Goal: Transaction & Acquisition: Purchase product/service

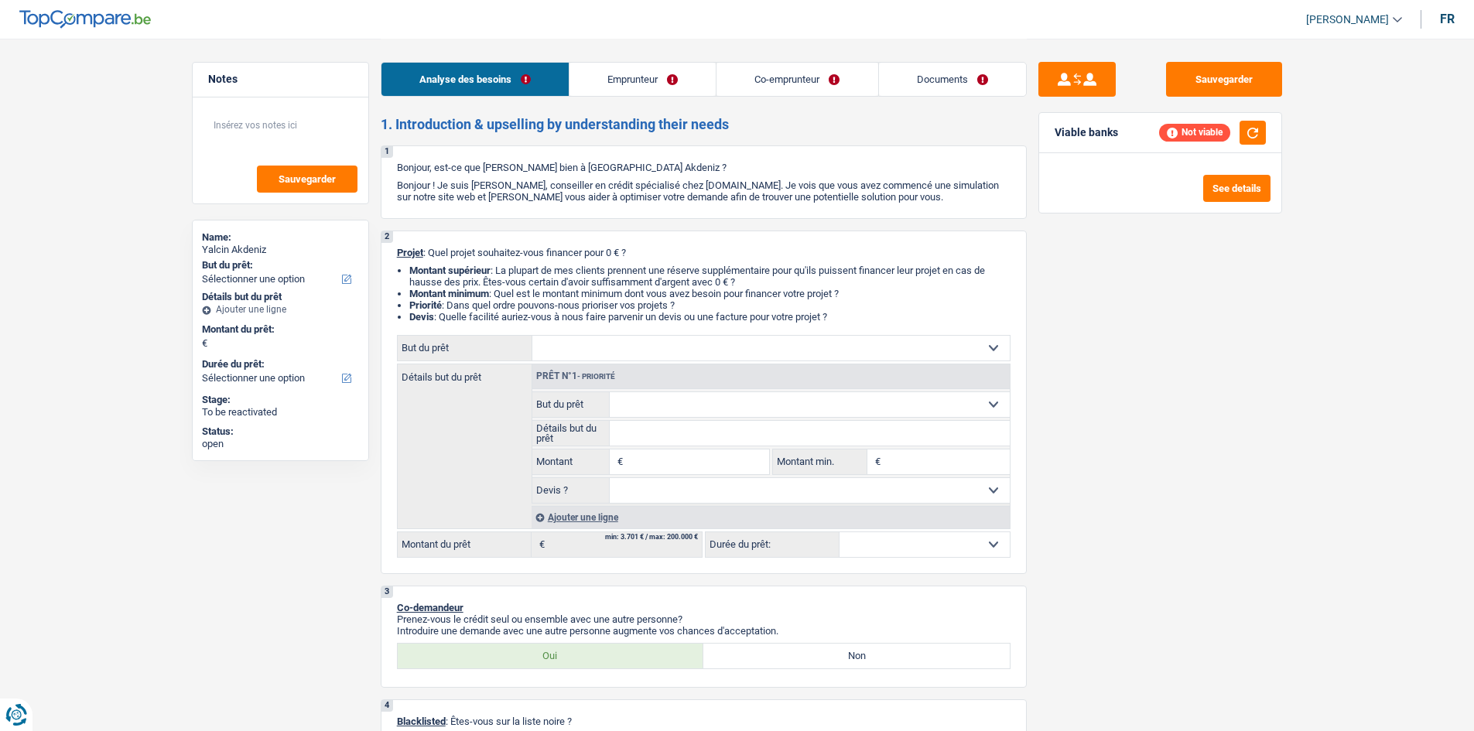
select select "worker"
select select "privateEmployee"
select select "familyAllowances"
select select "netSalary"
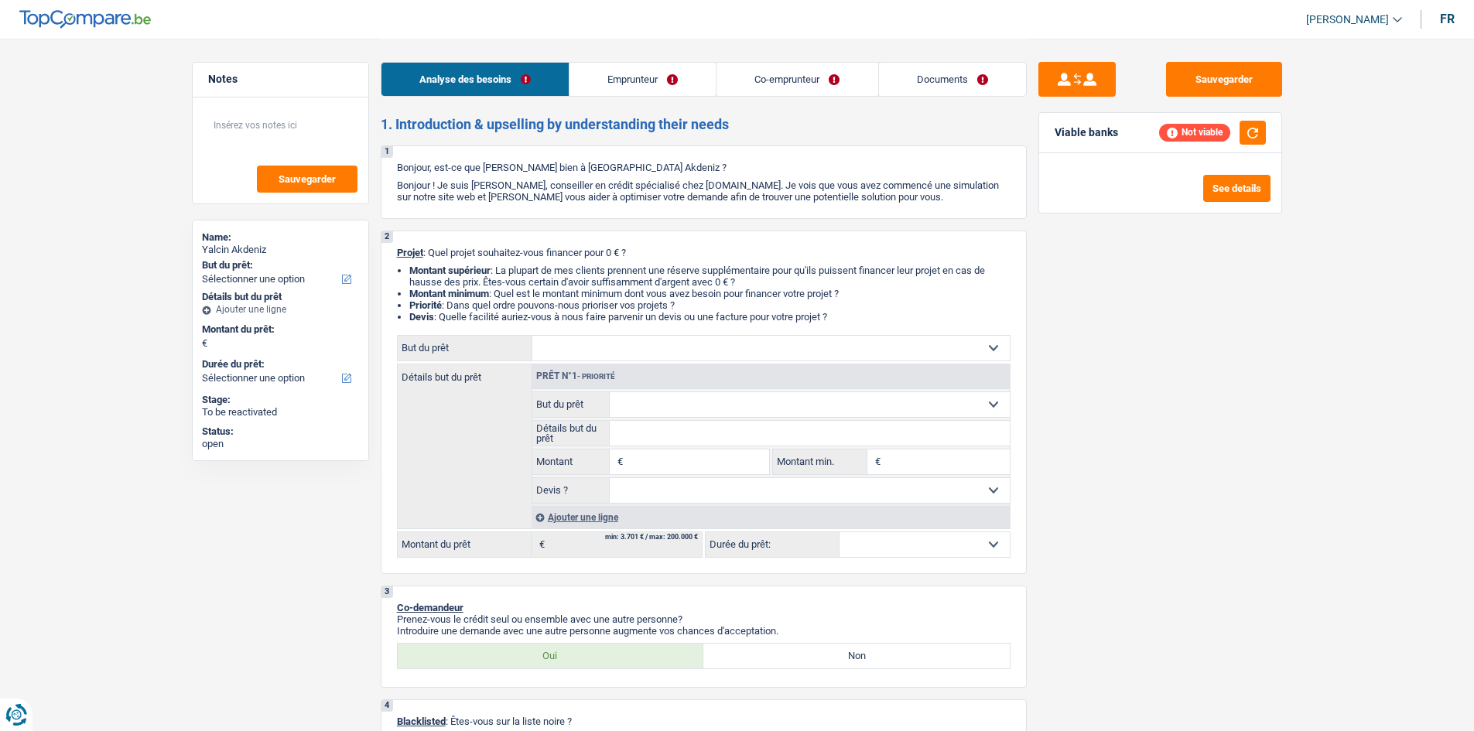
select select "mealVouchers"
select select "ownerWithMortgage"
select select "personalLoan"
select select "homeFurnishingOrRelocation"
select select "60"
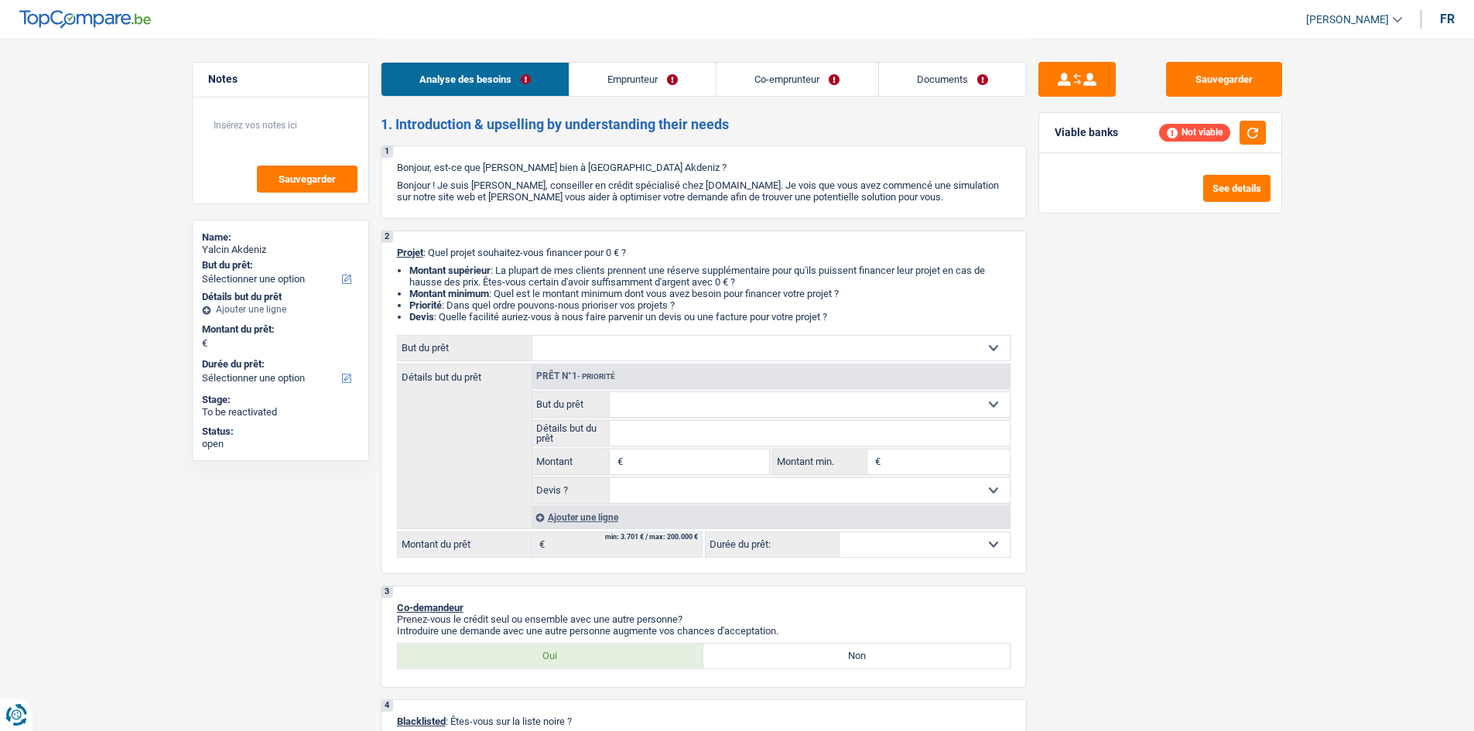
select select "renovationLoan"
select select "120"
select select "mortgage"
select select "300"
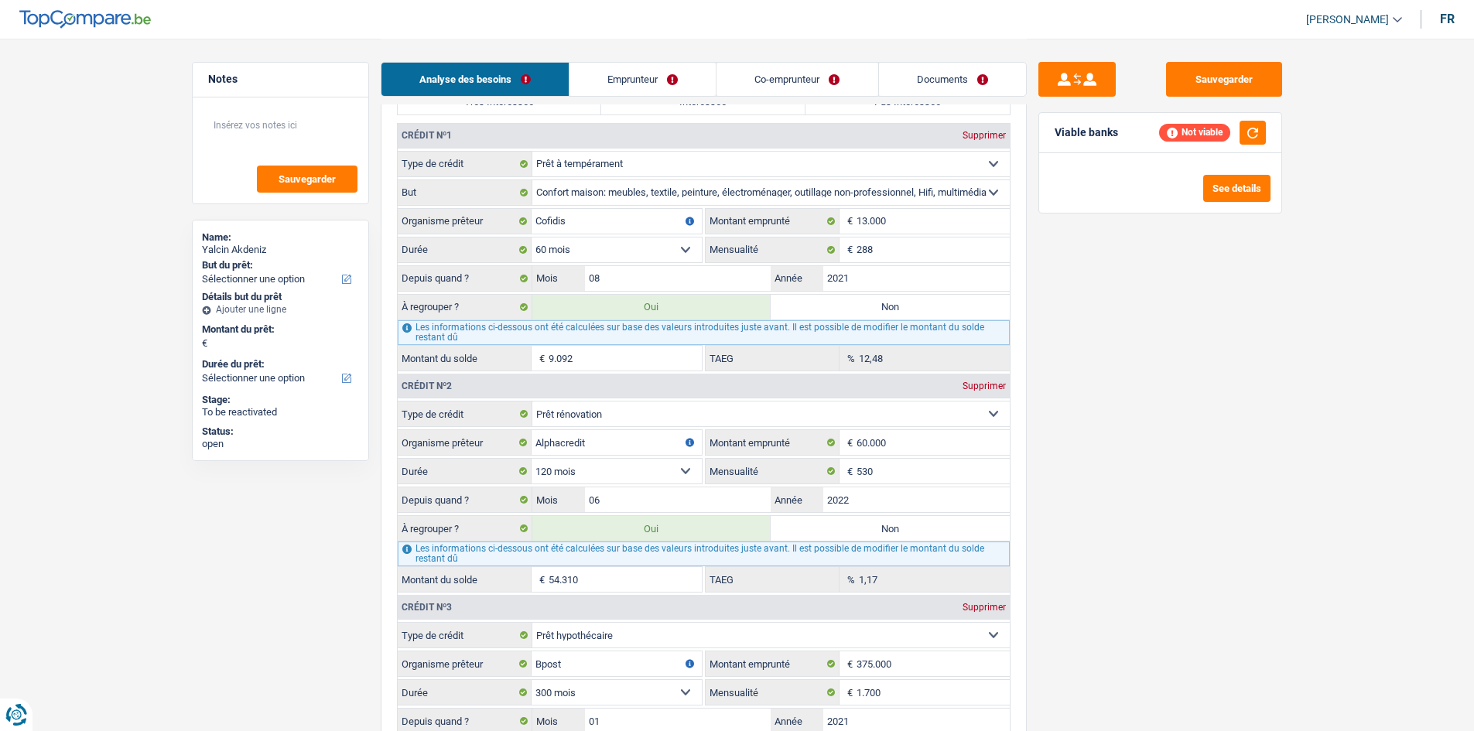
scroll to position [1393, 0]
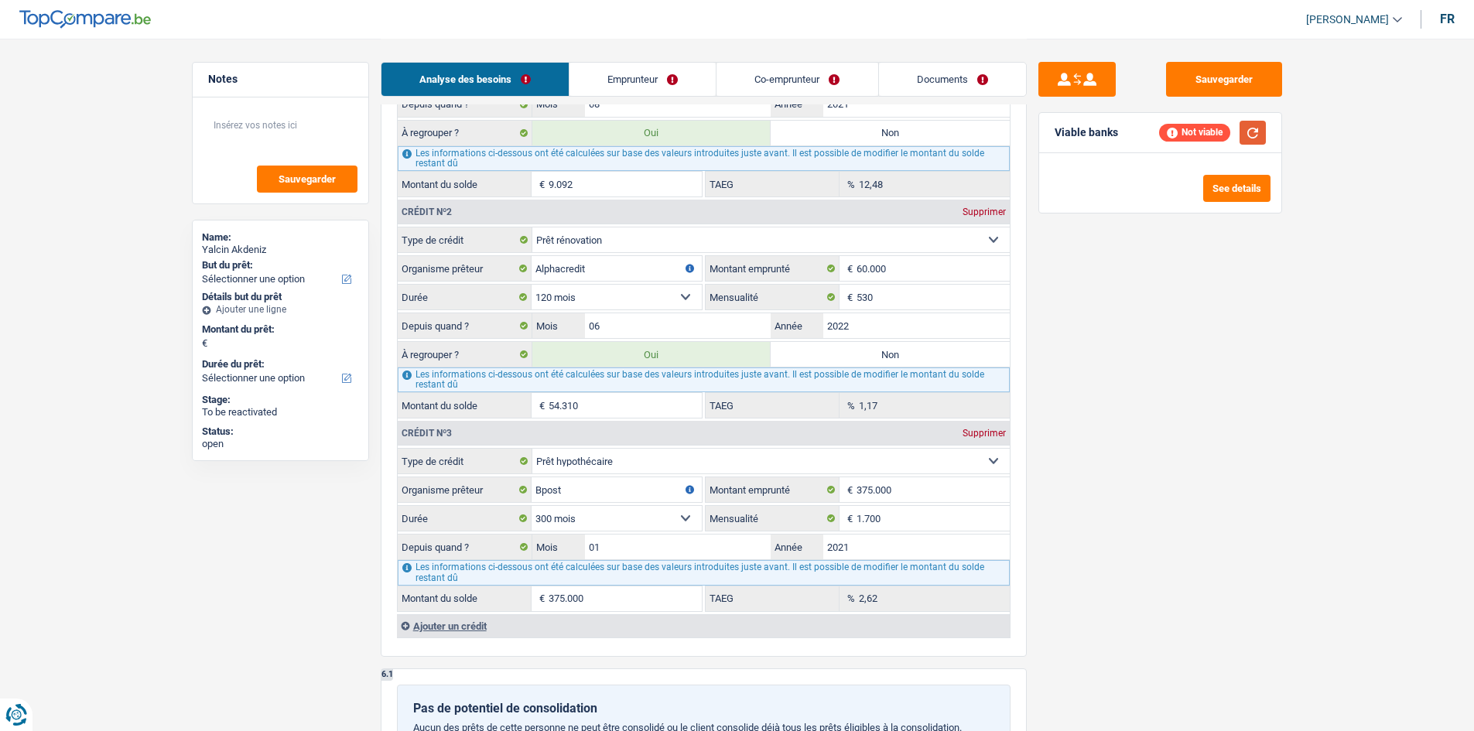
click at [1262, 125] on button "button" at bounding box center [1253, 133] width 26 height 24
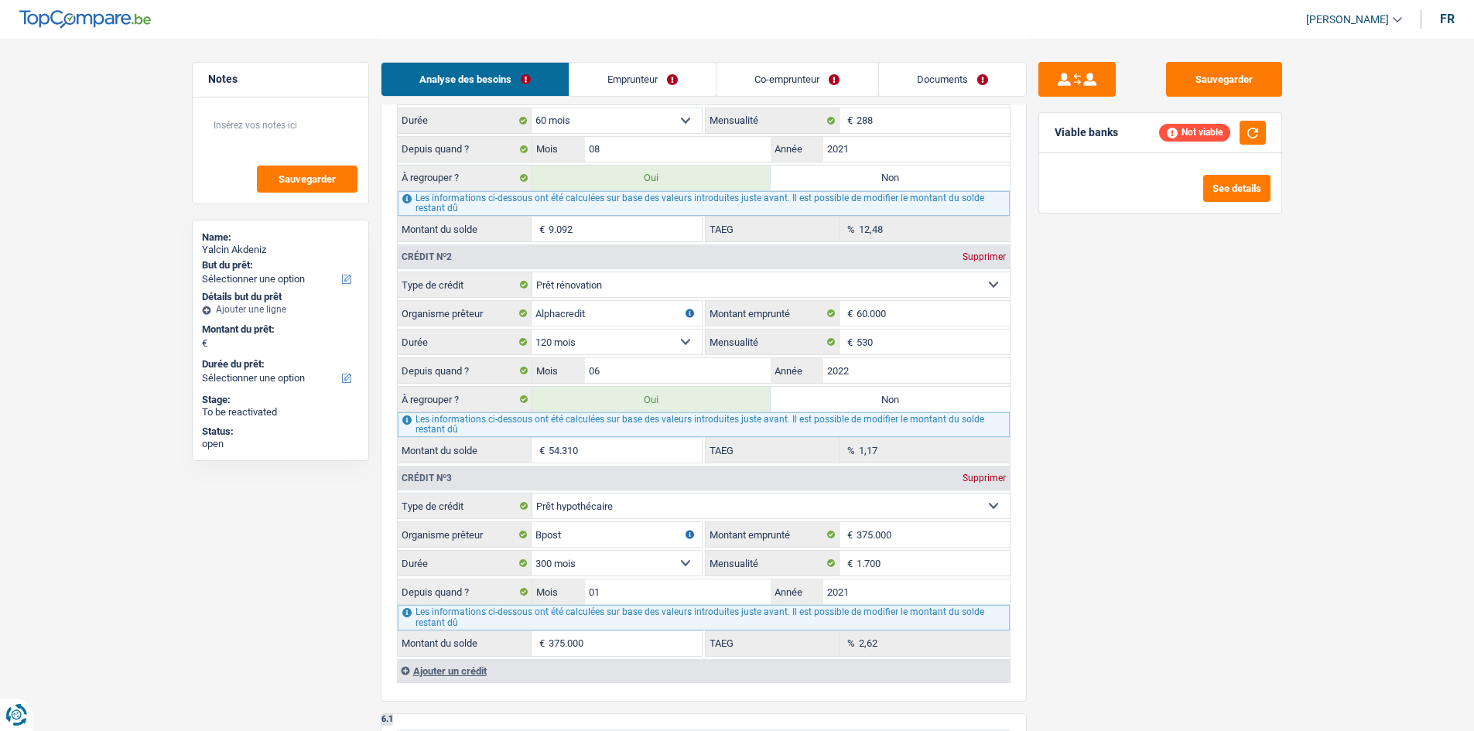
scroll to position [1238, 0]
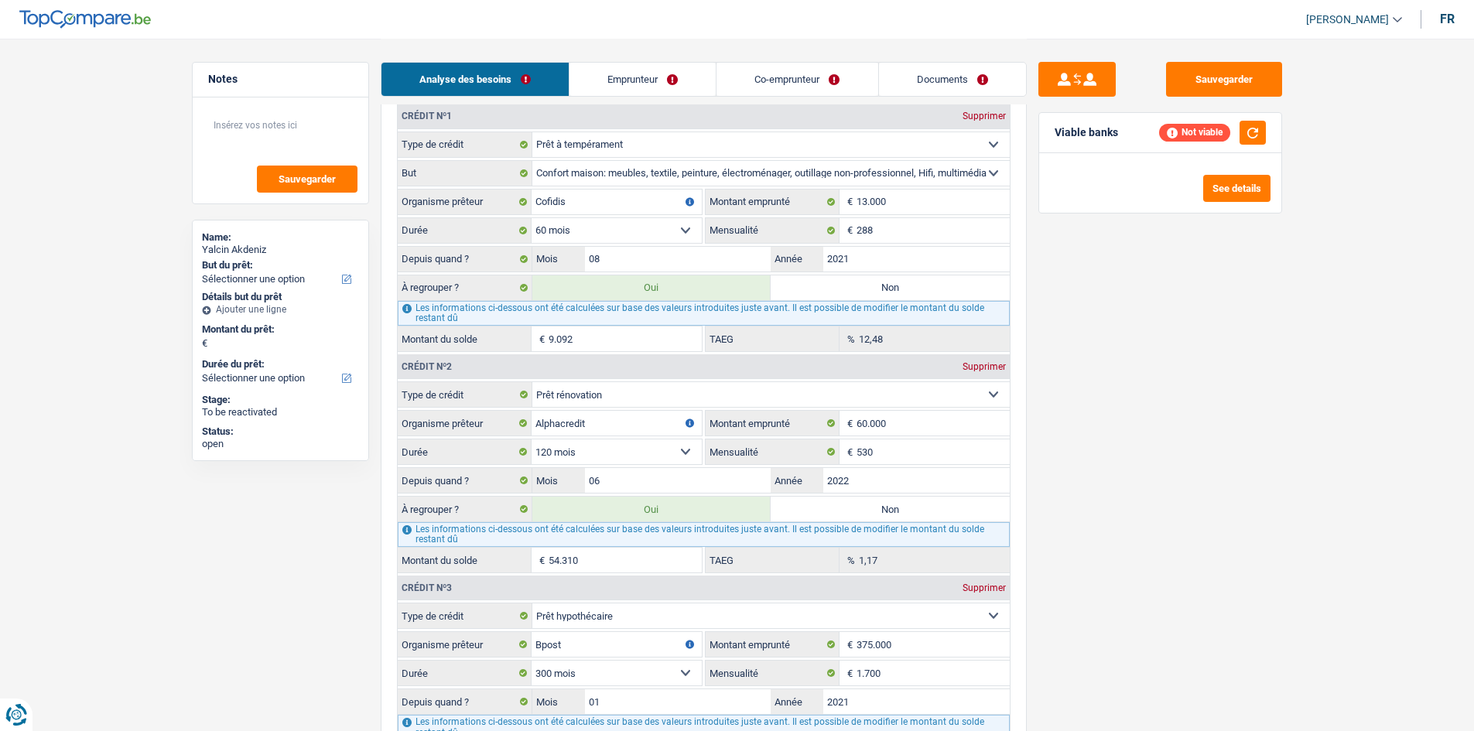
drag, startPoint x: 921, startPoint y: 283, endPoint x: 898, endPoint y: 526, distance: 244.1
click at [921, 283] on label "Non" at bounding box center [890, 287] width 239 height 25
click at [921, 283] on input "Non" at bounding box center [890, 287] width 239 height 25
radio input "true"
type input "54.310"
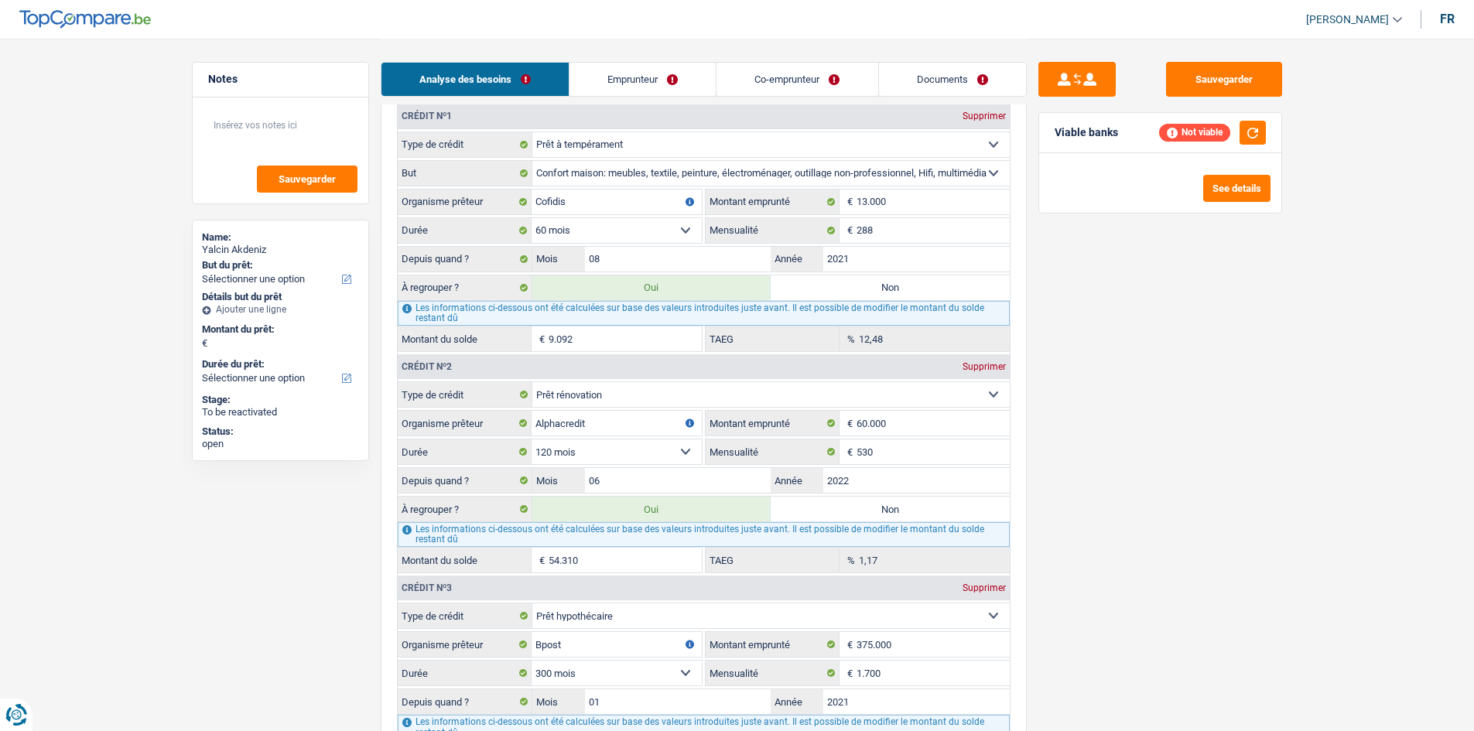
type input "54.310"
radio input "false"
type input "54.310"
select select "refinancing"
select select "144"
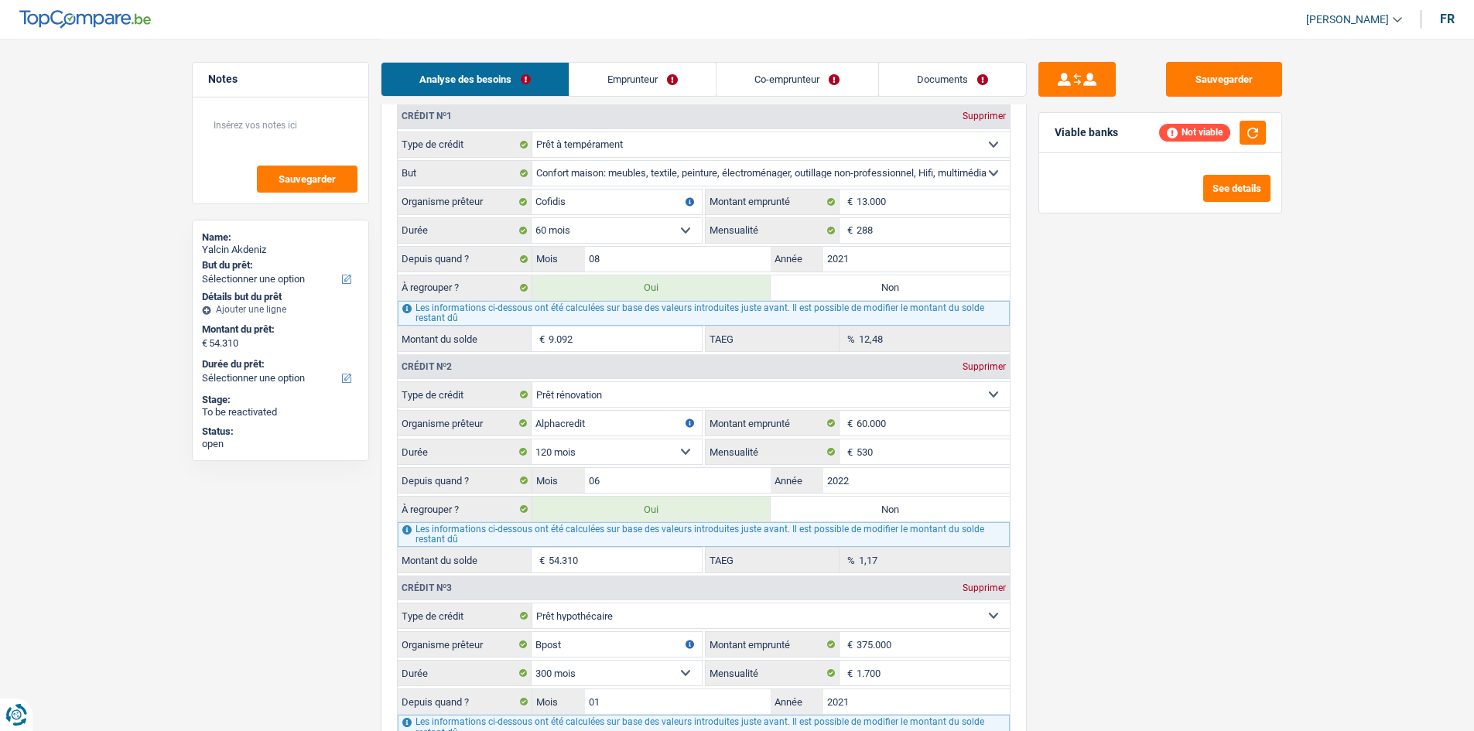
select select "refinancing"
select select "144"
select select "refinancing"
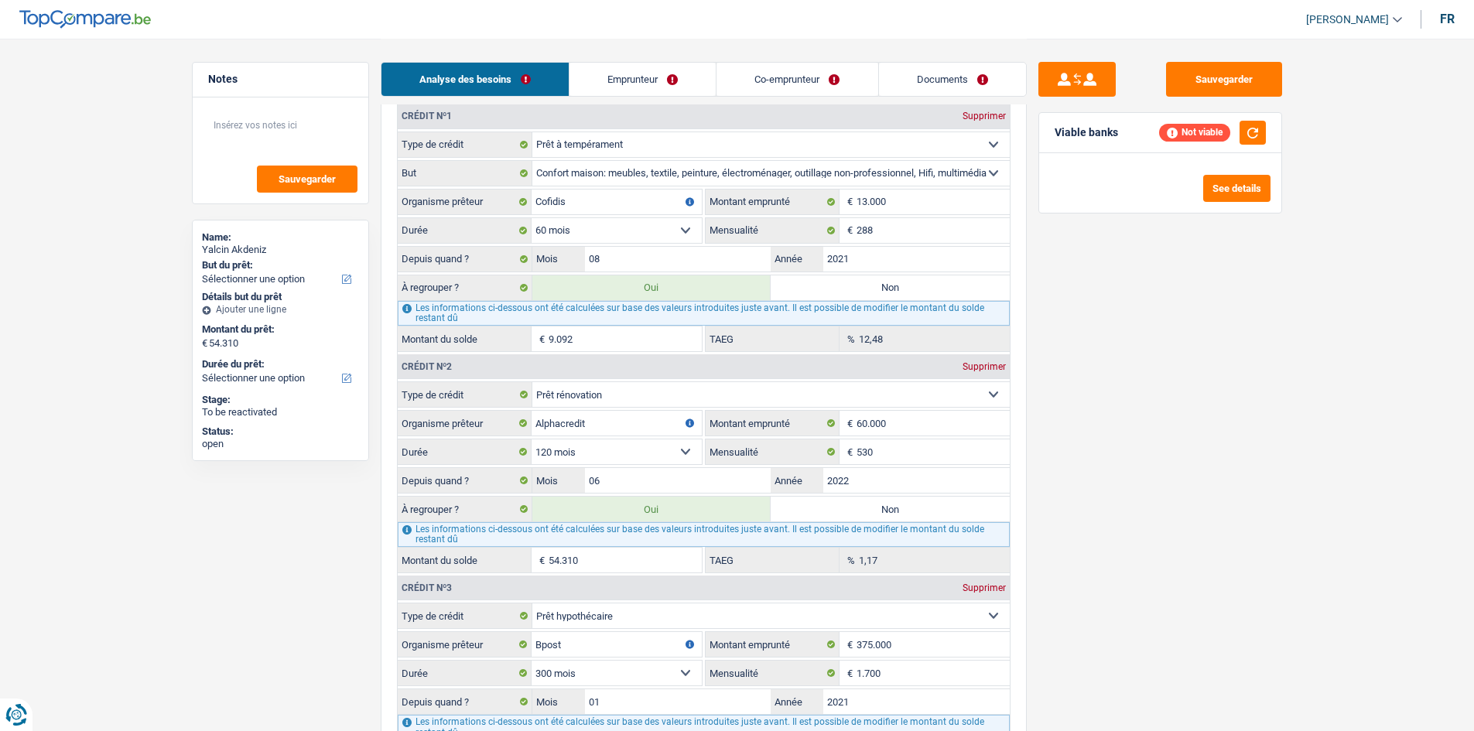
select select "144"
select select "refinancing"
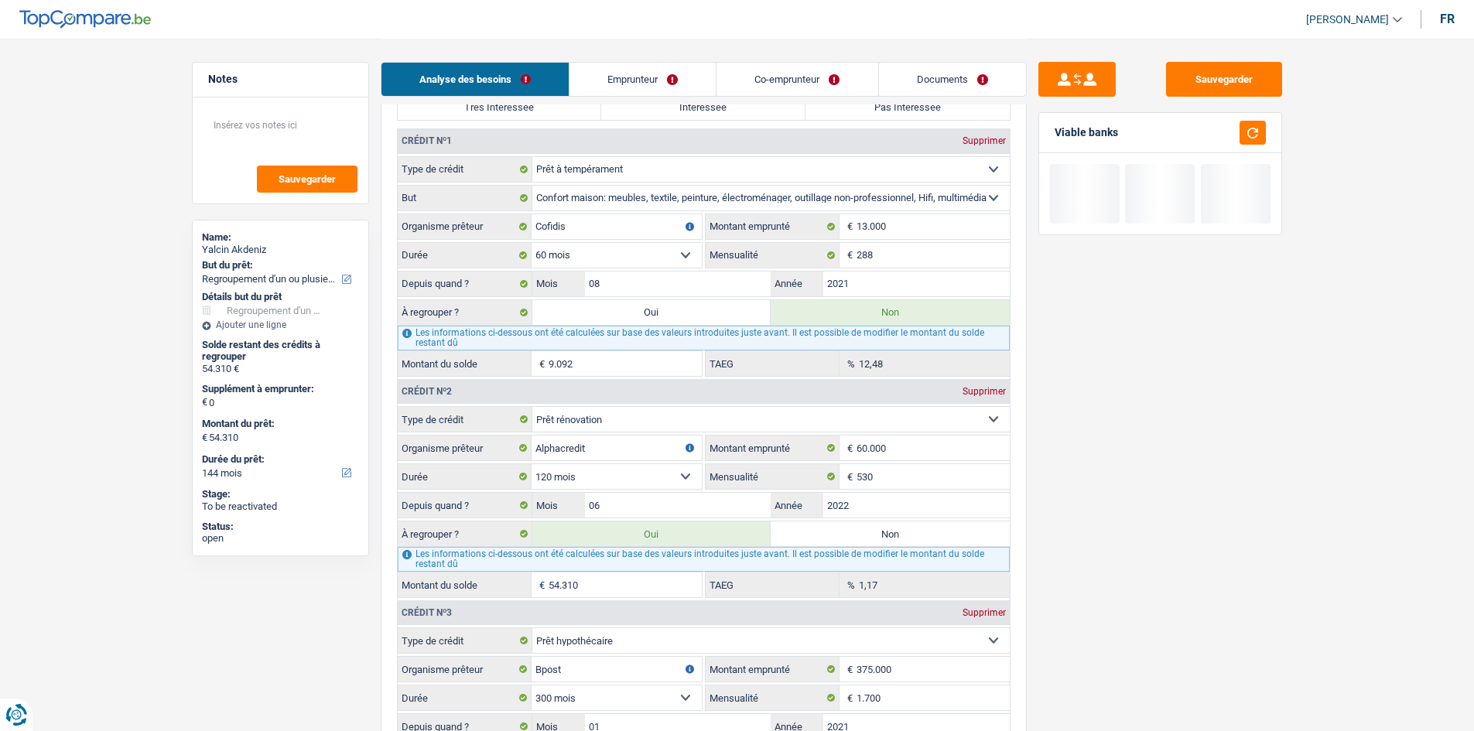
click at [897, 532] on label "Non" at bounding box center [890, 534] width 239 height 25
click at [897, 532] on input "Non" at bounding box center [890, 534] width 239 height 25
radio input "true"
select select
select select "24"
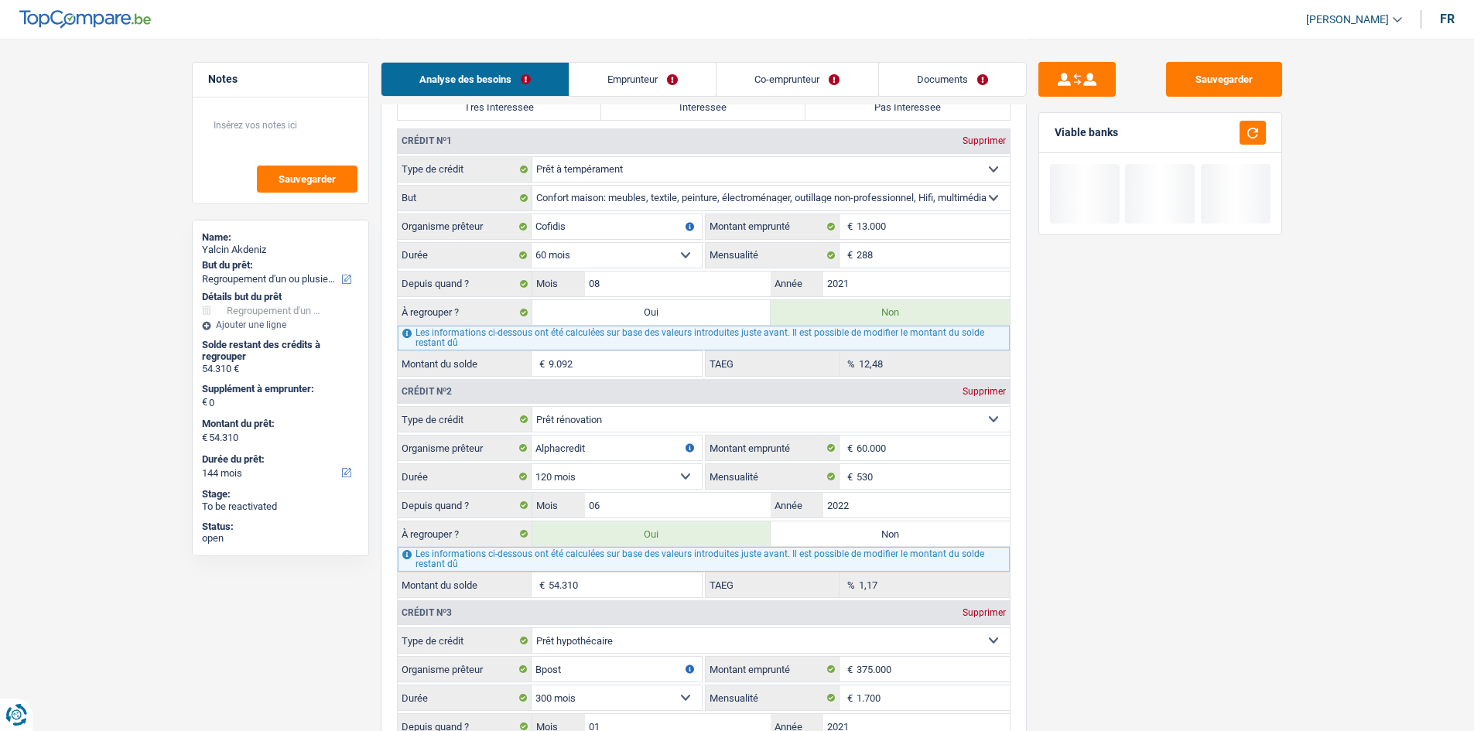
select select
select select "24"
radio input "false"
select select
select select "24"
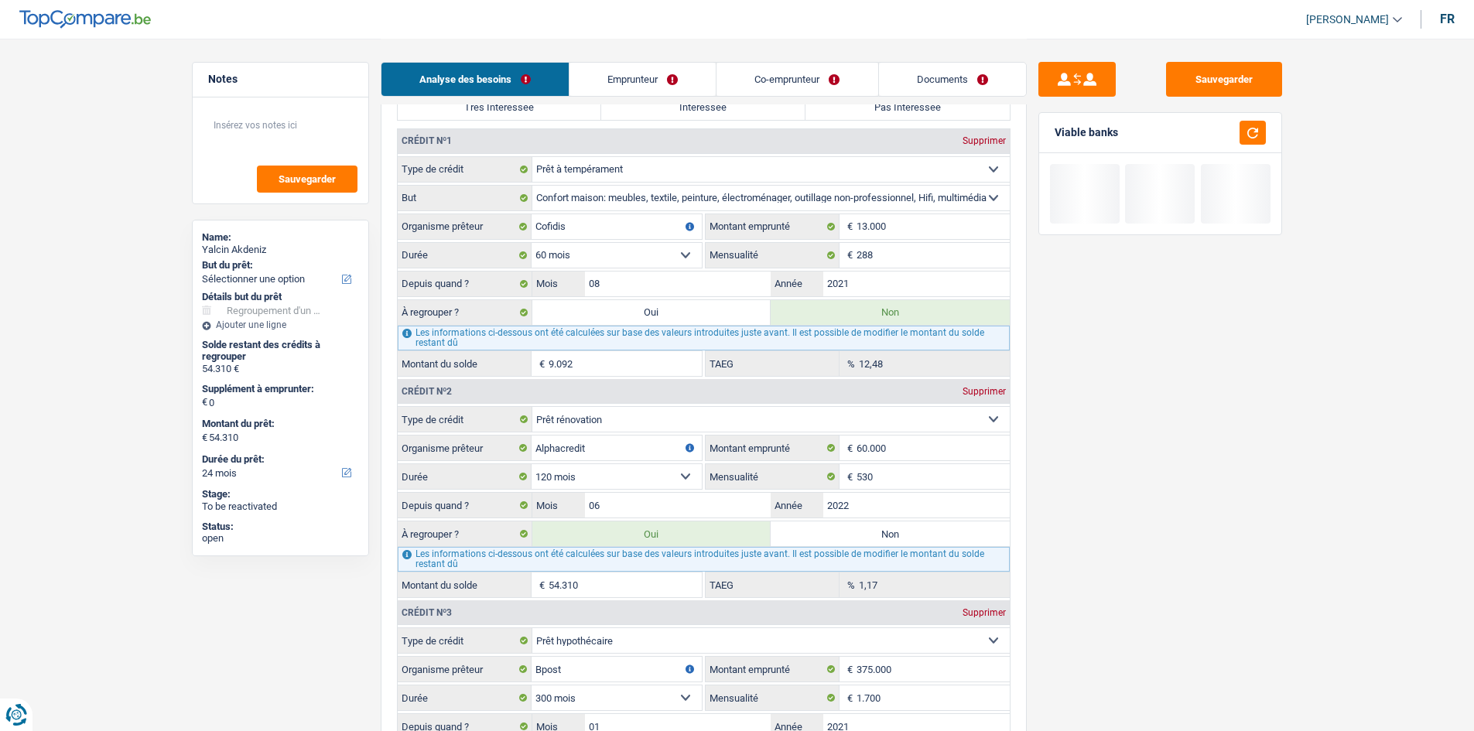
type input "0"
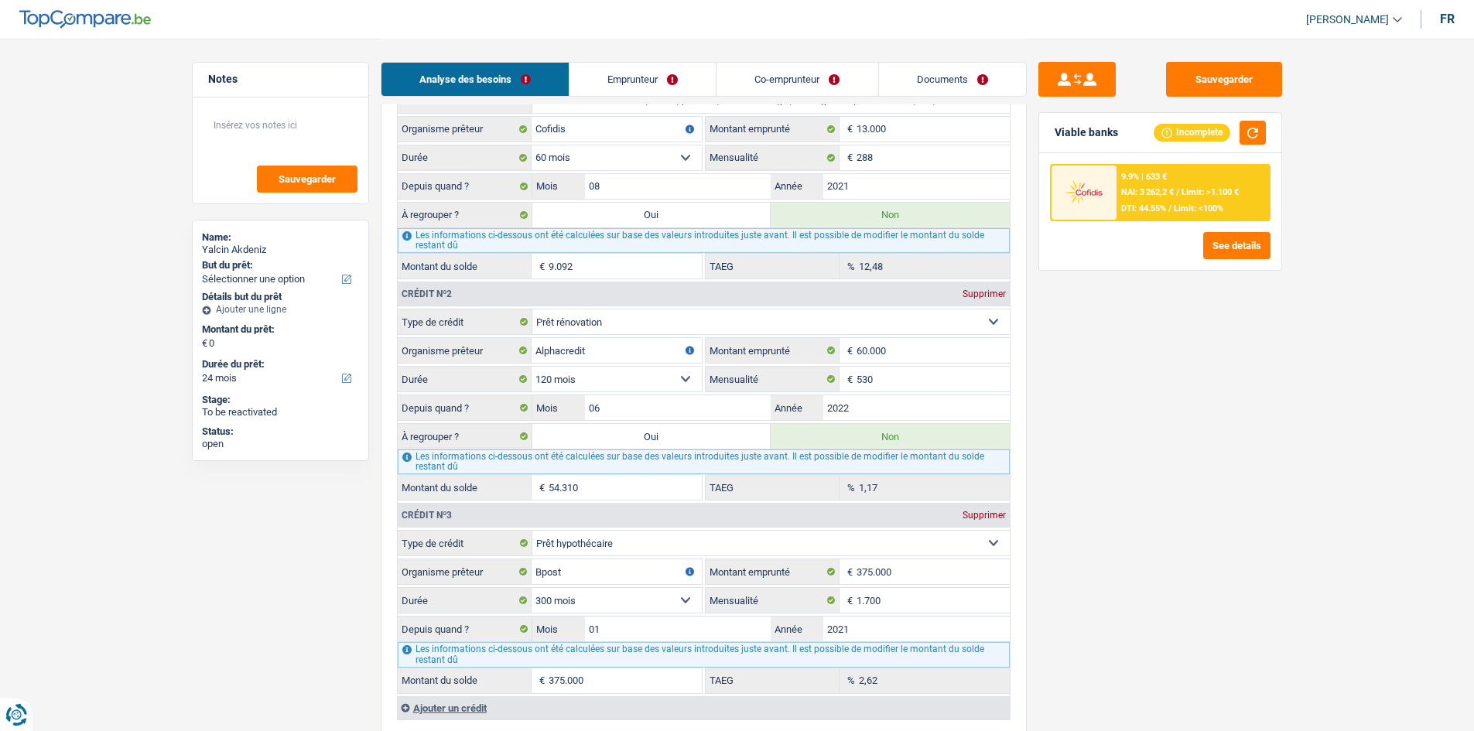
scroll to position [1083, 0]
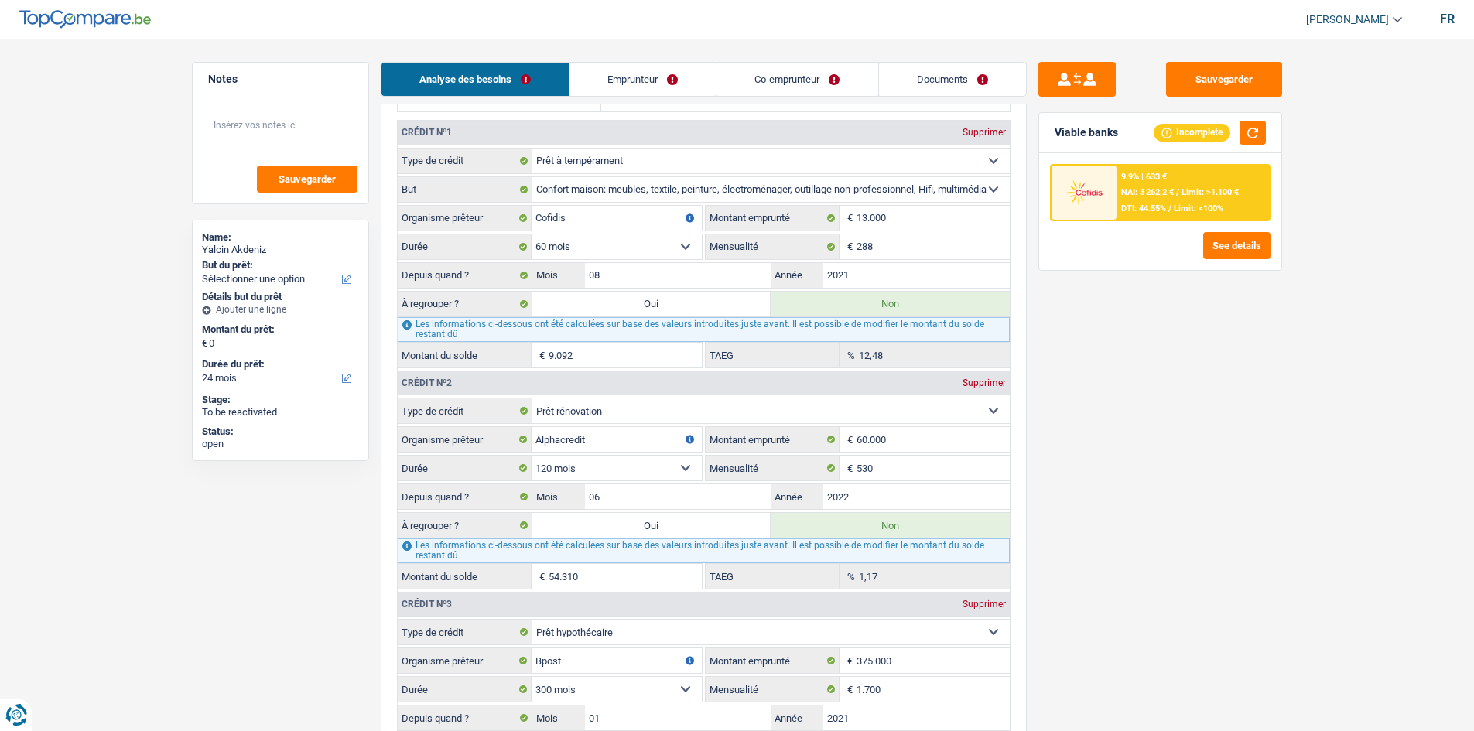
click at [671, 296] on label "Oui" at bounding box center [651, 304] width 239 height 25
click at [671, 296] on input "Oui" at bounding box center [651, 304] width 239 height 25
radio input "true"
radio input "false"
type input "9.092"
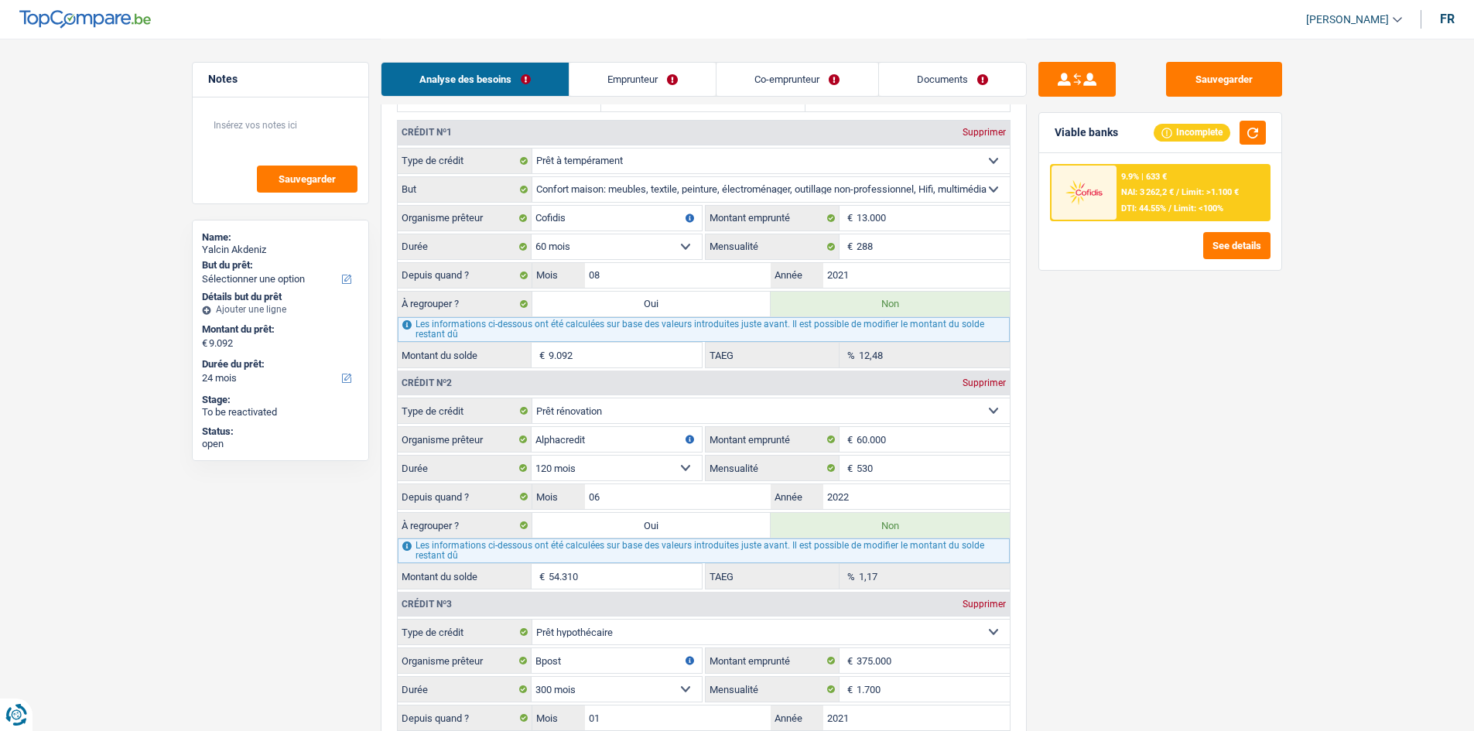
select select "refinancing"
select select "48"
select select "refinancing"
select select "48"
select select "refinancing"
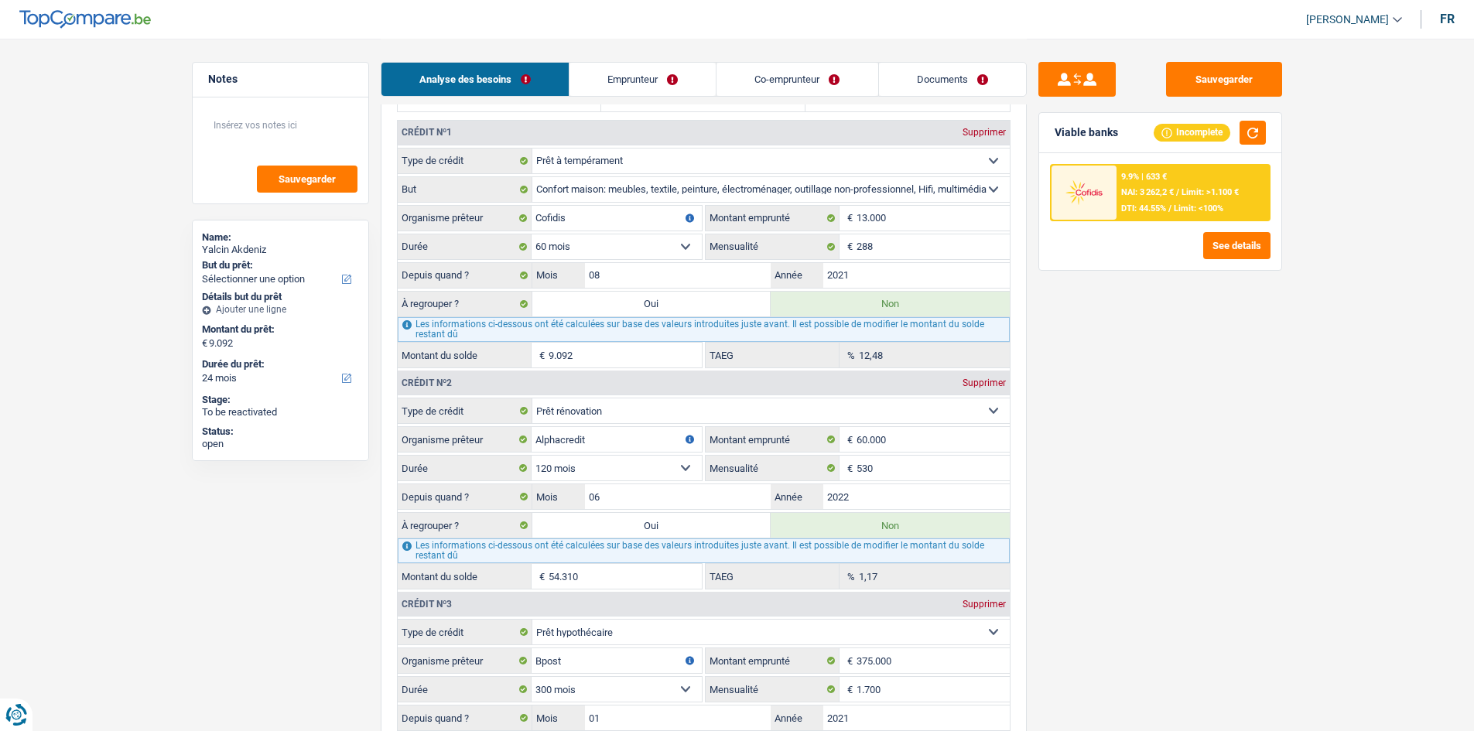
select select "48"
select select "refinancing"
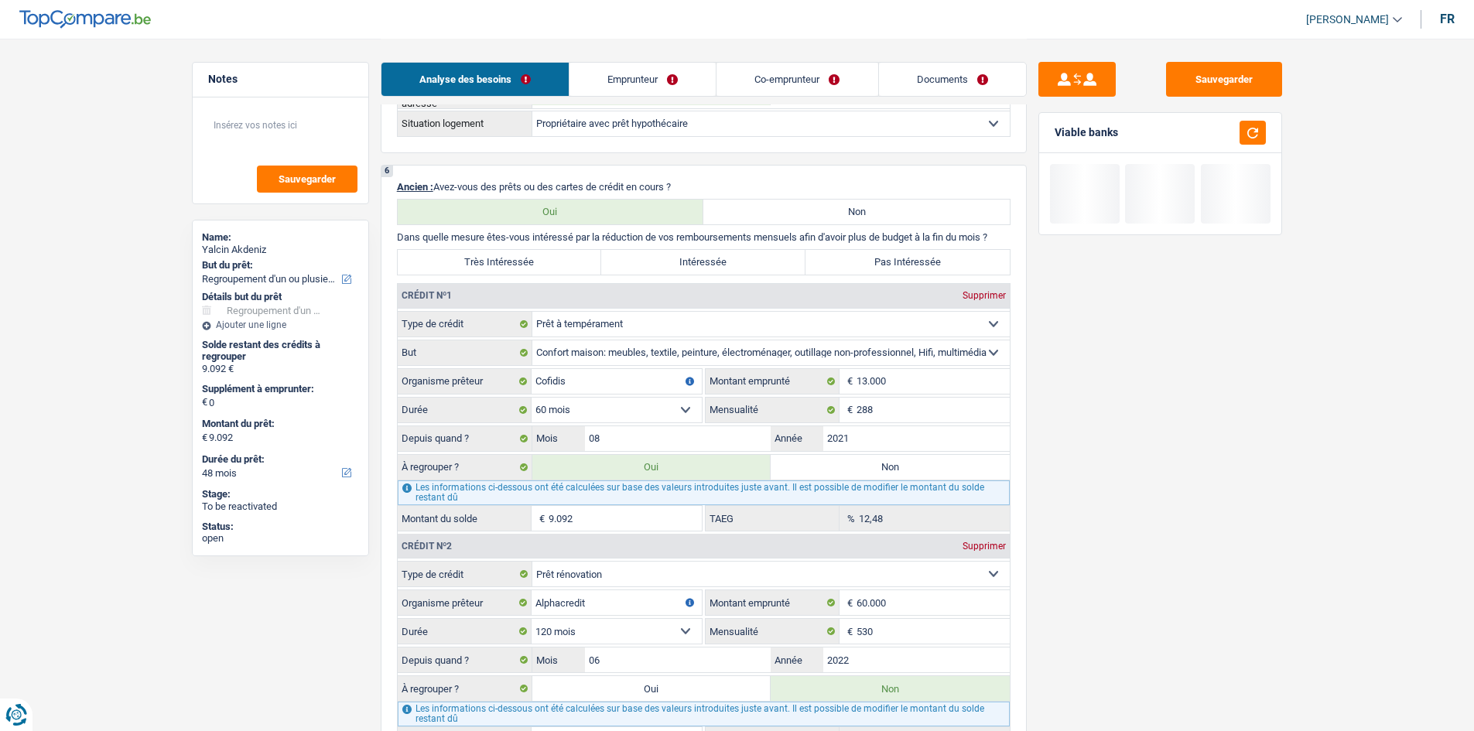
click at [655, 688] on label "Oui" at bounding box center [651, 688] width 239 height 25
click at [655, 688] on input "Oui" at bounding box center [651, 688] width 239 height 25
radio input "true"
radio input "false"
type input "63.402"
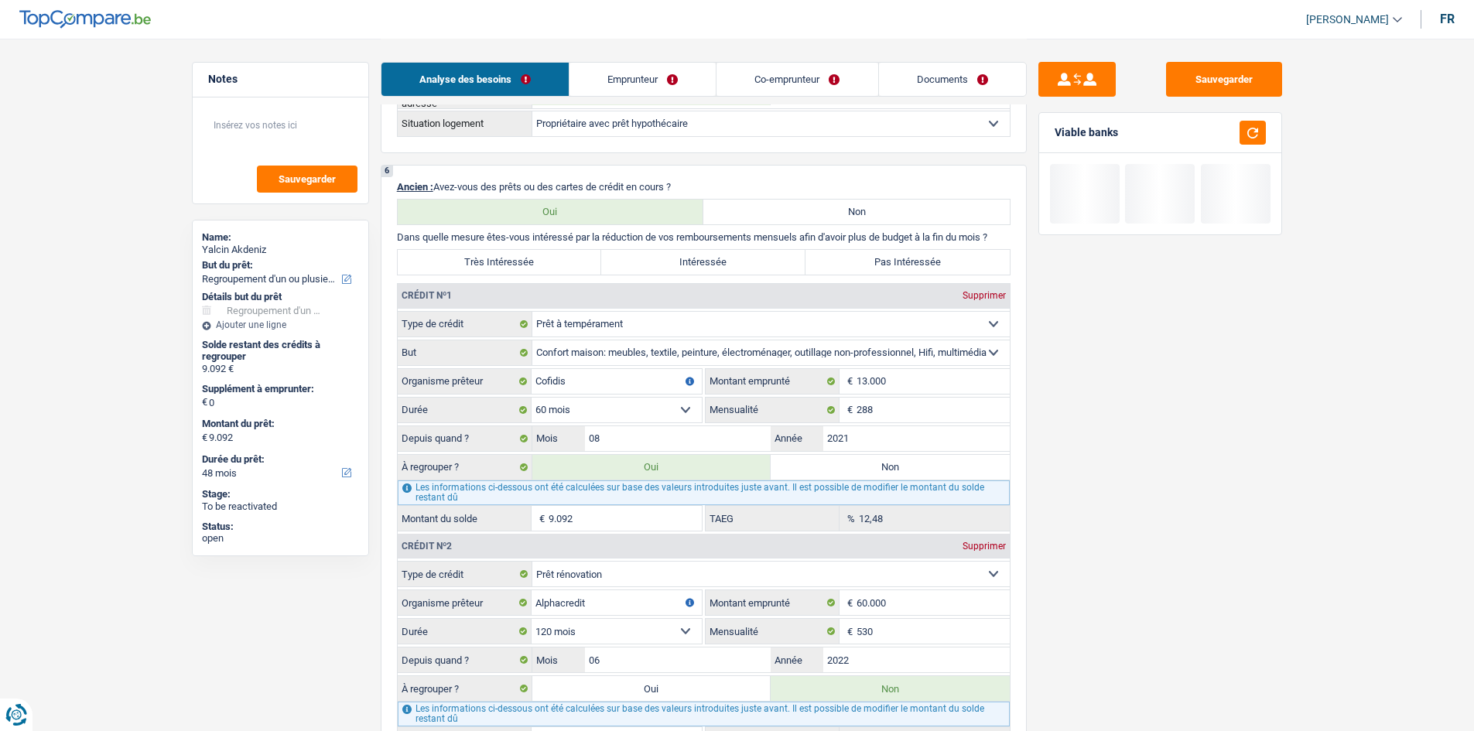
type input "63.402"
select select "144"
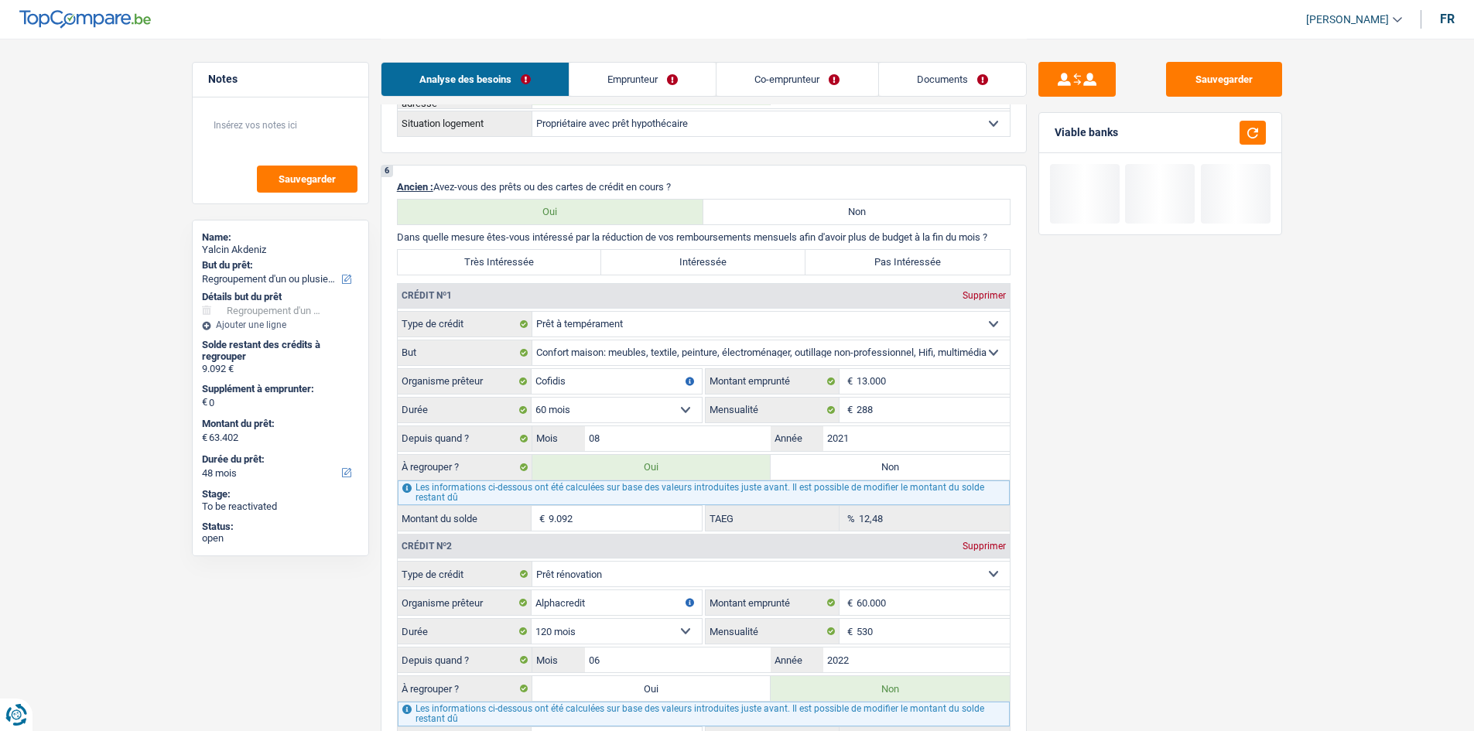
select select "144"
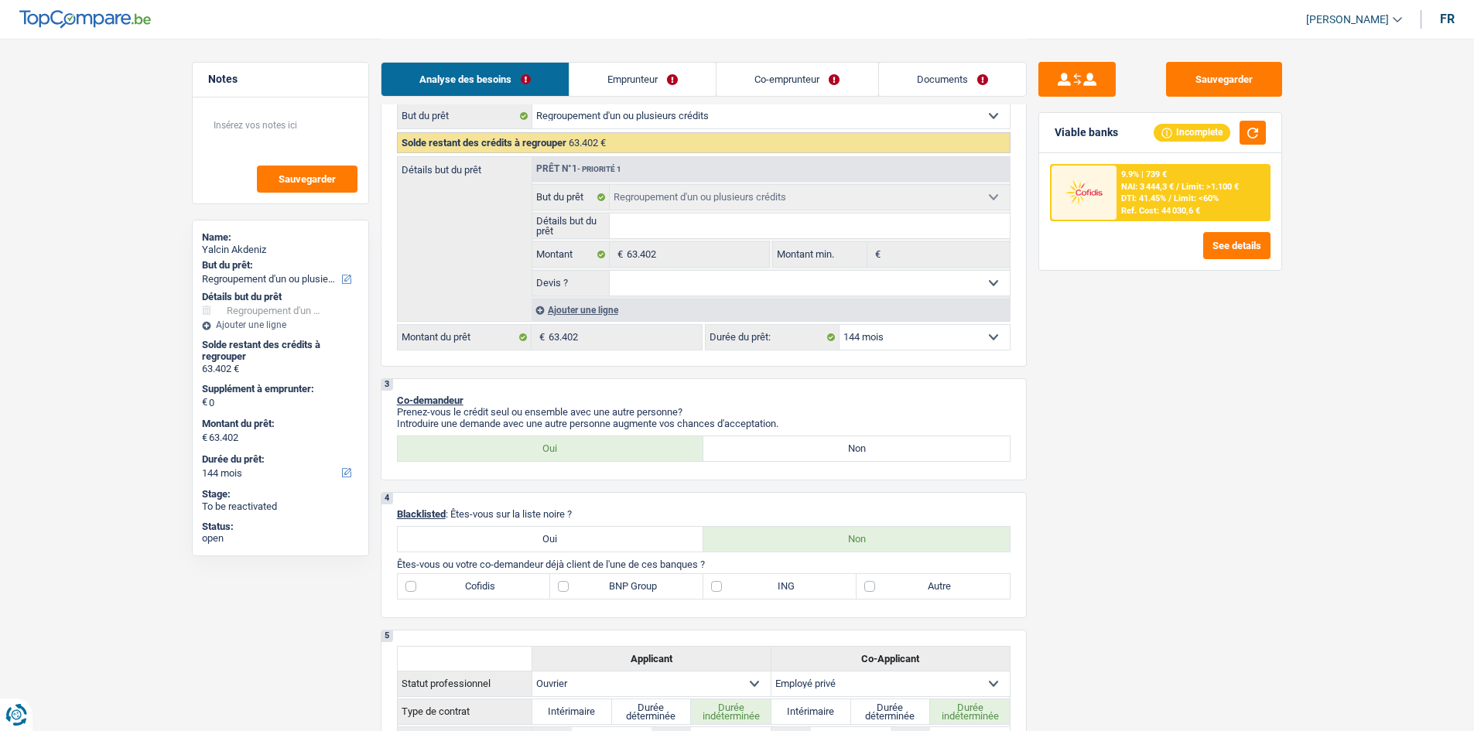
scroll to position [155, 0]
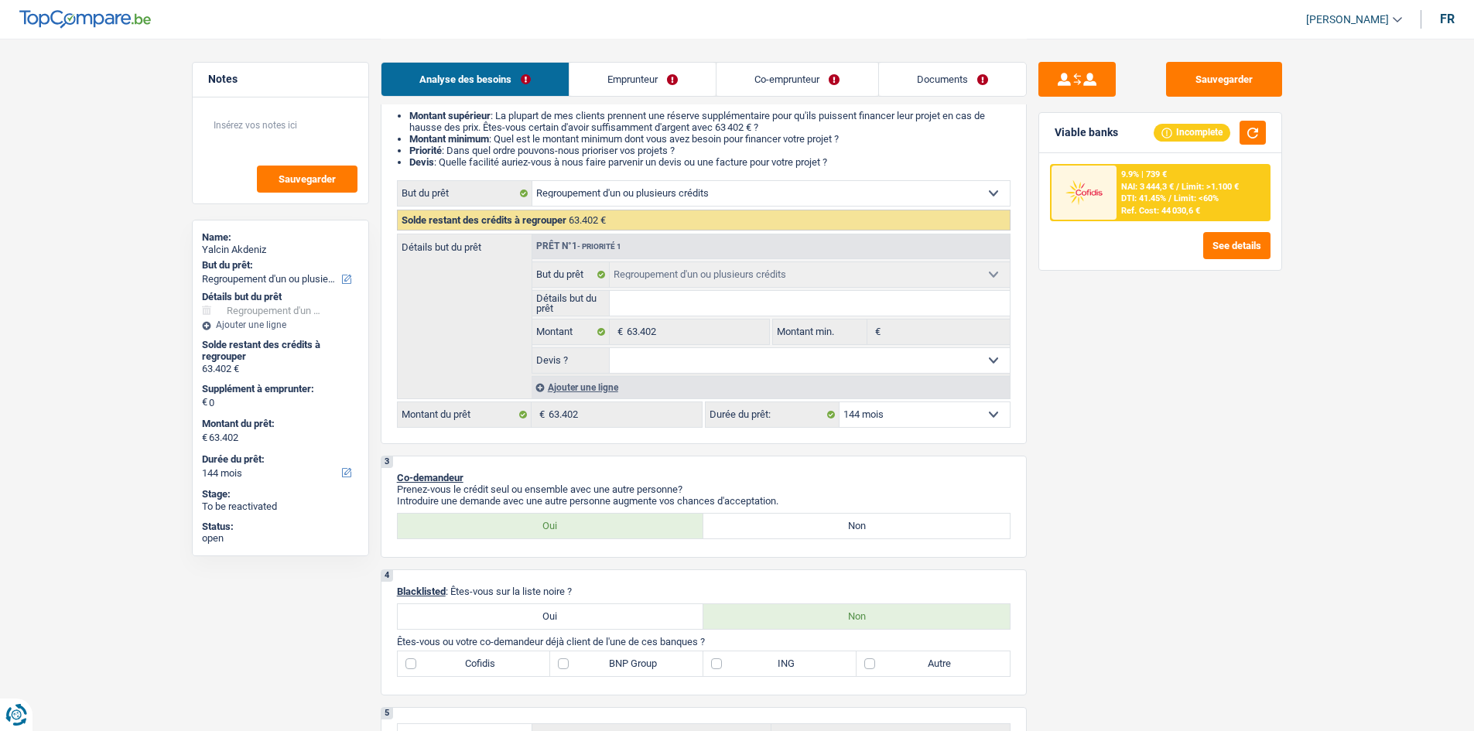
click at [930, 419] on select "12 mois 18 mois 24 mois 30 mois 36 mois 42 mois 48 mois 60 mois 72 mois 84 mois…" at bounding box center [925, 414] width 170 height 25
select select "120"
click at [840, 402] on select "12 mois 18 mois 24 mois 30 mois 36 mois 42 mois 48 mois 60 mois 72 mois 84 mois…" at bounding box center [925, 414] width 170 height 25
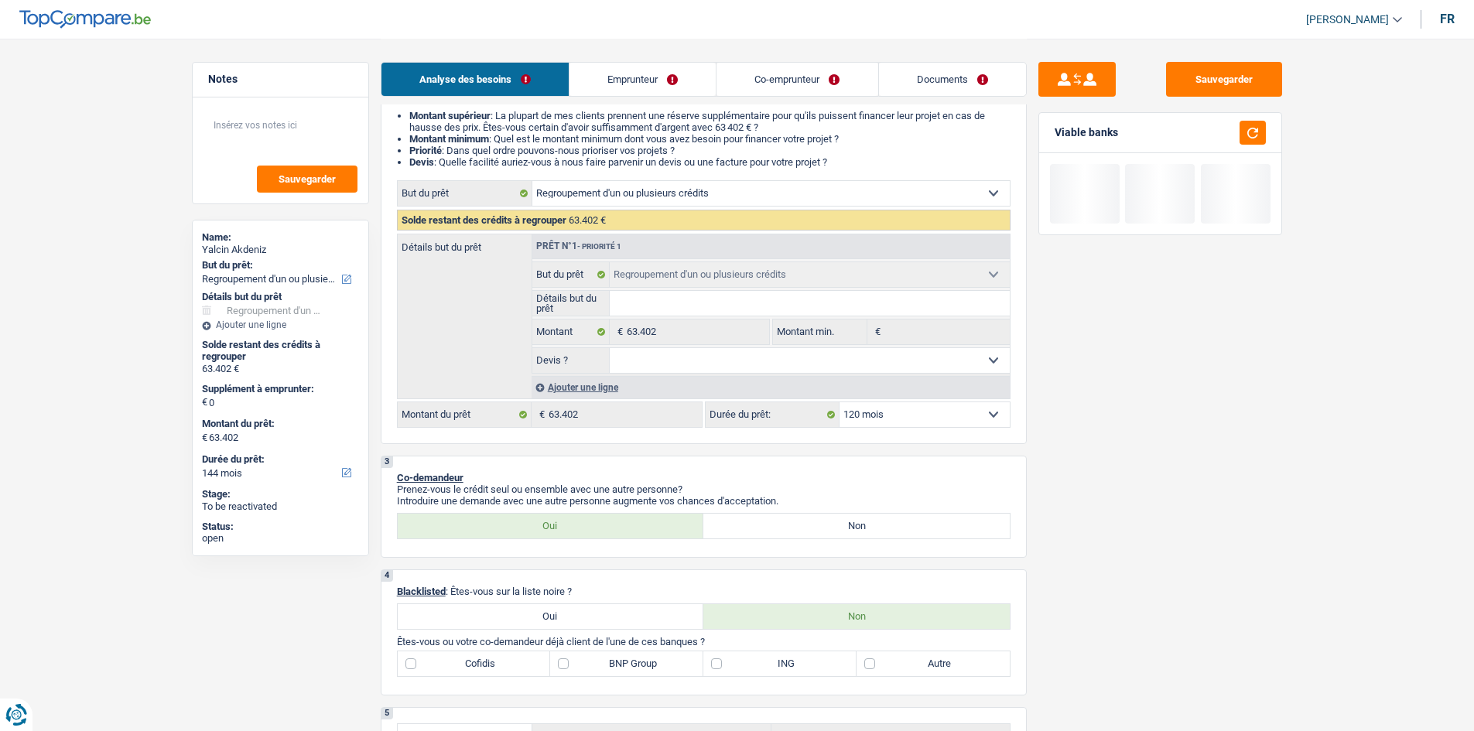
select select "120"
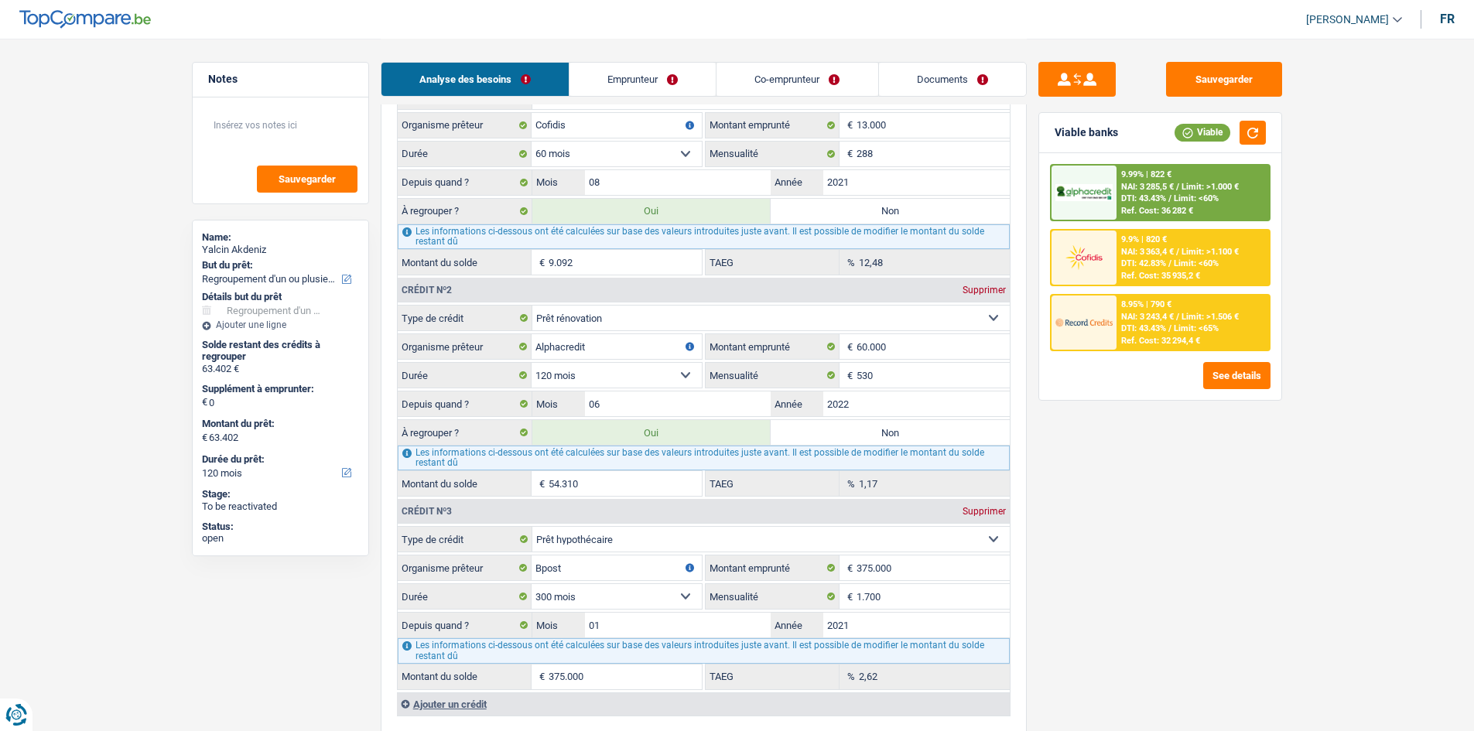
scroll to position [1238, 0]
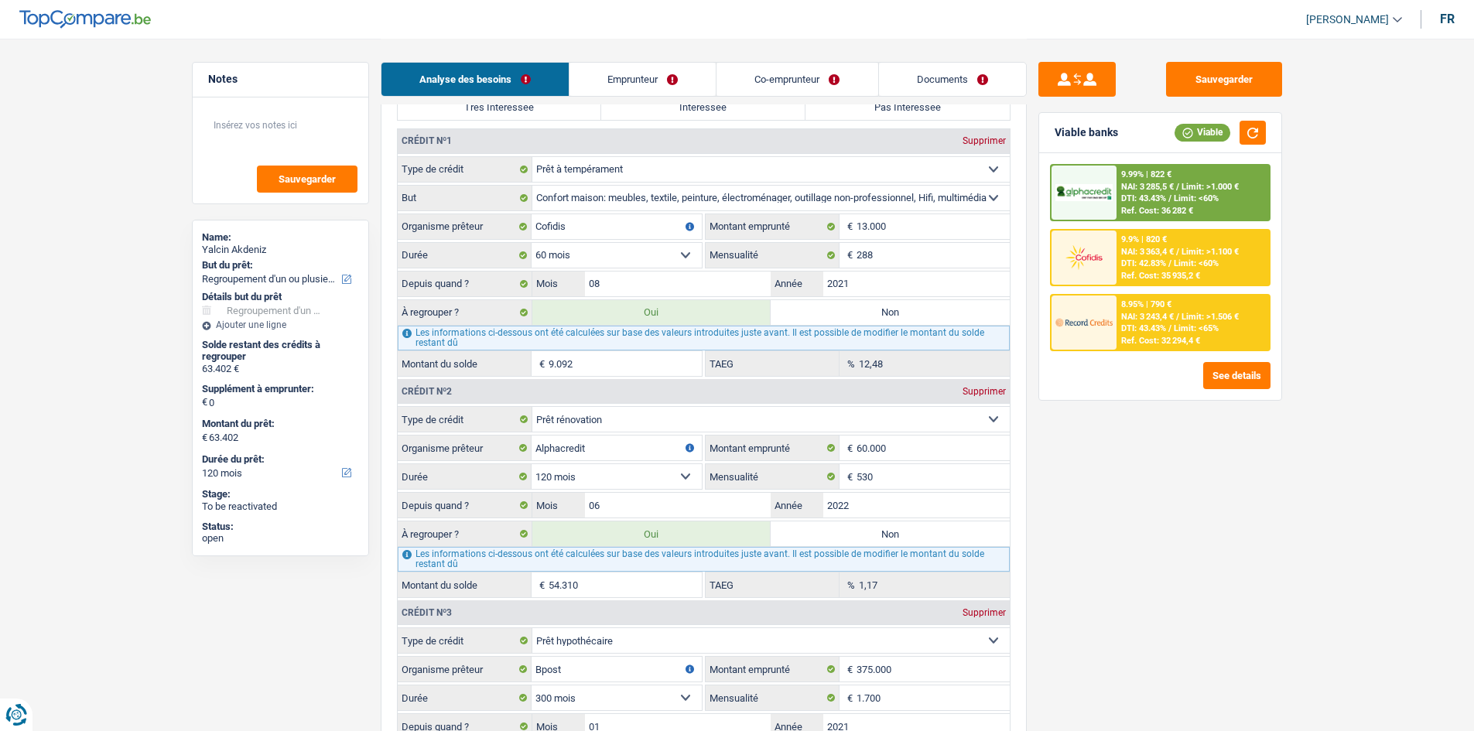
drag, startPoint x: 990, startPoint y: 142, endPoint x: 1042, endPoint y: 238, distance: 110.1
click at [990, 142] on div "Supprimer" at bounding box center [984, 140] width 51 height 9
select select "144"
select select "renovationLoan"
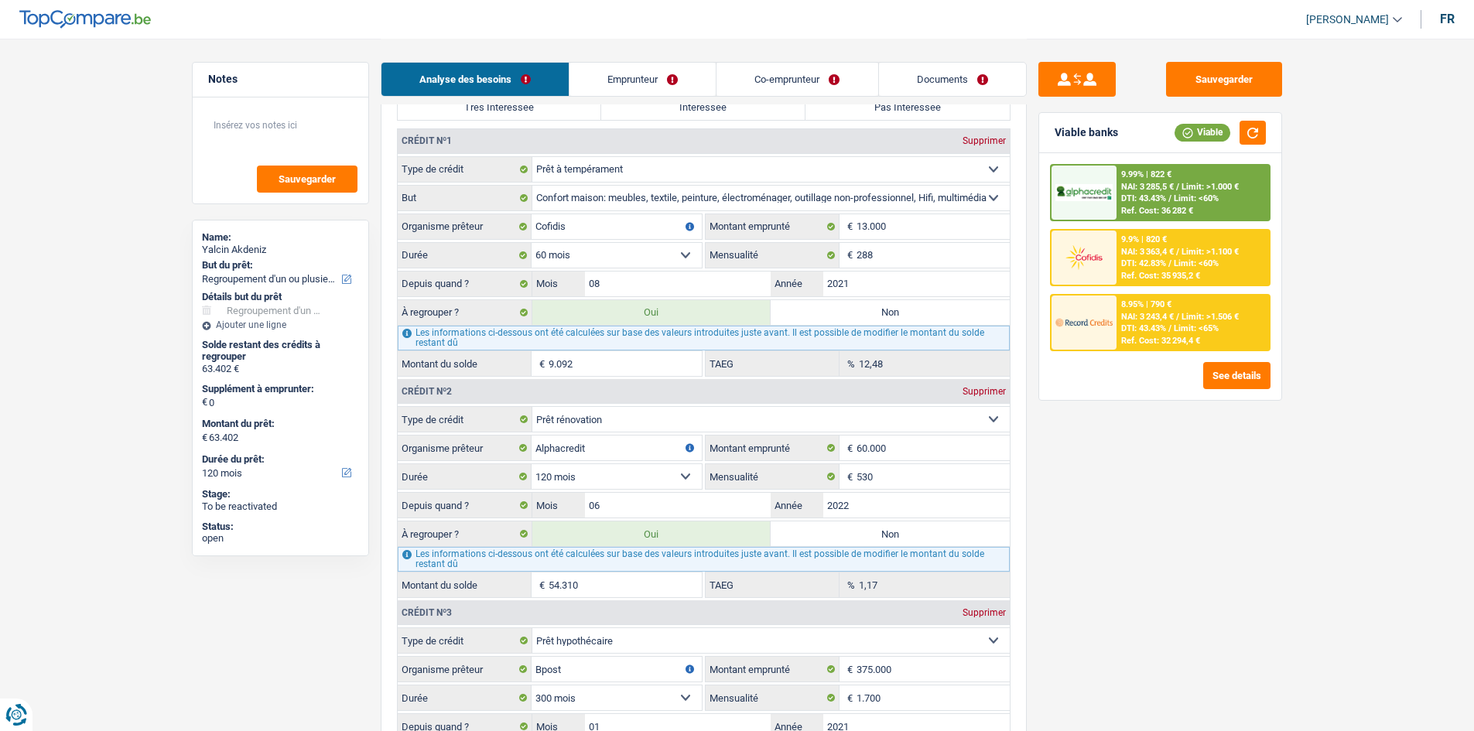
type input "Alphacredit"
type input "60.000"
type input "530"
type input "06"
type input "2022"
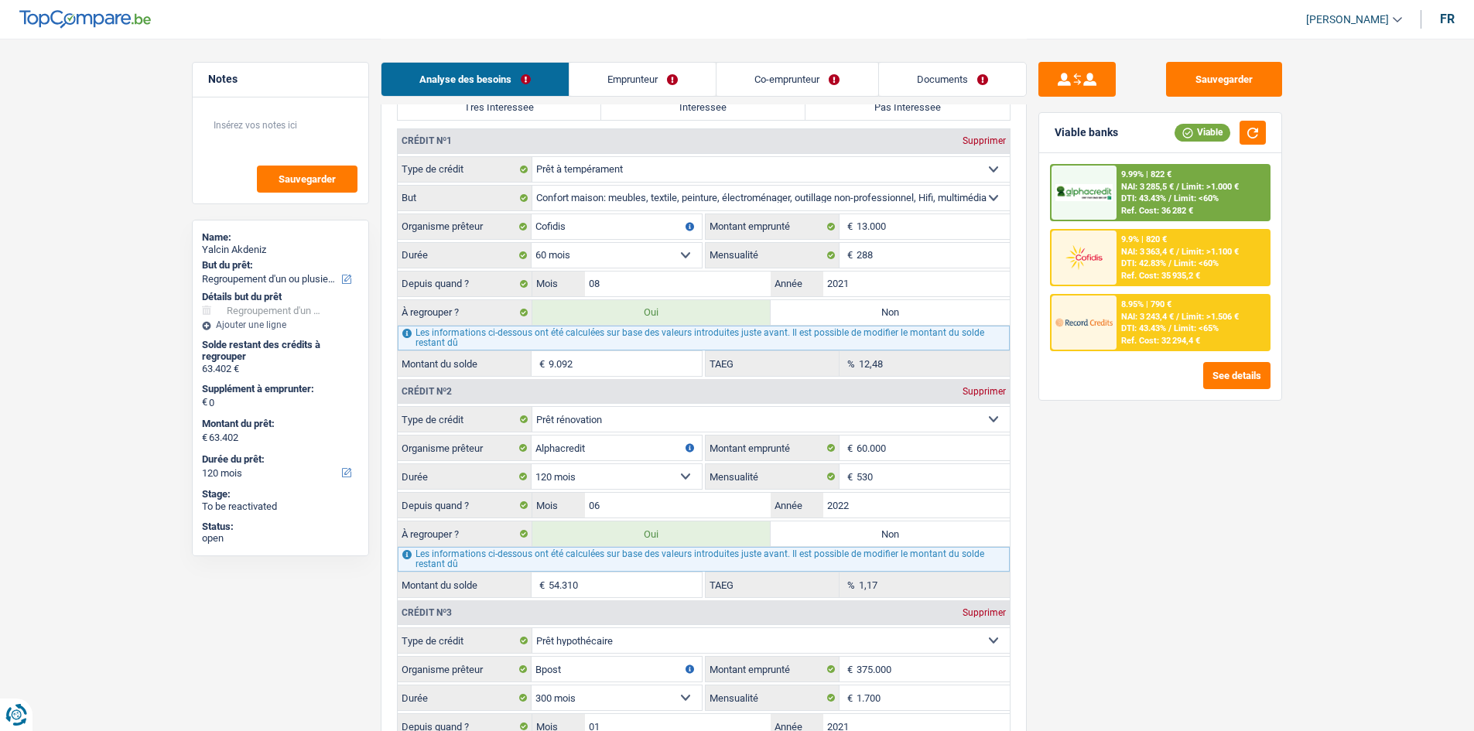
type input "54.310"
type input "1,17"
select select "mortgage"
type input "Bpost"
type input "375.000"
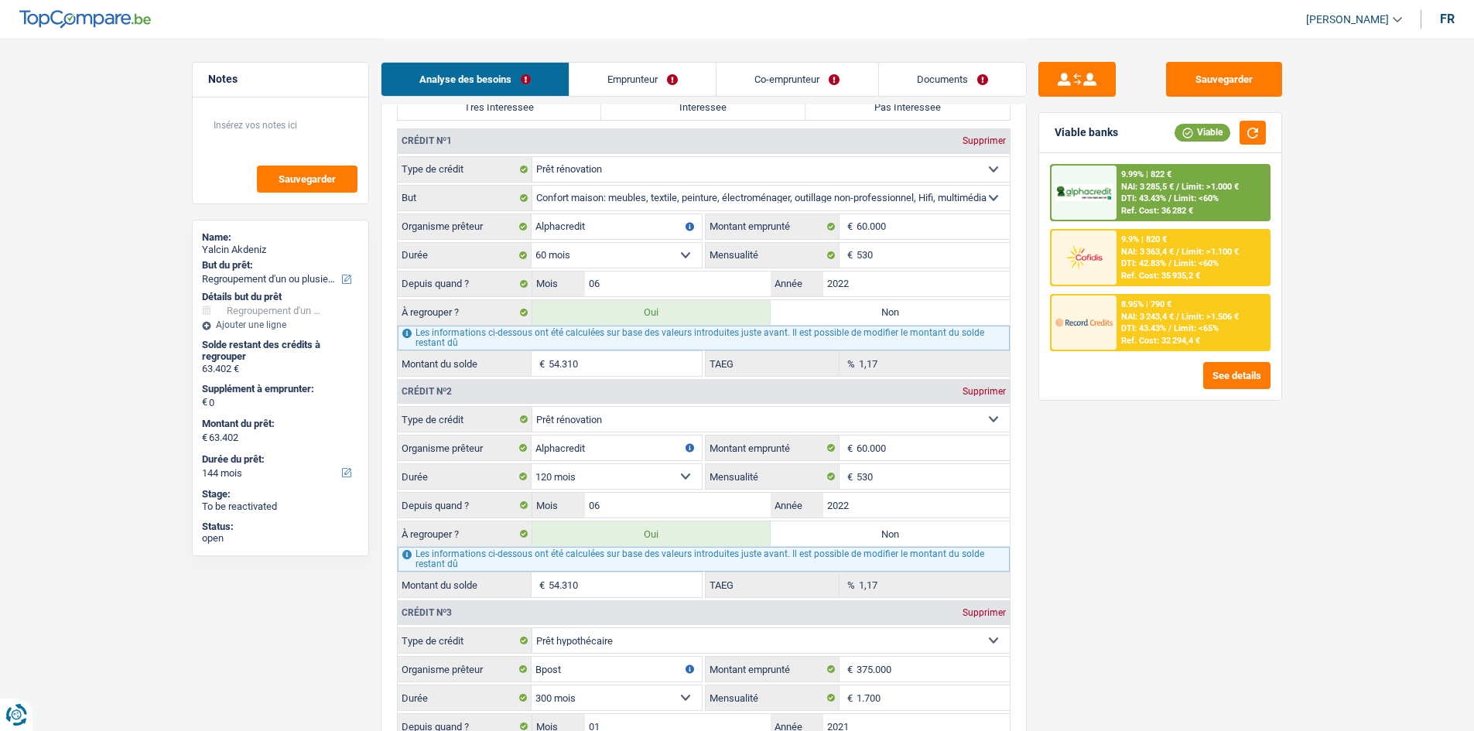
select select "300"
type input "1.700"
type input "01"
type input "2021"
type input "375.000"
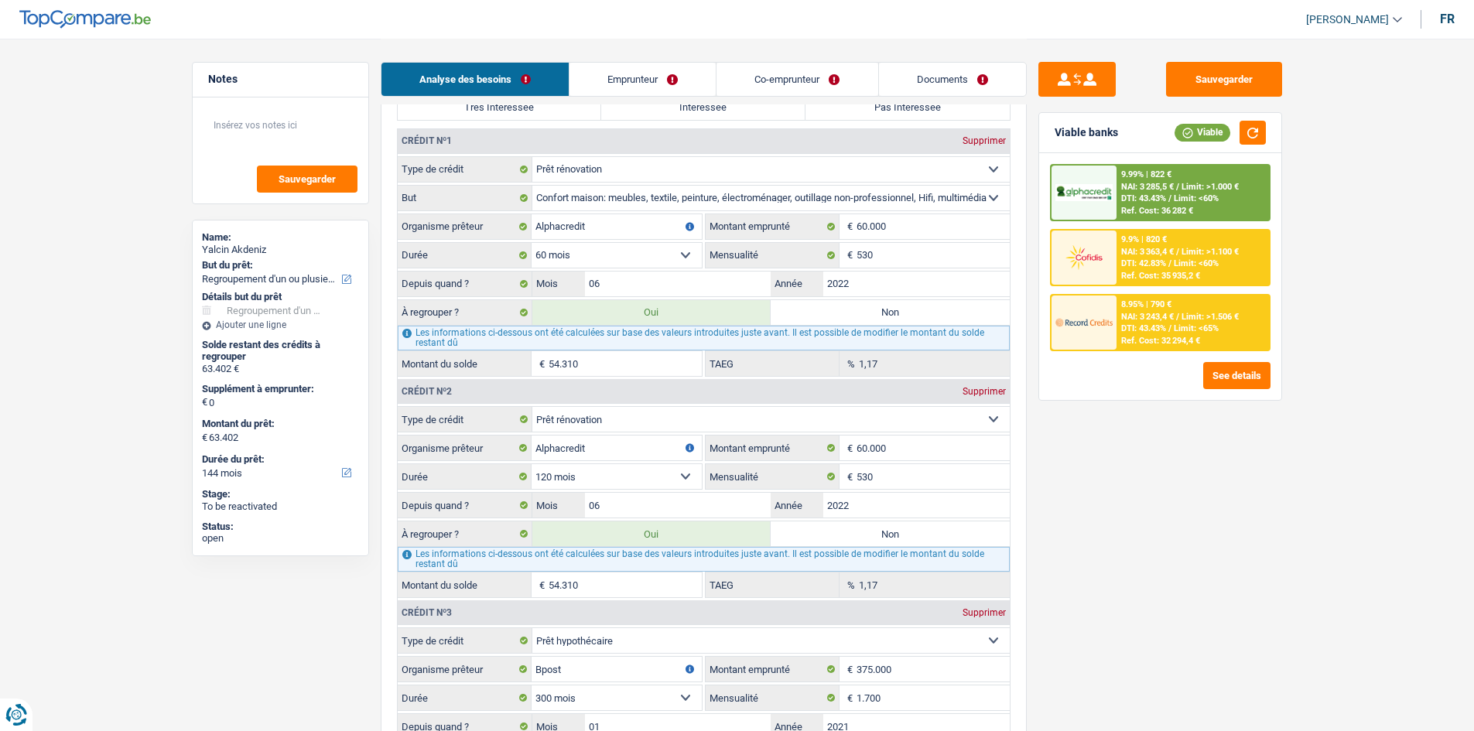
type input "2,62"
select select "144"
type input "54.310"
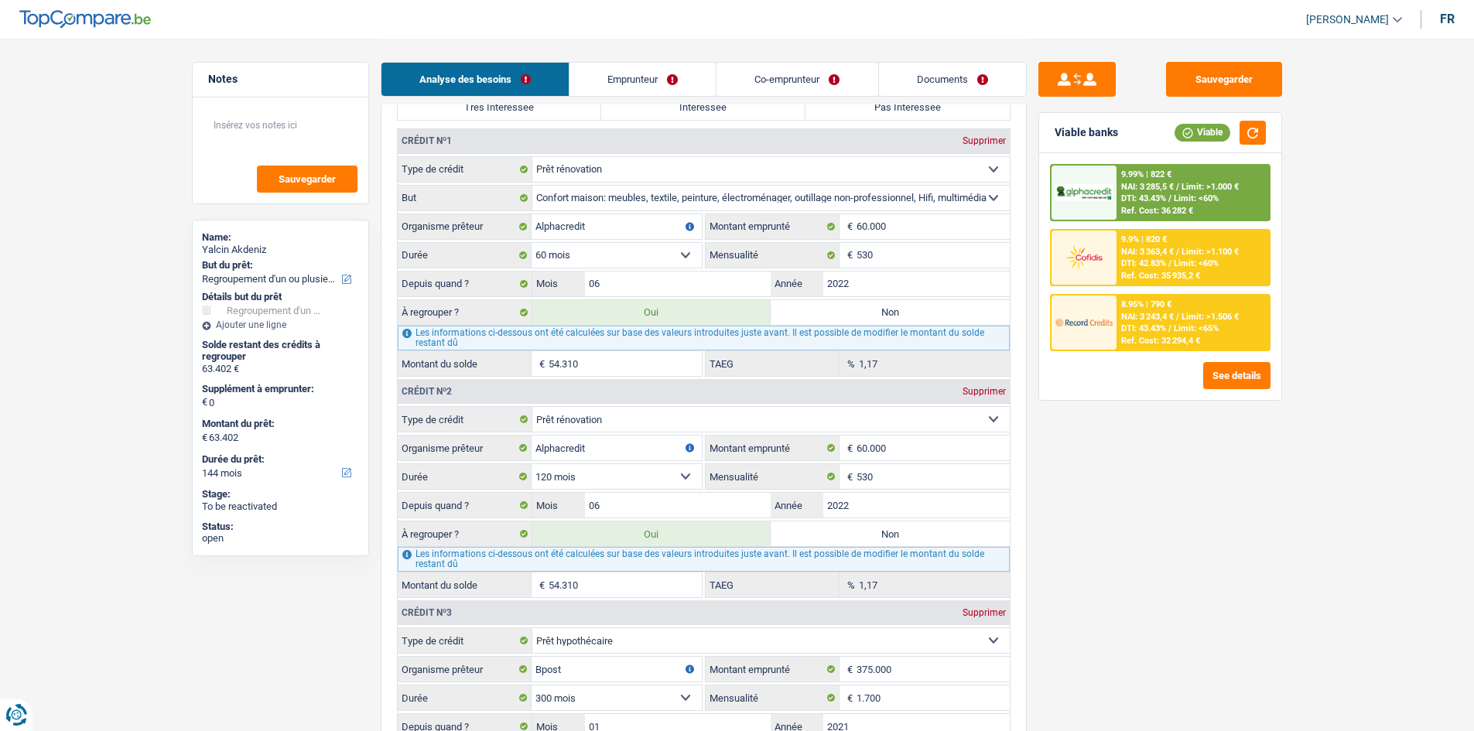
type input "54.310"
select select "120"
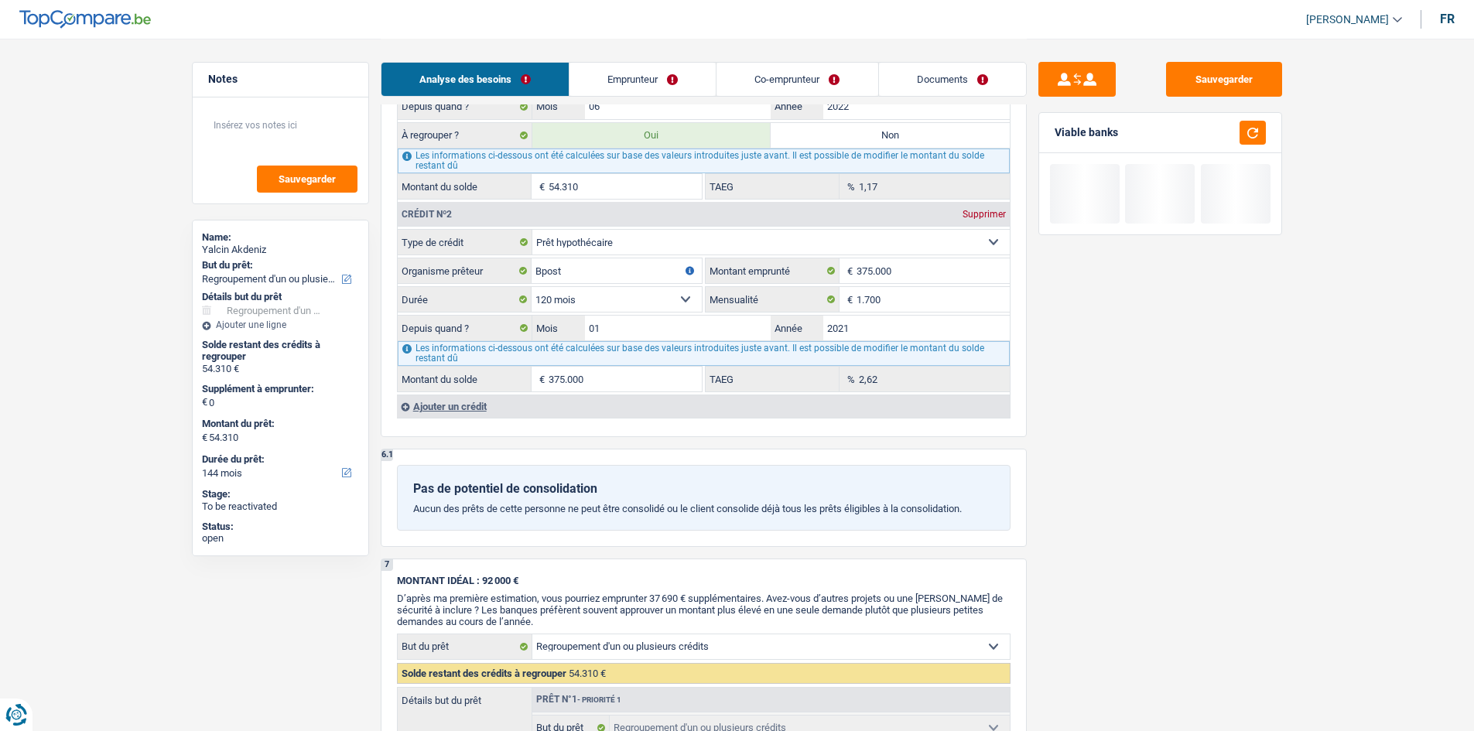
scroll to position [1393, 0]
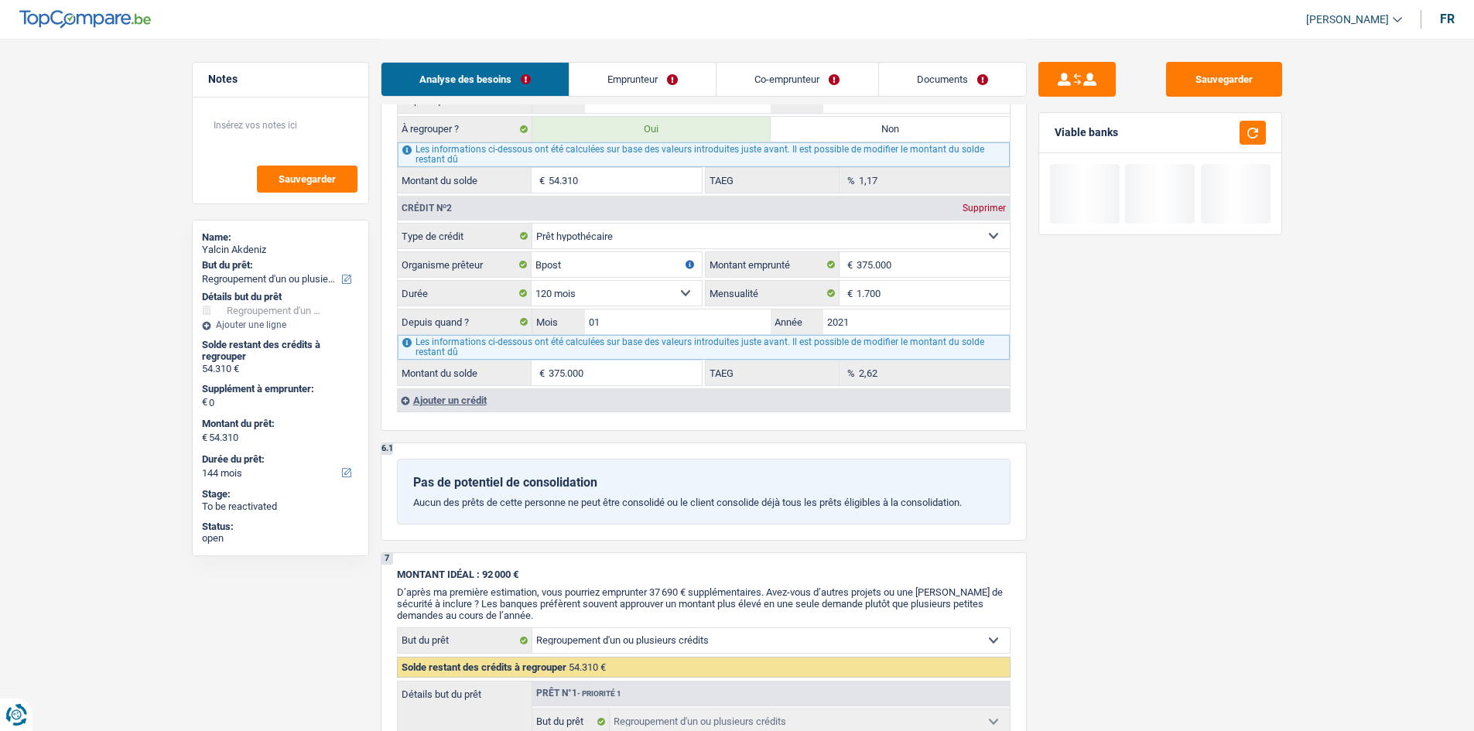
click at [464, 388] on div "Ajouter un crédit" at bounding box center [703, 399] width 613 height 23
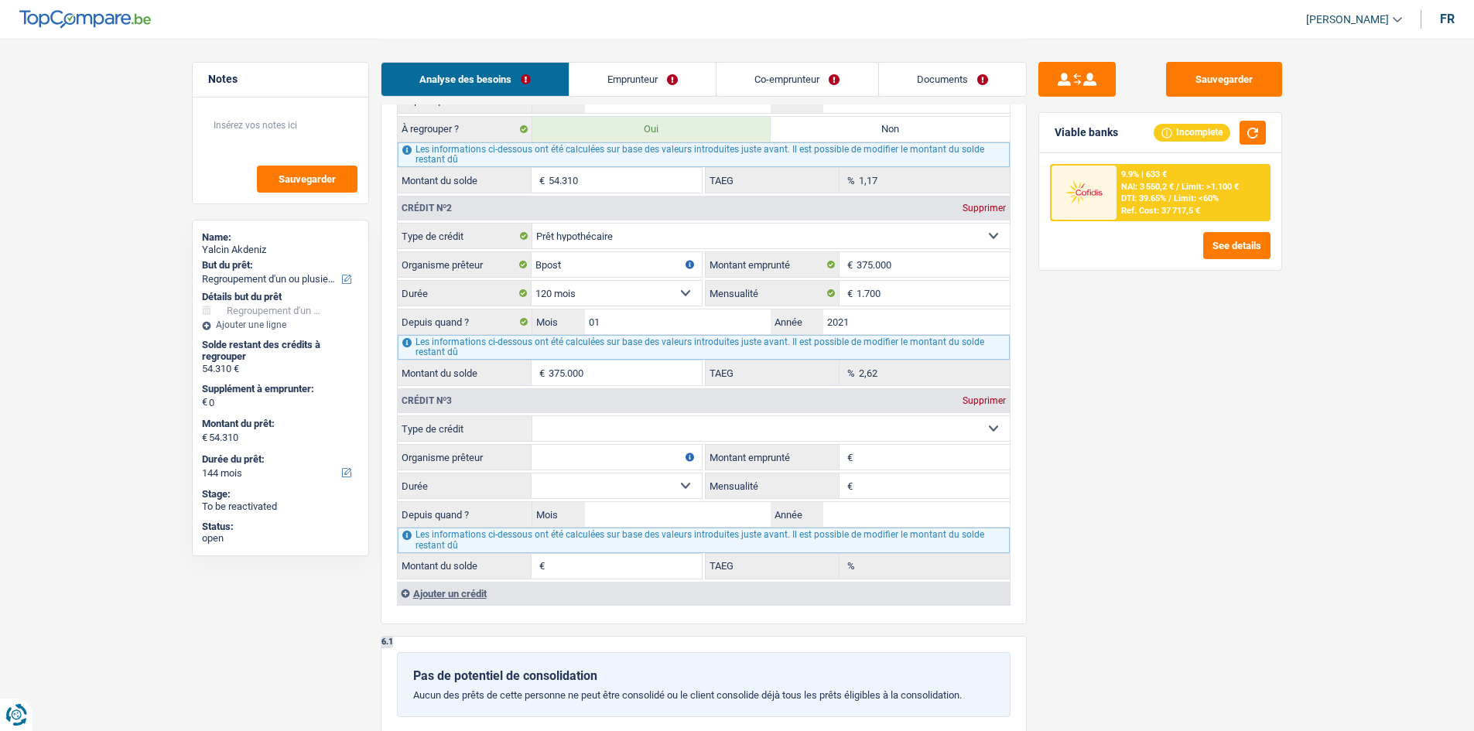
click at [672, 427] on select "Carte ou ouverture de crédit Prêt hypothécaire Vente à tempérament Prêt à tempé…" at bounding box center [770, 428] width 477 height 25
select select "personalLoan"
type input "0"
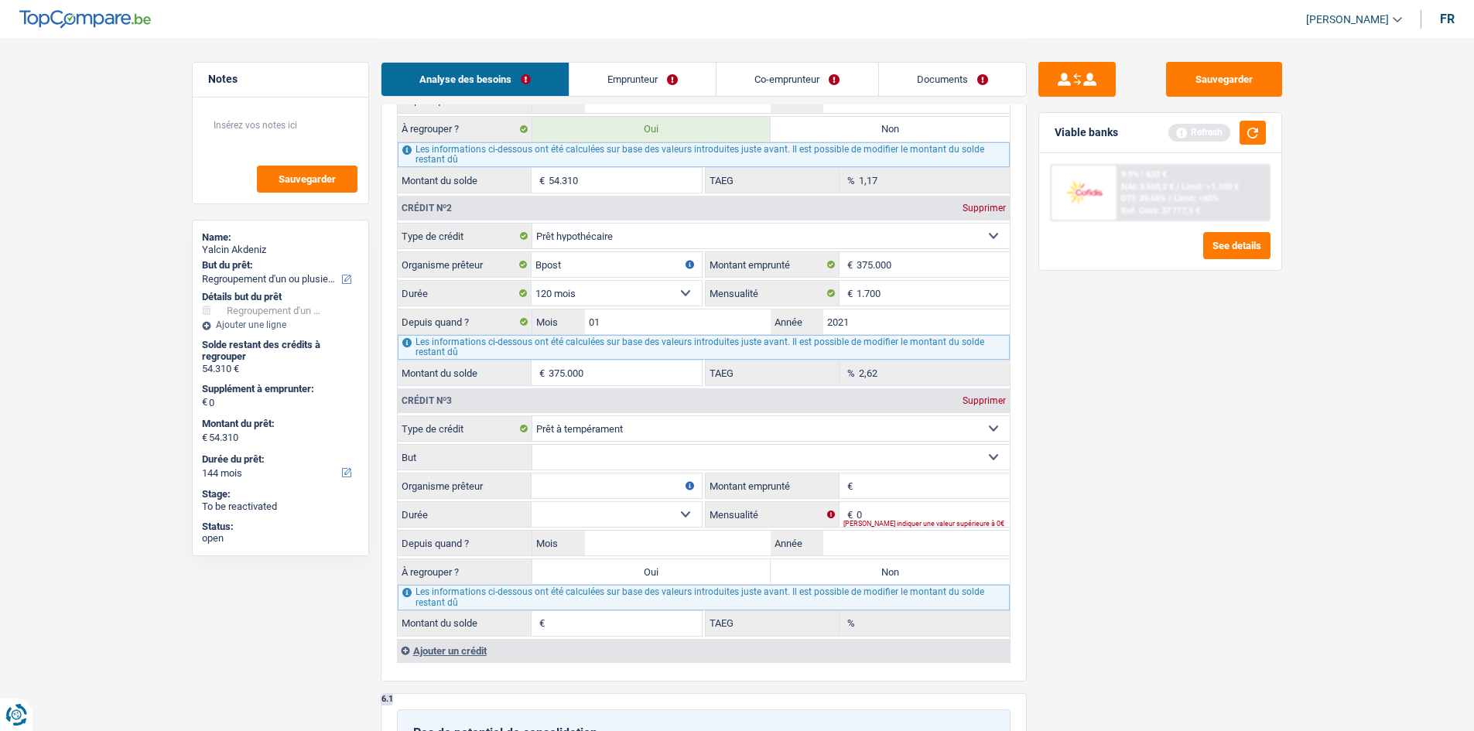
drag, startPoint x: 593, startPoint y: 485, endPoint x: 1485, endPoint y: 611, distance: 901.0
click at [596, 488] on input "Organisme prêteur" at bounding box center [617, 486] width 170 height 25
type input "dh"
click at [1274, 473] on div "Sauvegarder Viable banks Refresh 9.9% | 633 € NAI: 3 550,2 € / Limit: >1.100 € …" at bounding box center [1160, 384] width 267 height 645
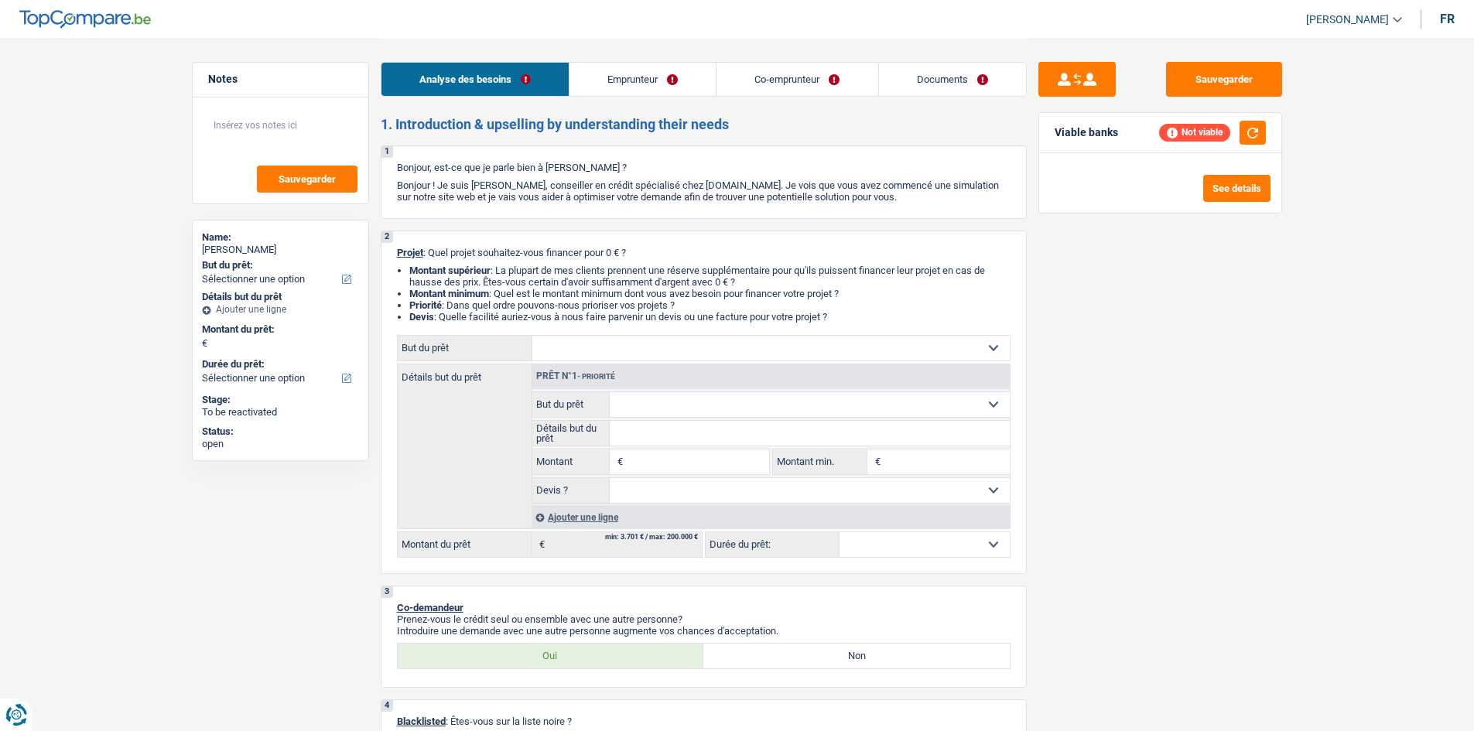
select select "worker"
select select "familyAllowances"
select select "netSalary"
select select "rents"
select select "carLoan"
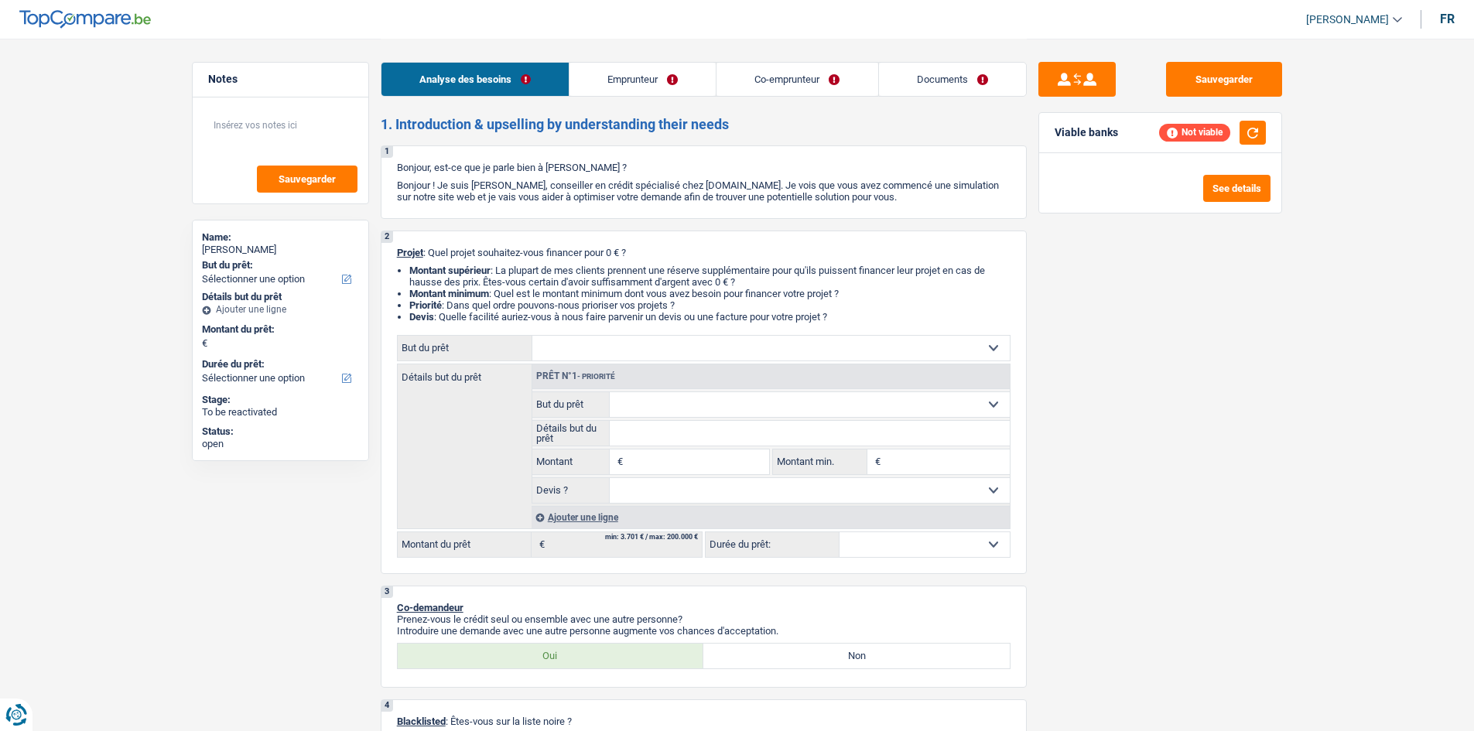
select select "30"
select select "cardOrCredit"
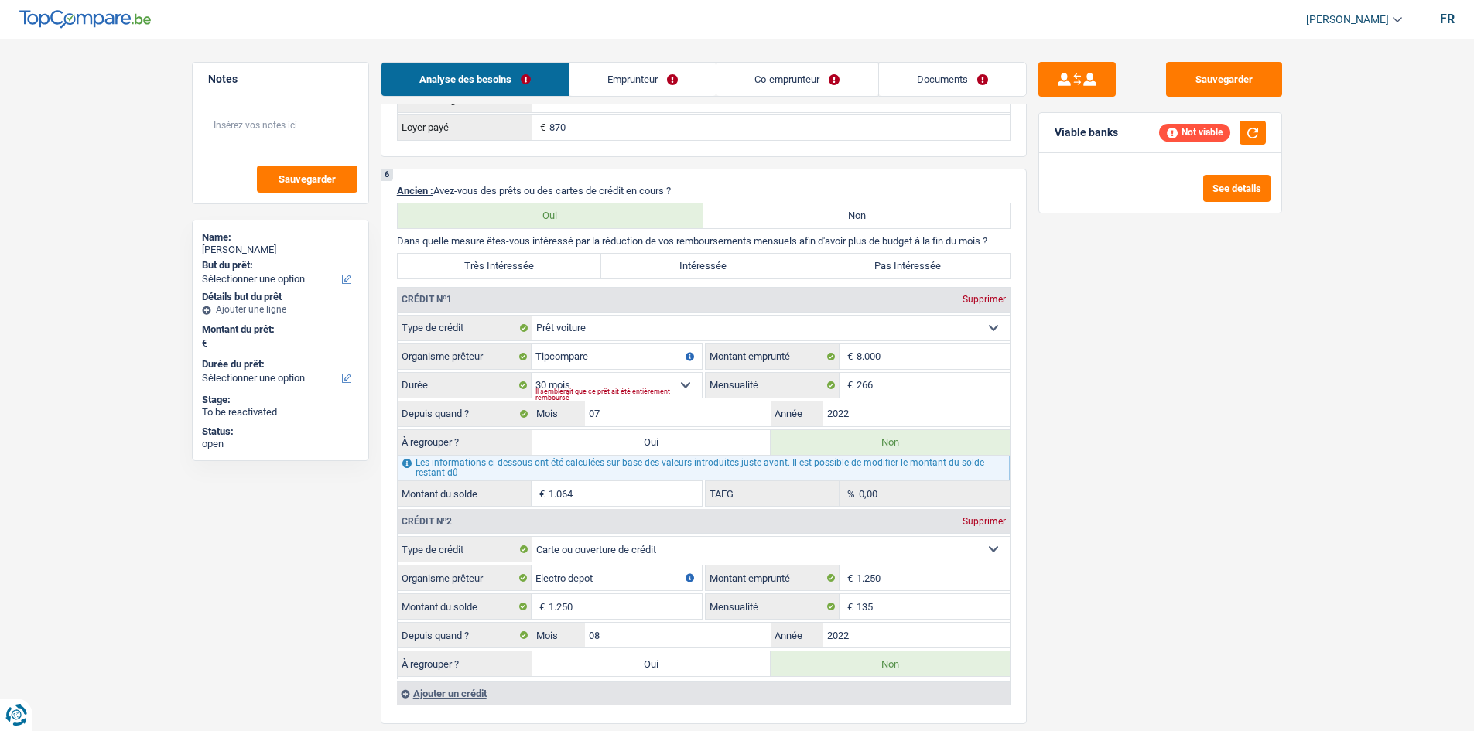
scroll to position [1083, 0]
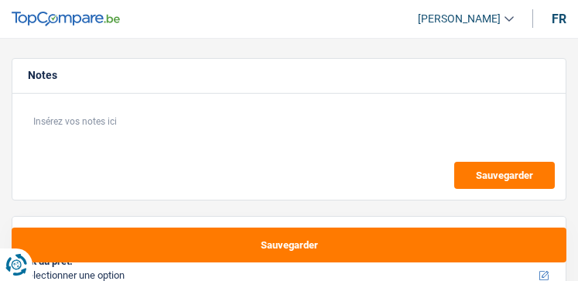
select select "privateEmployee"
select select "netSalary"
select select "familyAllowances"
select select "mealVouchers"
select select "personalLoan"
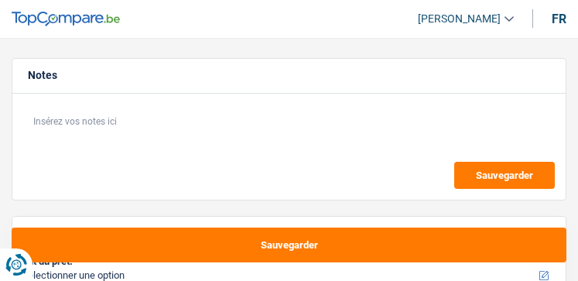
select select "medicalFees"
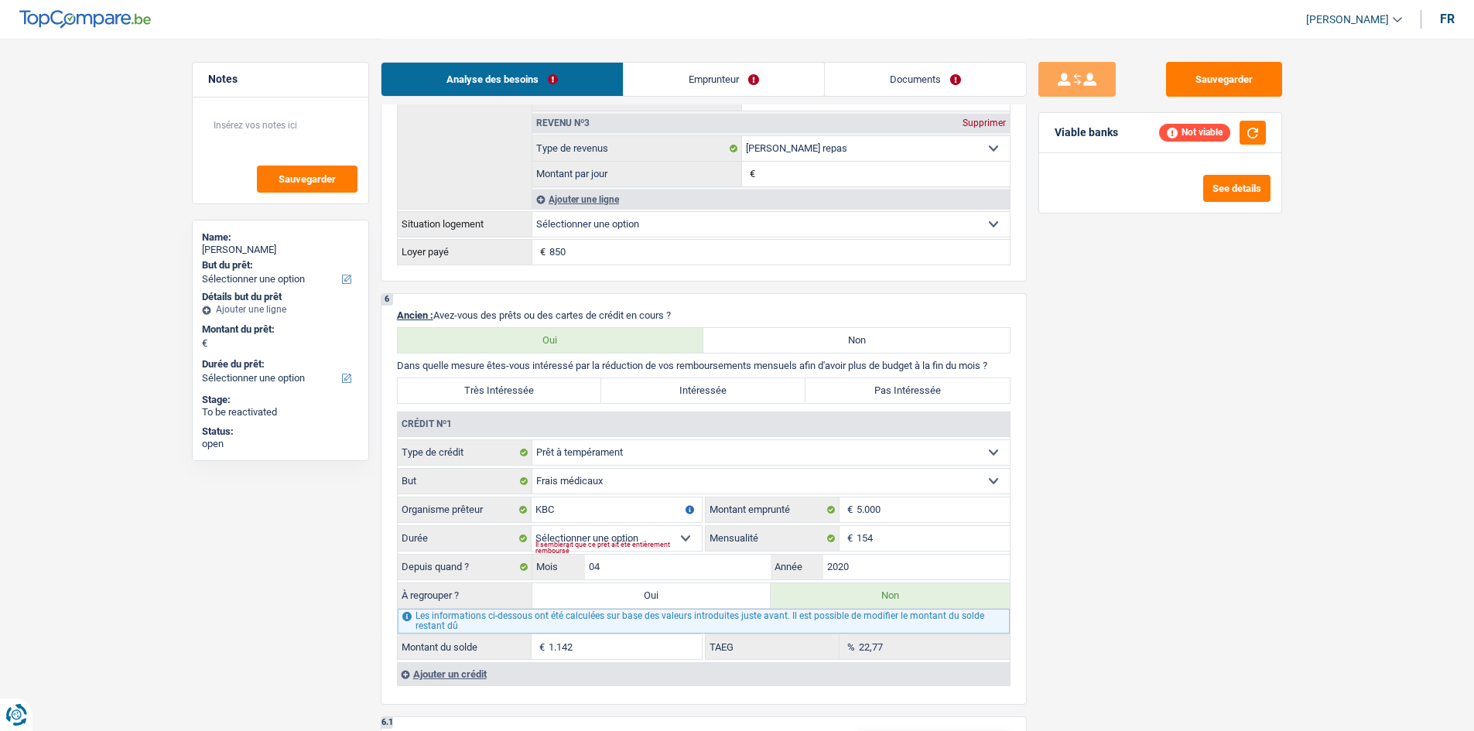
scroll to position [1238, 0]
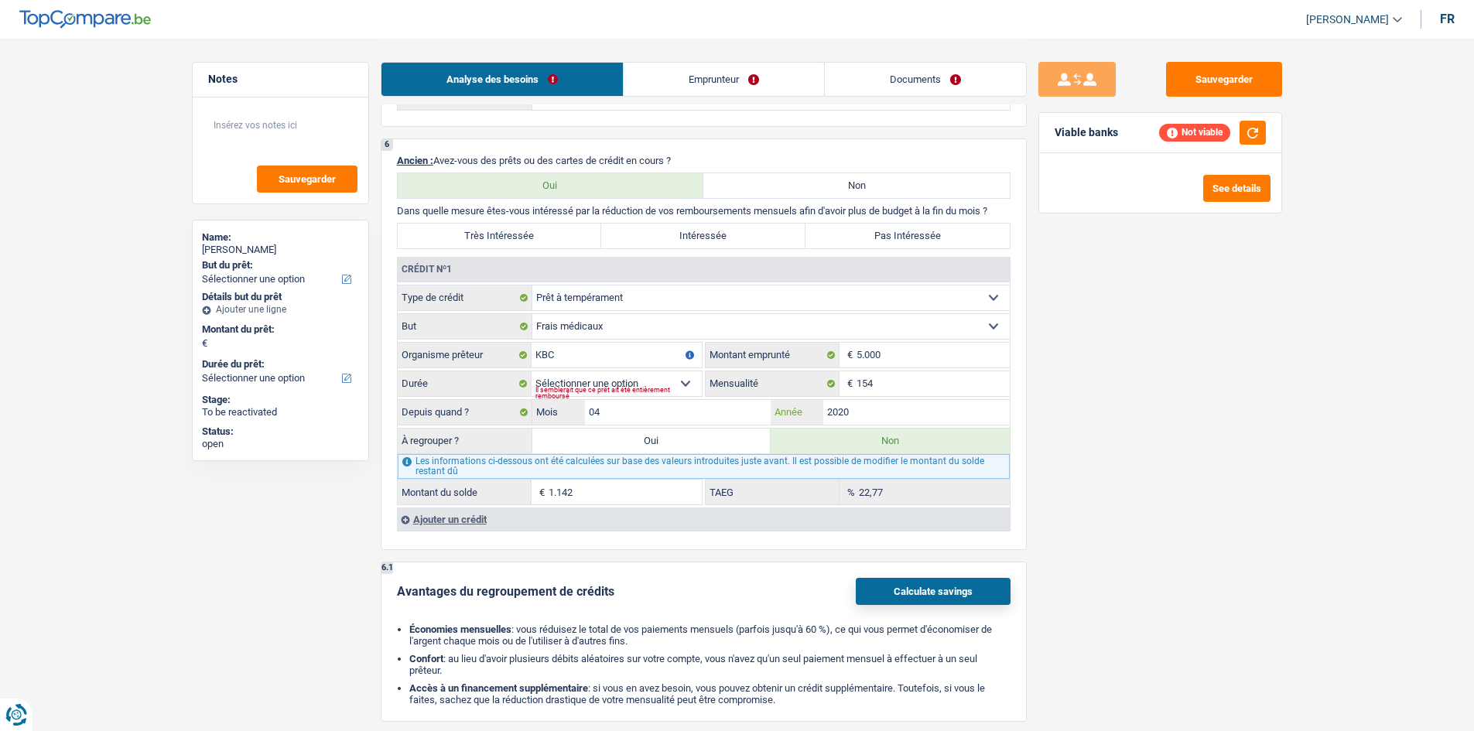
click at [577, 280] on input "2020" at bounding box center [916, 412] width 186 height 25
select select
type input "202"
select select
type input "2023"
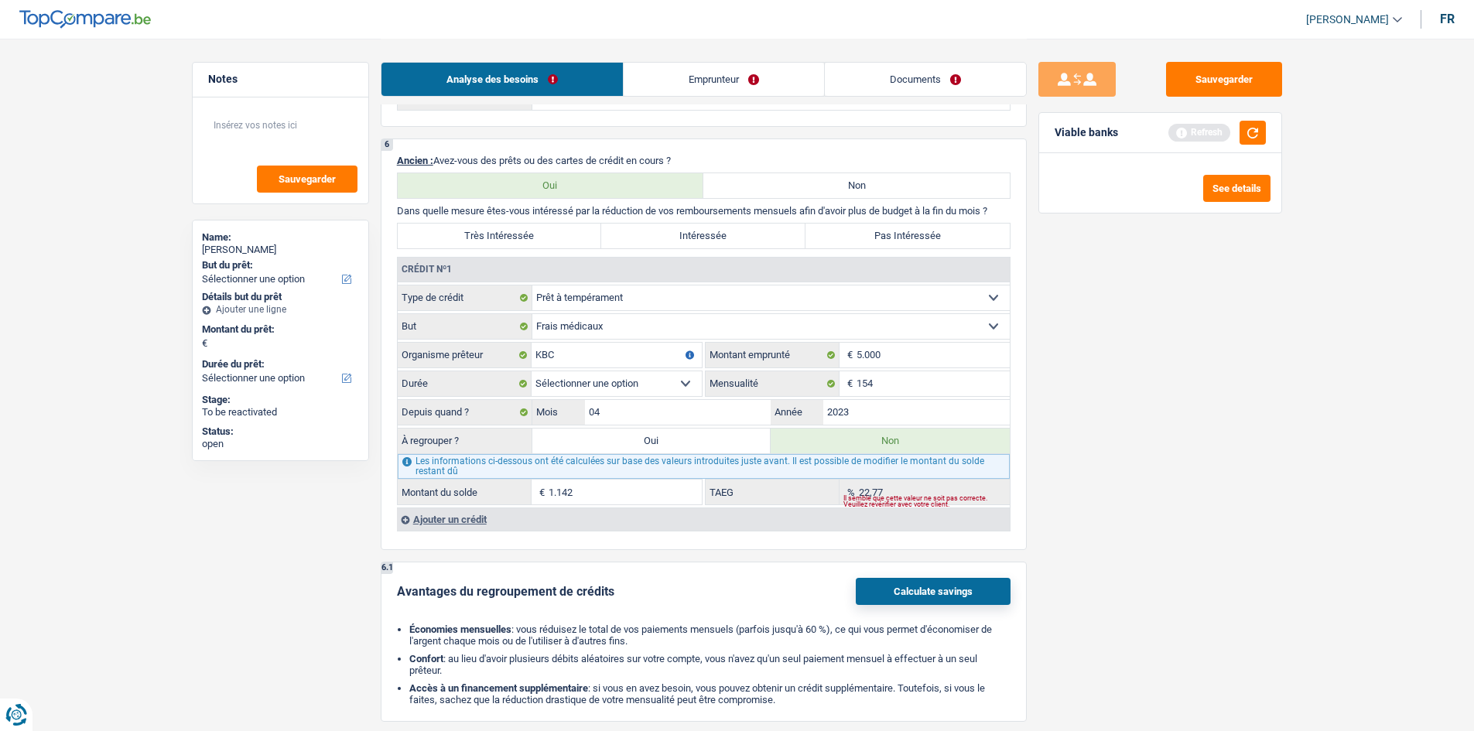
select select
type input "2023"
select select
type input "2.478"
click at [577, 280] on input "04" at bounding box center [678, 412] width 186 height 25
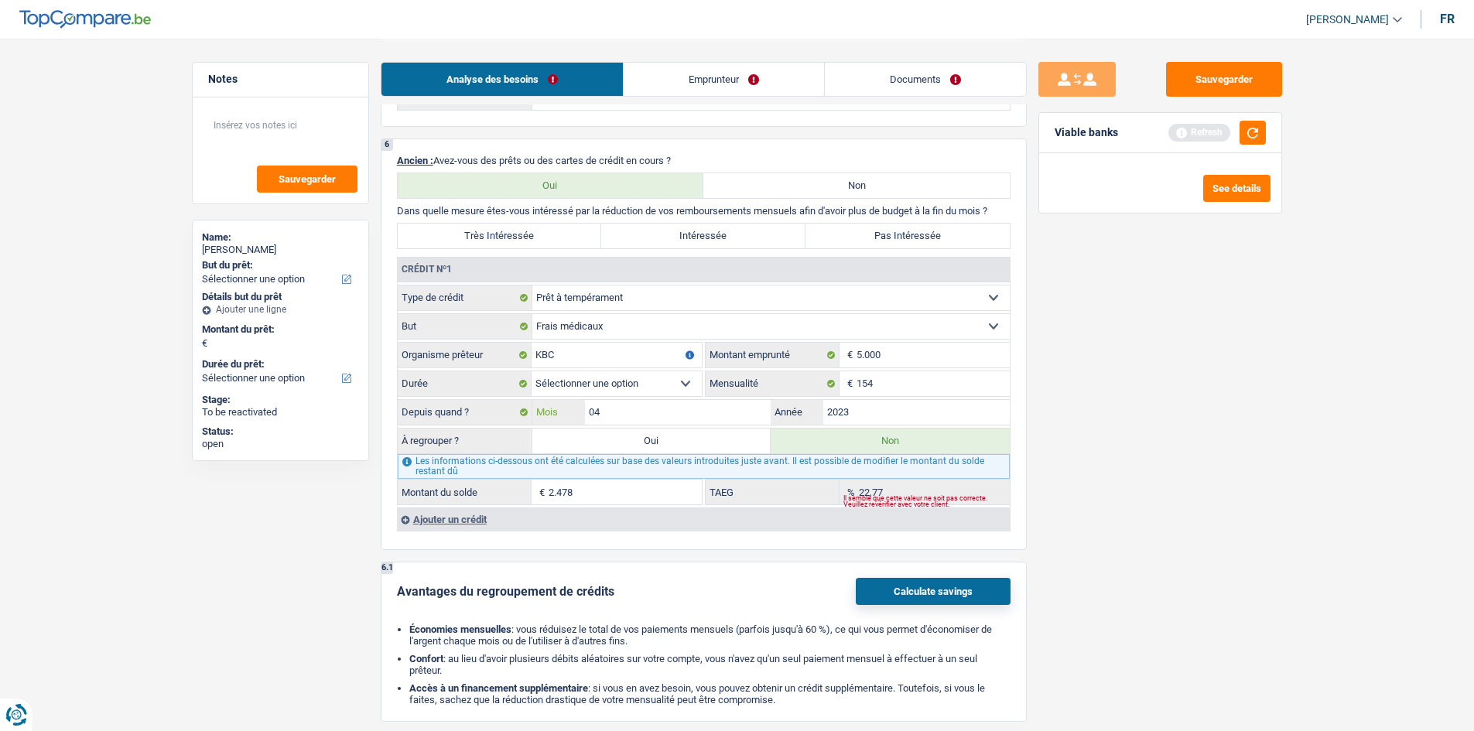
select select
type input "0"
select select
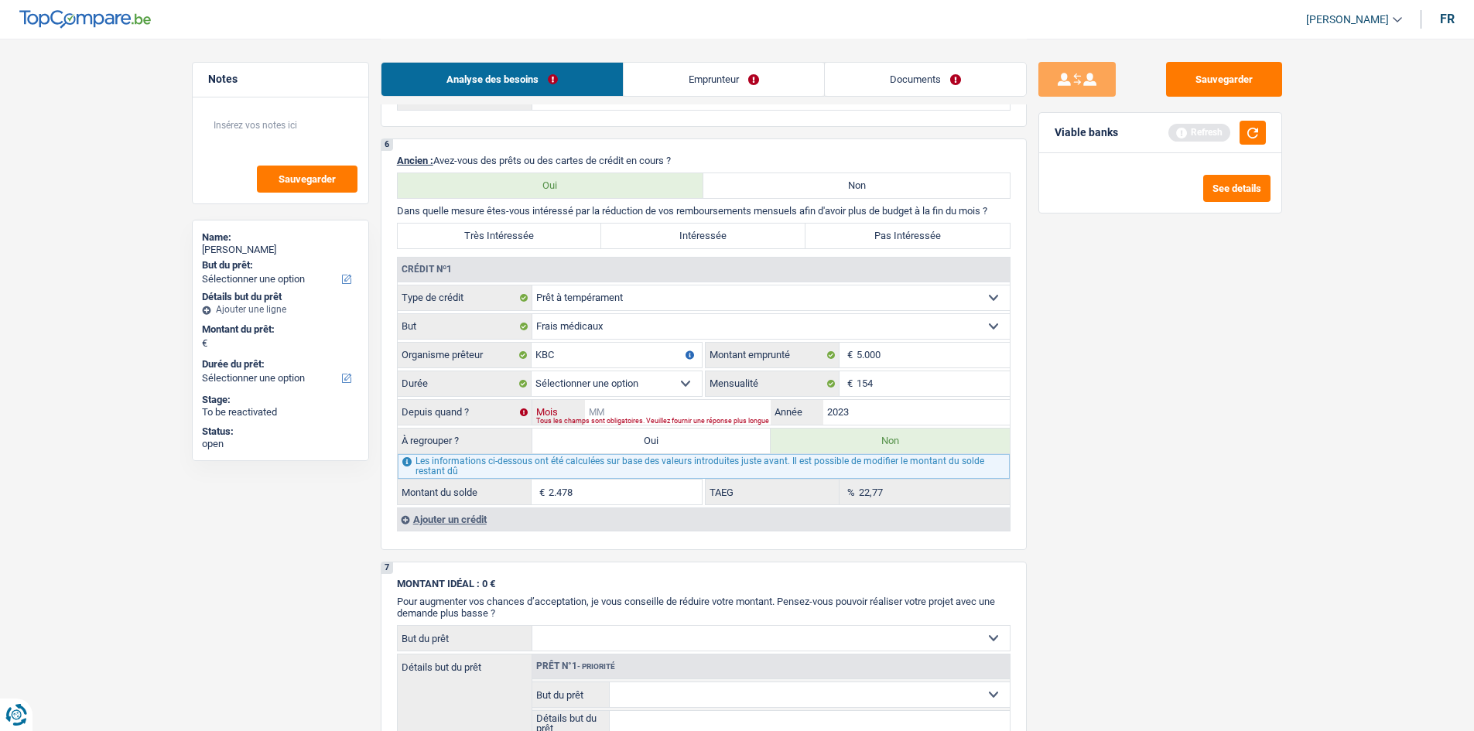
type input "1"
select select
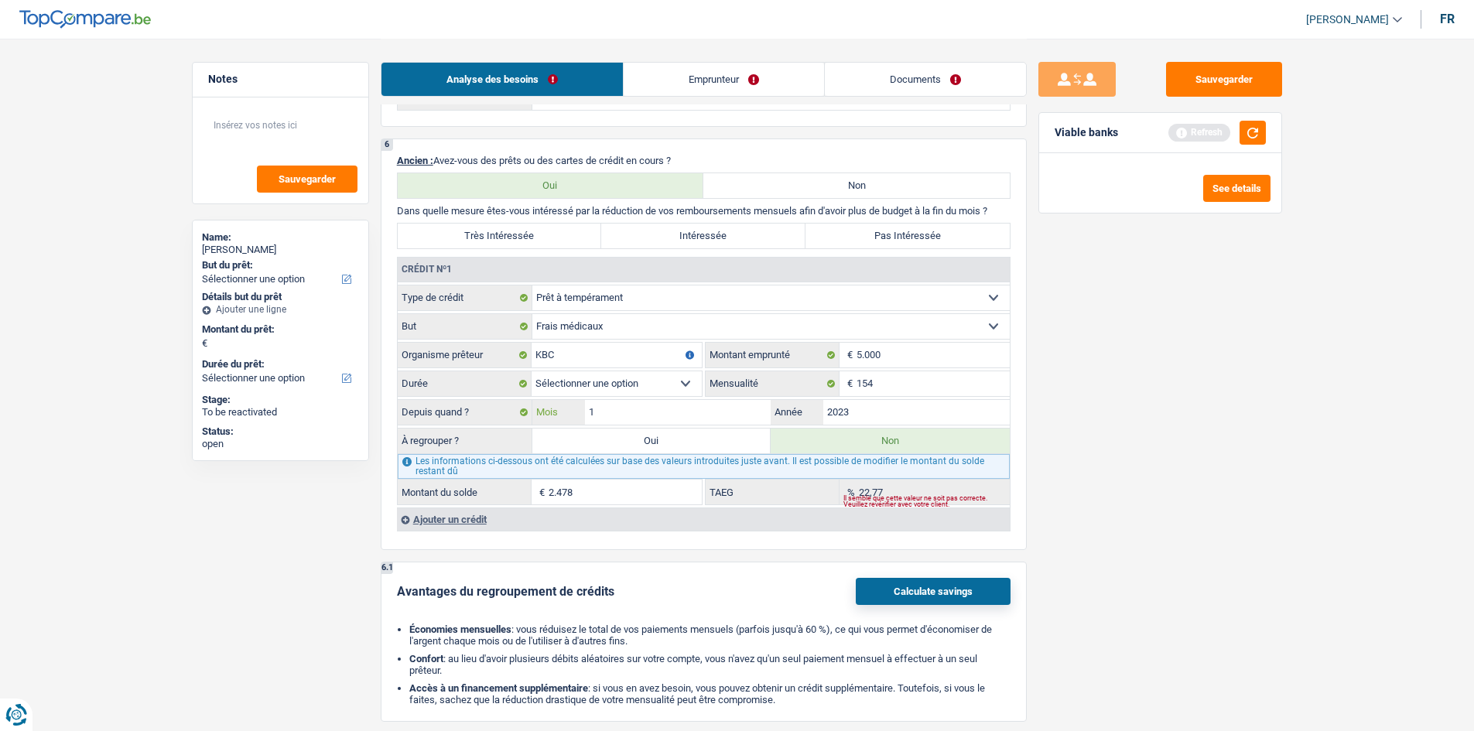
type input "11"
select select
type input "3.205"
click at [577, 280] on input "5.000" at bounding box center [933, 355] width 153 height 25
type input "500"
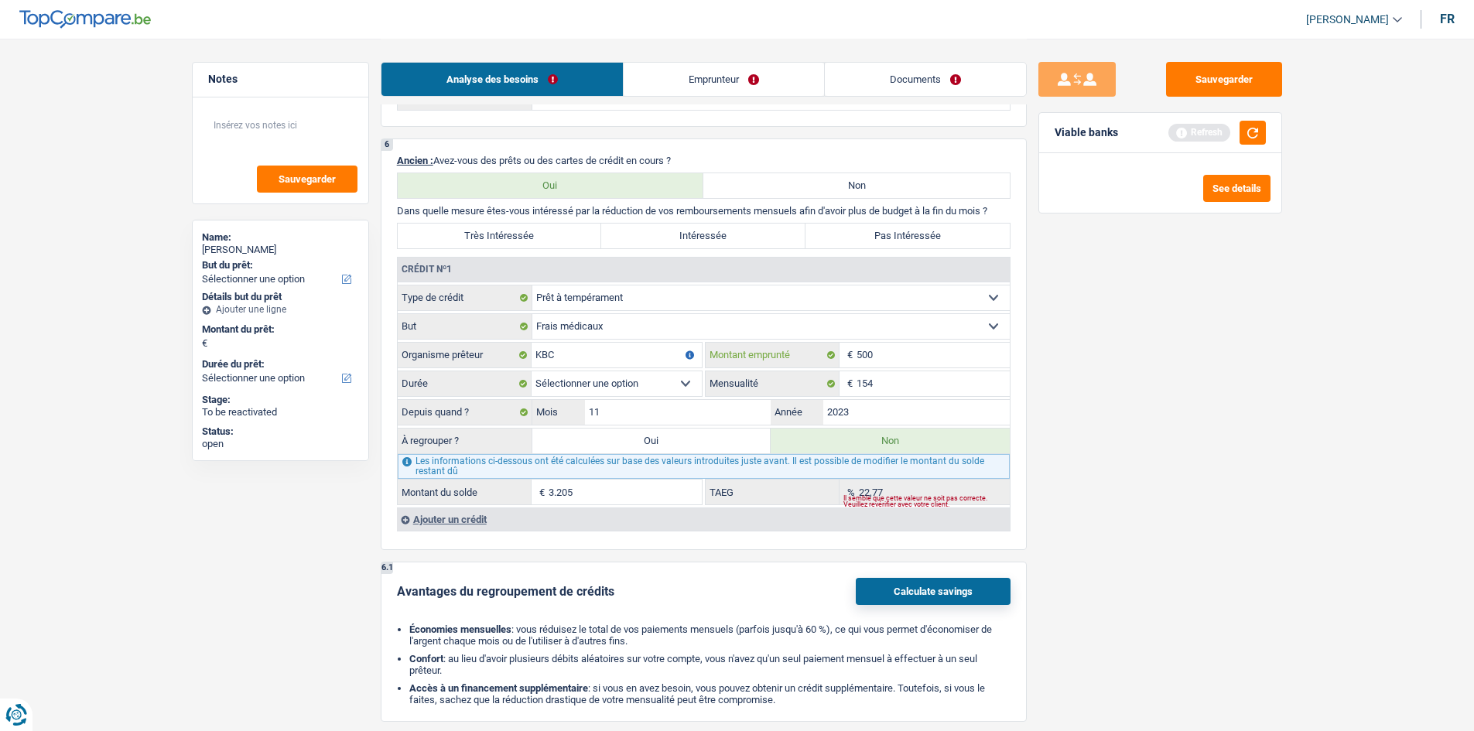
select select
type input "5"
type input "19.500"
click at [577, 280] on input "154" at bounding box center [933, 383] width 153 height 25
type input "1"
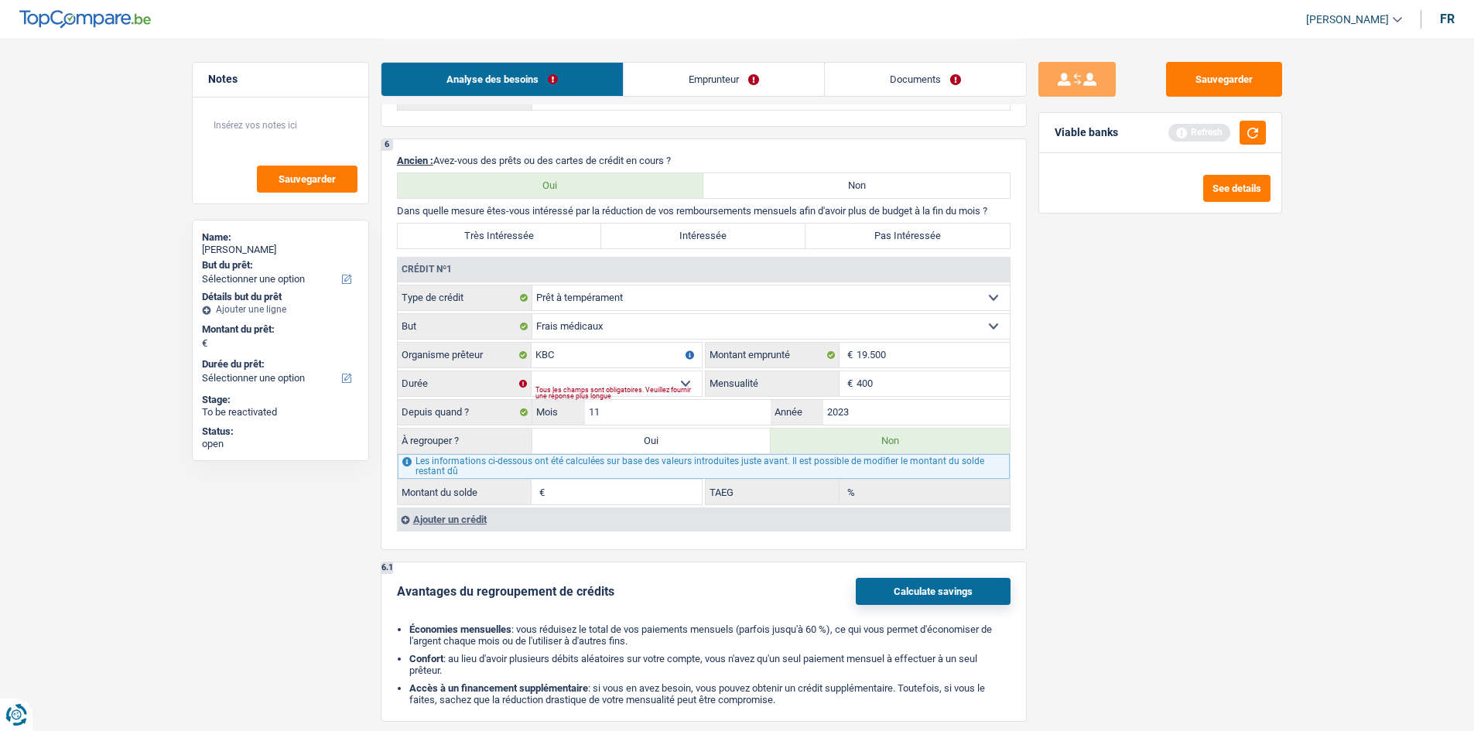
type input "400"
click at [577, 280] on main "Notes Sauvegarder Name: Narcis Angelo GRUIA But du prêt: Confort maison: meuble…" at bounding box center [737, 150] width 1474 height 2777
drag, startPoint x: 675, startPoint y: 384, endPoint x: 717, endPoint y: 359, distance: 48.6
click at [577, 280] on select "12 mois 18 mois 24 mois 30 mois 36 mois 42 mois 48 mois 60 mois 72 mois 84 mois…" at bounding box center [617, 383] width 170 height 25
select select "48"
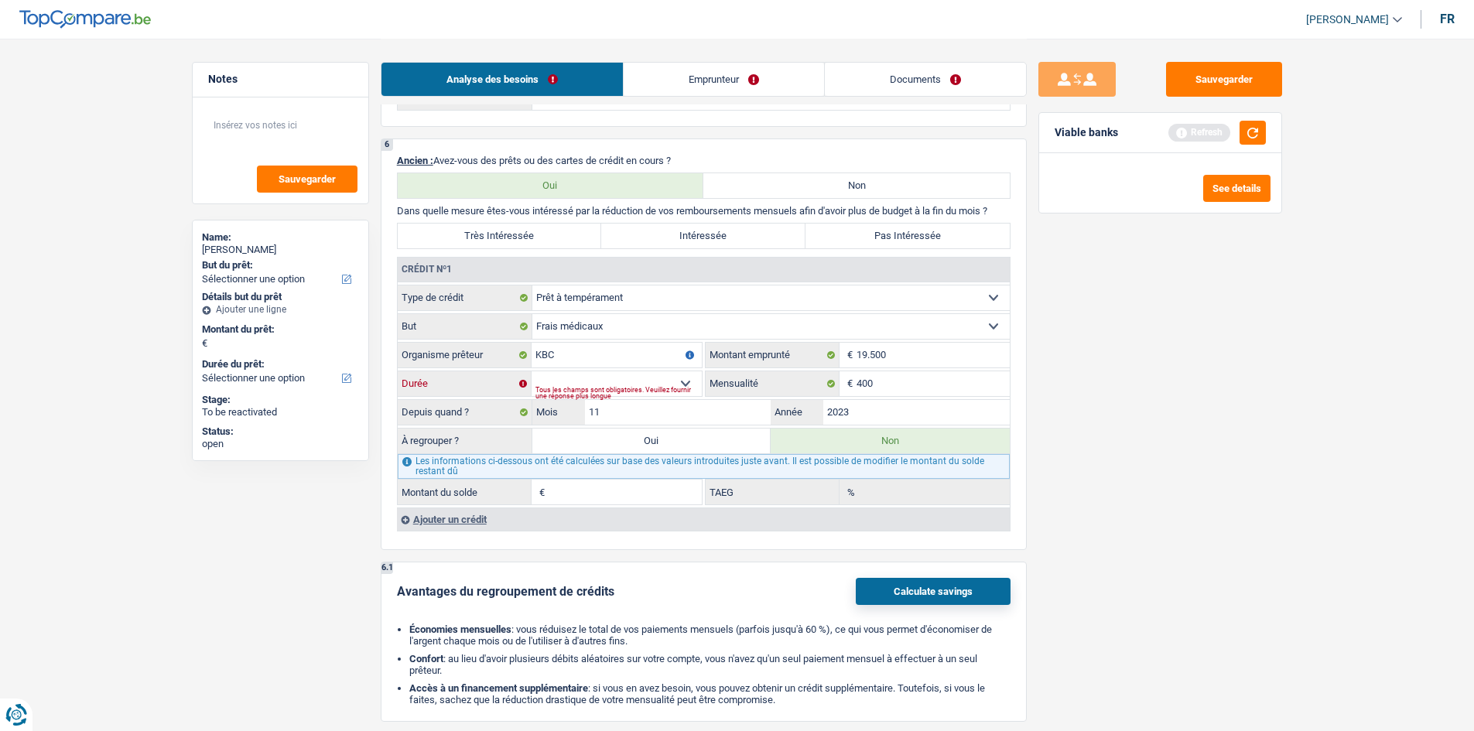
click at [532, 280] on select "12 mois 18 mois 24 mois 30 mois 36 mois 42 mois 48 mois 60 mois 72 mois 84 mois…" at bounding box center [617, 383] width 170 height 25
type input "10.490"
type input "0,00"
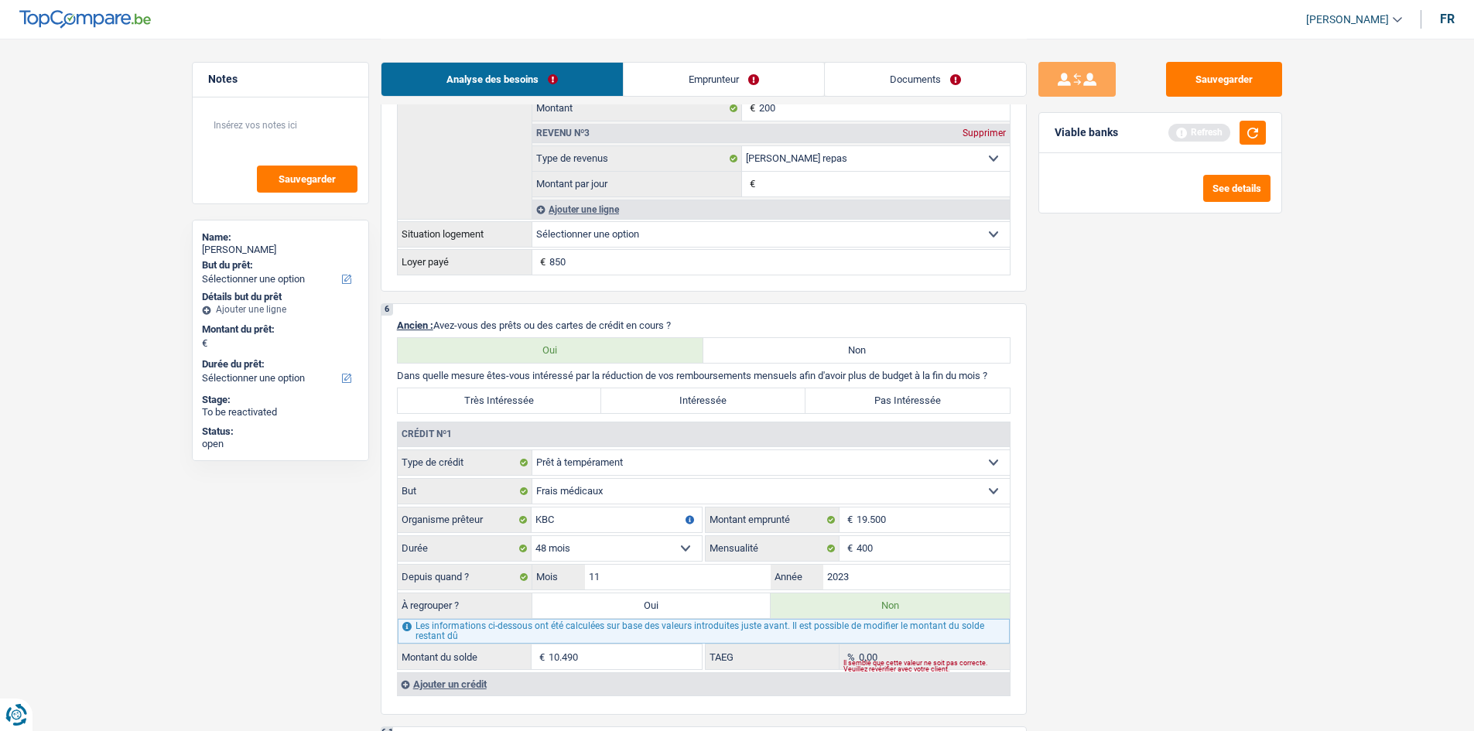
scroll to position [1134, 0]
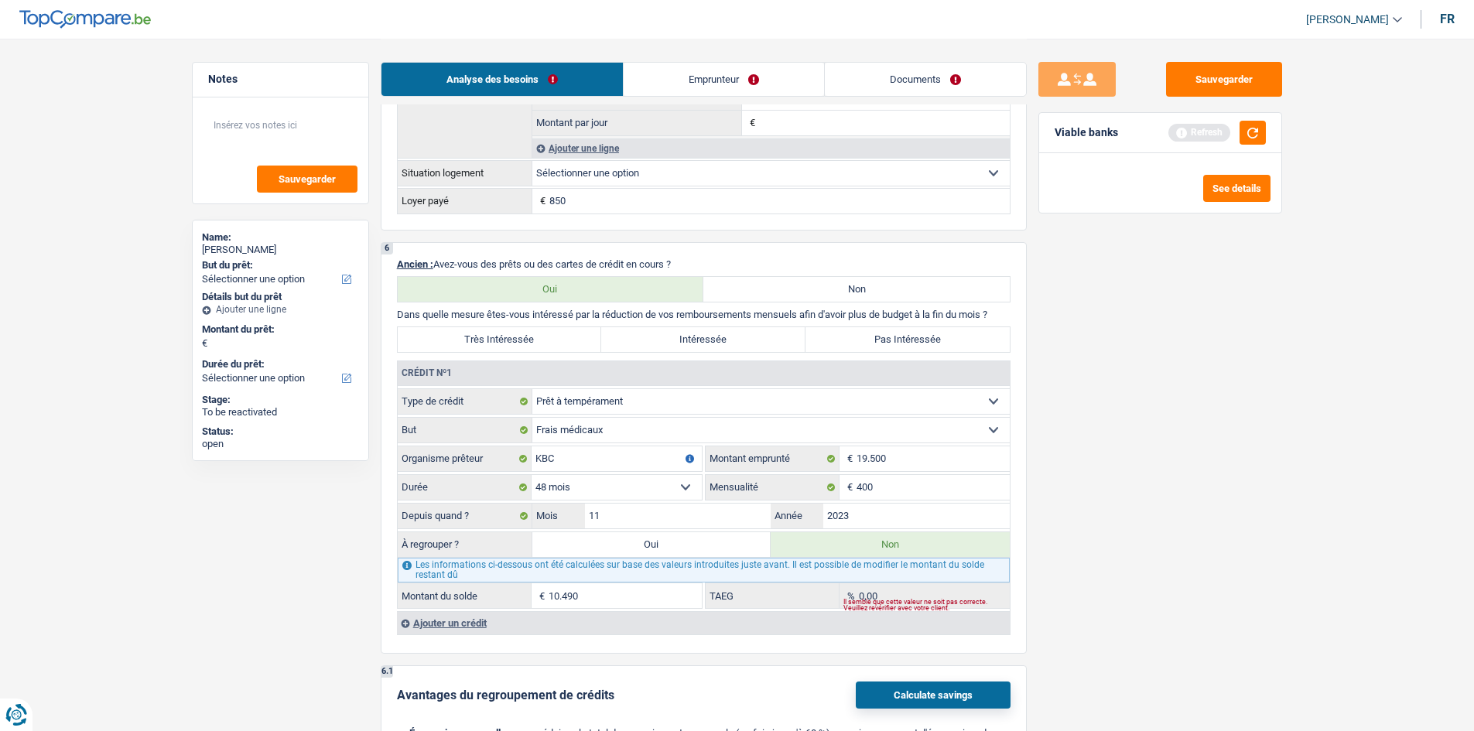
drag, startPoint x: 738, startPoint y: 78, endPoint x: 727, endPoint y: 82, distance: 11.5
click at [577, 78] on link "Emprunteur" at bounding box center [724, 79] width 200 height 33
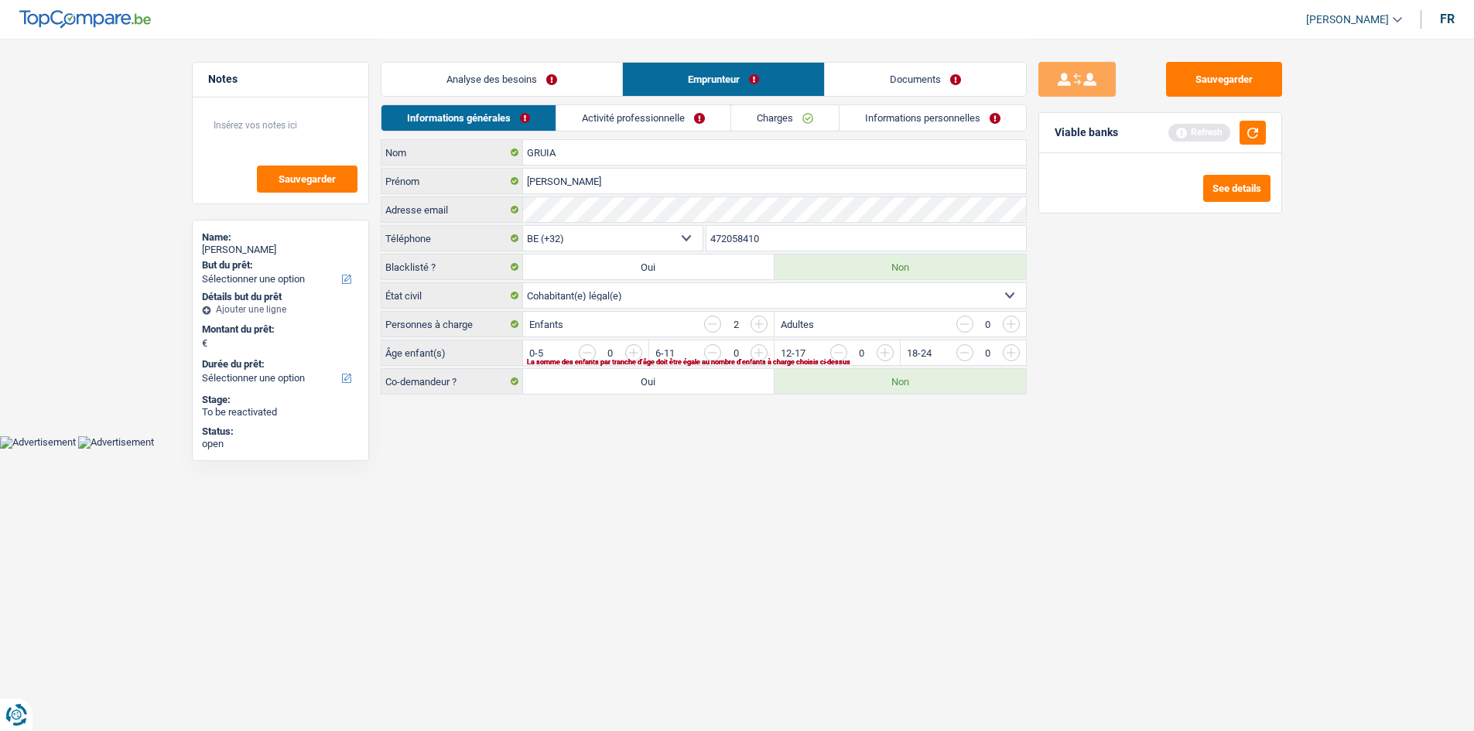
scroll to position [0, 0]
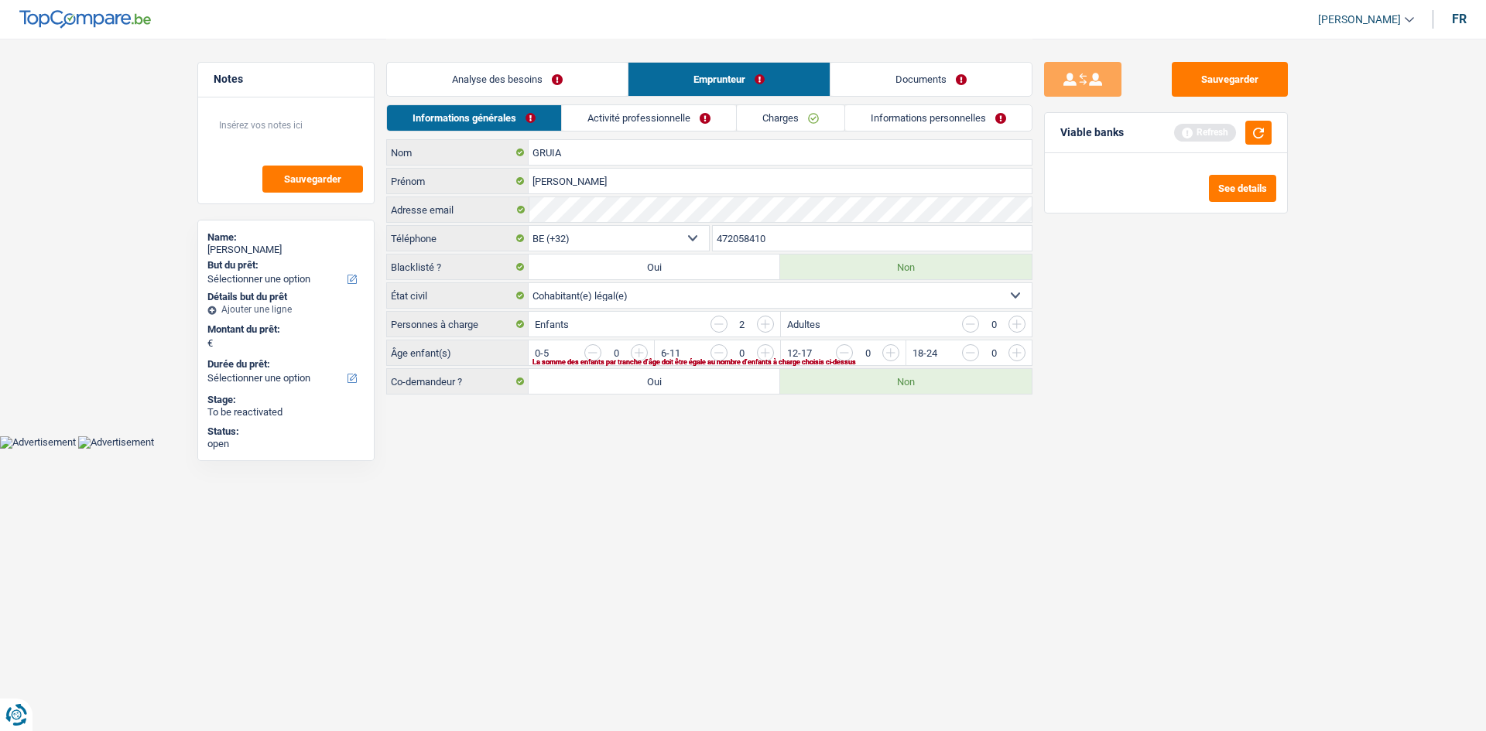
click at [577, 116] on link "Activité professionnelle" at bounding box center [649, 118] width 174 height 26
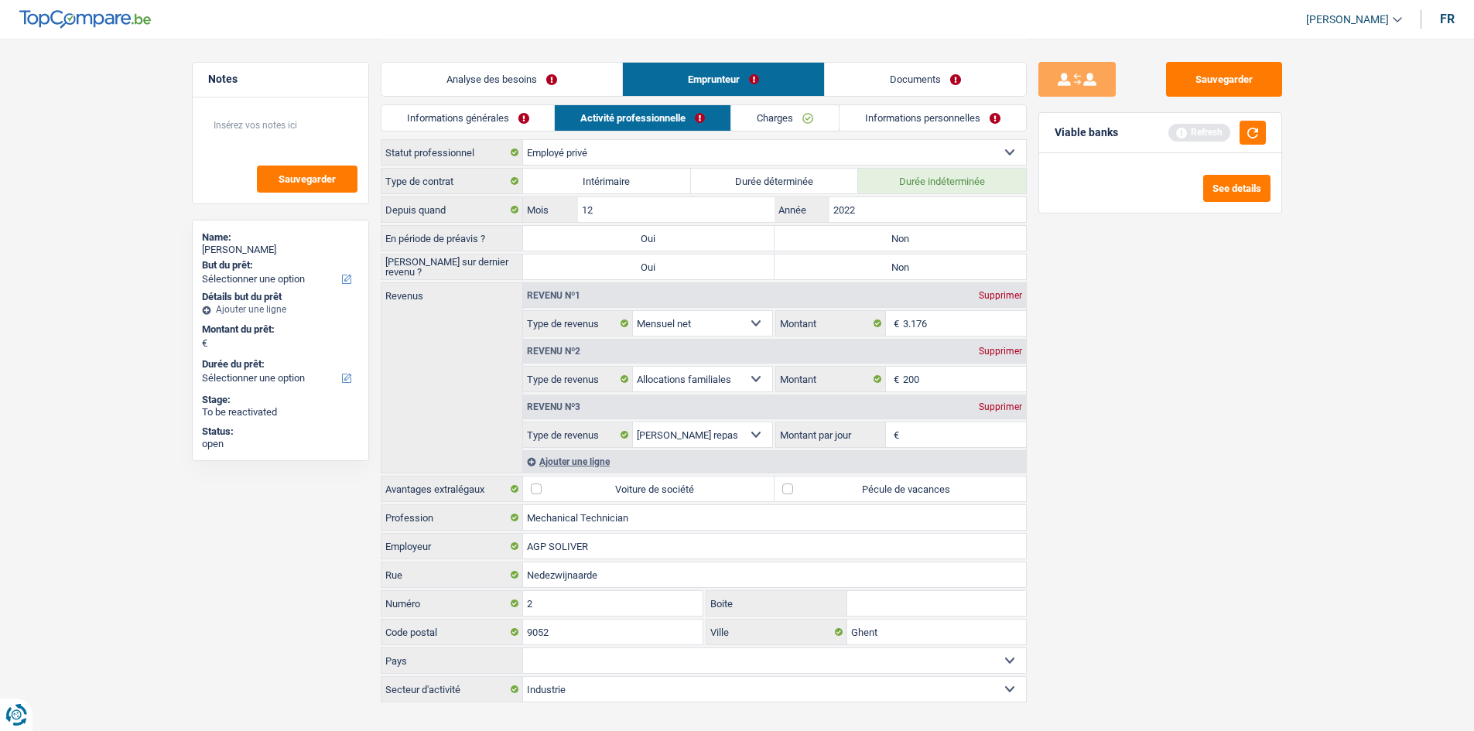
click at [577, 231] on label "Non" at bounding box center [900, 238] width 251 height 25
click at [577, 231] on input "Non" at bounding box center [900, 238] width 251 height 25
radio input "true"
click at [577, 261] on label "Non" at bounding box center [900, 267] width 251 height 25
click at [577, 261] on input "Non" at bounding box center [900, 267] width 251 height 25
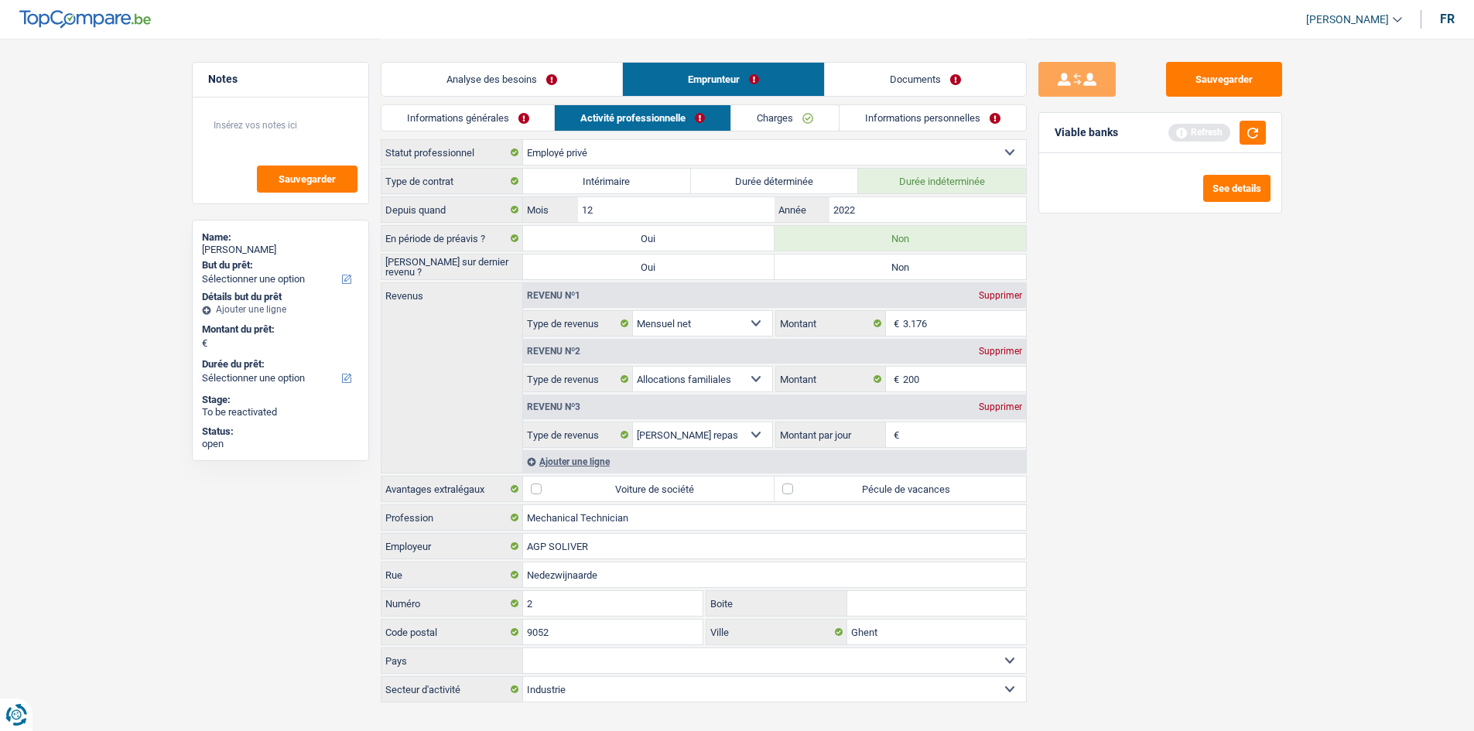
radio input "true"
click at [577, 84] on link "Analyse des besoins" at bounding box center [502, 79] width 241 height 33
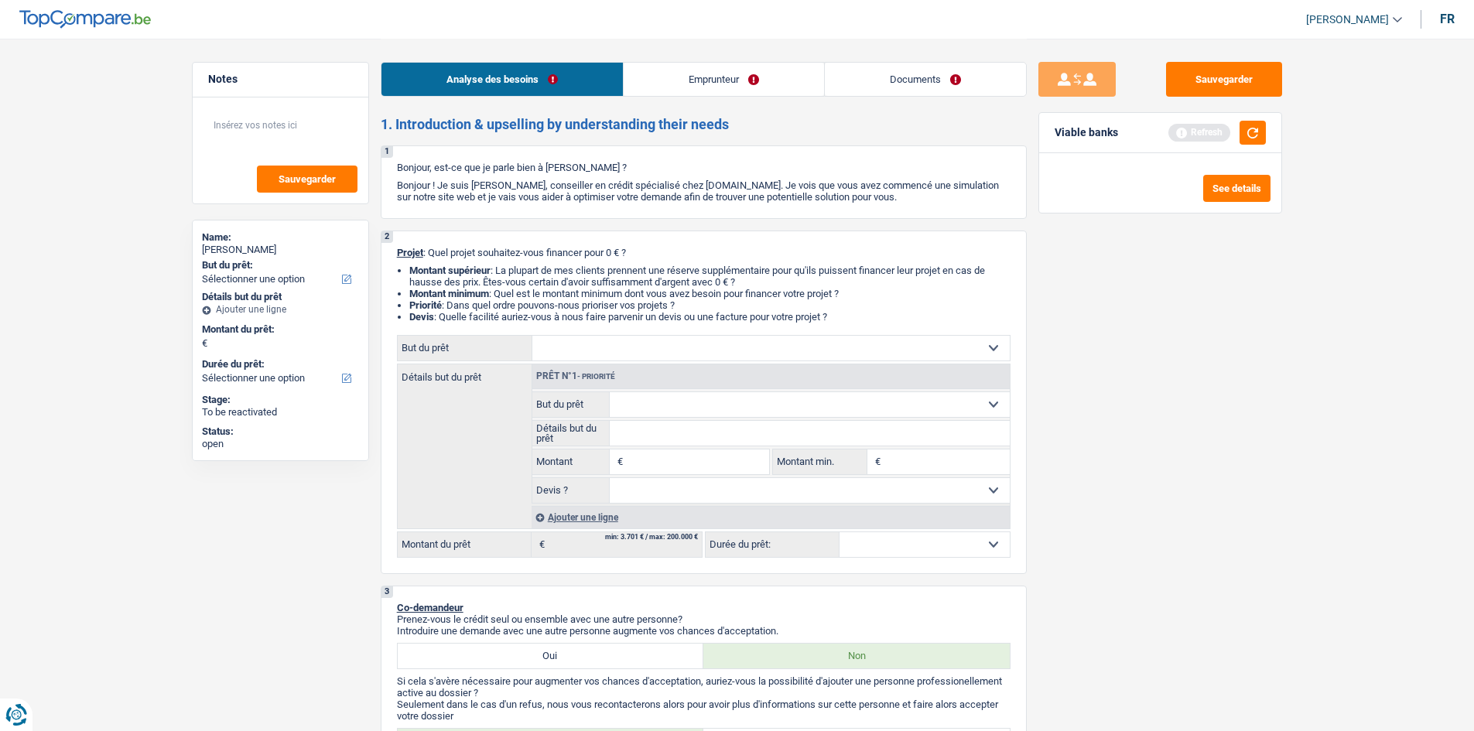
click at [577, 280] on select "Confort maison: meubles, textile, peinture, électroménager, outillage non-profe…" at bounding box center [770, 348] width 477 height 25
select select "household"
click at [532, 280] on select "Confort maison: meubles, textile, peinture, électroménager, outillage non-profe…" at bounding box center [770, 348] width 477 height 25
select select "household"
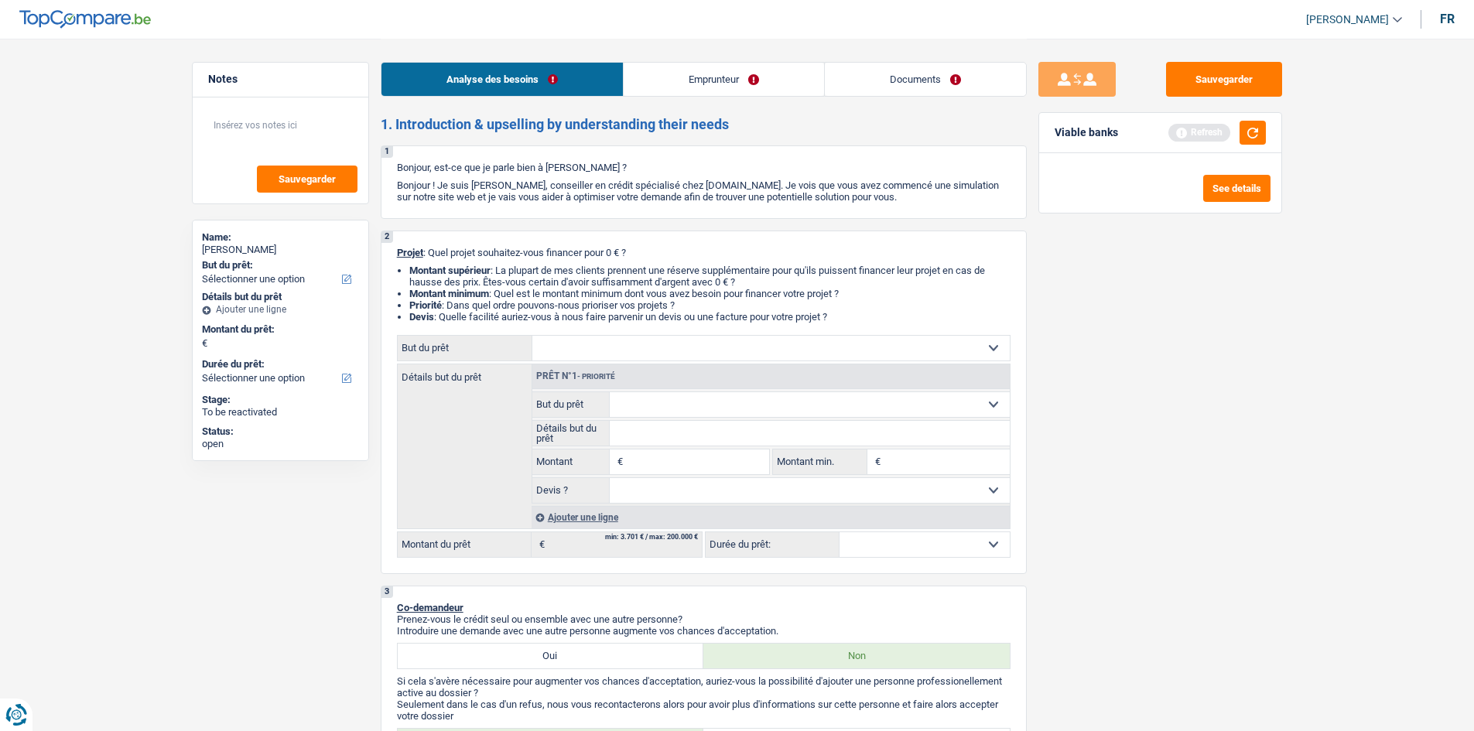
select select "household"
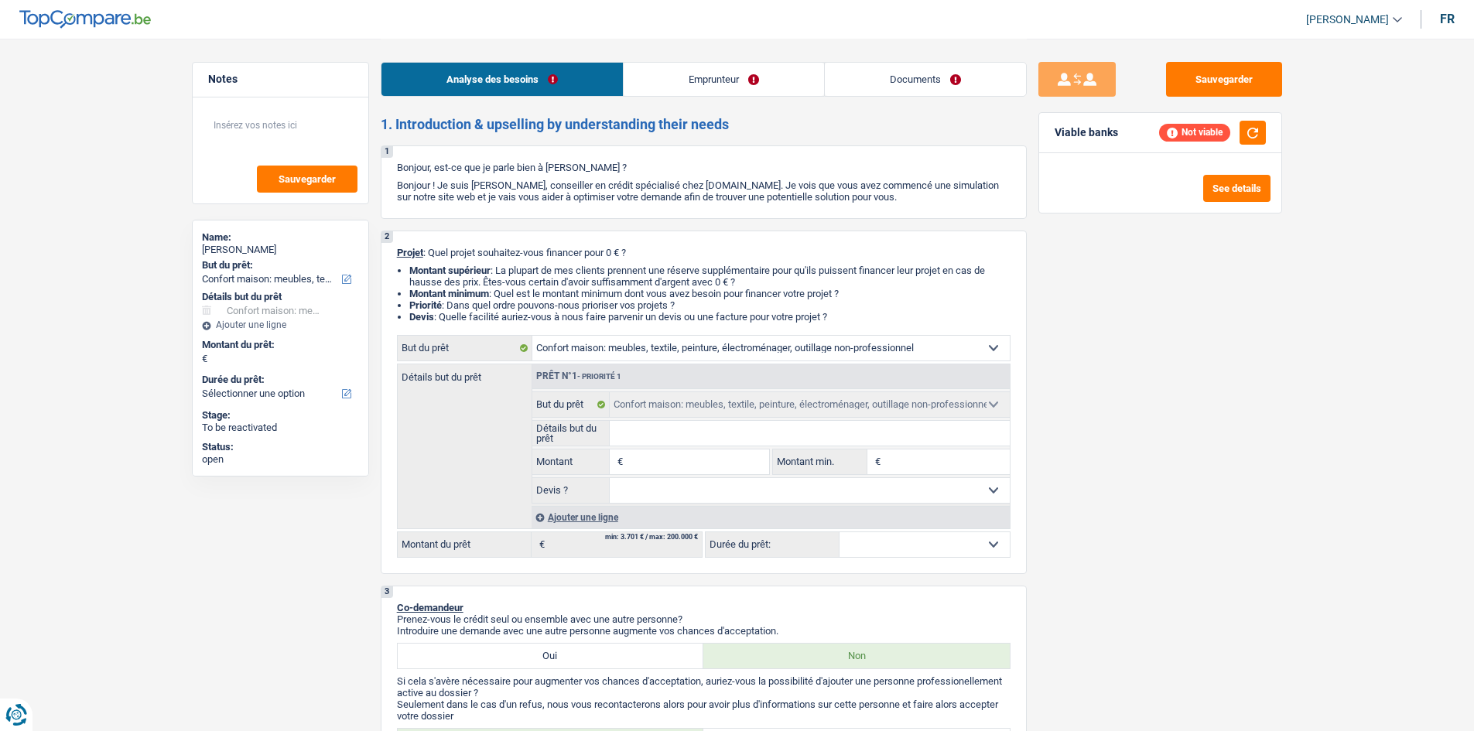
click at [577, 280] on input "Montant" at bounding box center [698, 462] width 142 height 25
type input "1"
type input "13"
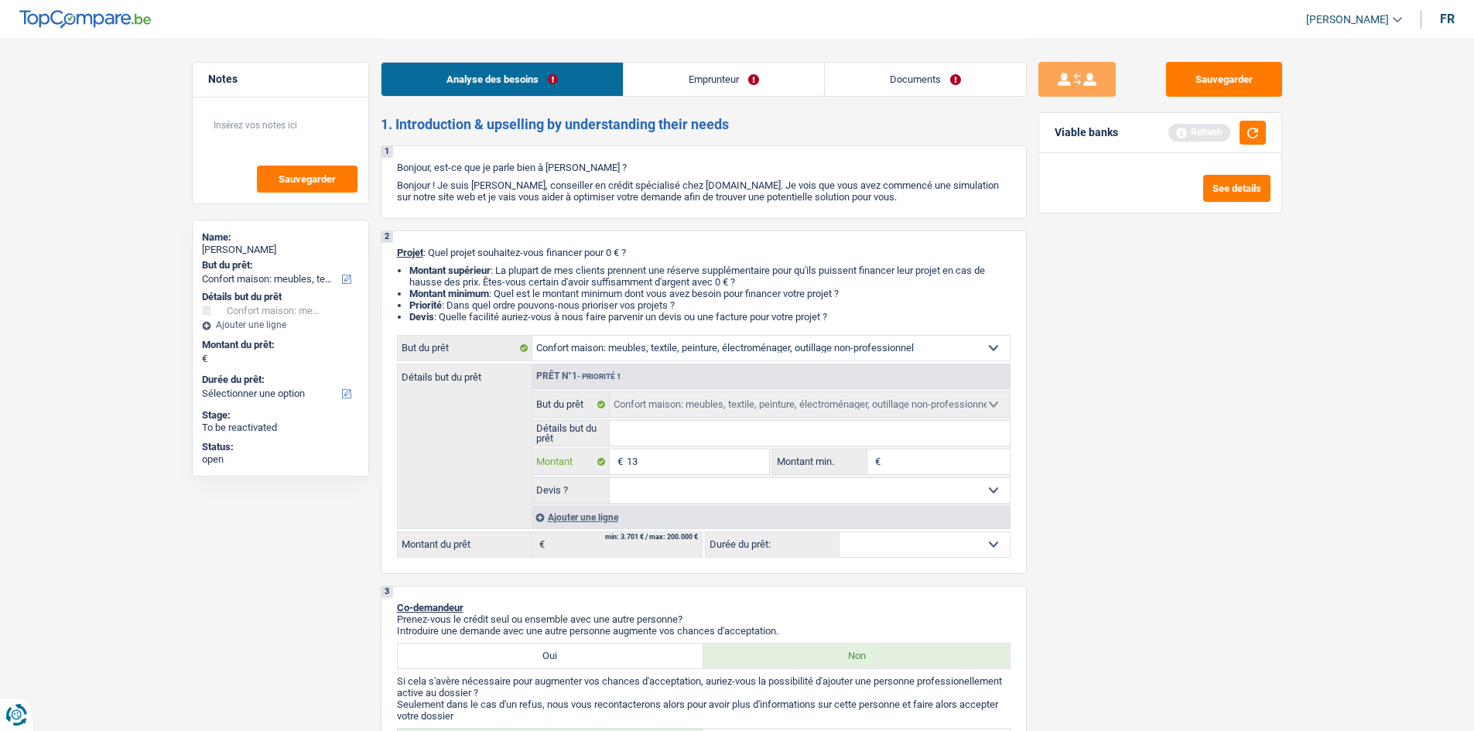
type input "130"
type input "1.300"
type input "13.000"
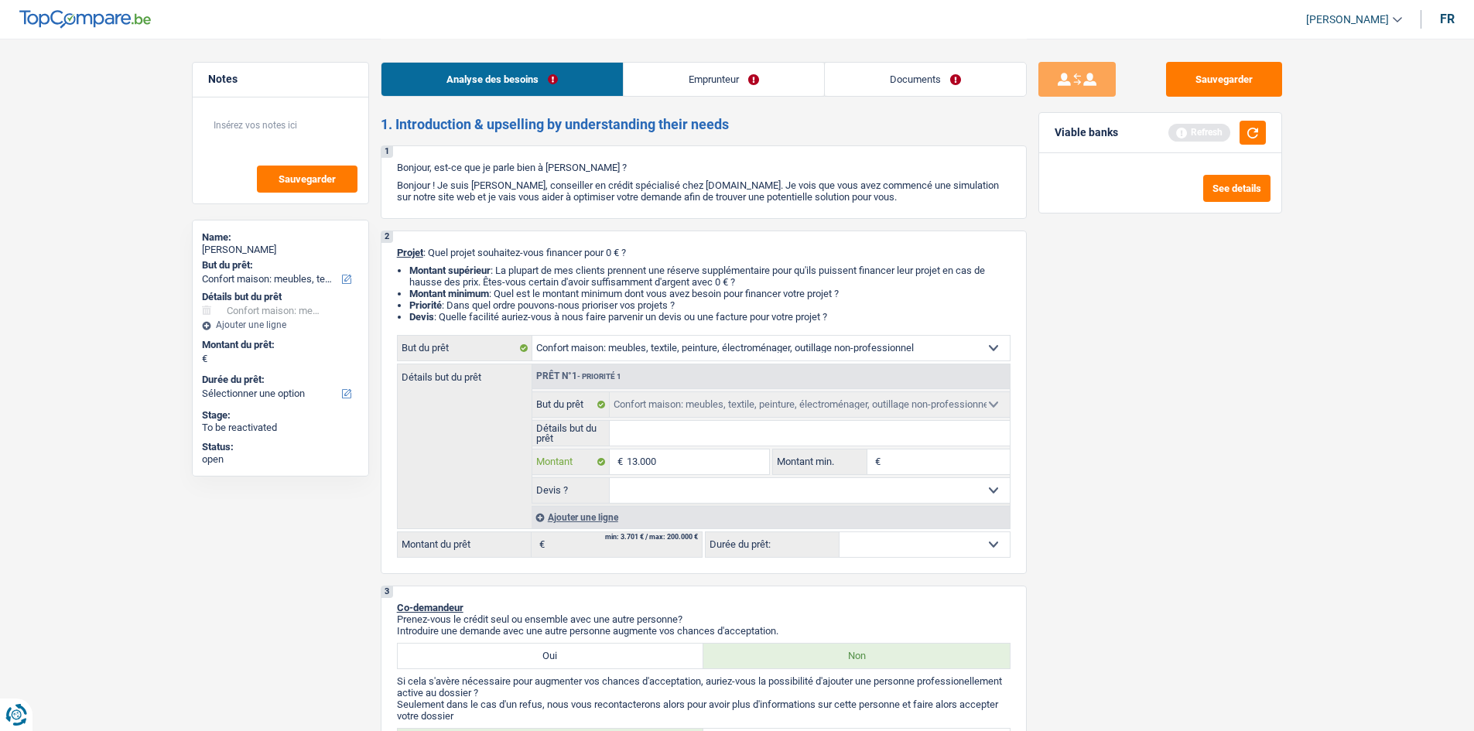
type input "13.000"
type input "130.000"
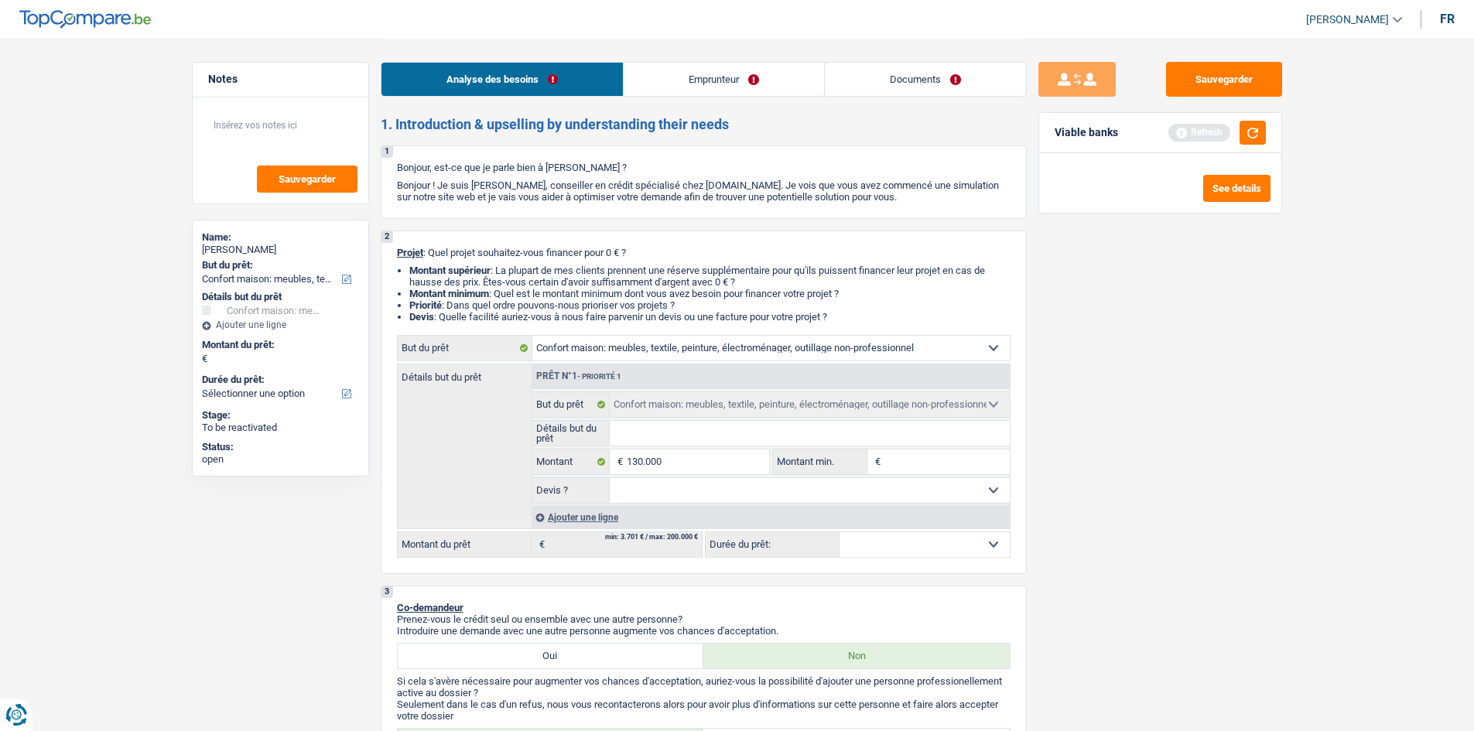
type input "130.000"
select select "144"
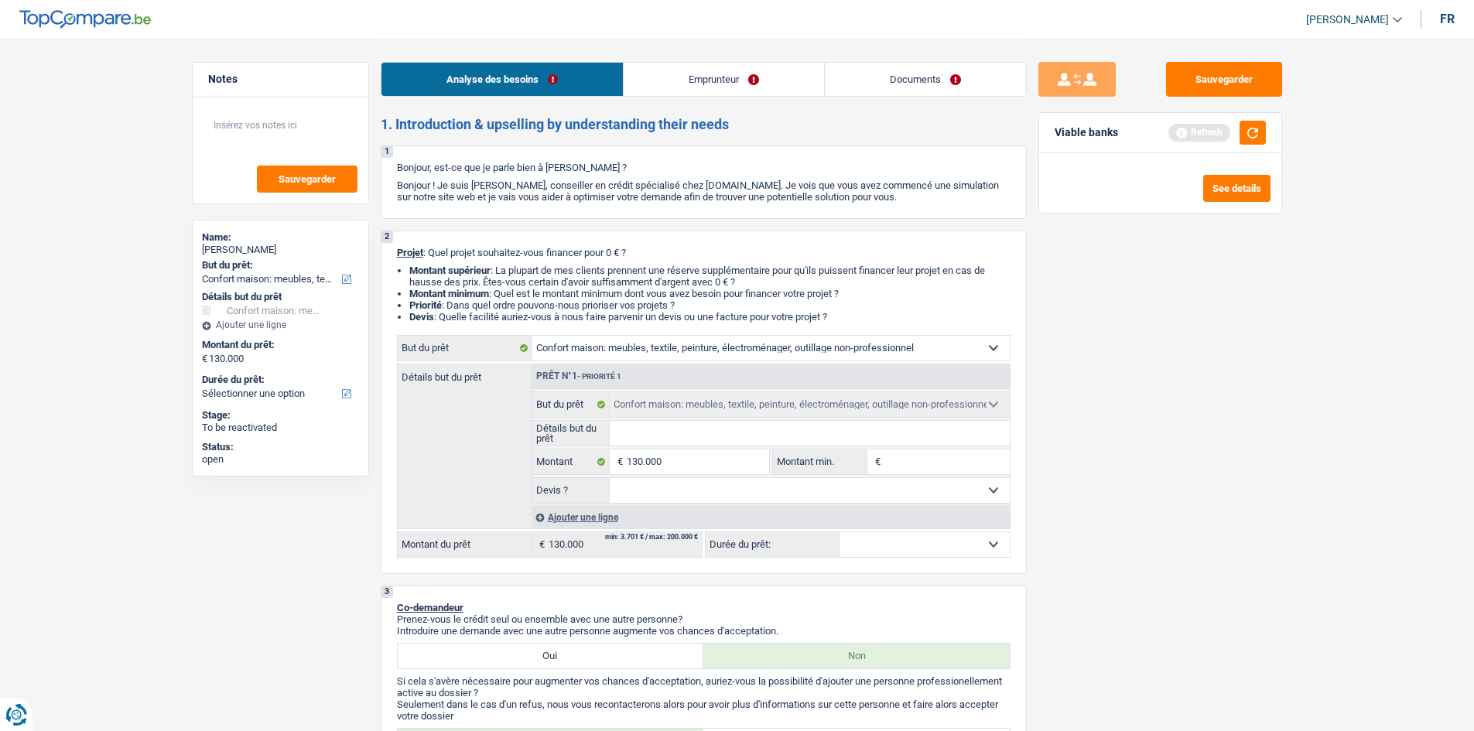
select select "144"
drag, startPoint x: 737, startPoint y: 87, endPoint x: 749, endPoint y: 89, distance: 12.5
click at [577, 87] on link "Emprunteur" at bounding box center [724, 79] width 200 height 33
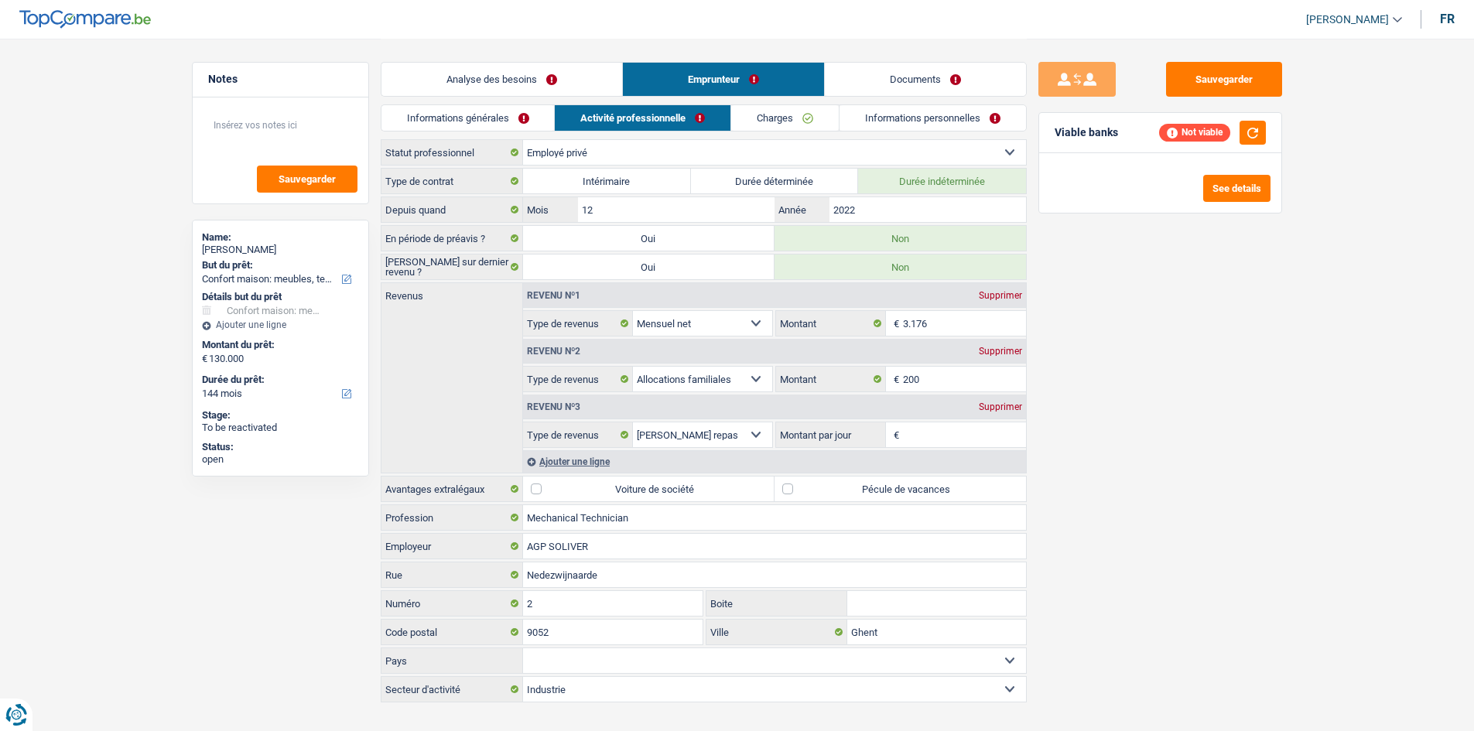
click at [577, 118] on link "Charges" at bounding box center [785, 118] width 108 height 26
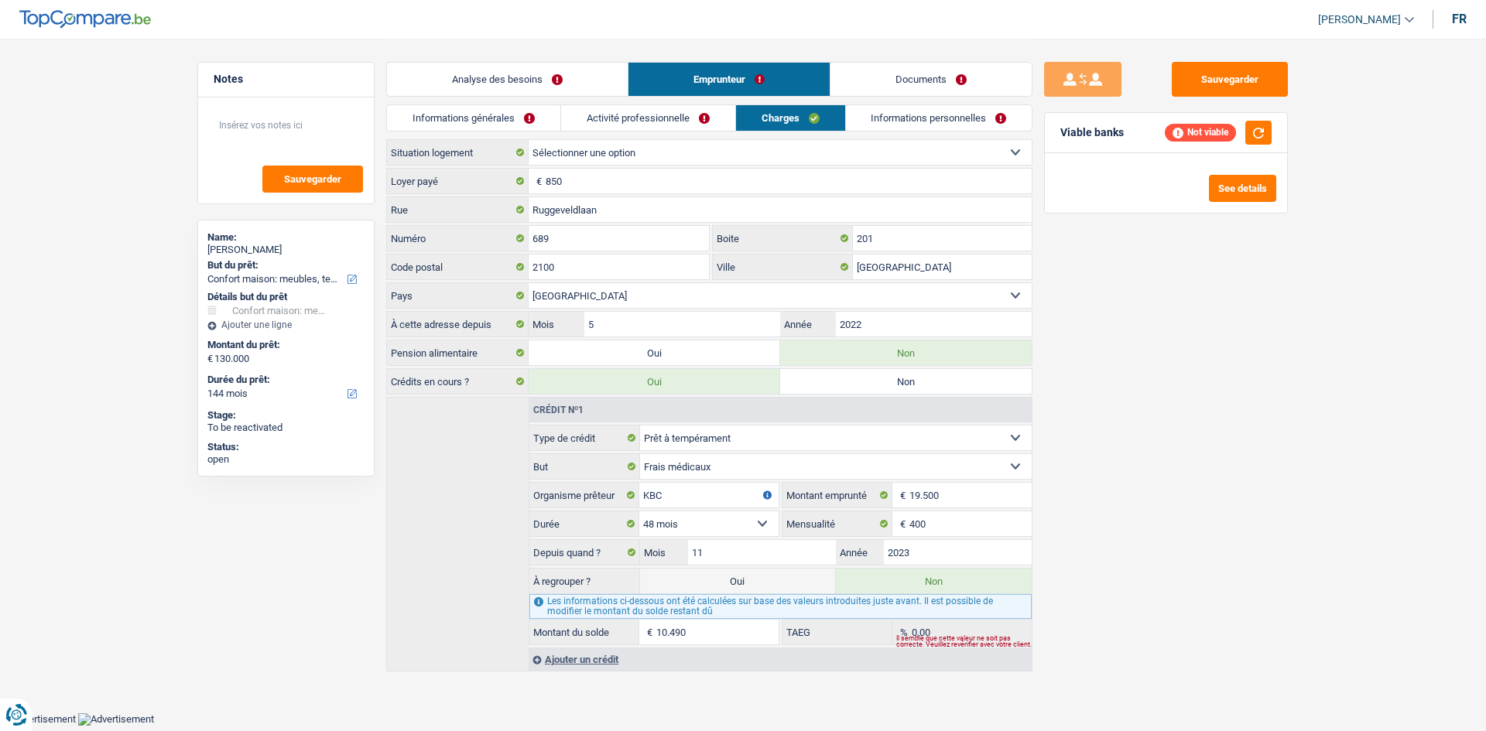
click at [577, 120] on link "Informations personnelles" at bounding box center [939, 118] width 186 height 26
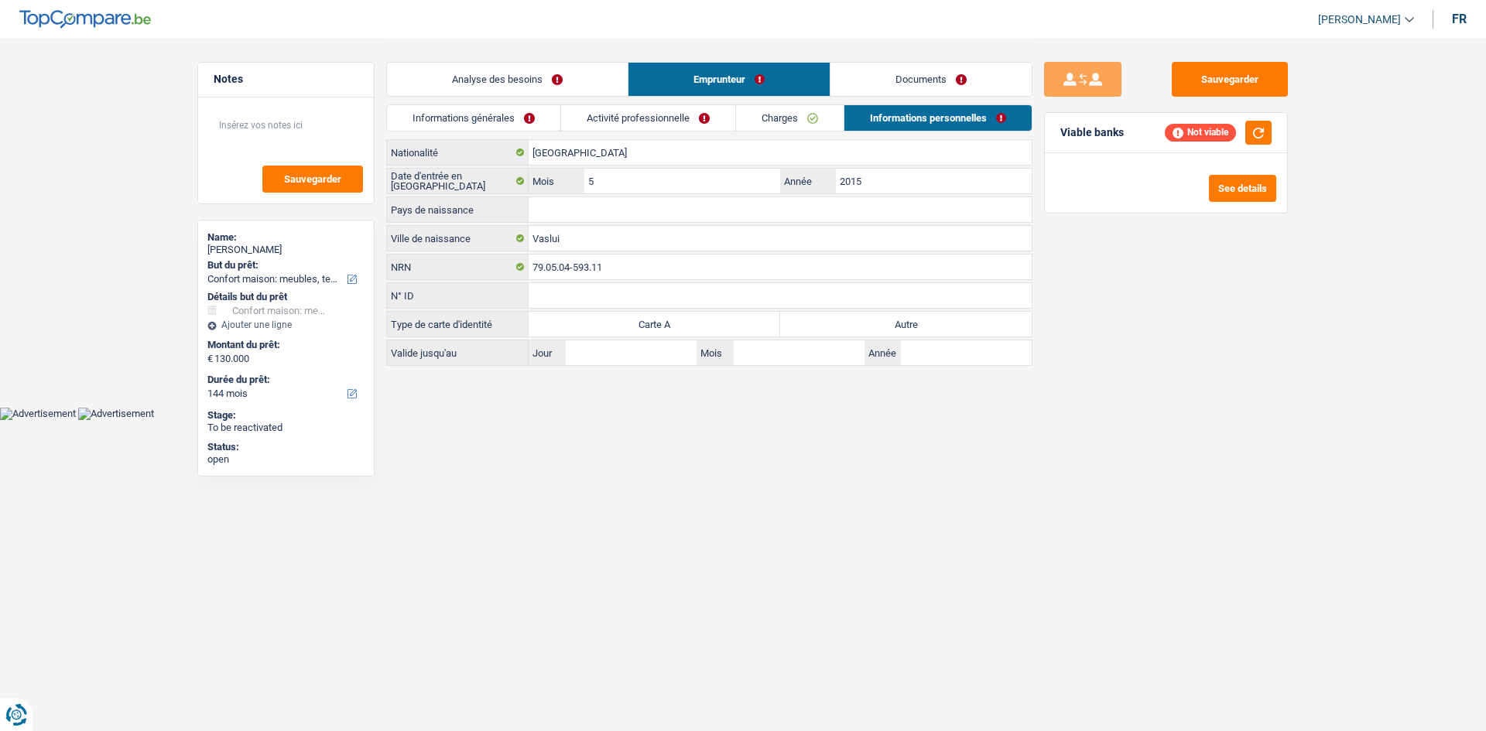
click at [577, 110] on link "Activité professionnelle" at bounding box center [648, 118] width 174 height 26
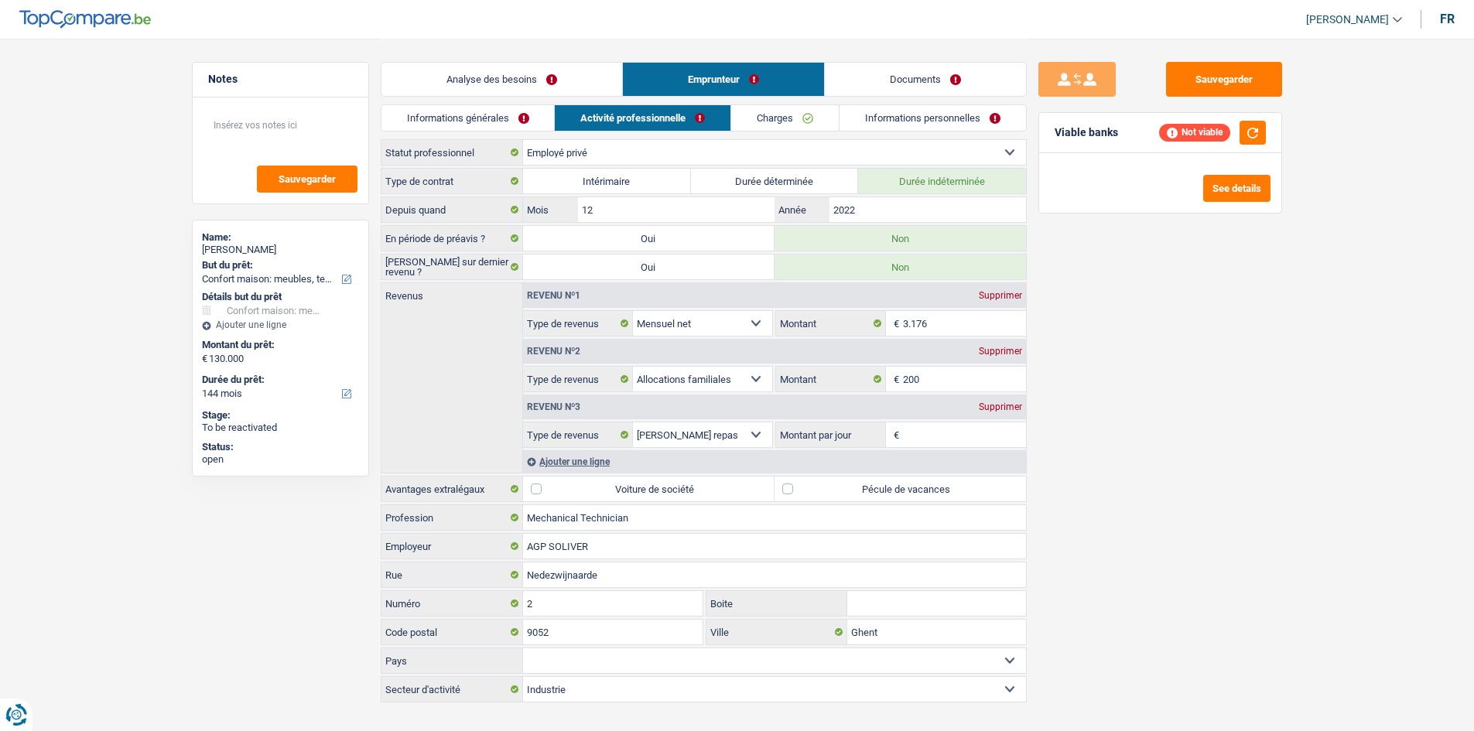
click at [468, 118] on link "Informations générales" at bounding box center [468, 118] width 173 height 26
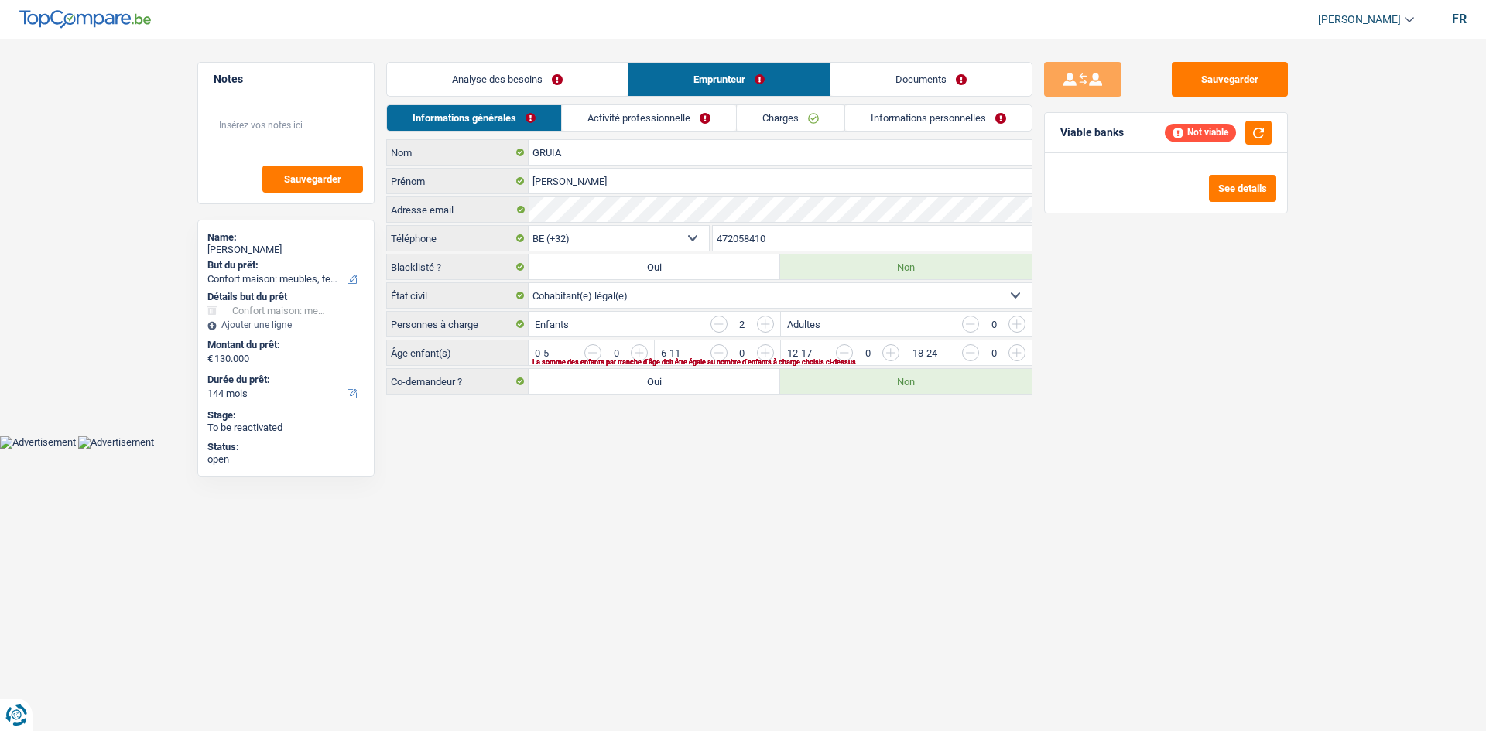
click at [503, 83] on link "Analyse des besoins" at bounding box center [507, 79] width 241 height 33
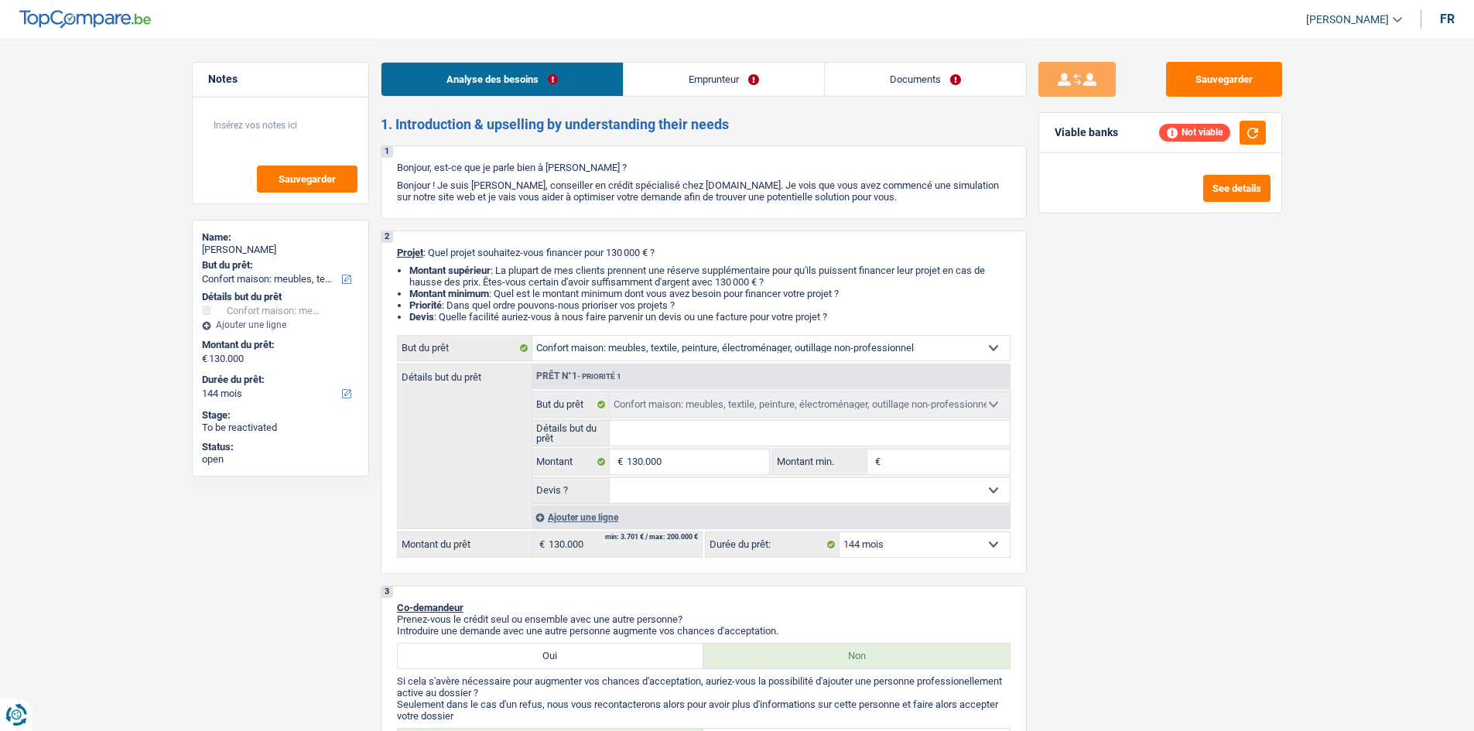
click at [577, 280] on select "12 mois 18 mois 24 mois 30 mois 36 mois 42 mois 48 mois 60 mois 72 mois 84 mois…" at bounding box center [925, 544] width 170 height 25
select select "120"
click at [577, 280] on select "12 mois 18 mois 24 mois 30 mois 36 mois 42 mois 48 mois 60 mois 72 mois 84 mois…" at bounding box center [925, 544] width 170 height 25
select select "120"
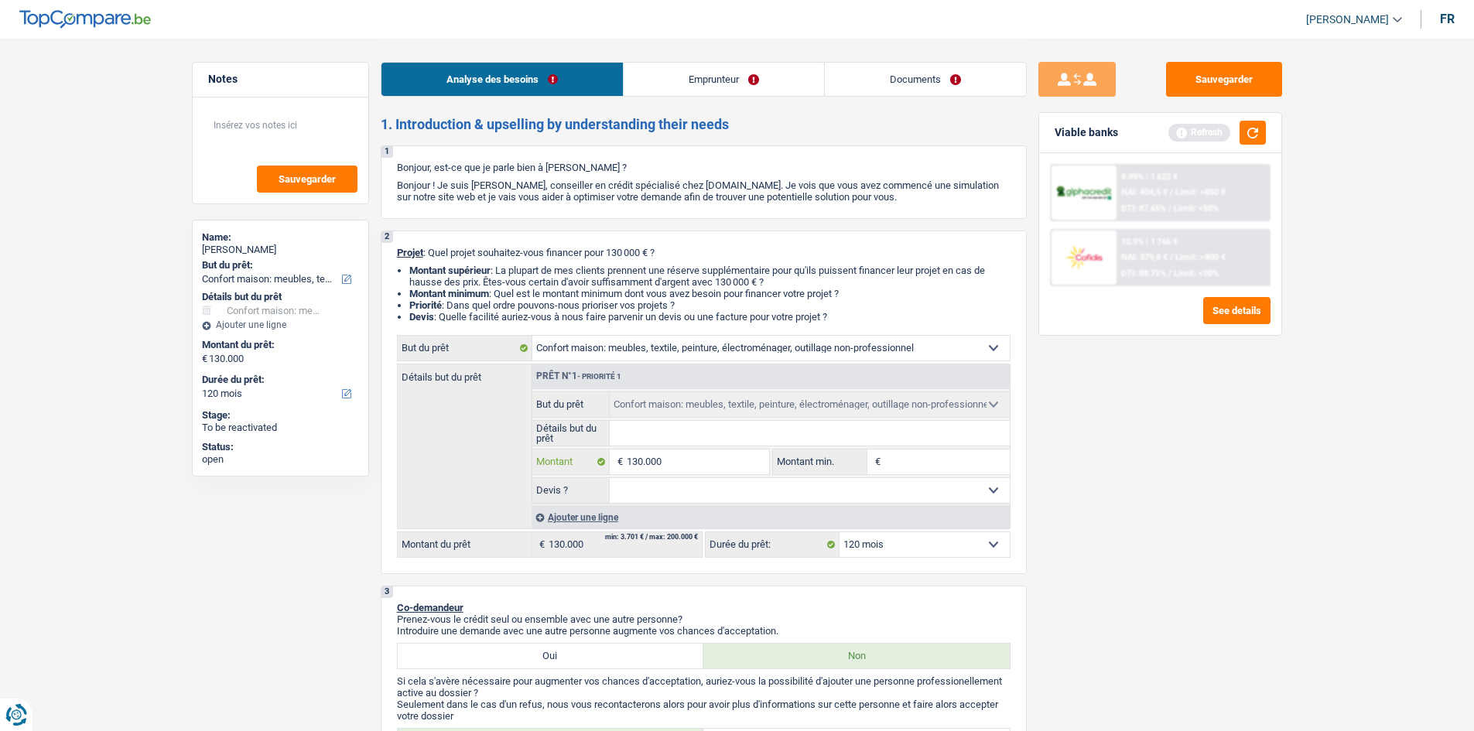
type input "13.000"
type input "1.300"
type input "130"
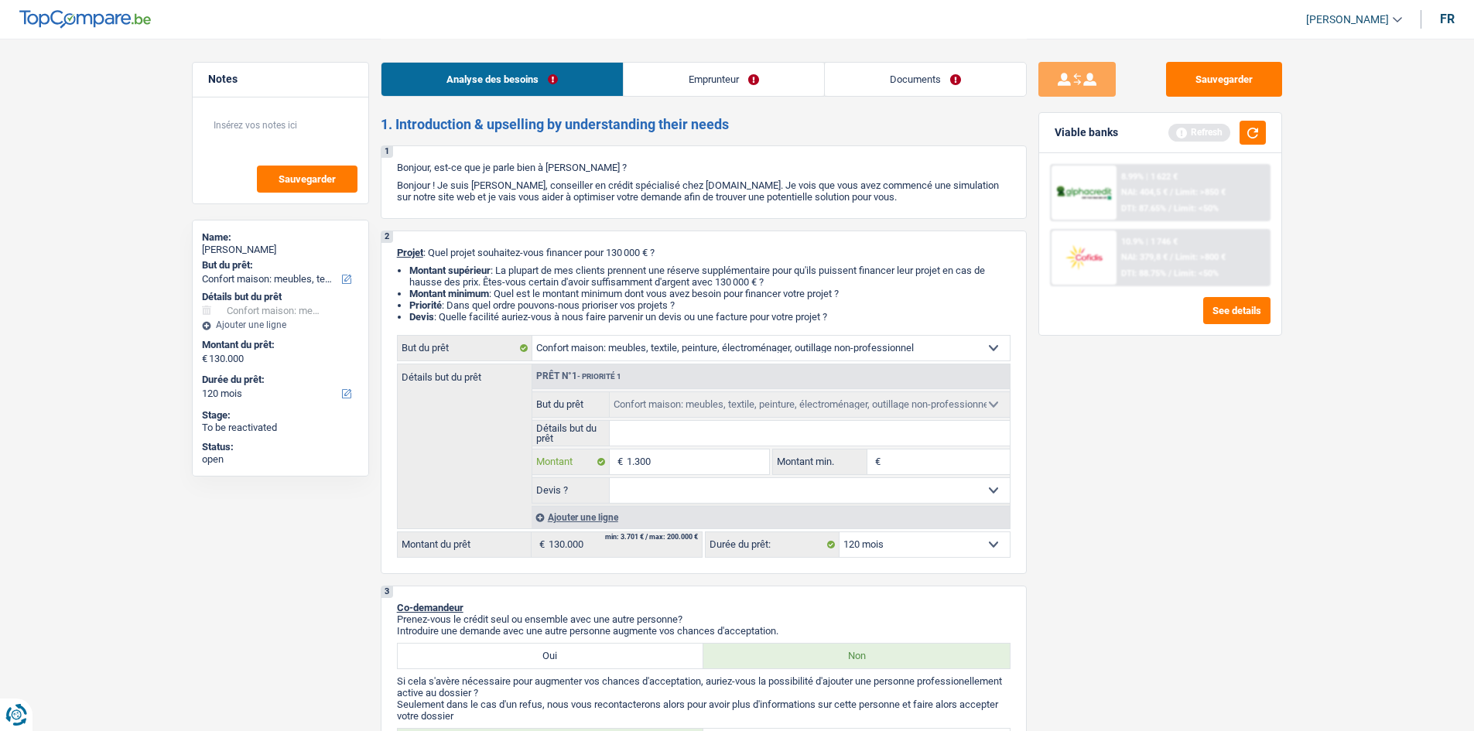
type input "130"
type input "13"
type input "1"
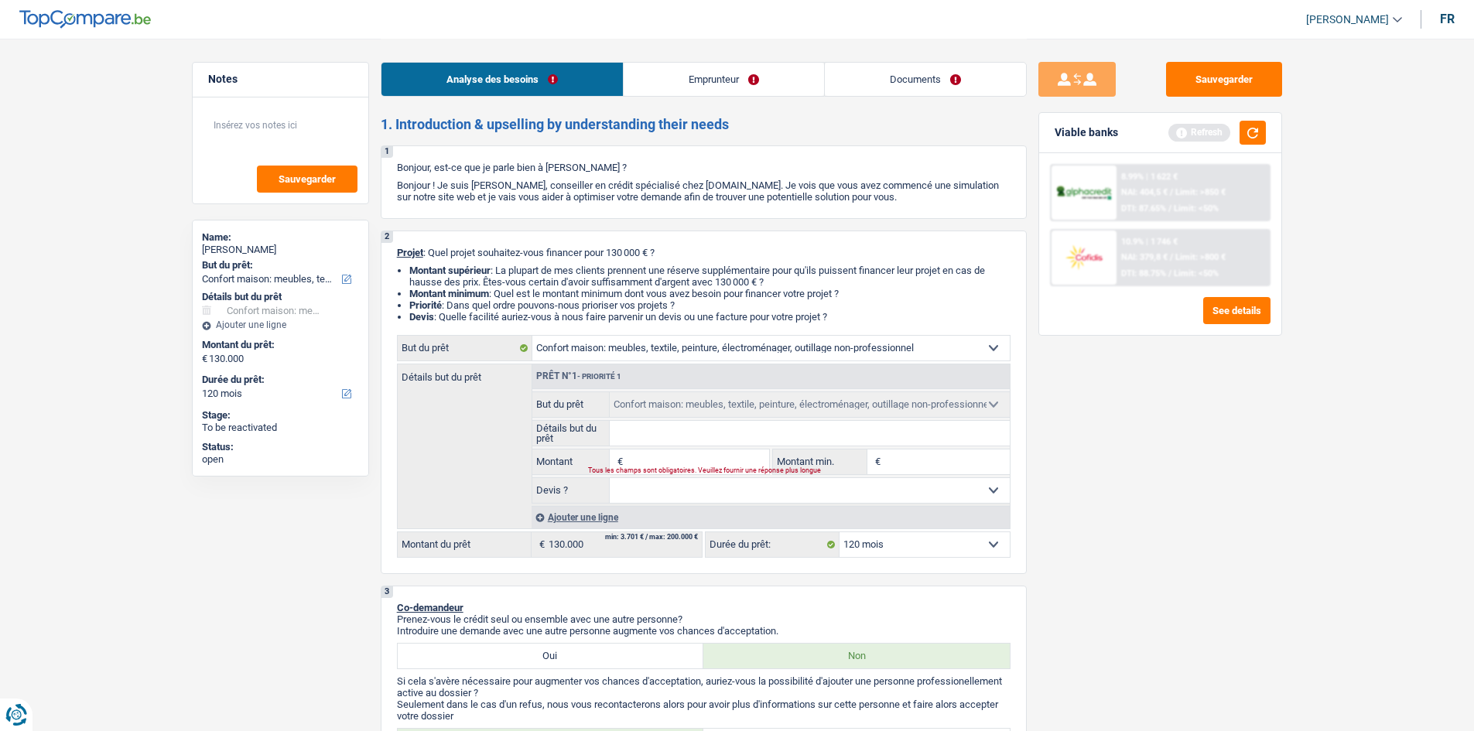
type input "8"
type input "80"
type input "800"
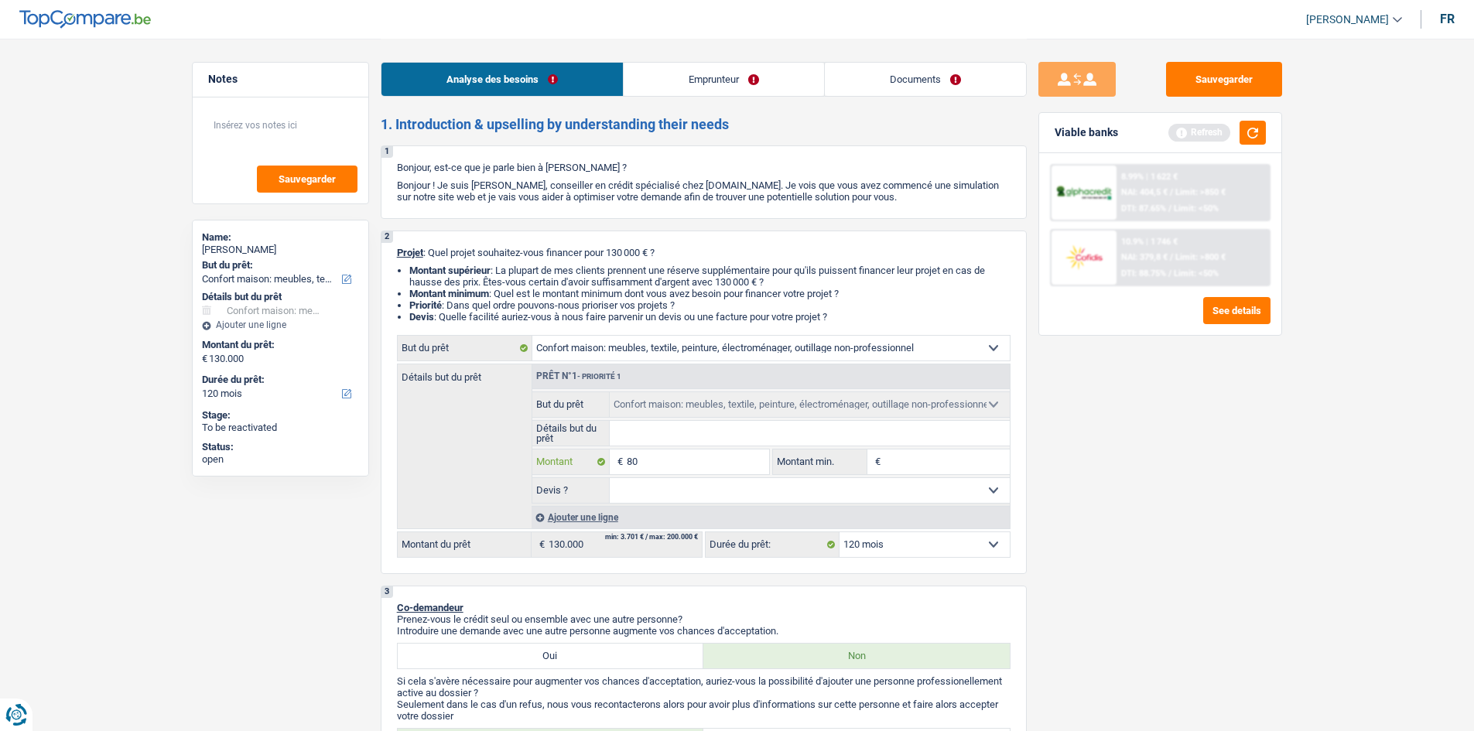
type input "800"
type input "8.000"
type input "80.000"
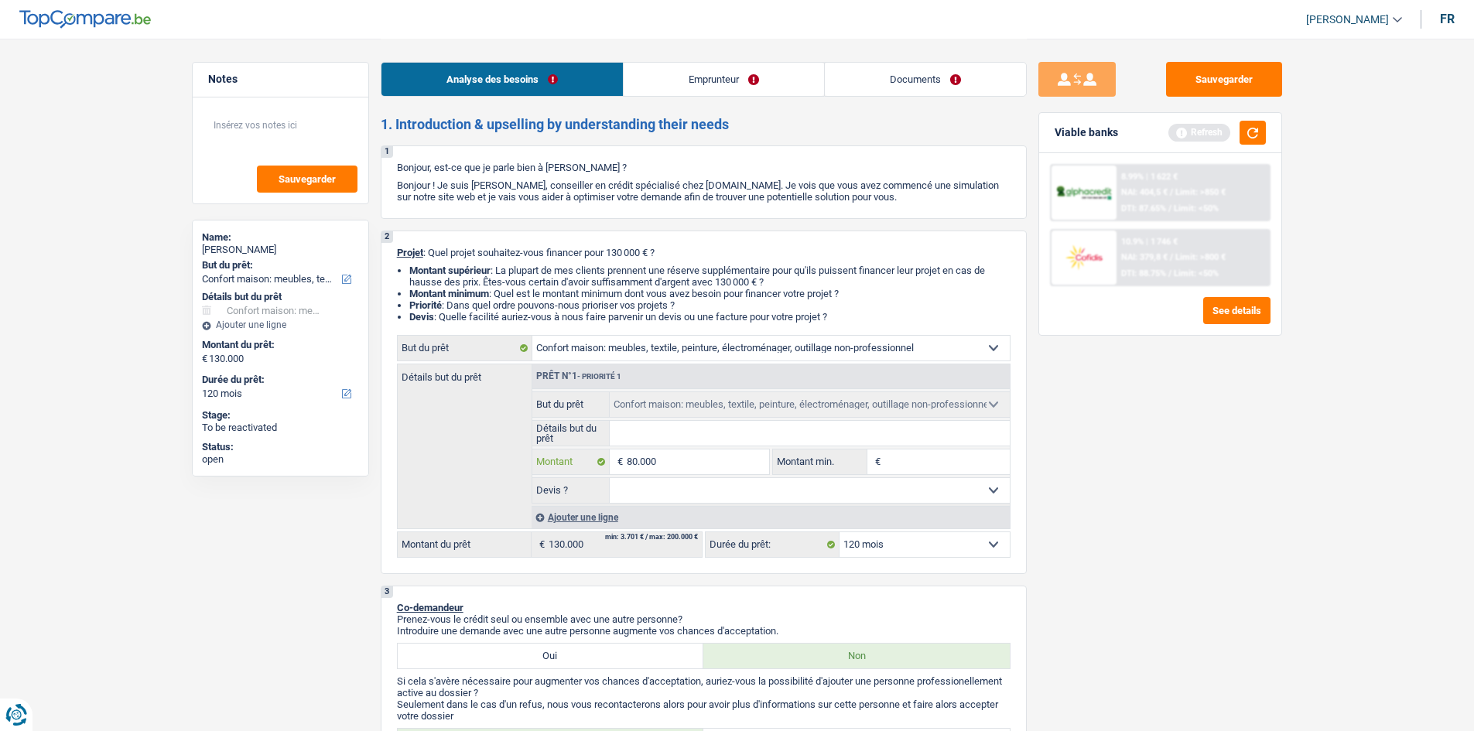
type input "80.000"
select select "144"
type input "80.000"
select select "144"
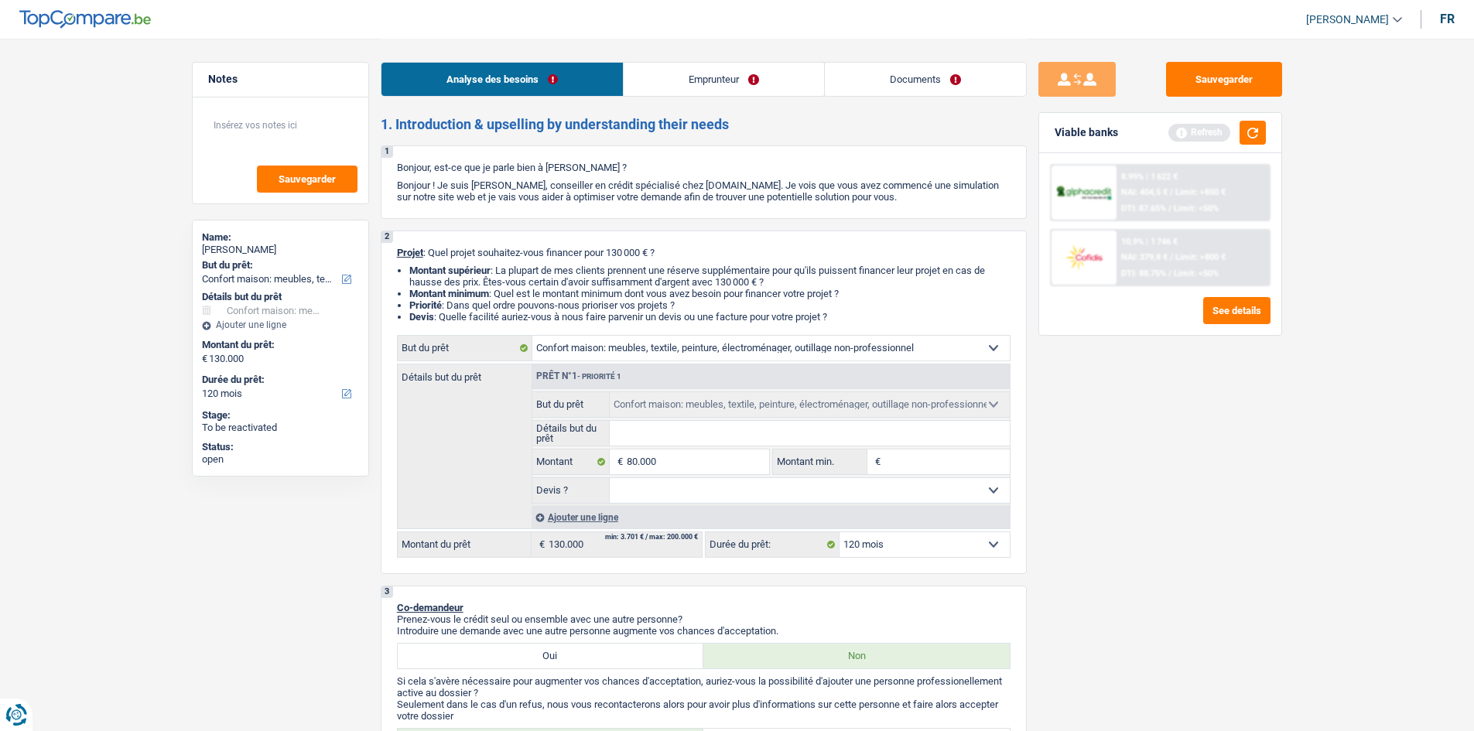
type input "80.000"
select select "144"
click at [577, 280] on div "Sauvegarder Viable banks Refresh 8.99% | 1 622 € NAI: 404,5 € / Limit: >850 € D…" at bounding box center [1160, 384] width 267 height 645
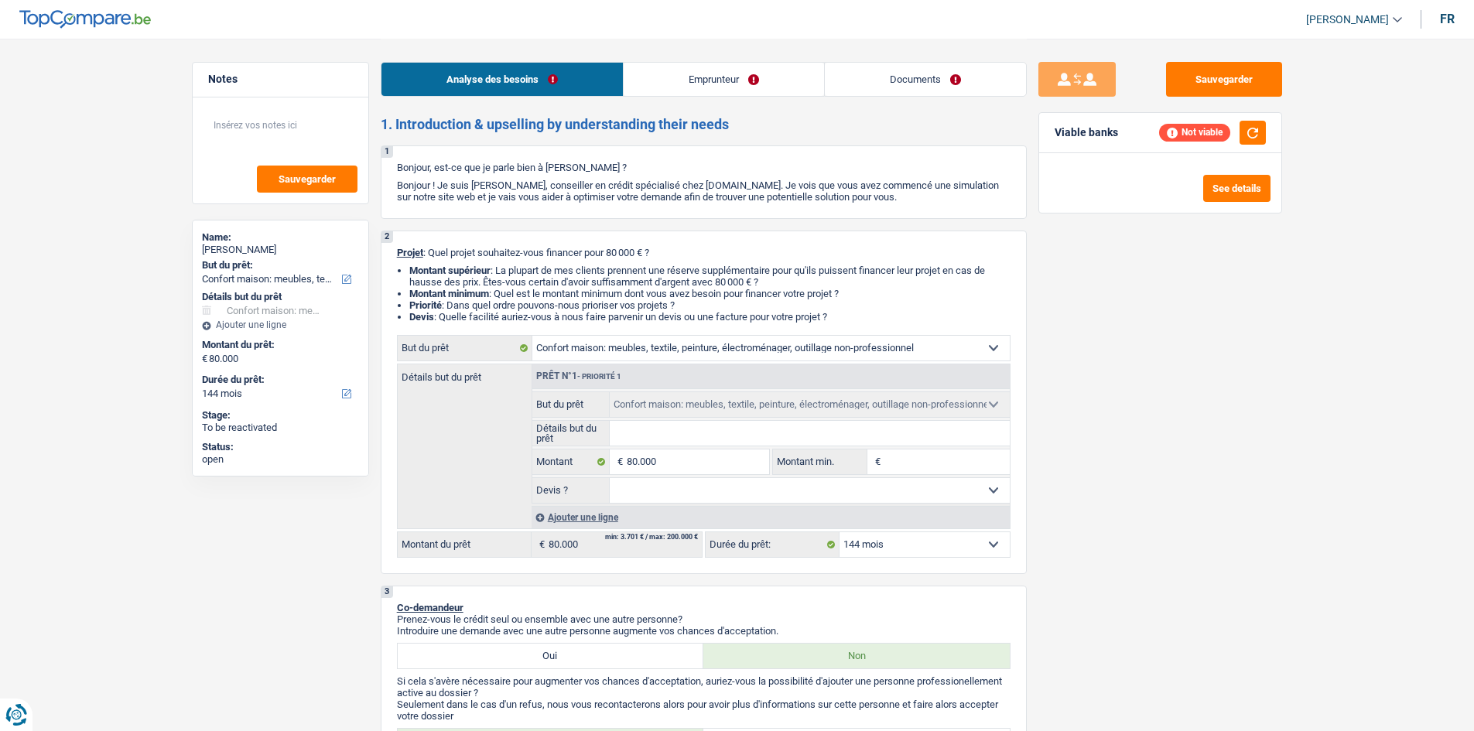
click at [577, 280] on select "12 mois 18 mois 24 mois 30 mois 36 mois 42 mois 48 mois 60 mois 72 mois 84 mois…" at bounding box center [925, 544] width 170 height 25
select select "120"
click at [577, 280] on select "12 mois 18 mois 24 mois 30 mois 36 mois 42 mois 48 mois 60 mois 72 mois 84 mois…" at bounding box center [925, 544] width 170 height 25
select select "120"
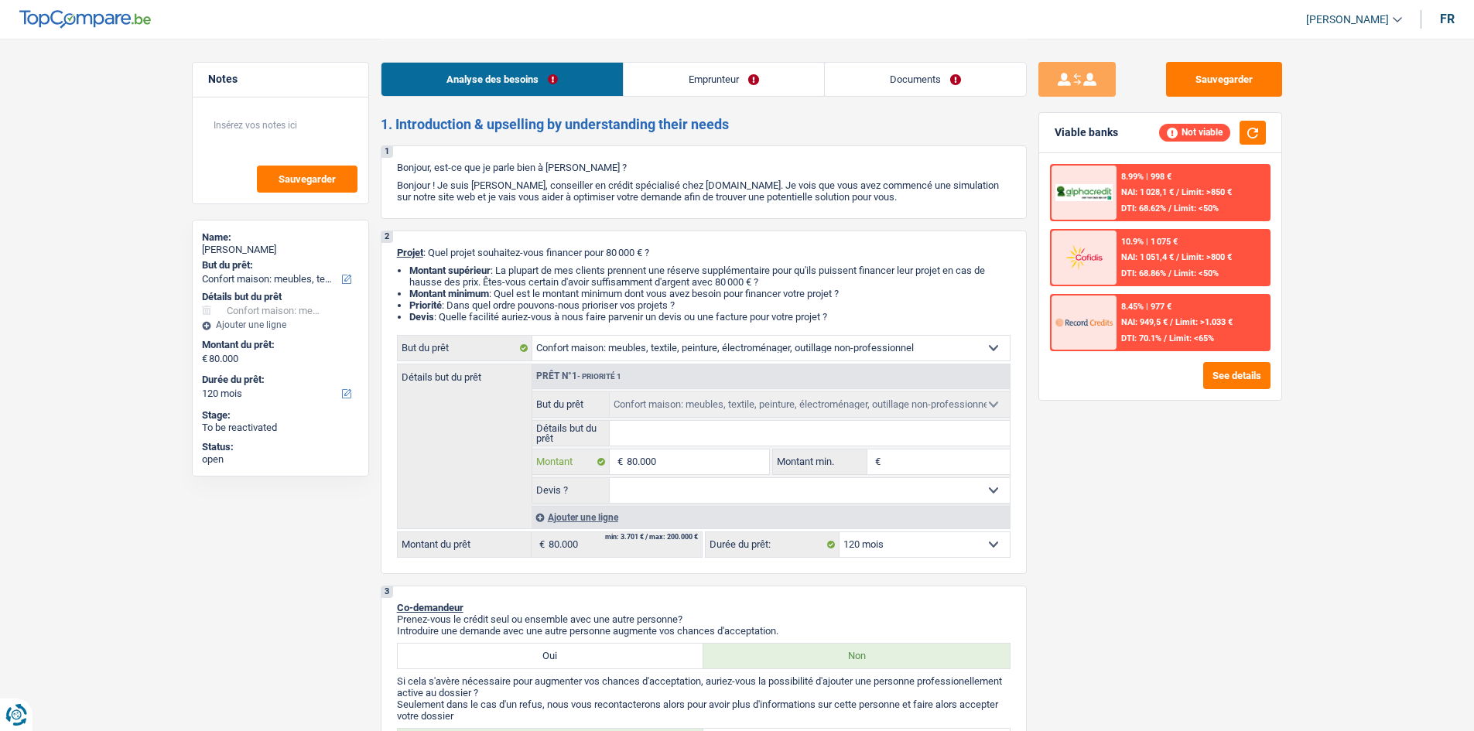
type input "8.000"
type input "800"
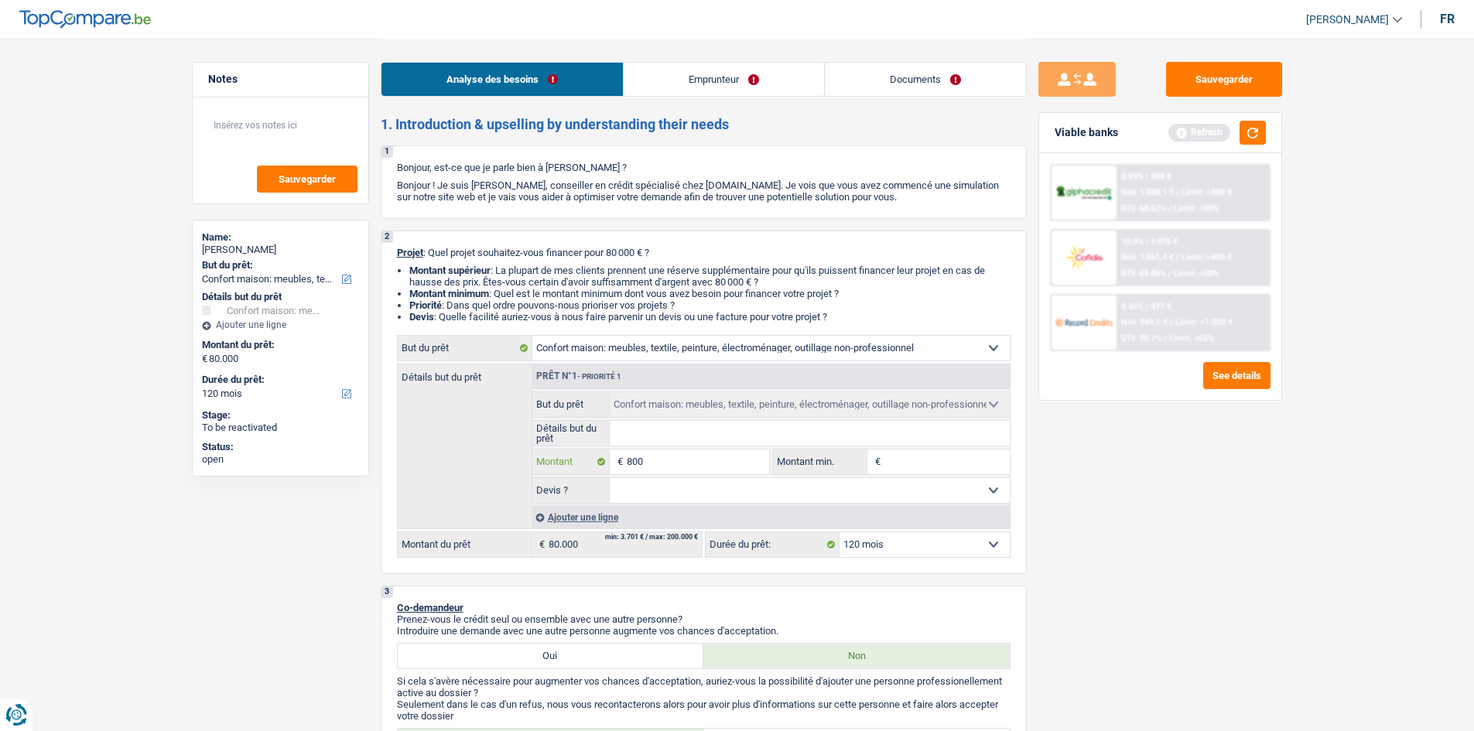
type input "80"
type input "8"
type input "7"
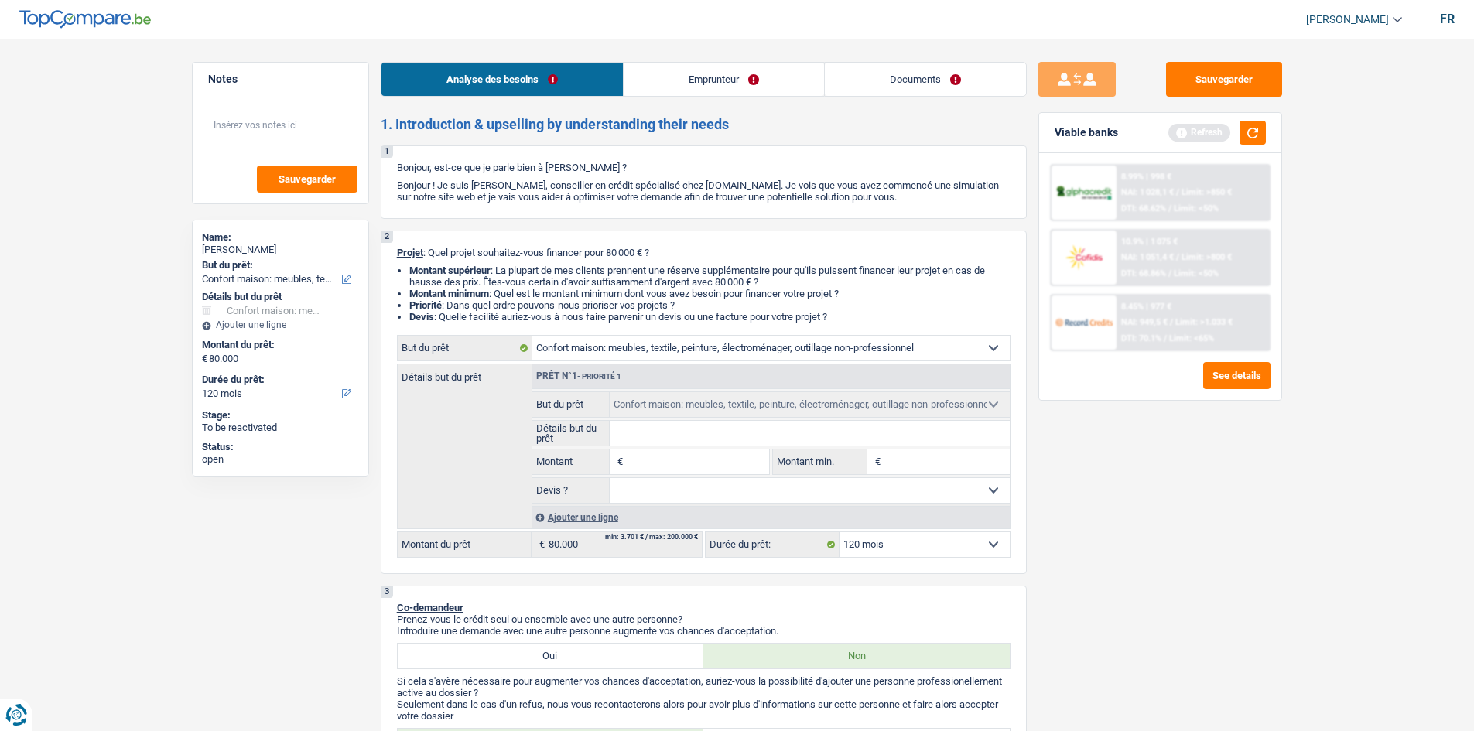
type input "7"
type input "70"
type input "700"
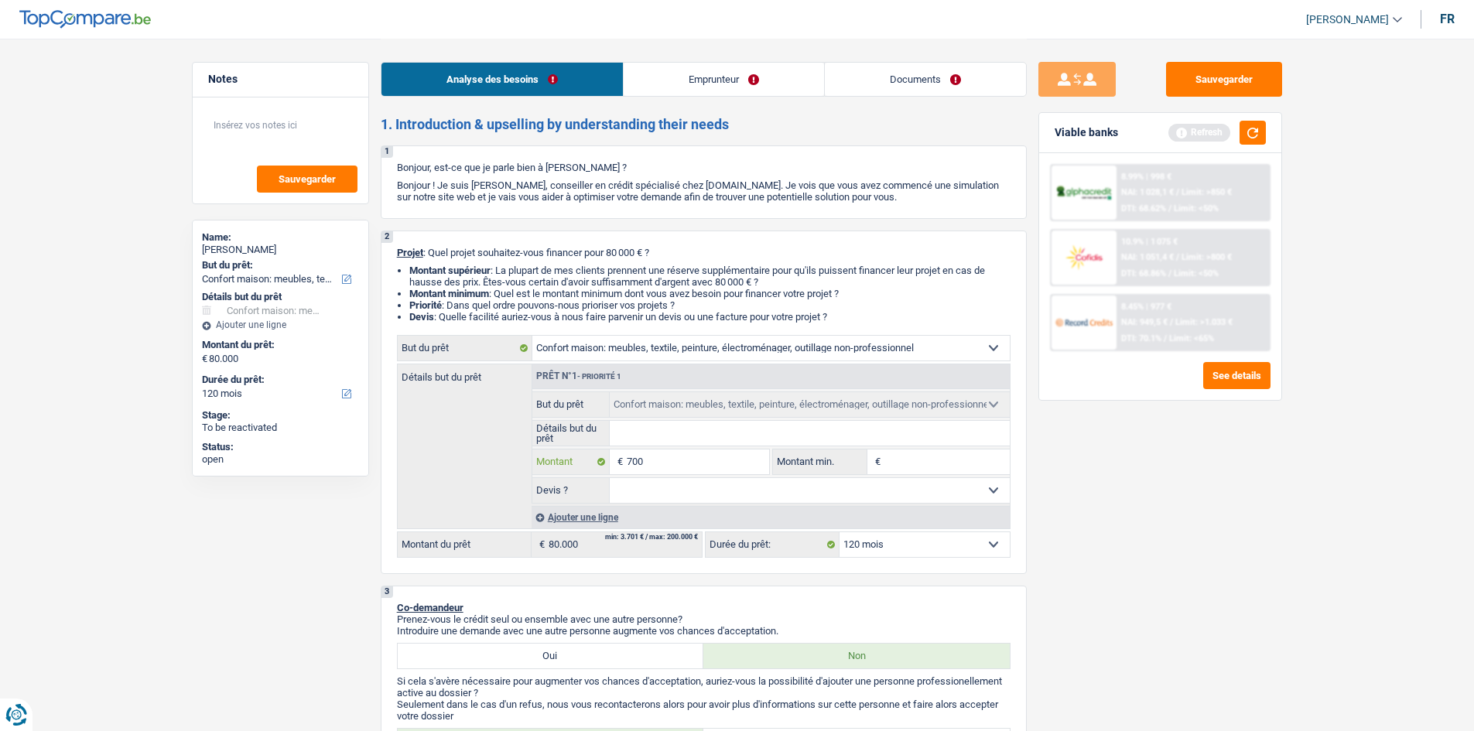
type input "7.000"
type input "70.000"
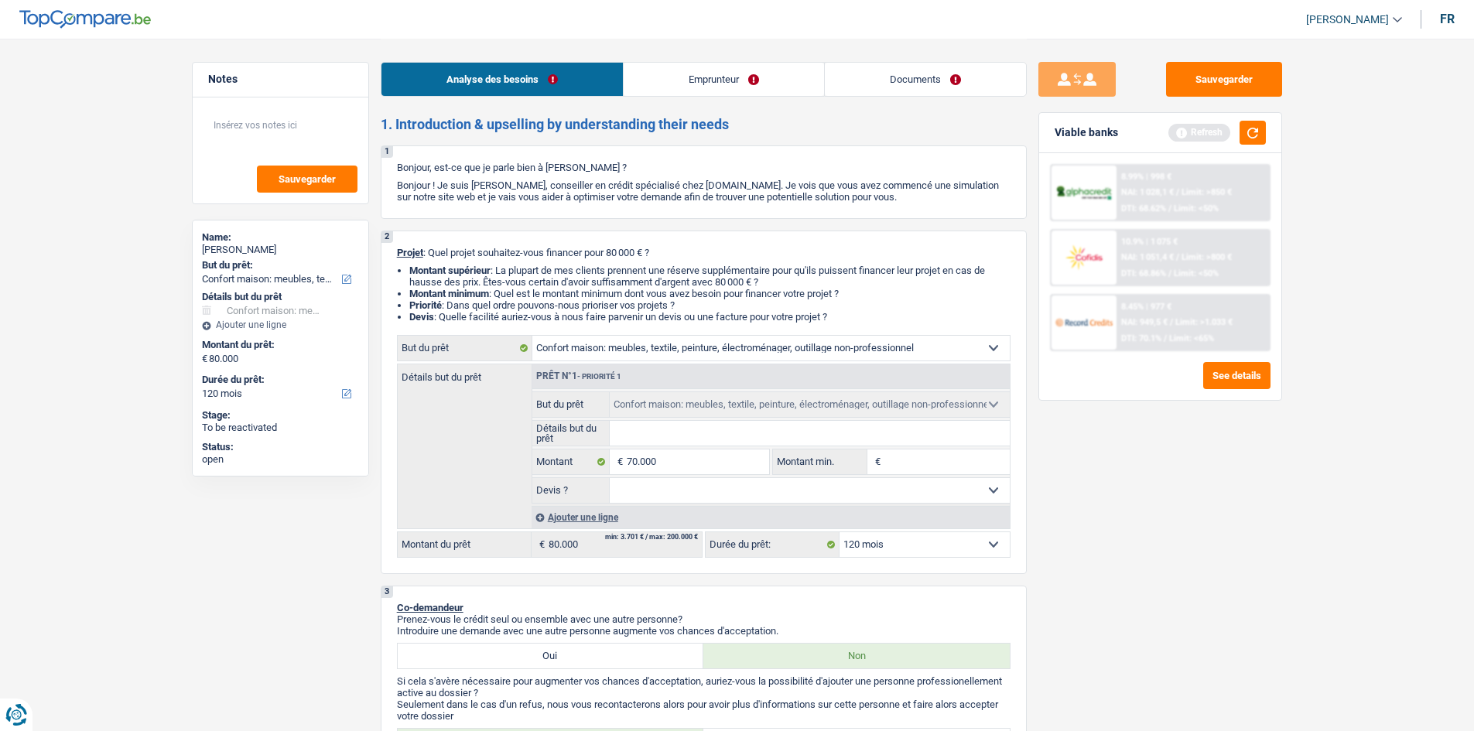
type input "70.000"
select select "144"
type input "70.000"
select select "144"
type input "70.000"
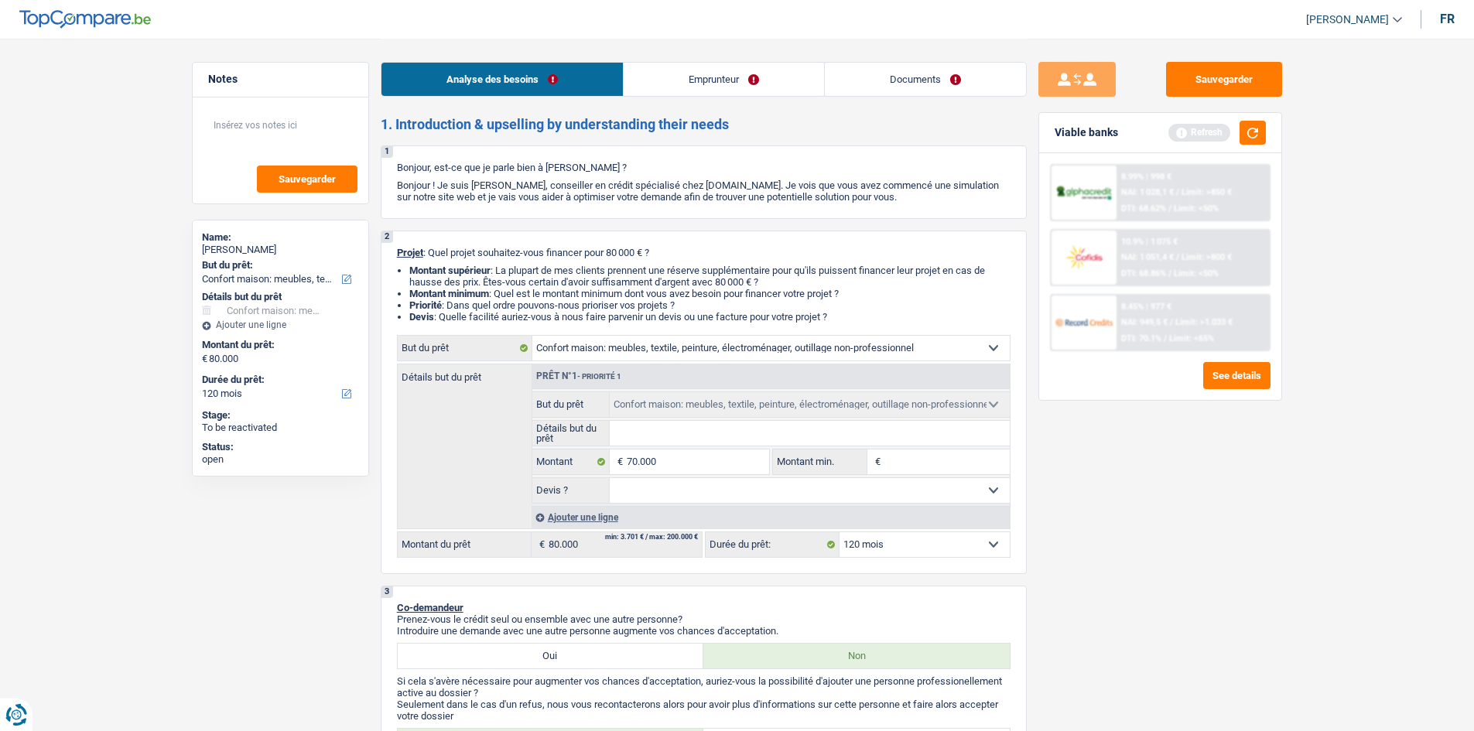
select select "144"
click at [577, 280] on div "Sauvegarder Viable banks Refresh 8.99% | 998 € NAI: 1 028,1 € / Limit: >850 € D…" at bounding box center [1160, 384] width 267 height 645
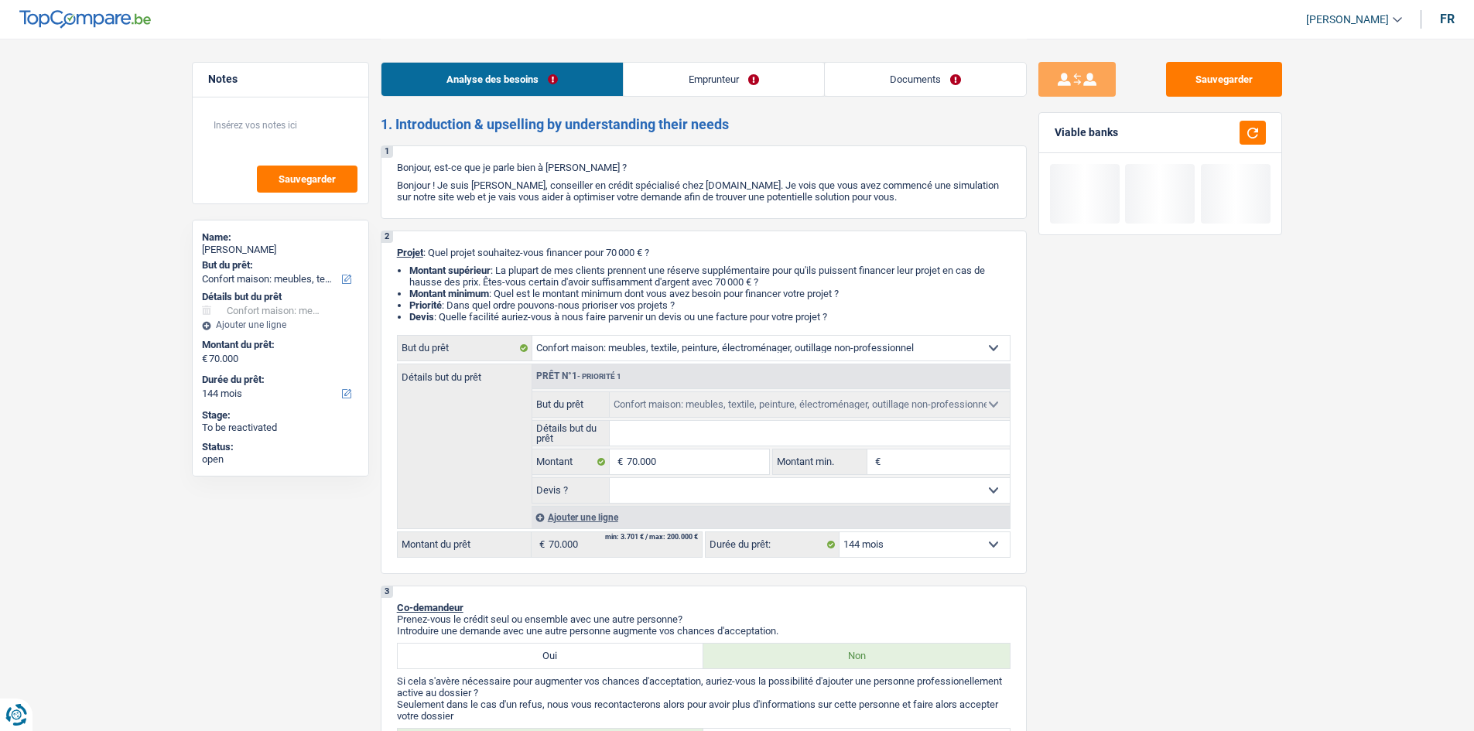
click at [577, 280] on select "12 mois 18 mois 24 mois 30 mois 36 mois 42 mois 48 mois 60 mois 72 mois 84 mois…" at bounding box center [925, 544] width 170 height 25
select select "120"
click at [577, 280] on select "12 mois 18 mois 24 mois 30 mois 36 mois 42 mois 48 mois 60 mois 72 mois 84 mois…" at bounding box center [925, 544] width 170 height 25
select select "120"
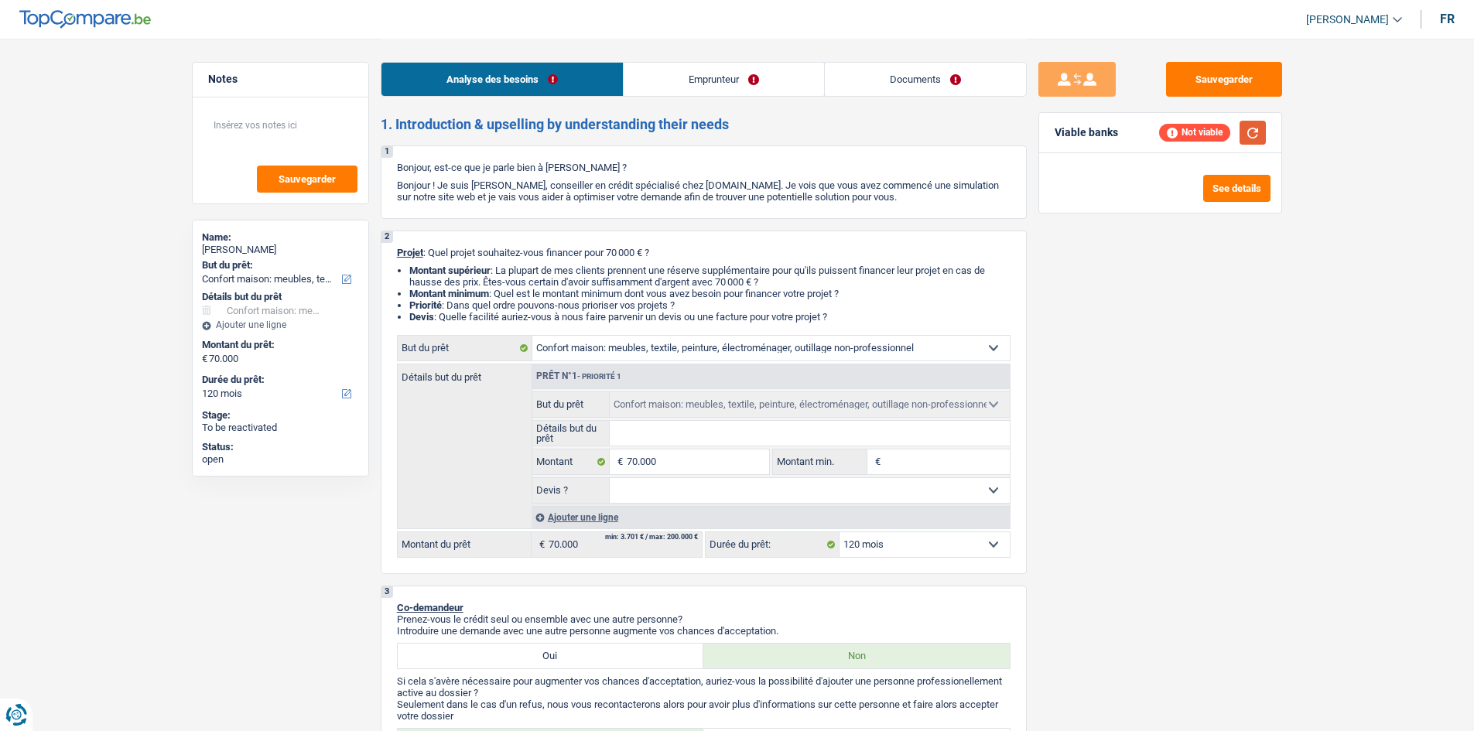
click at [577, 127] on button "button" at bounding box center [1253, 133] width 26 height 24
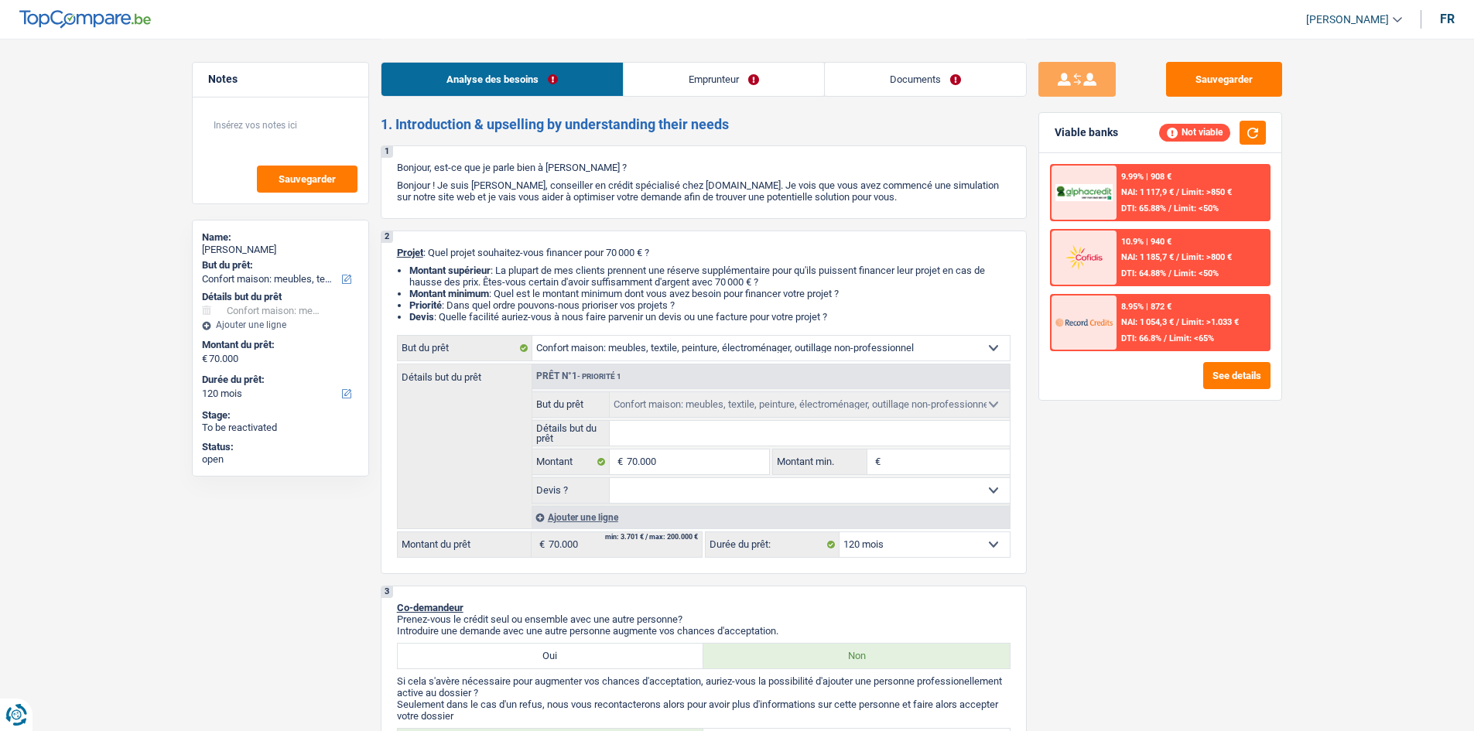
click at [577, 280] on span "NAI: 1 054,3 €" at bounding box center [1147, 322] width 53 height 10
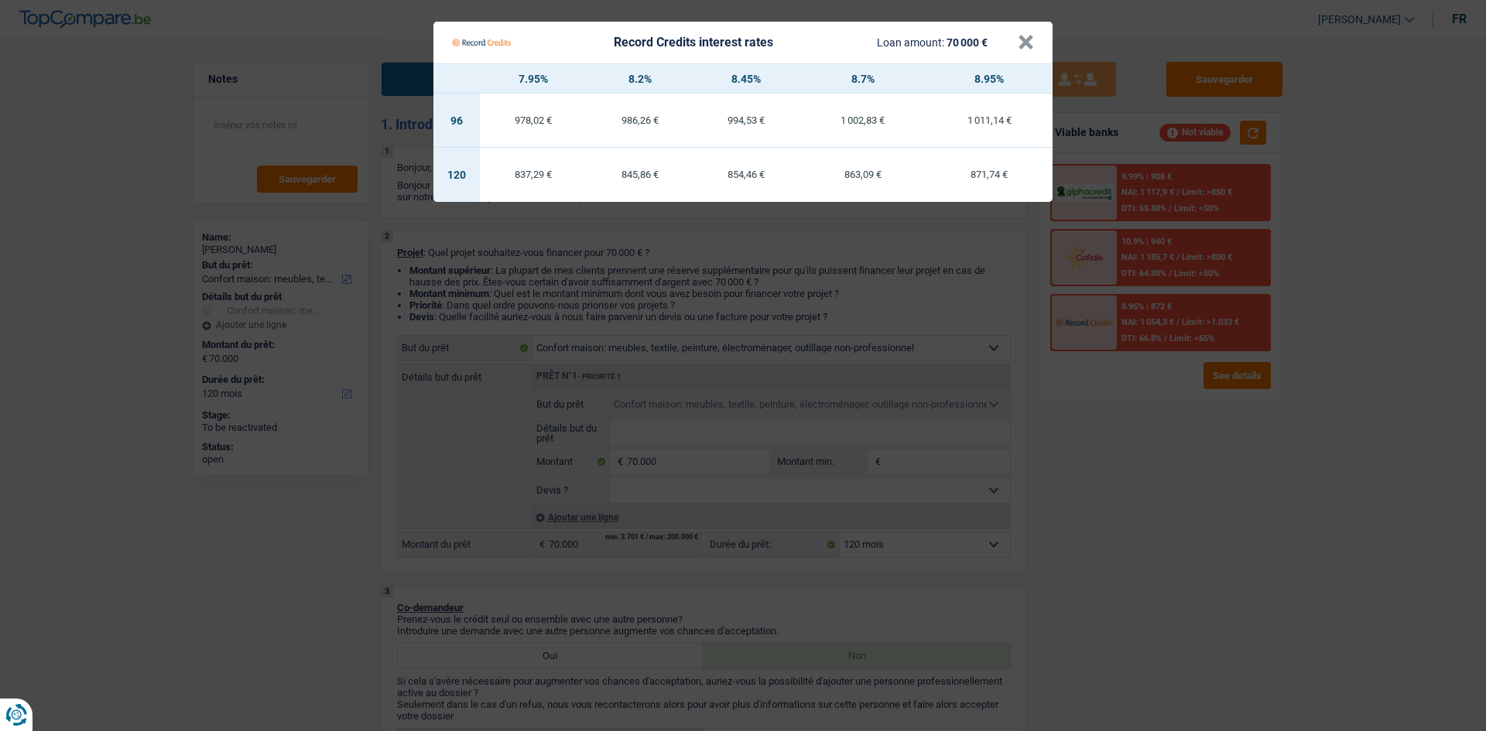
drag, startPoint x: 1256, startPoint y: 592, endPoint x: 1196, endPoint y: 578, distance: 61.9
click at [577, 280] on Credits "Record Credits interest rates Loan amount: 70 000 € × 7.95% 8.2% 8.45% 8.7% 8.9…" at bounding box center [743, 365] width 1486 height 731
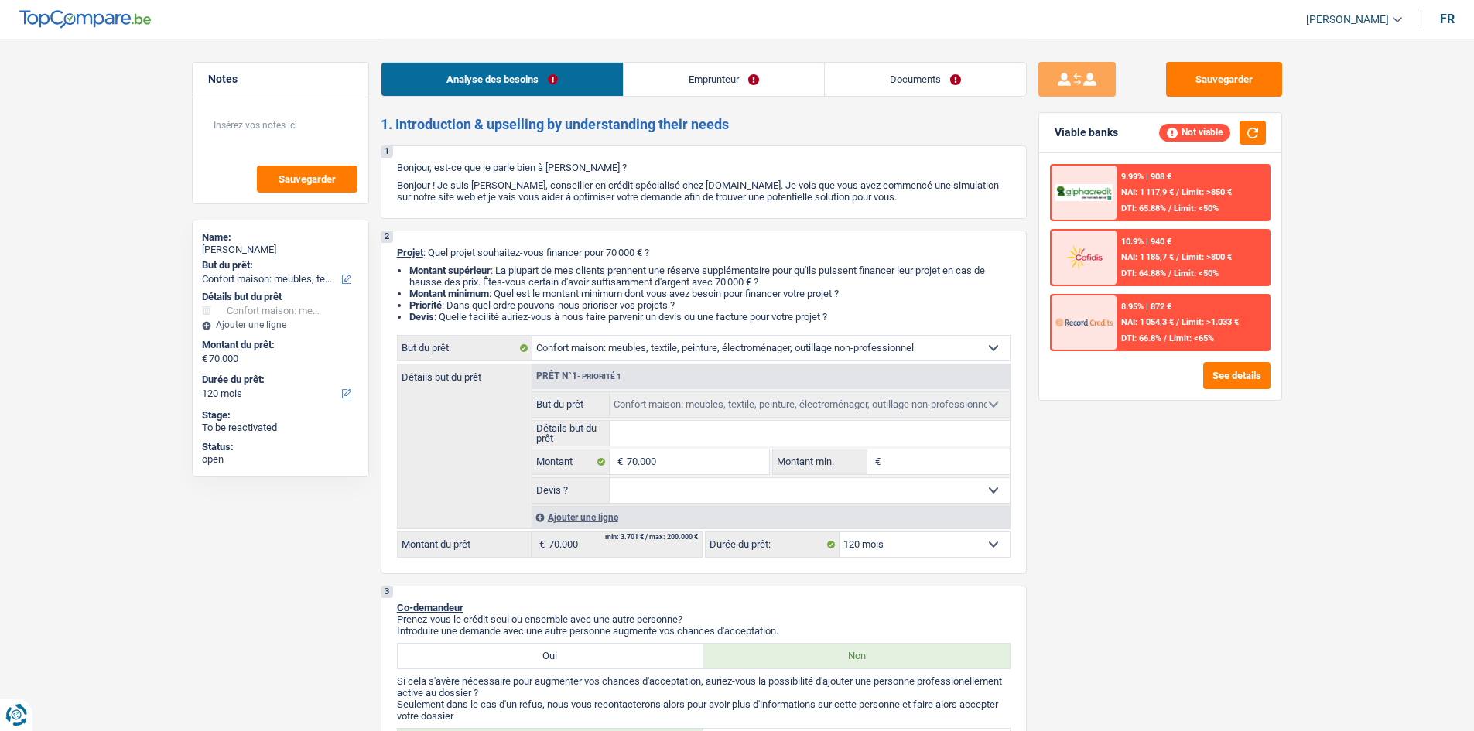
click at [577, 280] on div "9.99% | 908 € NAI: 1 117,9 € / Limit: >850 € DTI: 65.88% / Limit: <50% 10.9% | …" at bounding box center [1160, 257] width 221 height 187
click at [577, 280] on div "8.95% | 872 € NAI: 1 054,3 € / Limit: >1.033 € DTI: 66.8% / Limit: <65%" at bounding box center [1193, 323] width 152 height 54
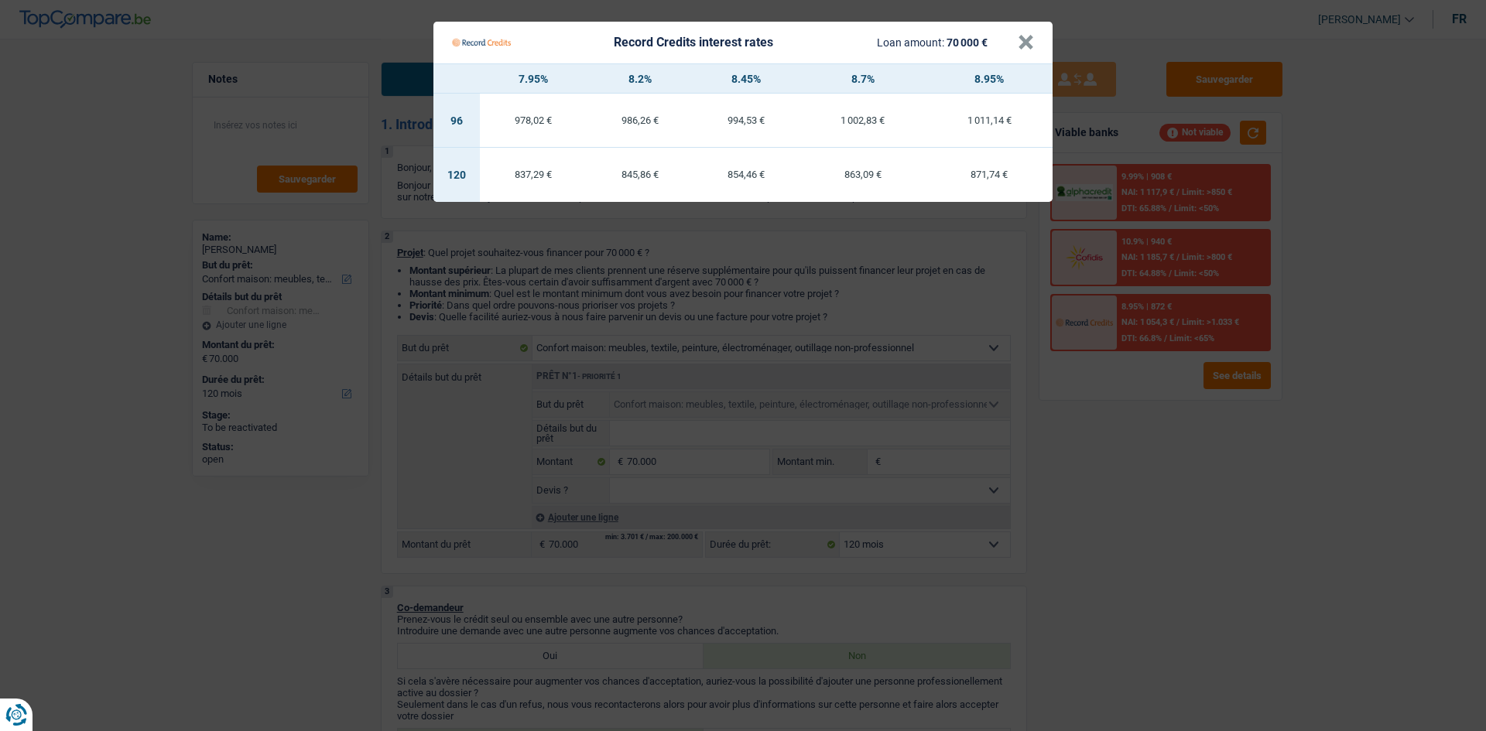
click at [577, 280] on Credits "Record Credits interest rates Loan amount: 70 000 € × 7.95% 8.2% 8.45% 8.7% 8.9…" at bounding box center [743, 365] width 1486 height 731
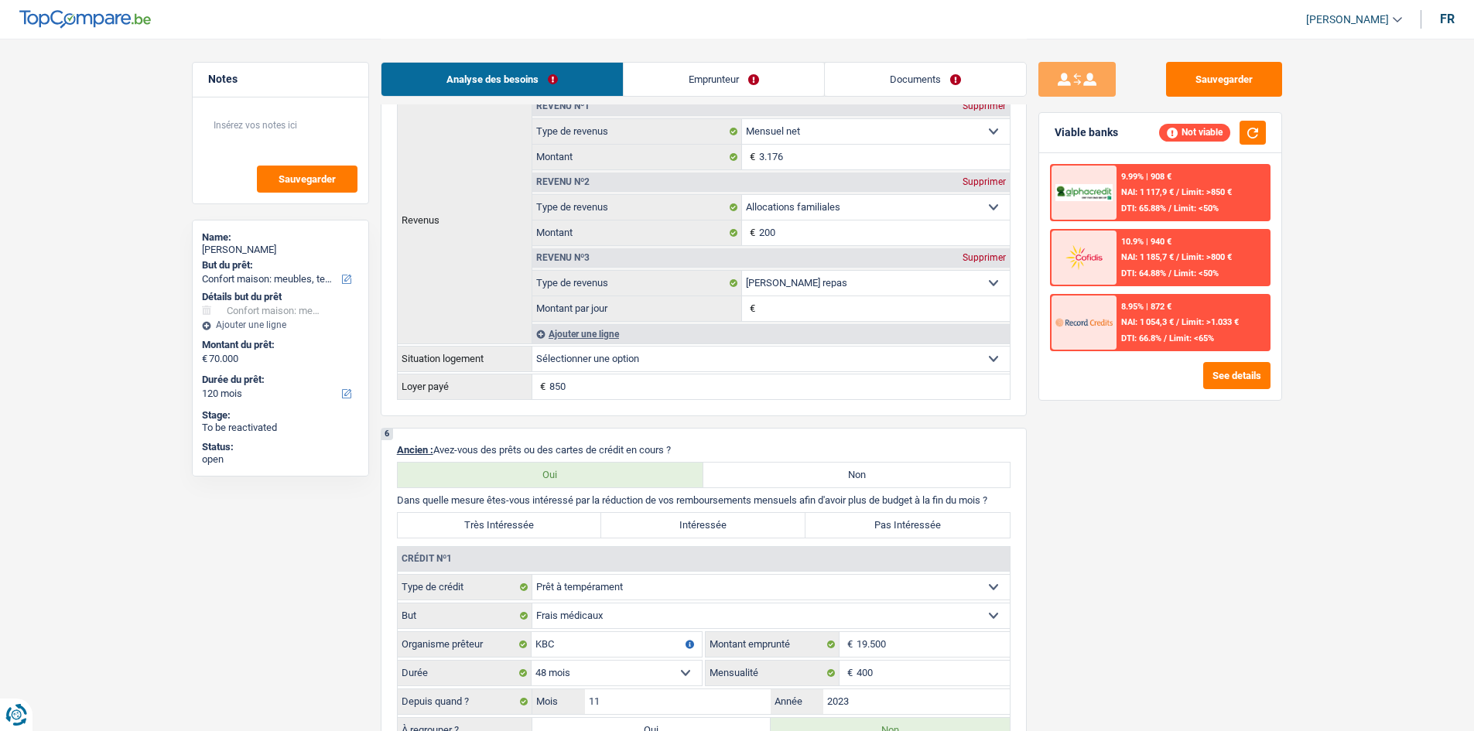
scroll to position [1083, 0]
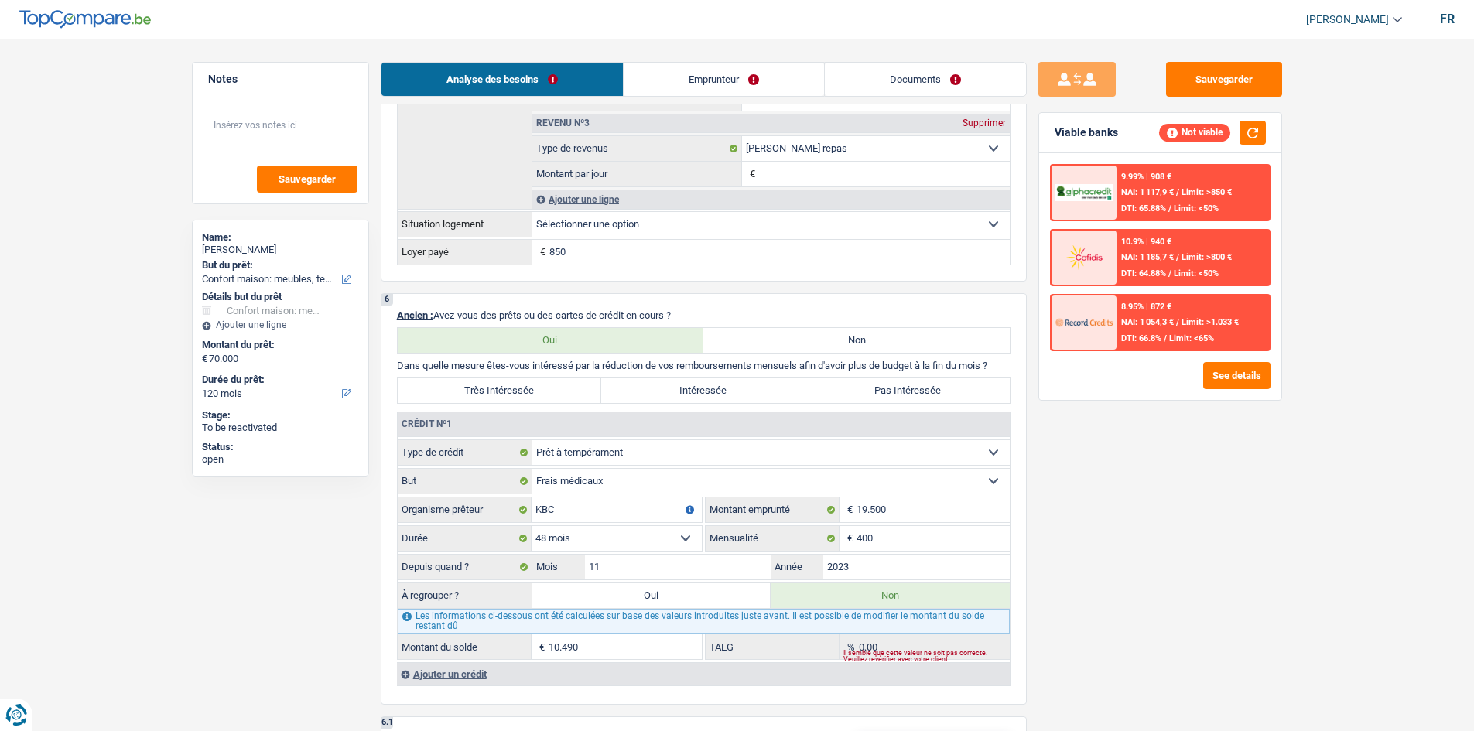
click at [577, 280] on label "Oui" at bounding box center [651, 595] width 239 height 25
click at [577, 280] on input "Oui" at bounding box center [651, 595] width 239 height 25
radio input "true"
type input "80.490"
select select "144"
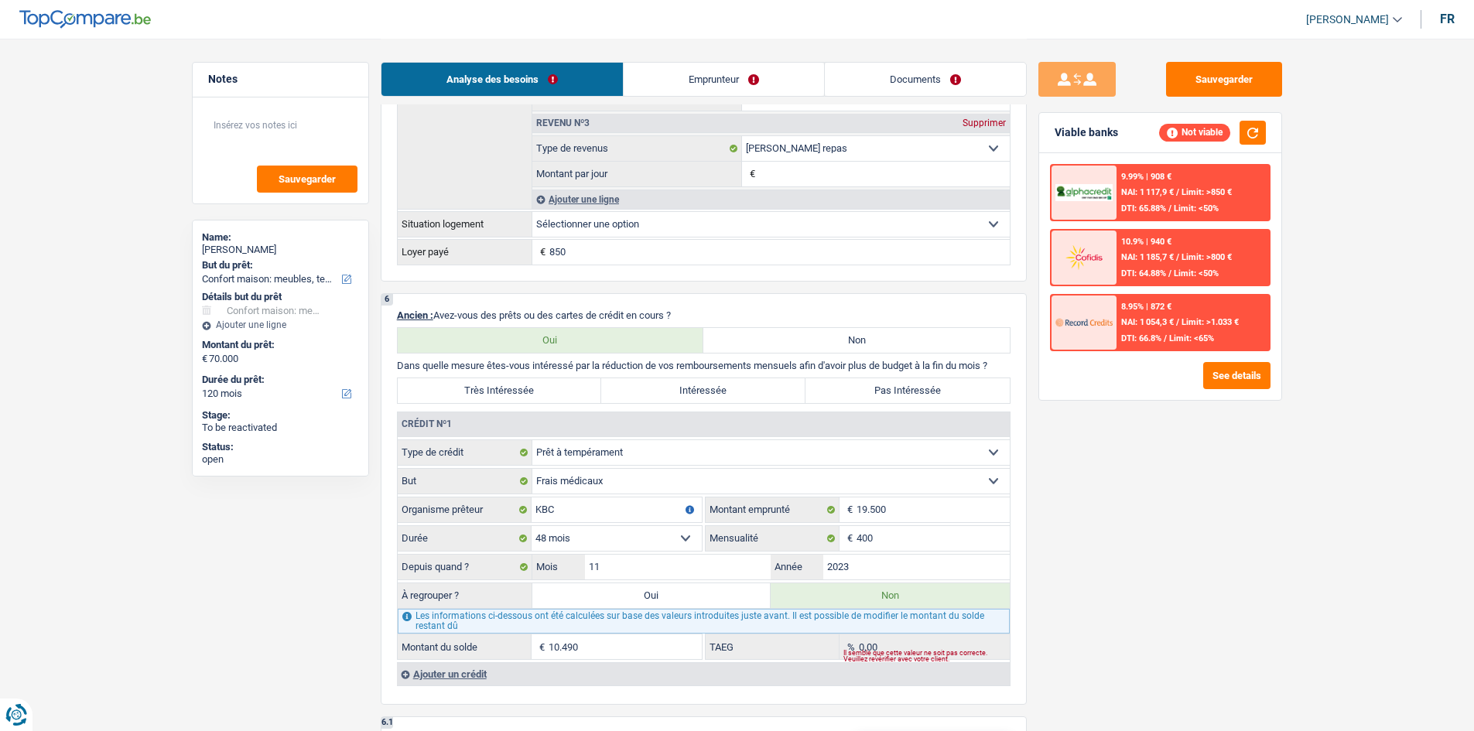
type input "10.490"
select select "144"
radio input "false"
type input "10.490"
select select "144"
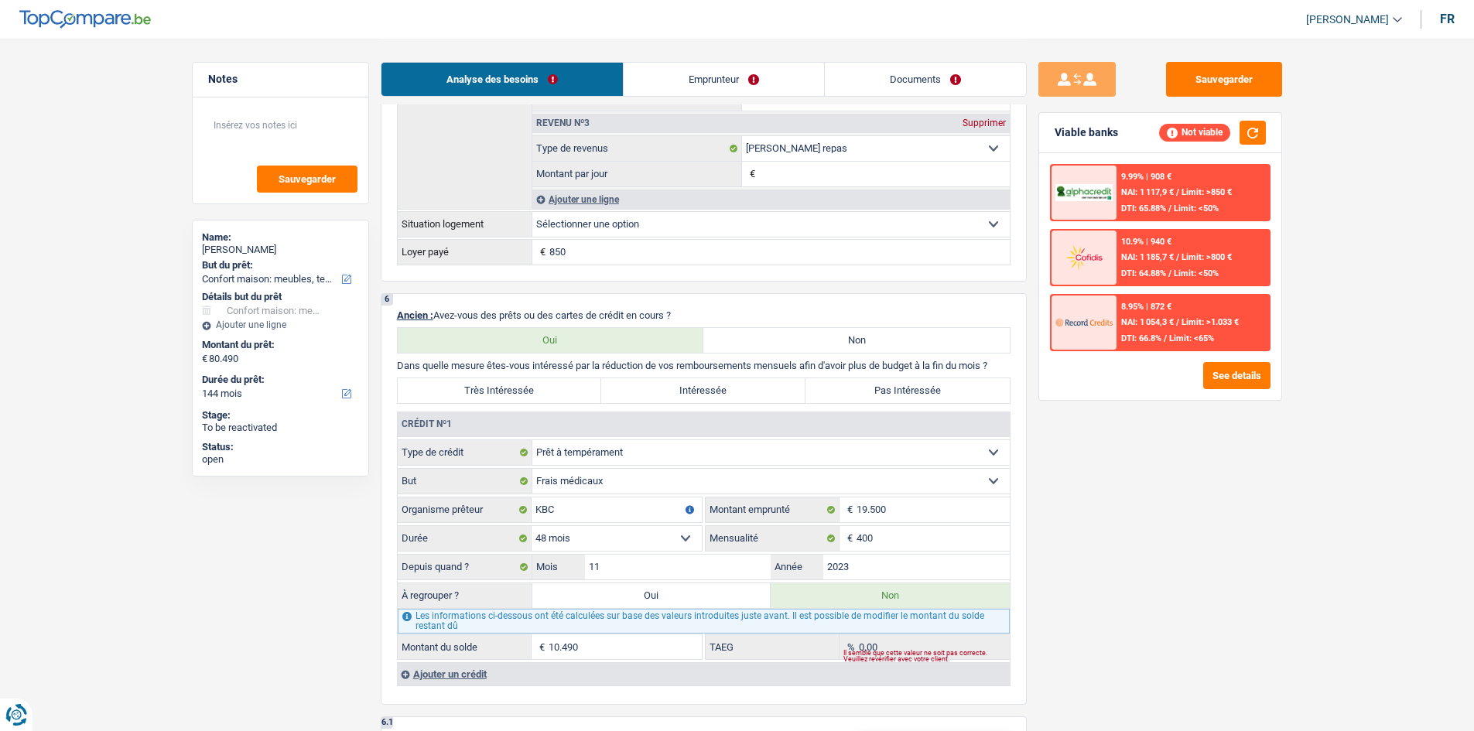
select select "refinancing"
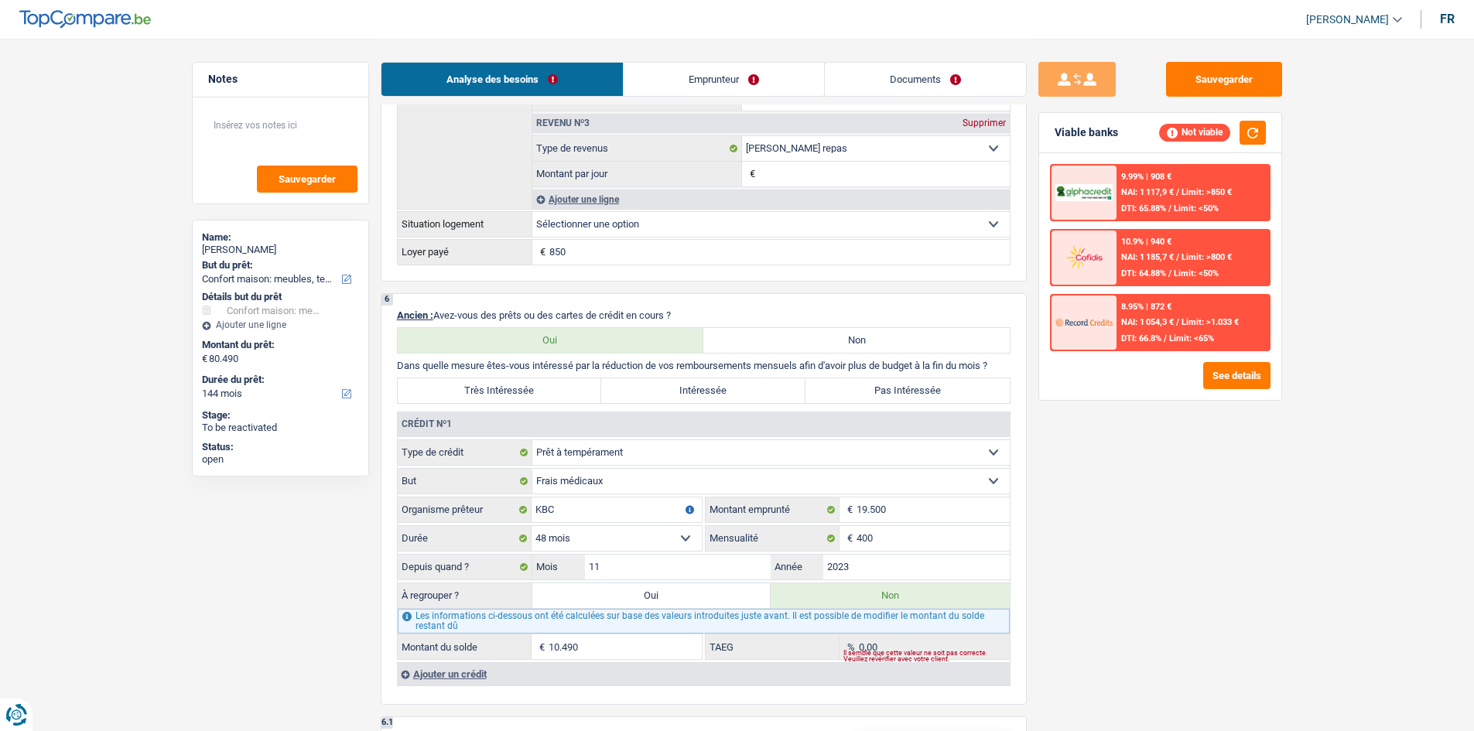
select select "refinancing"
select select "household"
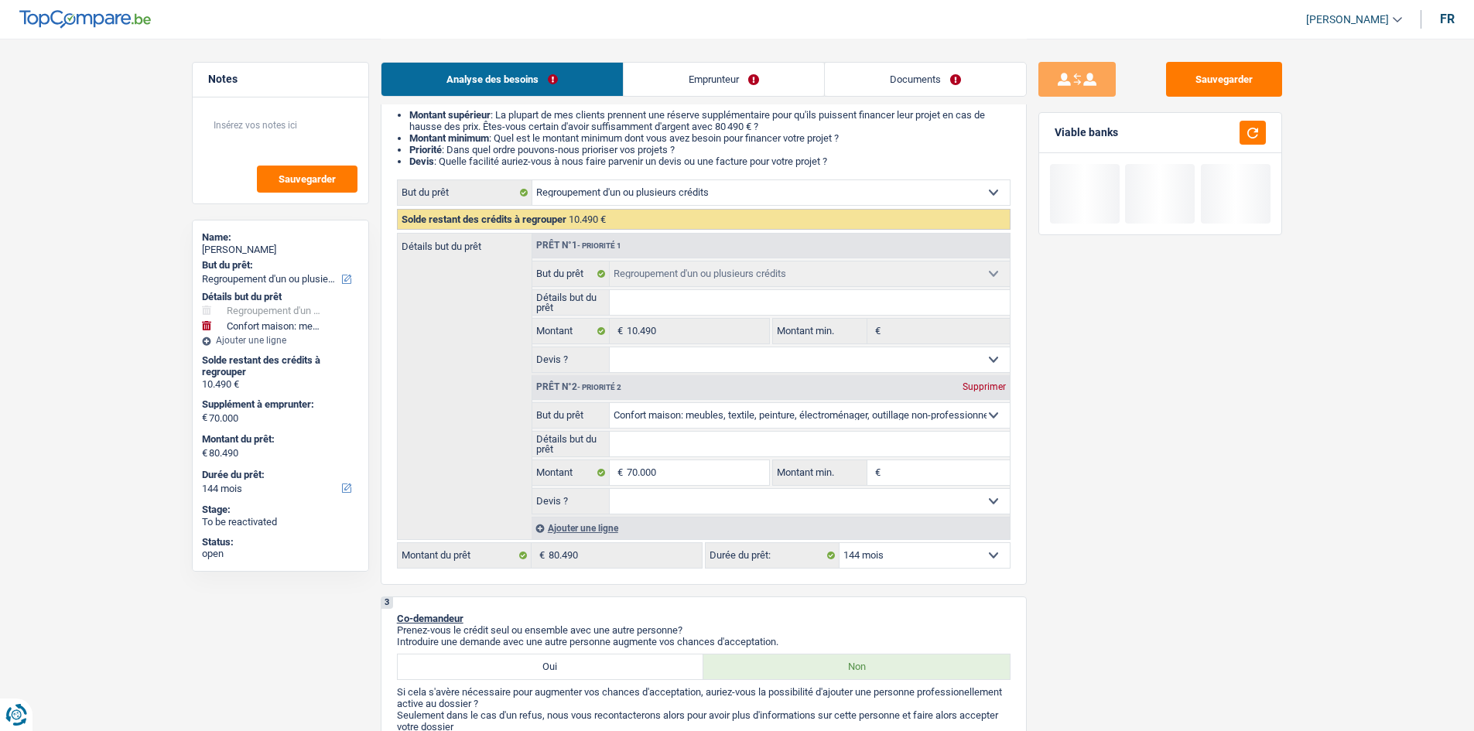
scroll to position [310, 0]
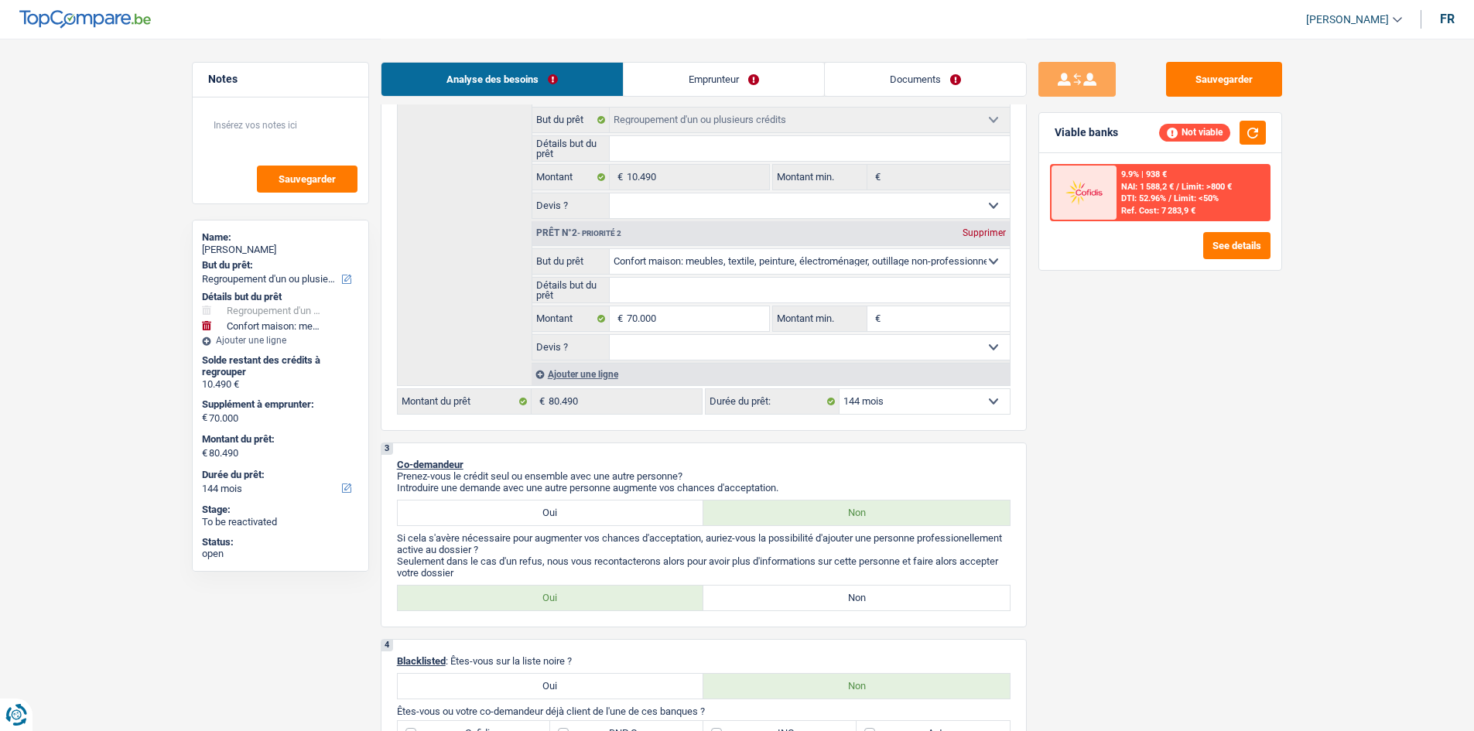
click at [577, 280] on select "12 mois 18 mois 24 mois 30 mois 36 mois 42 mois 48 mois 60 mois 72 mois 84 mois…" at bounding box center [925, 401] width 170 height 25
select select "120"
click at [577, 280] on select "12 mois 18 mois 24 mois 30 mois 36 mois 42 mois 48 mois 60 mois 72 mois 84 mois…" at bounding box center [925, 401] width 170 height 25
select select "120"
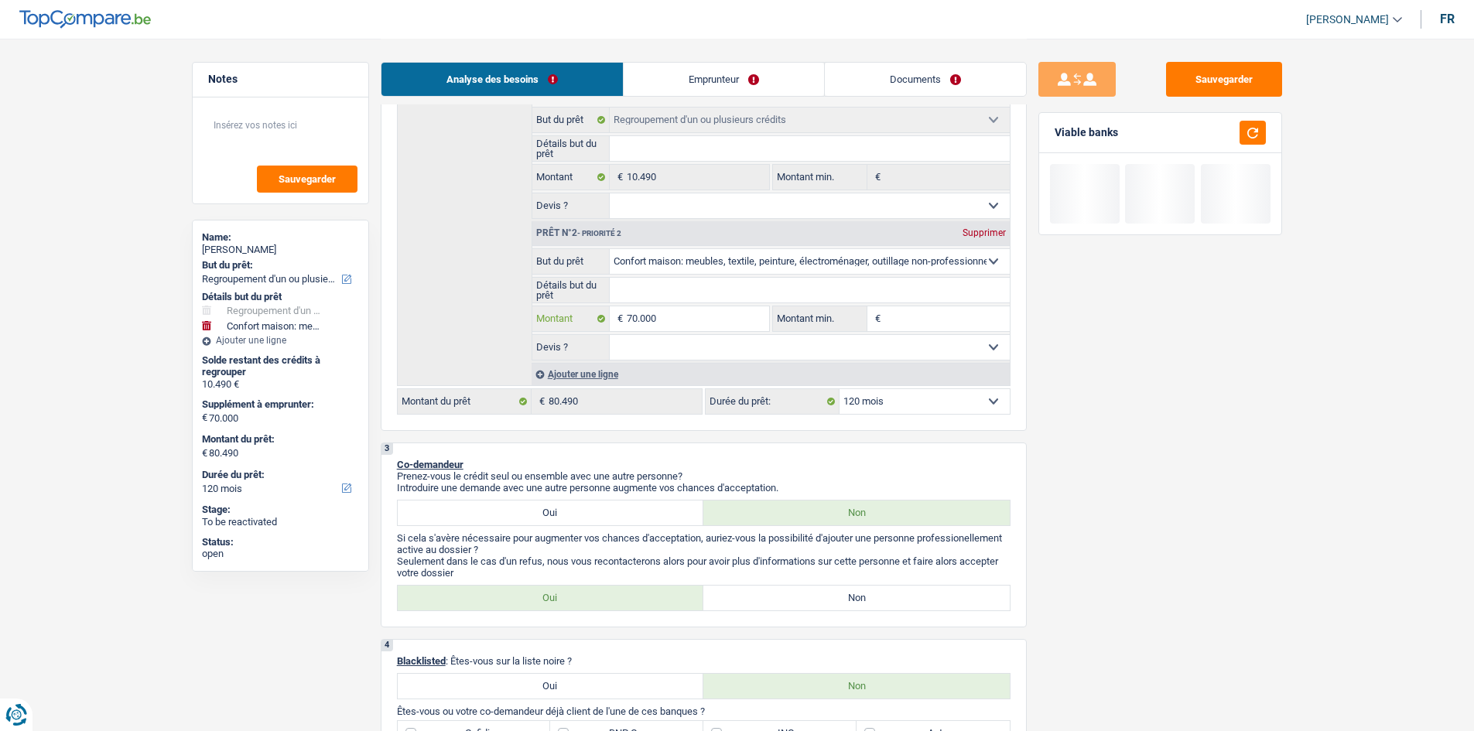
drag, startPoint x: 689, startPoint y: 323, endPoint x: 809, endPoint y: 383, distance: 133.9
click at [577, 280] on input "70.000" at bounding box center [698, 318] width 142 height 25
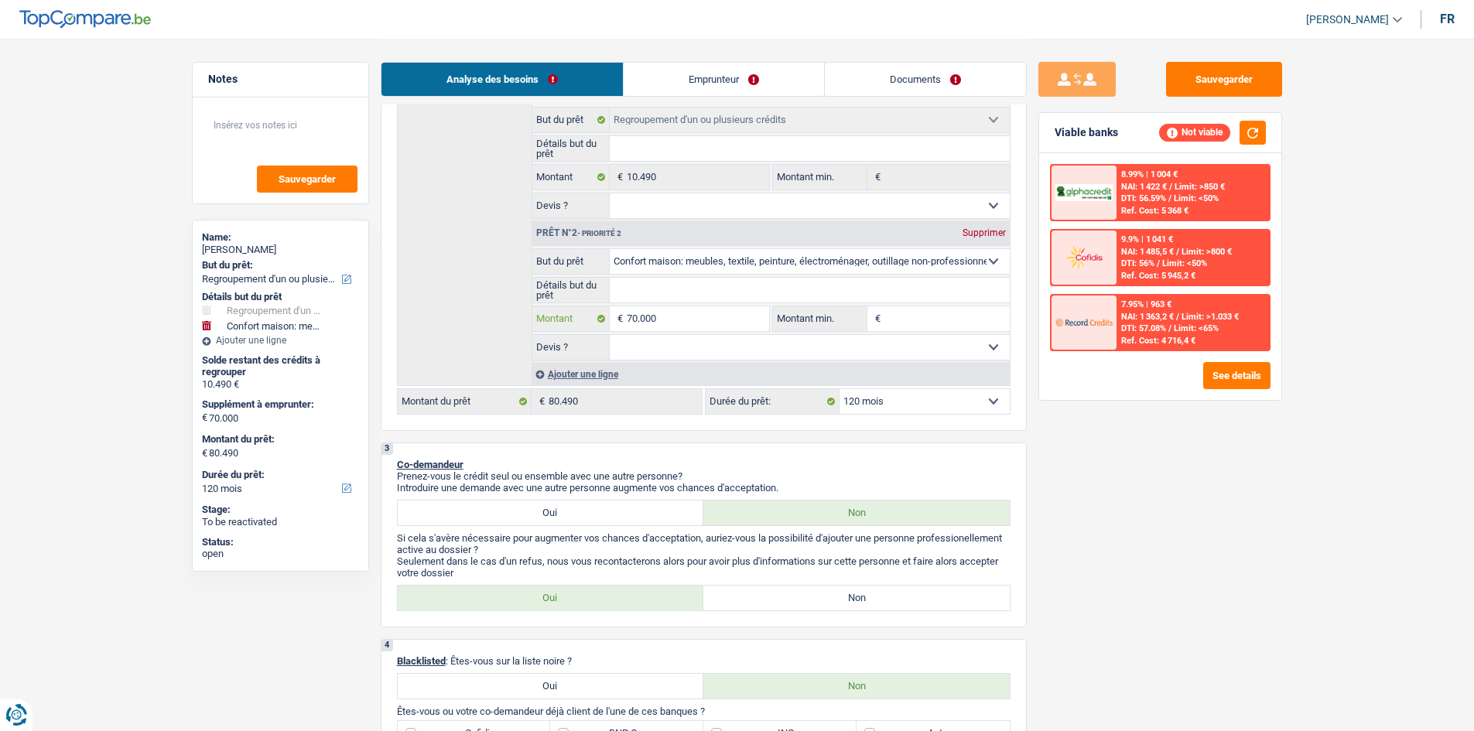
type input "7.000"
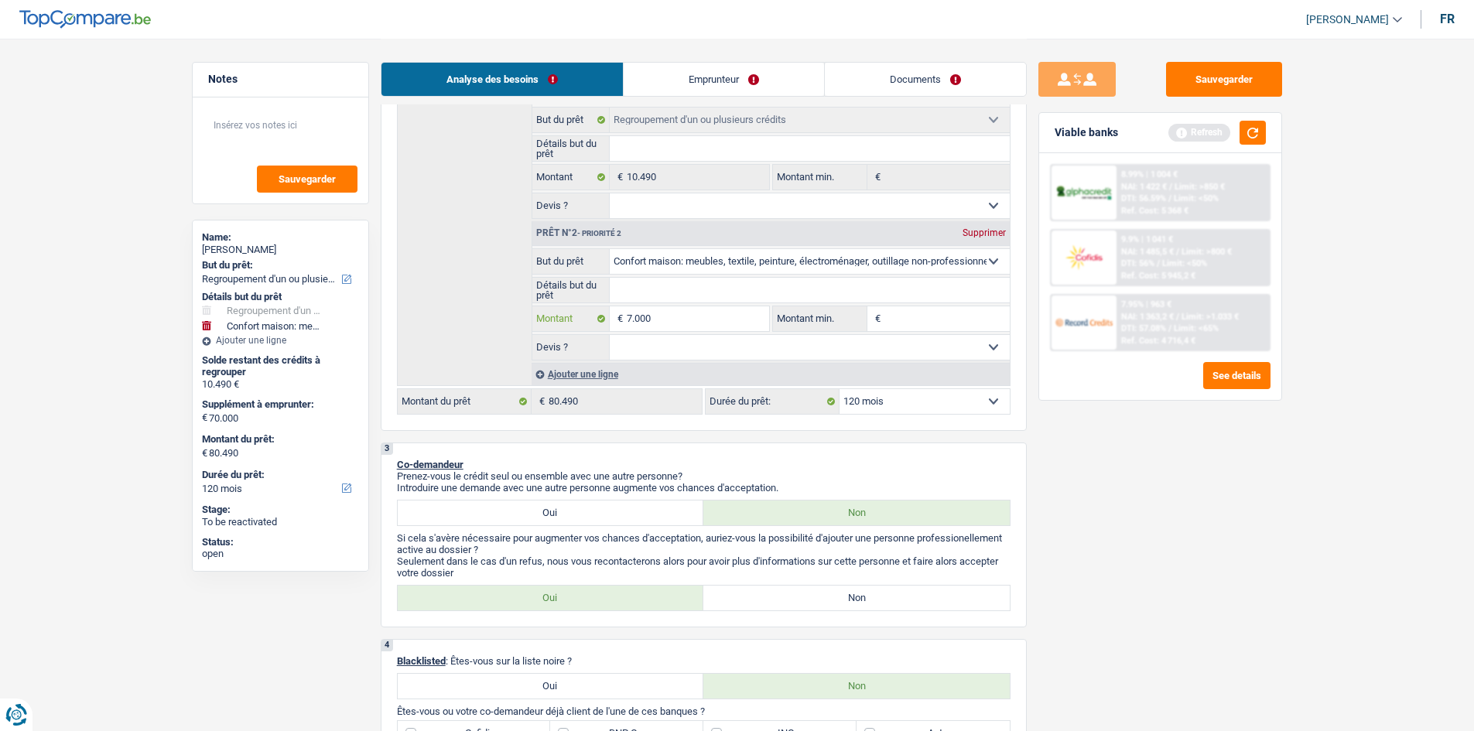
type input "700"
type input "70"
type input "7"
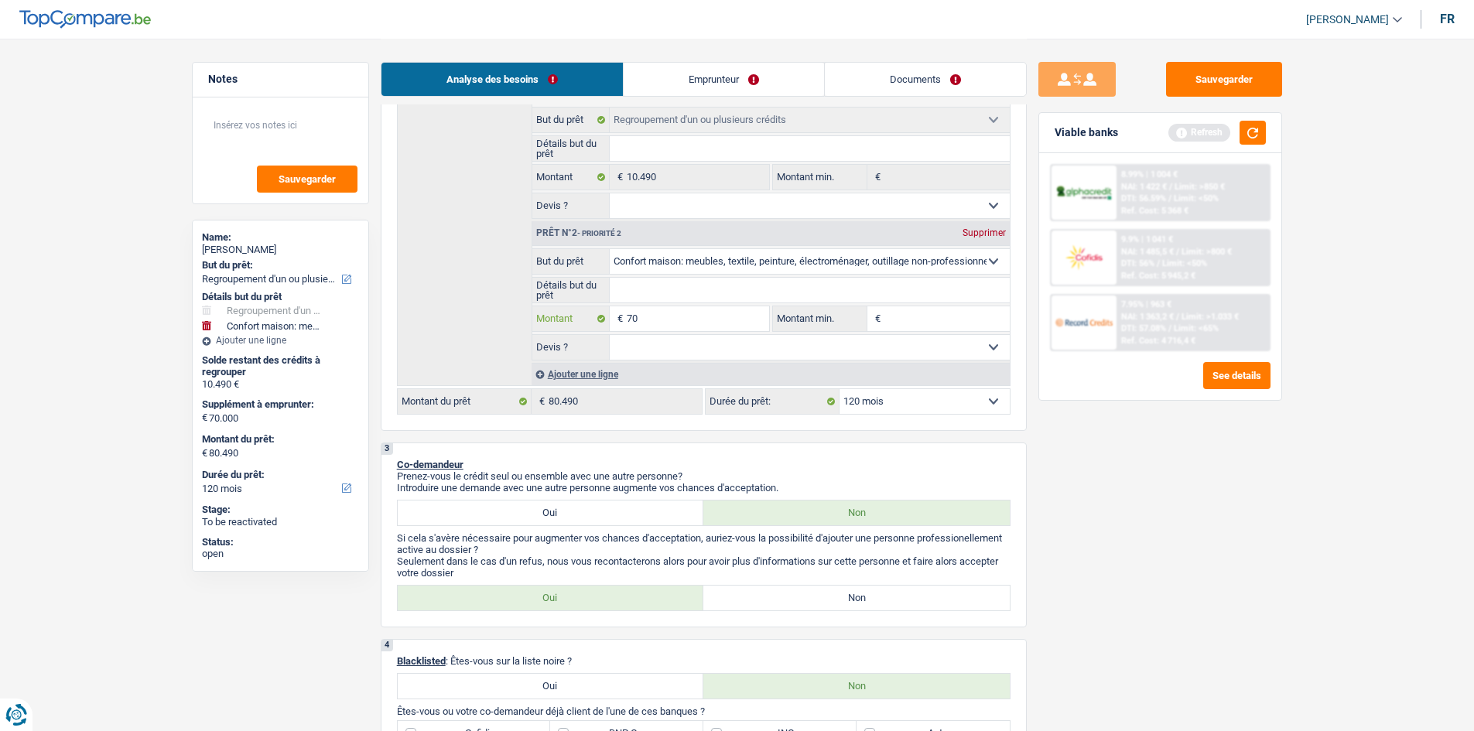
type input "7"
type input "6"
type input "60"
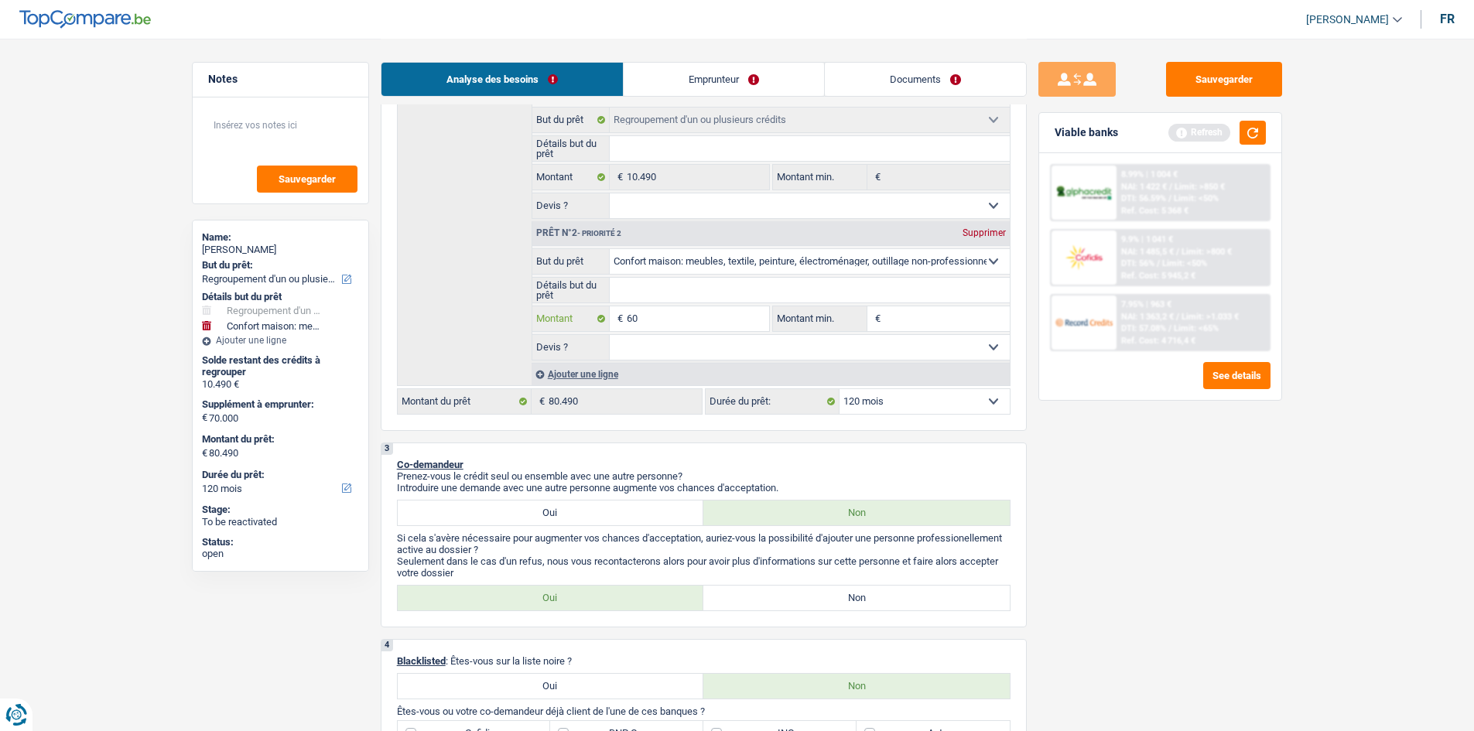
type input "600"
type input "6.000"
type input "60.000"
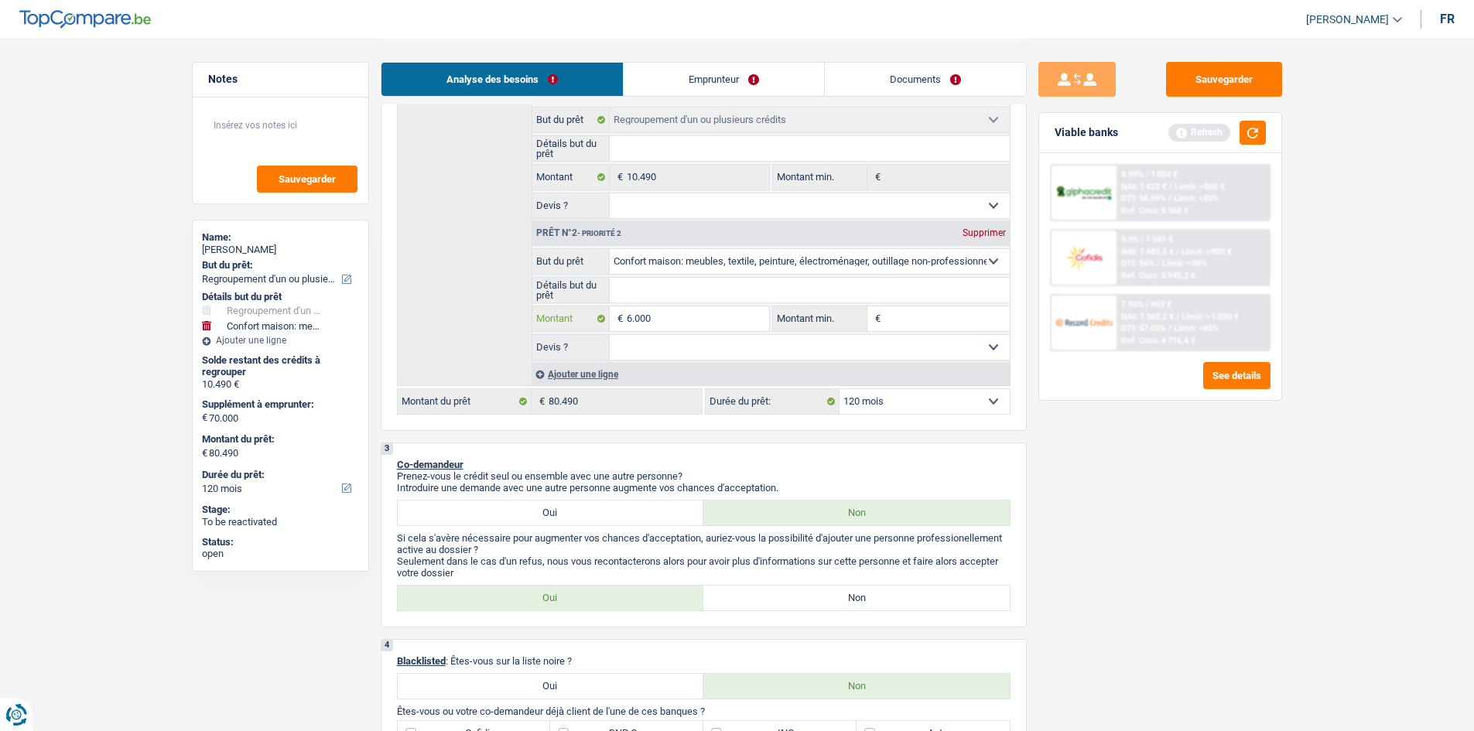
type input "60.000"
select select "144"
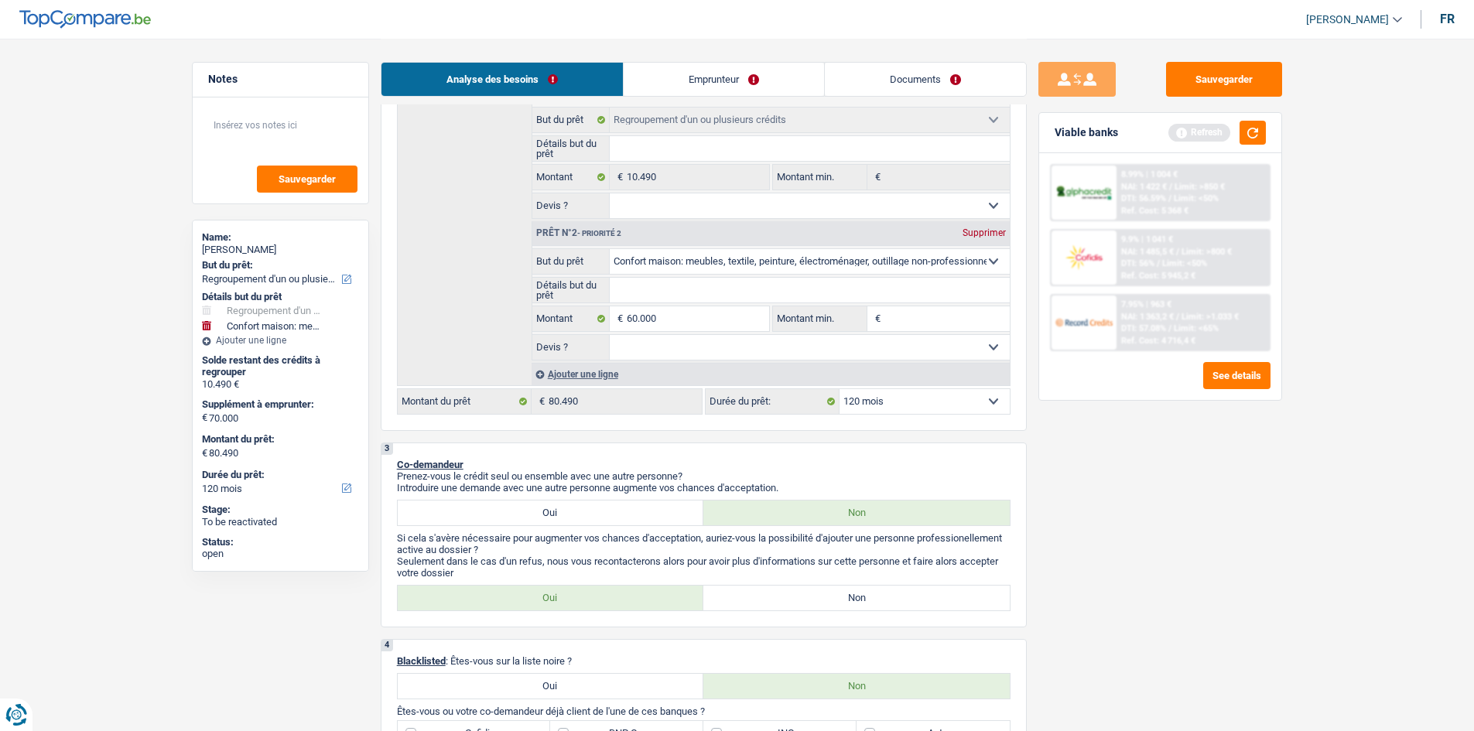
type input "60.000"
type input "70.490"
click at [577, 280] on div "Sauvegarder Viable banks Refresh 8.99% | 1 004 € NAI: 1 422 € / Limit: >850 € D…" at bounding box center [1160, 384] width 267 height 645
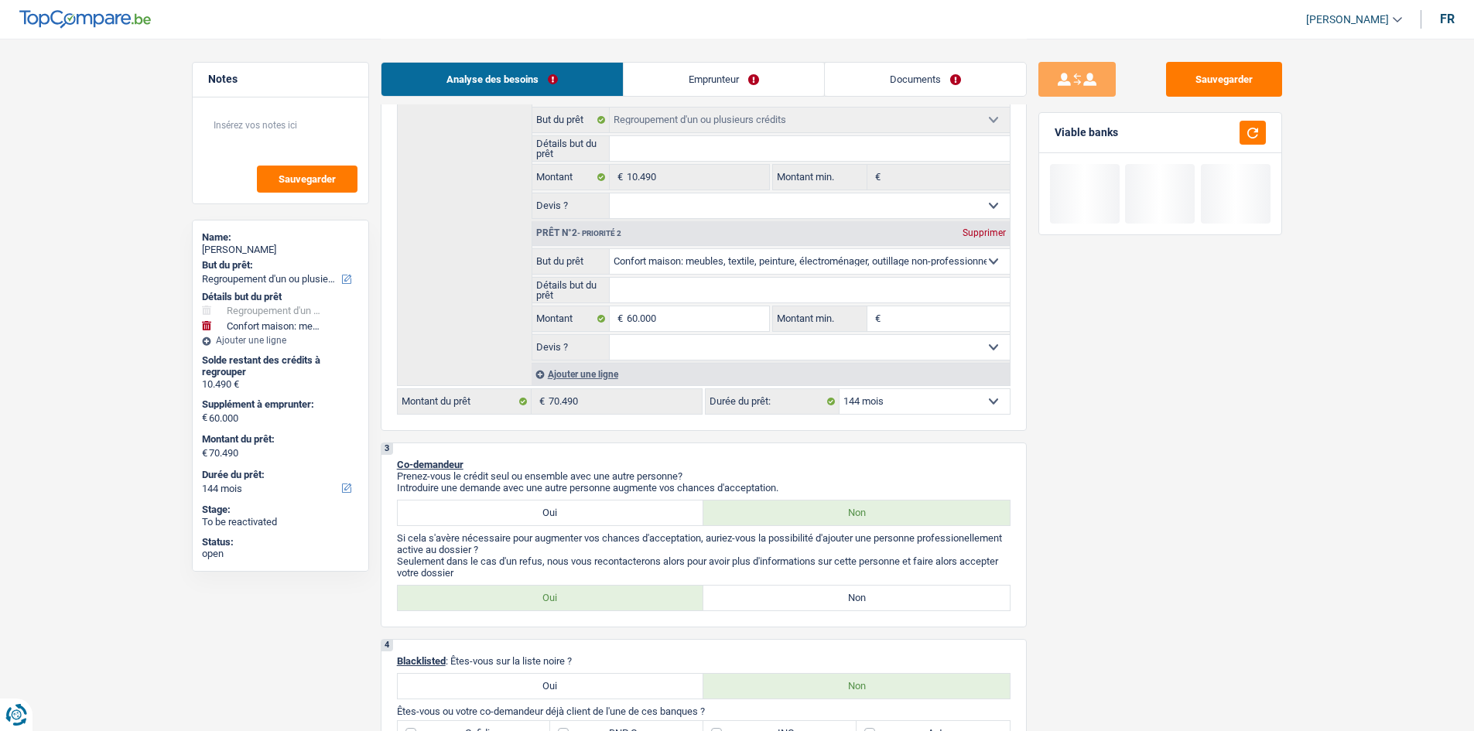
click at [577, 280] on select "12 mois 18 mois 24 mois 30 mois 36 mois 42 mois 48 mois 60 mois 72 mois 84 mois…" at bounding box center [925, 401] width 170 height 25
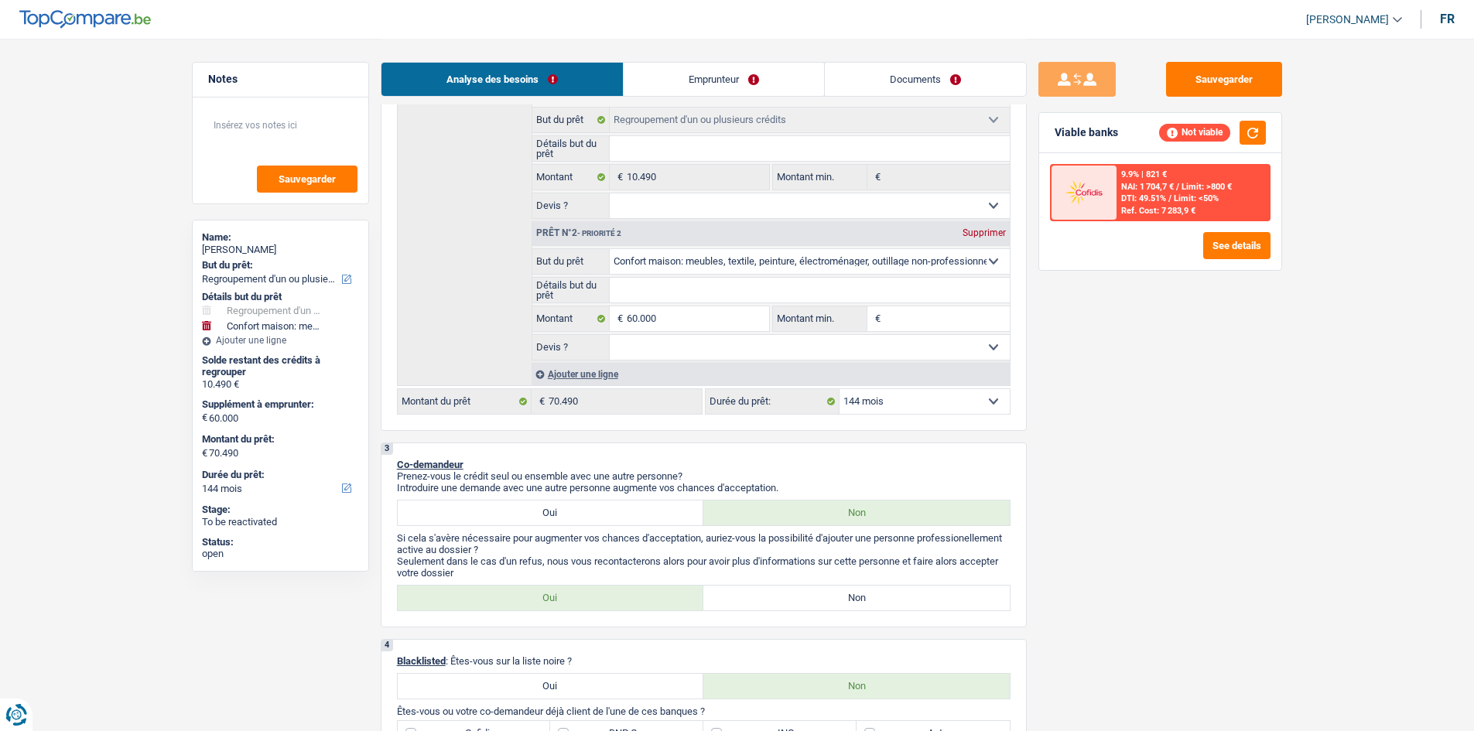
select select "120"
click at [577, 280] on select "12 mois 18 mois 24 mois 30 mois 36 mois 42 mois 48 mois 60 mois 72 mois 84 mois…" at bounding box center [925, 401] width 170 height 25
select select "120"
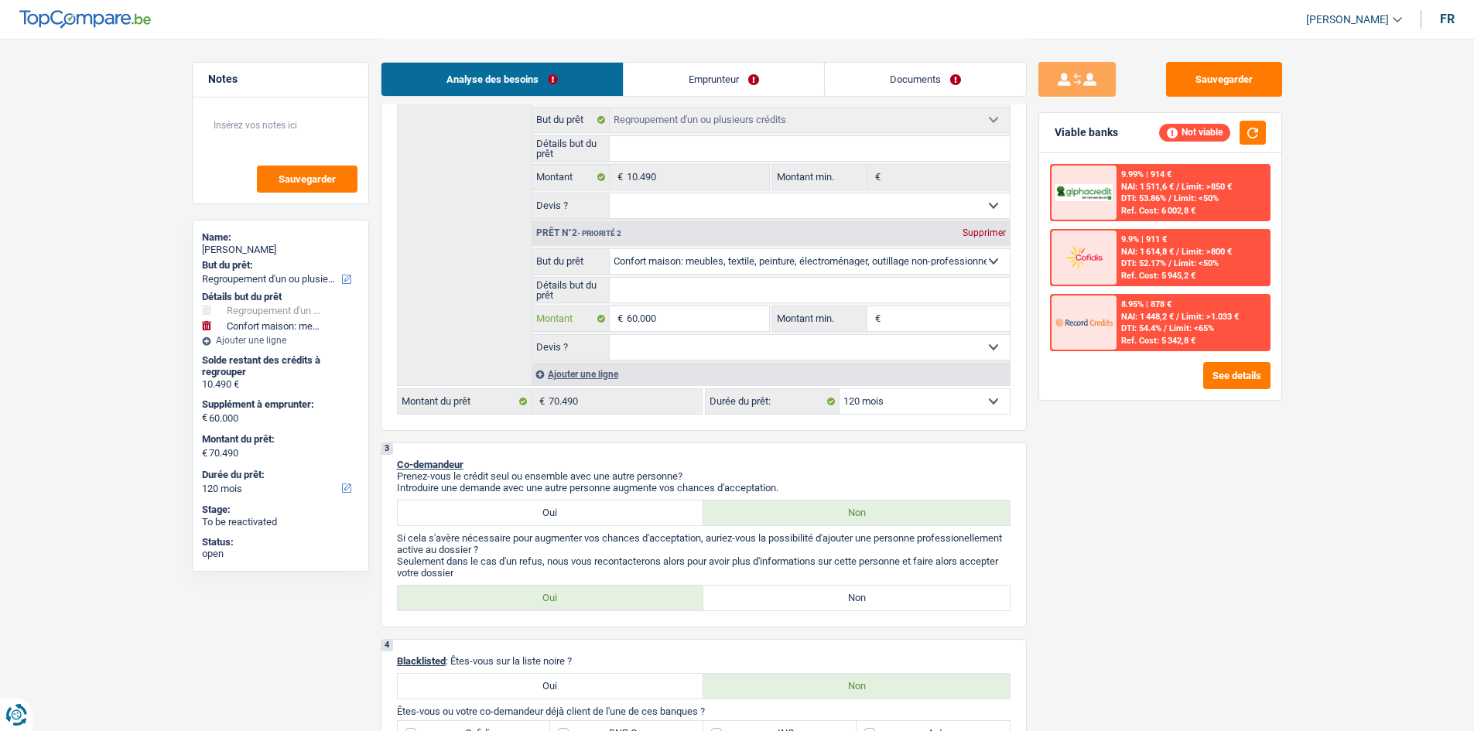
click at [577, 280] on input "60.000" at bounding box center [698, 318] width 142 height 25
type input "6.000"
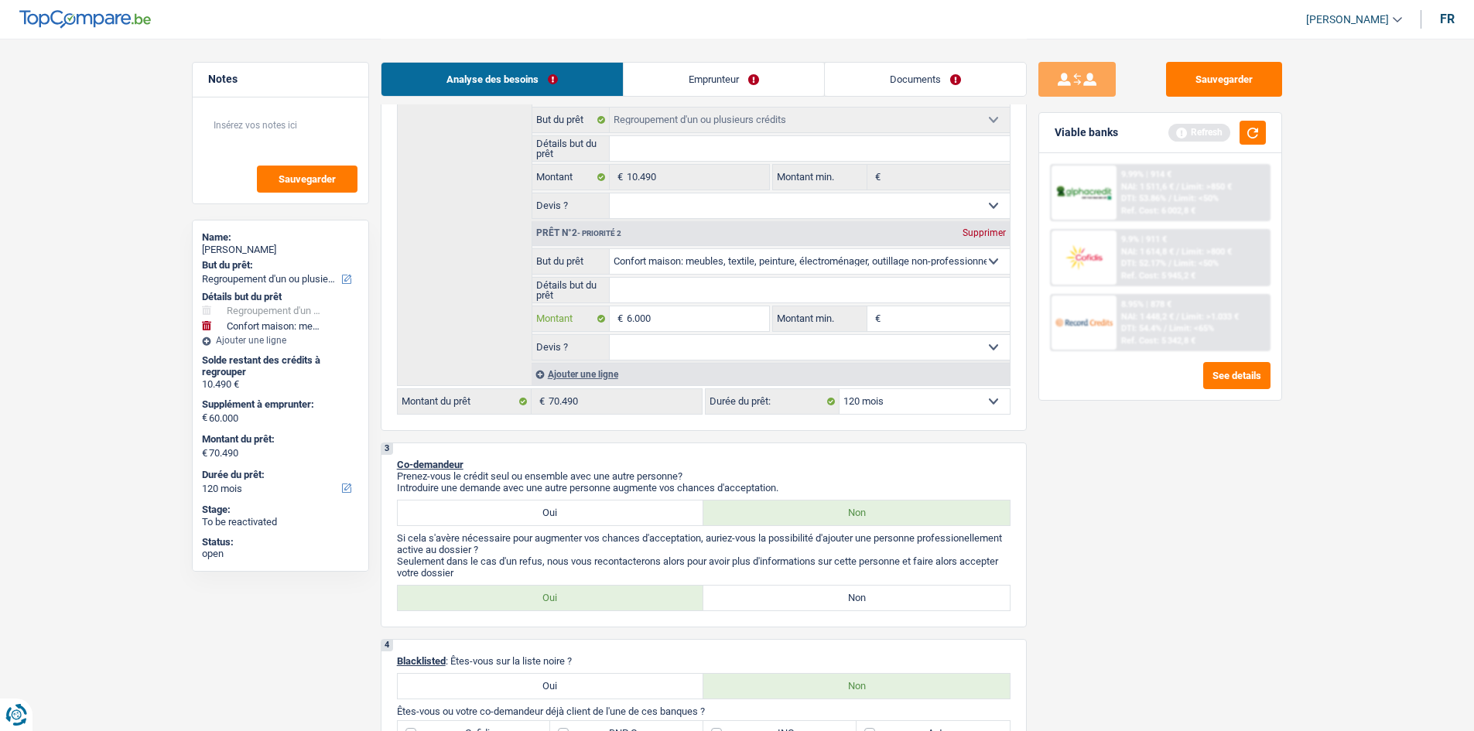
type input "600"
type input "60"
type input "6"
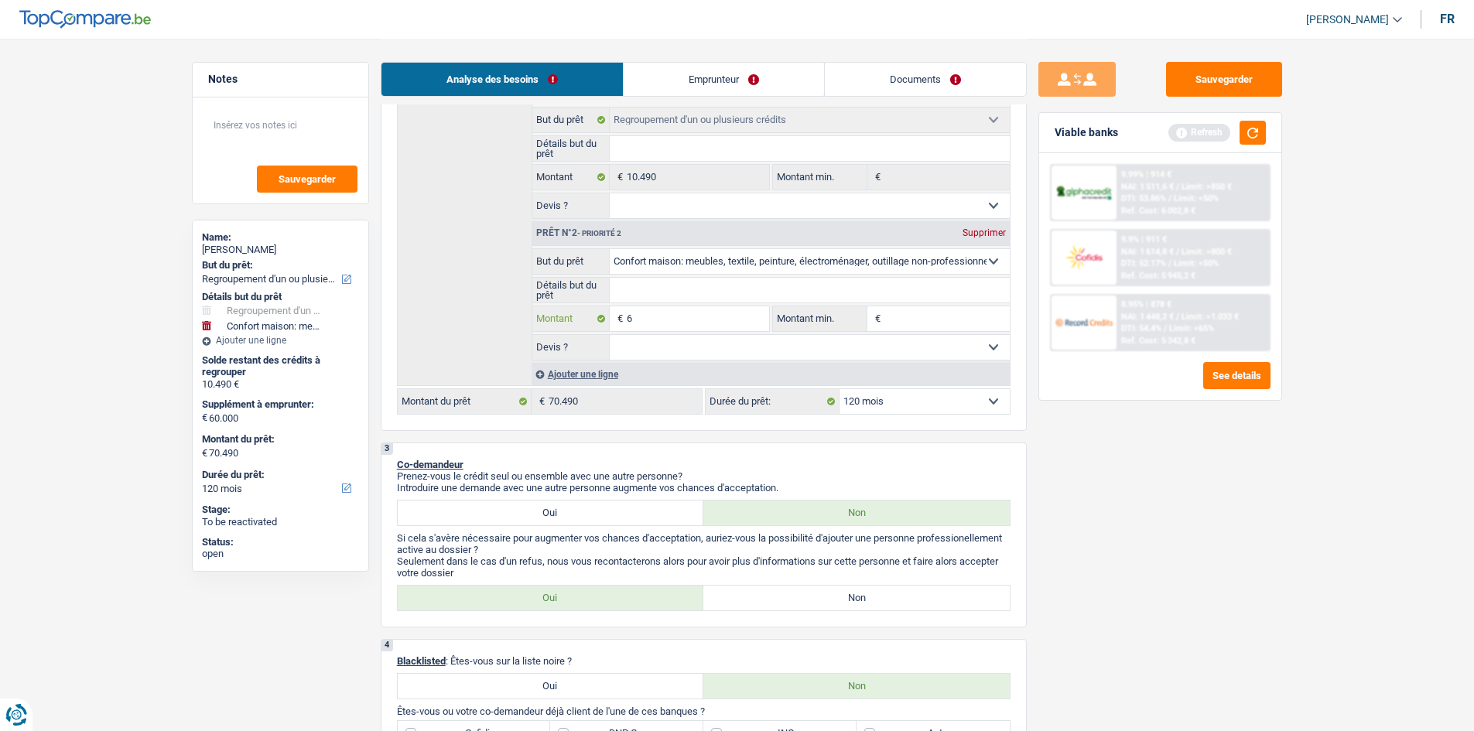
type input "6"
type input "5"
type input "50"
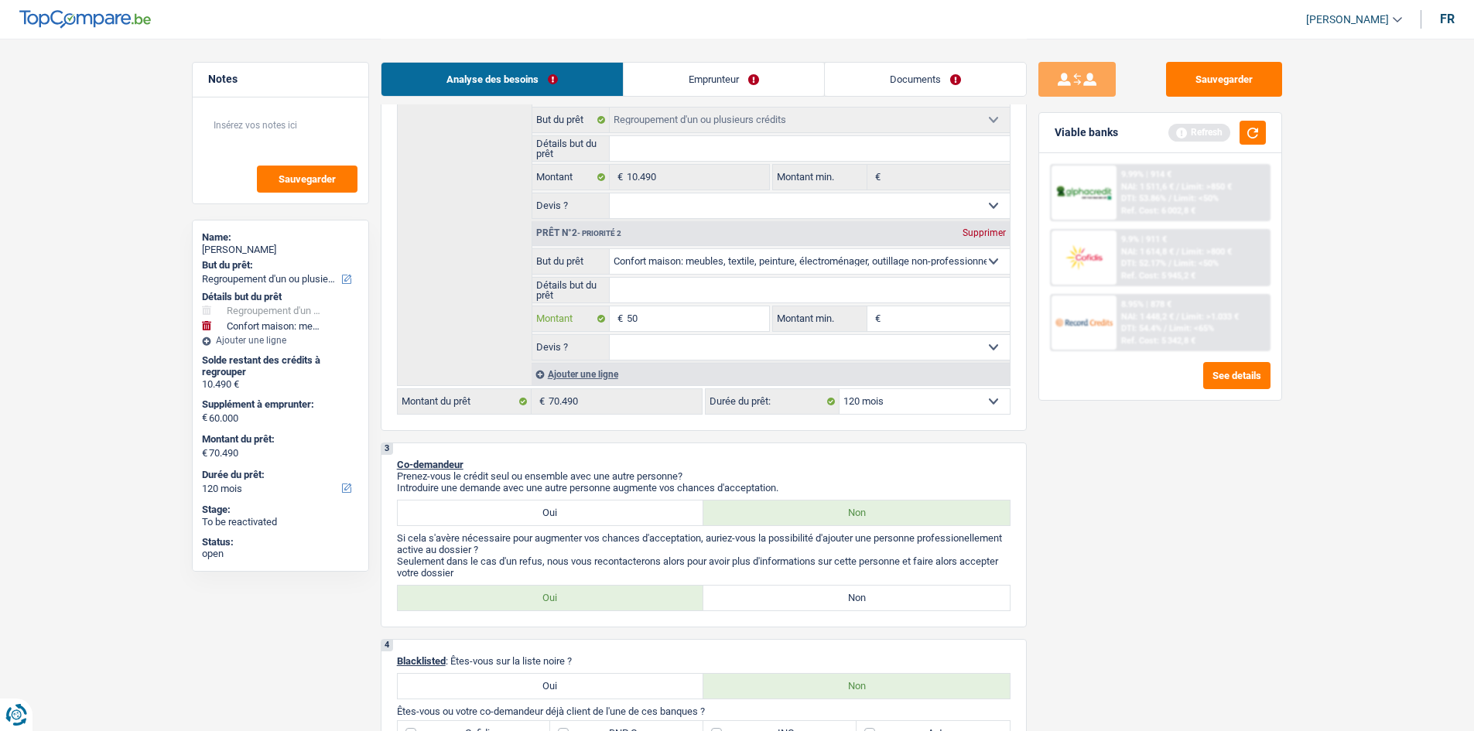
type input "500"
type input "5.000"
type input "50.000"
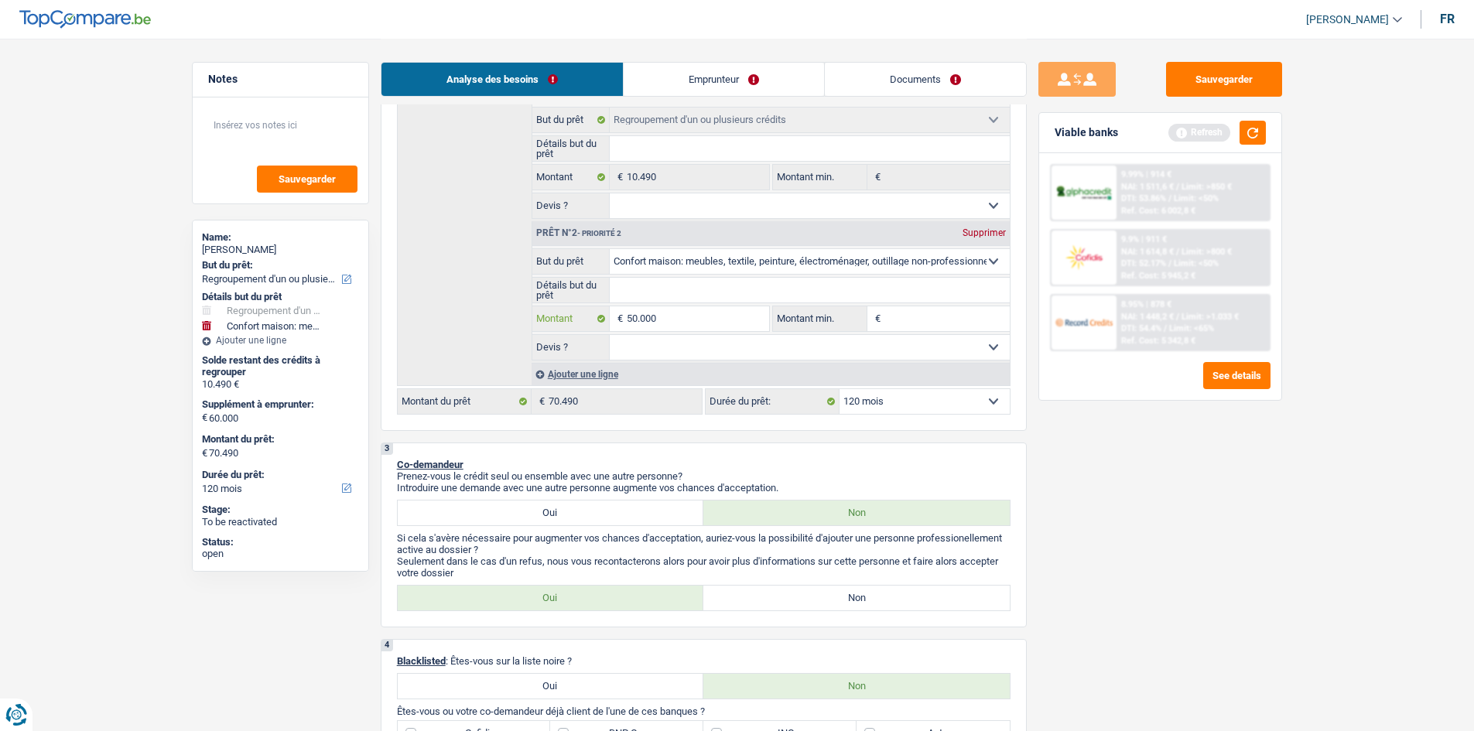
type input "50.000"
select select "144"
click at [577, 280] on div "Sauvegarder Viable banks Refresh 9.99% | 914 € NAI: 1 511,6 € / Limit: >850 € D…" at bounding box center [1160, 384] width 267 height 645
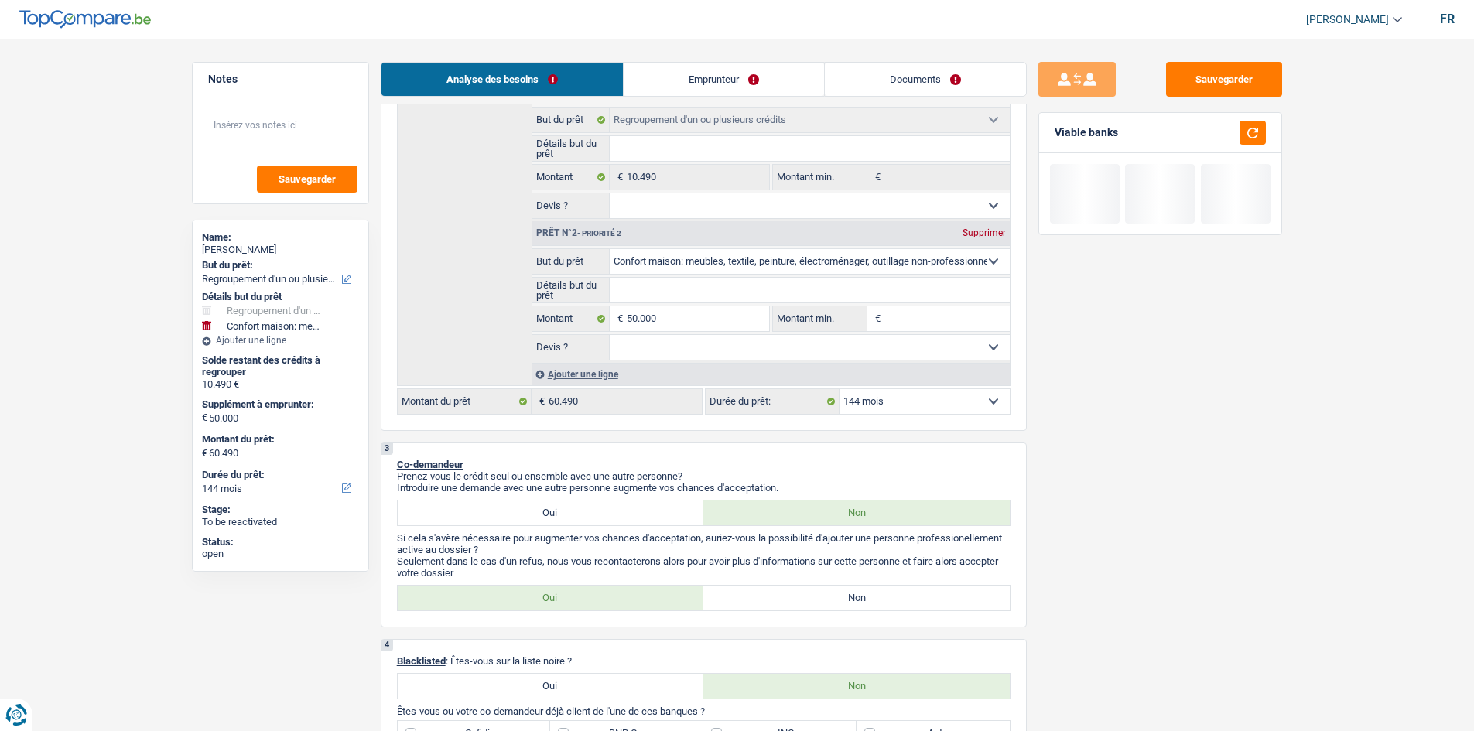
drag, startPoint x: 930, startPoint y: 398, endPoint x: 943, endPoint y: 412, distance: 18.6
click at [577, 280] on select "12 mois 18 mois 24 mois 30 mois 36 mois 42 mois 48 mois 60 mois 72 mois 84 mois…" at bounding box center [925, 401] width 170 height 25
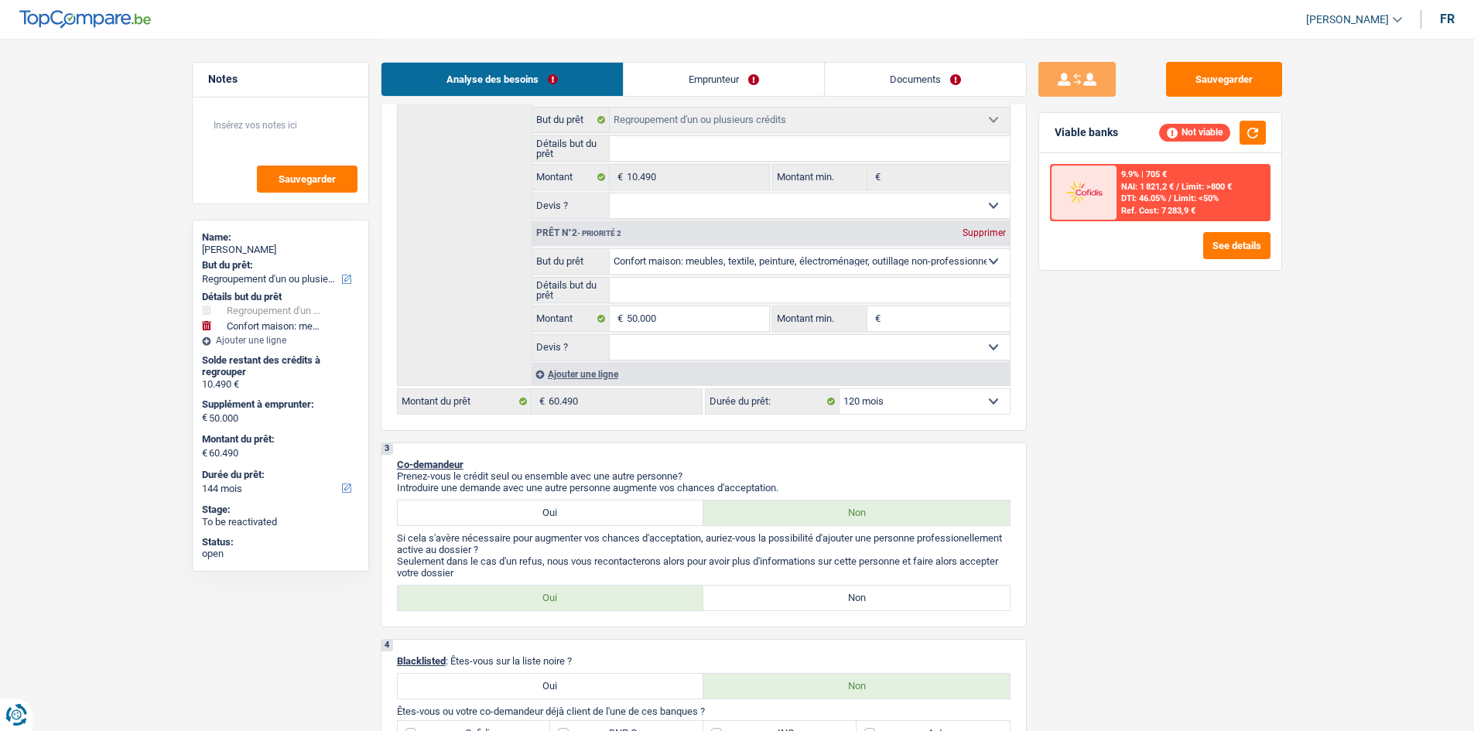
click at [577, 280] on select "12 mois 18 mois 24 mois 30 mois 36 mois 42 mois 48 mois 60 mois 72 mois 84 mois…" at bounding box center [925, 401] width 170 height 25
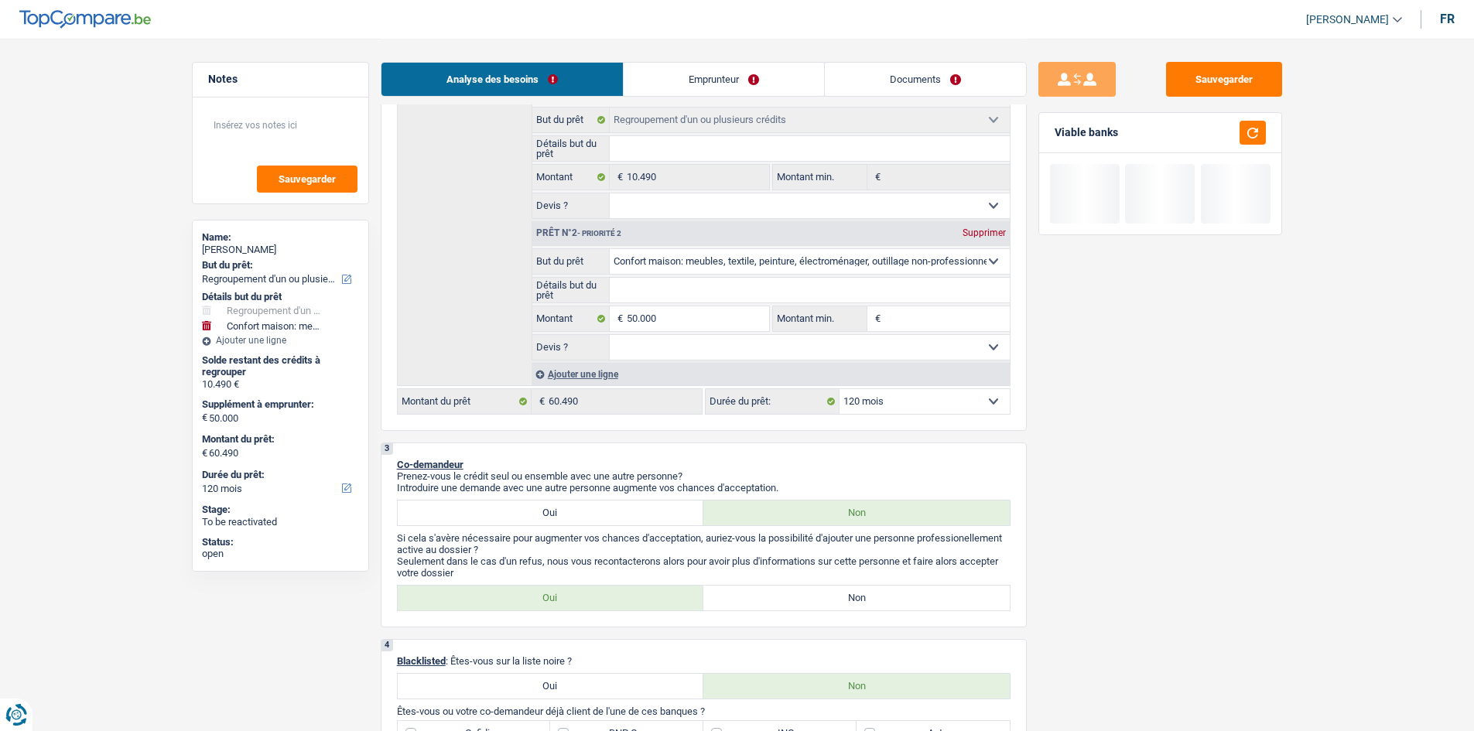
click at [577, 67] on link "Emprunteur" at bounding box center [724, 79] width 200 height 33
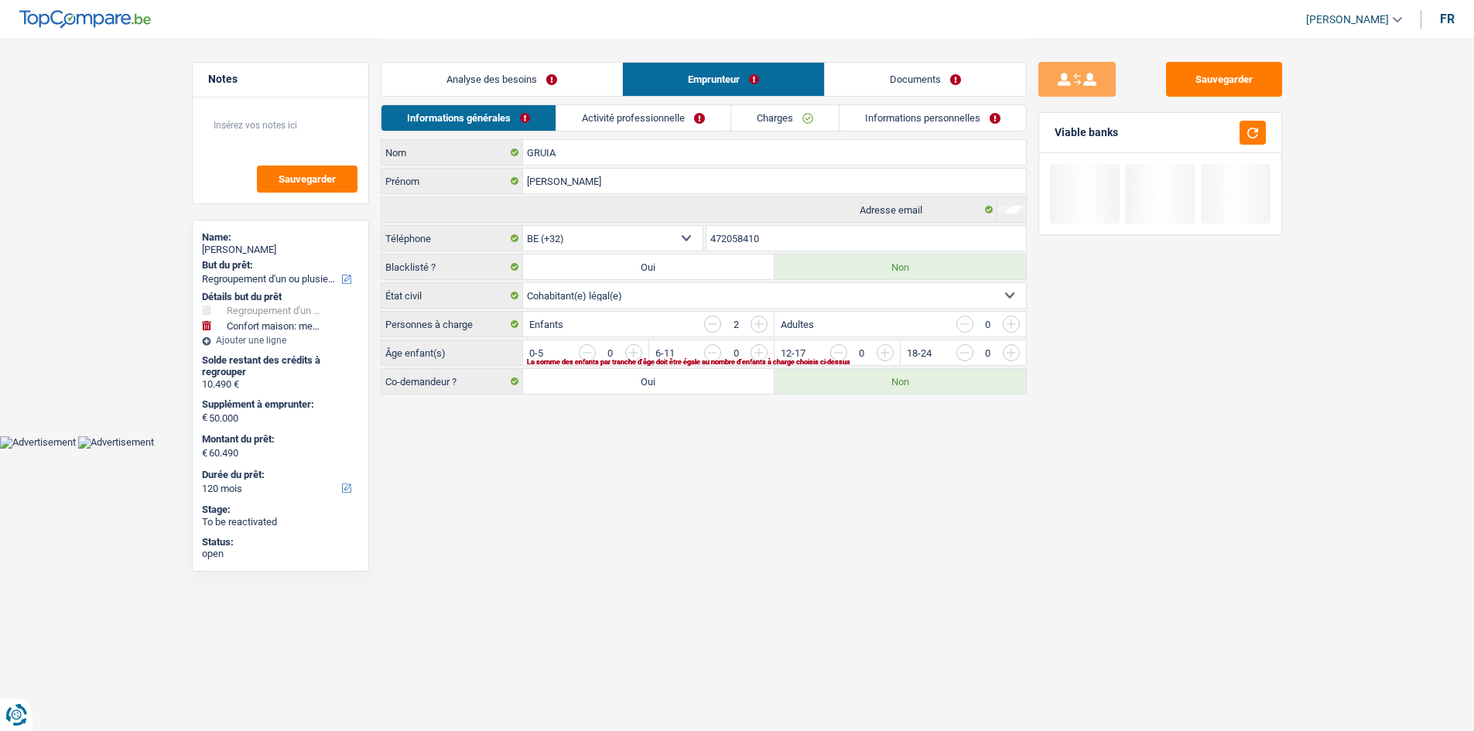
scroll to position [0, 0]
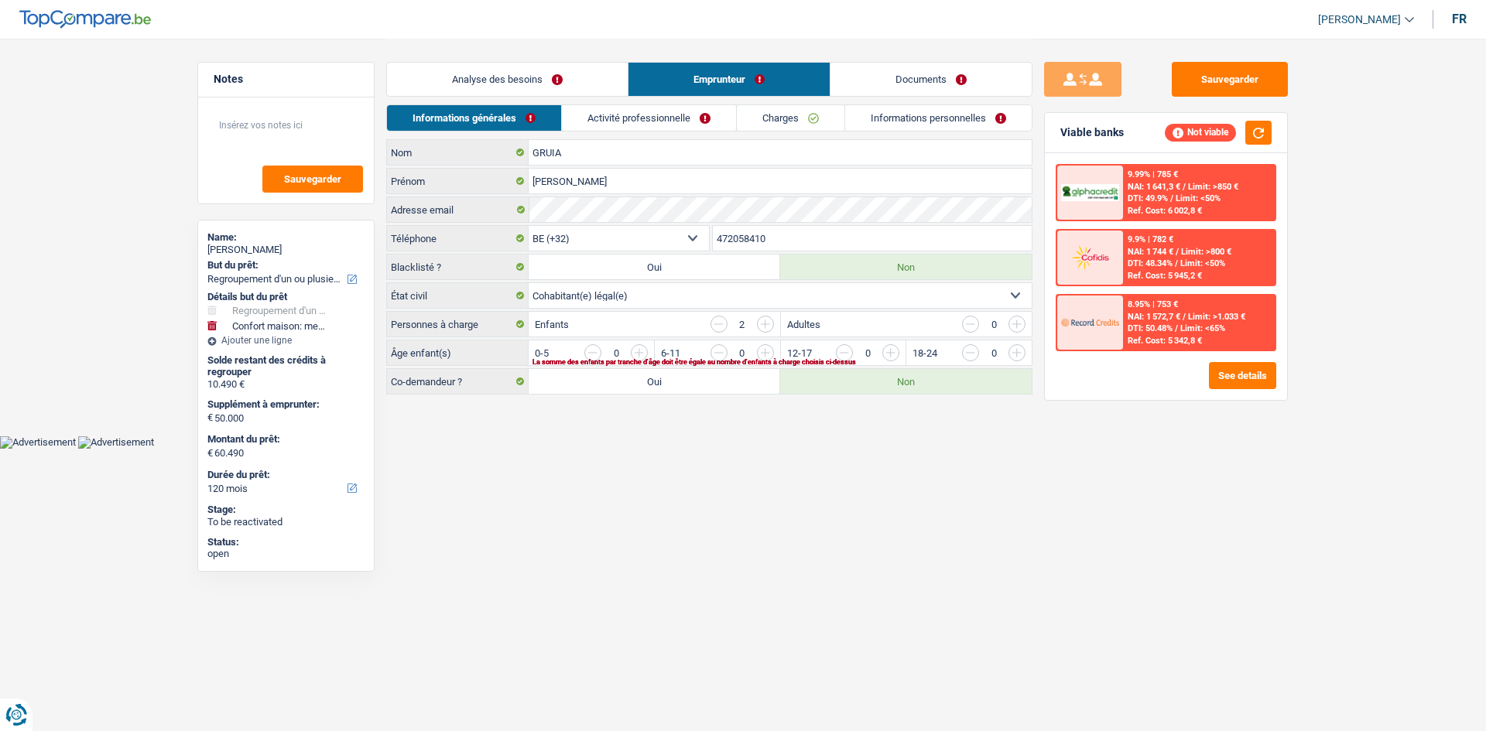
click at [468, 79] on link "Analyse des besoins" at bounding box center [507, 79] width 241 height 33
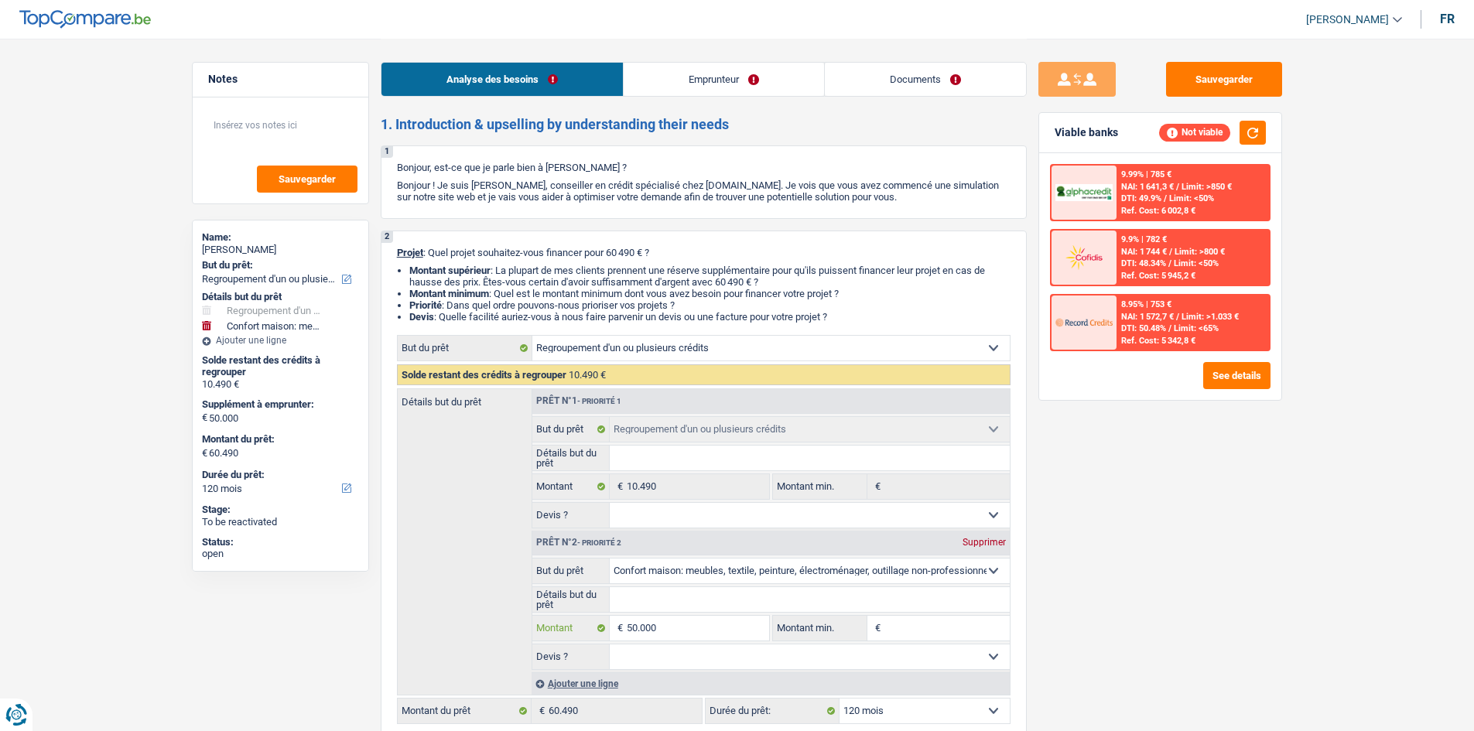
drag, startPoint x: 707, startPoint y: 637, endPoint x: 714, endPoint y: 631, distance: 9.3
click at [577, 280] on input "50.000" at bounding box center [698, 628] width 142 height 25
click at [577, 62] on li "Emprunteur" at bounding box center [723, 79] width 201 height 35
click at [577, 79] on link "Emprunteur" at bounding box center [724, 79] width 200 height 33
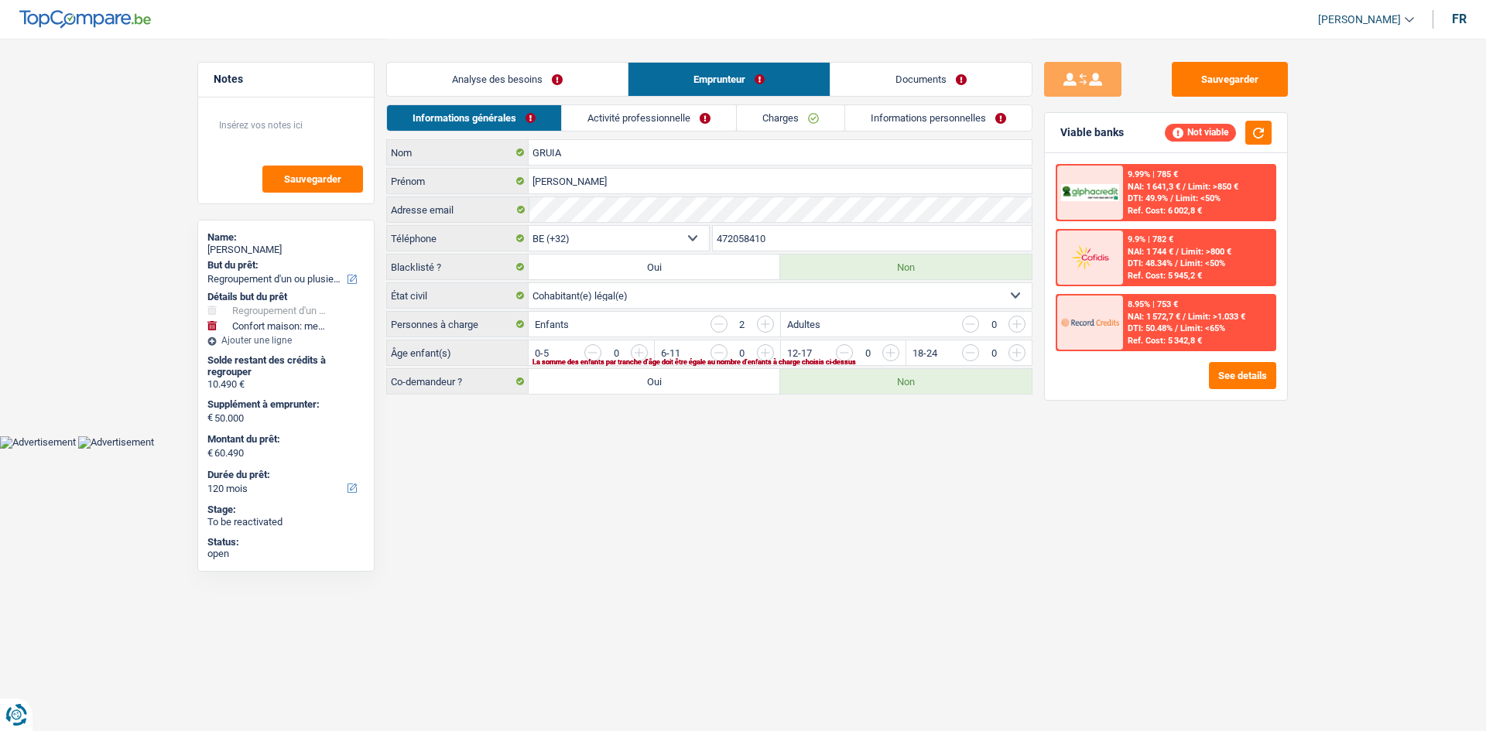
click at [577, 280] on select "Célibataire Marié(e) Cohabitant(e) légal(e) Divorcé(e) Veuf(ve) Séparé (de fait…" at bounding box center [780, 295] width 503 height 25
click at [529, 280] on select "Célibataire Marié(e) Cohabitant(e) légal(e) Divorcé(e) Veuf(ve) Séparé (de fait…" at bounding box center [780, 295] width 503 height 25
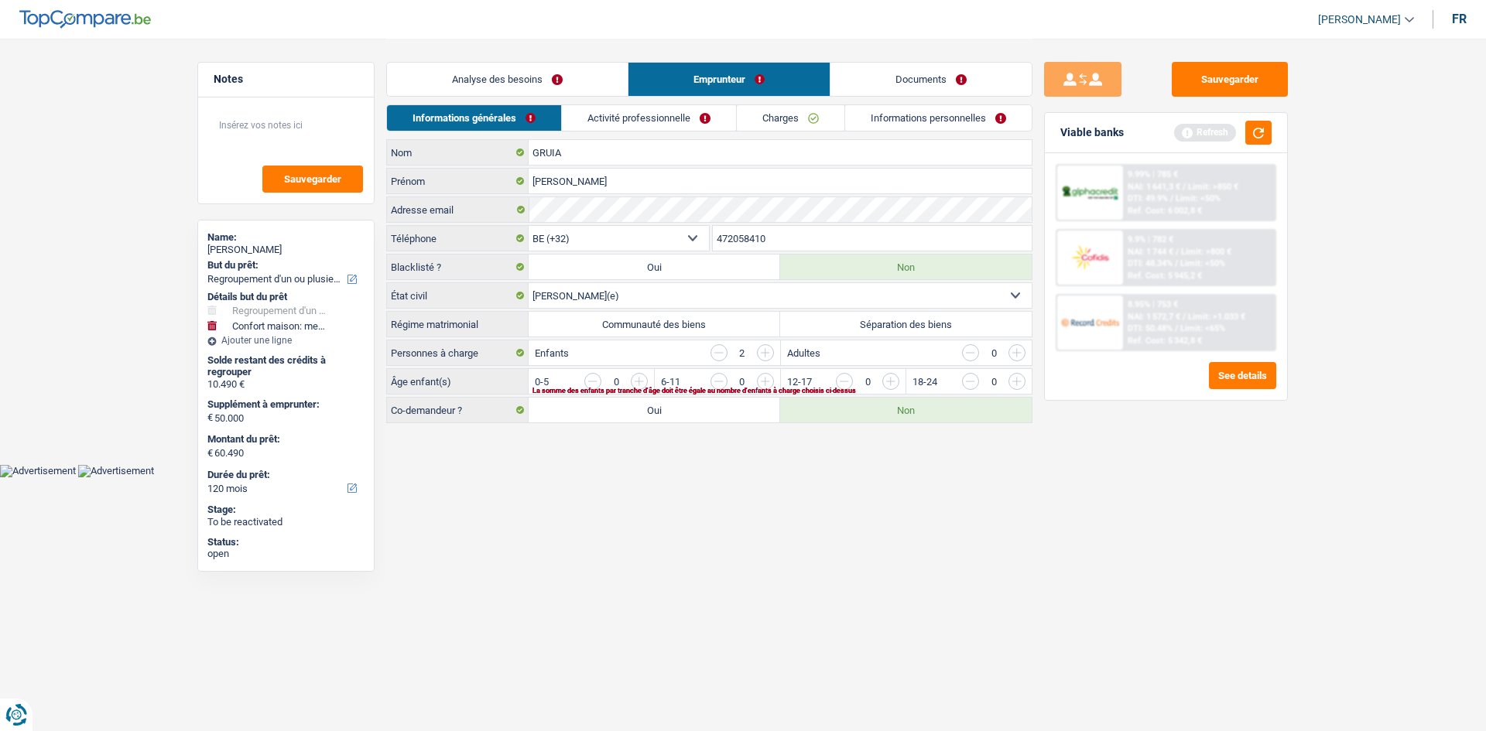
click at [577, 280] on label "Communauté des biens" at bounding box center [654, 324] width 251 height 25
click at [577, 280] on input "Communauté des biens" at bounding box center [654, 324] width 251 height 25
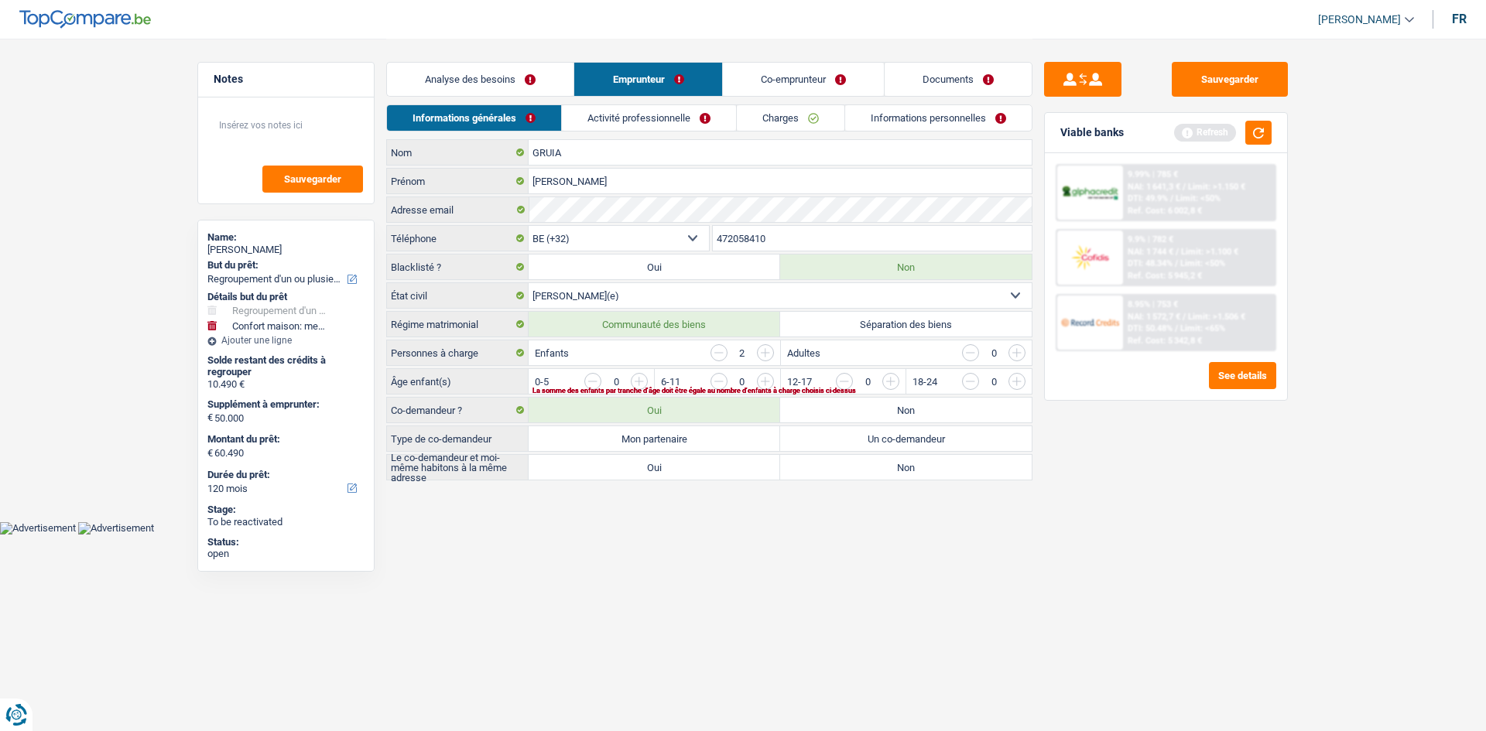
click at [577, 280] on label "Mon partenaire" at bounding box center [654, 438] width 251 height 25
click at [577, 280] on input "Mon partenaire" at bounding box center [654, 438] width 251 height 25
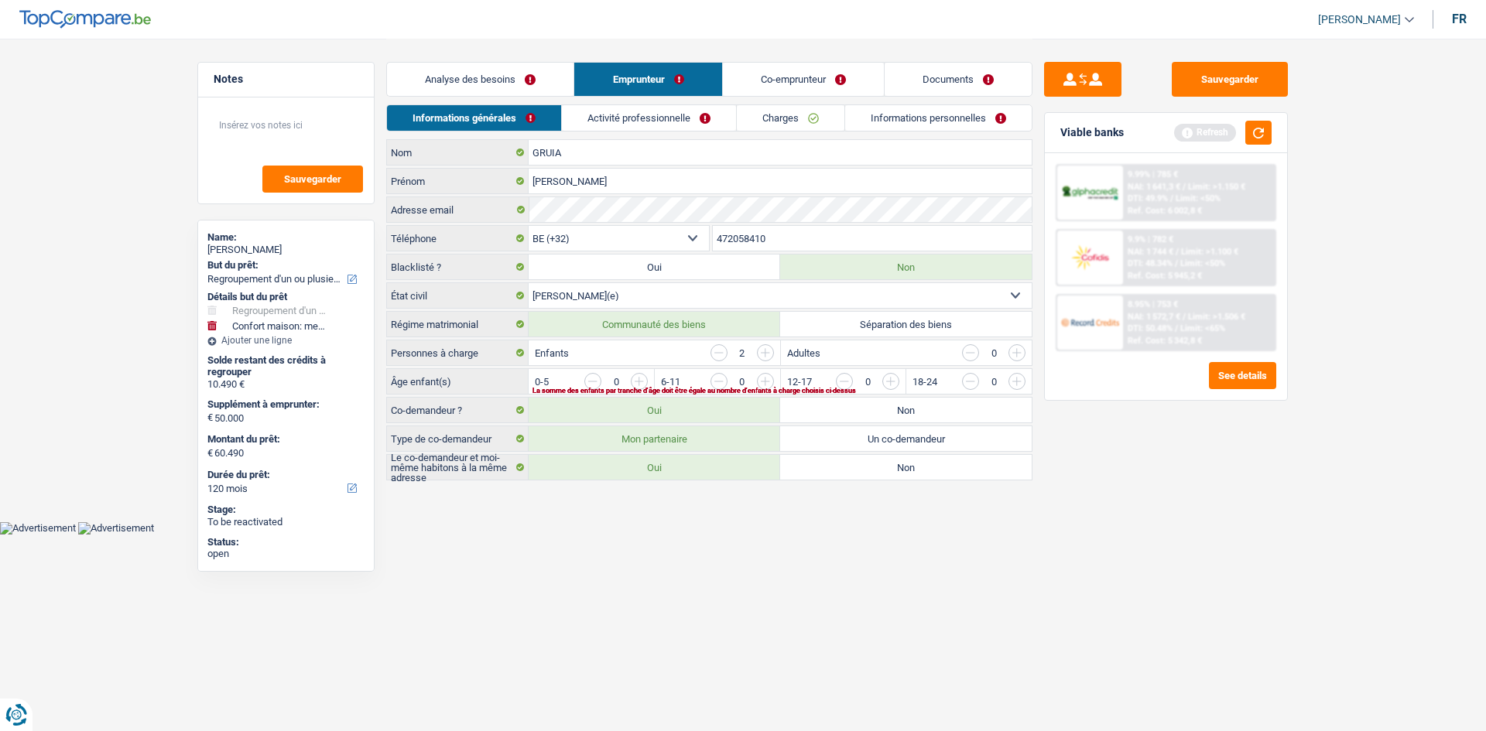
click at [577, 280] on select "Célibataire Marié(e) Cohabitant(e) légal(e) Divorcé(e) Veuf(ve) Séparé (de fait…" at bounding box center [780, 295] width 503 height 25
click at [529, 280] on select "Célibataire Marié(e) Cohabitant(e) légal(e) Divorcé(e) Veuf(ve) Séparé (de fait…" at bounding box center [780, 295] width 503 height 25
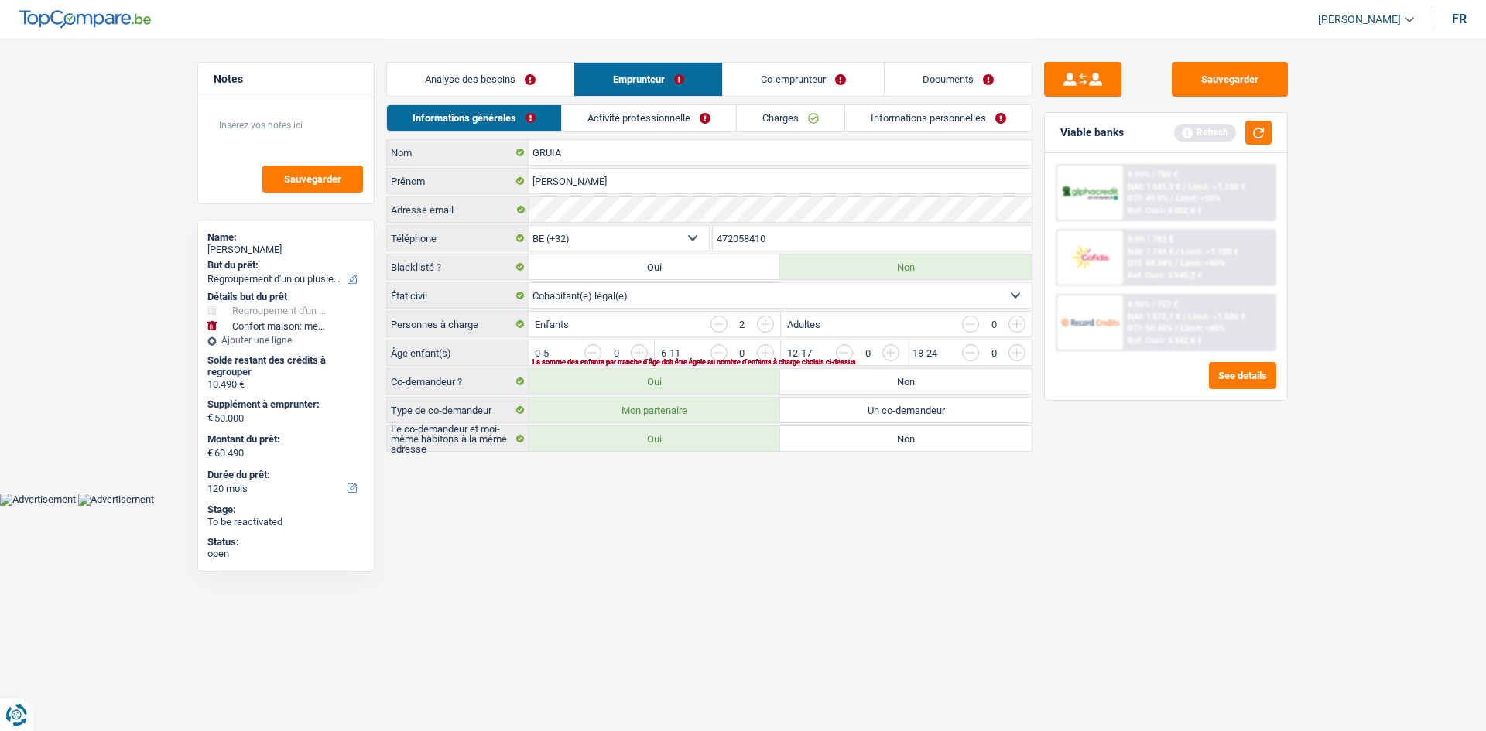
click at [577, 280] on input "button" at bounding box center [953, 356] width 645 height 25
click at [577, 280] on input "button" at bounding box center [1079, 356] width 645 height 25
click at [577, 118] on link "Activité professionnelle" at bounding box center [650, 118] width 174 height 26
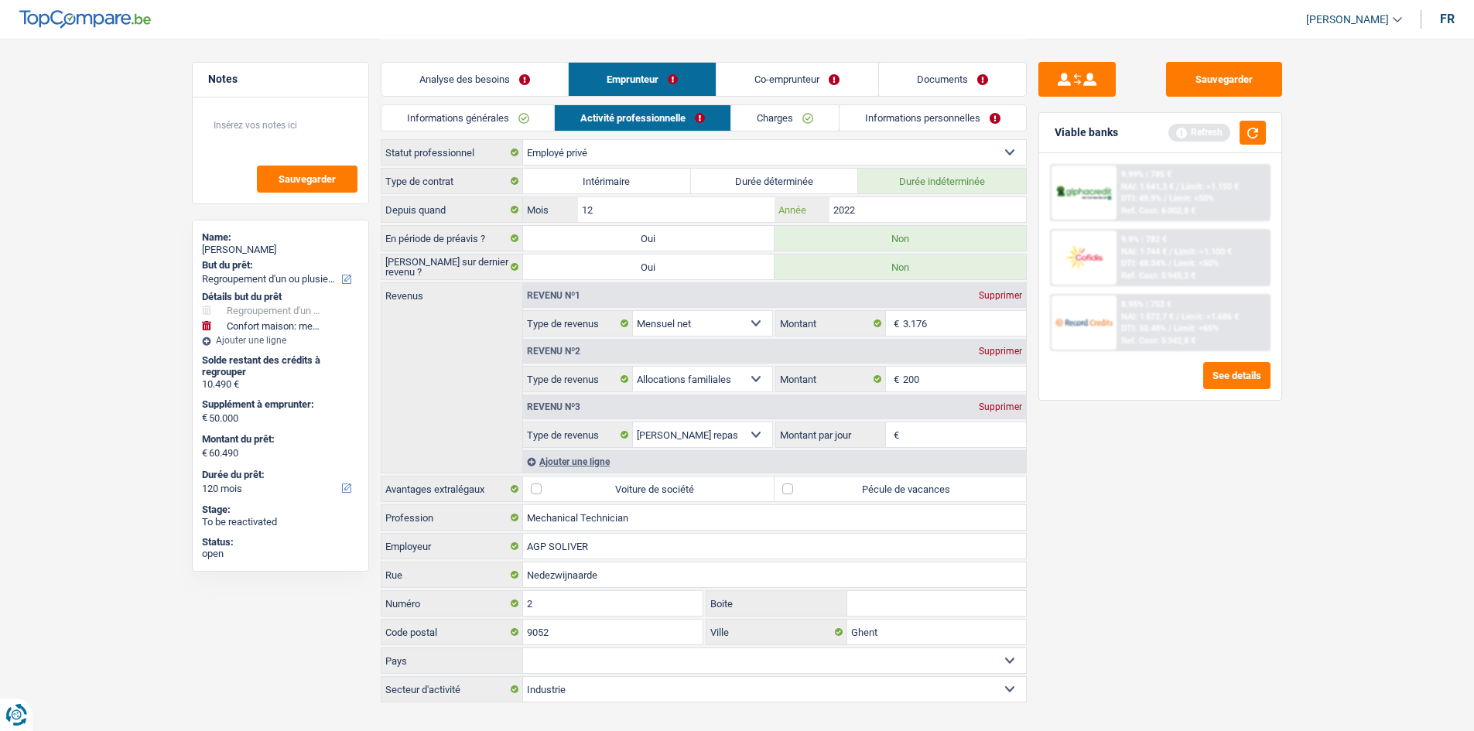
click at [577, 212] on input "2022" at bounding box center [928, 209] width 196 height 25
click at [577, 280] on input "200" at bounding box center [964, 379] width 123 height 25
click at [577, 280] on fieldset "3.176 € Montant N'utilisez que des lettres pour répondre" at bounding box center [900, 323] width 250 height 26
click at [577, 280] on div "Revenu nº2 Supprimer Allocation d'handicap Allocations chômage Allocations fami…" at bounding box center [774, 365] width 503 height 56
click at [577, 280] on input "3.176" at bounding box center [964, 323] width 123 height 25
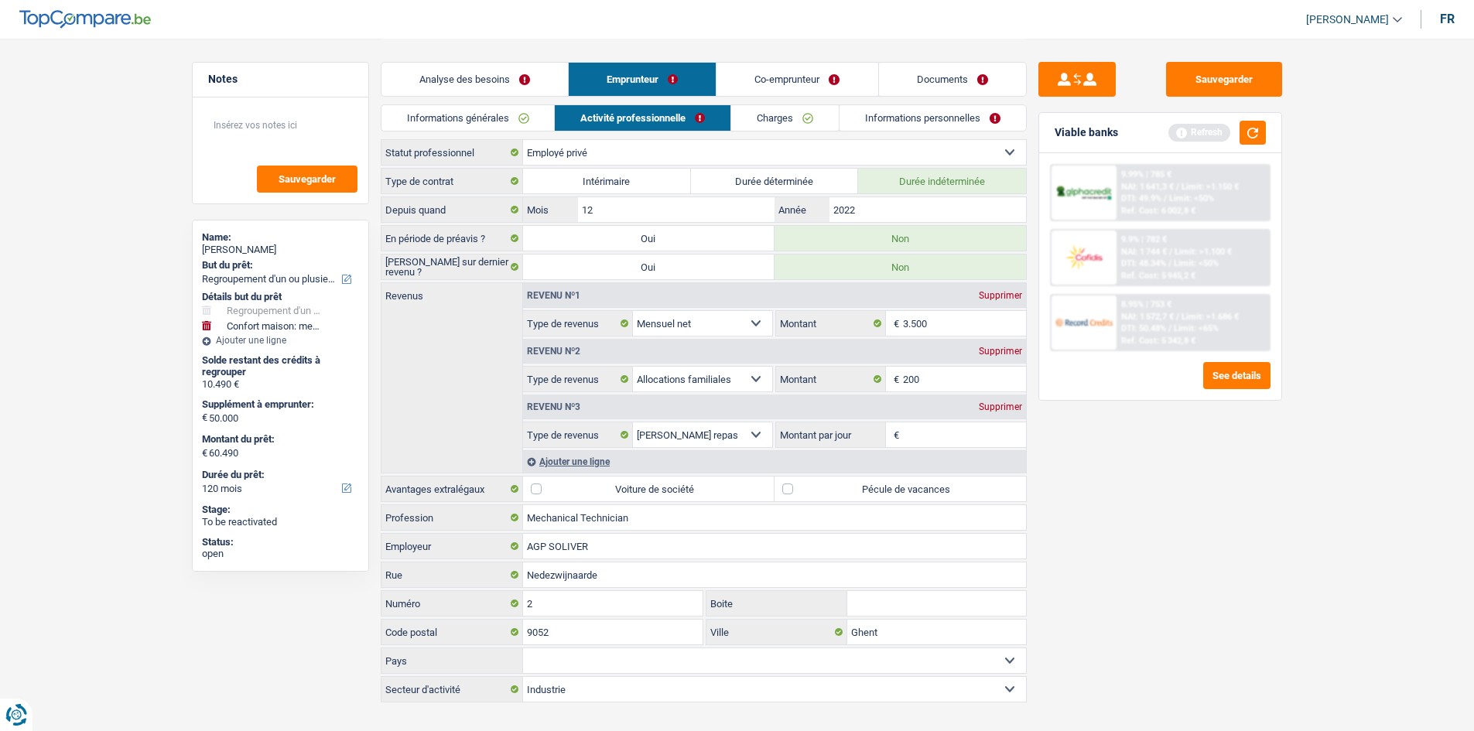
click at [577, 280] on div "Sauvegarder Viable banks Refresh 9.99% | 785 € NAI: 1 641,3 € / Limit: >1.150 €…" at bounding box center [1160, 384] width 267 height 645
click at [577, 280] on input "200" at bounding box center [964, 379] width 123 height 25
click at [577, 72] on link "Co-emprunteur" at bounding box center [797, 79] width 161 height 33
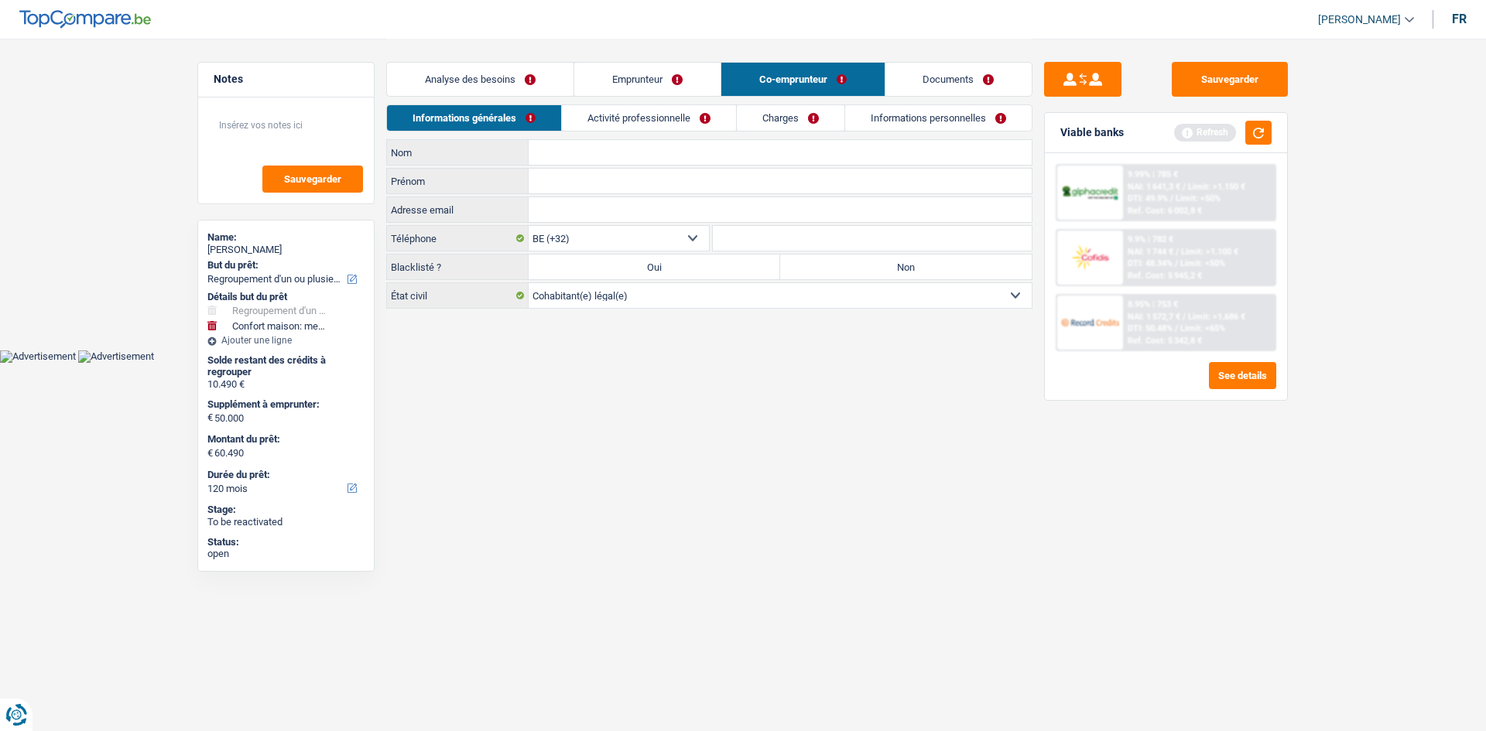
click at [577, 126] on link "Activité professionnelle" at bounding box center [649, 118] width 174 height 26
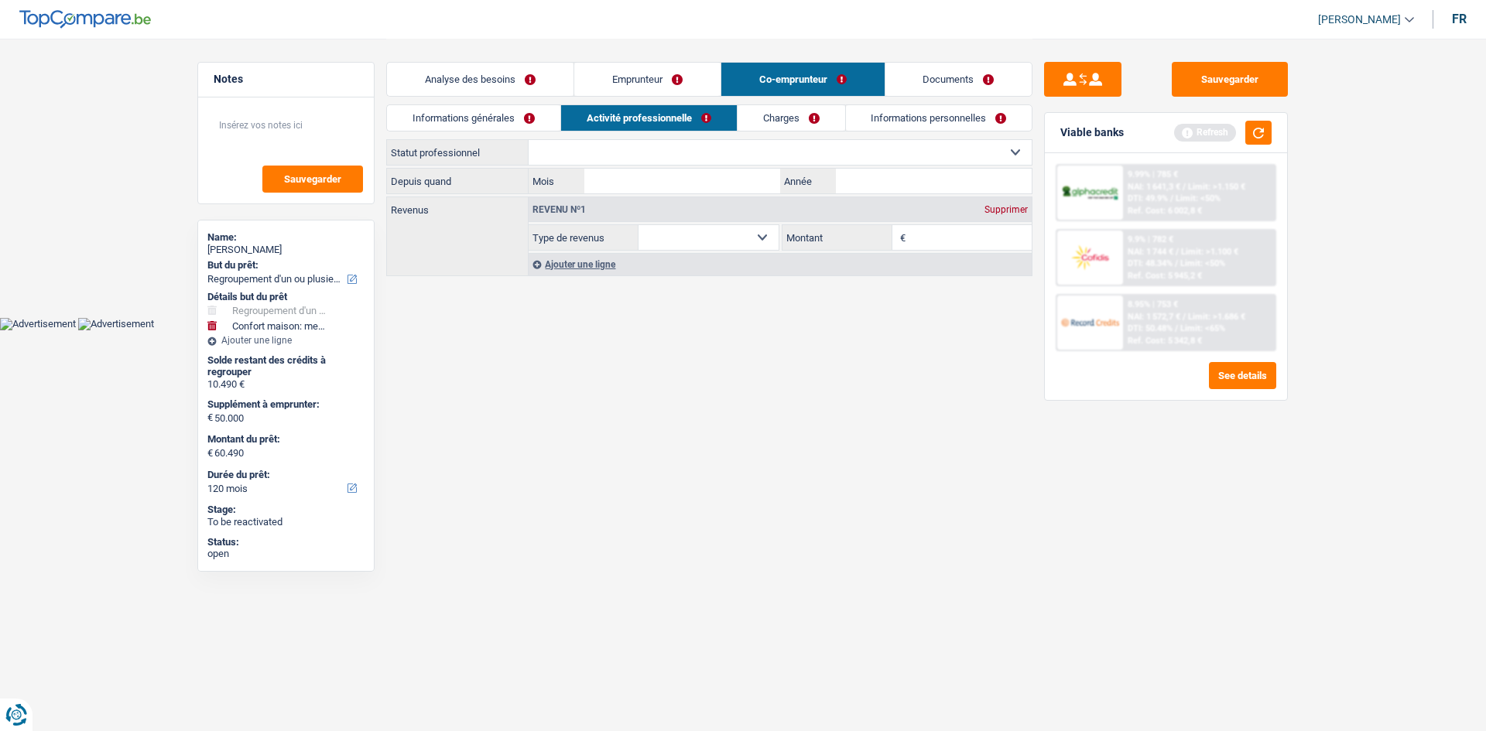
click at [577, 237] on select "Allocation d'handicap Allocations chômage Allocations familiales Chèques repas …" at bounding box center [708, 237] width 140 height 25
click at [577, 225] on select "Allocation d'handicap Allocations chômage Allocations familiales Chèques repas …" at bounding box center [708, 237] width 140 height 25
drag, startPoint x: 984, startPoint y: 214, endPoint x: 936, endPoint y: 237, distance: 53.0
click at [577, 222] on div "Revenu nº1 Supprimer Allocation d'handicap Allocations chômage Allocations fami…" at bounding box center [780, 223] width 503 height 53
click at [577, 237] on input "Montant" at bounding box center [970, 237] width 123 height 25
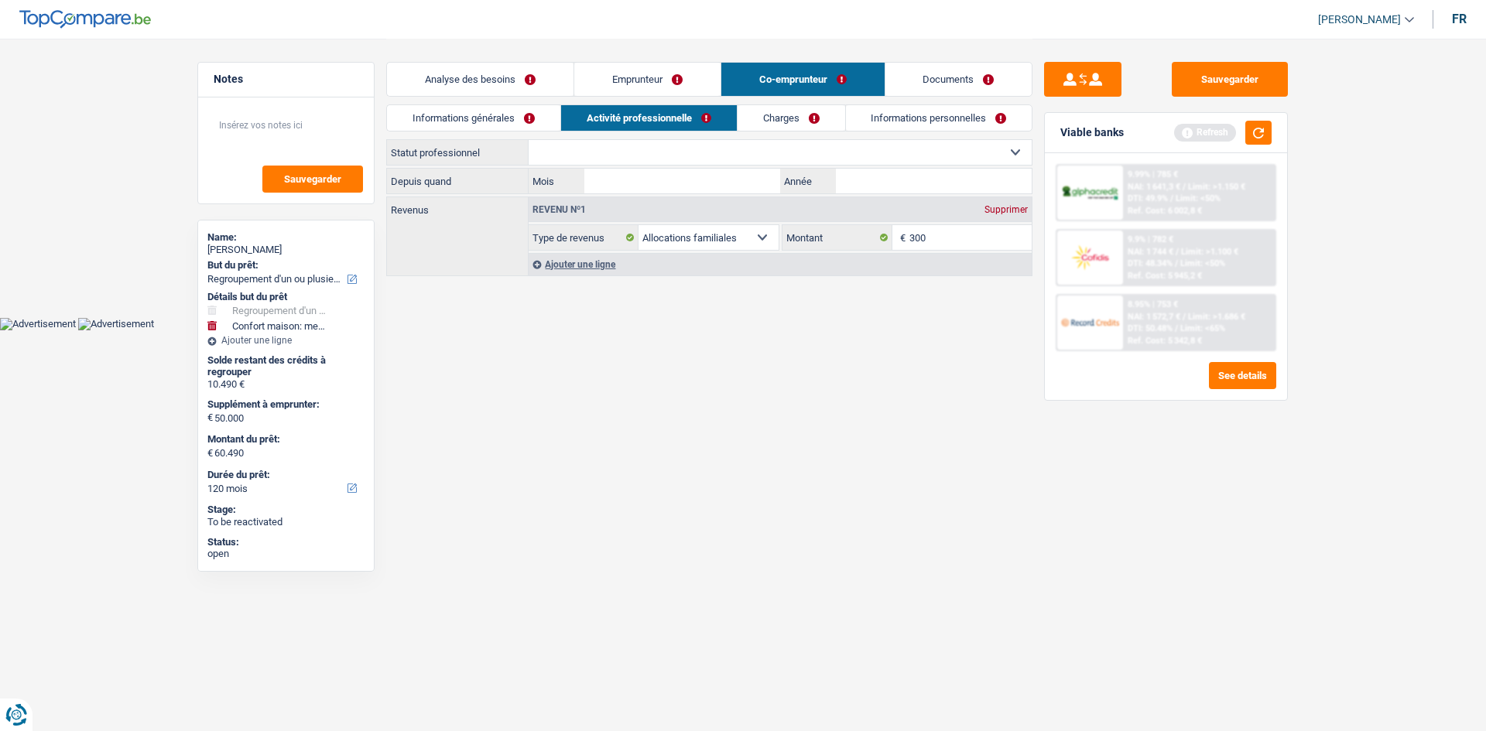
click at [577, 63] on link "Emprunteur" at bounding box center [647, 79] width 146 height 33
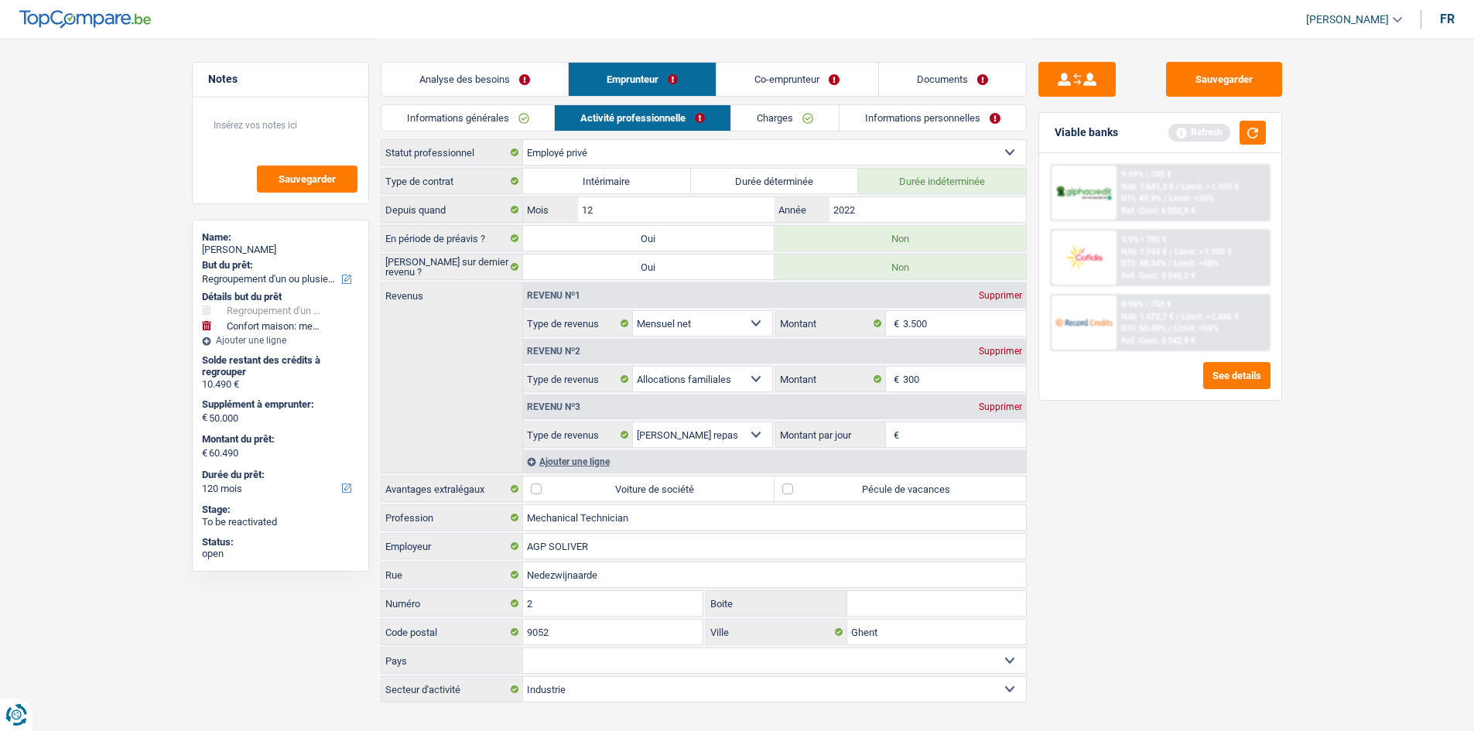
click at [577, 280] on div "Supprimer" at bounding box center [1000, 351] width 51 height 9
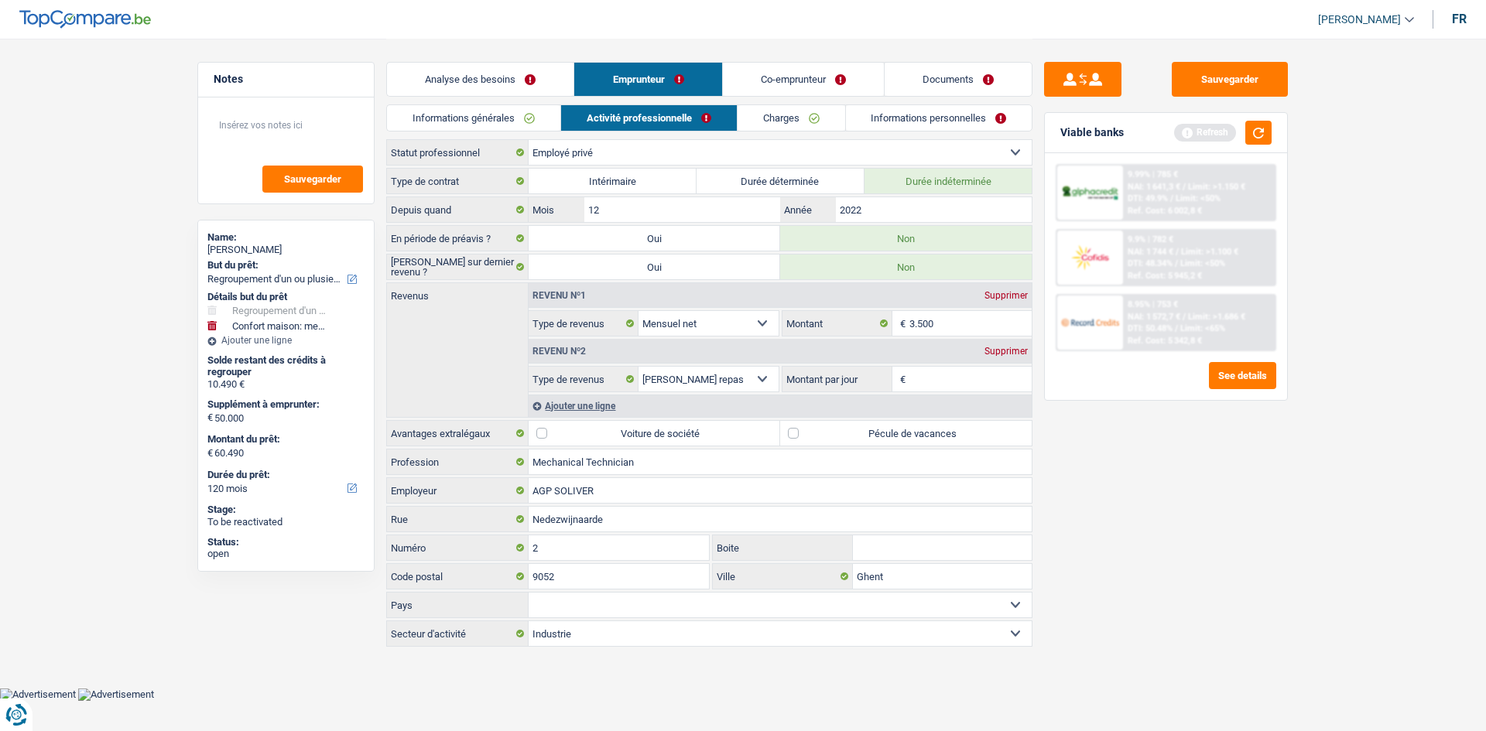
click at [577, 280] on input "Montant par jour" at bounding box center [970, 379] width 123 height 25
click at [577, 280] on label "Pécule de vacances" at bounding box center [905, 433] width 251 height 25
click at [577, 280] on input "Pécule de vacances" at bounding box center [905, 433] width 251 height 25
click at [577, 280] on input "Montant par jour" at bounding box center [970, 379] width 123 height 25
drag, startPoint x: 995, startPoint y: 350, endPoint x: 986, endPoint y: 306, distance: 45.1
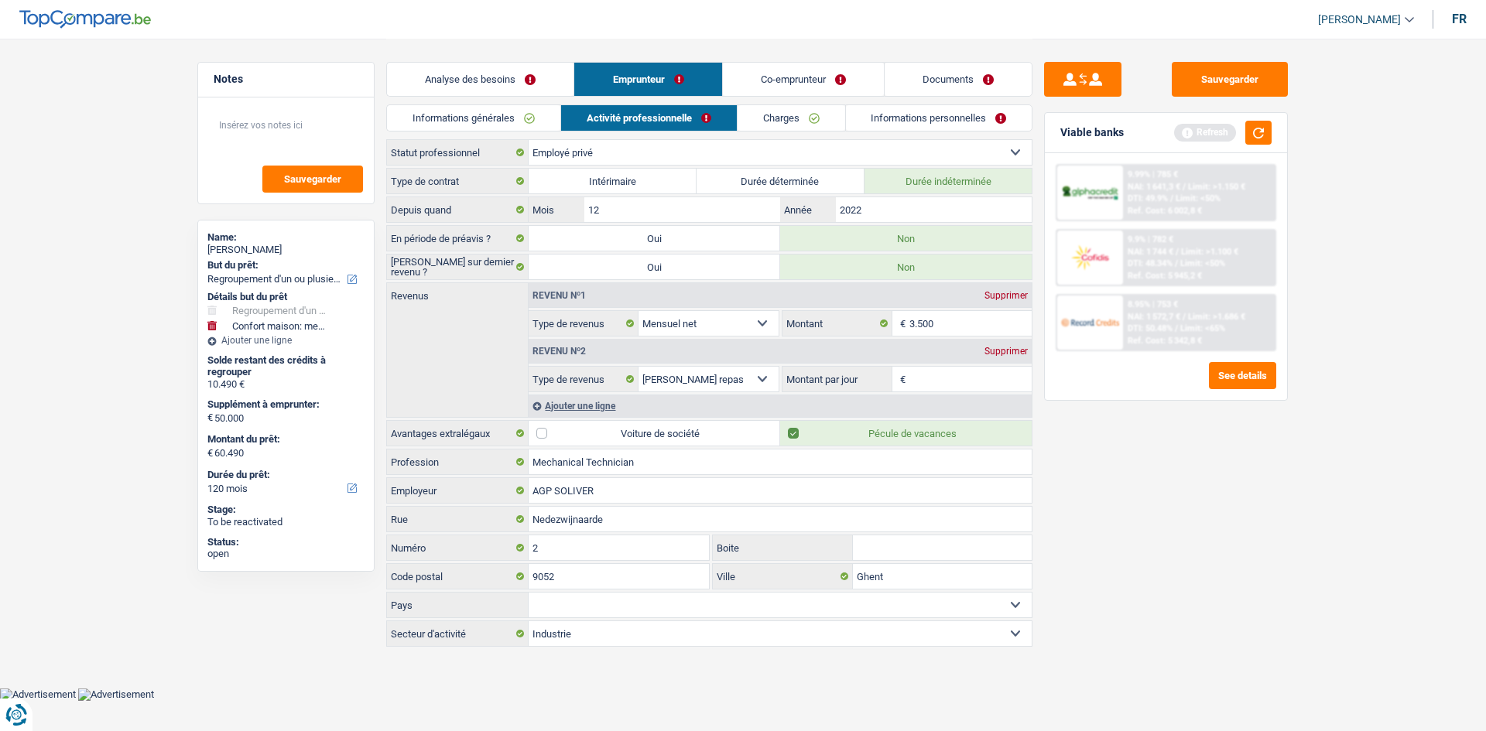
click at [577, 280] on div "Supprimer" at bounding box center [1005, 351] width 51 height 9
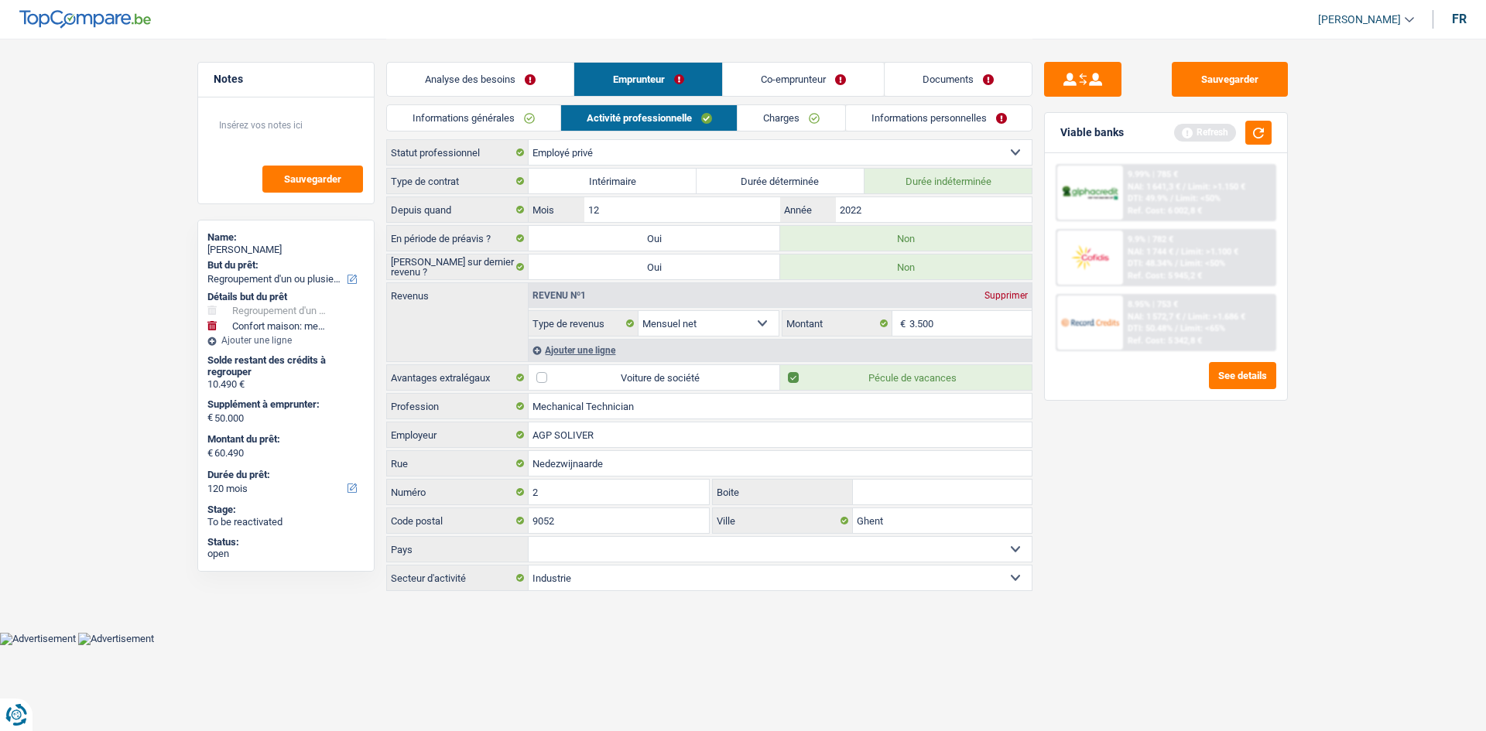
click at [577, 120] on link "Charges" at bounding box center [791, 118] width 108 height 26
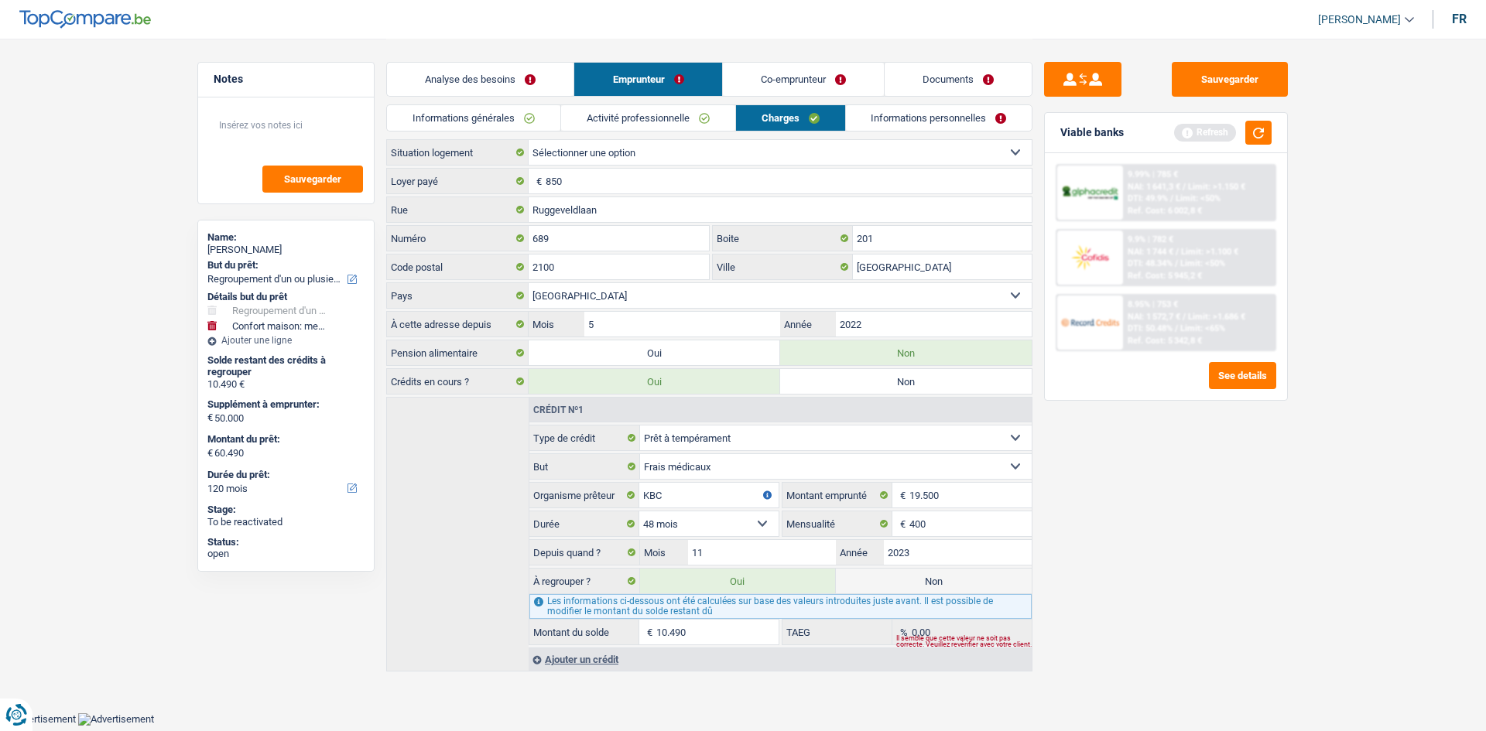
click at [577, 159] on select "Locataire Propriétaire avec prêt hypothécaire Propriétaire sans prêt hypothécai…" at bounding box center [780, 152] width 503 height 25
click at [529, 140] on select "Locataire Propriétaire avec prêt hypothécaire Propriétaire sans prêt hypothécai…" at bounding box center [780, 152] width 503 height 25
click at [577, 105] on link "Activité professionnelle" at bounding box center [648, 118] width 174 height 26
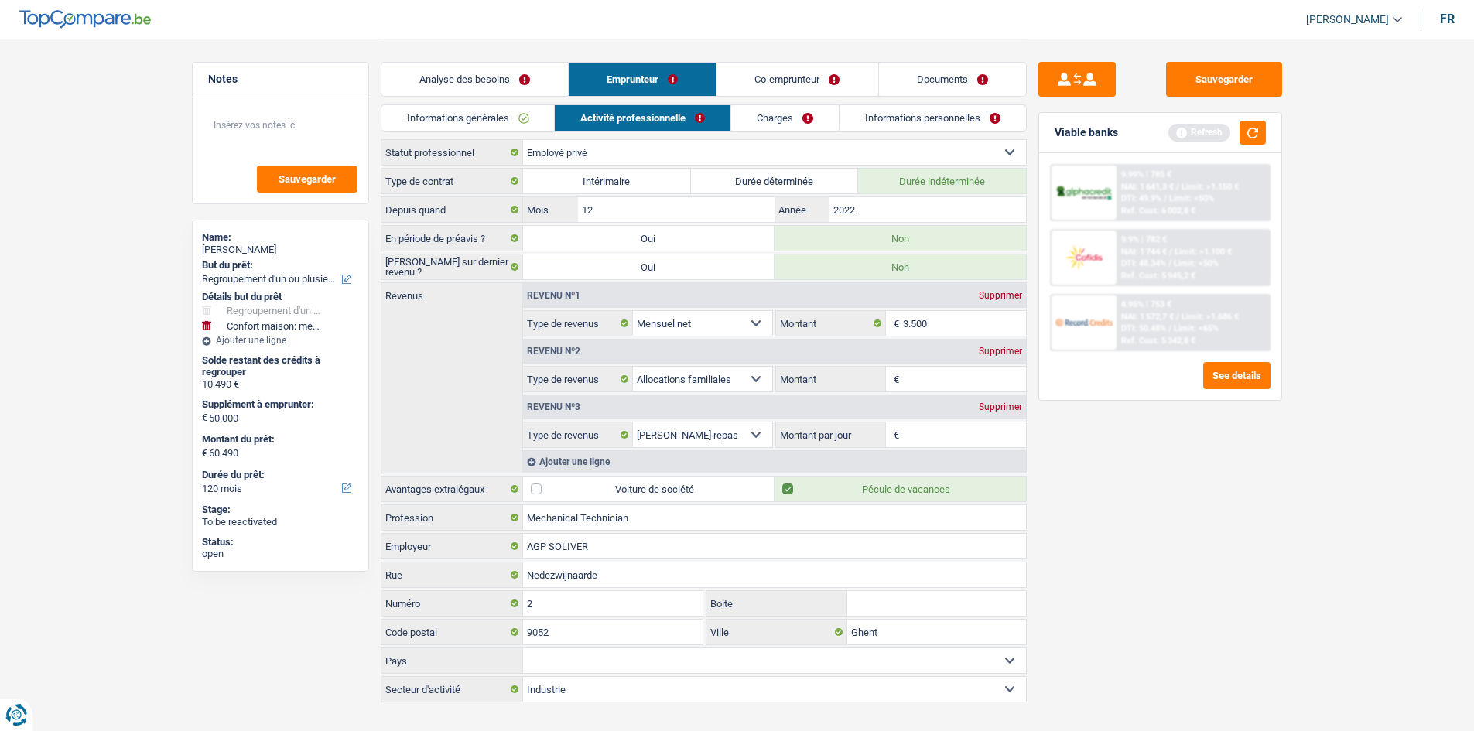
click at [577, 280] on div "Supprimer" at bounding box center [1000, 351] width 51 height 9
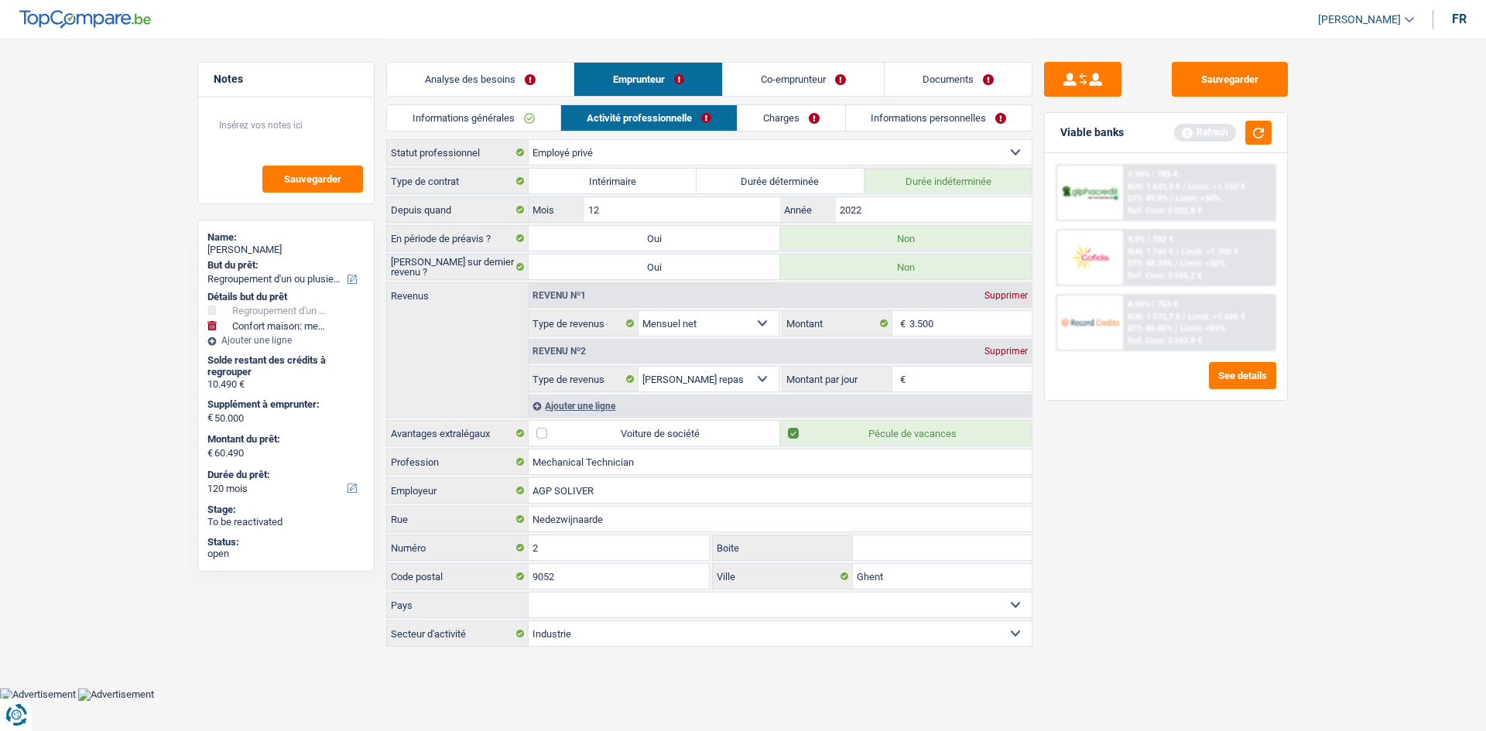
click at [577, 280] on input "Montant par jour" at bounding box center [970, 379] width 123 height 25
click at [577, 280] on div "Supprimer" at bounding box center [1005, 351] width 51 height 9
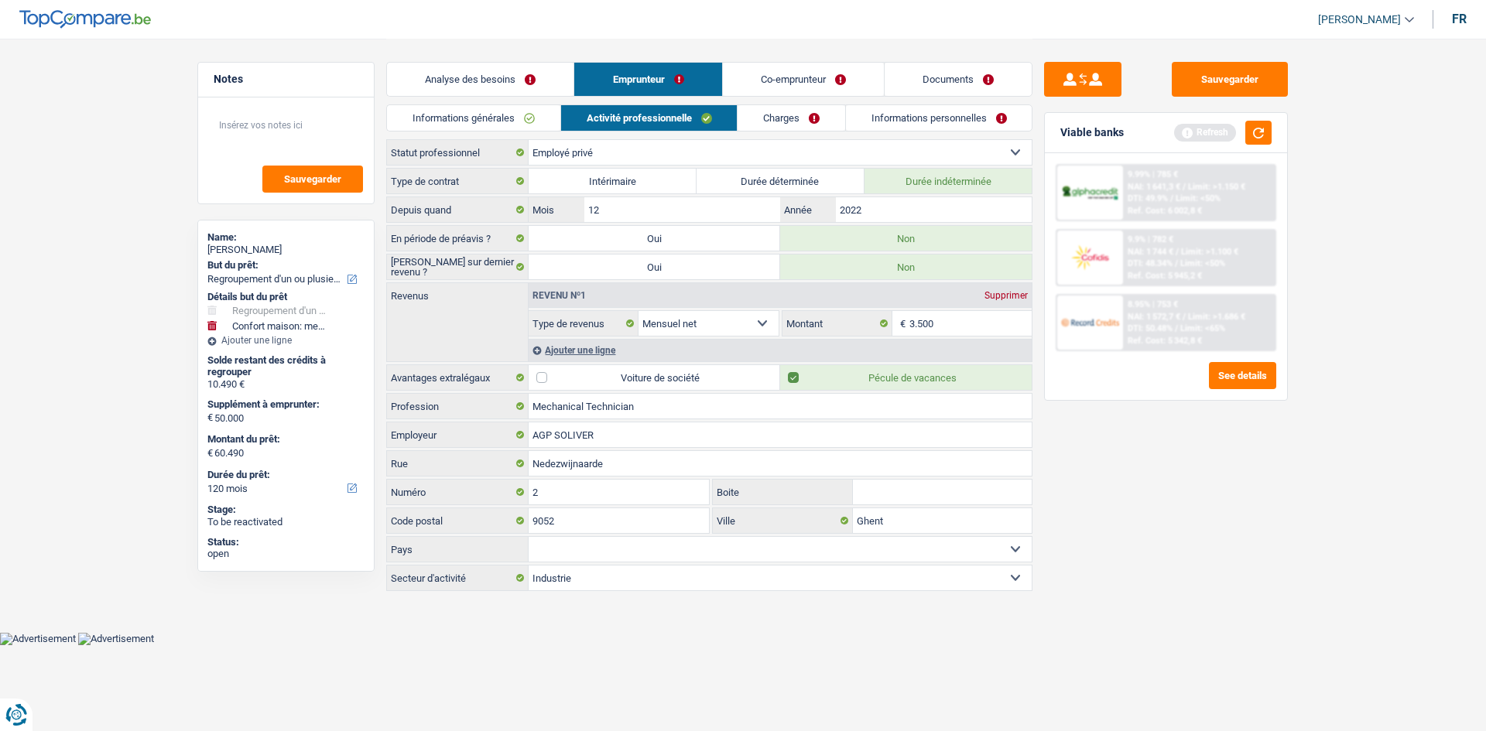
click at [577, 121] on link "Charges" at bounding box center [791, 118] width 108 height 26
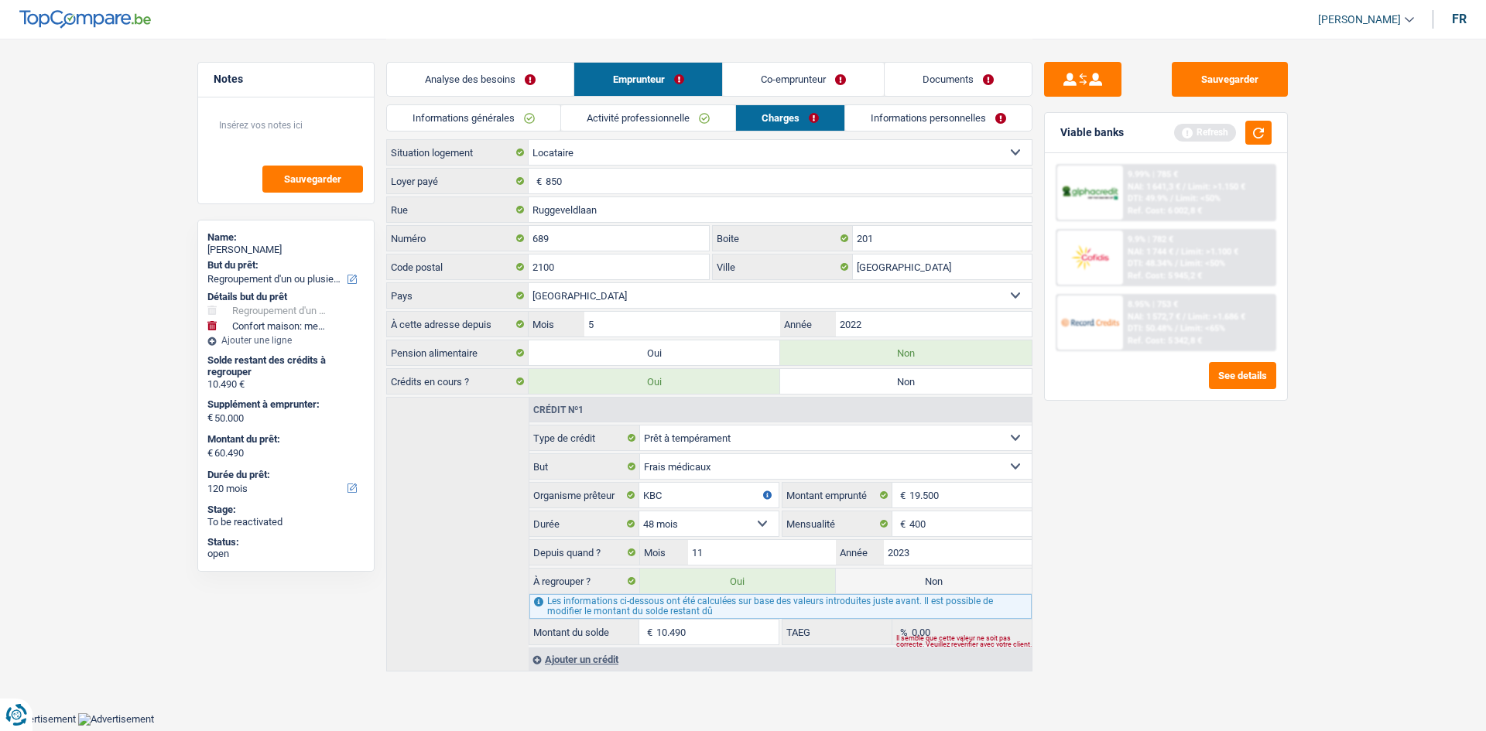
click at [577, 111] on link "Activité professionnelle" at bounding box center [648, 118] width 174 height 26
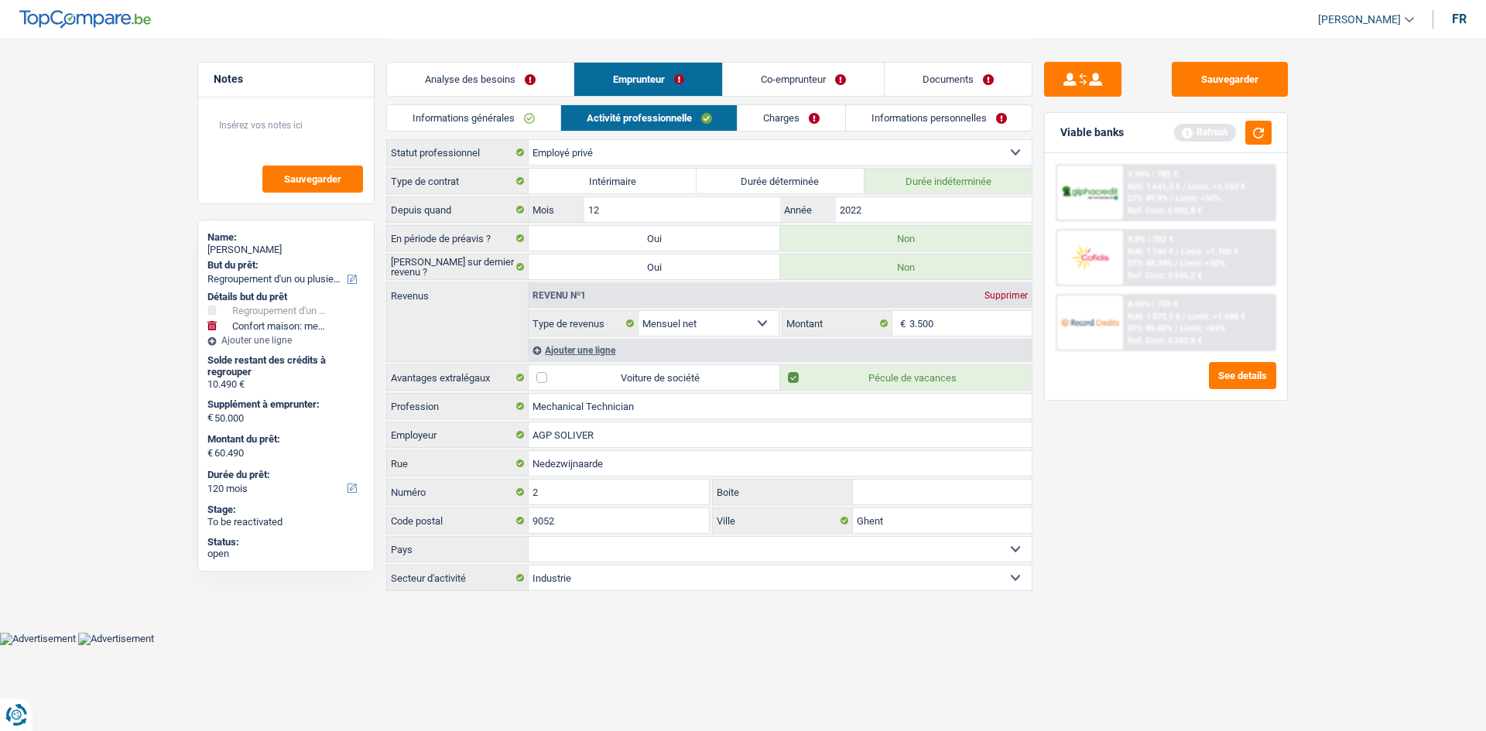
click at [577, 280] on div "Ajouter une ligne" at bounding box center [780, 350] width 503 height 22
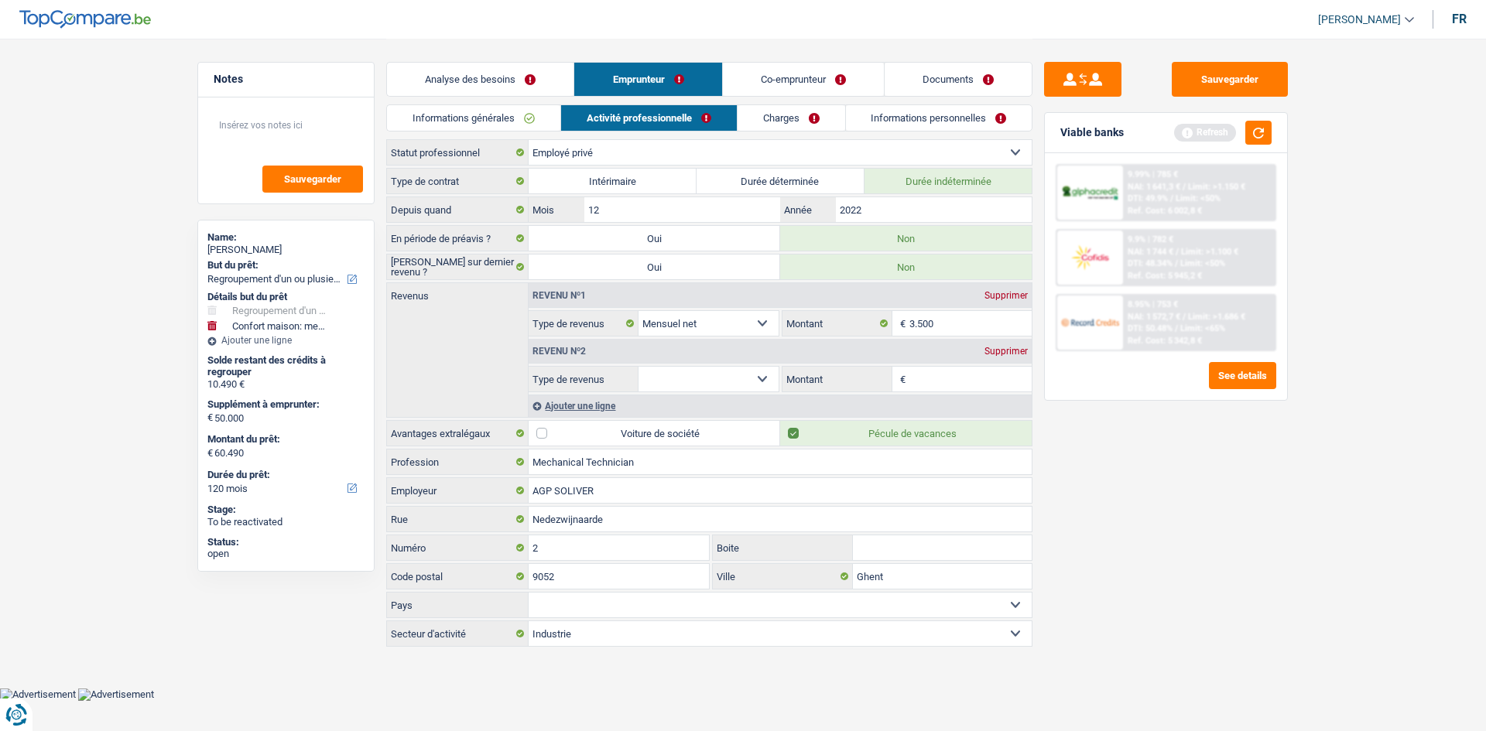
click at [577, 280] on div "Supprimer" at bounding box center [1005, 351] width 51 height 9
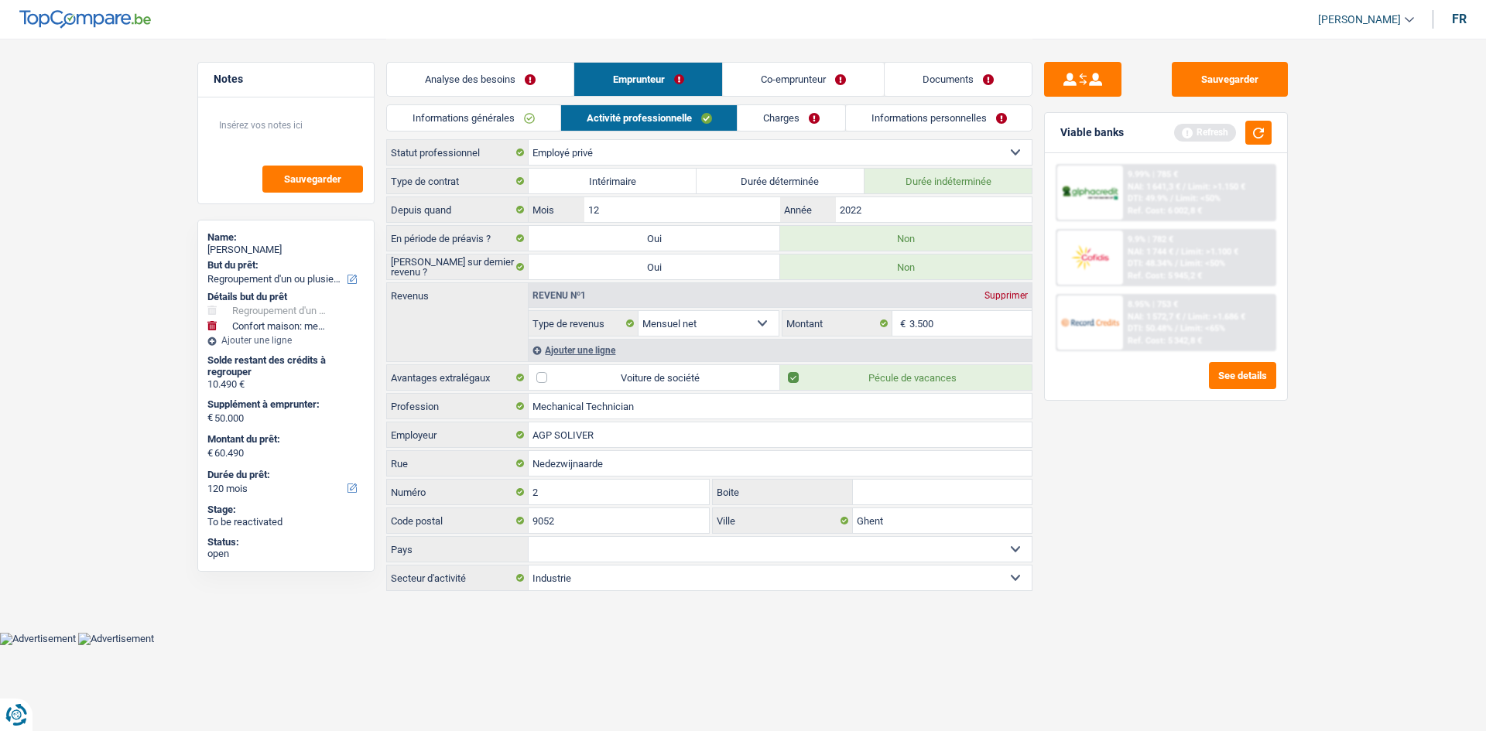
click at [577, 124] on link "Informations personnelles" at bounding box center [939, 118] width 186 height 26
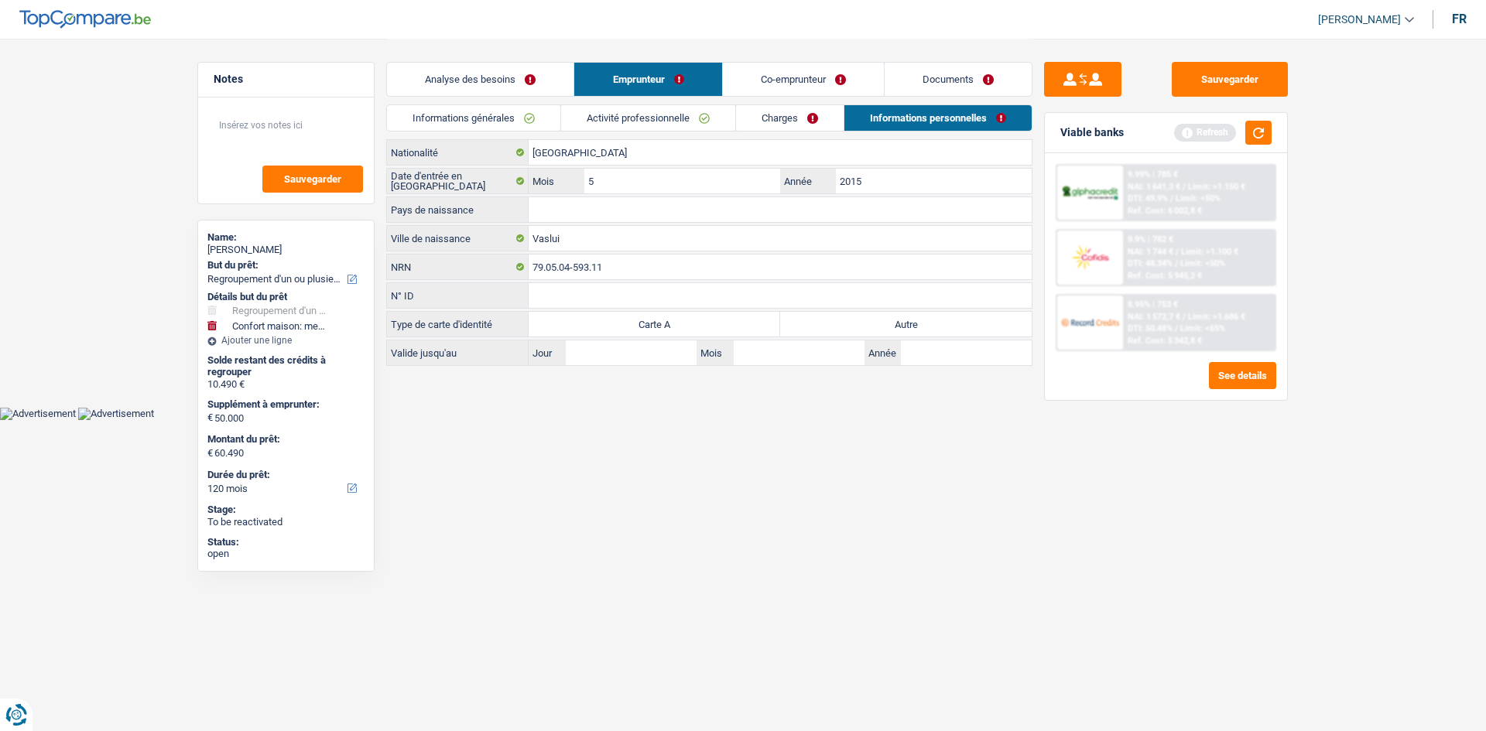
click at [577, 77] on link "Documents" at bounding box center [958, 79] width 147 height 33
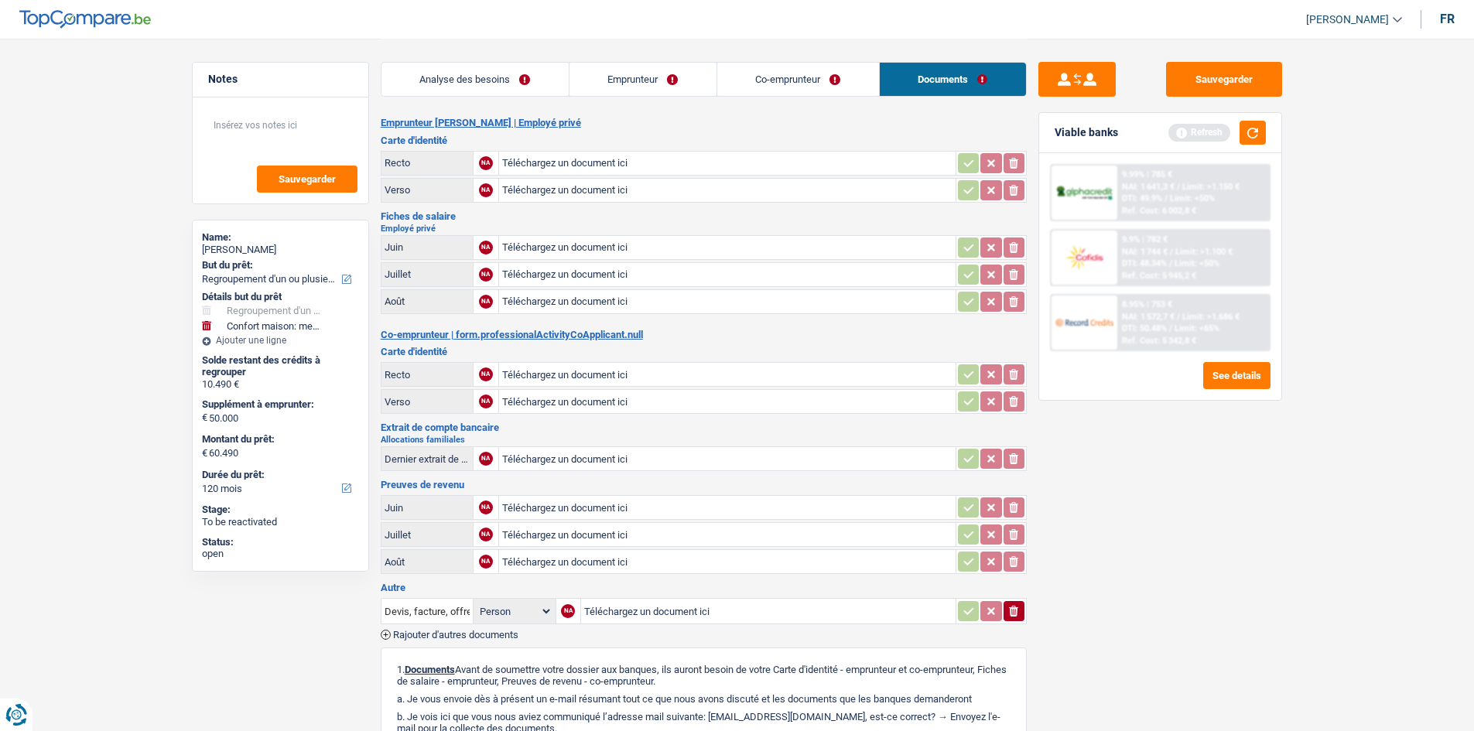
click at [577, 91] on link "Co-emprunteur" at bounding box center [798, 79] width 162 height 33
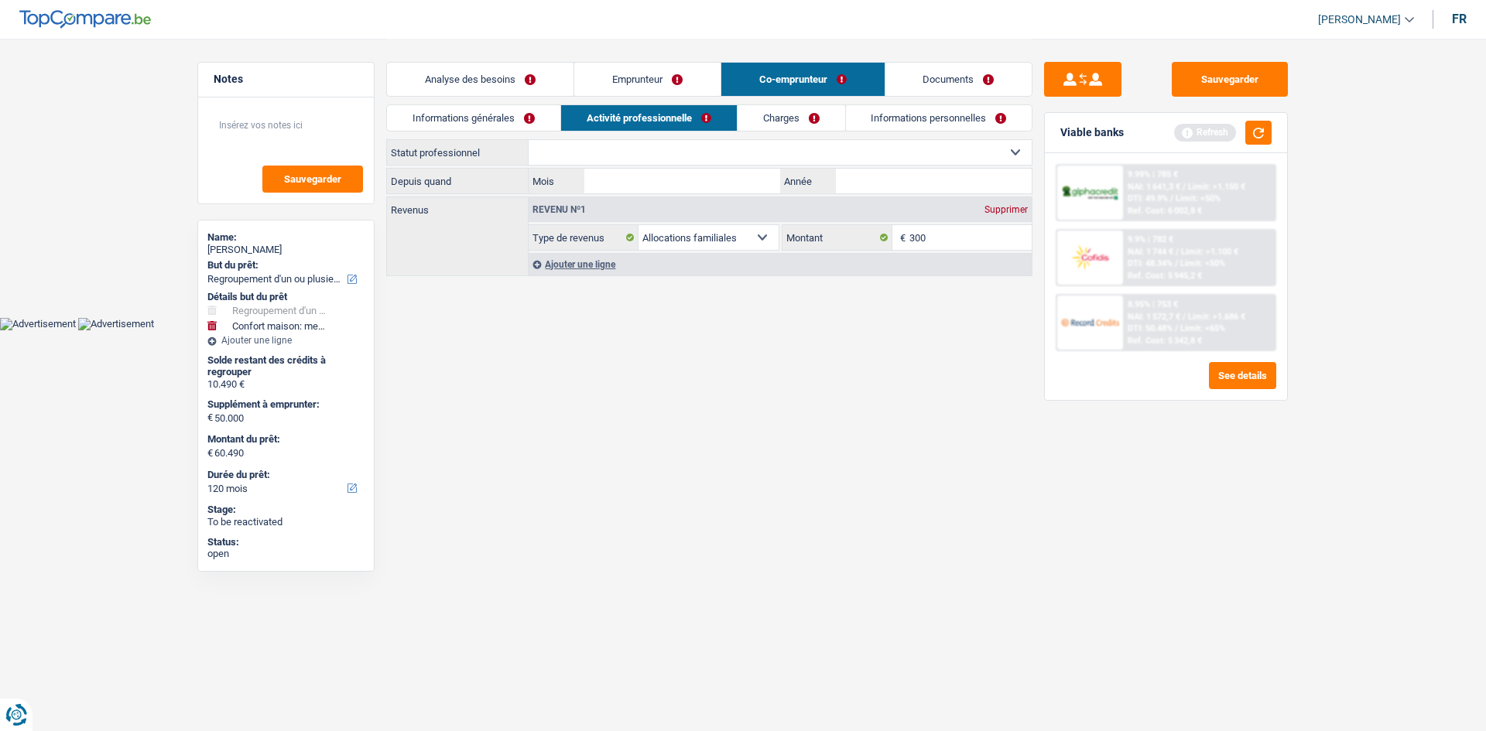
click at [577, 118] on link "Charges" at bounding box center [791, 118] width 108 height 26
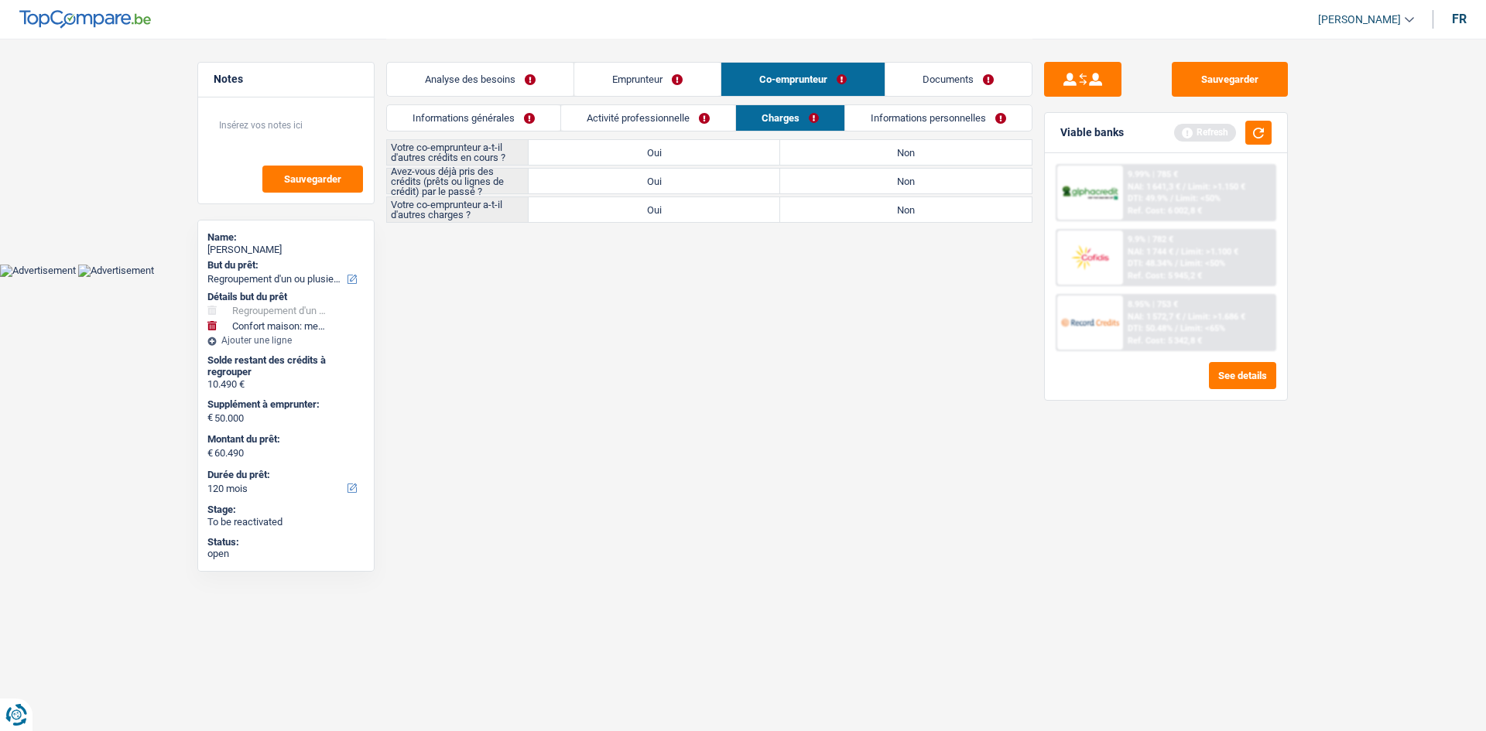
click at [577, 126] on link "Informations personnelles" at bounding box center [938, 118] width 186 height 26
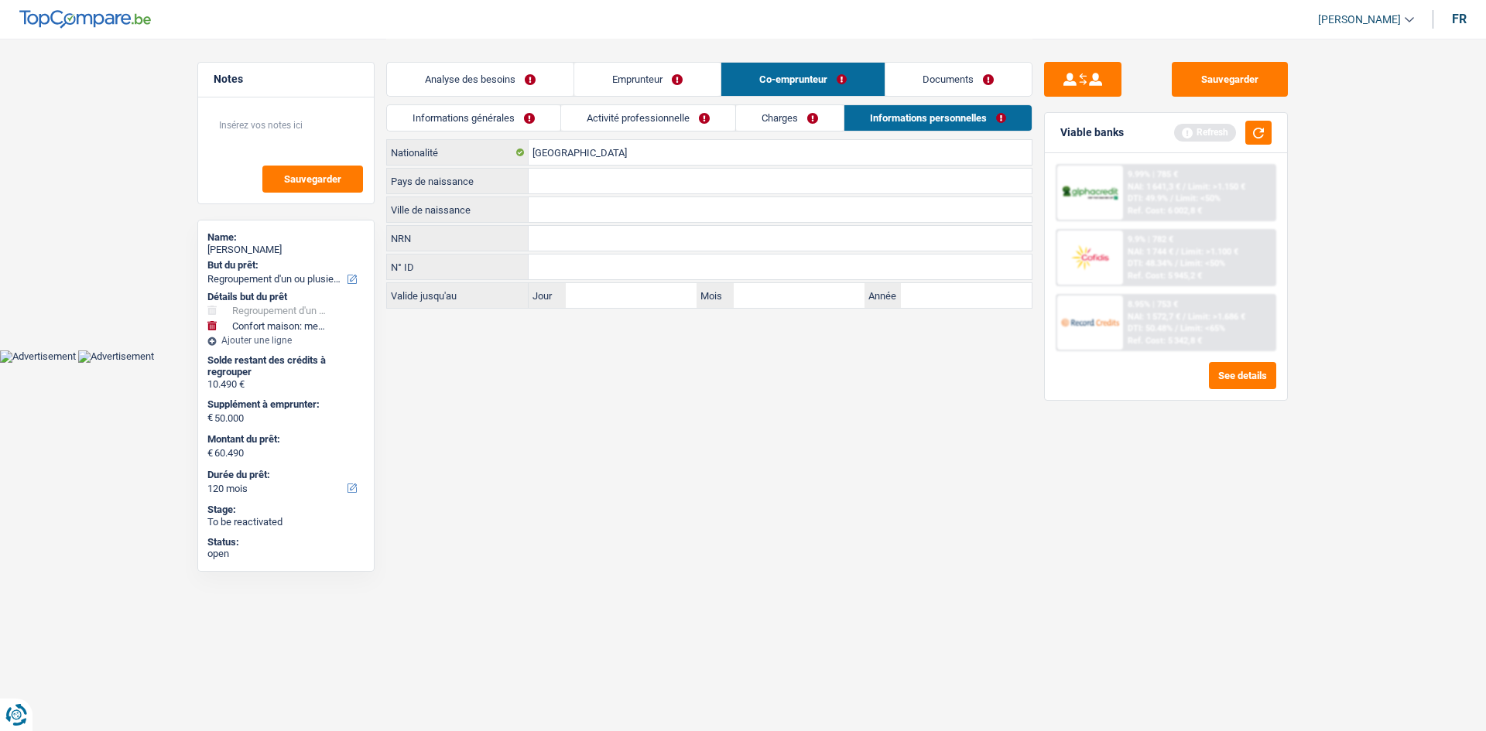
click at [577, 118] on link "Activité professionnelle" at bounding box center [648, 118] width 174 height 26
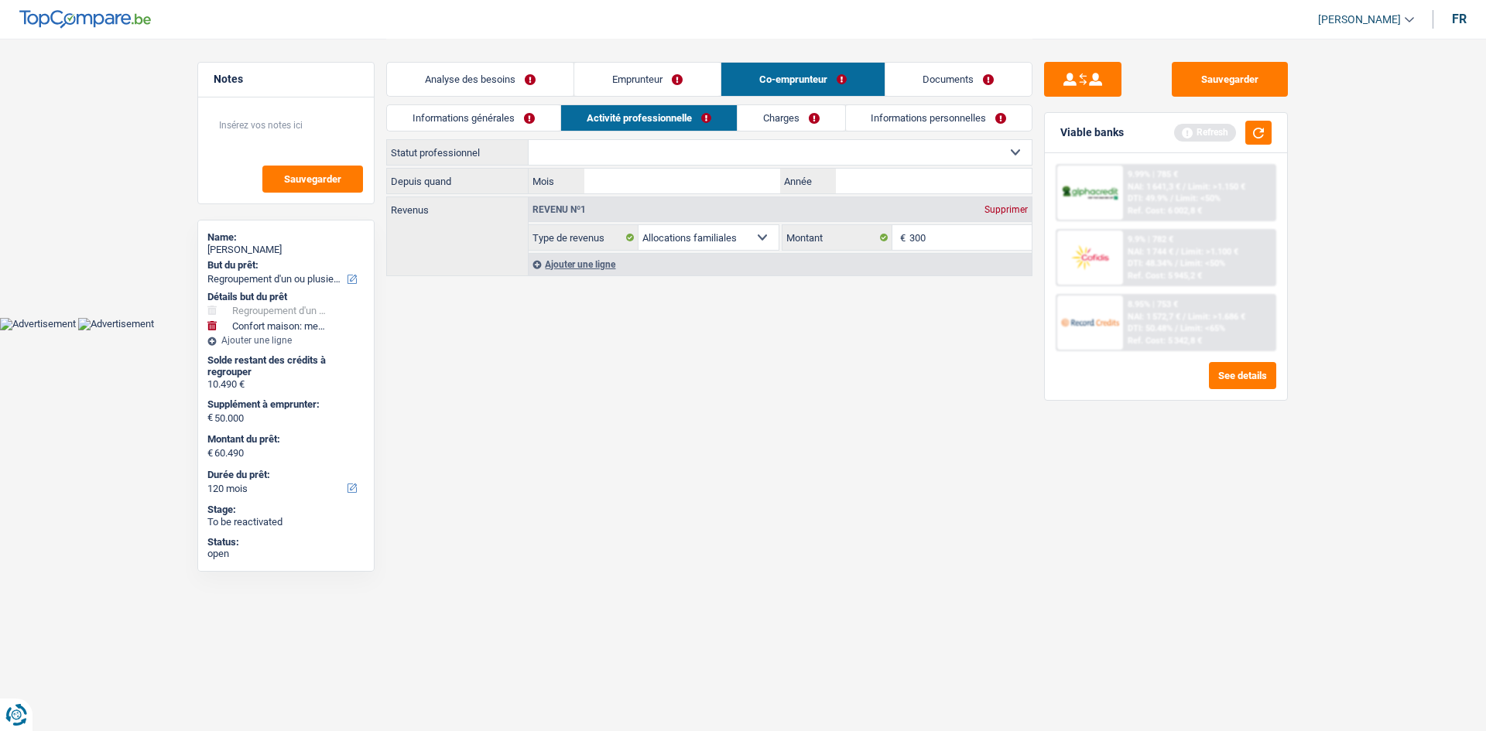
click at [577, 86] on link "Emprunteur" at bounding box center [647, 79] width 146 height 33
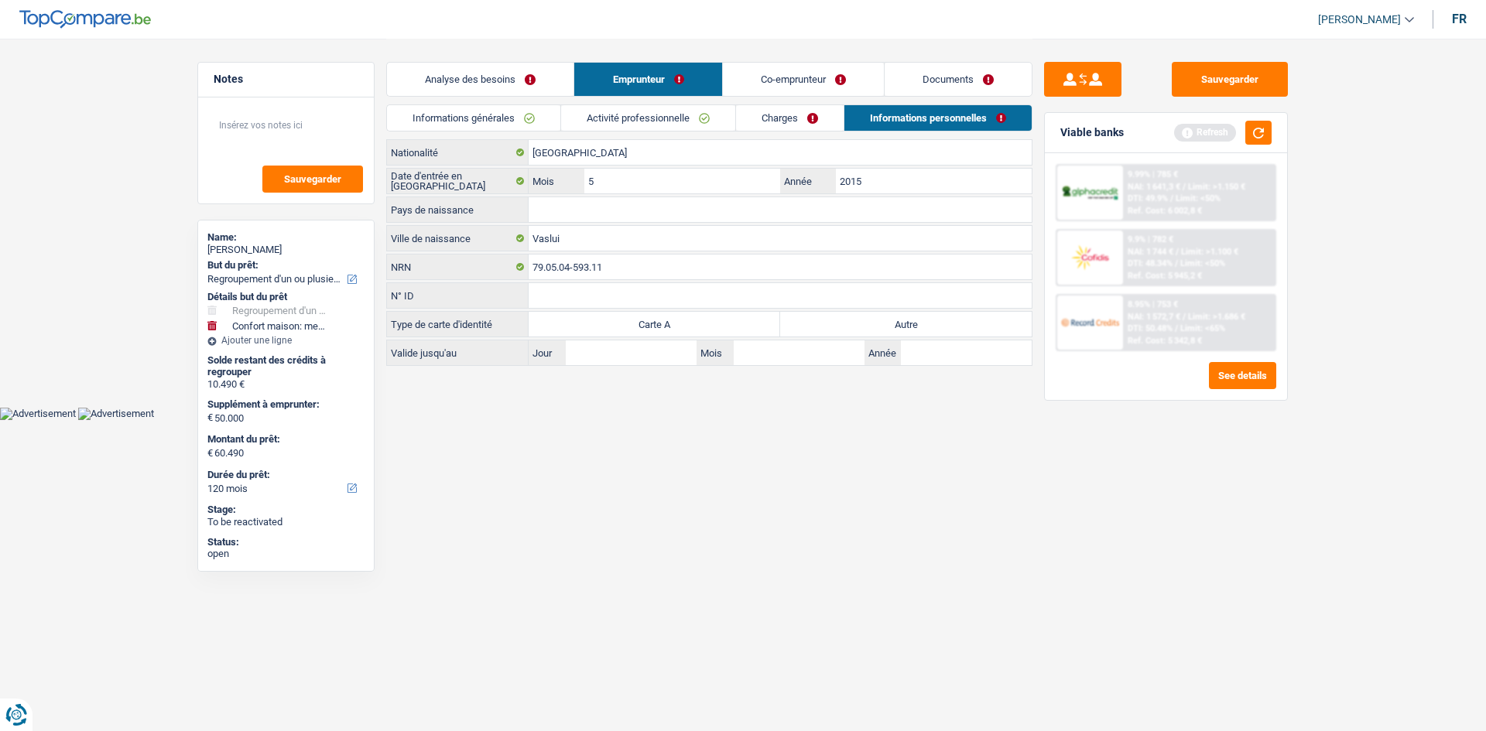
click at [577, 120] on link "Charges" at bounding box center [790, 118] width 108 height 26
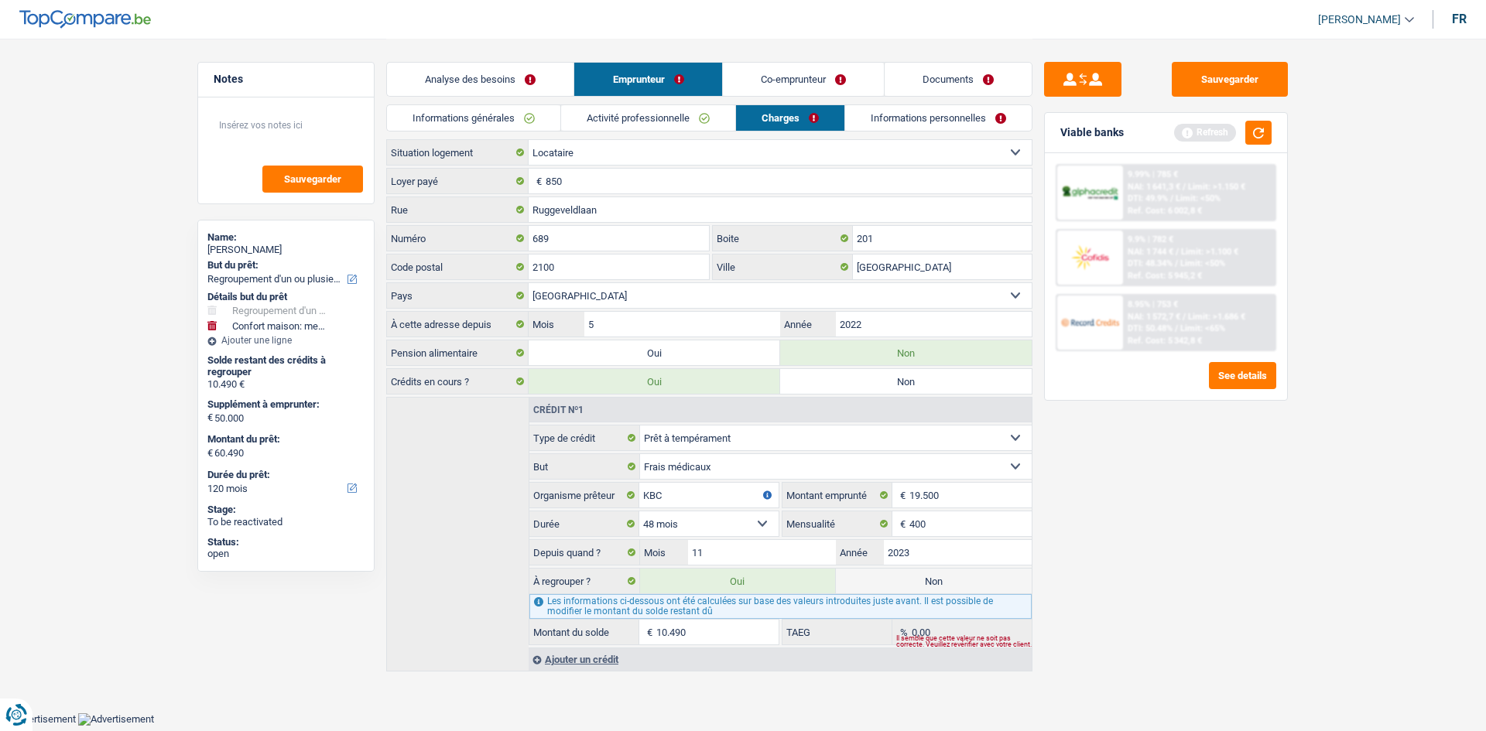
click at [577, 101] on div "Analyse des besoins Emprunteur Co-emprunteur Documents" at bounding box center [709, 72] width 646 height 66
click at [577, 125] on link "Activité professionnelle" at bounding box center [648, 118] width 174 height 26
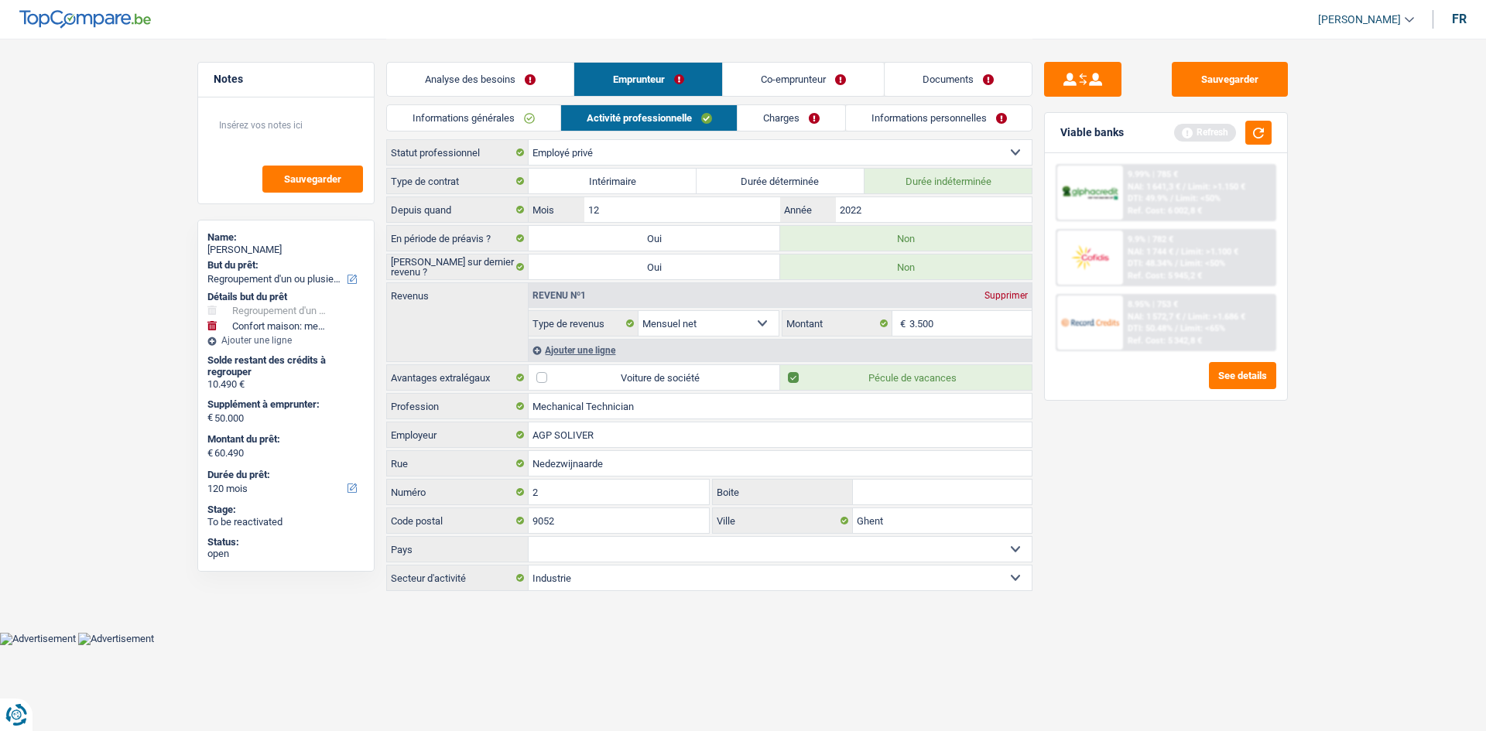
click at [577, 280] on div "Ajouter une ligne" at bounding box center [780, 350] width 503 height 22
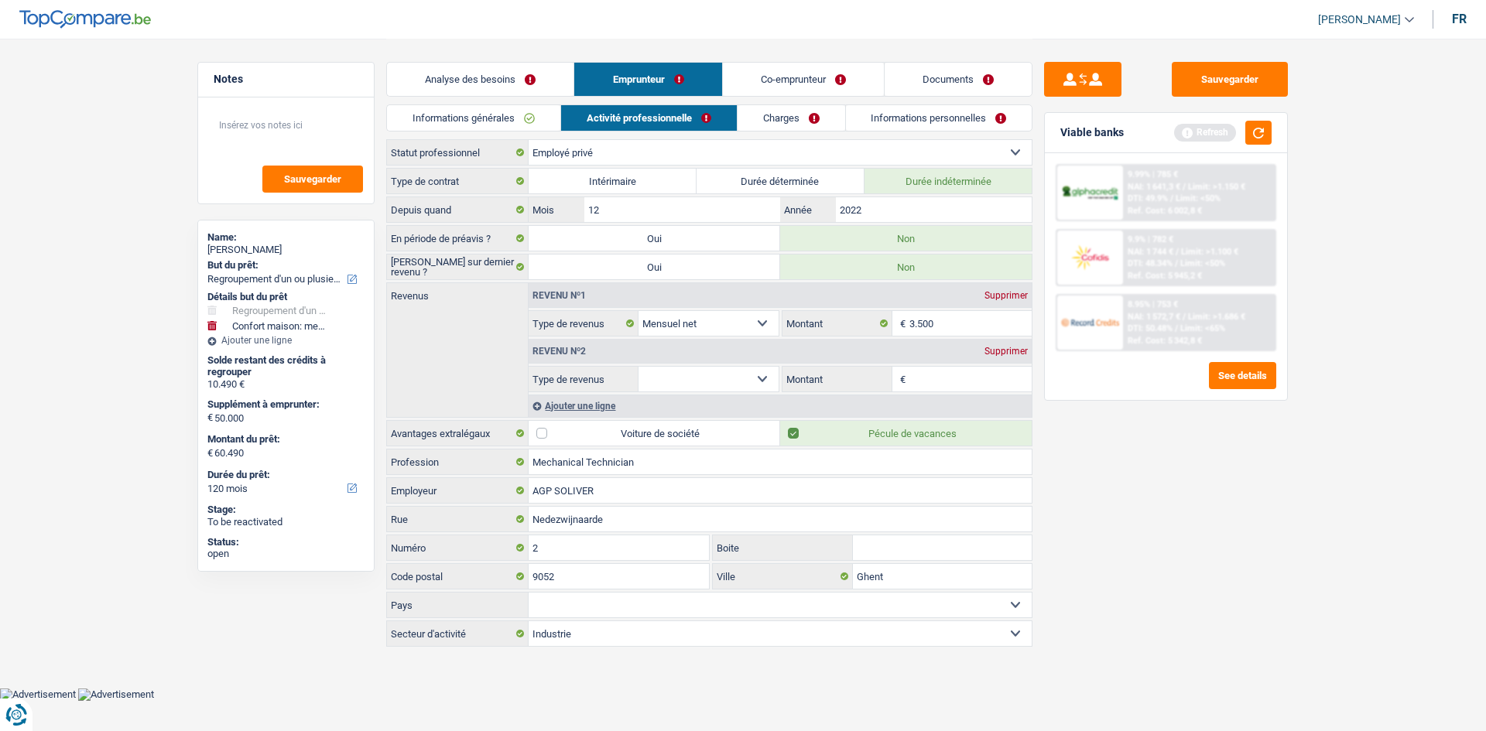
click at [577, 280] on select "Allocation d'handicap Allocations chômage Allocations familiales Chèques repas …" at bounding box center [708, 379] width 140 height 25
click at [577, 280] on input "Montant par jour" at bounding box center [970, 379] width 123 height 25
click at [577, 280] on div "Sauvegarder Viable banks Refresh 9.99% | 785 € NAI: 1 641,3 € / Limit: >1.150 €…" at bounding box center [1165, 384] width 267 height 645
click at [577, 130] on link "Charges" at bounding box center [791, 118] width 108 height 26
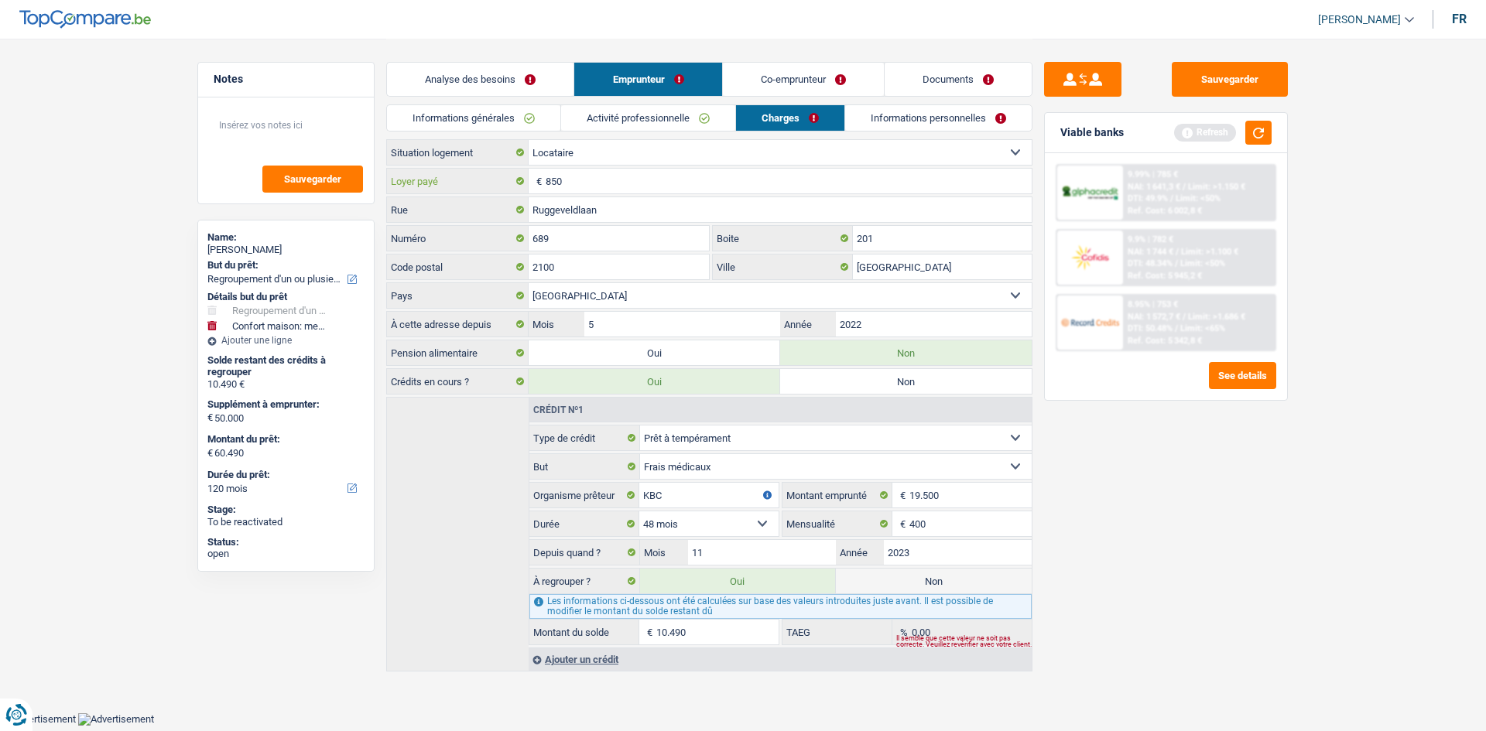
click at [577, 188] on input "850" at bounding box center [789, 181] width 486 height 25
drag, startPoint x: 971, startPoint y: 117, endPoint x: 960, endPoint y: 132, distance: 18.7
click at [577, 117] on link "Informations personnelles" at bounding box center [938, 118] width 186 height 26
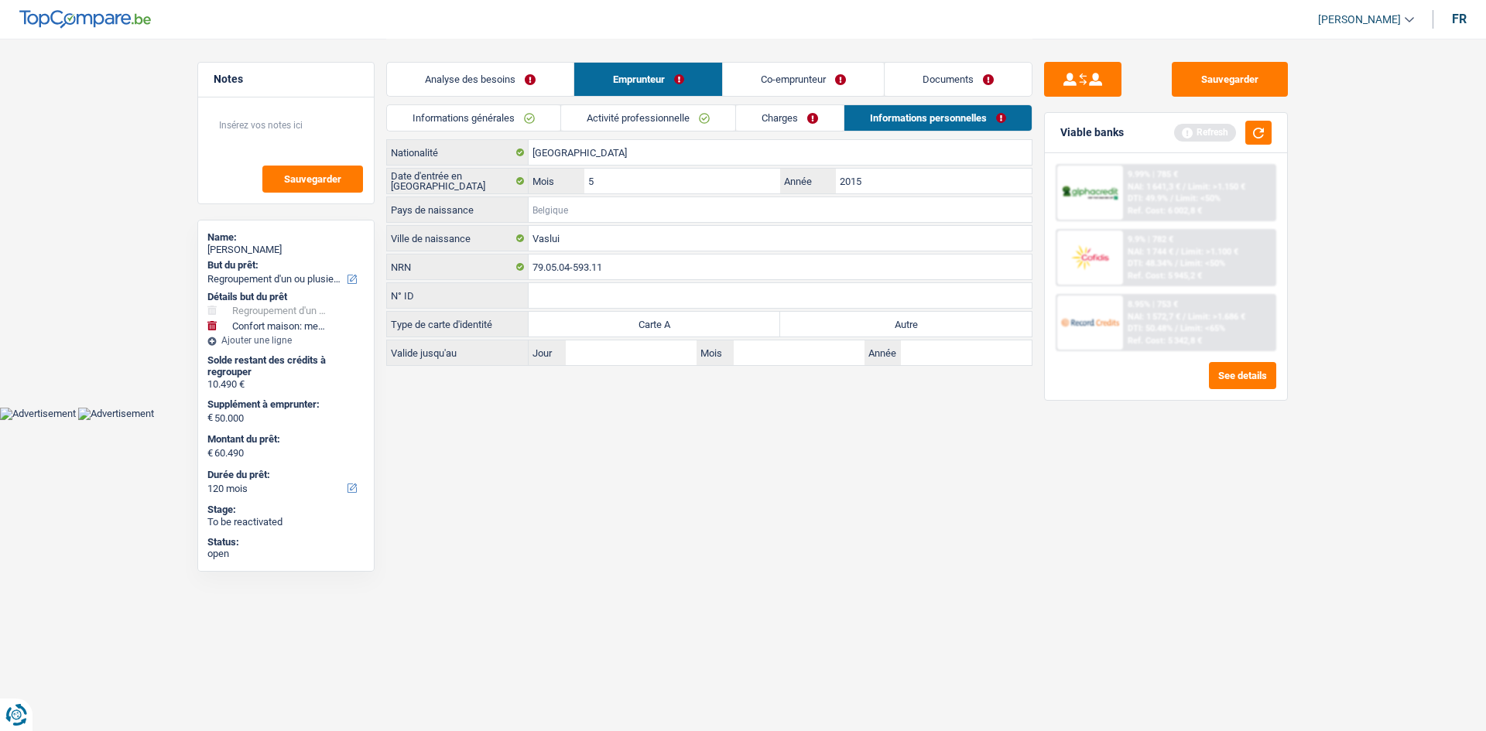
click at [577, 211] on input "Pays de naissance" at bounding box center [780, 209] width 503 height 25
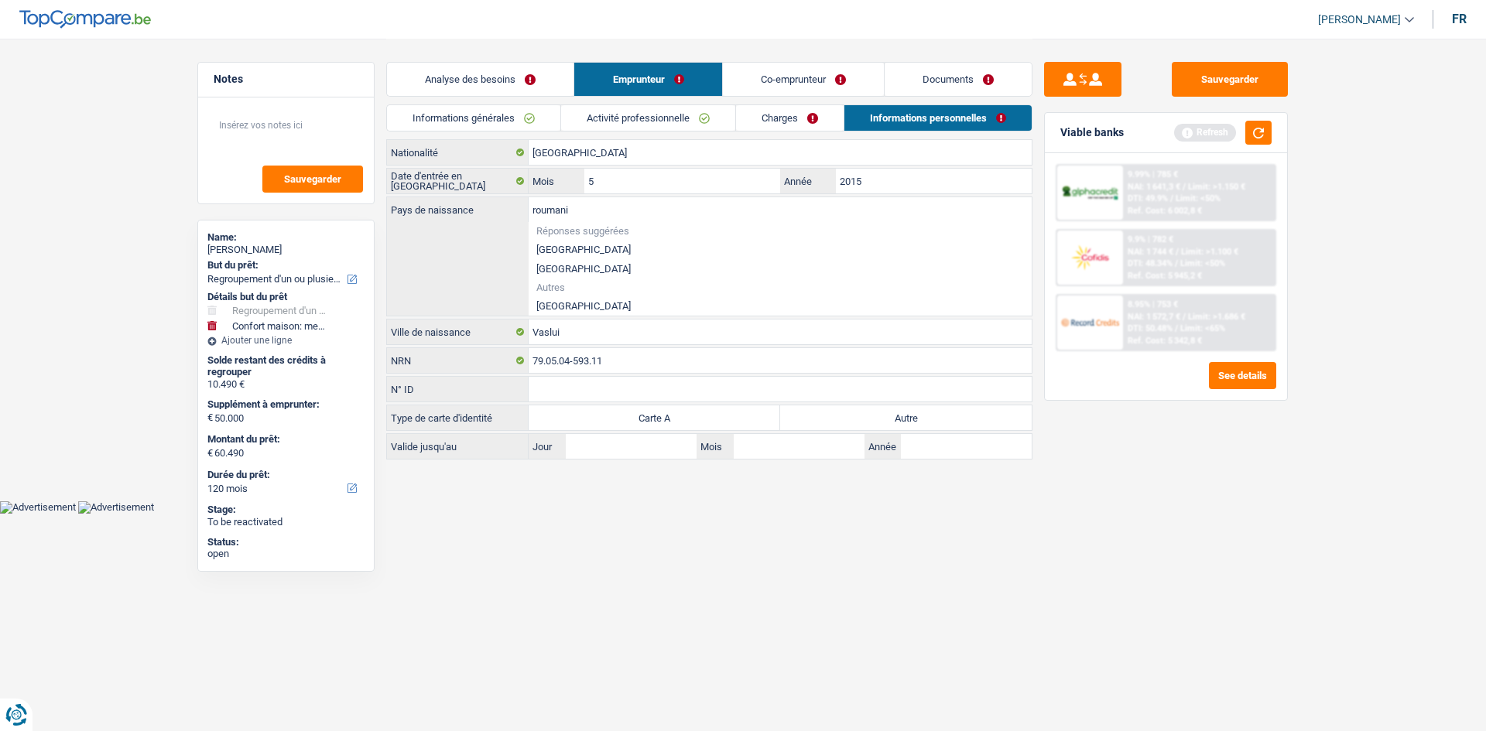
click at [577, 280] on div "roumani Pays de naissance Réponses suggérées Belgique Luxembourg Autres Roumani…" at bounding box center [709, 256] width 645 height 118
click at [577, 280] on label "Autre" at bounding box center [905, 417] width 251 height 25
click at [577, 280] on input "Autre" at bounding box center [905, 417] width 251 height 25
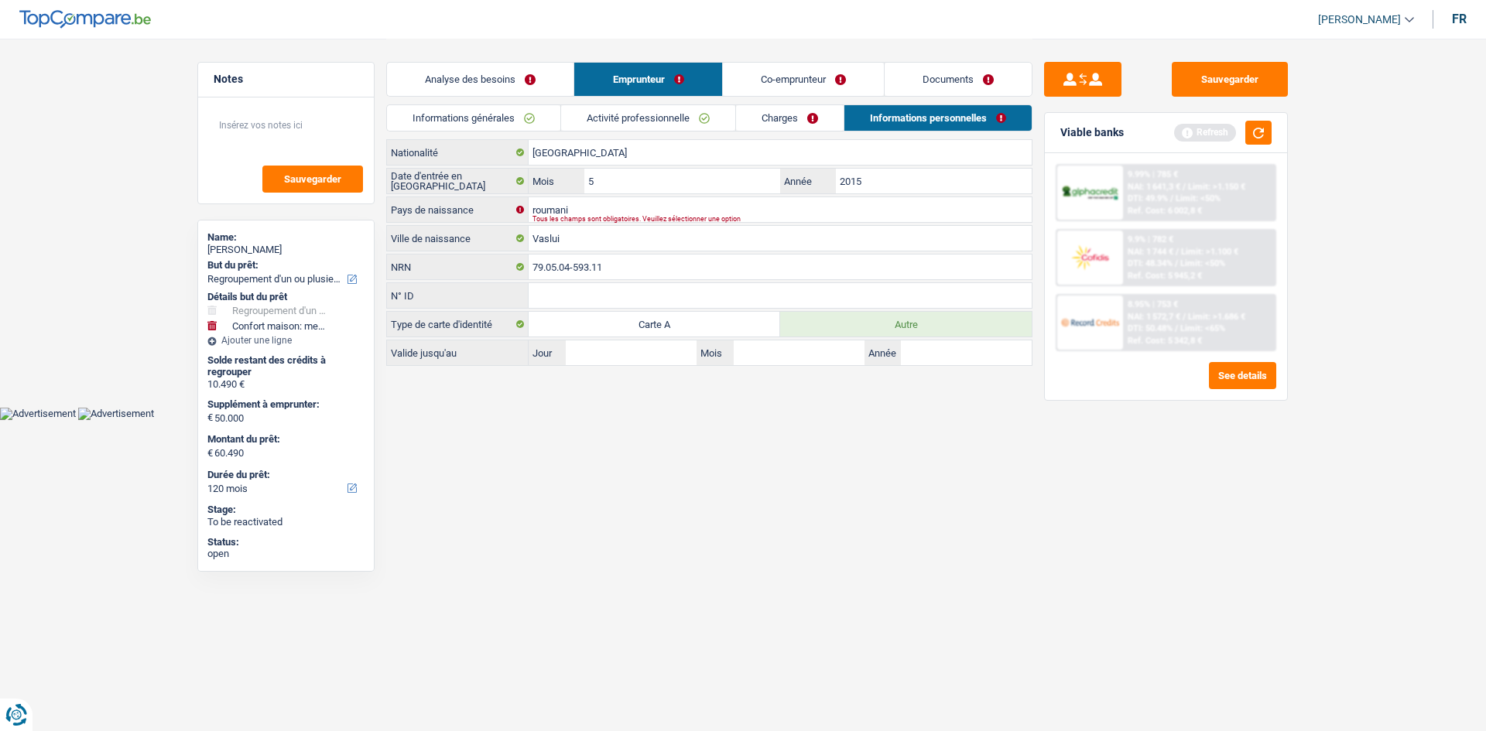
click at [577, 87] on link "Co-emprunteur" at bounding box center [803, 79] width 161 height 33
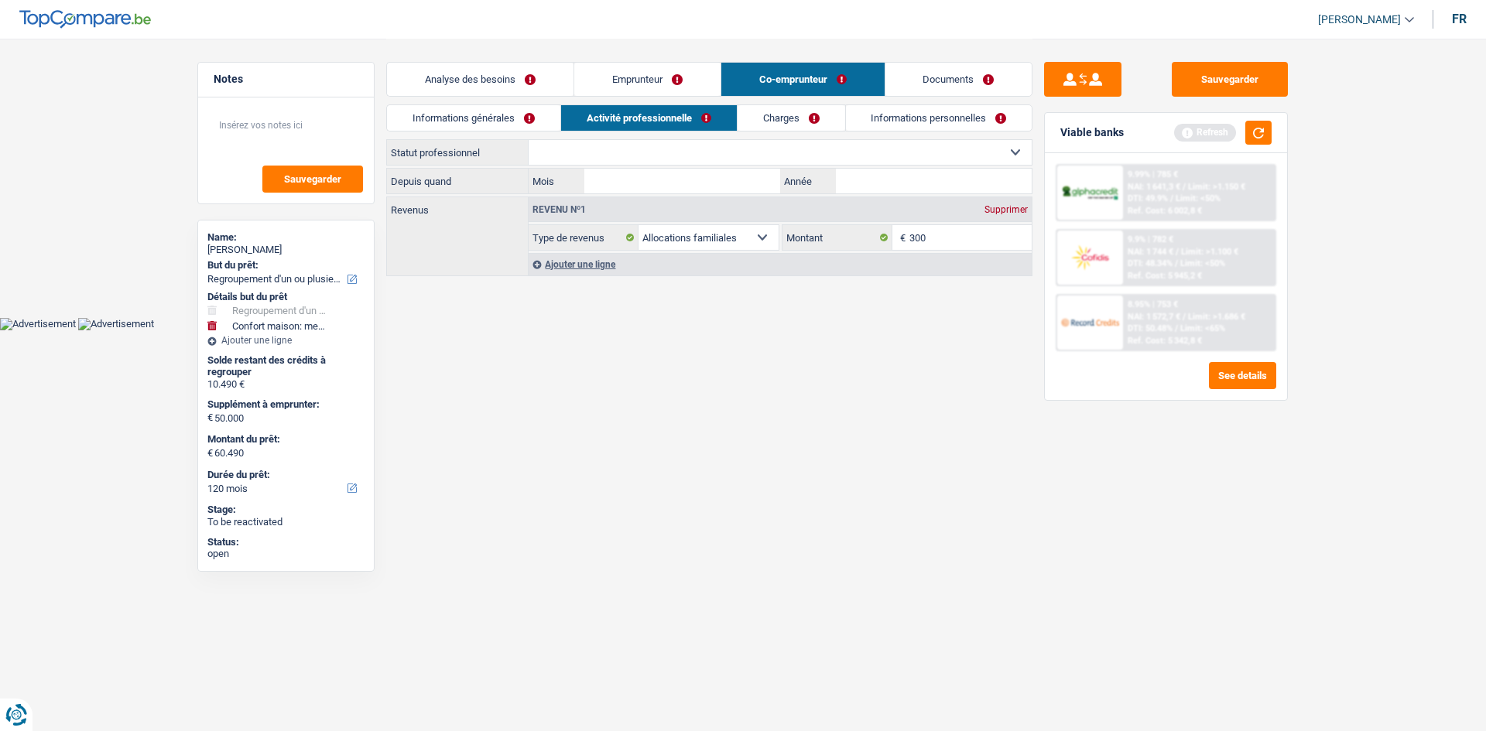
click at [532, 129] on link "Informations générales" at bounding box center [473, 118] width 173 height 26
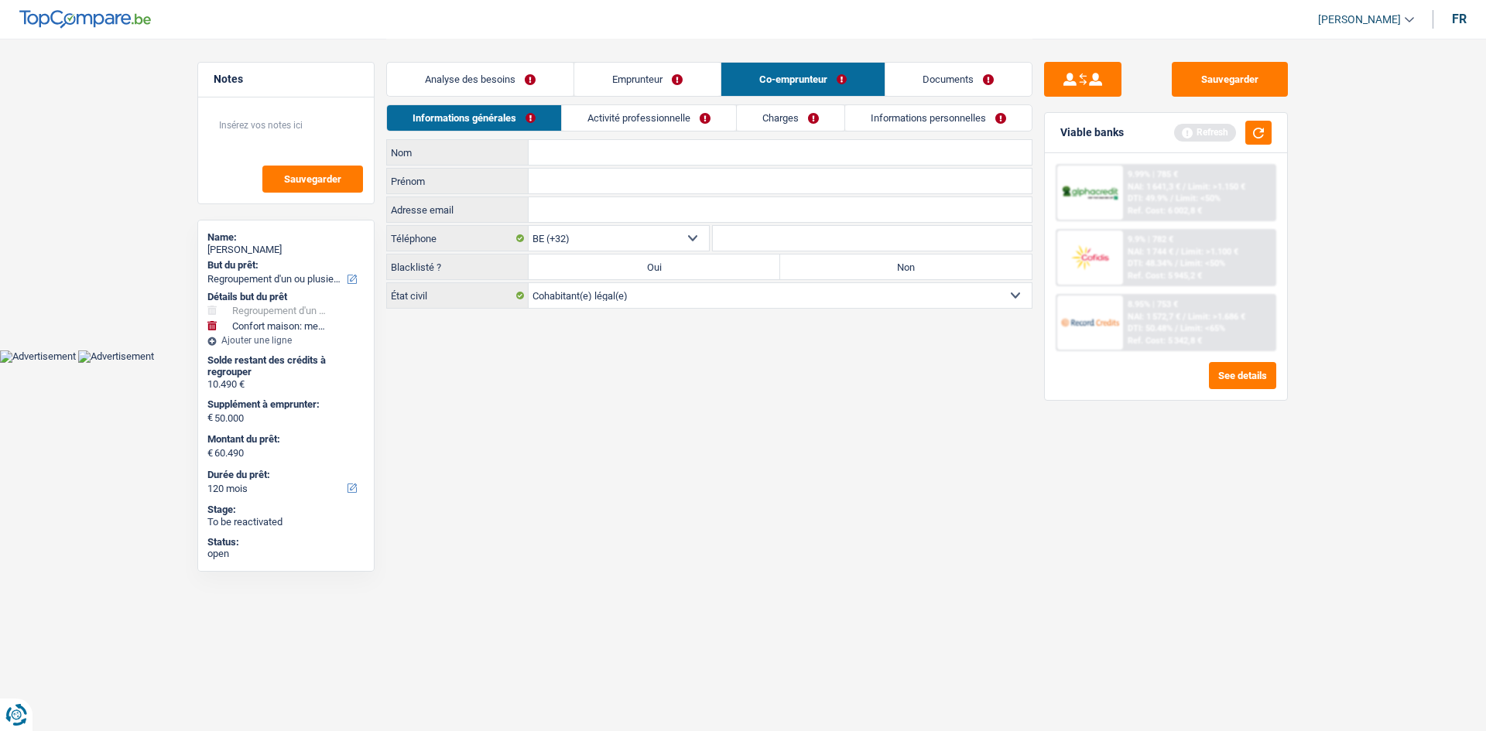
click at [560, 153] on input "Nom" at bounding box center [780, 152] width 503 height 25
click at [577, 176] on input "Prénom" at bounding box center [780, 181] width 503 height 25
click at [577, 115] on link "Activité professionnelle" at bounding box center [649, 118] width 174 height 26
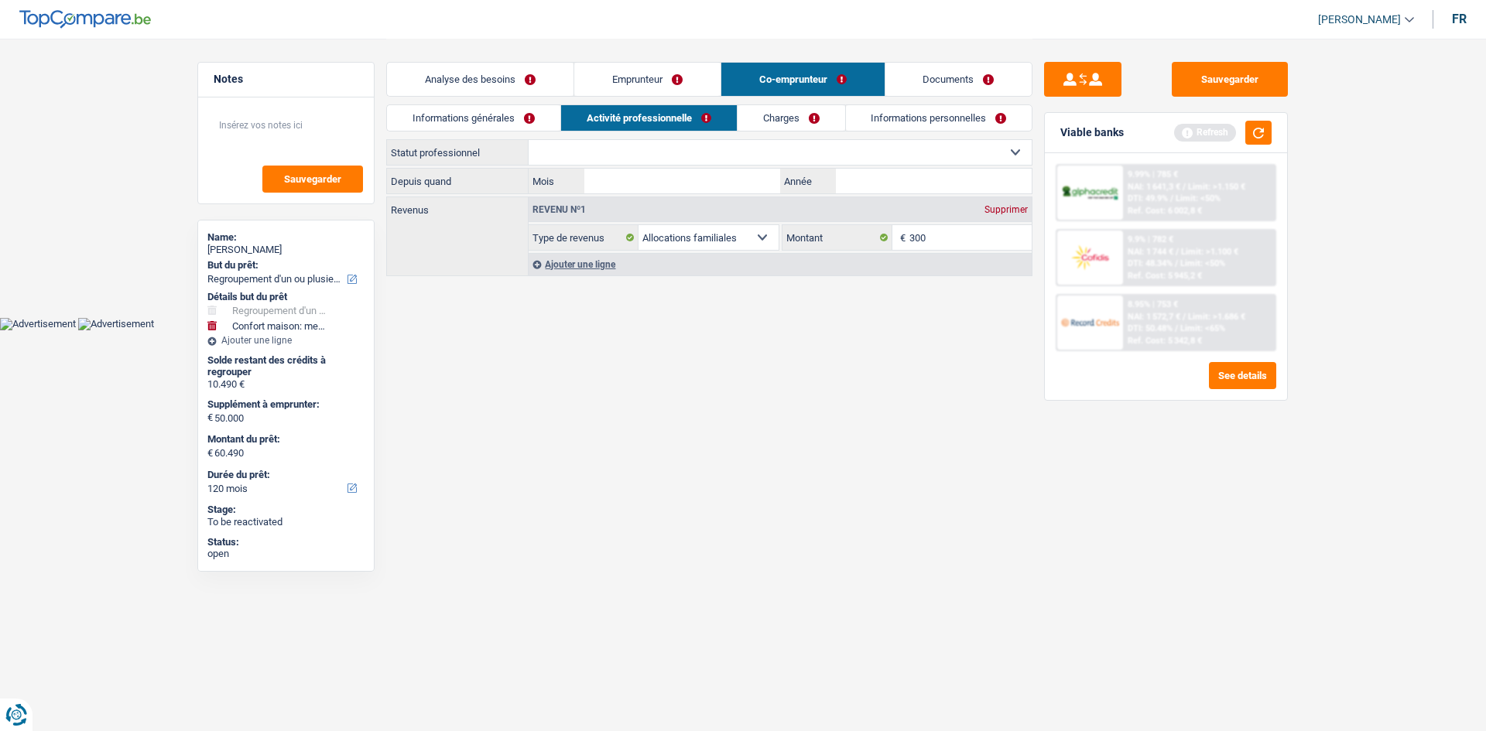
click at [577, 165] on div "Ouvrier Employé privé Employé public Invalide Indépendant Pensionné Chômeur Mut…" at bounding box center [709, 152] width 646 height 26
click at [577, 154] on select "Ouvrier Employé privé Employé public Invalide Indépendant Pensionné Chômeur Mut…" at bounding box center [780, 152] width 503 height 25
click at [577, 61] on div "Analyse des besoins Emprunteur Co-emprunteur Documents" at bounding box center [709, 72] width 646 height 66
click at [577, 74] on link "Emprunteur" at bounding box center [647, 79] width 146 height 33
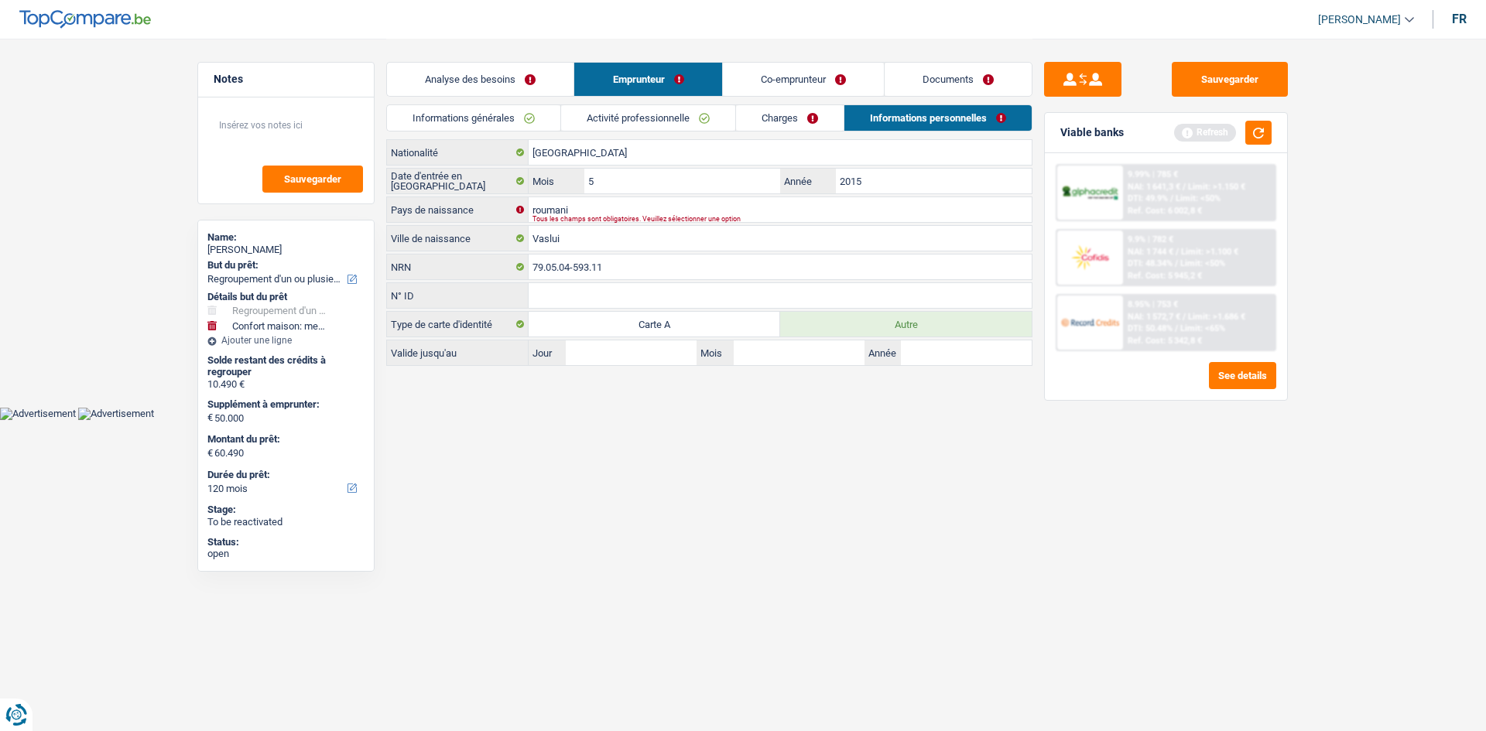
click at [577, 127] on link "Activité professionnelle" at bounding box center [648, 118] width 174 height 26
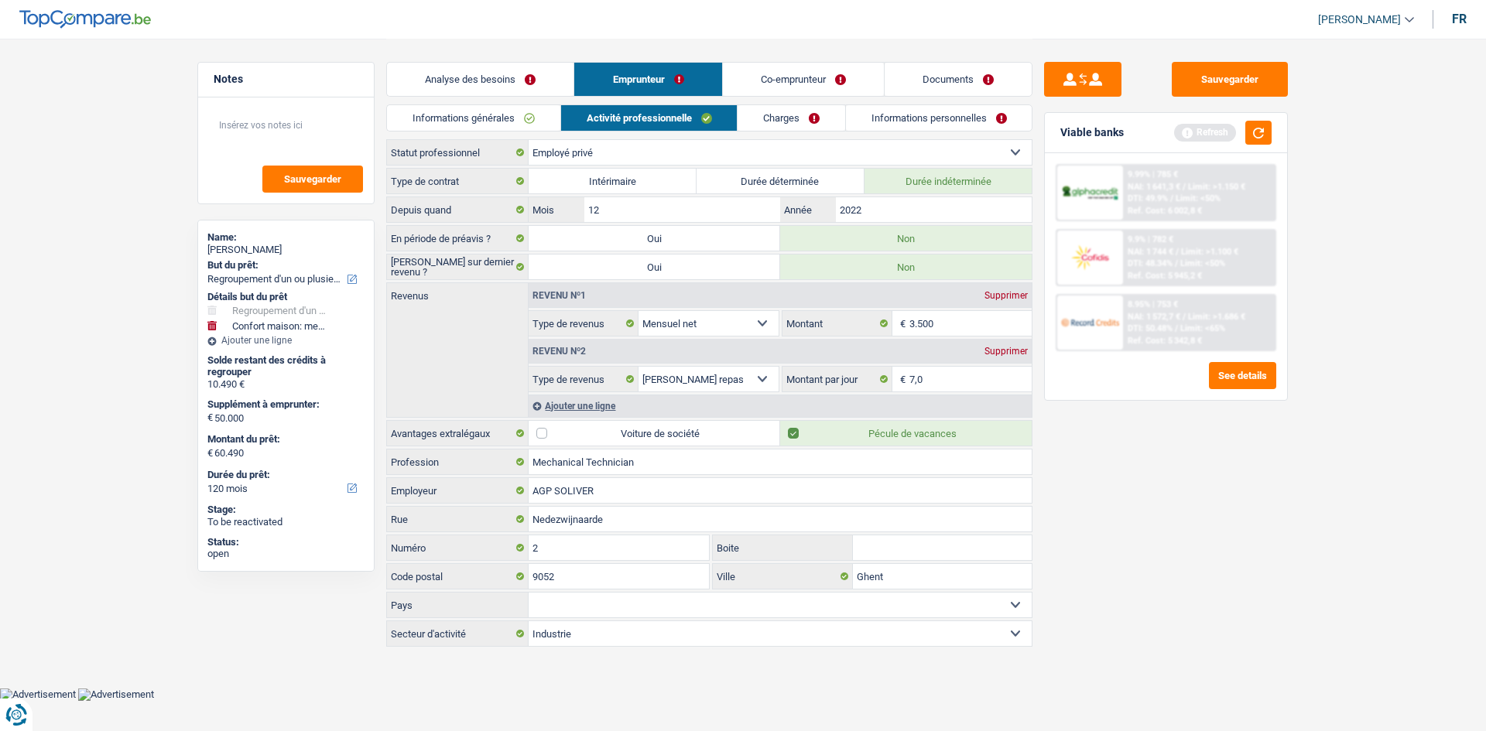
click at [577, 74] on link "Co-emprunteur" at bounding box center [803, 79] width 161 height 33
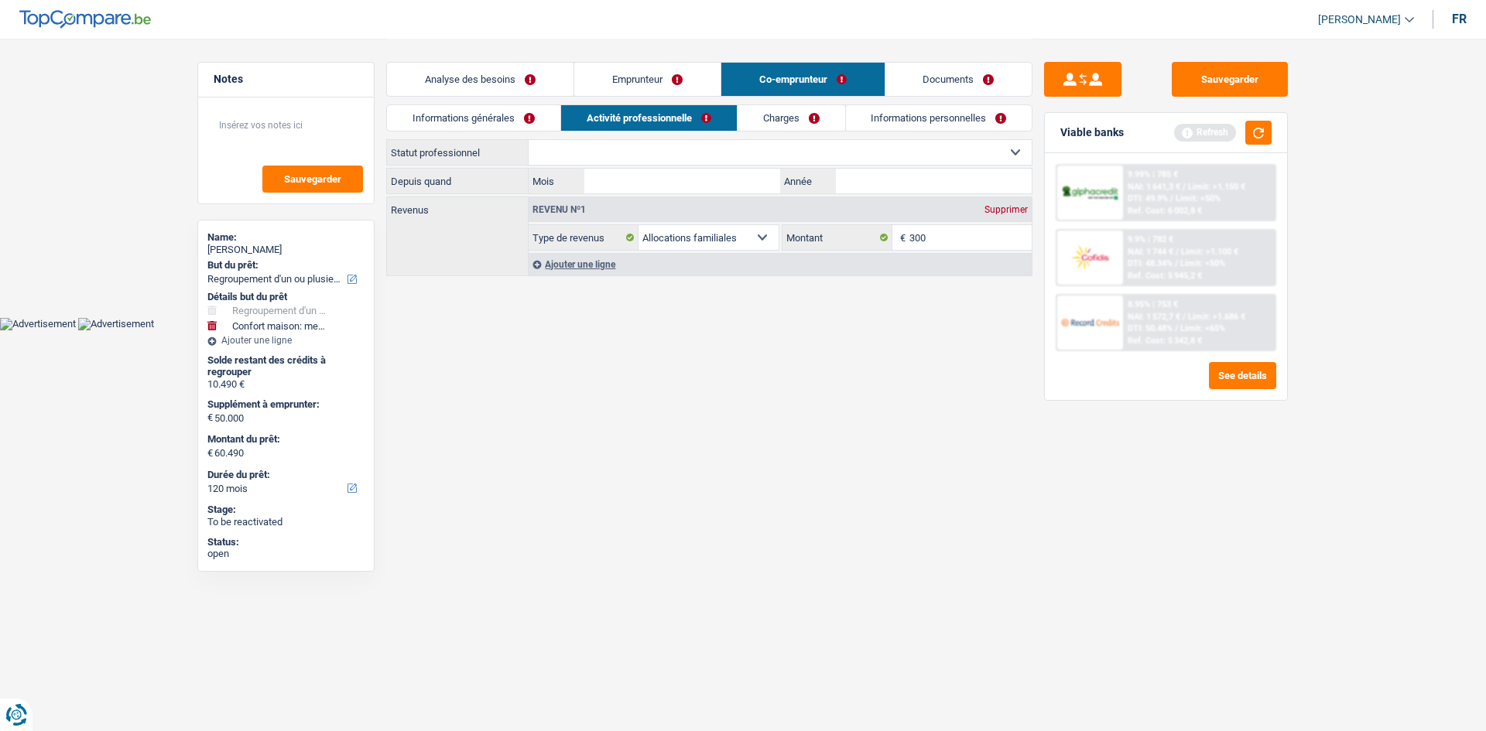
click at [577, 152] on select "Ouvrier Employé privé Employé public Invalide Indépendant Pensionné Chômeur Mut…" at bounding box center [780, 152] width 503 height 25
click at [385, 280] on div "Notes Sauvegarder Name: Narcis Angelo GRUIA But du prêt: Confort maison: meuble…" at bounding box center [286, 384] width 200 height 645
drag, startPoint x: 669, startPoint y: 143, endPoint x: 696, endPoint y: 154, distance: 29.2
click at [577, 143] on select "Ouvrier Employé privé Employé public Invalide Indépendant Pensionné Chômeur Mut…" at bounding box center [780, 152] width 503 height 25
click at [467, 280] on body "Vous avez le contrôle de vos données Nous utilisons des cookies, tout comme nos…" at bounding box center [743, 165] width 1486 height 330
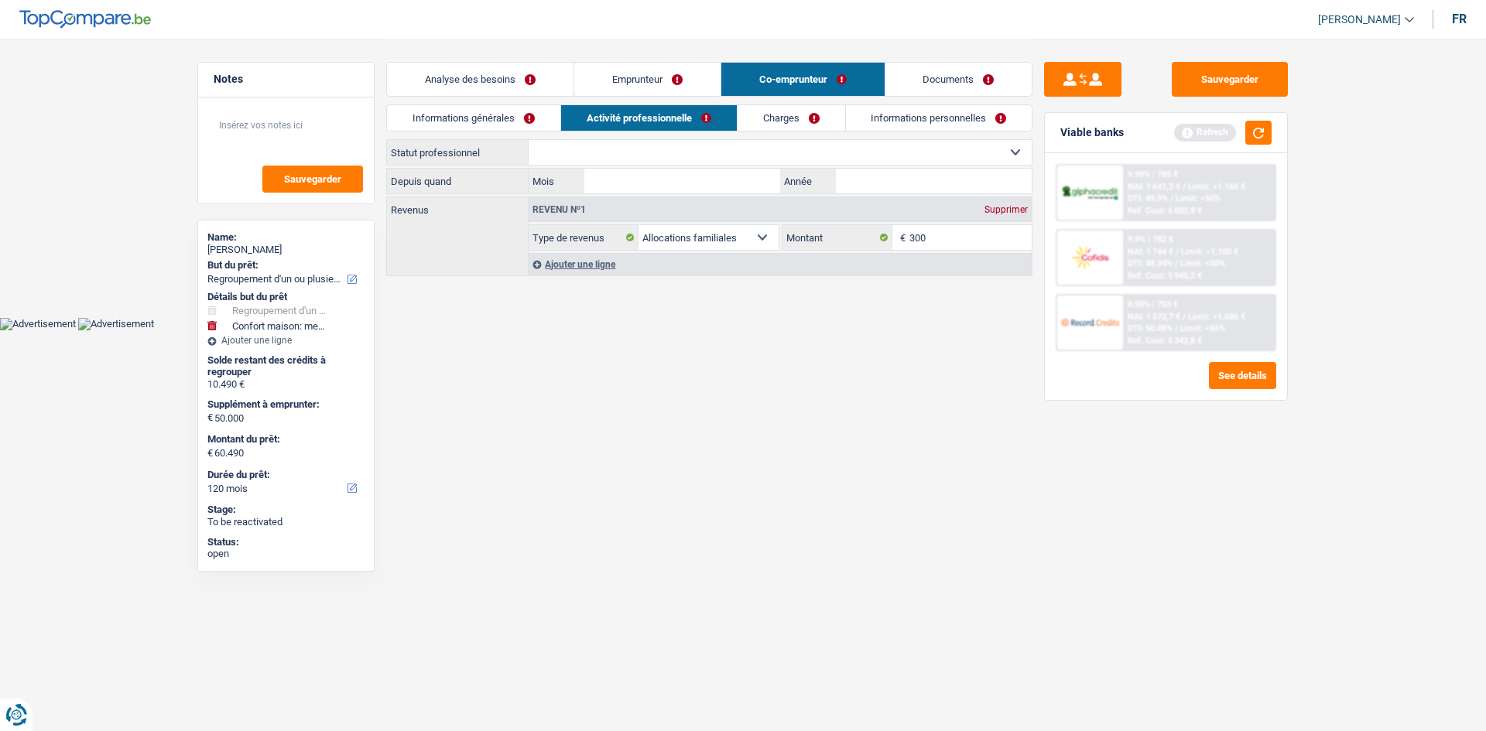
drag, startPoint x: 575, startPoint y: 150, endPoint x: 601, endPoint y: 138, distance: 28.4
click at [575, 150] on select "Ouvrier Employé privé Employé public Invalide Indépendant Pensionné Chômeur Mut…" at bounding box center [780, 152] width 503 height 25
click at [529, 140] on select "Ouvrier Employé privé Employé public Invalide Indépendant Pensionné Chômeur Mut…" at bounding box center [780, 152] width 503 height 25
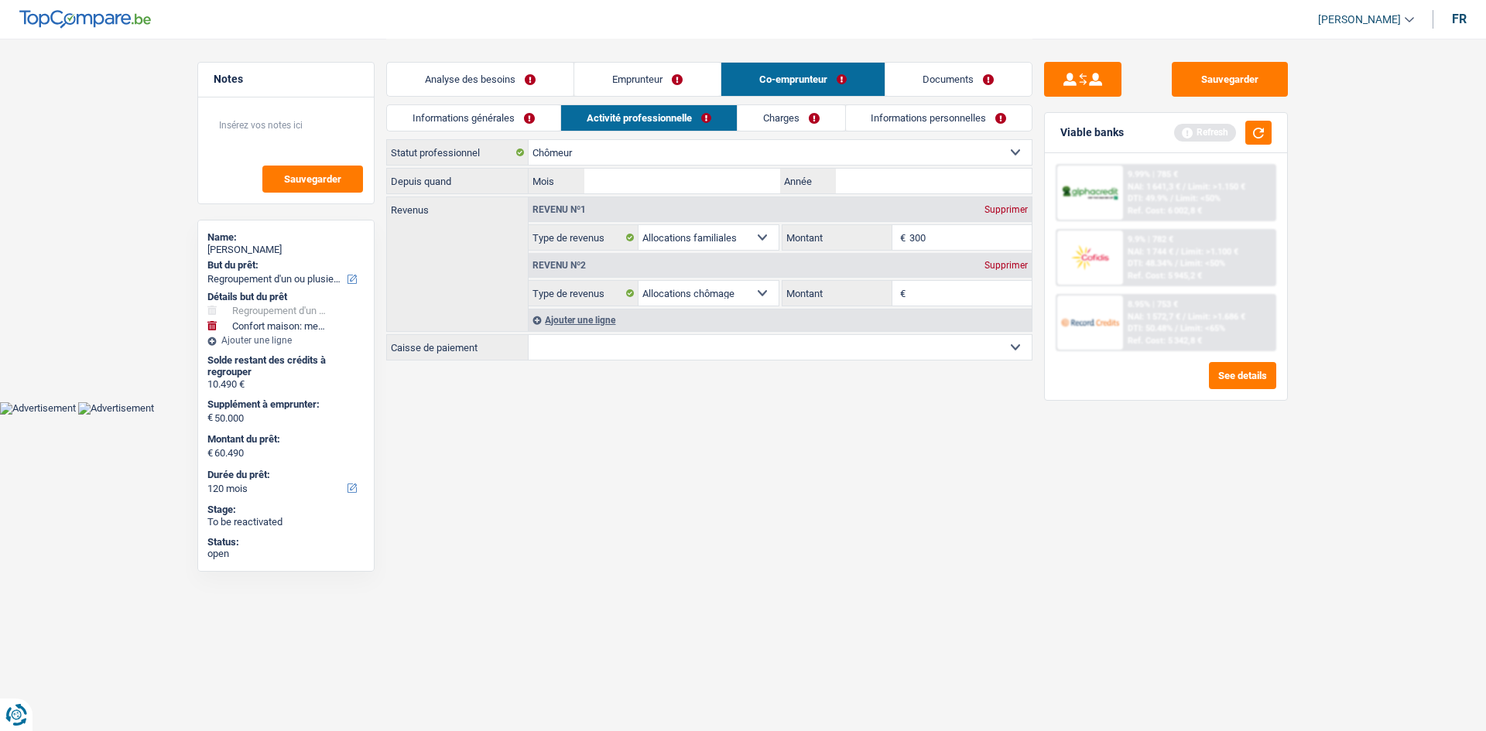
click at [577, 280] on input "Montant" at bounding box center [970, 293] width 123 height 25
click at [577, 280] on select "CAPAC FGTB CSC CGSLB Autre Sélectionner une option" at bounding box center [780, 347] width 503 height 25
click at [577, 280] on input "Montant" at bounding box center [970, 293] width 123 height 25
drag, startPoint x: 1072, startPoint y: 479, endPoint x: 731, endPoint y: 348, distance: 364.7
click at [577, 280] on div "Sauvegarder Viable banks Refresh 9.99% | 785 € NAI: 1 641,3 € / Limit: >1.150 €…" at bounding box center [1165, 384] width 267 height 645
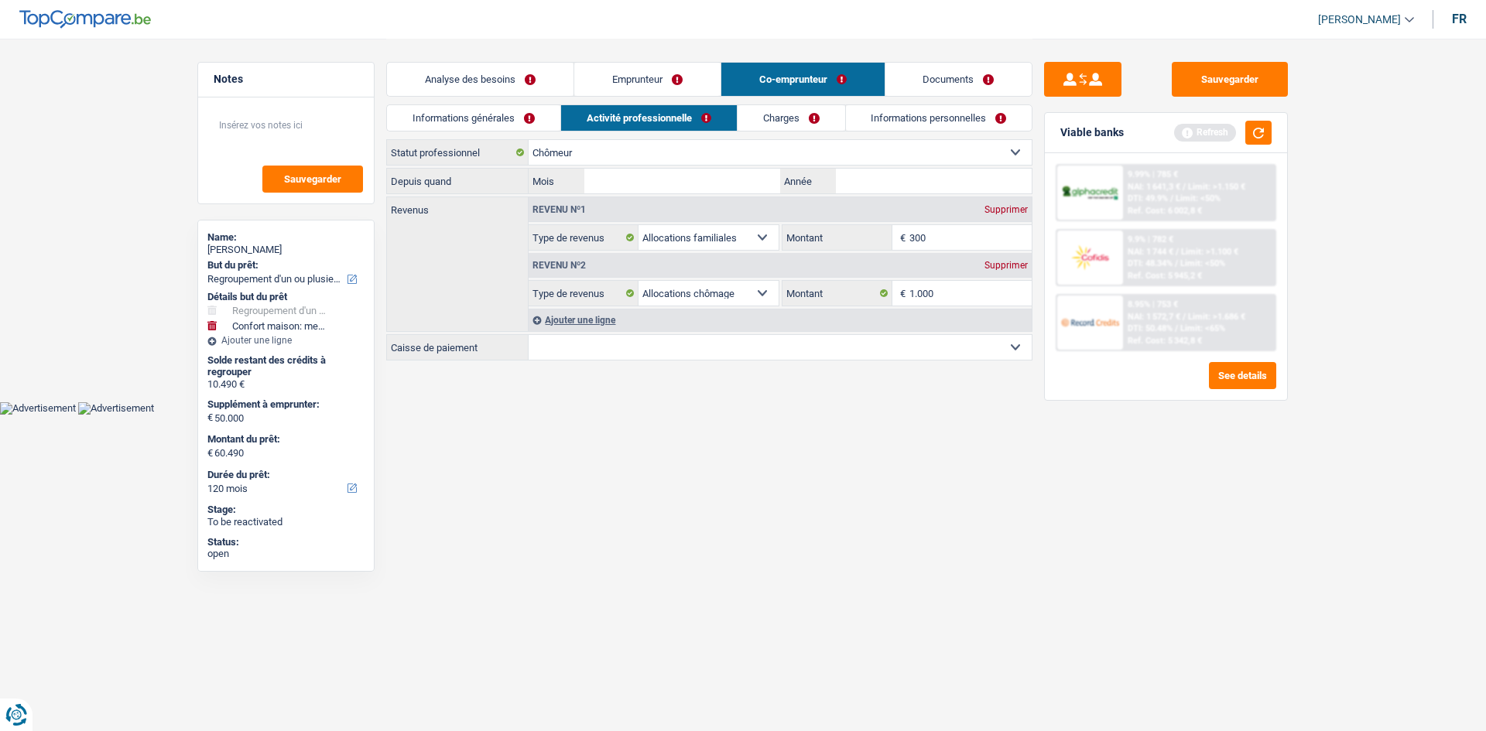
drag, startPoint x: 684, startPoint y: 346, endPoint x: 703, endPoint y: 334, distance: 21.9
click at [577, 280] on select "CAPAC FGTB CSC CGSLB Autre Sélectionner une option" at bounding box center [780, 347] width 503 height 25
click at [529, 280] on select "CAPAC FGTB CSC CGSLB Autre Sélectionner une option" at bounding box center [780, 347] width 503 height 25
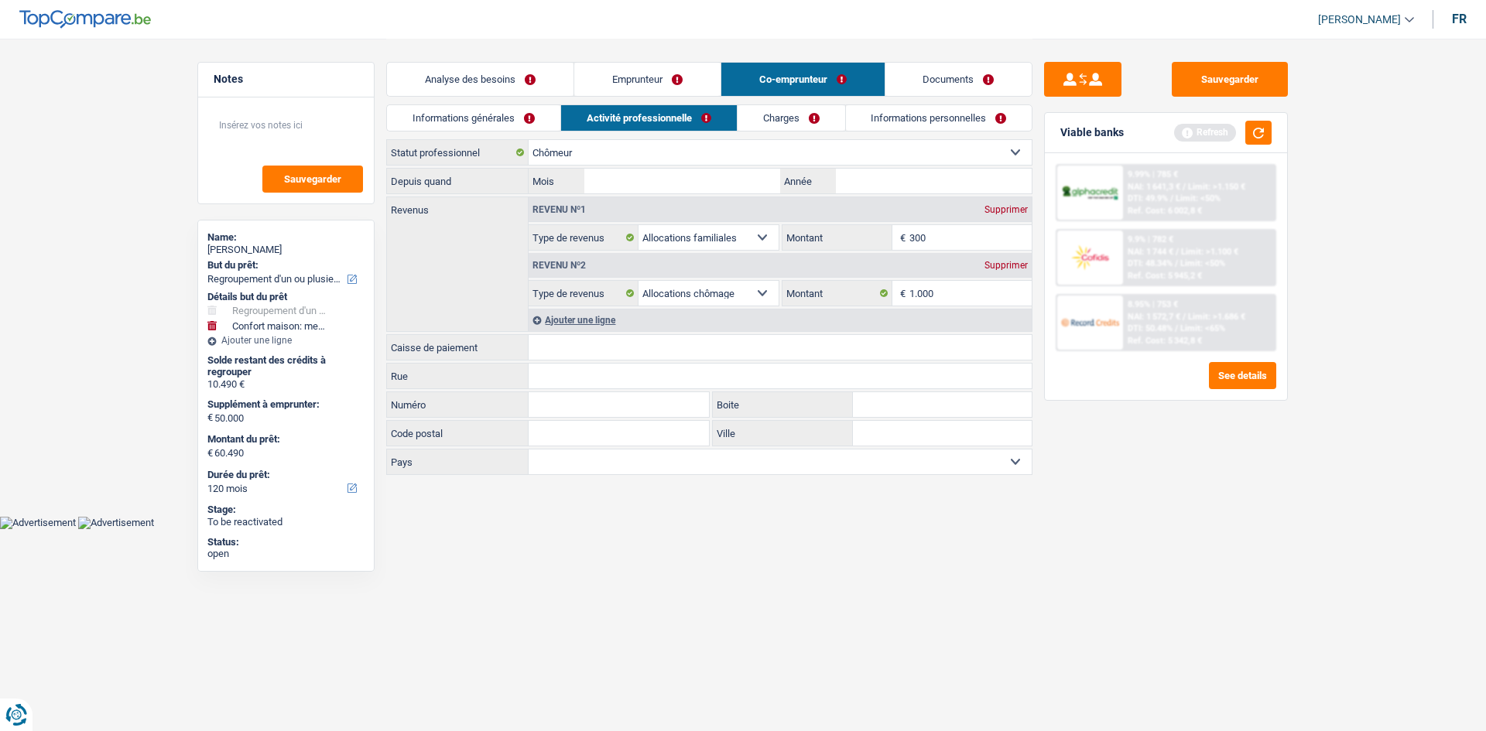
drag, startPoint x: 797, startPoint y: 118, endPoint x: 812, endPoint y: 113, distance: 15.7
click at [577, 118] on link "Charges" at bounding box center [791, 118] width 108 height 26
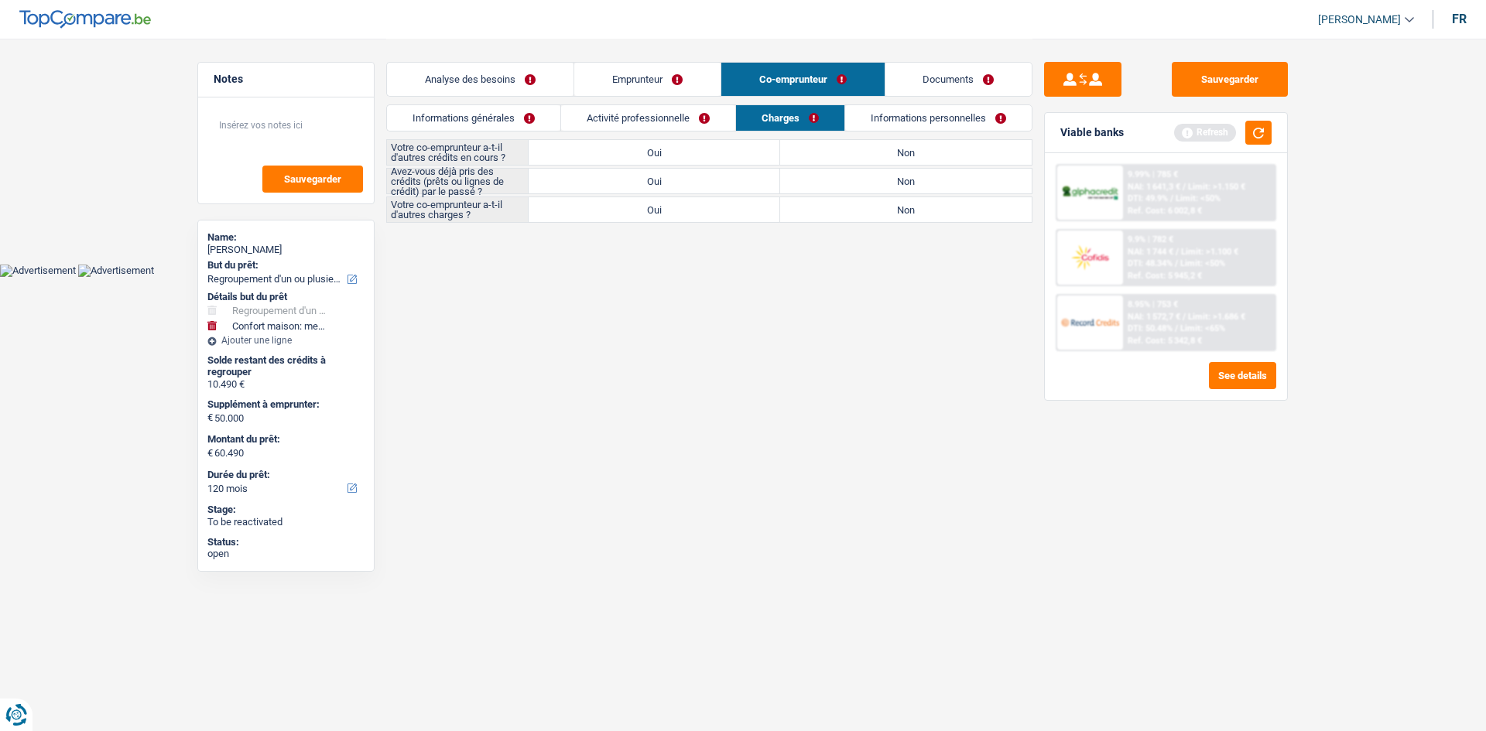
click at [577, 141] on label "Non" at bounding box center [905, 152] width 251 height 25
click at [577, 141] on input "Non" at bounding box center [905, 152] width 251 height 25
click at [577, 197] on label "Non" at bounding box center [905, 209] width 251 height 25
click at [577, 197] on input "Non" at bounding box center [905, 209] width 251 height 25
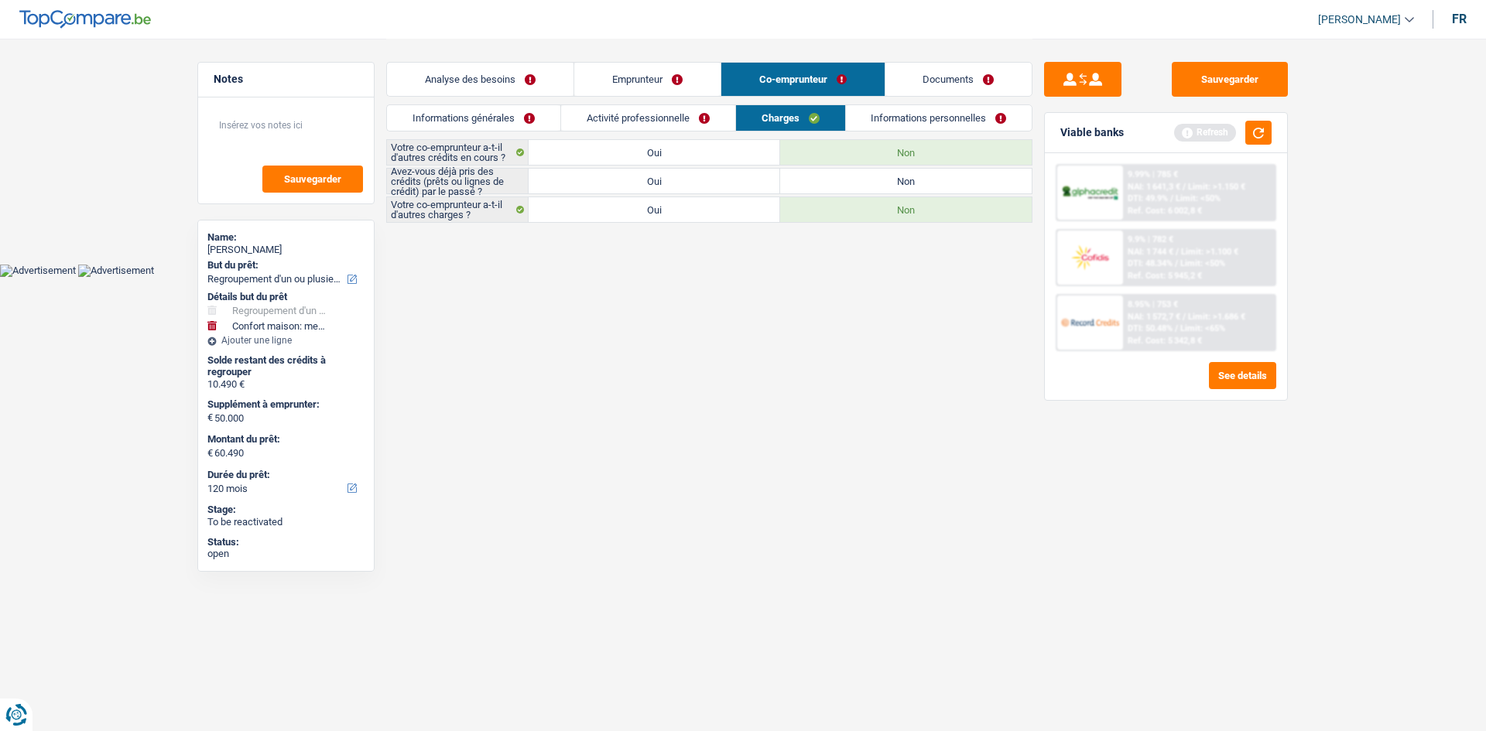
click at [577, 175] on label "Oui" at bounding box center [654, 181] width 251 height 25
click at [577, 175] on input "Oui" at bounding box center [654, 181] width 251 height 25
click at [577, 118] on link "Informations personnelles" at bounding box center [939, 118] width 186 height 26
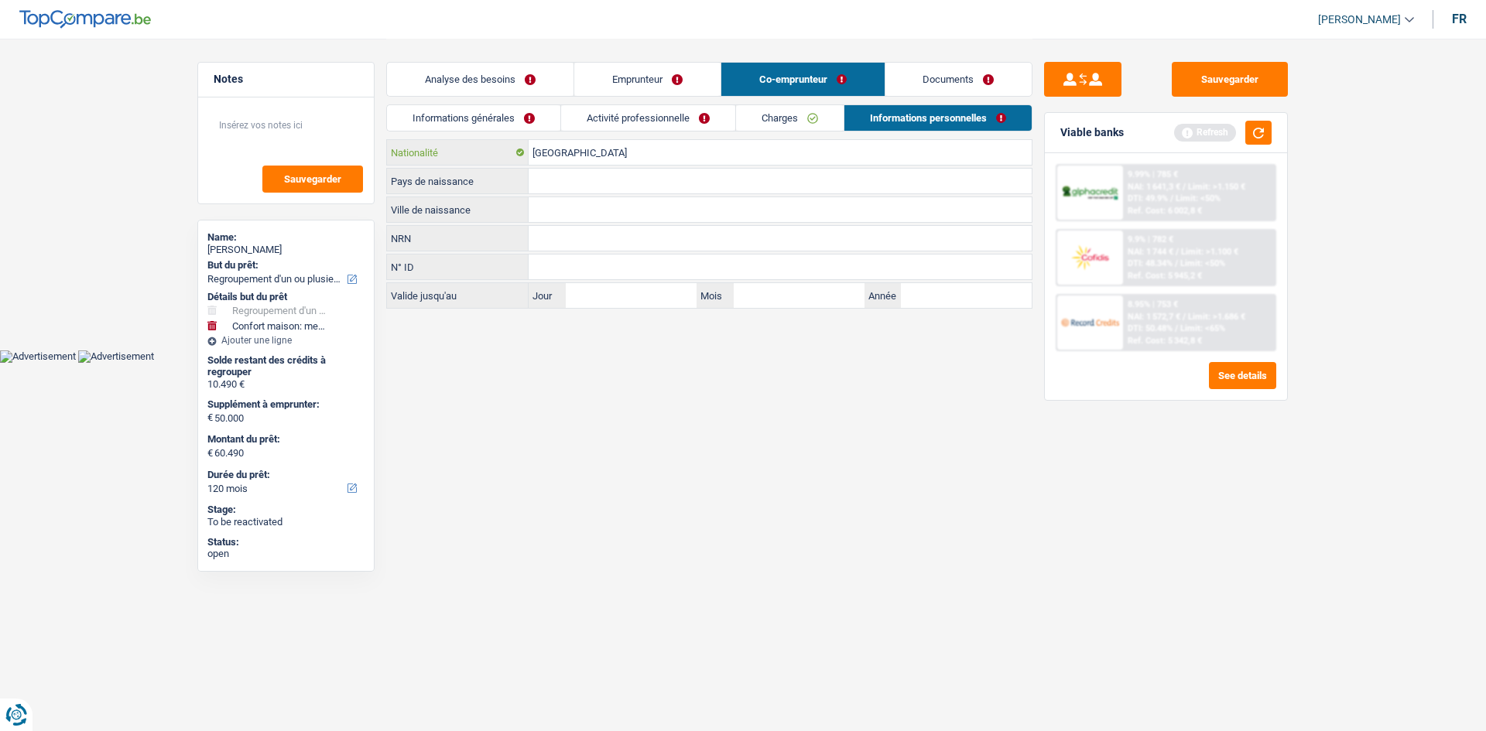
click at [577, 149] on input "[GEOGRAPHIC_DATA]" at bounding box center [780, 152] width 503 height 25
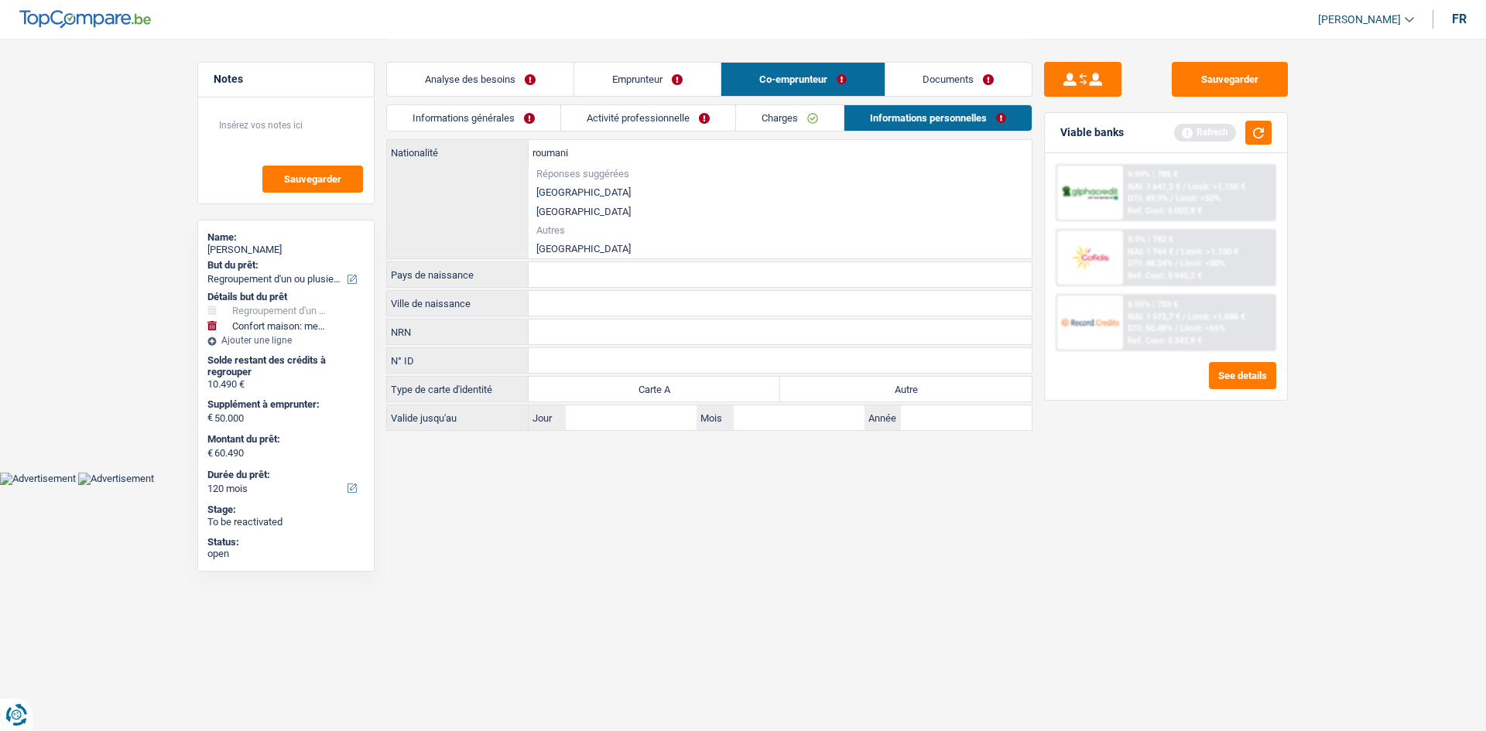
click at [573, 245] on li "Roumanie" at bounding box center [780, 248] width 503 height 19
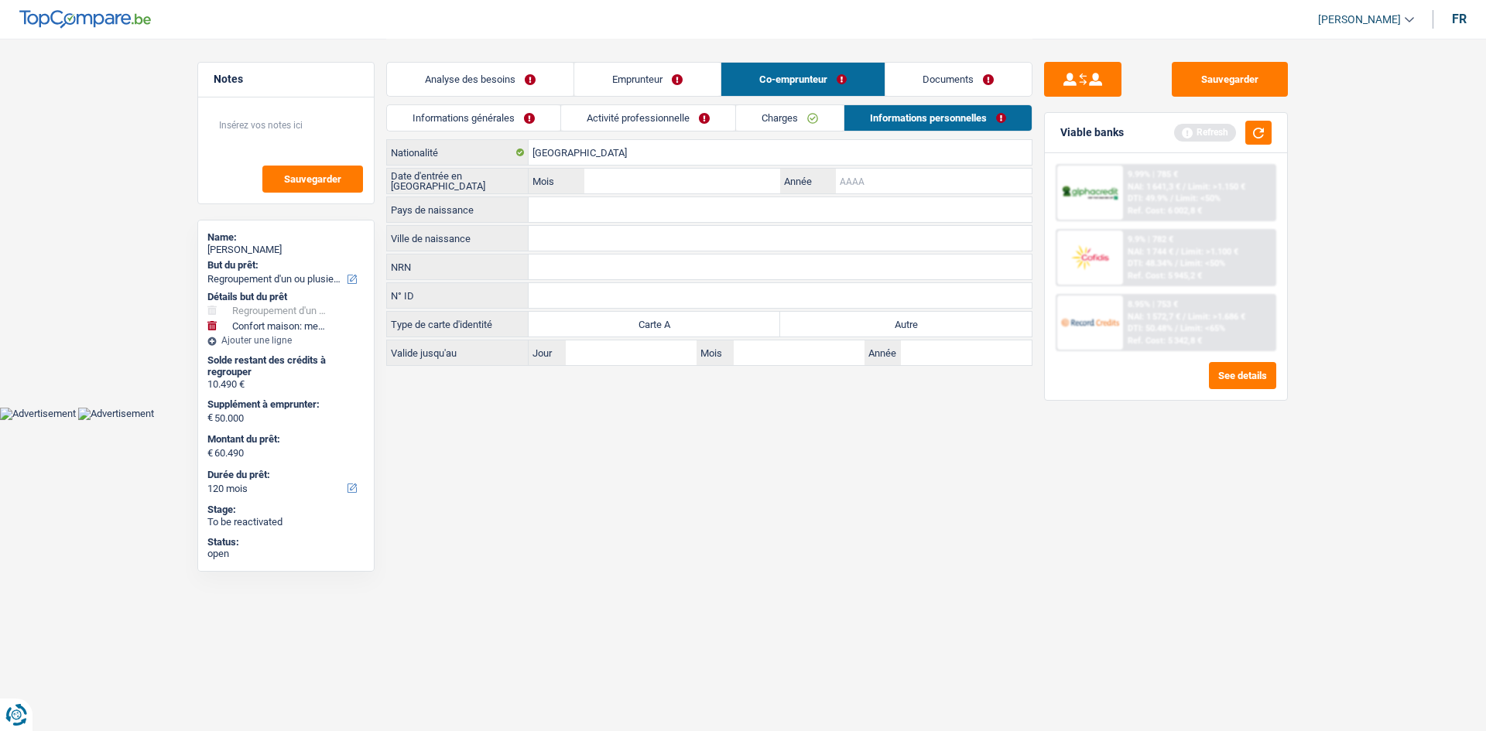
drag, startPoint x: 865, startPoint y: 190, endPoint x: 979, endPoint y: 239, distance: 124.1
click at [577, 190] on input "Année" at bounding box center [934, 181] width 196 height 25
click at [577, 71] on link "Emprunteur" at bounding box center [647, 79] width 146 height 33
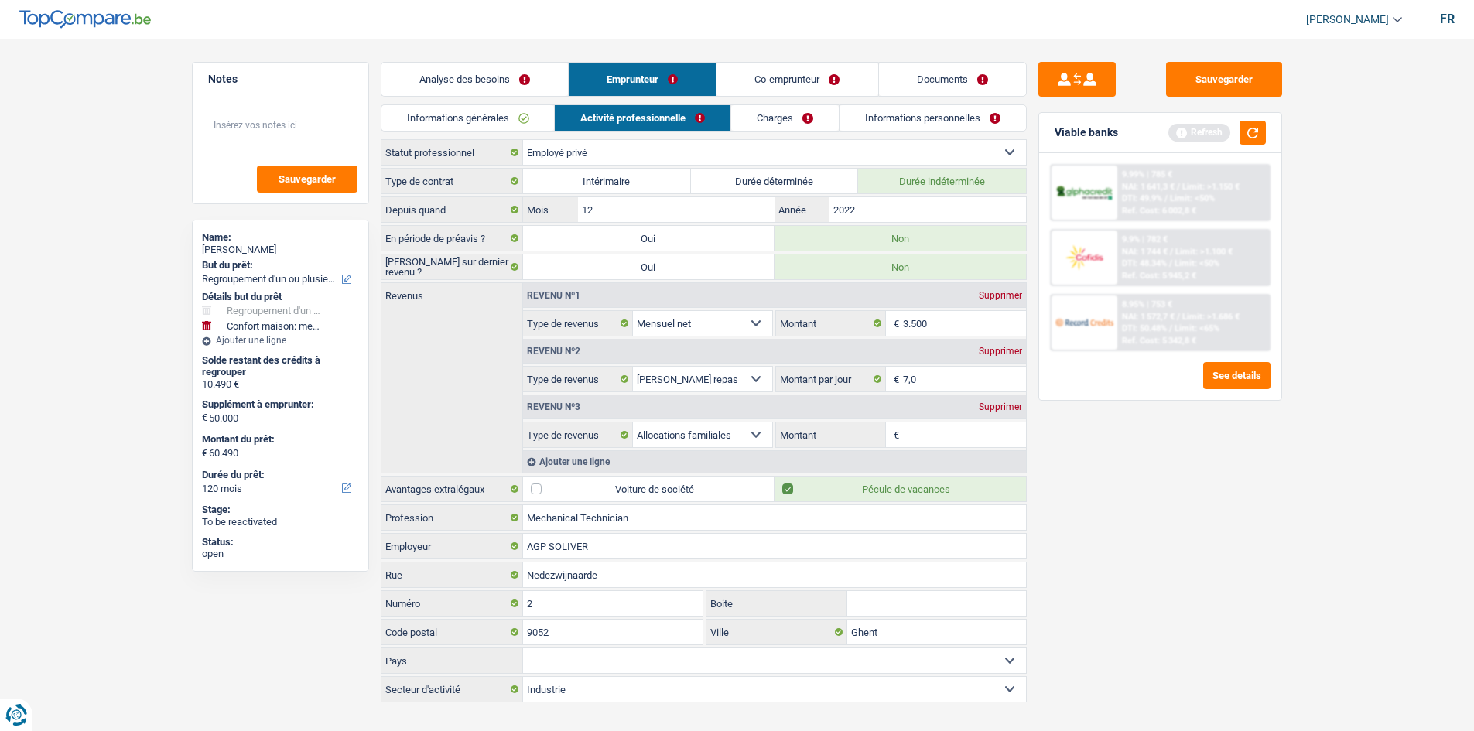
click at [577, 77] on link "Co-emprunteur" at bounding box center [797, 79] width 161 height 33
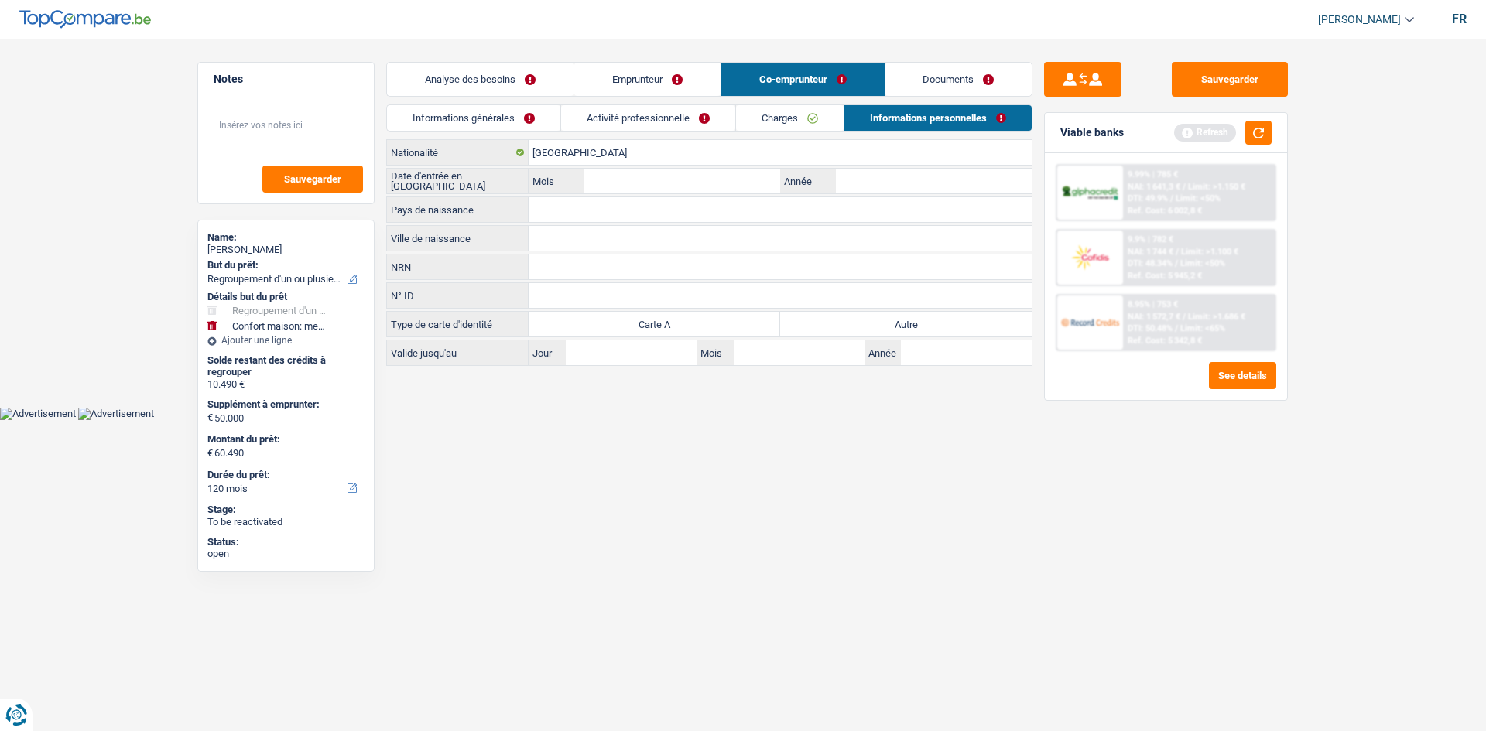
click at [577, 87] on link "Emprunteur" at bounding box center [647, 79] width 146 height 33
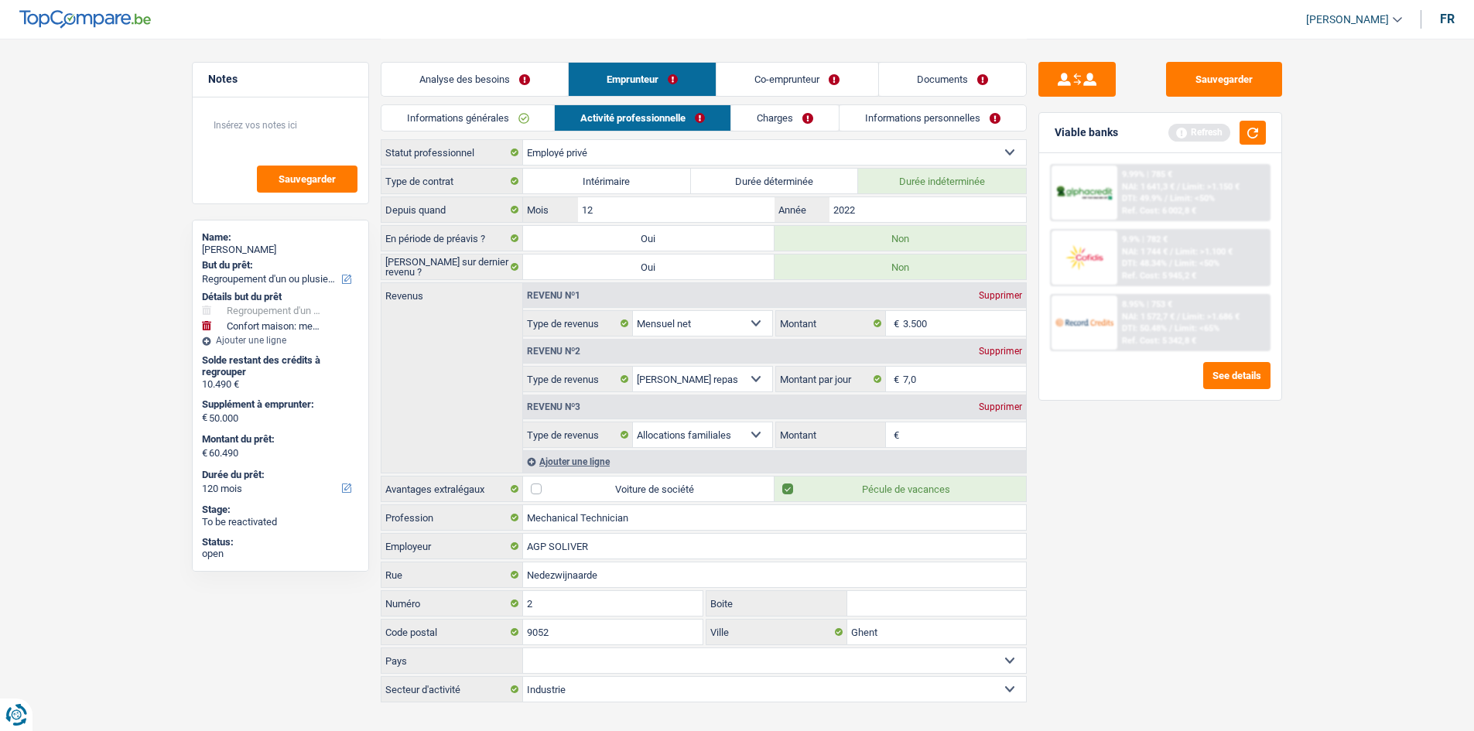
click at [577, 119] on link "Informations personnelles" at bounding box center [933, 118] width 186 height 26
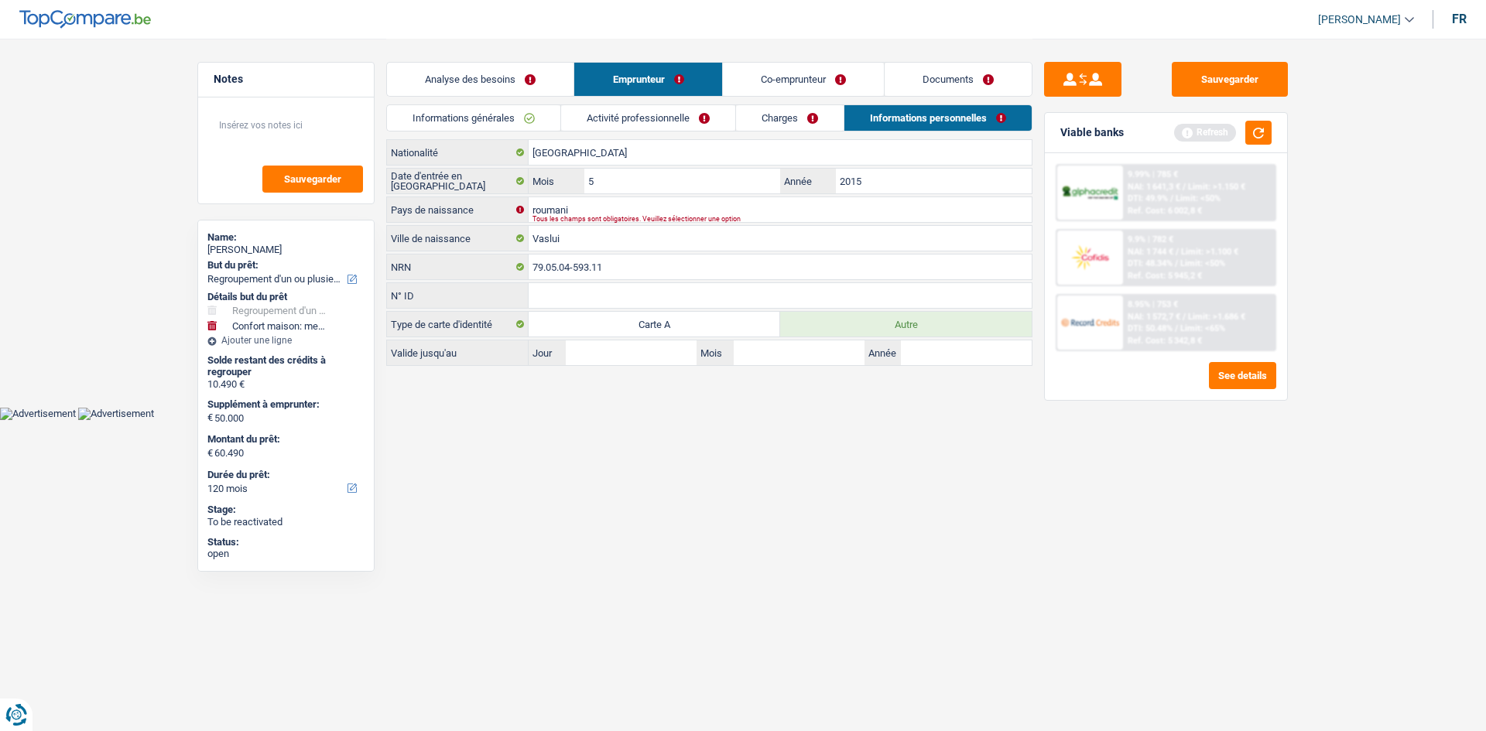
click at [577, 86] on link "Co-emprunteur" at bounding box center [803, 79] width 161 height 33
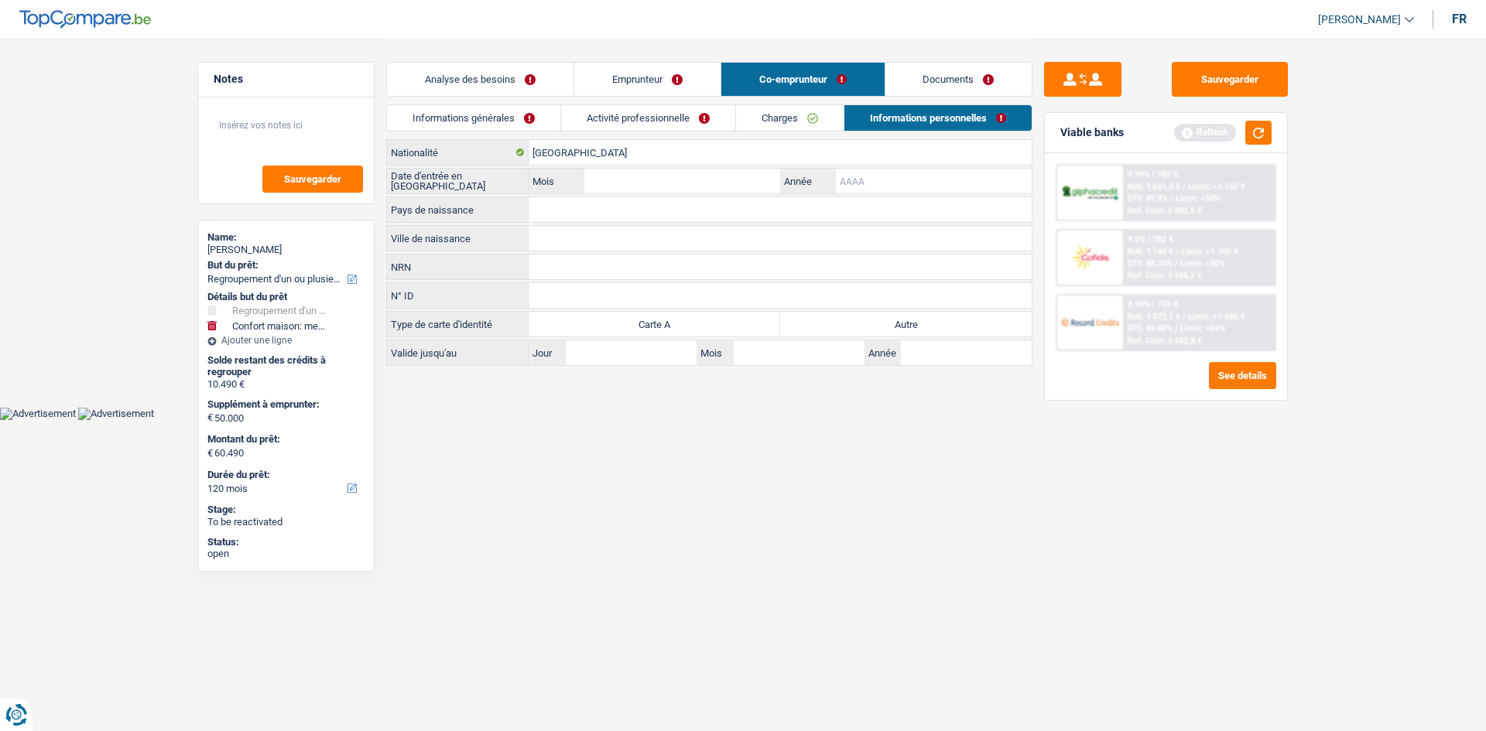
click at [577, 188] on input "Année" at bounding box center [934, 181] width 196 height 25
click at [577, 91] on link "Emprunteur" at bounding box center [647, 79] width 146 height 33
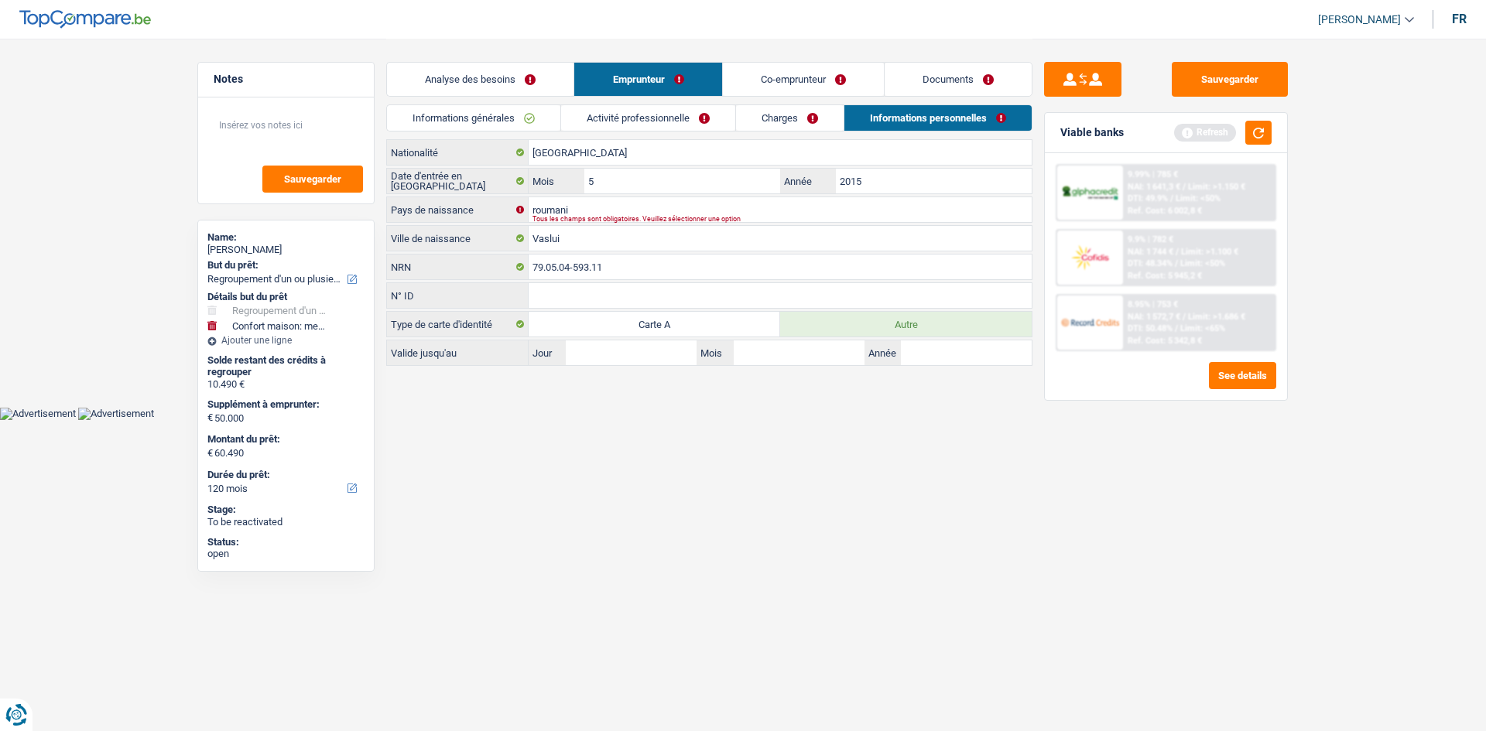
click at [577, 76] on link "Co-emprunteur" at bounding box center [803, 79] width 161 height 33
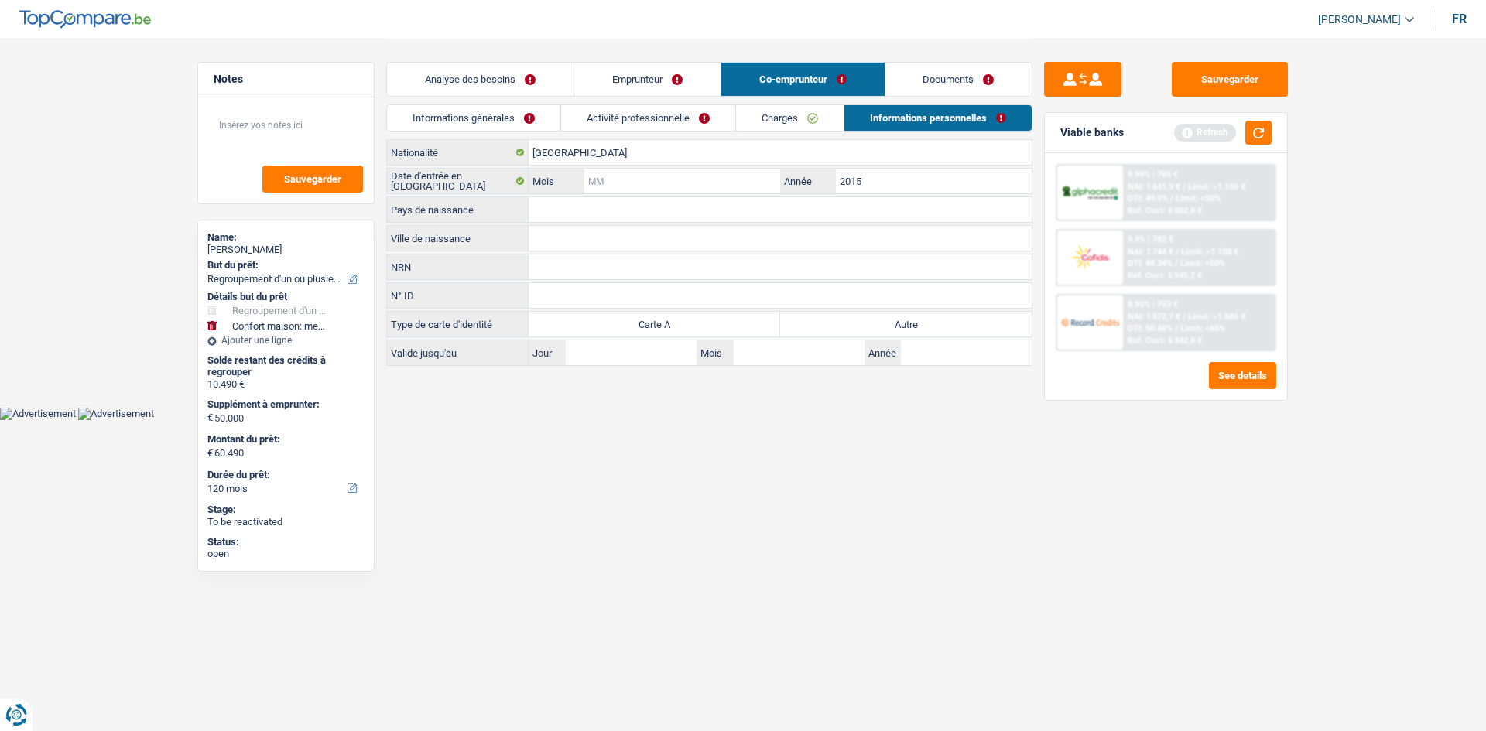
click at [577, 175] on input "Mois" at bounding box center [682, 181] width 196 height 25
click at [577, 75] on link "Emprunteur" at bounding box center [647, 79] width 146 height 33
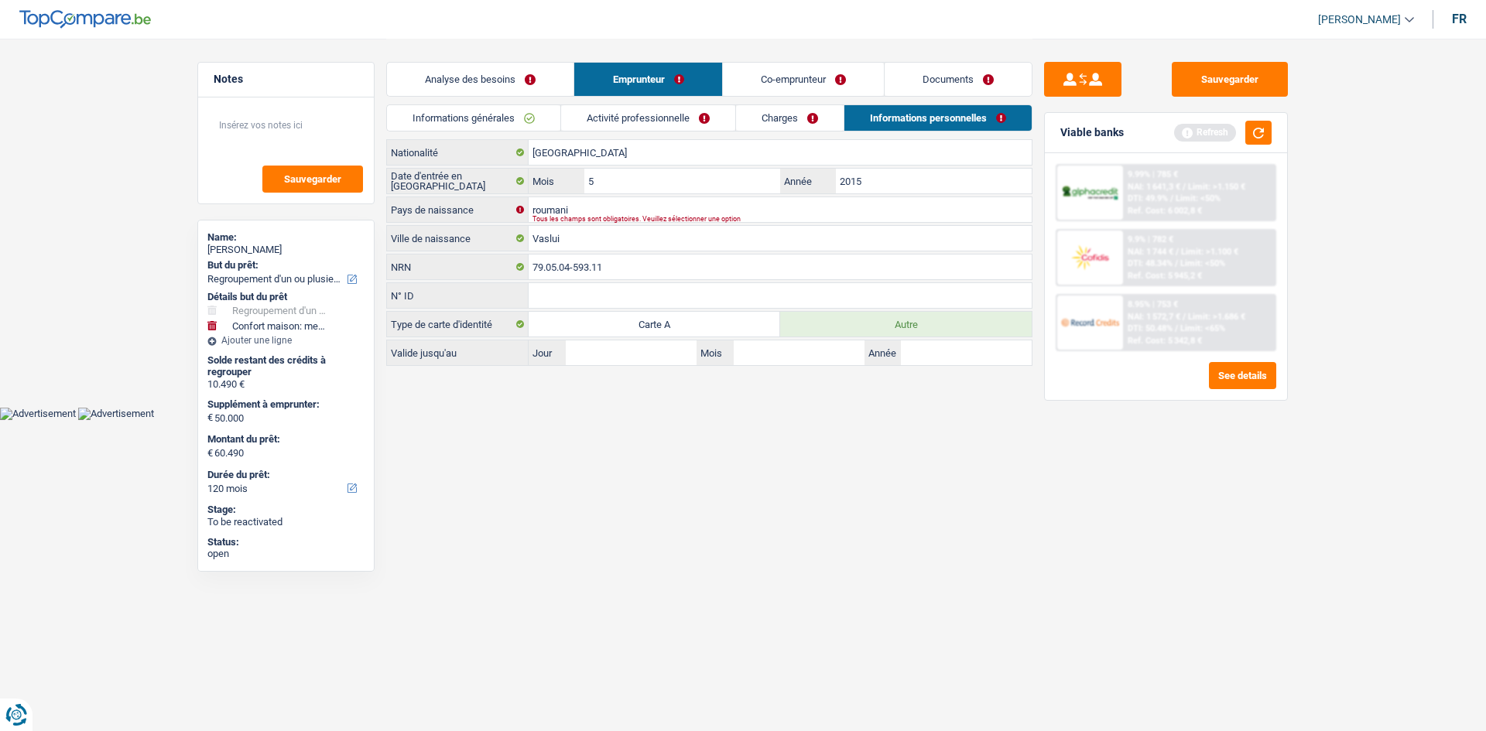
click at [577, 83] on link "Co-emprunteur" at bounding box center [803, 79] width 161 height 33
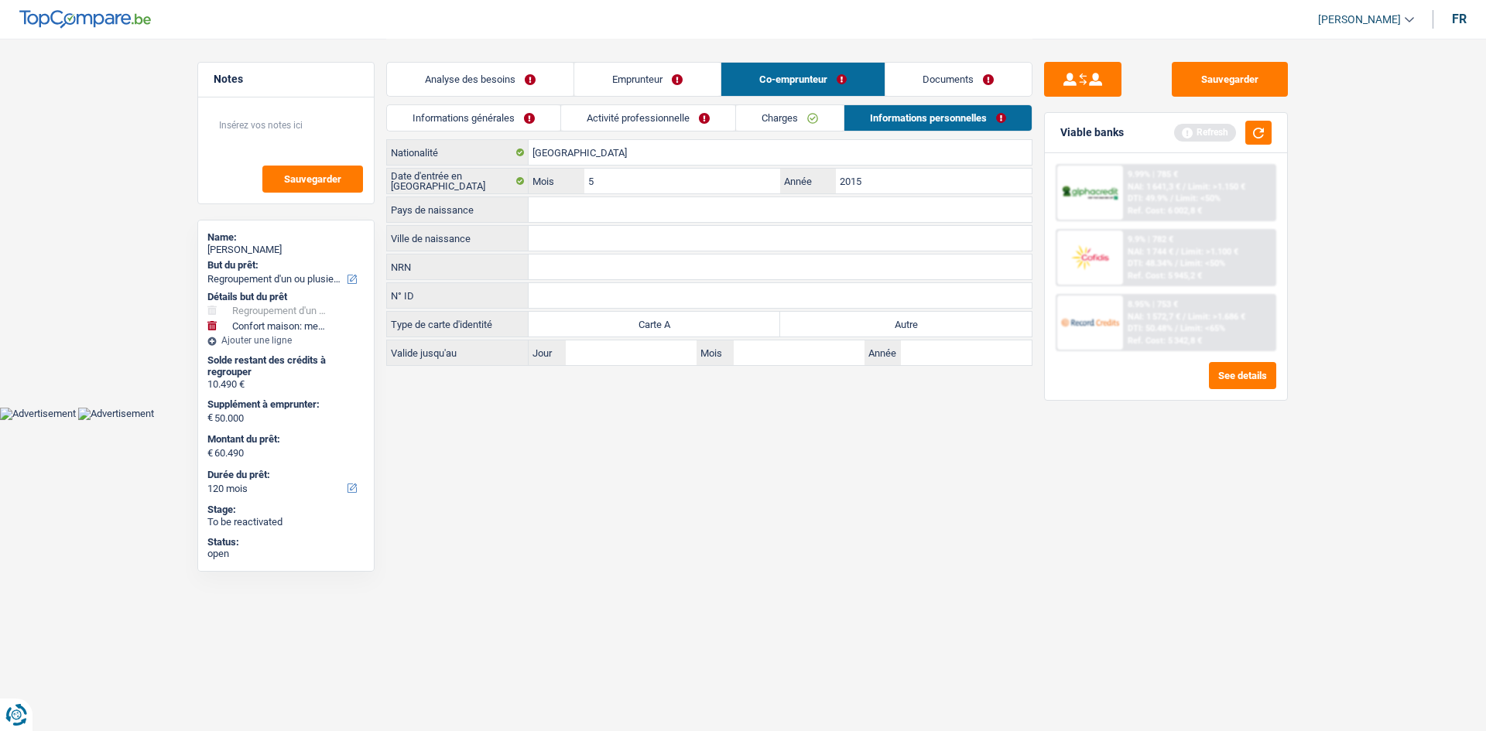
click at [577, 234] on input "Ville de naissance" at bounding box center [780, 238] width 503 height 25
click at [577, 196] on div "Roumanie Nationalité Date d'entrée en Belgique 5 Mois / 2015 Année Pays de nais…" at bounding box center [709, 252] width 646 height 227
drag, startPoint x: 600, startPoint y: 193, endPoint x: 594, endPoint y: 200, distance: 8.8
click at [577, 194] on div "Roumanie Nationalité Date d'entrée en Belgique 5 Mois / 2015 Année Pays de nais…" at bounding box center [709, 252] width 646 height 227
click at [577, 200] on input "Pays de naissance" at bounding box center [780, 209] width 503 height 25
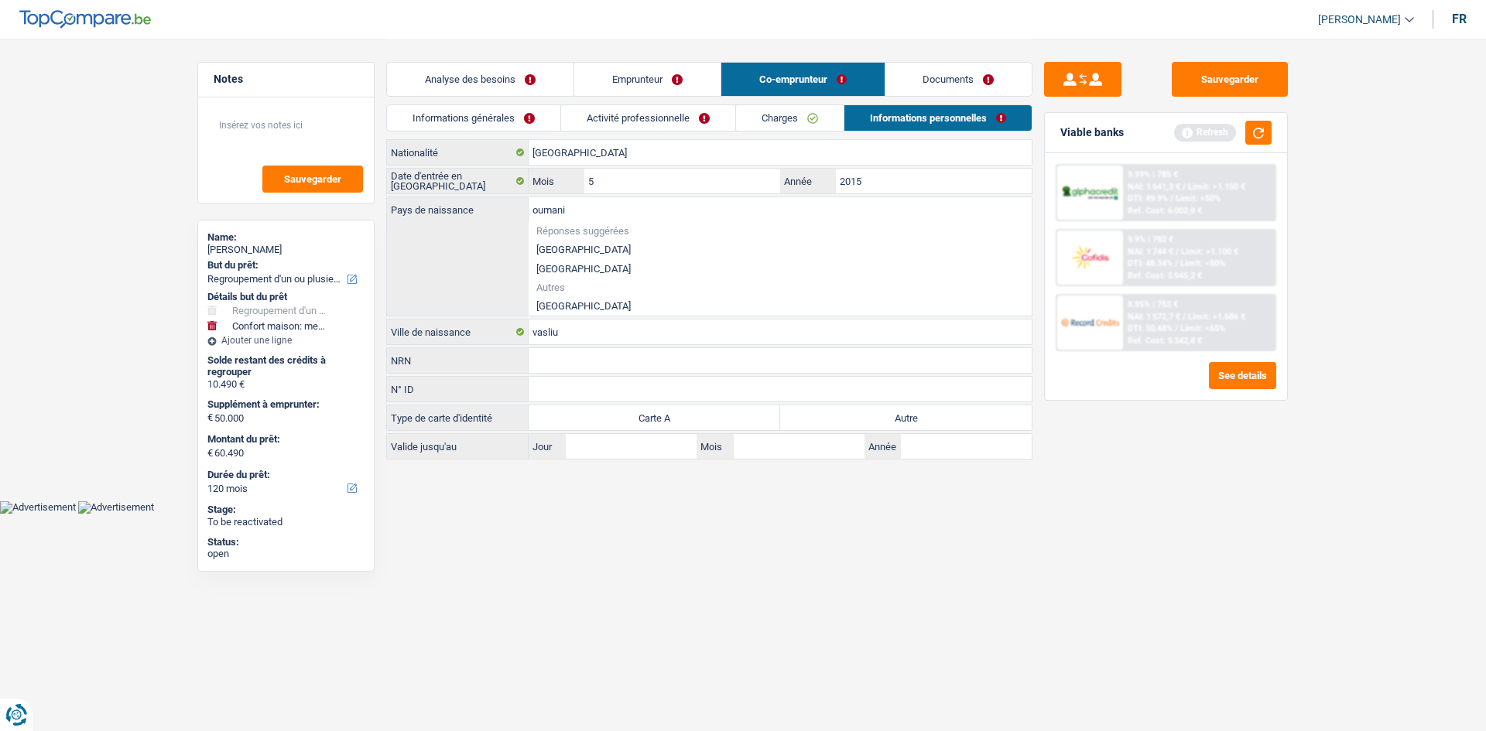
click at [577, 280] on div "oumani Pays de naissance Réponses suggérées Belgique Luxembourg Autres Roumanie…" at bounding box center [709, 256] width 645 height 118
click at [577, 280] on li "Roumanie" at bounding box center [780, 305] width 503 height 19
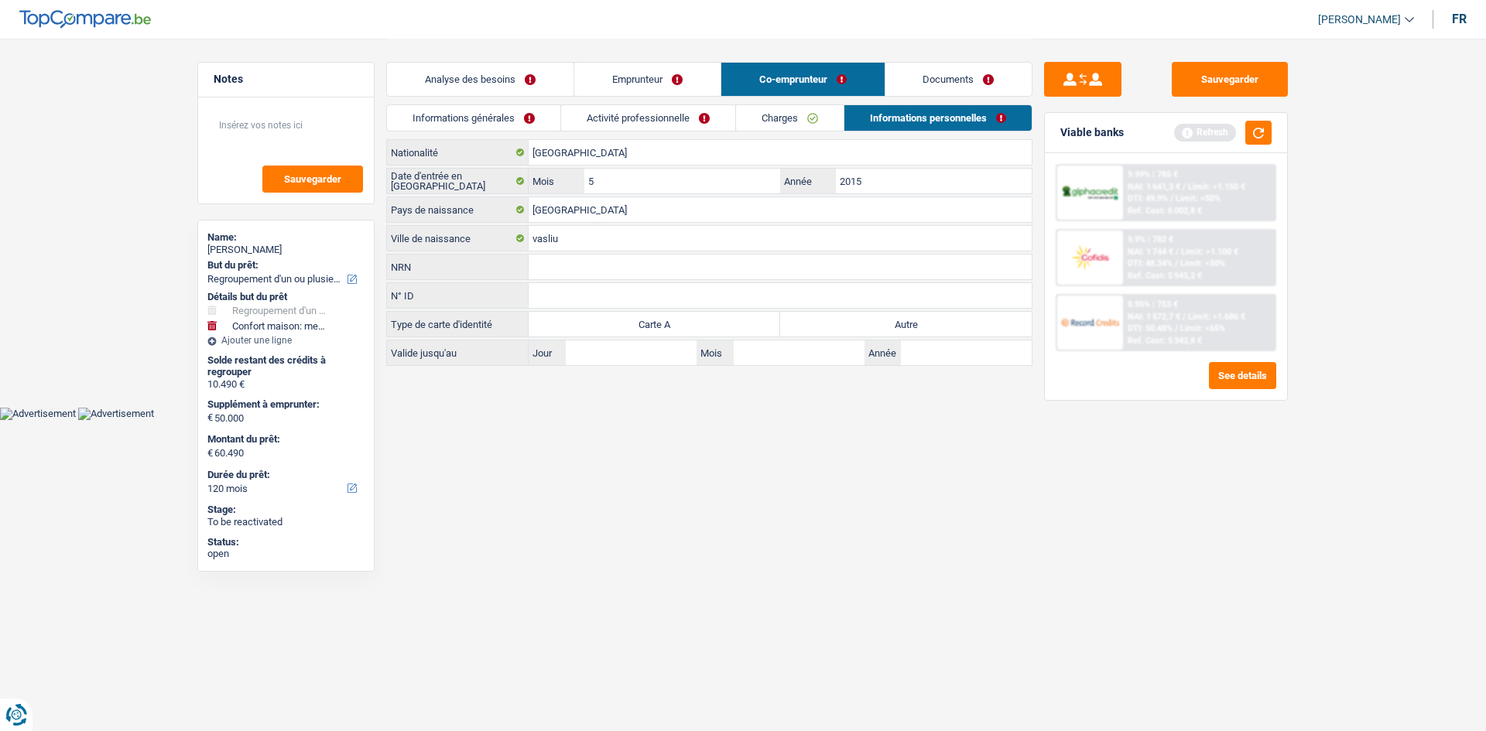
click at [577, 280] on label "Autre" at bounding box center [905, 324] width 251 height 25
click at [577, 280] on input "Autre" at bounding box center [905, 324] width 251 height 25
drag, startPoint x: 534, startPoint y: 84, endPoint x: 1265, endPoint y: 210, distance: 741.9
click at [534, 84] on link "Analyse des besoins" at bounding box center [480, 79] width 186 height 33
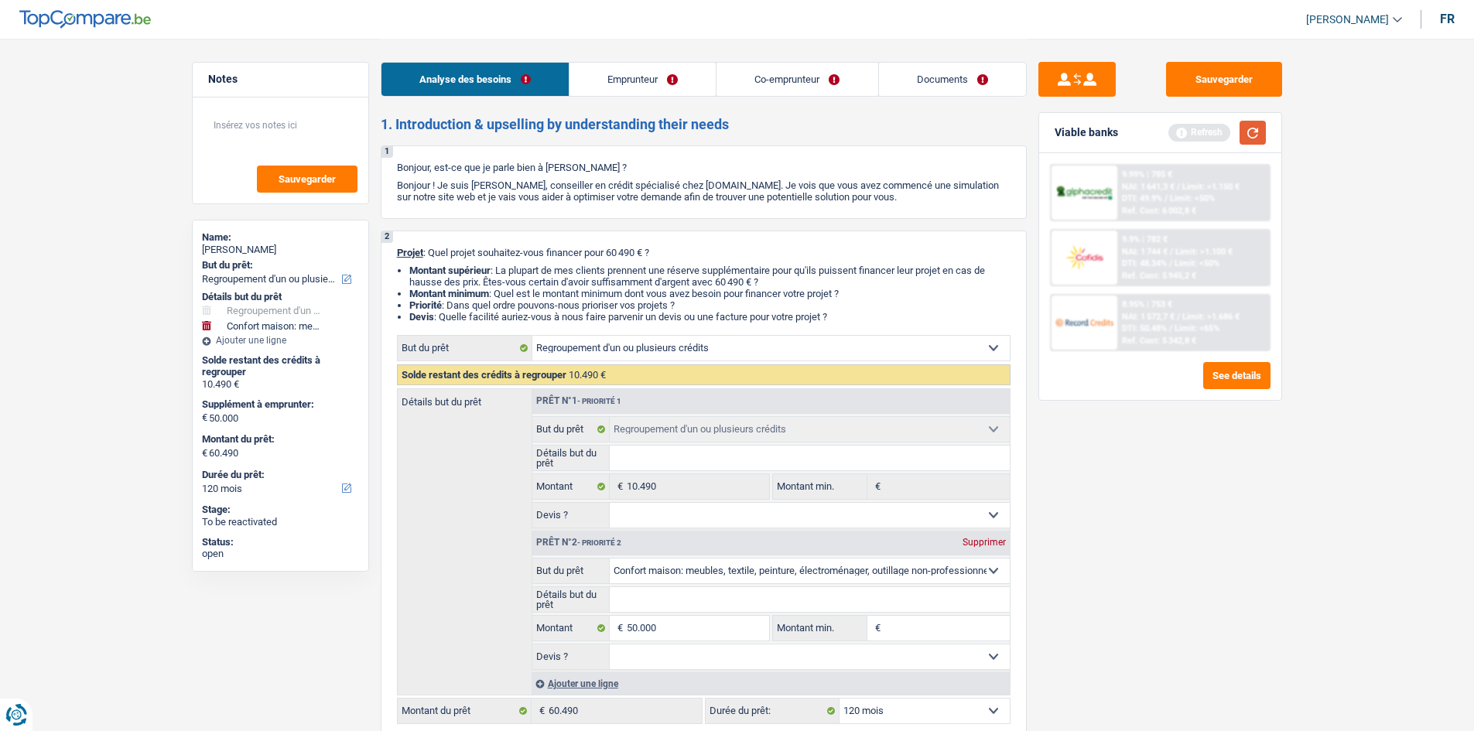
click at [577, 132] on button "button" at bounding box center [1253, 133] width 26 height 24
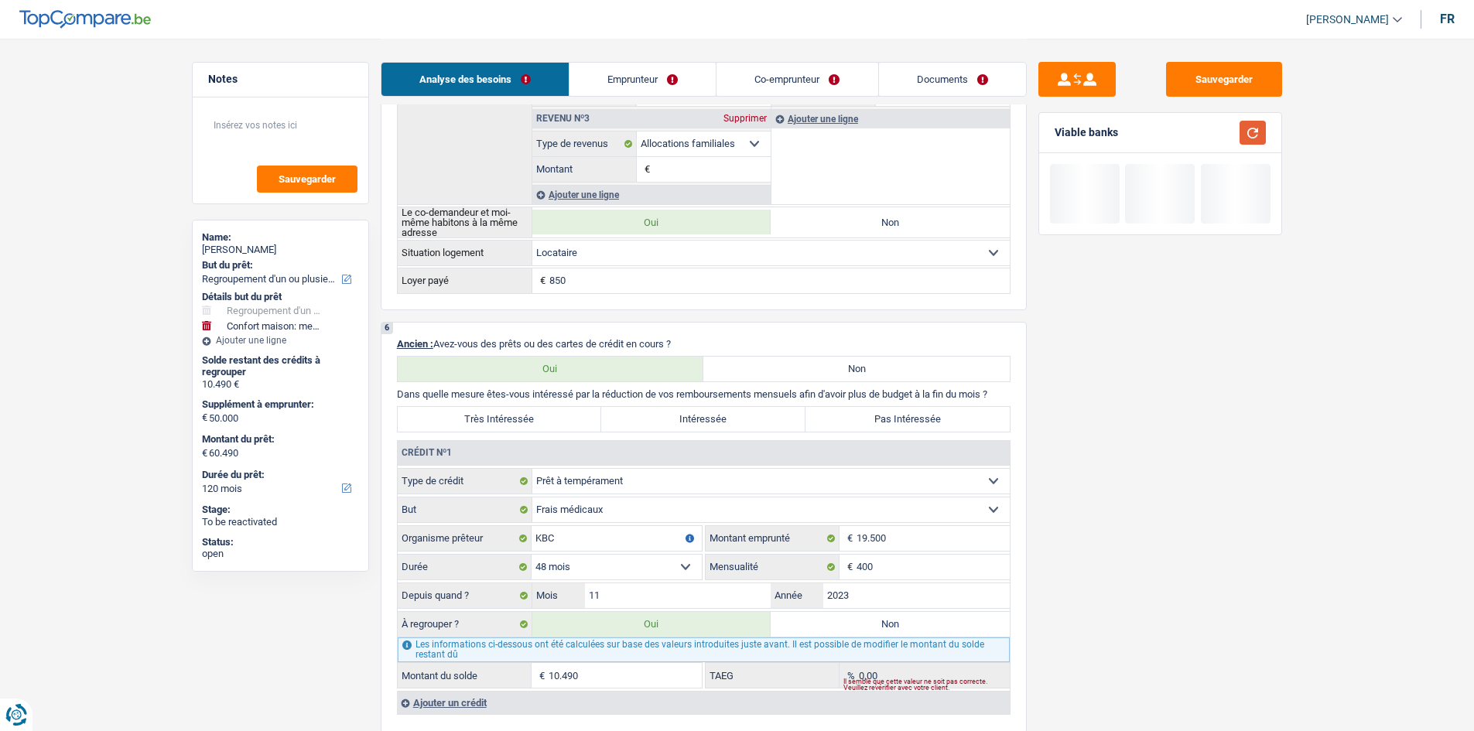
scroll to position [1238, 0]
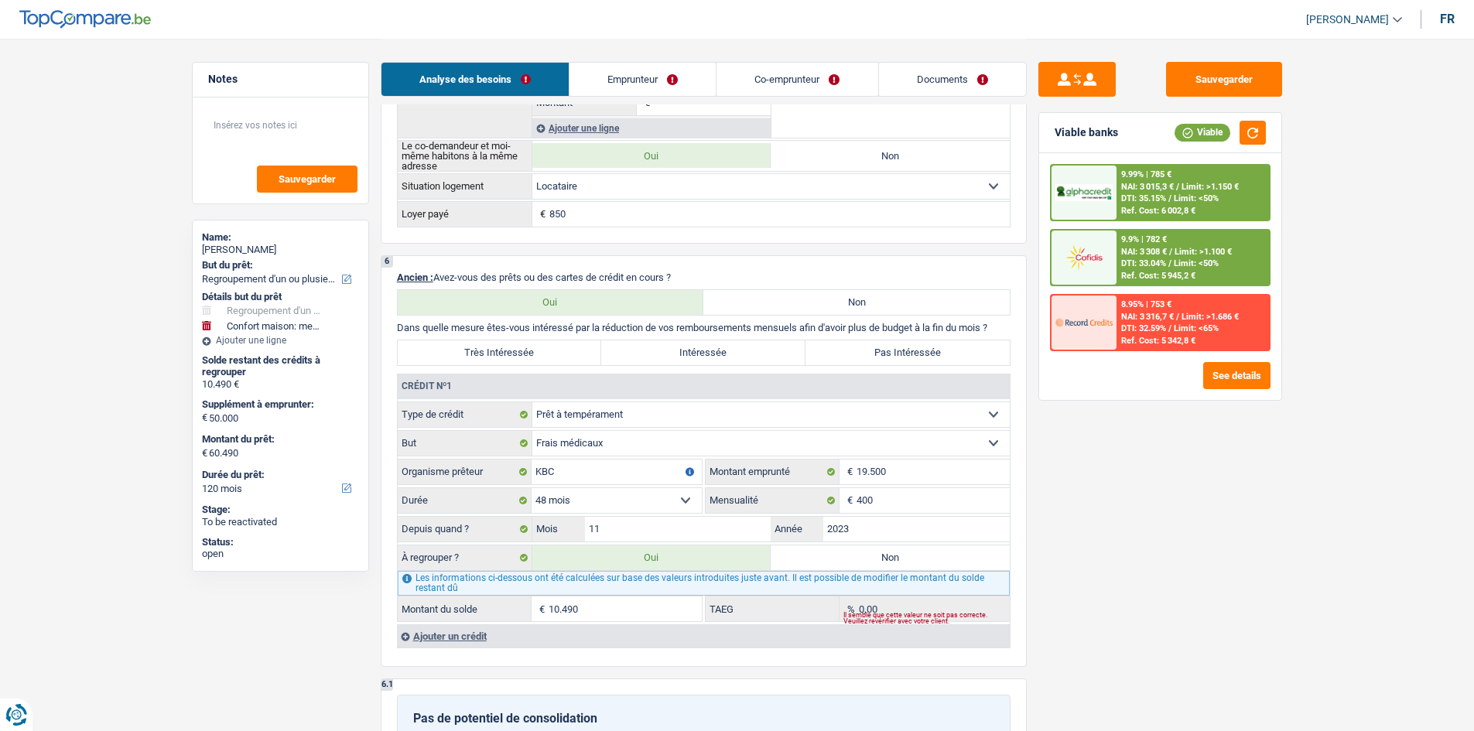
click at [577, 280] on label "Pas Intéressée" at bounding box center [908, 352] width 204 height 25
click at [577, 280] on input "Pas Intéressée" at bounding box center [908, 352] width 204 height 25
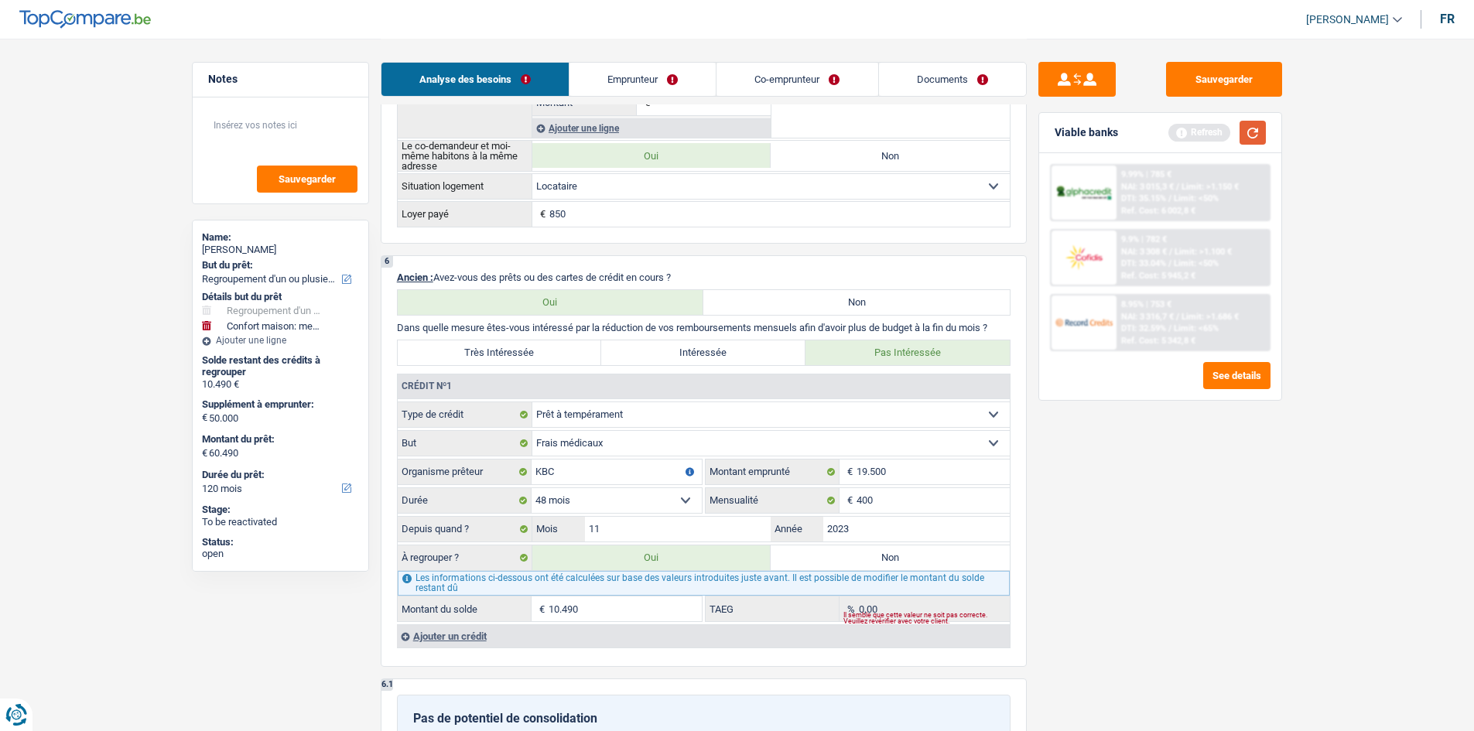
click at [577, 131] on button "button" at bounding box center [1253, 133] width 26 height 24
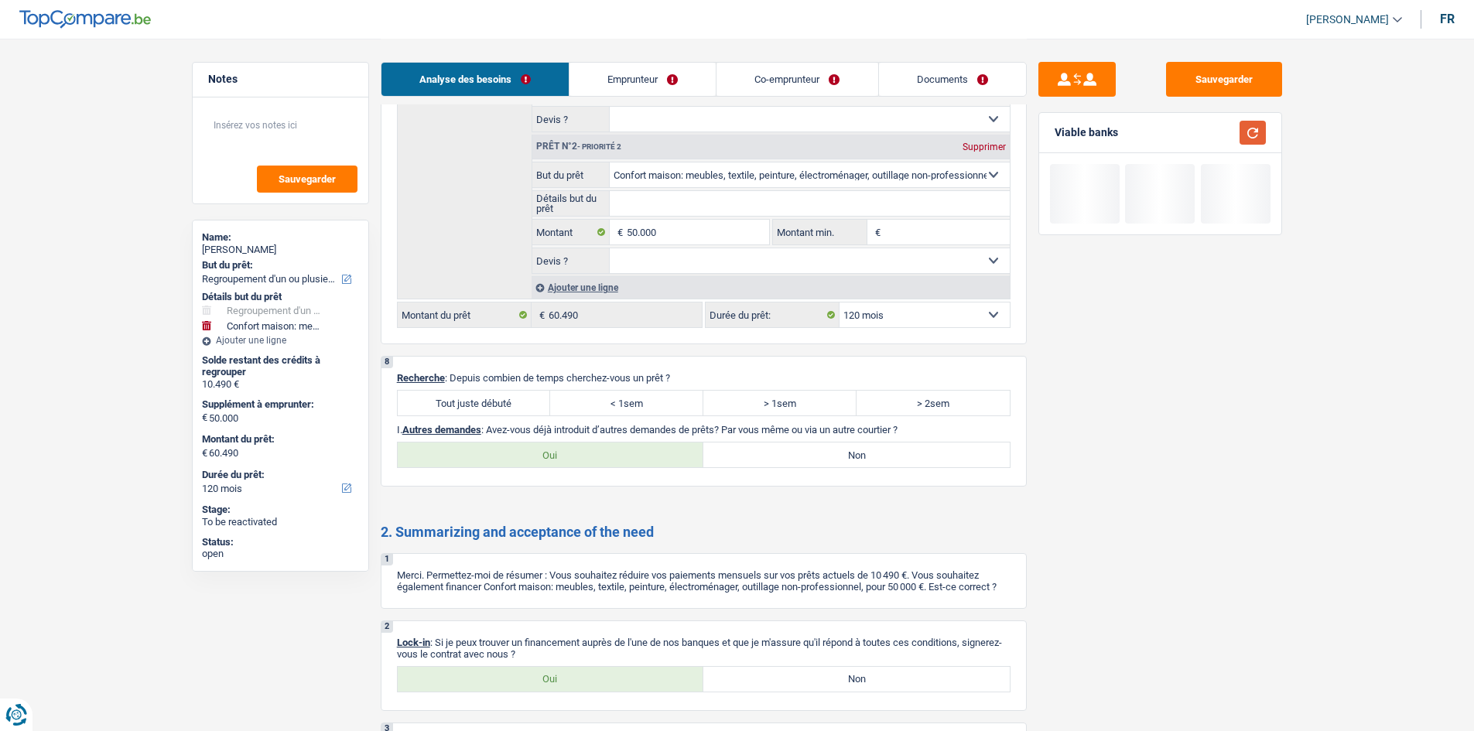
scroll to position [2289, 0]
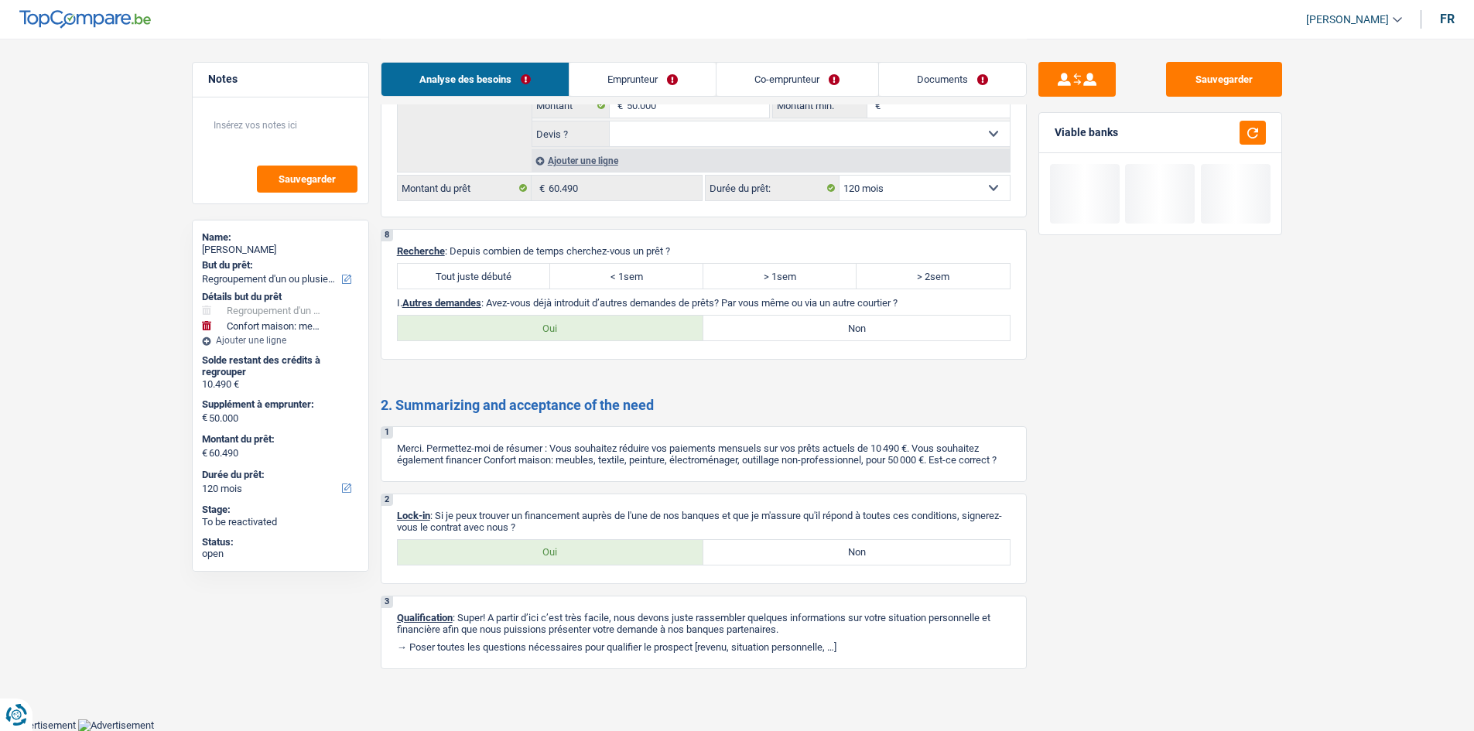
click at [511, 280] on label "Tout juste débuté" at bounding box center [474, 276] width 153 height 25
click at [511, 280] on input "Tout juste débuté" at bounding box center [474, 276] width 153 height 25
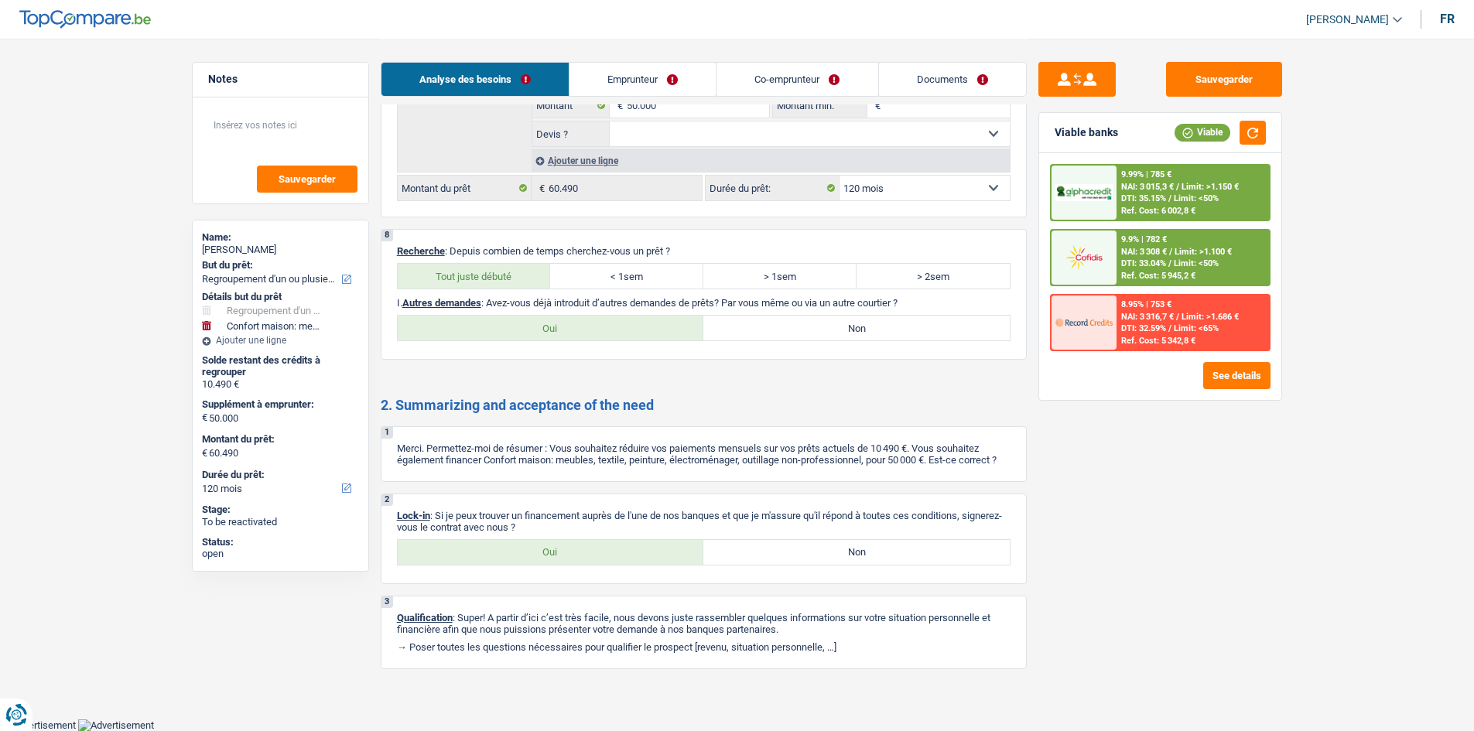
click at [577, 280] on label "Oui" at bounding box center [551, 552] width 306 height 25
click at [577, 280] on input "Oui" at bounding box center [551, 552] width 306 height 25
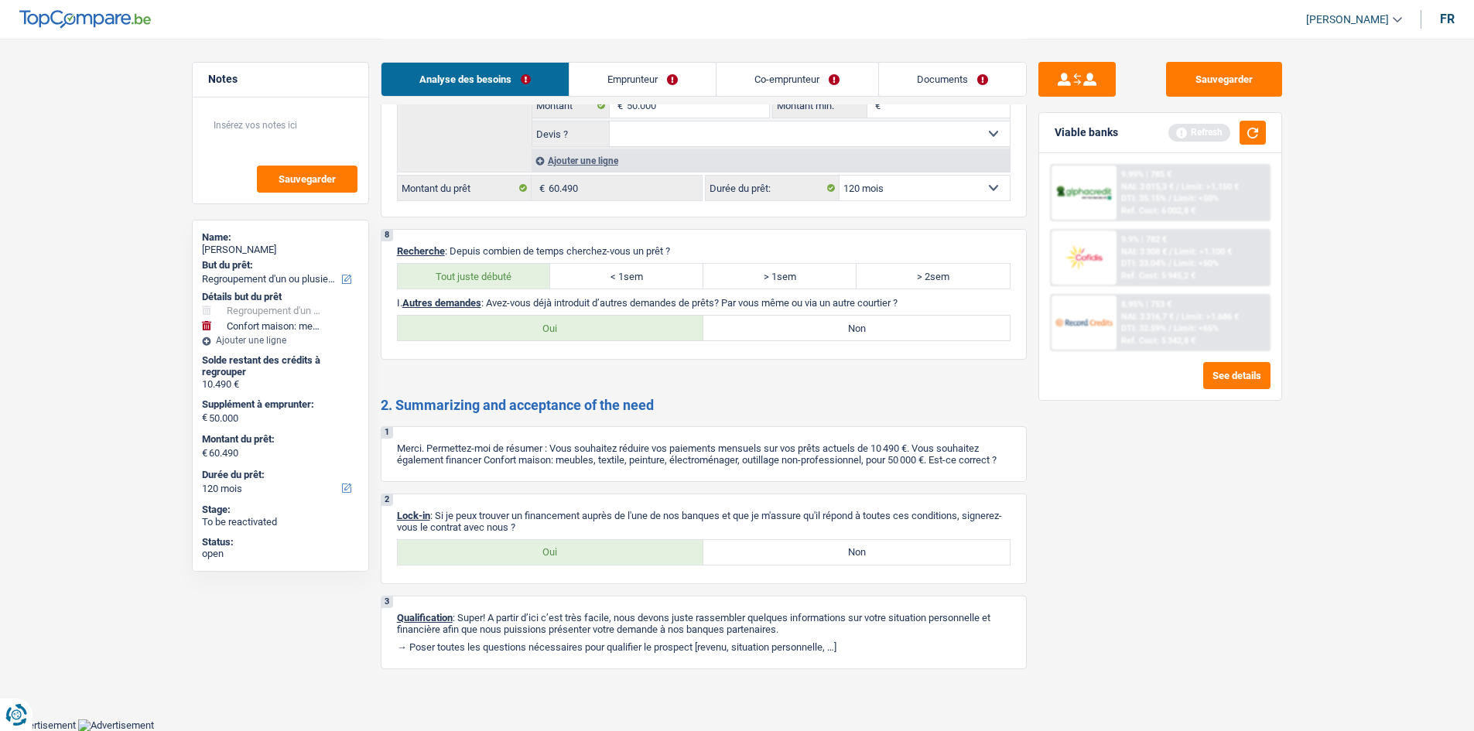
click at [577, 280] on label "Non" at bounding box center [856, 328] width 306 height 25
click at [577, 280] on input "Non" at bounding box center [856, 328] width 306 height 25
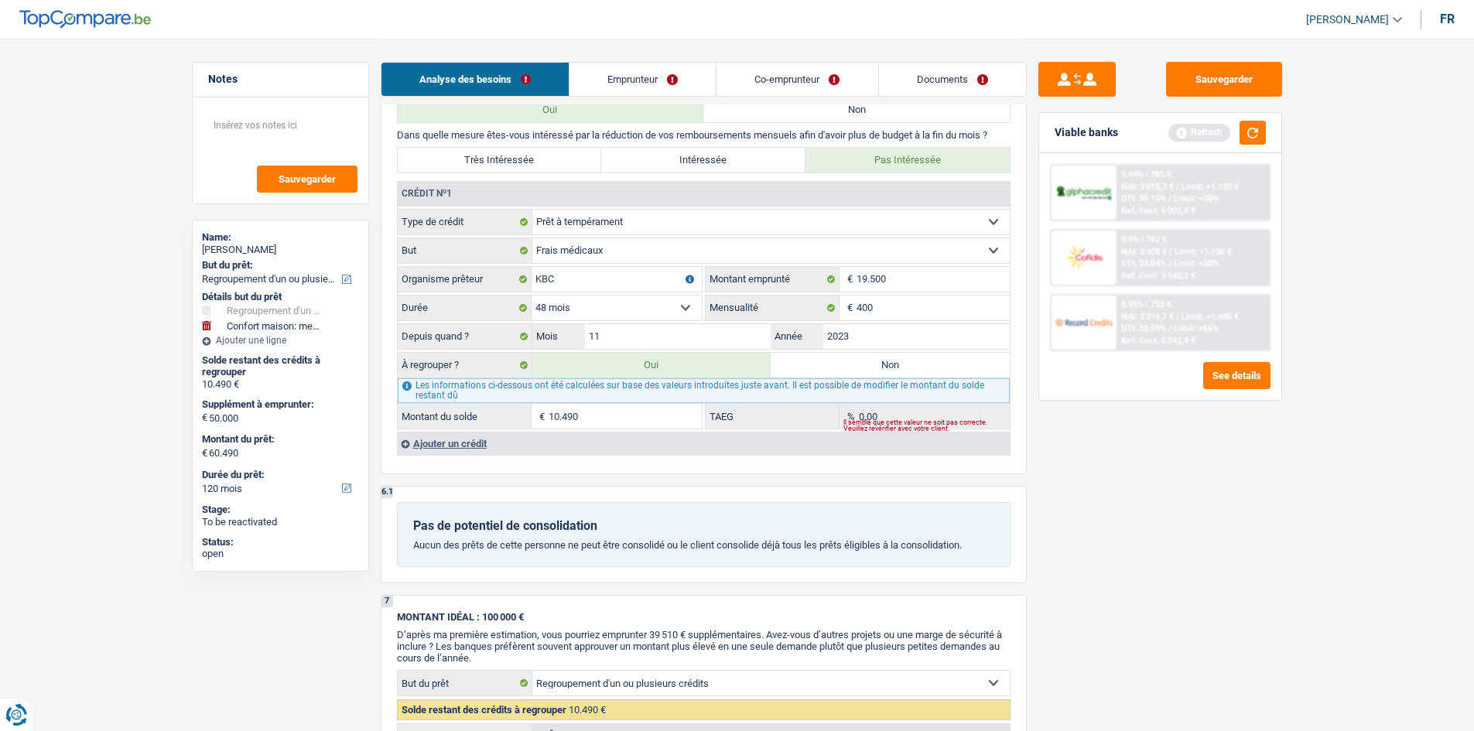
scroll to position [1283, 0]
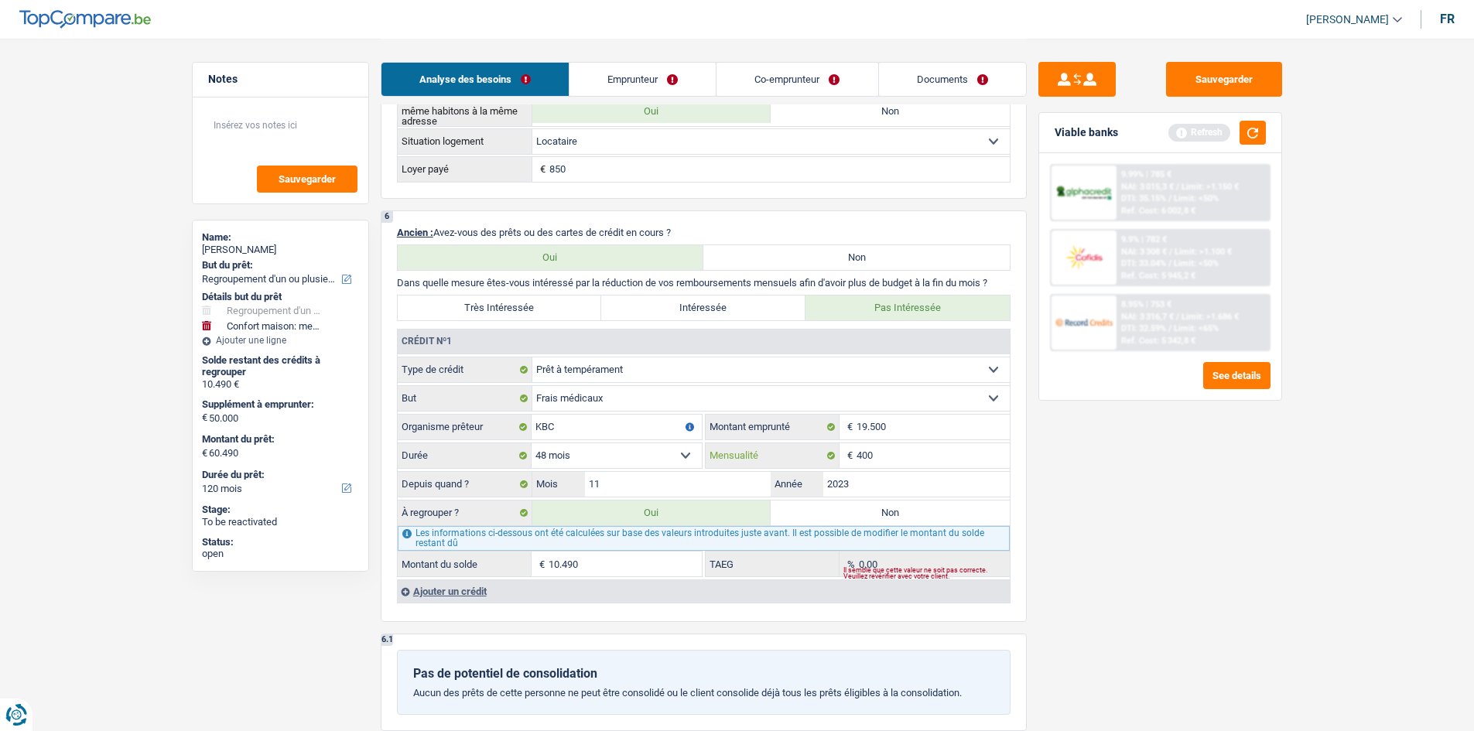
click at [577, 280] on input "400" at bounding box center [933, 455] width 153 height 25
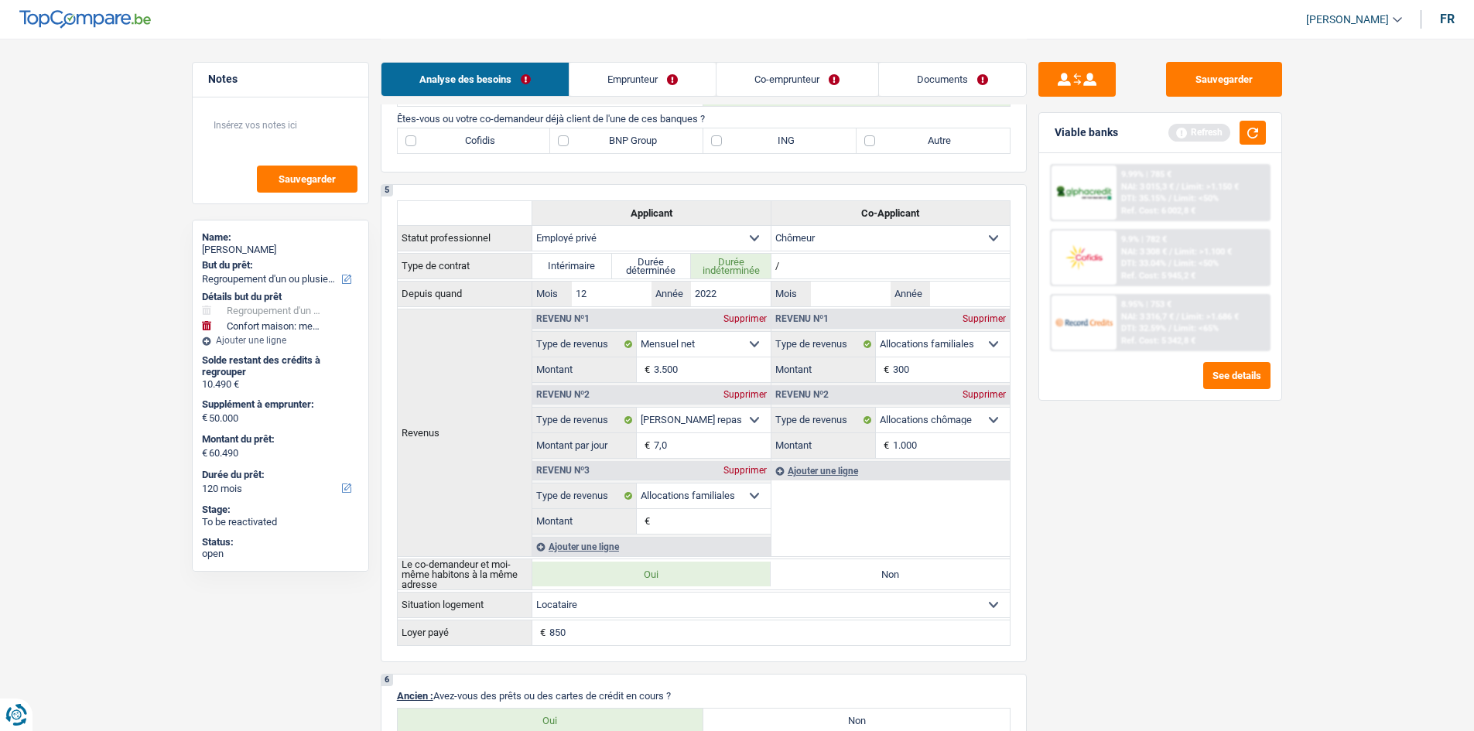
scroll to position [664, 0]
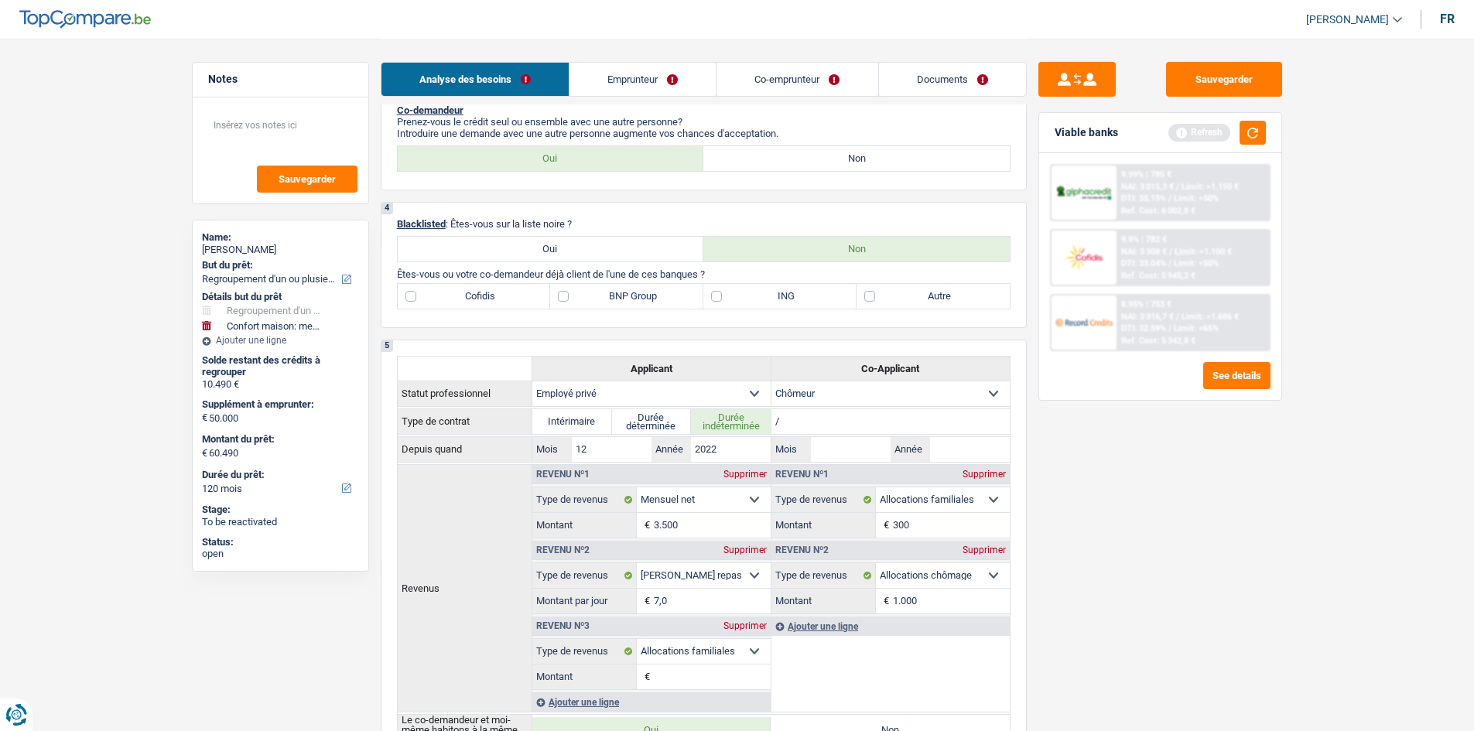
click at [577, 280] on label "Autre" at bounding box center [933, 296] width 153 height 25
click at [577, 280] on input "Autre" at bounding box center [933, 296] width 153 height 25
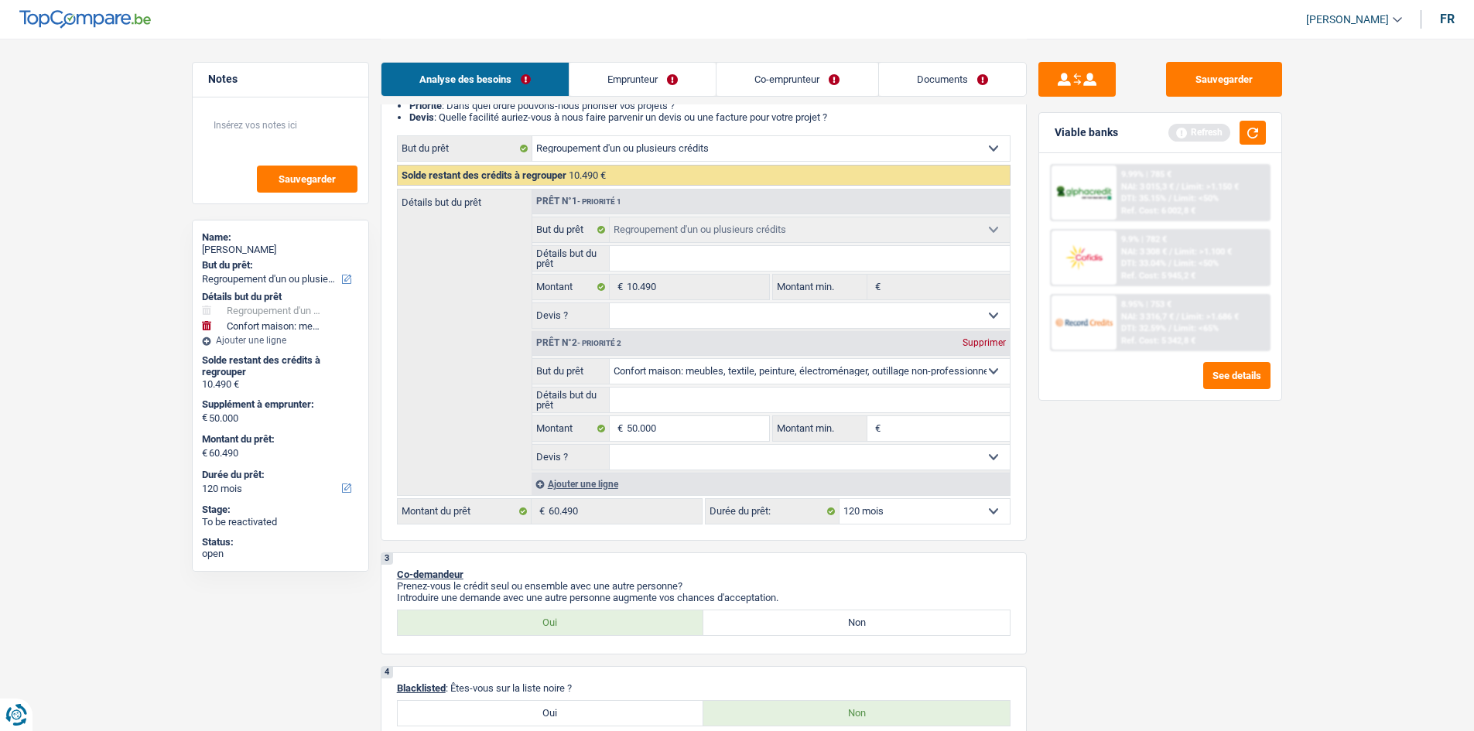
scroll to position [122, 0]
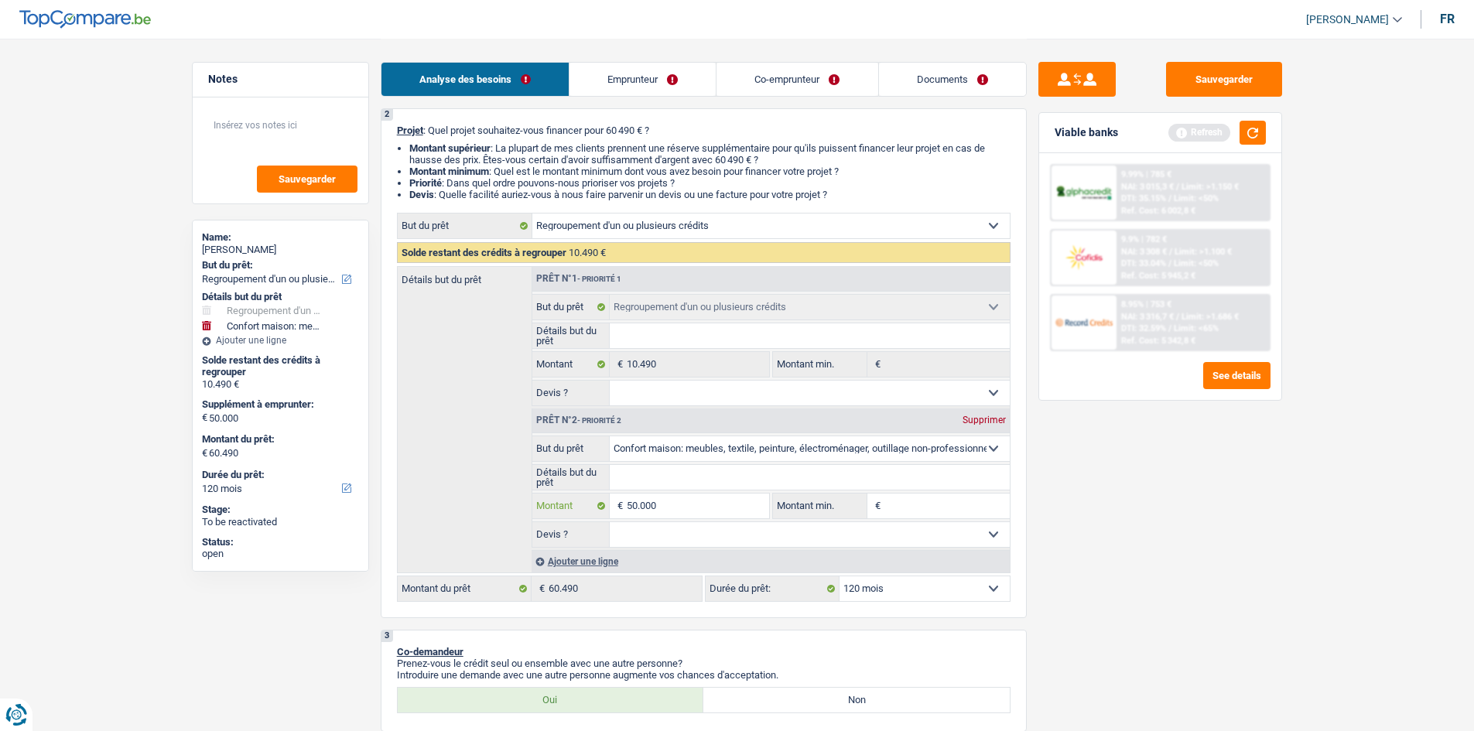
click at [577, 280] on input "50.000" at bounding box center [698, 506] width 142 height 25
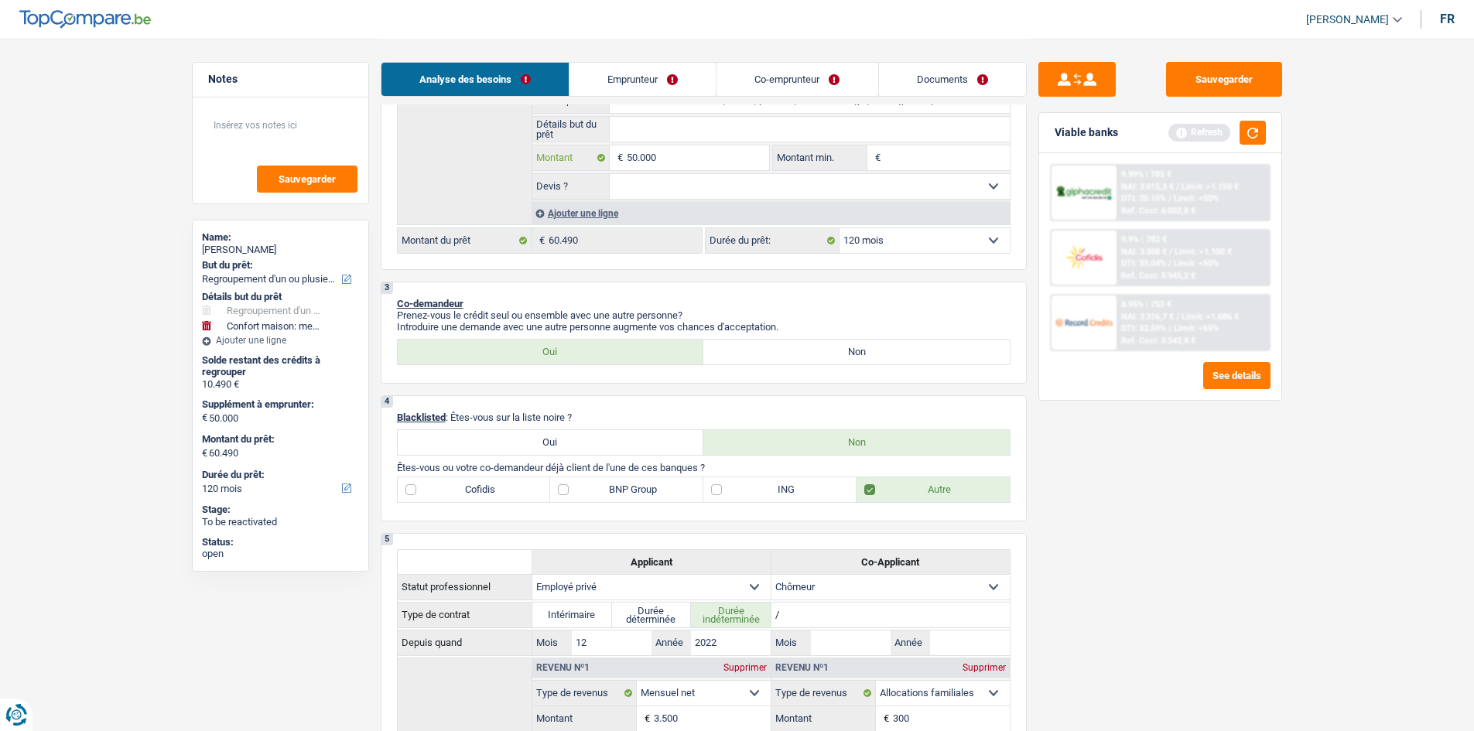
scroll to position [432, 0]
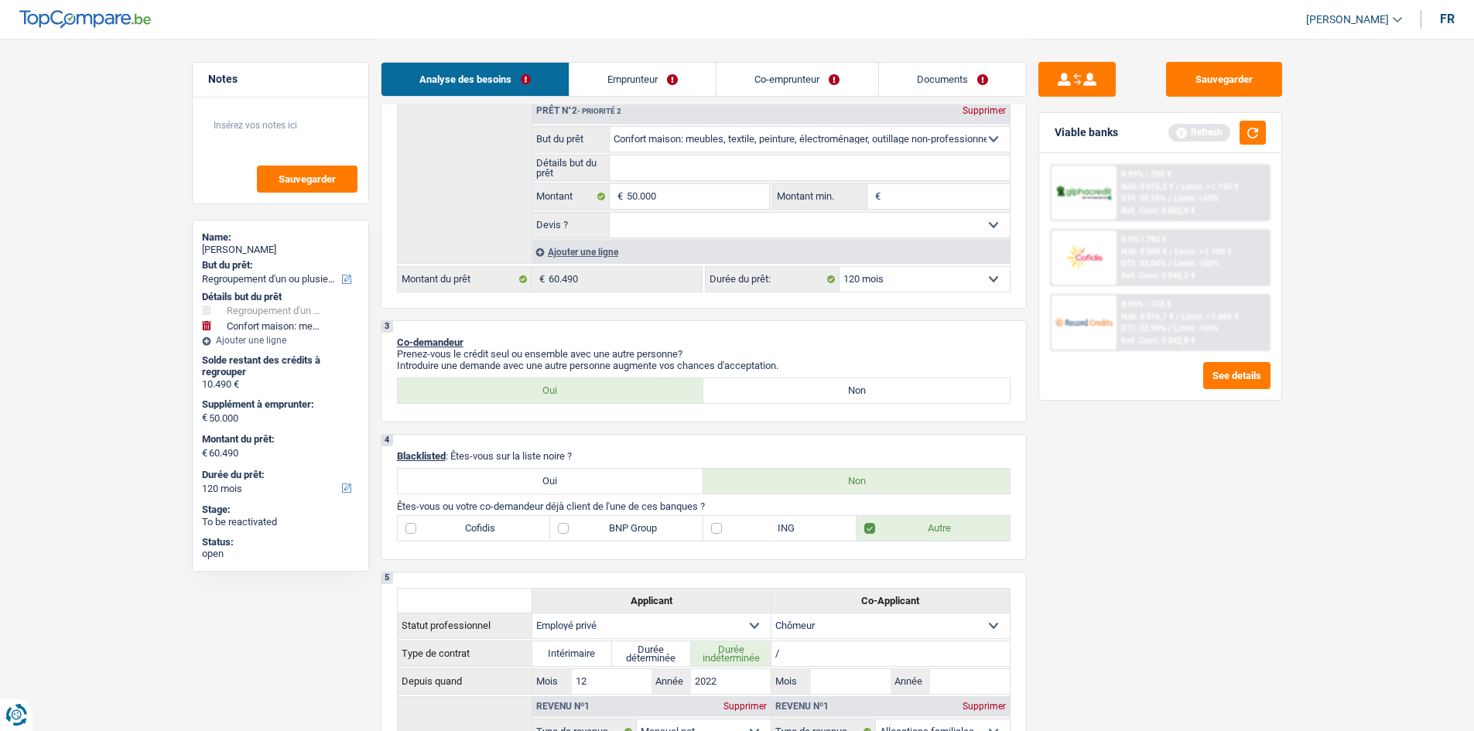
click at [577, 228] on select "Oui Non Non répondu Sélectionner une option" at bounding box center [810, 225] width 400 height 25
click at [577, 213] on select "Oui Non Non répondu Sélectionner une option" at bounding box center [810, 225] width 400 height 25
click at [577, 198] on input "50.000" at bounding box center [698, 196] width 142 height 25
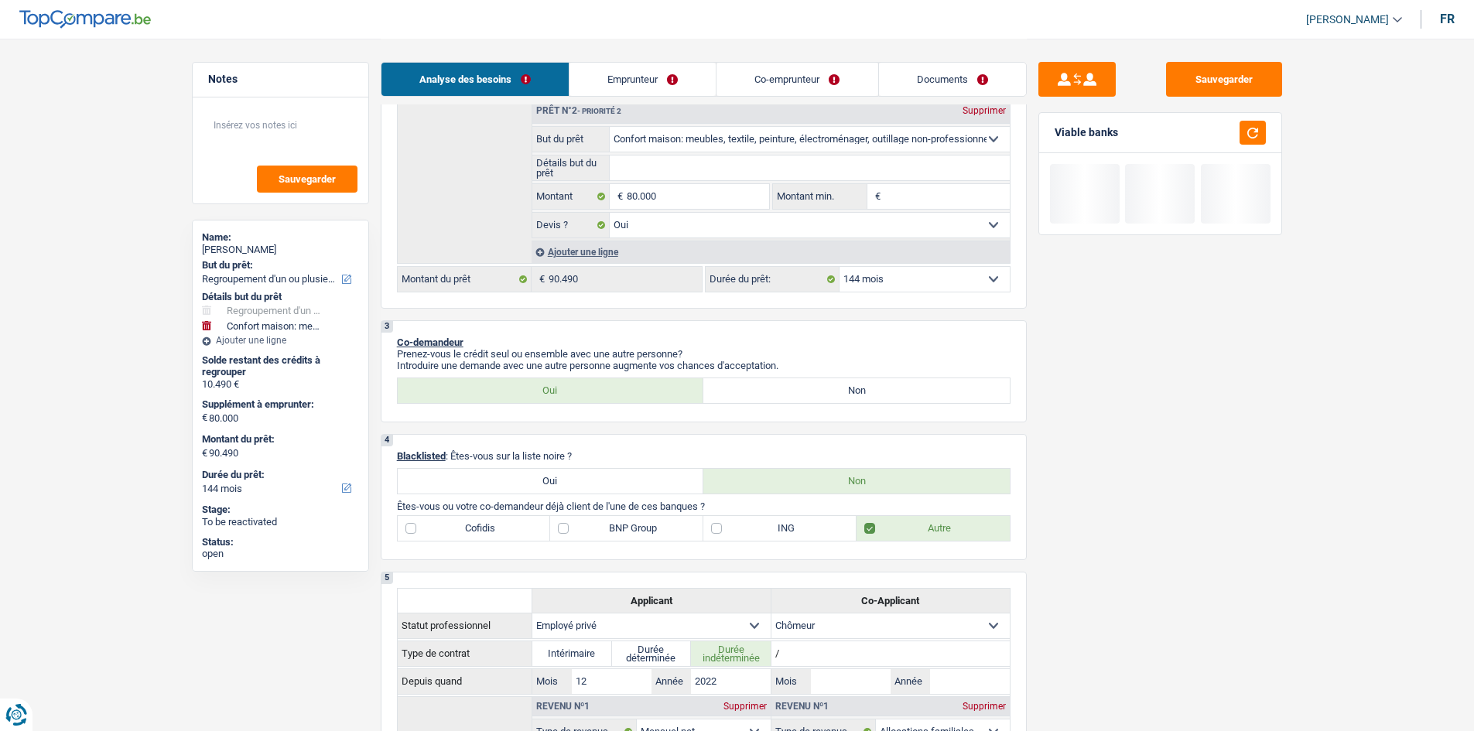
drag, startPoint x: 935, startPoint y: 271, endPoint x: 963, endPoint y: 290, distance: 34.6
click at [577, 271] on select "12 mois 18 mois 24 mois 30 mois 36 mois 42 mois 48 mois 60 mois 72 mois 84 mois…" at bounding box center [925, 279] width 170 height 25
click at [577, 267] on select "12 mois 18 mois 24 mois 30 mois 36 mois 42 mois 48 mois 60 mois 72 mois 84 mois…" at bounding box center [925, 279] width 170 height 25
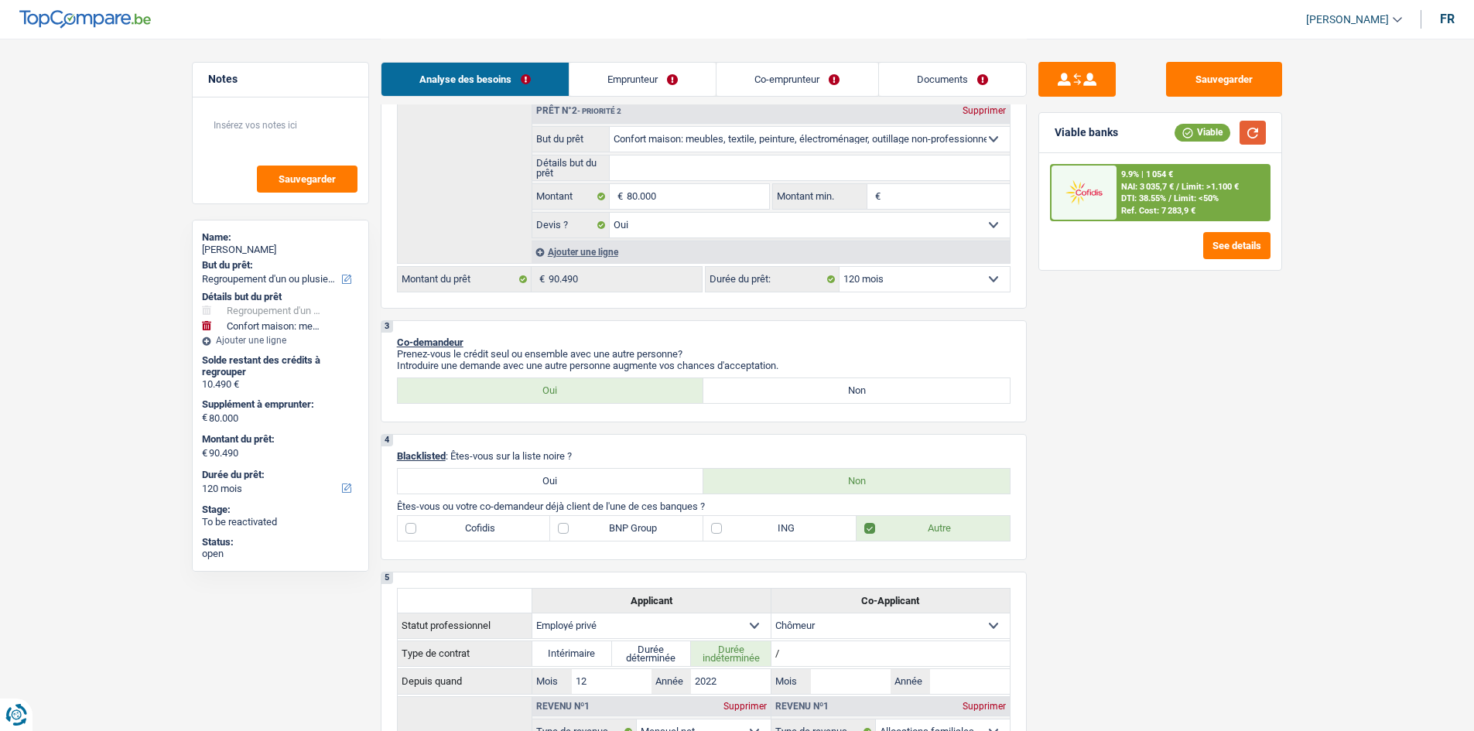
click at [577, 139] on button "button" at bounding box center [1253, 133] width 26 height 24
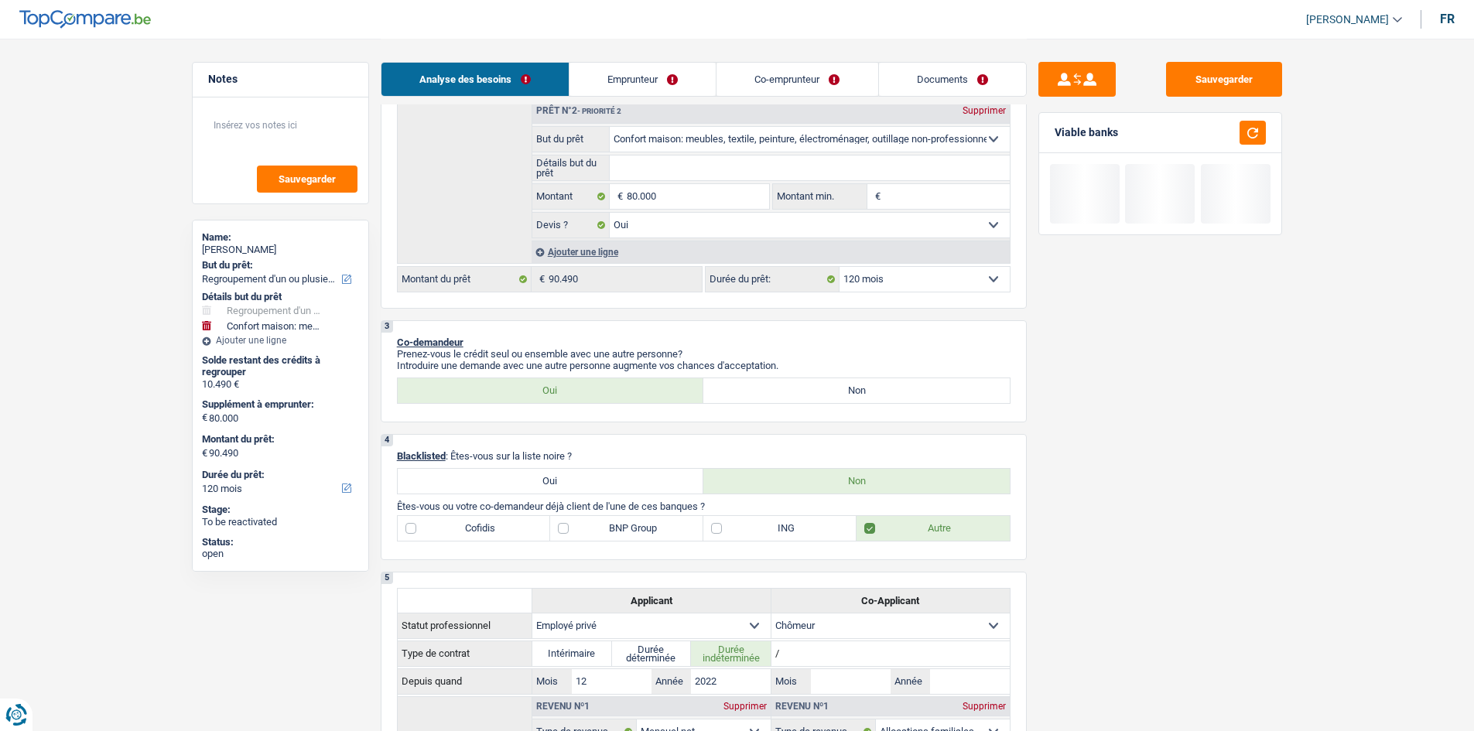
click at [577, 183] on fieldset "80.000 € Montant Tous les champs sont obligatoires. Veuillez fournir une répons…" at bounding box center [651, 196] width 238 height 26
click at [577, 185] on input "80.000" at bounding box center [698, 196] width 142 height 25
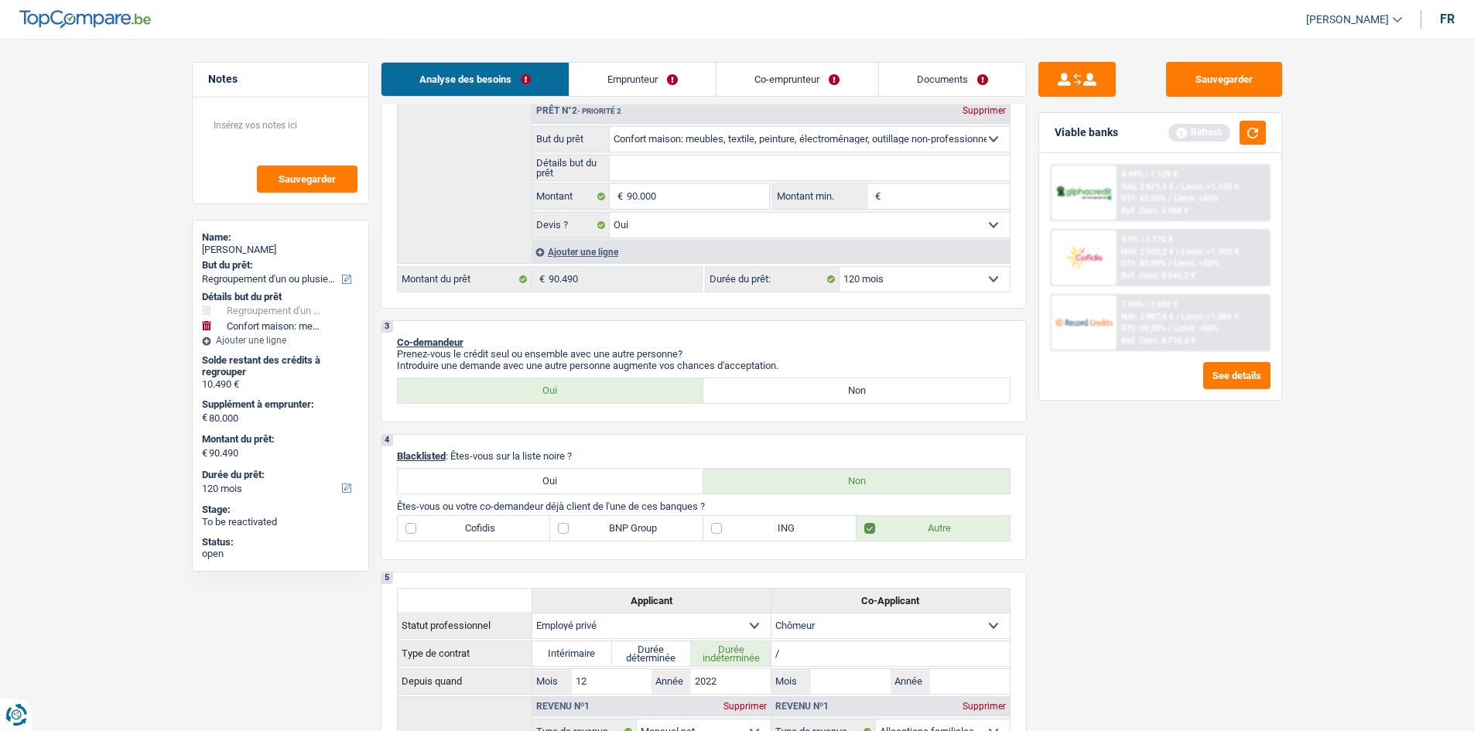
click at [577, 280] on div "Sauvegarder Viable banks Refresh 8.99% | 1 129 € NAI: 2 671,3 € / Limit: >1.150…" at bounding box center [1160, 384] width 267 height 645
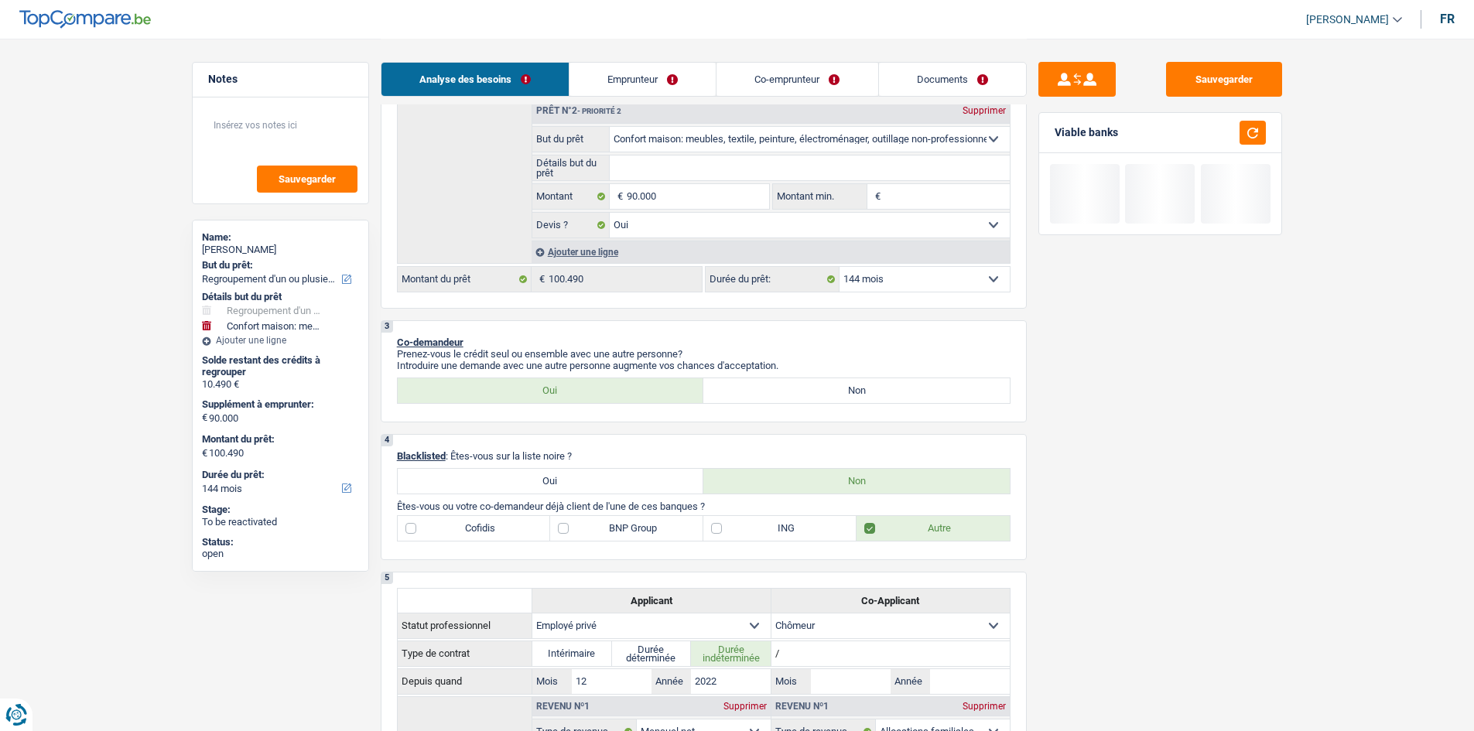
click at [577, 279] on select "12 mois 18 mois 24 mois 30 mois 36 mois 42 mois 48 mois 60 mois 72 mois 84 mois…" at bounding box center [925, 279] width 170 height 25
click at [577, 267] on select "12 mois 18 mois 24 mois 30 mois 36 mois 42 mois 48 mois 60 mois 72 mois 84 mois…" at bounding box center [925, 279] width 170 height 25
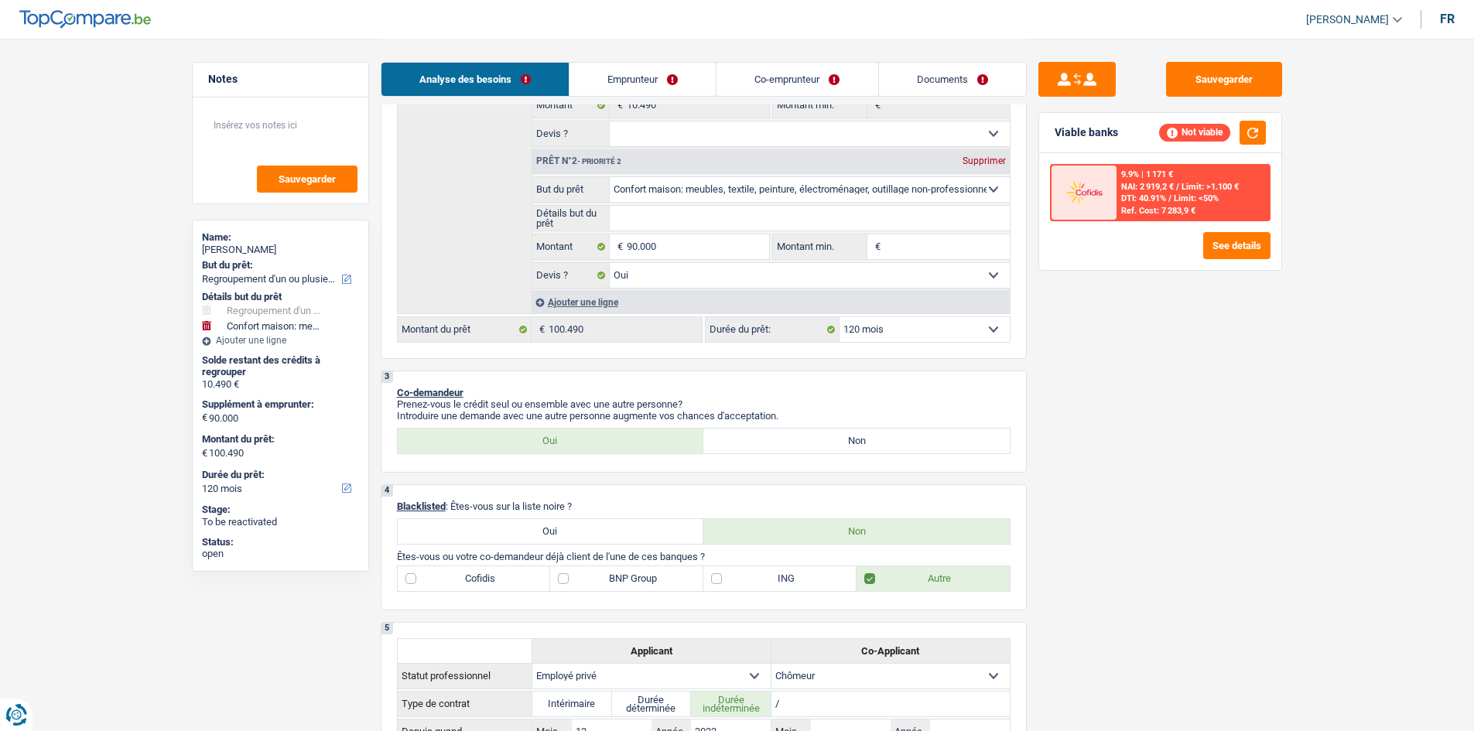
scroll to position [354, 0]
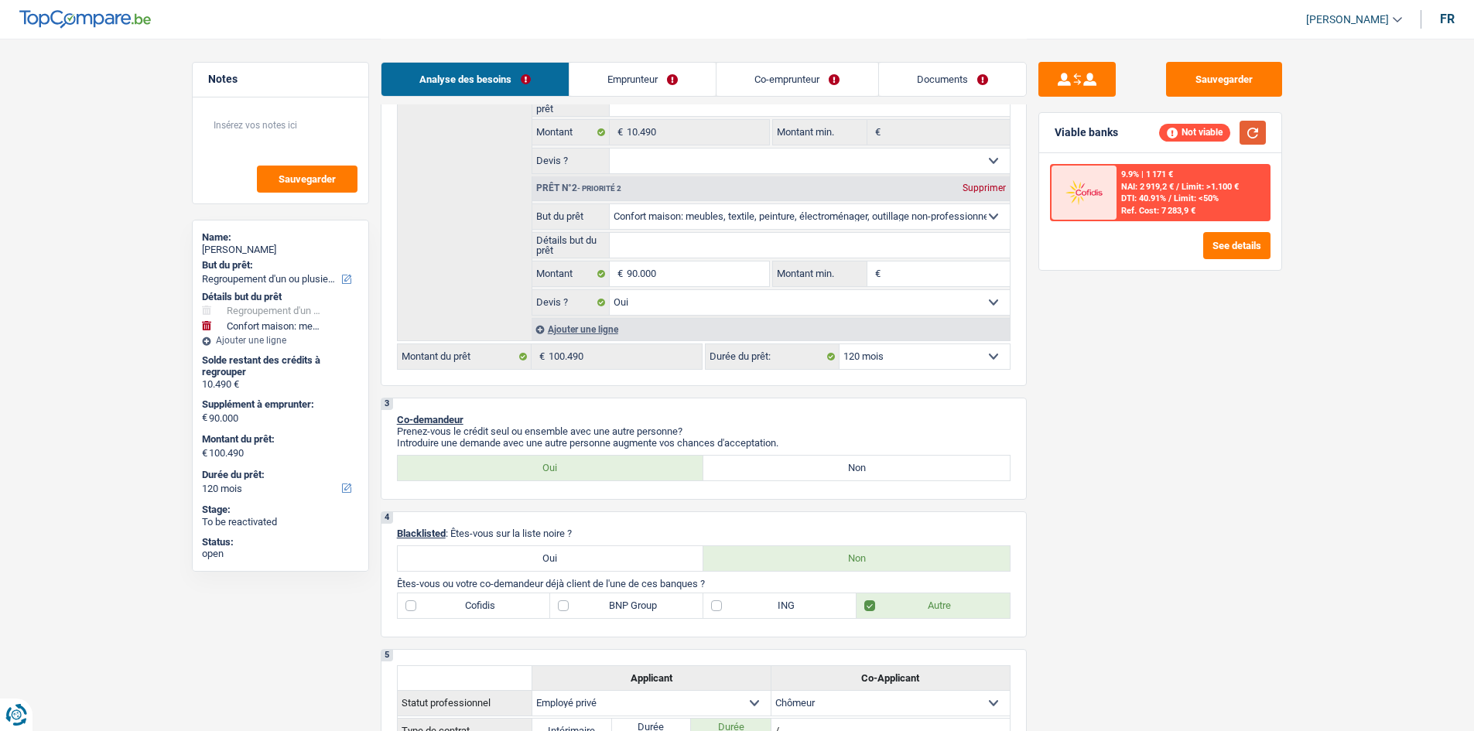
click at [577, 131] on button "button" at bounding box center [1253, 133] width 26 height 24
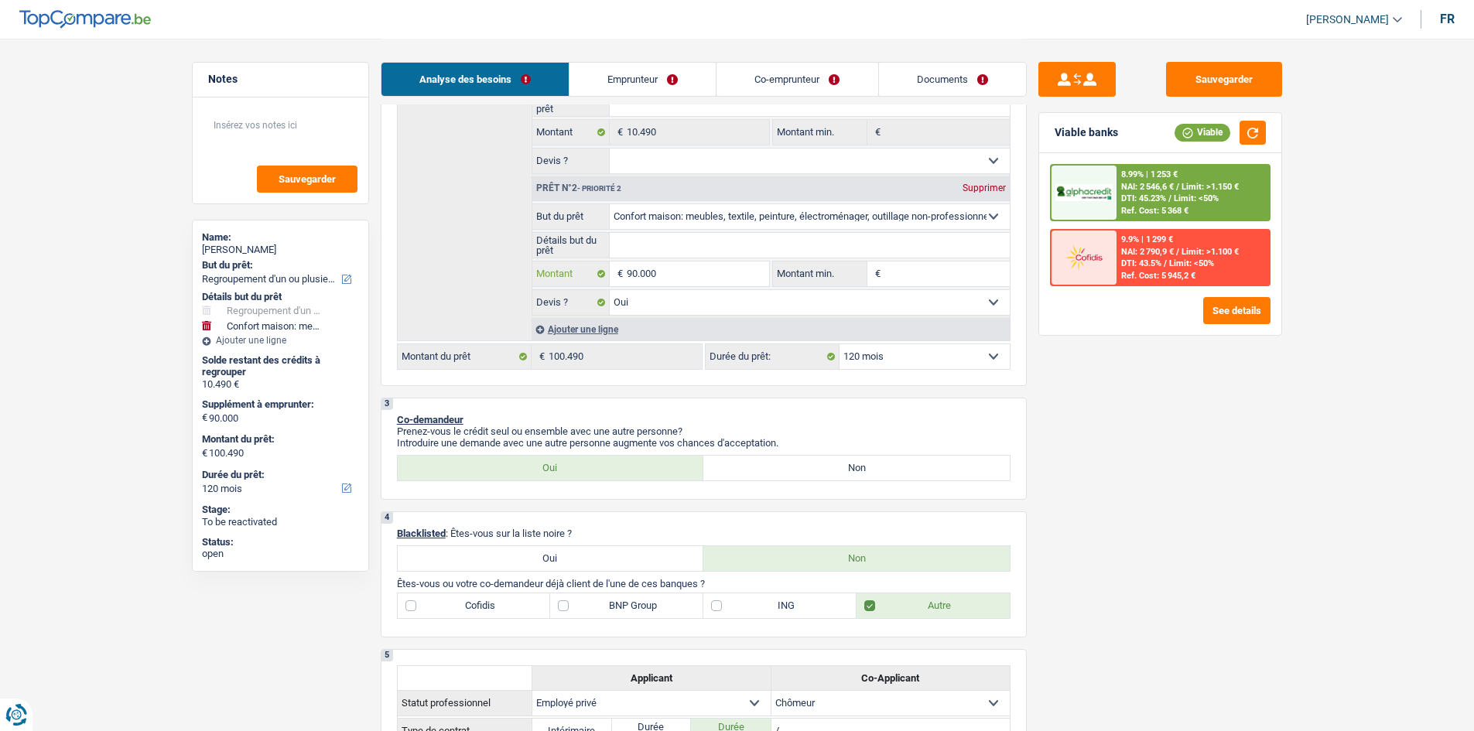
click at [577, 273] on input "90.000" at bounding box center [698, 274] width 142 height 25
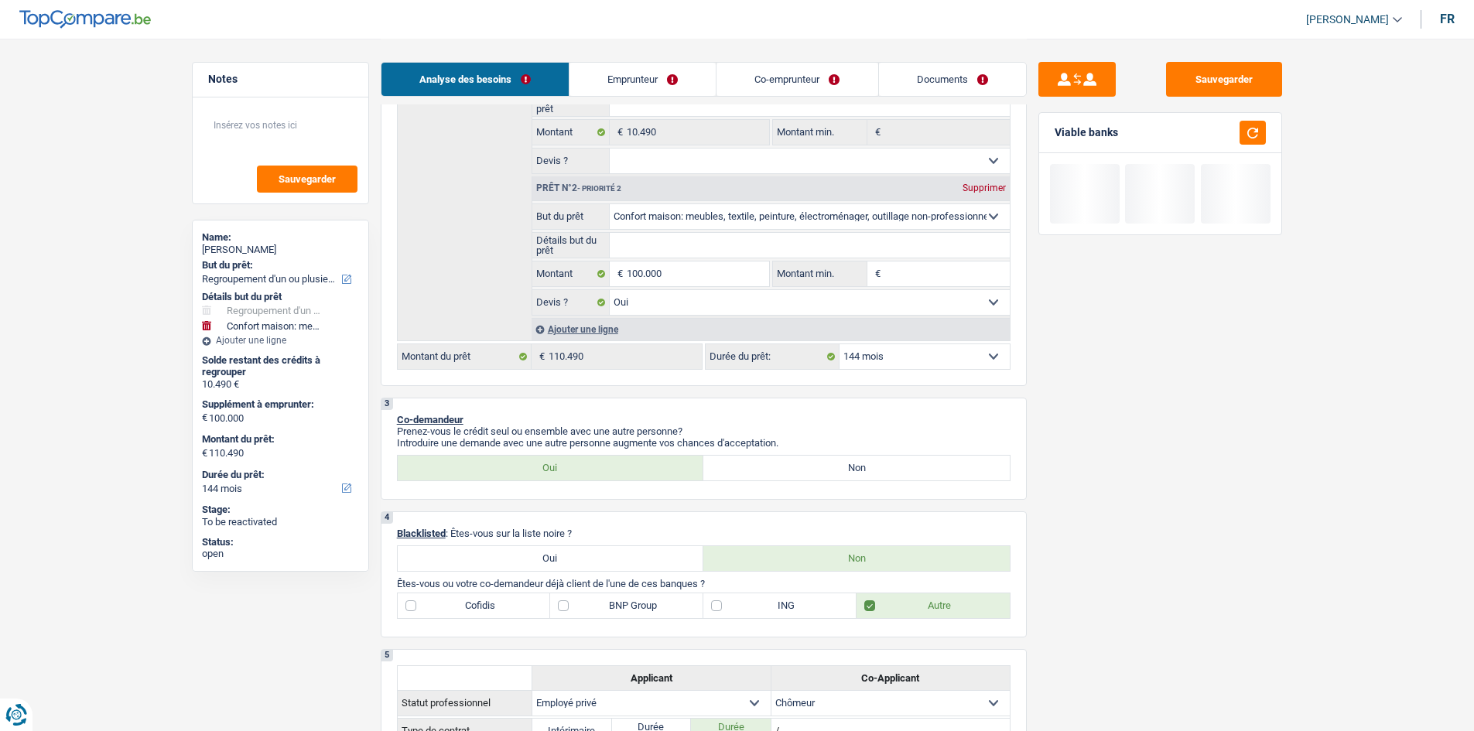
drag, startPoint x: 890, startPoint y: 361, endPoint x: 897, endPoint y: 367, distance: 9.3
click at [577, 280] on select "12 mois 18 mois 24 mois 30 mois 36 mois 42 mois 48 mois 60 mois 72 mois 84 mois…" at bounding box center [925, 356] width 170 height 25
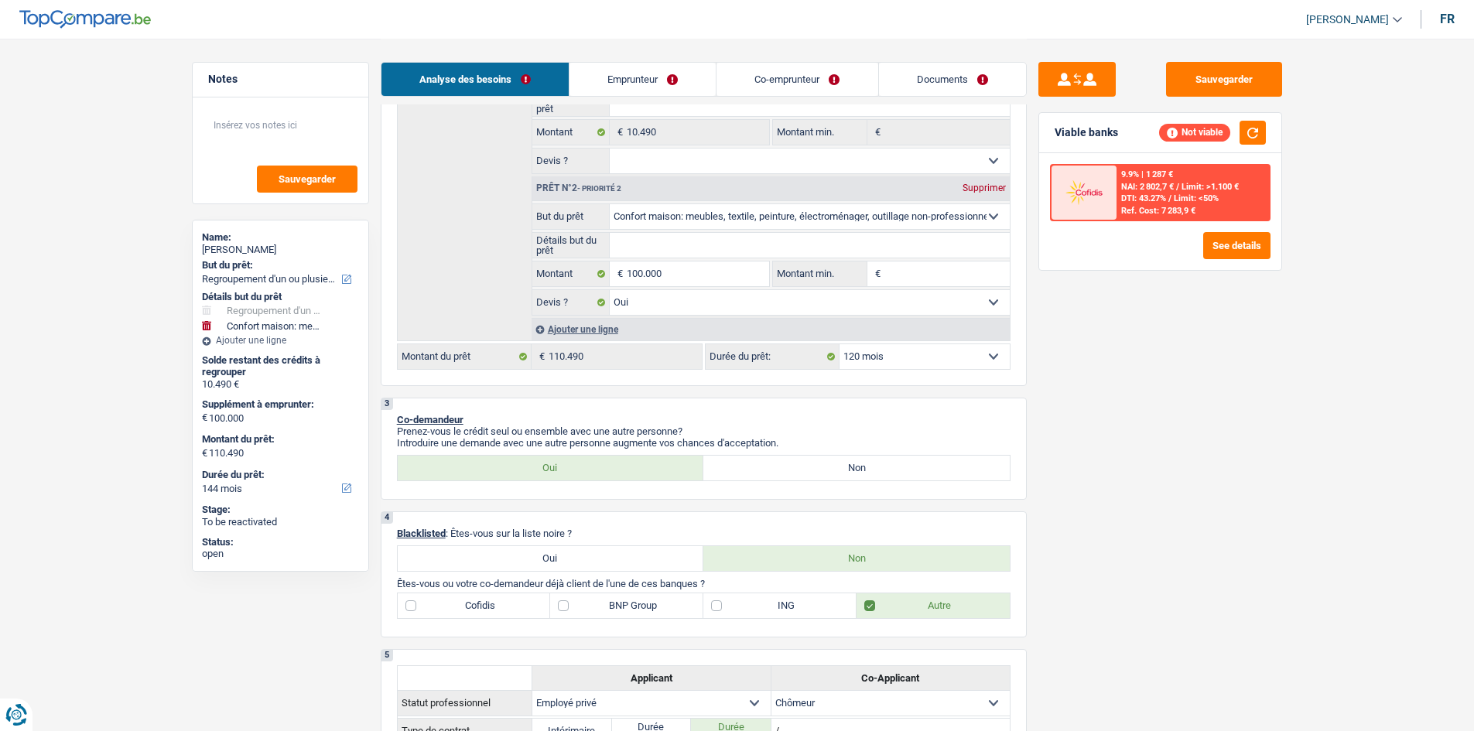
click at [577, 280] on select "12 mois 18 mois 24 mois 30 mois 36 mois 42 mois 48 mois 60 mois 72 mois 84 mois…" at bounding box center [925, 356] width 170 height 25
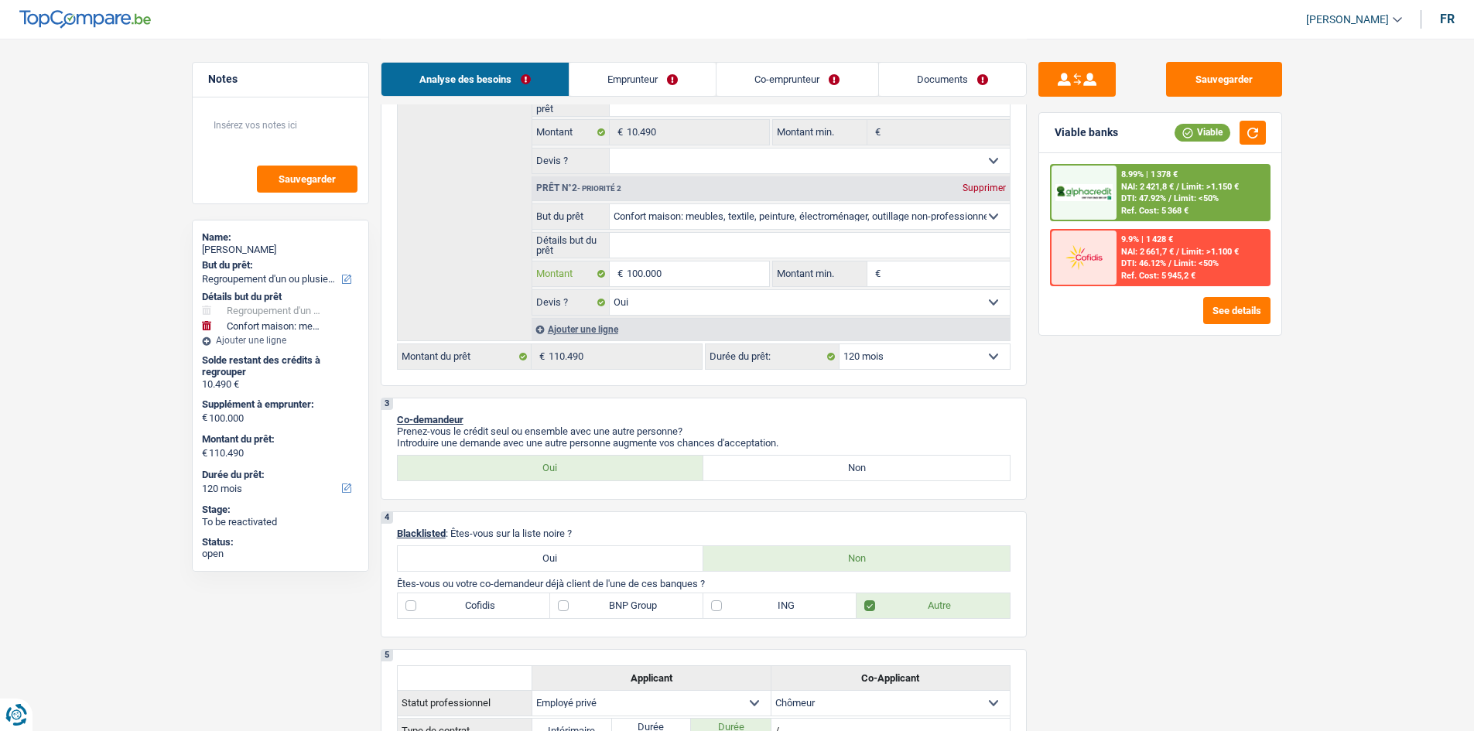
click at [577, 265] on input "100.000" at bounding box center [698, 274] width 142 height 25
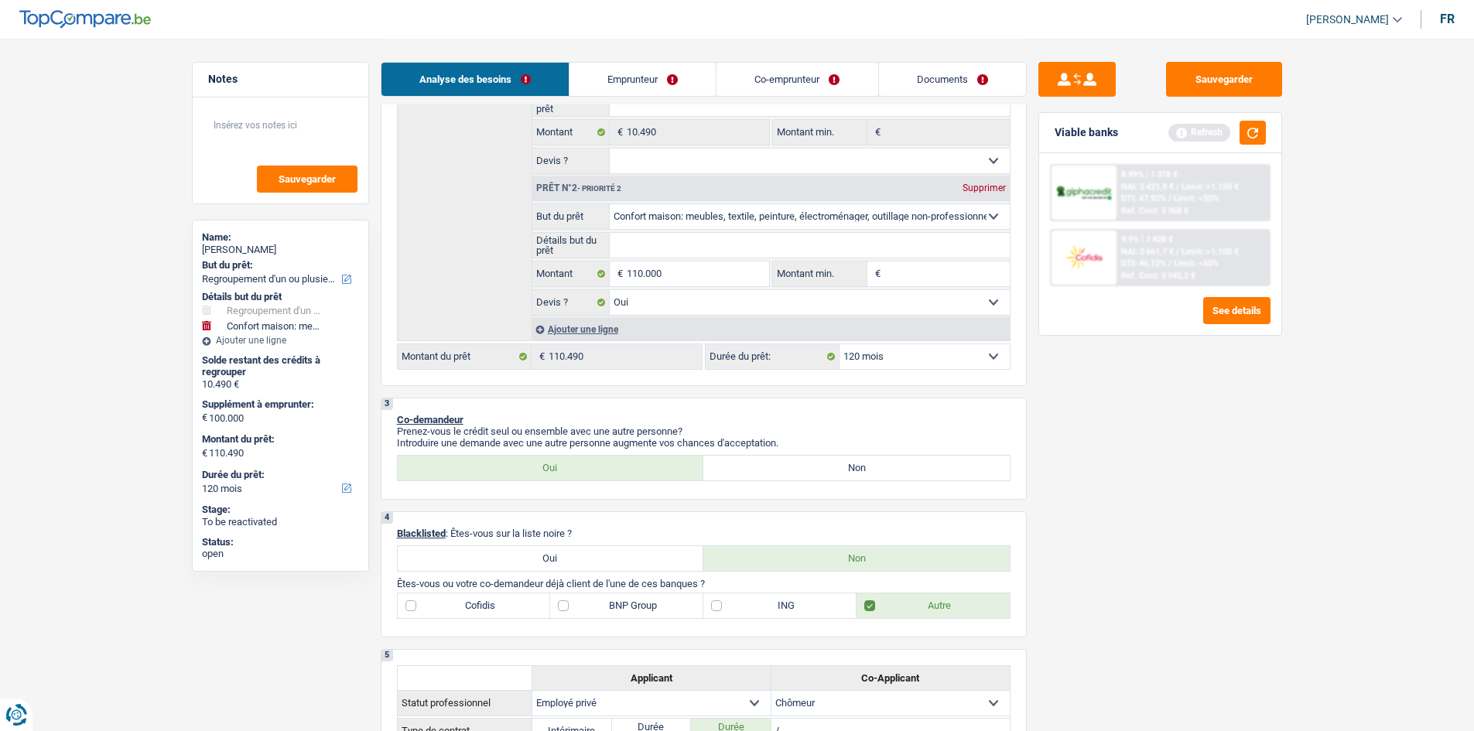
click at [577, 280] on div "Sauvegarder Viable banks Refresh 8.99% | 1 378 € NAI: 2 421,8 € / Limit: >1.150…" at bounding box center [1160, 384] width 267 height 645
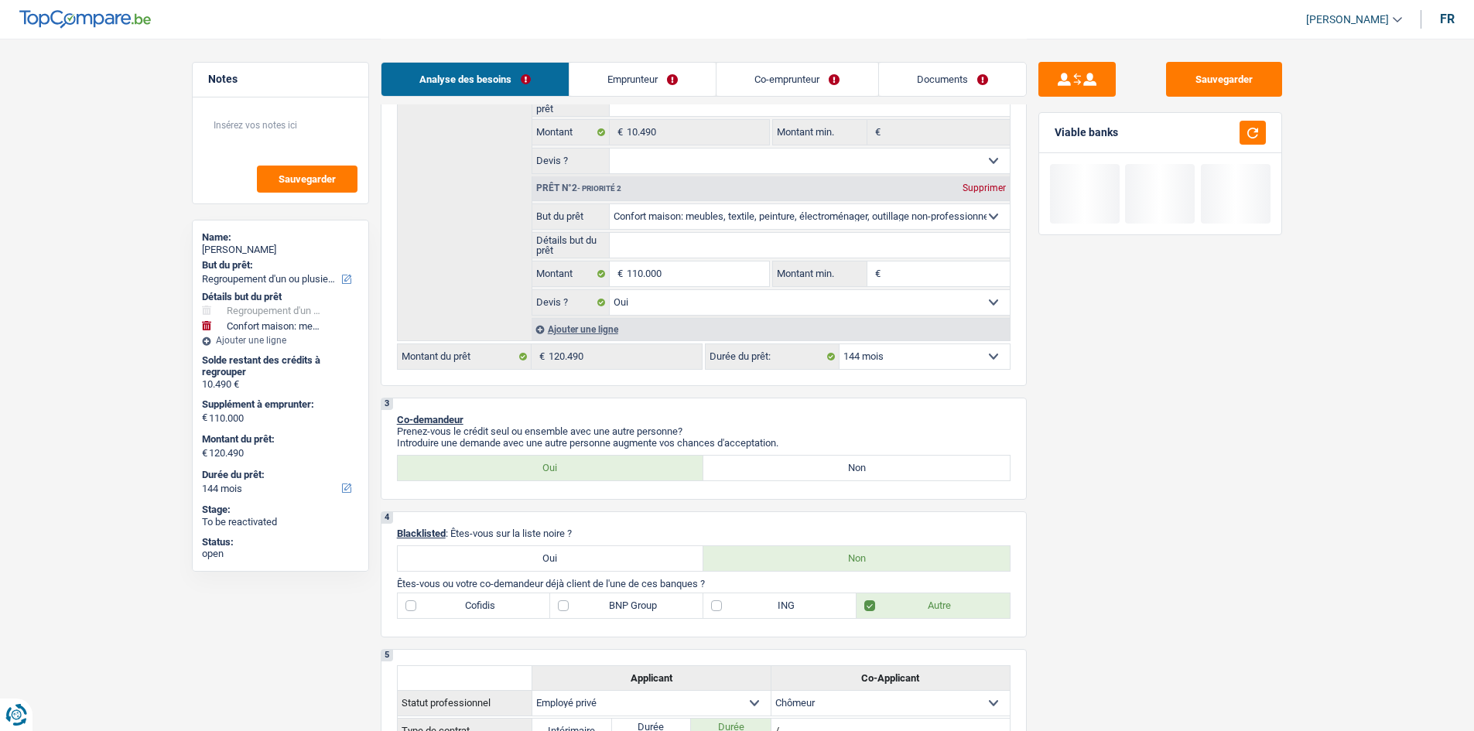
click at [577, 280] on select "12 mois 18 mois 24 mois 30 mois 36 mois 42 mois 48 mois 60 mois 72 mois 84 mois…" at bounding box center [925, 356] width 170 height 25
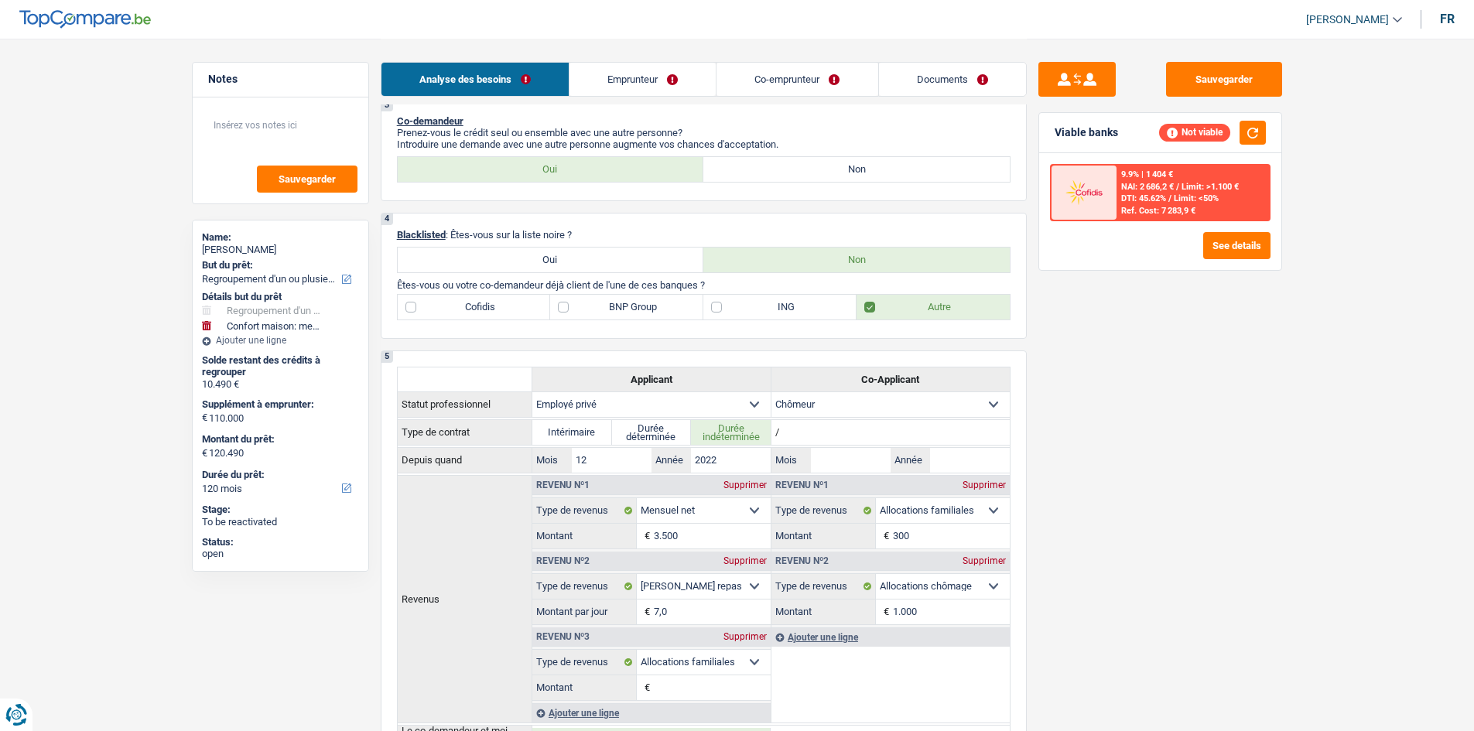
scroll to position [741, 0]
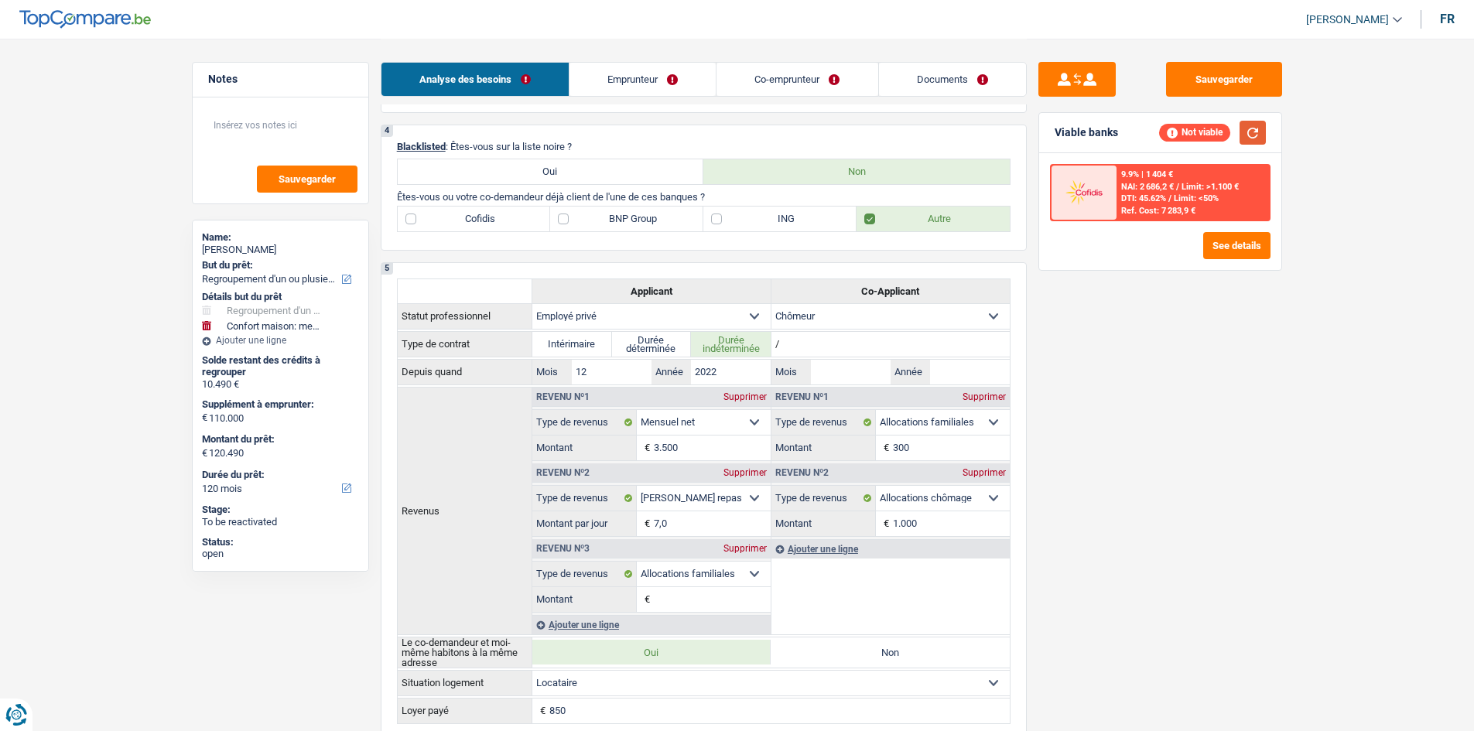
click at [577, 136] on button "button" at bounding box center [1253, 133] width 26 height 24
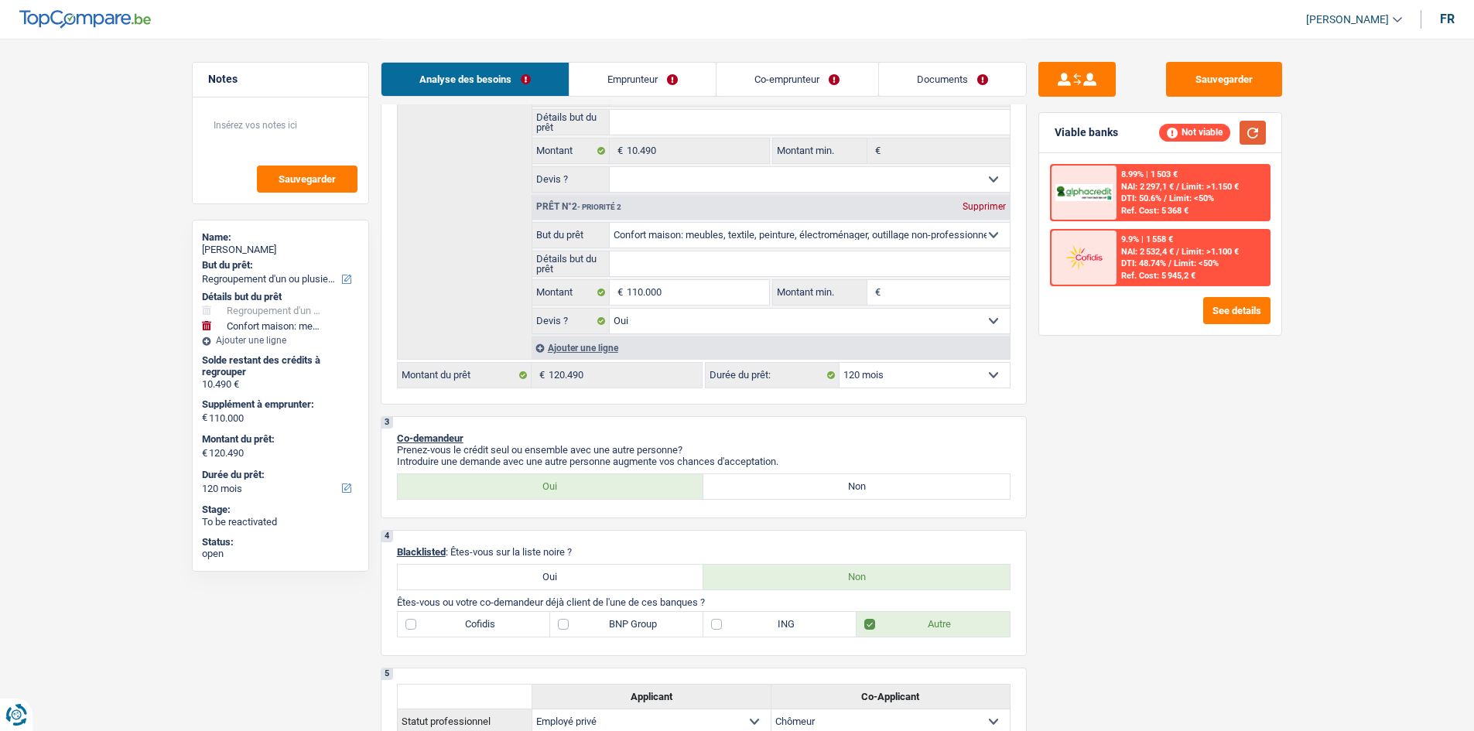
scroll to position [206, 0]
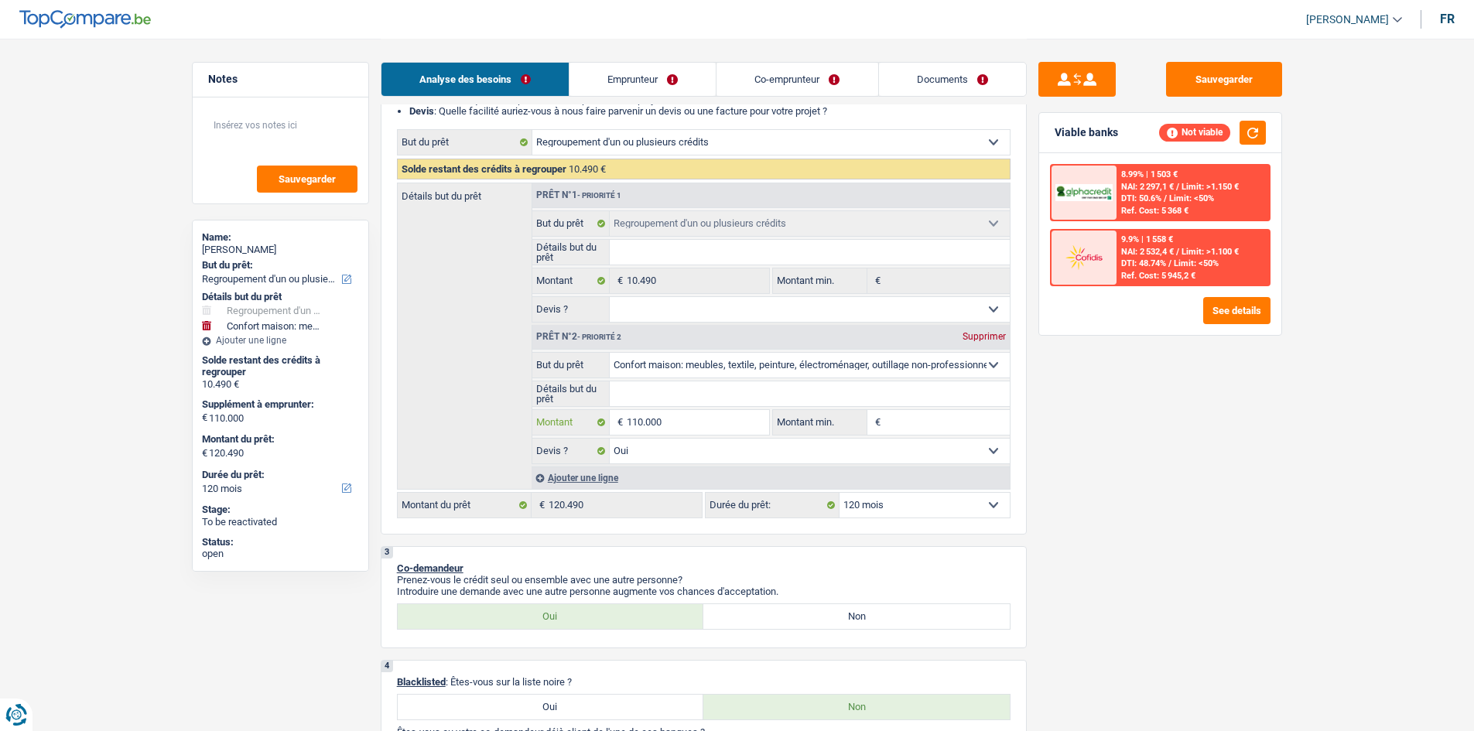
click at [577, 280] on input "110.000" at bounding box center [698, 422] width 142 height 25
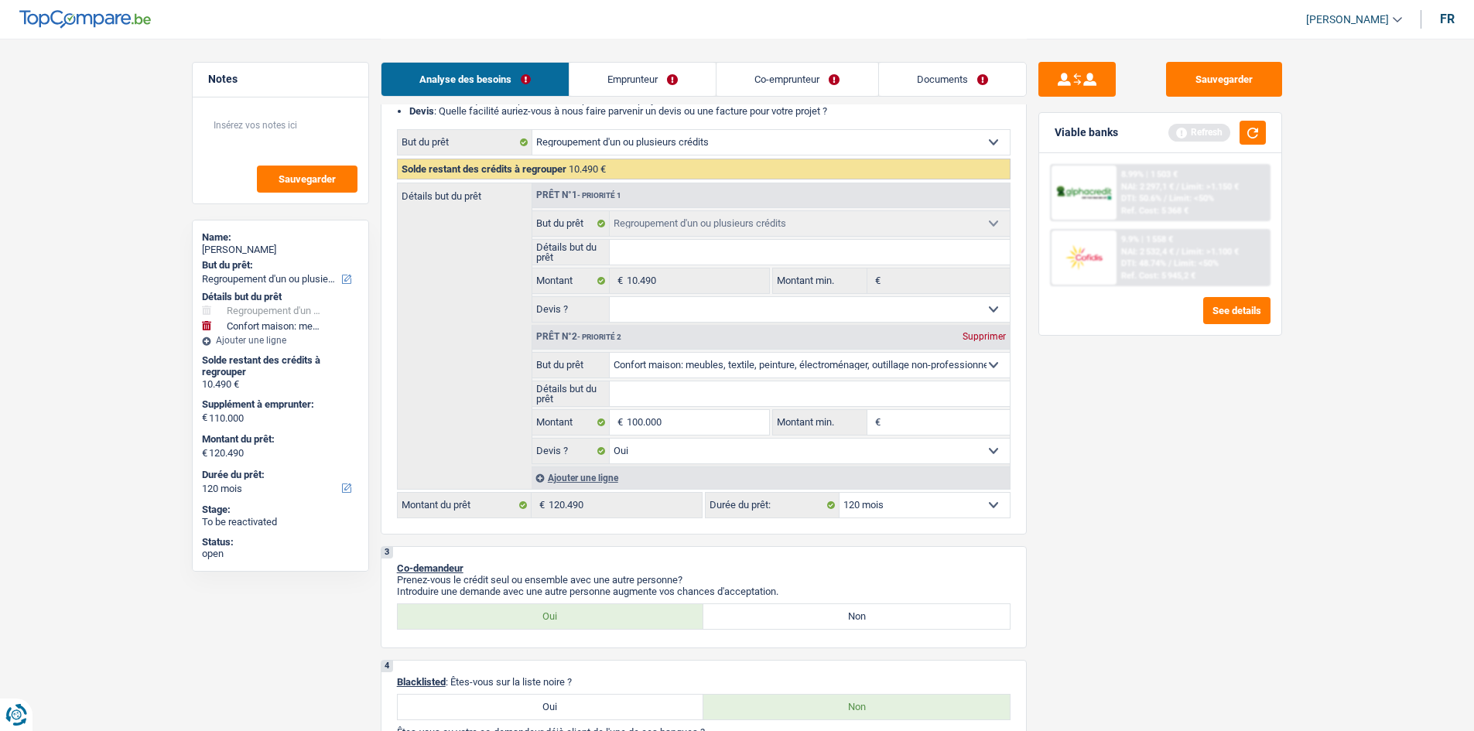
click at [577, 280] on div "Sauvegarder Viable banks Refresh 8.99% | 1 503 € NAI: 2 297,1 € / Limit: >1.150…" at bounding box center [1160, 384] width 267 height 645
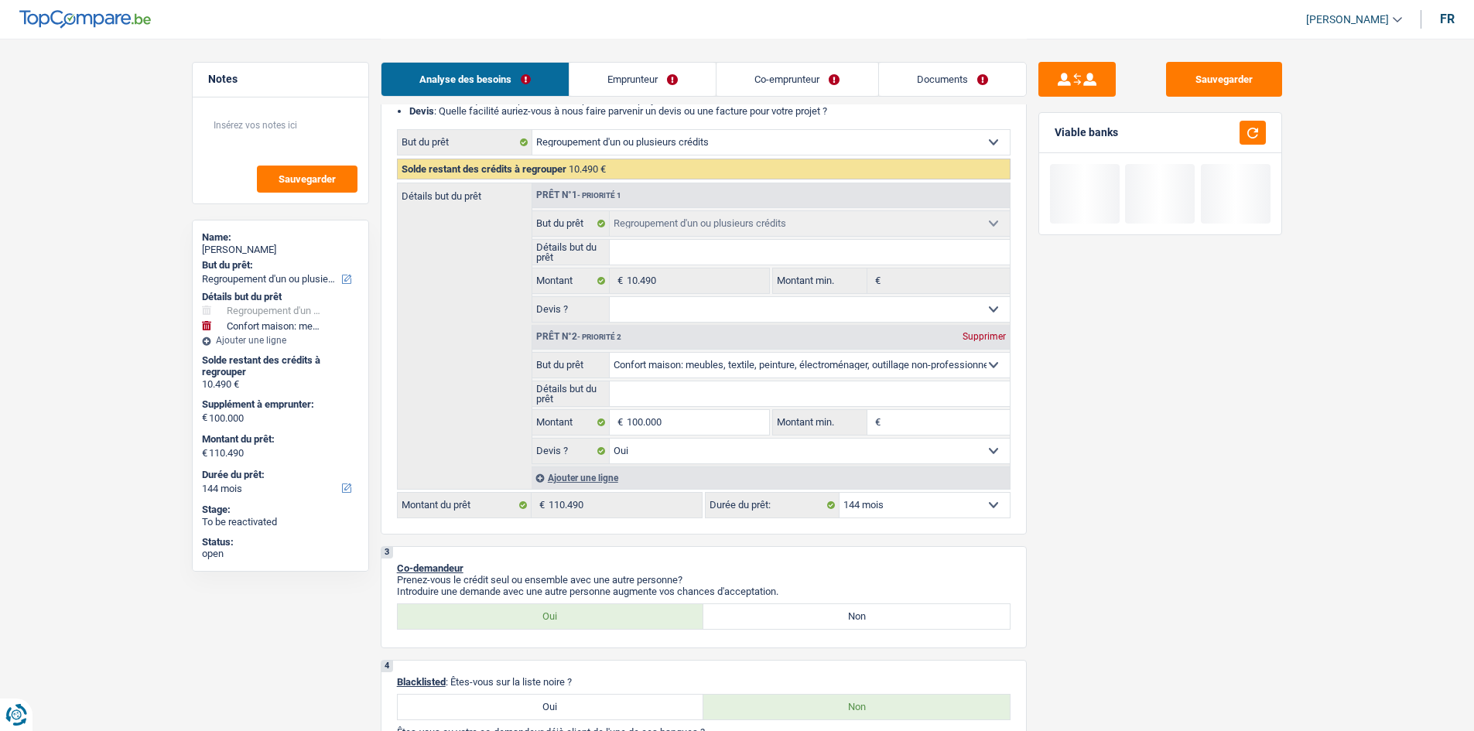
click at [577, 280] on select "12 mois 18 mois 24 mois 30 mois 36 mois 42 mois 48 mois 60 mois 72 mois 84 mois…" at bounding box center [925, 505] width 170 height 25
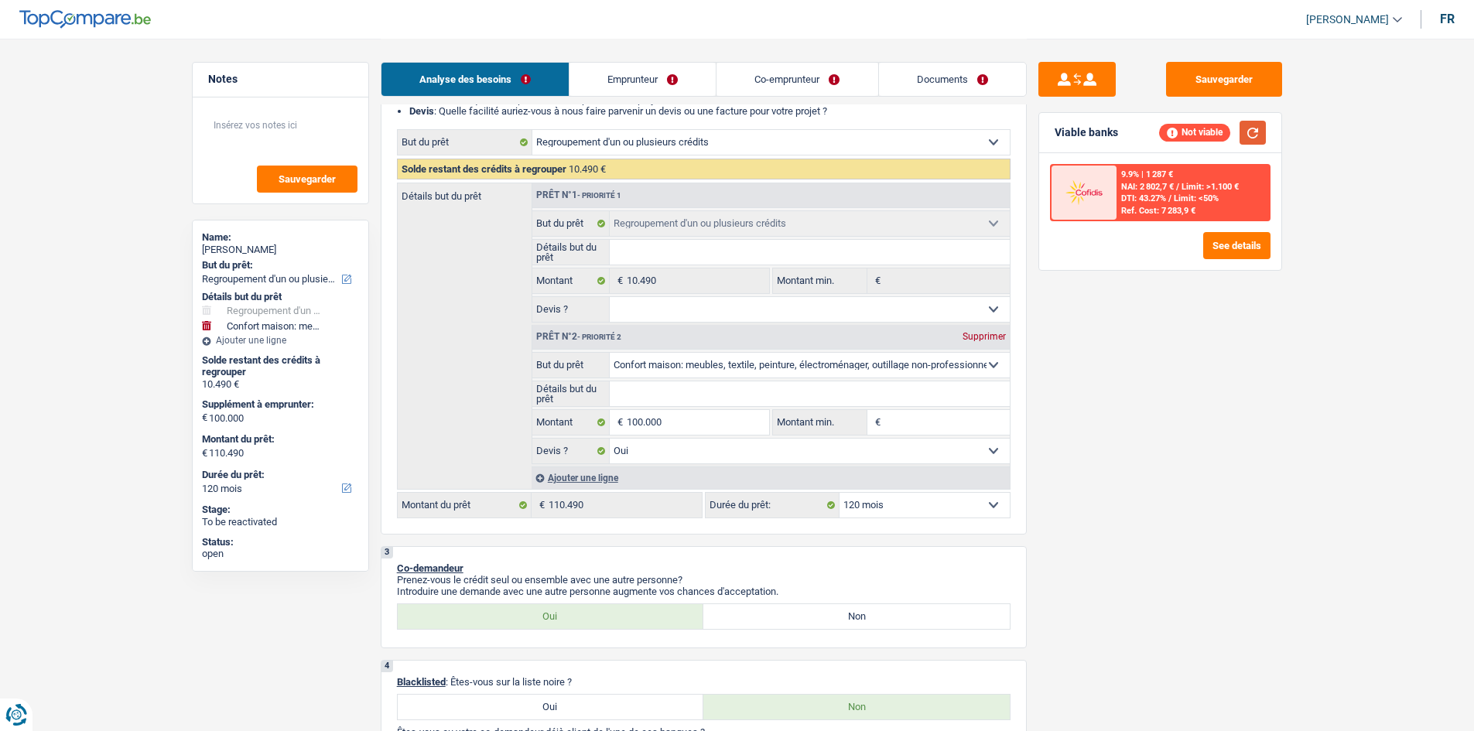
click at [577, 132] on button "button" at bounding box center [1253, 133] width 26 height 24
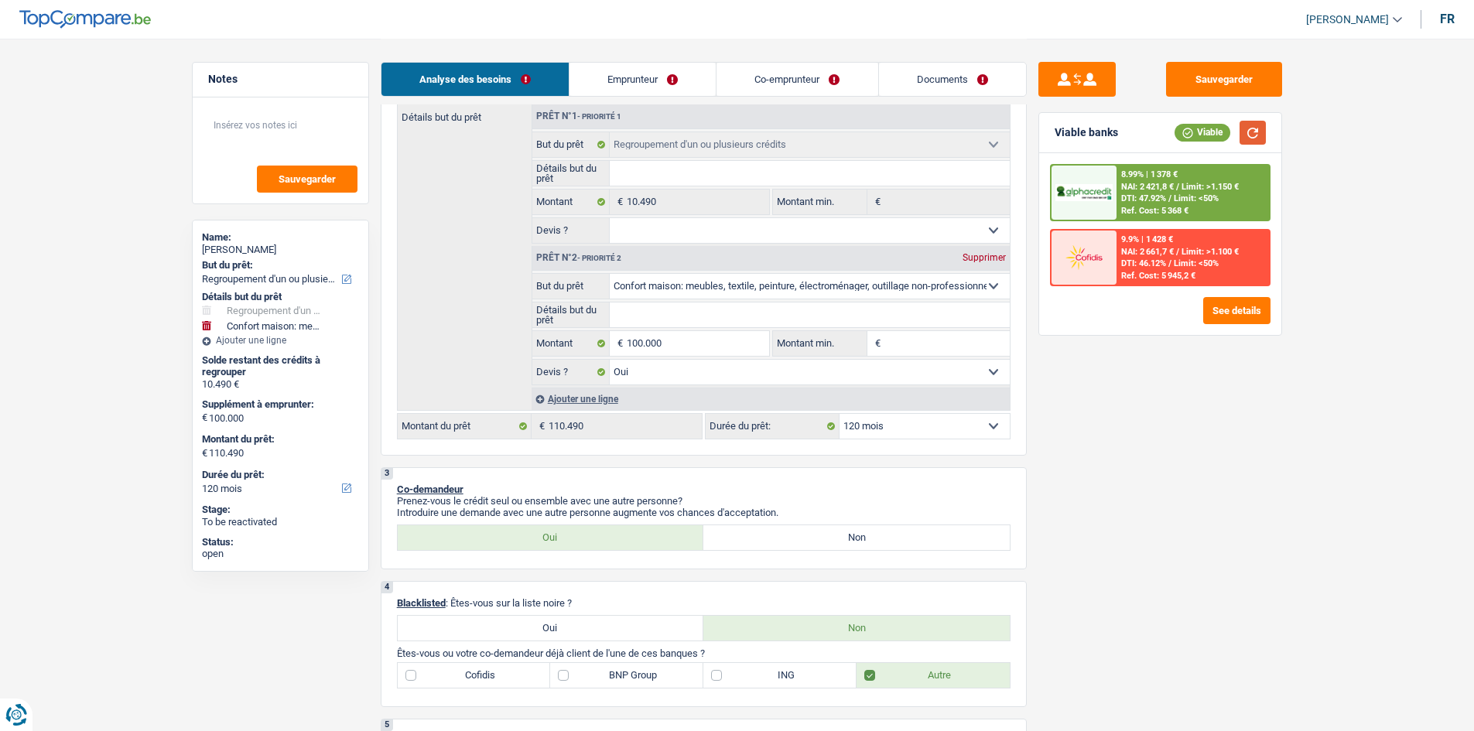
scroll to position [283, 0]
click at [577, 280] on input "Montant min." at bounding box center [947, 345] width 125 height 25
click at [577, 280] on select "Confort maison: meubles, textile, peinture, électroménager, outillage non-profe…" at bounding box center [810, 287] width 400 height 25
click at [577, 275] on select "Confort maison: meubles, textile, peinture, électroménager, outillage non-profe…" at bounding box center [810, 287] width 400 height 25
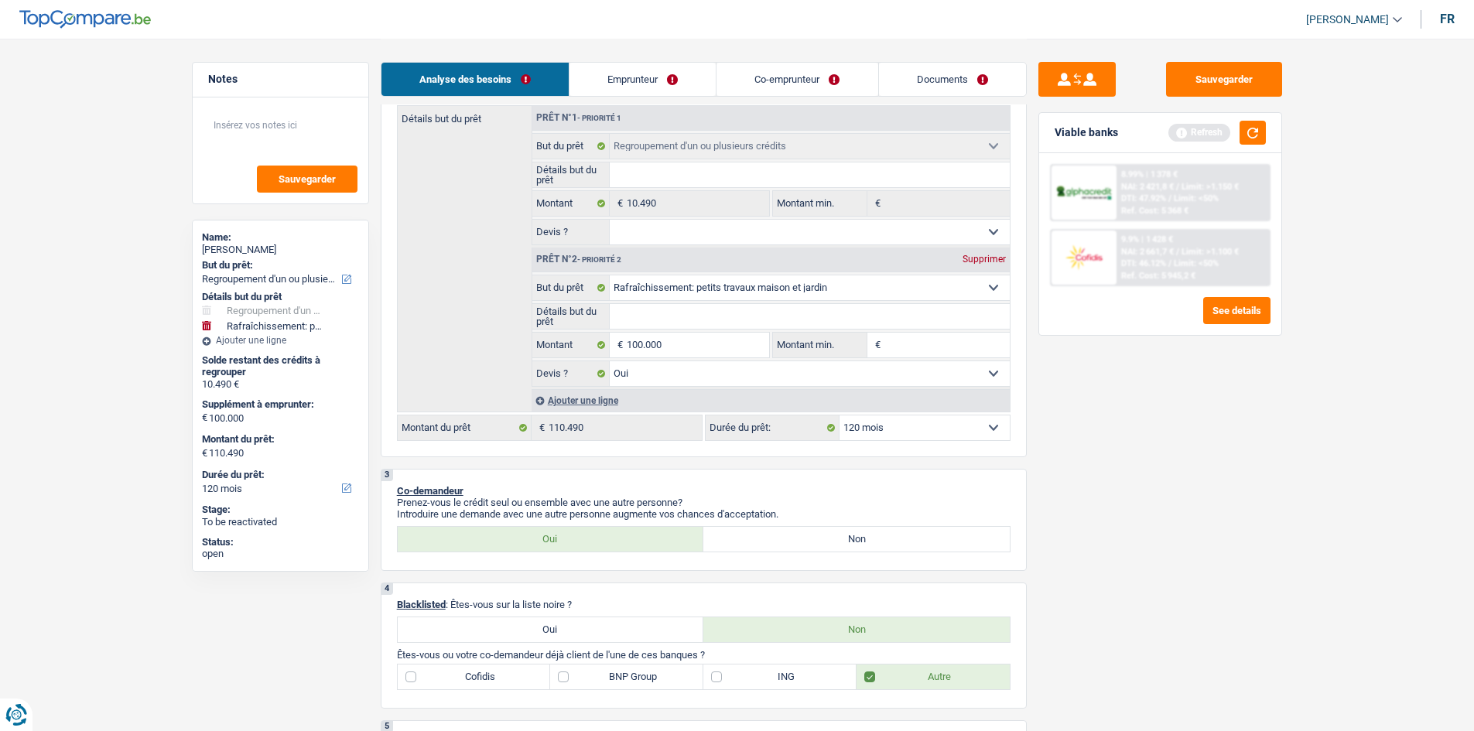
click at [577, 200] on div "8.99% | 1 378 € NAI: 2 421,8 € / Limit: >1.150 € DTI: 47.92% / Limit: <50% Ref.…" at bounding box center [1193, 193] width 152 height 54
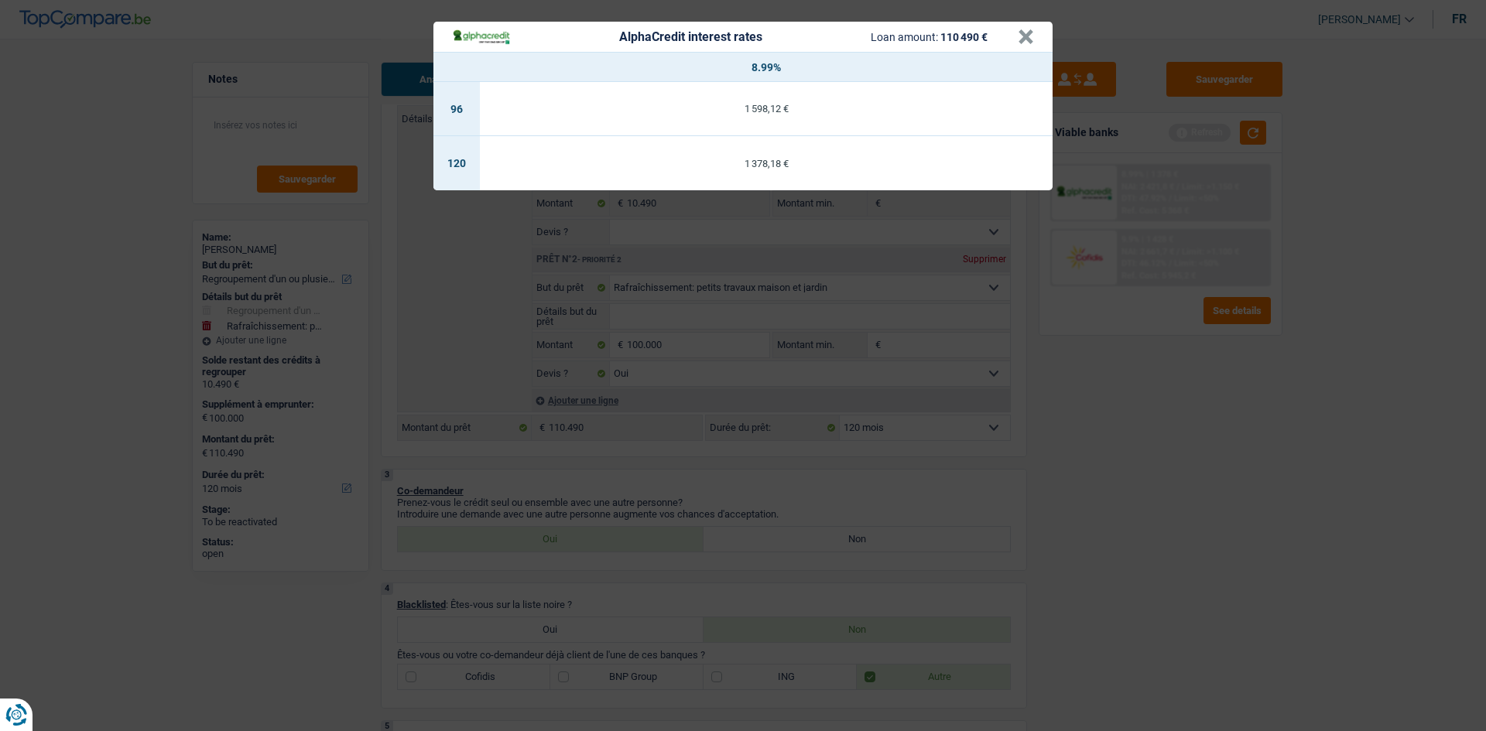
click at [577, 280] on div "AlphaCredit interest rates Loan amount: 110 490 € × 8.99% 96 1 598,12 € 120 1 3…" at bounding box center [743, 365] width 1486 height 731
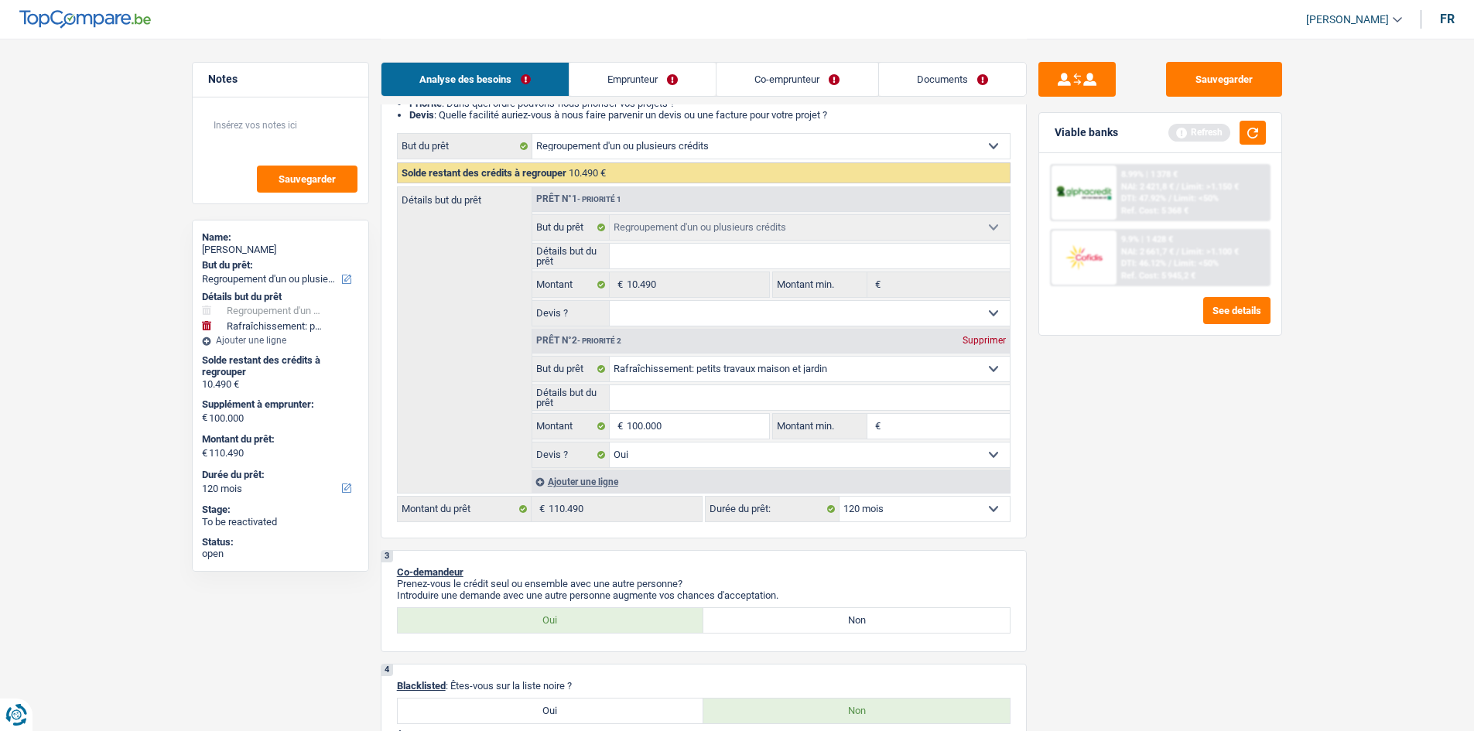
scroll to position [0, 0]
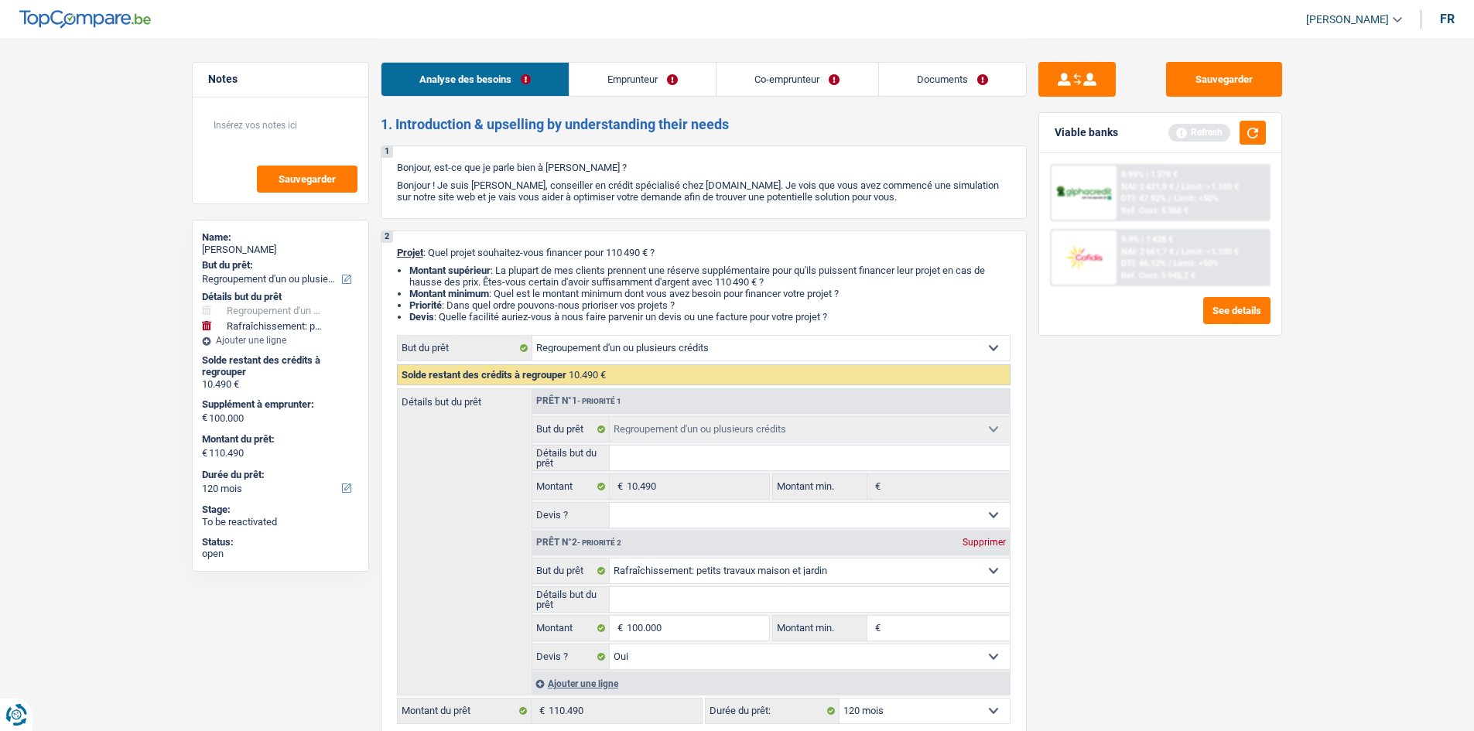
drag, startPoint x: 997, startPoint y: 74, endPoint x: 1002, endPoint y: 99, distance: 26.0
click at [577, 74] on link "Documents" at bounding box center [952, 79] width 147 height 33
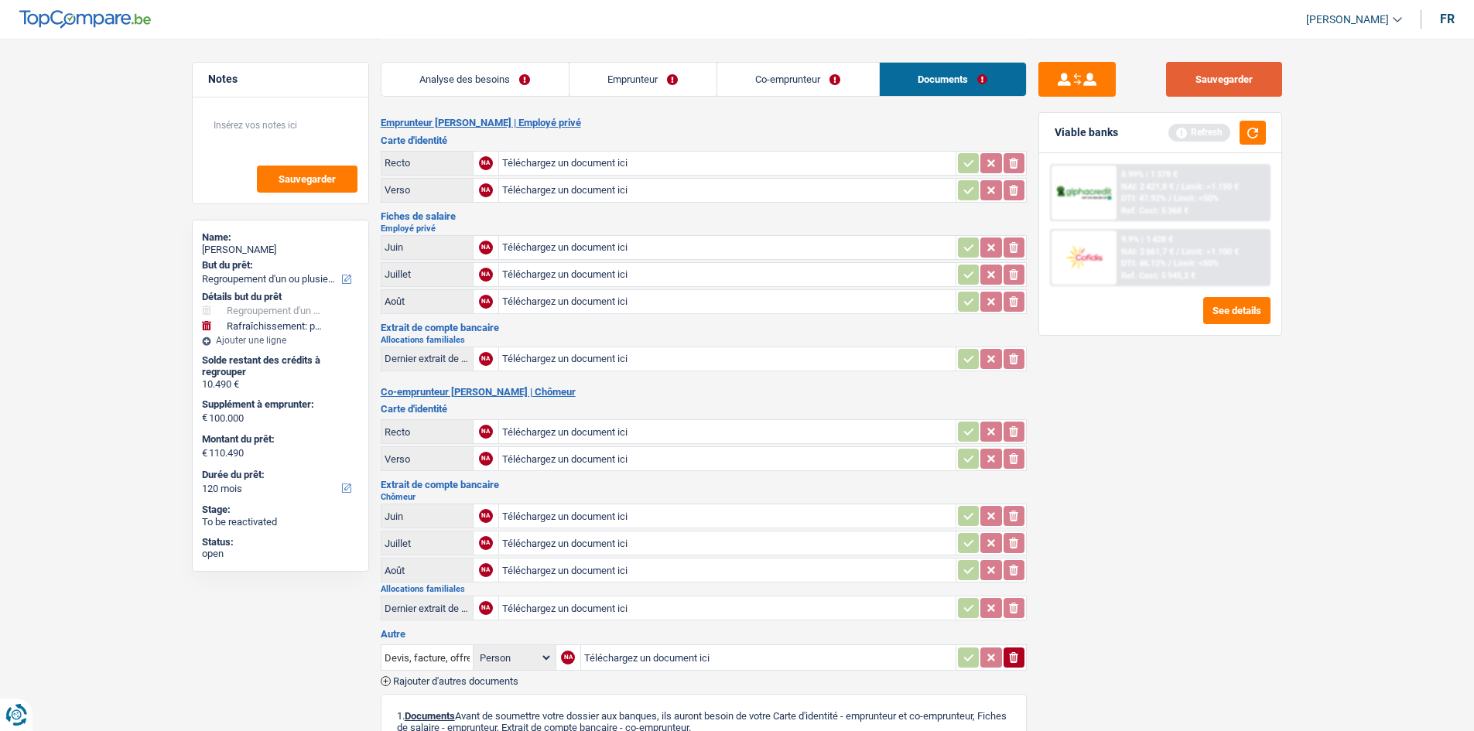
click at [577, 75] on button "Sauvegarder" at bounding box center [1224, 79] width 116 height 35
click at [577, 85] on link "Co-emprunteur" at bounding box center [798, 79] width 162 height 33
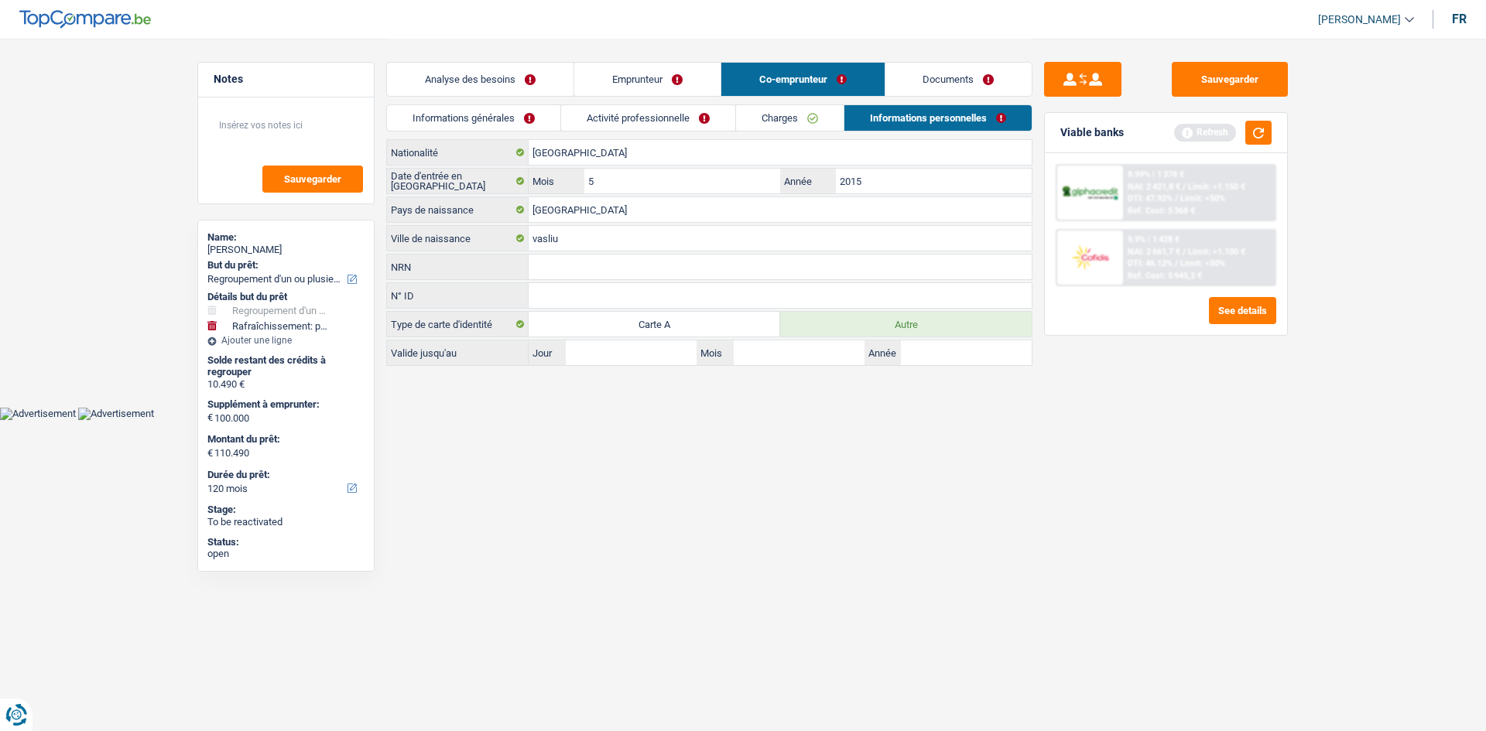
click at [577, 91] on link "Emprunteur" at bounding box center [647, 79] width 146 height 33
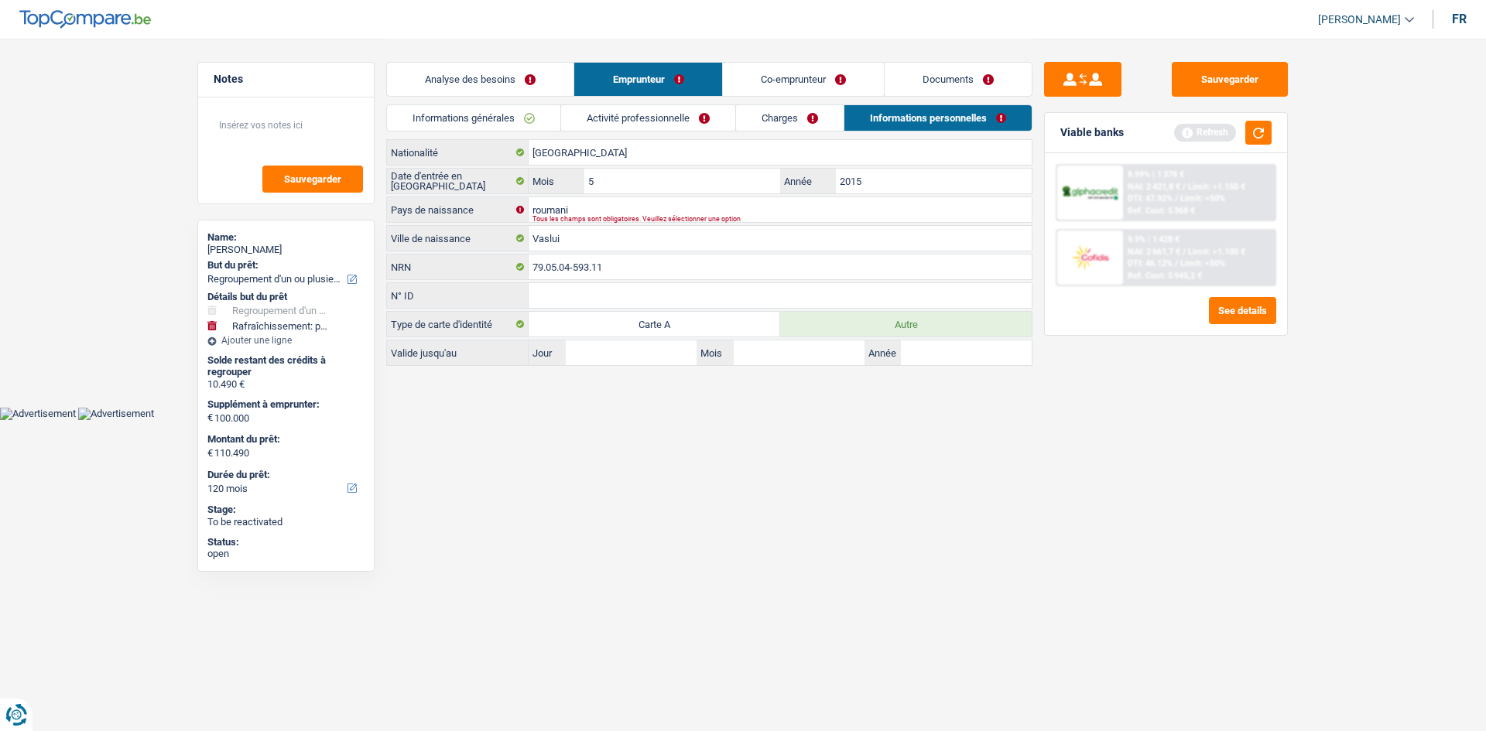
click at [481, 94] on link "Analyse des besoins" at bounding box center [480, 79] width 186 height 33
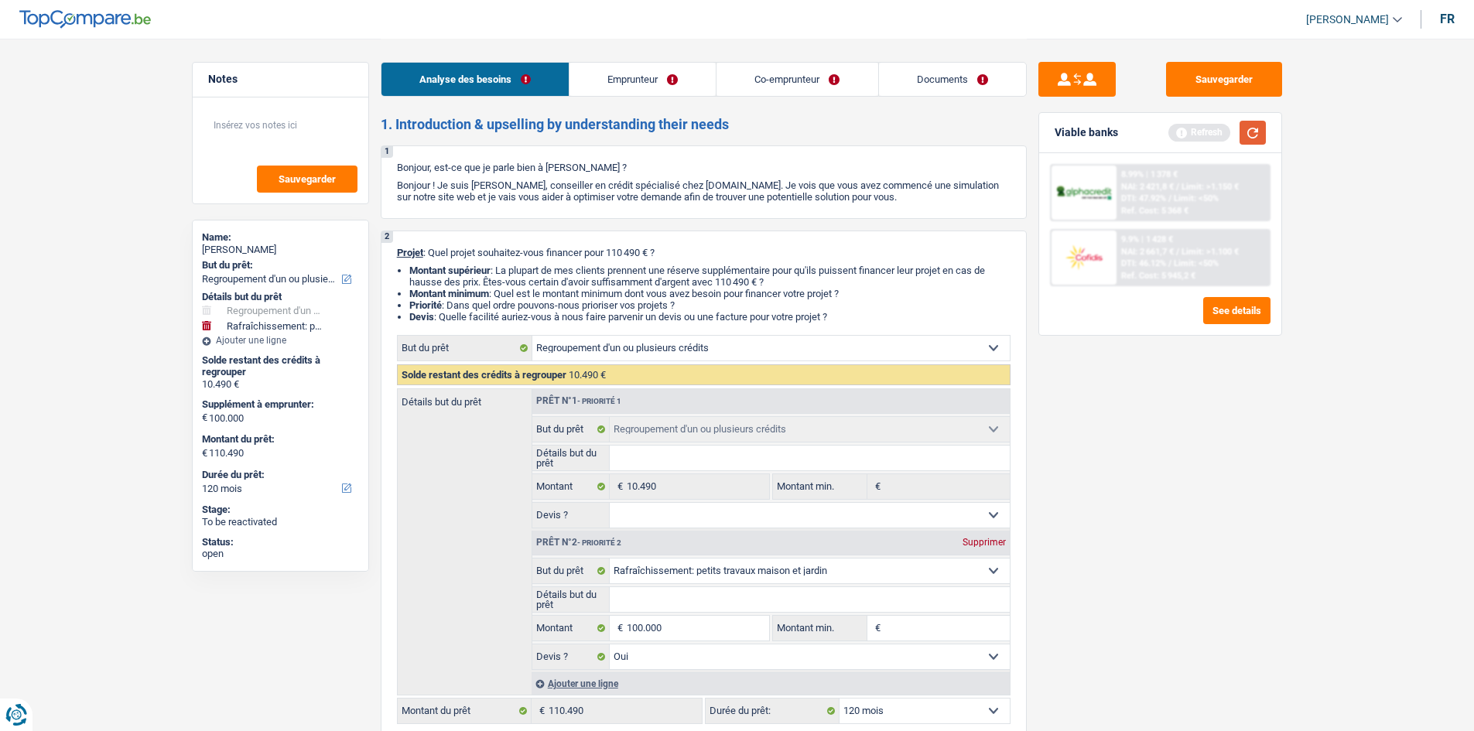
click at [577, 134] on button "button" at bounding box center [1253, 133] width 26 height 24
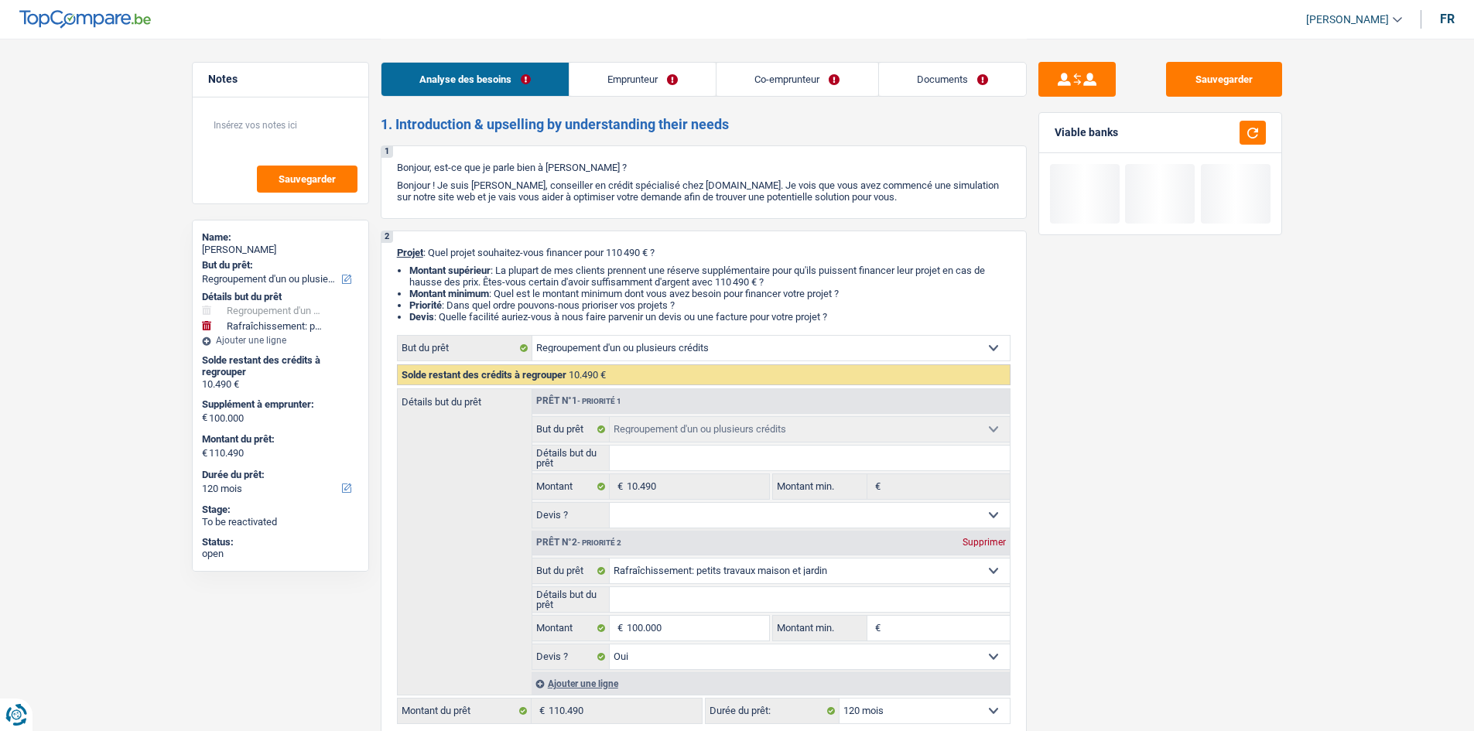
click at [577, 77] on link "Documents" at bounding box center [952, 79] width 147 height 33
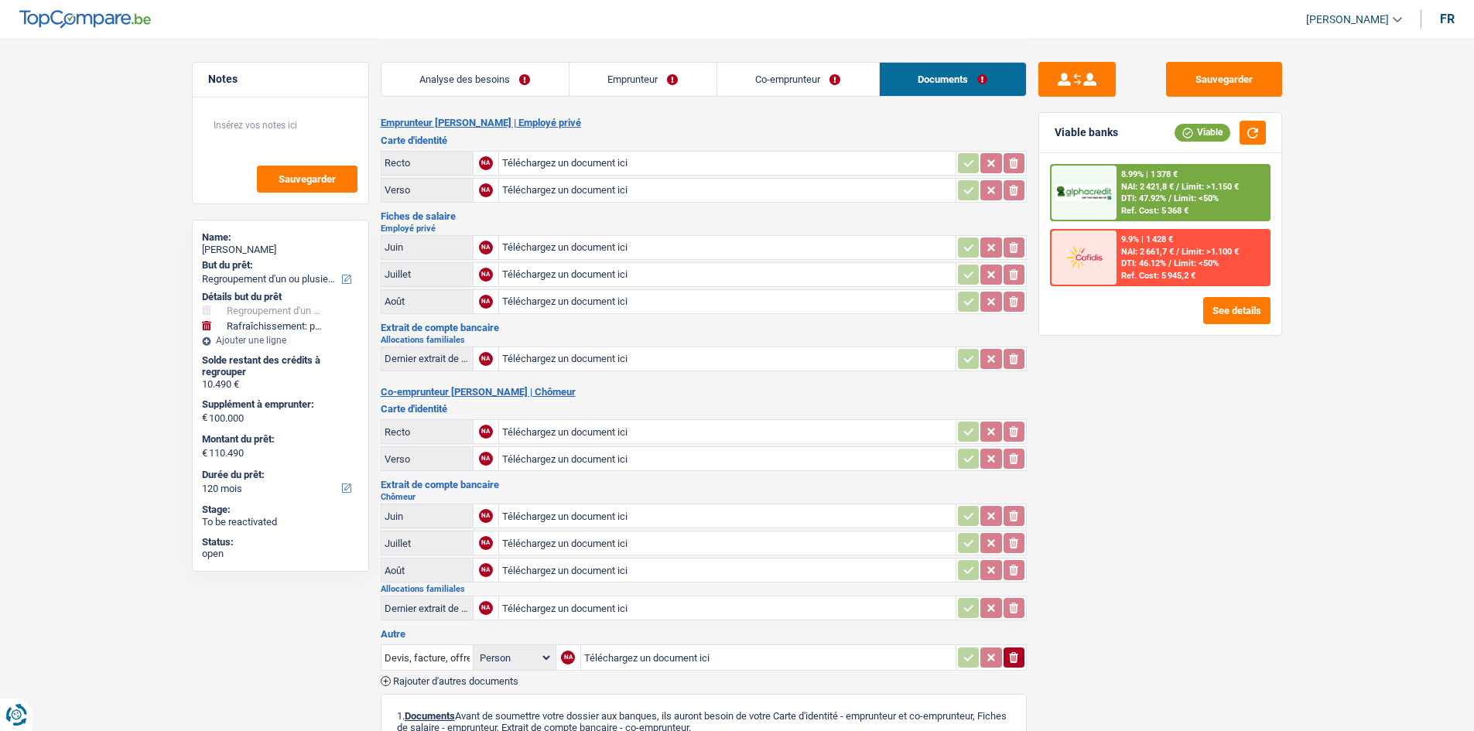
drag, startPoint x: 483, startPoint y: 88, endPoint x: 814, endPoint y: 392, distance: 449.7
click at [483, 88] on link "Analyse des besoins" at bounding box center [475, 79] width 187 height 33
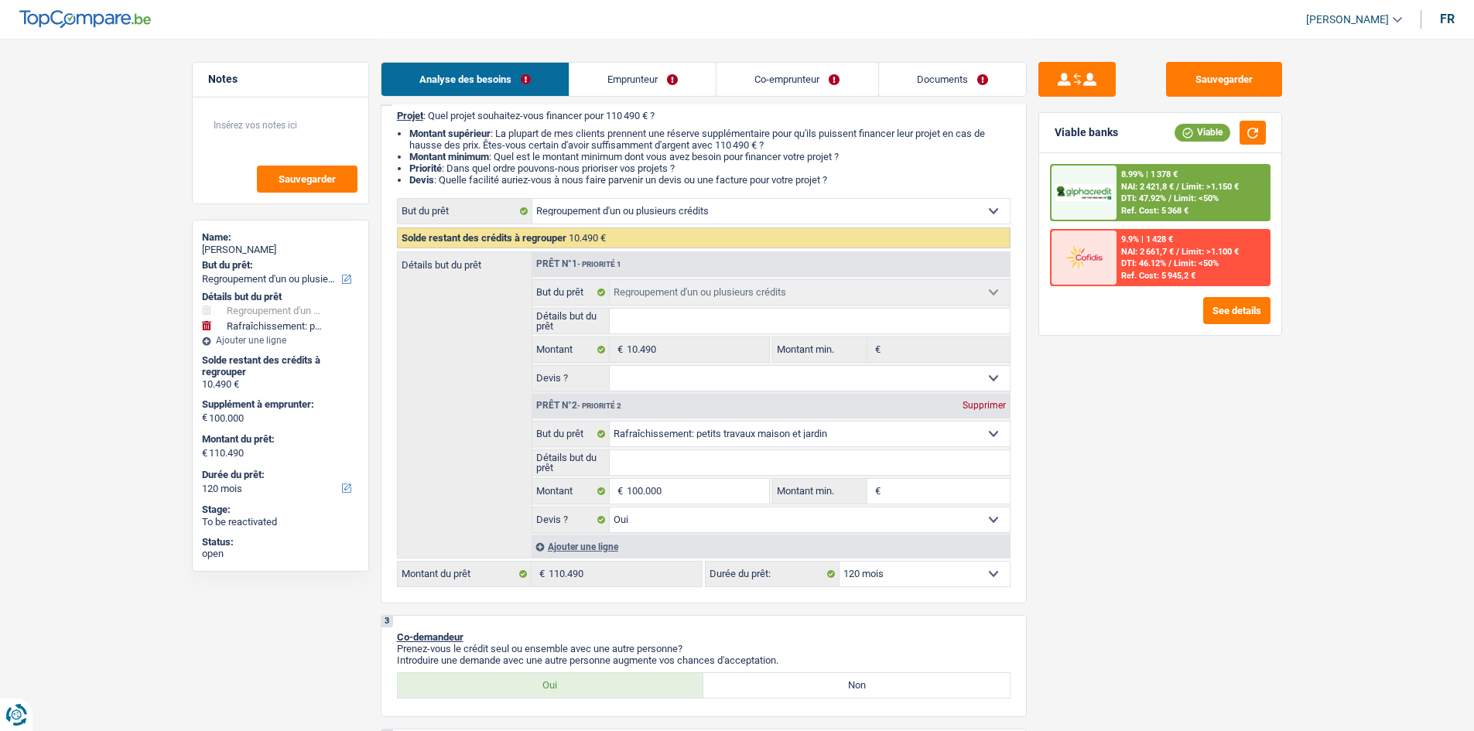
scroll to position [310, 0]
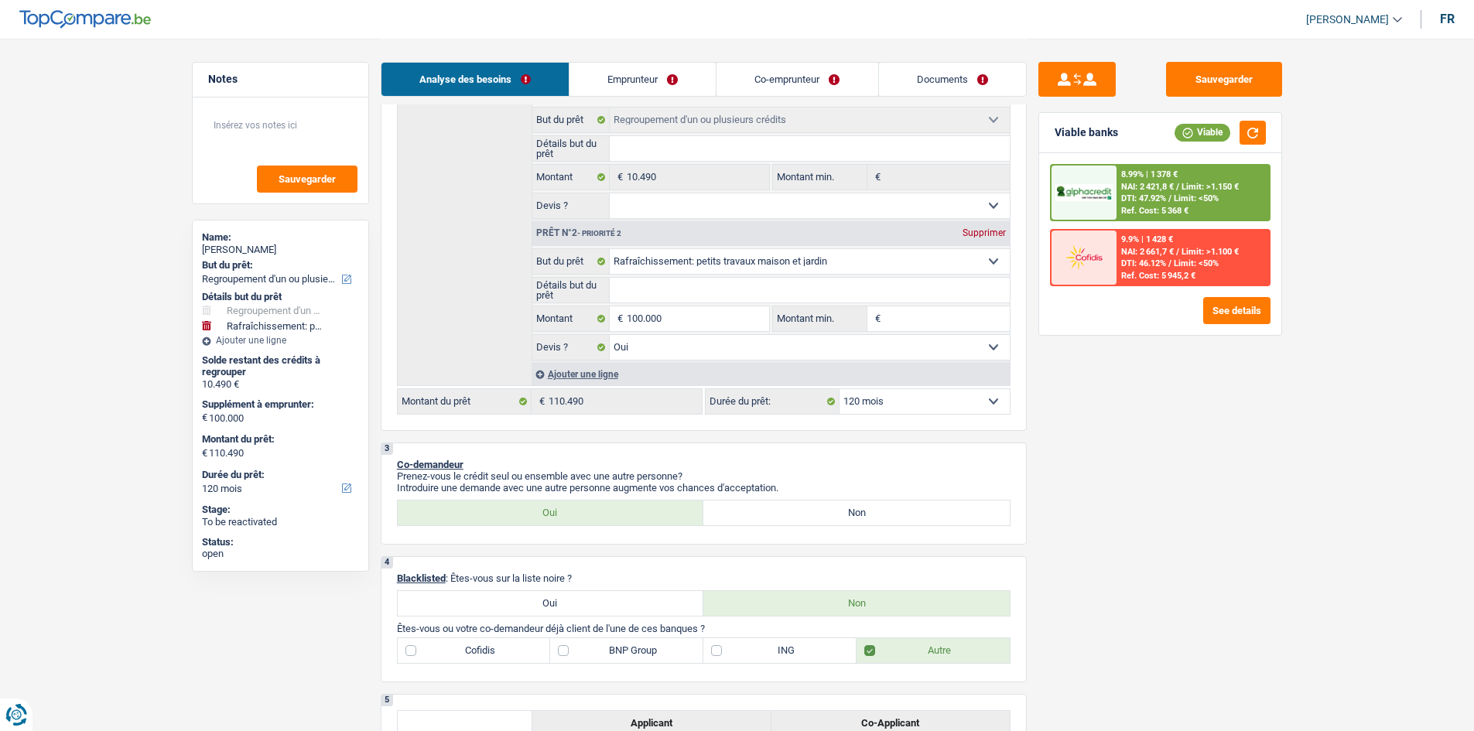
click at [577, 280] on input "Montant min." at bounding box center [947, 318] width 125 height 25
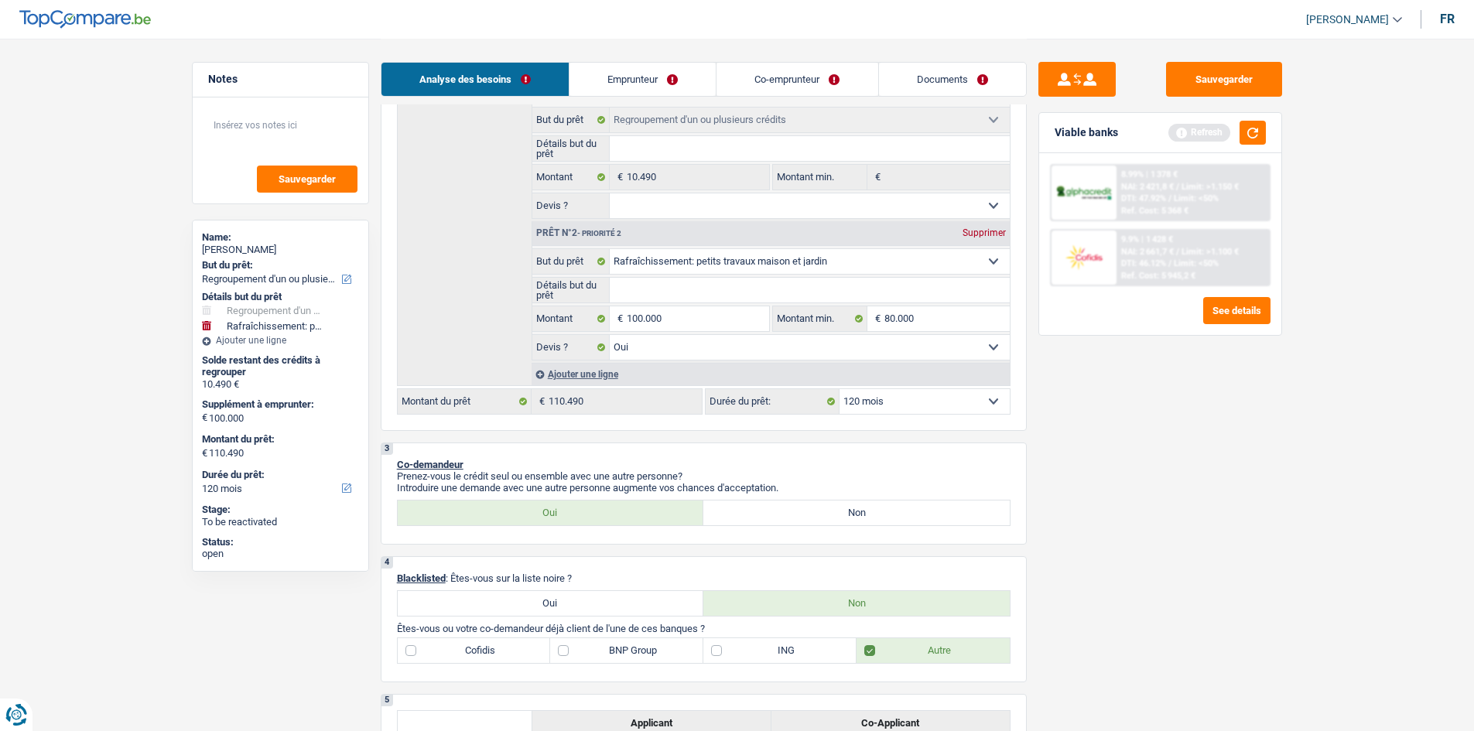
click at [577, 280] on div "Sauvegarder Viable banks Refresh 8.99% | 1 378 € NAI: 2 421,8 € / Limit: >1.150…" at bounding box center [1160, 384] width 267 height 645
click at [577, 143] on button "button" at bounding box center [1253, 133] width 26 height 24
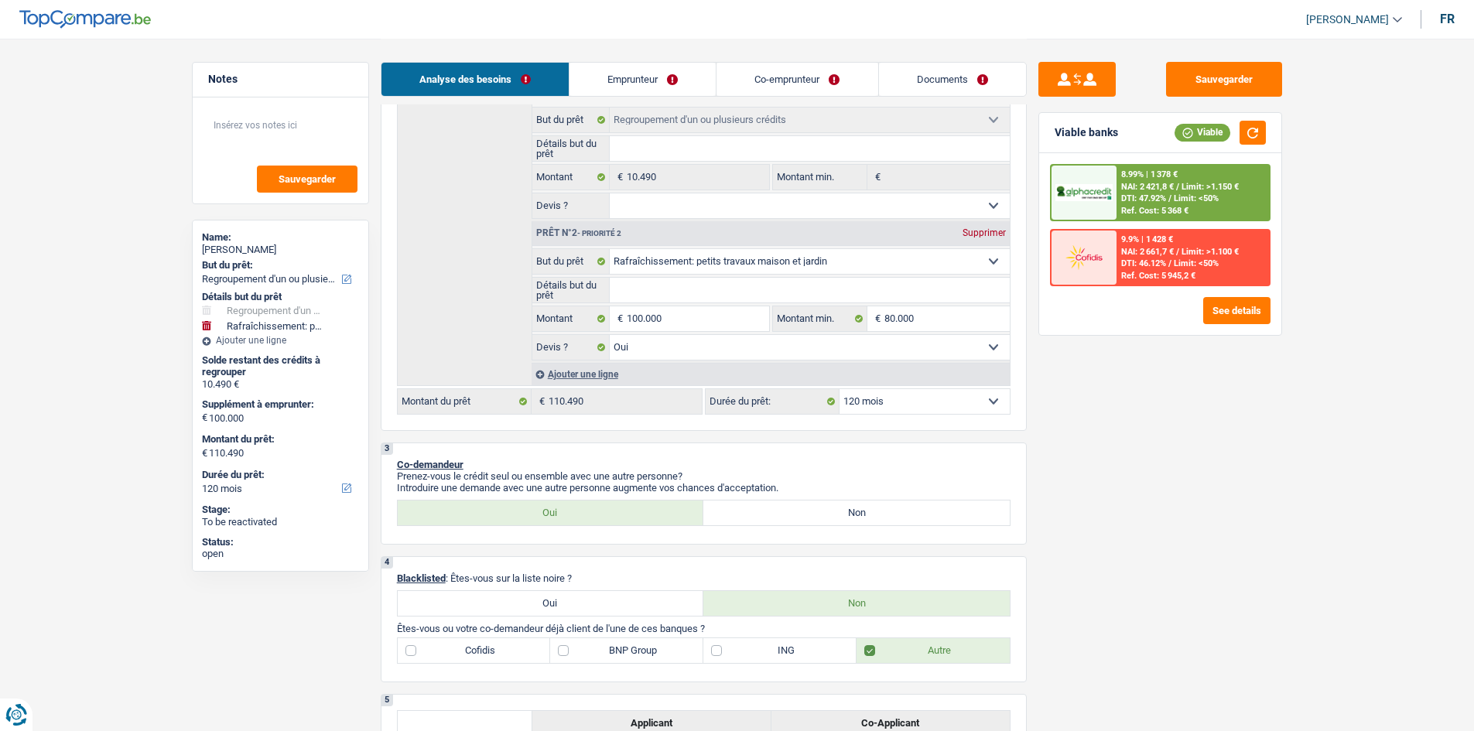
drag, startPoint x: 886, startPoint y: 296, endPoint x: 899, endPoint y: 306, distance: 16.1
click at [577, 280] on input "Détails but du prêt" at bounding box center [810, 290] width 400 height 25
click at [577, 280] on input "80.000" at bounding box center [947, 318] width 125 height 25
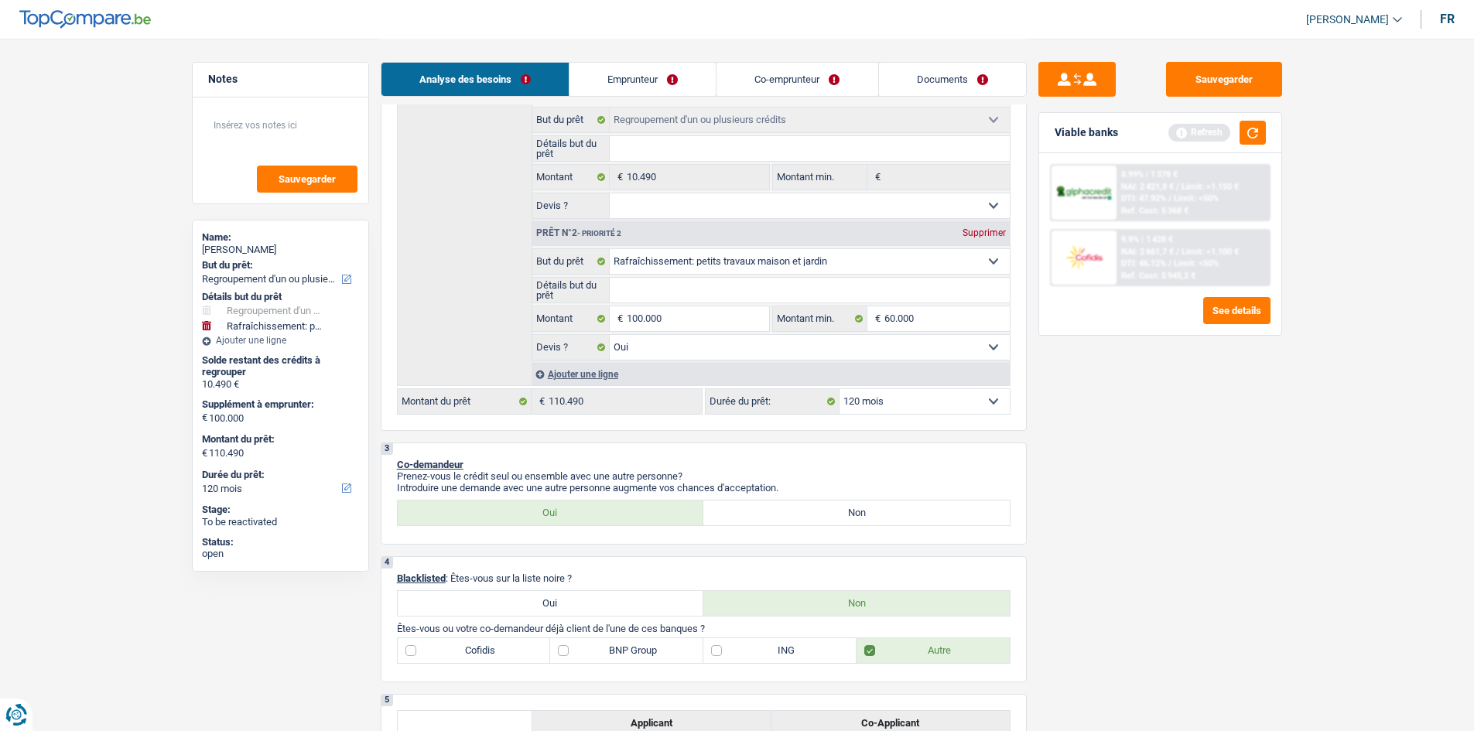
click at [577, 280] on div "Sauvegarder Viable banks Refresh 8.99% | 1 378 € NAI: 2 421,8 € / Limit: >1.150…" at bounding box center [1160, 384] width 267 height 645
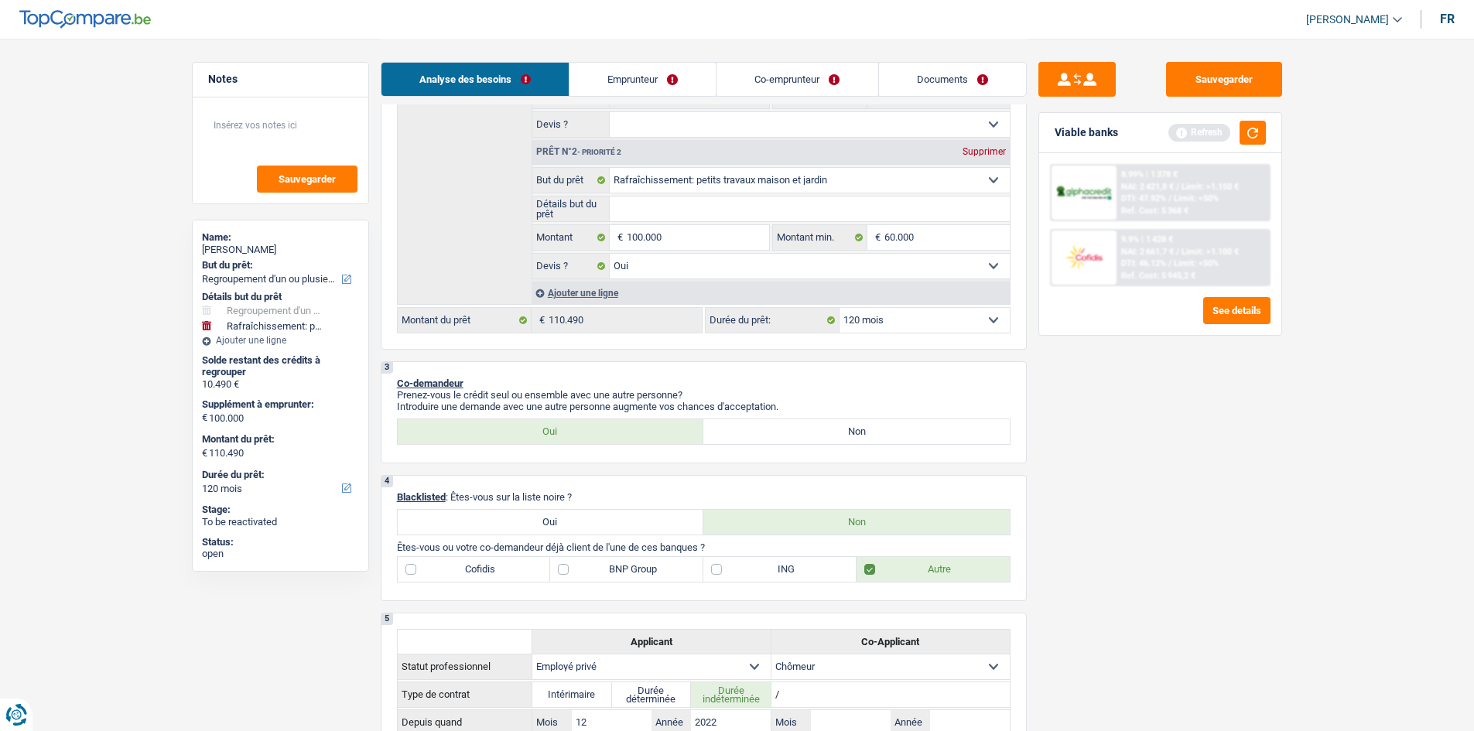
scroll to position [387, 0]
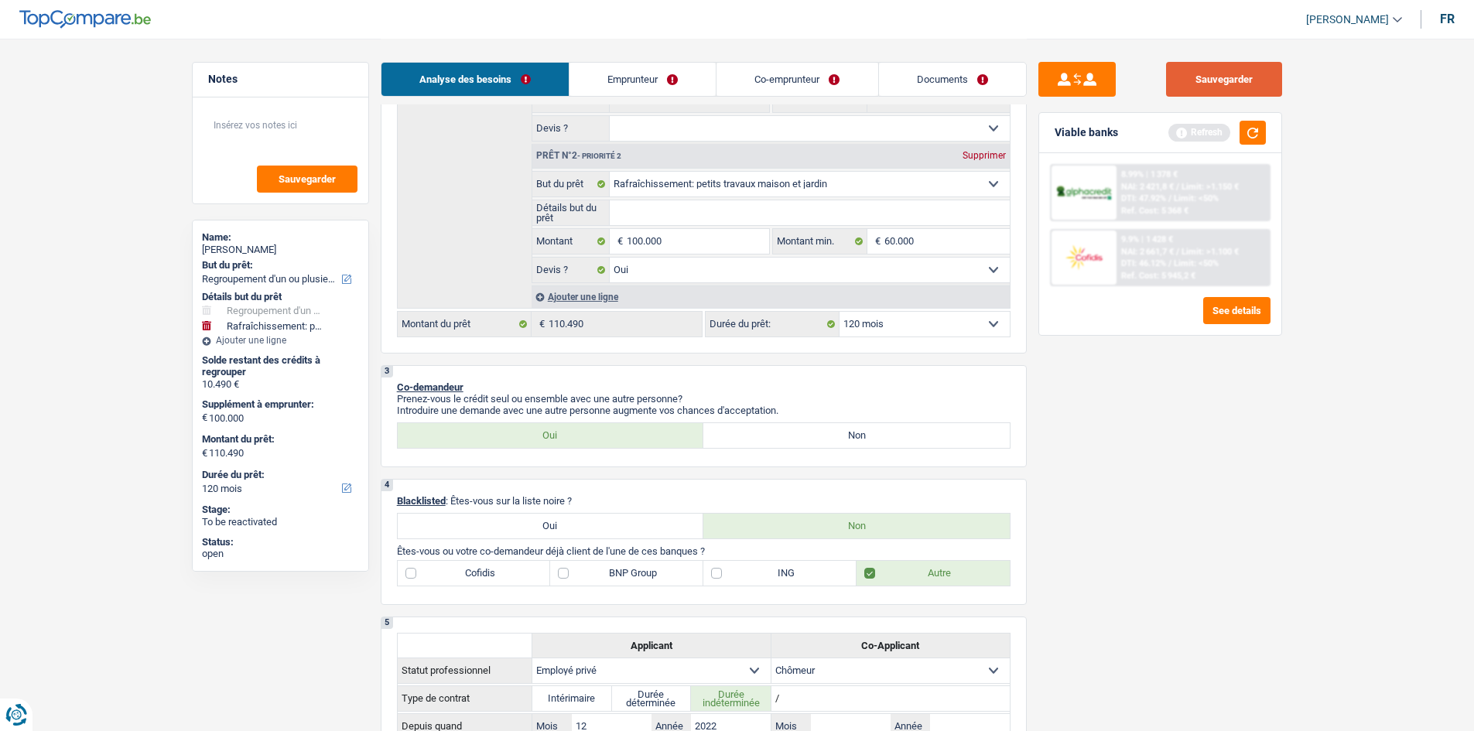
drag, startPoint x: 1320, startPoint y: 100, endPoint x: 1257, endPoint y: 78, distance: 67.1
click at [577, 95] on button "Sauvegarder" at bounding box center [1224, 79] width 116 height 35
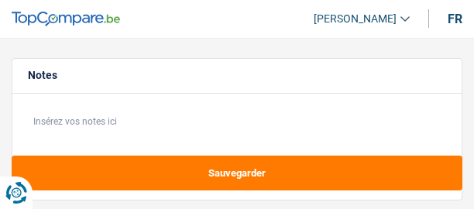
select select "worker"
select select "familyAllowances"
select select "netSalary"
select select "liveWithParents"
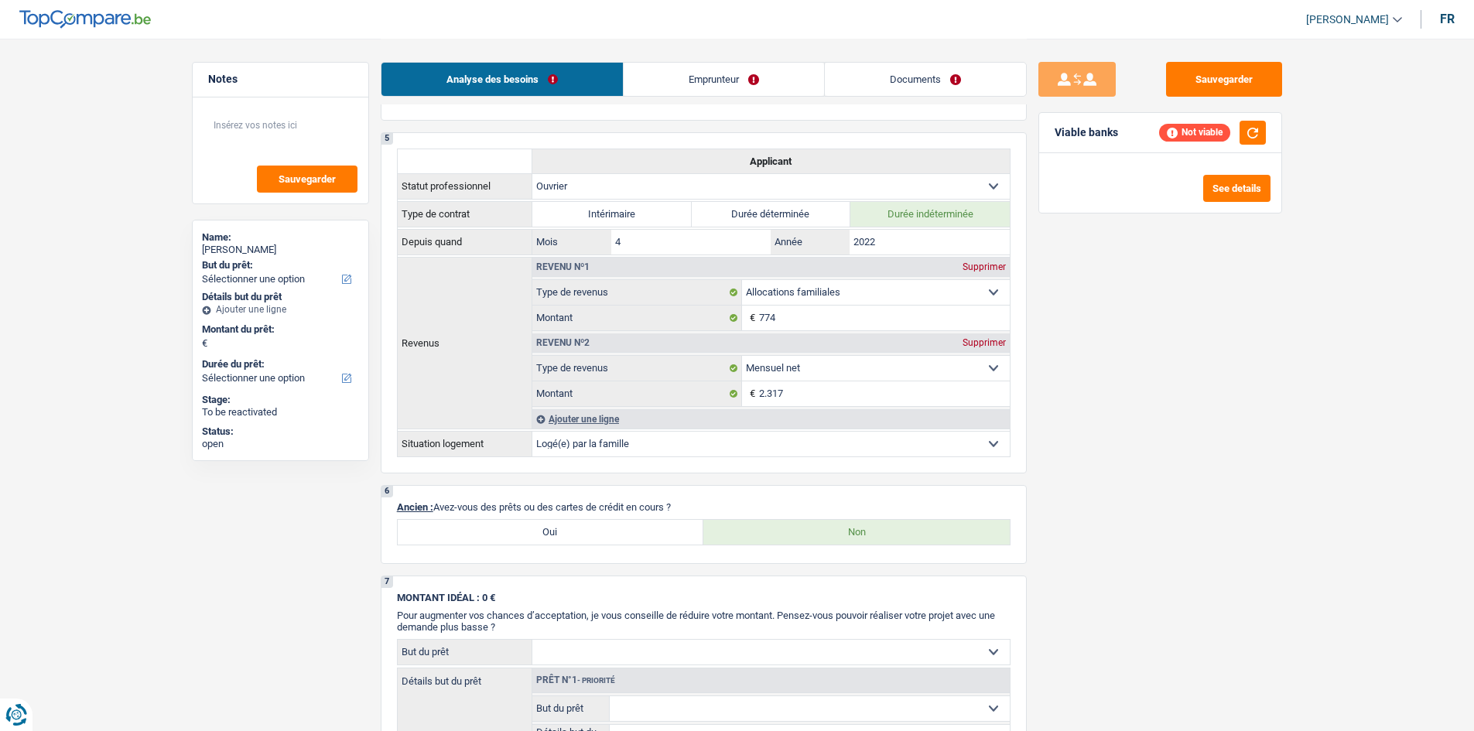
scroll to position [929, 0]
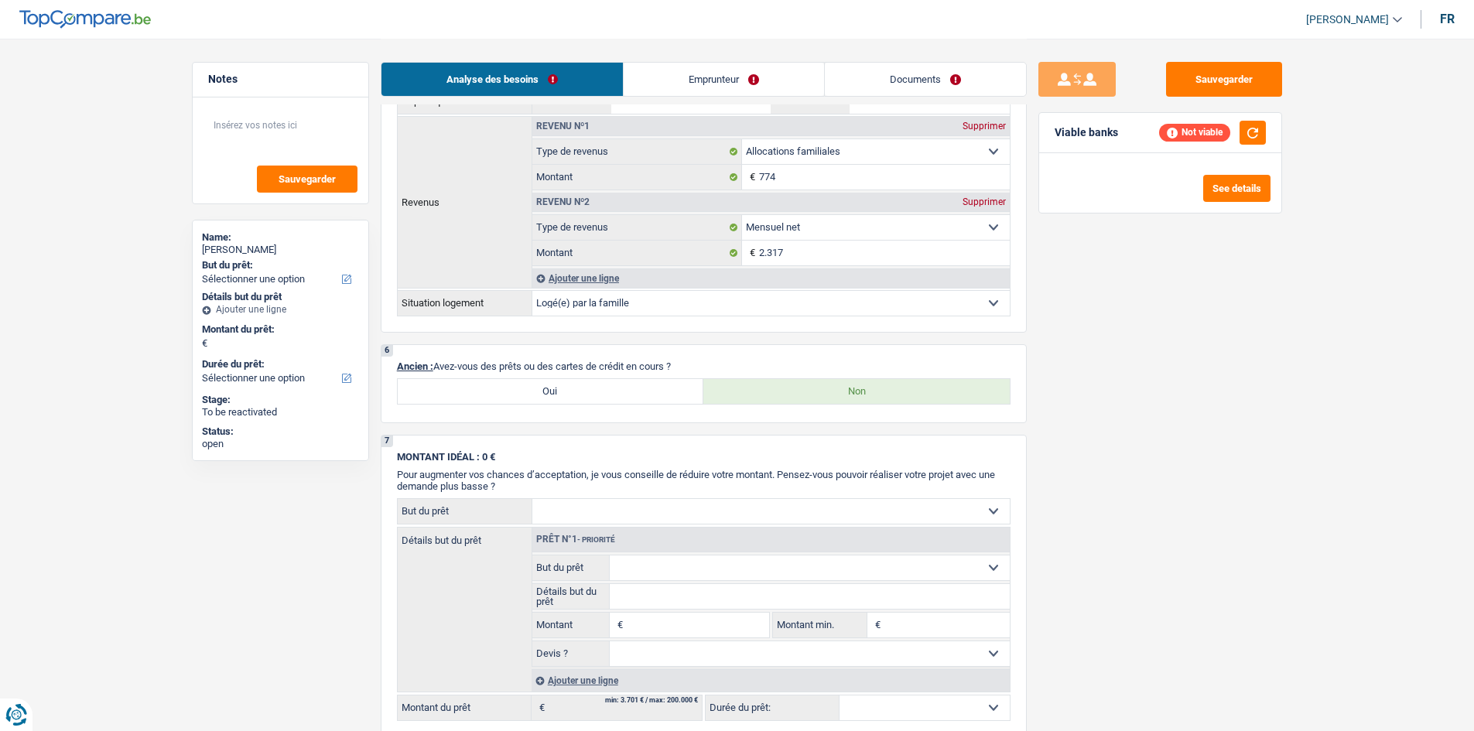
click at [473, 208] on label "Oui" at bounding box center [551, 391] width 306 height 25
click at [473, 208] on input "Oui" at bounding box center [551, 391] width 306 height 25
radio input "true"
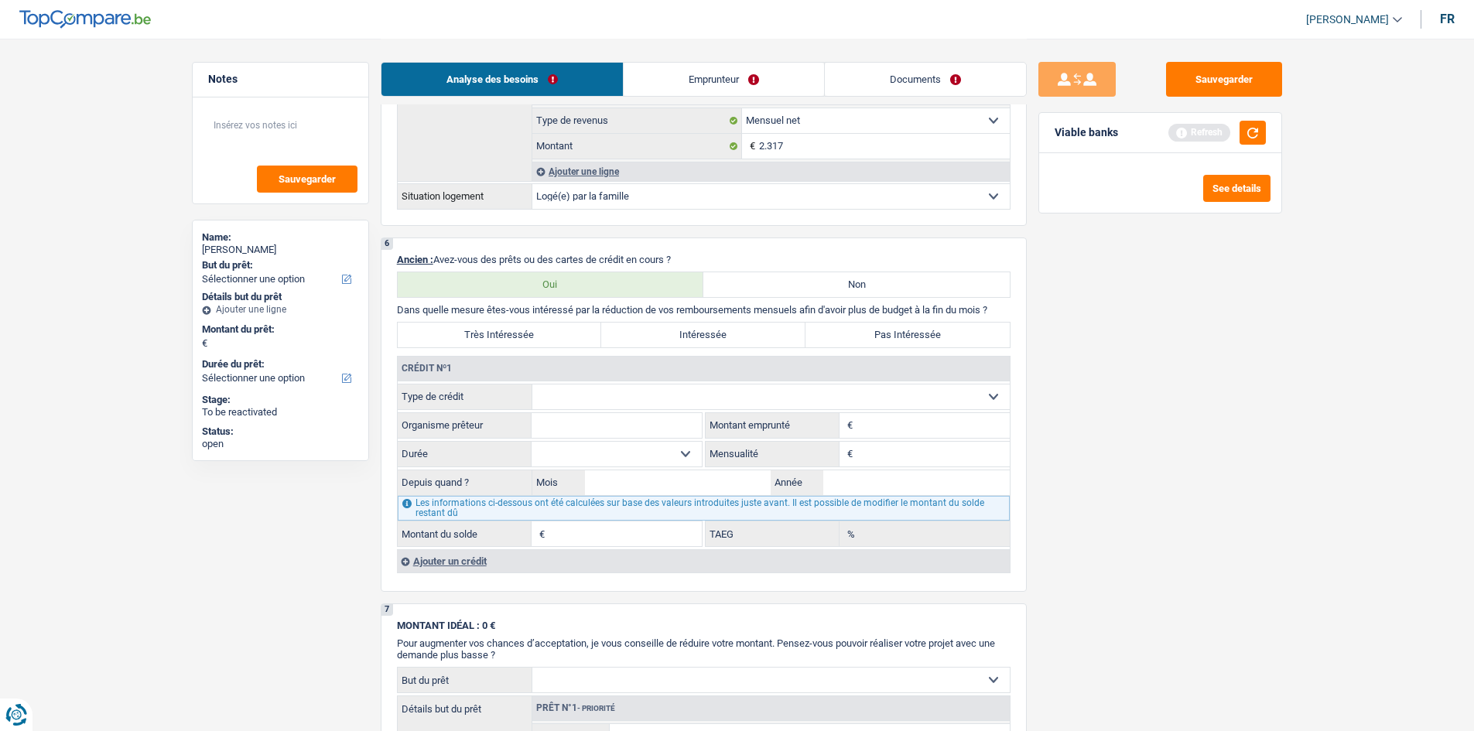
scroll to position [1083, 0]
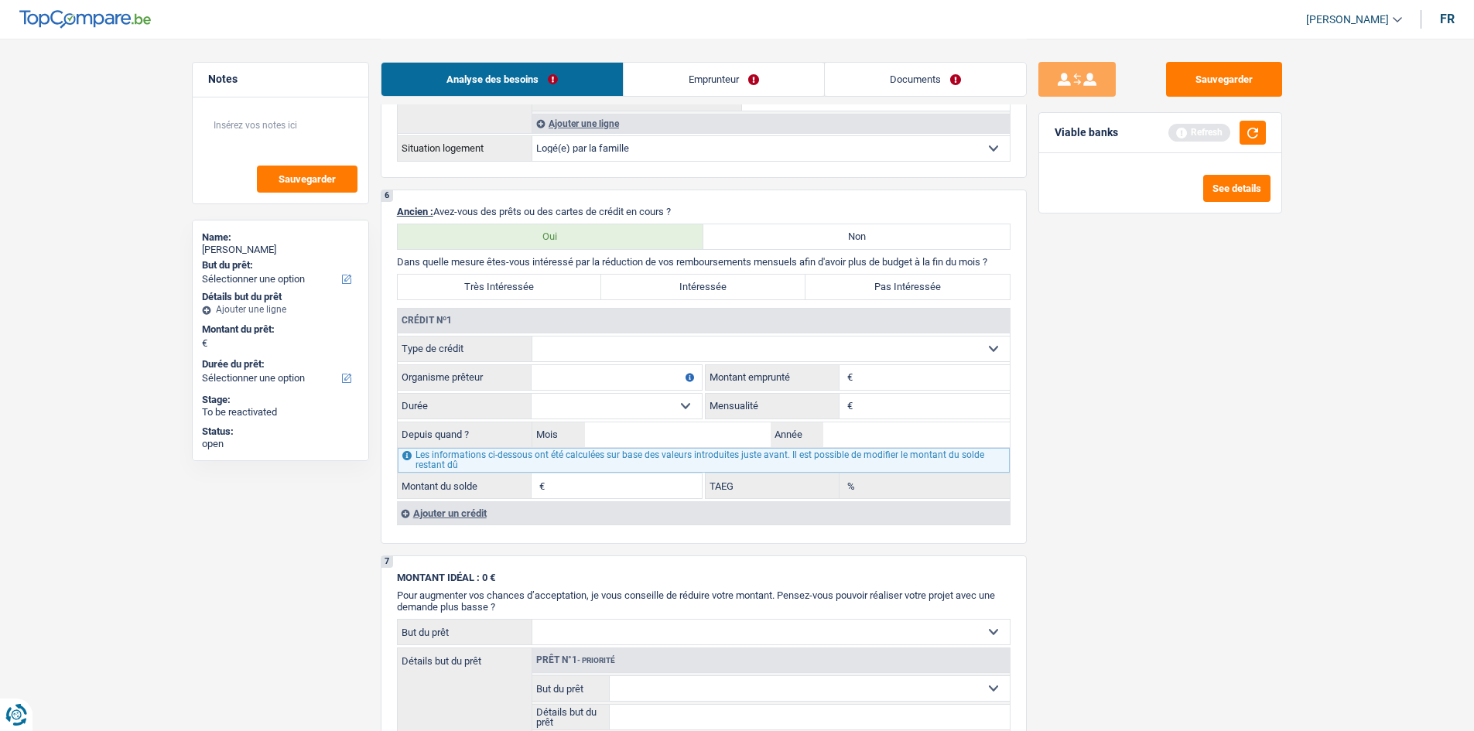
click at [473, 208] on select "Carte ou ouverture de crédit Prêt hypothécaire Vente à tempérament Prêt à tempé…" at bounding box center [770, 349] width 477 height 25
select select "personalLoan"
type input "0"
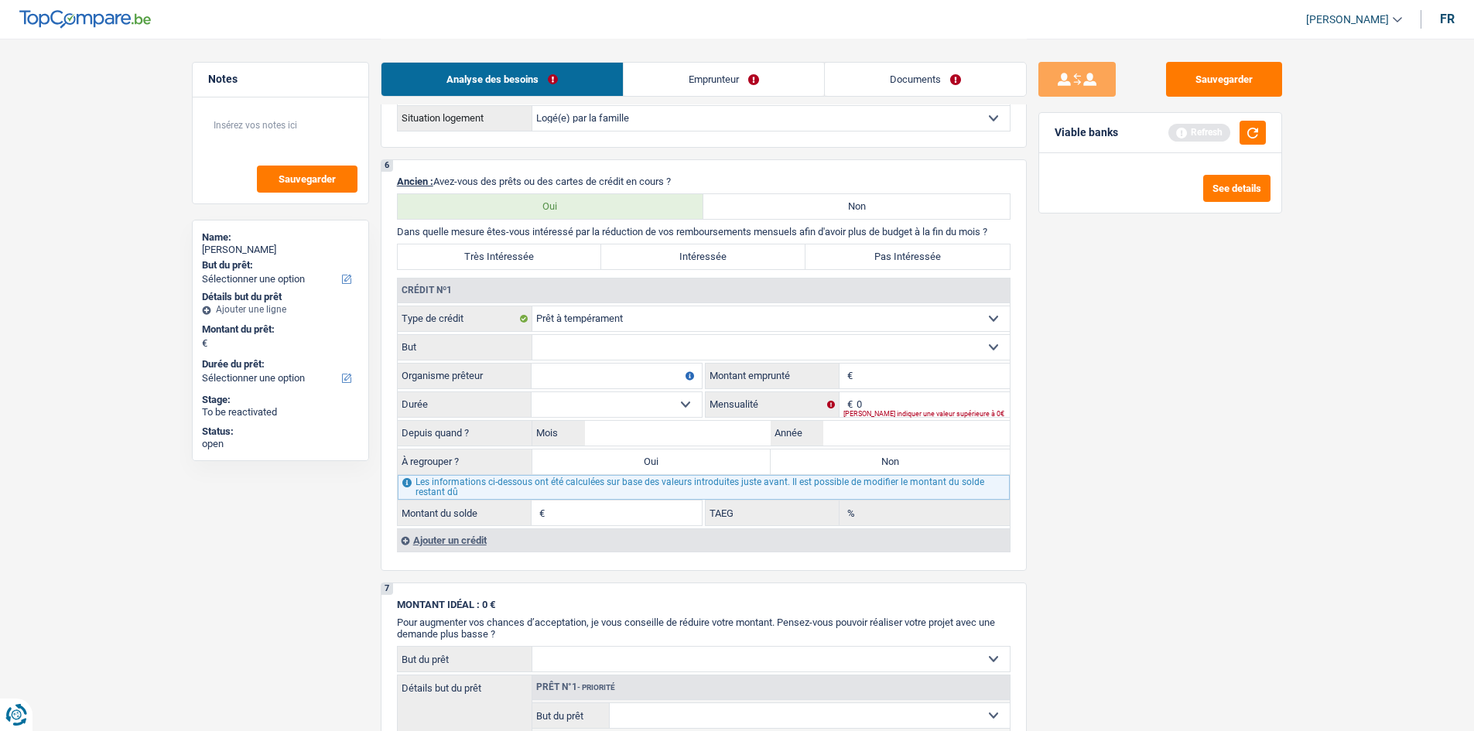
scroll to position [1161, 0]
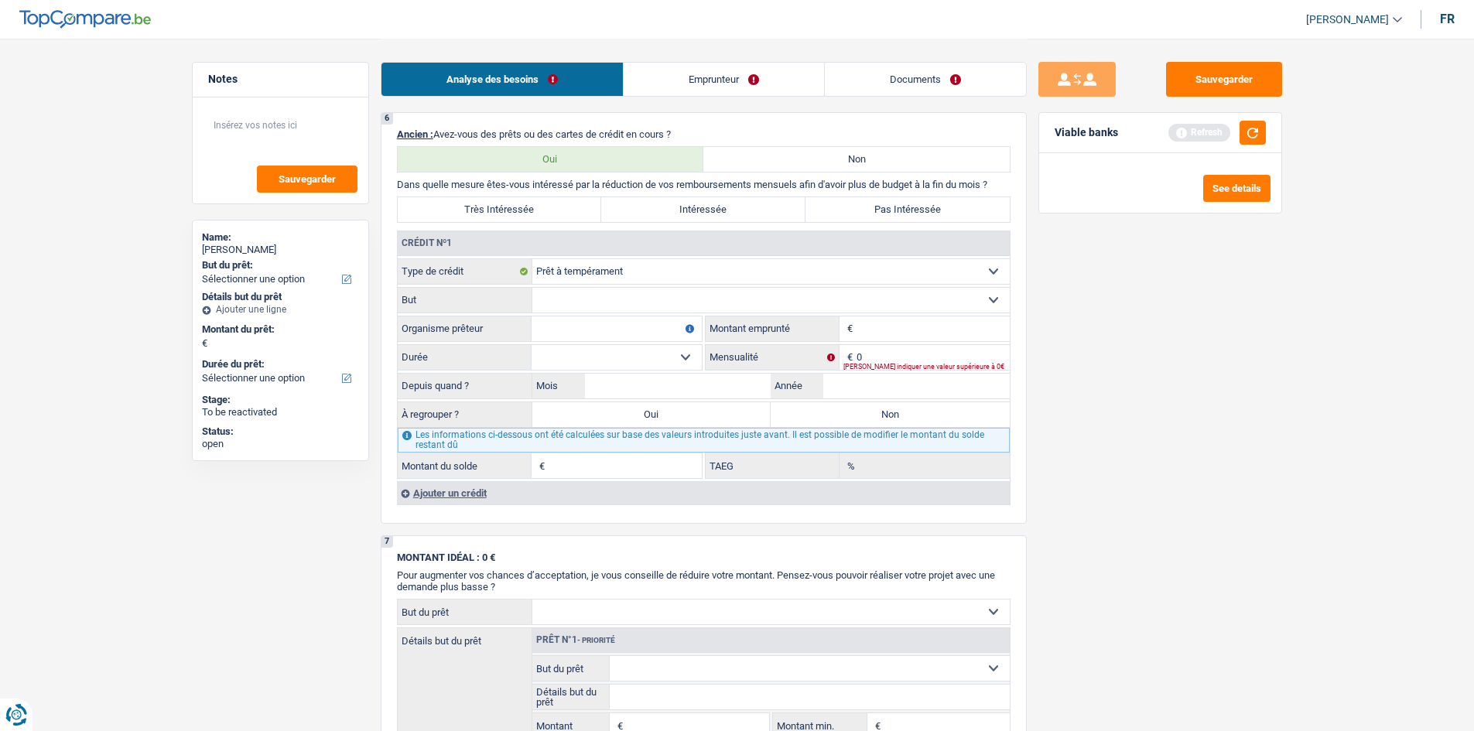
drag, startPoint x: 494, startPoint y: 503, endPoint x: 659, endPoint y: 459, distance: 169.9
click at [473, 208] on div "Ajouter un crédit" at bounding box center [703, 492] width 613 height 23
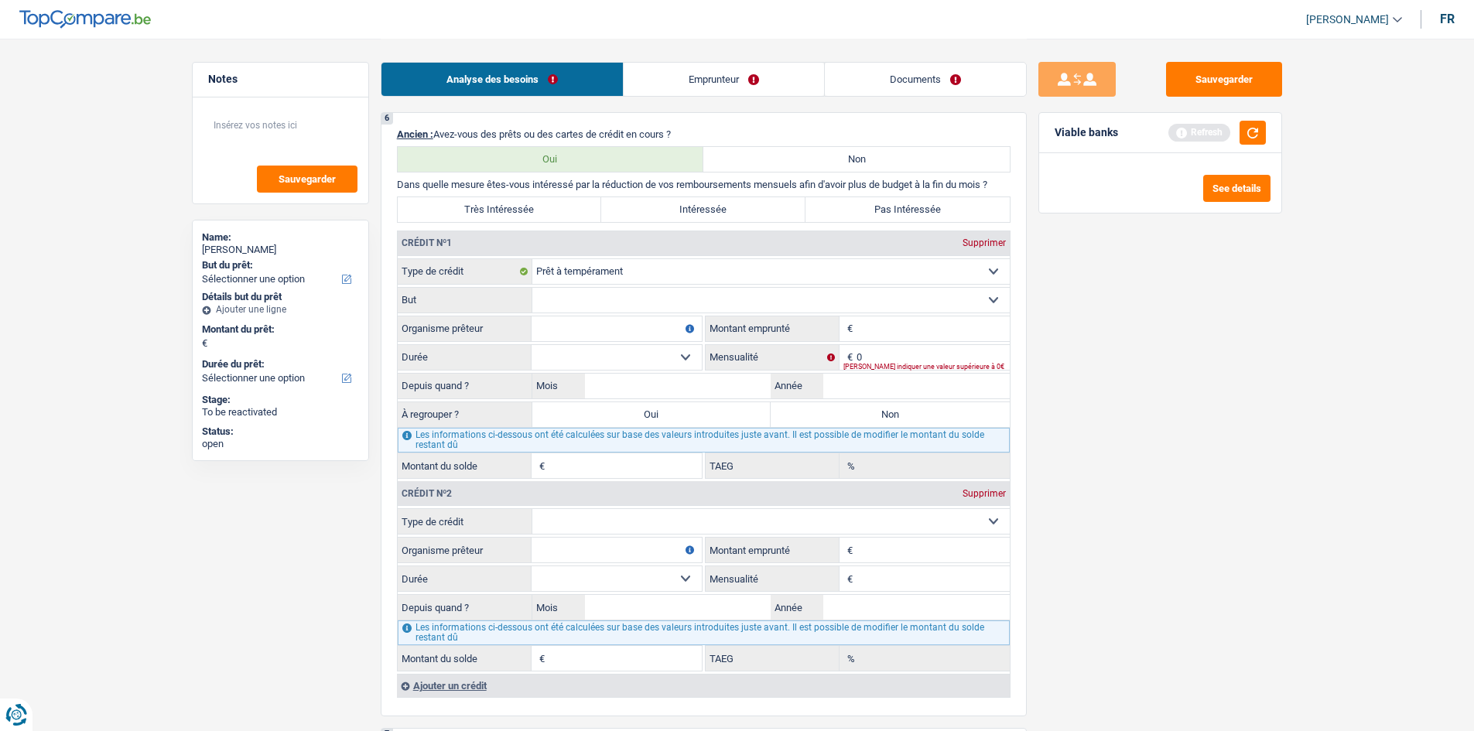
click at [473, 208] on input "Montant" at bounding box center [933, 329] width 153 height 25
type input "3.000"
click at [473, 208] on div "Sauvegarder Viable banks Refresh See details" at bounding box center [1160, 384] width 267 height 645
click at [473, 208] on input "Montant emprunté" at bounding box center [933, 550] width 153 height 25
type input "3.000"
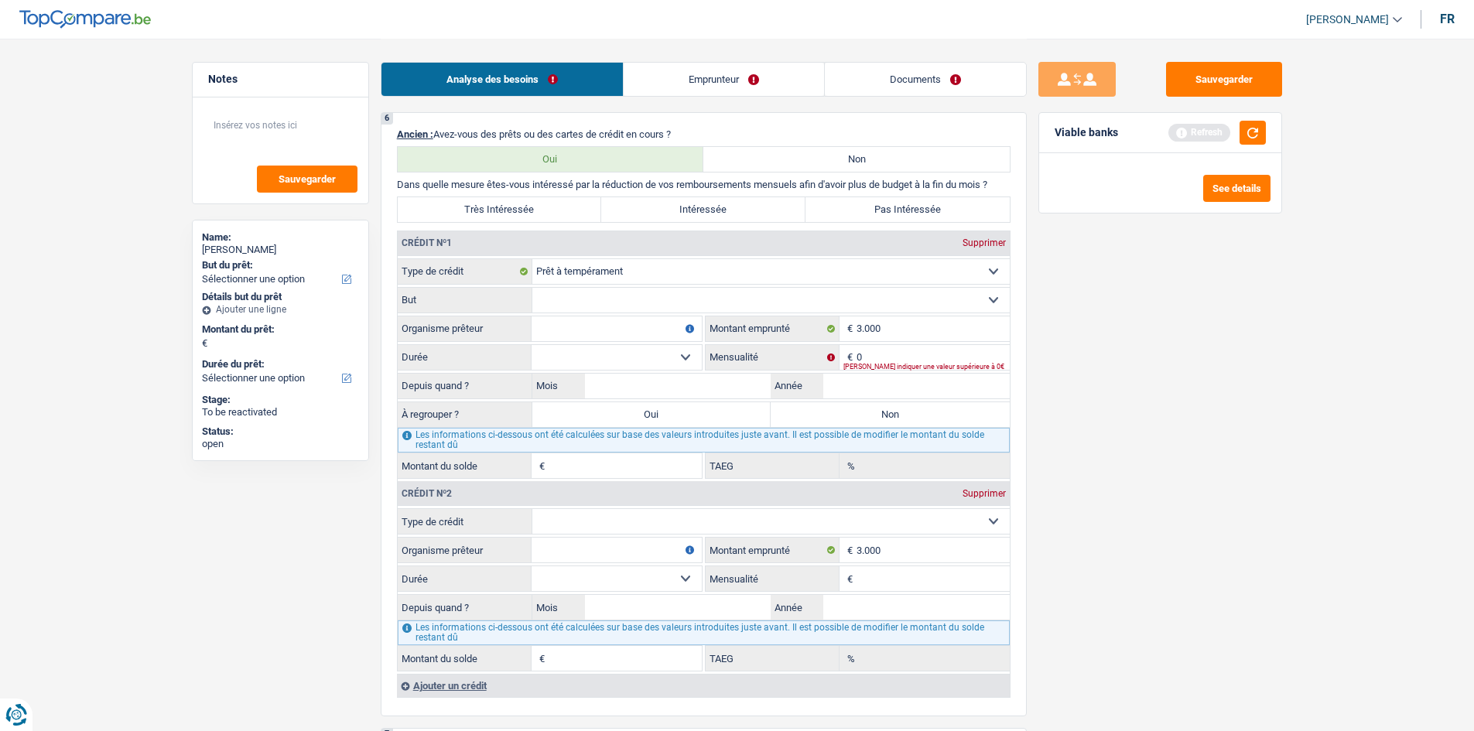
drag, startPoint x: 1176, startPoint y: 556, endPoint x: 1138, endPoint y: 529, distance: 47.7
click at [473, 208] on div "Sauvegarder Viable banks Refresh See details" at bounding box center [1160, 384] width 267 height 645
click at [473, 208] on input "0" at bounding box center [933, 357] width 153 height 25
click at [473, 208] on input "Année" at bounding box center [916, 386] width 186 height 25
click at [473, 208] on select "12 mois 18 mois 24 mois 30 mois Sélectionner une option" at bounding box center [617, 357] width 170 height 25
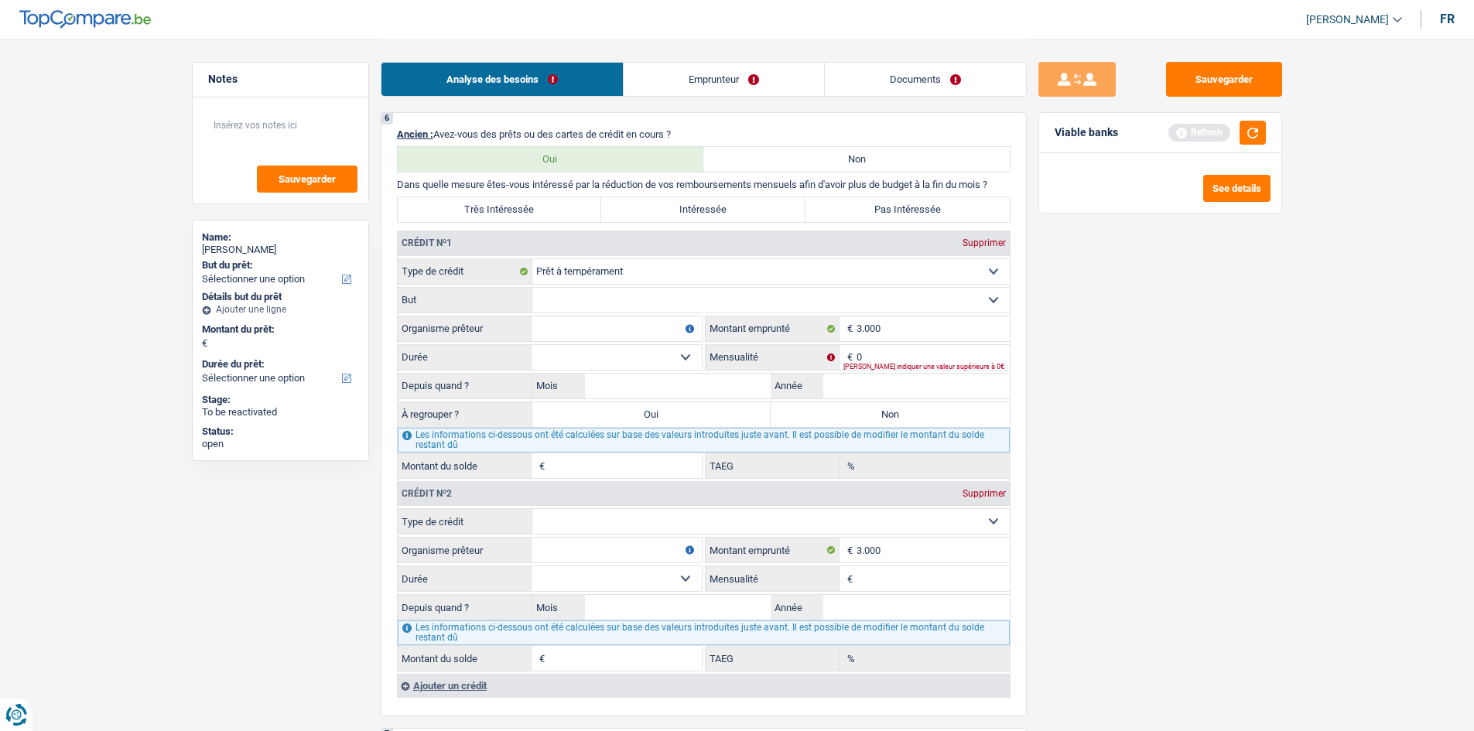
select select "24"
click at [473, 208] on select "12 mois 18 mois 24 mois 30 mois Sélectionner une option" at bounding box center [617, 357] width 170 height 25
click at [473, 208] on input "0" at bounding box center [933, 357] width 153 height 25
type input "130"
click at [473, 208] on div "Sauvegarder Viable banks Refresh See details" at bounding box center [1160, 384] width 267 height 645
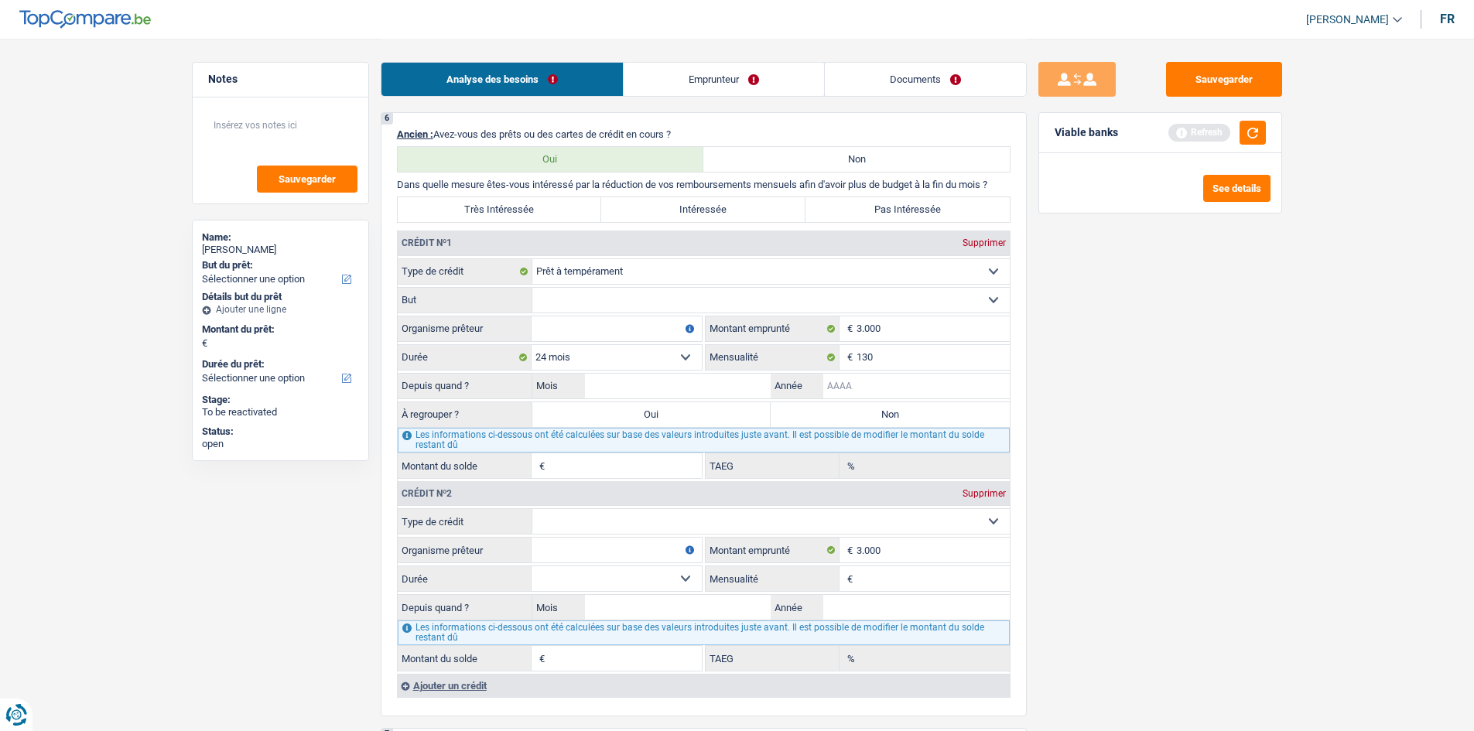
click at [473, 208] on input "Année" at bounding box center [916, 386] width 186 height 25
click at [473, 208] on input "Mois" at bounding box center [678, 386] width 186 height 25
click at [473, 208] on input "2024" at bounding box center [916, 386] width 186 height 25
type input "2023"
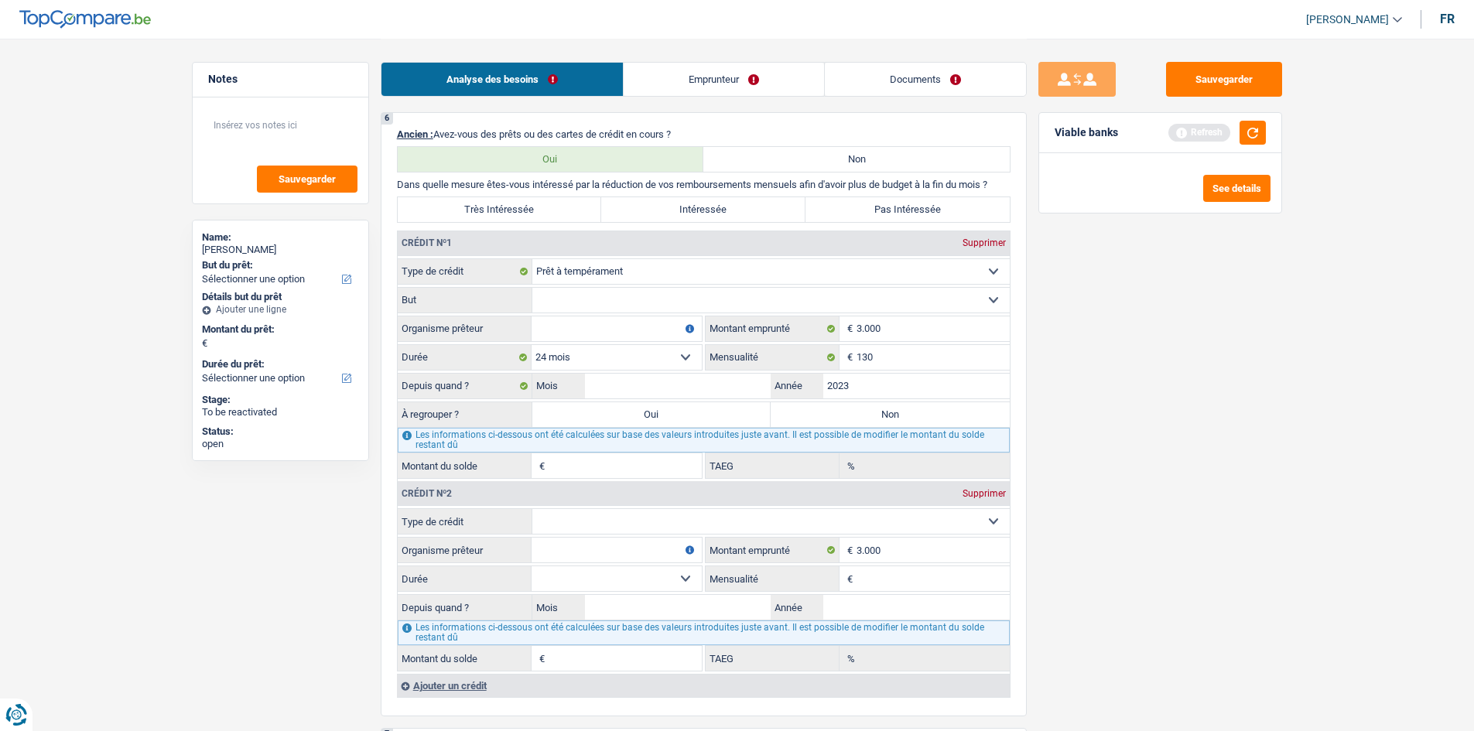
drag, startPoint x: 1132, startPoint y: 443, endPoint x: 1079, endPoint y: 448, distance: 53.6
click at [473, 208] on div "Sauvegarder Viable banks Refresh See details" at bounding box center [1160, 384] width 267 height 645
click at [473, 208] on input "Mois" at bounding box center [678, 386] width 186 height 25
type input "3"
click at [473, 208] on input "Organisme prêteur" at bounding box center [617, 329] width 170 height 25
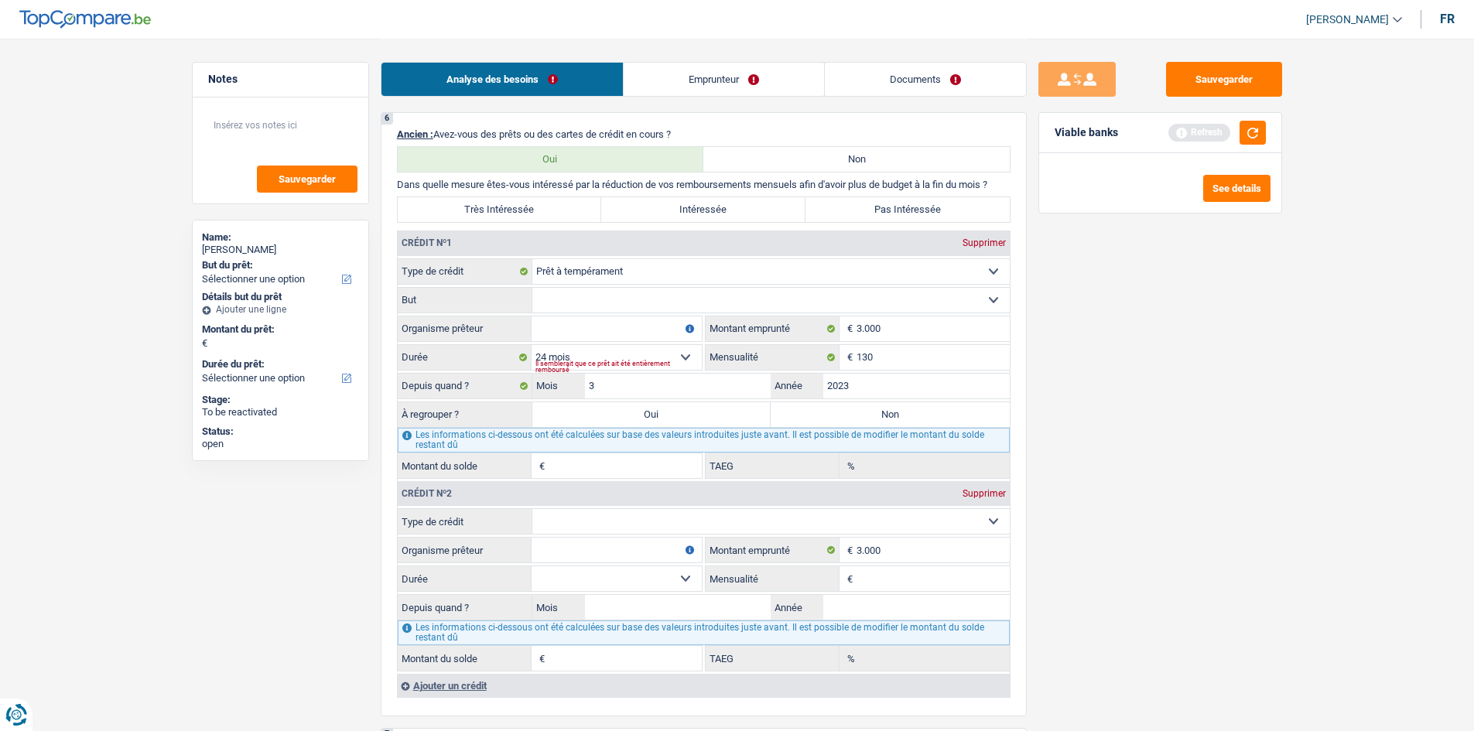
type input "1"
type input "3,86"
click at [473, 208] on fieldset "Carte ou ouverture de crédit Prêt hypothécaire Vente à tempérament Prêt à tempé…" at bounding box center [704, 589] width 612 height 163
click at [473, 208] on input "Mensualité" at bounding box center [933, 578] width 153 height 25
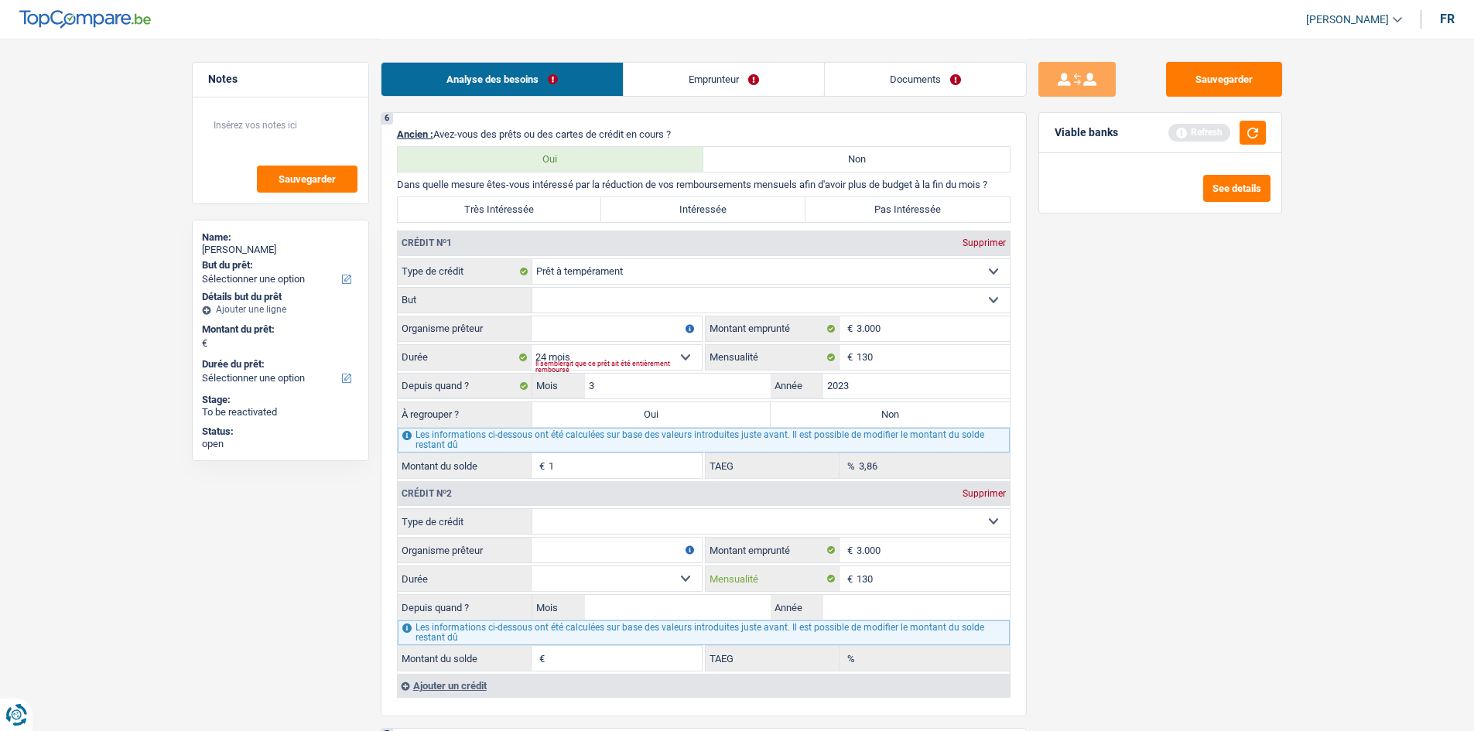
type input "130"
click at [473, 208] on div "Sauvegarder Viable banks Refresh See details" at bounding box center [1160, 384] width 267 height 645
click at [473, 208] on fieldset "Carte ou ouverture de crédit Prêt hypothécaire Vente à tempérament Prêt à tempé…" at bounding box center [704, 589] width 612 height 163
click at [473, 208] on select "Carte ou ouverture de crédit Prêt hypothécaire Vente à tempérament Prêt à tempé…" at bounding box center [770, 521] width 477 height 25
select select "personalLoan"
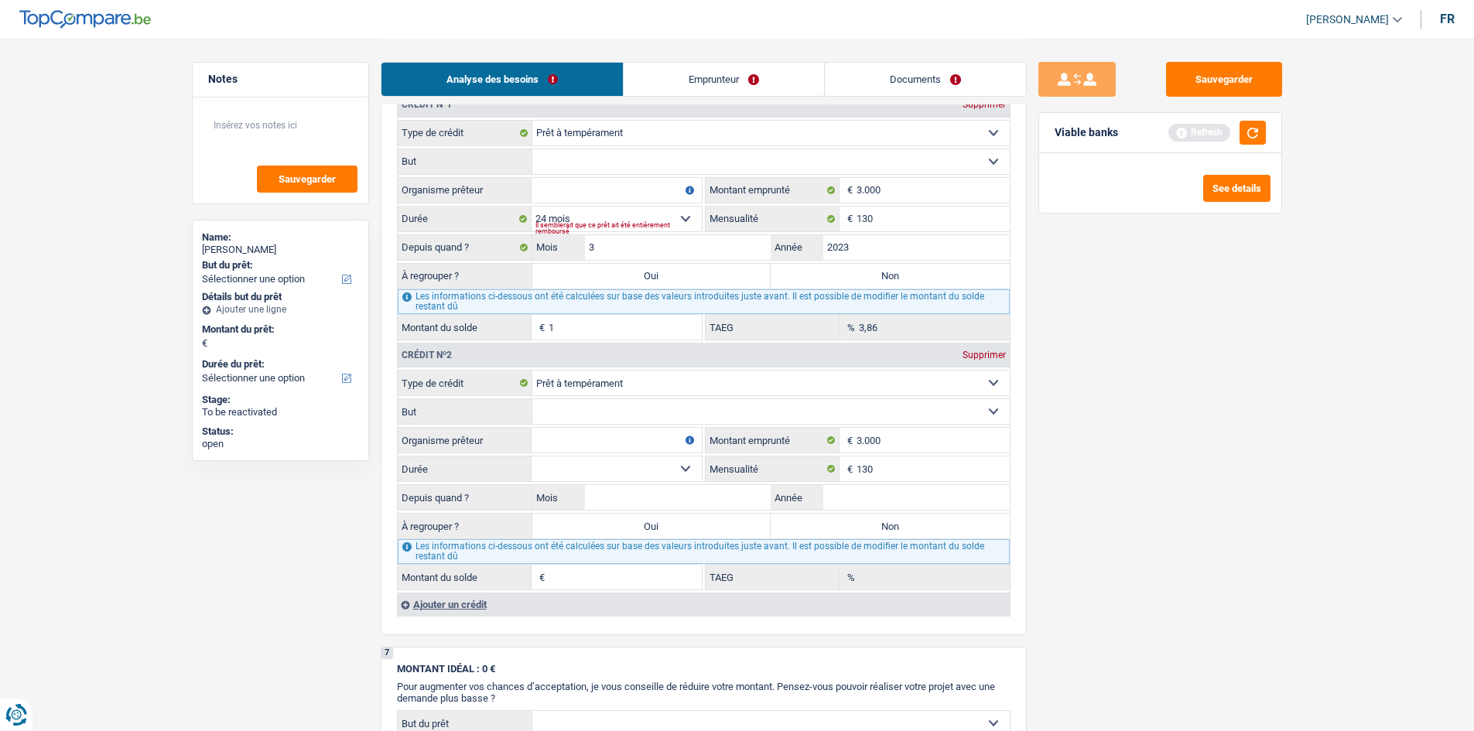
scroll to position [1203, 0]
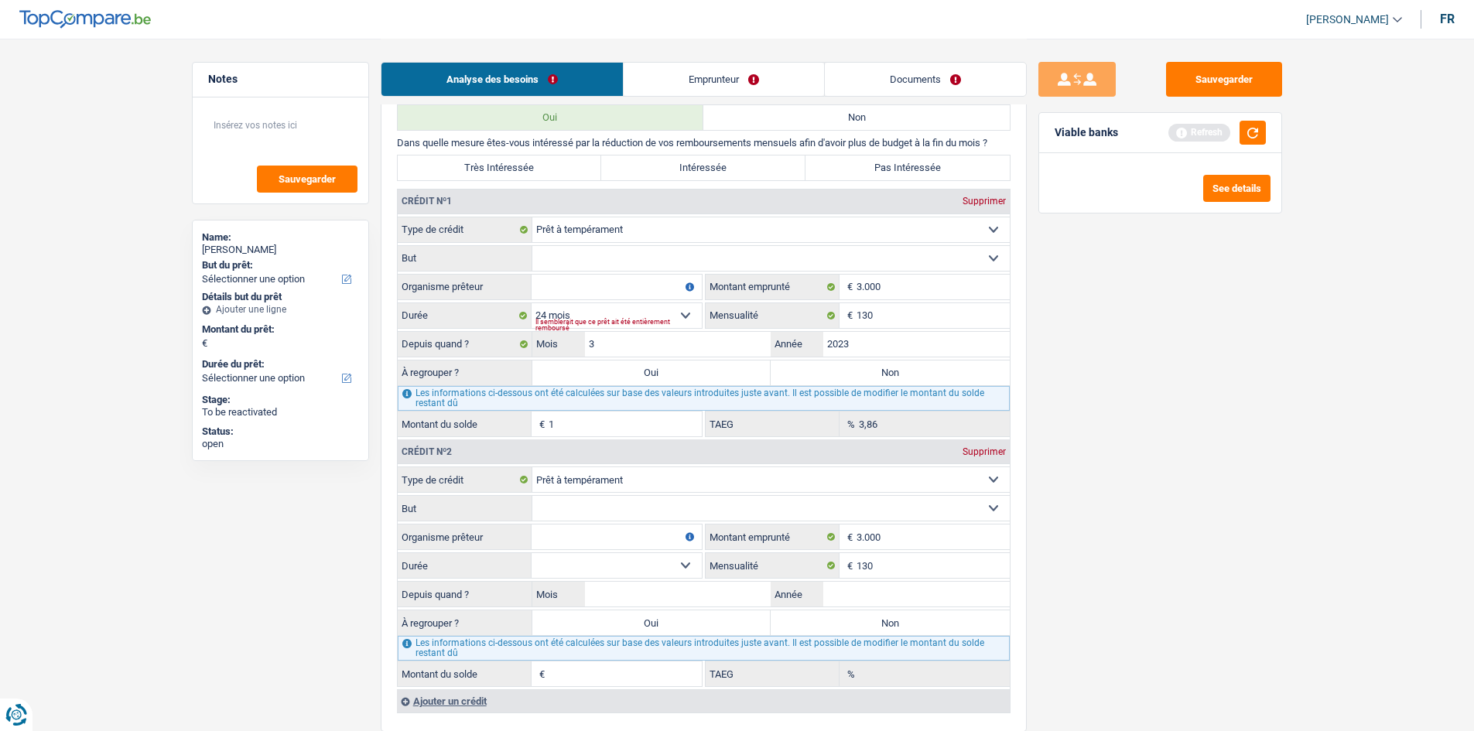
click at [473, 80] on link "Emprunteur" at bounding box center [724, 79] width 200 height 33
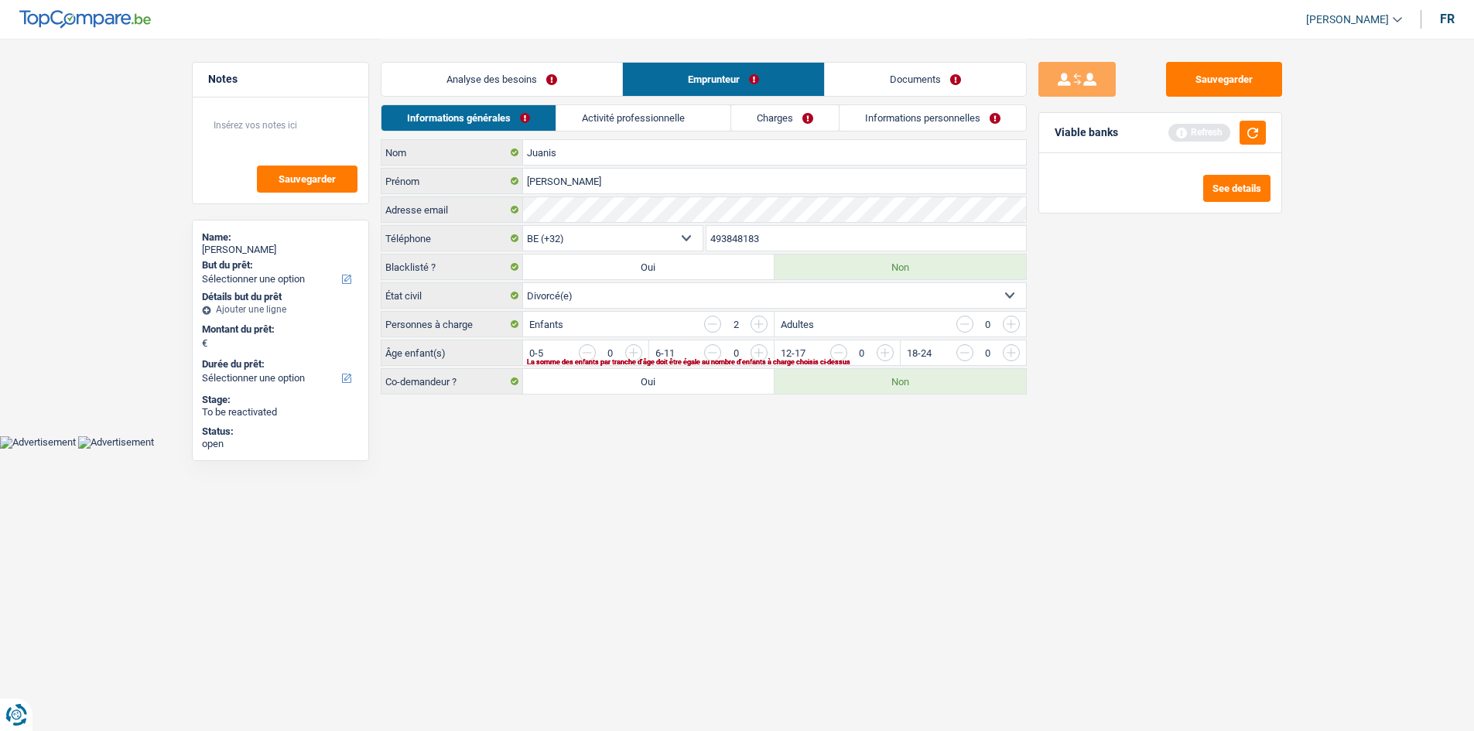
scroll to position [0, 0]
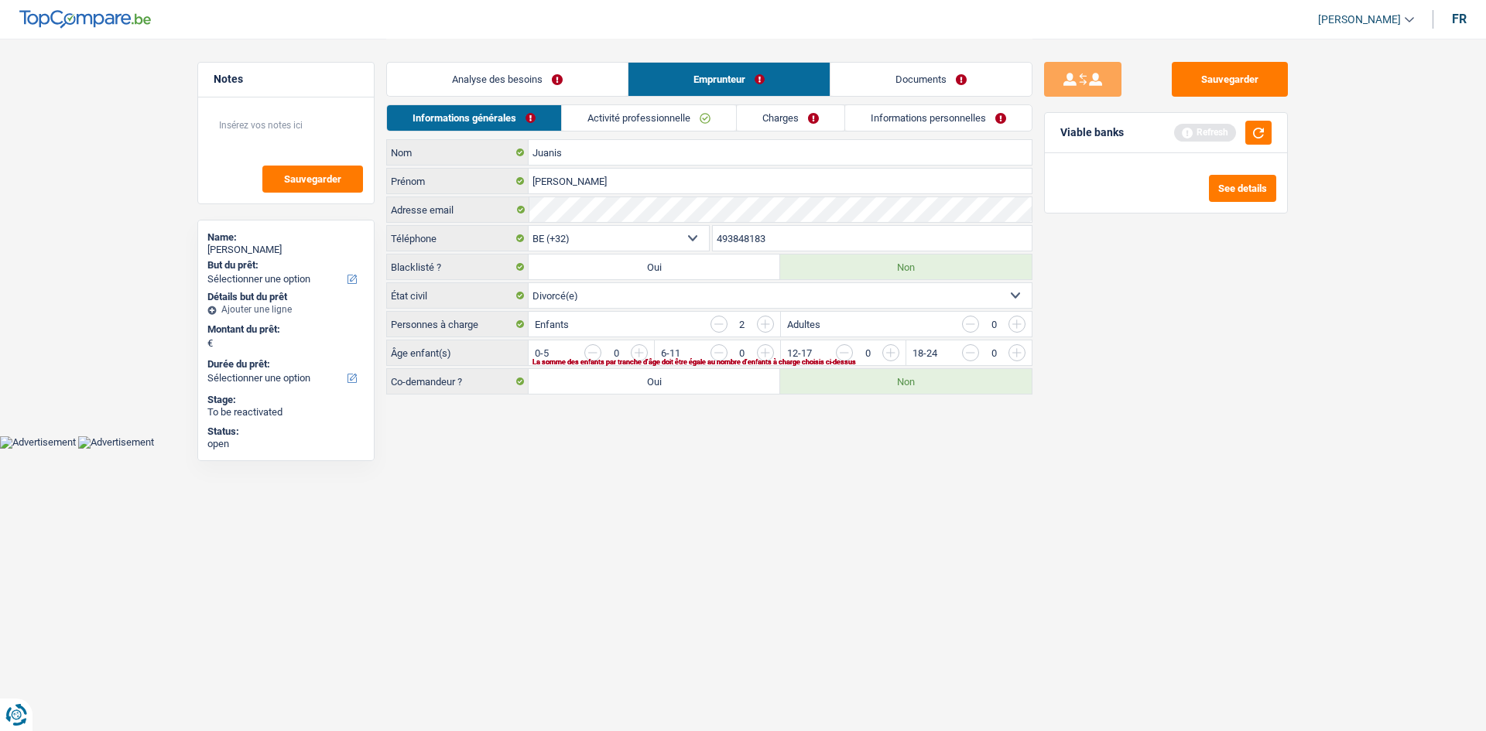
click at [473, 122] on link "Activité professionnelle" at bounding box center [649, 118] width 174 height 26
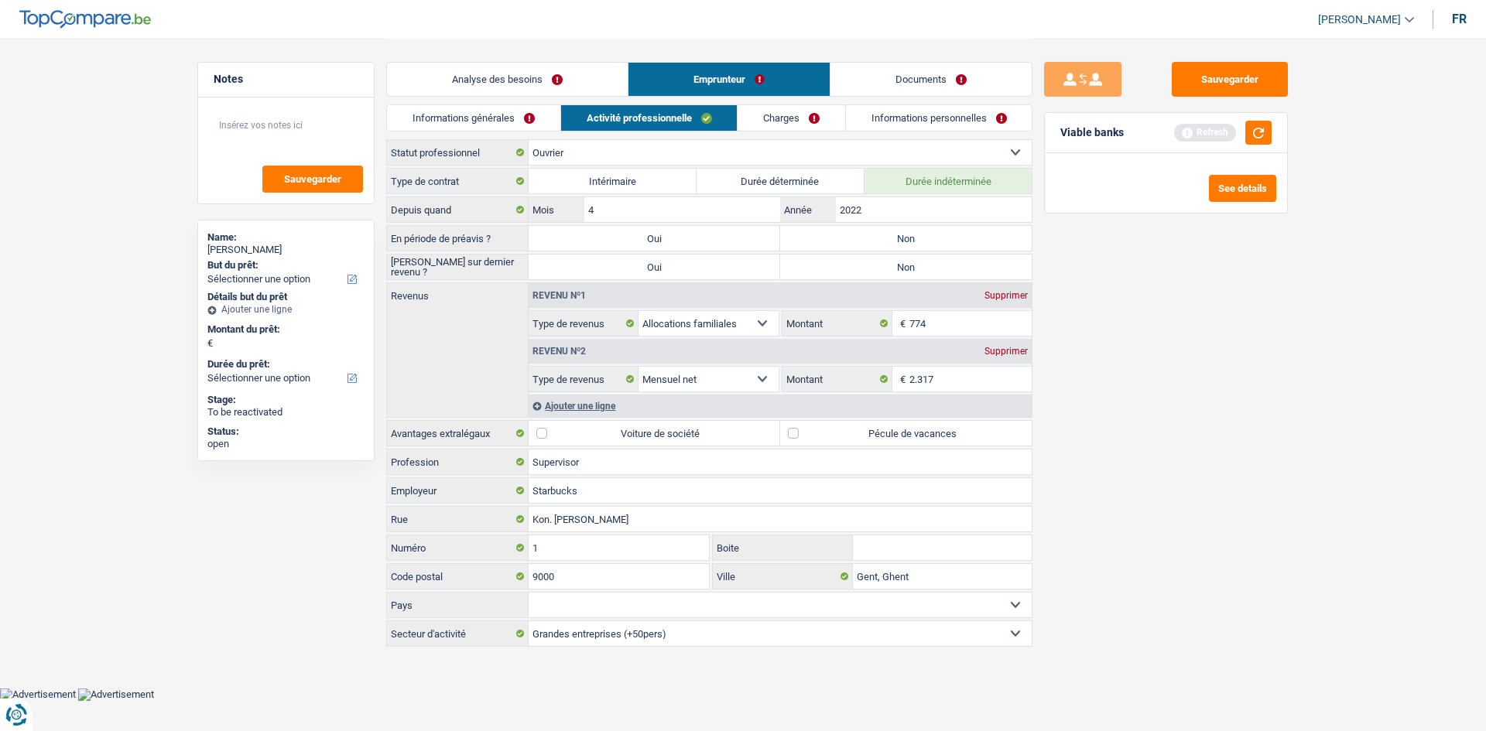
click at [473, 120] on link "Charges" at bounding box center [791, 118] width 108 height 26
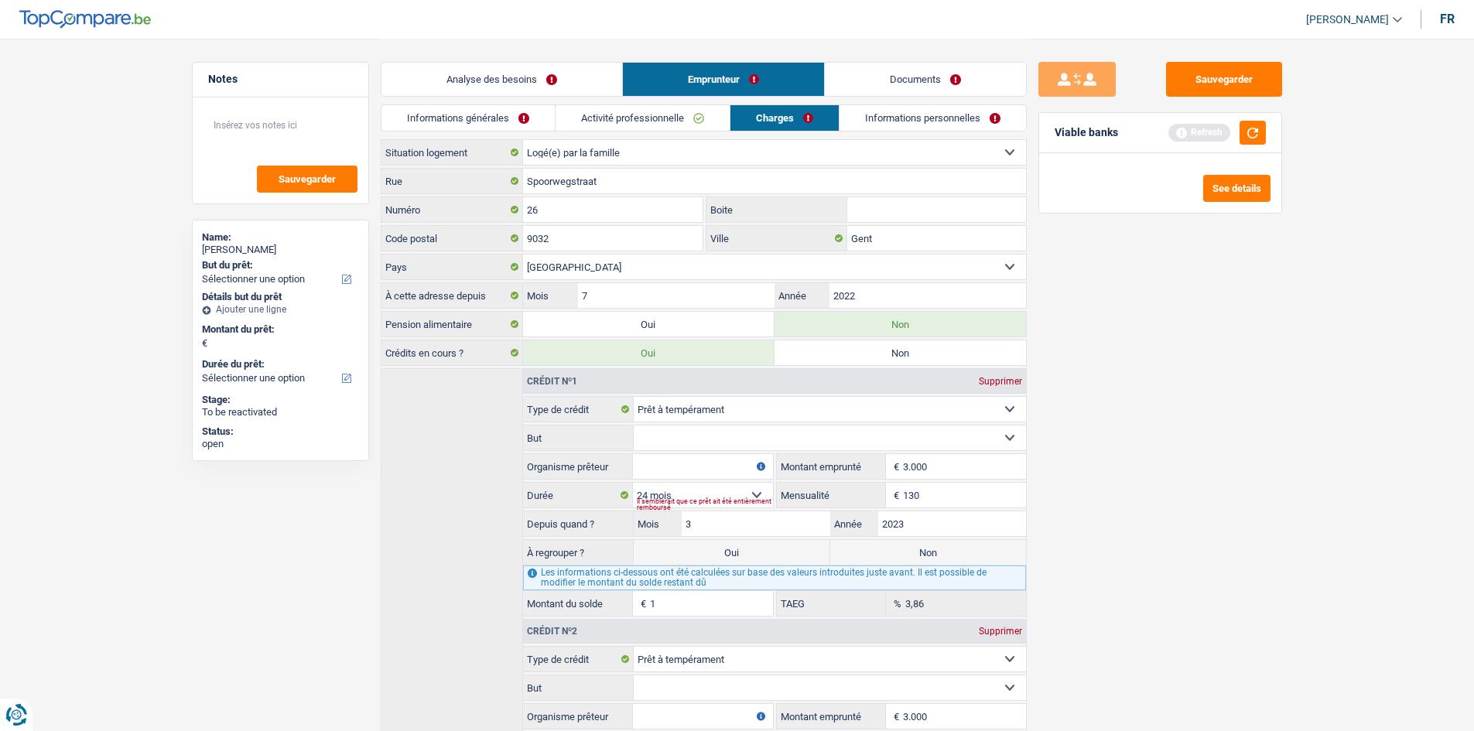
click at [473, 114] on link "Informations personnelles" at bounding box center [933, 118] width 186 height 26
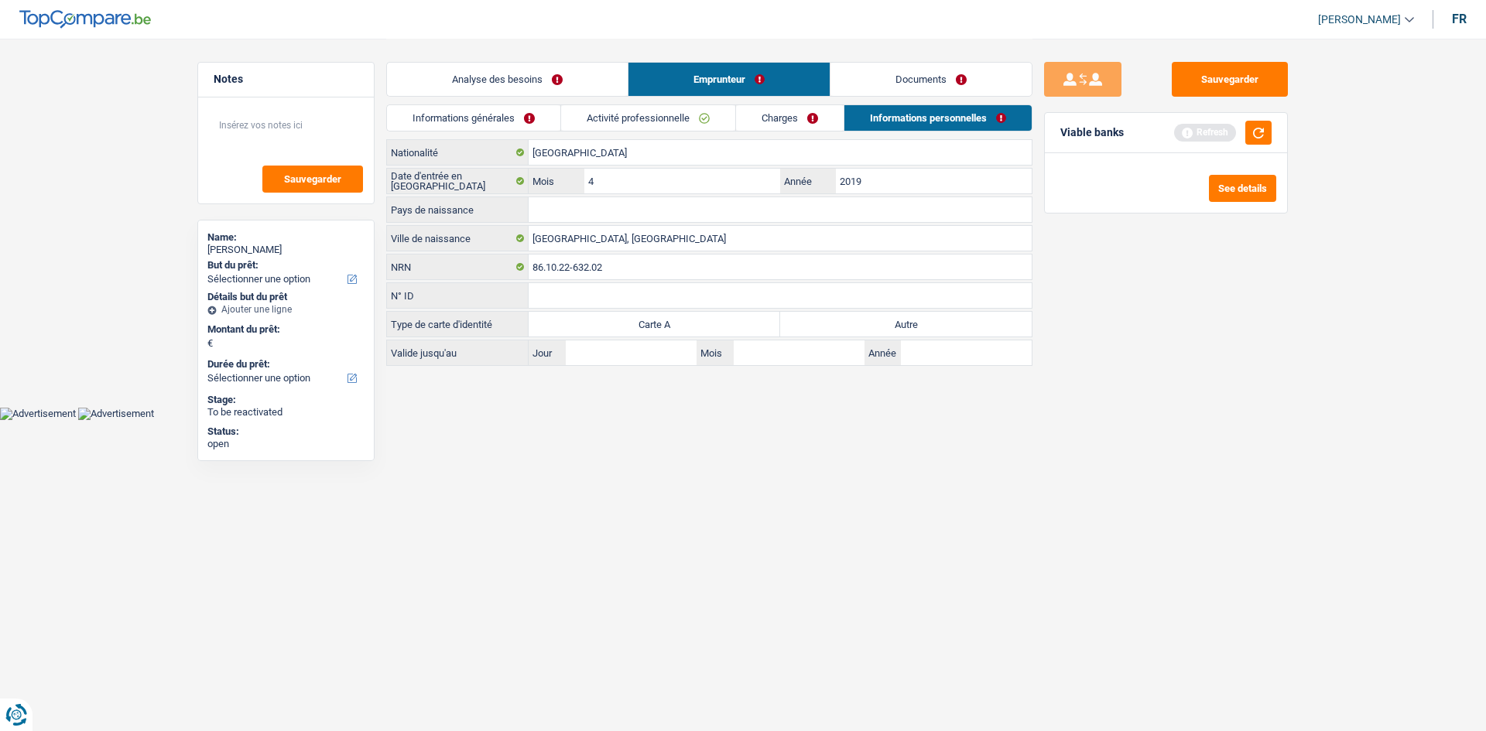
click at [473, 106] on link "Charges" at bounding box center [790, 118] width 108 height 26
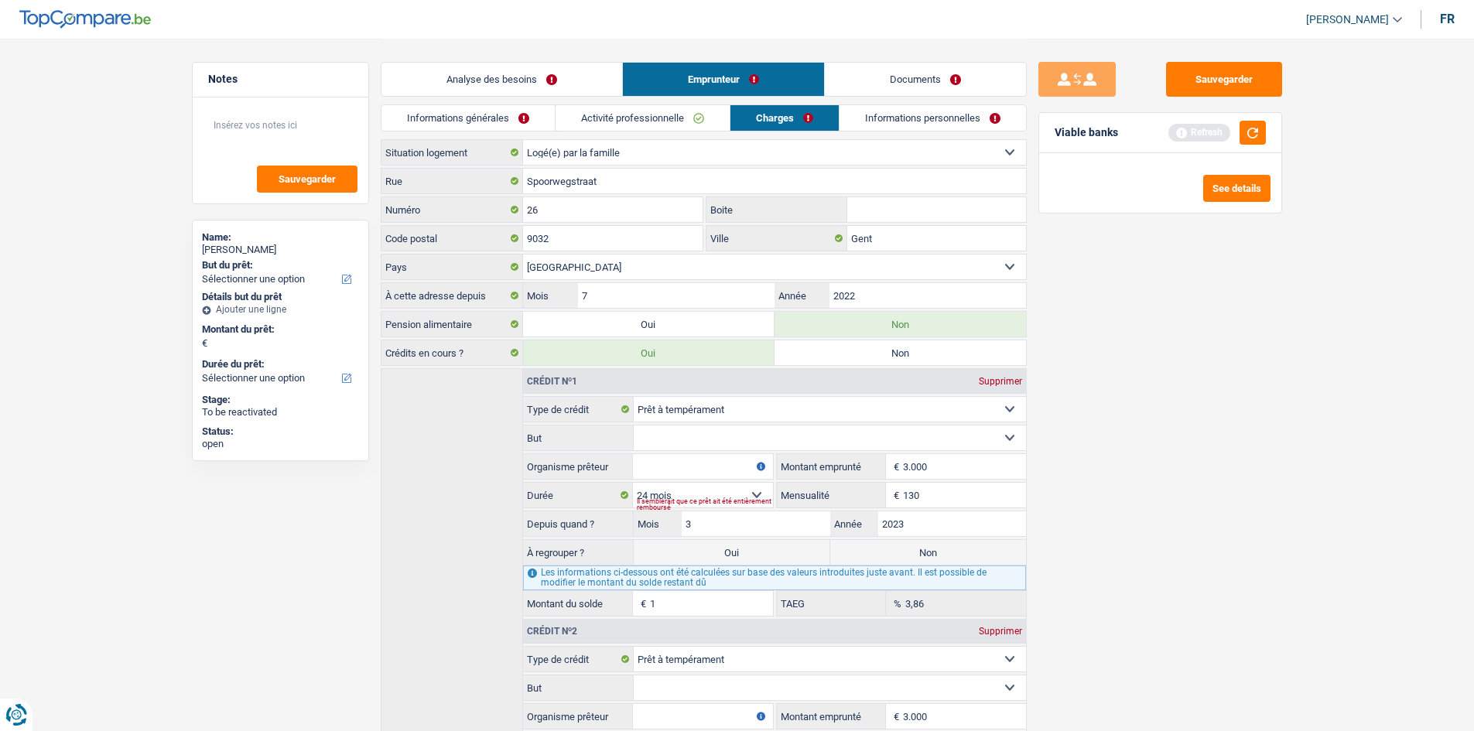
click at [473, 126] on link "Activité professionnelle" at bounding box center [643, 118] width 174 height 26
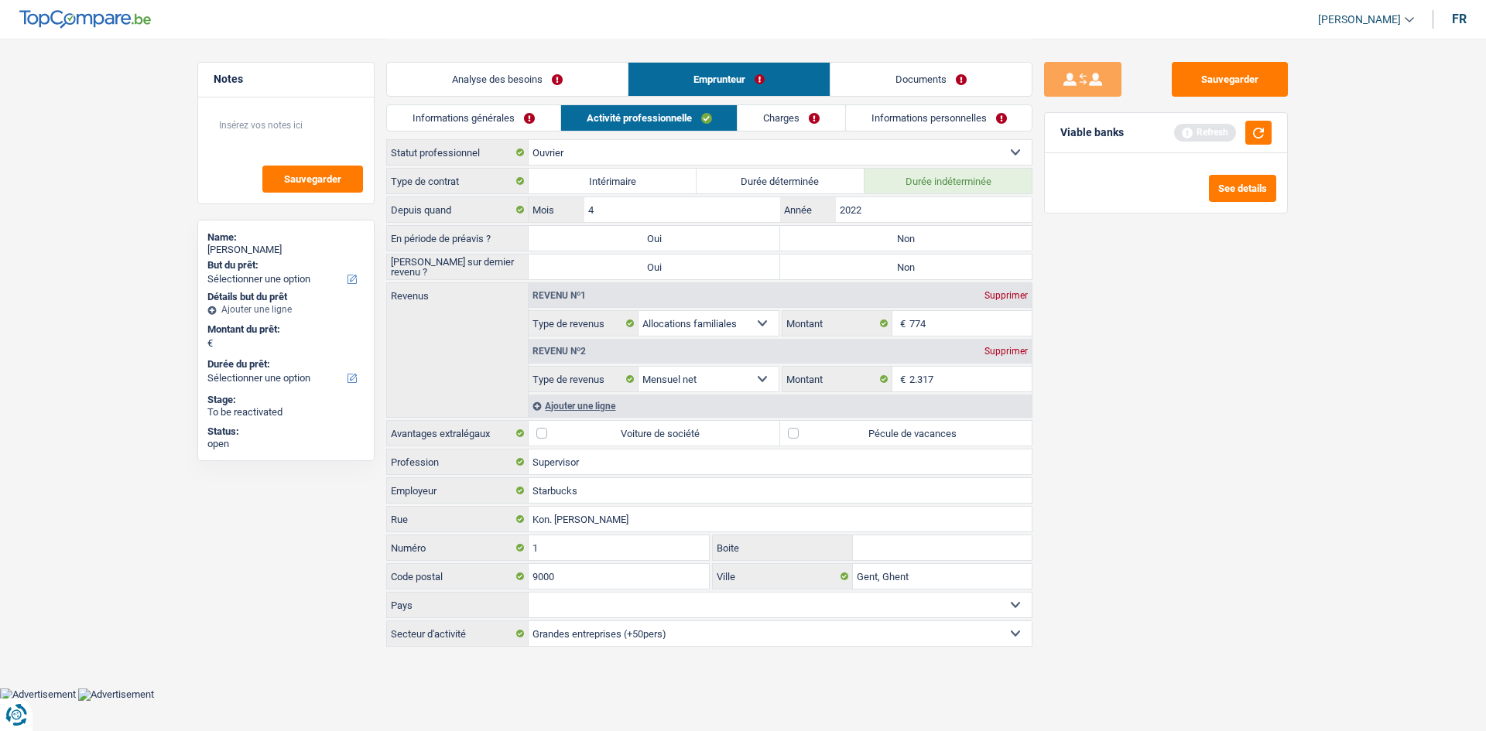
click at [469, 115] on link "Informations générales" at bounding box center [473, 118] width 173 height 26
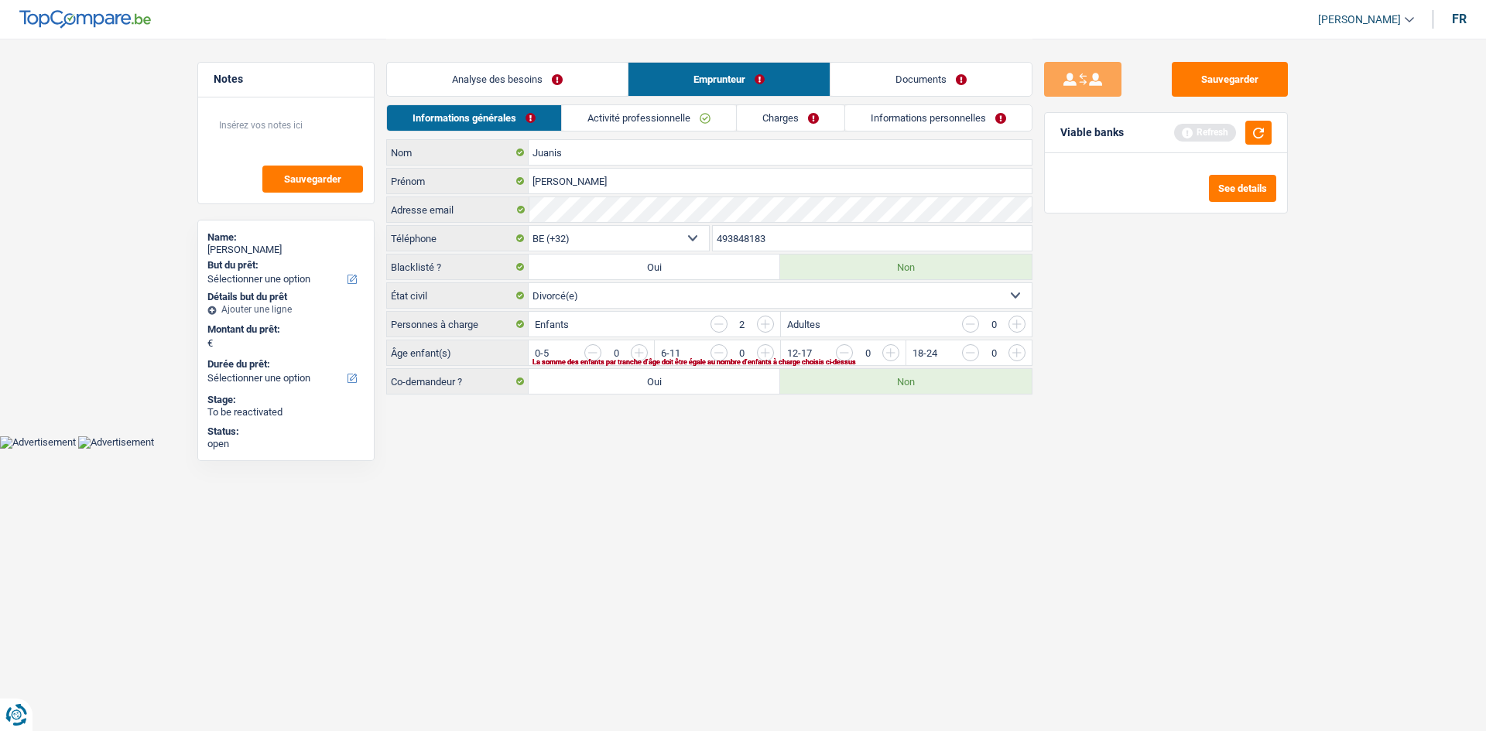
click at [473, 64] on link "Analyse des besoins" at bounding box center [507, 79] width 241 height 33
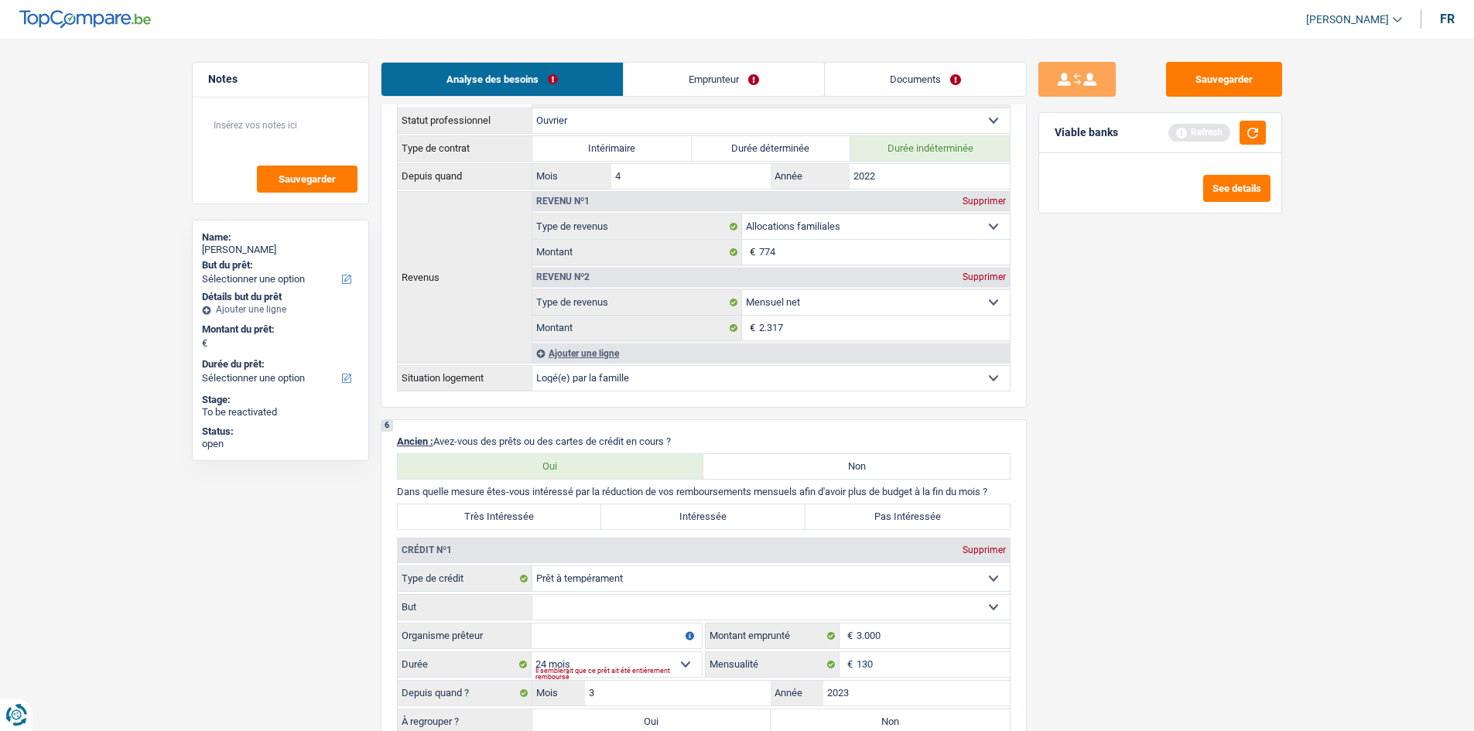
scroll to position [1083, 0]
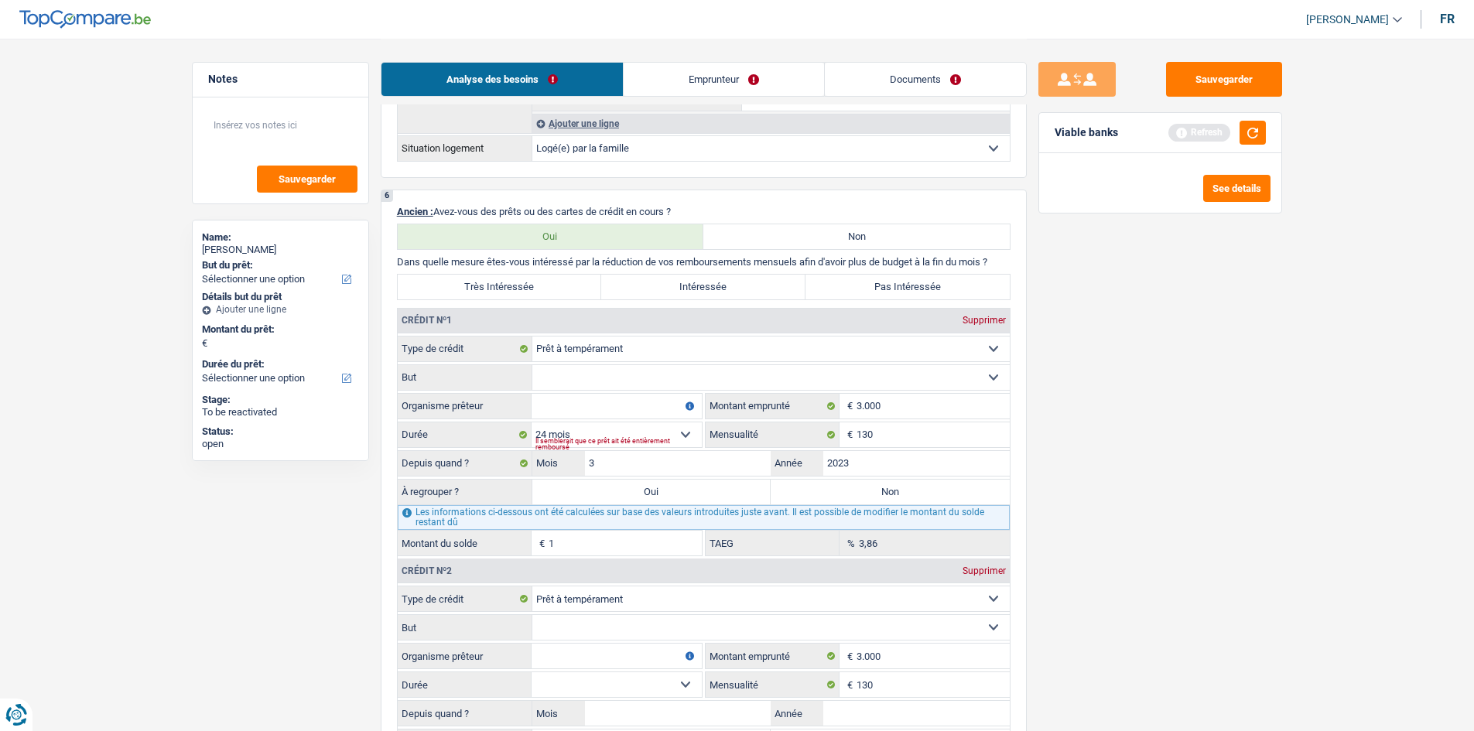
click at [473, 77] on link "Emprunteur" at bounding box center [724, 79] width 200 height 33
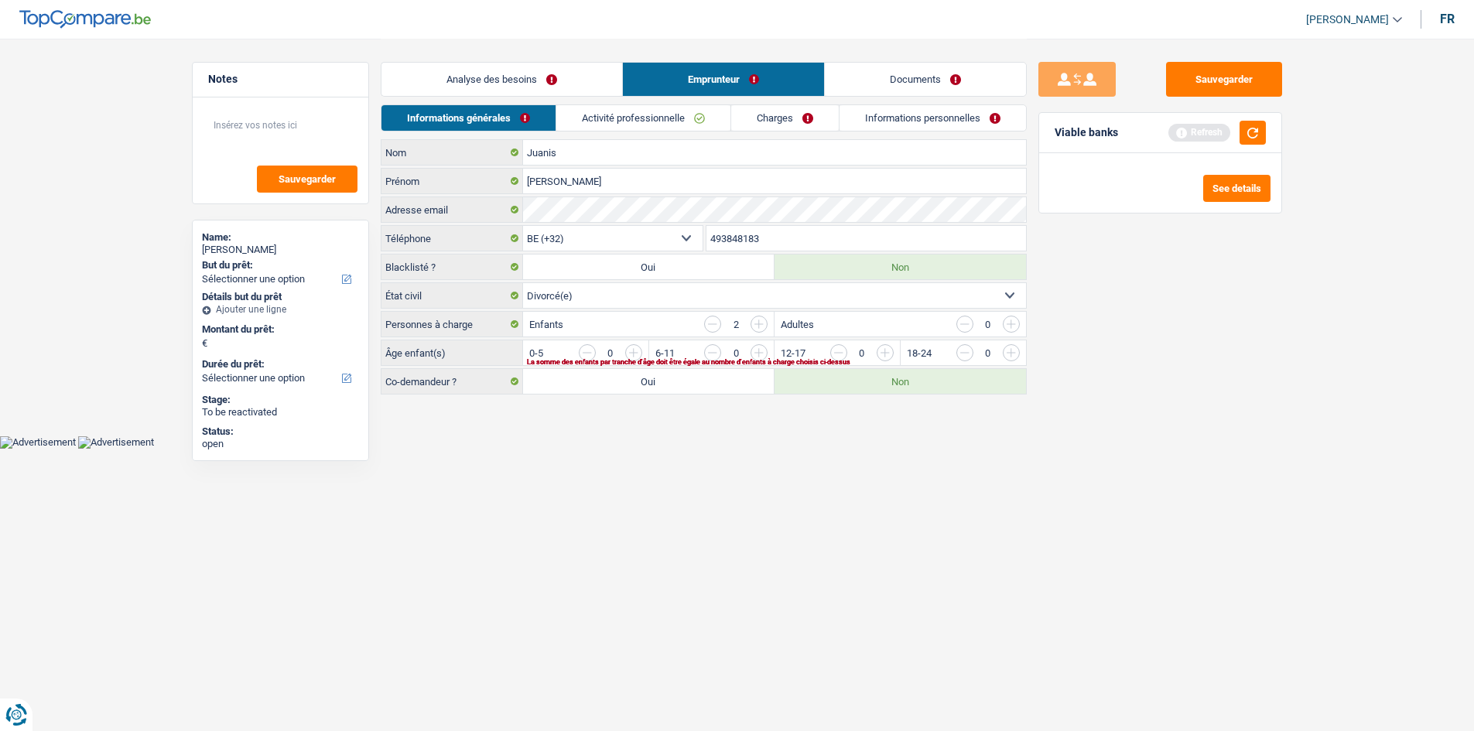
scroll to position [0, 0]
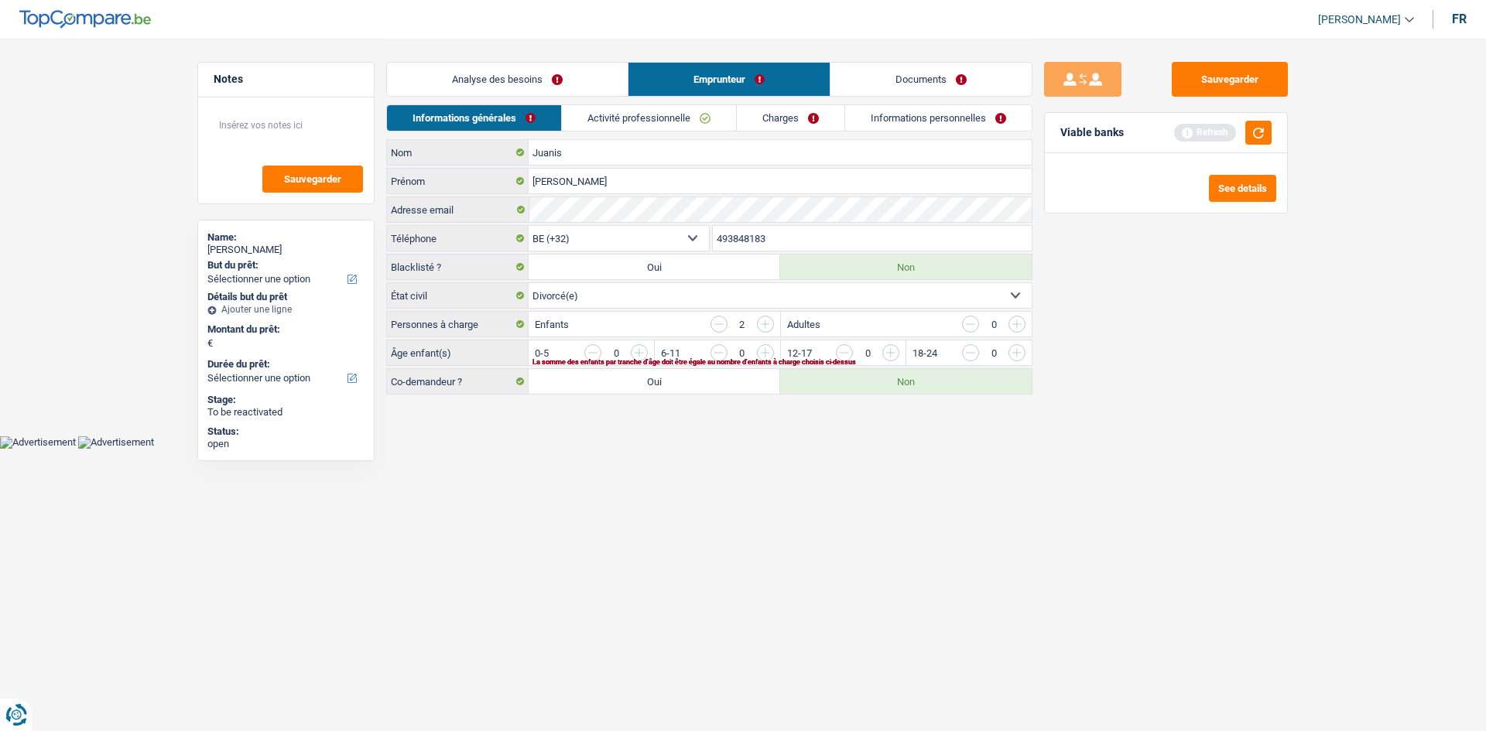
click at [473, 111] on link "Activité professionnelle" at bounding box center [649, 118] width 174 height 26
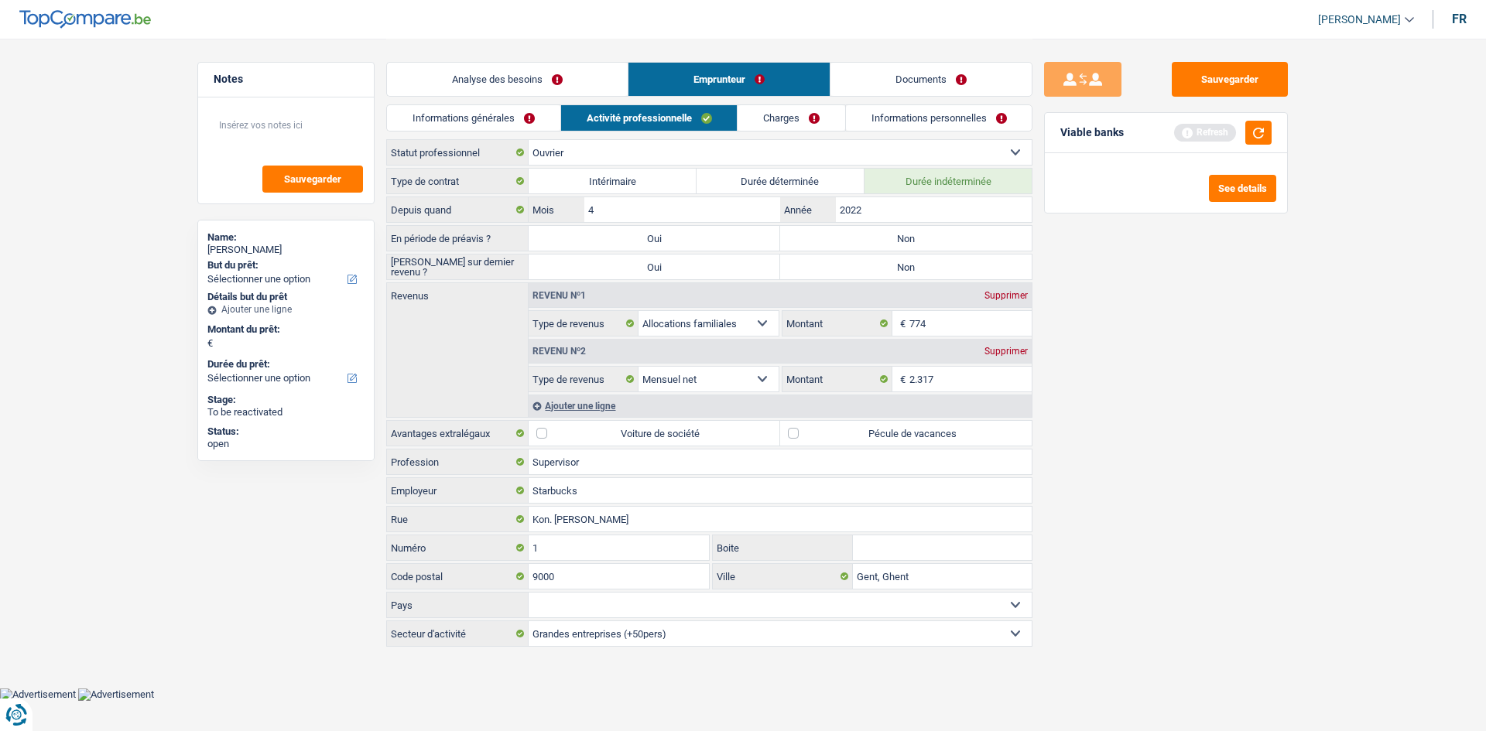
click at [473, 106] on link "Informations personnelles" at bounding box center [939, 118] width 186 height 26
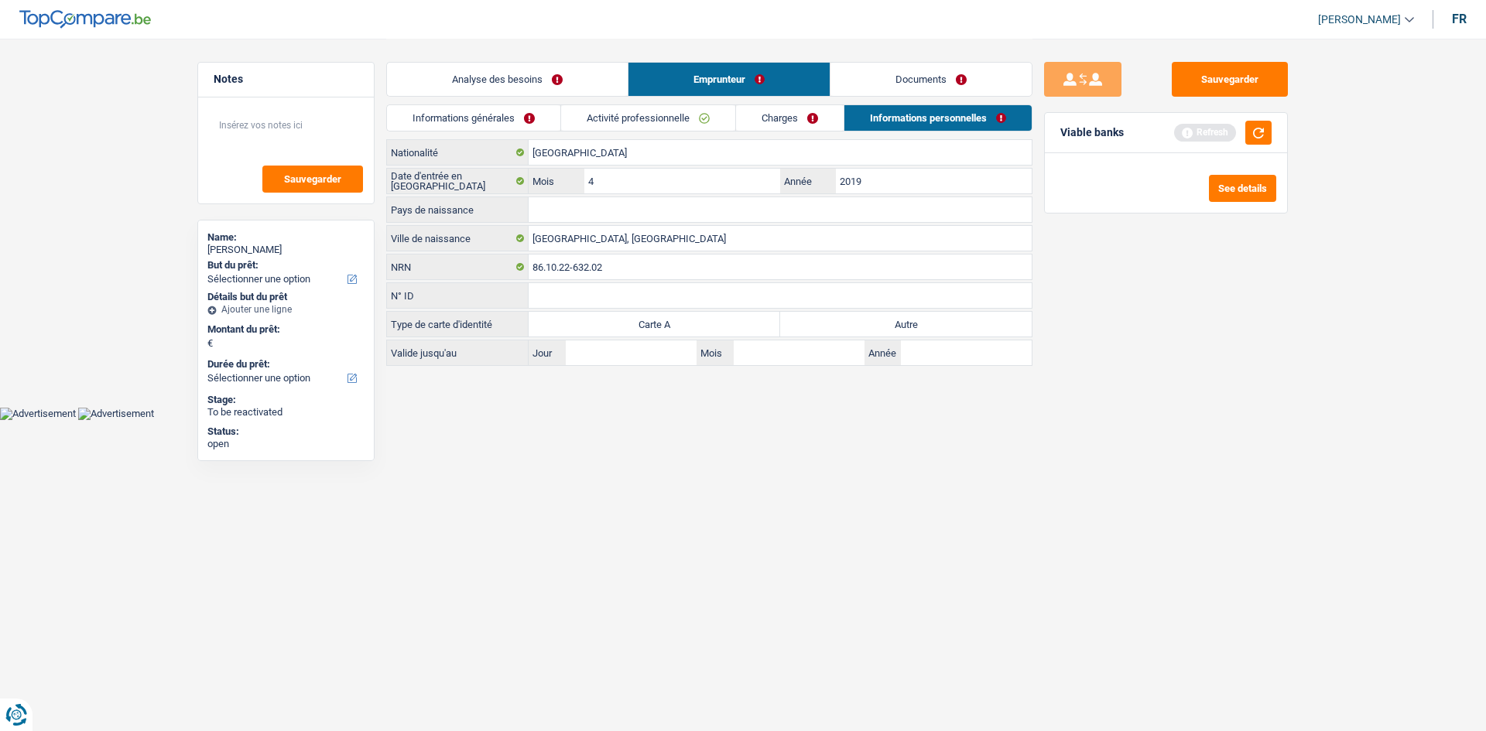
click at [473, 117] on link "Charges" at bounding box center [790, 118] width 108 height 26
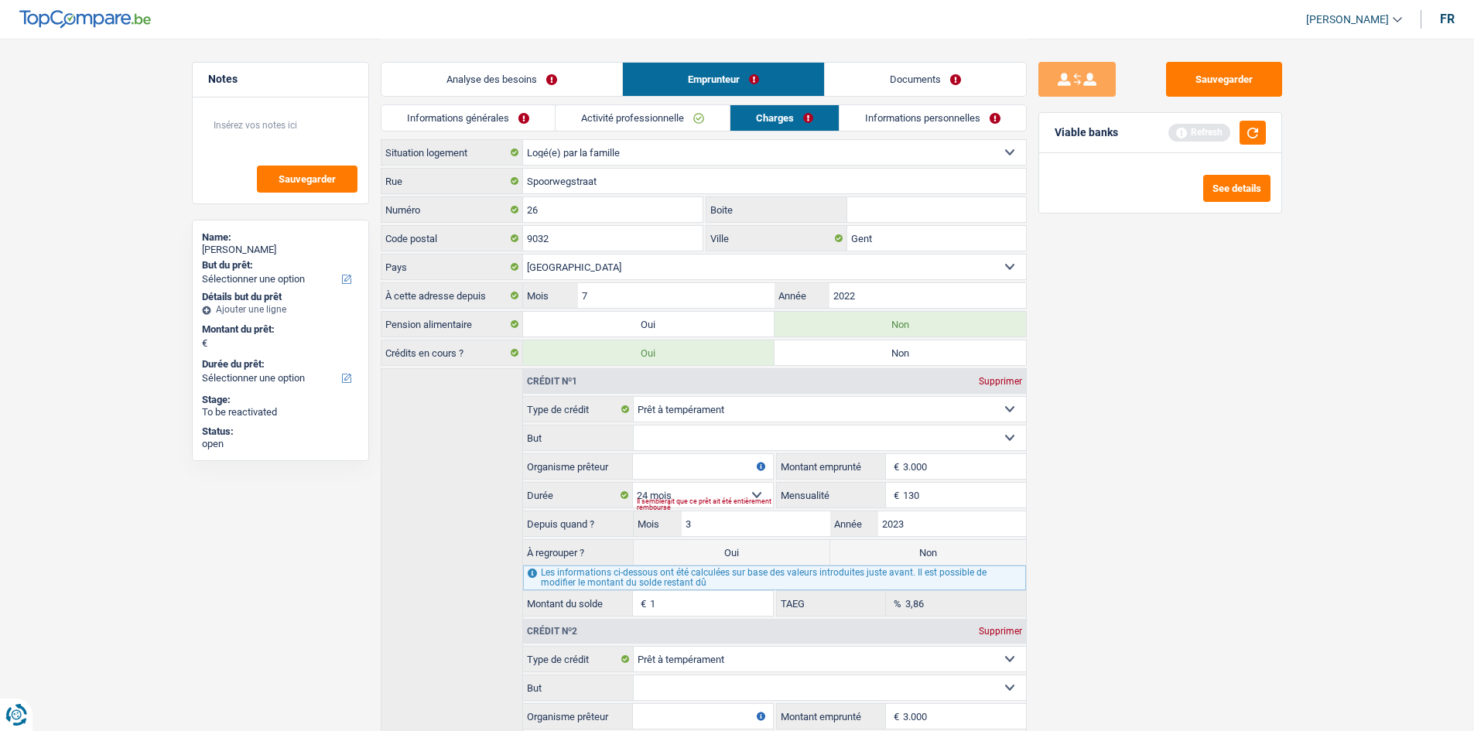
click at [473, 121] on link "Informations personnelles" at bounding box center [933, 118] width 186 height 26
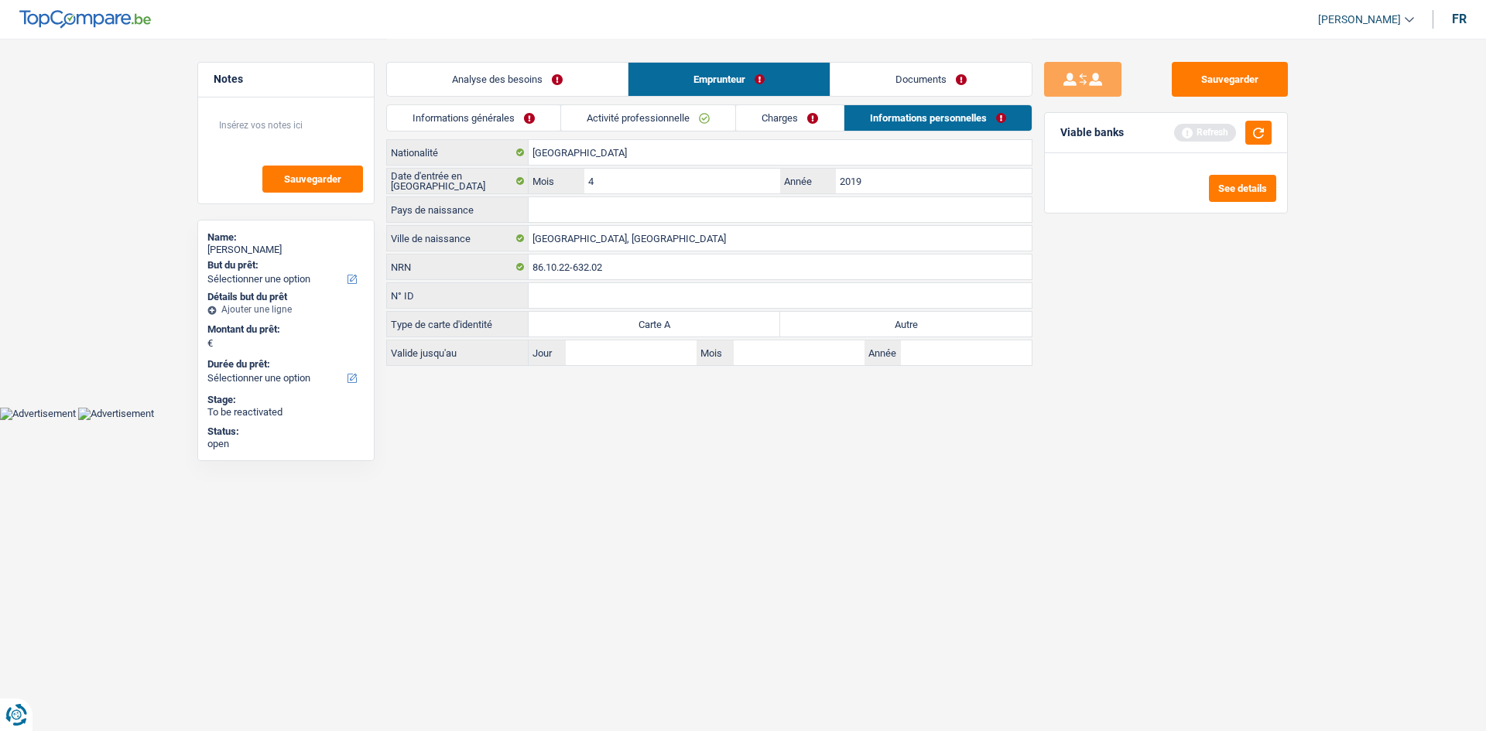
click at [473, 114] on link "Charges" at bounding box center [790, 118] width 108 height 26
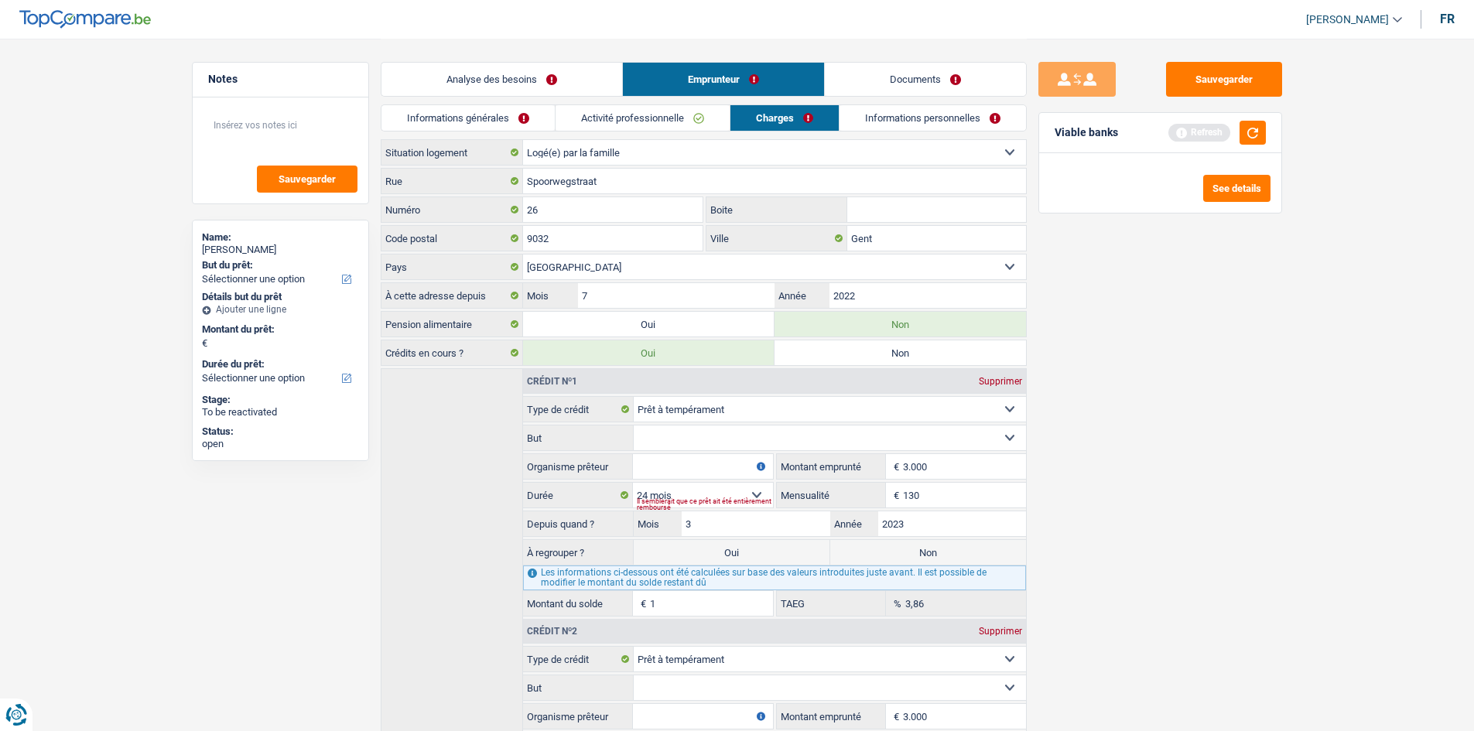
click at [473, 123] on link "Activité professionnelle" at bounding box center [643, 118] width 174 height 26
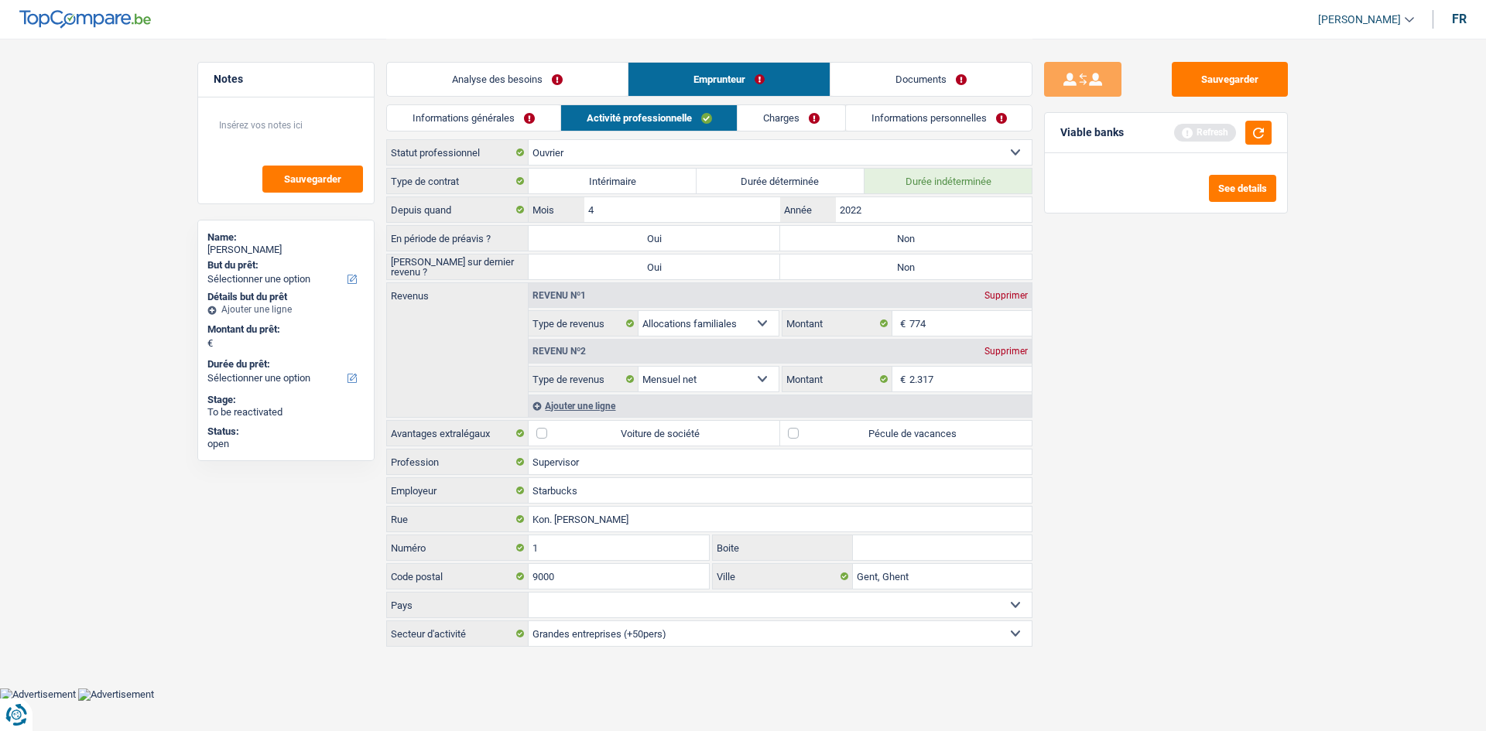
click at [473, 121] on link "Informations générales" at bounding box center [473, 118] width 173 height 26
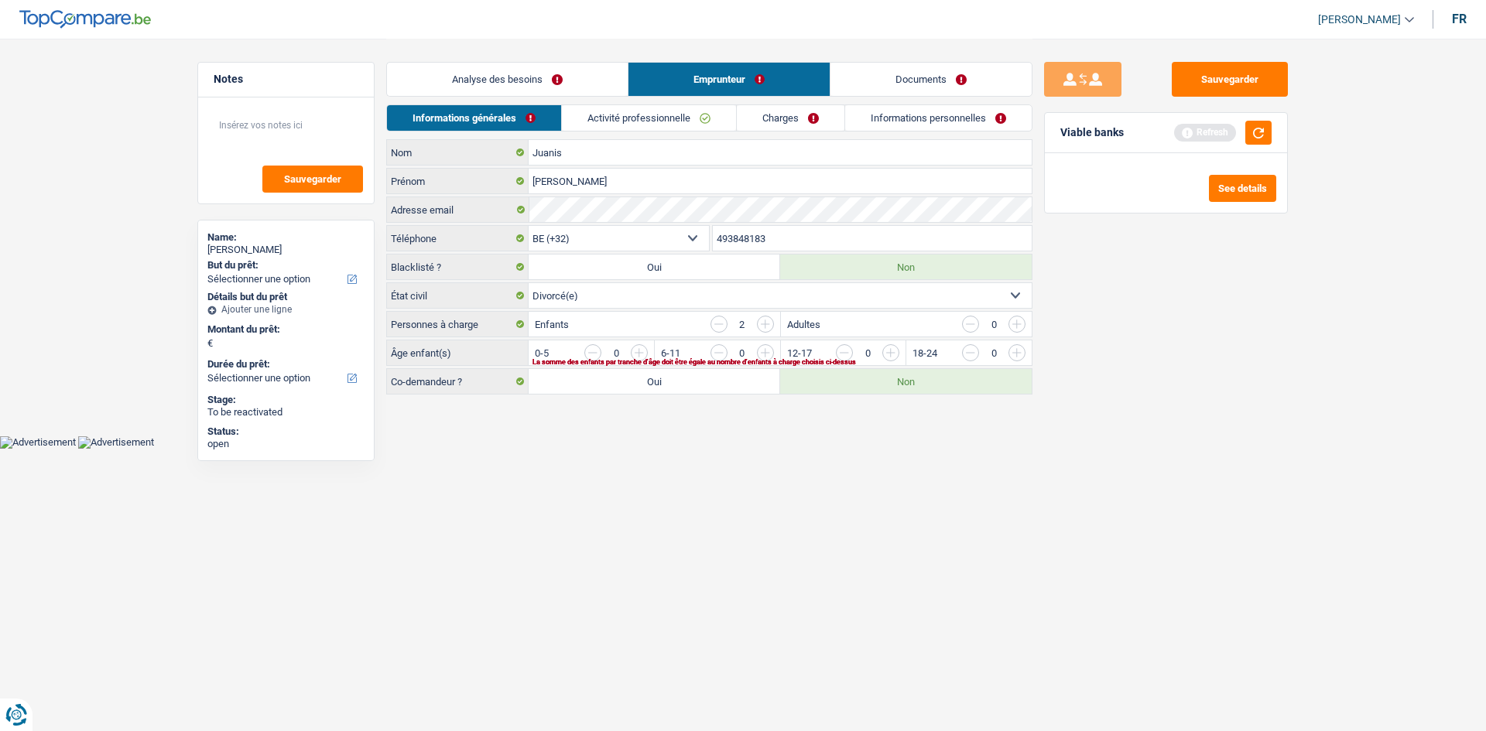
click at [473, 76] on link "Analyse des besoins" at bounding box center [507, 79] width 241 height 33
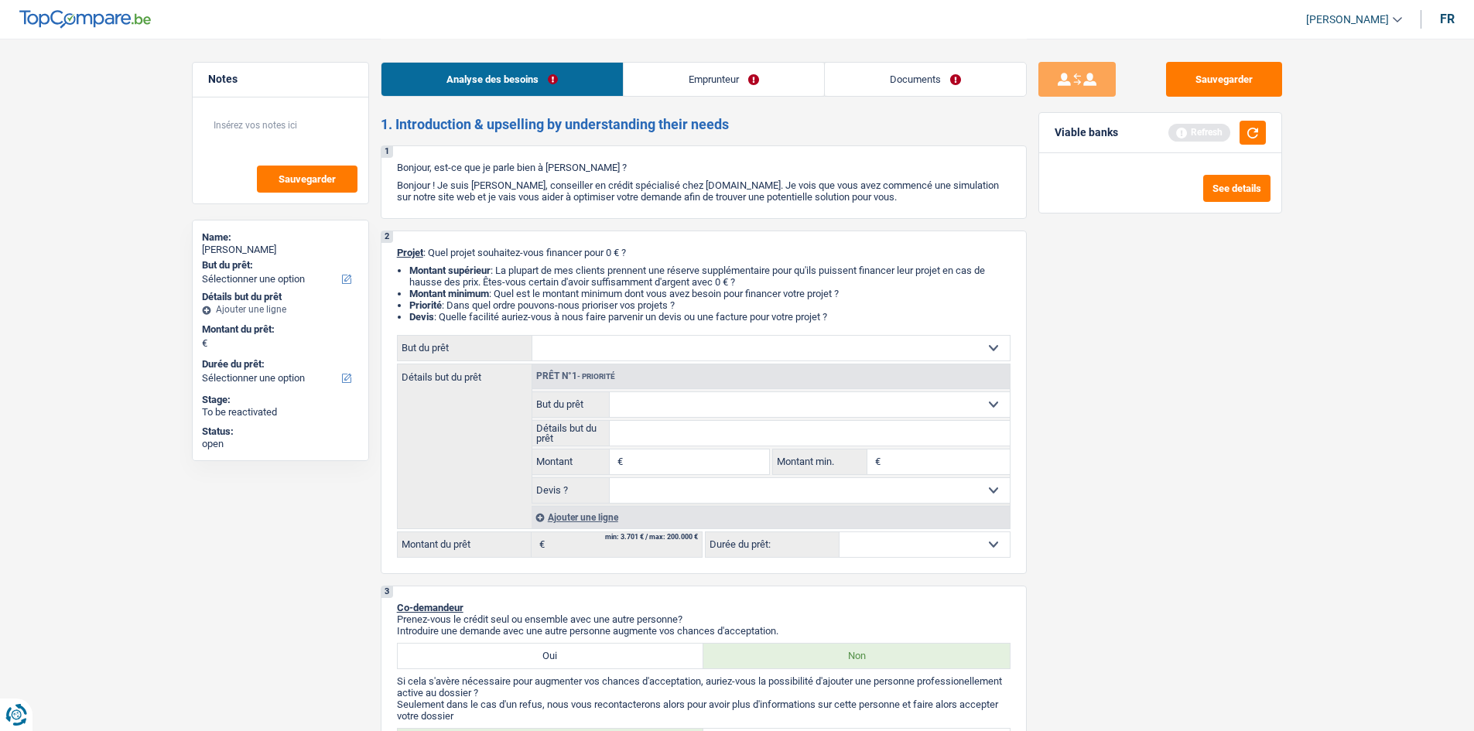
click at [473, 60] on div "Analyse des besoins Emprunteur Documents" at bounding box center [704, 72] width 646 height 66
click at [473, 77] on link "Emprunteur" at bounding box center [724, 79] width 200 height 33
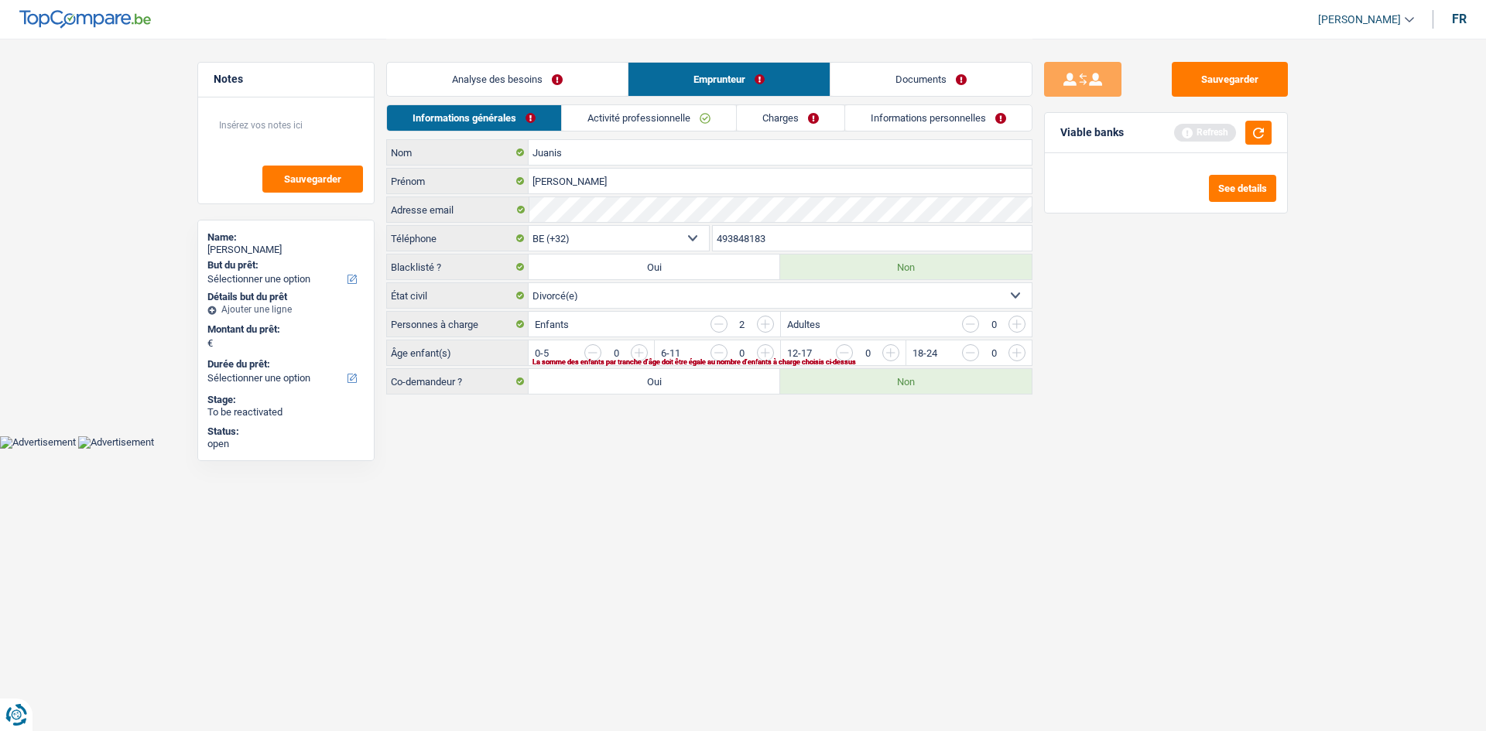
click at [473, 119] on link "Charges" at bounding box center [791, 118] width 108 height 26
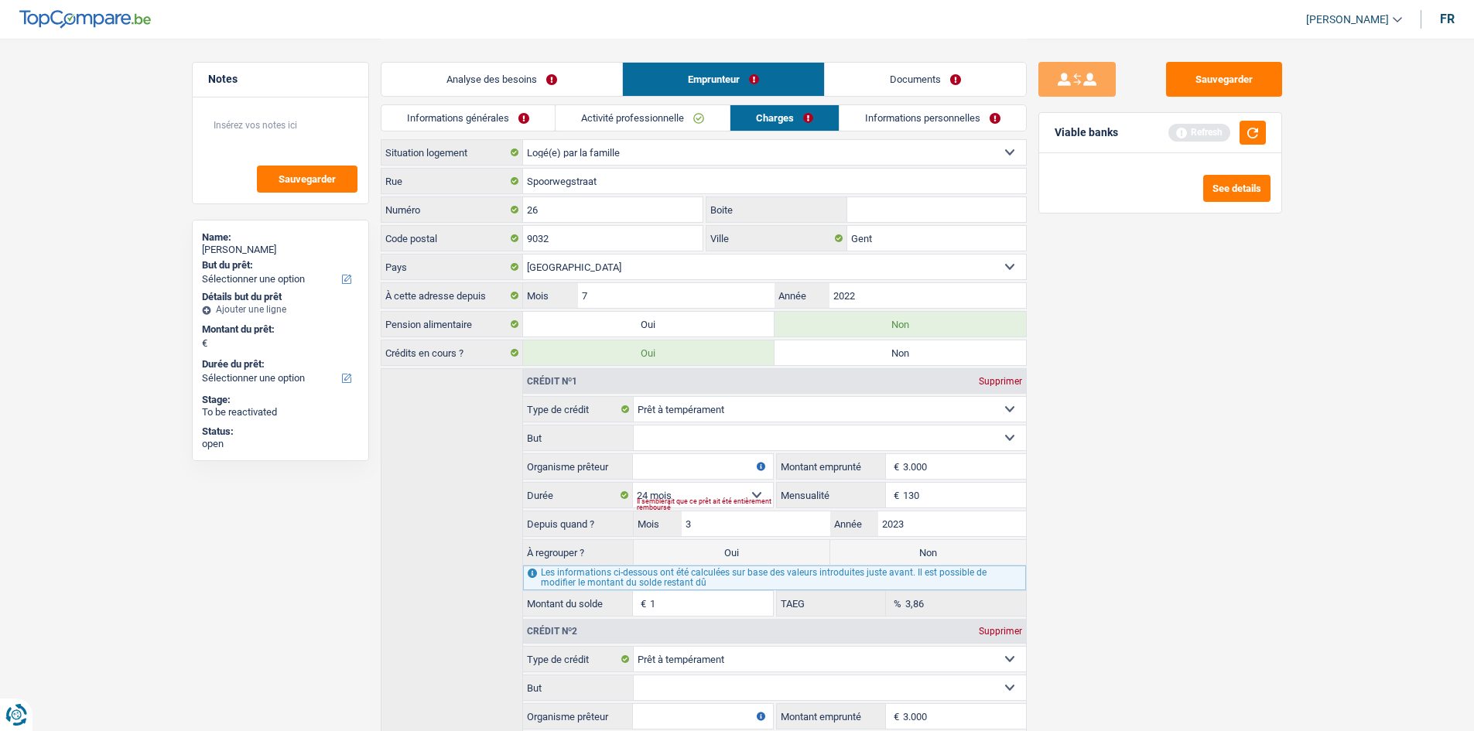
click at [473, 109] on link "Activité professionnelle" at bounding box center [643, 118] width 174 height 26
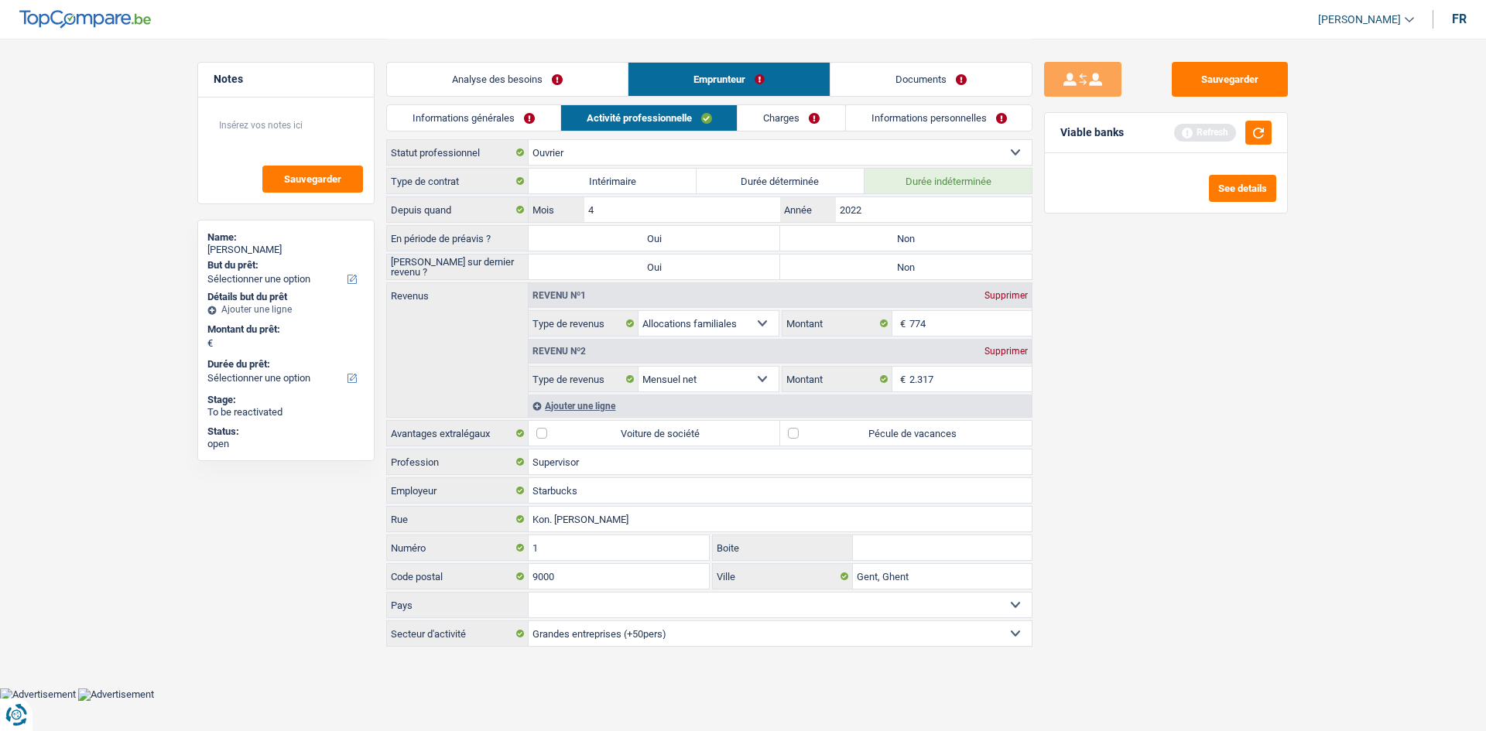
click at [473, 125] on link "Informations générales" at bounding box center [473, 118] width 173 height 26
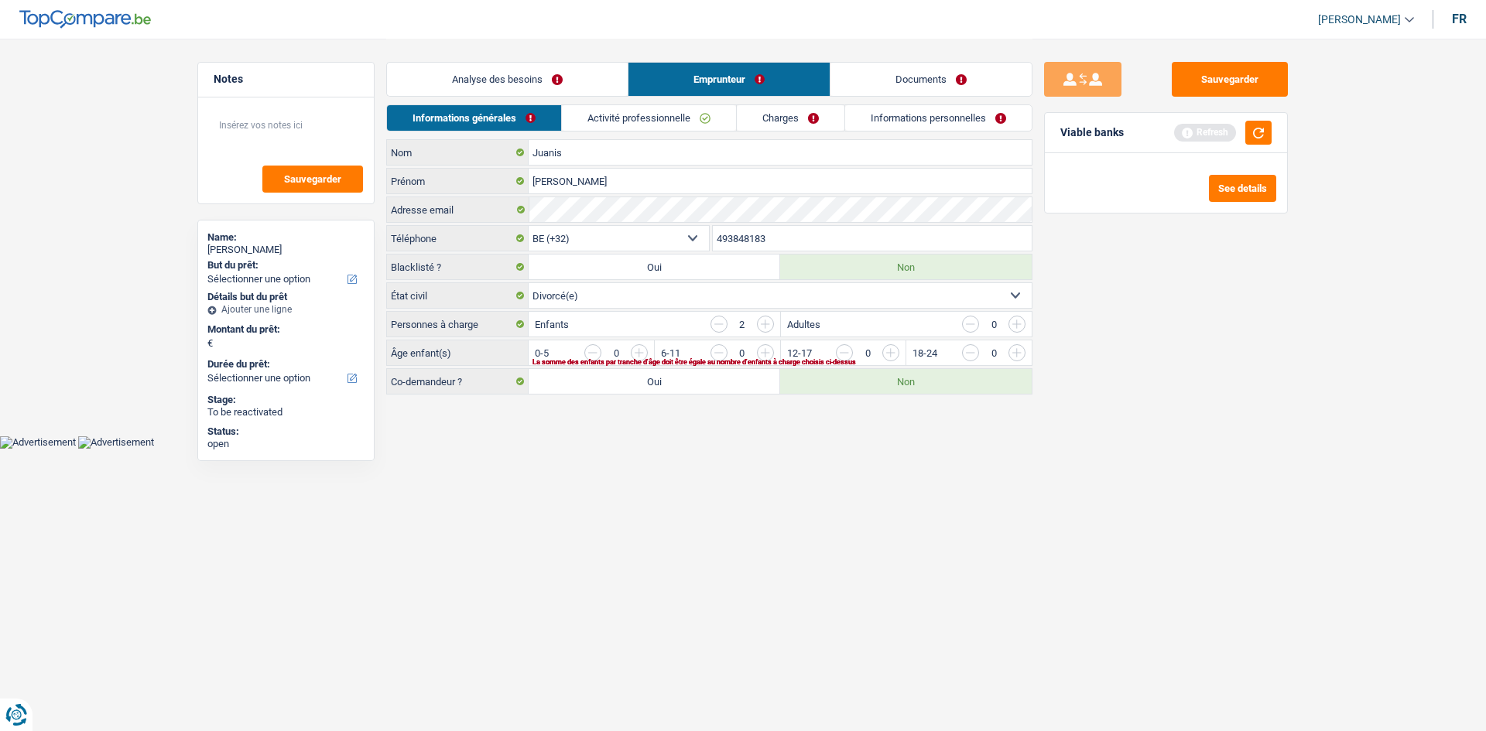
click at [473, 120] on link "Activité professionnelle" at bounding box center [649, 118] width 174 height 26
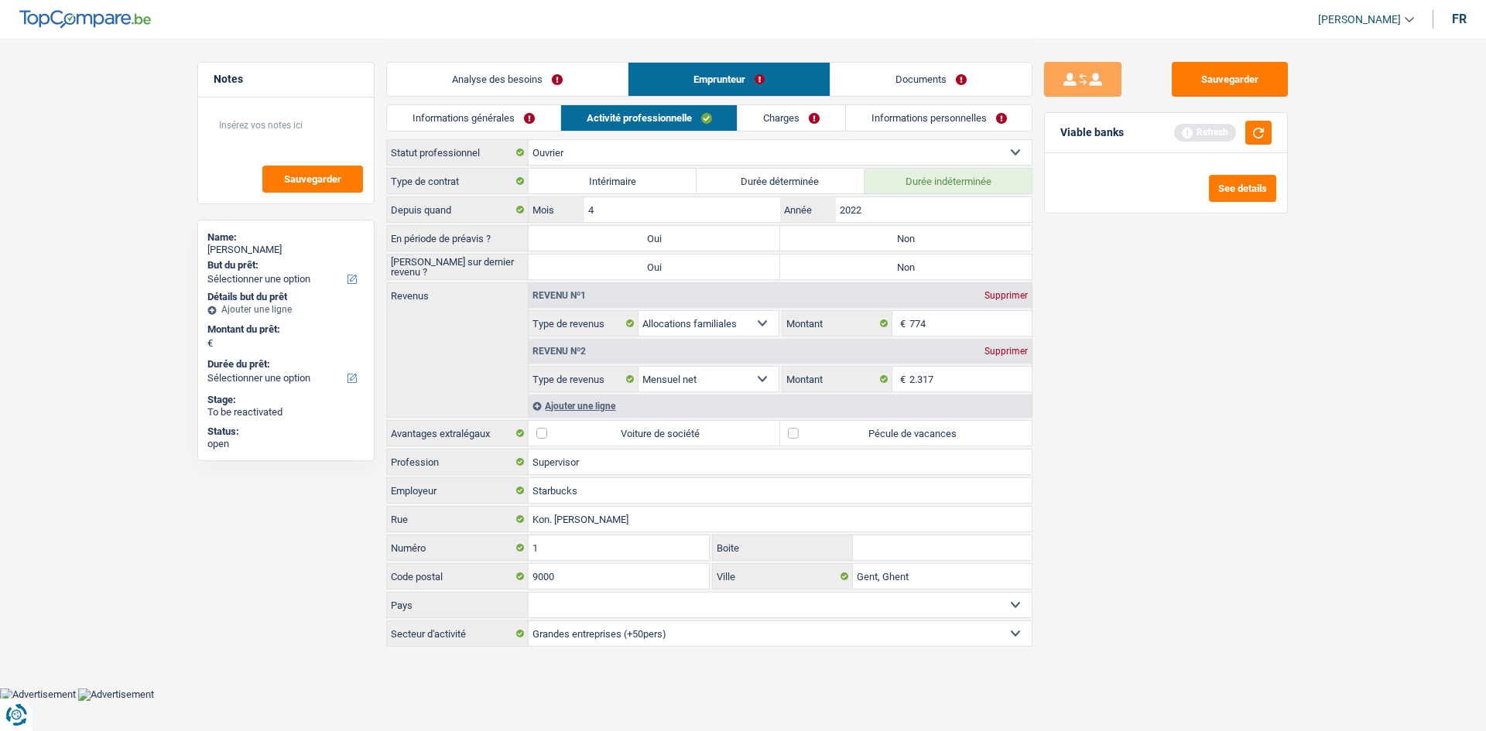
click at [473, 80] on link "Analyse des besoins" at bounding box center [507, 79] width 241 height 33
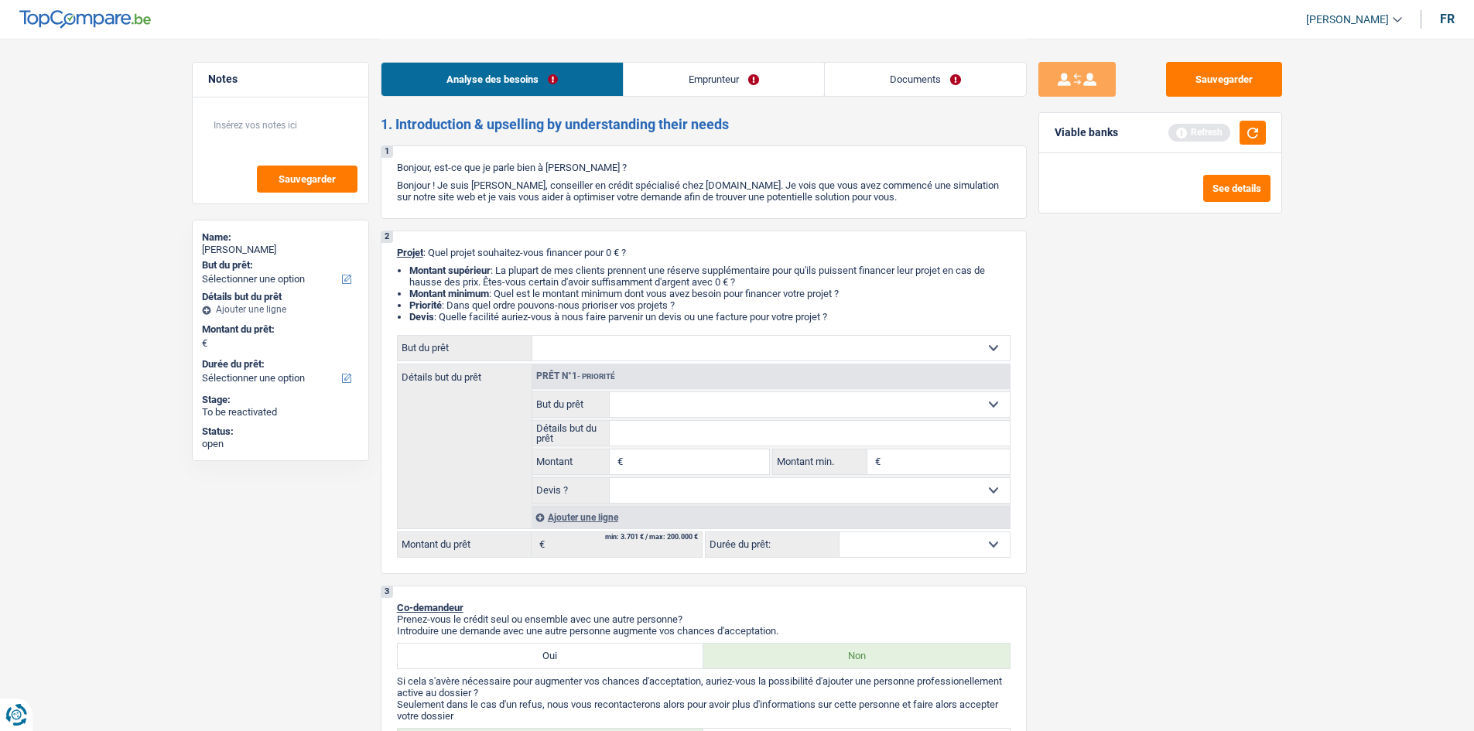
click at [473, 75] on link "Emprunteur" at bounding box center [724, 79] width 200 height 33
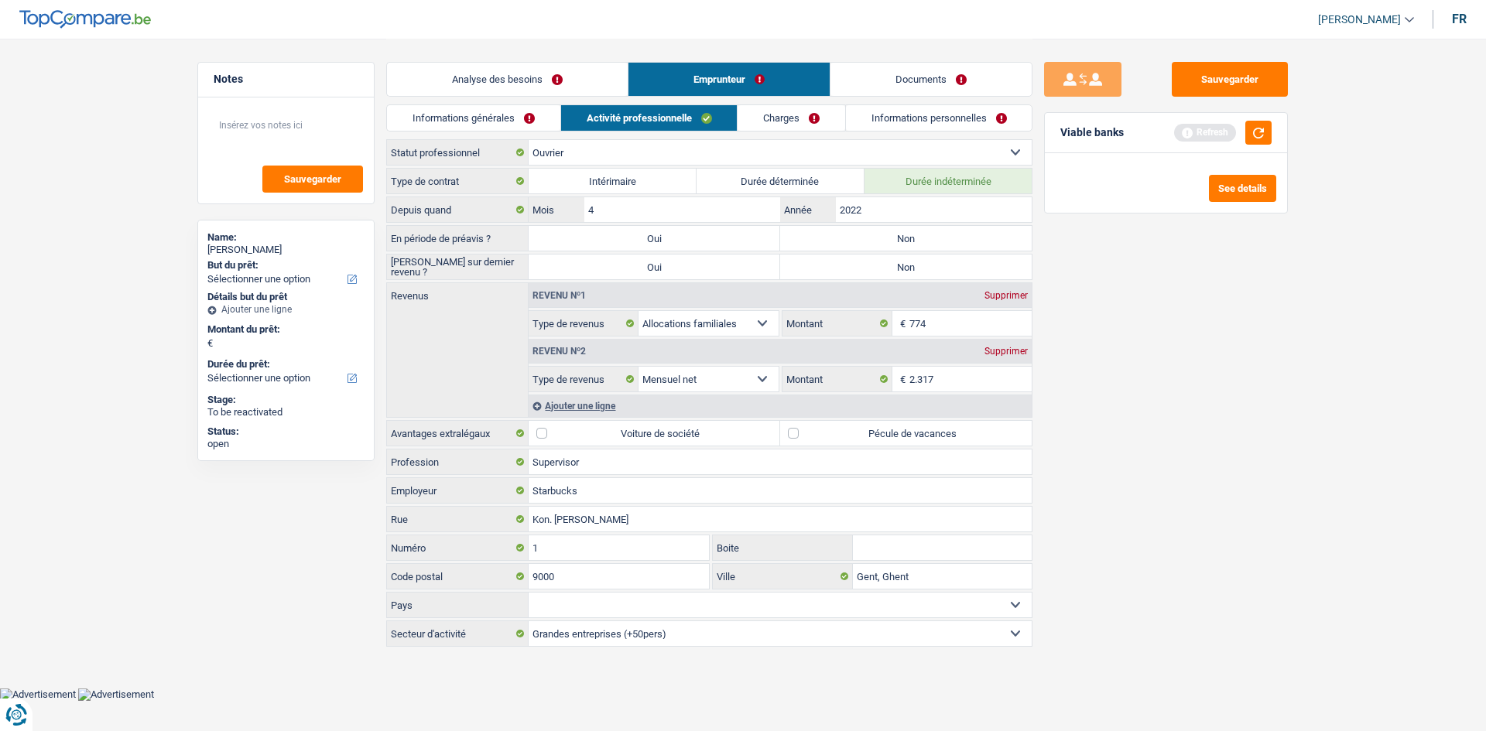
click at [473, 115] on link "Charges" at bounding box center [791, 118] width 108 height 26
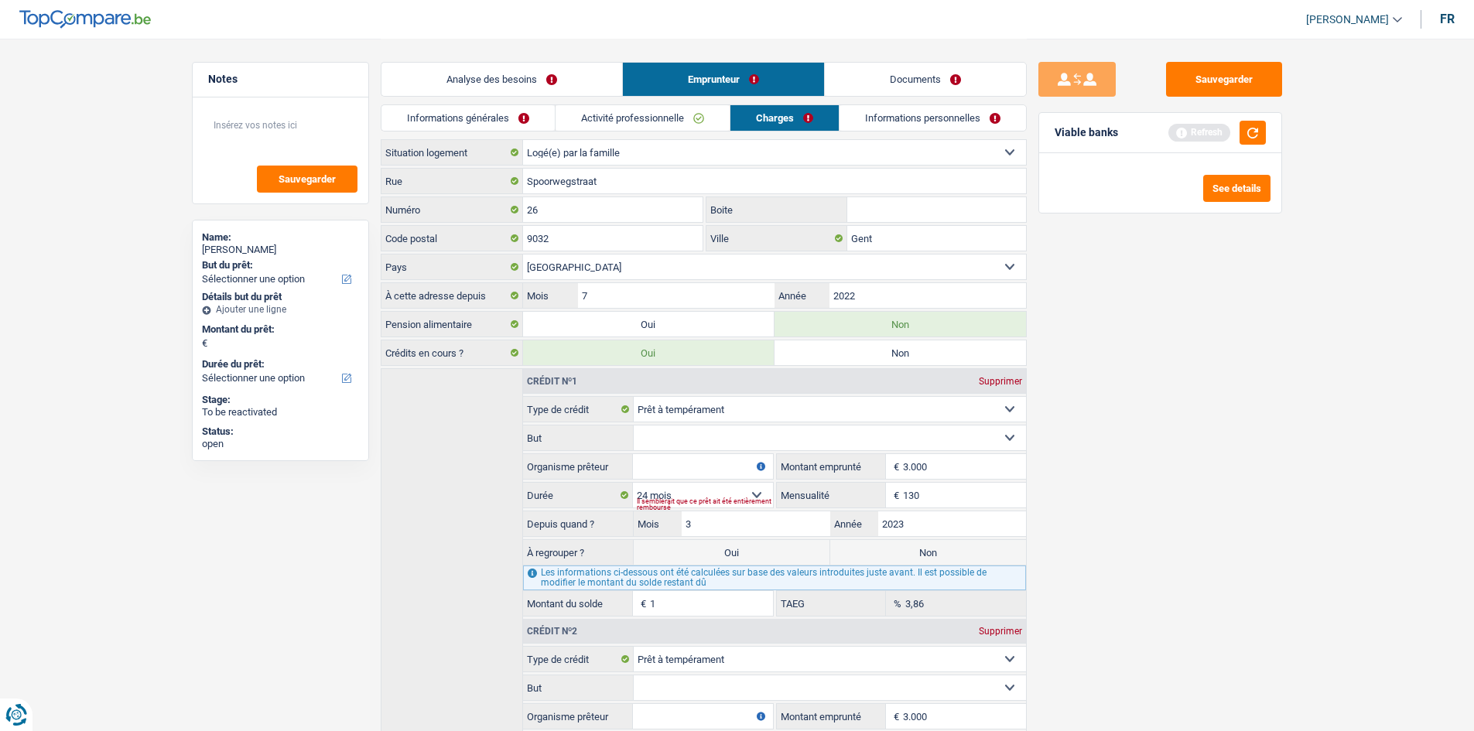
click at [473, 116] on link "Activité professionnelle" at bounding box center [643, 118] width 174 height 26
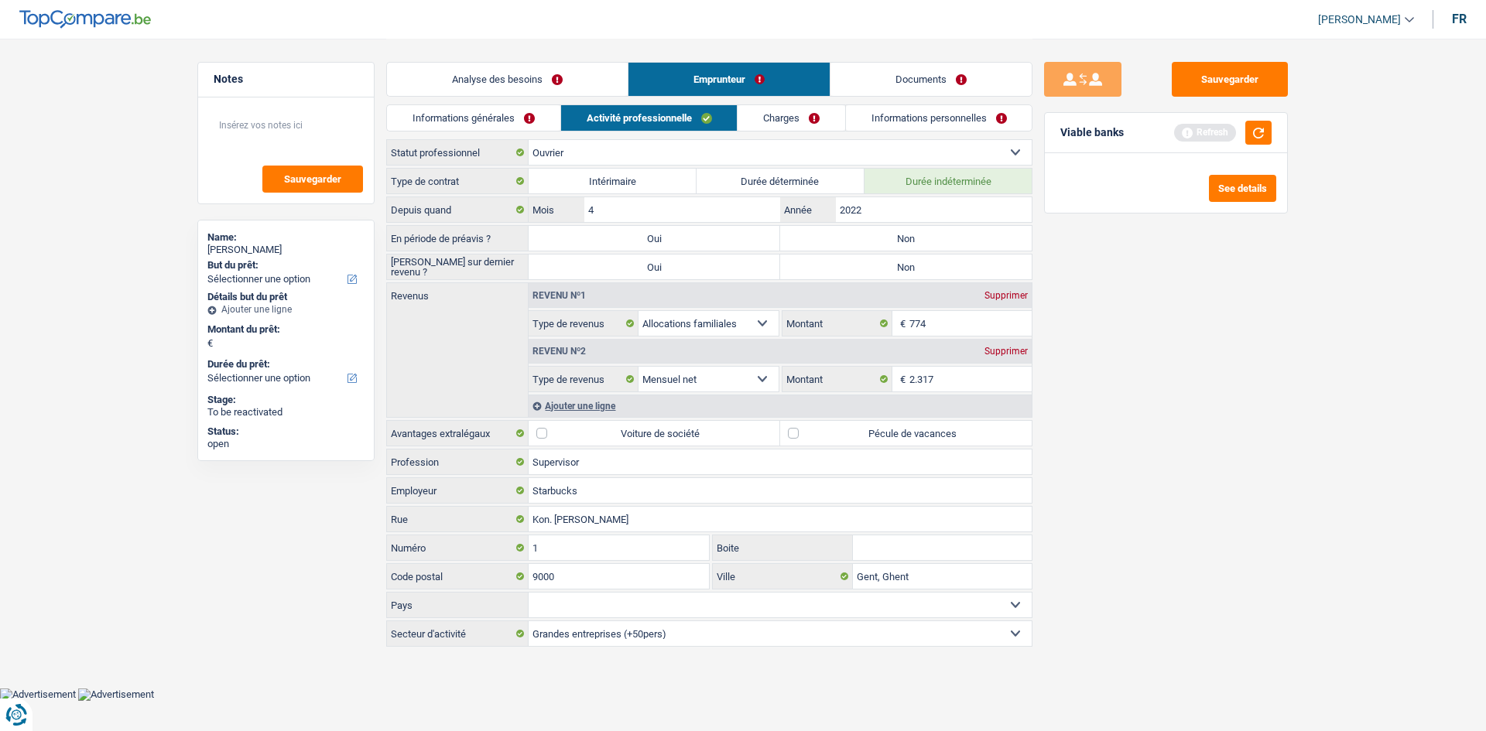
drag, startPoint x: 809, startPoint y: 116, endPoint x: 757, endPoint y: 117, distance: 52.6
click at [473, 116] on link "Charges" at bounding box center [791, 118] width 108 height 26
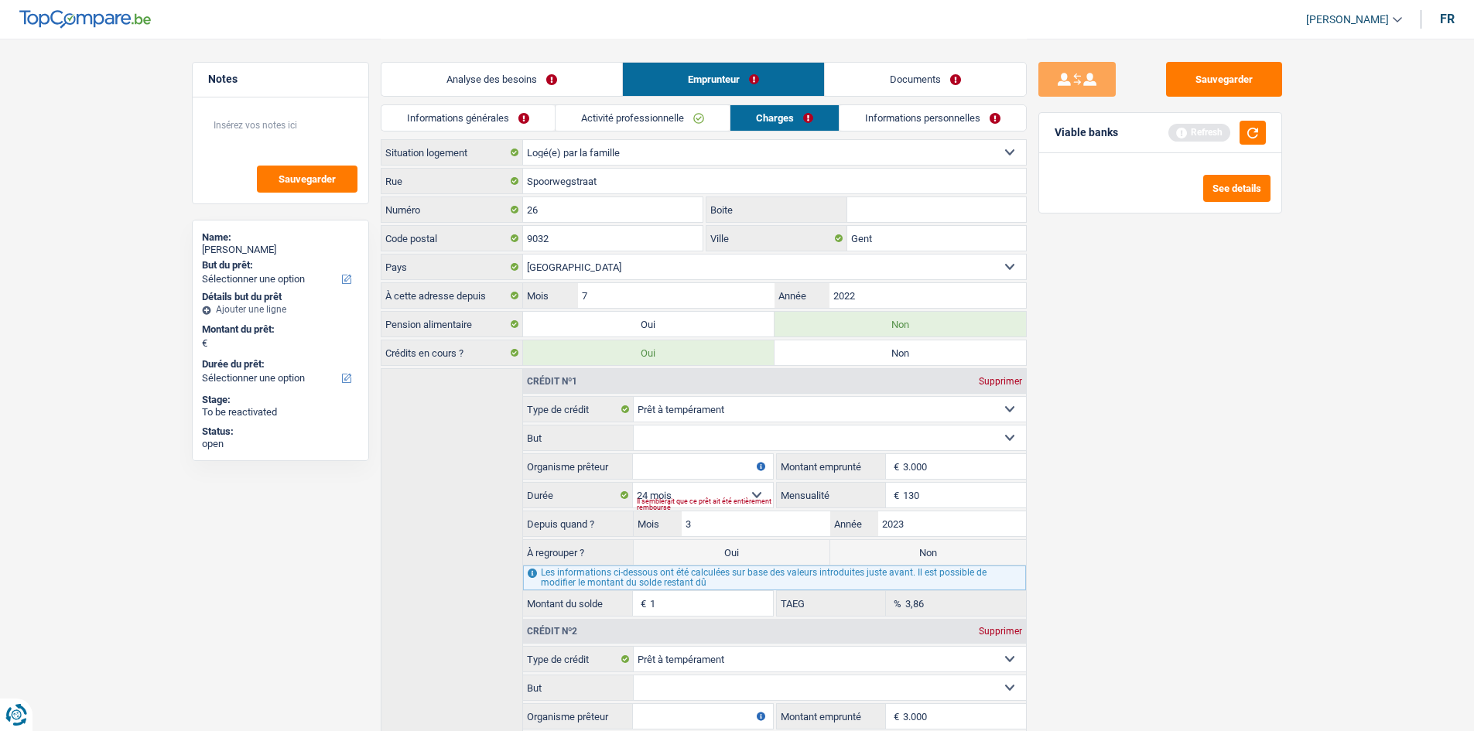
click at [473, 121] on link "Activité professionnelle" at bounding box center [643, 118] width 174 height 26
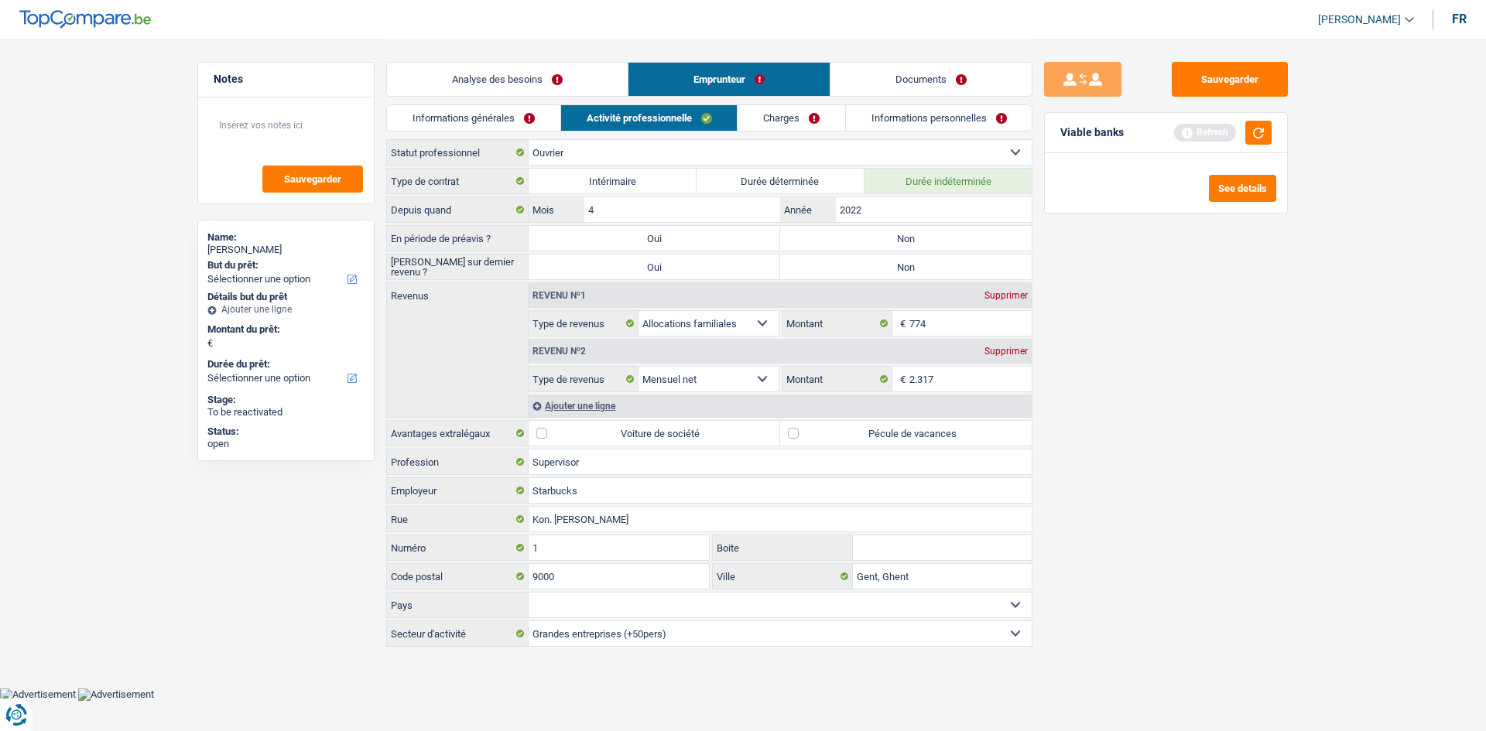
drag, startPoint x: 490, startPoint y: 115, endPoint x: 521, endPoint y: 105, distance: 32.5
click at [473, 115] on link "Informations générales" at bounding box center [473, 118] width 173 height 26
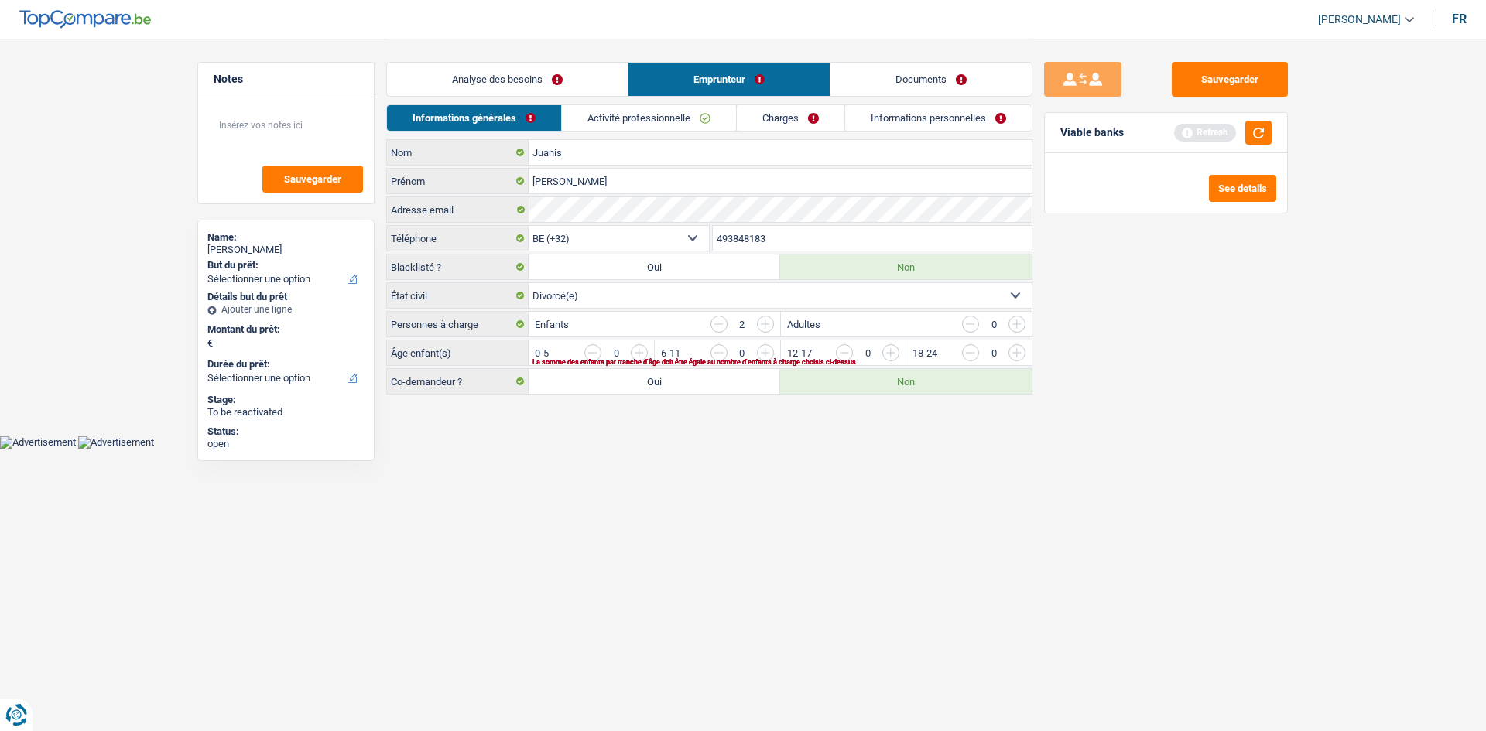
click at [473, 80] on link "Analyse des besoins" at bounding box center [507, 79] width 241 height 33
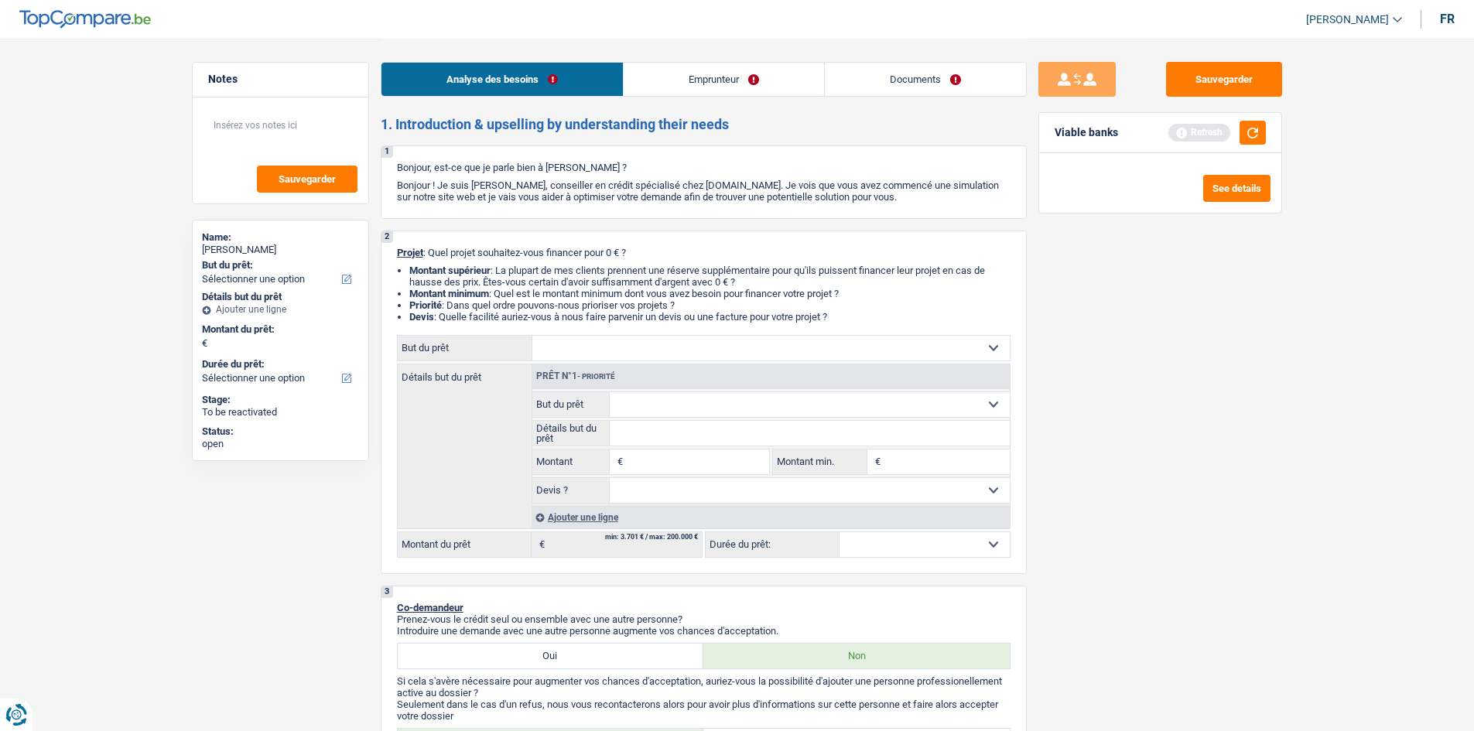
click at [473, 92] on link "Emprunteur" at bounding box center [724, 79] width 200 height 33
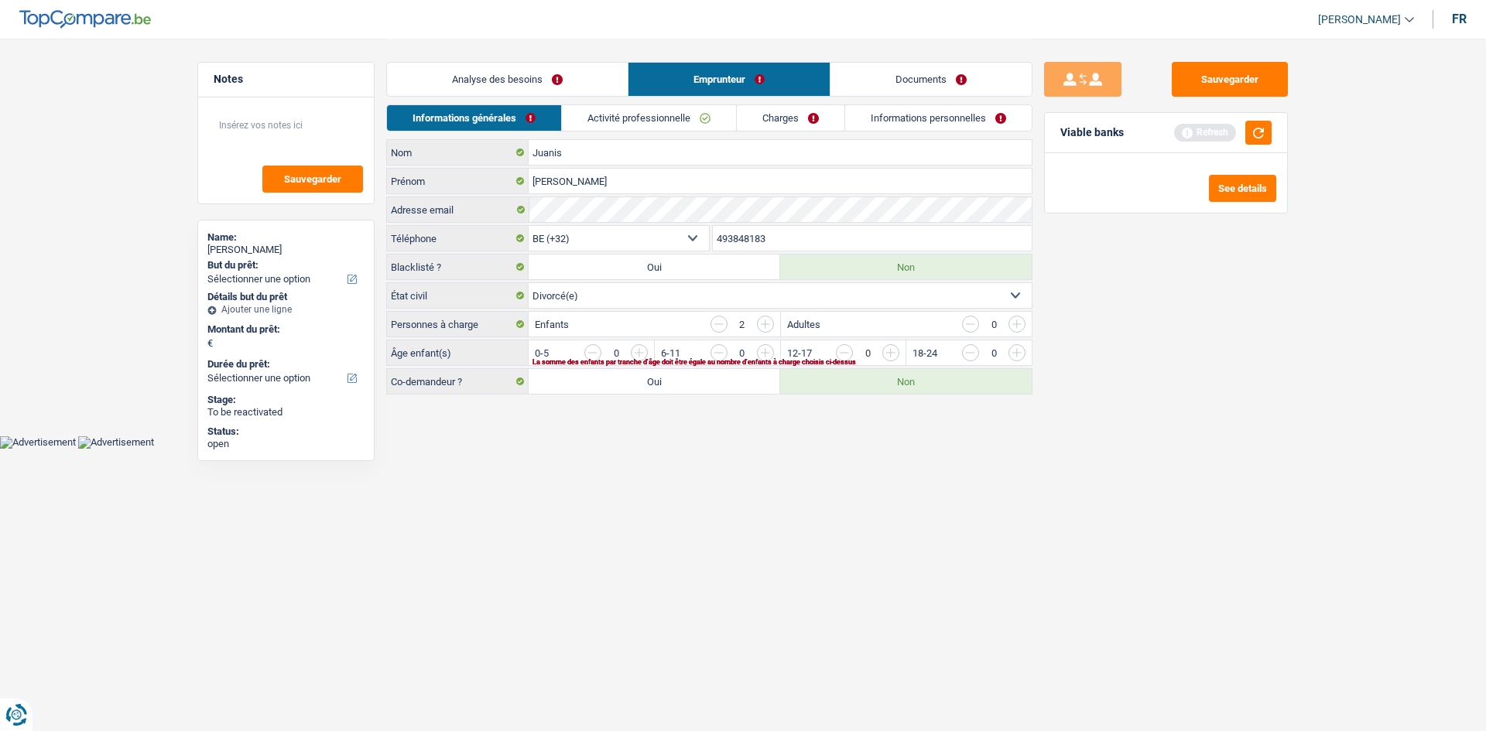
click at [473, 121] on link "Activité professionnelle" at bounding box center [649, 118] width 174 height 26
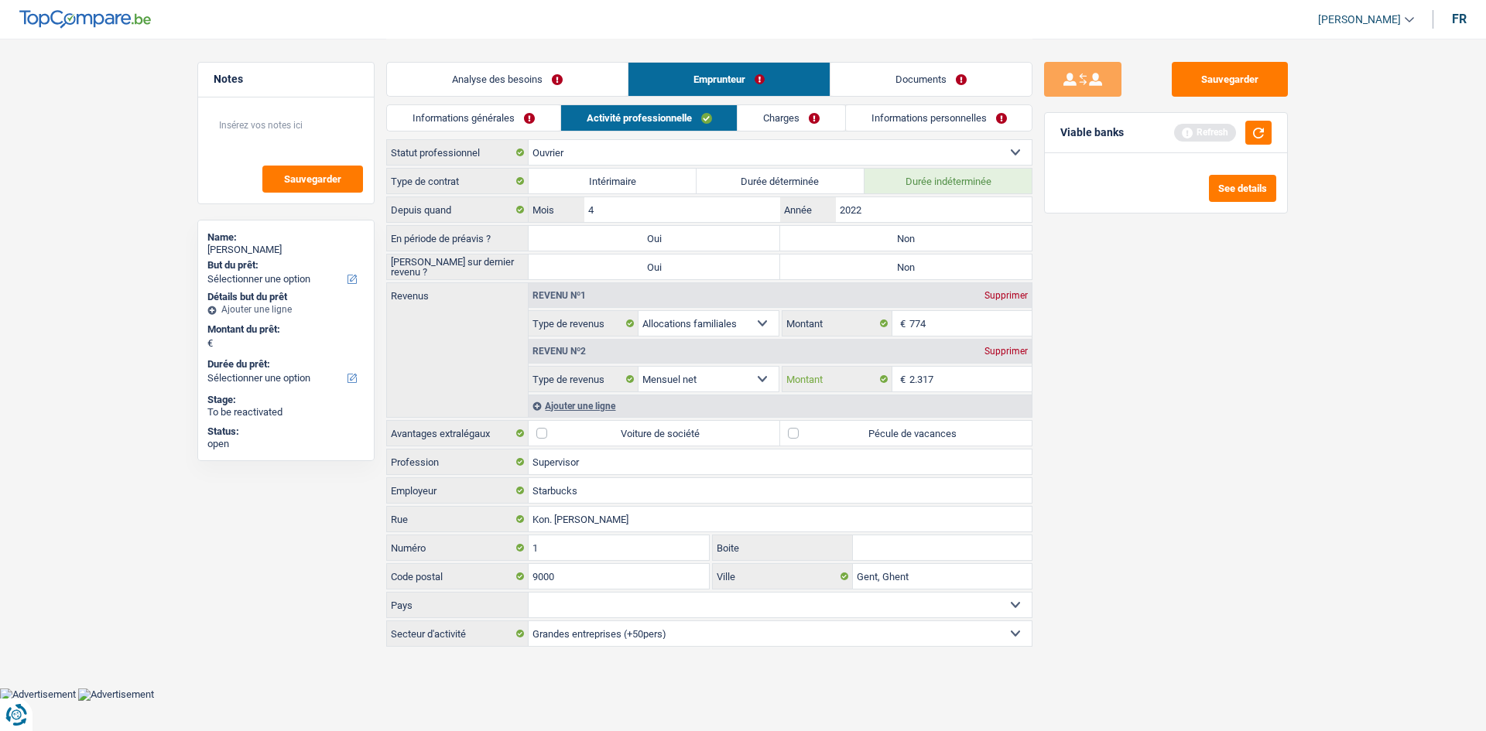
click at [473, 208] on input "2.317" at bounding box center [970, 379] width 123 height 25
drag, startPoint x: 800, startPoint y: 114, endPoint x: 874, endPoint y: 110, distance: 74.4
click at [473, 114] on link "Charges" at bounding box center [791, 118] width 108 height 26
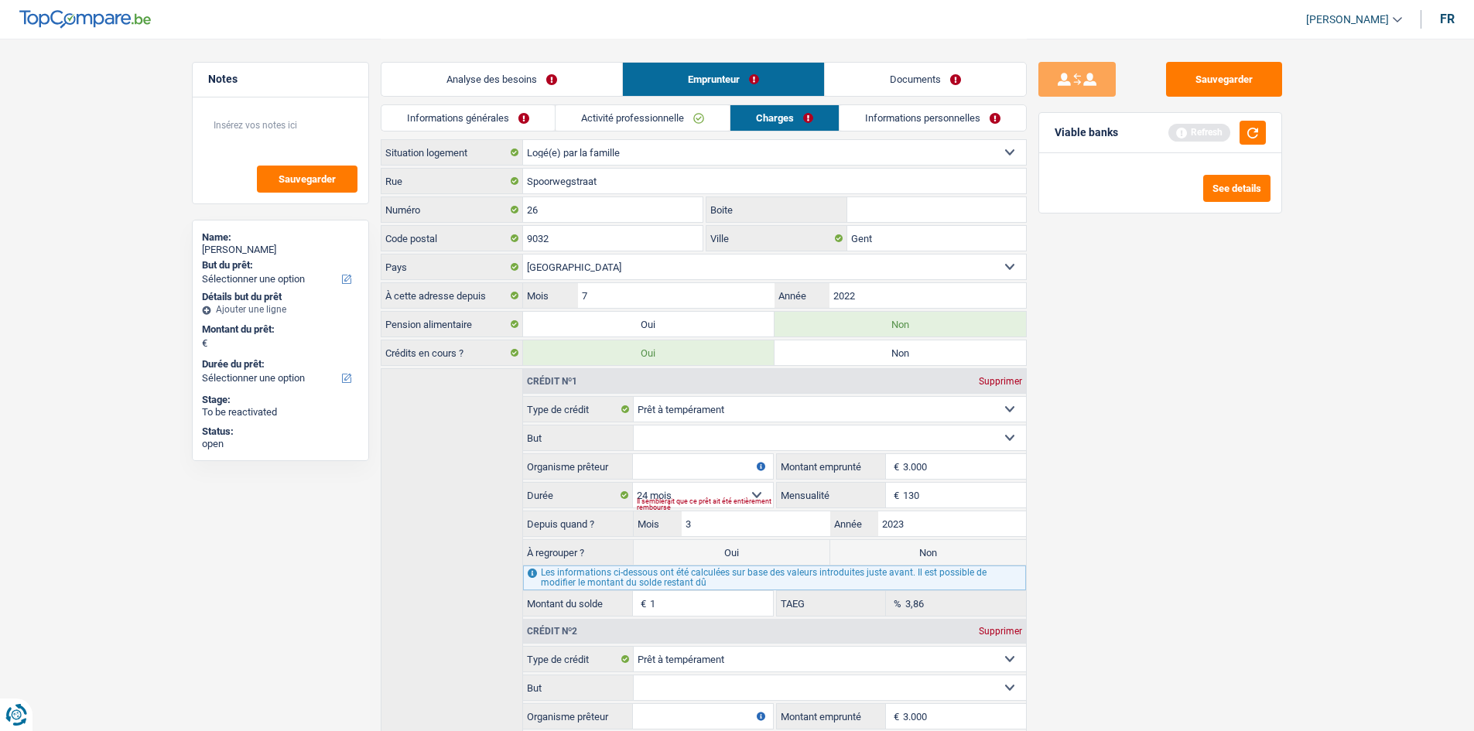
click at [473, 110] on link "Informations personnelles" at bounding box center [933, 118] width 186 height 26
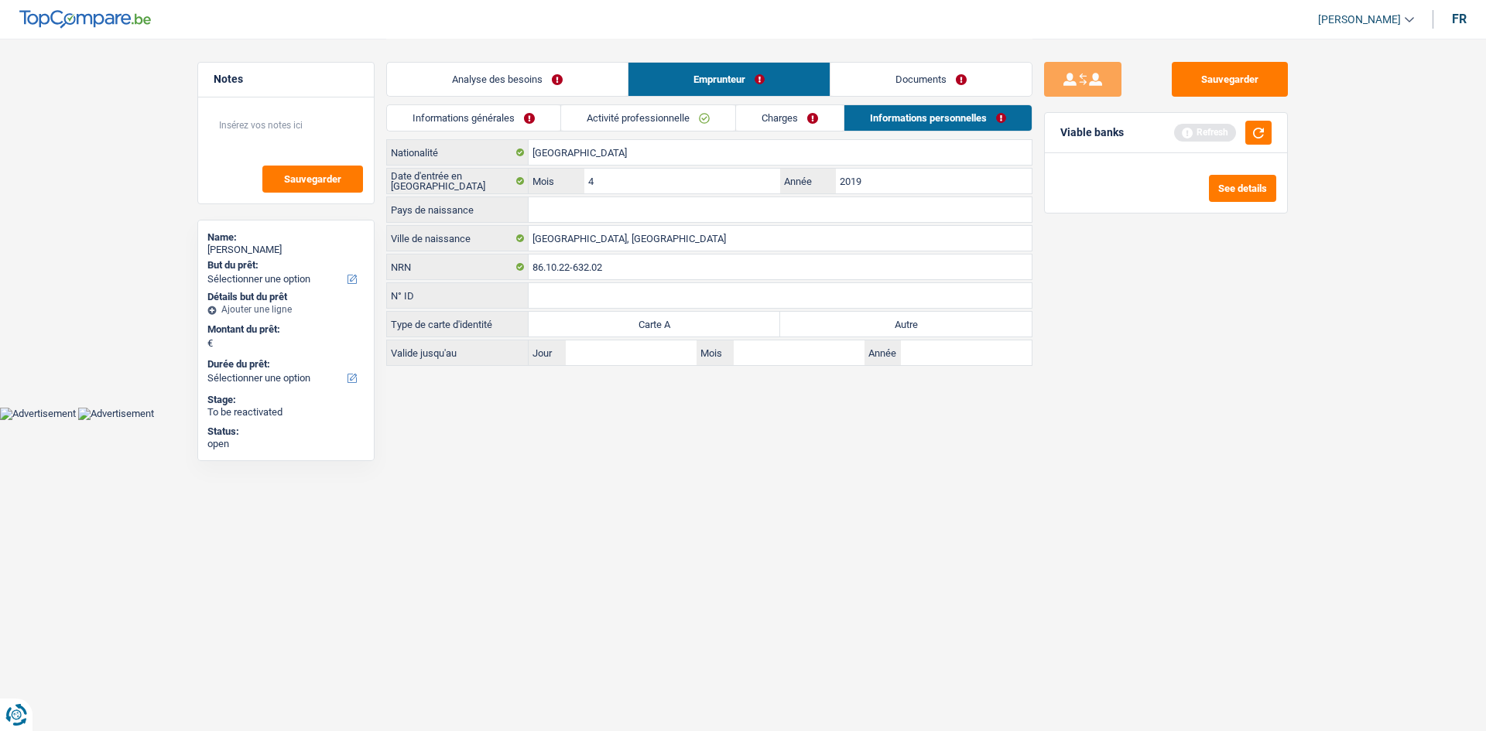
click at [473, 121] on link "Charges" at bounding box center [790, 118] width 108 height 26
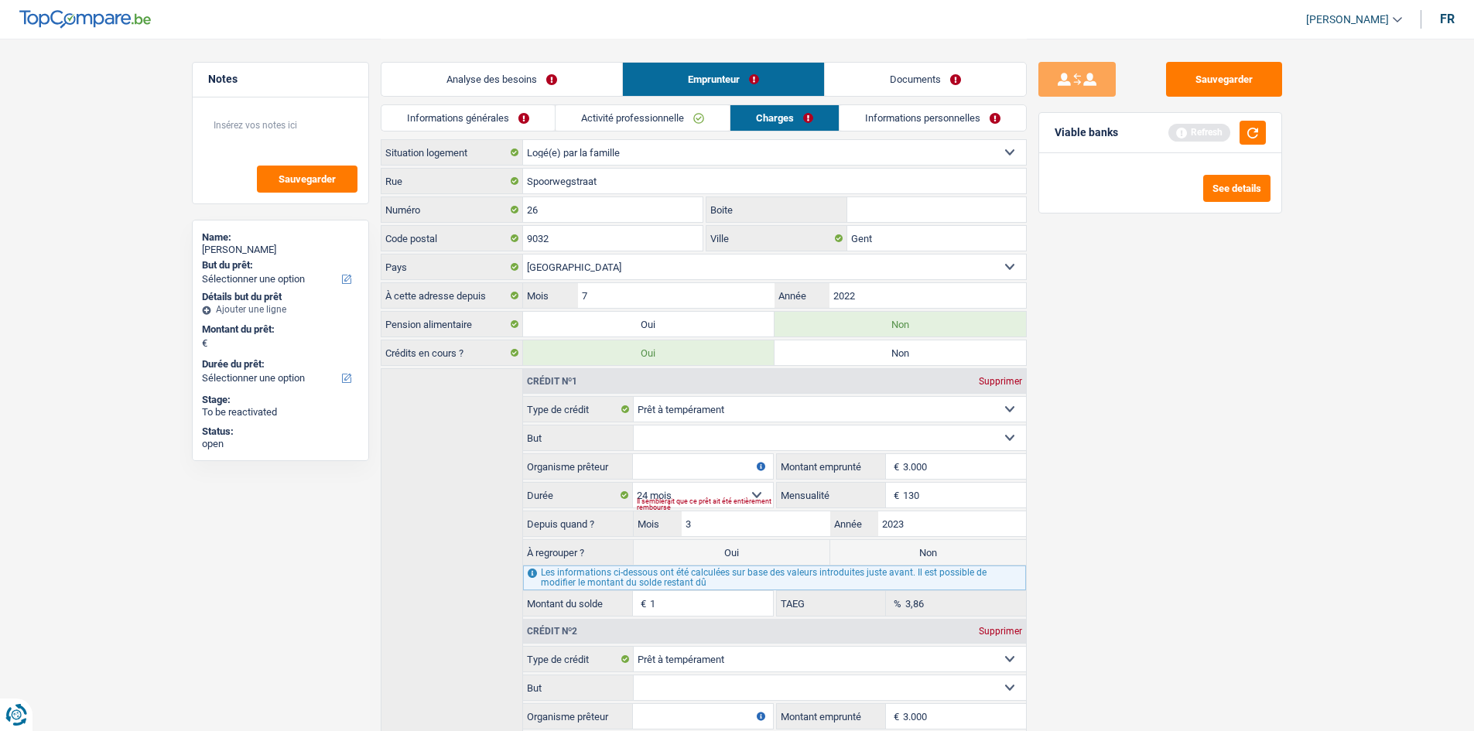
click at [473, 115] on link "Informations personnelles" at bounding box center [933, 118] width 186 height 26
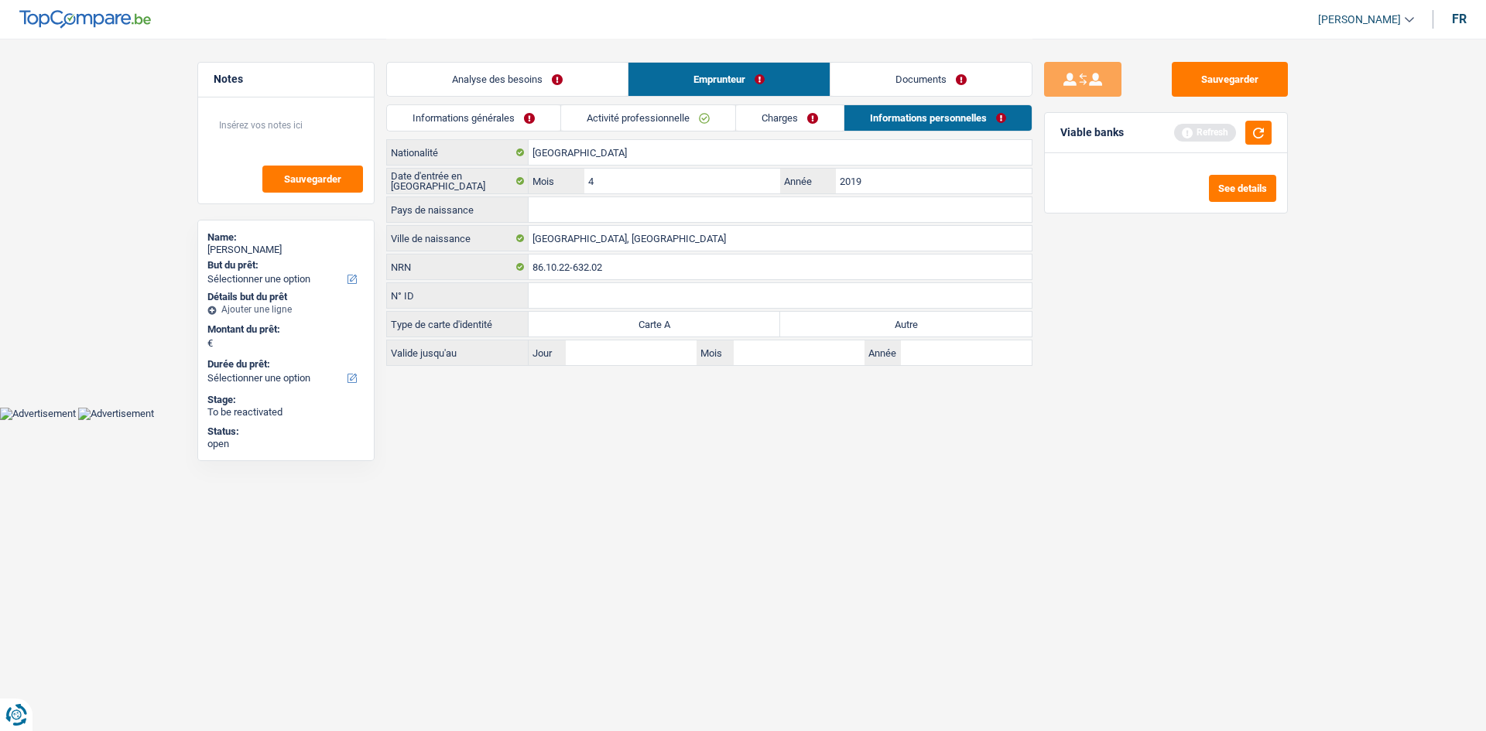
click at [473, 113] on link "Charges" at bounding box center [790, 118] width 108 height 26
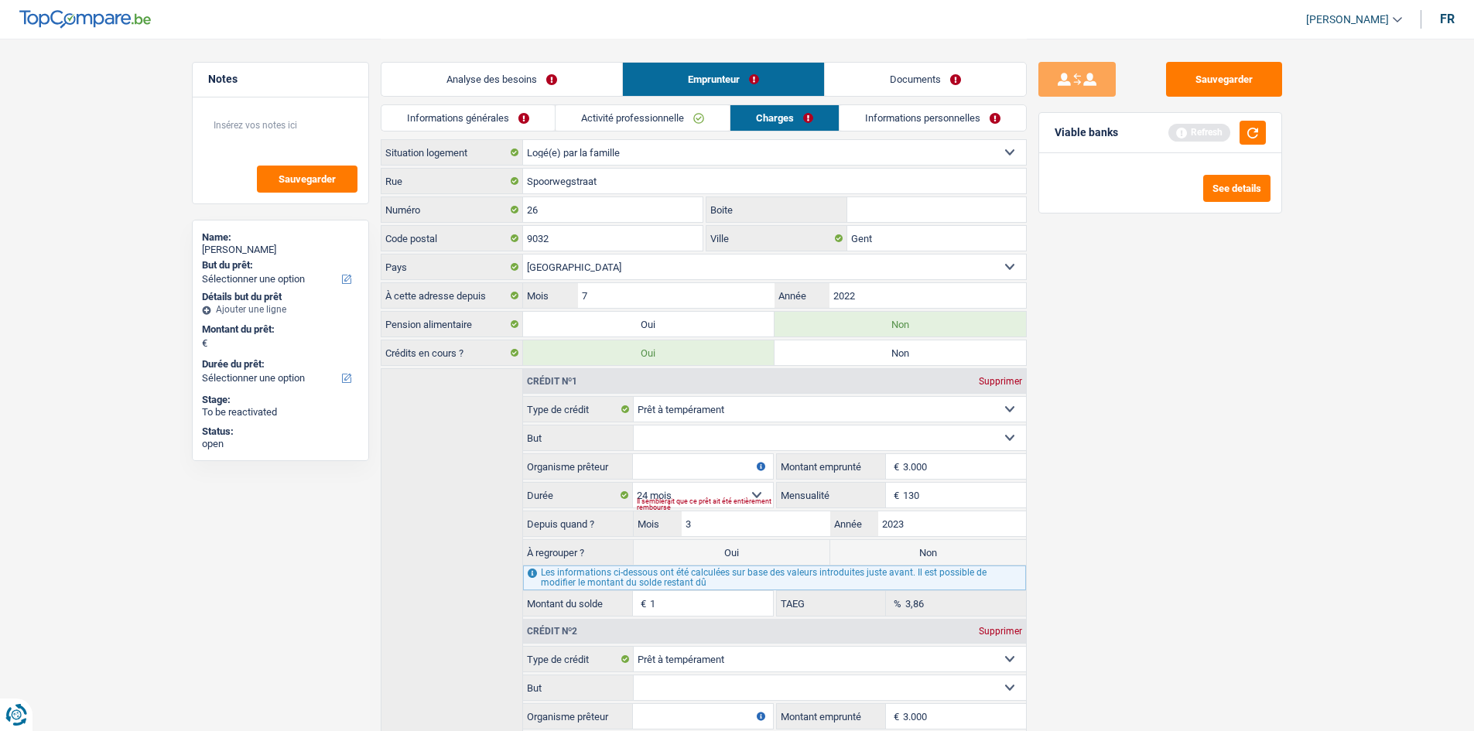
click at [473, 104] on div "Analyse des besoins Emprunteur Documents" at bounding box center [704, 72] width 646 height 66
click at [473, 110] on link "Activité professionnelle" at bounding box center [643, 118] width 174 height 26
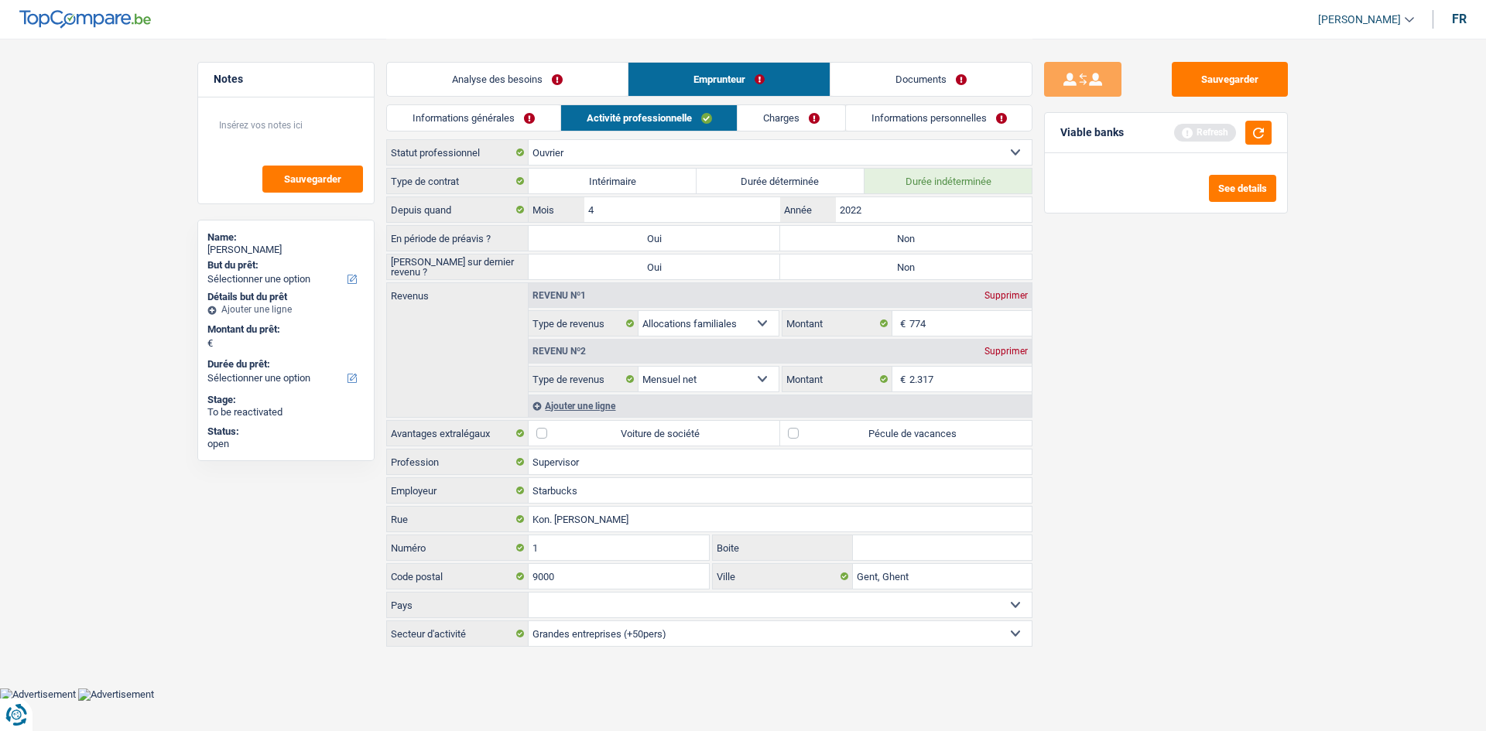
click at [464, 112] on link "Informations générales" at bounding box center [473, 118] width 173 height 26
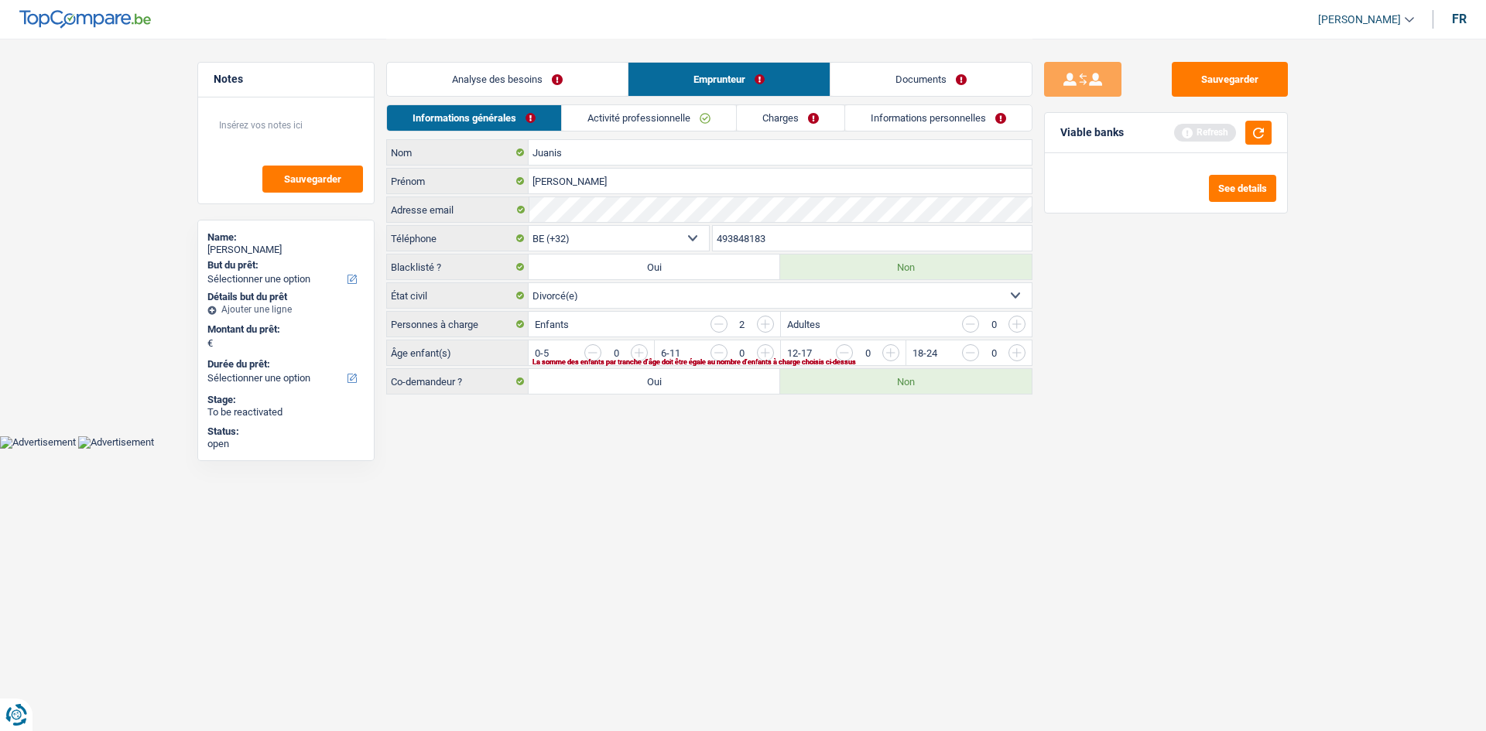
click at [473, 83] on link "Analyse des besoins" at bounding box center [507, 79] width 241 height 33
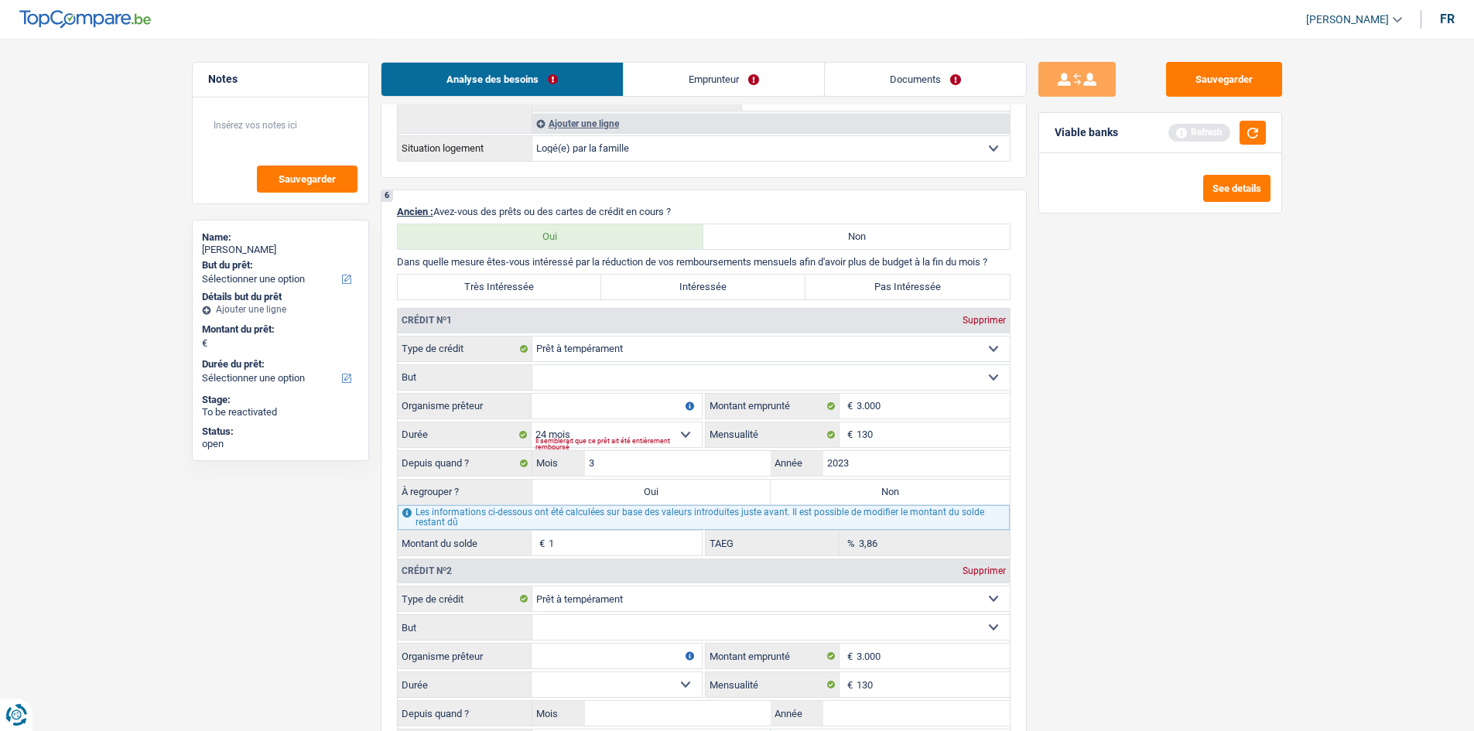
scroll to position [1238, 0]
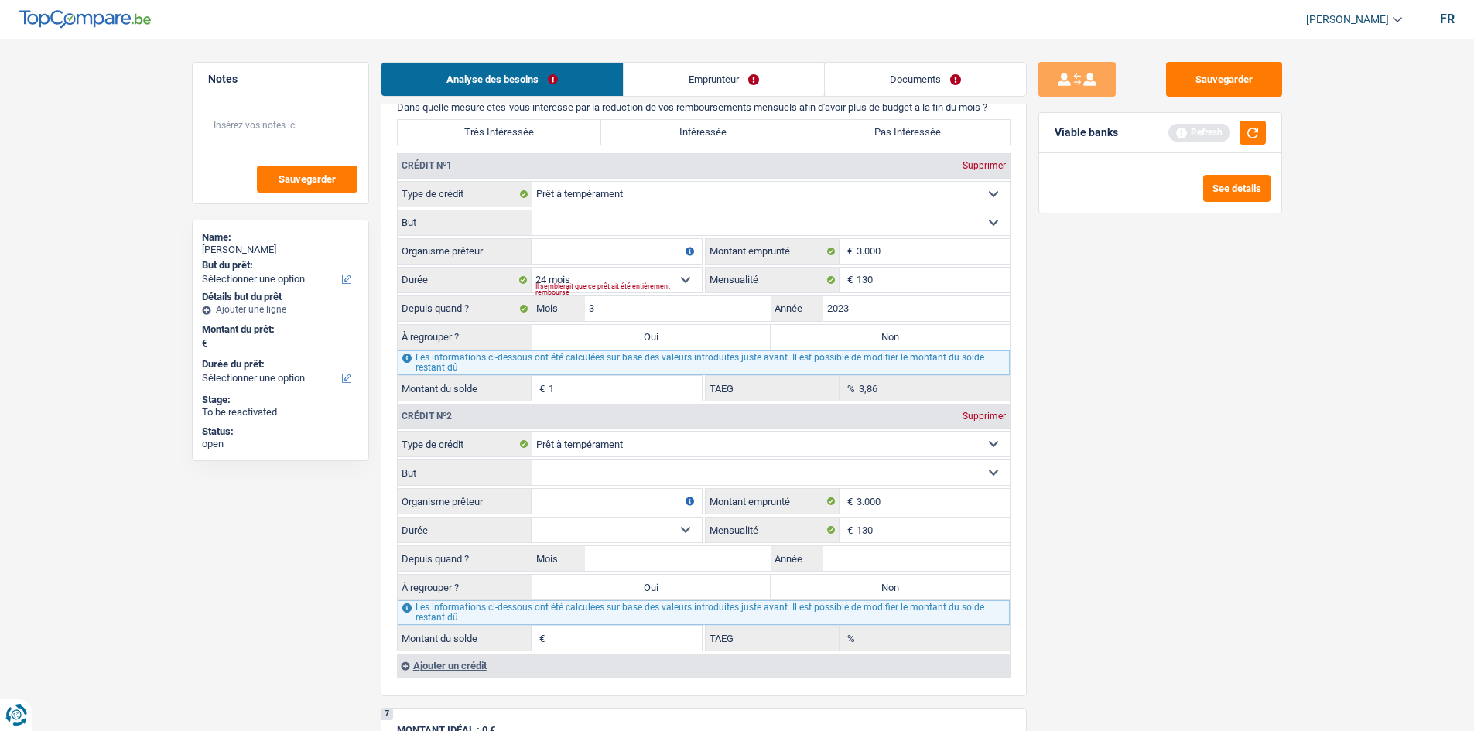
click at [473, 208] on div "Supprimer" at bounding box center [984, 416] width 51 height 9
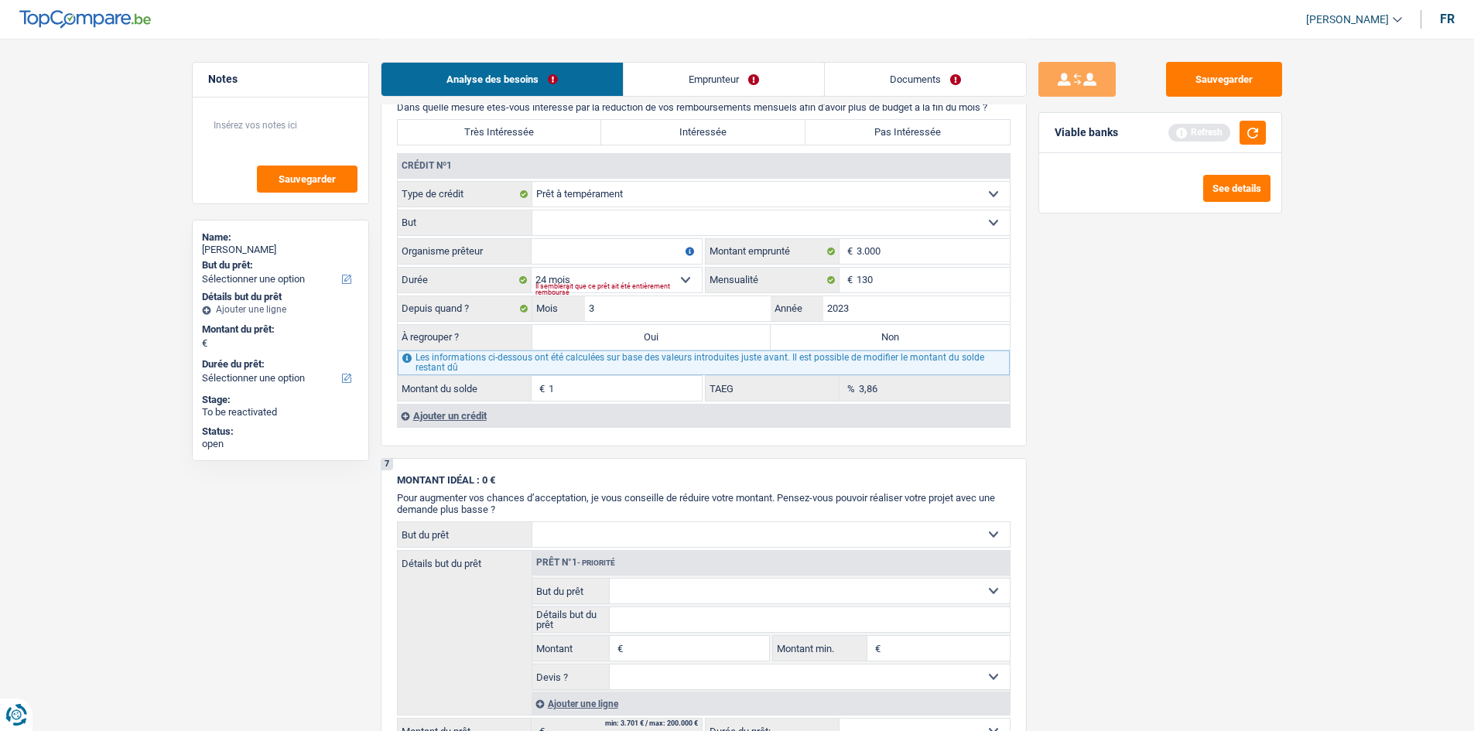
click at [473, 82] on link "Emprunteur" at bounding box center [724, 79] width 200 height 33
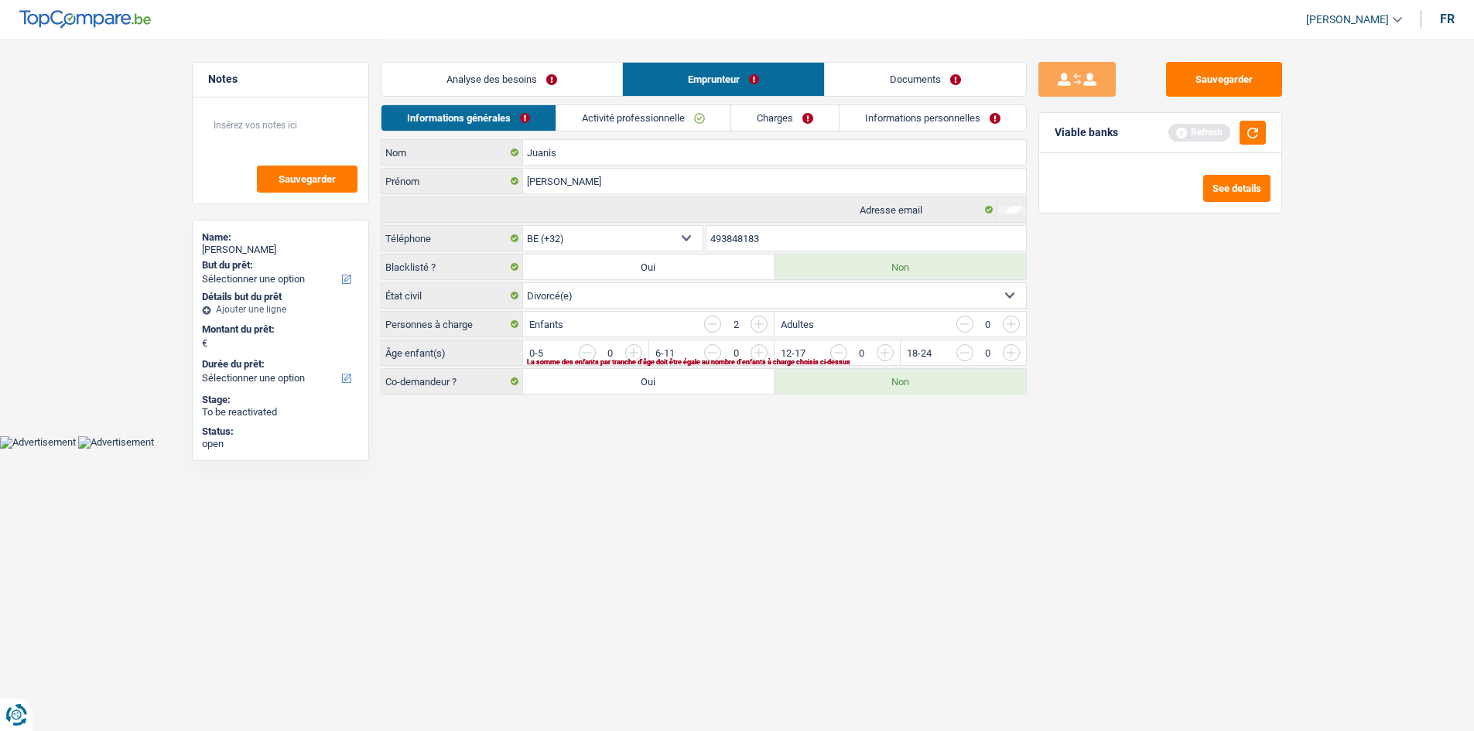
scroll to position [0, 0]
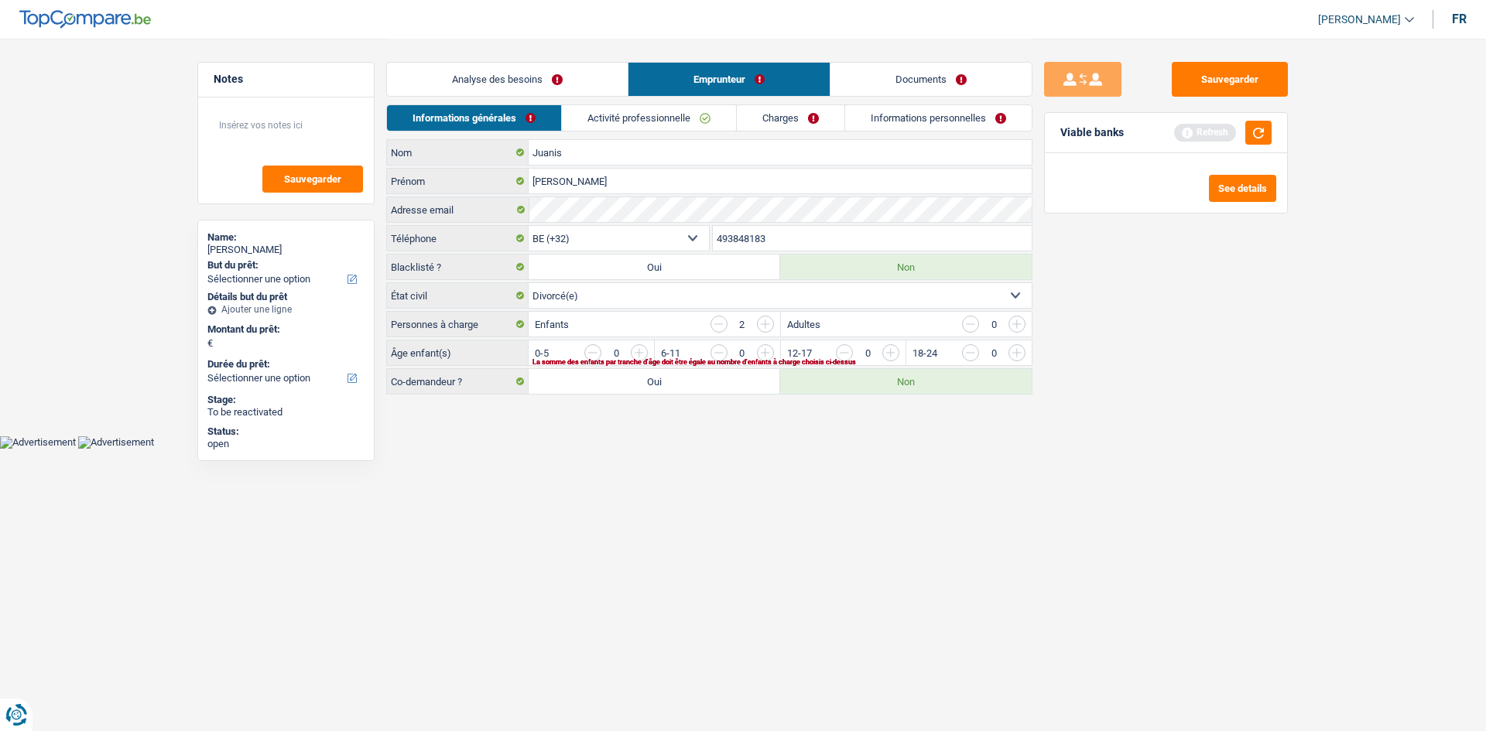
click at [473, 121] on link "Informations personnelles" at bounding box center [938, 118] width 186 height 26
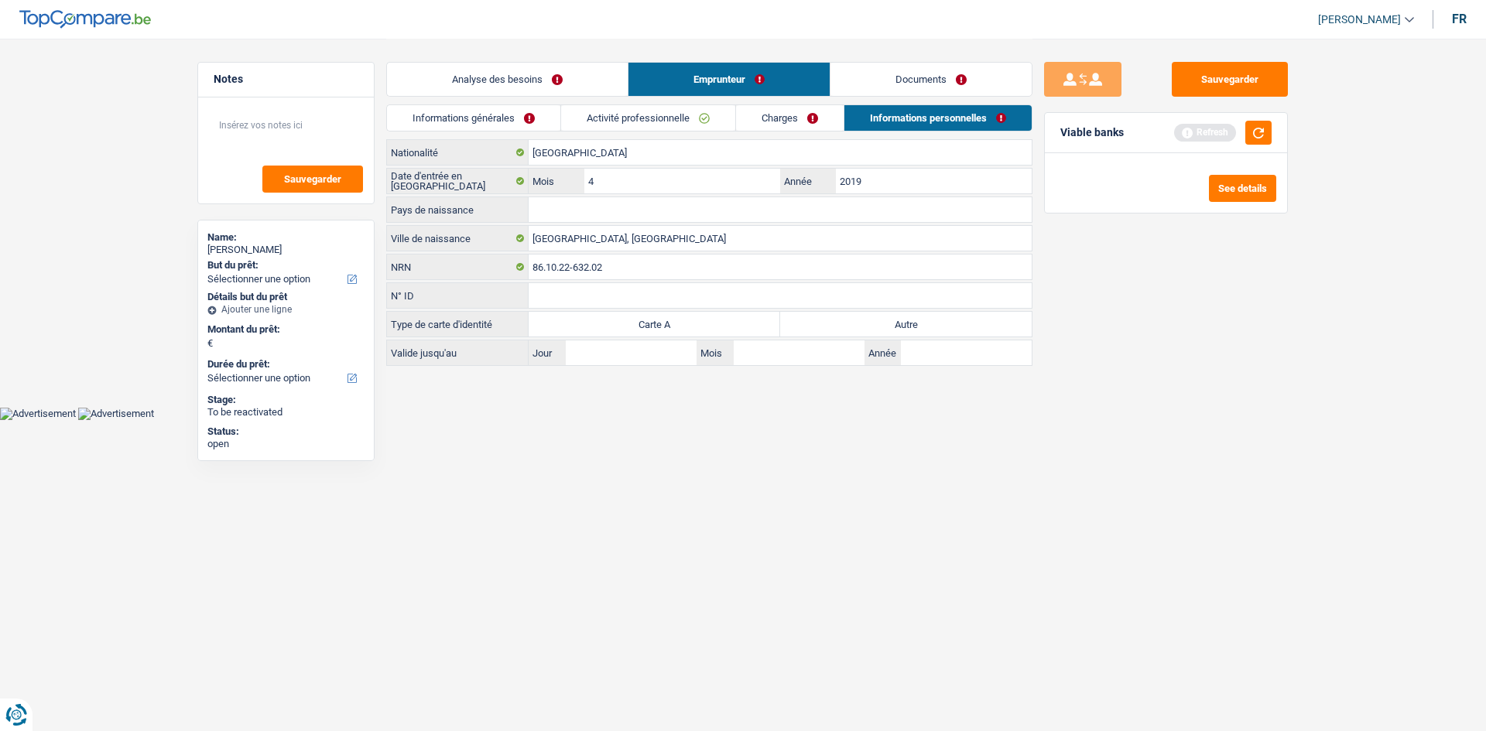
click at [473, 126] on link "Charges" at bounding box center [790, 118] width 108 height 26
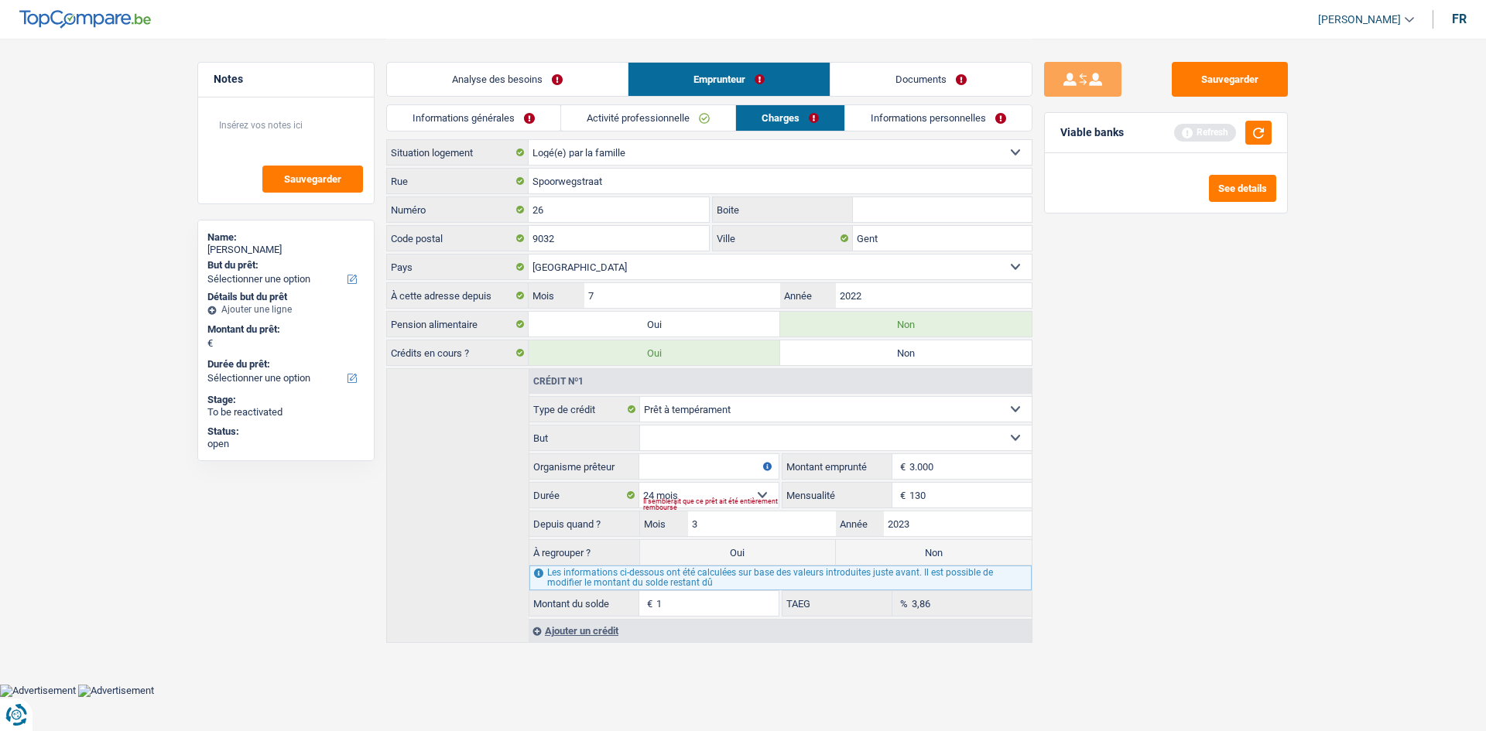
click at [473, 128] on link "Activité professionnelle" at bounding box center [648, 118] width 174 height 26
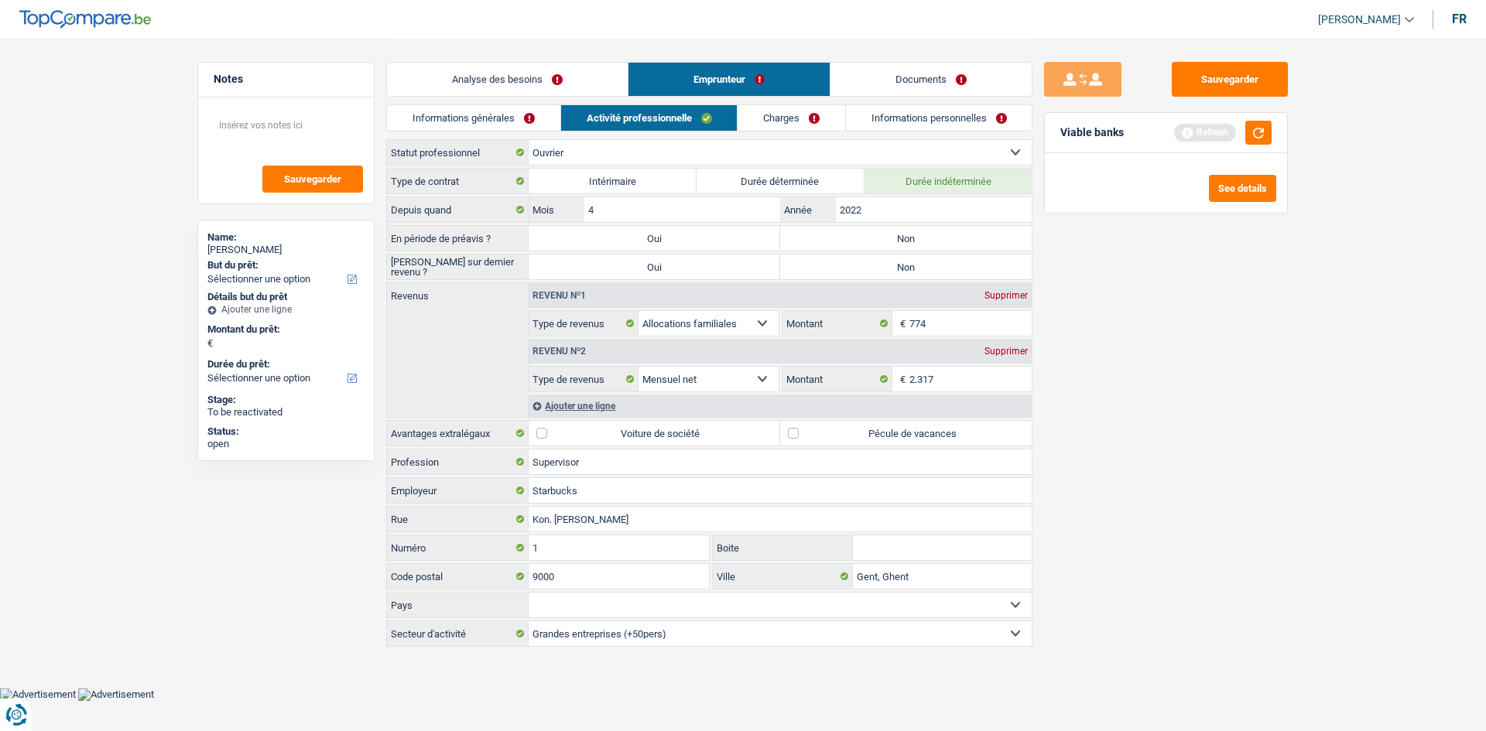
click at [449, 115] on link "Informations générales" at bounding box center [473, 118] width 173 height 26
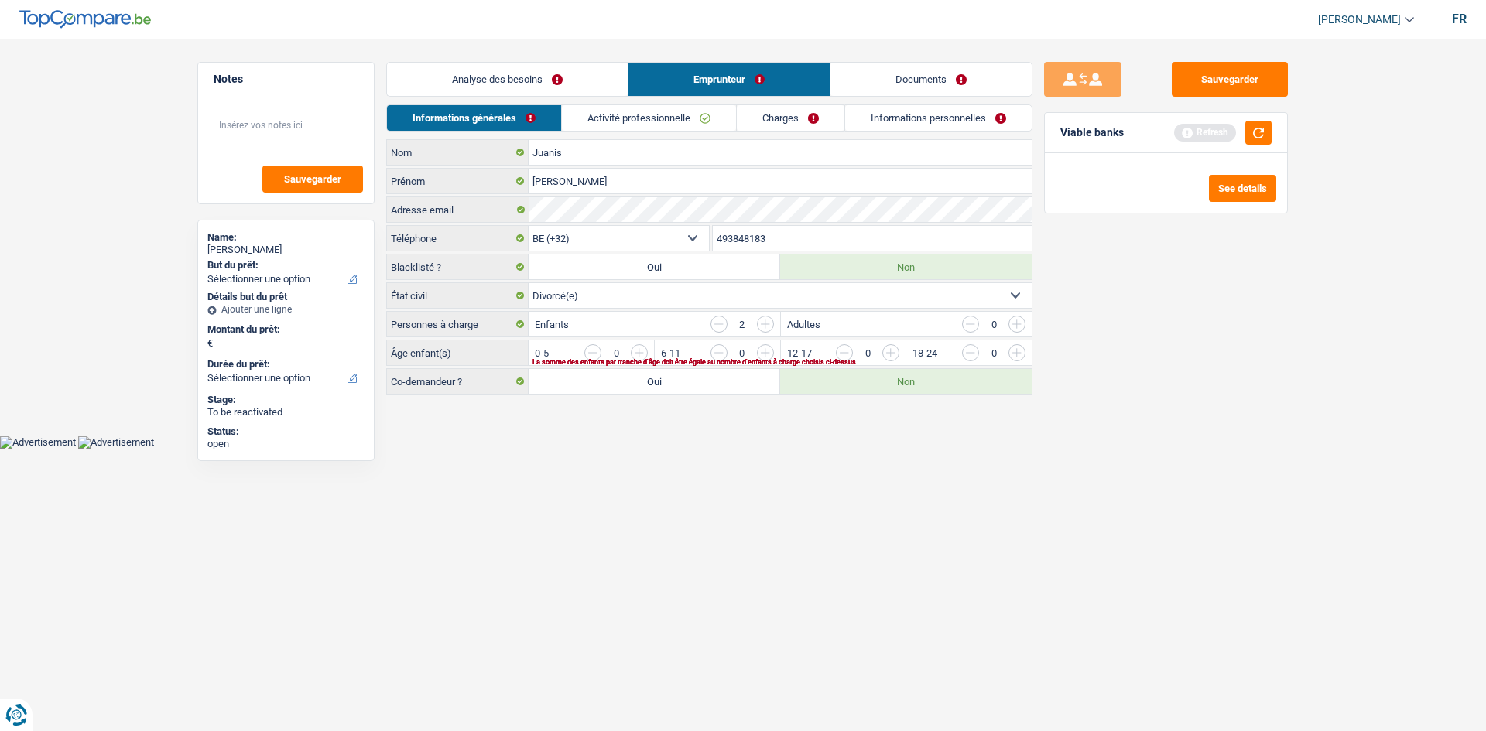
click at [473, 98] on div "Analyse des besoins Emprunteur Documents" at bounding box center [709, 72] width 646 height 66
click at [473, 81] on link "Analyse des besoins" at bounding box center [507, 79] width 241 height 33
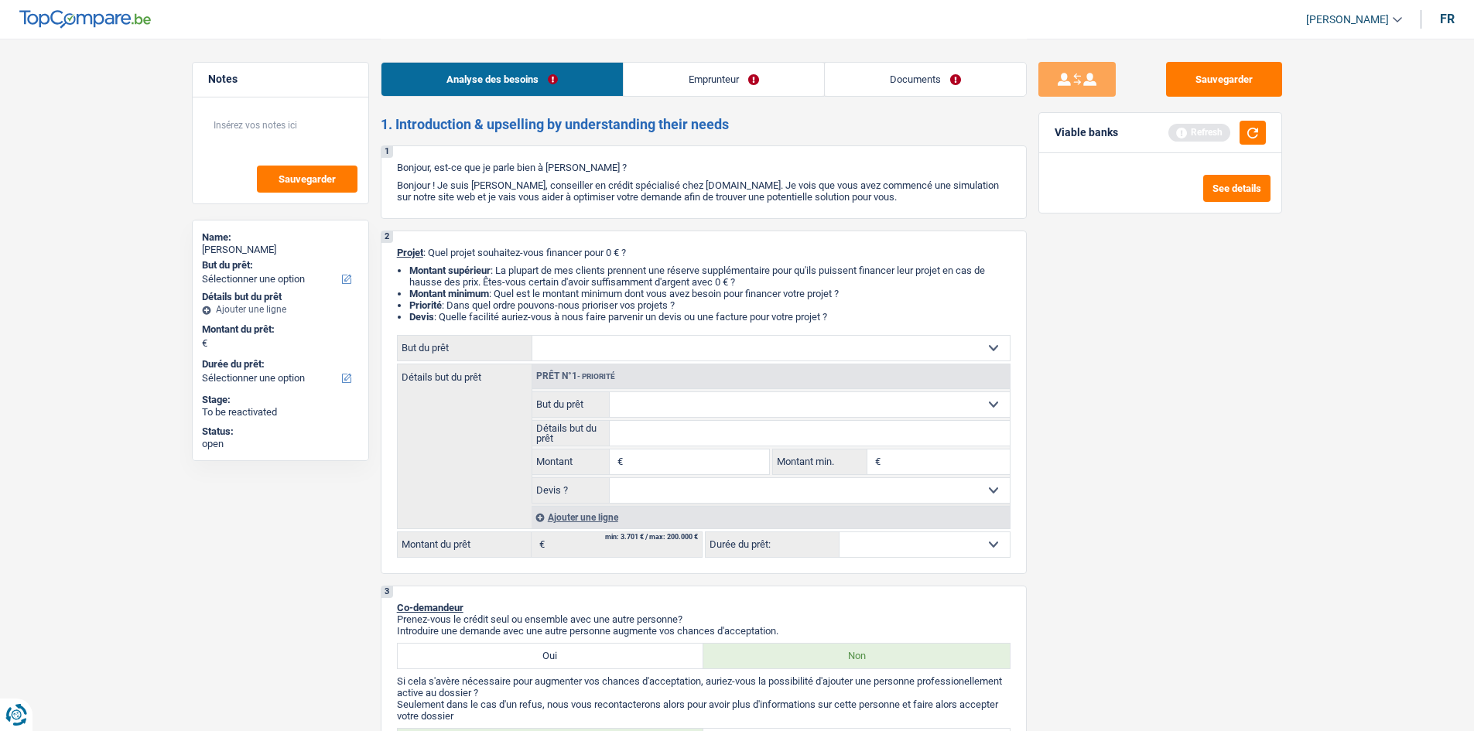
click at [473, 89] on link "Emprunteur" at bounding box center [724, 79] width 200 height 33
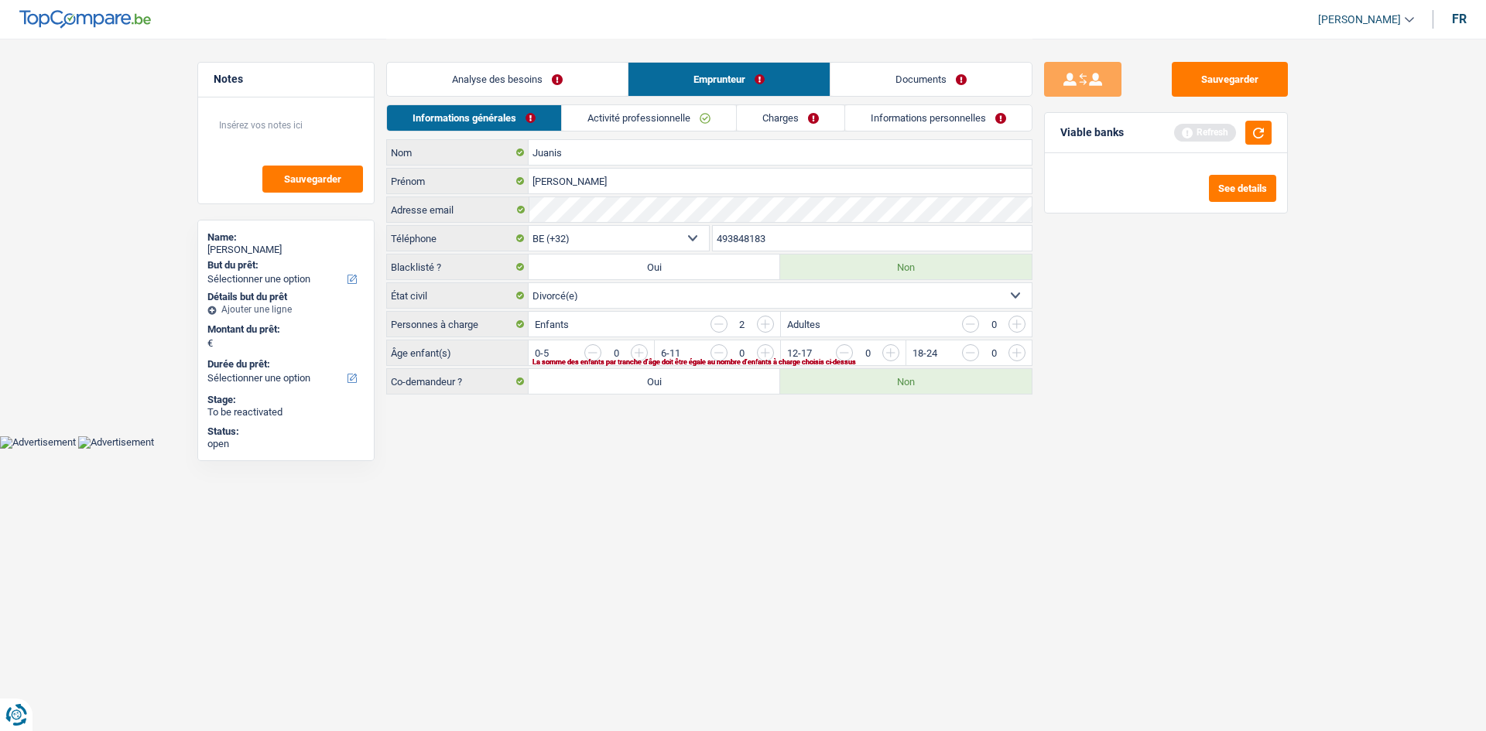
click at [473, 108] on link "Activité professionnelle" at bounding box center [649, 118] width 174 height 26
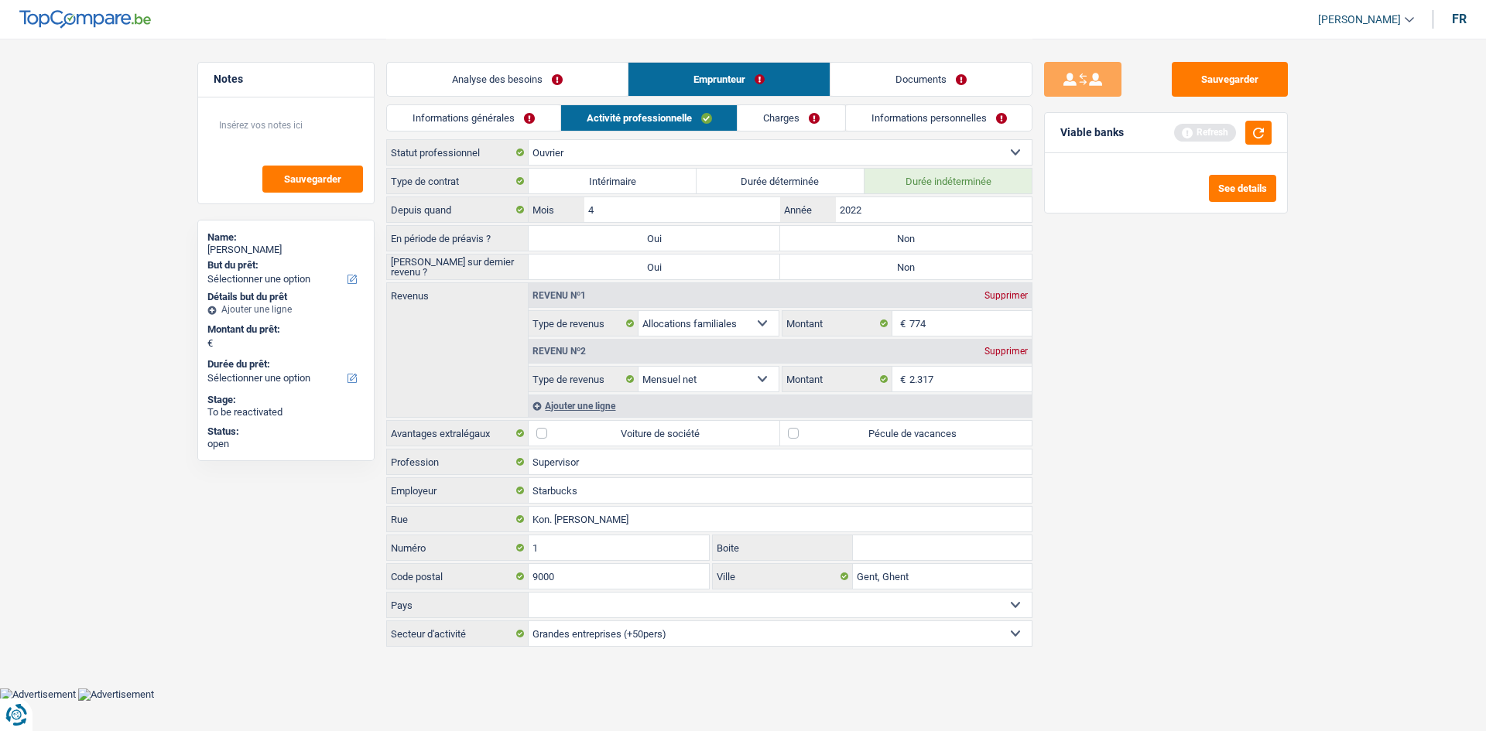
click at [473, 125] on link "Charges" at bounding box center [791, 118] width 108 height 26
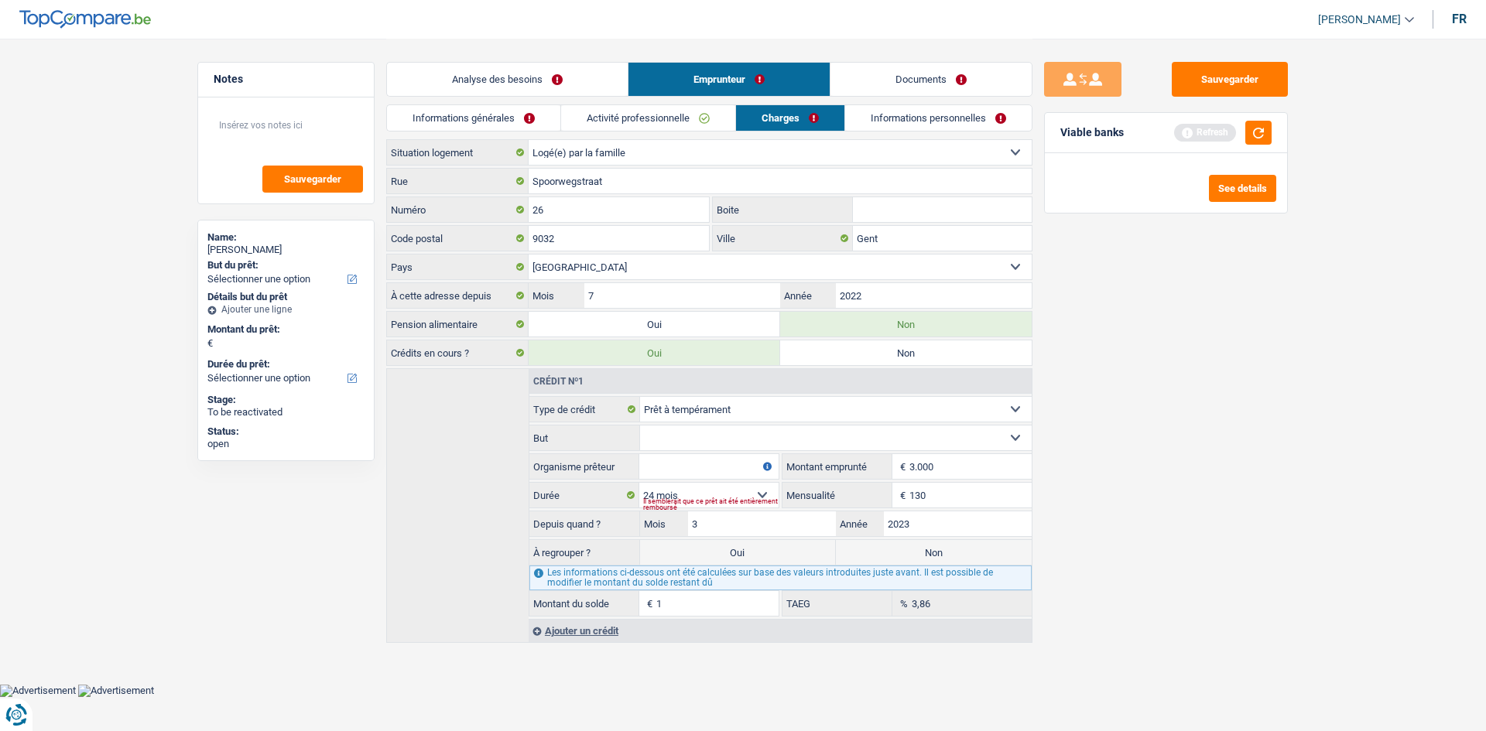
click at [473, 116] on link "Informations personnelles" at bounding box center [938, 118] width 186 height 26
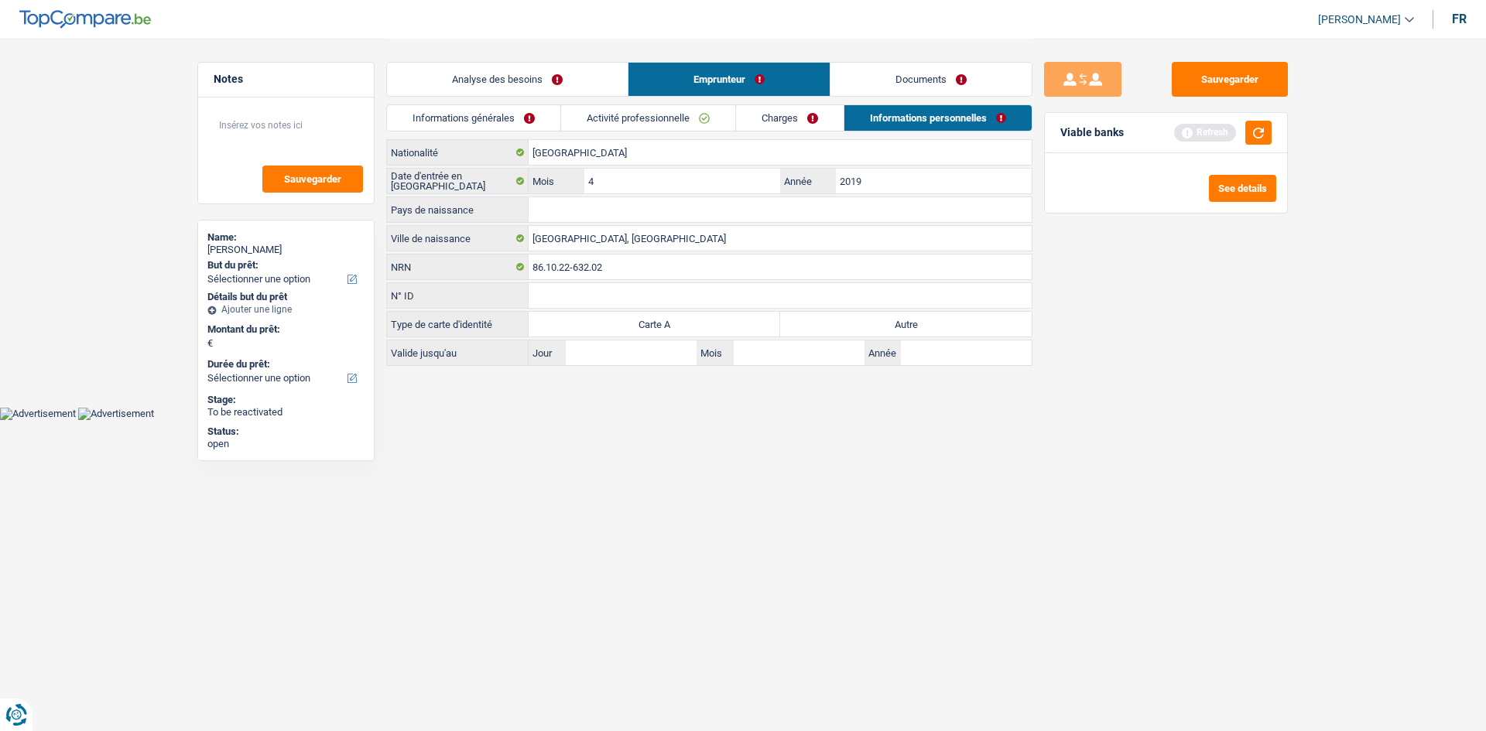
click at [473, 131] on li "Activité professionnelle" at bounding box center [647, 117] width 175 height 27
click at [473, 72] on link "Analyse des besoins" at bounding box center [507, 79] width 241 height 33
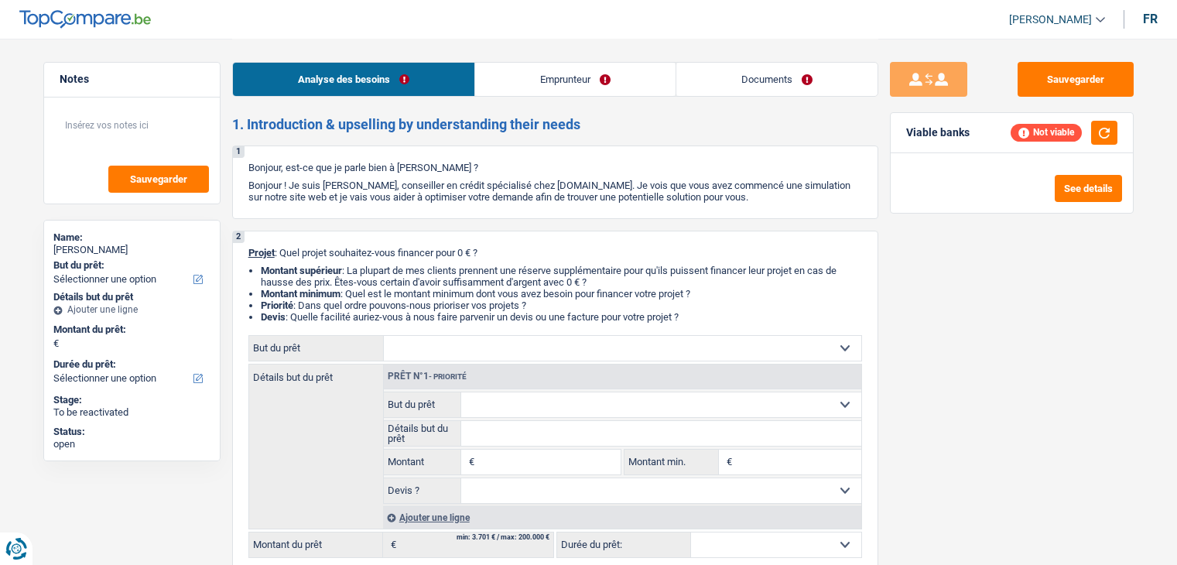
select select "worker"
select select "netSalary"
select select "liveWithParents"
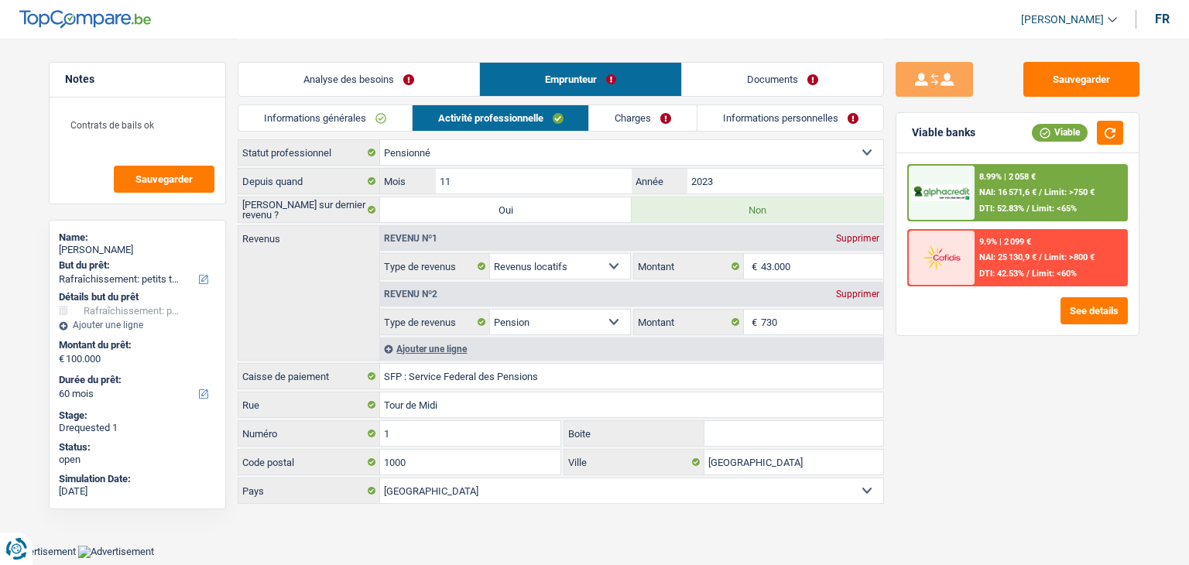
select select "houseOrGarden"
select select "60"
select select "retired"
select select "rentalIncome"
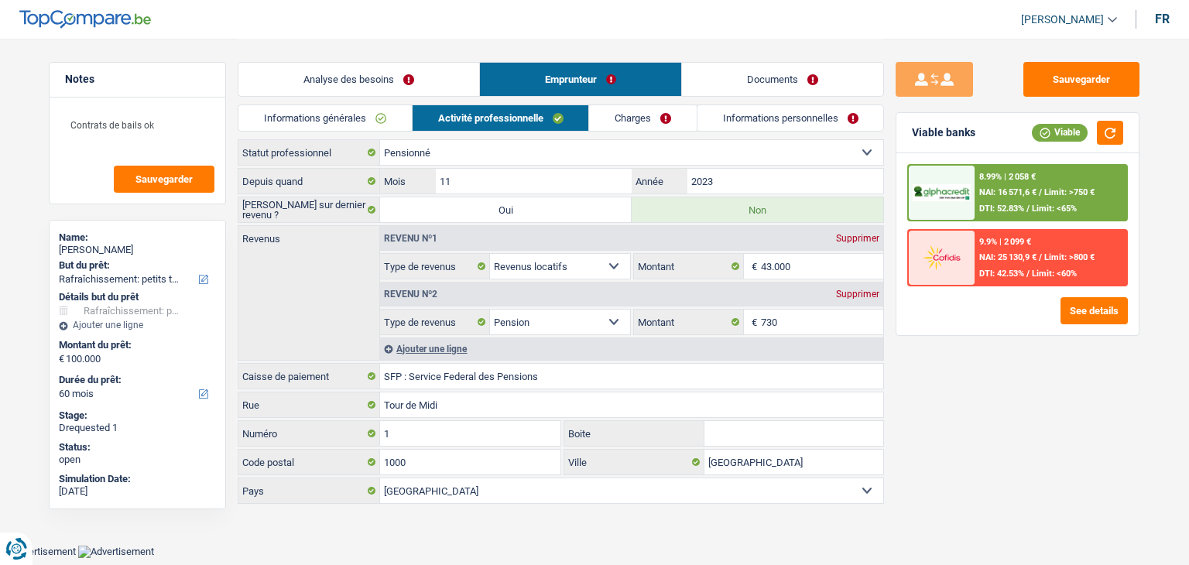
select select "pension"
select select "BE"
click at [655, 125] on link "Charges" at bounding box center [643, 118] width 108 height 26
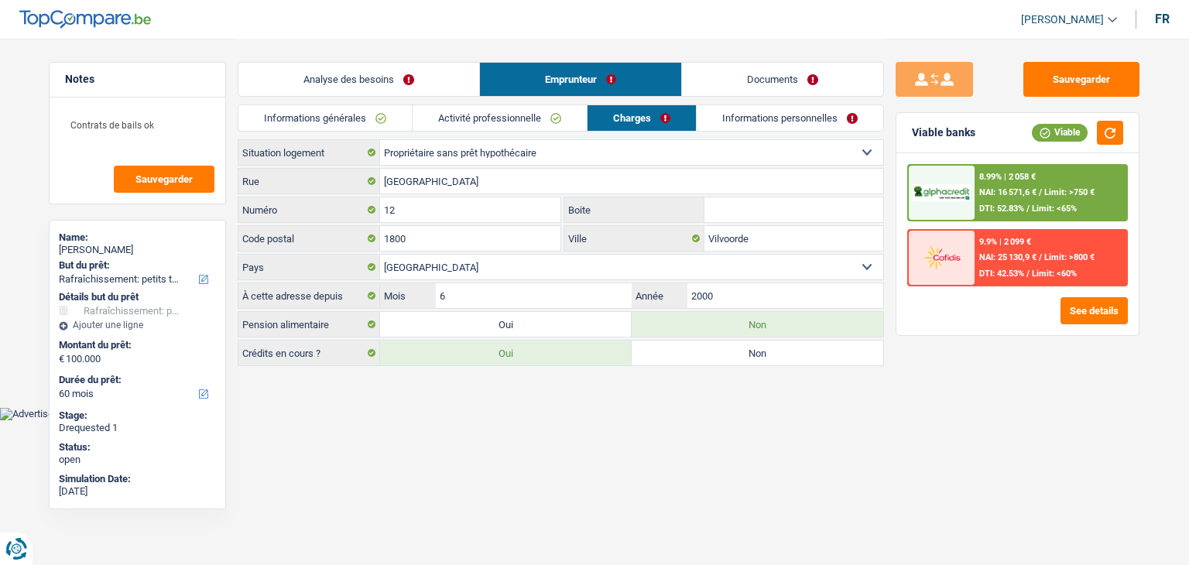
click at [746, 118] on link "Informations personnelles" at bounding box center [789, 118] width 186 height 26
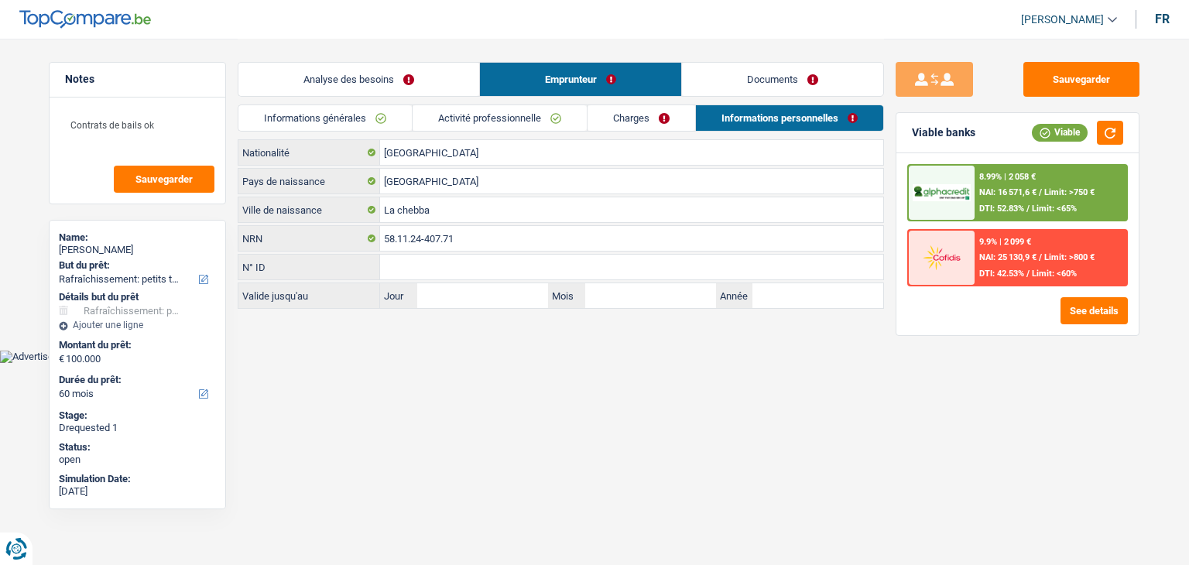
click at [671, 121] on link "Charges" at bounding box center [641, 118] width 108 height 26
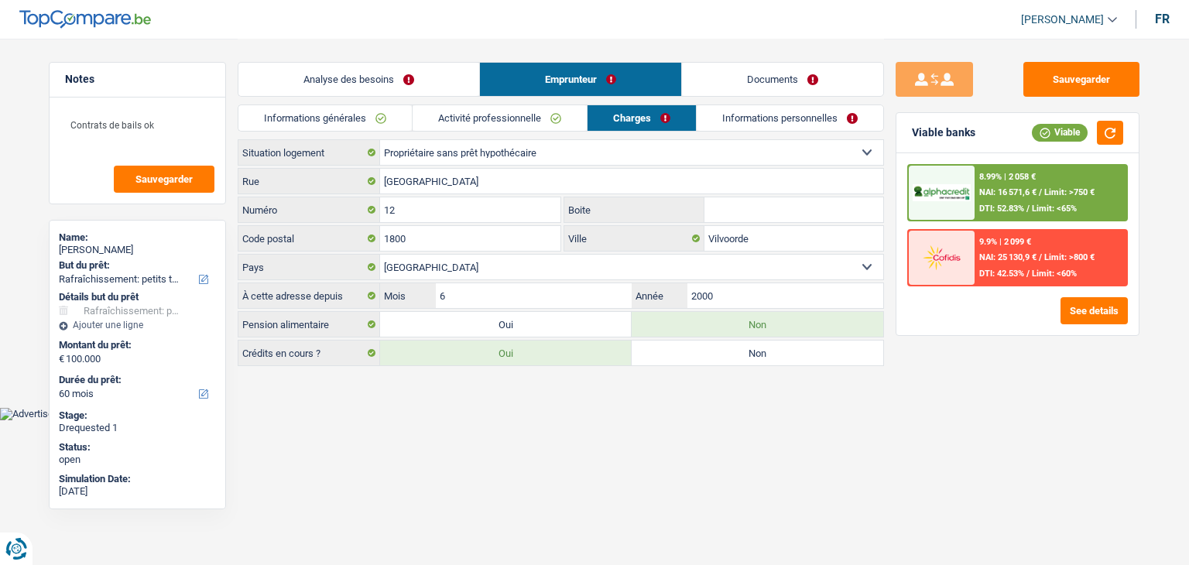
click at [549, 121] on link "Activité professionnelle" at bounding box center [499, 118] width 174 height 26
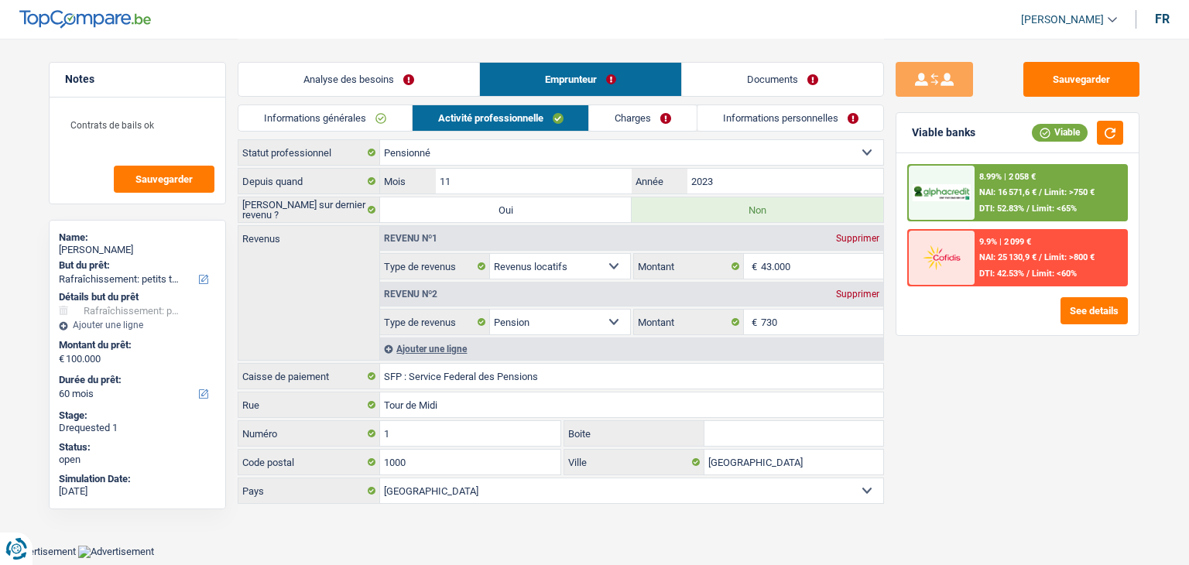
drag, startPoint x: 662, startPoint y: 117, endPoint x: 755, endPoint y: 114, distance: 92.9
click at [663, 117] on link "Charges" at bounding box center [643, 118] width 108 height 26
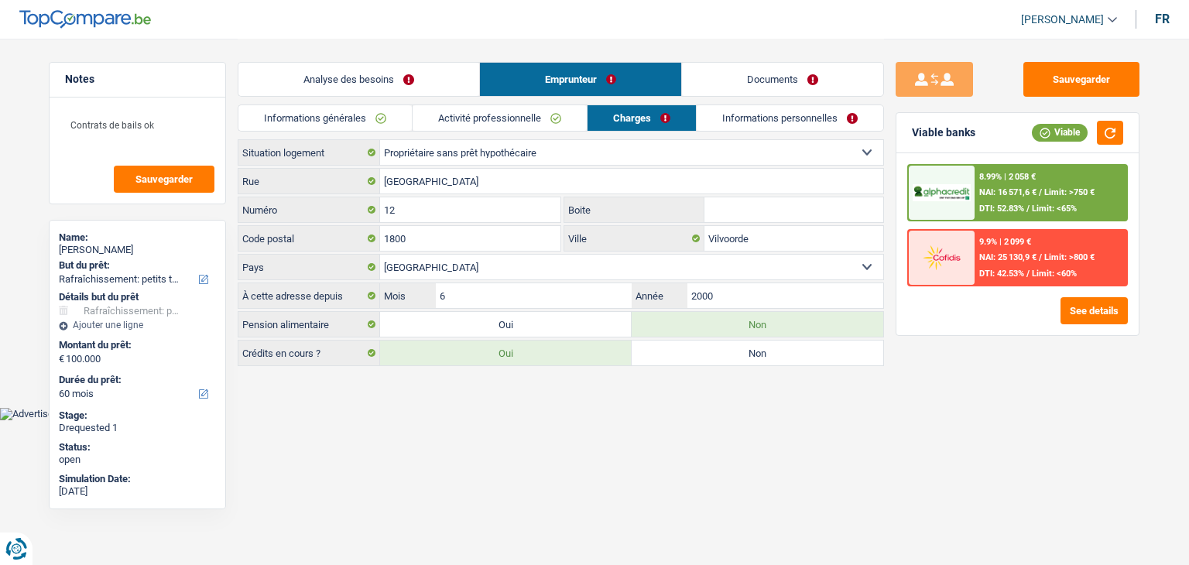
click at [755, 114] on link "Informations personnelles" at bounding box center [789, 118] width 186 height 26
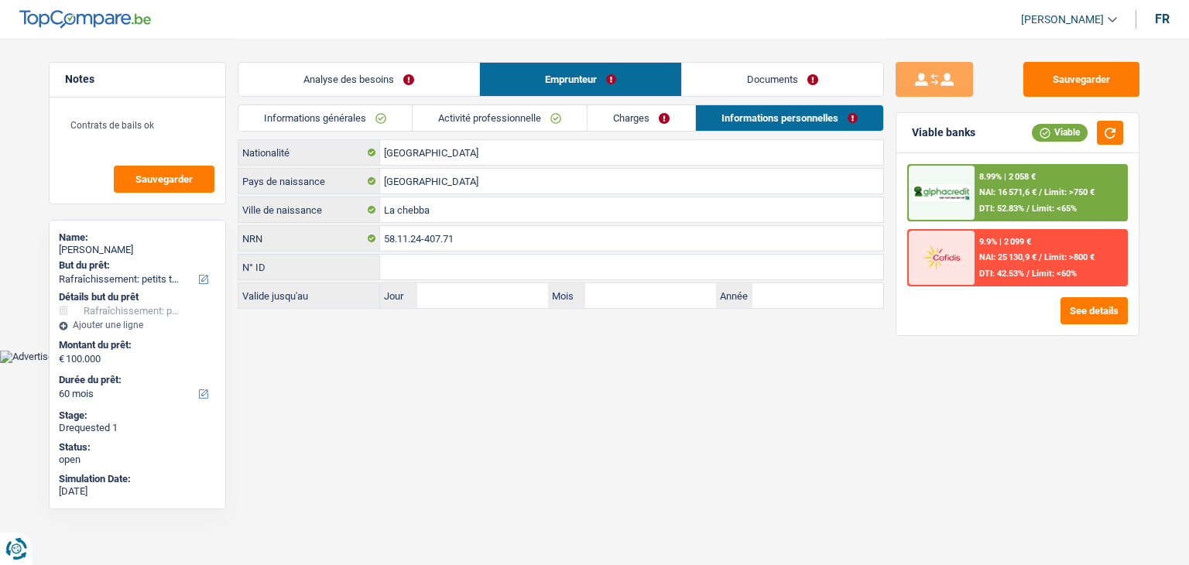
click at [744, 78] on link "Documents" at bounding box center [782, 79] width 201 height 33
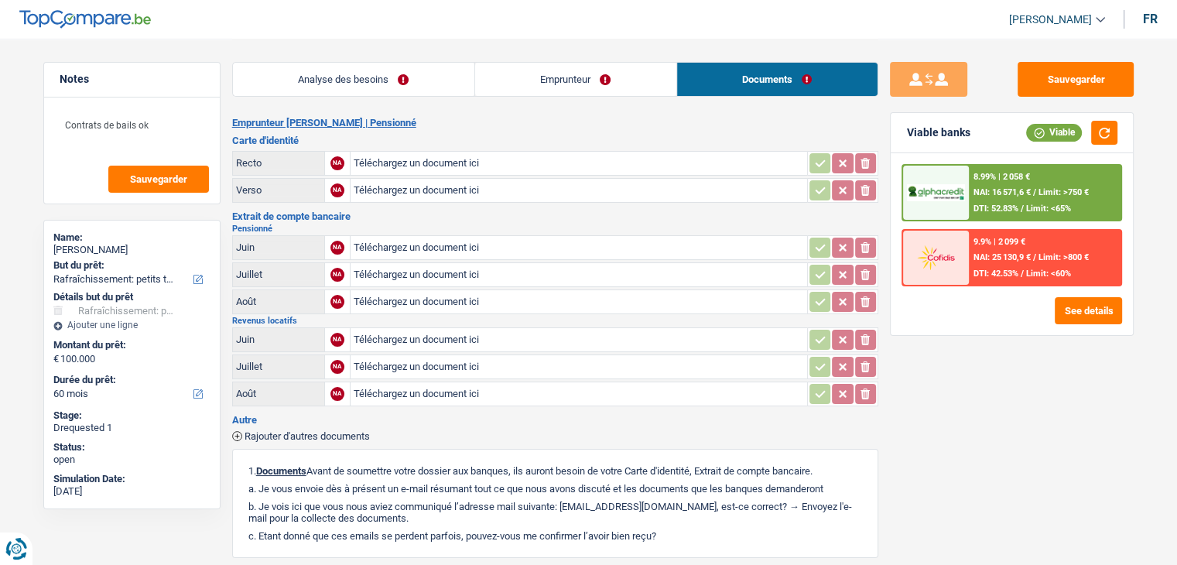
click at [610, 71] on link "Emprunteur" at bounding box center [575, 79] width 201 height 33
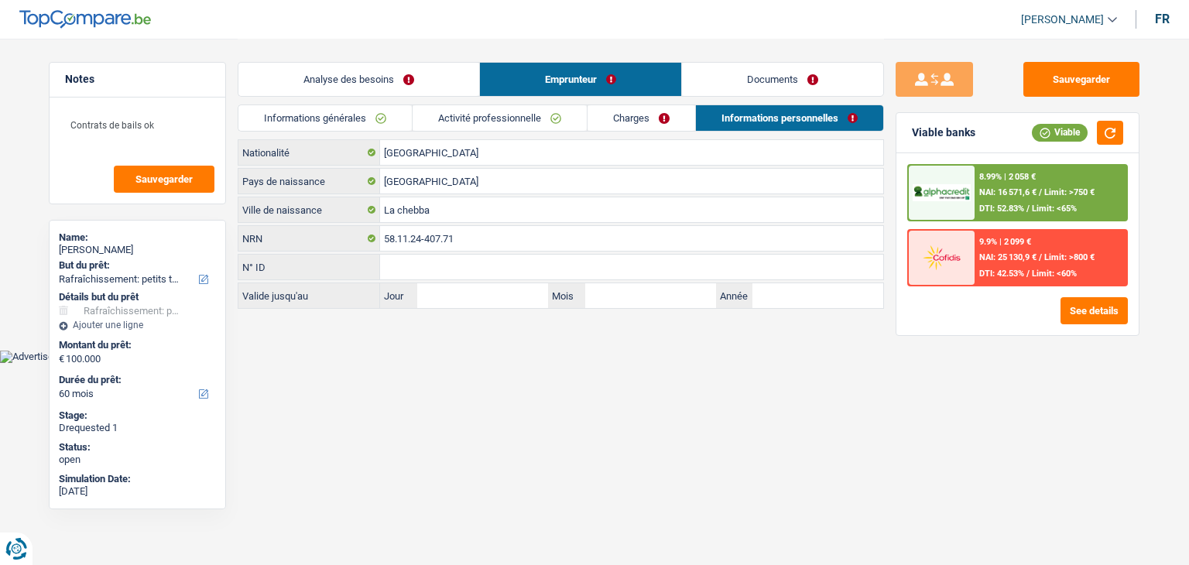
click at [332, 66] on link "Analyse des besoins" at bounding box center [358, 79] width 241 height 33
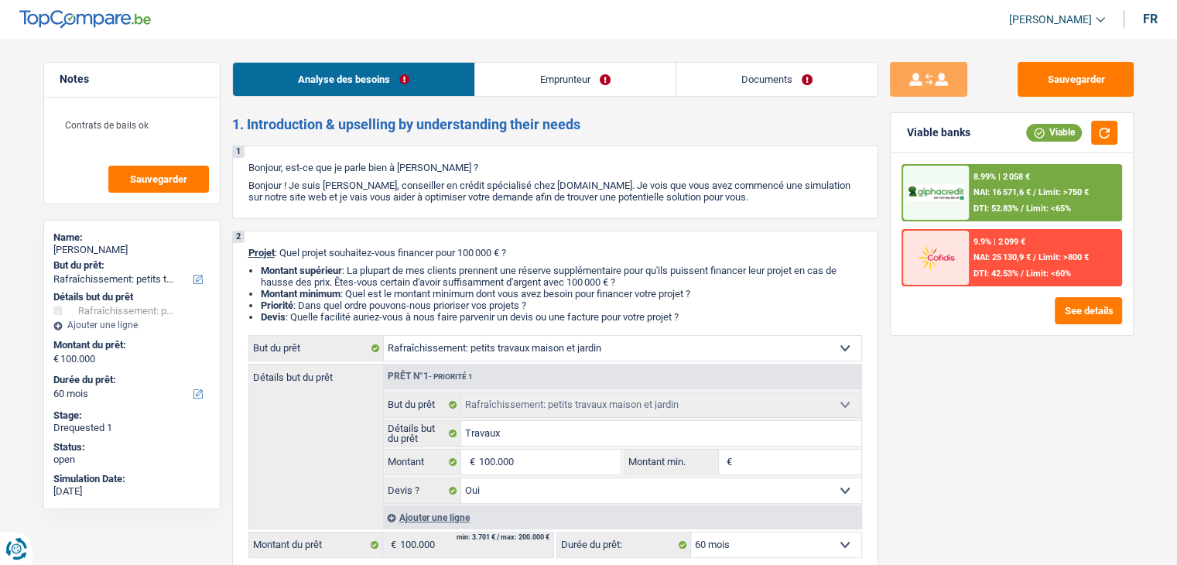
click at [995, 174] on div "8.99% | 2 058 €" at bounding box center [1001, 177] width 56 height 10
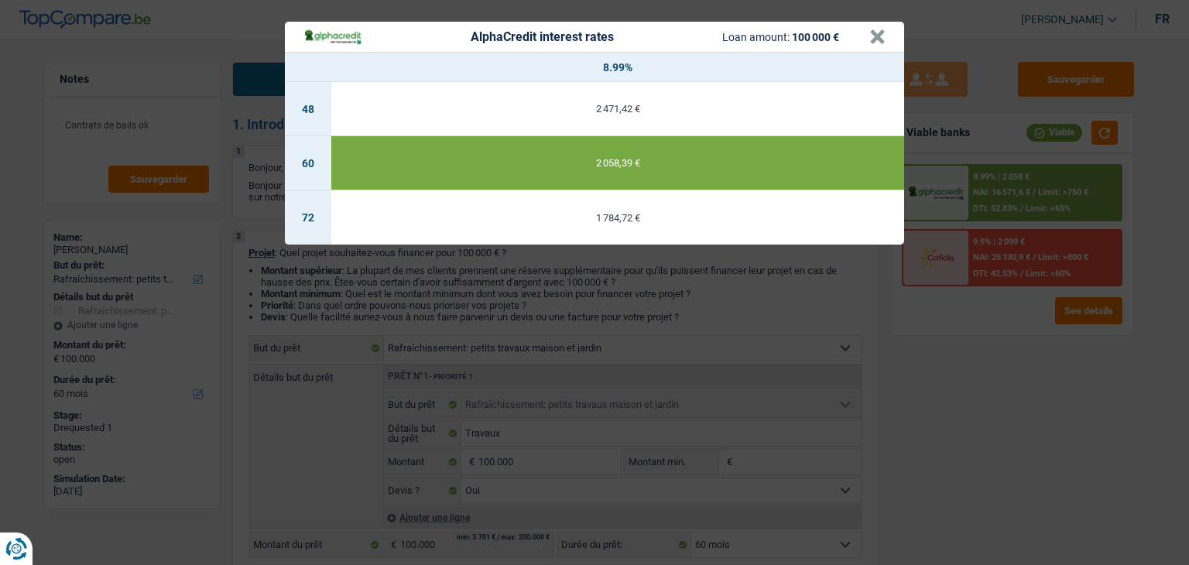
click at [985, 308] on div "AlphaCredit interest rates Loan amount: 100 000 € × 8.99% 48 2 471,42 € 60 2 05…" at bounding box center [594, 282] width 1189 height 565
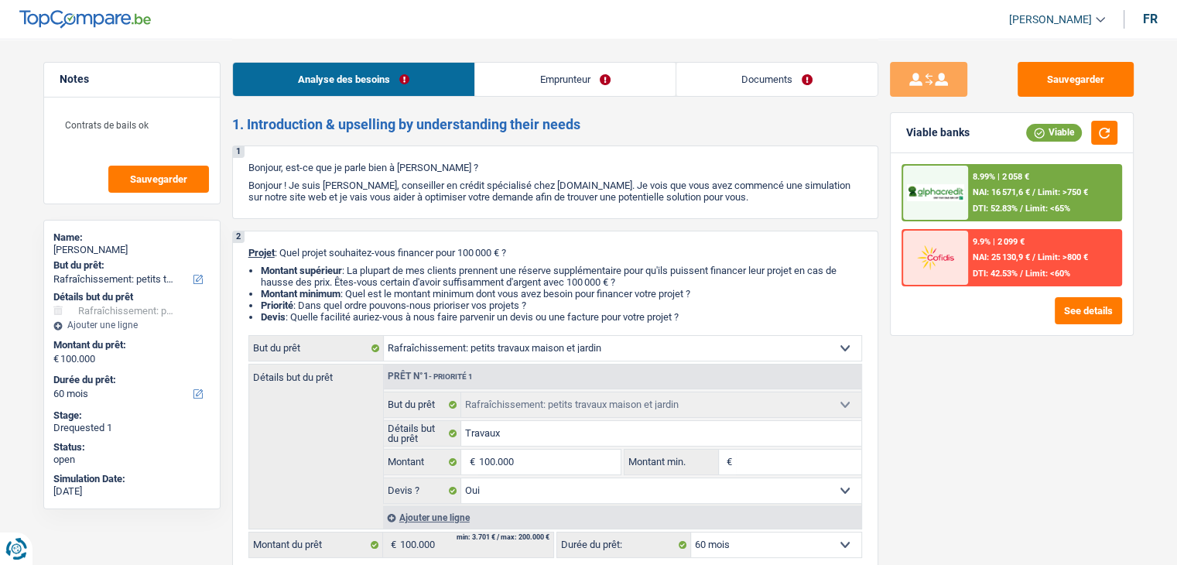
click at [578, 87] on link "Emprunteur" at bounding box center [575, 79] width 200 height 33
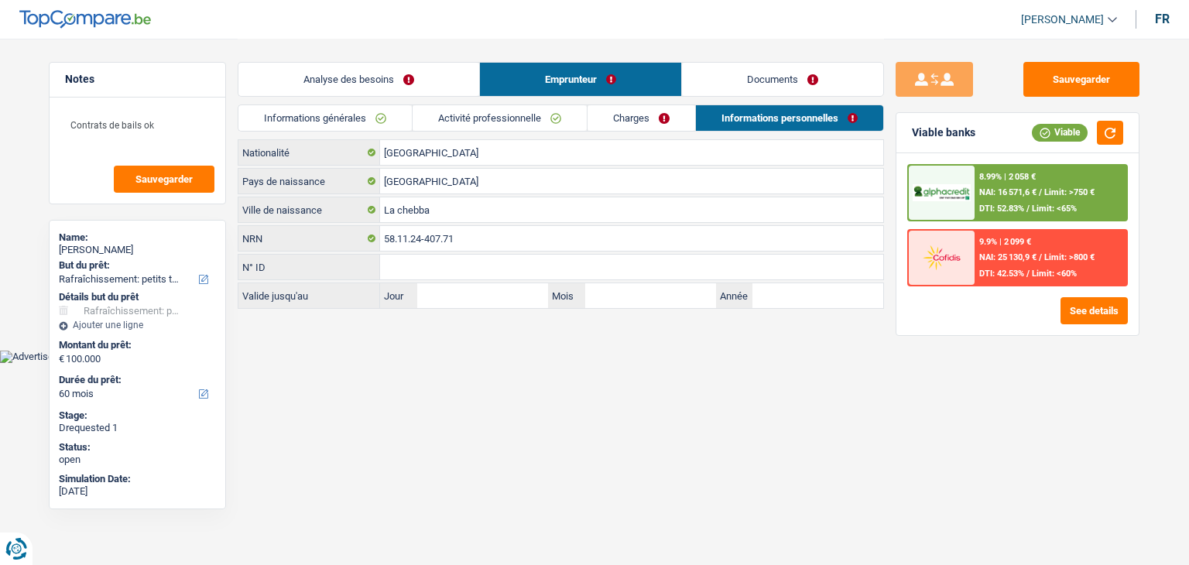
click at [526, 118] on link "Activité professionnelle" at bounding box center [499, 118] width 174 height 26
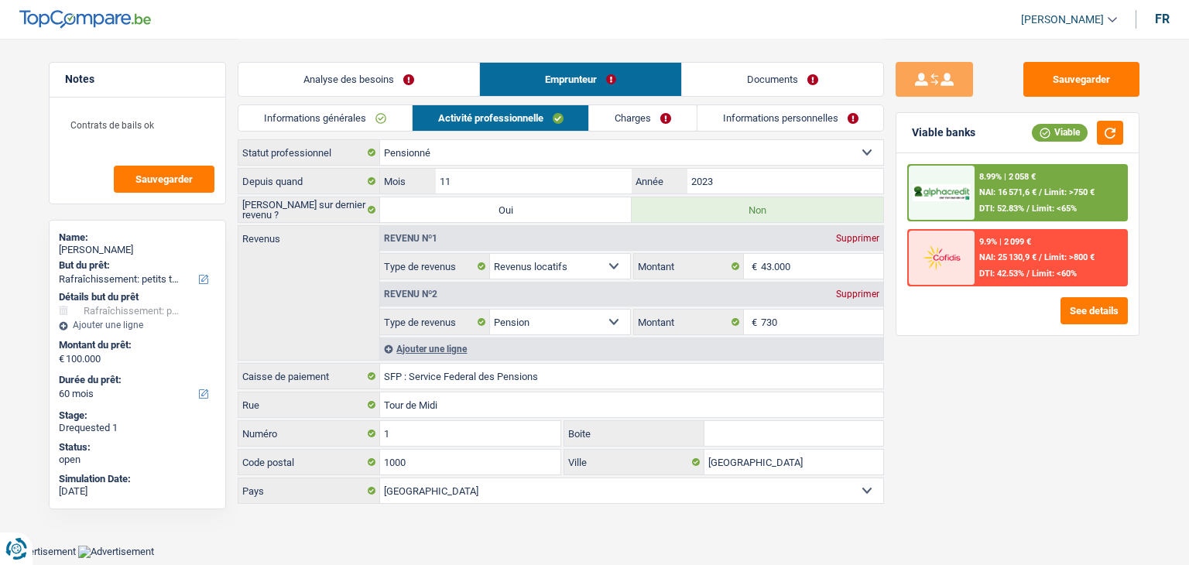
click at [848, 112] on link "Informations personnelles" at bounding box center [790, 118] width 186 height 26
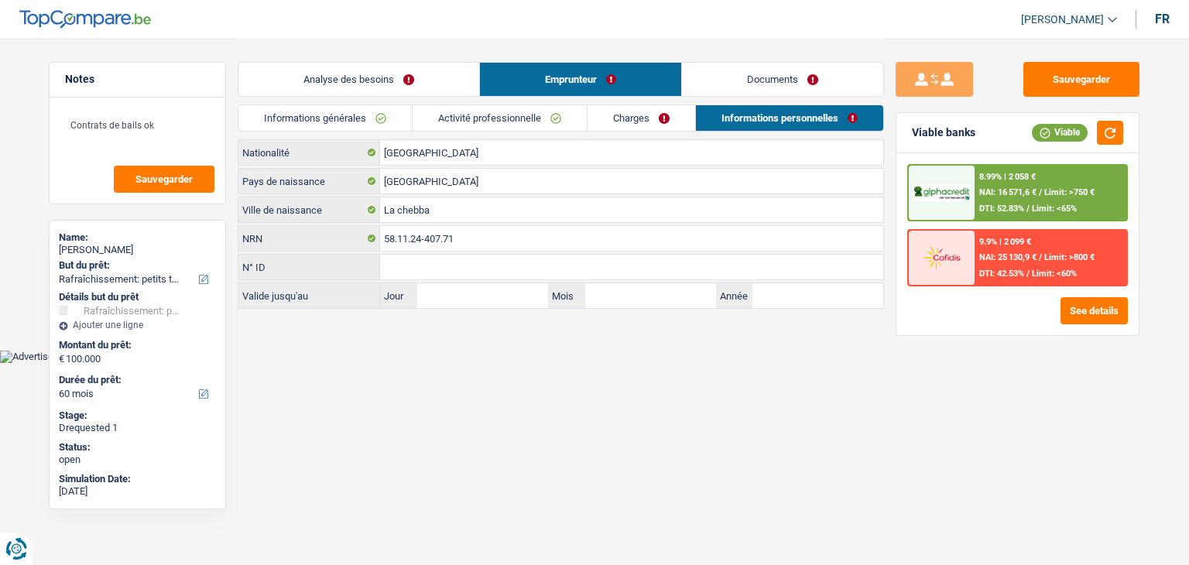
click at [825, 81] on link "Documents" at bounding box center [782, 79] width 201 height 33
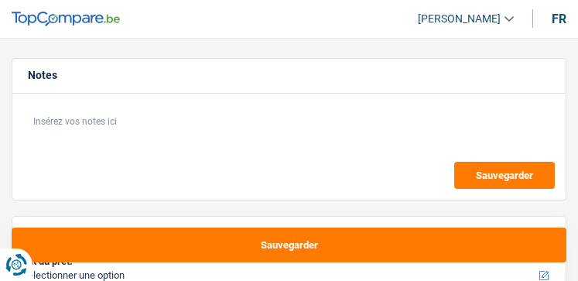
select select "worker"
select select "mealVouchers"
select select "netSalary"
select select "familyAllowances"
select select "ownerWithMortgage"
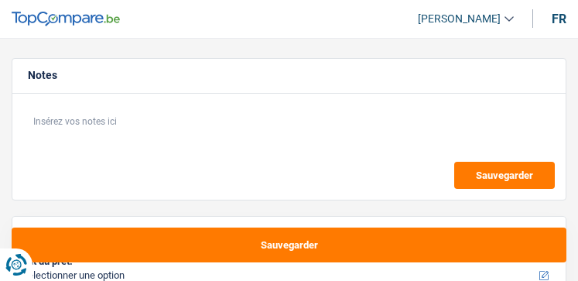
select select "personalLoan"
select select "loanRepayment"
select select "48"
select select "mortgage"
select select "300"
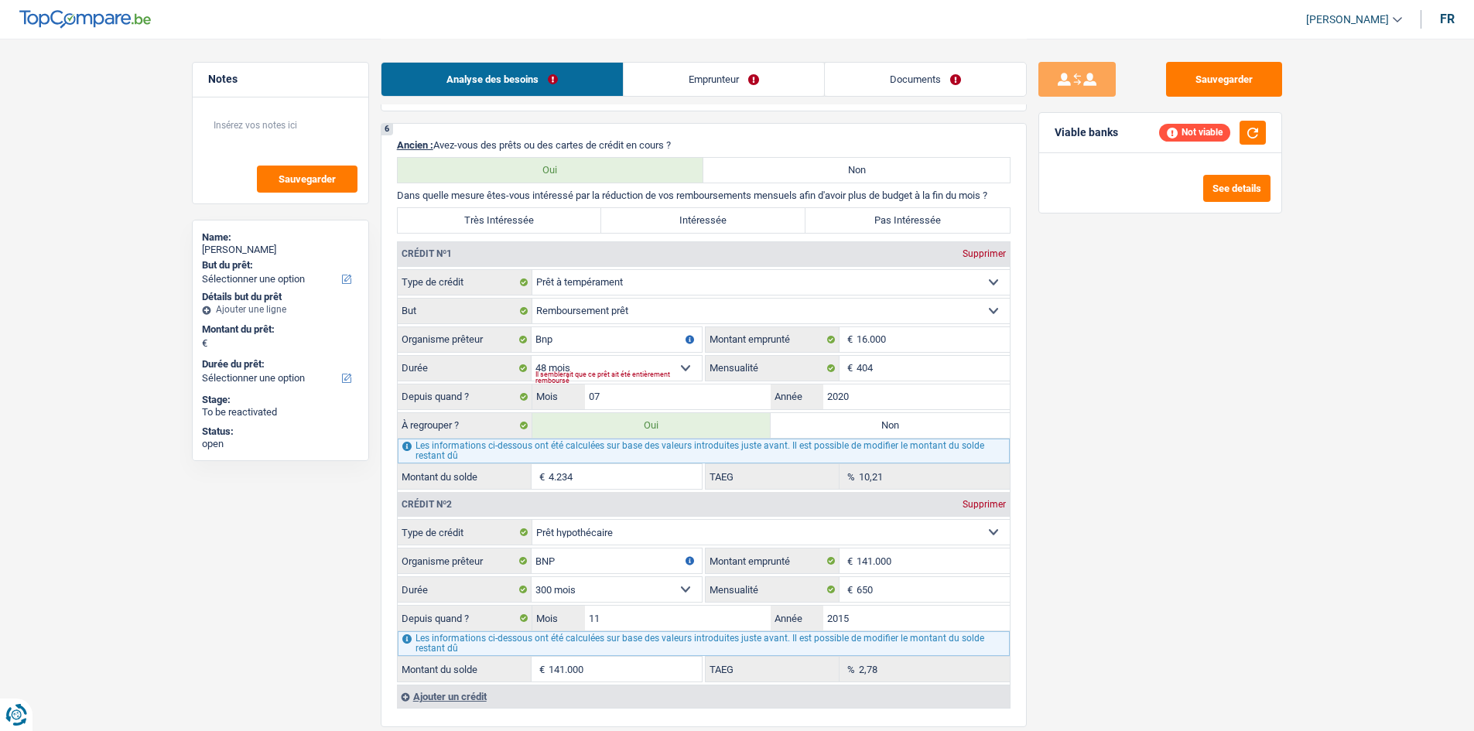
scroll to position [1316, 0]
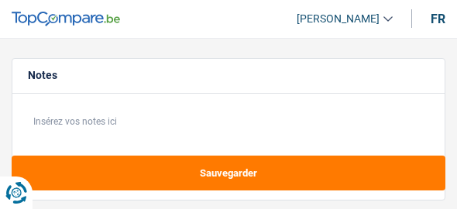
select select "privateEmployee"
select select "netSalary"
select select "mealVouchers"
select select "rents"
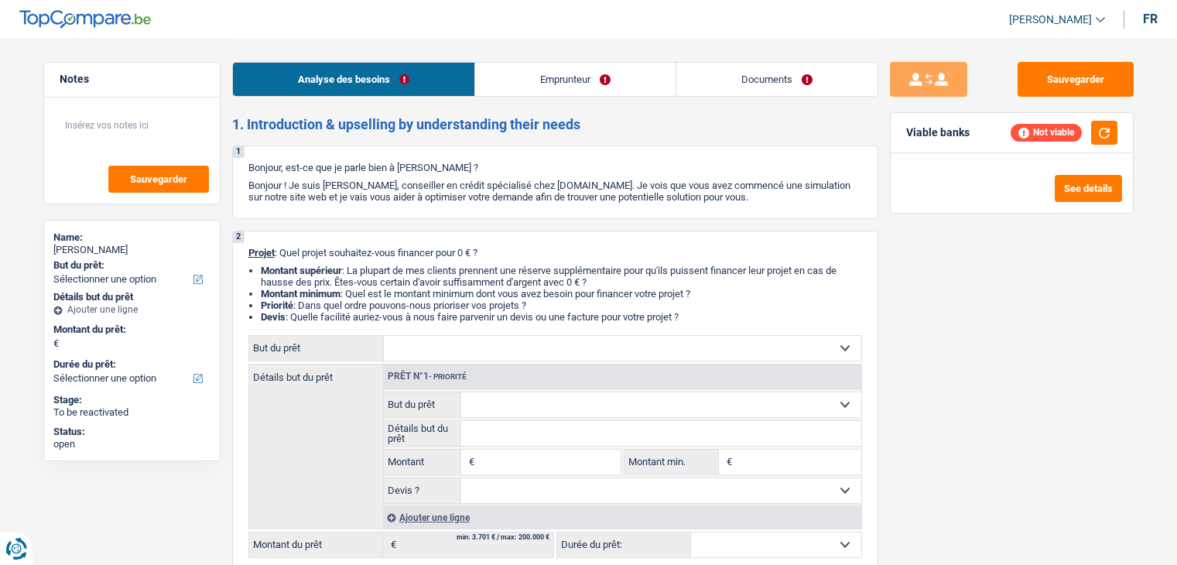
select select "publicEmployee"
select select "familyAllowances"
select select "netSalary"
select select "mealVouchers"
select select "liveWithParents"
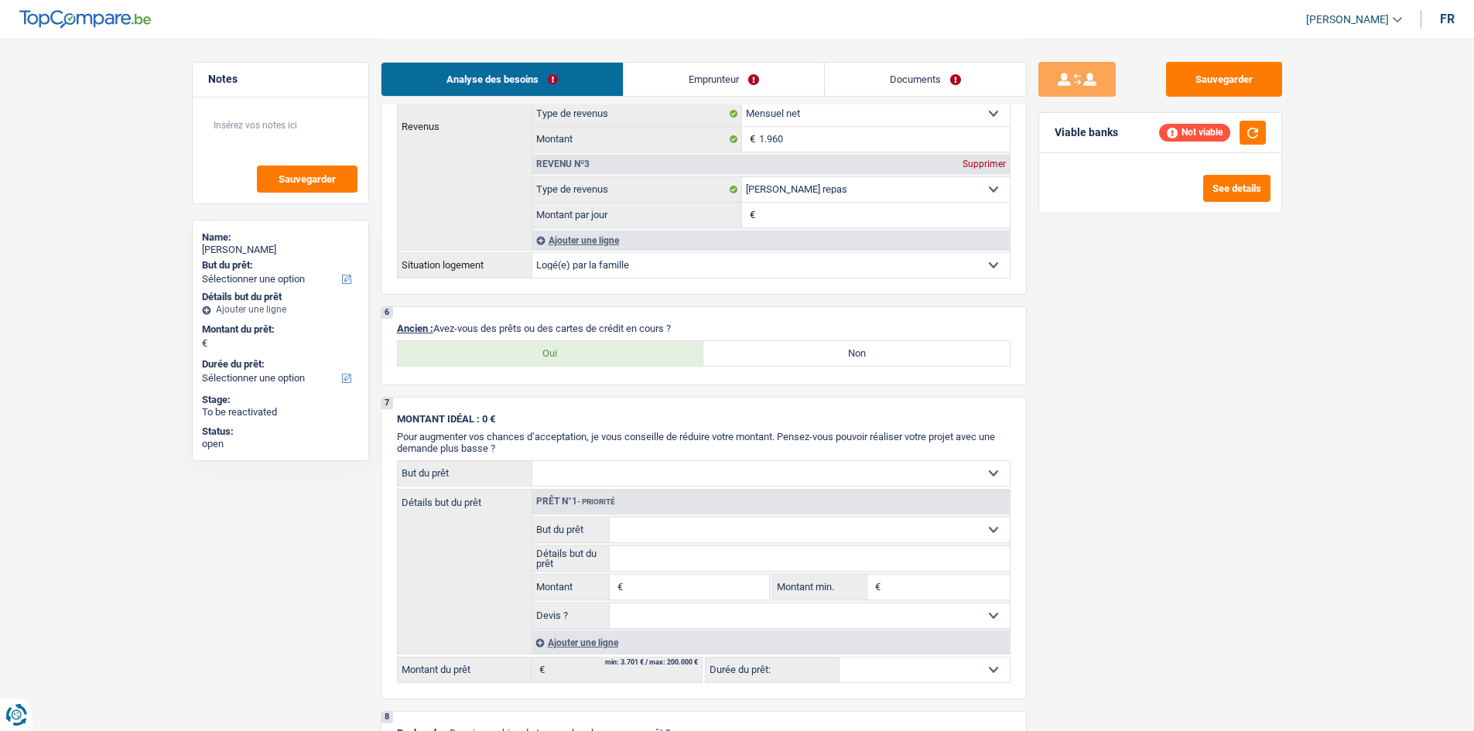
scroll to position [851, 0]
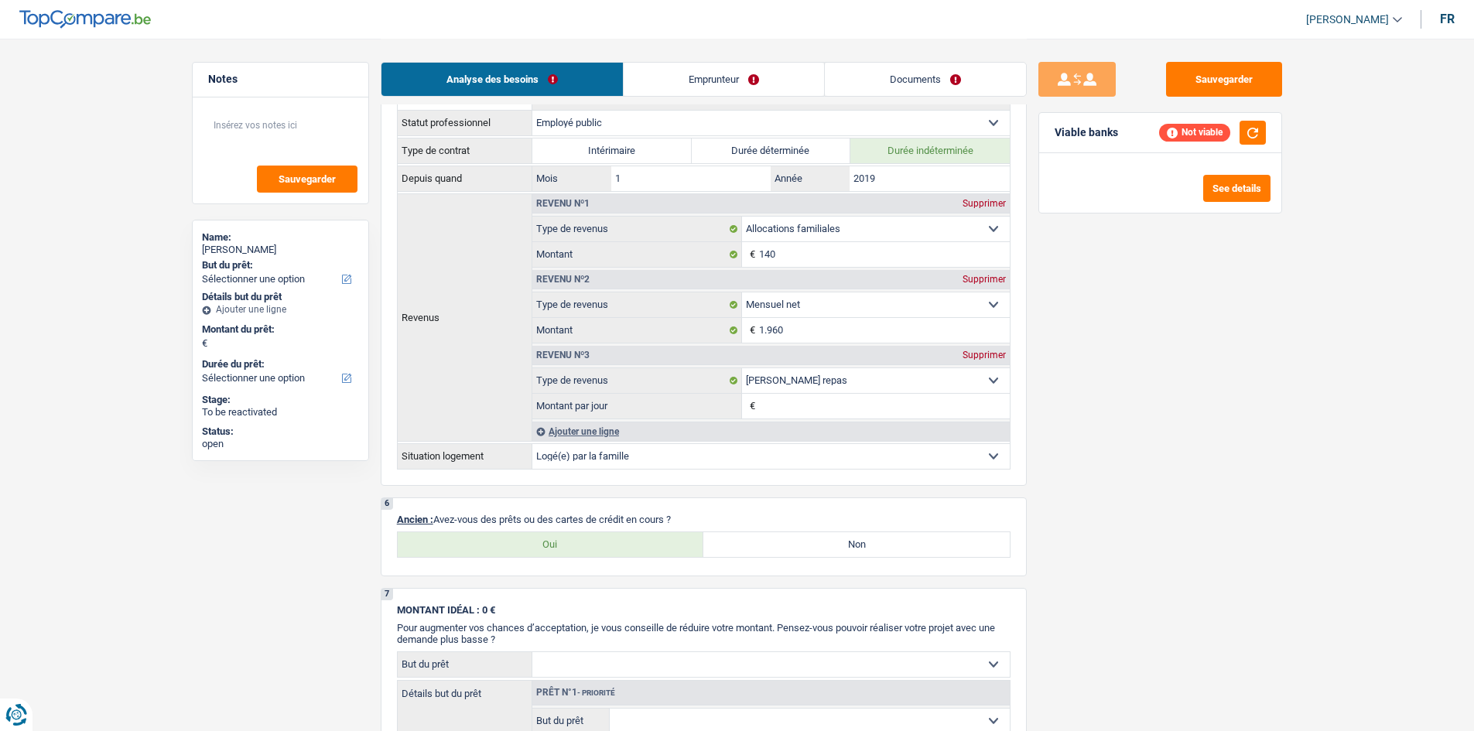
drag, startPoint x: 546, startPoint y: 552, endPoint x: 1078, endPoint y: 610, distance: 534.8
click at [546, 552] on label "Oui" at bounding box center [551, 544] width 306 height 25
click at [546, 552] on input "Oui" at bounding box center [551, 544] width 306 height 25
radio input "true"
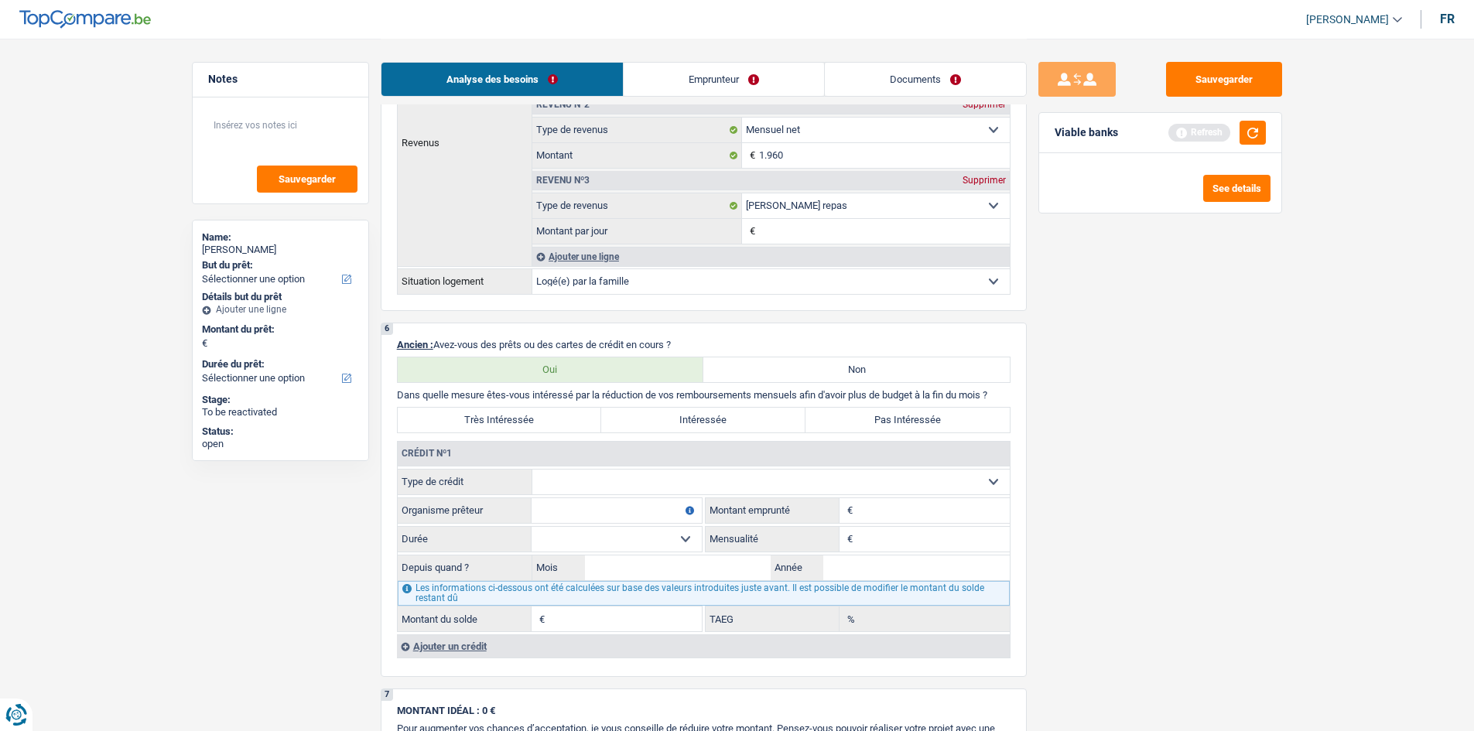
scroll to position [1083, 0]
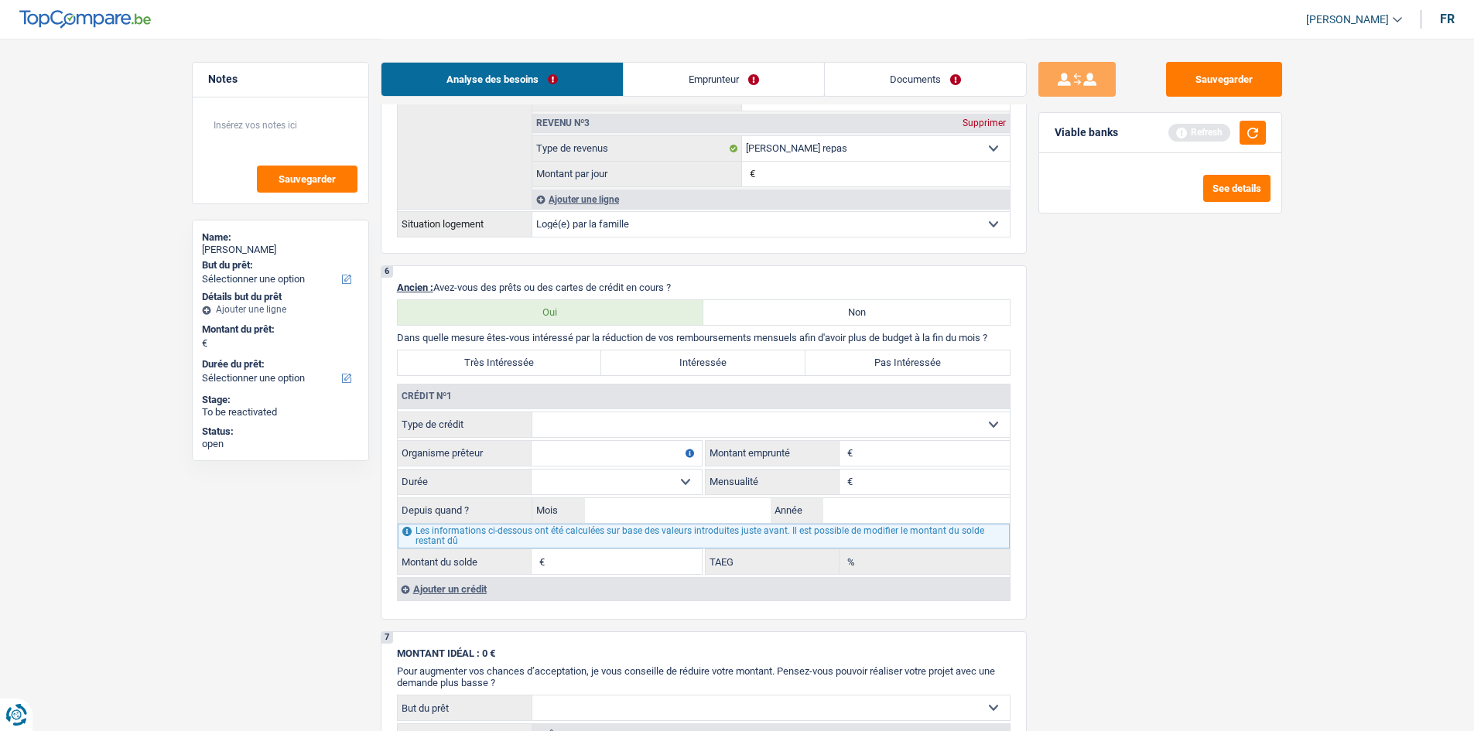
click at [614, 425] on select "Carte ou ouverture de crédit Prêt hypothécaire Vente à tempérament Prêt à tempé…" at bounding box center [770, 424] width 477 height 25
select select "personalLoan"
type input "0"
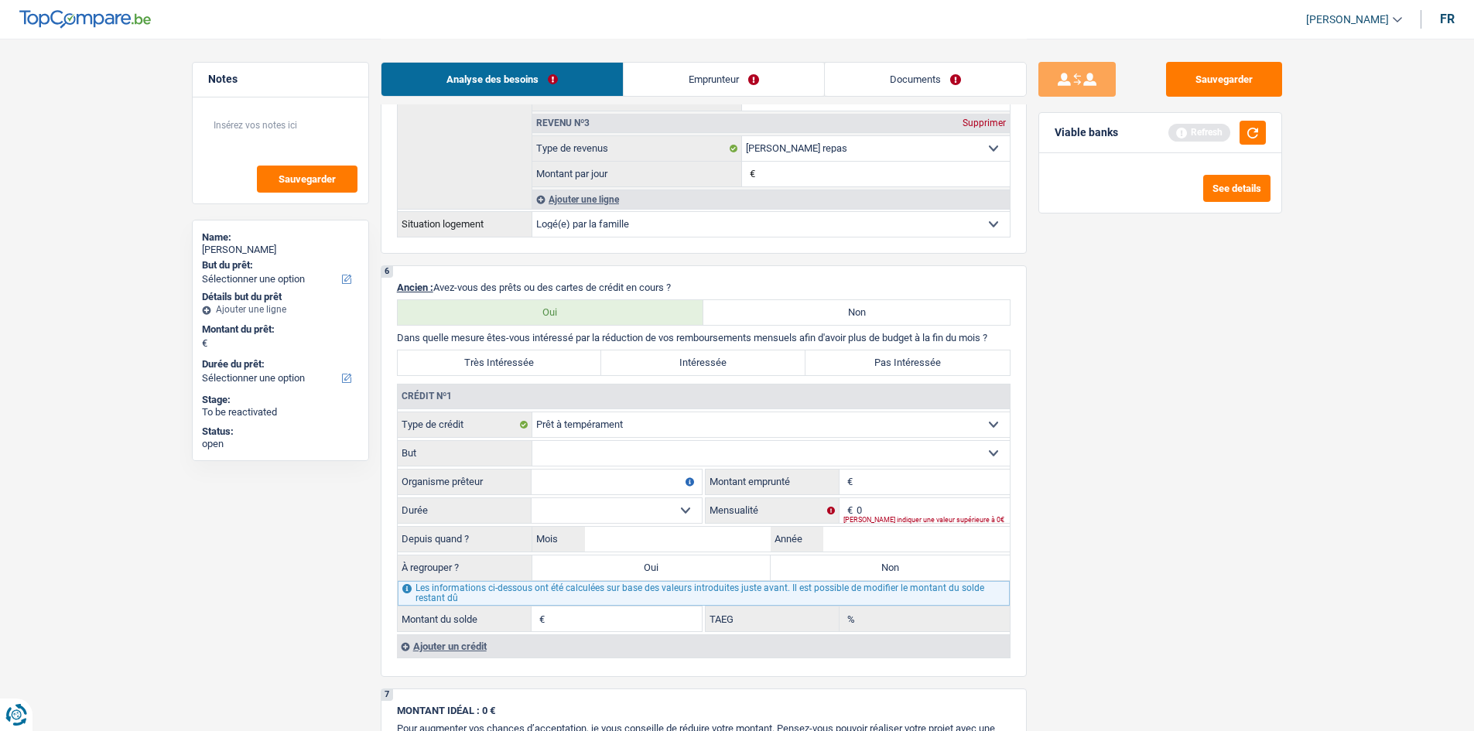
click at [691, 446] on select "Confort maison: meubles, textile, peinture, électroménager, outillage non-profe…" at bounding box center [770, 453] width 477 height 25
select select "homeFurnishingOrRelocation"
click at [532, 441] on select "Confort maison: meubles, textile, peinture, électroménager, outillage non-profe…" at bounding box center [770, 453] width 477 height 25
click at [891, 474] on input "Montant" at bounding box center [933, 482] width 153 height 25
type input "11.500"
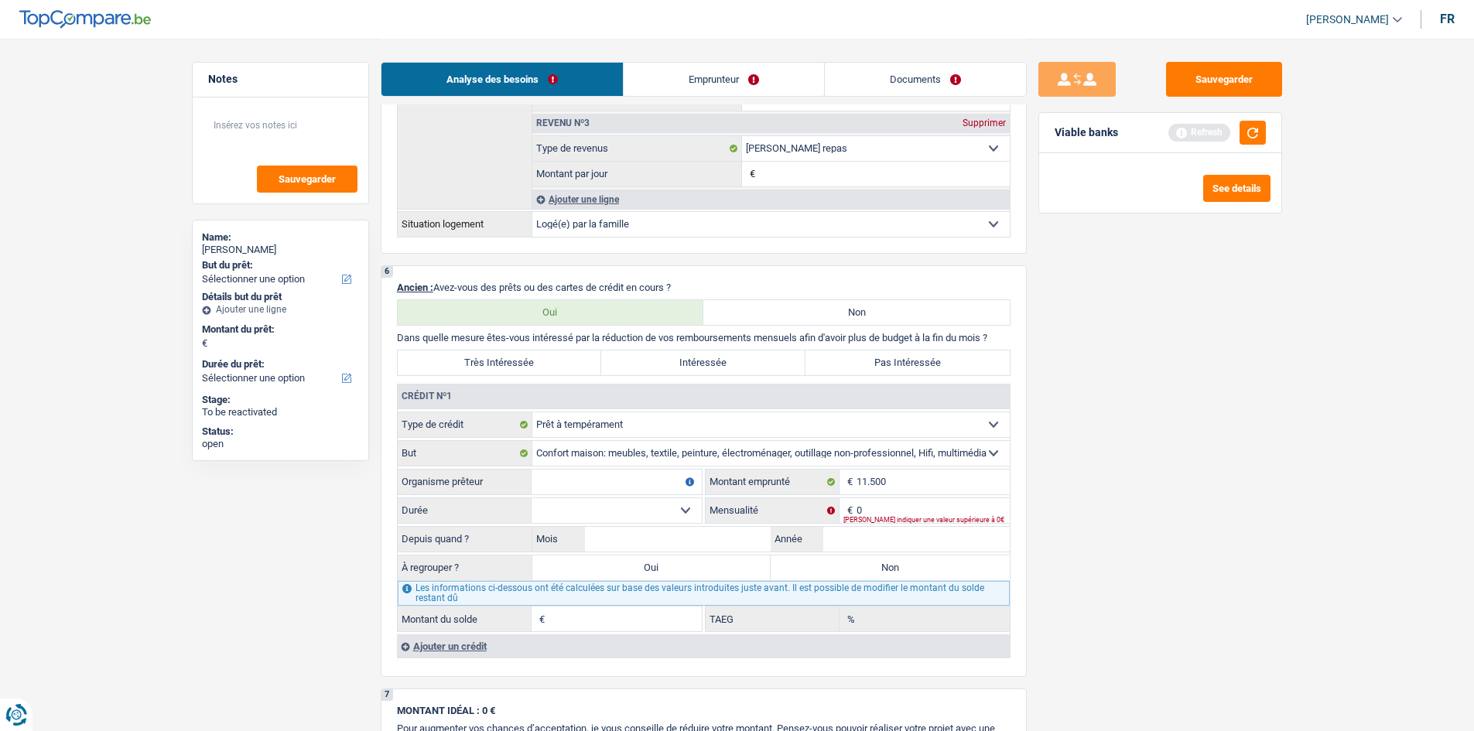
drag, startPoint x: 1102, startPoint y: 526, endPoint x: 813, endPoint y: 516, distance: 288.8
click at [1098, 525] on div "Sauvegarder Viable banks Refresh See details" at bounding box center [1160, 384] width 267 height 645
click at [906, 517] on div "Veuillez indiquer une valeur supérieure à 0€" at bounding box center [926, 520] width 166 height 6
click at [600, 508] on select "12 mois 18 mois 24 mois 30 mois 36 mois 42 mois 48 mois 60 mois Sélectionner un…" at bounding box center [617, 510] width 170 height 25
select select "60"
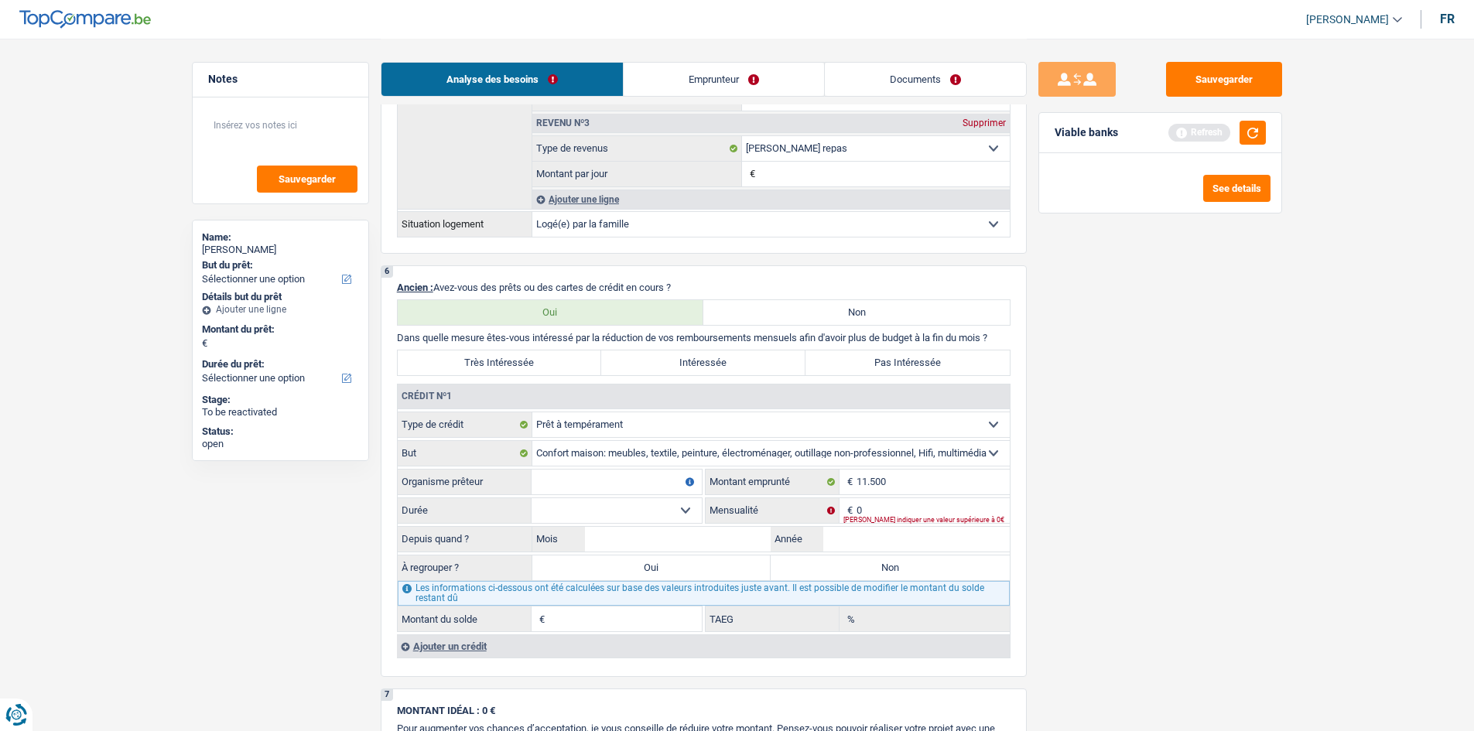
click at [532, 498] on select "12 mois 18 mois 24 mois 30 mois 36 mois 42 mois 48 mois 60 mois Sélectionner un…" at bounding box center [617, 510] width 170 height 25
click at [471, 564] on div "Ajouter un crédit" at bounding box center [703, 646] width 613 height 23
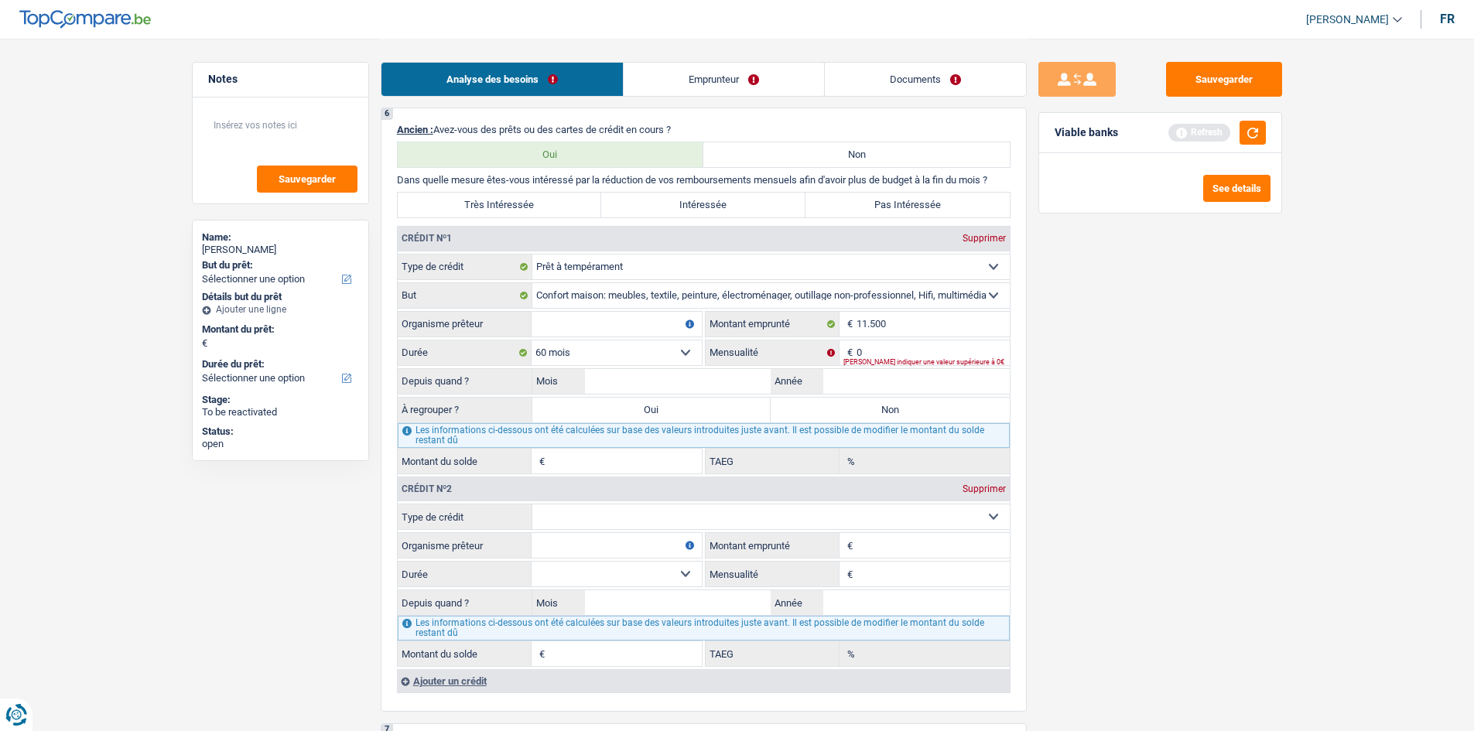
scroll to position [1393, 0]
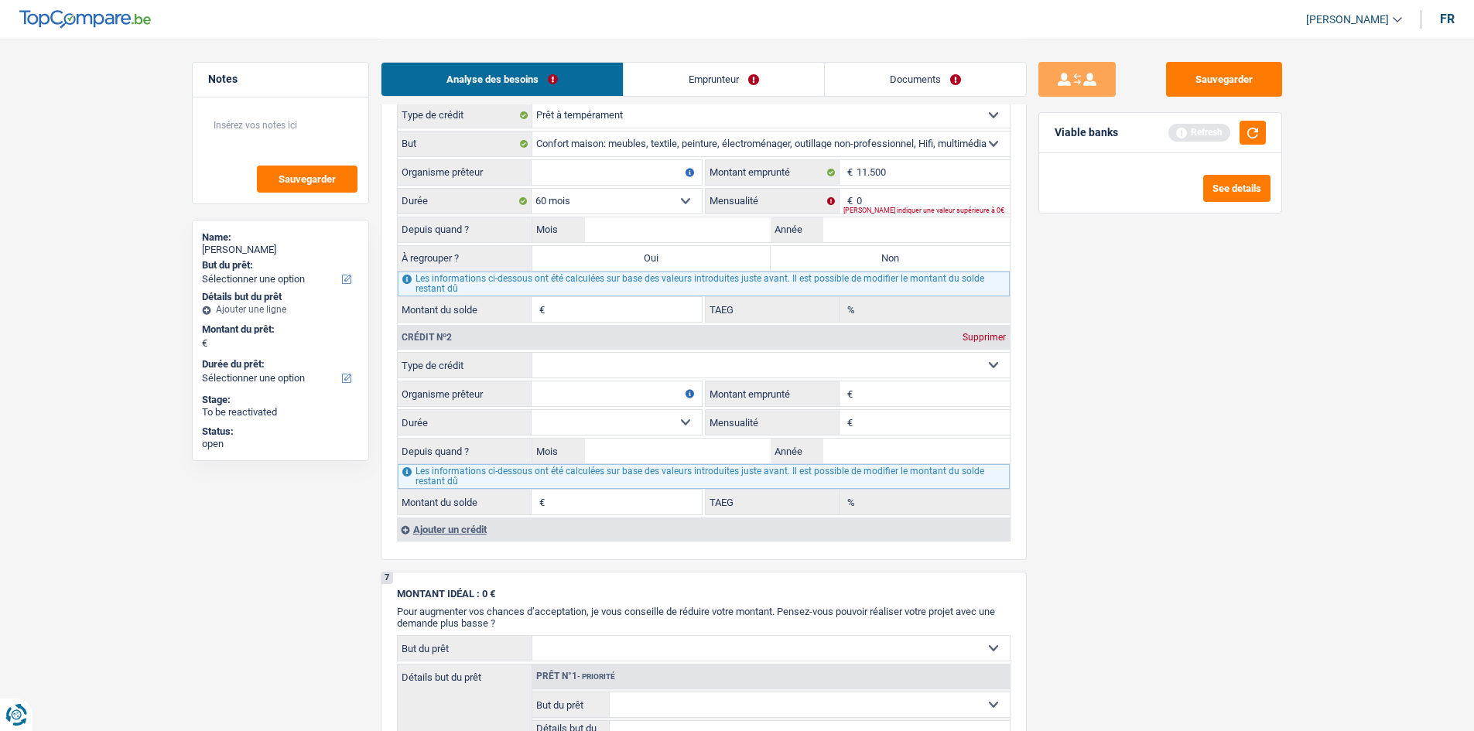
click at [653, 370] on select "Carte ou ouverture de crédit Prêt hypothécaire Vente à tempérament Prêt à tempé…" at bounding box center [770, 365] width 477 height 25
select select "personalLoan"
type input "0"
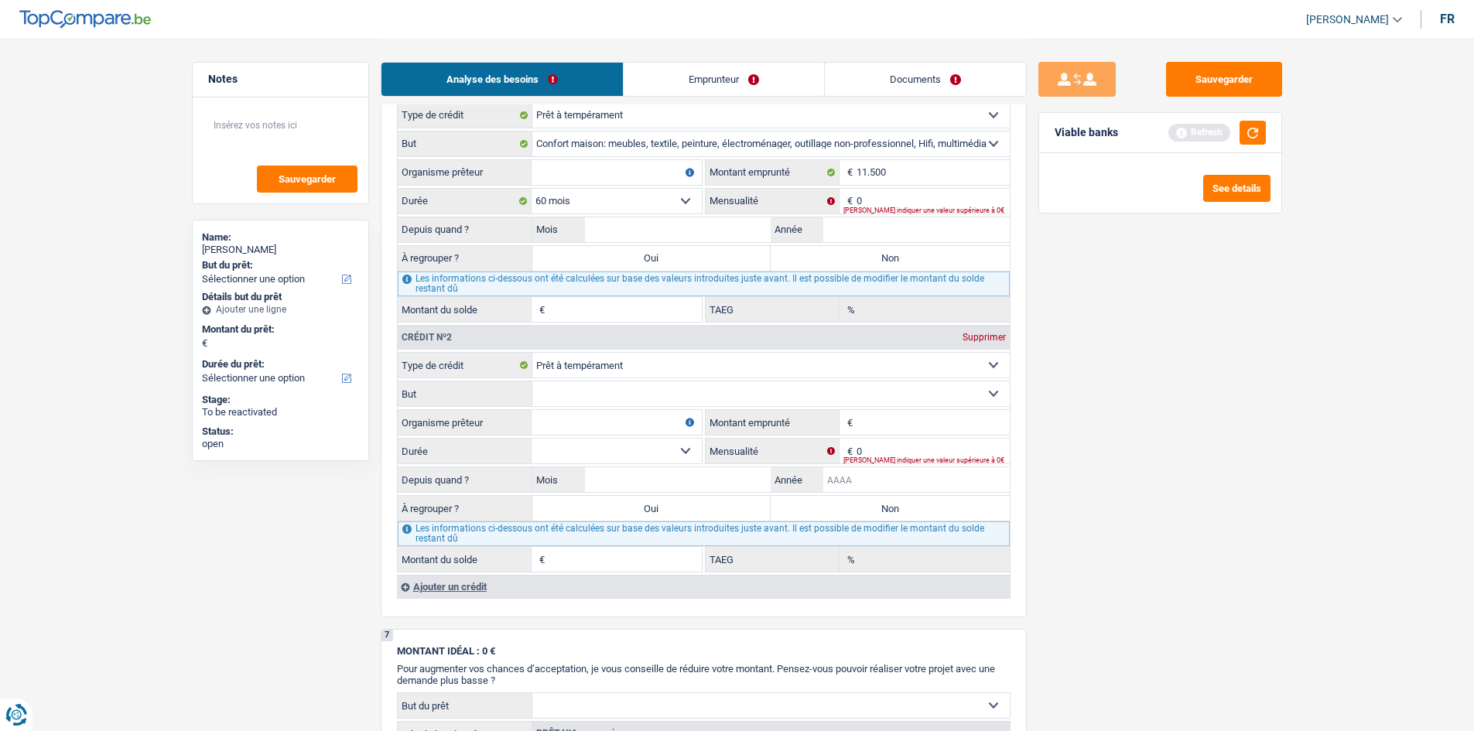
click at [895, 485] on input "Année" at bounding box center [916, 479] width 186 height 25
type input "2022"
click at [906, 232] on input "Année" at bounding box center [916, 229] width 186 height 25
type input "2022"
click at [718, 85] on link "Emprunteur" at bounding box center [724, 79] width 200 height 33
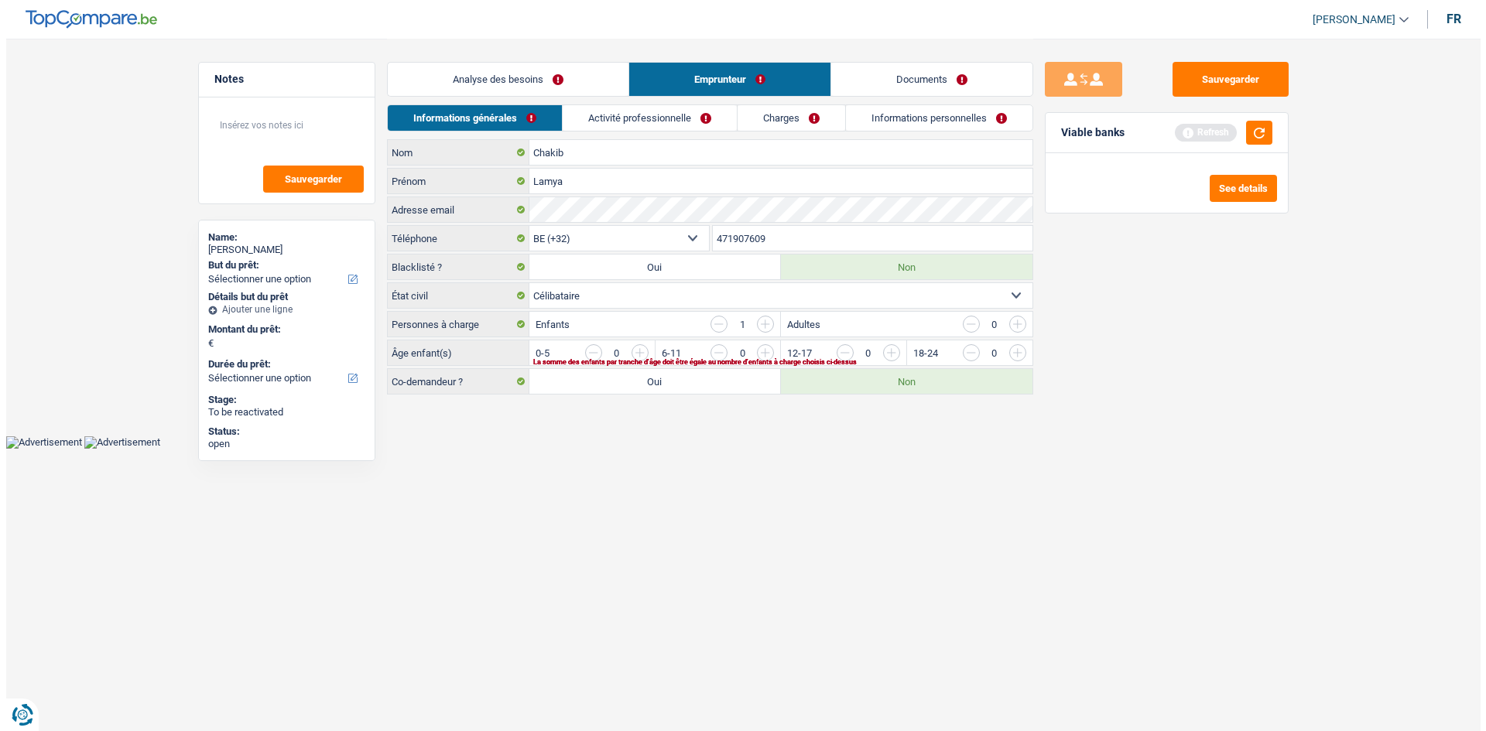
scroll to position [0, 0]
click at [703, 124] on link "Activité professionnelle" at bounding box center [649, 118] width 174 height 26
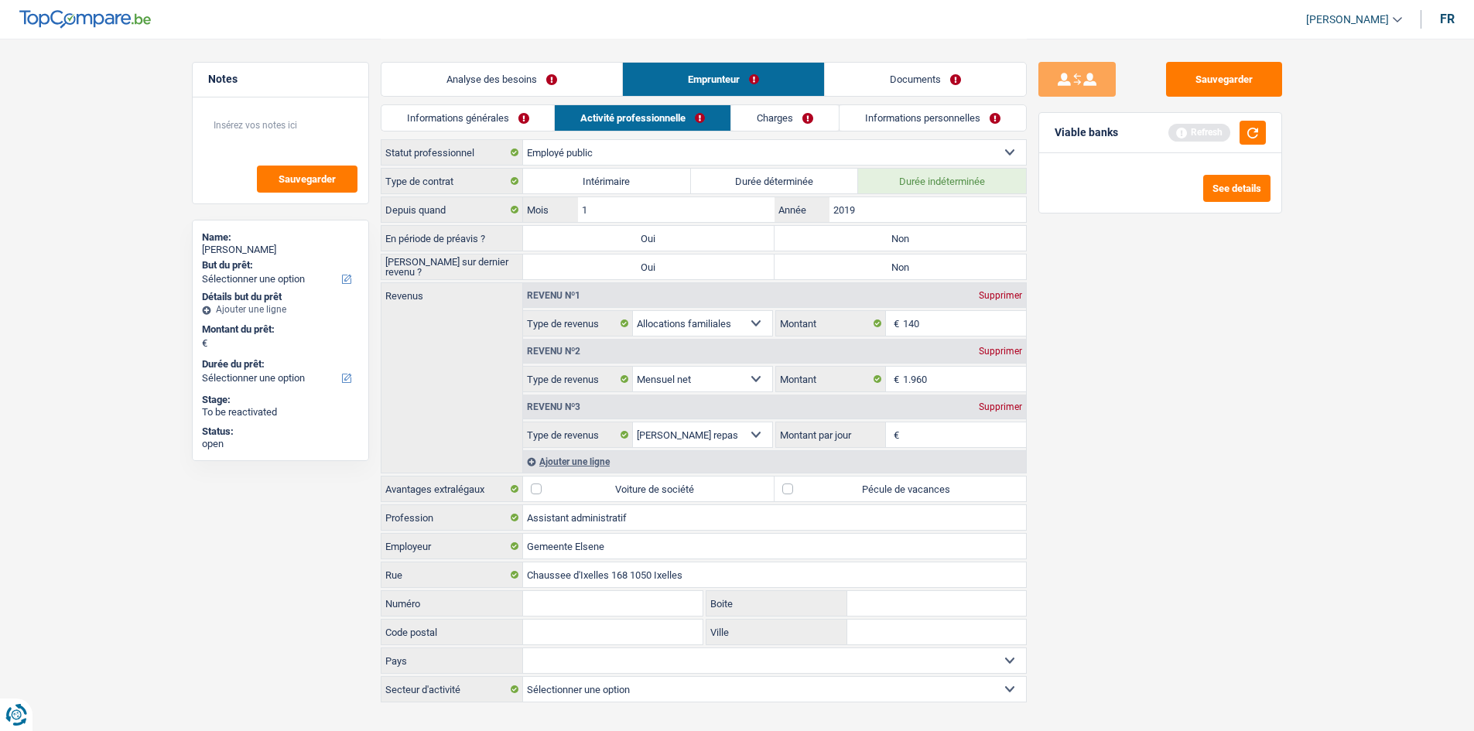
click at [579, 156] on select "Ouvrier Employé privé Employé public Invalide Indépendant Pensionné Chômeur Mut…" at bounding box center [774, 152] width 503 height 25
select select "unemployed"
click at [523, 140] on select "Ouvrier Employé privé Employé public Invalide Indépendant Pensionné Chômeur Mut…" at bounding box center [774, 152] width 503 height 25
select select "familyAllowances"
select select "netSalary"
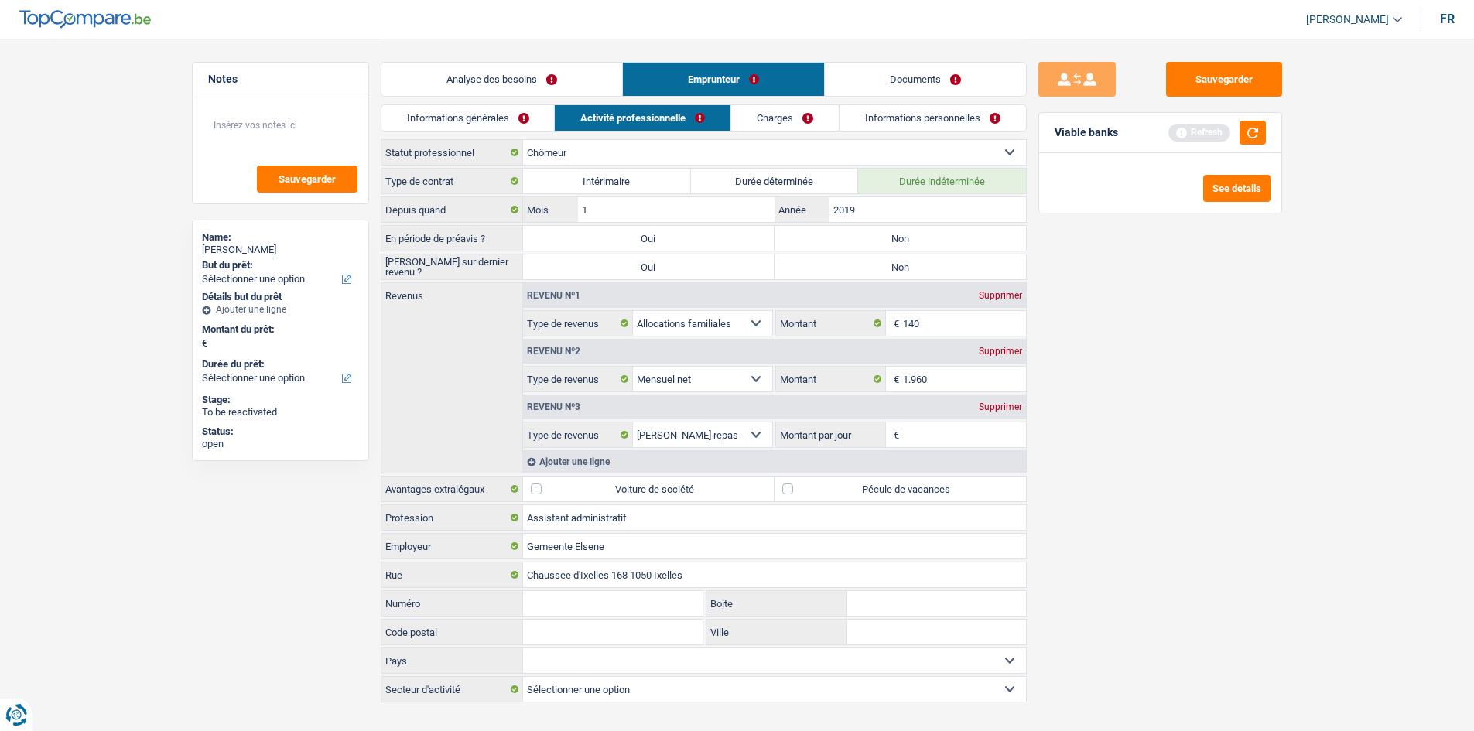
select select "mealVouchers"
select select "unemployment"
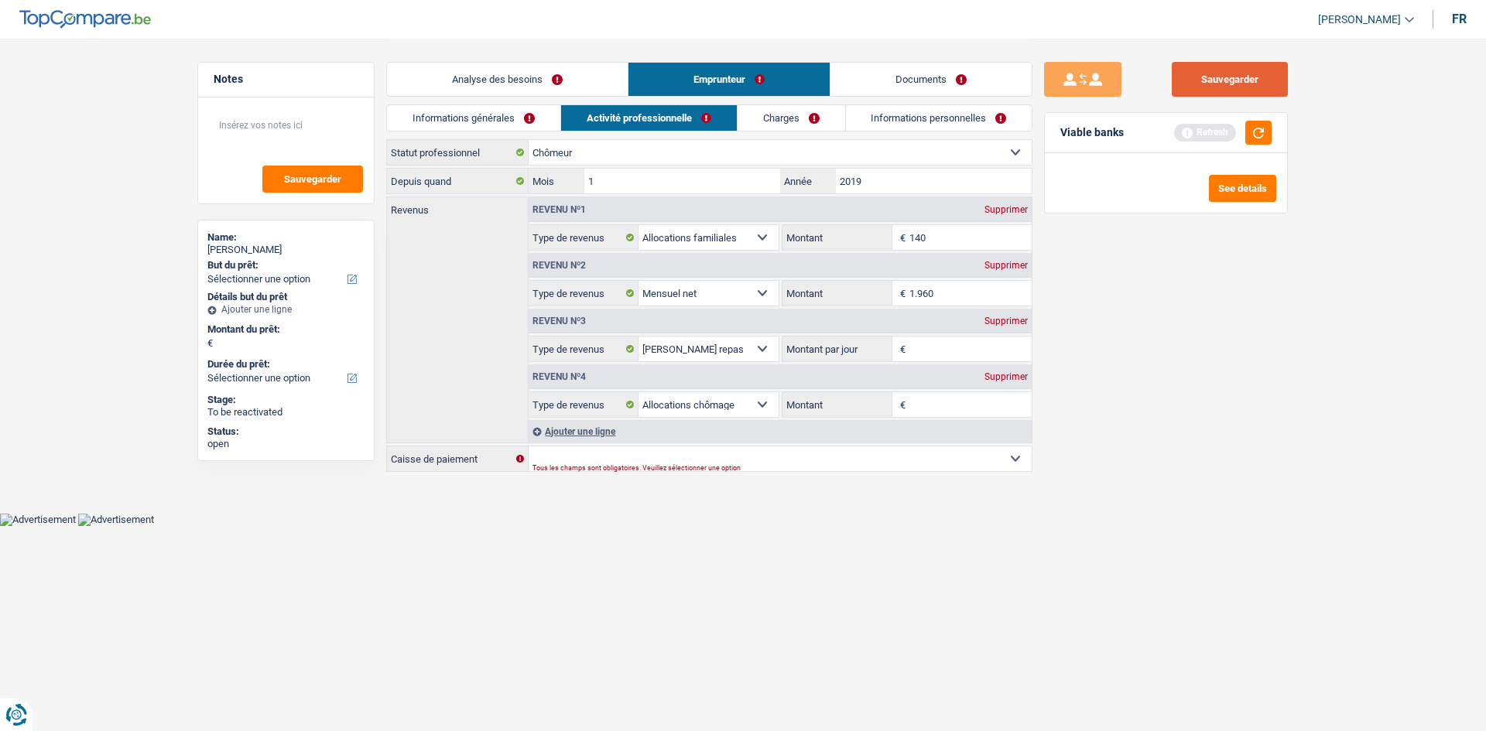
click at [1176, 88] on button "Sauvegarder" at bounding box center [1230, 79] width 116 height 35
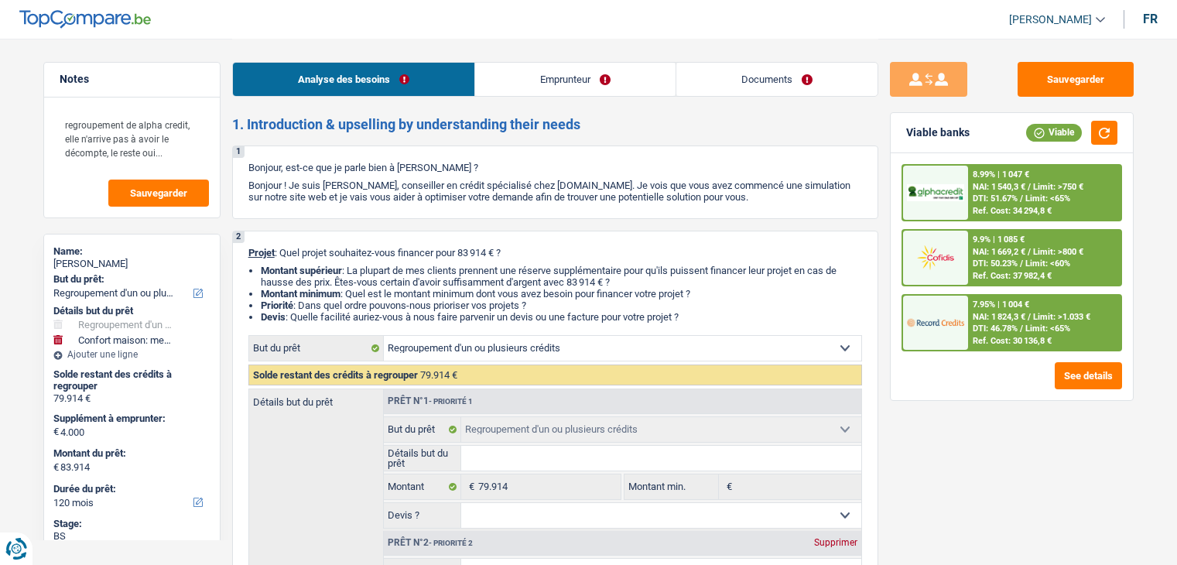
select select "refinancing"
select select "household"
select select "120"
select select "refinancing"
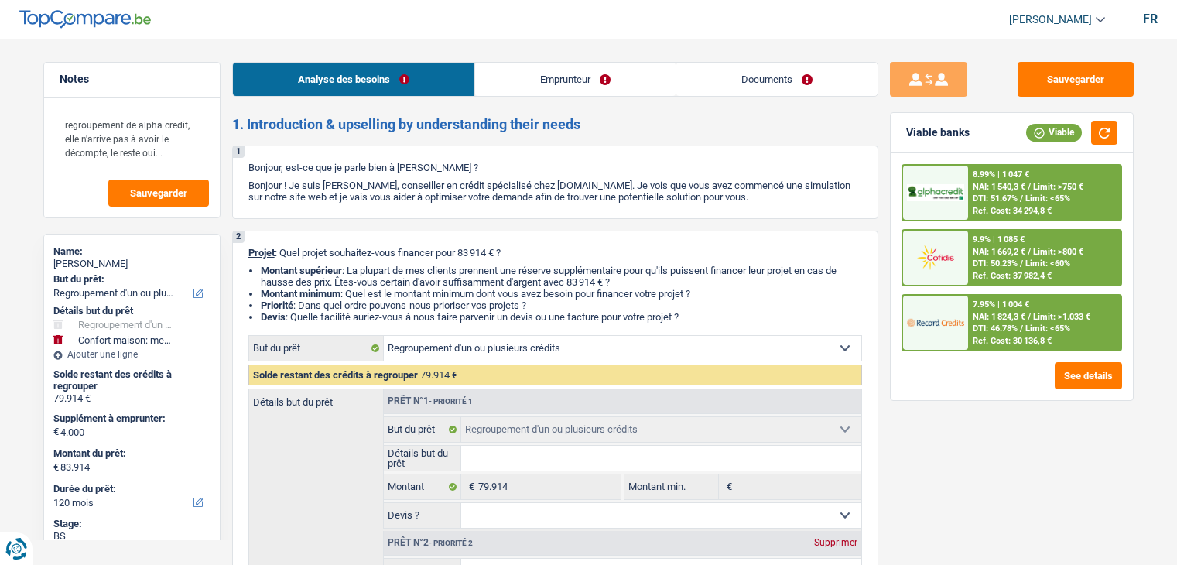
select select "refinancing"
select select "household"
select select "120"
select select "publicEmployee"
select select "familyAllowances"
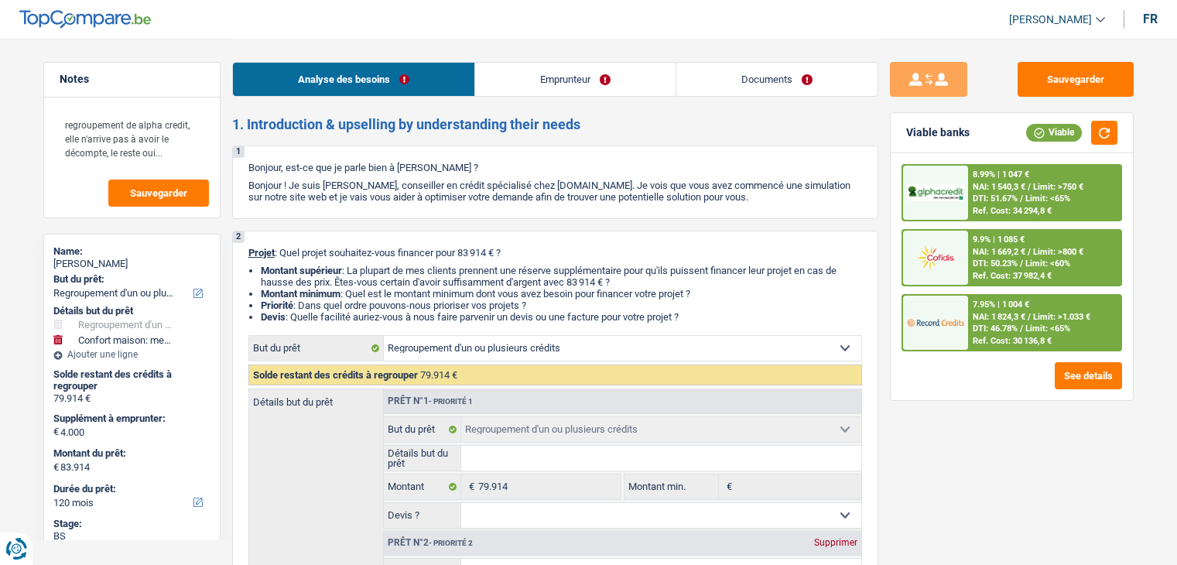
select select "netSalary"
select select "mealVouchers"
select select "ownerWithoutMortgage"
select select "cardOrCredit"
select select "creditConsolidation"
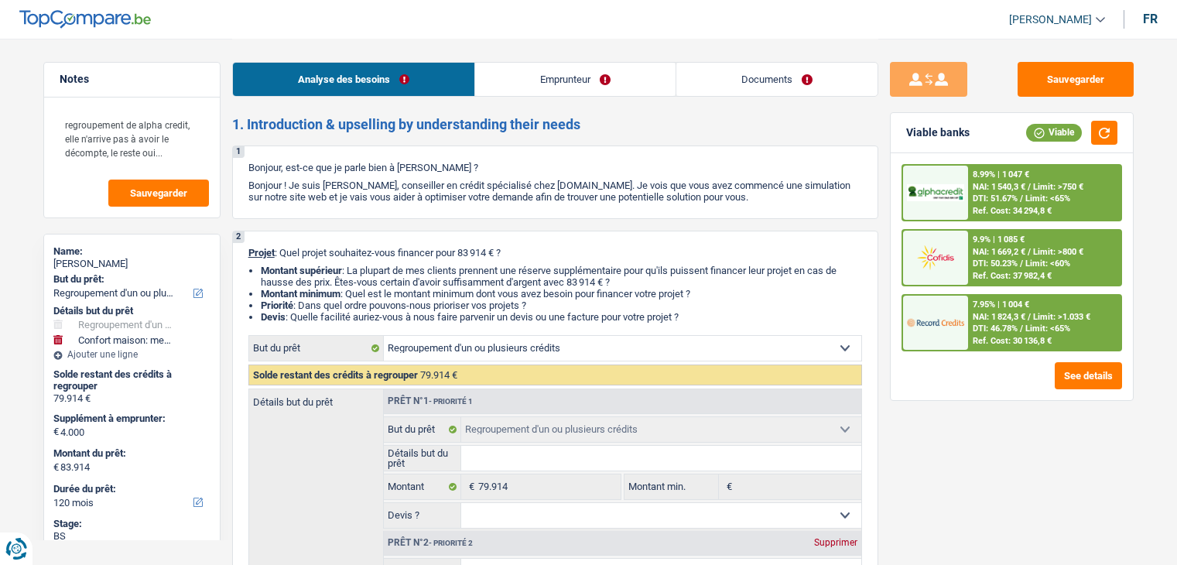
select select "96"
select select "personalLoan"
select select "smallWorks"
select select "120"
select select "personalLoan"
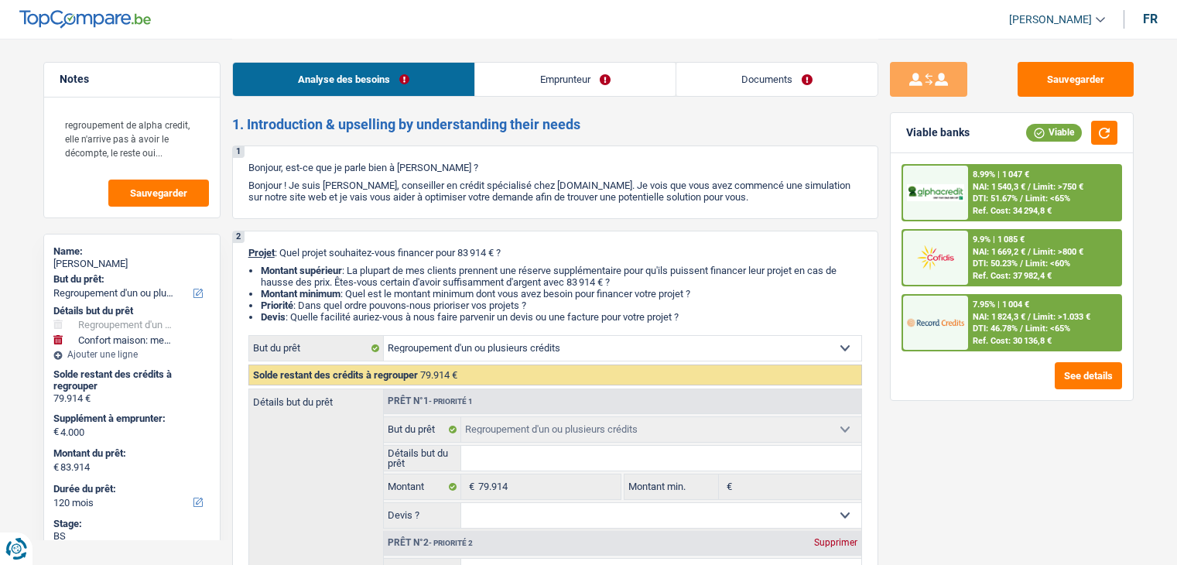
select select "education"
select select "96"
select select "cardOrCredit"
select select "refinancing"
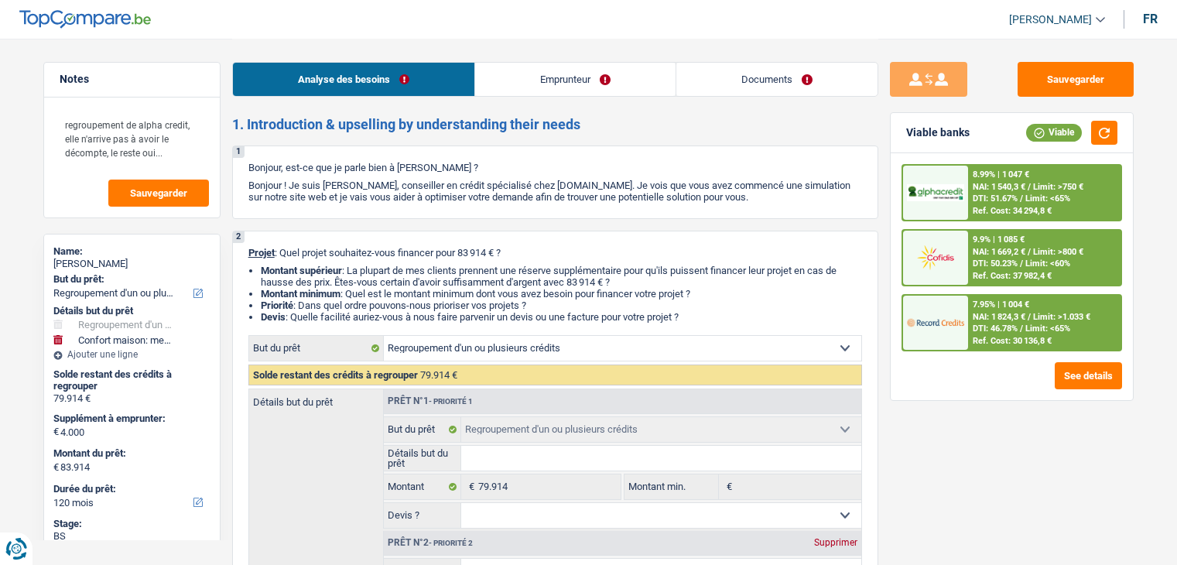
select select "household"
select select "120"
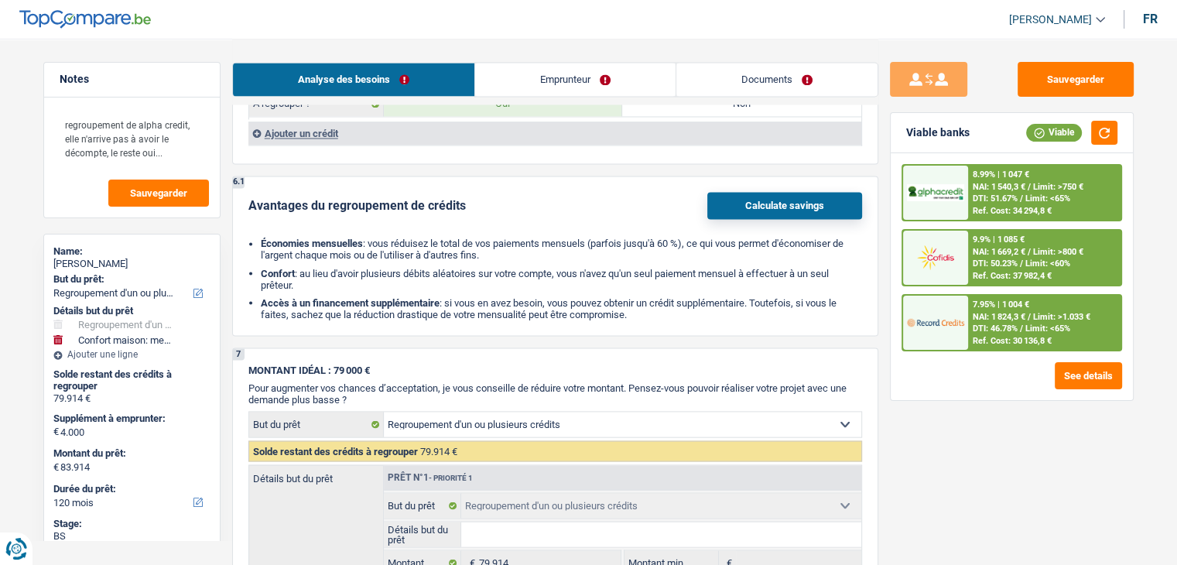
scroll to position [2786, 0]
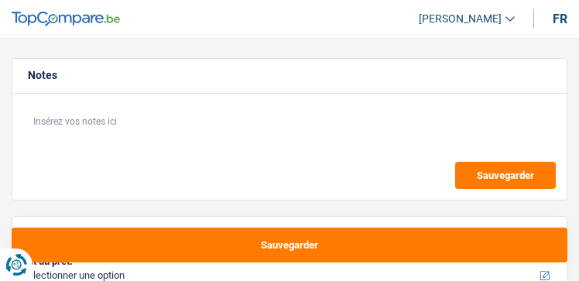
select select "privateEmployee"
select select "netSalary"
select select "mealVouchers"
select select "rents"
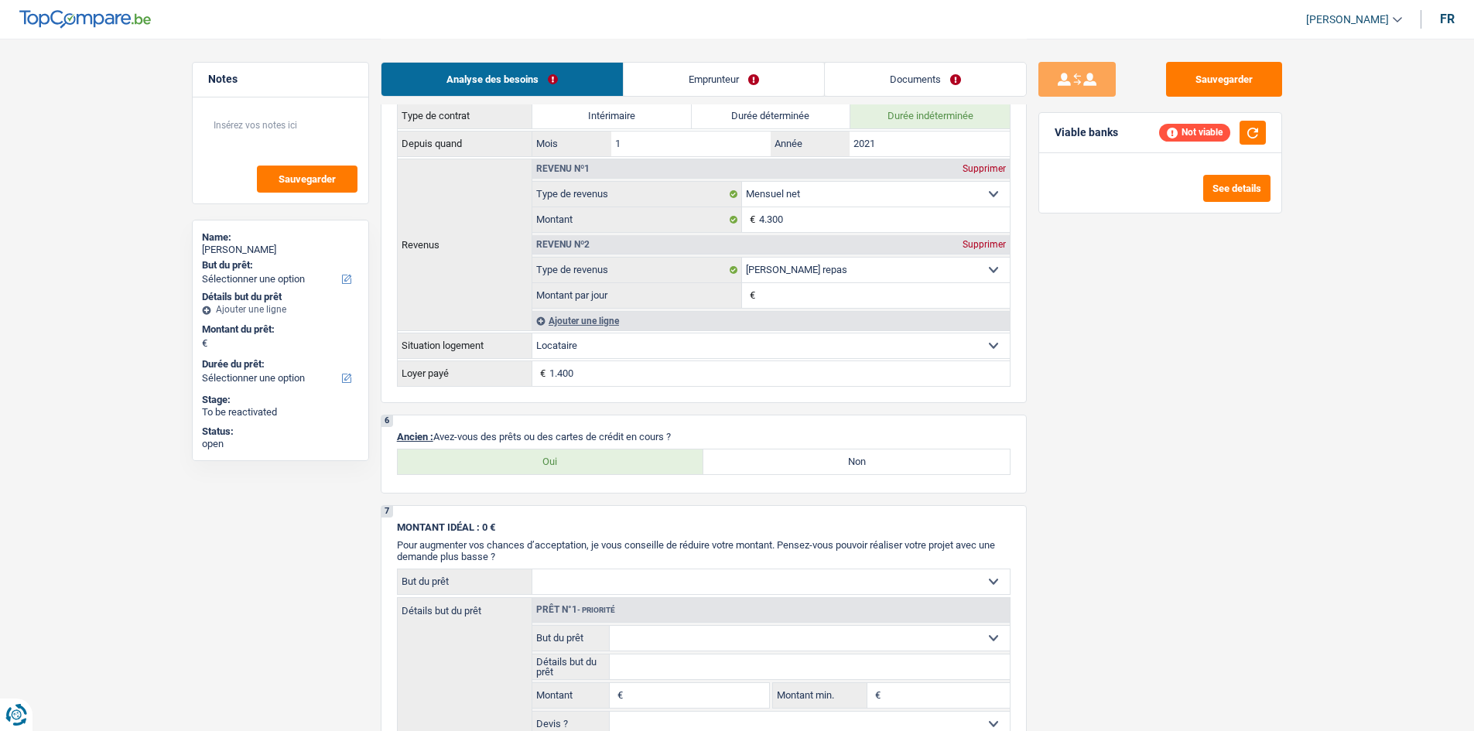
scroll to position [774, 0]
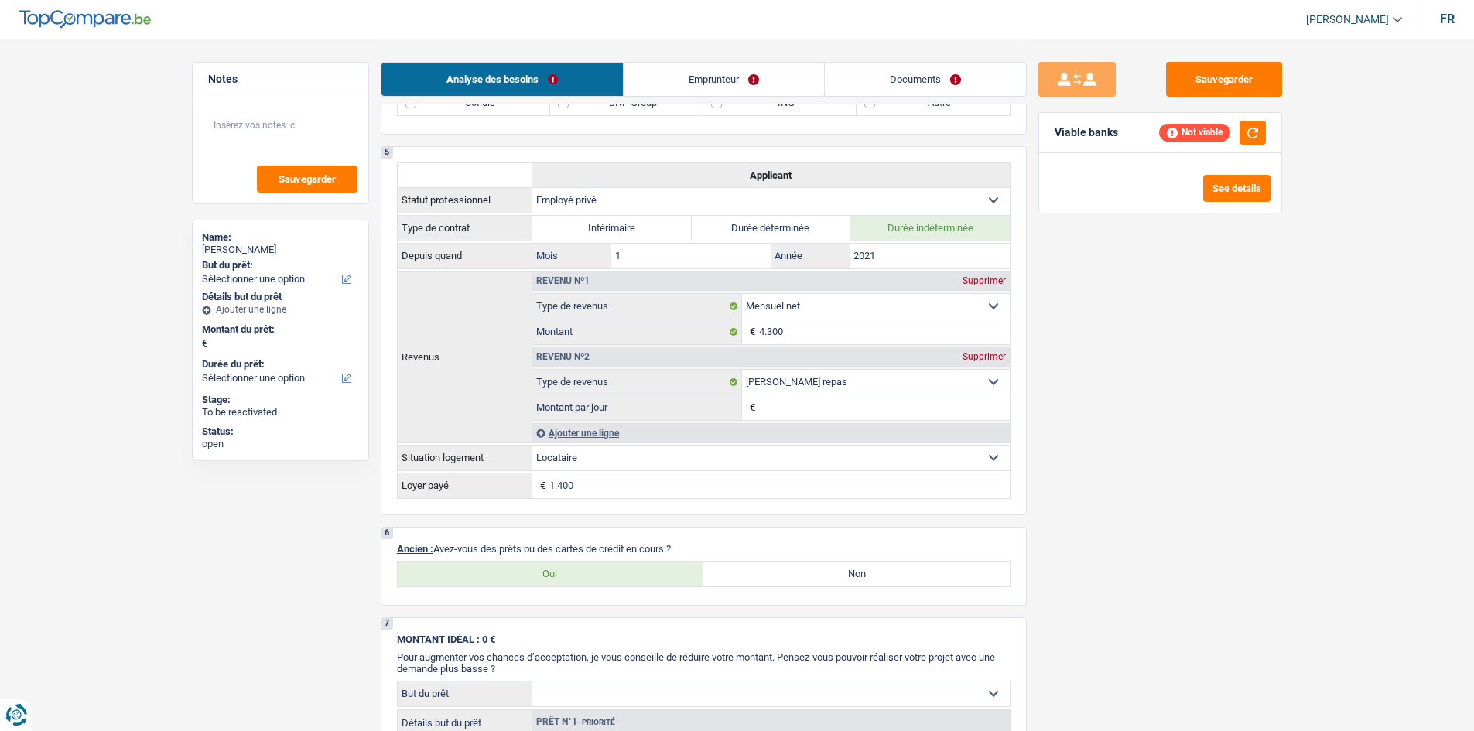
click at [578, 280] on label "Oui" at bounding box center [551, 574] width 306 height 25
click at [578, 280] on input "Oui" at bounding box center [551, 574] width 306 height 25
radio input "true"
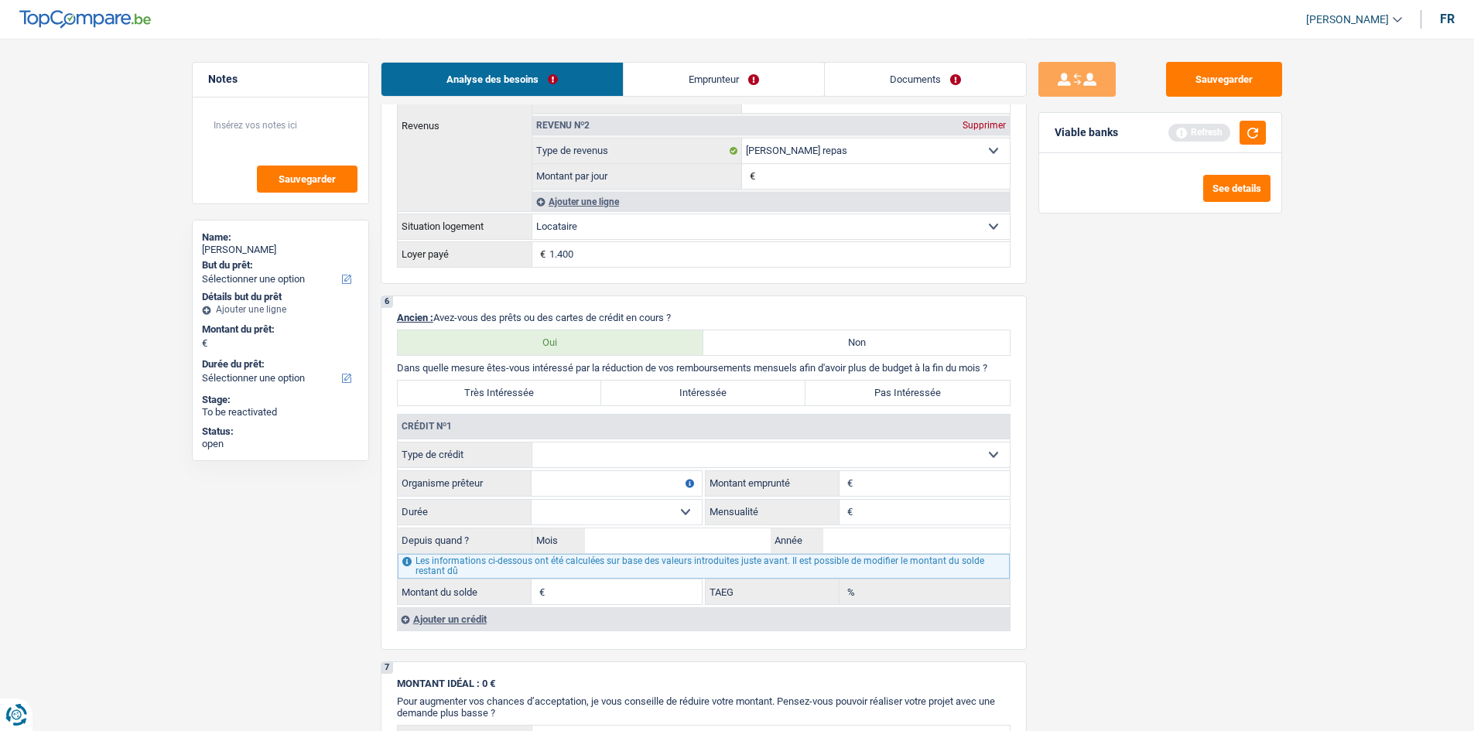
scroll to position [1006, 0]
drag, startPoint x: 584, startPoint y: 443, endPoint x: 594, endPoint y: 464, distance: 23.2
click at [578, 280] on select "Carte ou ouverture de crédit Prêt hypothécaire Vente à tempérament Prêt à tempé…" at bounding box center [770, 454] width 477 height 25
select select "personalLoan"
type input "0"
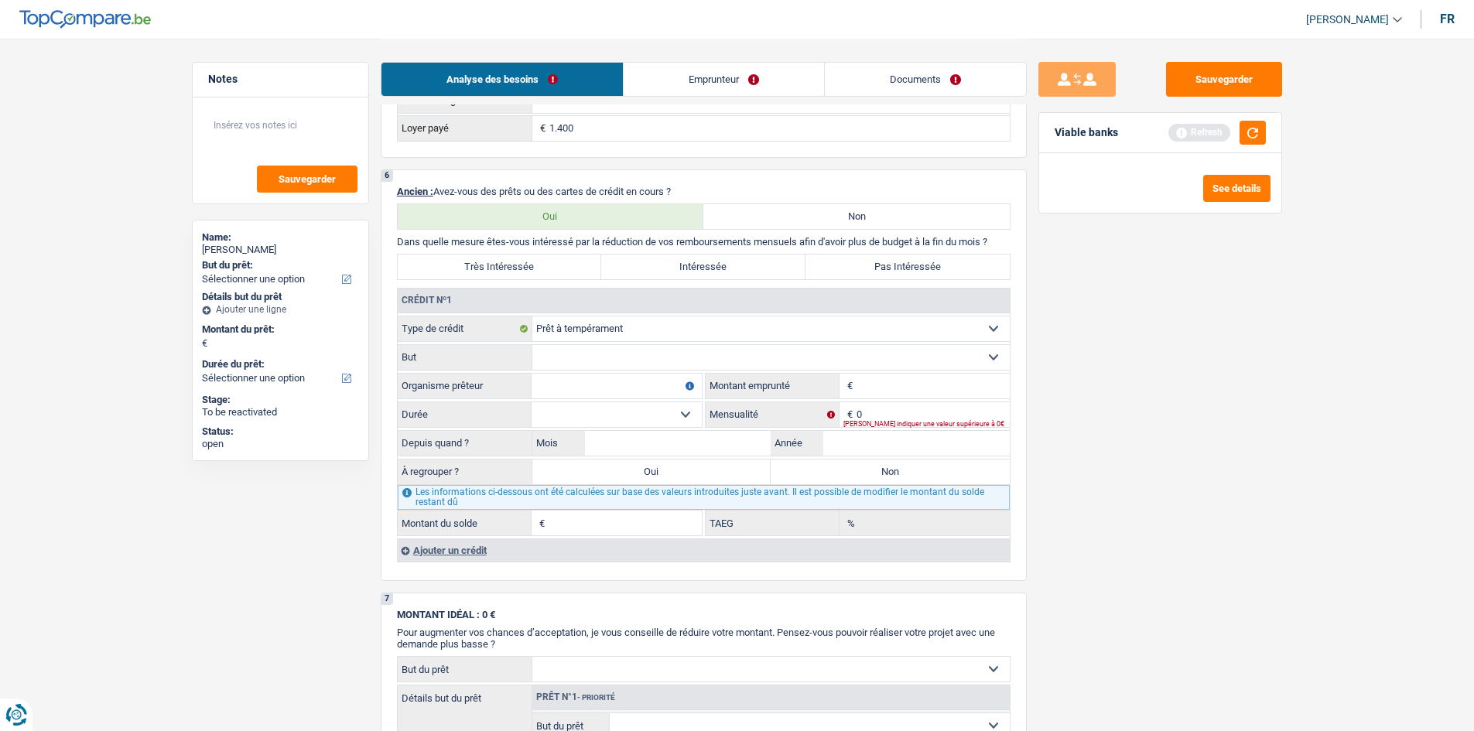
scroll to position [1161, 0]
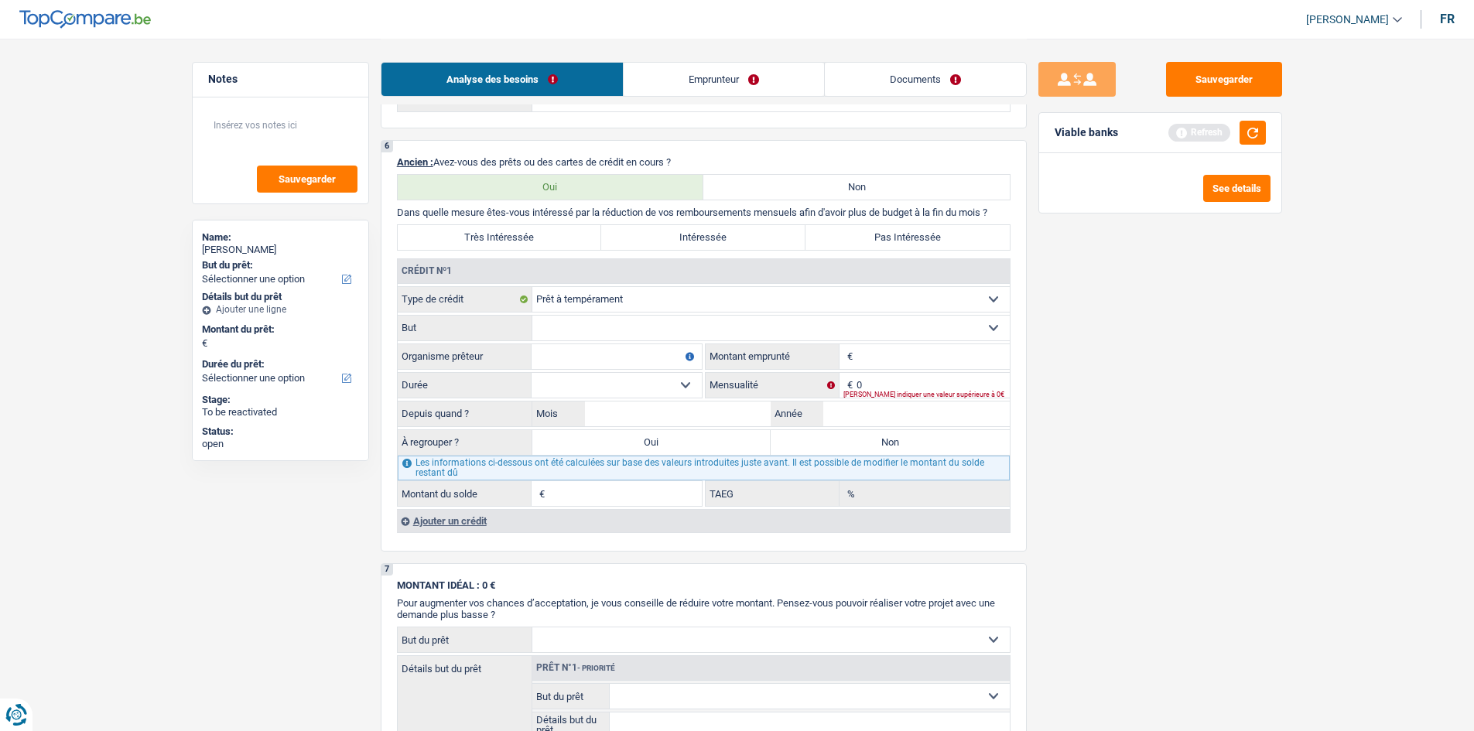
click at [499, 280] on div "Ajouter un crédit" at bounding box center [703, 520] width 613 height 23
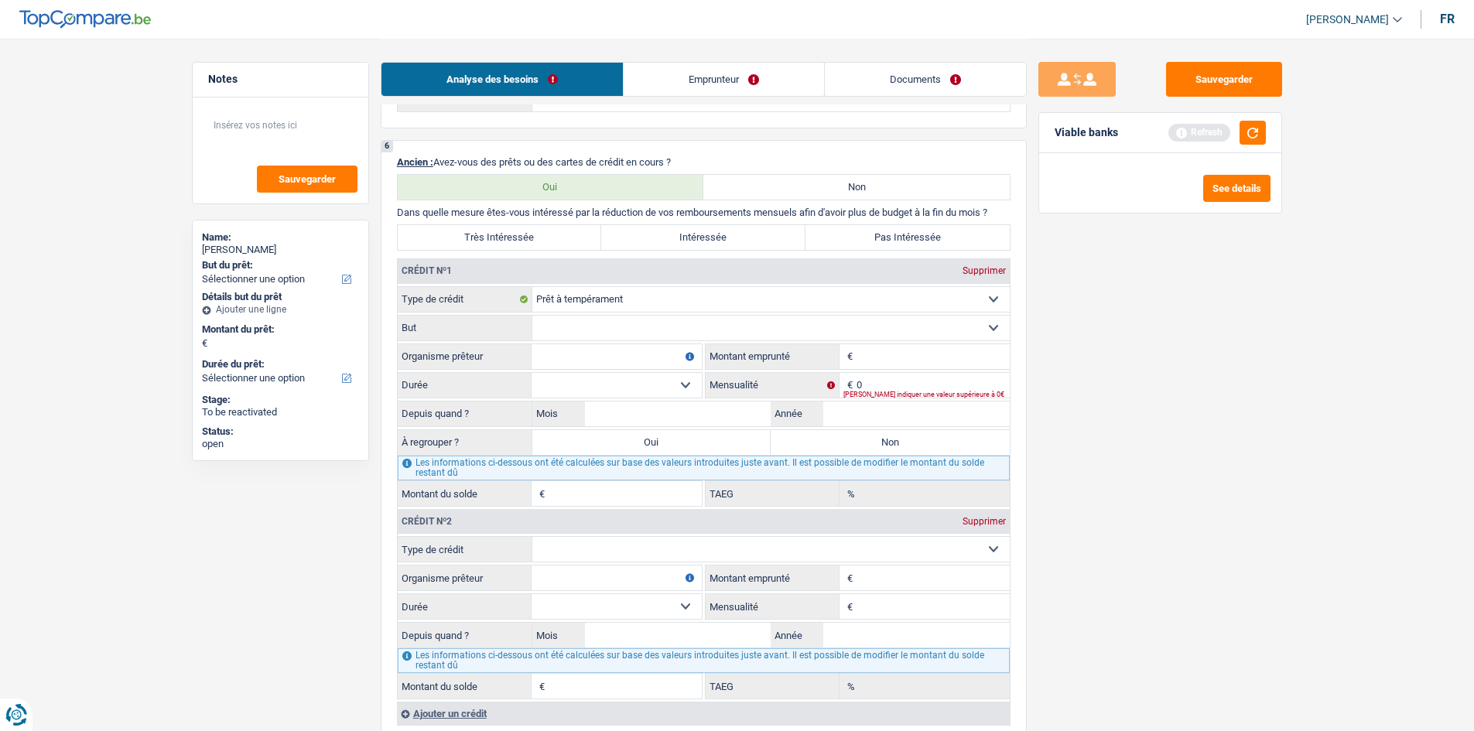
click at [578, 94] on link "Emprunteur" at bounding box center [724, 79] width 200 height 33
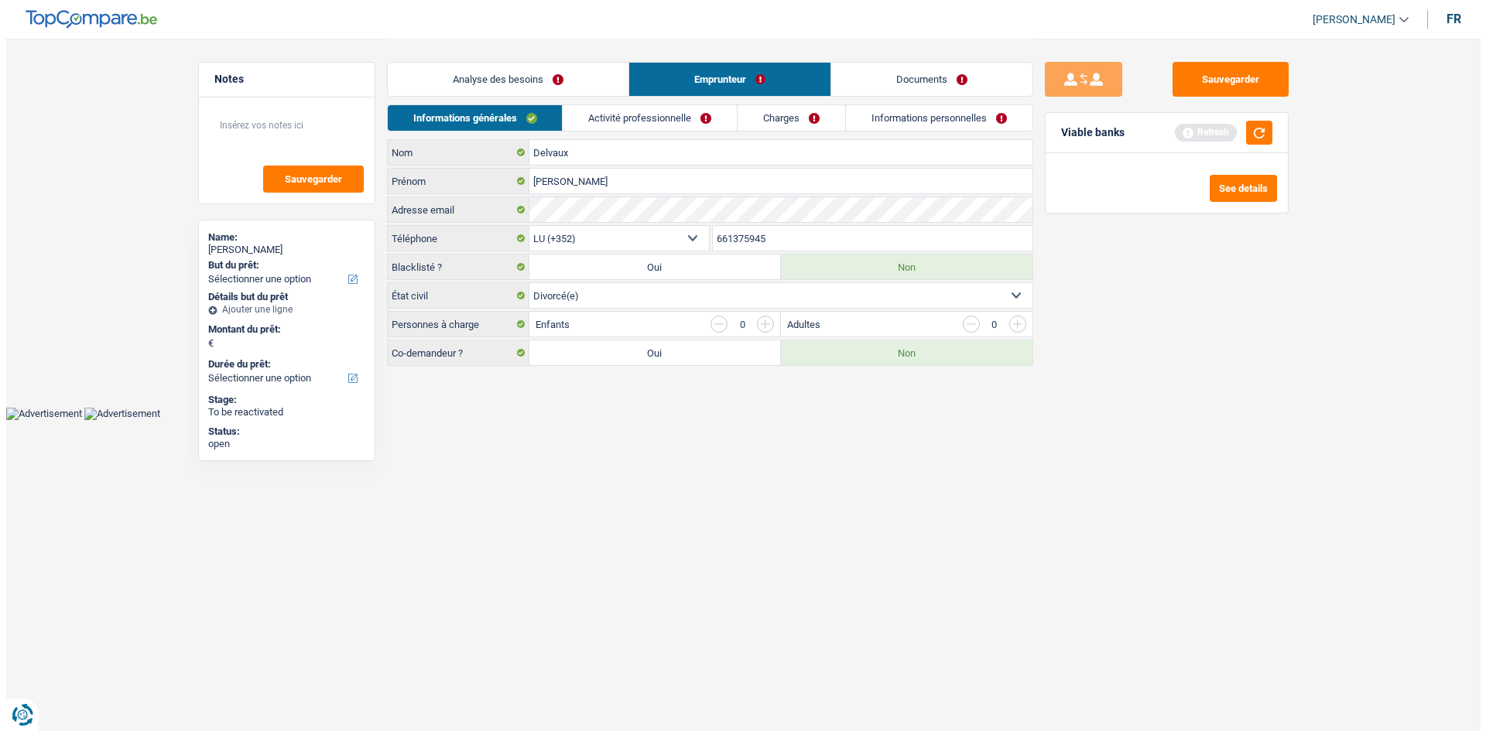
scroll to position [0, 0]
click at [578, 115] on link "Activité professionnelle" at bounding box center [650, 118] width 174 height 26
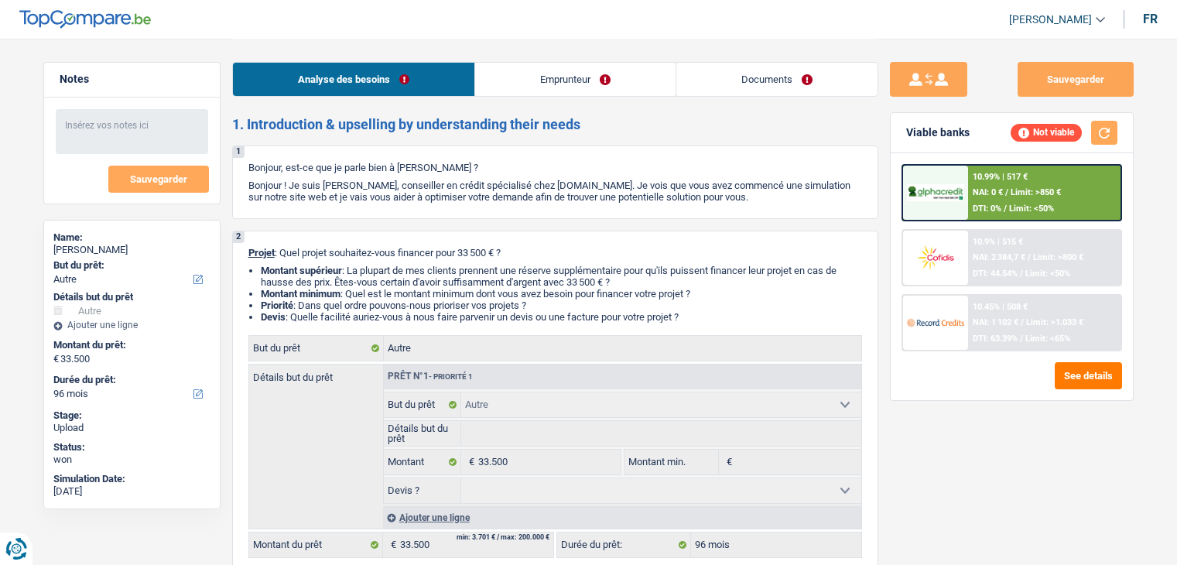
select select "other"
select select "96"
select select "other"
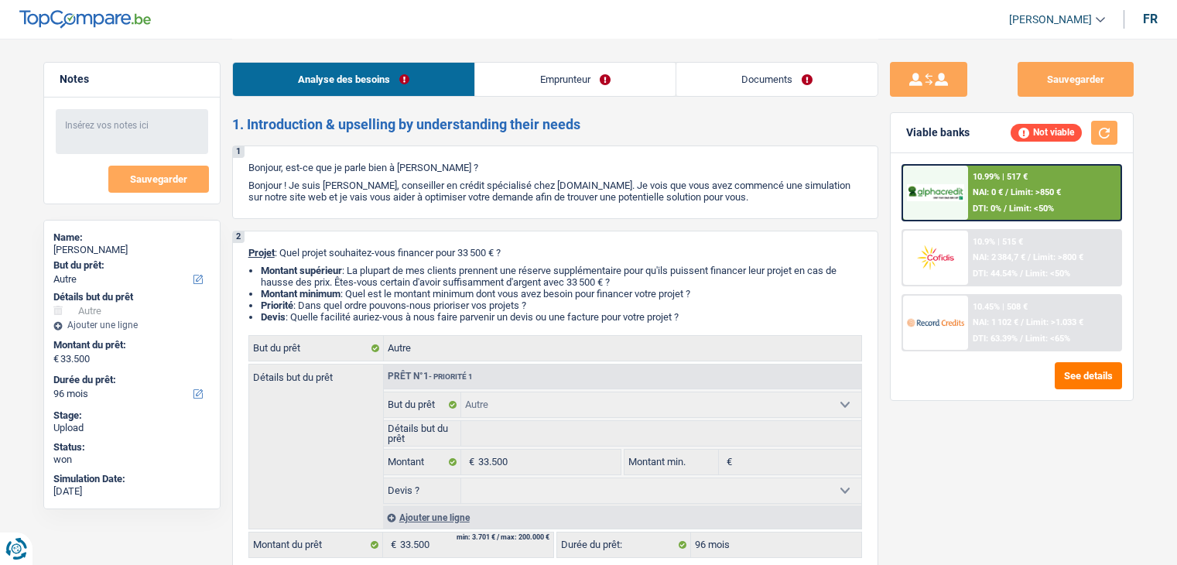
select select "96"
select select "privateEmployee"
select select "netSalary"
select select "mealVouchers"
select select "rents"
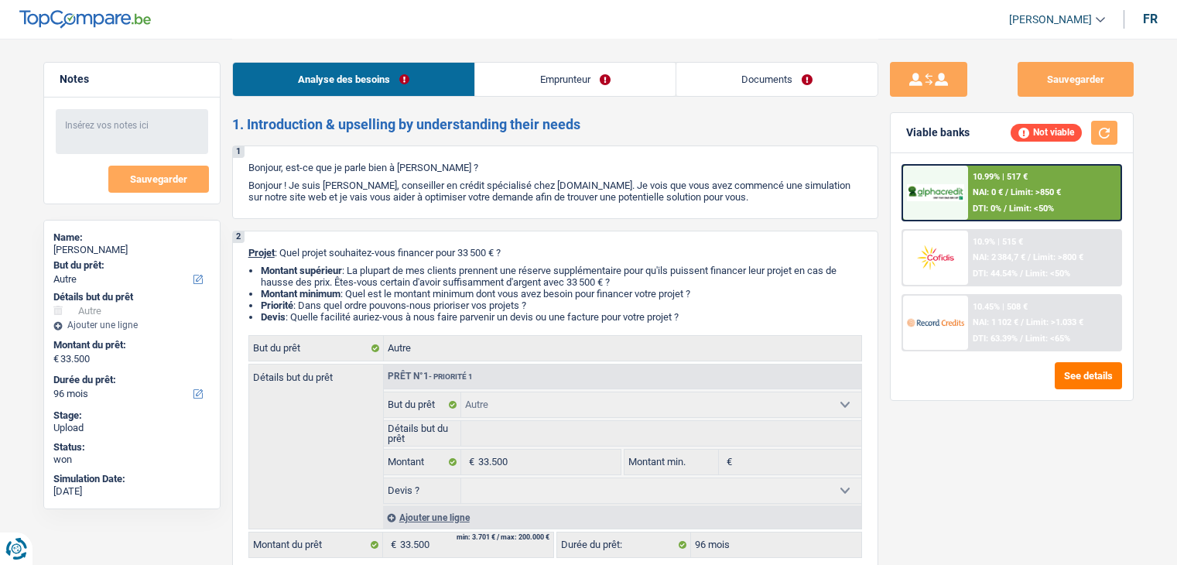
select select "other"
select select "96"
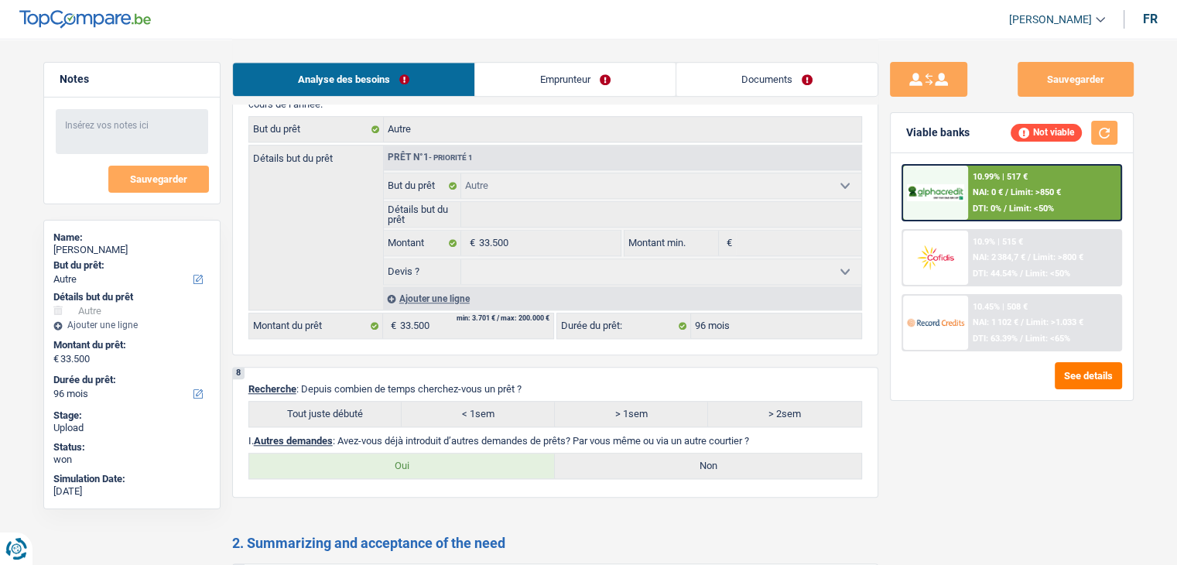
scroll to position [1238, 0]
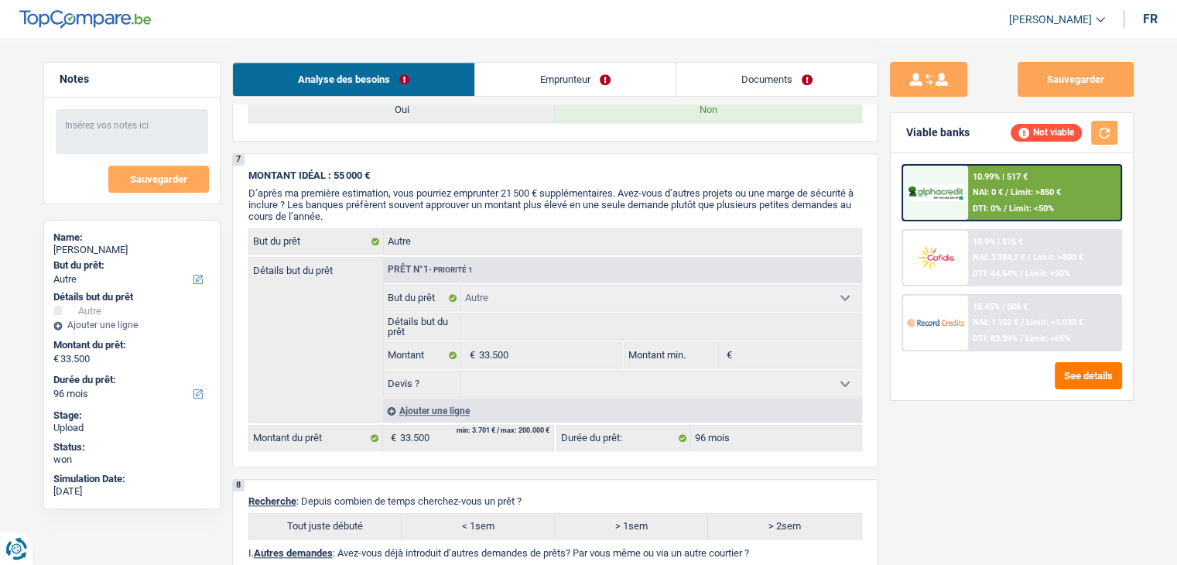
click at [1001, 191] on span "NAI: 0 €" at bounding box center [988, 192] width 30 height 10
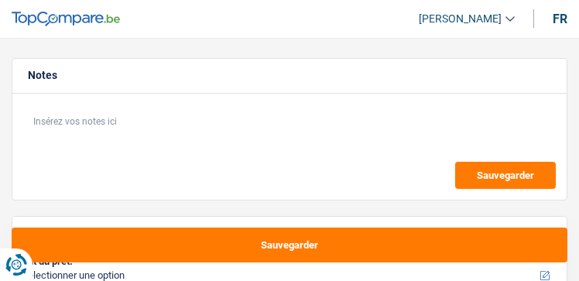
select select "worker"
select select "netSalary"
select select "rents"
select select "carLoan"
select select "60"
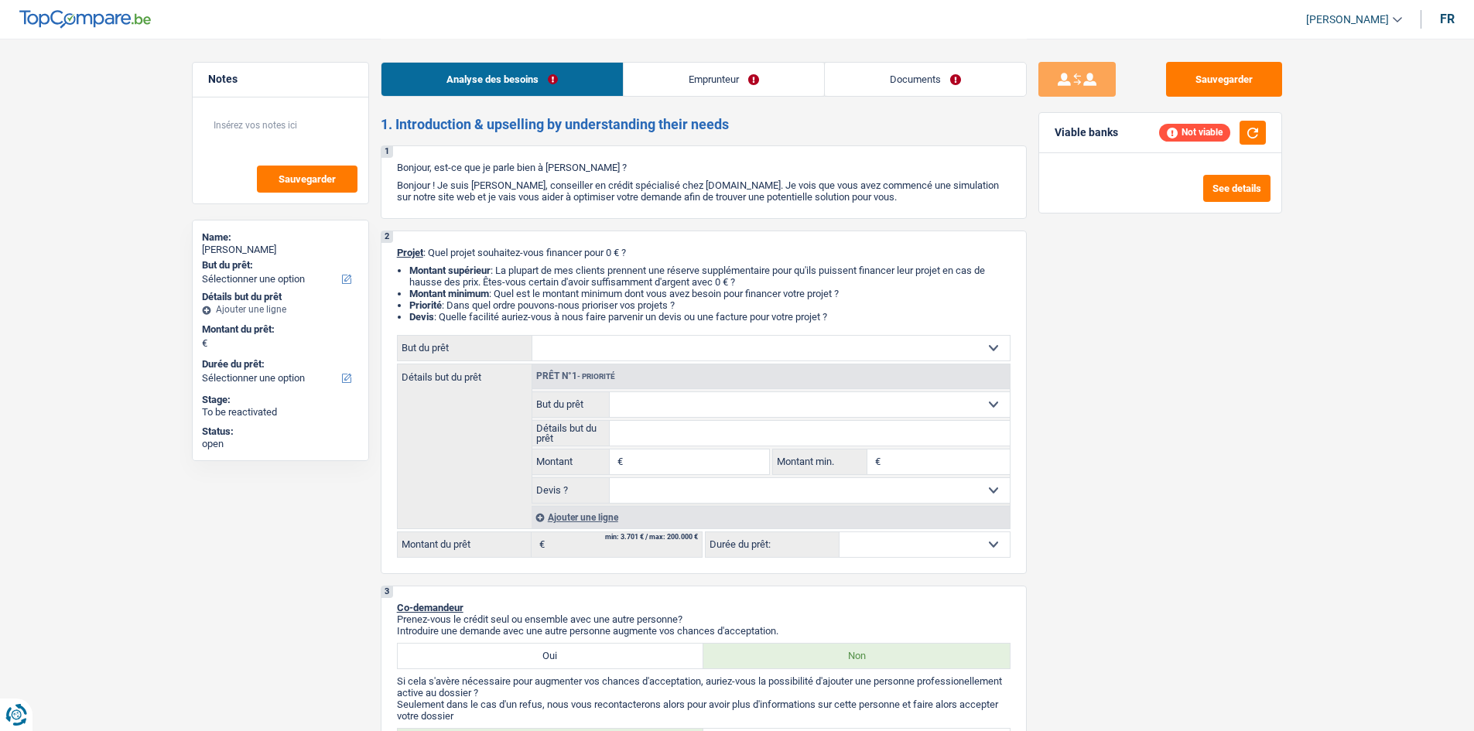
select select "worker"
select select "netSalary"
select select "rents"
select select "carLoan"
select select "60"
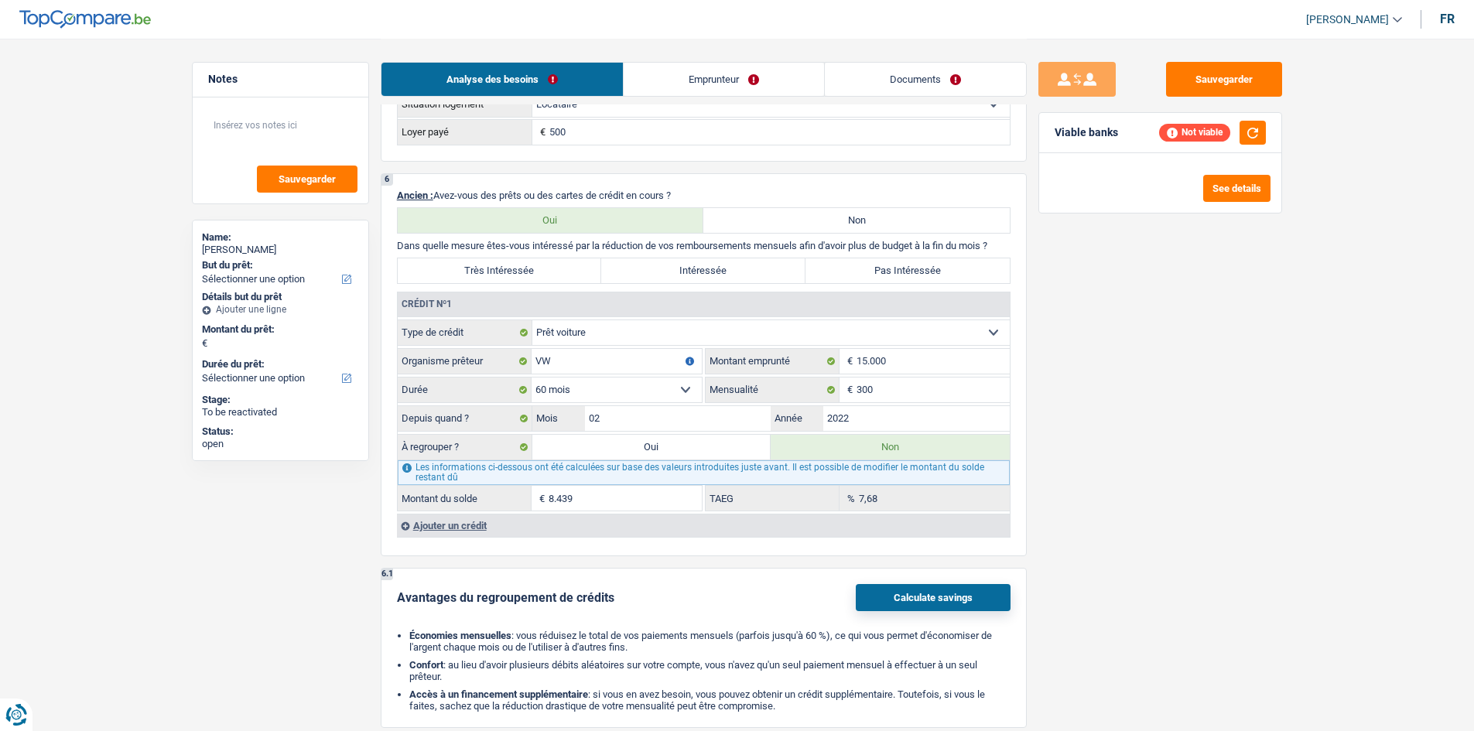
scroll to position [1238, 0]
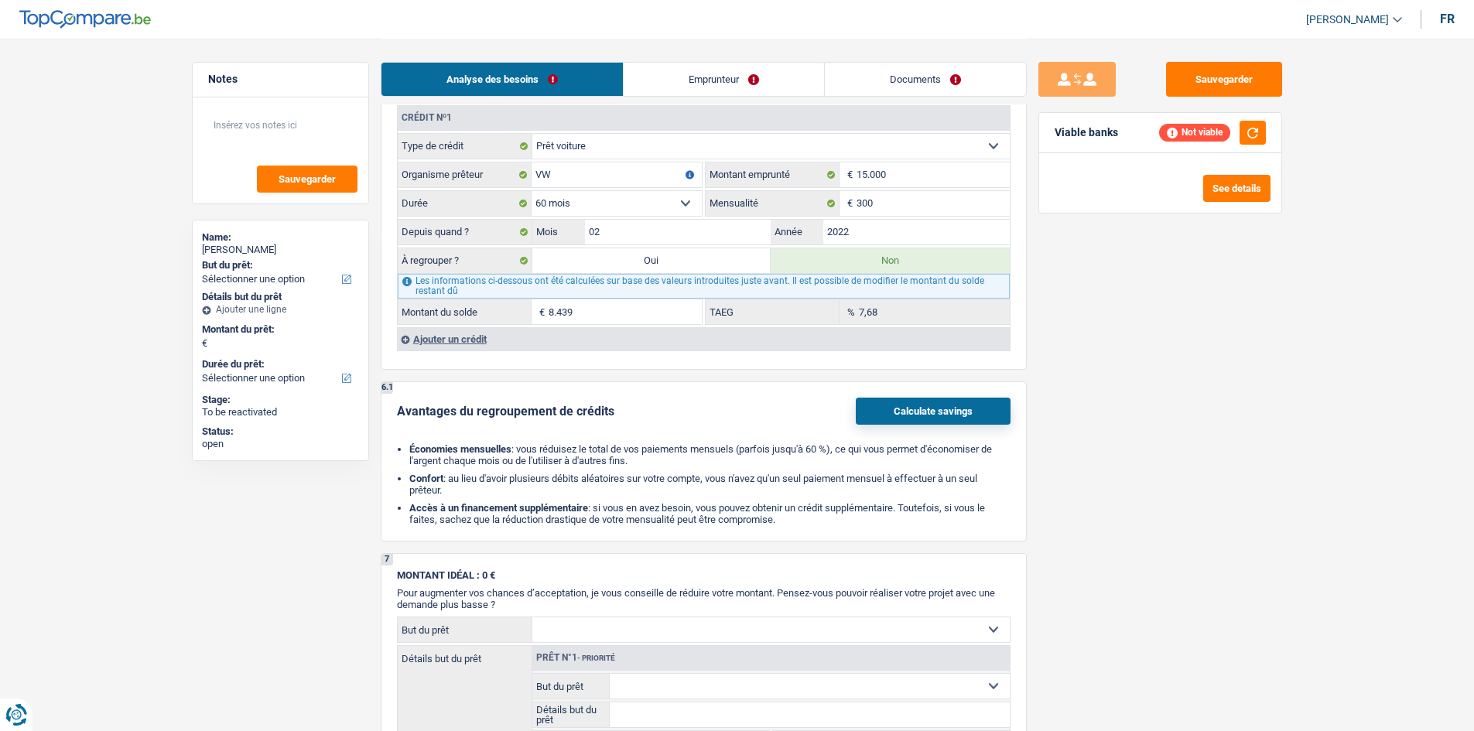
click at [456, 331] on div "Ajouter un crédit" at bounding box center [703, 338] width 613 height 23
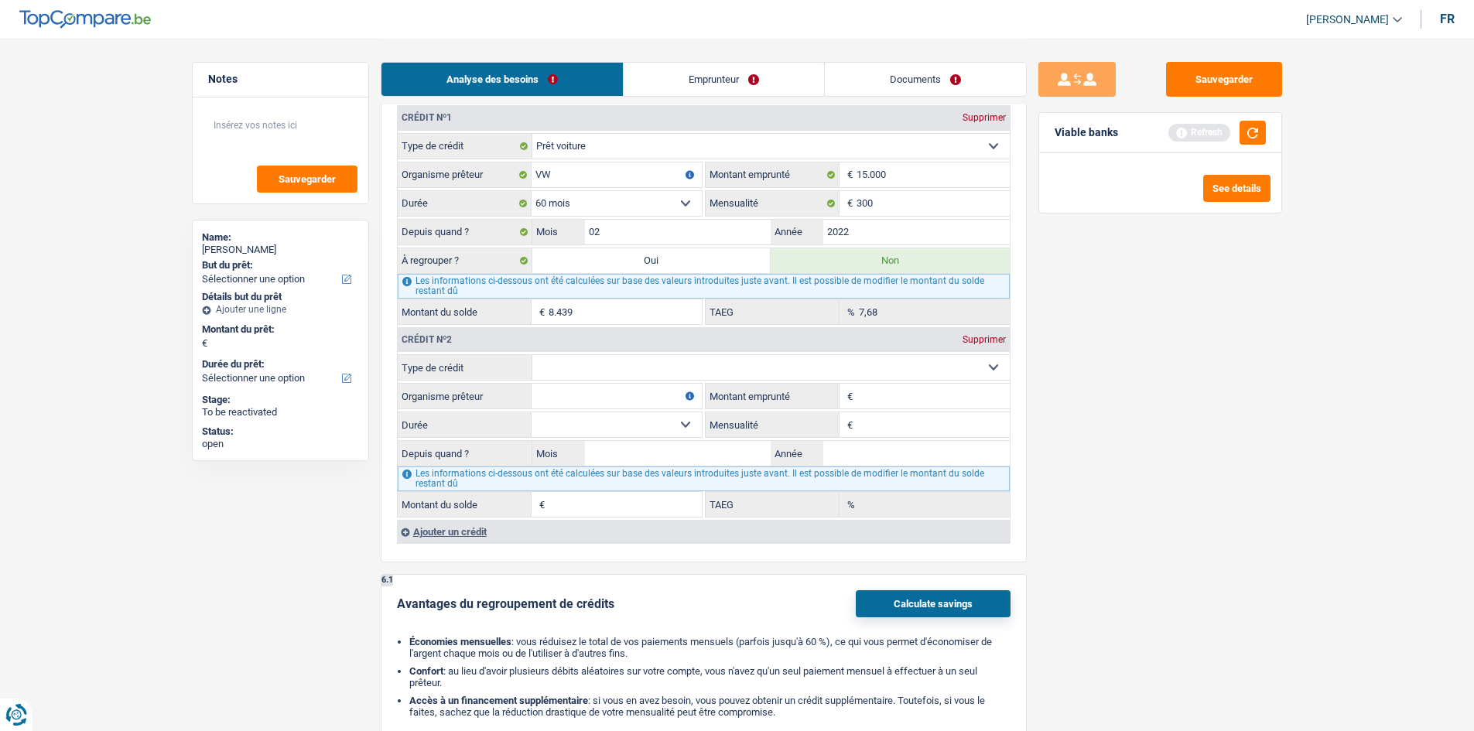
click at [672, 86] on link "Emprunteur" at bounding box center [724, 79] width 200 height 33
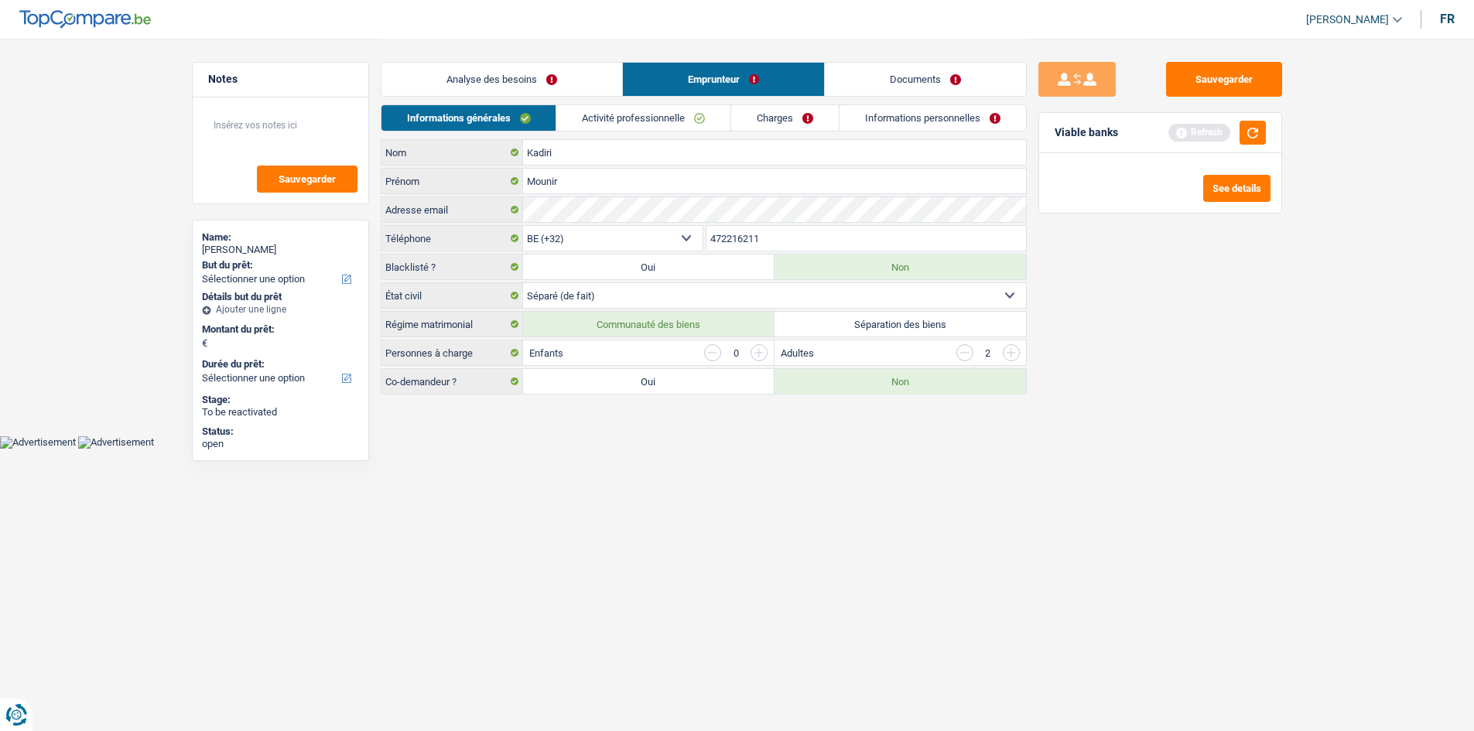
scroll to position [0, 0]
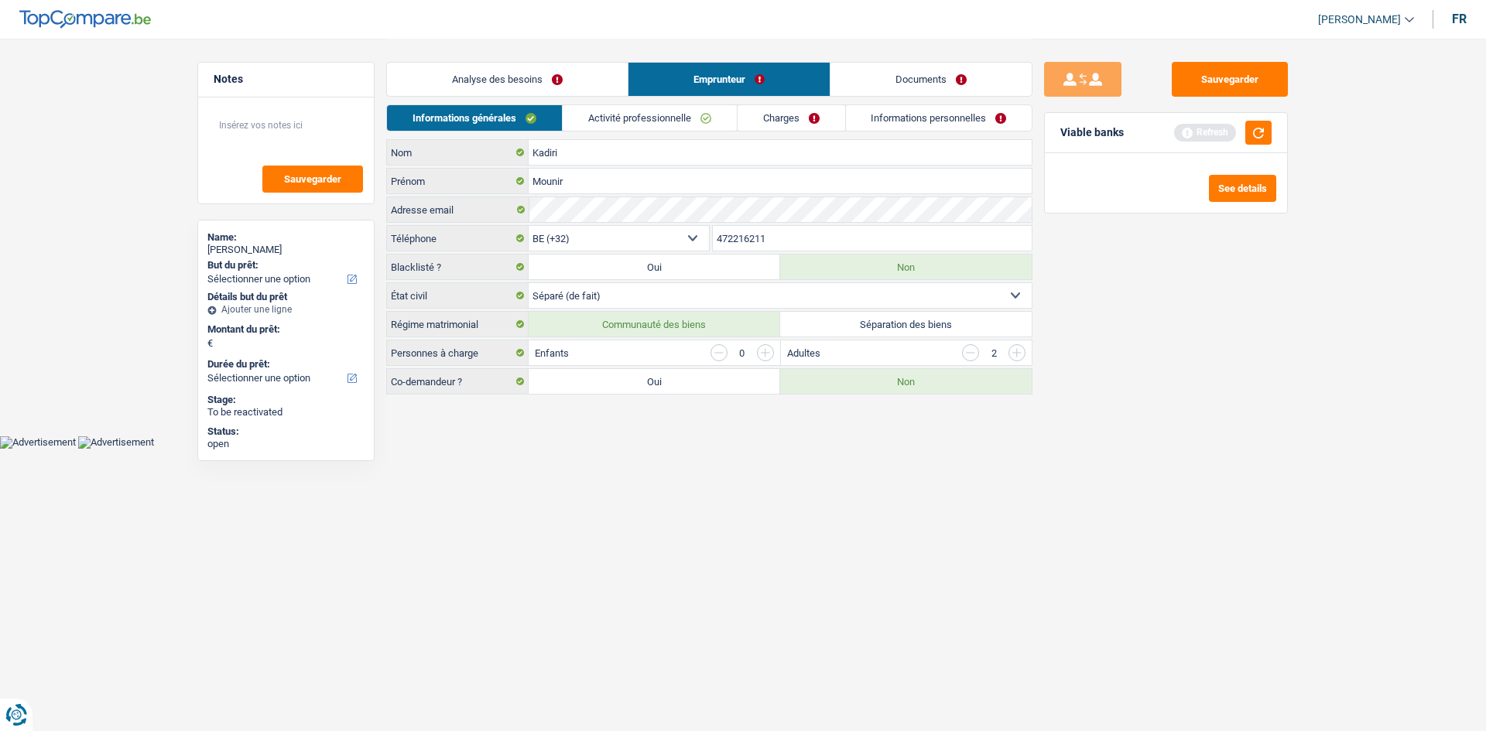
click at [751, 121] on link "Charges" at bounding box center [791, 118] width 108 height 26
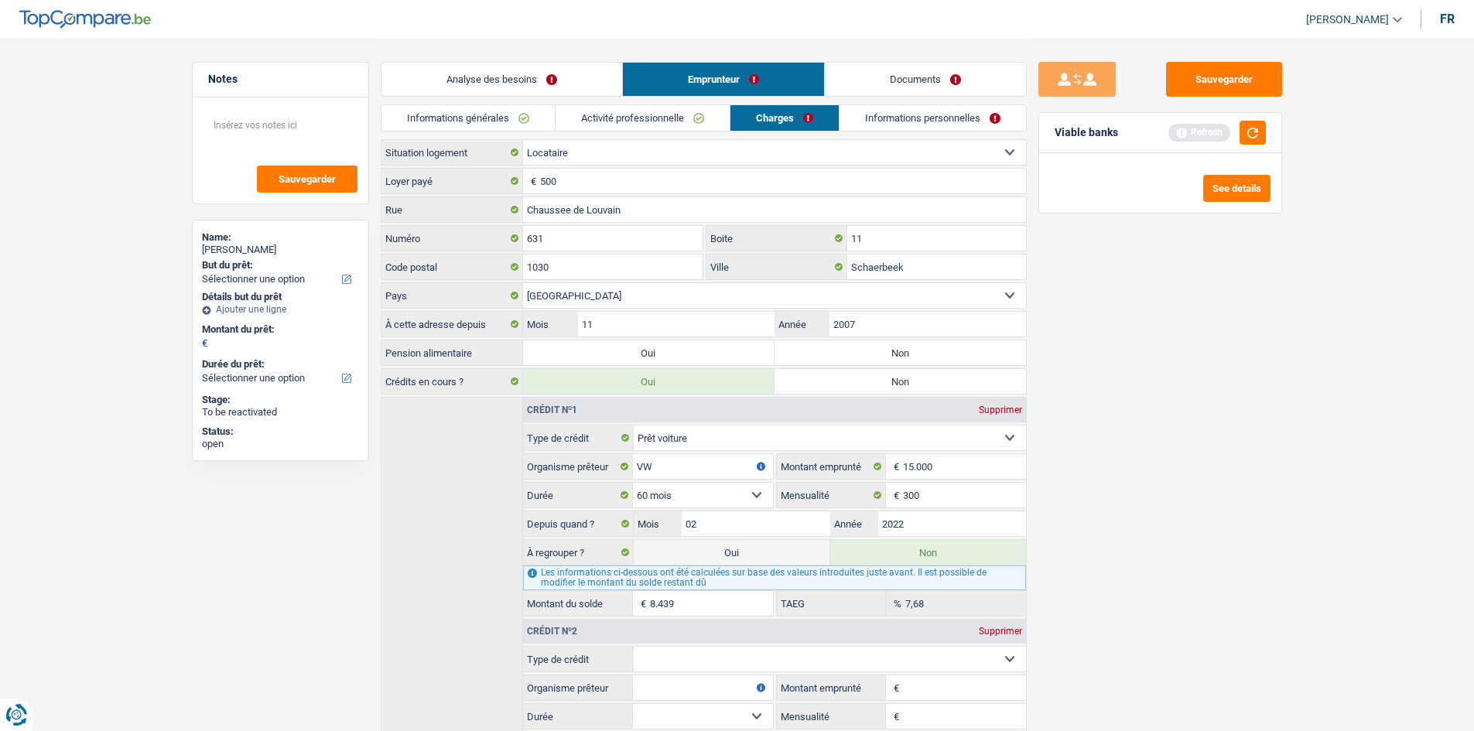
click at [691, 119] on link "Activité professionnelle" at bounding box center [643, 118] width 174 height 26
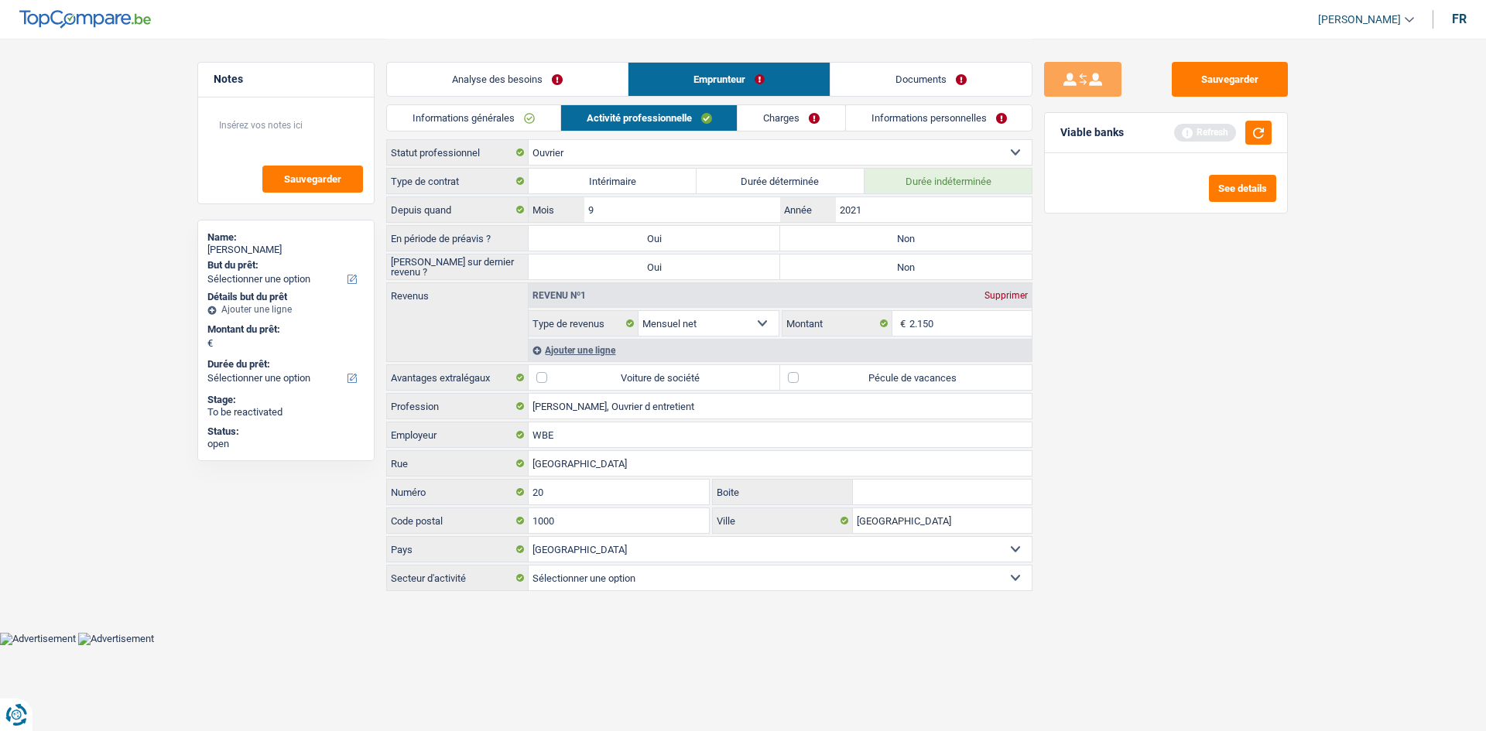
click at [503, 113] on link "Informations générales" at bounding box center [473, 118] width 173 height 26
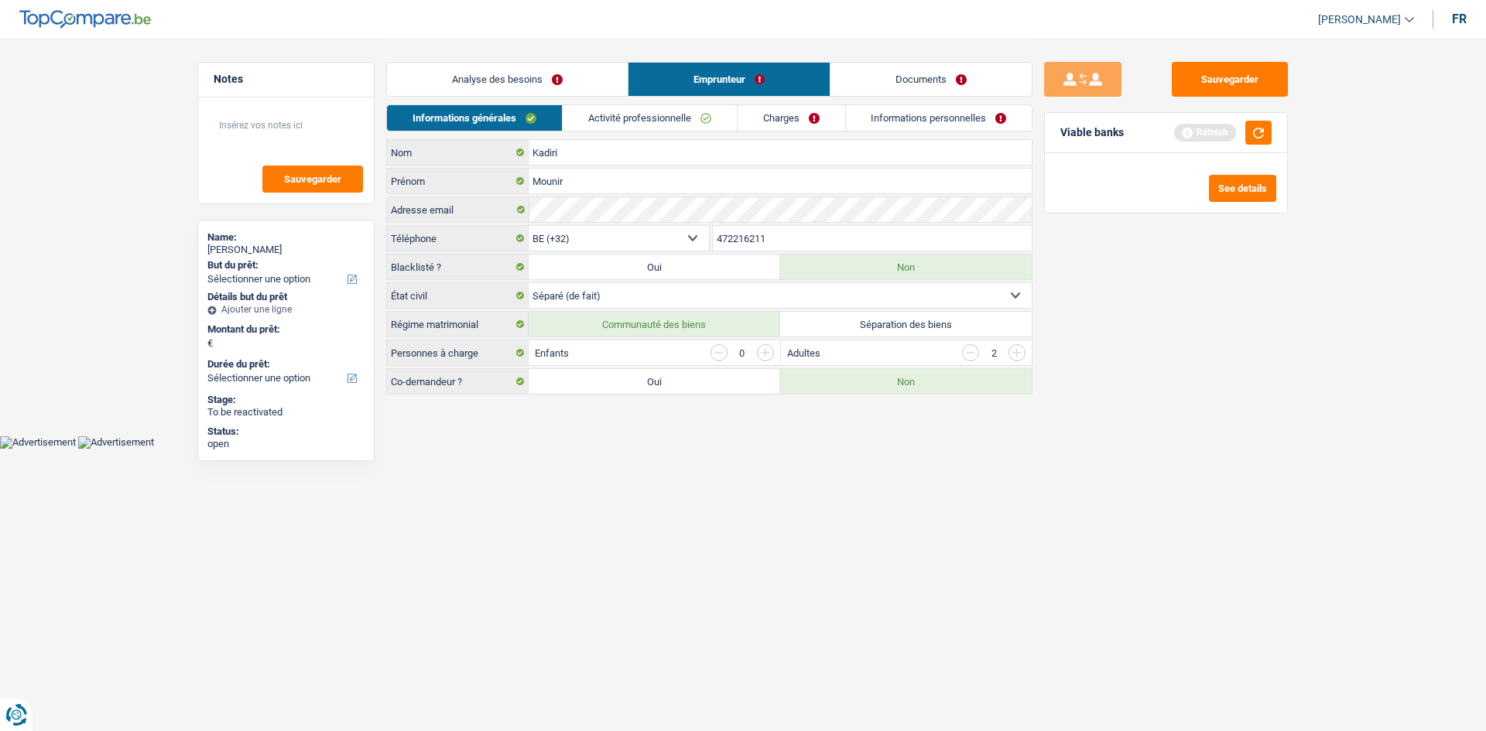
click at [521, 86] on link "Analyse des besoins" at bounding box center [507, 79] width 241 height 33
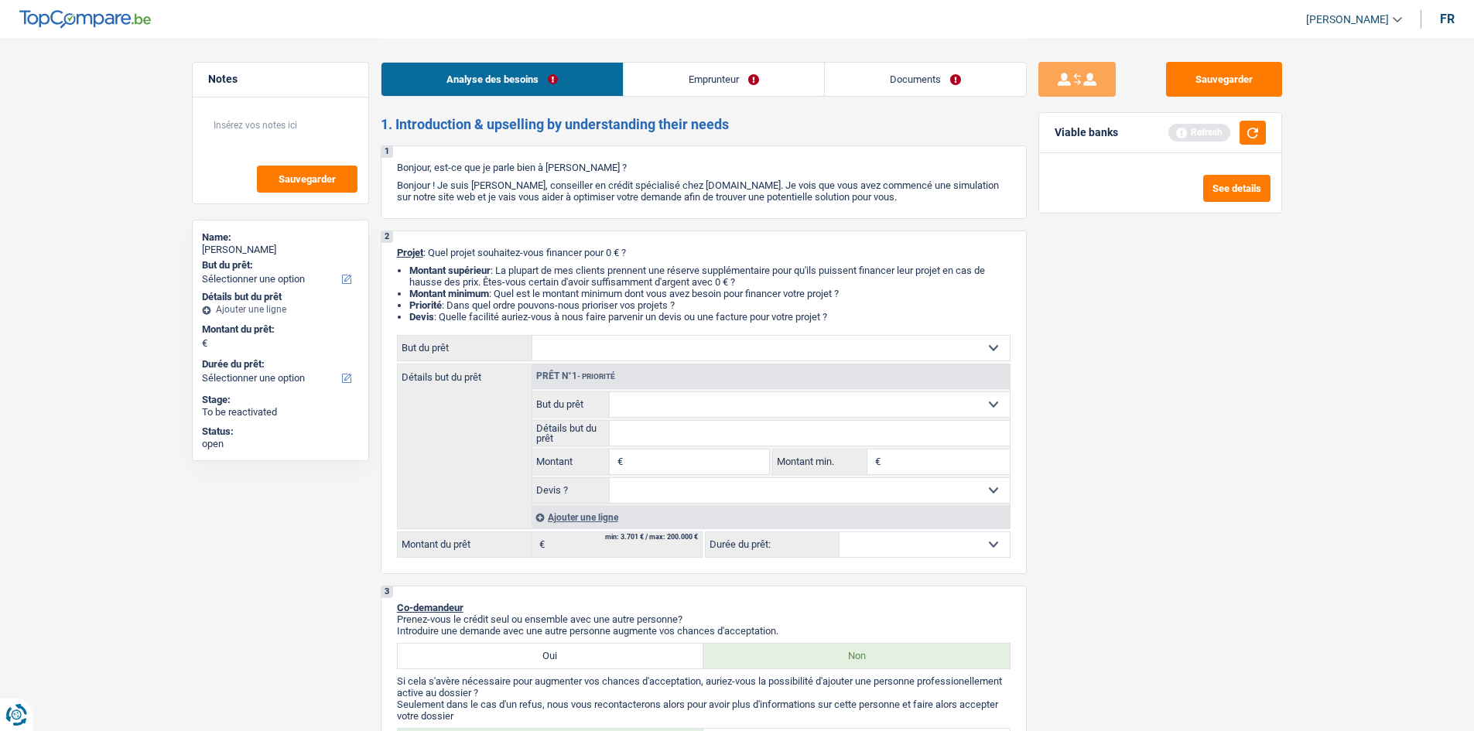
click at [679, 77] on link "Emprunteur" at bounding box center [724, 79] width 200 height 33
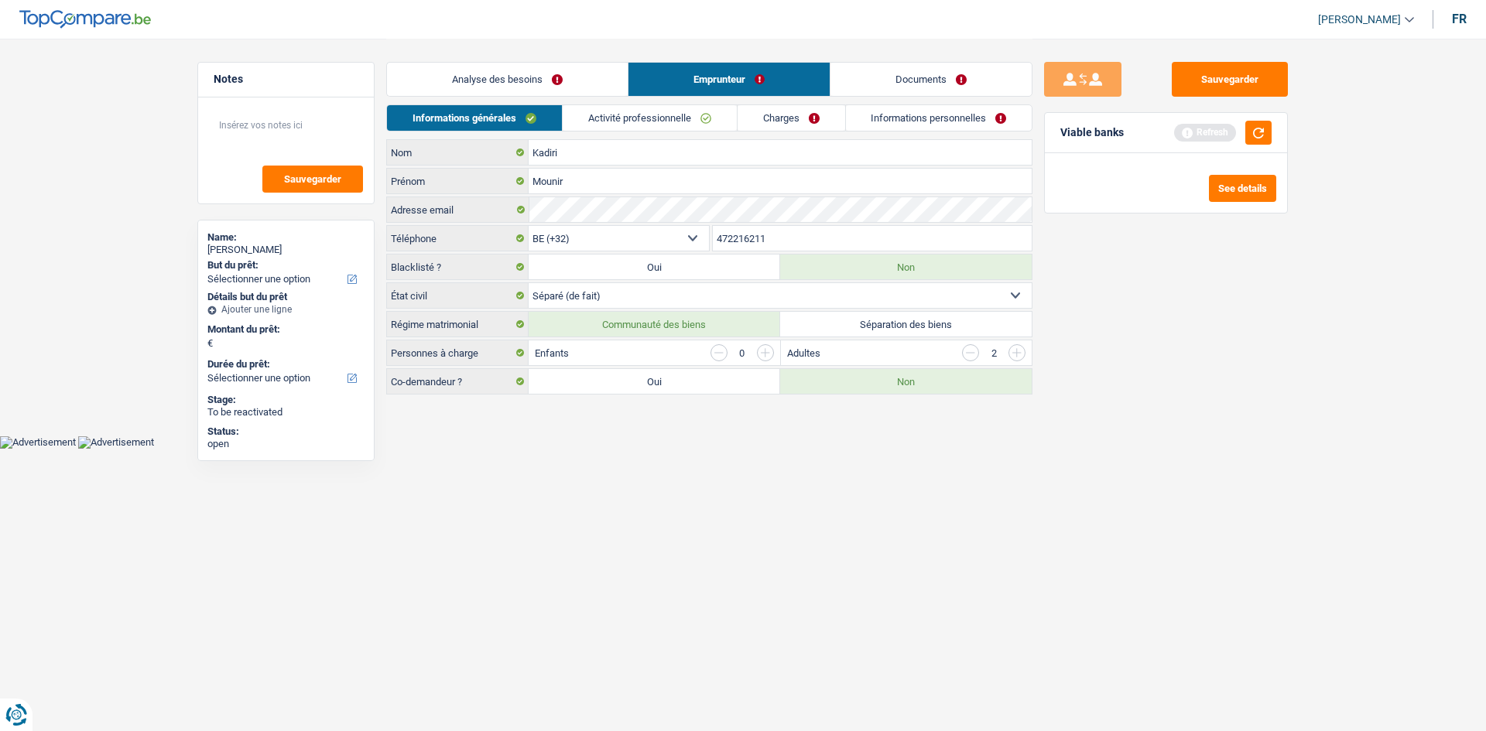
click at [836, 112] on link "Charges" at bounding box center [791, 118] width 108 height 26
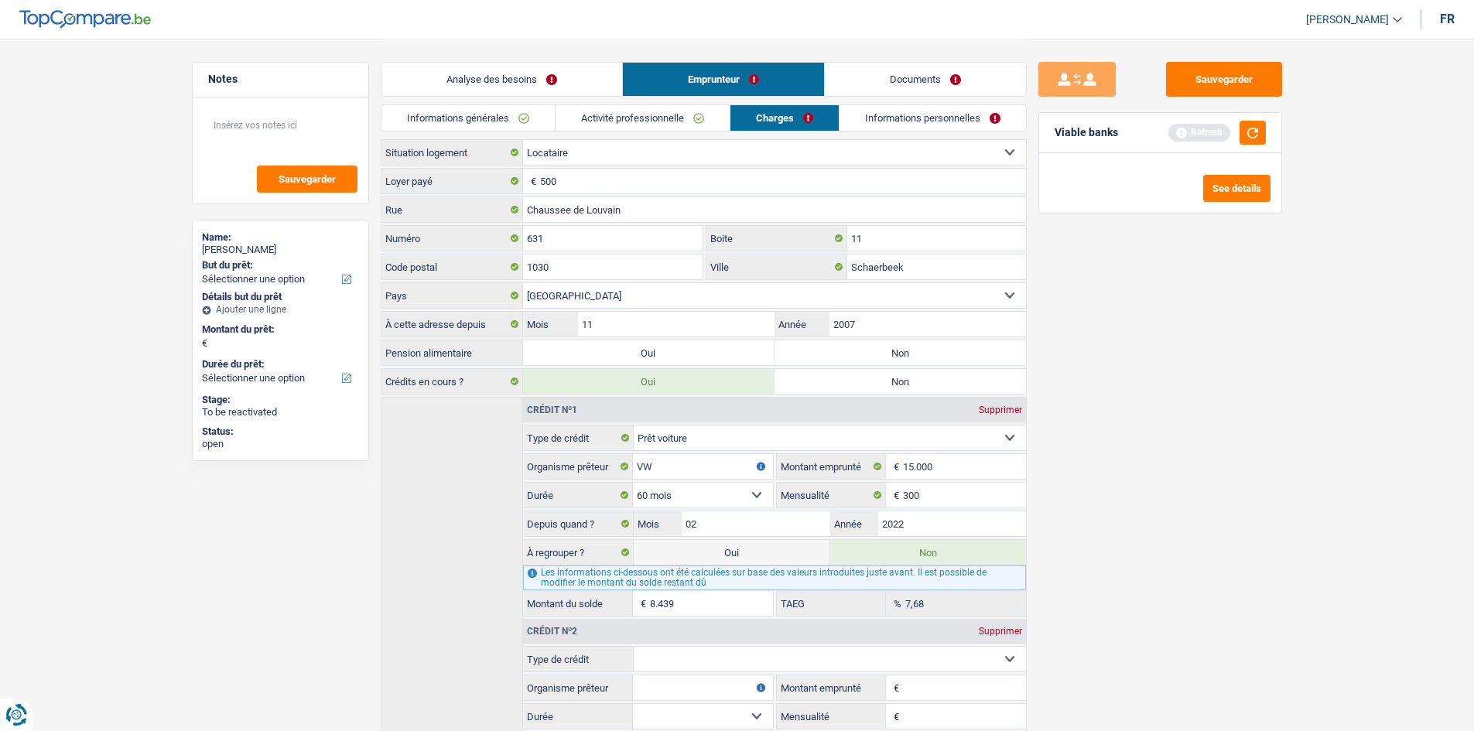
click at [542, 90] on link "Analyse des besoins" at bounding box center [502, 79] width 241 height 33
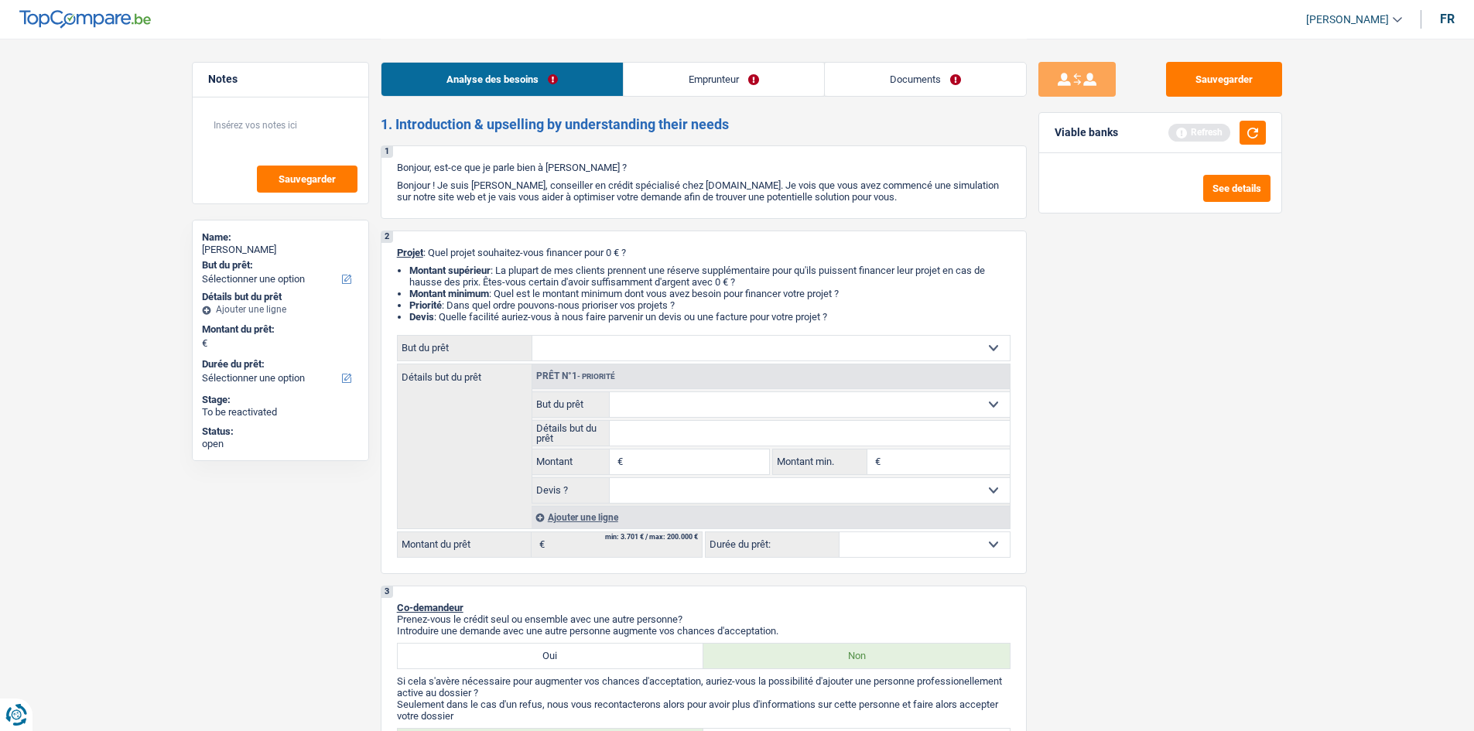
click at [655, 361] on div "Confort maison: meubles, textile, peinture, électroménager, outillage non-profe…" at bounding box center [704, 446] width 614 height 223
click at [676, 338] on select "Confort maison: meubles, textile, peinture, électroménager, outillage non-profe…" at bounding box center [770, 348] width 477 height 25
select select "movingOrInstallation"
click at [532, 336] on select "Confort maison: meubles, textile, peinture, électroménager, outillage non-profe…" at bounding box center [770, 348] width 477 height 25
select select "movingOrInstallation"
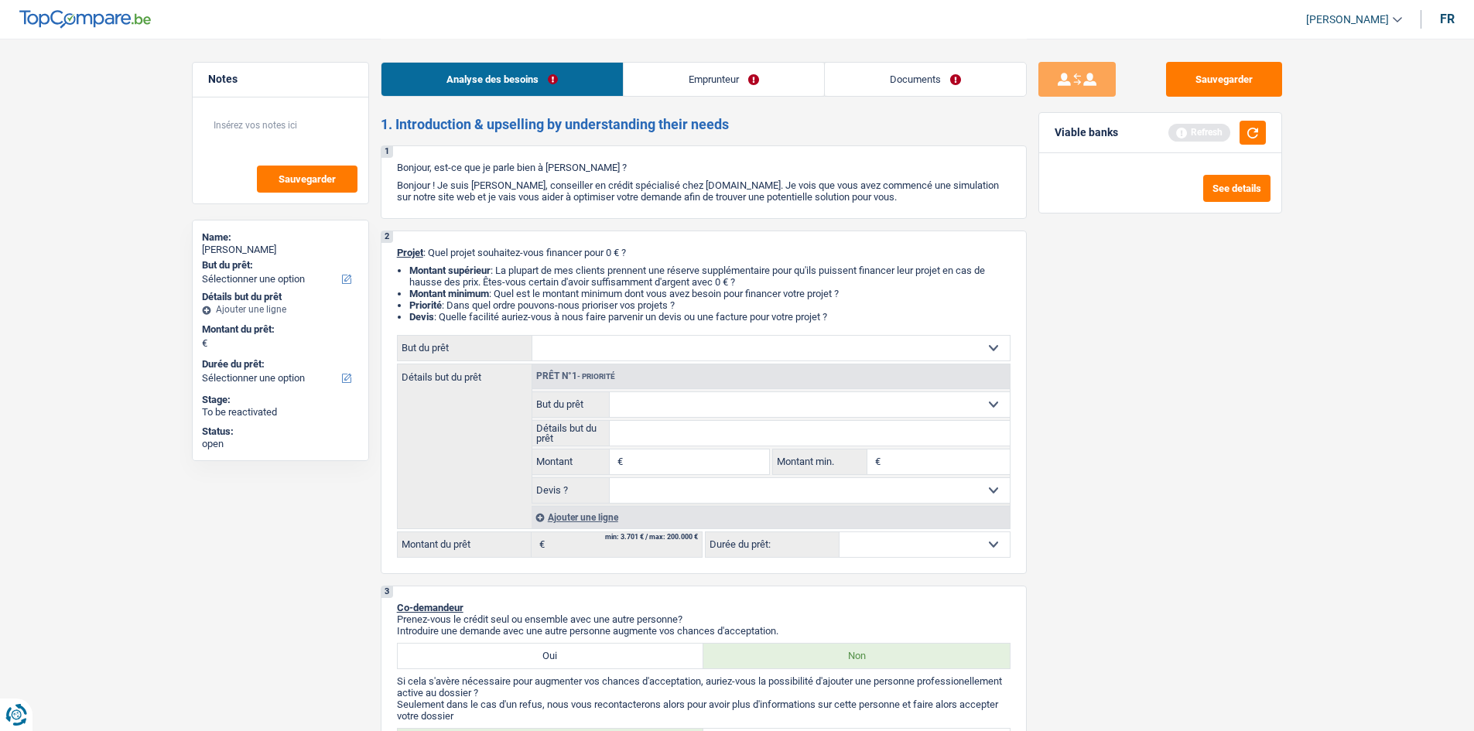
select select "movingOrInstallation"
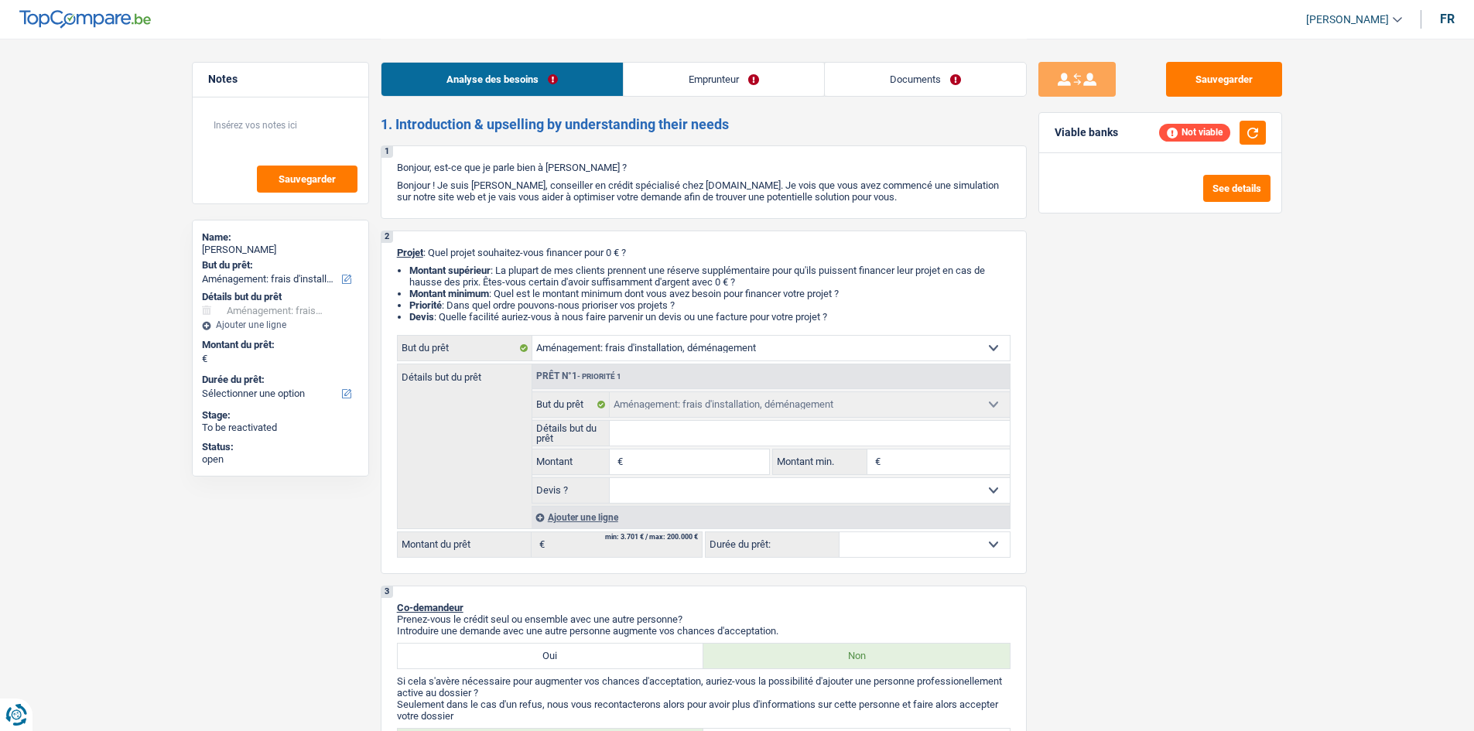
drag, startPoint x: 839, startPoint y: 442, endPoint x: 869, endPoint y: 426, distance: 34.3
click at [840, 441] on input "Détails but du prêt" at bounding box center [810, 433] width 400 height 25
type input "D"
type input "Dé"
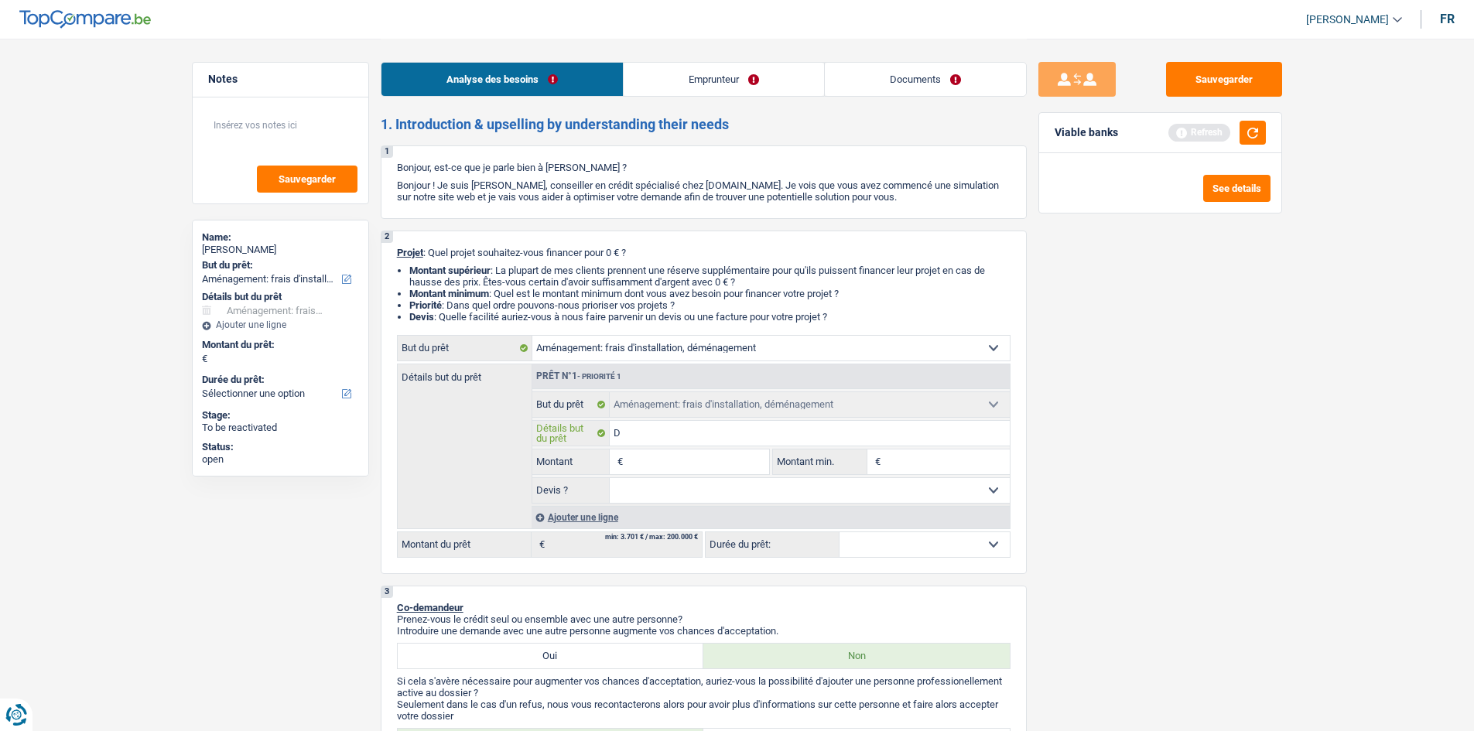
type input "Dé"
type input "Dém"
type input "Démé"
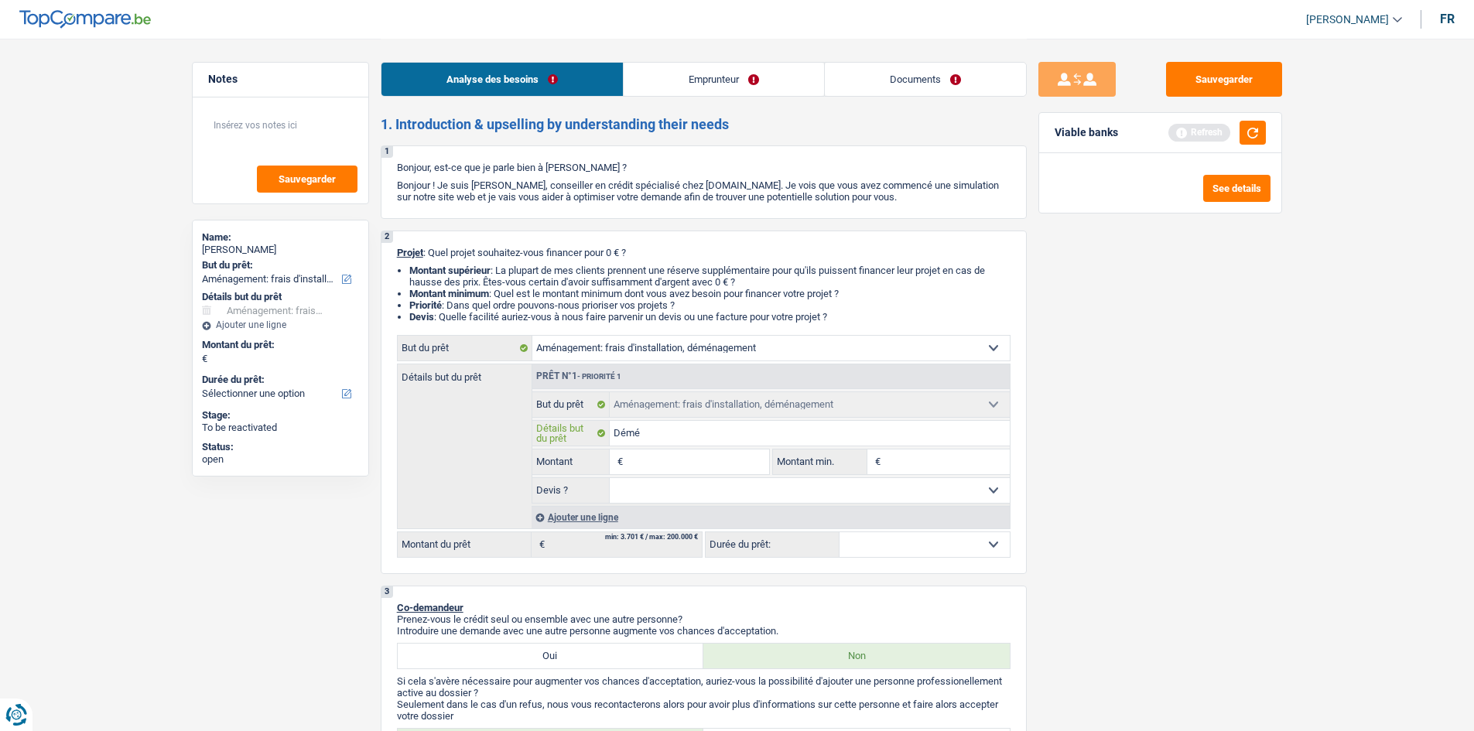
type input "Démén"
type input "Déména"
type input "Déménag"
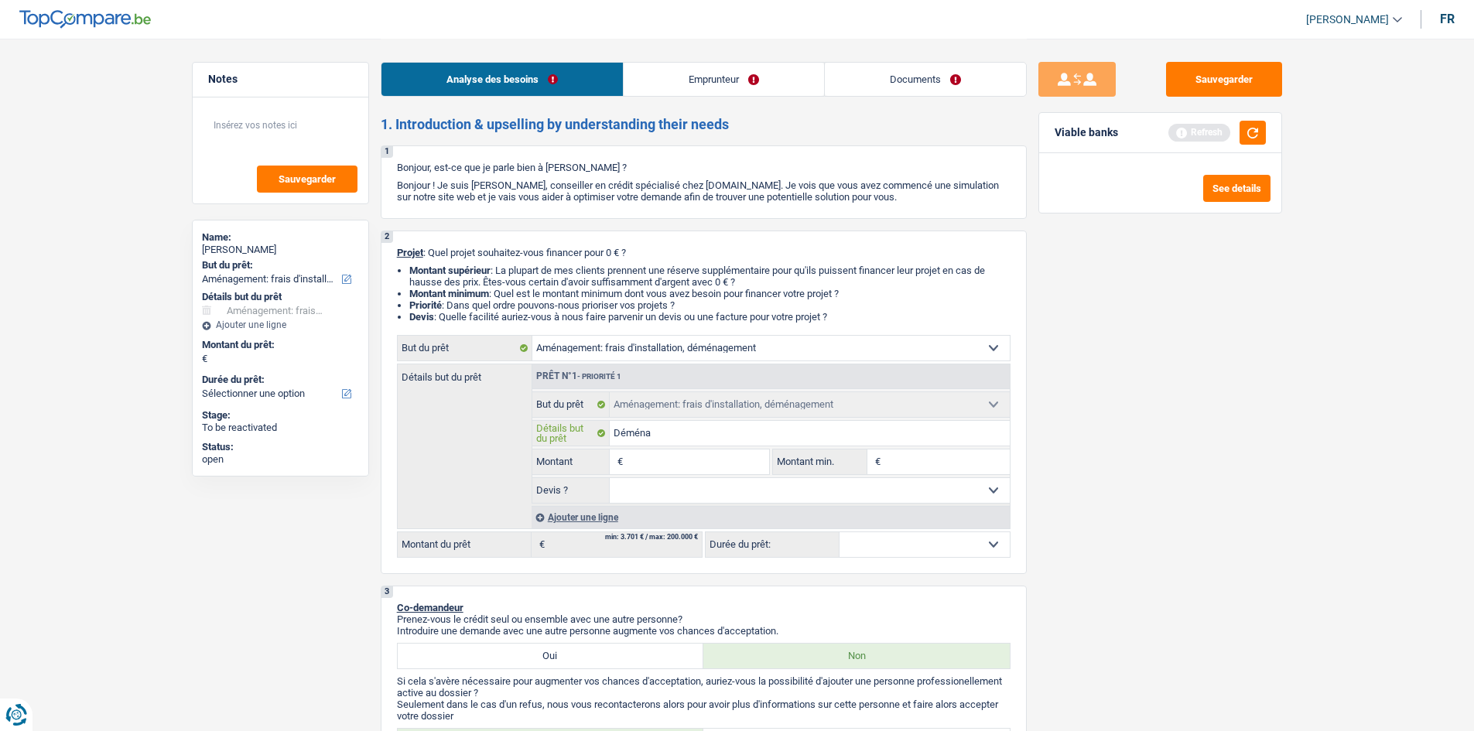
type input "Déménag"
type input "Déménagm"
type input "Déménagme"
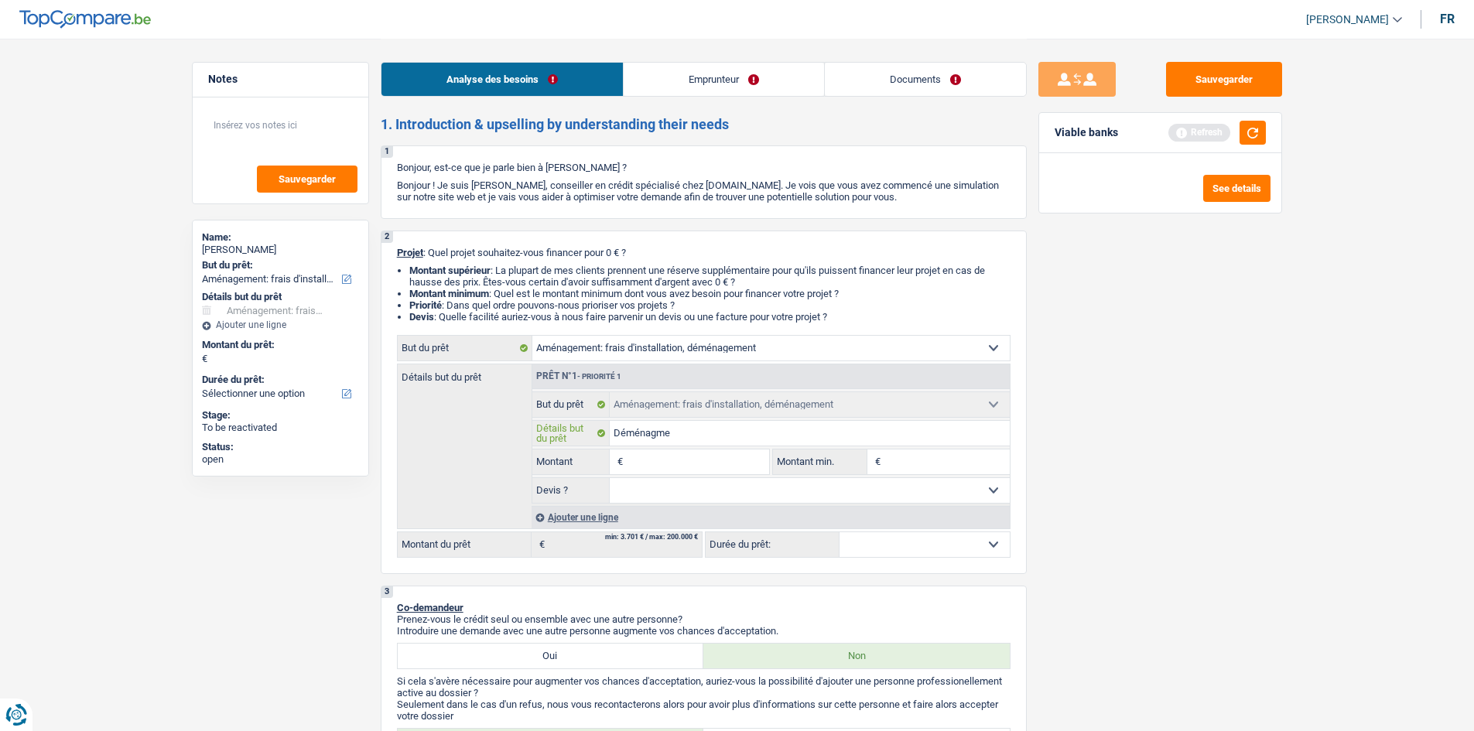
type input "Déménagmen"
type input "Déménagment"
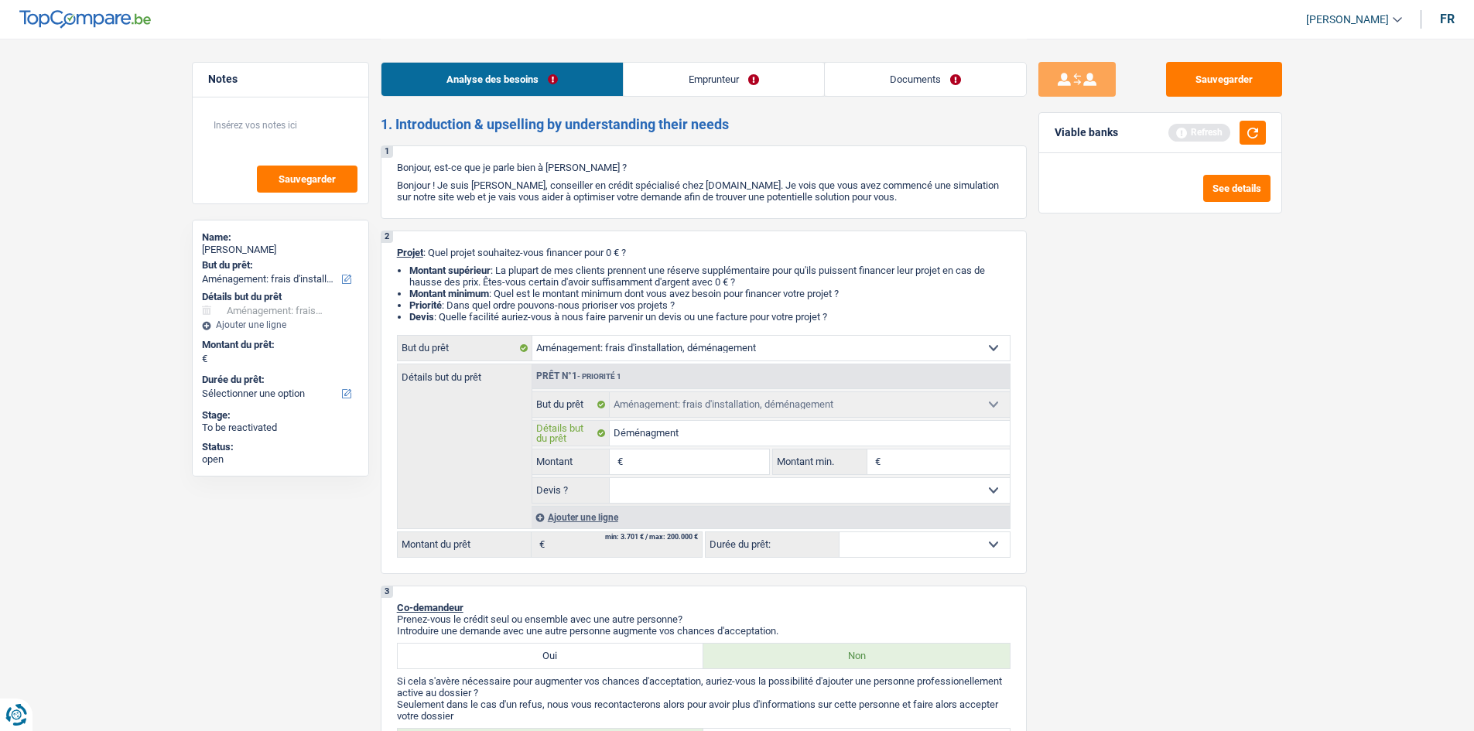
type input "Déménagment"
click at [656, 444] on input "Déménagment" at bounding box center [810, 433] width 400 height 25
type input "Déménagement"
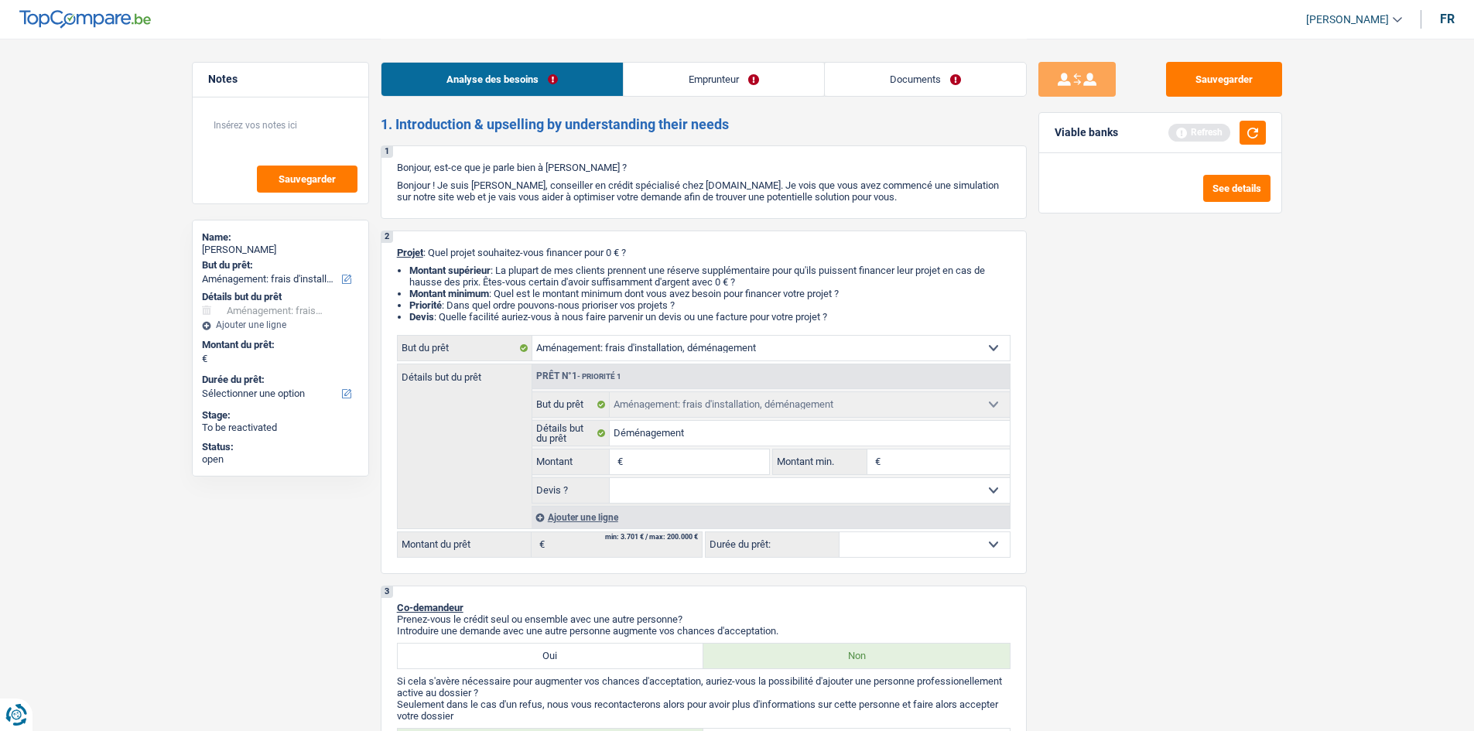
click at [738, 460] on input "Montant" at bounding box center [698, 462] width 142 height 25
type input "1"
type input "10"
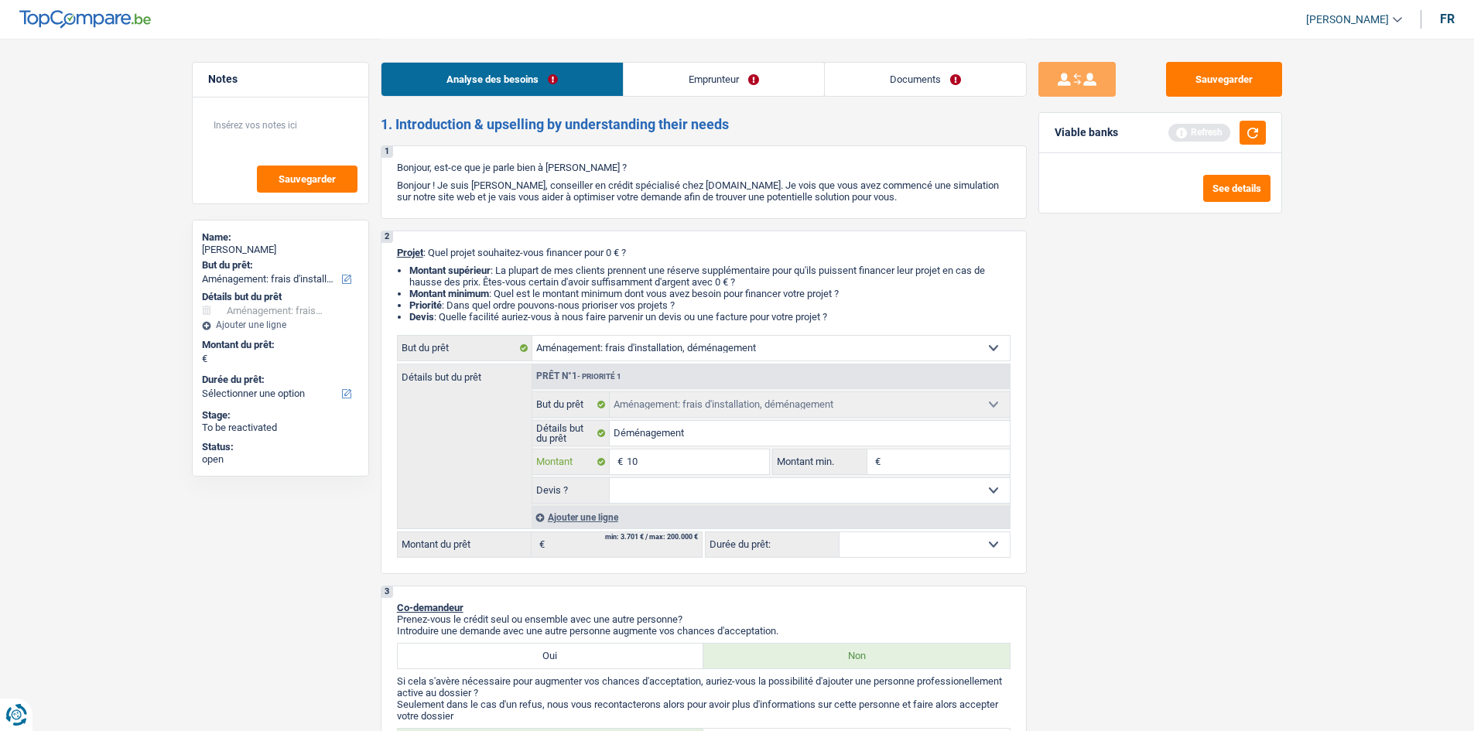
type input "100"
type input "1.000"
type input "10.001"
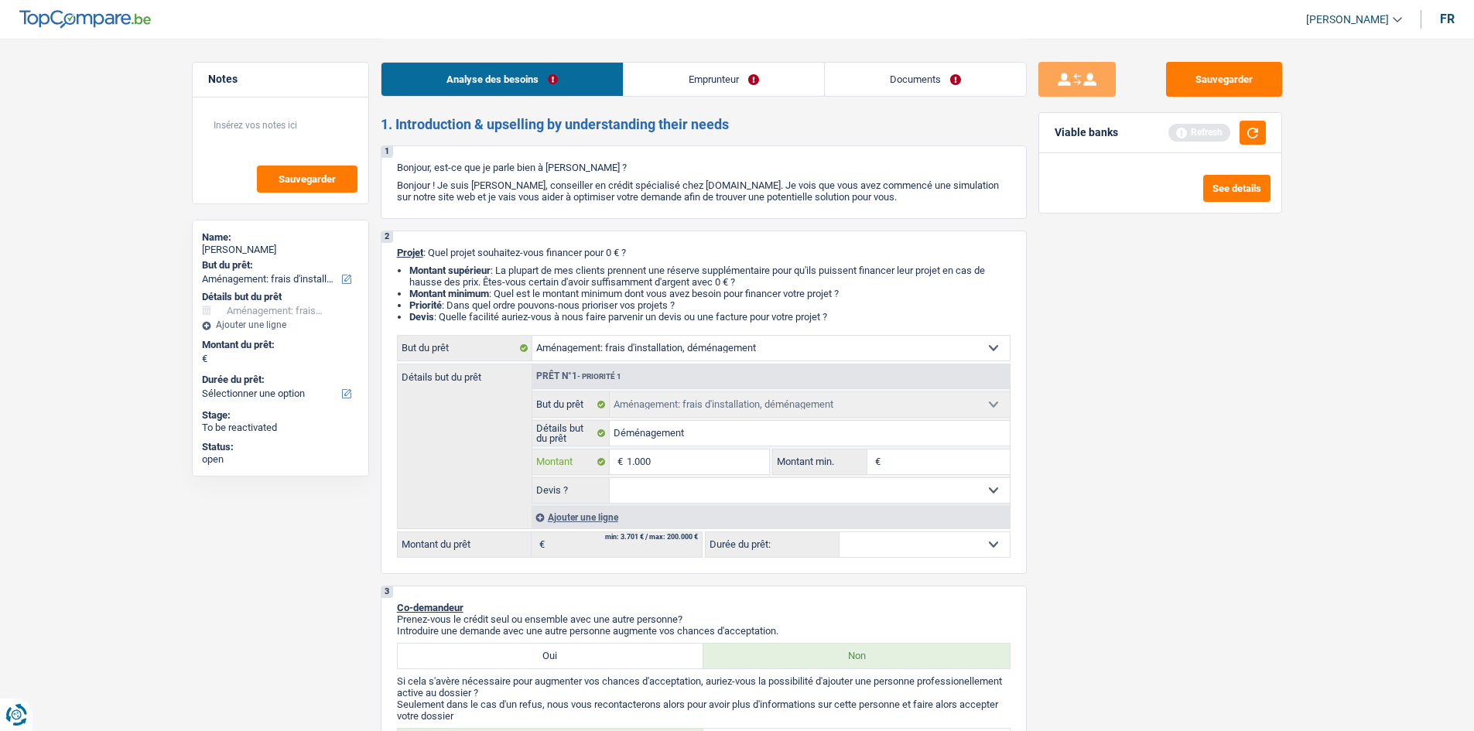
type input "10.001"
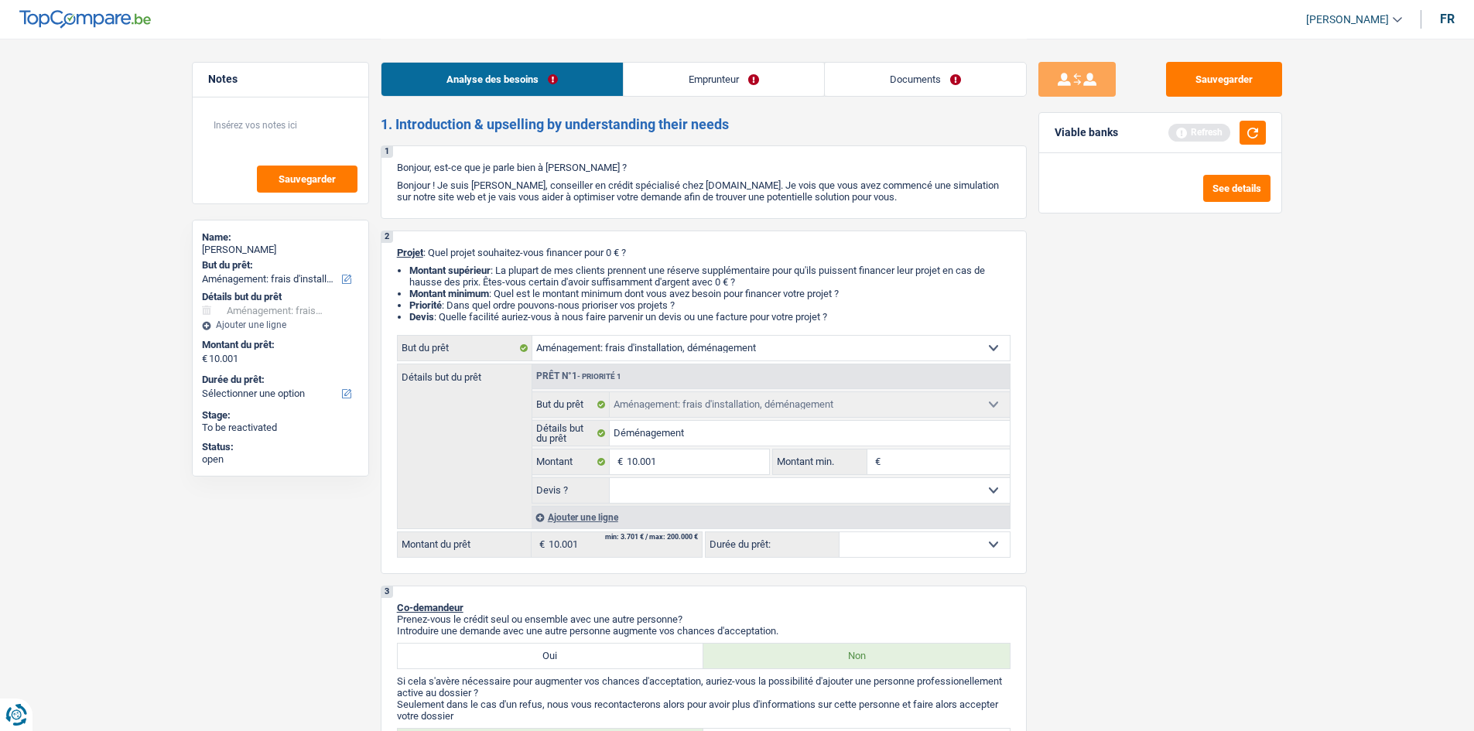
click at [1224, 435] on div "Sauvegarder Viable banks Refresh See details" at bounding box center [1160, 384] width 267 height 645
select select "60"
click at [901, 471] on input "Montant min." at bounding box center [947, 462] width 125 height 25
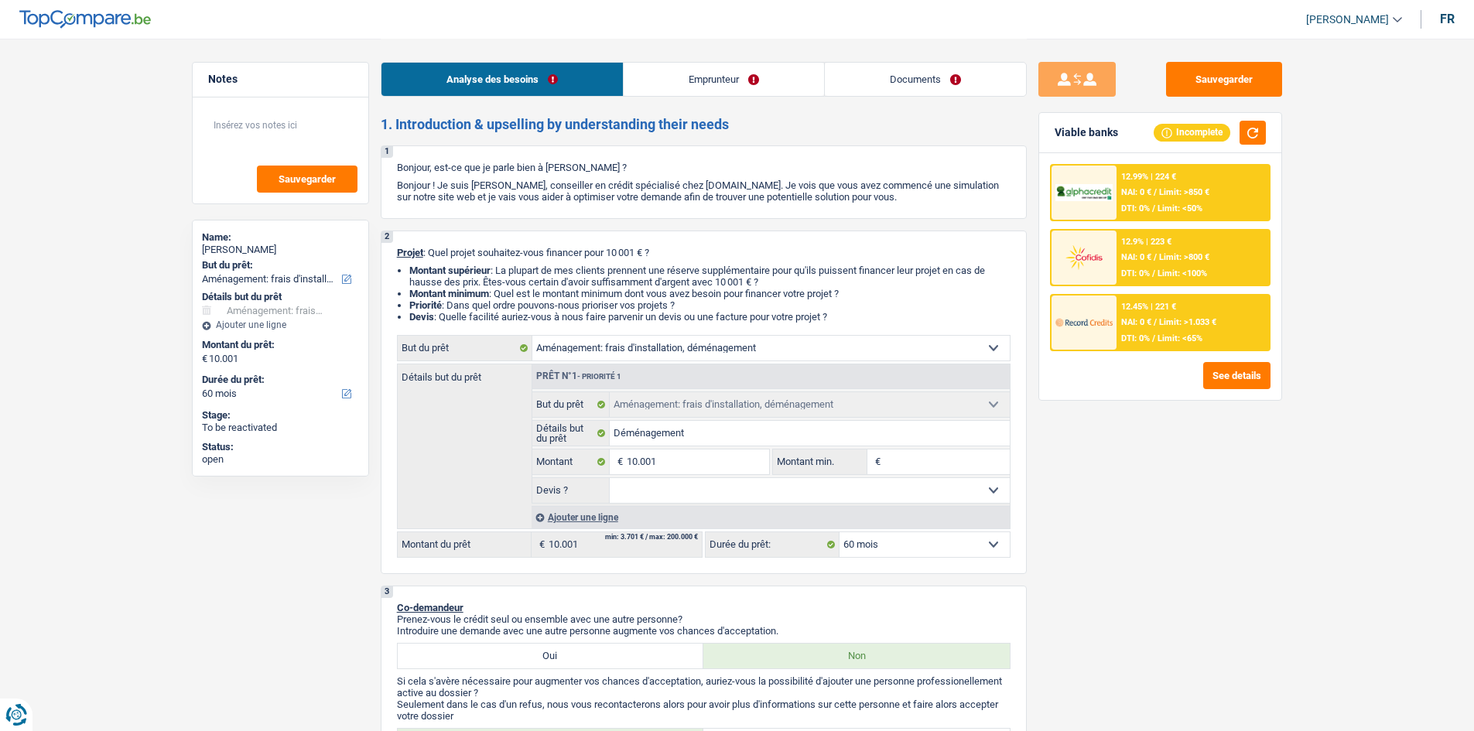
click at [1181, 191] on span "Limit: >850 €" at bounding box center [1184, 192] width 50 height 10
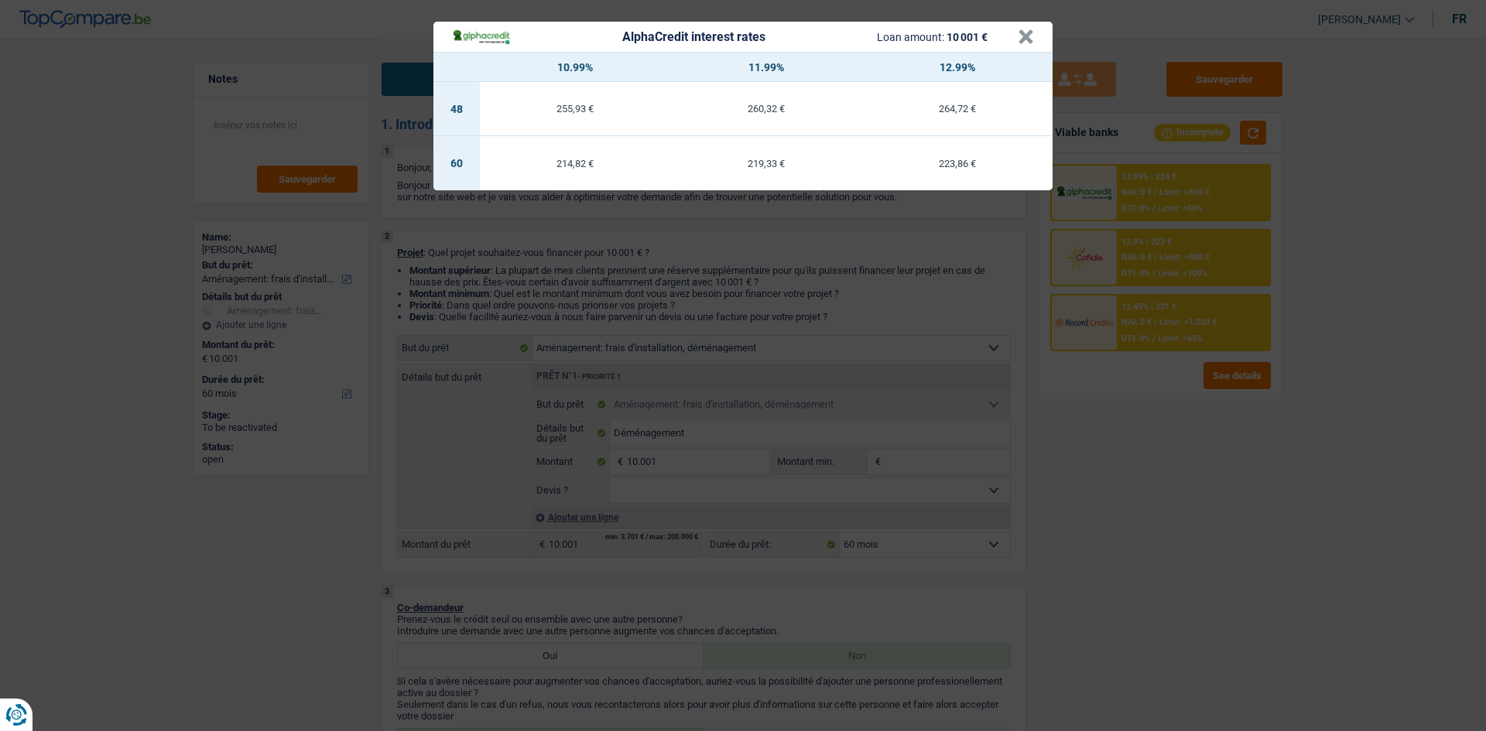
click at [967, 567] on div "AlphaCredit interest rates Loan amount: 10 001 € × 10.99% 11.99% 12.99% 48 255,…" at bounding box center [743, 365] width 1486 height 731
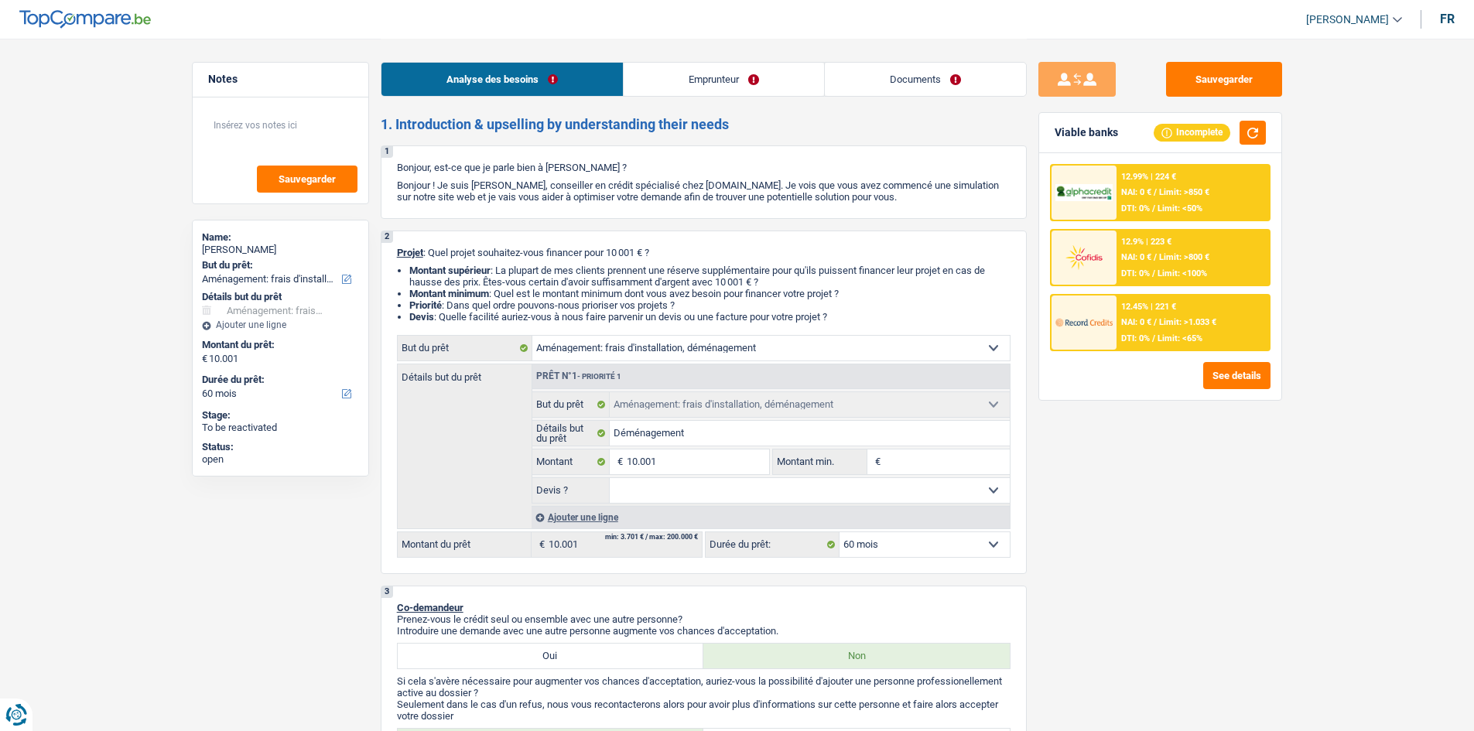
click at [1135, 331] on div "12.45% | 221 € NAI: 0 € / Limit: >1.033 € DTI: 0% / Limit: <65%" at bounding box center [1193, 323] width 152 height 54
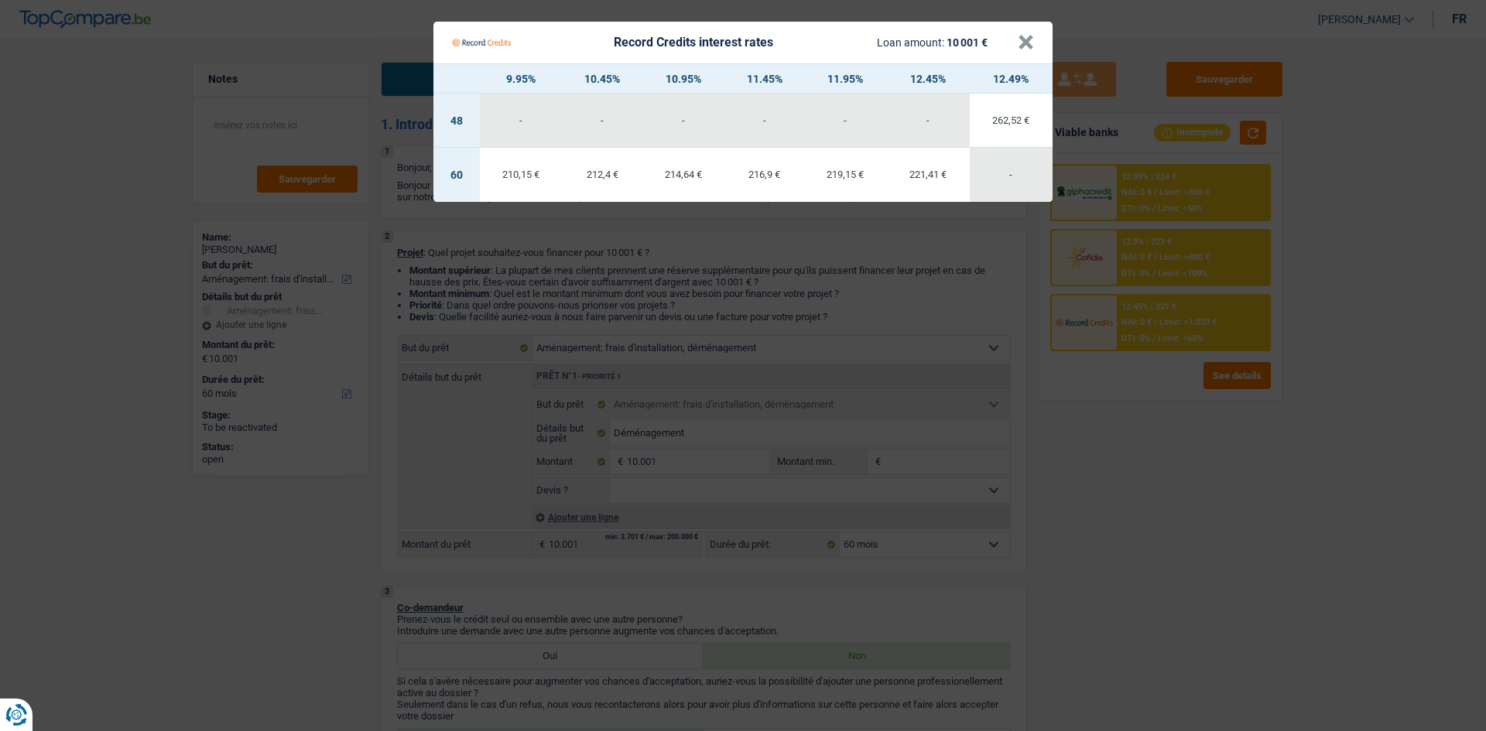
click at [1111, 434] on Credits "Record Credits interest rates Loan amount: 10 001 € × 9.95% 10.45% 10.95% 11.45…" at bounding box center [743, 365] width 1486 height 731
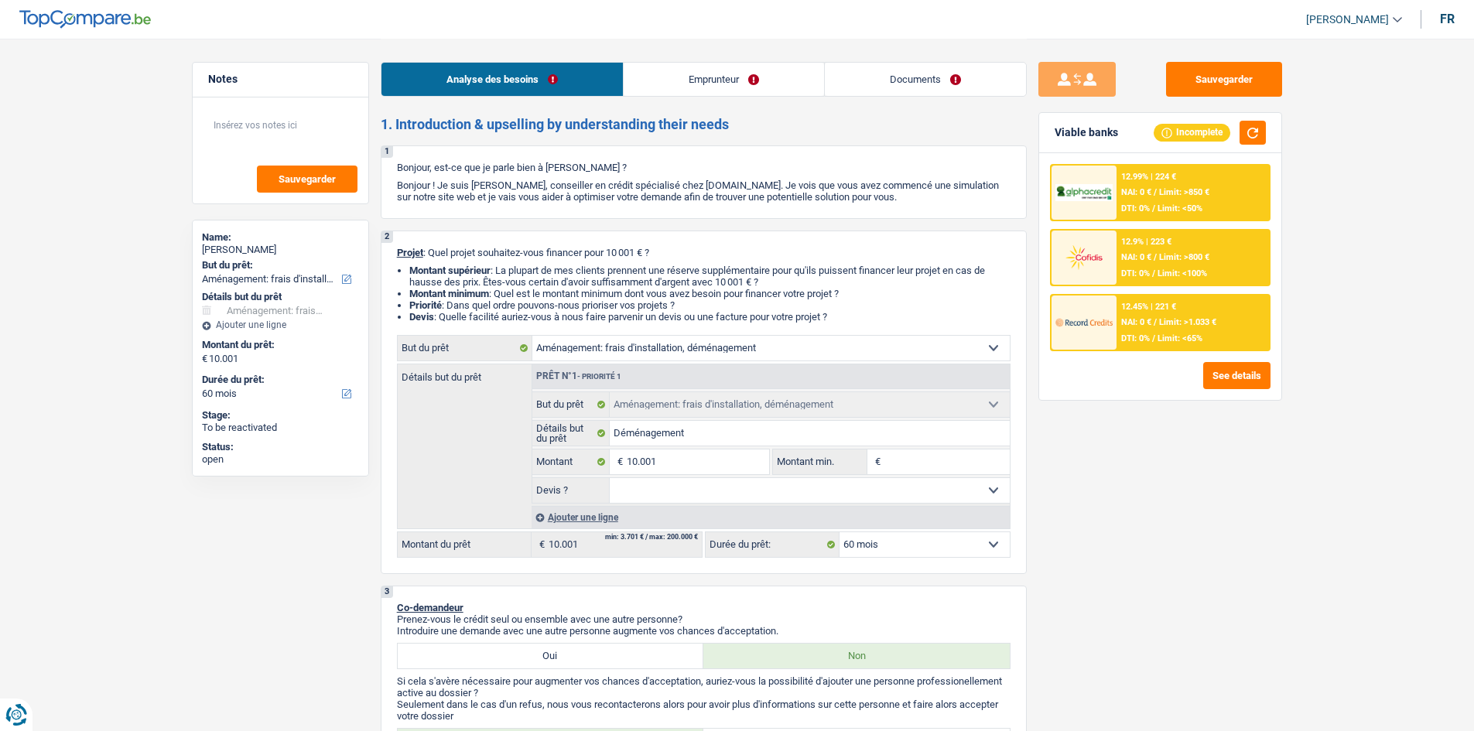
click at [674, 485] on select "Oui Non Non répondu Sélectionner une option" at bounding box center [810, 490] width 400 height 25
select select "yes"
click at [610, 478] on select "Oui Non Non répondu Sélectionner une option" at bounding box center [810, 490] width 400 height 25
select select "yes"
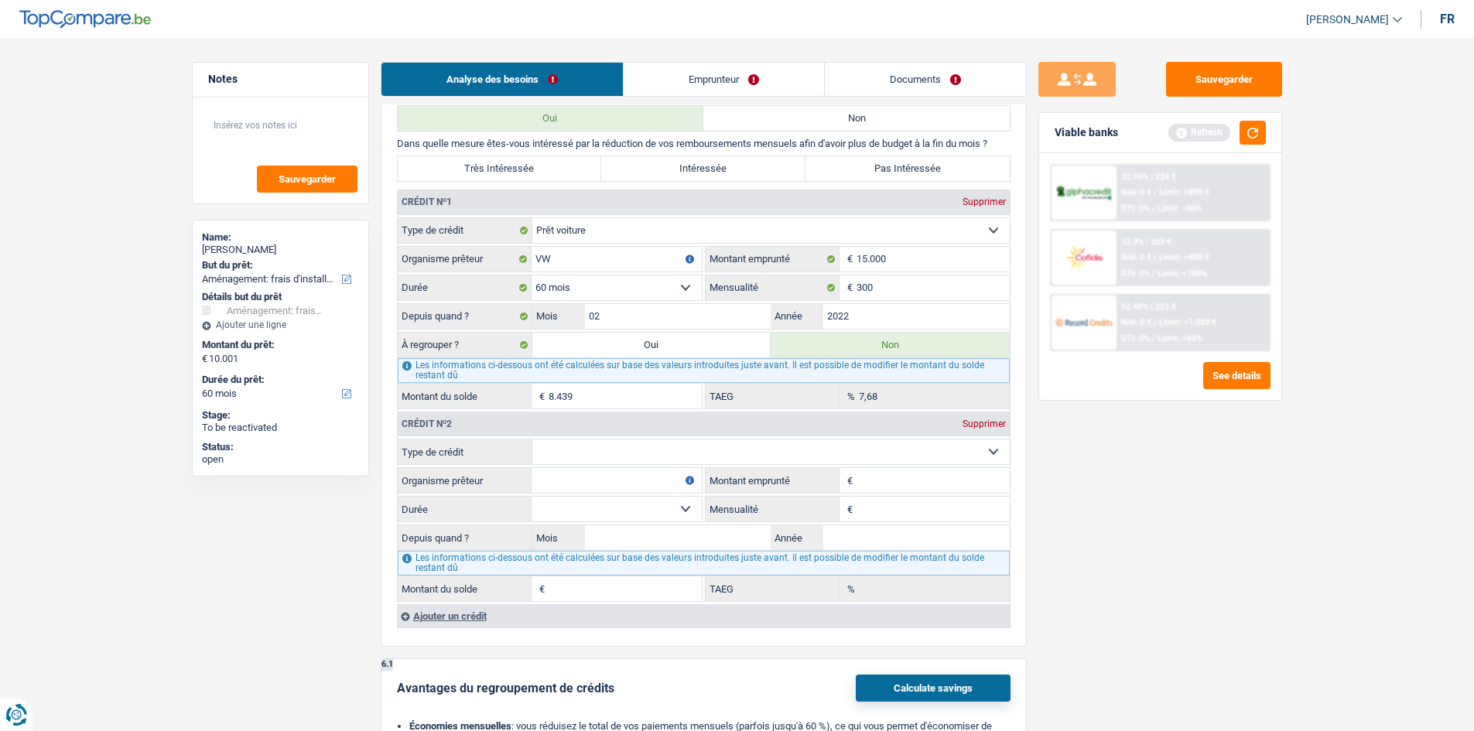
scroll to position [1161, 0]
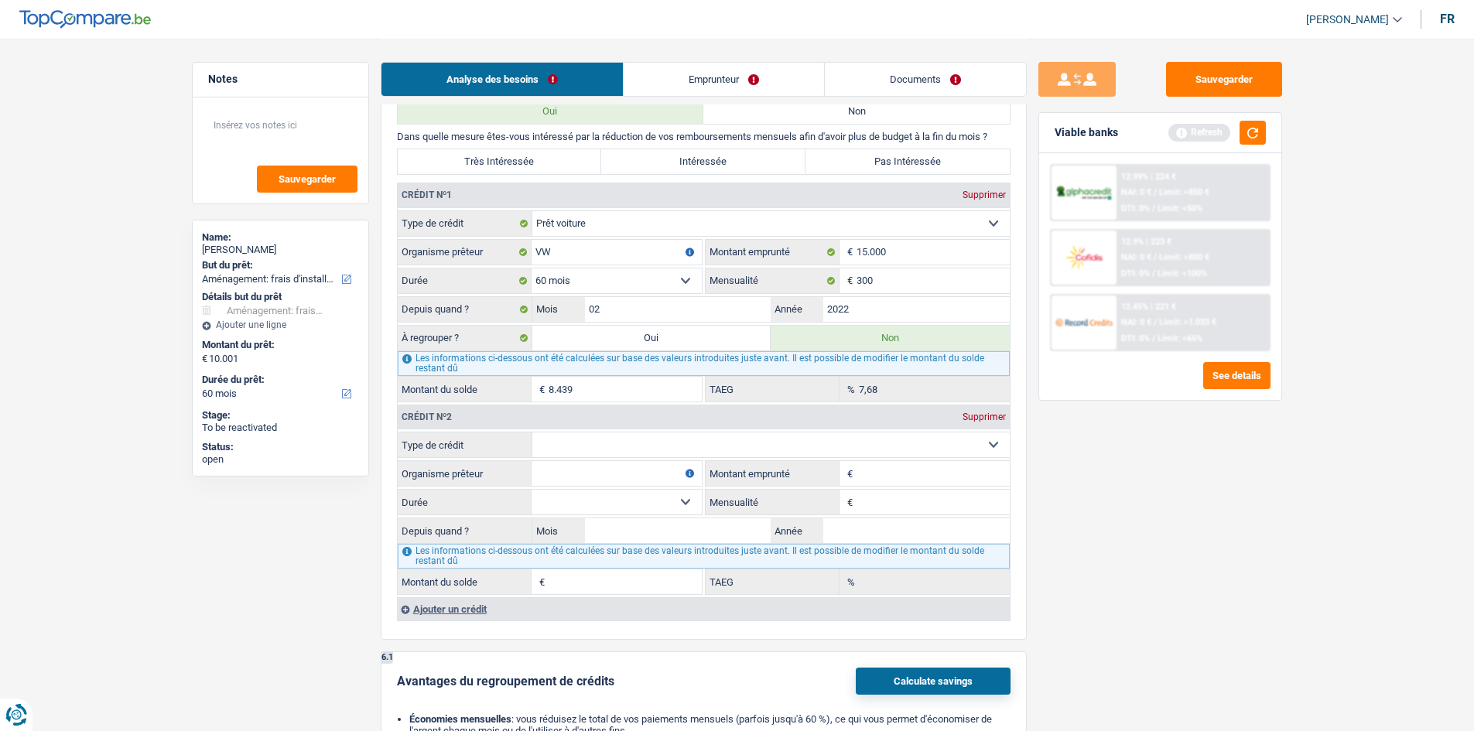
click at [700, 440] on select "Carte ou ouverture de crédit Prêt hypothécaire Vente à tempérament Prêt à tempé…" at bounding box center [770, 445] width 477 height 25
select select "personalLoan"
type input "0"
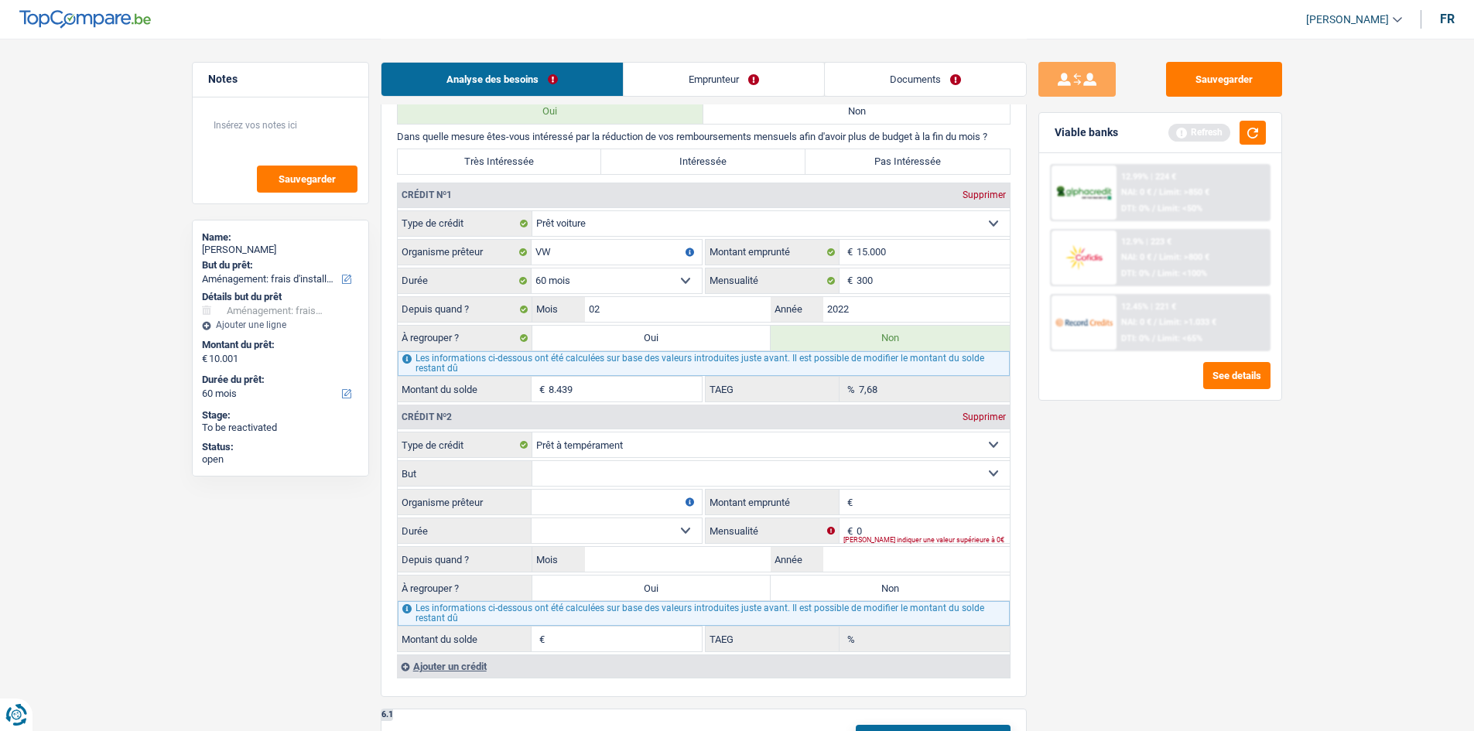
click at [925, 494] on input "Montant emprunté" at bounding box center [933, 502] width 153 height 25
click at [936, 498] on input "12.000" at bounding box center [933, 502] width 153 height 25
type input "1"
type input "10.001"
click at [949, 544] on fieldset "Carte ou ouverture de crédit Prêt hypothécaire Vente à tempérament Prêt à tempé…" at bounding box center [704, 542] width 612 height 221
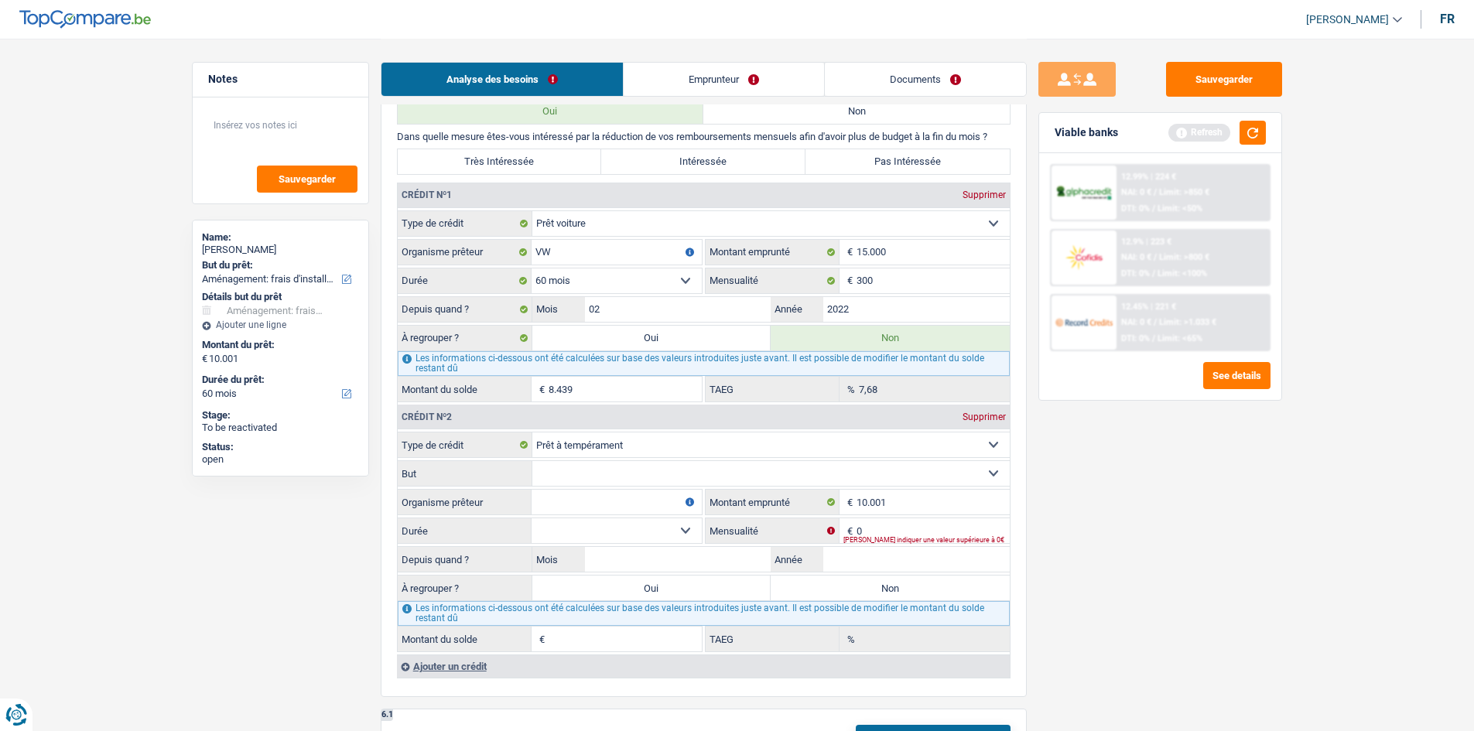
click at [955, 537] on div "Veuillez indiquer une valeur supérieure à 0€" at bounding box center [926, 540] width 166 height 6
click at [961, 538] on div "Veuillez indiquer une valeur supérieure à 0€" at bounding box center [926, 540] width 166 height 6
click at [949, 522] on input "0" at bounding box center [933, 530] width 153 height 25
type input "214"
click at [927, 558] on input "Année" at bounding box center [916, 559] width 186 height 25
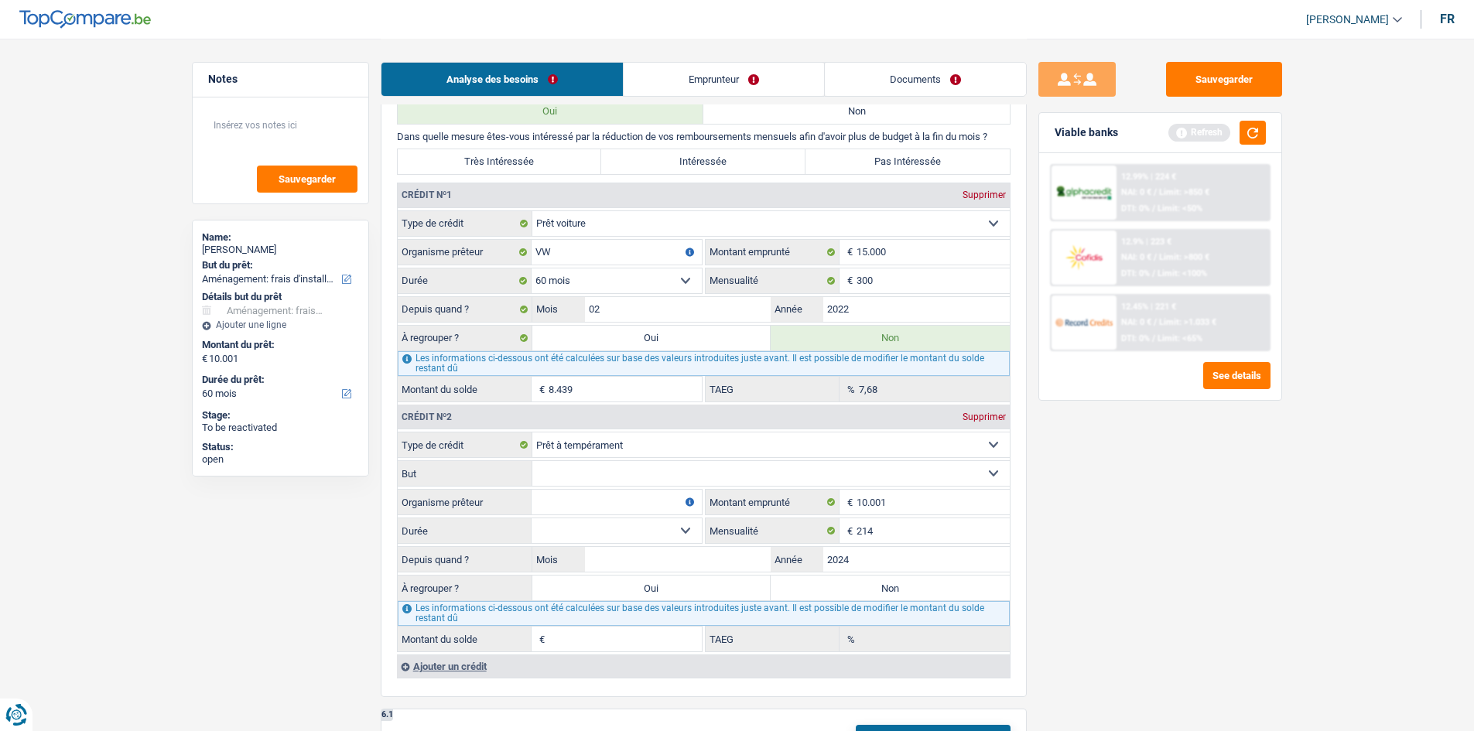
type input "2024"
click at [685, 561] on input "Mois" at bounding box center [678, 559] width 186 height 25
type input "7"
click at [645, 531] on select "12 mois 18 mois 24 mois 30 mois 36 mois 42 mois 48 mois 60 mois Sélectionner un…" at bounding box center [617, 530] width 170 height 25
select select "60"
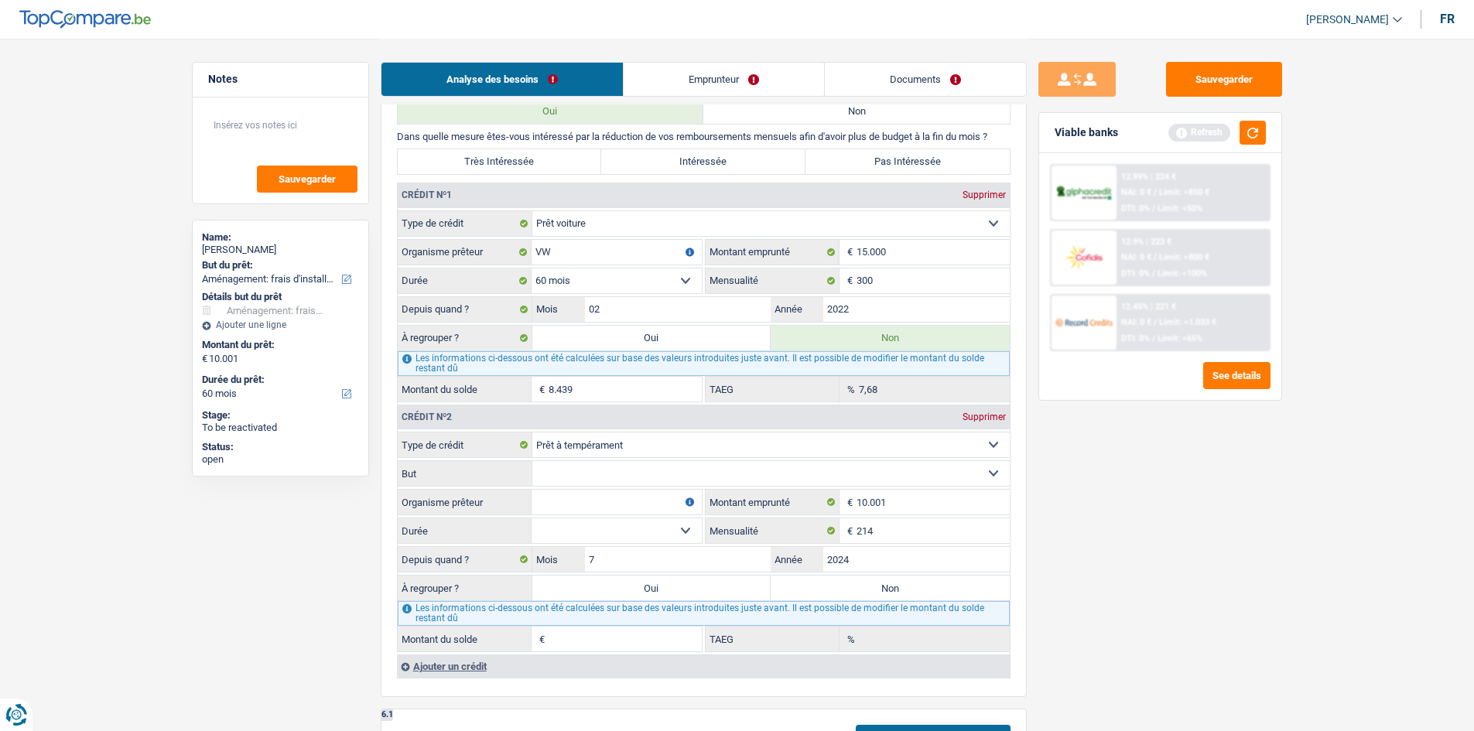
click at [532, 518] on select "12 mois 18 mois 24 mois 30 mois 36 mois 42 mois 48 mois 60 mois Sélectionner un…" at bounding box center [617, 530] width 170 height 25
type input "8.104"
type input "10,81"
click at [604, 503] on input "Organisme prêteur" at bounding box center [617, 502] width 170 height 25
type input "Alpha credit"
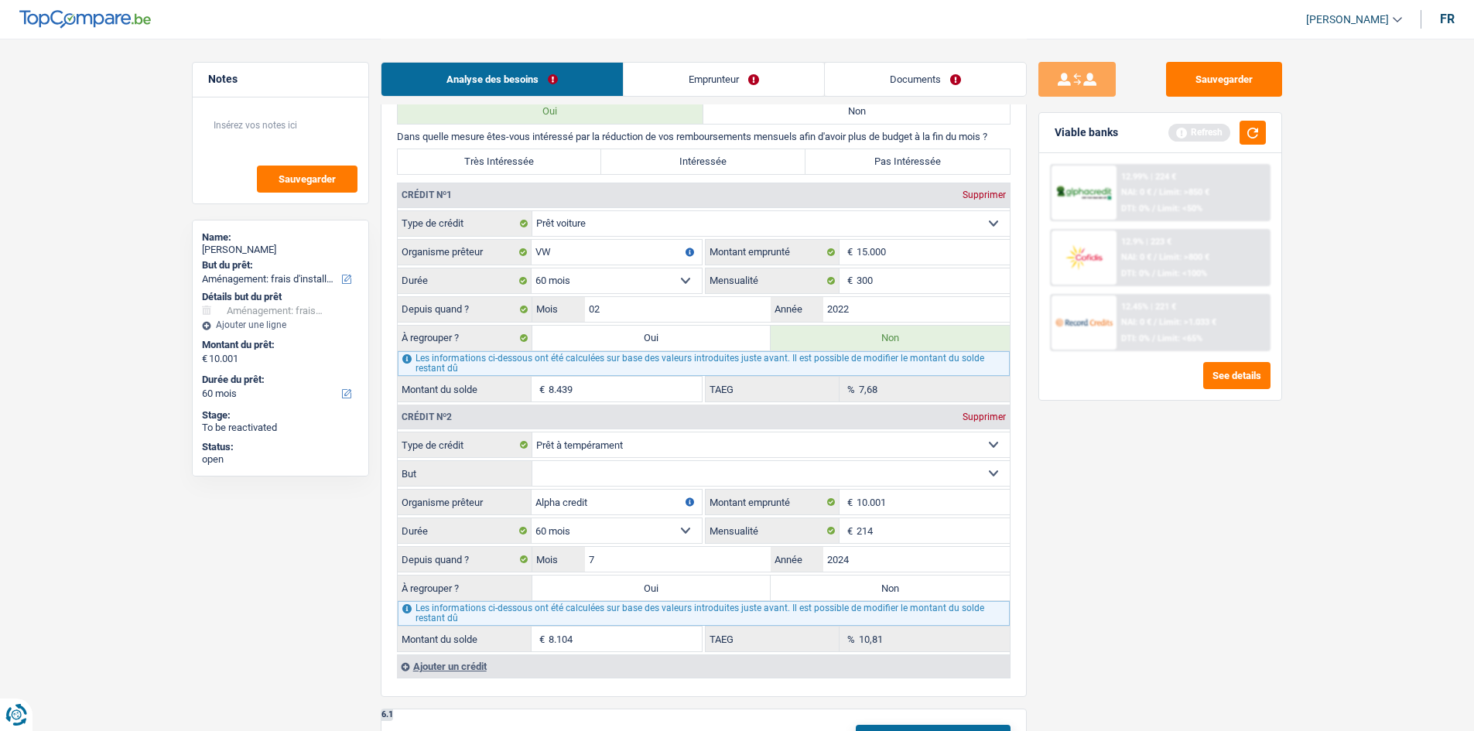
click at [727, 464] on select "Confort maison: meubles, textile, peinture, électroménager, outillage non-profe…" at bounding box center [770, 473] width 477 height 25
select select "other"
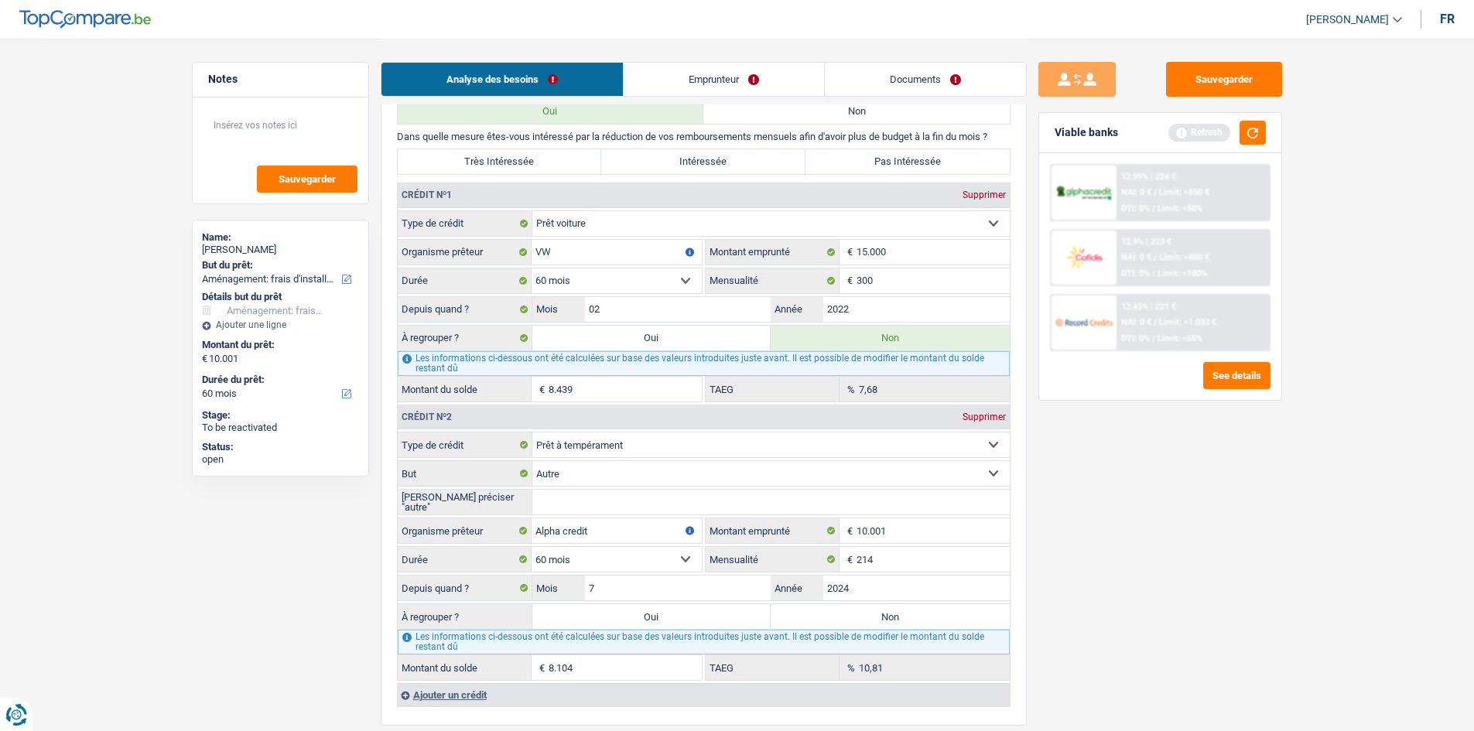
click at [617, 504] on input "[PERSON_NAME] préciser "autre"" at bounding box center [770, 502] width 477 height 25
type input "Personnel"
click at [1228, 592] on div "Sauvegarder Viable banks Refresh 12.99% | 224 € NAI: 0 € / Limit: >850 € DTI: 0…" at bounding box center [1160, 384] width 267 height 645
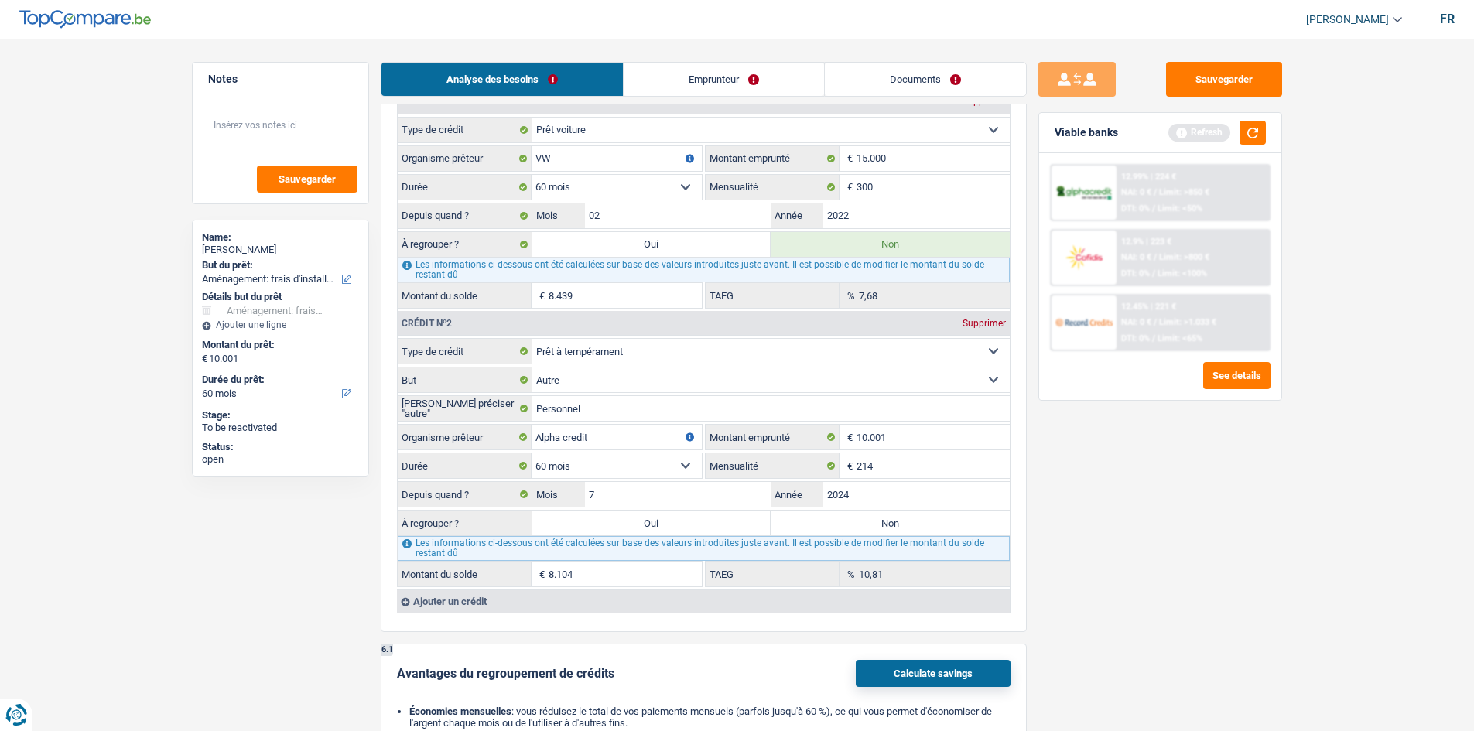
scroll to position [1393, 0]
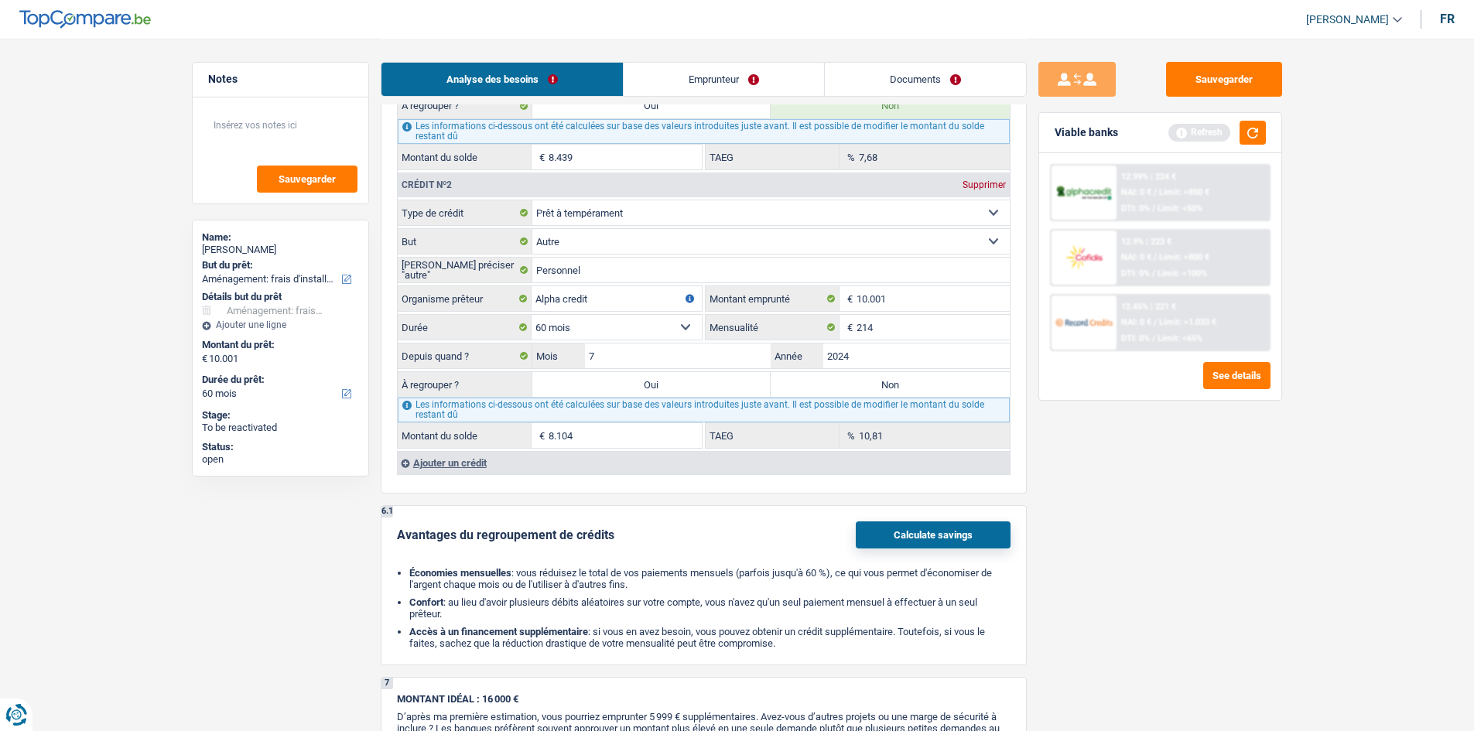
click at [458, 465] on div "Ajouter un crédit" at bounding box center [703, 462] width 613 height 23
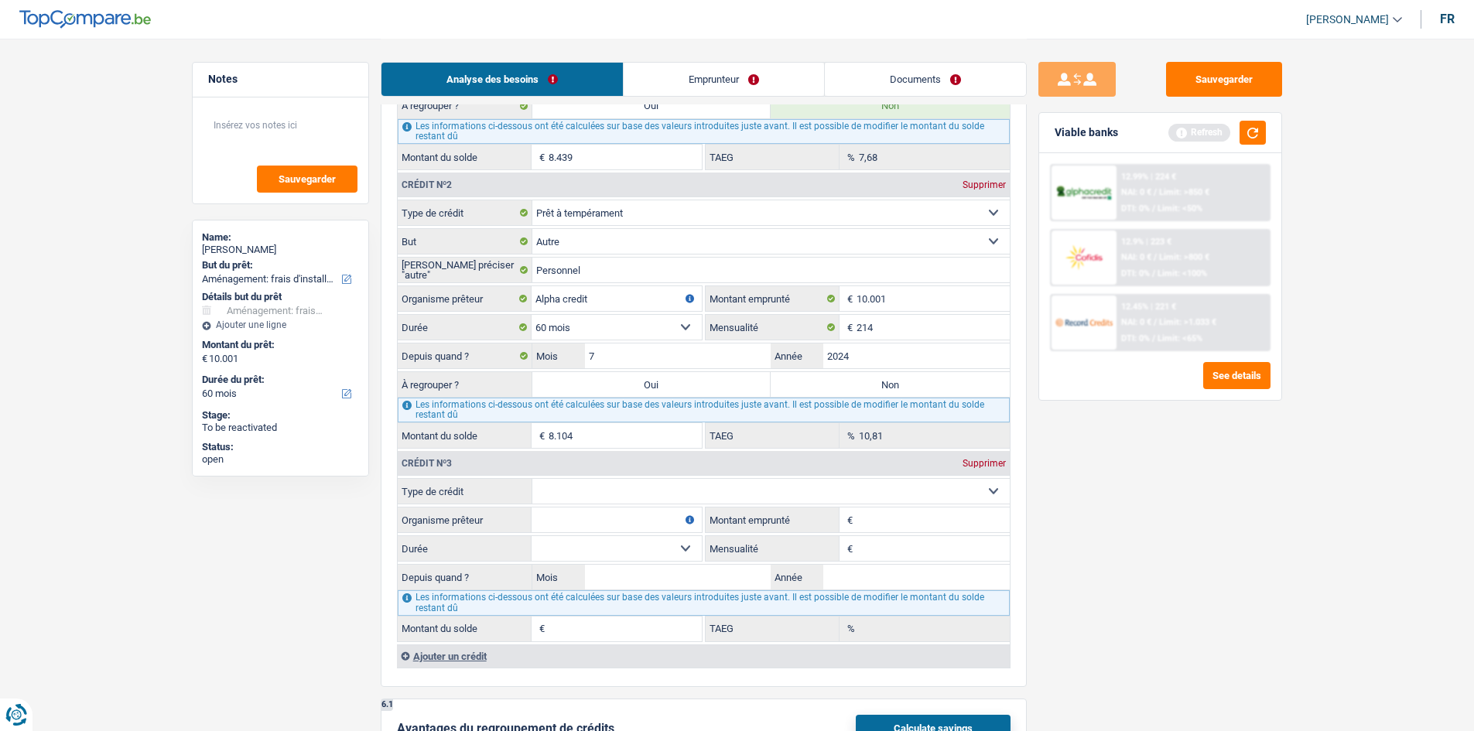
drag, startPoint x: 569, startPoint y: 488, endPoint x: 570, endPoint y: 501, distance: 13.2
click at [569, 488] on select "Carte ou ouverture de crédit Prêt hypothécaire Vente à tempérament Prêt à tempé…" at bounding box center [770, 491] width 477 height 25
select select "cardOrCredit"
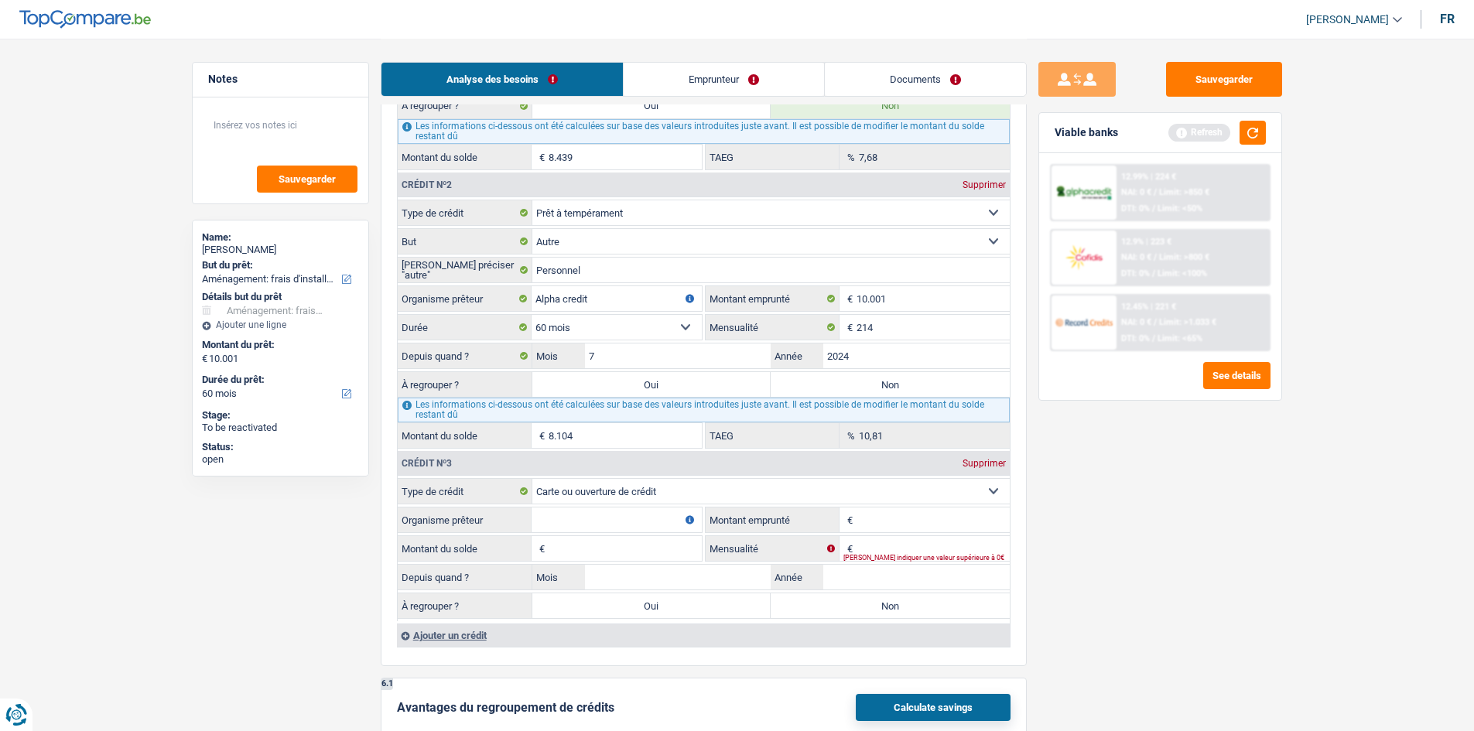
type input "0"
click at [894, 524] on input "Montant emprunté" at bounding box center [933, 520] width 153 height 25
type input "600"
click at [585, 536] on input "Montant du solde" at bounding box center [625, 548] width 153 height 25
click at [595, 527] on input "Organisme prêteur" at bounding box center [617, 520] width 170 height 25
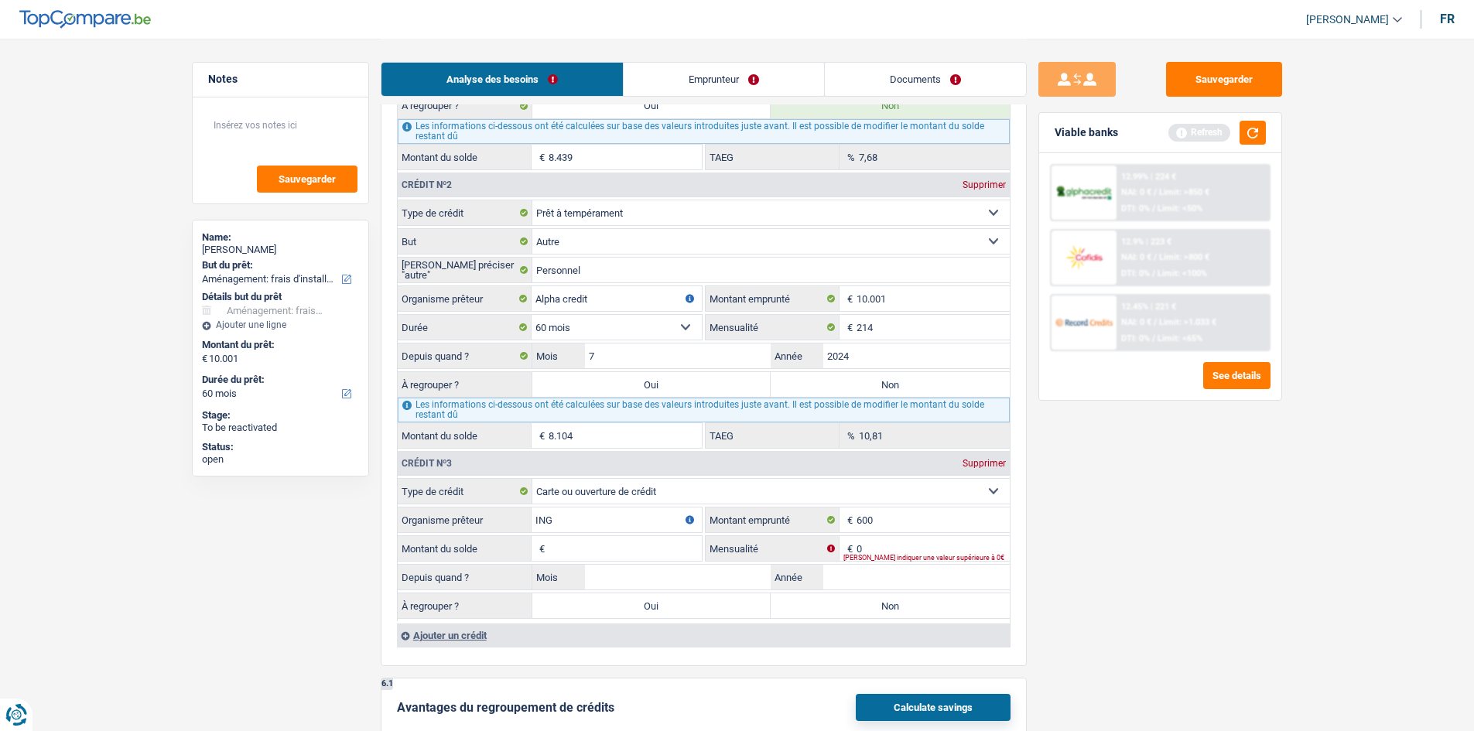
type input "ING"
click at [590, 553] on input "Montant du solde" at bounding box center [625, 548] width 153 height 25
type input "600"
click at [874, 577] on input "Année" at bounding box center [916, 577] width 186 height 25
type input "2025"
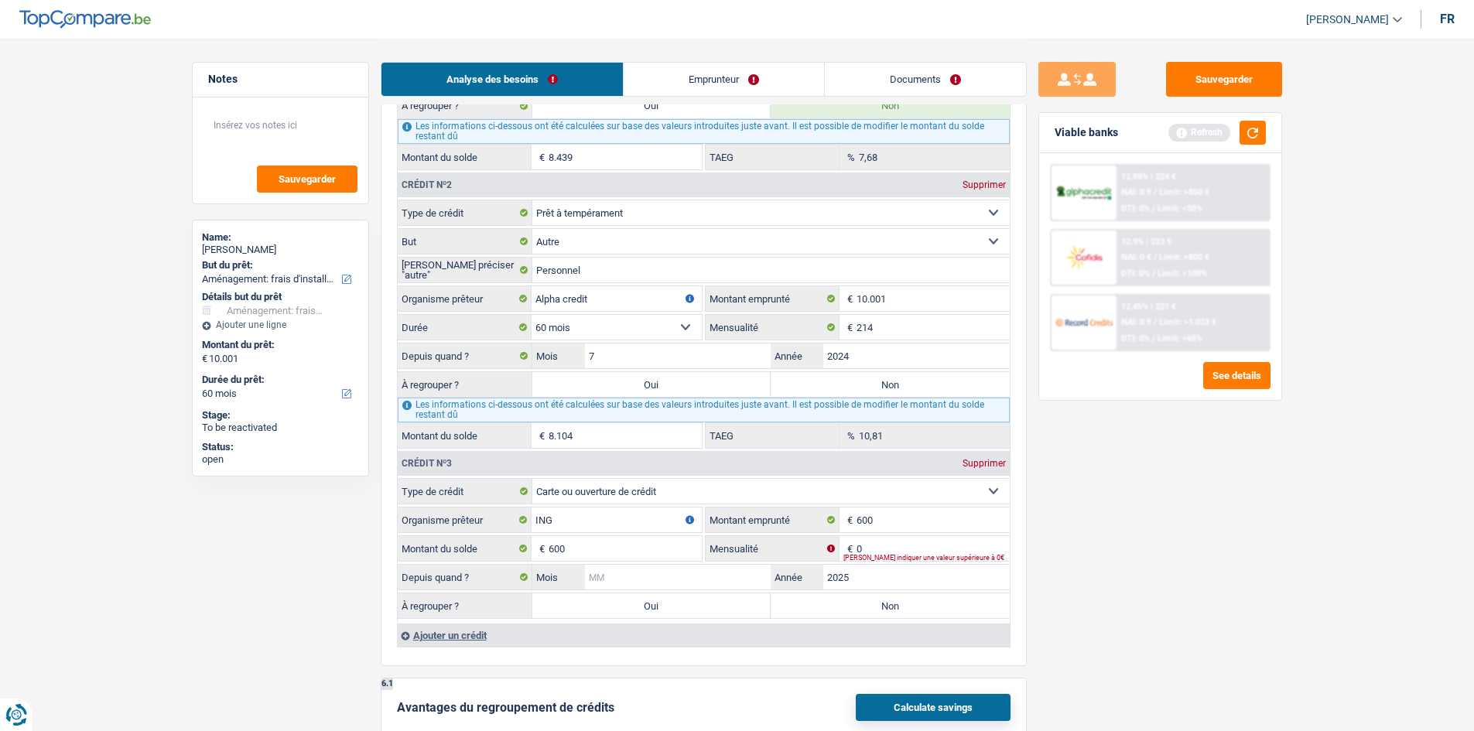
click at [681, 570] on input "Mois" at bounding box center [678, 577] width 186 height 25
type input "8"
click at [902, 577] on input "2025" at bounding box center [916, 577] width 186 height 25
type input "2024"
click at [682, 577] on input "Mois" at bounding box center [678, 577] width 186 height 25
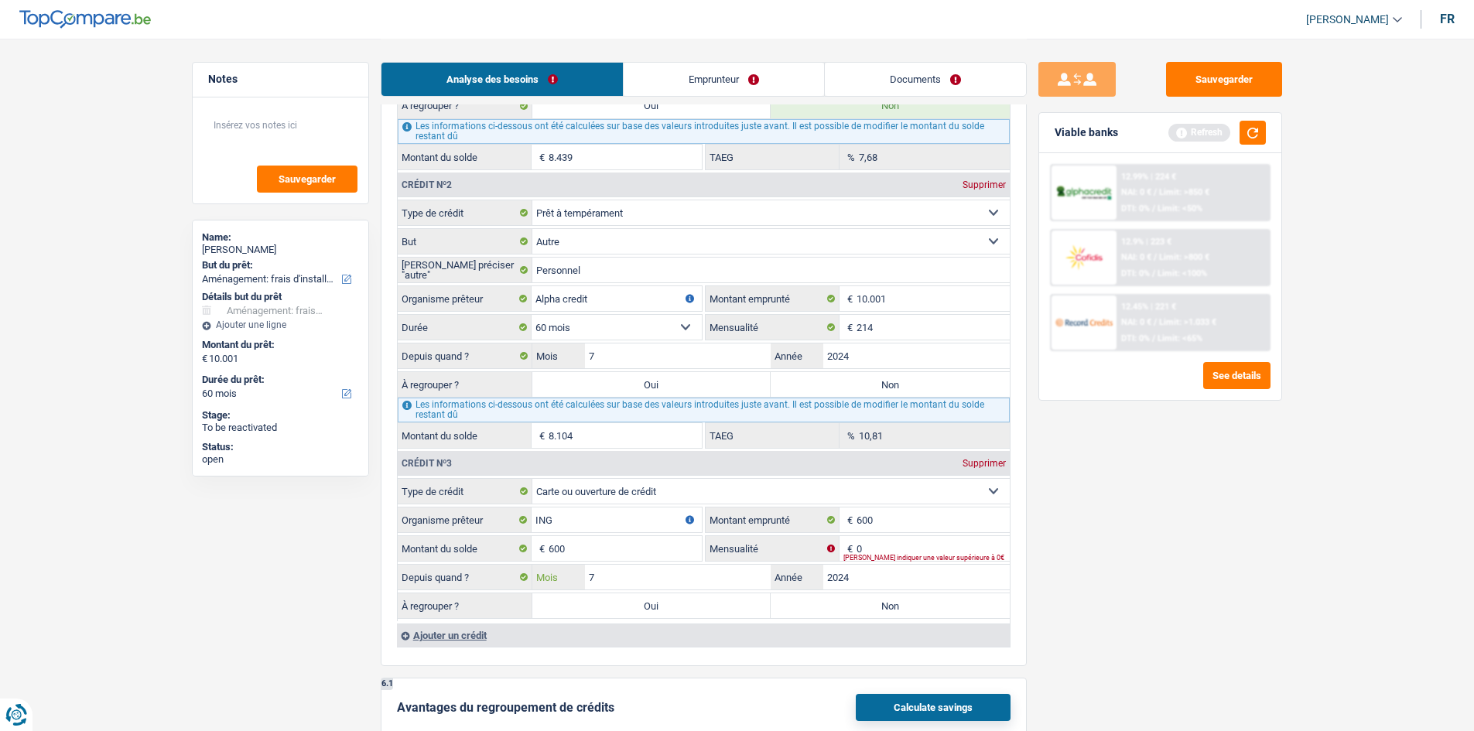
type input "7"
click at [1255, 603] on div "Sauvegarder Viable banks Refresh 12.99% | 224 € NAI: 0 € / Limit: >850 € DTI: 0…" at bounding box center [1160, 384] width 267 height 645
click at [912, 540] on input "0" at bounding box center [933, 548] width 153 height 25
type input "35"
click at [1295, 587] on main "Notes Sauvegarder Name: Mounir Kadiri But du prêt: Confort maison: meubles, tex…" at bounding box center [737, 136] width 1474 height 3059
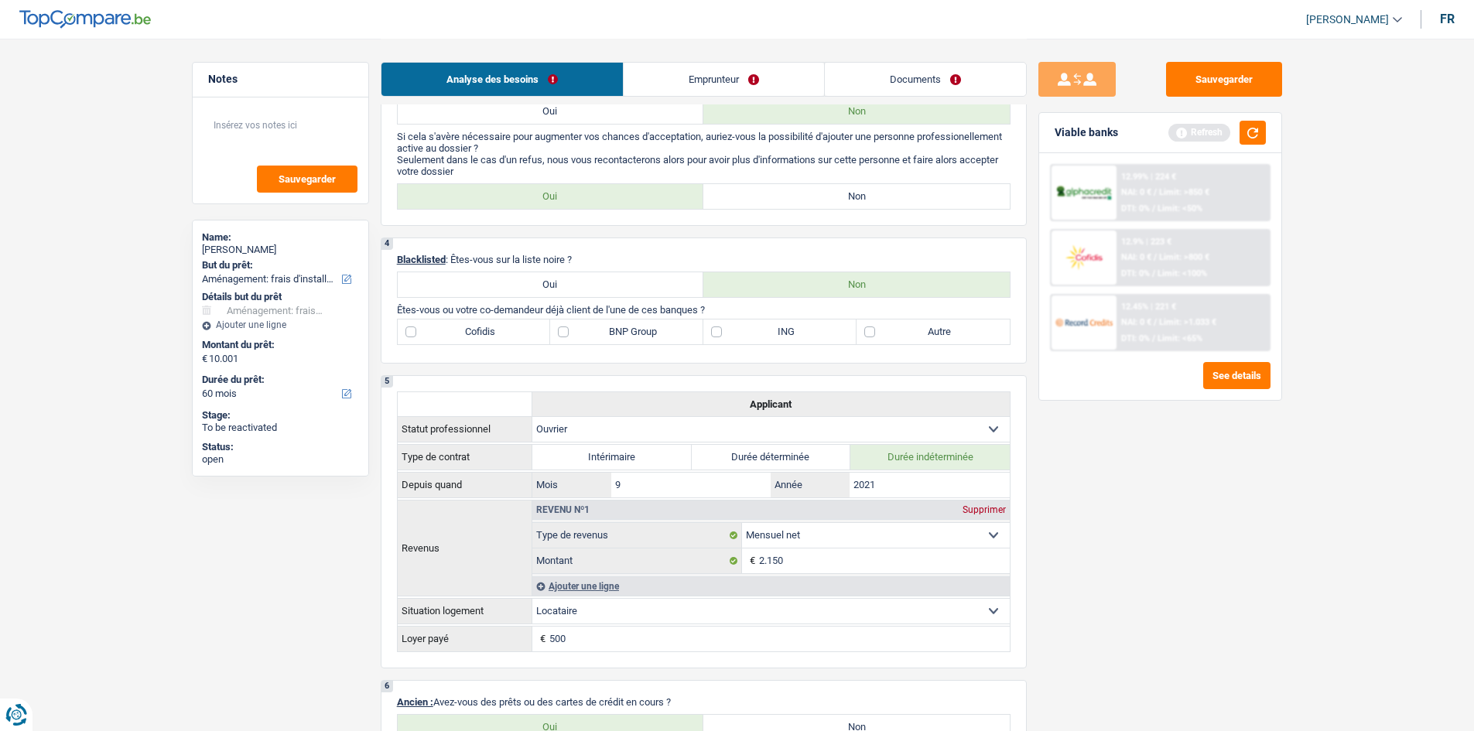
scroll to position [542, 0]
click at [795, 323] on label "ING" at bounding box center [779, 335] width 153 height 25
click at [795, 323] on input "ING" at bounding box center [779, 335] width 153 height 25
checkbox input "true"
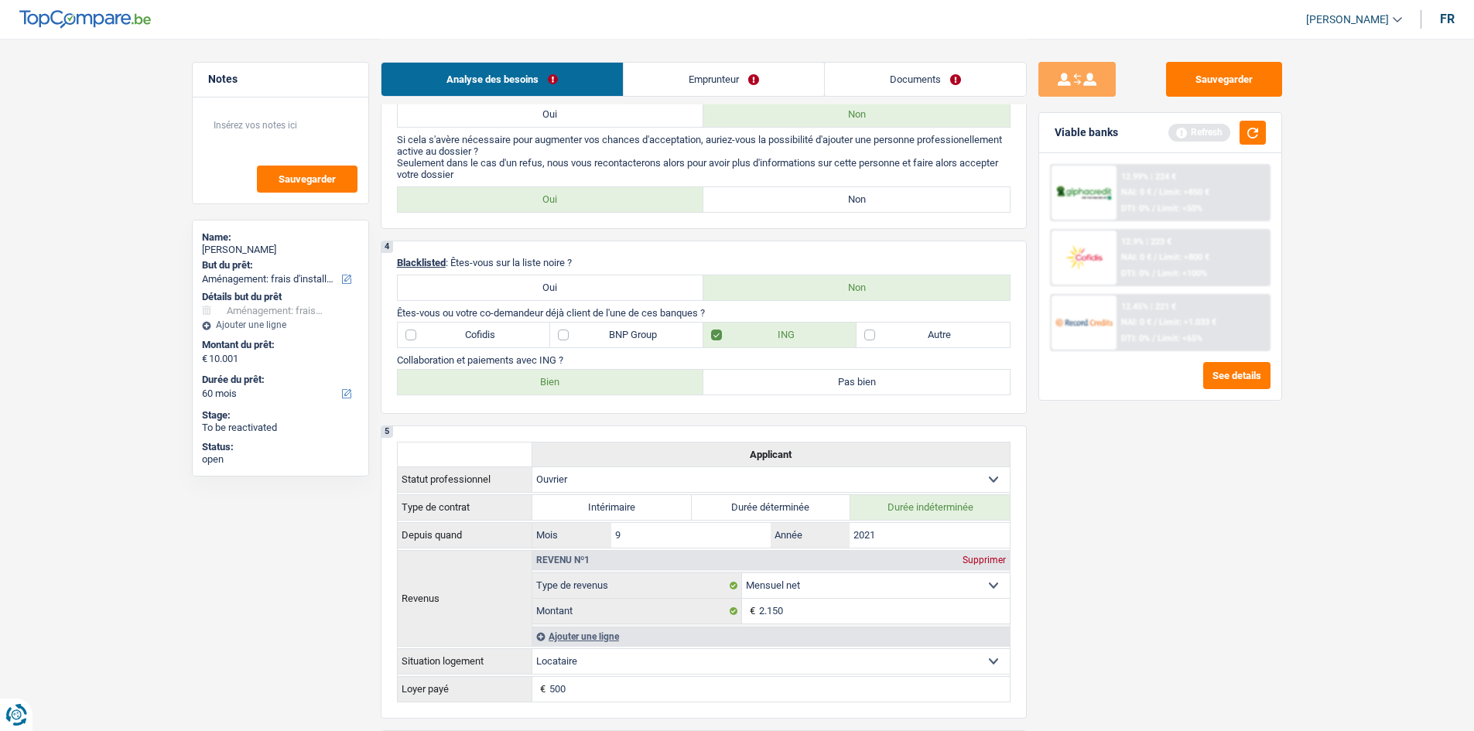
click at [611, 387] on label "Bien" at bounding box center [551, 382] width 306 height 25
click at [611, 387] on input "Bien" at bounding box center [551, 382] width 306 height 25
radio input "true"
click at [639, 322] on div "Cofidis BNP Group ING Autre" at bounding box center [704, 335] width 614 height 26
click at [650, 337] on label "BNP Group" at bounding box center [626, 335] width 153 height 25
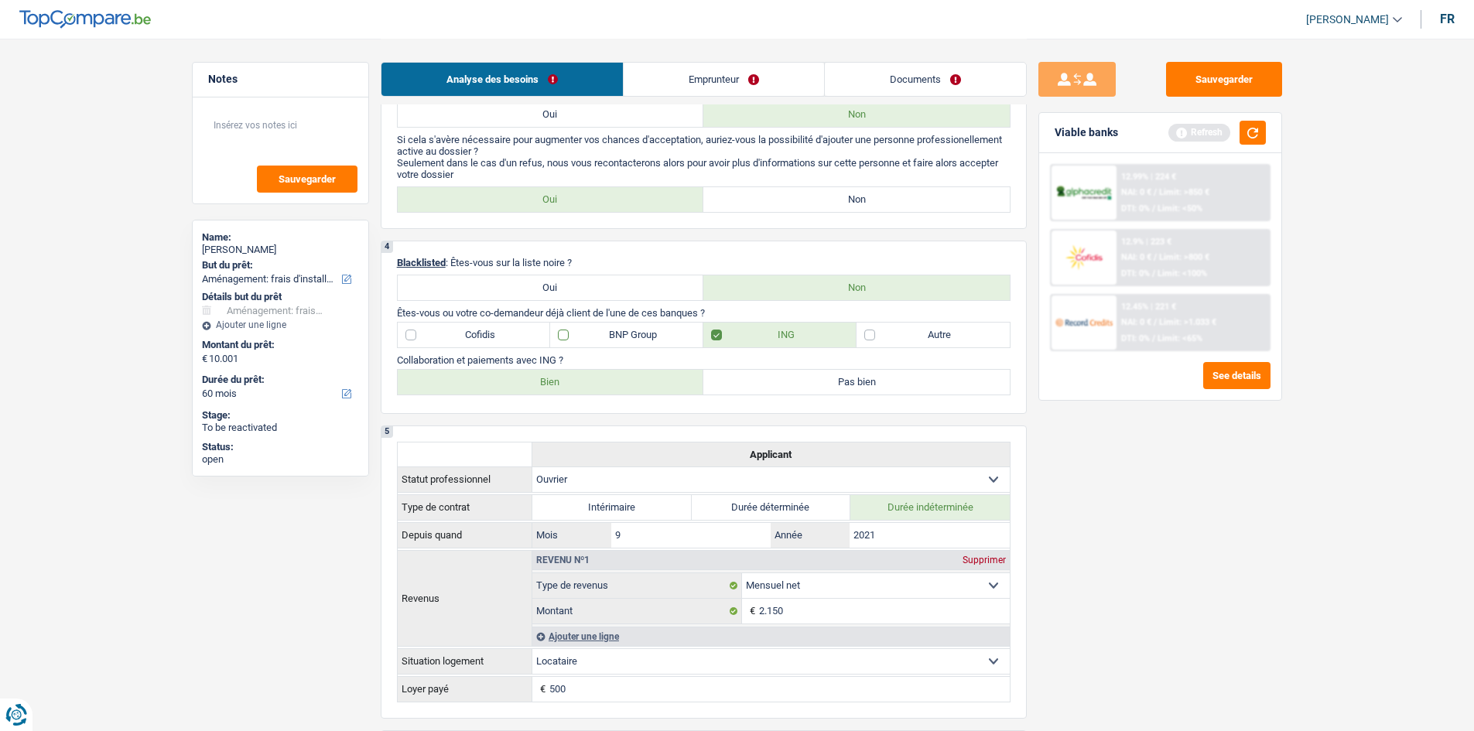
click at [650, 337] on input "BNP Group" at bounding box center [626, 335] width 153 height 25
checkbox input "true"
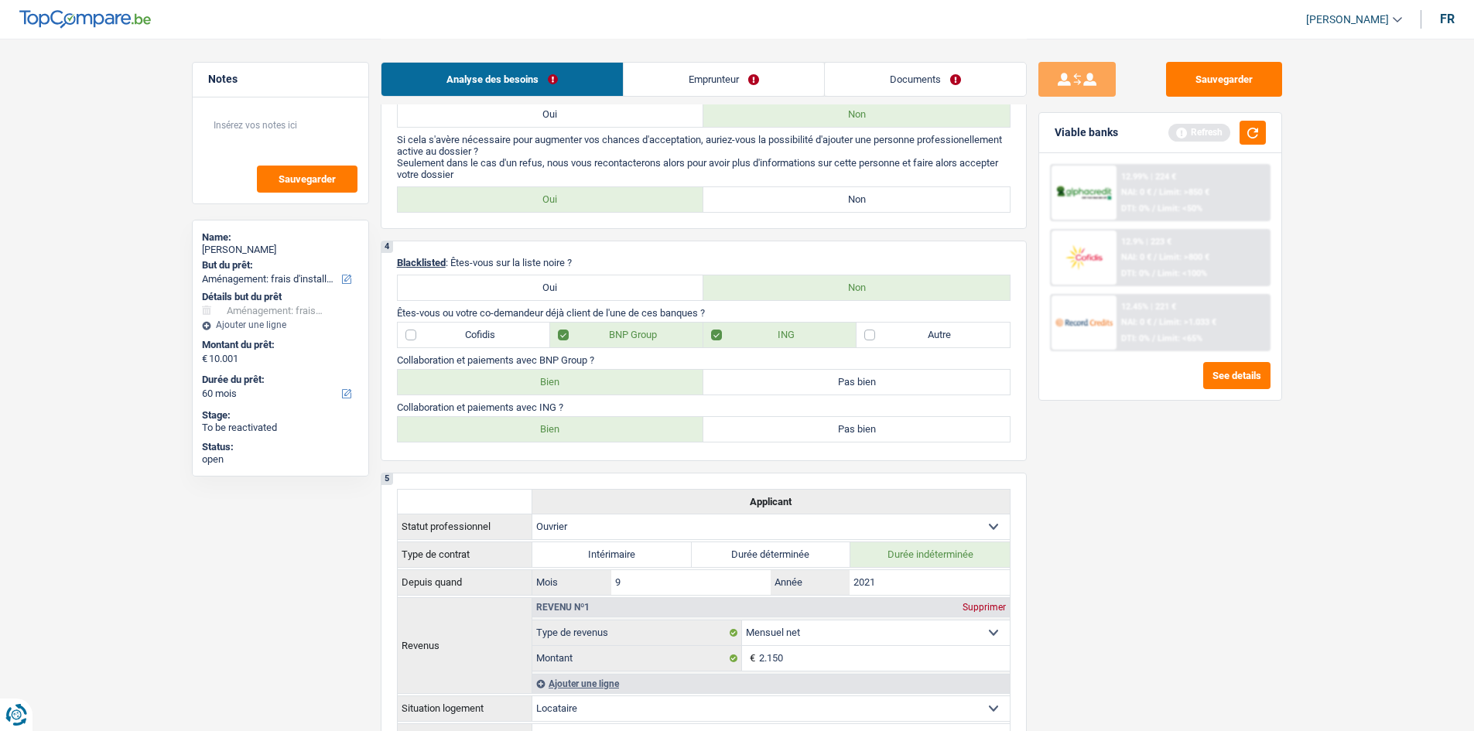
click at [564, 392] on label "Bien" at bounding box center [551, 382] width 306 height 25
click at [564, 392] on input "Bien" at bounding box center [551, 382] width 306 height 25
radio input "true"
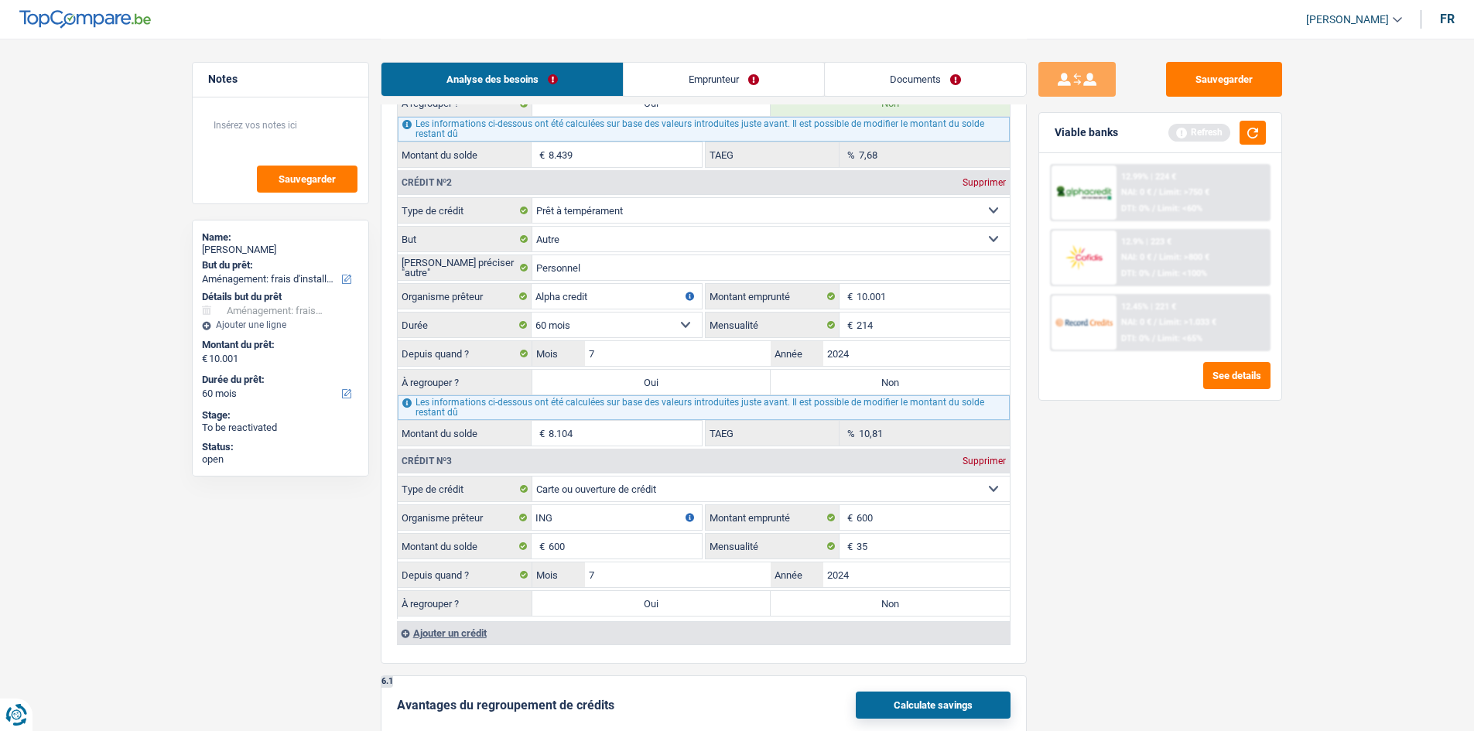
scroll to position [1470, 0]
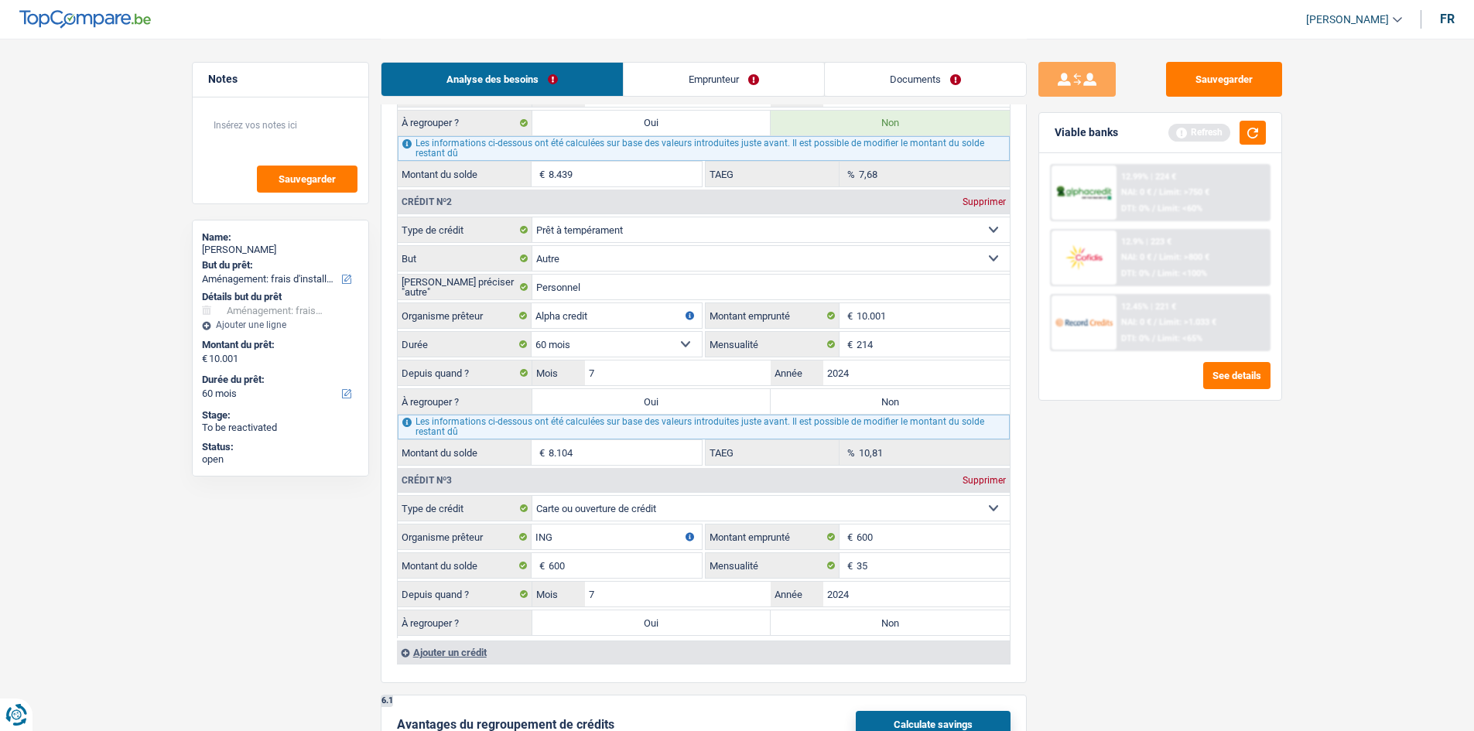
click at [721, 401] on label "Oui" at bounding box center [651, 401] width 239 height 25
click at [721, 401] on input "Oui" at bounding box center [651, 401] width 239 height 25
radio input "true"
type input "18.105"
type input "8.104"
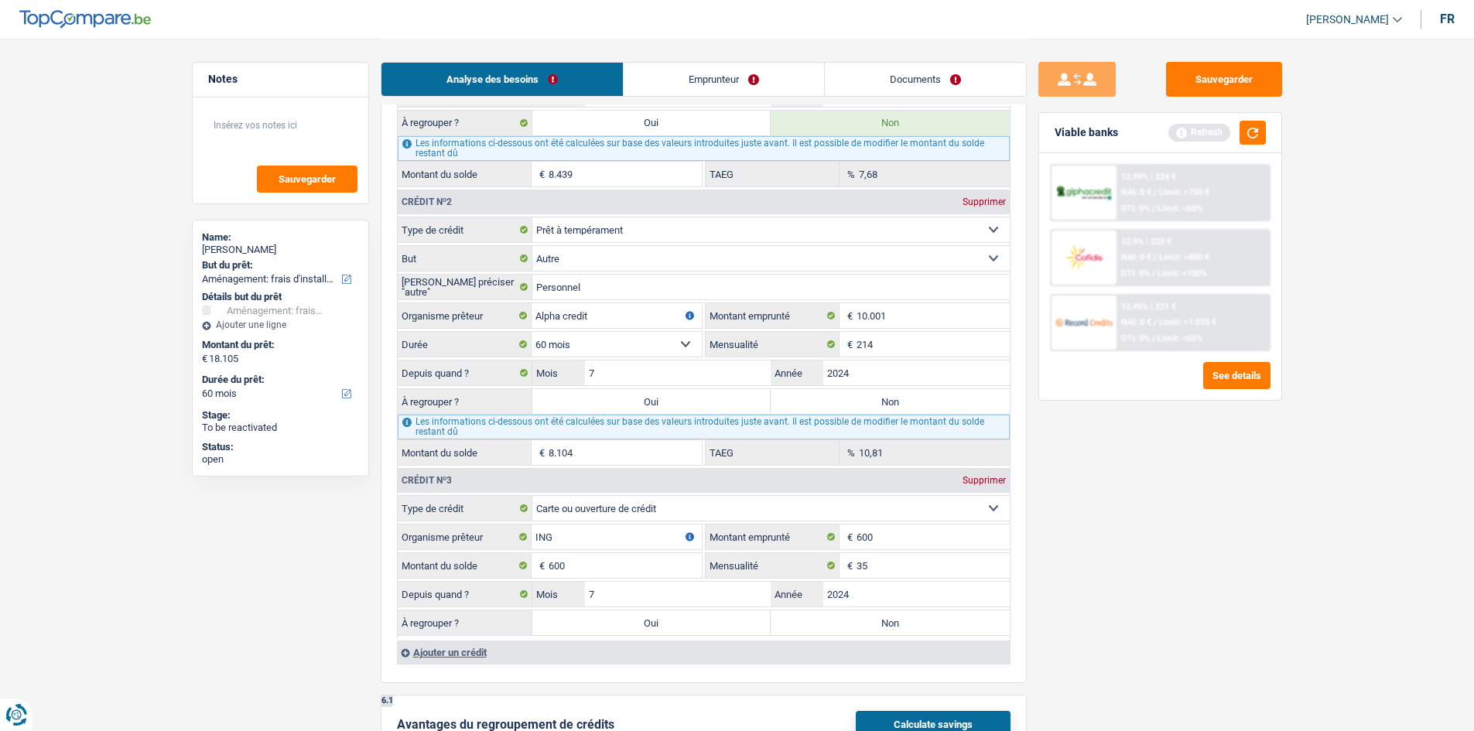
select select
type input "8.104"
select select
select select "refinancing"
select select "84"
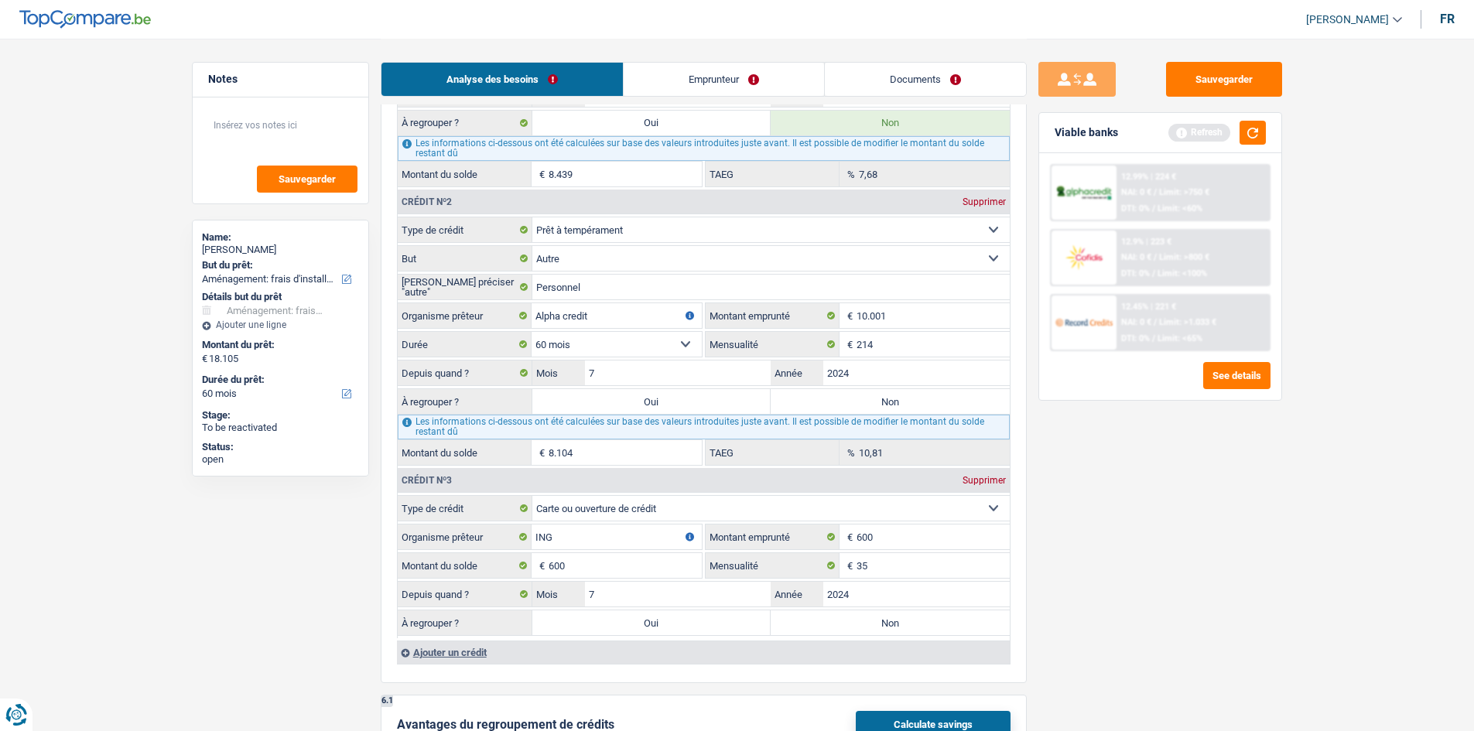
select select "refinancing"
select select "84"
select select "refinancing"
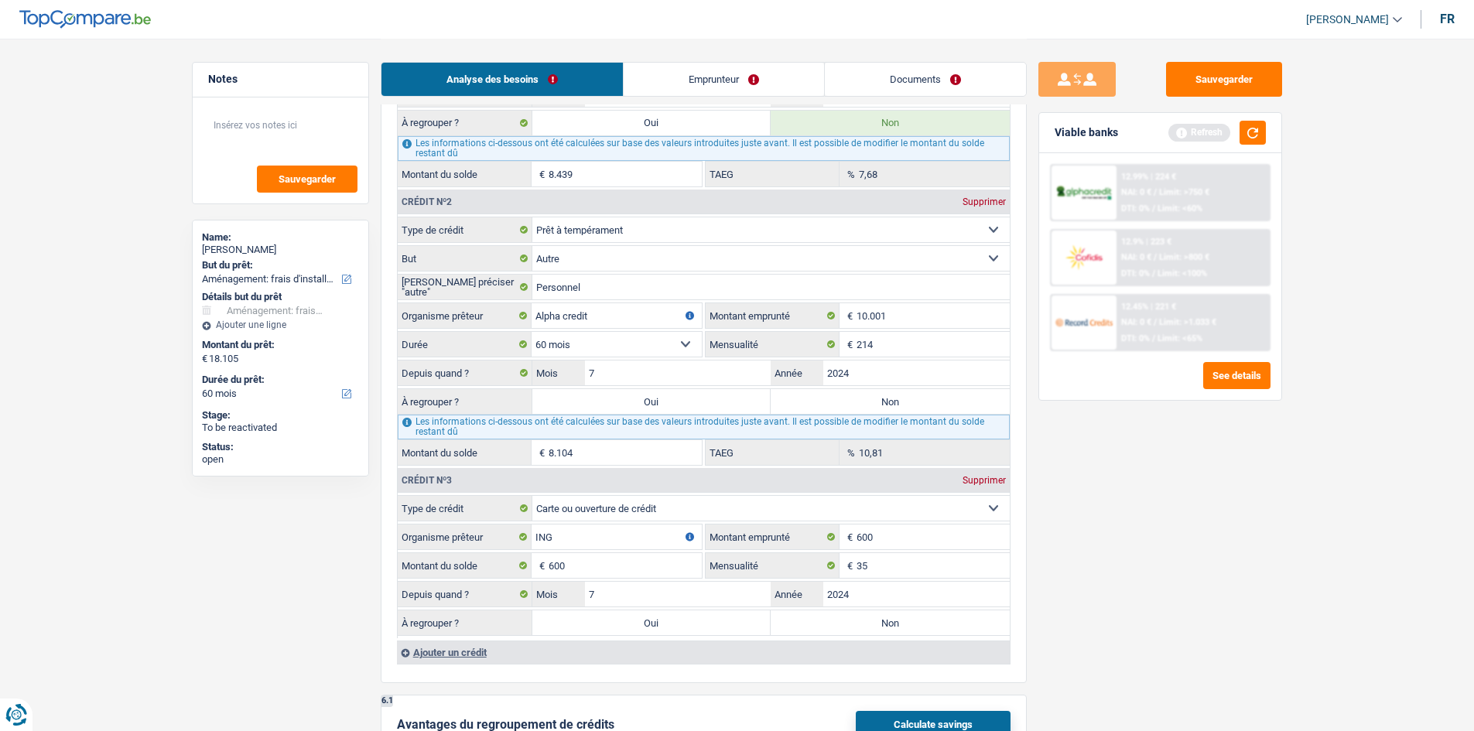
select select "84"
select select "refinancing"
select select "movingOrInstallation"
select select "yes"
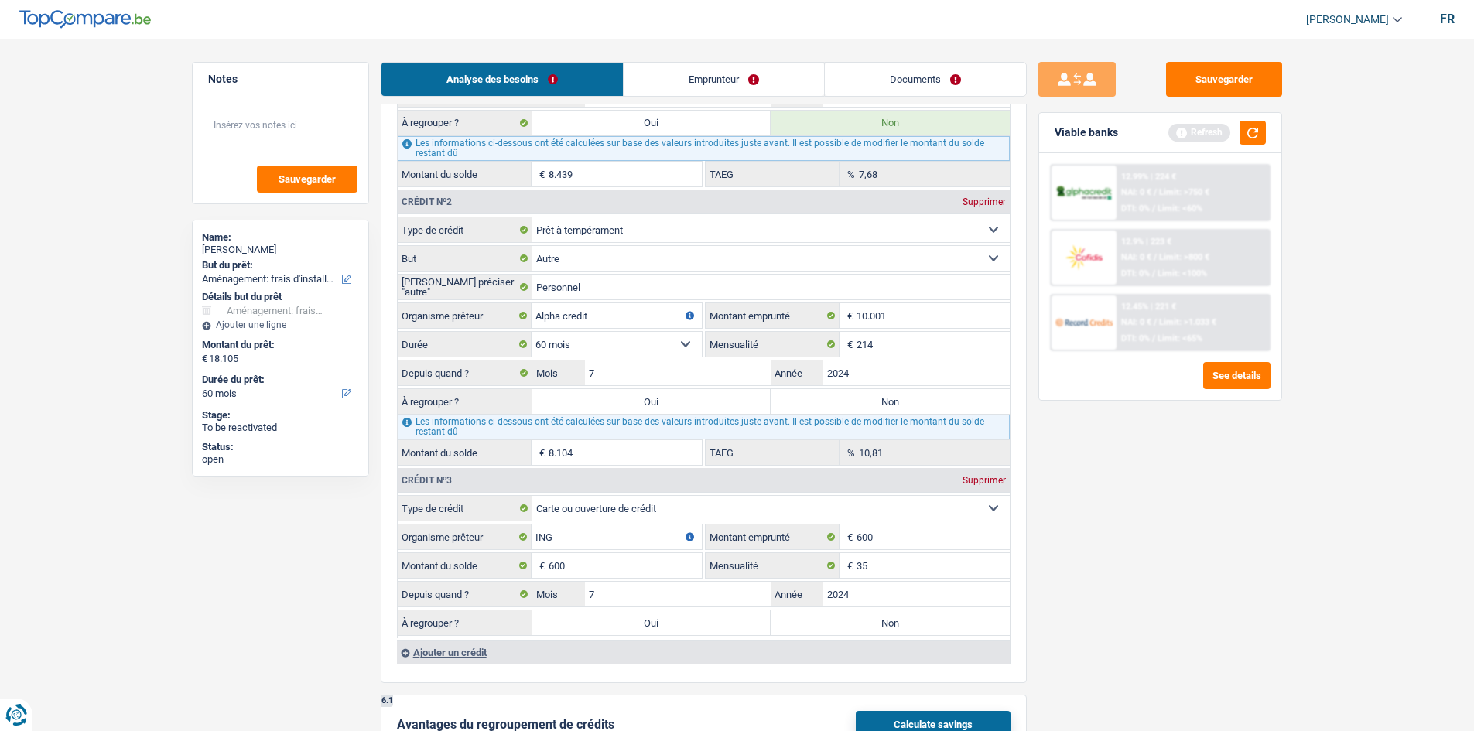
select select "movingOrInstallation"
select select "yes"
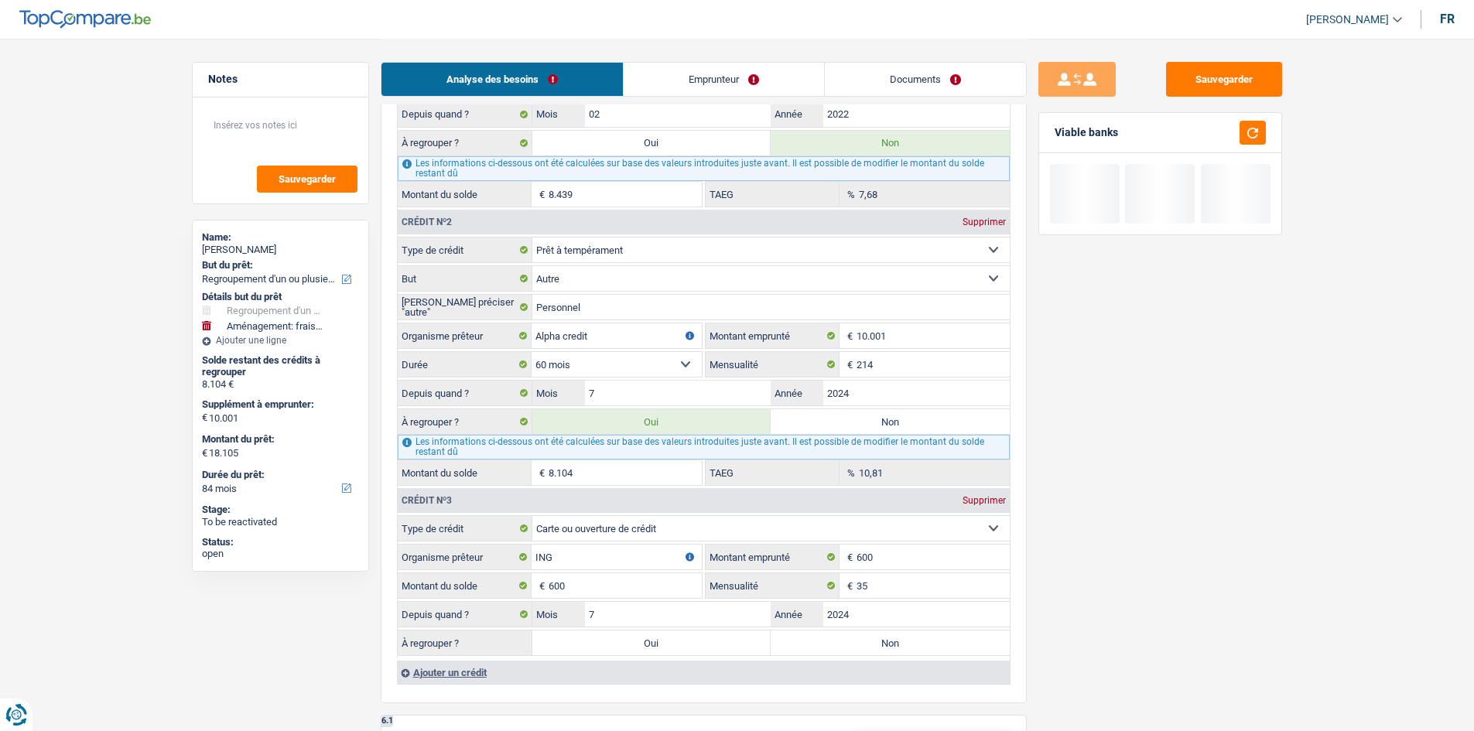
scroll to position [1780, 0]
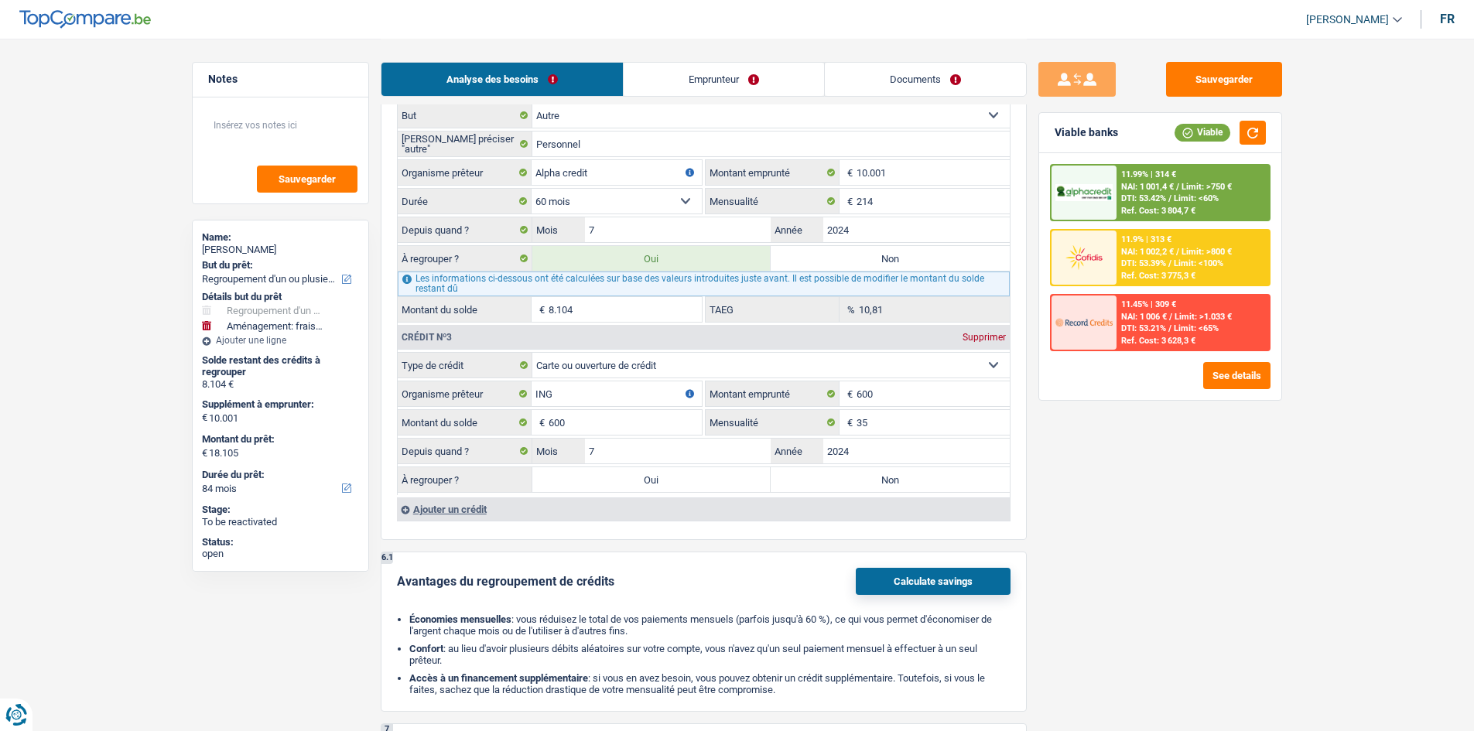
click at [977, 475] on label "Non" at bounding box center [890, 479] width 239 height 25
click at [977, 475] on input "Non" at bounding box center [890, 479] width 239 height 25
radio input "true"
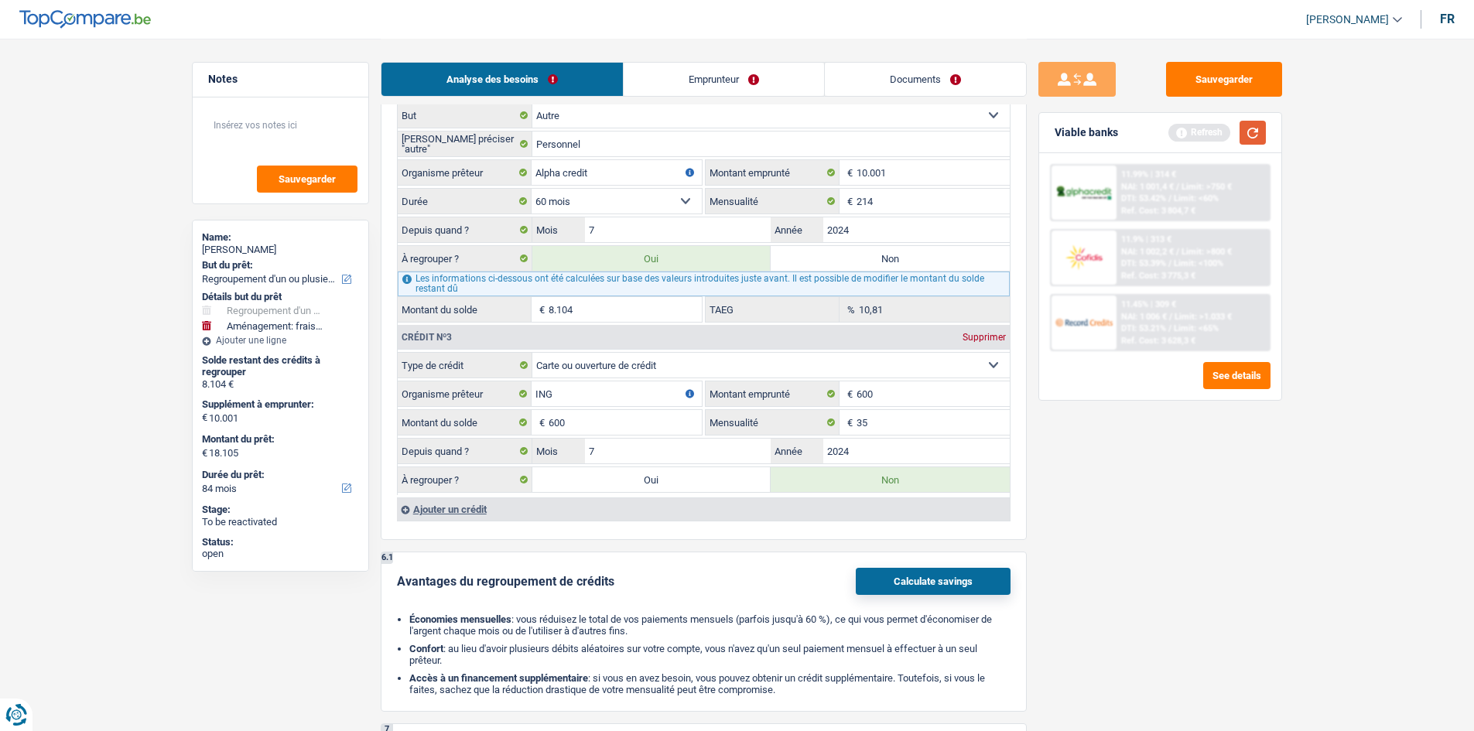
click at [1248, 123] on button "button" at bounding box center [1253, 133] width 26 height 24
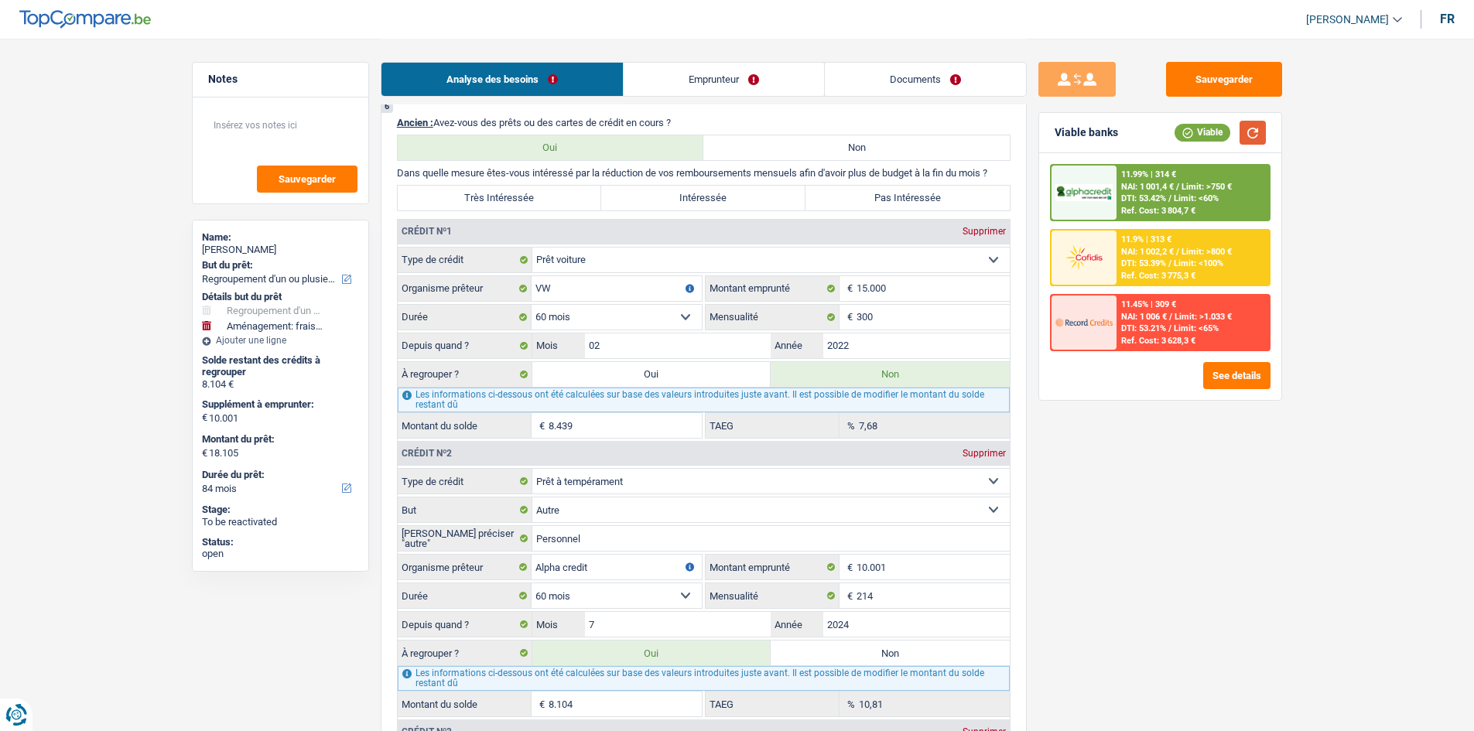
scroll to position [1393, 0]
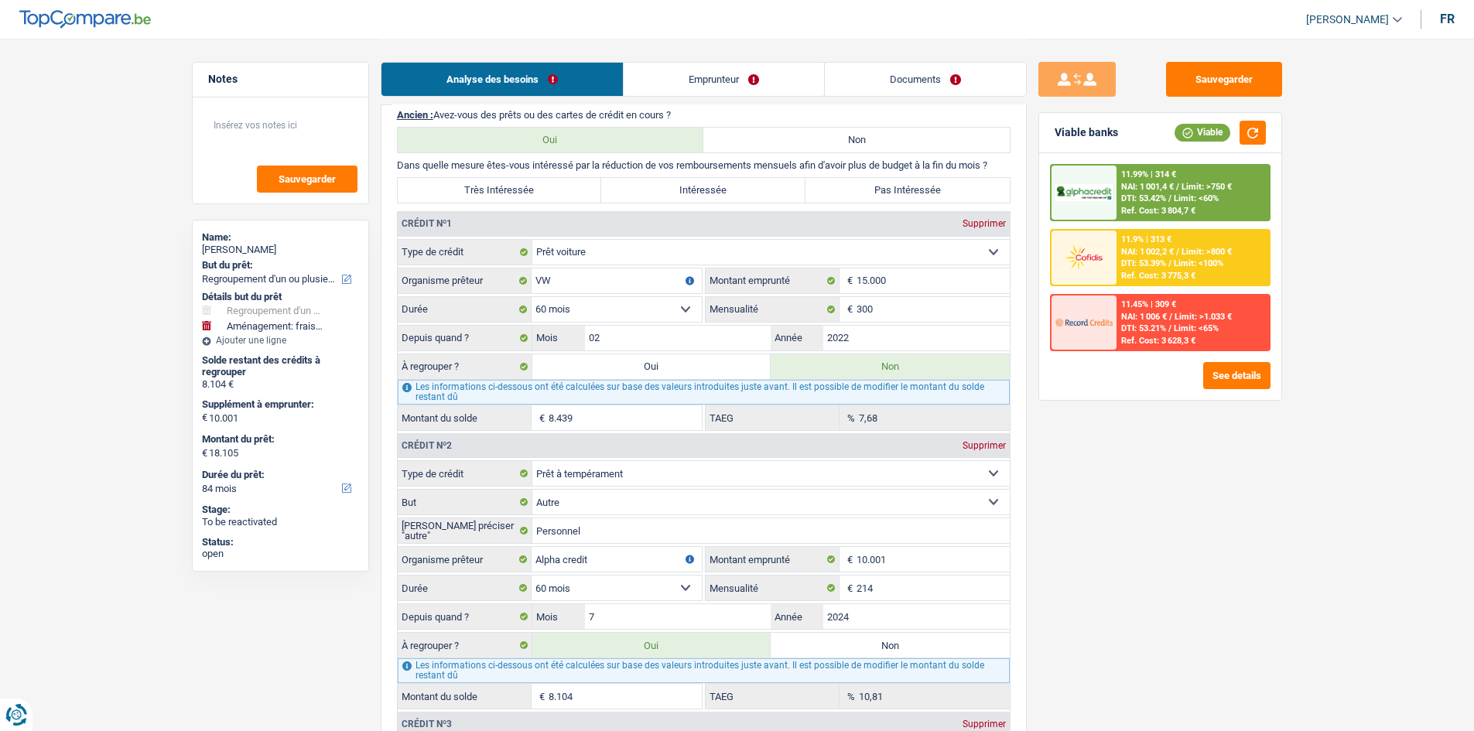
click at [739, 199] on label "Intéressée" at bounding box center [703, 190] width 204 height 25
click at [739, 199] on input "Intéressée" at bounding box center [703, 190] width 204 height 25
radio input "true"
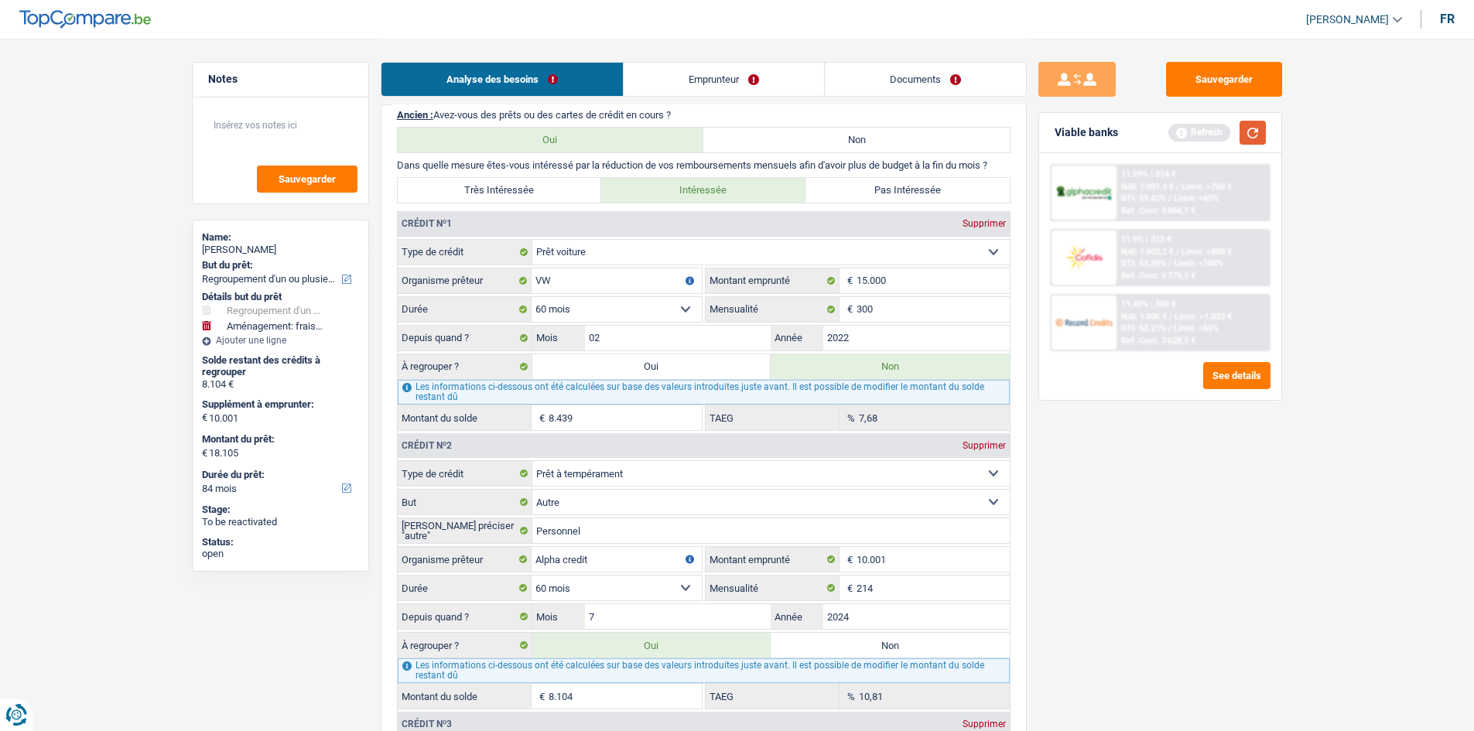
click at [1264, 126] on button "button" at bounding box center [1253, 133] width 26 height 24
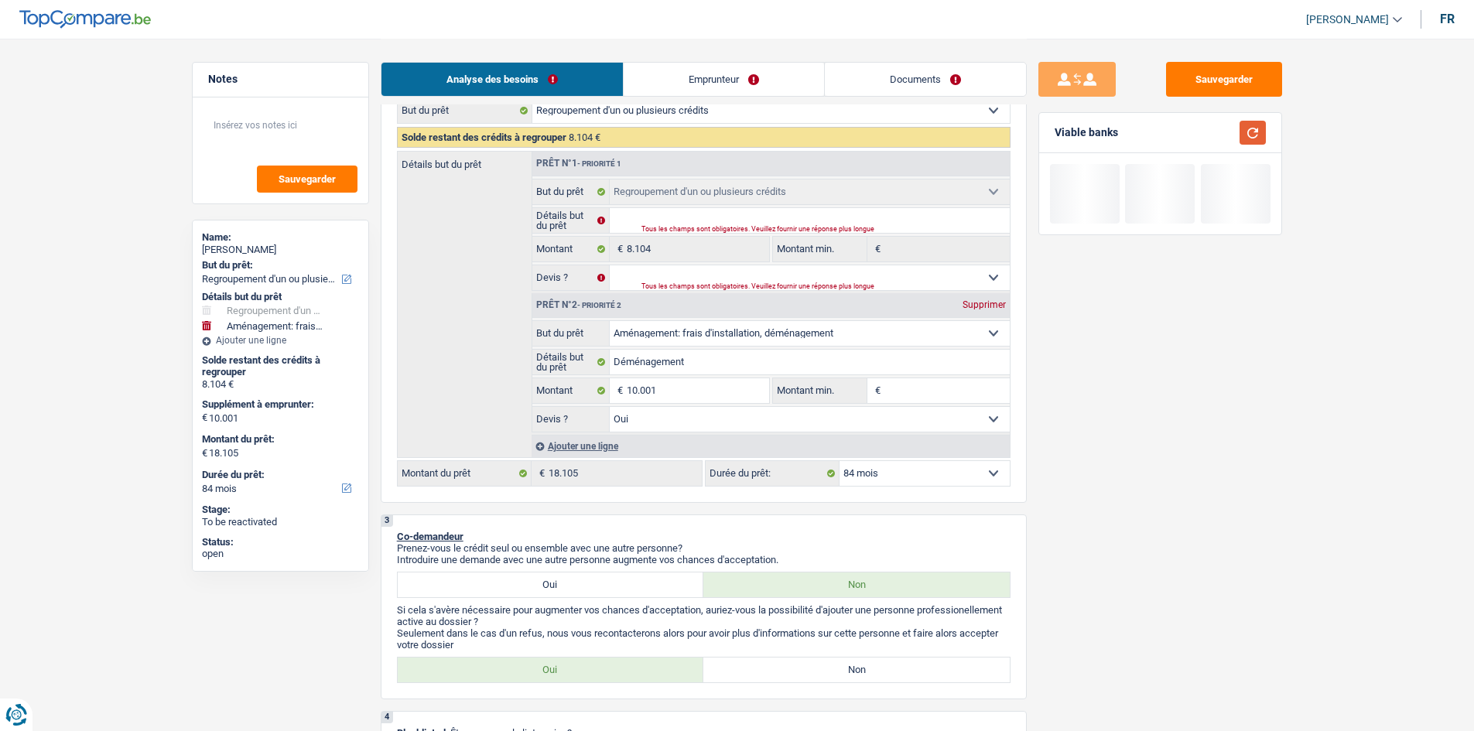
scroll to position [232, 0]
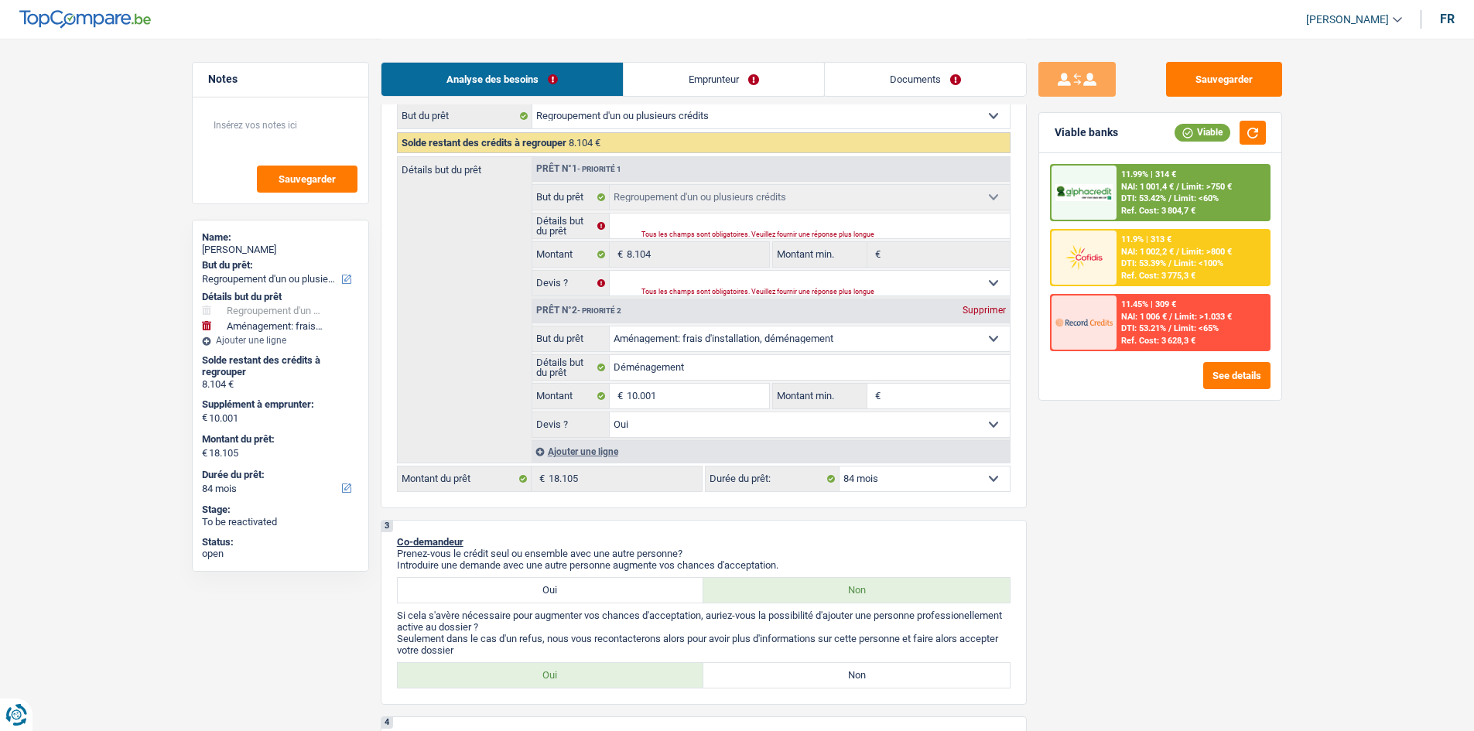
click at [737, 46] on div "Analyse des besoins Emprunteur Documents" at bounding box center [704, 72] width 646 height 66
click at [720, 78] on link "Emprunteur" at bounding box center [724, 79] width 200 height 33
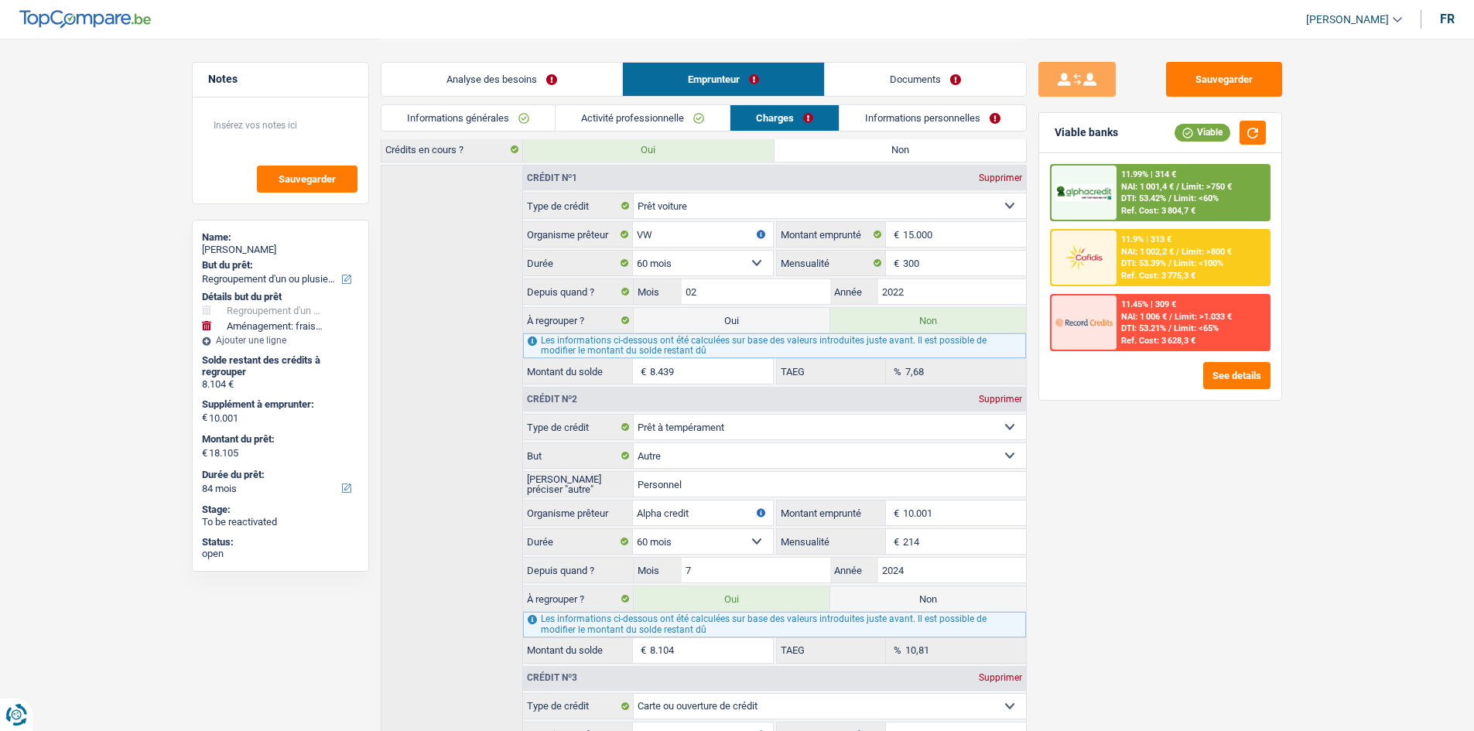
click at [667, 101] on div "Analyse des besoins Emprunteur Documents" at bounding box center [704, 72] width 646 height 66
click at [650, 111] on link "Activité professionnelle" at bounding box center [643, 118] width 174 height 26
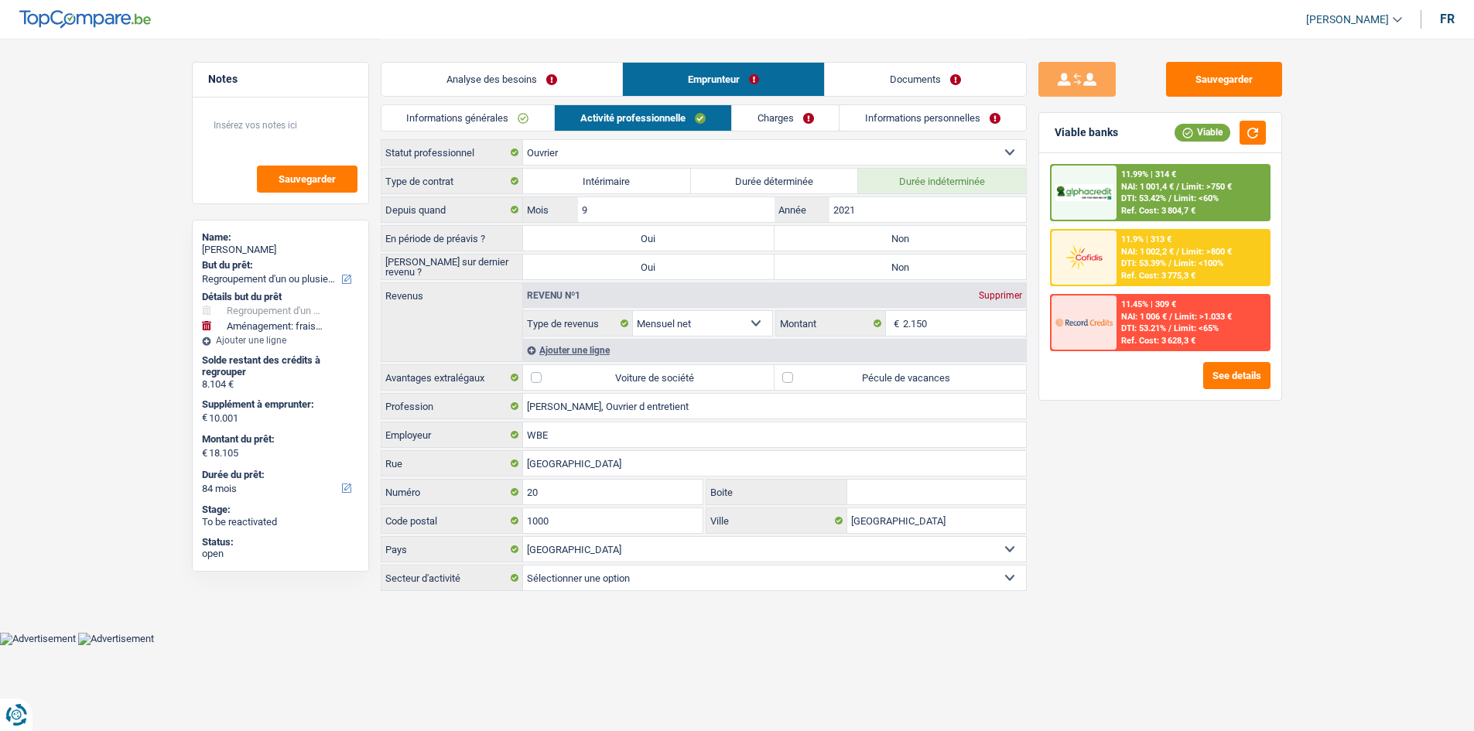
scroll to position [0, 0]
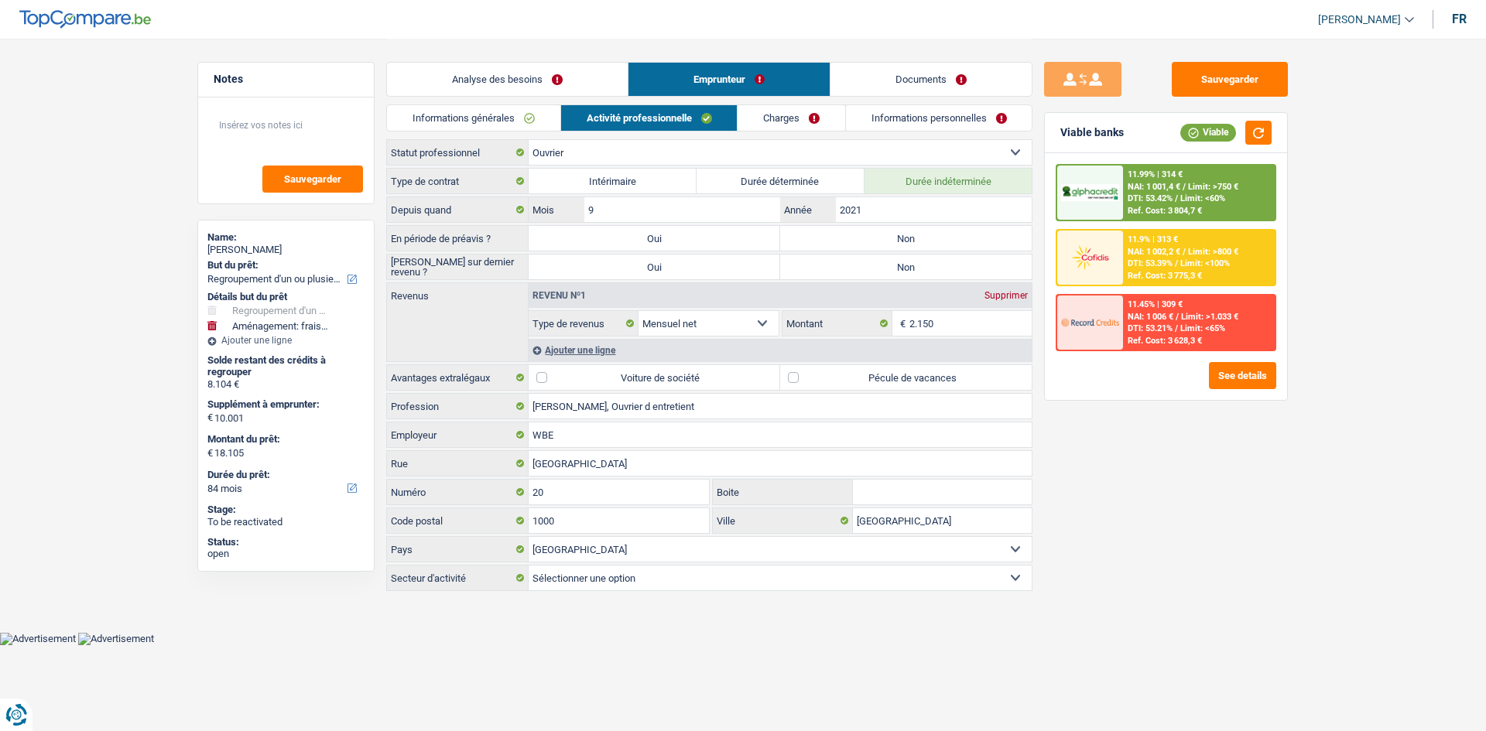
click at [973, 245] on label "Non" at bounding box center [905, 238] width 251 height 25
click at [973, 245] on input "Non" at bounding box center [905, 238] width 251 height 25
radio input "true"
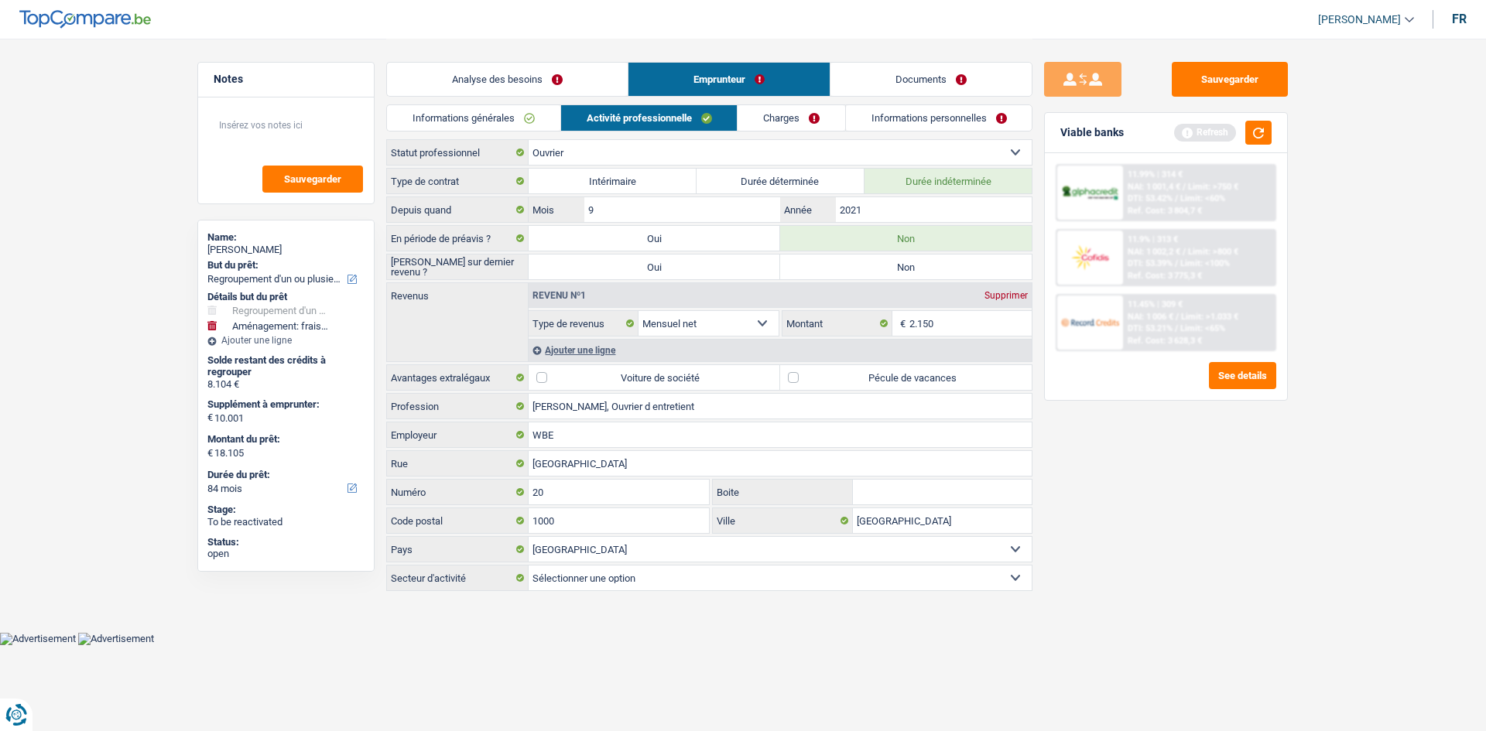
drag, startPoint x: 938, startPoint y: 264, endPoint x: 1011, endPoint y: 380, distance: 137.4
click at [938, 264] on label "Non" at bounding box center [905, 267] width 251 height 25
click at [938, 264] on input "Non" at bounding box center [905, 267] width 251 height 25
radio input "true"
click at [520, 65] on link "Analyse des besoins" at bounding box center [507, 79] width 241 height 33
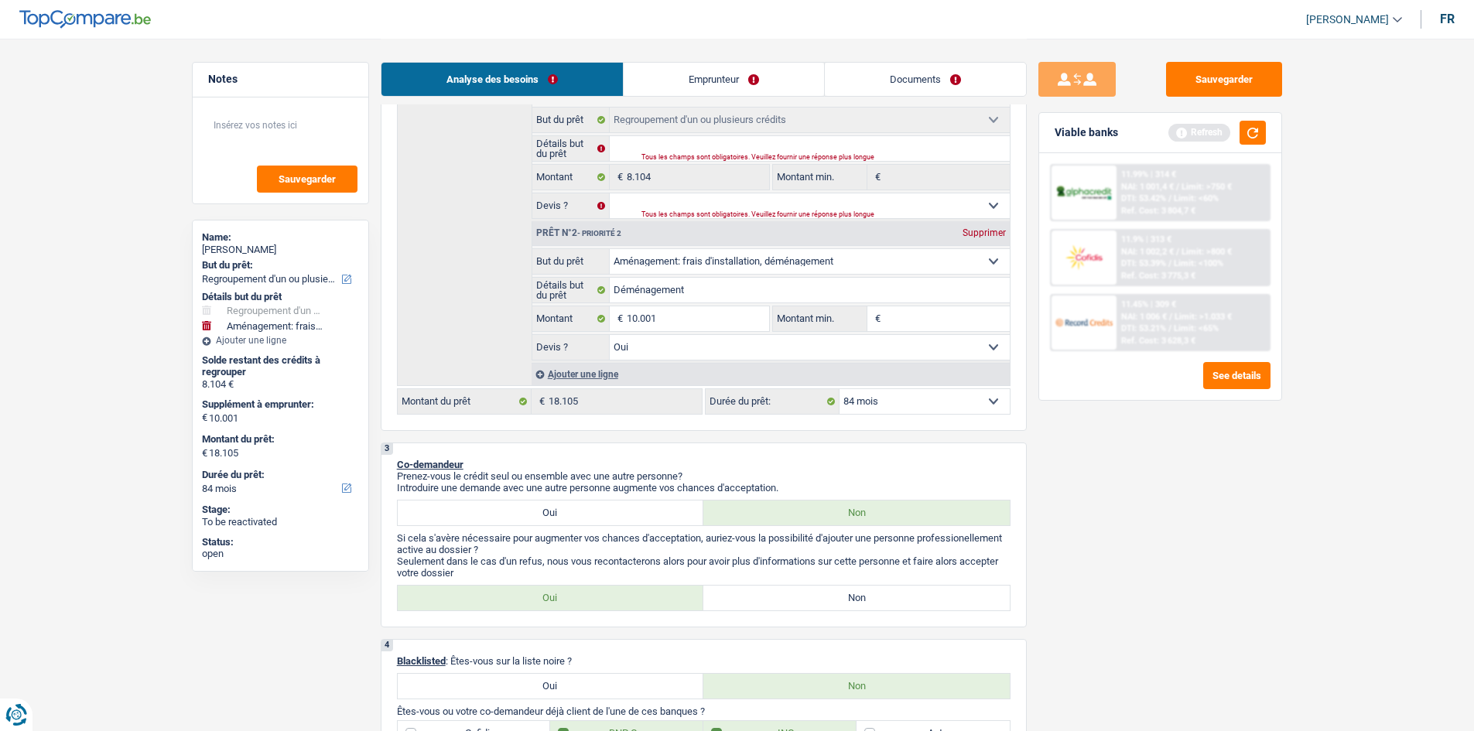
scroll to position [232, 0]
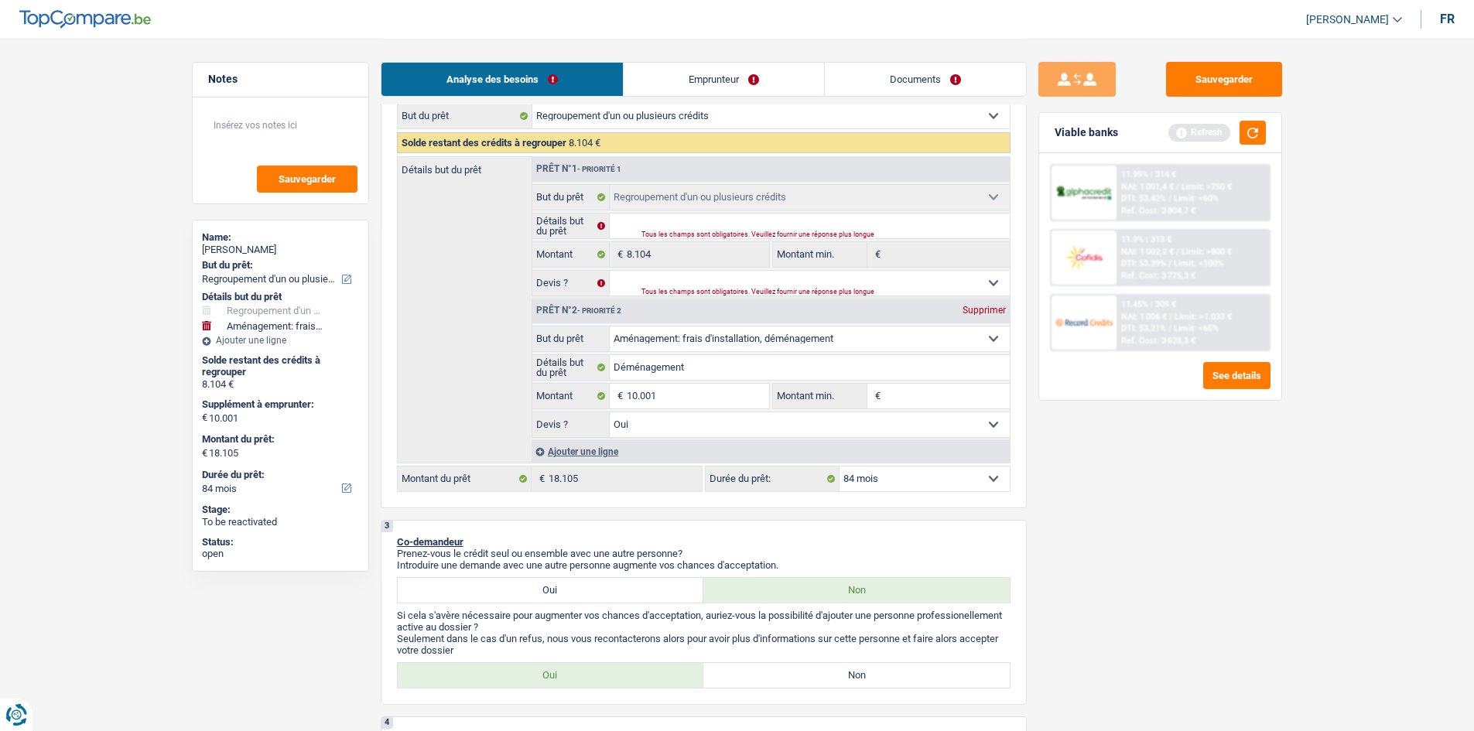
click at [1188, 199] on span "Limit: <60%" at bounding box center [1196, 198] width 45 height 10
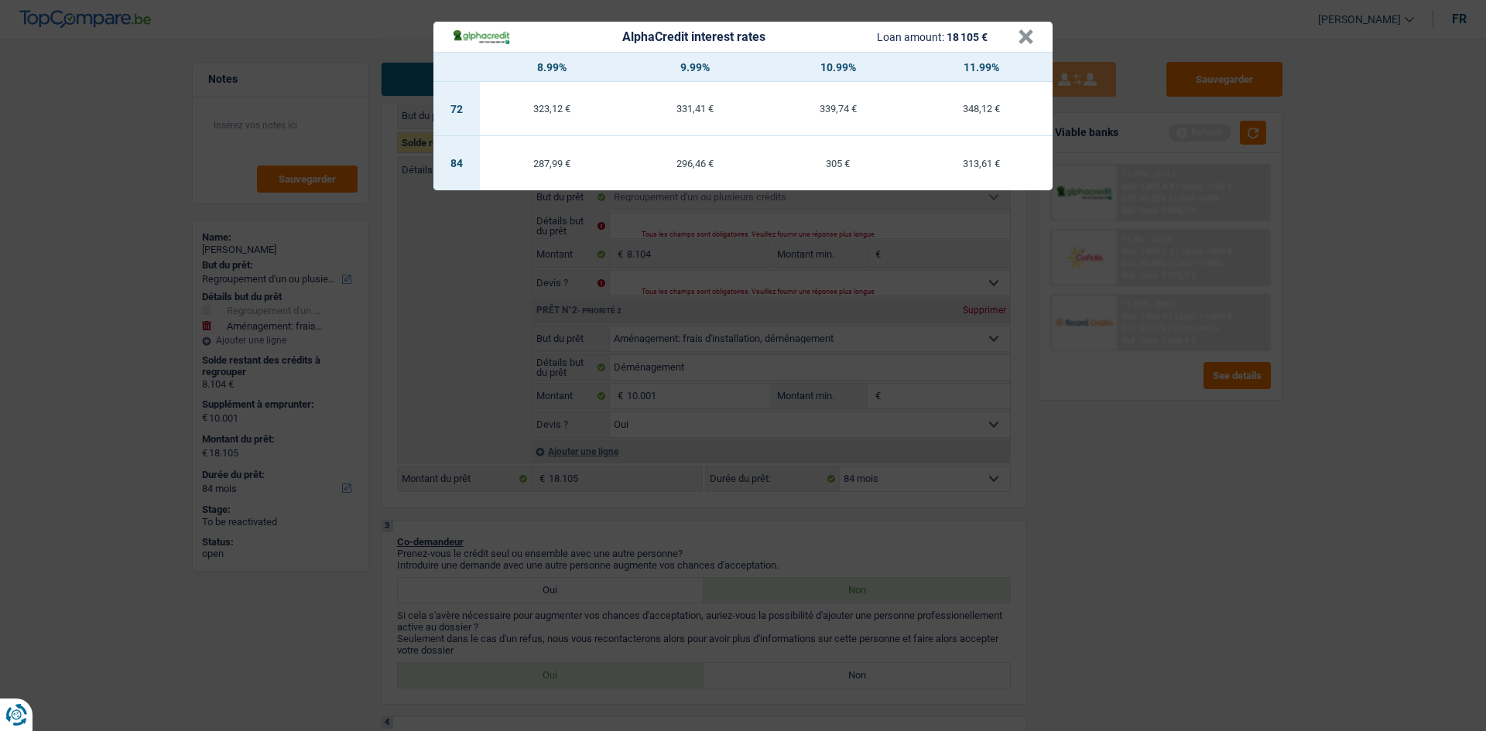
click at [1160, 389] on div "AlphaCredit interest rates Loan amount: 18 105 € × 8.99% 9.99% 10.99% 11.99% 72…" at bounding box center [743, 365] width 1486 height 731
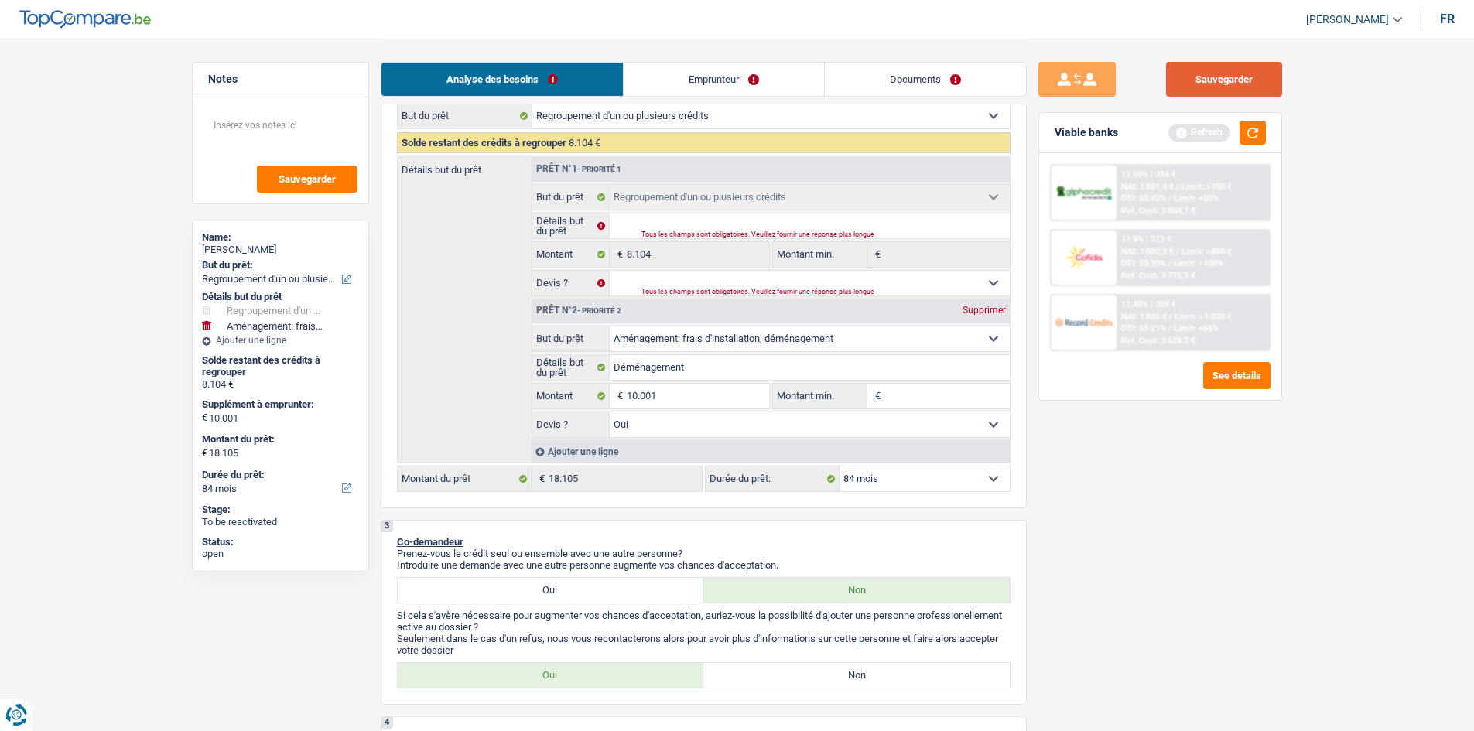
click at [1239, 84] on button "Sauvegarder" at bounding box center [1224, 79] width 116 height 35
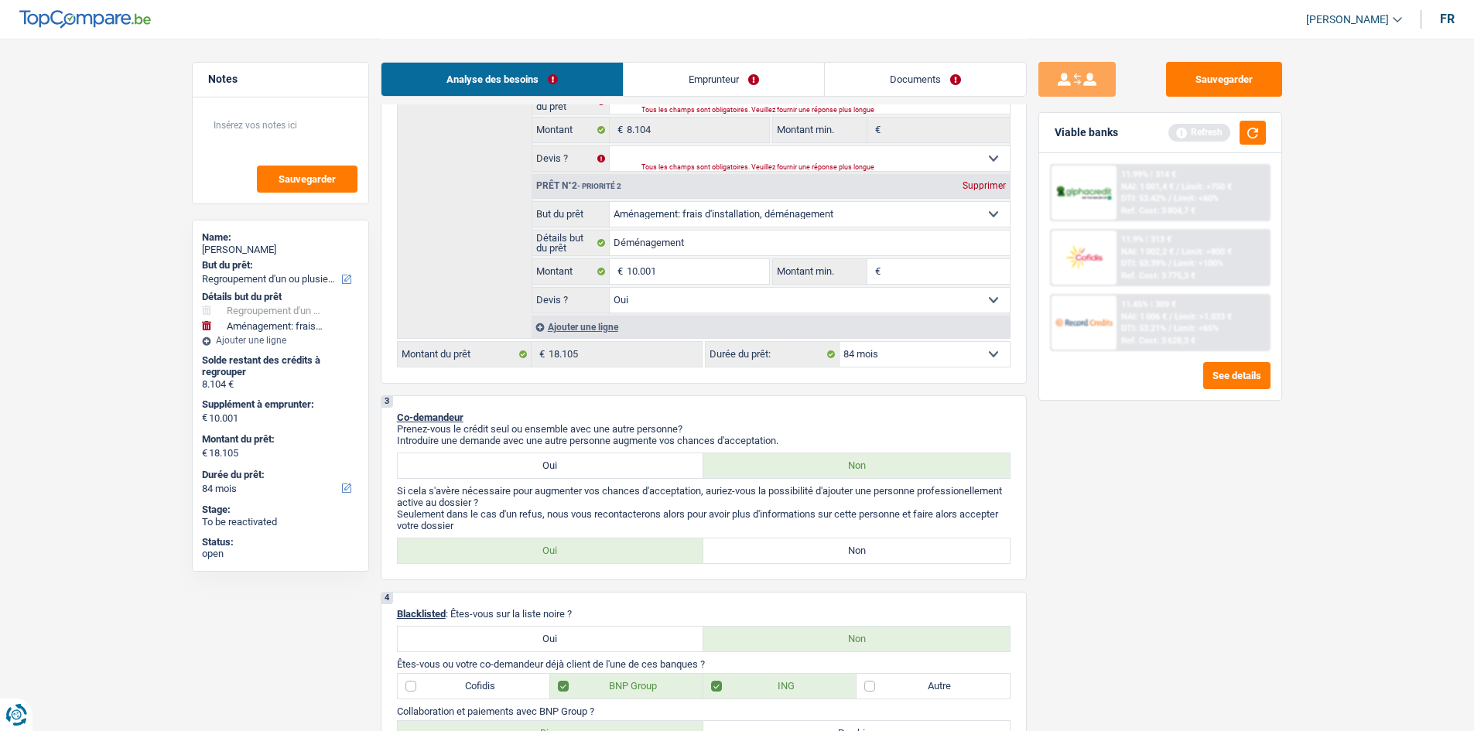
scroll to position [619, 0]
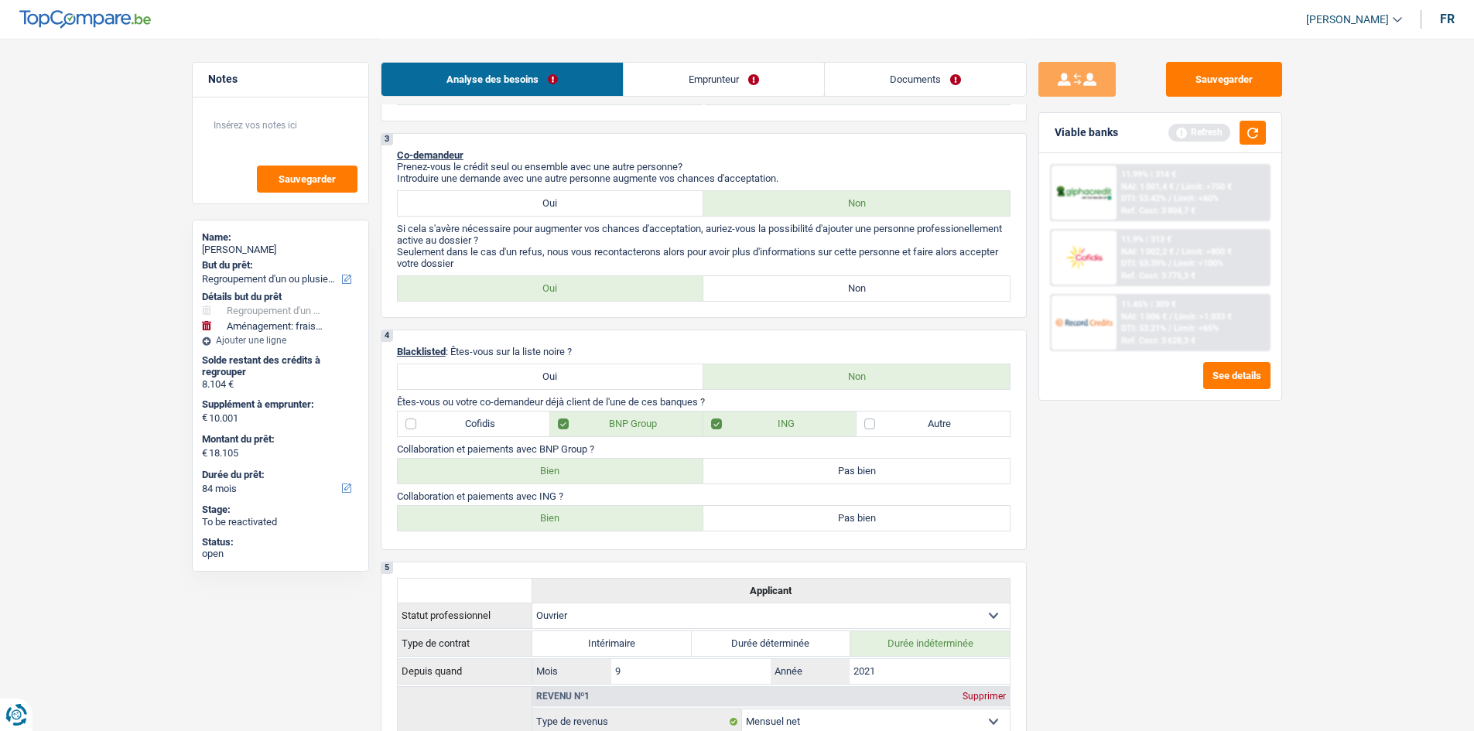
click at [887, 295] on label "Non" at bounding box center [856, 288] width 306 height 25
click at [887, 295] on input "Non" at bounding box center [856, 288] width 306 height 25
radio input "true"
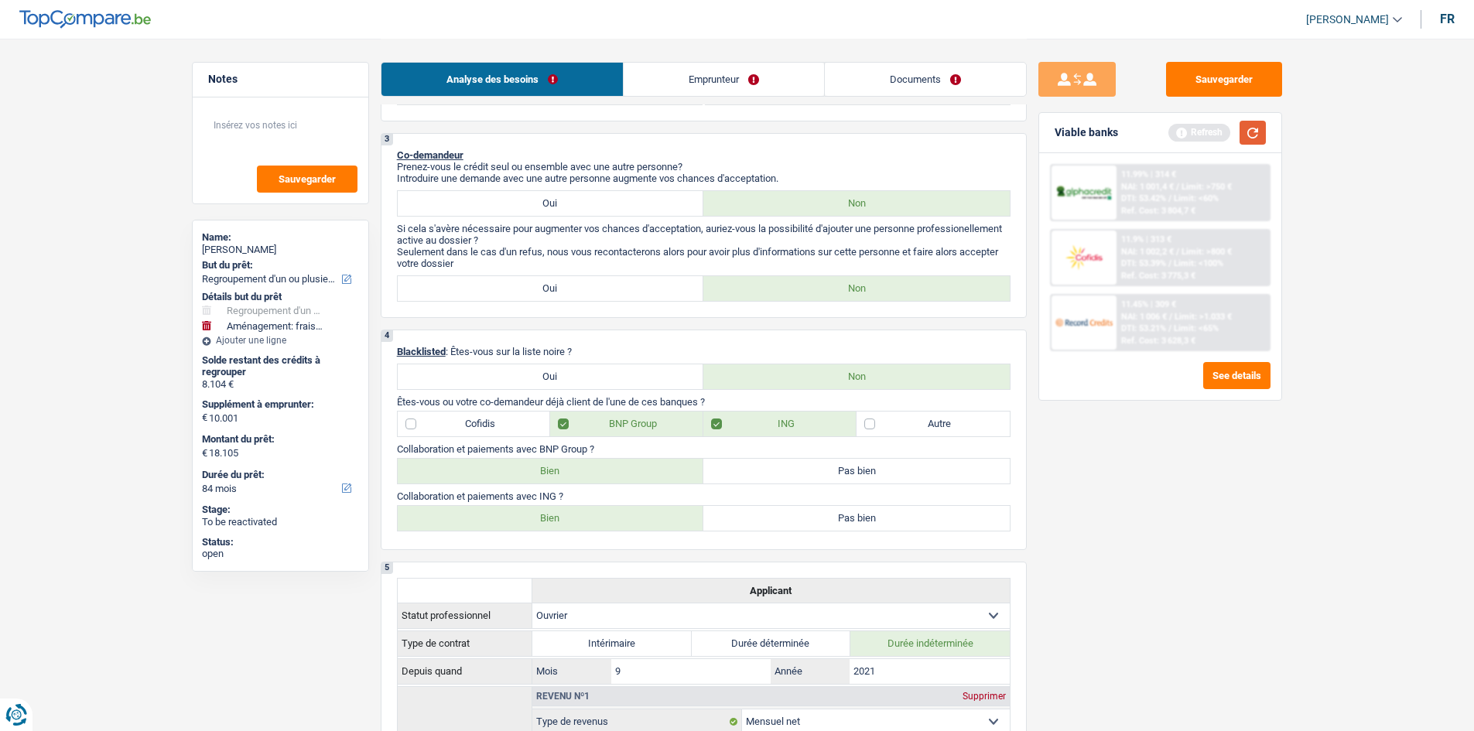
click at [1257, 132] on button "button" at bounding box center [1253, 133] width 26 height 24
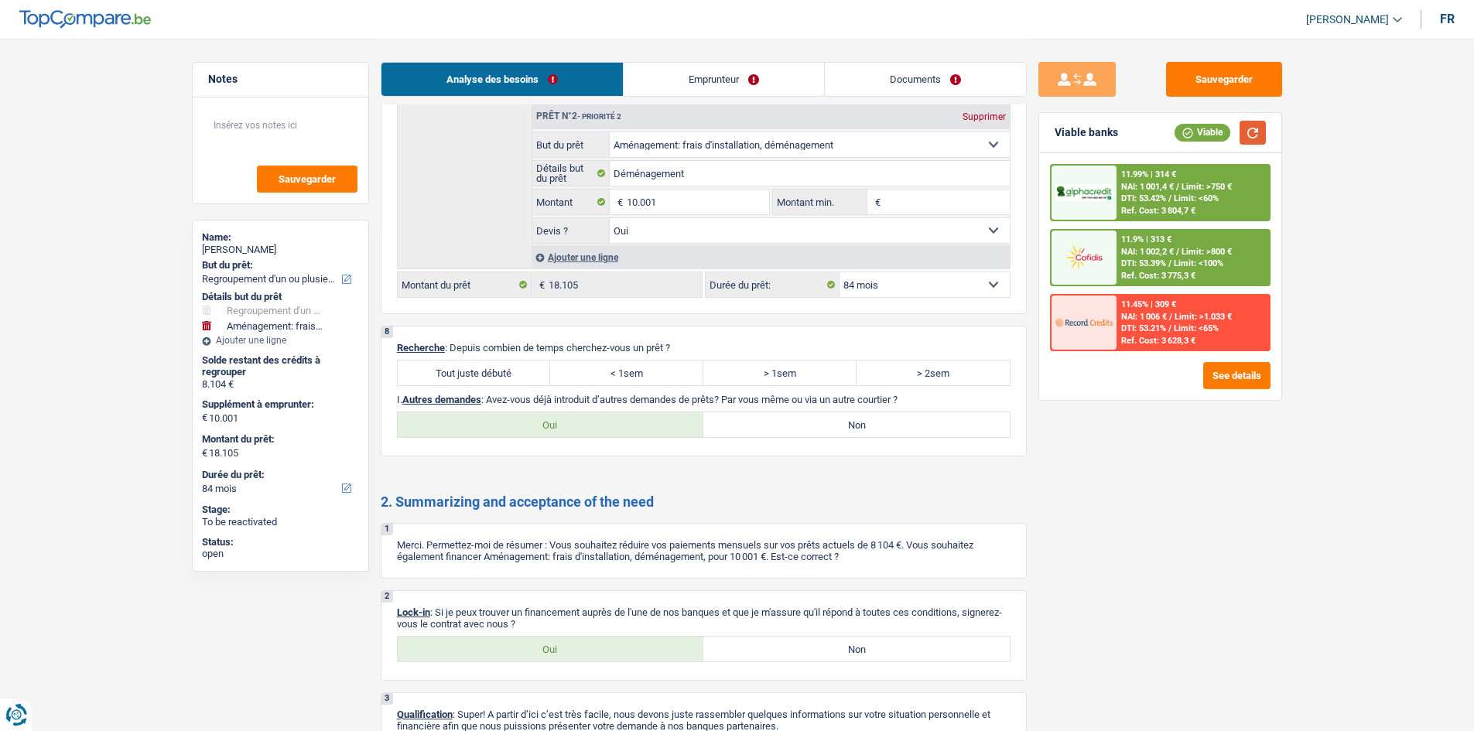
scroll to position [2755, 0]
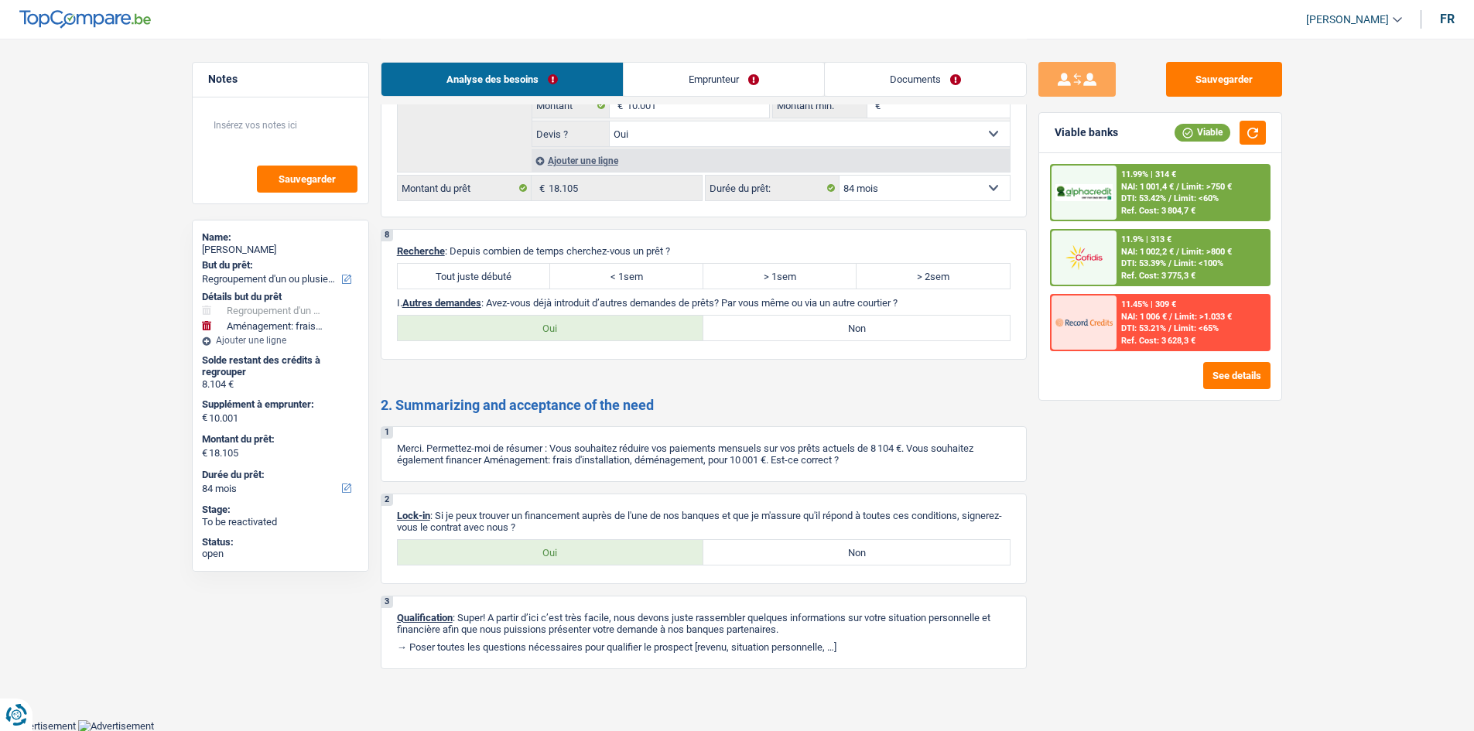
click at [455, 273] on label "Tout juste débuté" at bounding box center [474, 276] width 153 height 25
click at [455, 273] on input "Tout juste débuté" at bounding box center [474, 276] width 153 height 25
radio input "true"
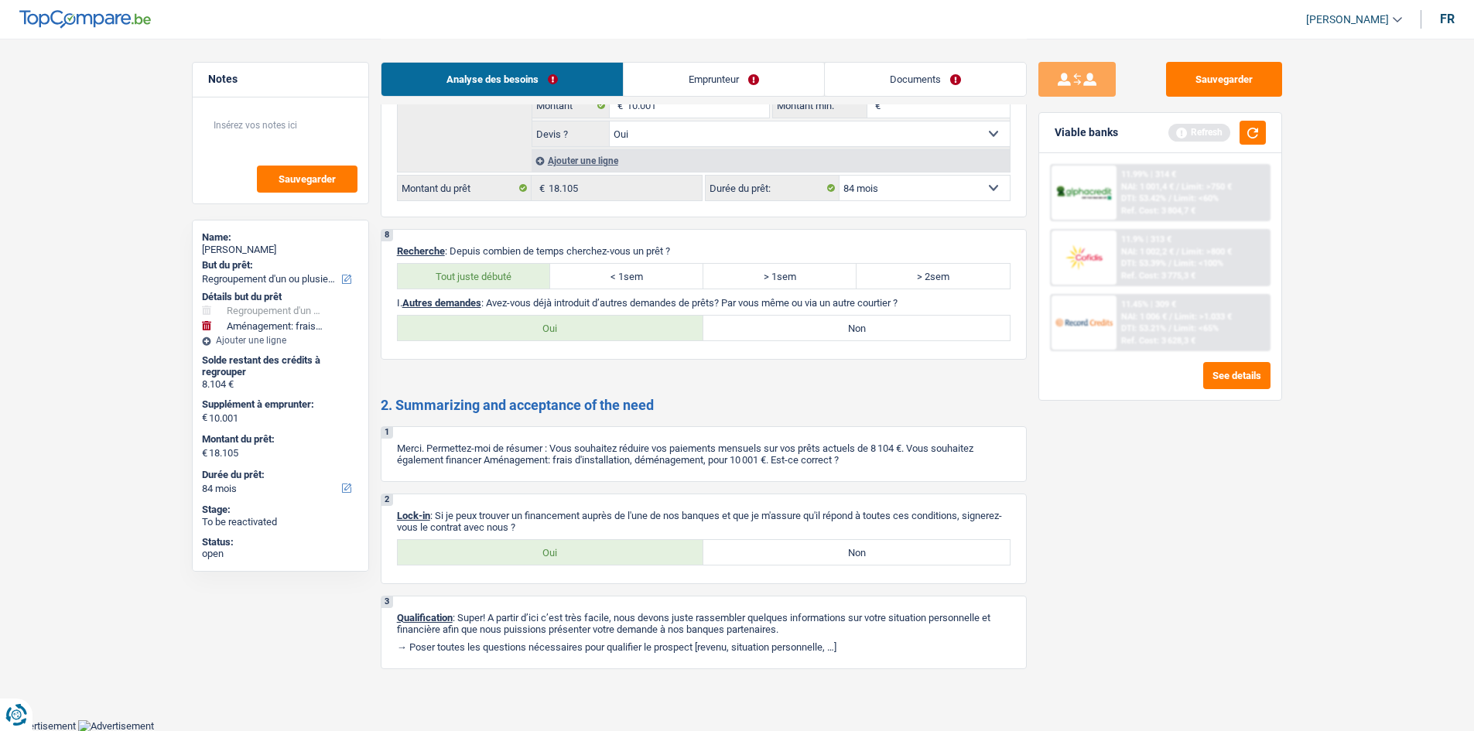
click at [512, 545] on label "Oui" at bounding box center [551, 552] width 306 height 25
click at [512, 545] on input "Oui" at bounding box center [551, 552] width 306 height 25
radio input "true"
click at [884, 334] on label "Non" at bounding box center [856, 328] width 306 height 25
click at [884, 334] on input "Non" at bounding box center [856, 328] width 306 height 25
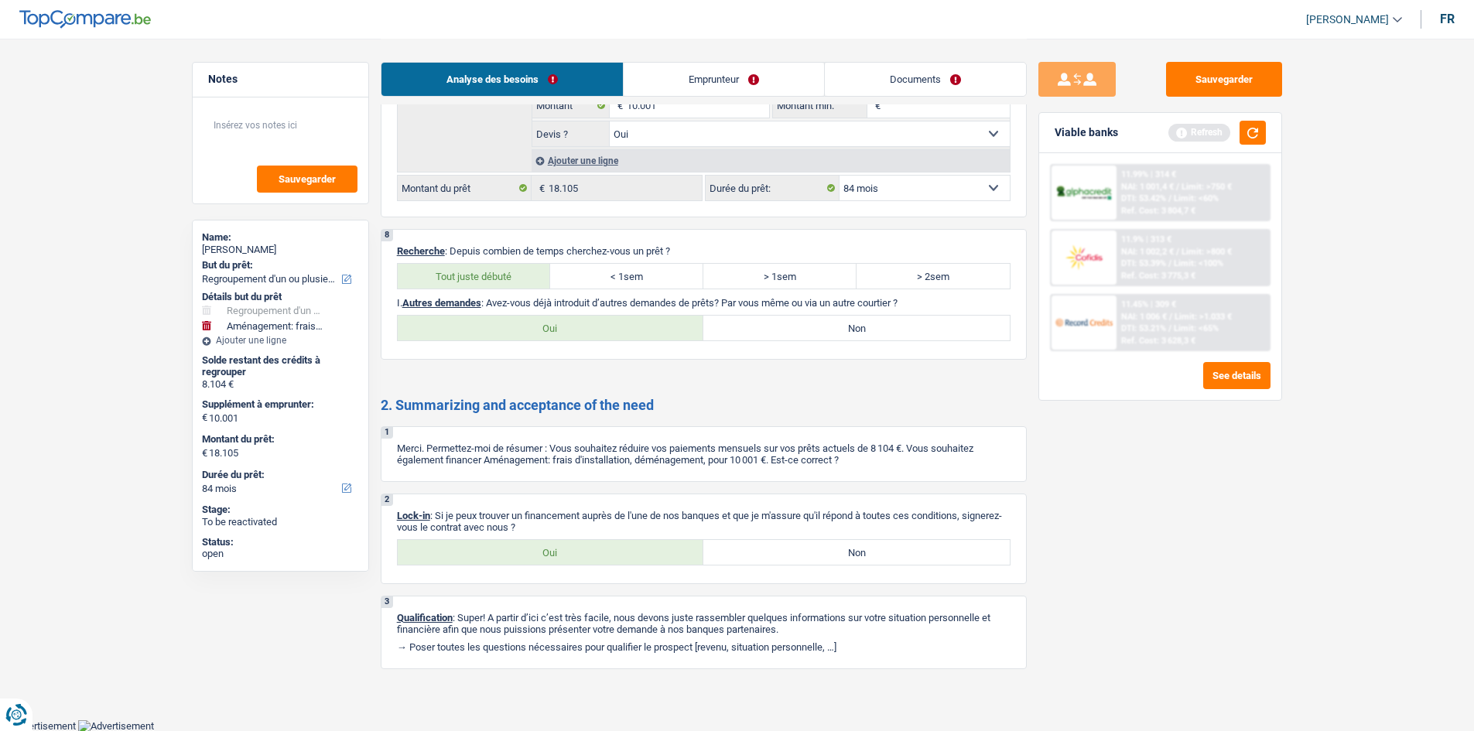
radio input "true"
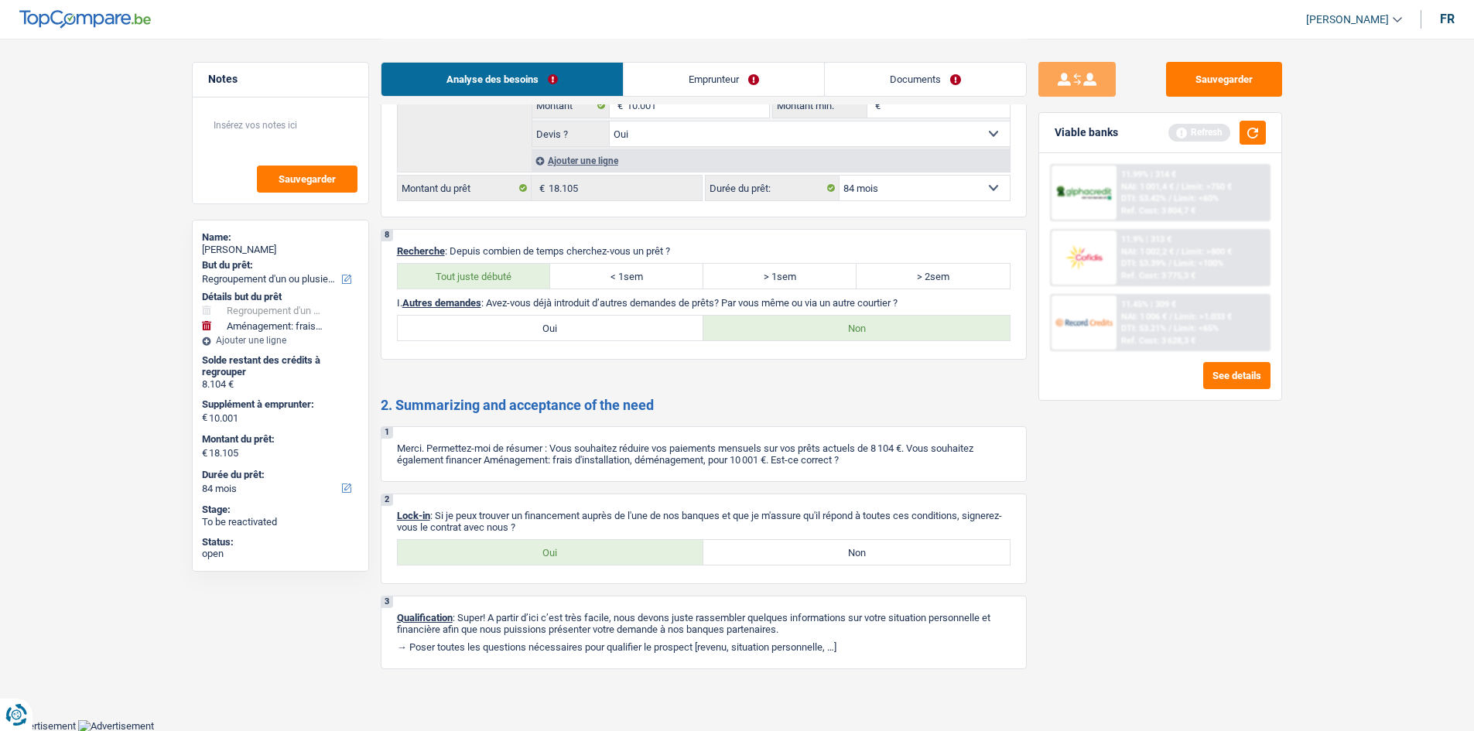
click at [726, 73] on link "Emprunteur" at bounding box center [724, 79] width 200 height 33
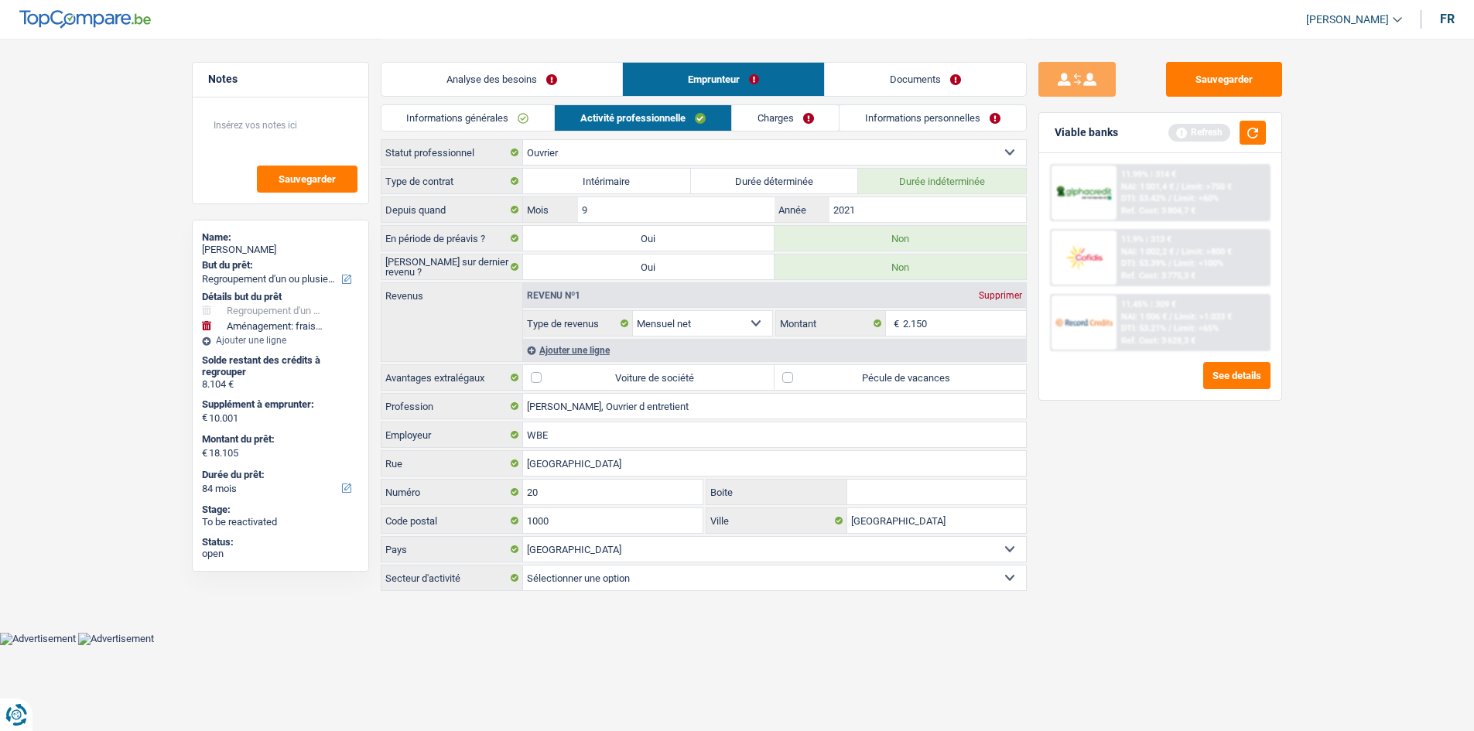
scroll to position [0, 0]
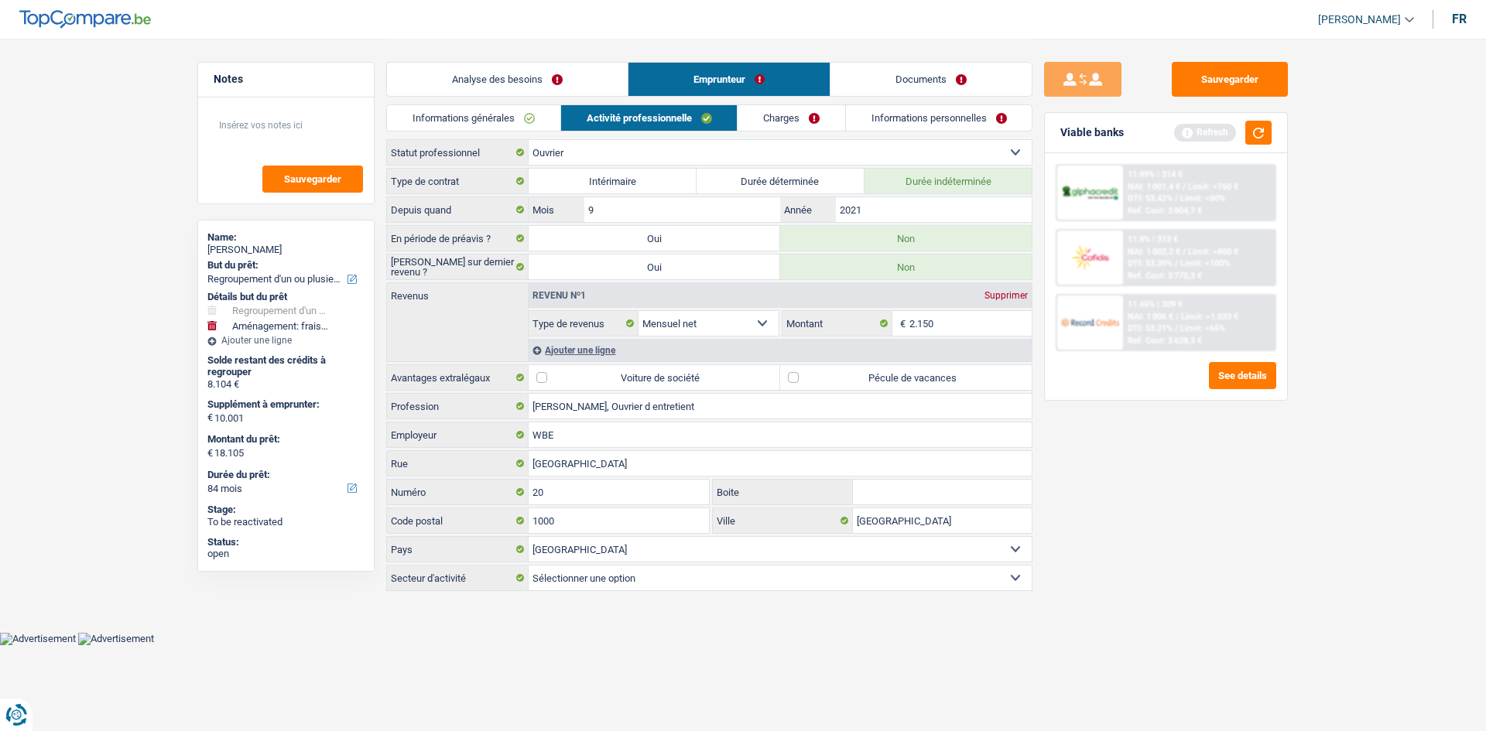
click at [512, 123] on link "Informations générales" at bounding box center [473, 118] width 173 height 26
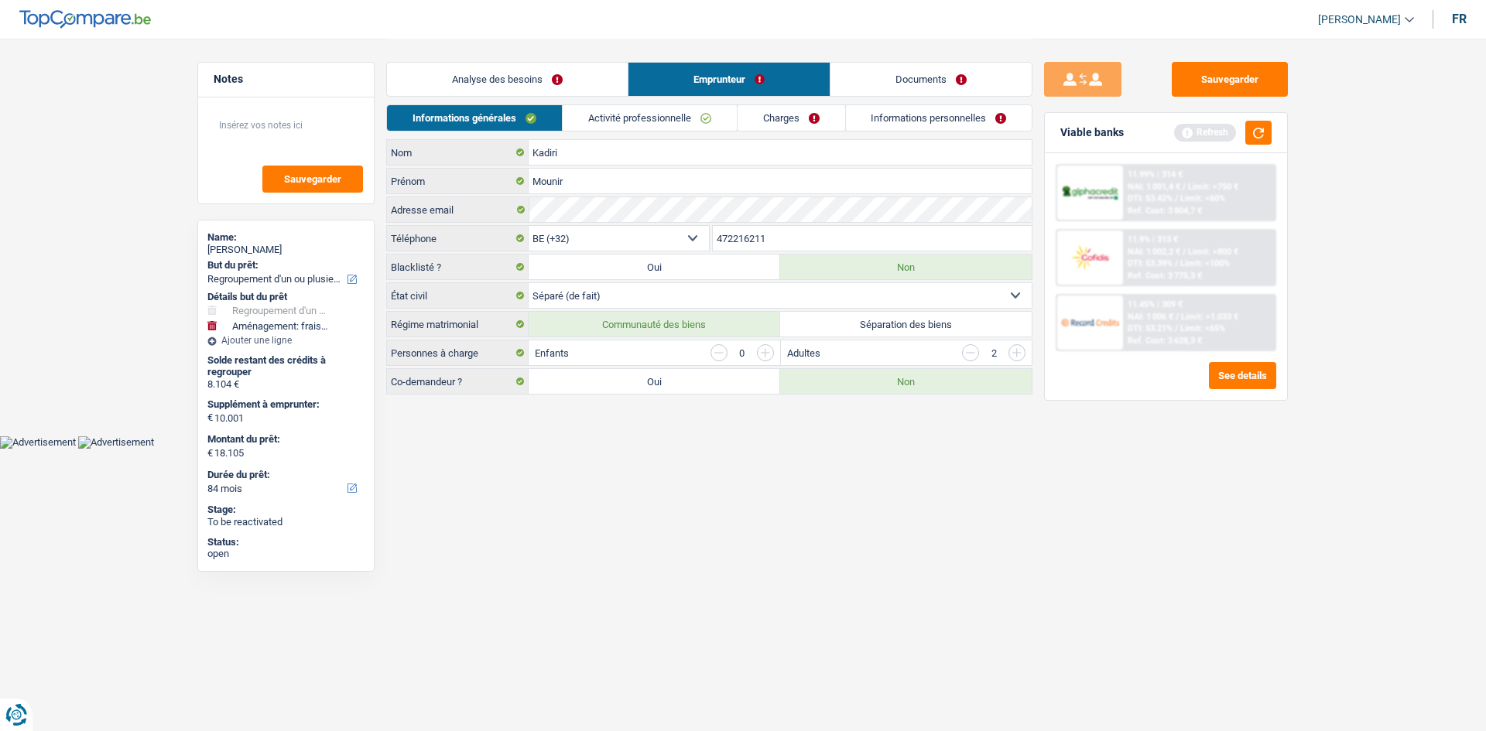
click at [618, 116] on link "Activité professionnelle" at bounding box center [650, 118] width 174 height 26
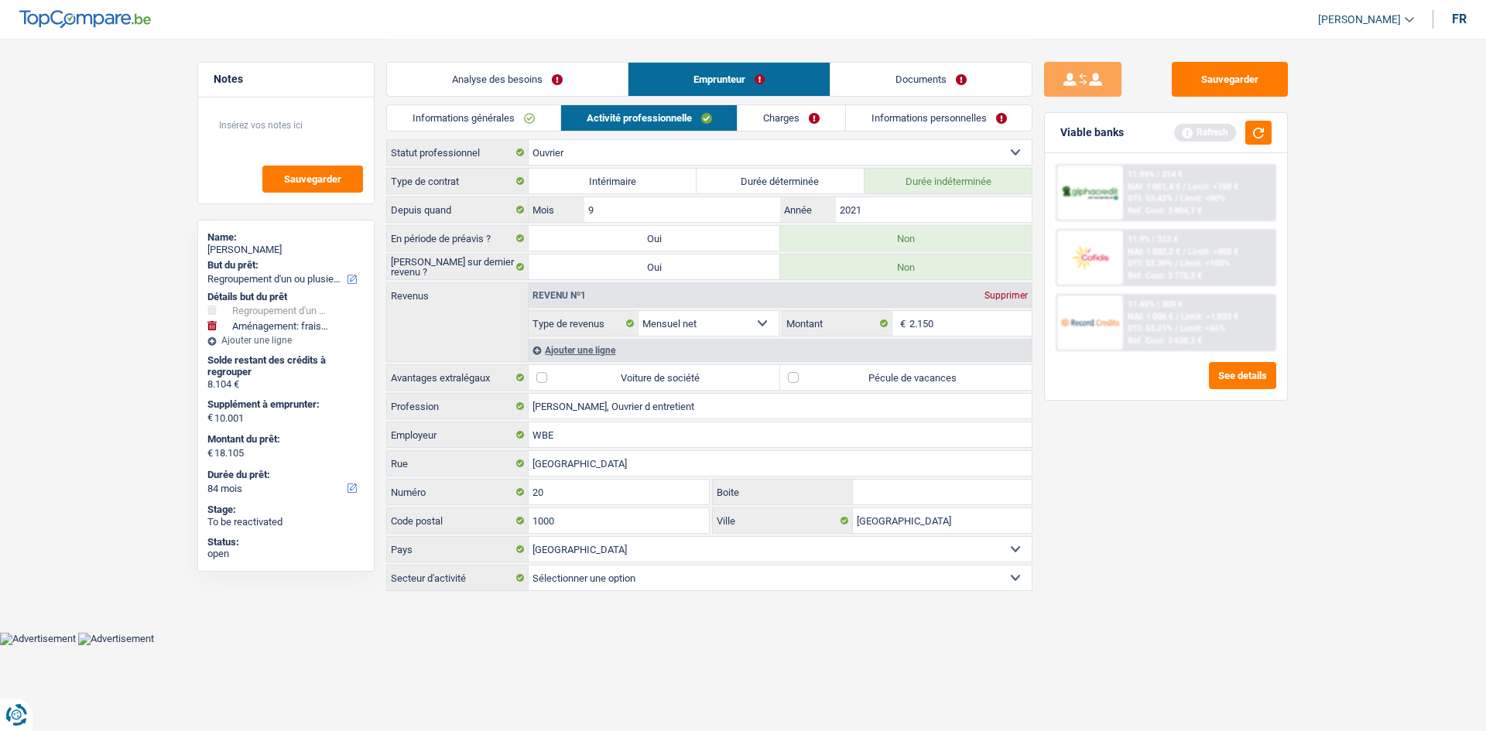
click at [595, 344] on div "Ajouter une ligne" at bounding box center [780, 350] width 503 height 22
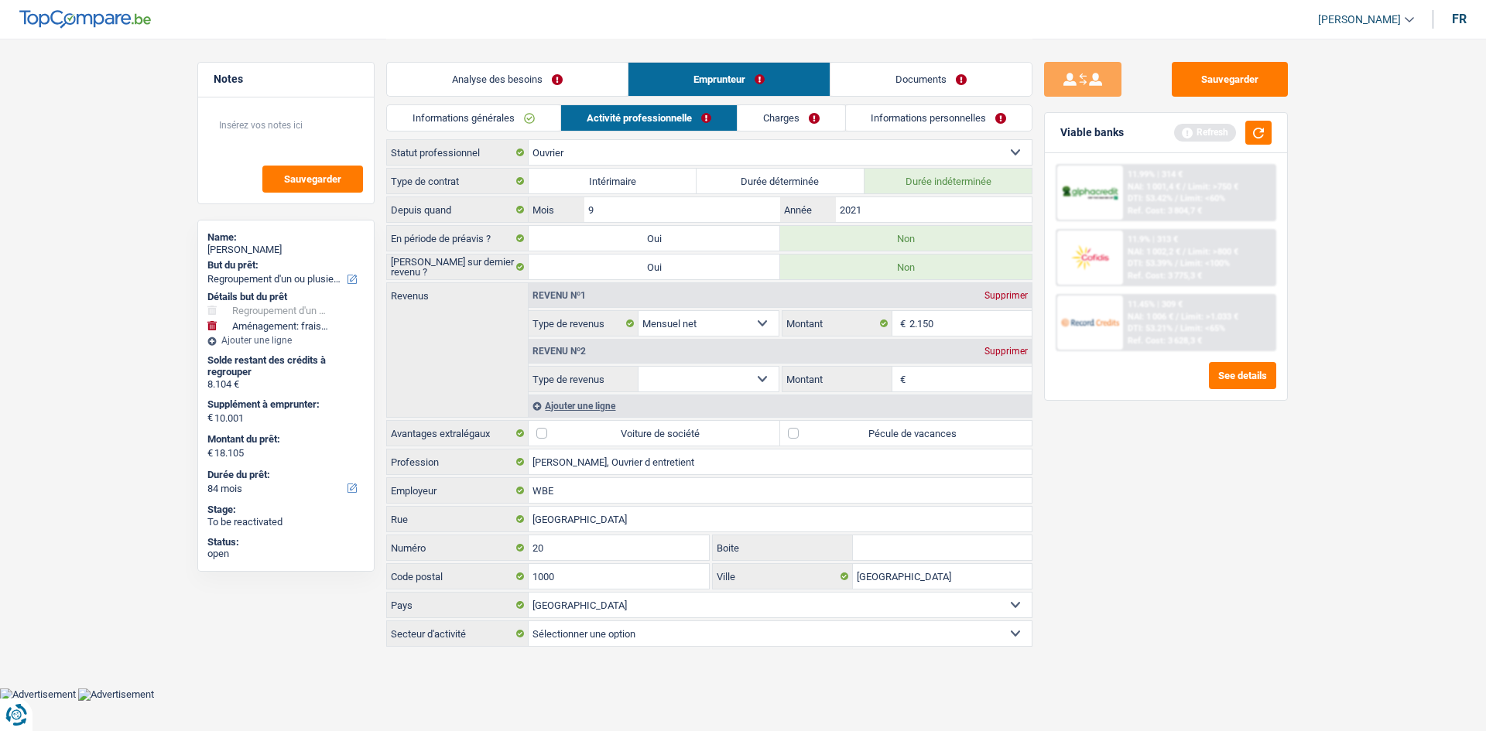
click at [689, 386] on select "Allocation d'handicap Allocations chômage Allocations familiales Chèques repas …" at bounding box center [708, 379] width 140 height 25
select select "mealVouchers"
click at [638, 367] on select "Allocation d'handicap Allocations chômage Allocations familiales Chèques repas …" at bounding box center [708, 379] width 140 height 25
click at [764, 115] on link "Charges" at bounding box center [791, 118] width 108 height 26
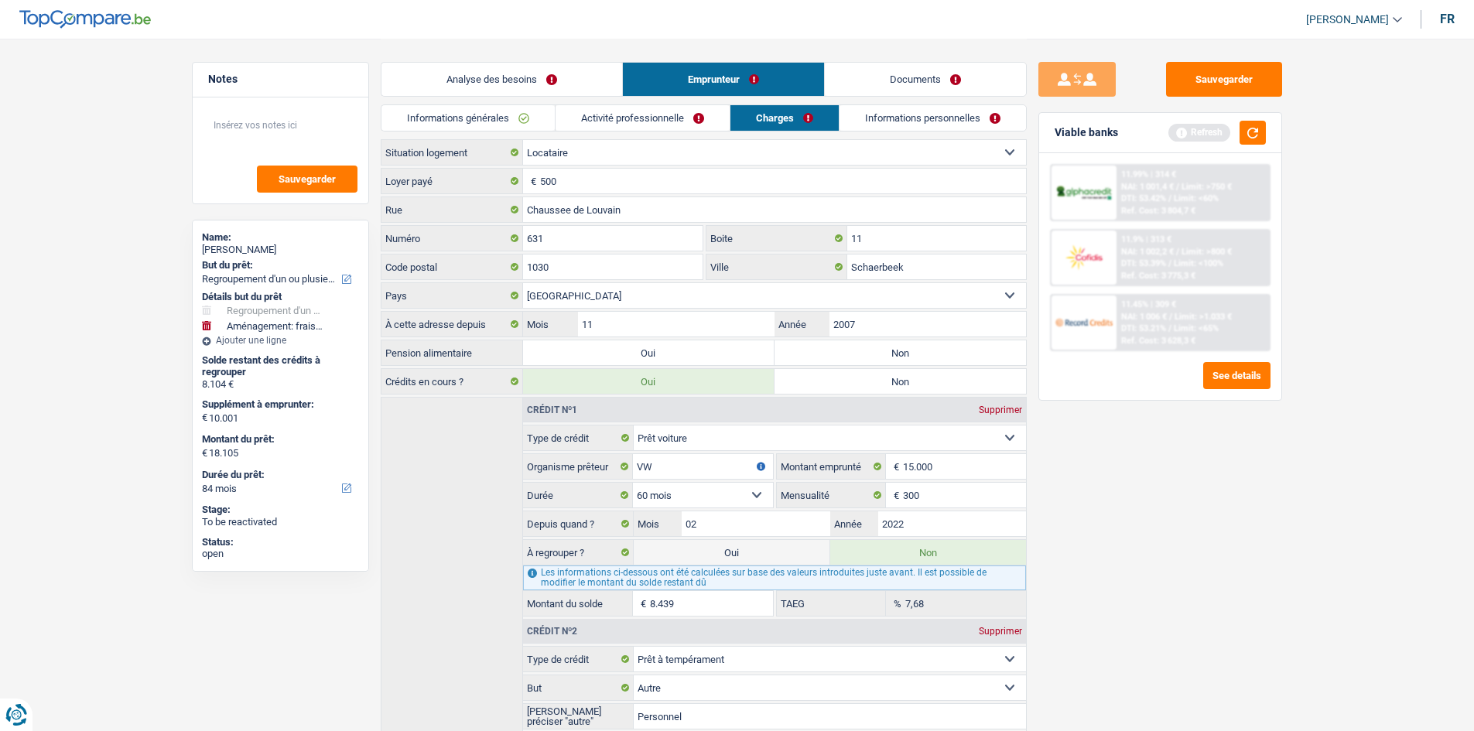
click at [907, 345] on label "Non" at bounding box center [900, 352] width 251 height 25
click at [907, 345] on input "Non" at bounding box center [900, 352] width 251 height 25
radio input "true"
click at [514, 111] on link "Informations générales" at bounding box center [468, 118] width 173 height 26
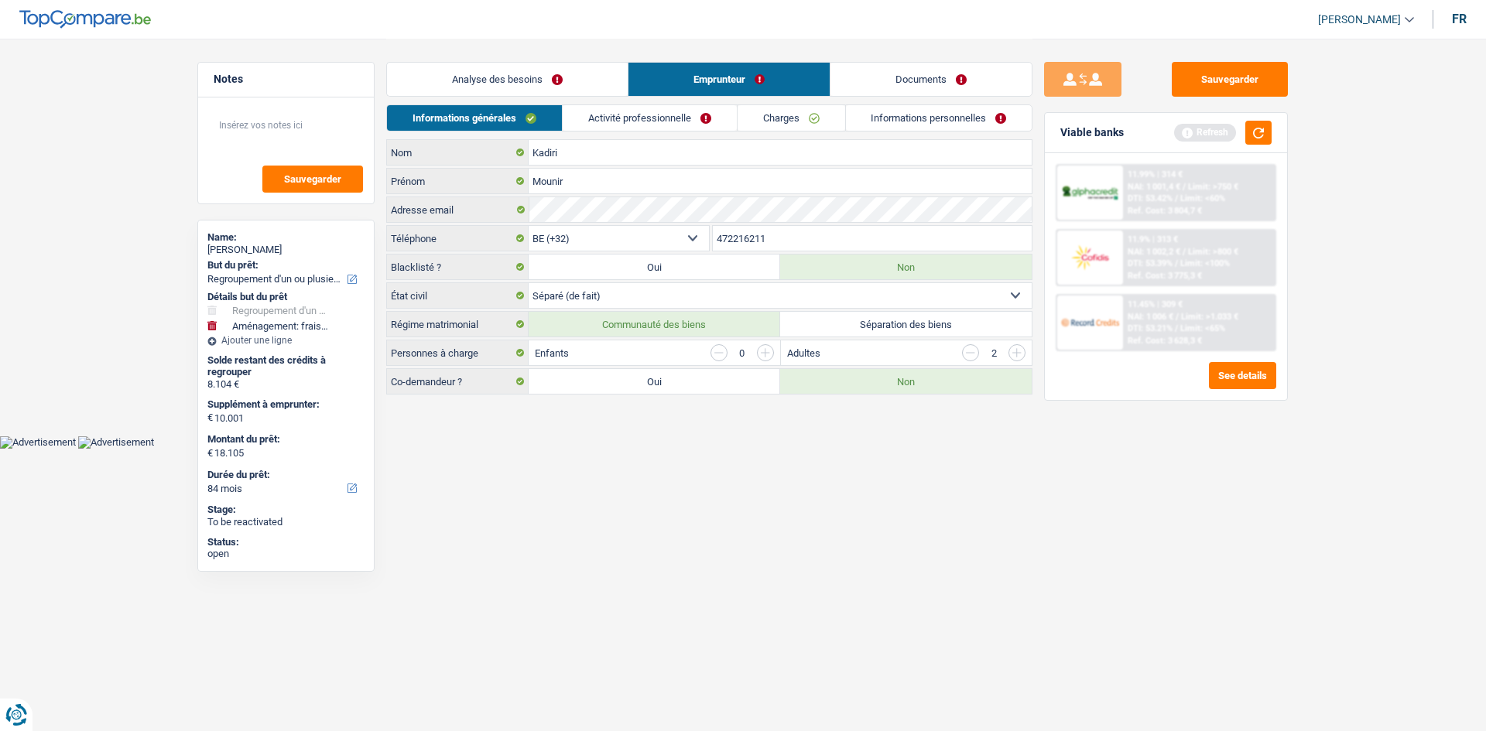
click at [588, 119] on link "Activité professionnelle" at bounding box center [650, 118] width 174 height 26
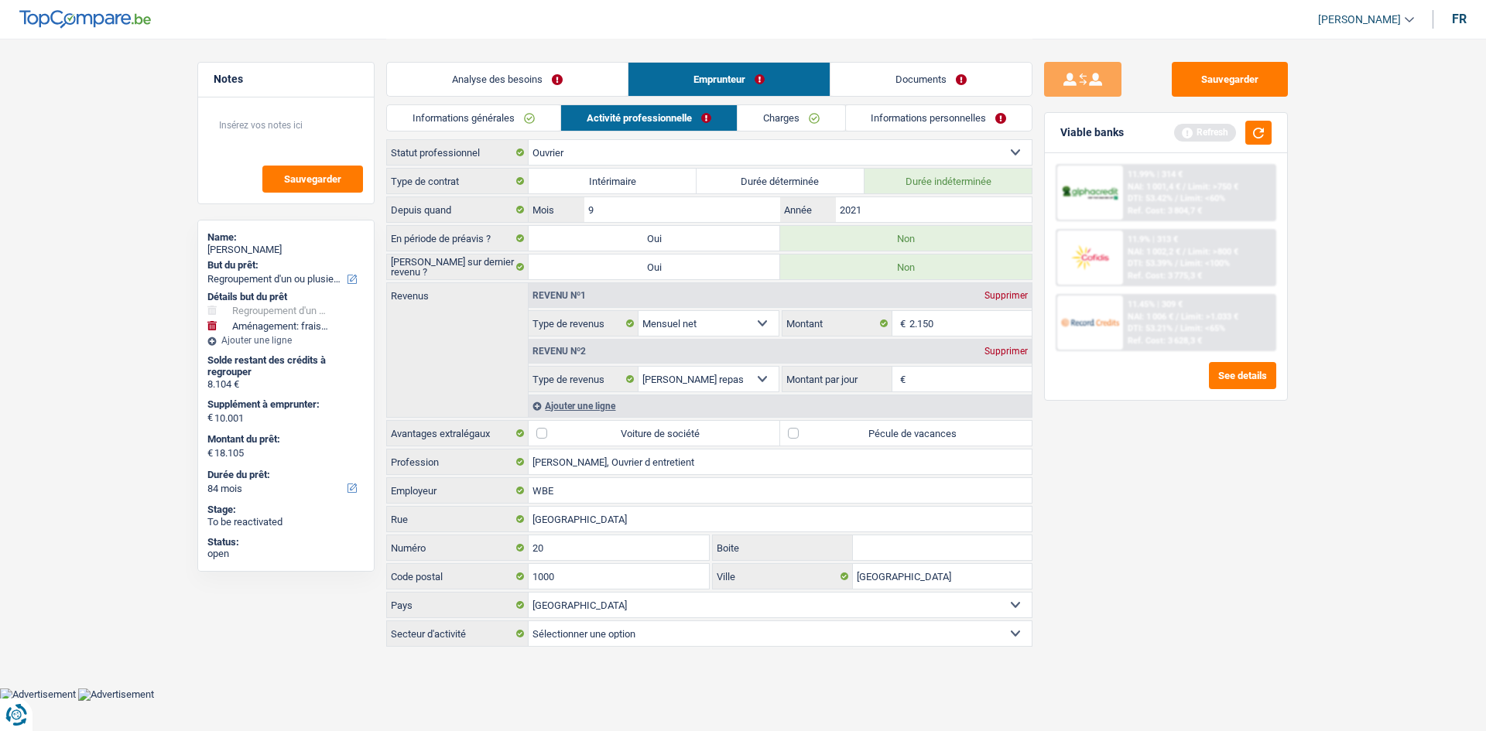
click at [818, 135] on div "Informations générales Activité professionnelle Charges Informations personnell…" at bounding box center [709, 121] width 646 height 35
click at [833, 118] on link "Charges" at bounding box center [791, 118] width 108 height 26
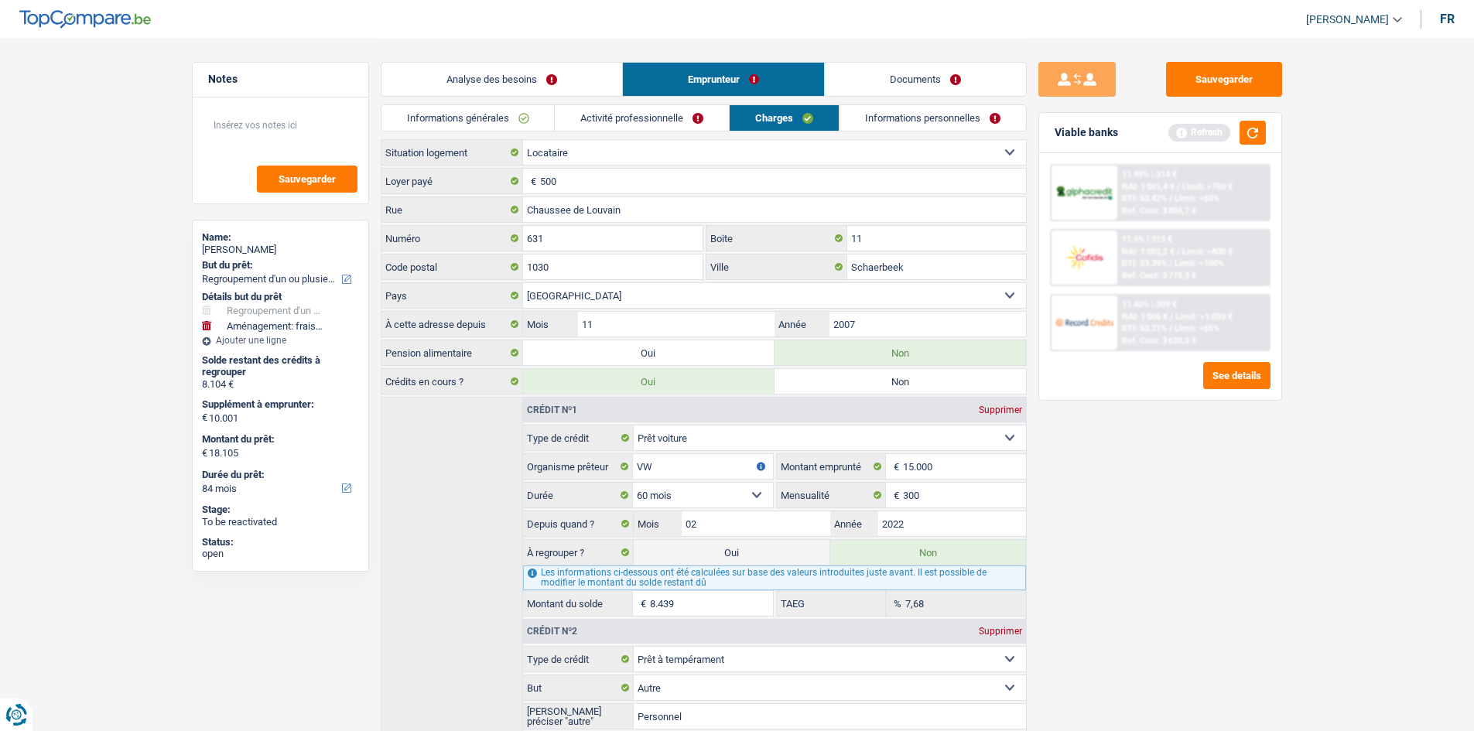
click at [913, 108] on link "Informations personnelles" at bounding box center [933, 118] width 186 height 26
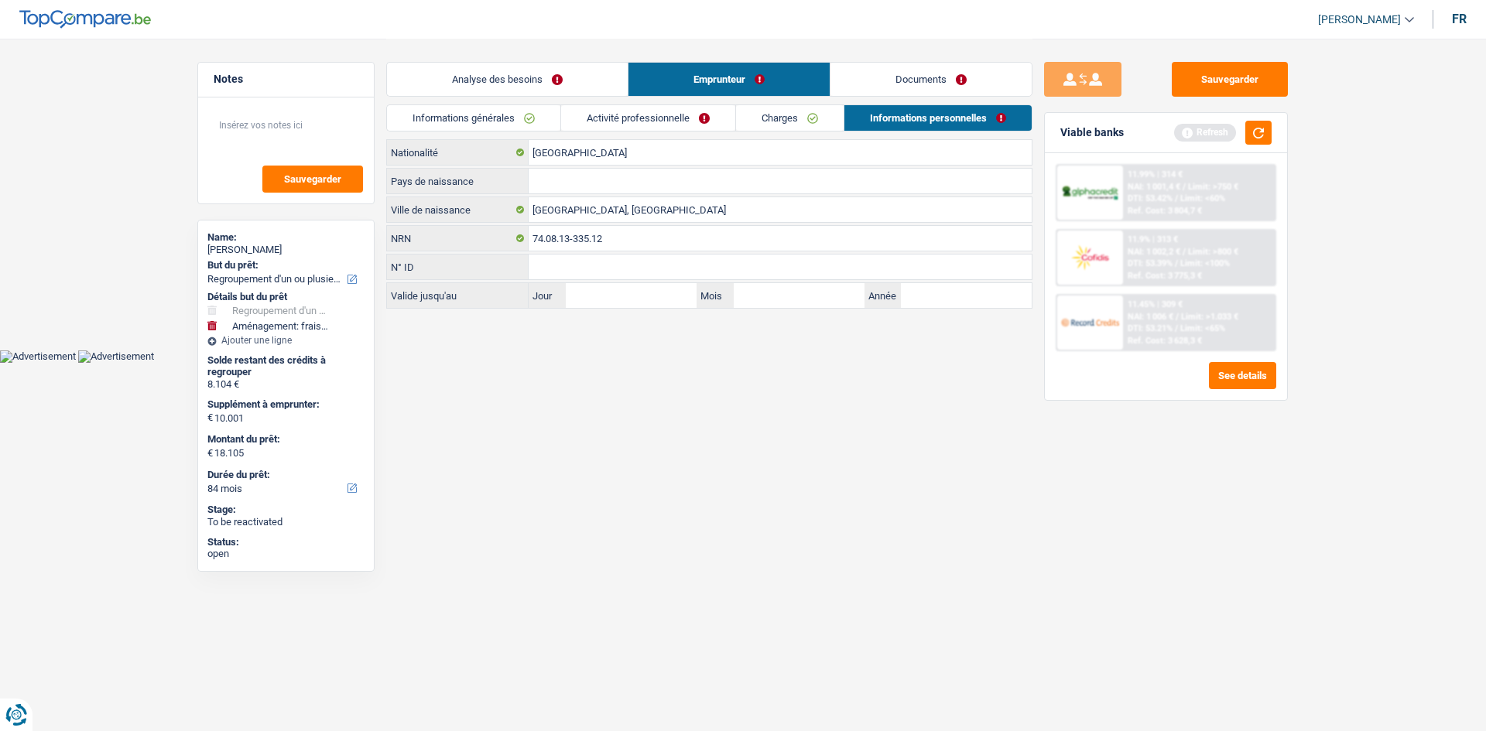
drag, startPoint x: 529, startPoint y: 77, endPoint x: 679, endPoint y: 410, distance: 365.8
click at [529, 77] on link "Analyse des besoins" at bounding box center [507, 79] width 241 height 33
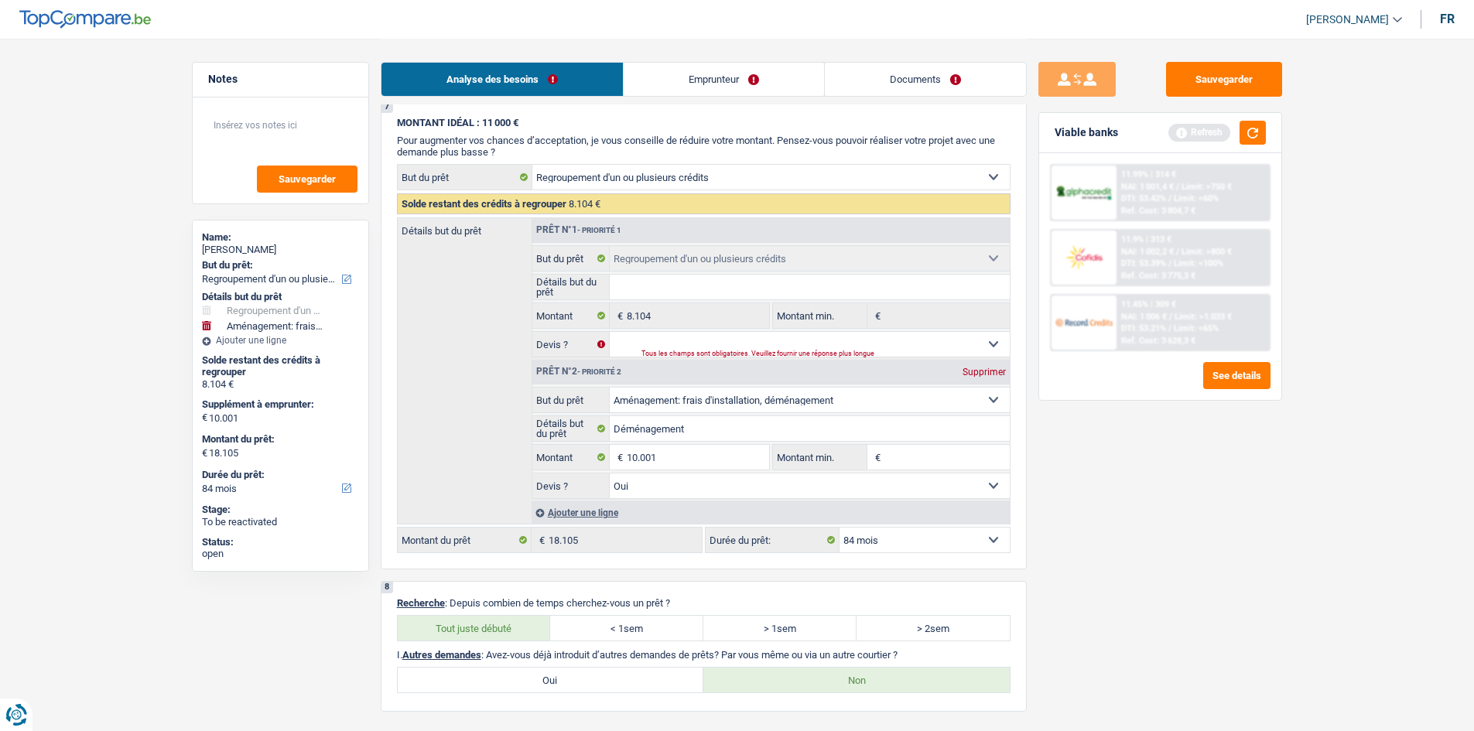
scroll to position [2631, 0]
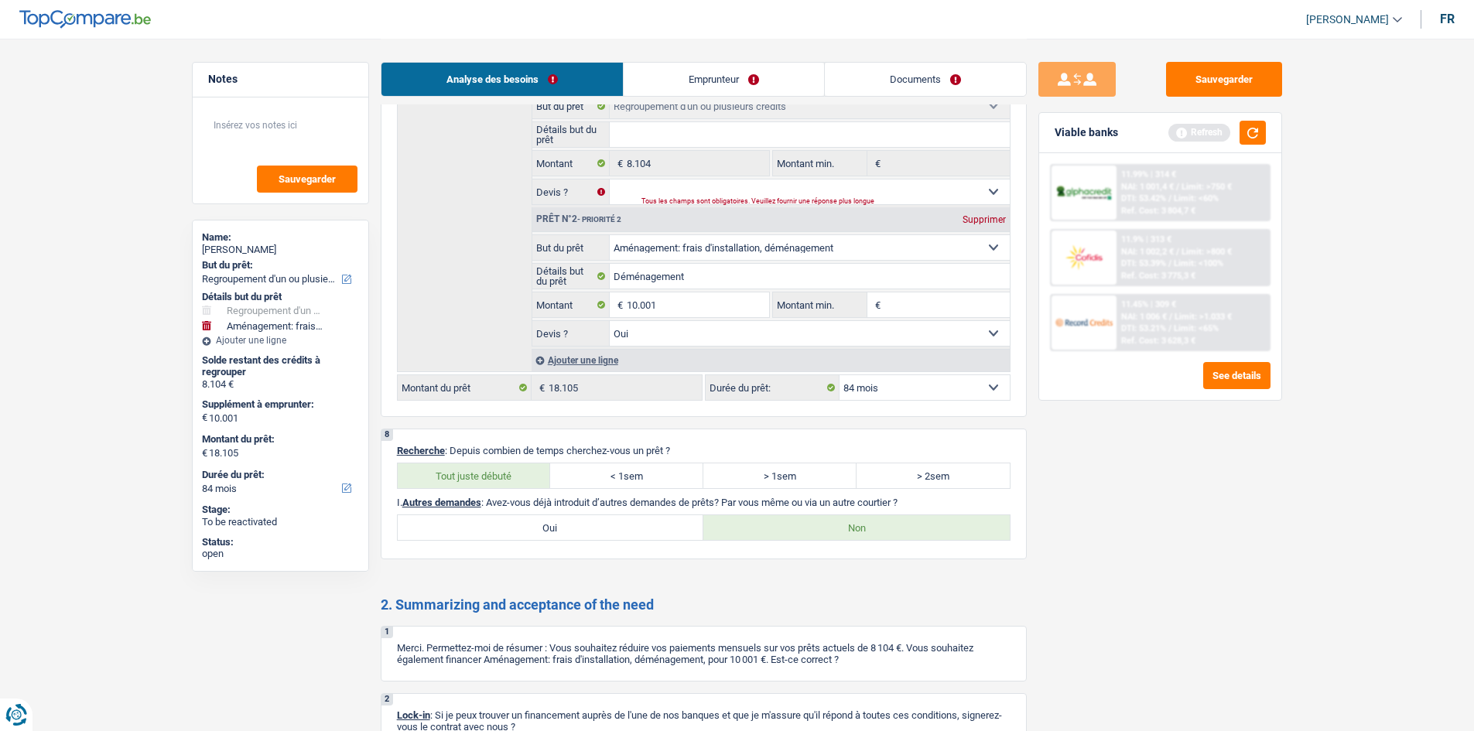
drag, startPoint x: 602, startPoint y: 531, endPoint x: 684, endPoint y: 542, distance: 82.7
click at [608, 531] on label "Oui" at bounding box center [551, 527] width 306 height 25
click at [608, 531] on input "Oui" at bounding box center [551, 527] width 306 height 25
radio input "true"
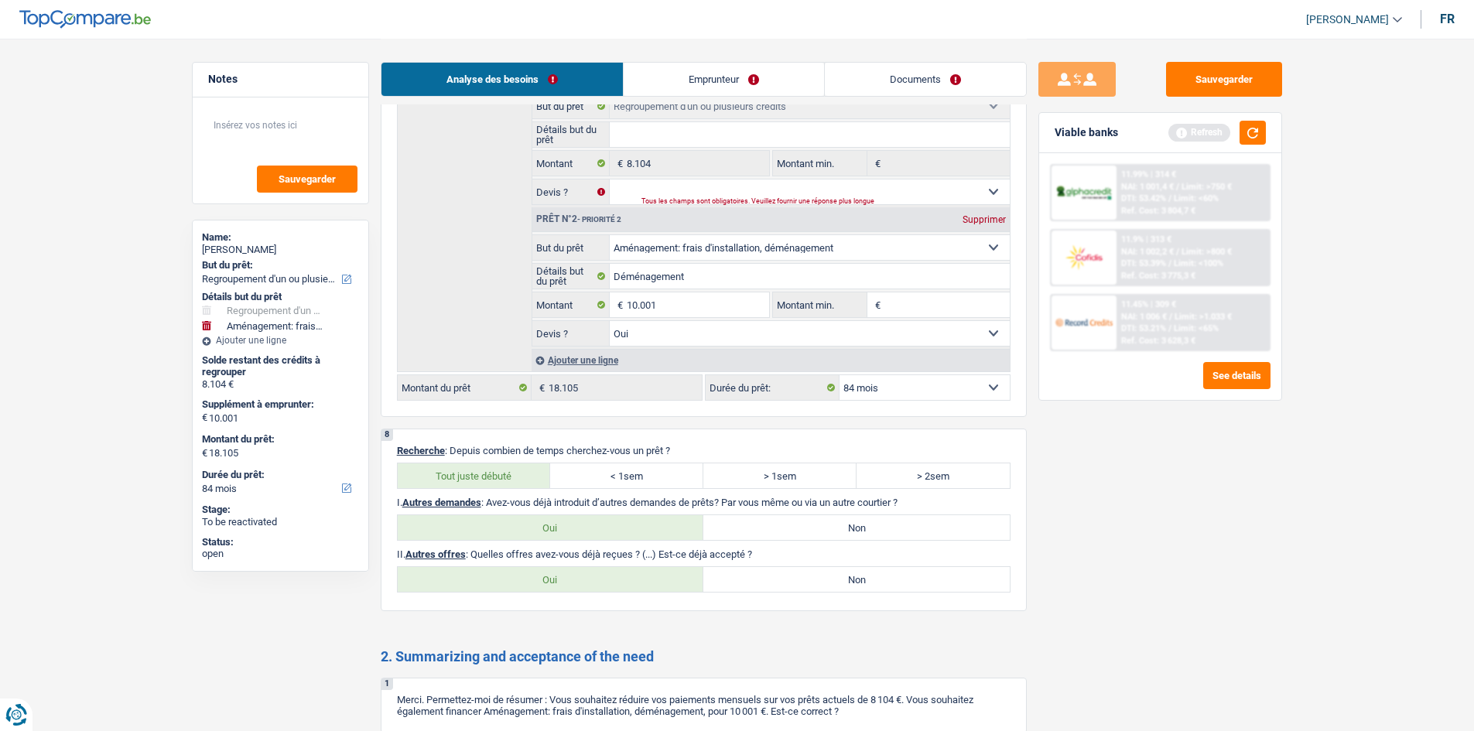
click at [880, 590] on label "Non" at bounding box center [856, 579] width 306 height 25
click at [880, 590] on input "Non" at bounding box center [856, 579] width 306 height 25
radio input "true"
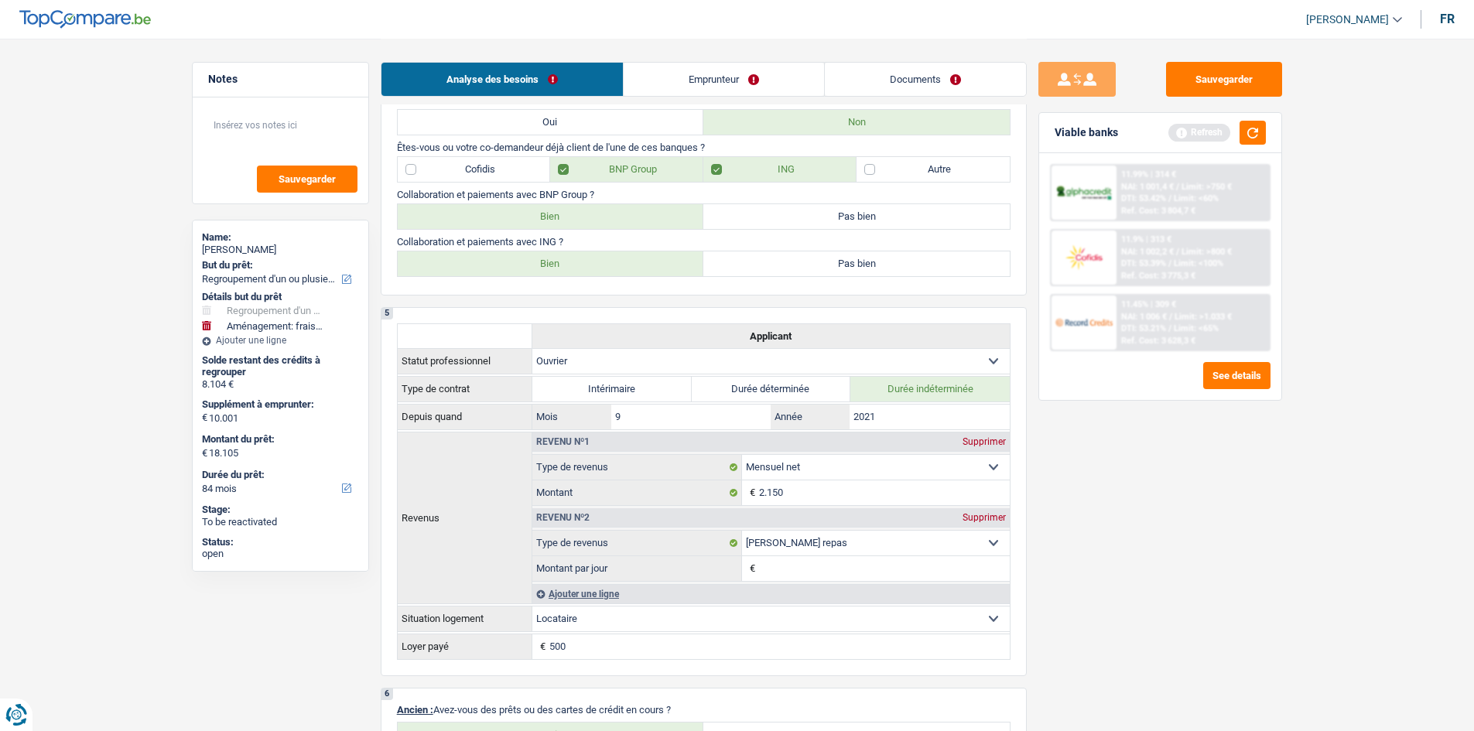
scroll to position [638, 0]
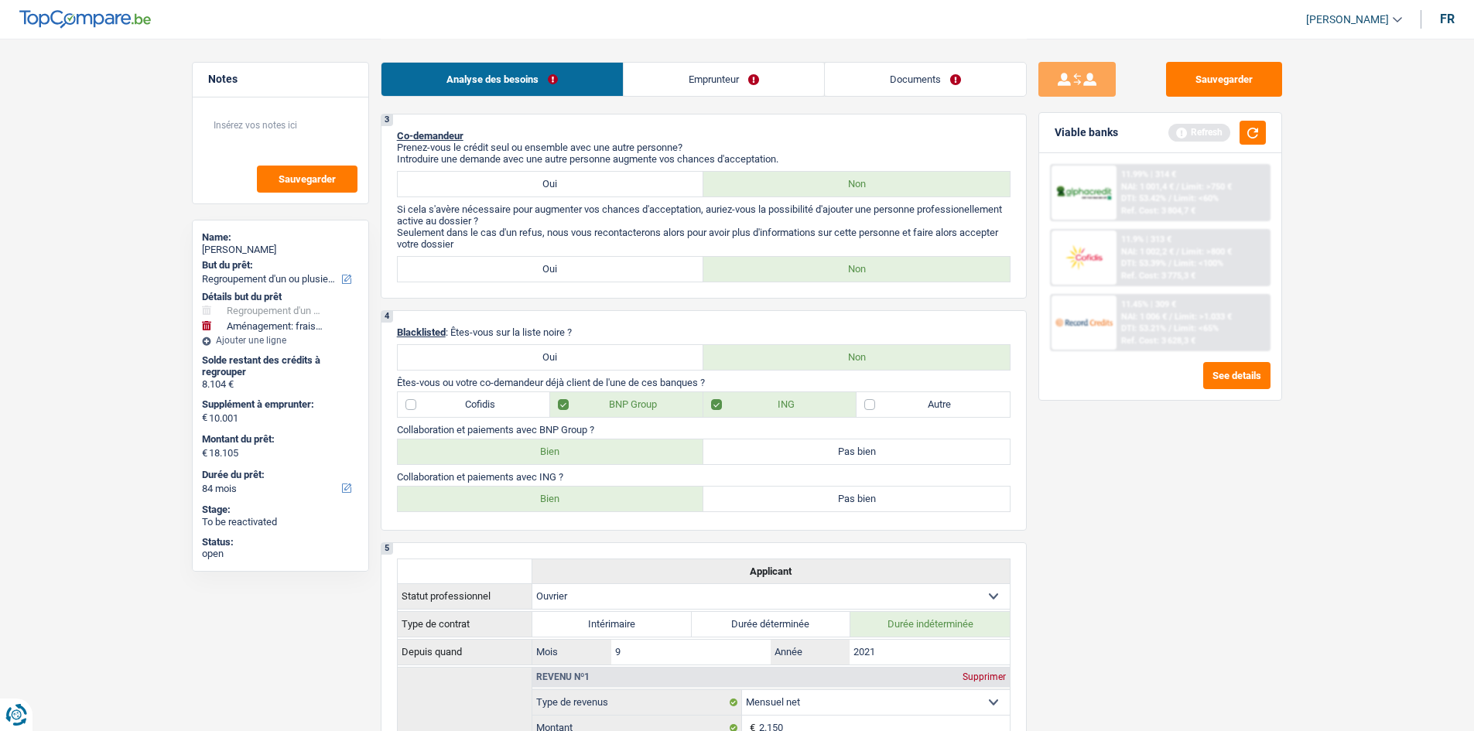
click at [705, 83] on link "Emprunteur" at bounding box center [724, 79] width 200 height 33
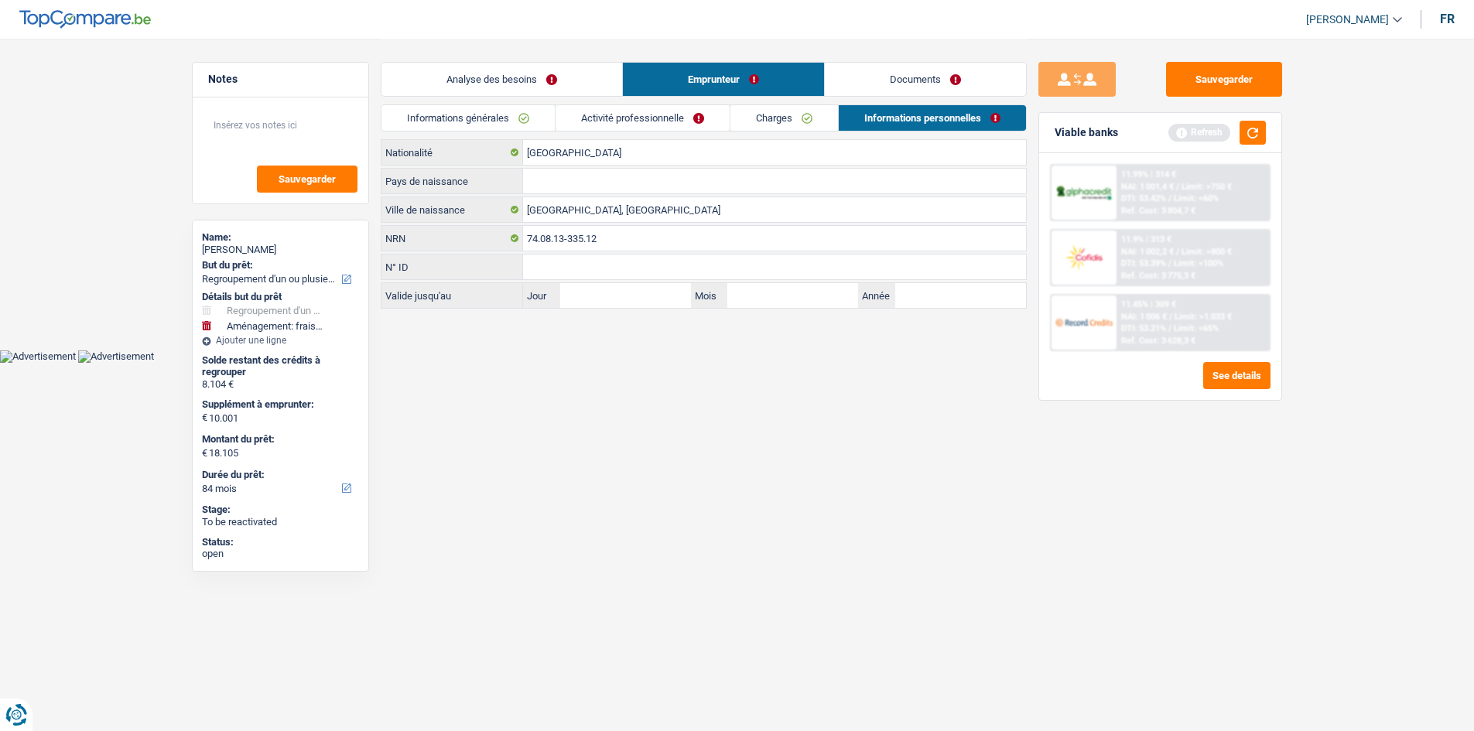
scroll to position [0, 0]
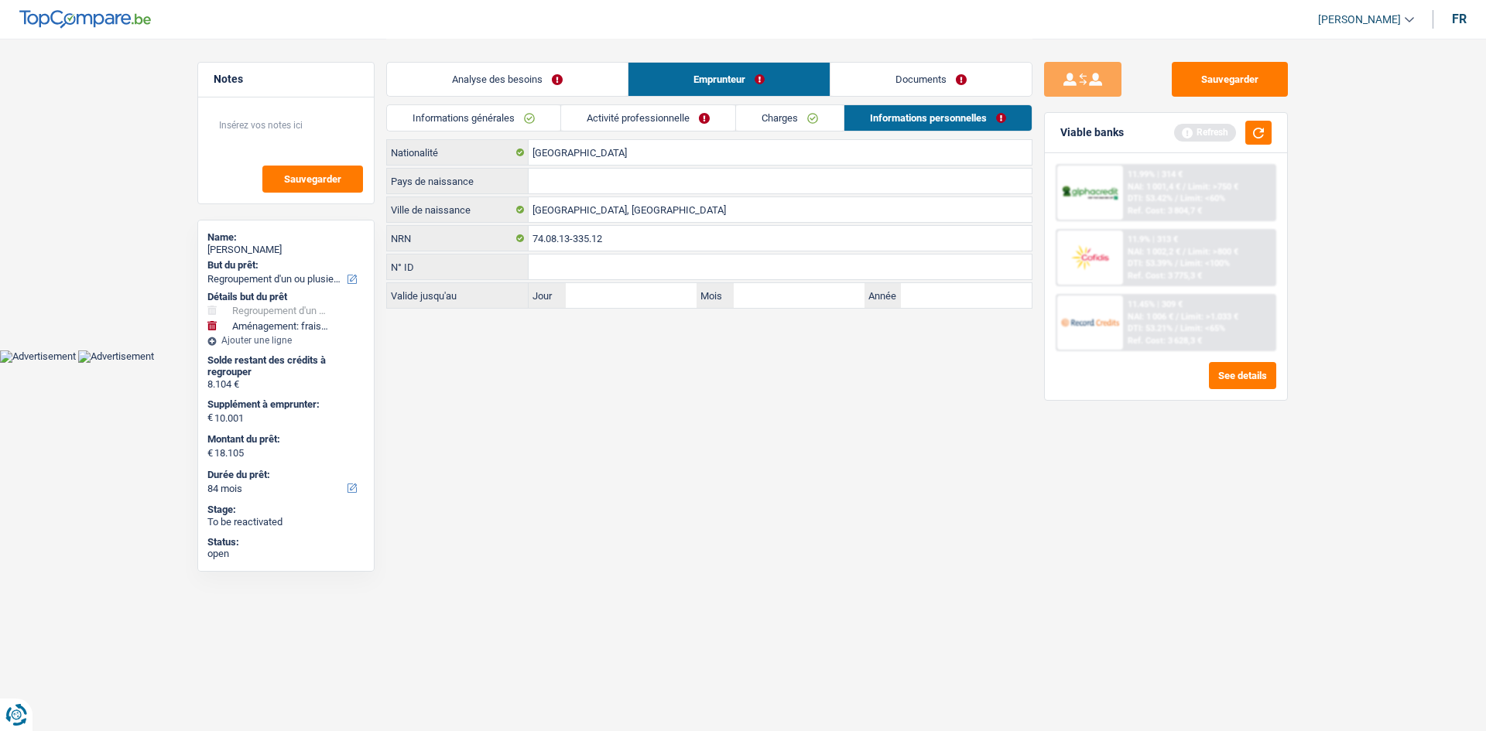
click at [478, 108] on link "Informations générales" at bounding box center [473, 118] width 173 height 26
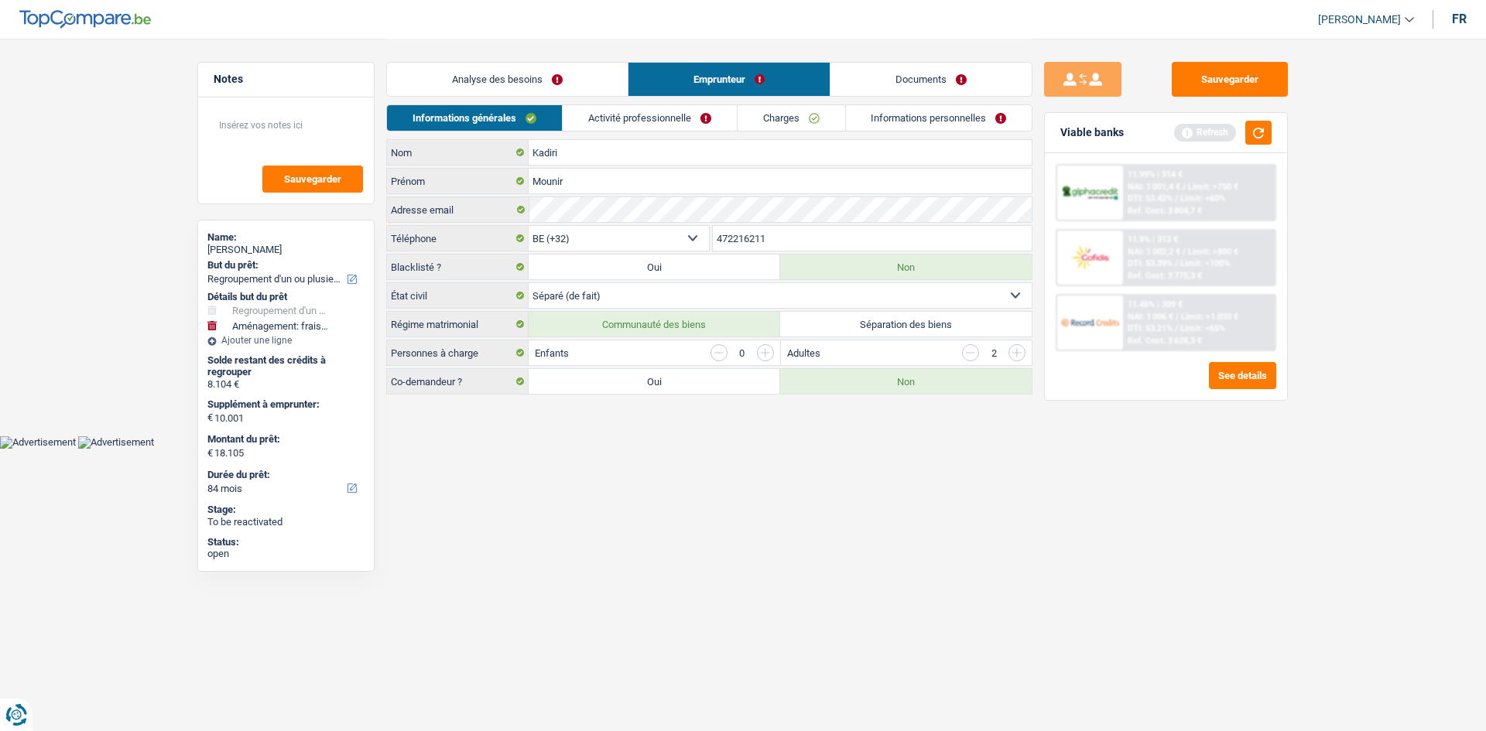
click at [666, 290] on select "Célibataire Marié(e) Cohabitant(e) légal(e) Divorcé(e) Veuf(ve) Séparé (de fait…" at bounding box center [780, 295] width 503 height 25
click at [646, 449] on html "Vous avez le contrôle de vos données Nous utilisons des cookies, tout comme nos…" at bounding box center [743, 224] width 1486 height 449
click at [694, 120] on link "Activité professionnelle" at bounding box center [650, 118] width 174 height 26
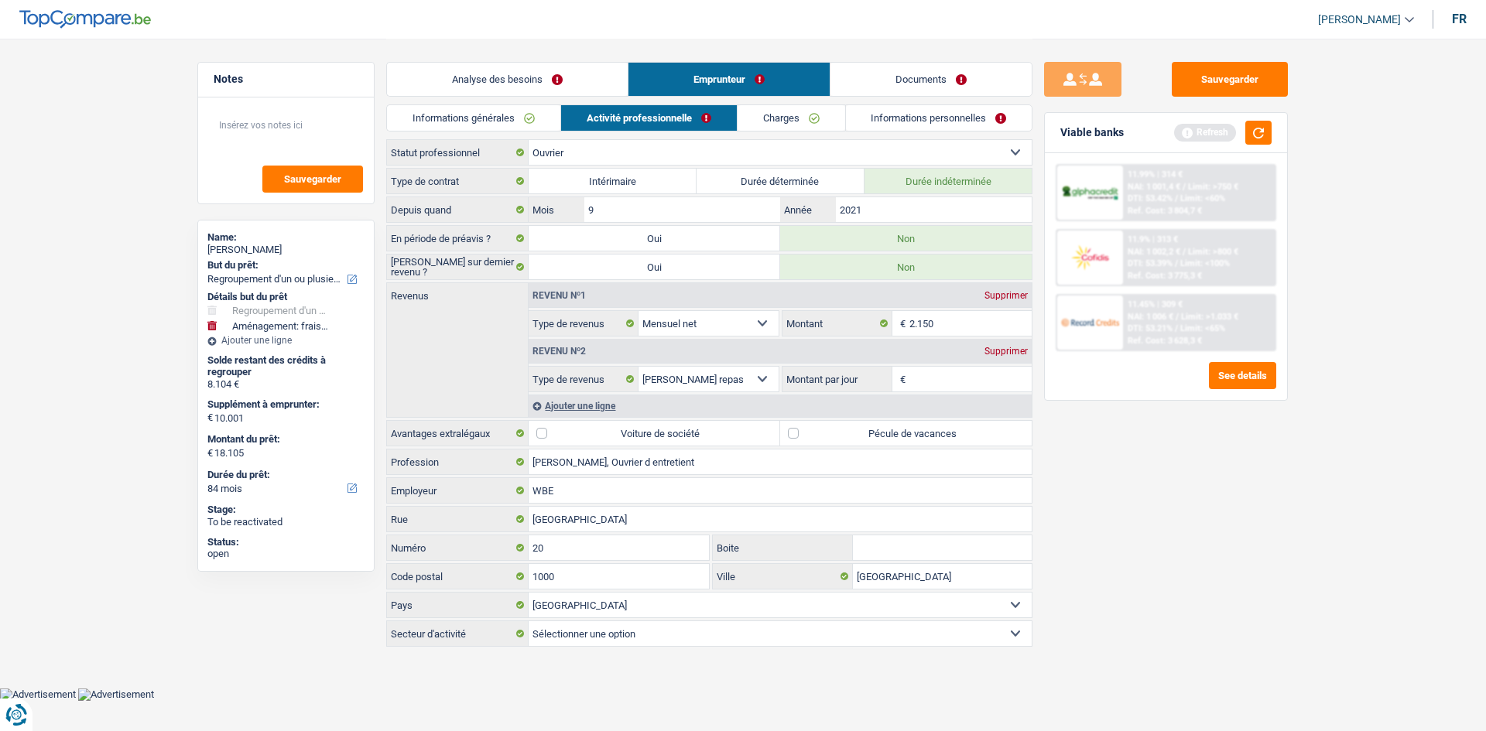
drag, startPoint x: 890, startPoint y: 437, endPoint x: 1172, endPoint y: 443, distance: 282.5
click at [891, 436] on label "Pécule de vacances" at bounding box center [905, 433] width 251 height 25
click at [891, 436] on input "Pécule de vacances" at bounding box center [905, 433] width 251 height 25
checkbox input "true"
click at [1175, 460] on div "Sauvegarder Viable banks Refresh 11.99% | 314 € NAI: 1 001,4 € / Limit: >750 € …" at bounding box center [1165, 384] width 267 height 645
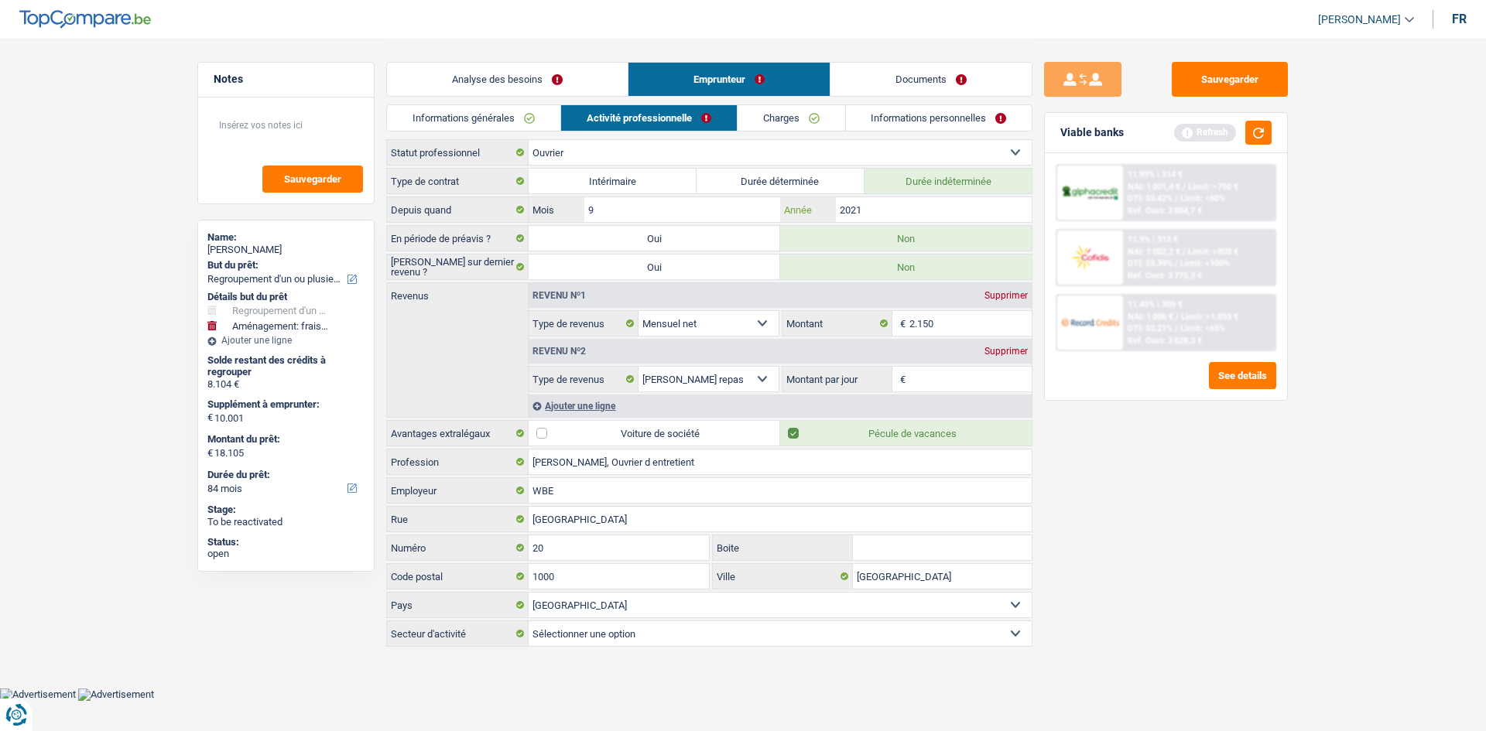
click at [885, 197] on input "2021" at bounding box center [934, 209] width 196 height 25
click at [1220, 701] on html "Vous avez le contrôle de vos données Nous utilisons des cookies, tout comme nos…" at bounding box center [743, 350] width 1486 height 701
click at [974, 317] on input "2.150" at bounding box center [970, 323] width 123 height 25
drag, startPoint x: 1172, startPoint y: 546, endPoint x: 1064, endPoint y: 505, distance: 115.1
click at [1171, 546] on div "Sauvegarder Viable banks Refresh 11.99% | 314 € NAI: 1 001,4 € / Limit: >750 € …" at bounding box center [1165, 384] width 267 height 645
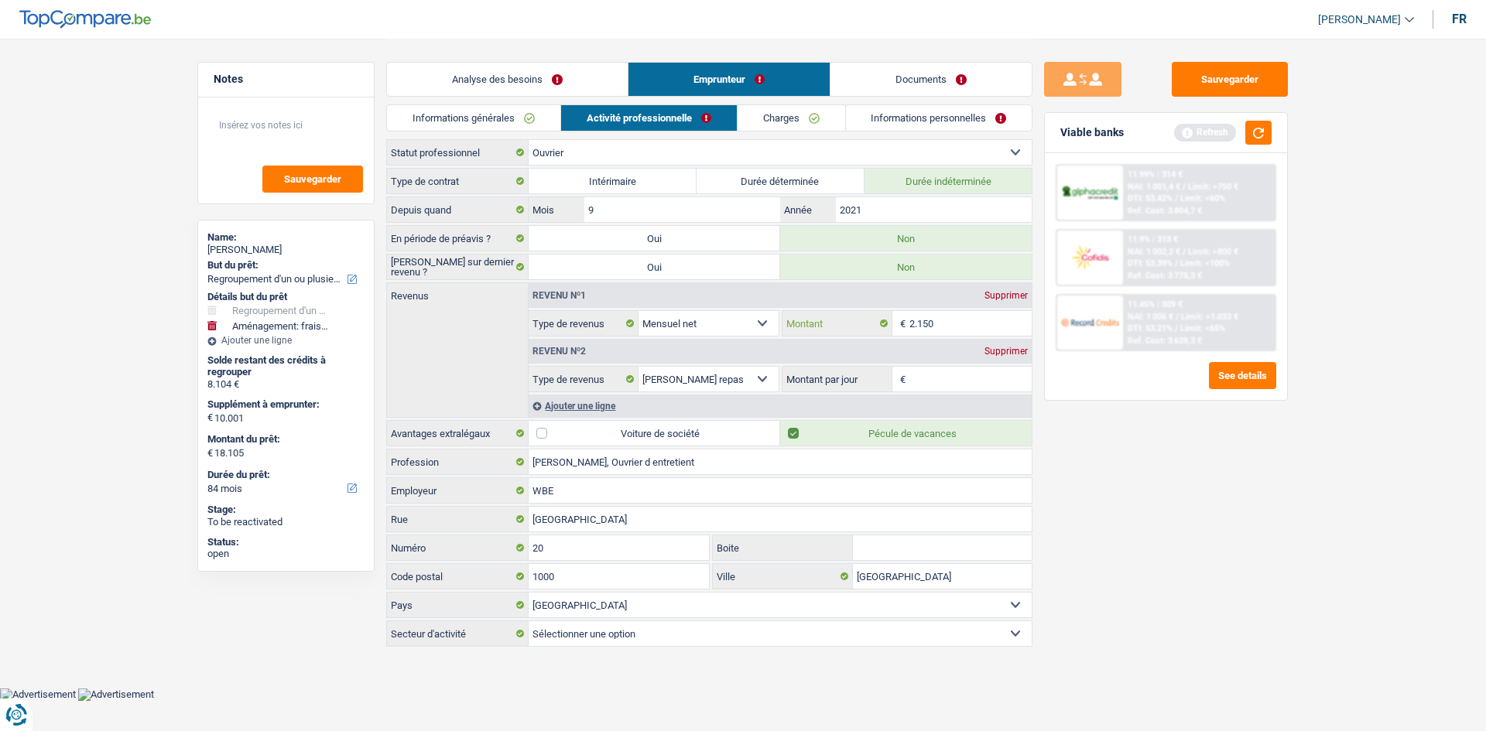
click at [952, 324] on input "2.150" at bounding box center [970, 323] width 123 height 25
click at [950, 317] on input "2.150" at bounding box center [970, 323] width 123 height 25
type input "2.080"
click at [719, 372] on select "Allocation d'handicap Allocations chômage Allocations familiales Chèques repas …" at bounding box center [708, 379] width 140 height 25
select select "other"
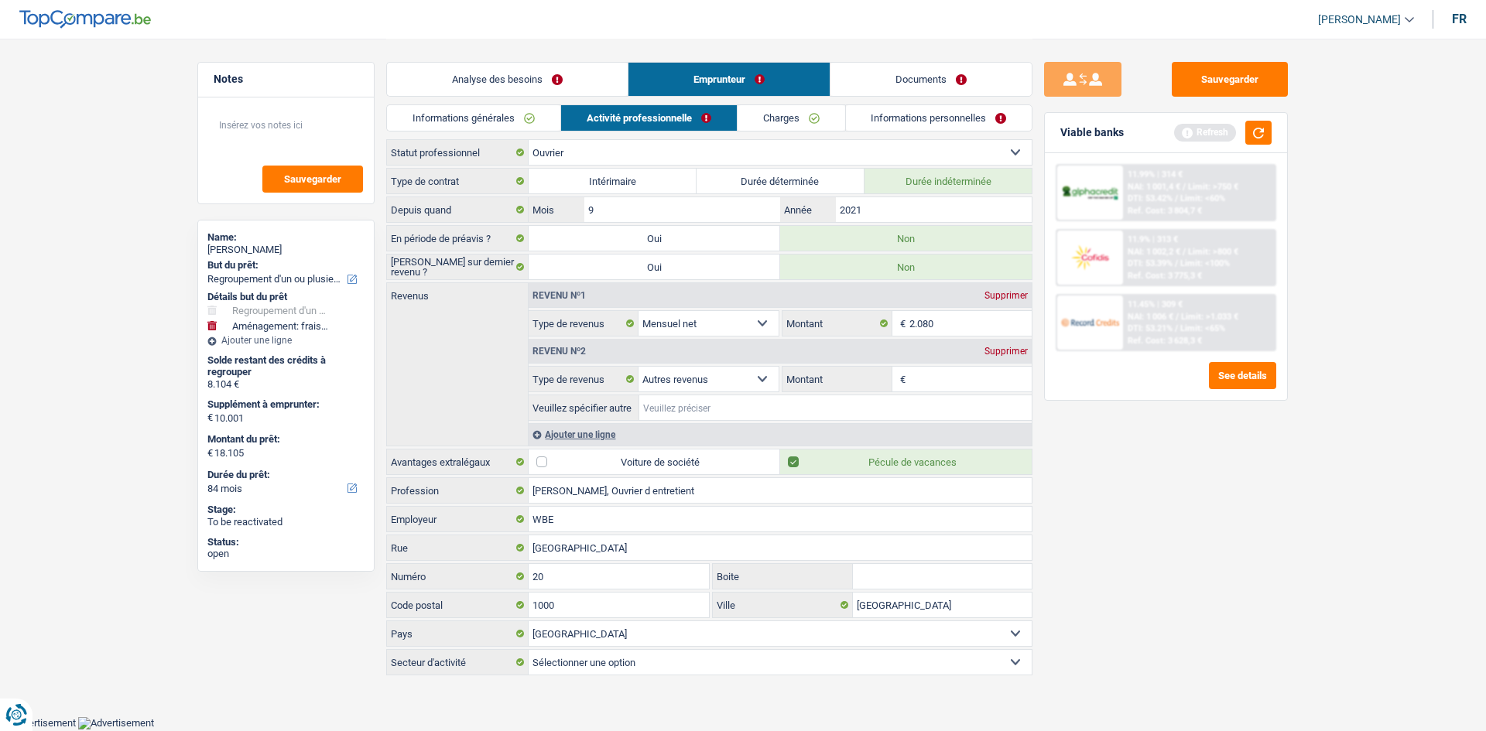
click at [676, 409] on input "Veuillez spécifier autre" at bounding box center [835, 407] width 392 height 25
type input "flexi jobs"
drag, startPoint x: 1190, startPoint y: 496, endPoint x: 1261, endPoint y: 443, distance: 88.4
click at [1237, 466] on div "Sauvegarder Viable banks Refresh 11.99% | 314 € NAI: 1 001,4 € / Limit: >750 € …" at bounding box center [1165, 384] width 267 height 645
click at [967, 385] on input "Montant" at bounding box center [970, 379] width 123 height 25
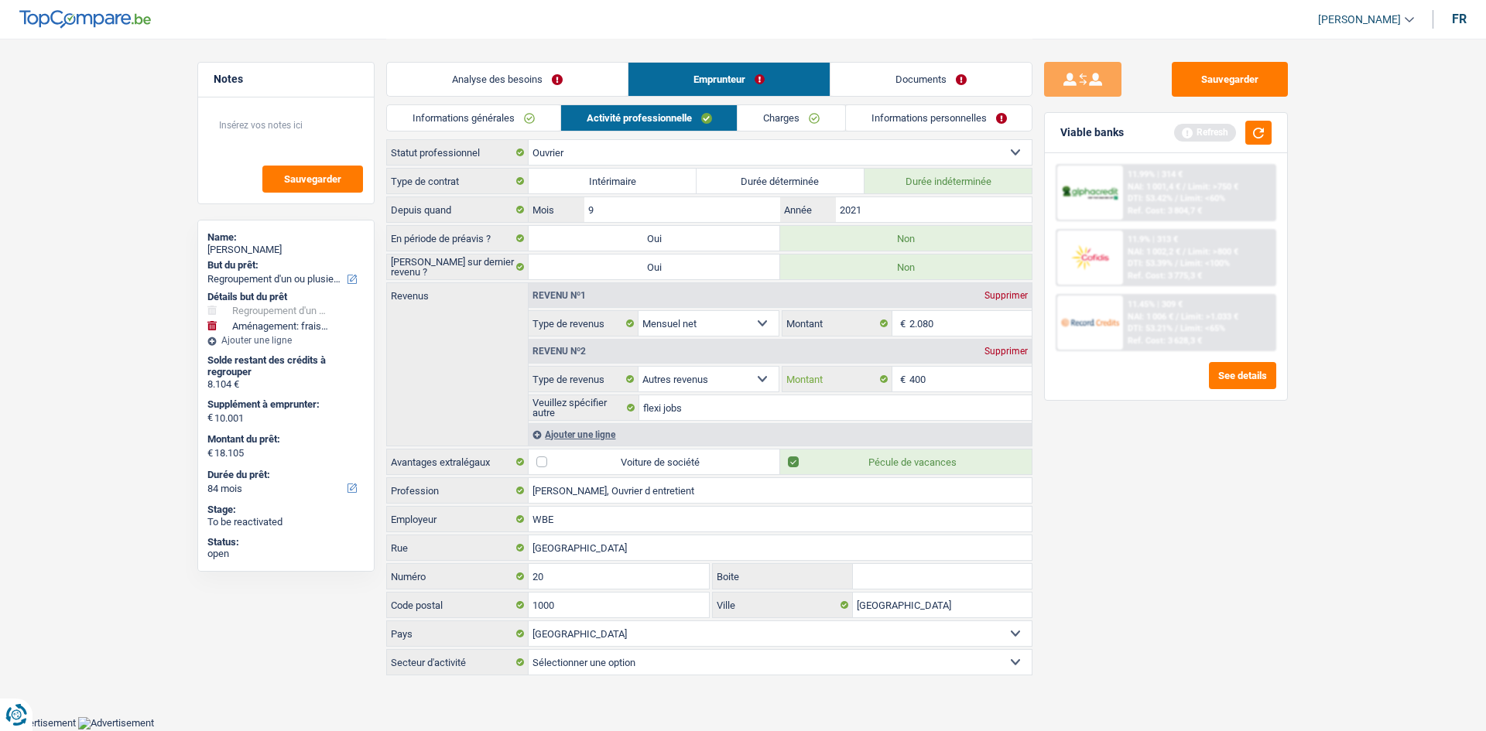
type input "400"
click at [1182, 450] on div "Sauvegarder Viable banks Refresh 11.99% | 314 € NAI: 1 001,4 € / Limit: >750 € …" at bounding box center [1165, 384] width 267 height 645
click at [830, 115] on link "Charges" at bounding box center [791, 118] width 108 height 26
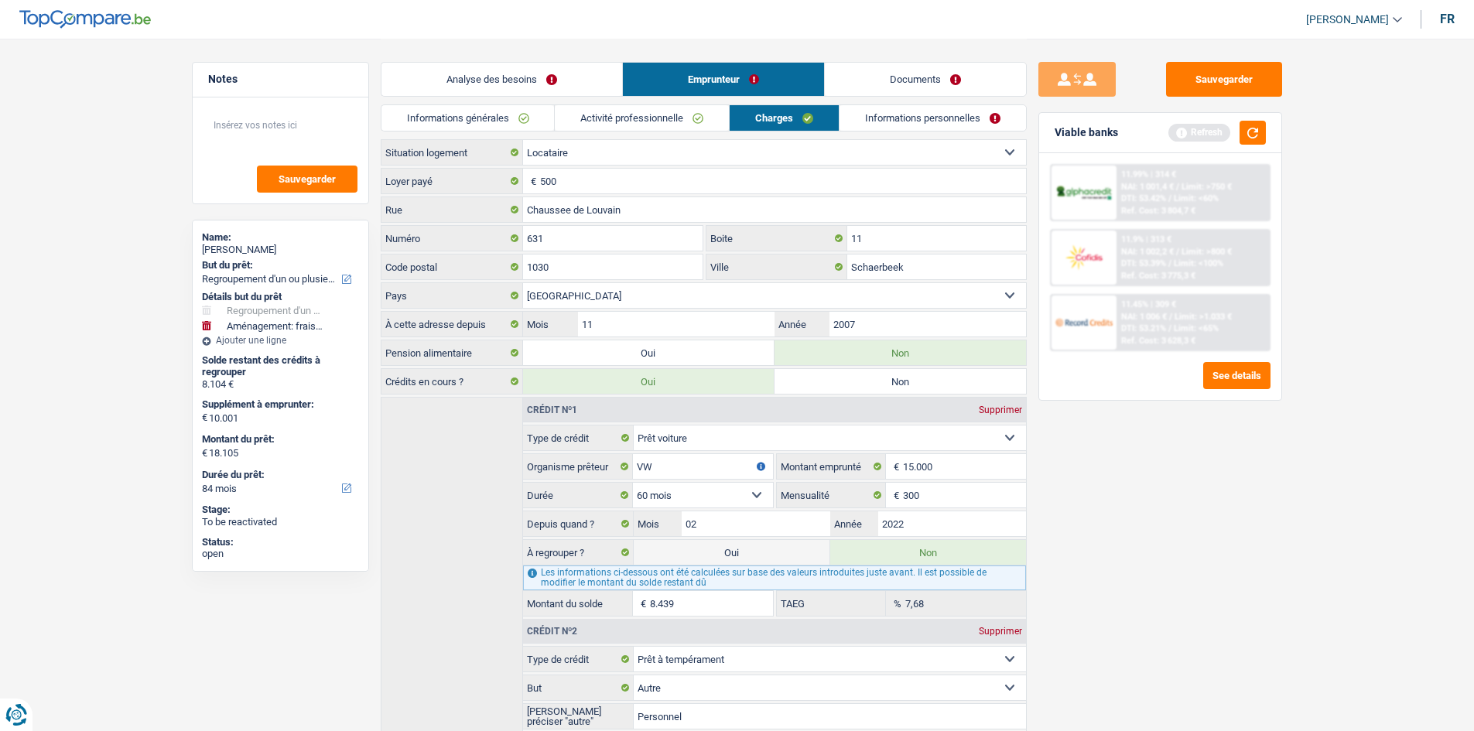
click at [881, 114] on link "Informations personnelles" at bounding box center [933, 118] width 186 height 26
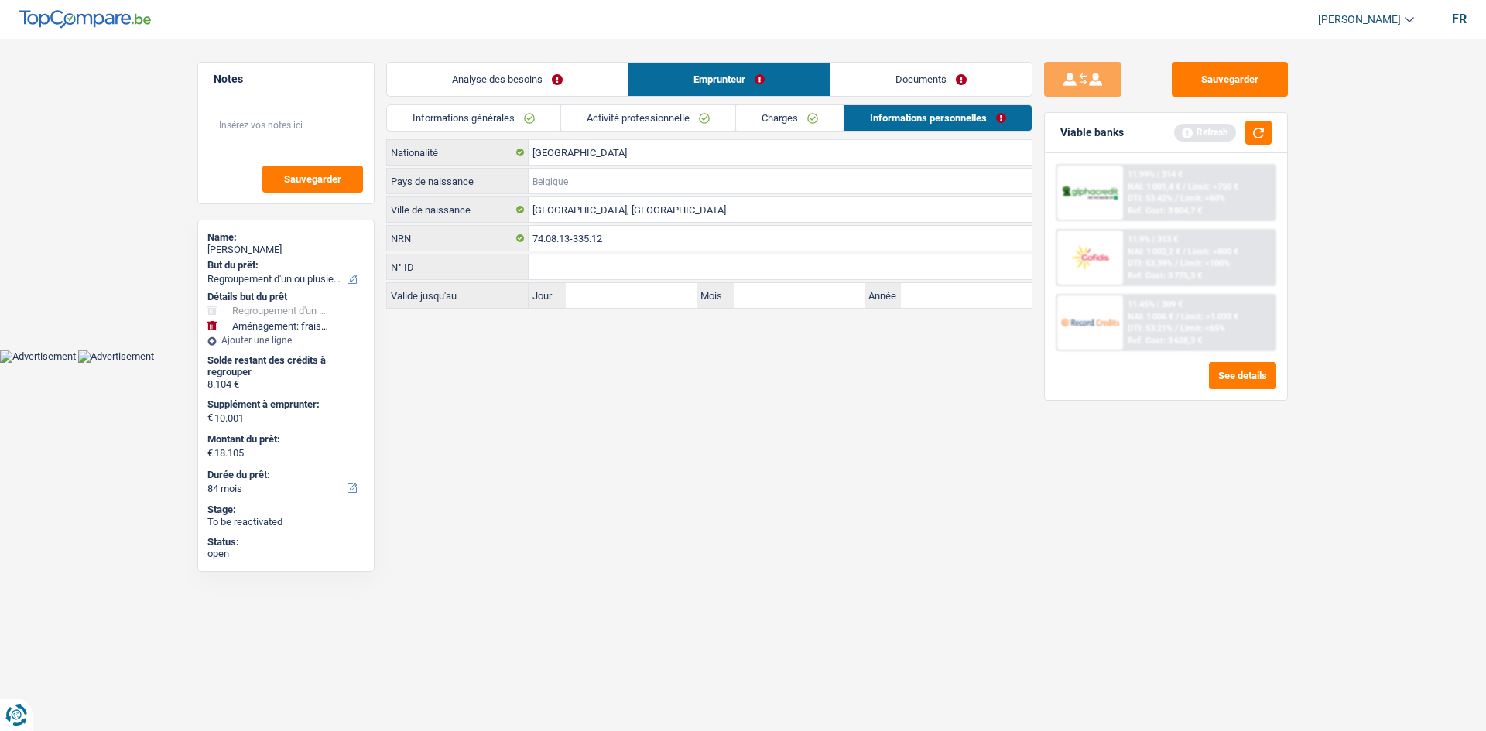
click at [715, 186] on input "Pays de naissance" at bounding box center [780, 181] width 503 height 25
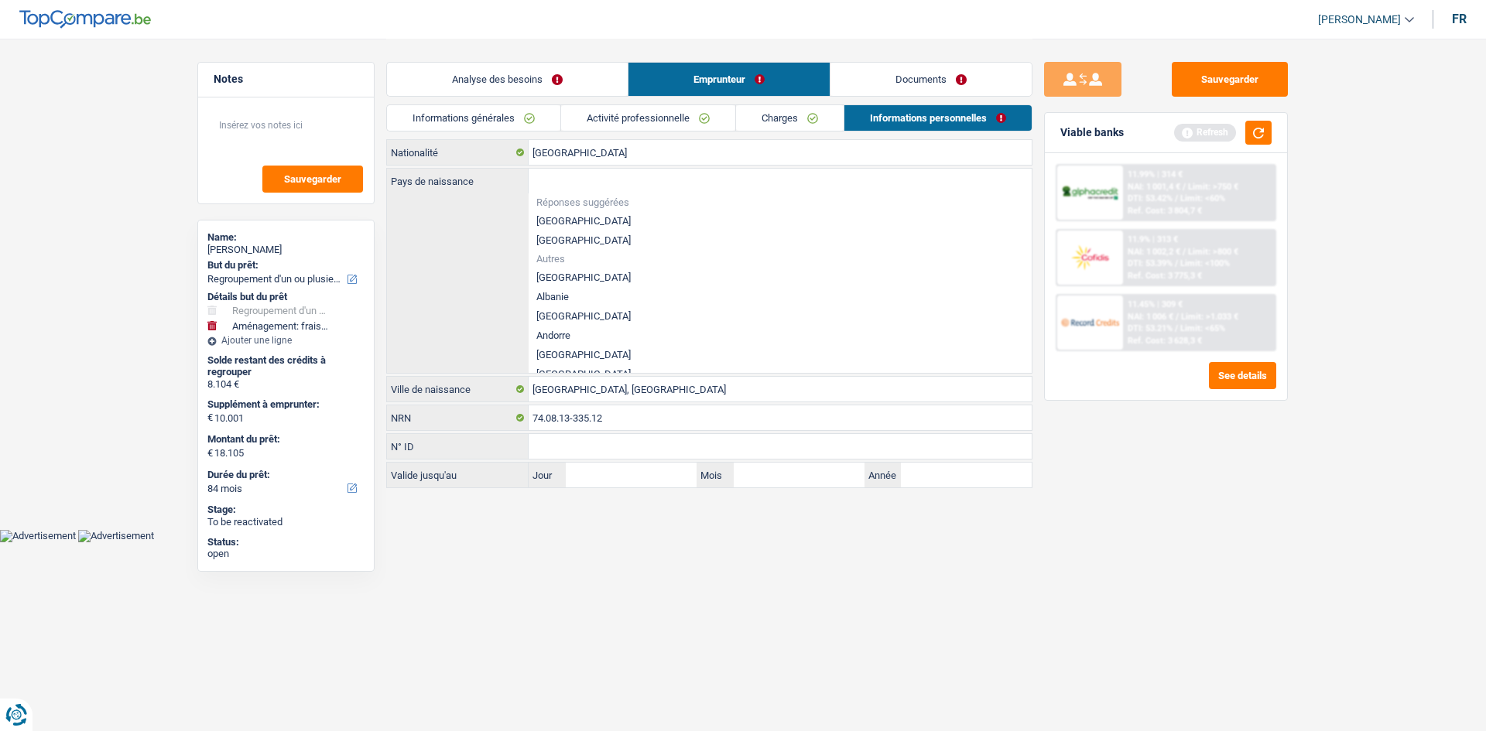
click at [658, 223] on li "[GEOGRAPHIC_DATA]" at bounding box center [780, 220] width 503 height 19
type input "[GEOGRAPHIC_DATA]"
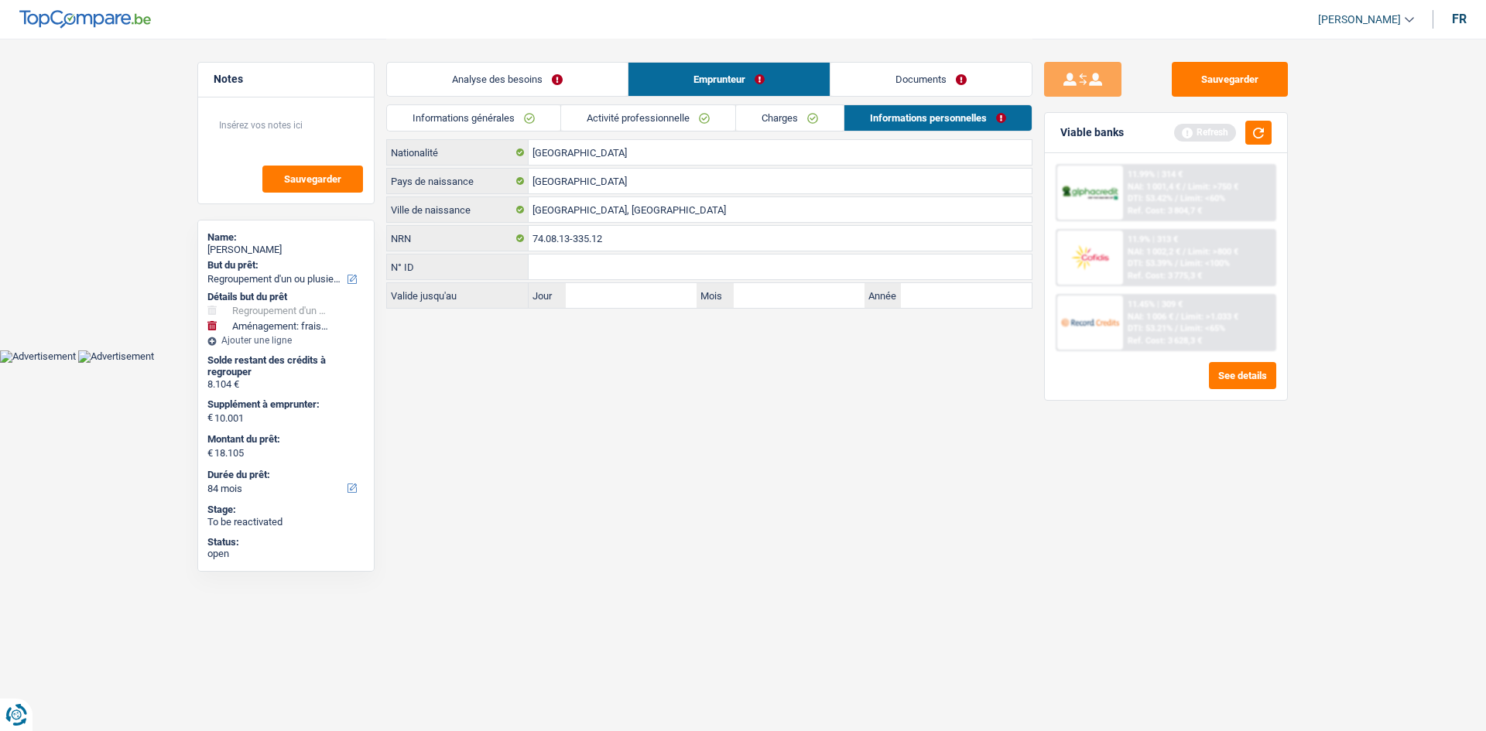
click at [790, 129] on link "Charges" at bounding box center [790, 118] width 108 height 26
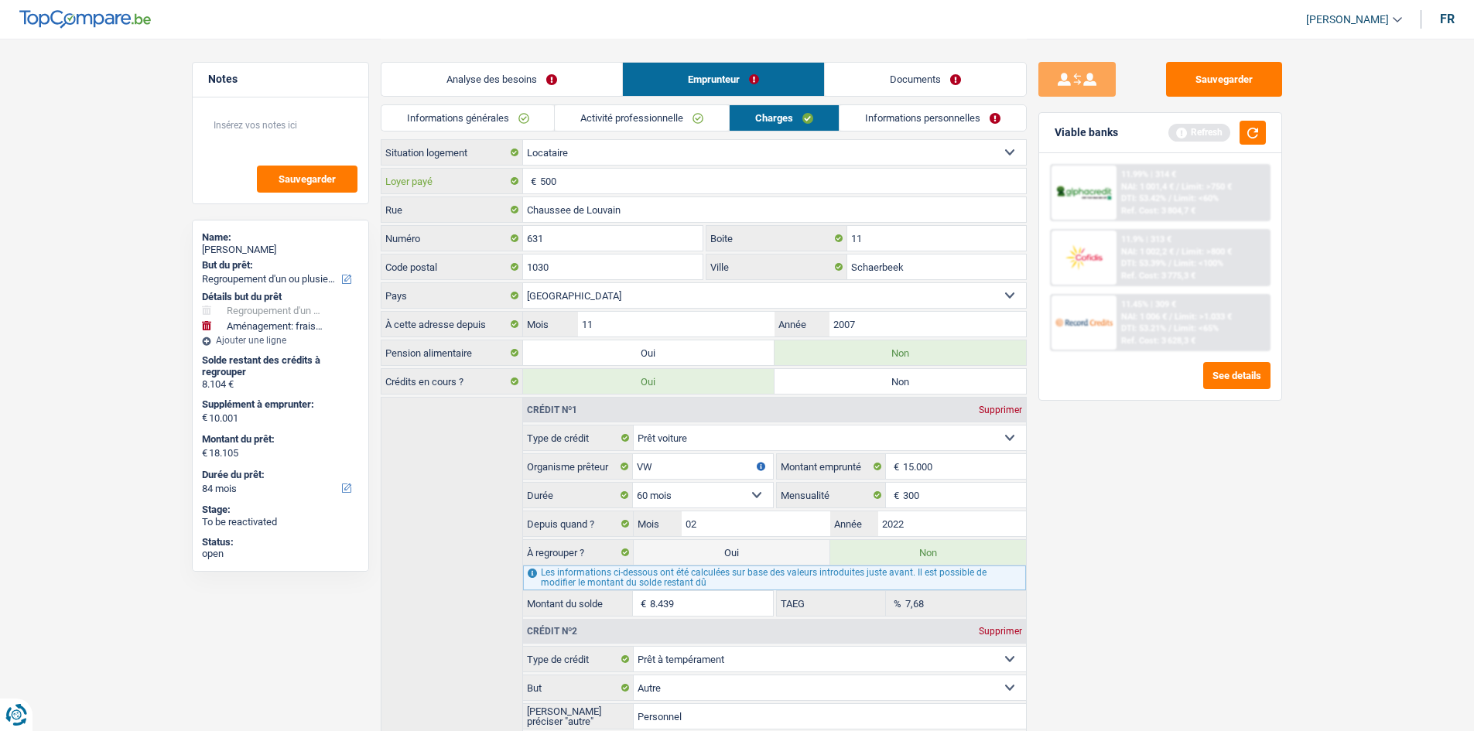
click at [570, 175] on input "500" at bounding box center [783, 181] width 486 height 25
click at [938, 119] on link "Informations personnelles" at bounding box center [933, 118] width 186 height 26
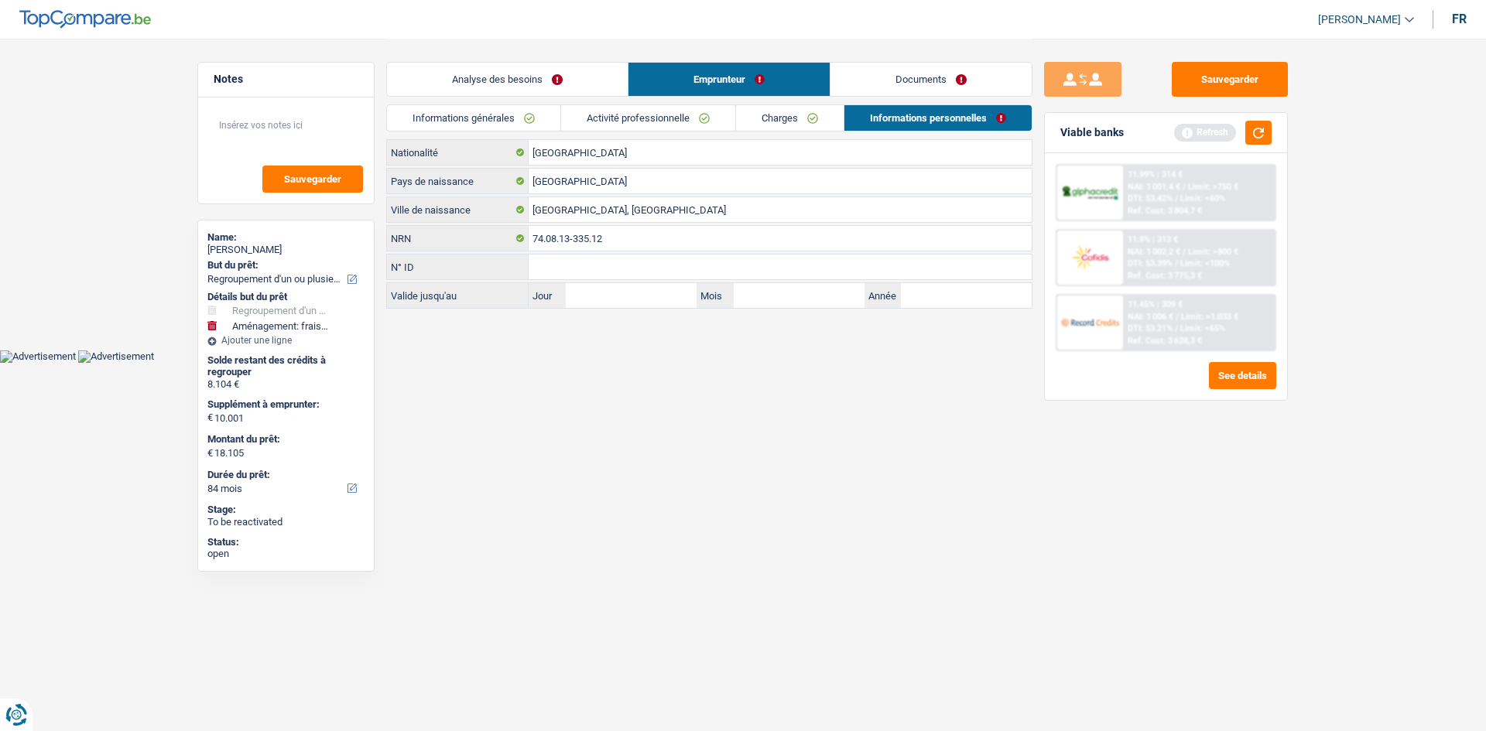
click at [958, 84] on link "Documents" at bounding box center [930, 79] width 201 height 33
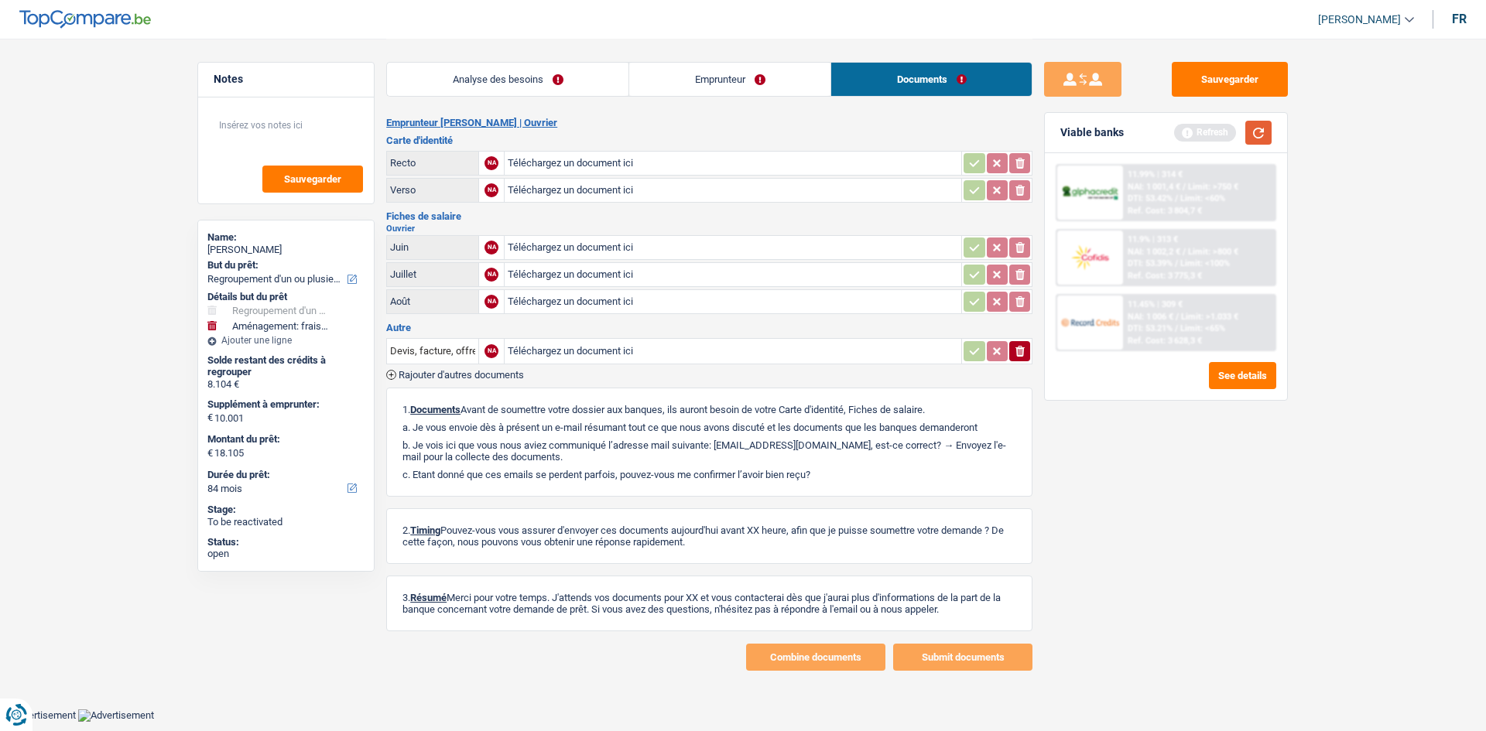
click at [1262, 131] on button "button" at bounding box center [1258, 133] width 26 height 24
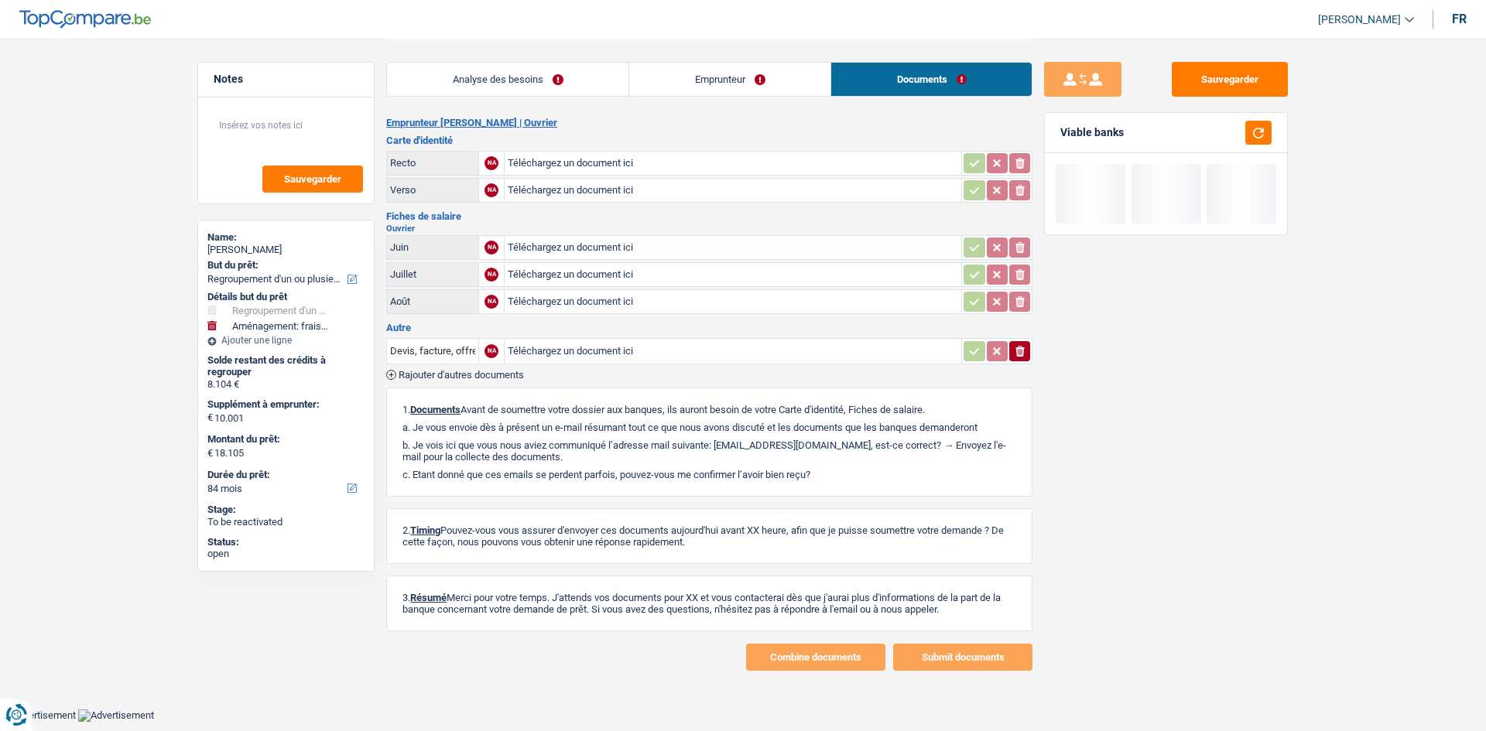
click at [547, 88] on link "Analyse des besoins" at bounding box center [507, 79] width 241 height 33
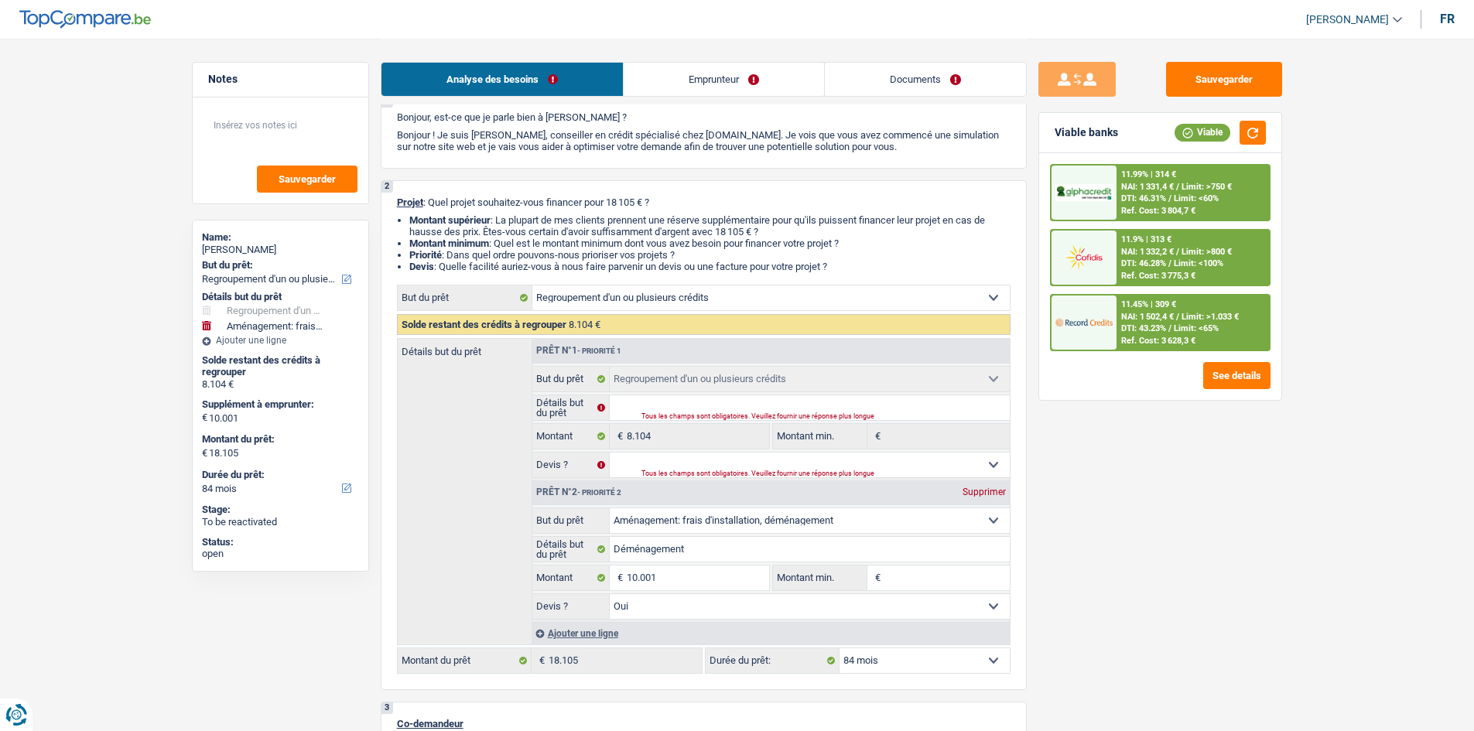
scroll to position [77, 0]
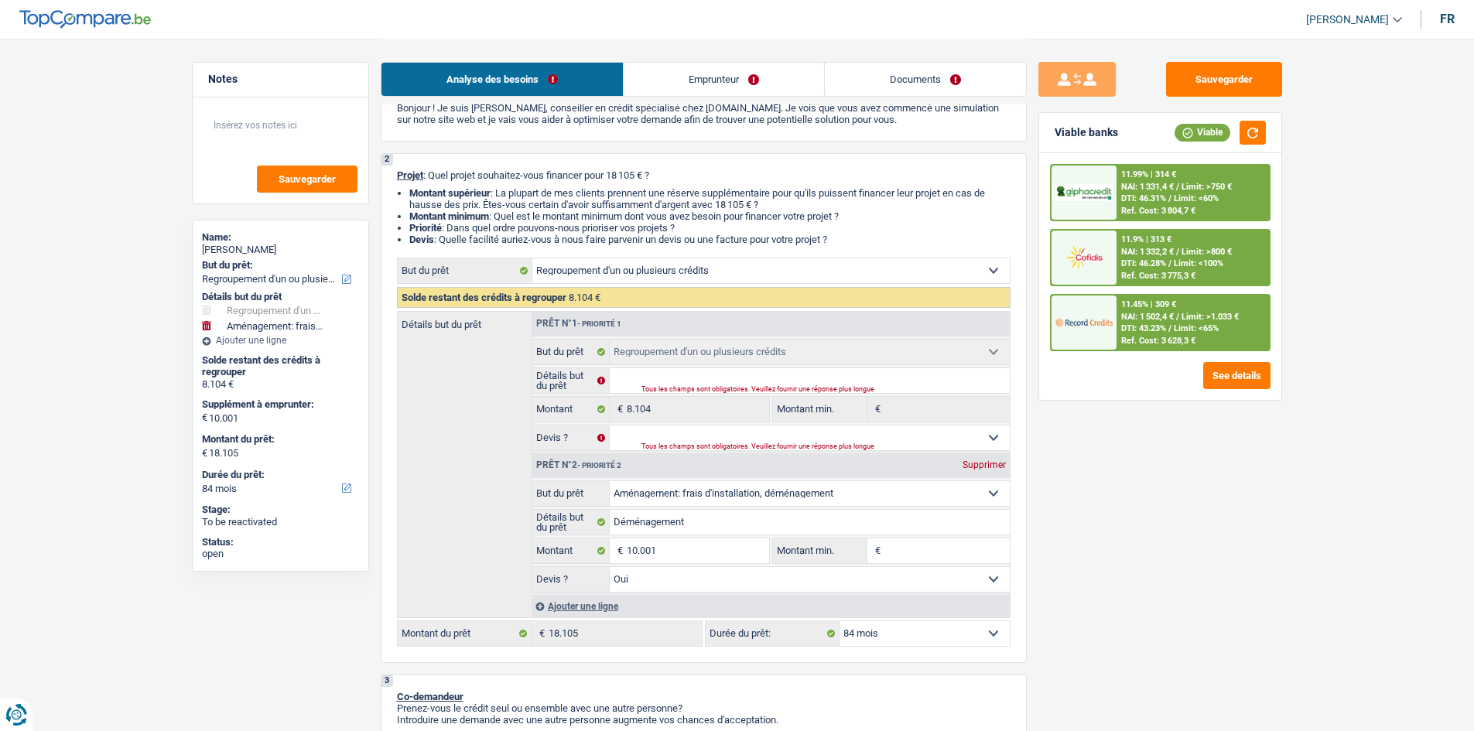
click at [1137, 323] on span "DTI: 43.23%" at bounding box center [1143, 328] width 45 height 10
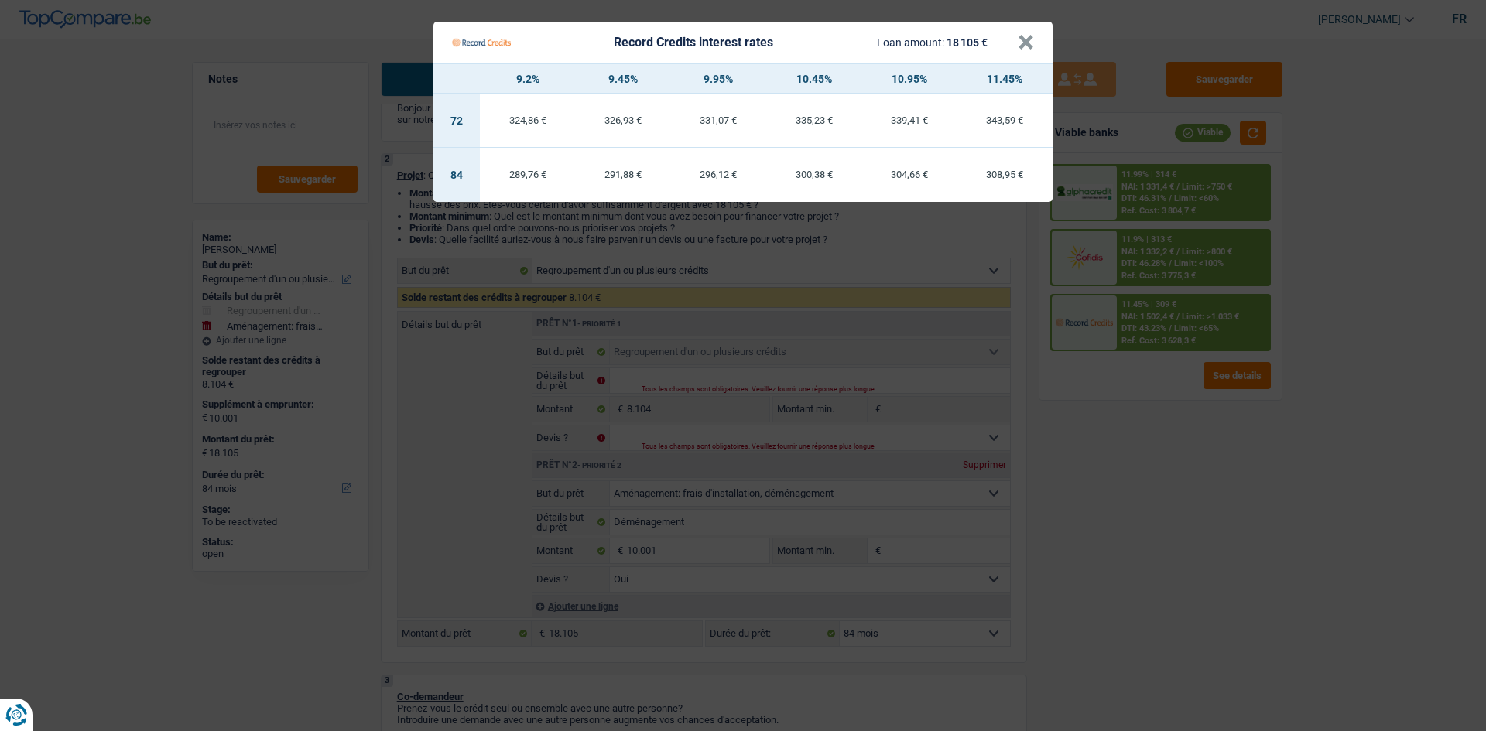
click at [1183, 501] on Credits "Record Credits interest rates Loan amount: 18 105 € × 9.2% 9.45% 9.95% 10.45% 1…" at bounding box center [743, 365] width 1486 height 731
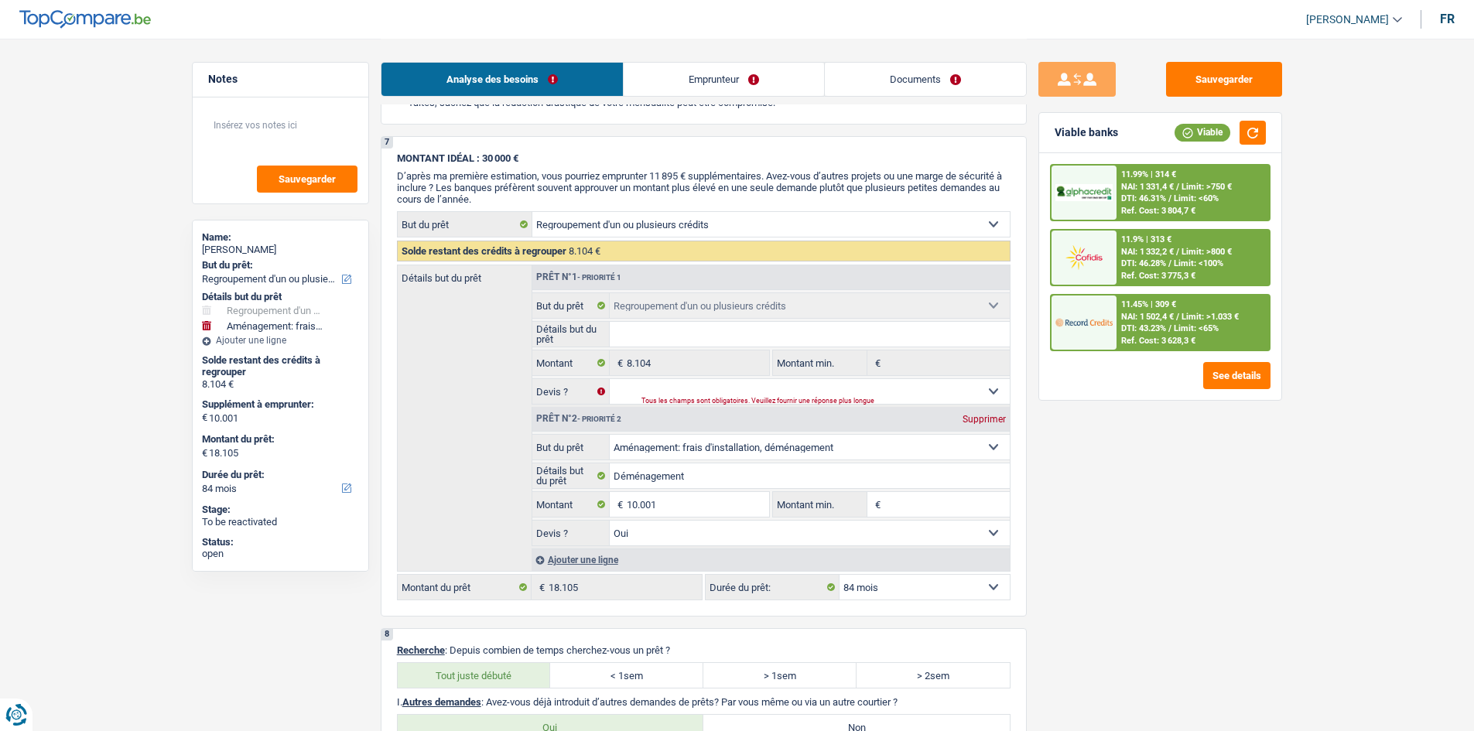
scroll to position [2554, 0]
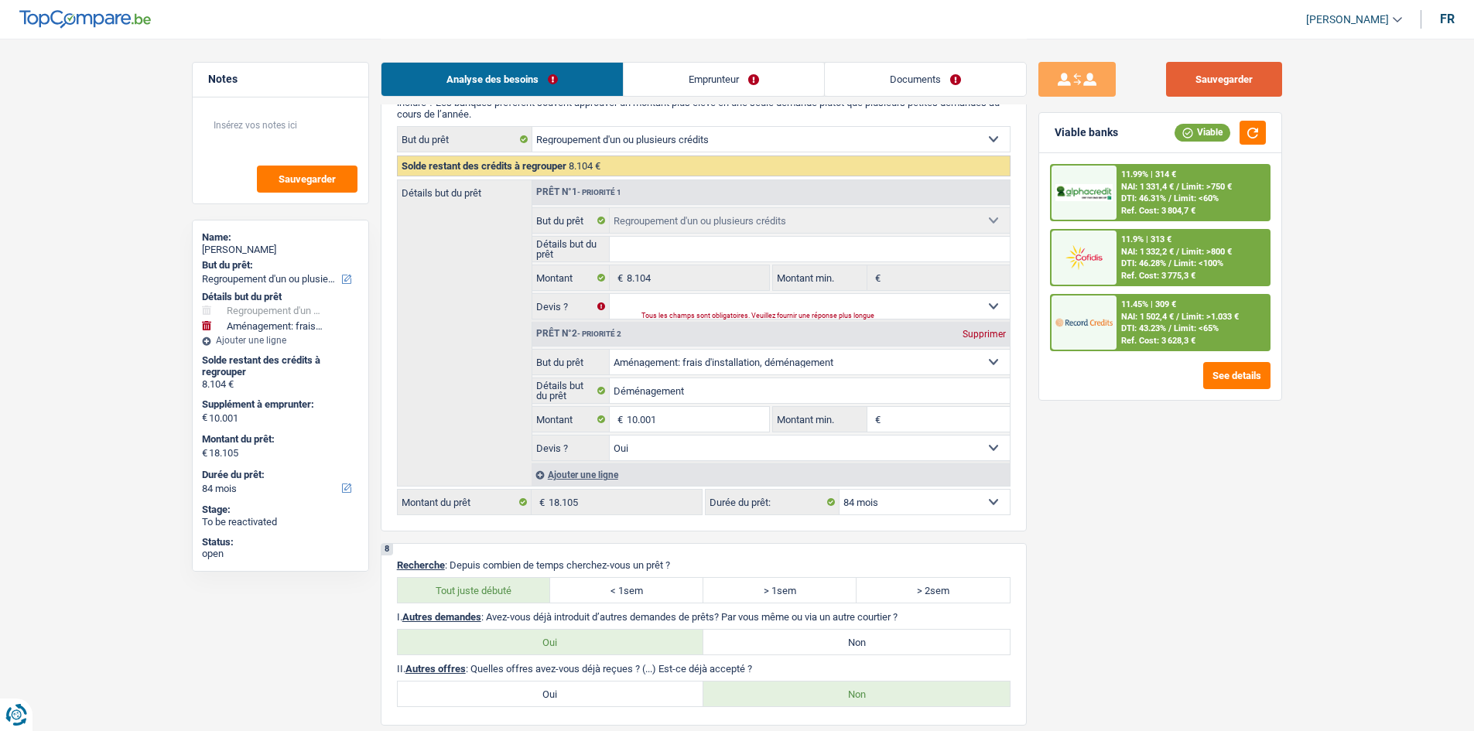
click at [1252, 76] on button "Sauvegarder" at bounding box center [1224, 79] width 116 height 35
click at [915, 73] on link "Documents" at bounding box center [925, 79] width 201 height 33
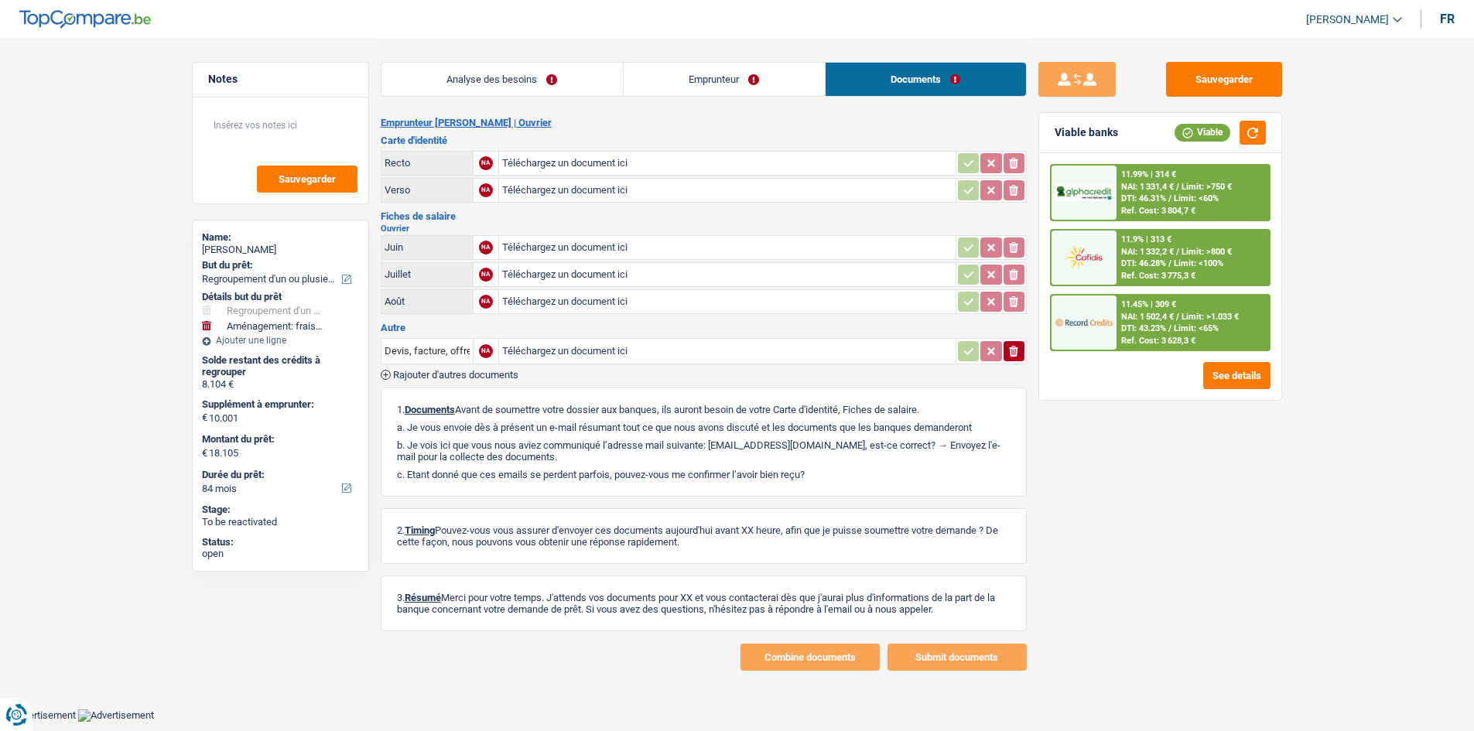
scroll to position [0, 0]
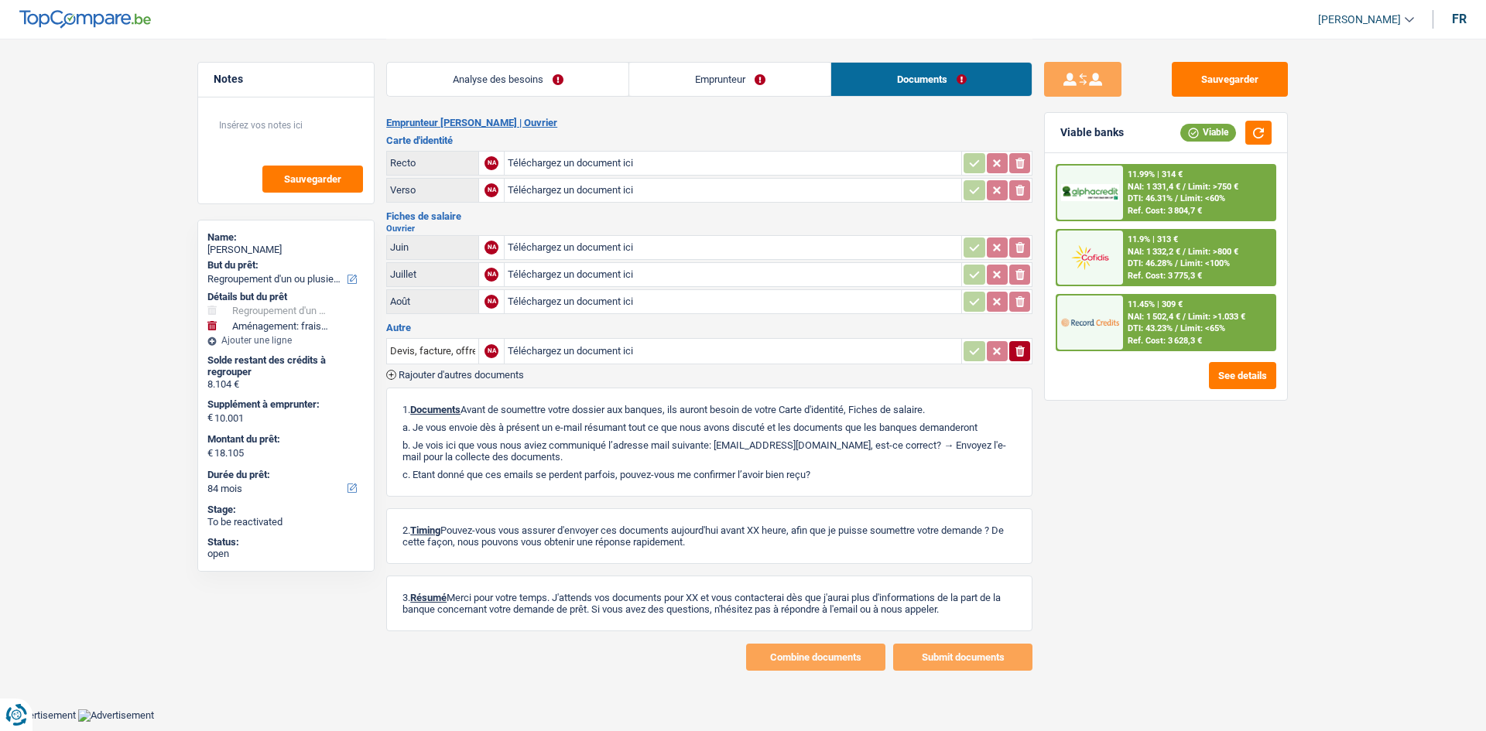
click at [748, 90] on link "Emprunteur" at bounding box center [729, 79] width 201 height 33
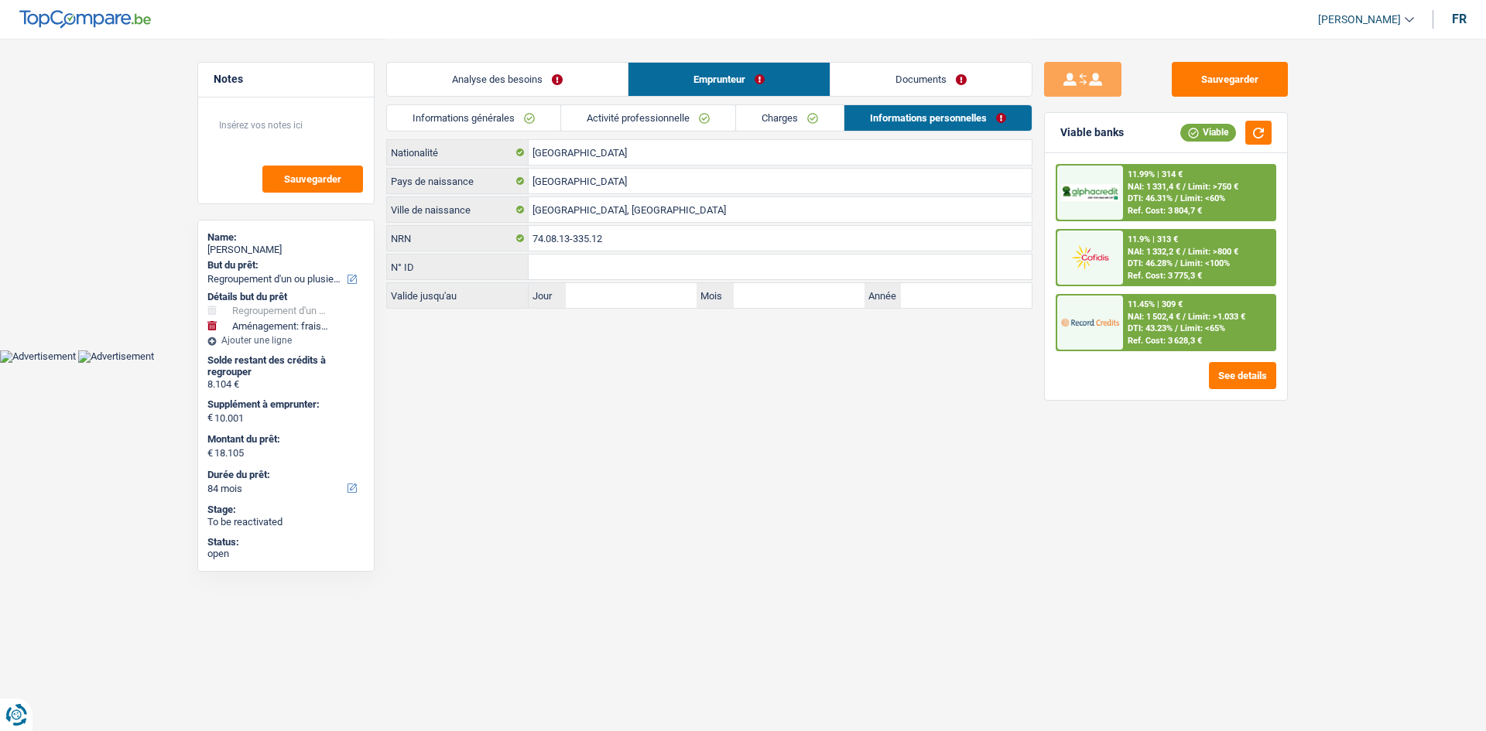
click at [676, 124] on link "Activité professionnelle" at bounding box center [648, 118] width 174 height 26
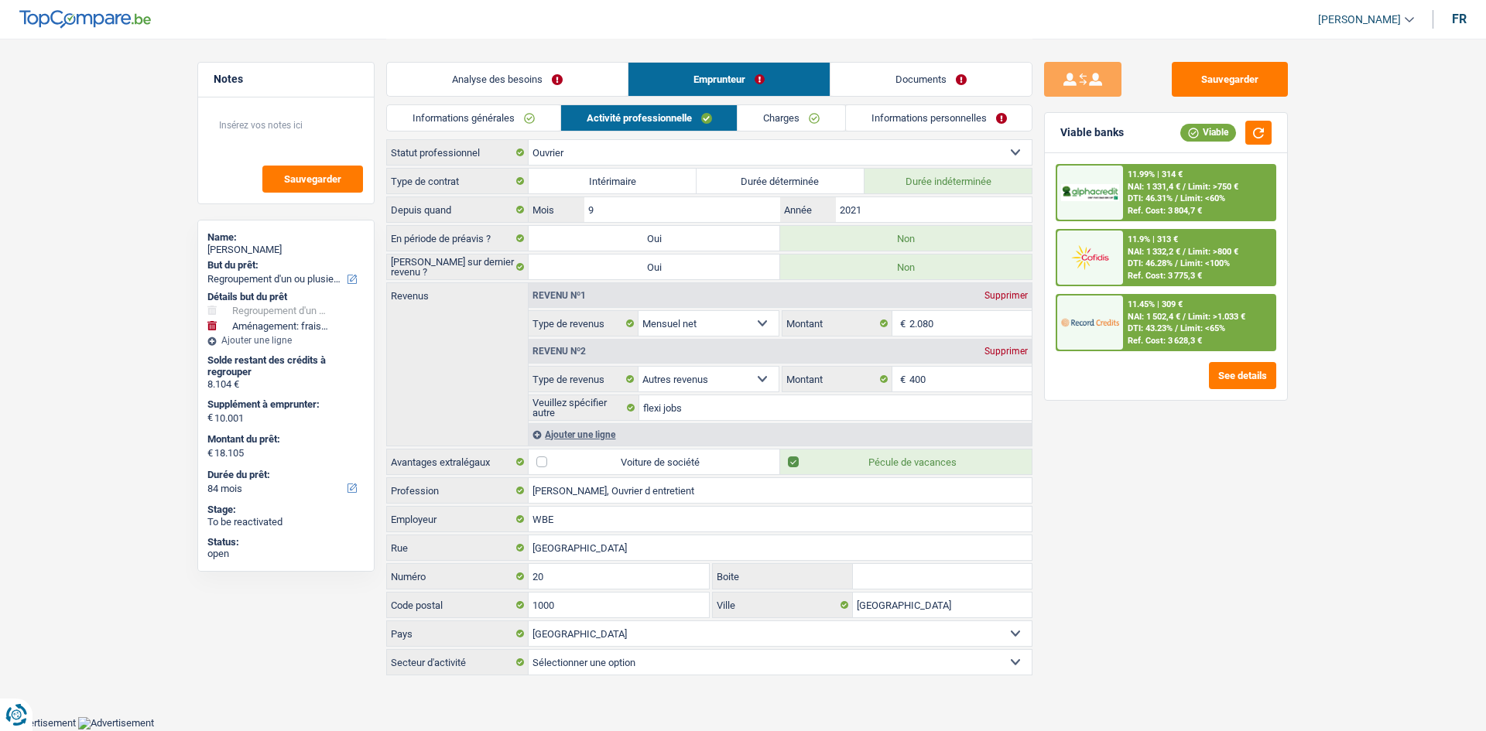
click at [507, 105] on link "Informations générales" at bounding box center [473, 118] width 173 height 26
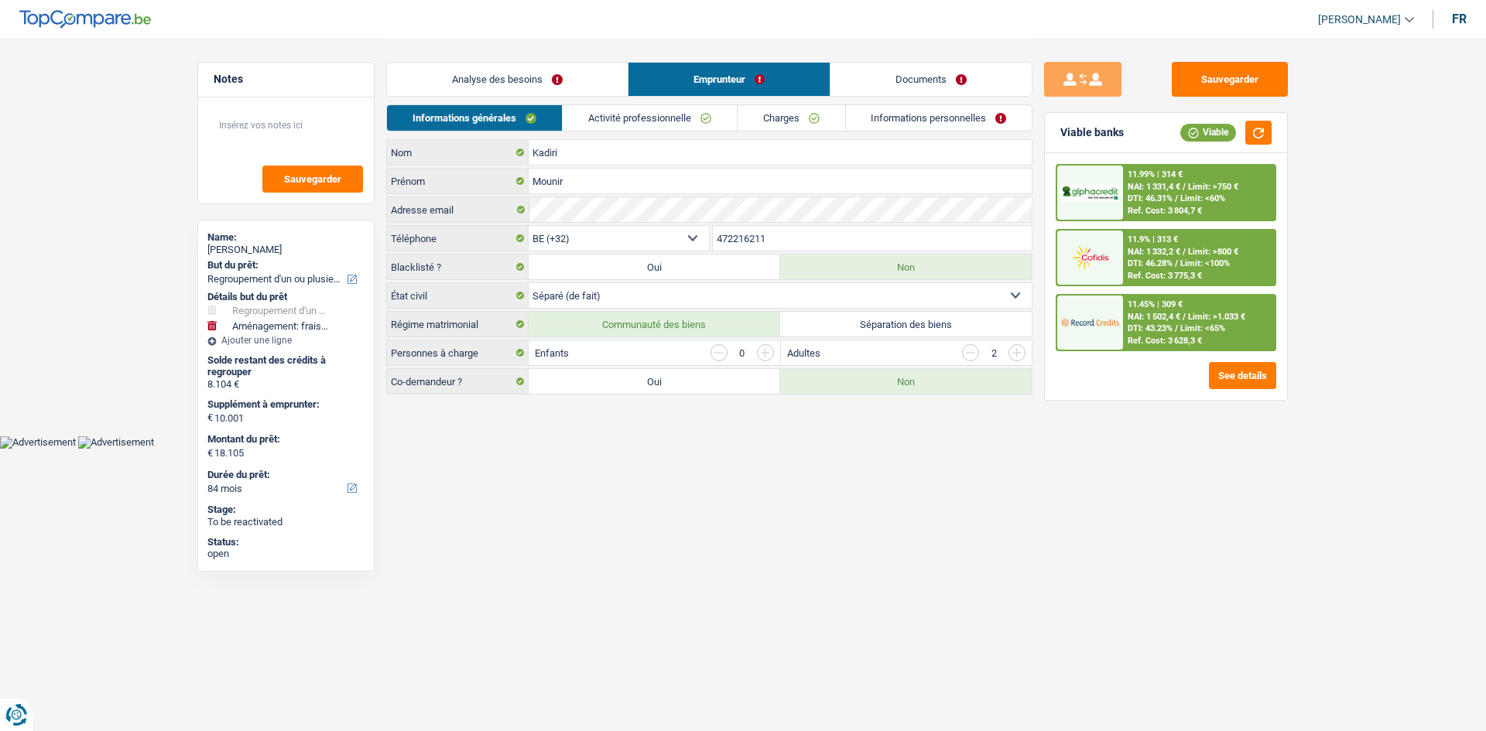
click at [529, 84] on link "Analyse des besoins" at bounding box center [507, 79] width 241 height 33
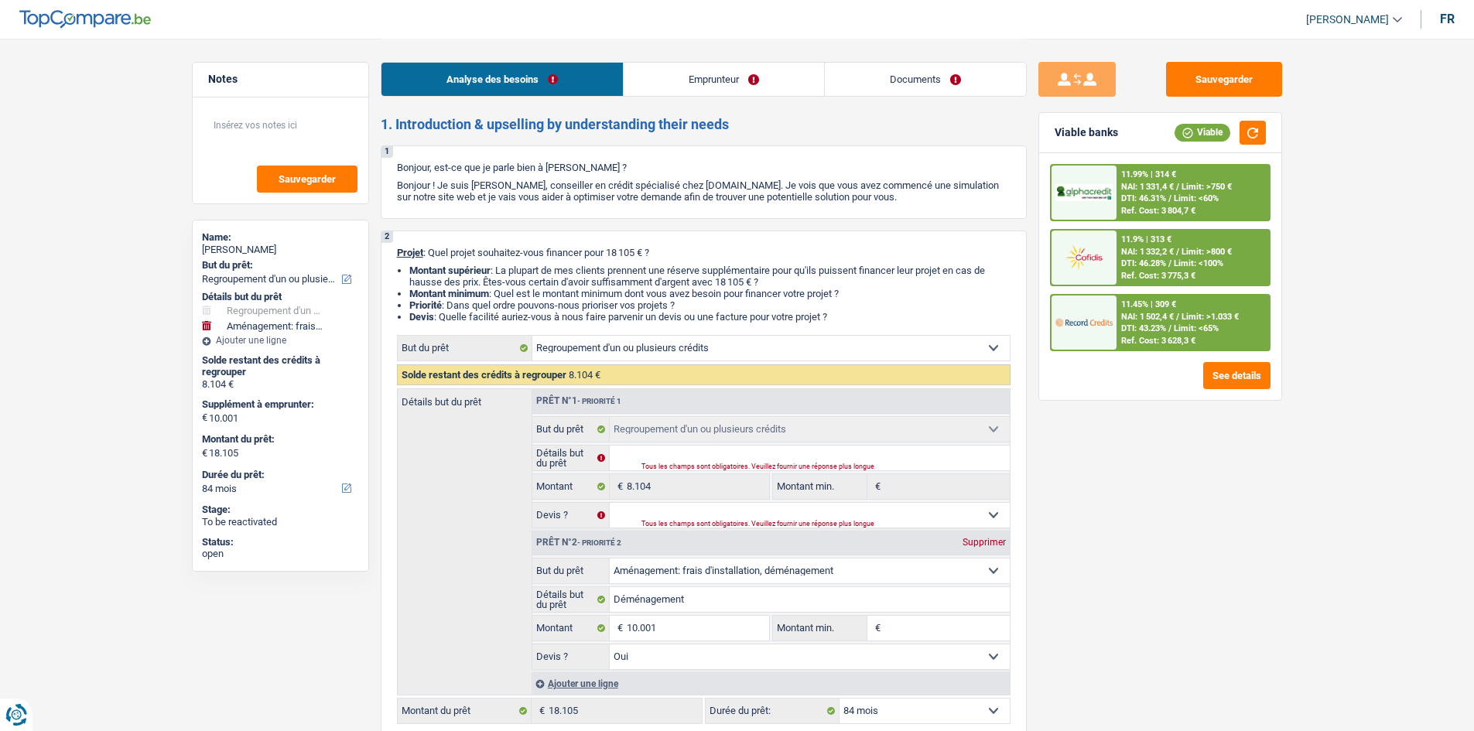
click at [717, 89] on link "Emprunteur" at bounding box center [724, 79] width 200 height 33
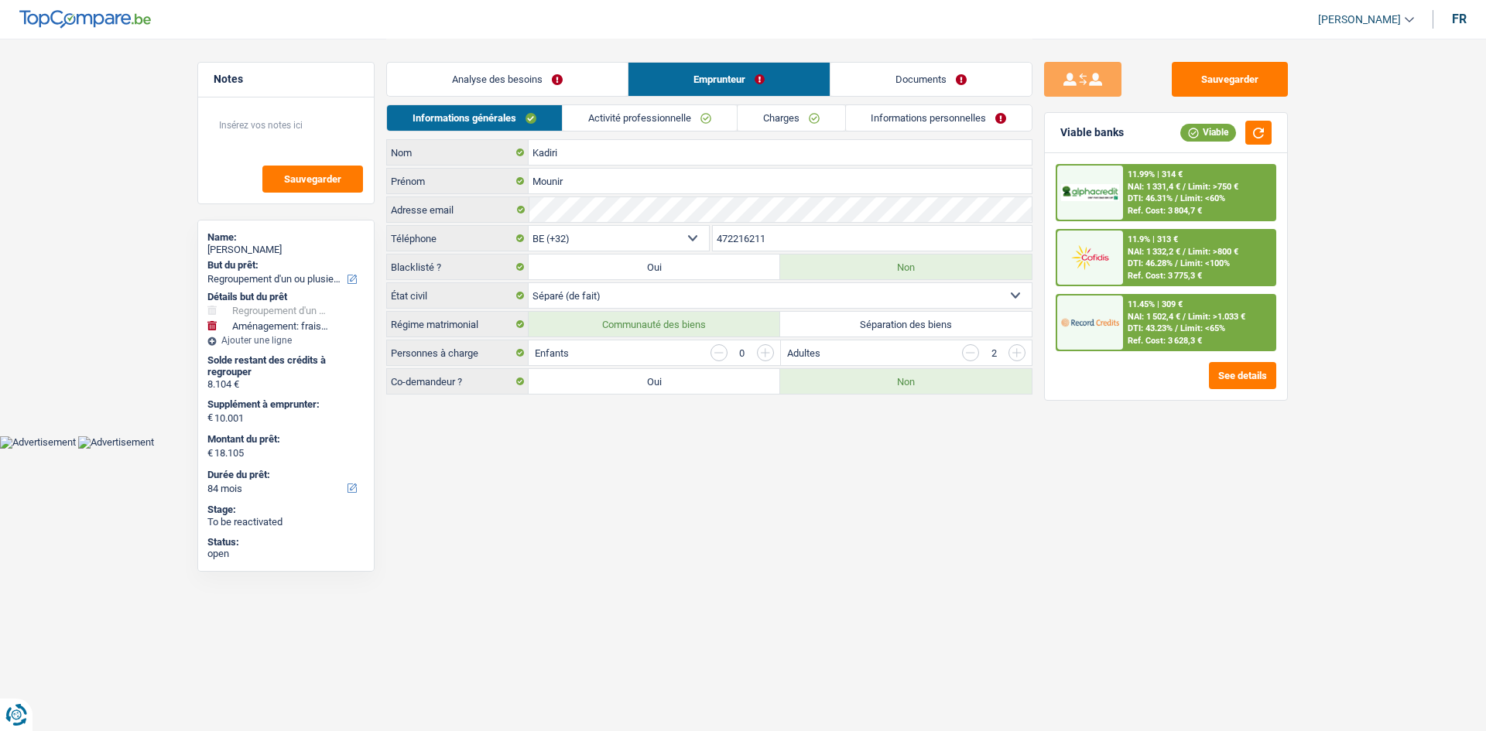
click at [696, 118] on link "Activité professionnelle" at bounding box center [650, 118] width 174 height 26
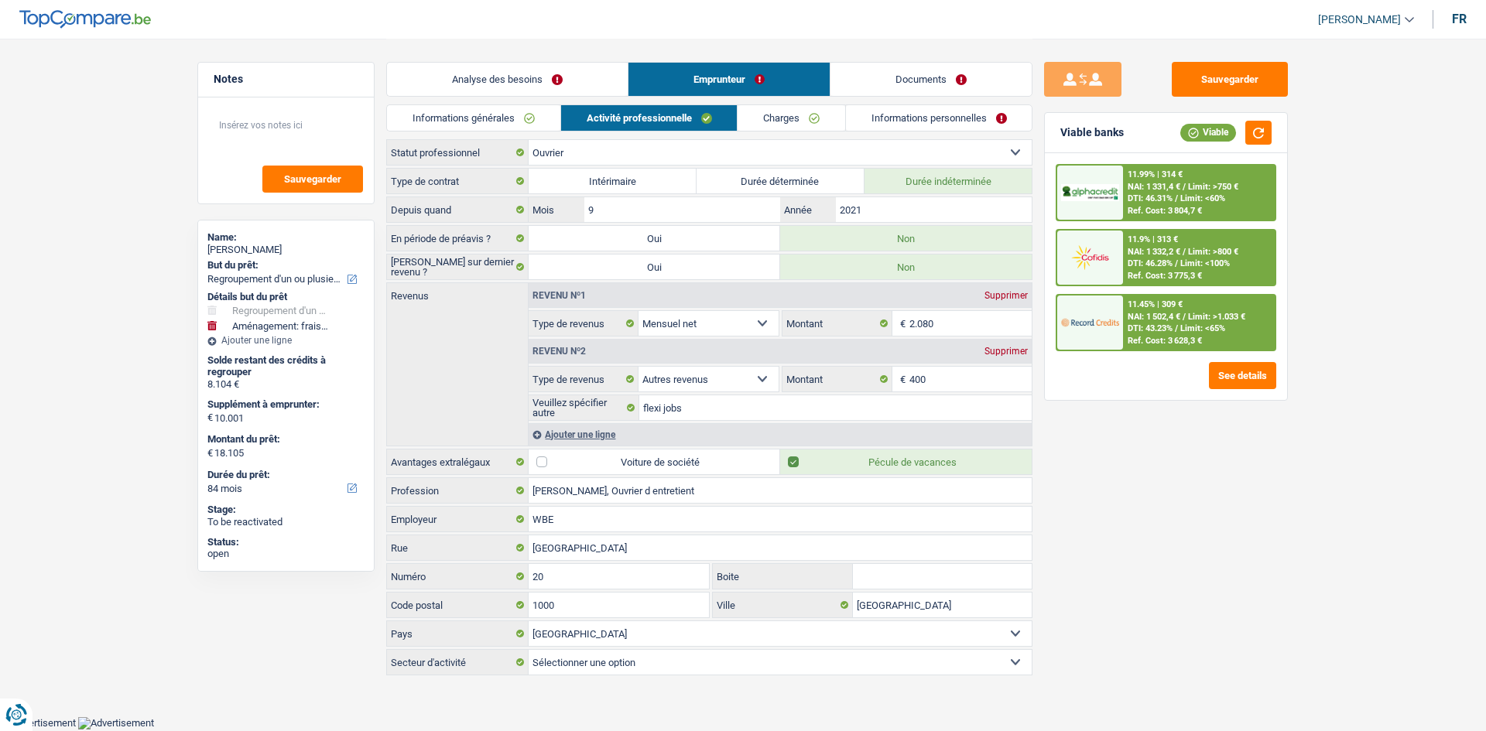
click at [824, 123] on link "Charges" at bounding box center [791, 118] width 108 height 26
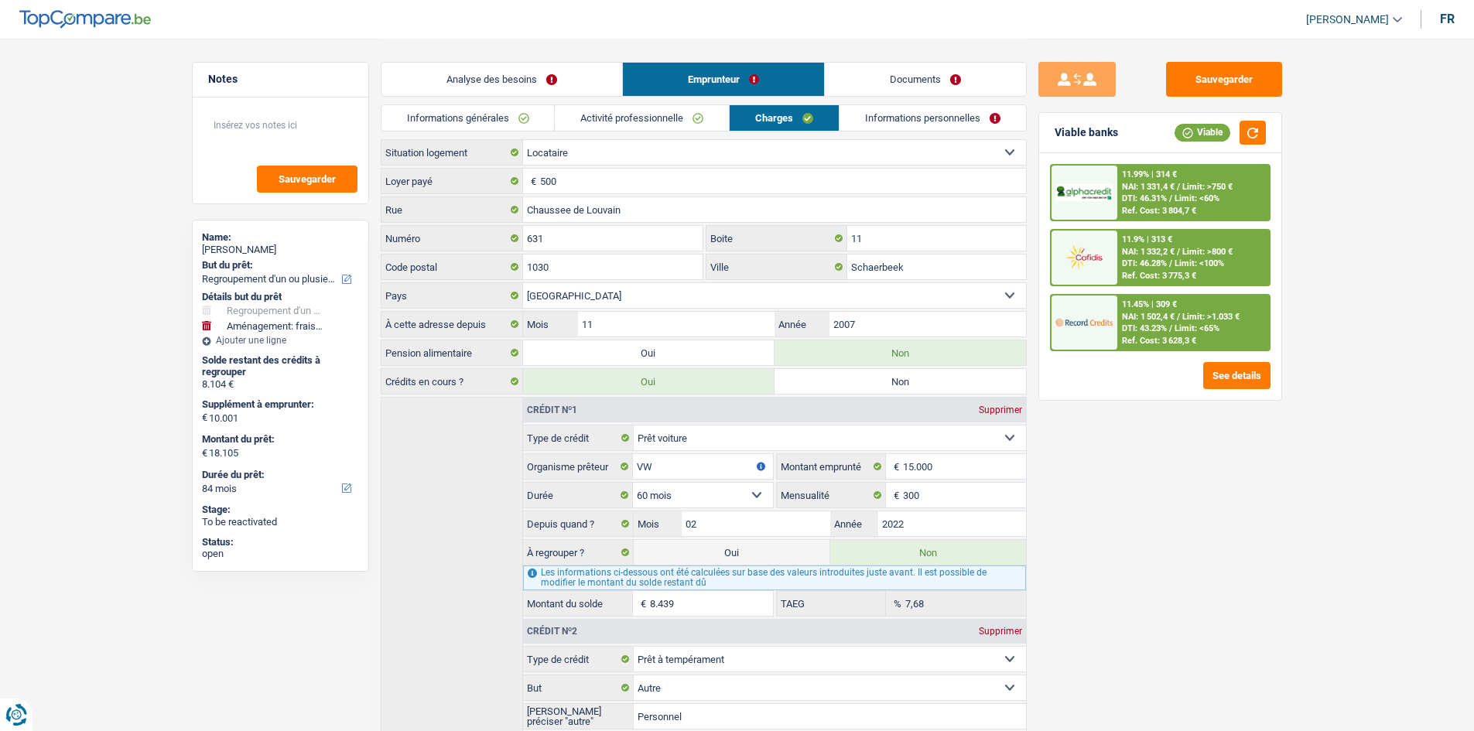
click at [938, 118] on link "Informations personnelles" at bounding box center [933, 118] width 186 height 26
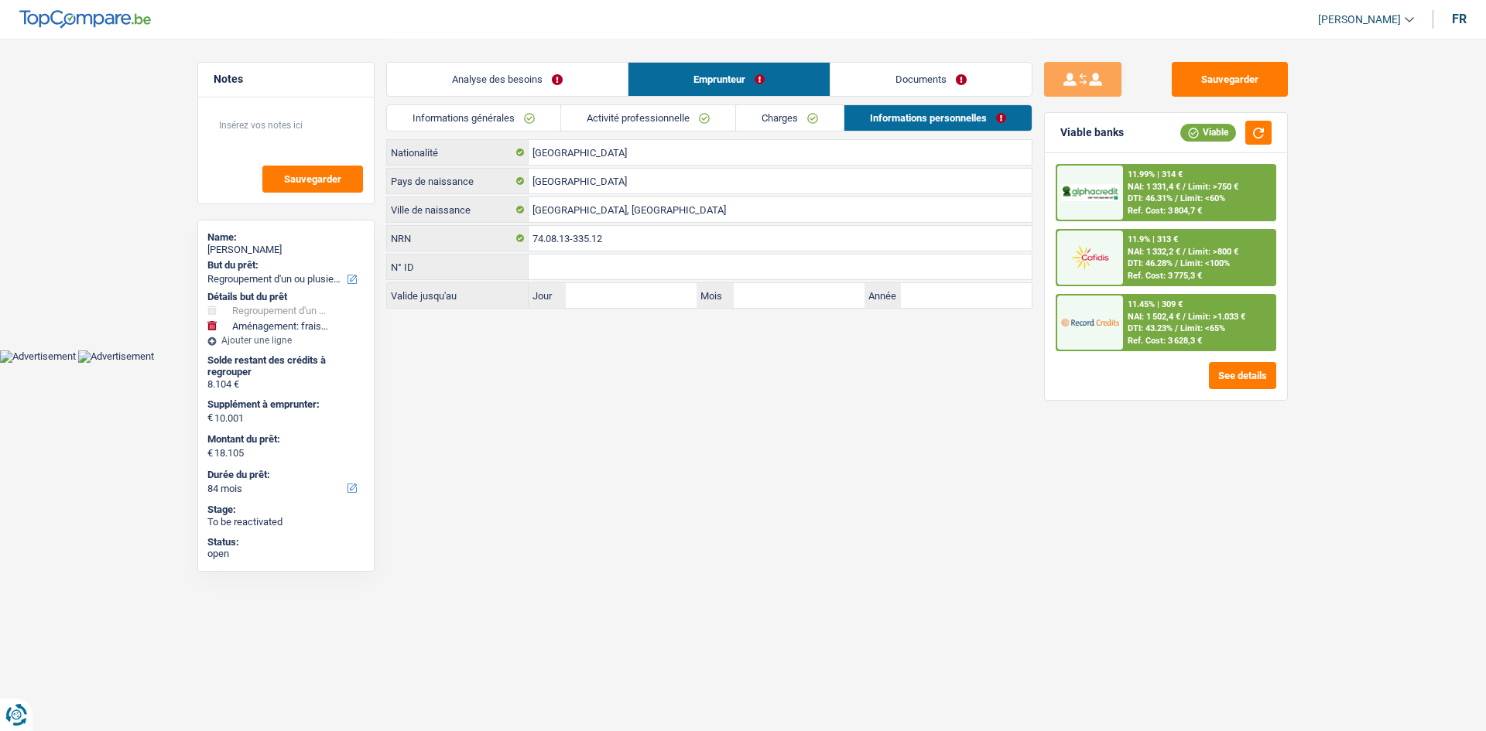
click at [527, 128] on link "Informations générales" at bounding box center [473, 118] width 173 height 26
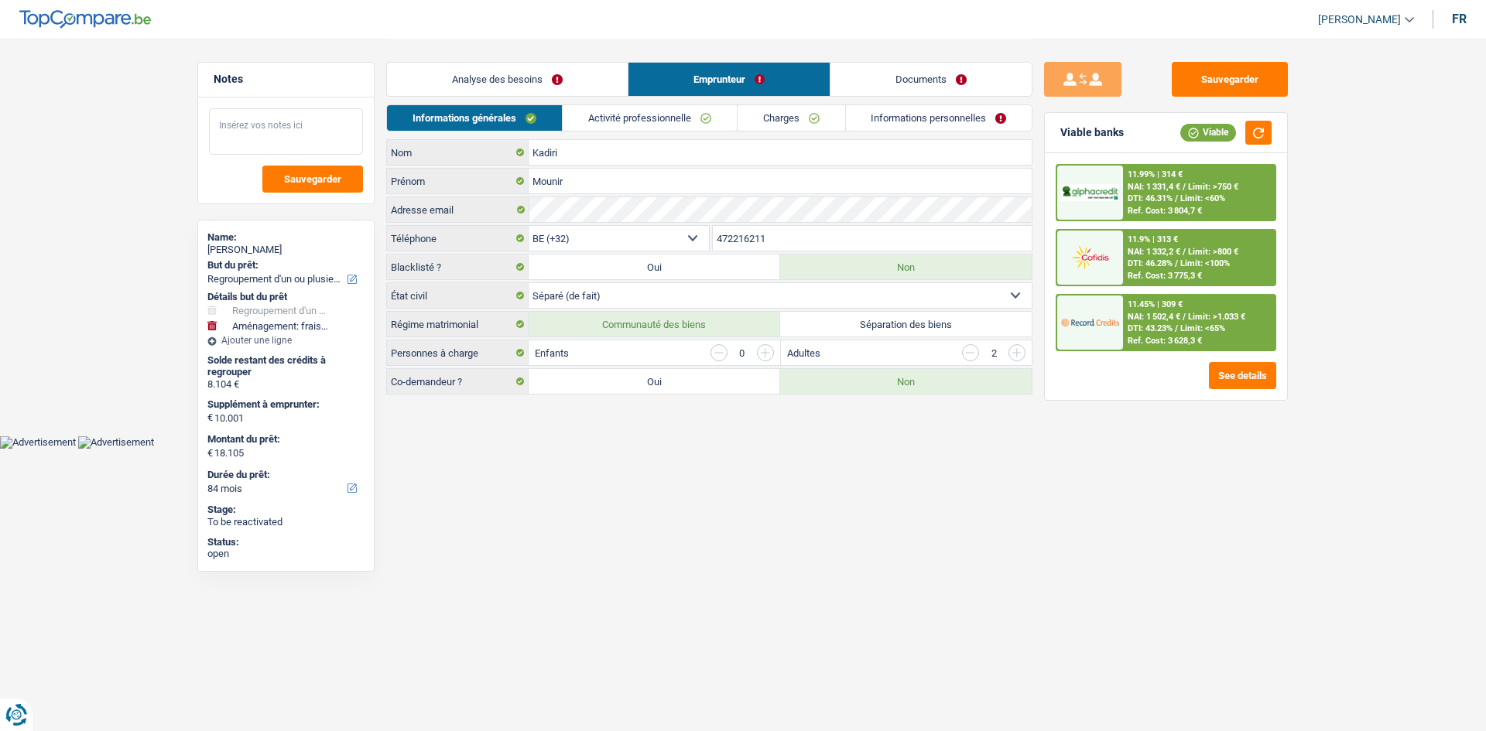
click at [321, 141] on textarea at bounding box center [286, 131] width 154 height 46
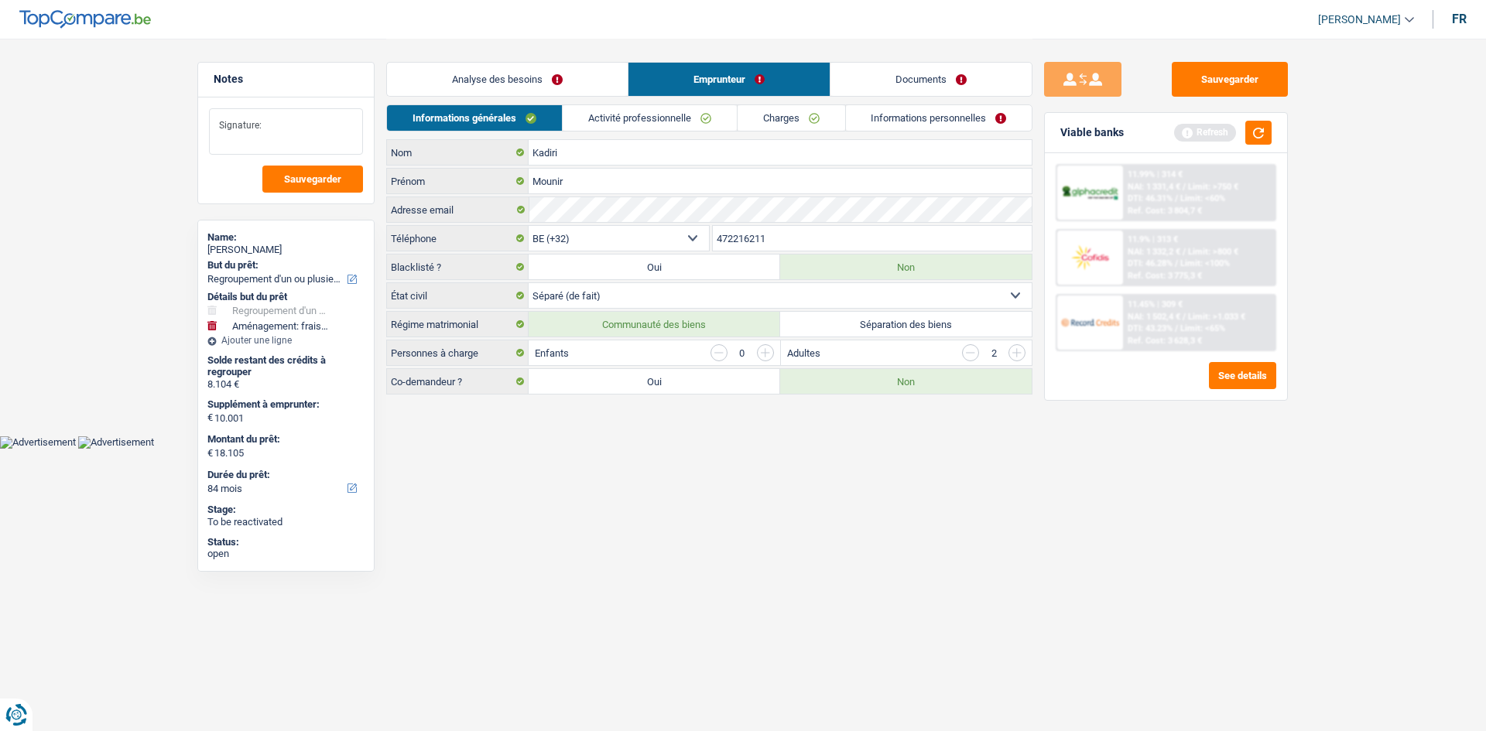
type textarea "Signature:"
click at [496, 53] on div "Analyse des besoins Emprunteur Documents" at bounding box center [709, 72] width 646 height 66
click at [490, 67] on link "Analyse des besoins" at bounding box center [507, 79] width 241 height 33
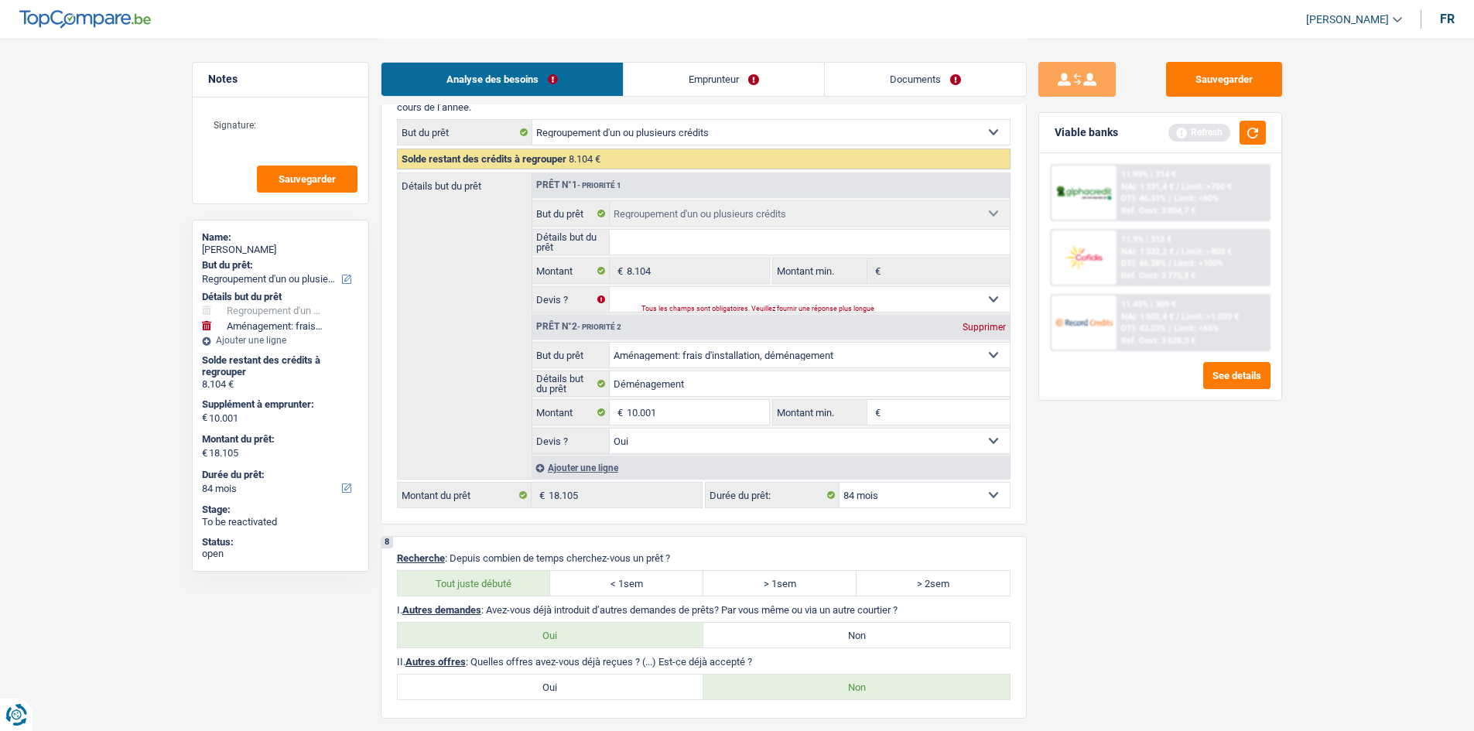
scroll to position [2708, 0]
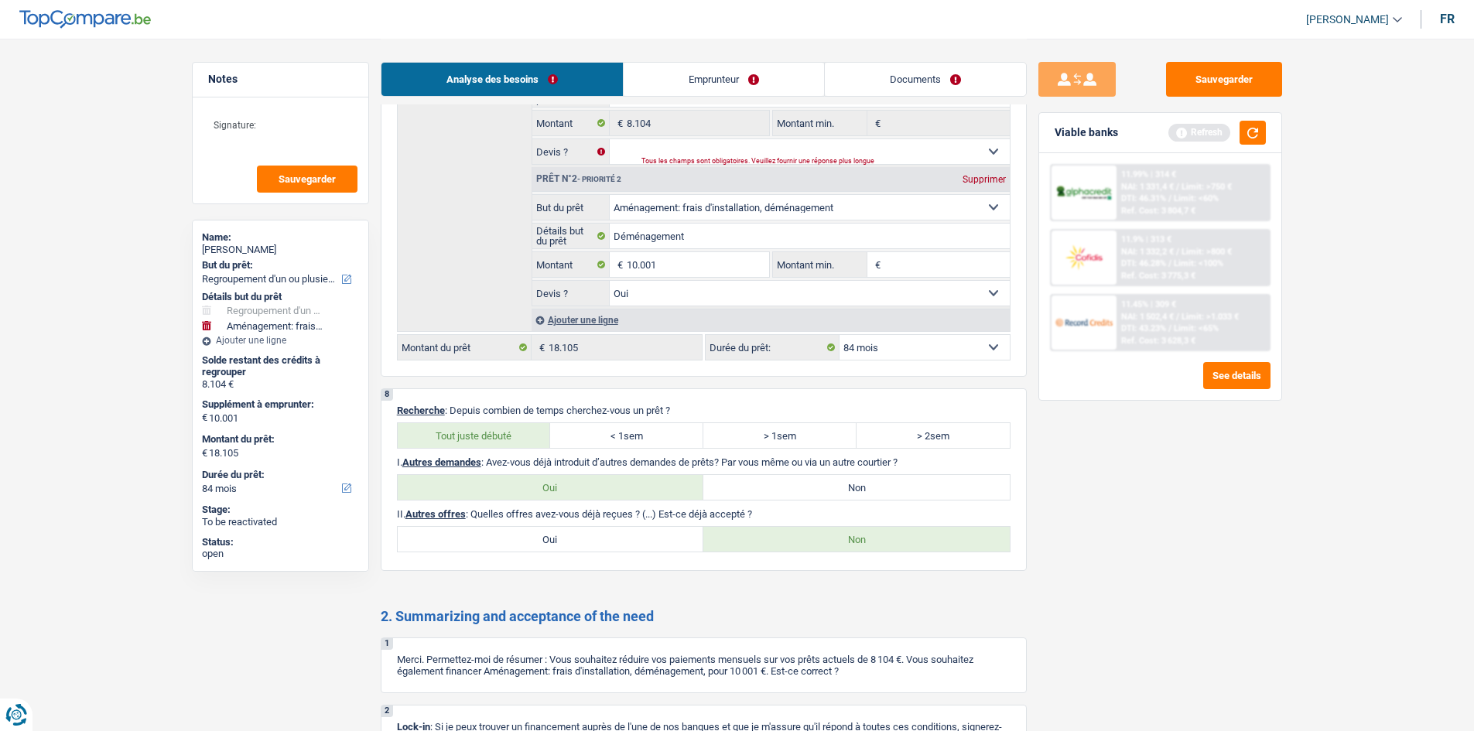
click at [597, 528] on label "Oui" at bounding box center [551, 539] width 306 height 25
click at [597, 528] on input "Oui" at bounding box center [551, 539] width 306 height 25
radio input "true"
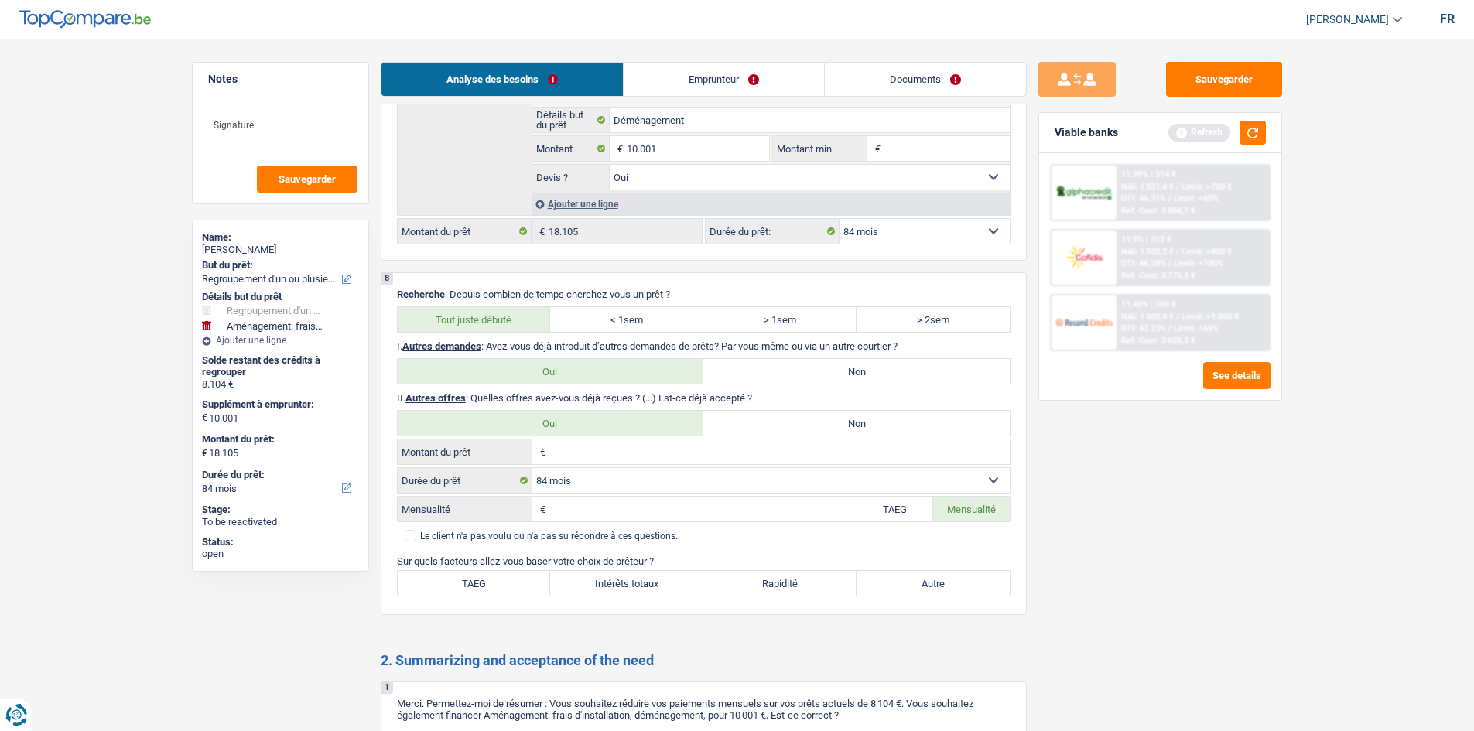
scroll to position [3018, 0]
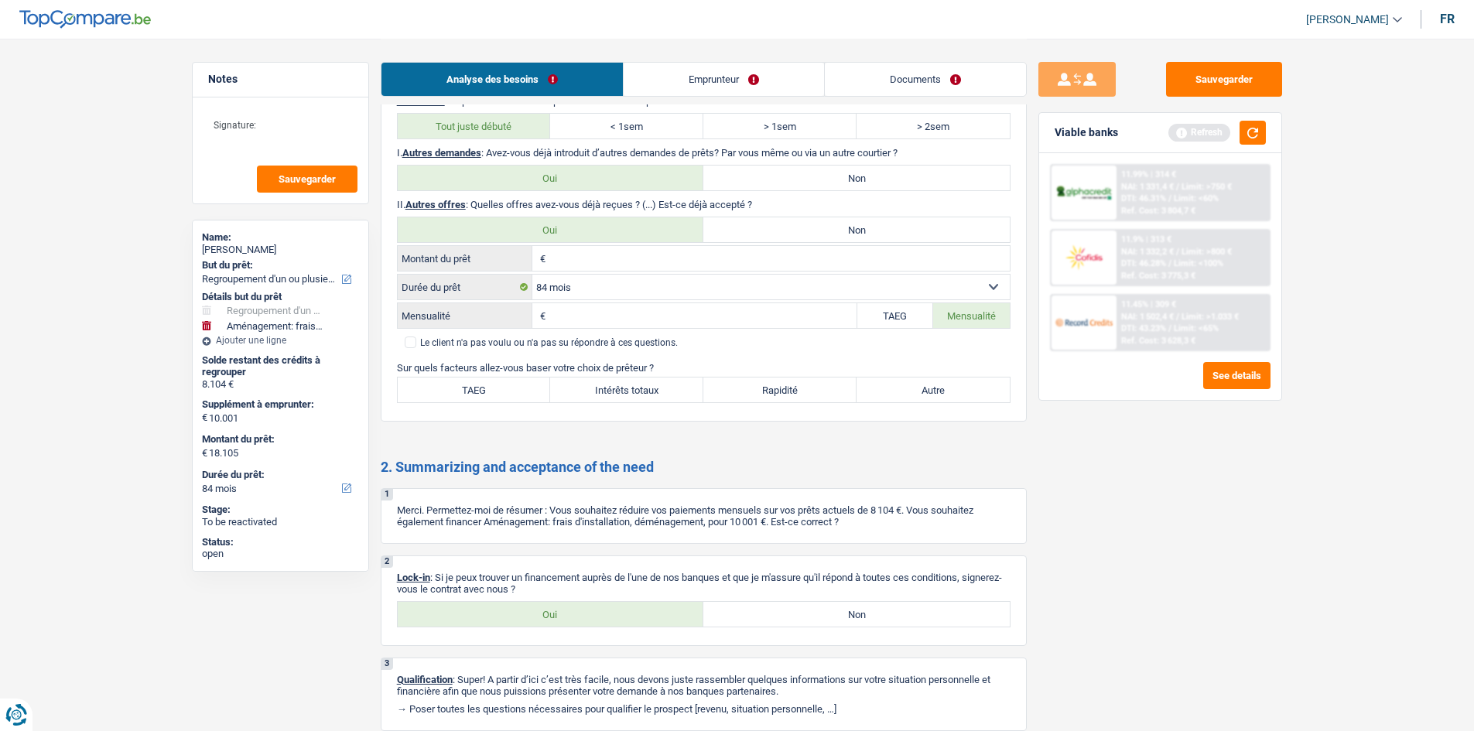
click at [670, 298] on select "12 mois 18 mois 24 mois 30 mois 36 mois 42 mois 48 mois 60 mois 72 mois 84 mois…" at bounding box center [770, 287] width 477 height 25
select select "60"
click at [532, 275] on select "12 mois 18 mois 24 mois 30 mois 36 mois 42 mois 48 mois 60 mois 72 mois 84 mois…" at bounding box center [770, 287] width 477 height 25
click at [875, 315] on label "TAEG" at bounding box center [895, 315] width 77 height 25
click at [875, 315] on input "TAEG" at bounding box center [895, 315] width 77 height 25
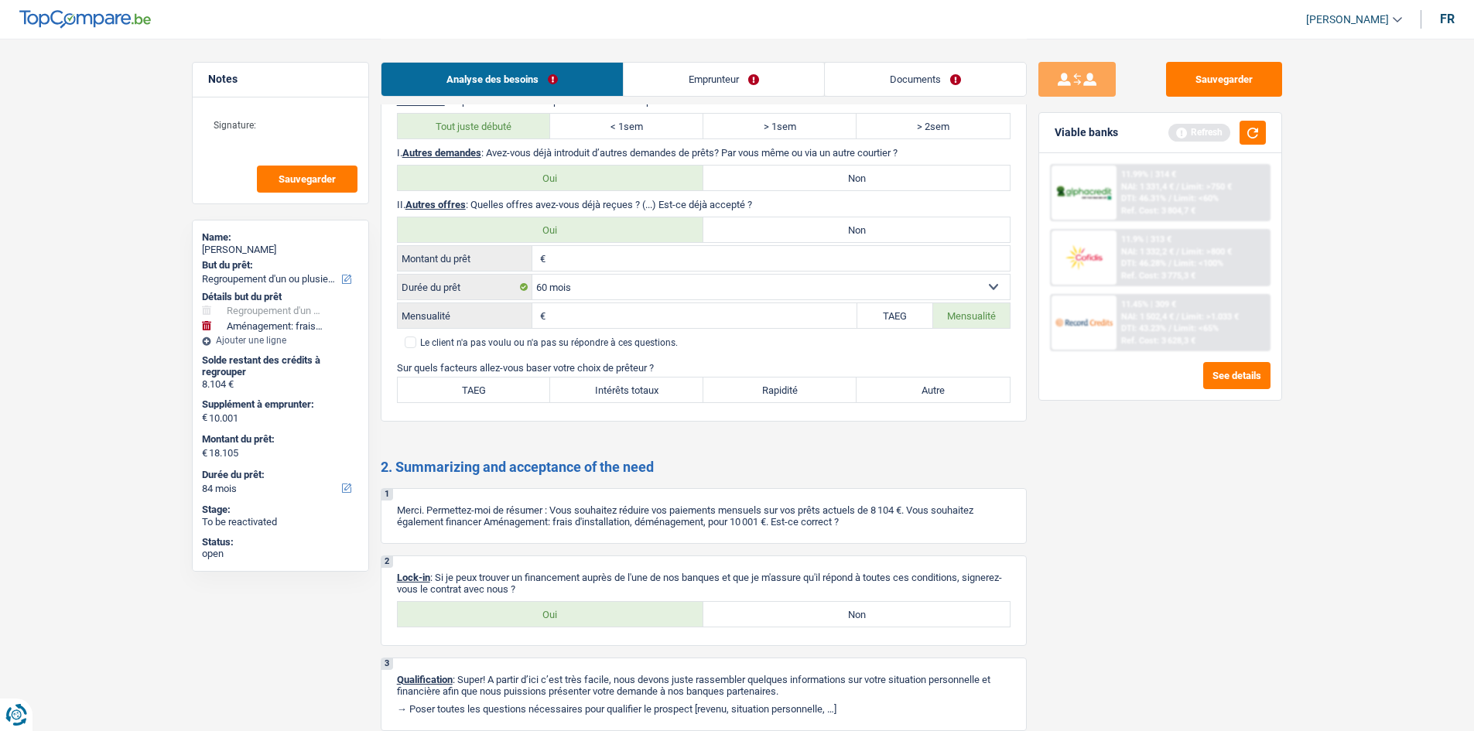
radio input "true"
click at [689, 331] on div "€ Montant du prêt Tous les champs sont obligatoires. Veuillez fournir une répon…" at bounding box center [704, 300] width 614 height 111
click at [704, 313] on input "TAEG" at bounding box center [704, 315] width 305 height 25
type input "3,00"
click at [1257, 517] on div "Sauvegarder Viable banks Refresh 11.99% | 314 € NAI: 1 331,4 € / Limit: >750 € …" at bounding box center [1160, 384] width 267 height 645
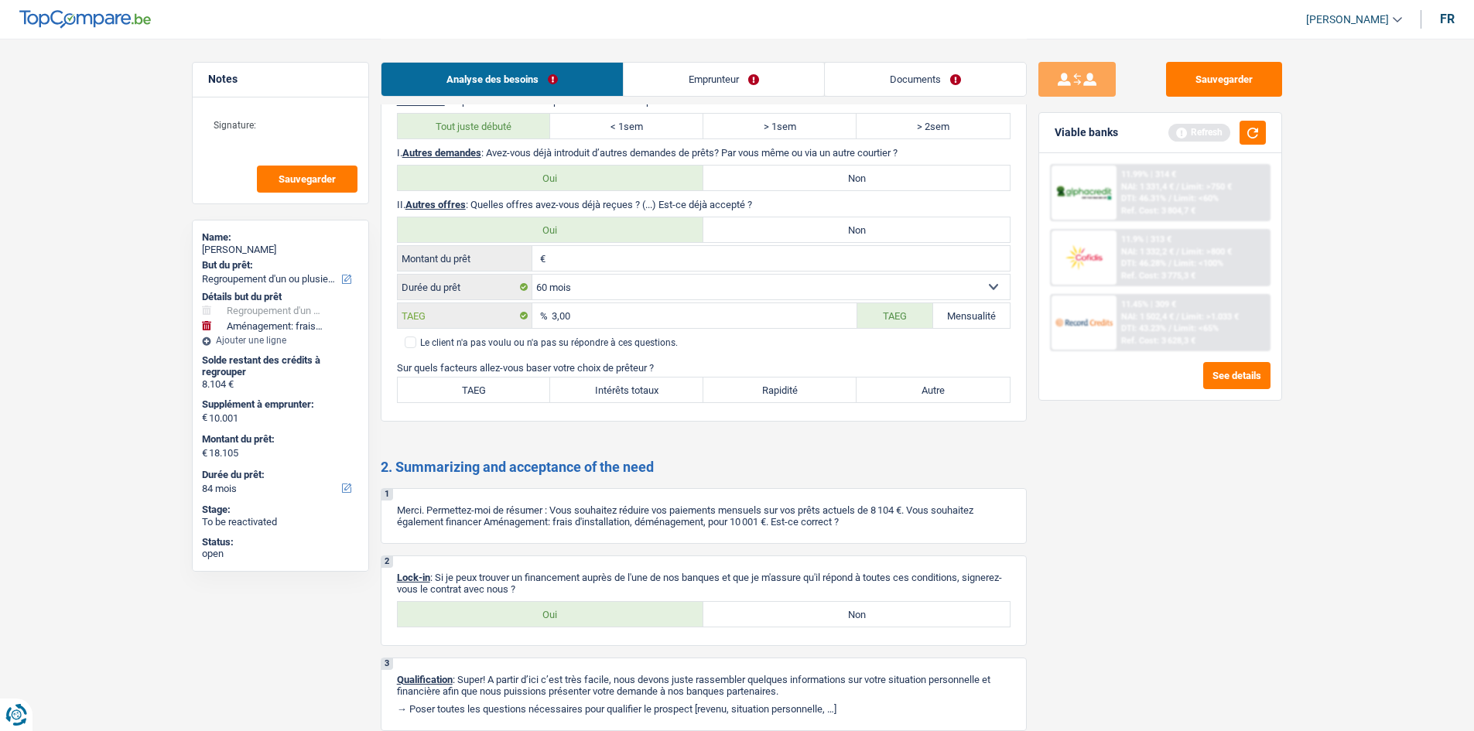
click at [659, 321] on input "3,00" at bounding box center [704, 315] width 305 height 25
click at [1004, 325] on label "Mensualité" at bounding box center [971, 315] width 77 height 25
click at [1004, 325] on input "Mensualité" at bounding box center [971, 315] width 77 height 25
radio input "true"
click at [999, 316] on label "Mensualité" at bounding box center [971, 315] width 77 height 25
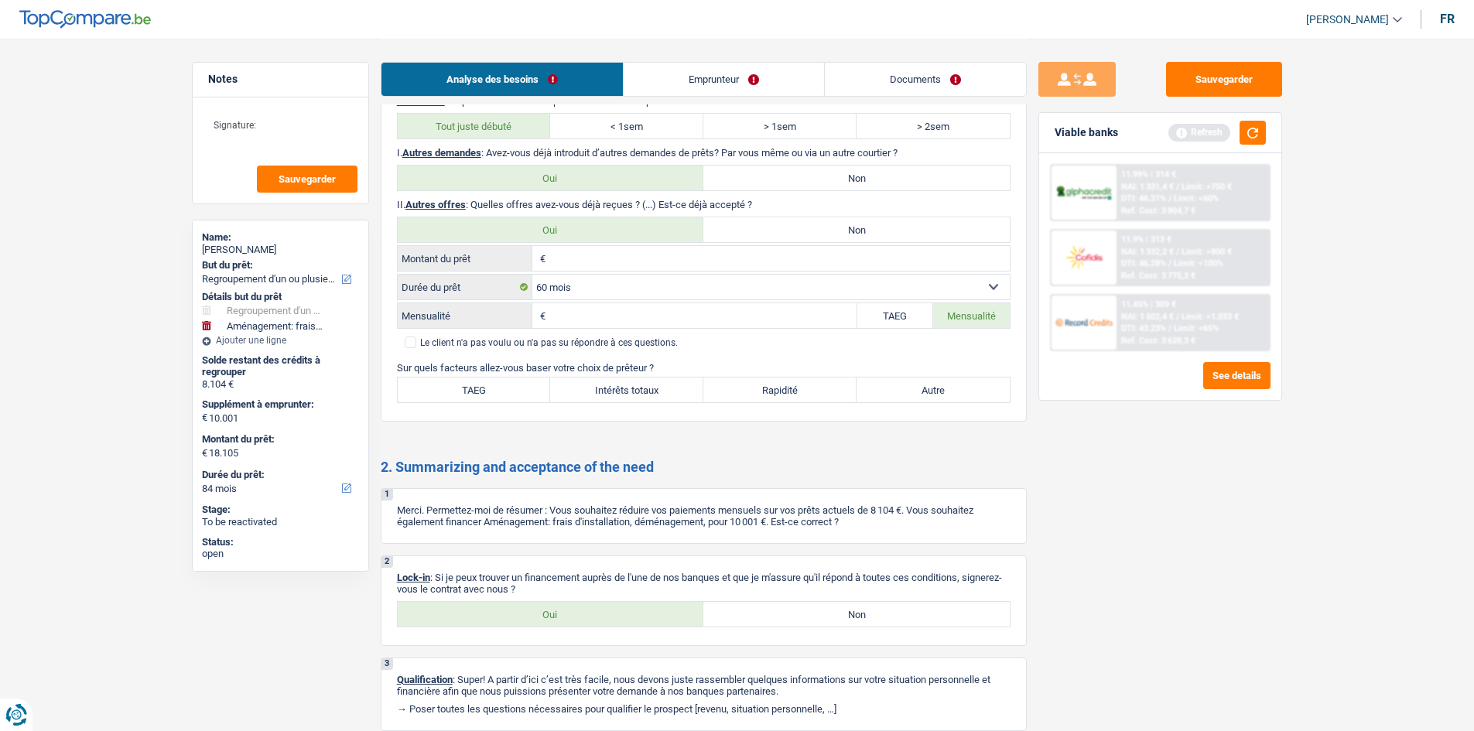
click at [999, 316] on input "Mensualité" at bounding box center [971, 315] width 77 height 25
click at [593, 330] on div "€ Montant du prêt Tous les champs sont obligatoires. Veuillez fournir une répon…" at bounding box center [704, 300] width 614 height 111
click at [607, 318] on input "Mensualité" at bounding box center [702, 315] width 307 height 25
type input "313"
click at [1131, 575] on div "Sauvegarder Viable banks Refresh 11.99% | 314 € NAI: 1 331,4 € / Limit: >750 € …" at bounding box center [1160, 384] width 267 height 645
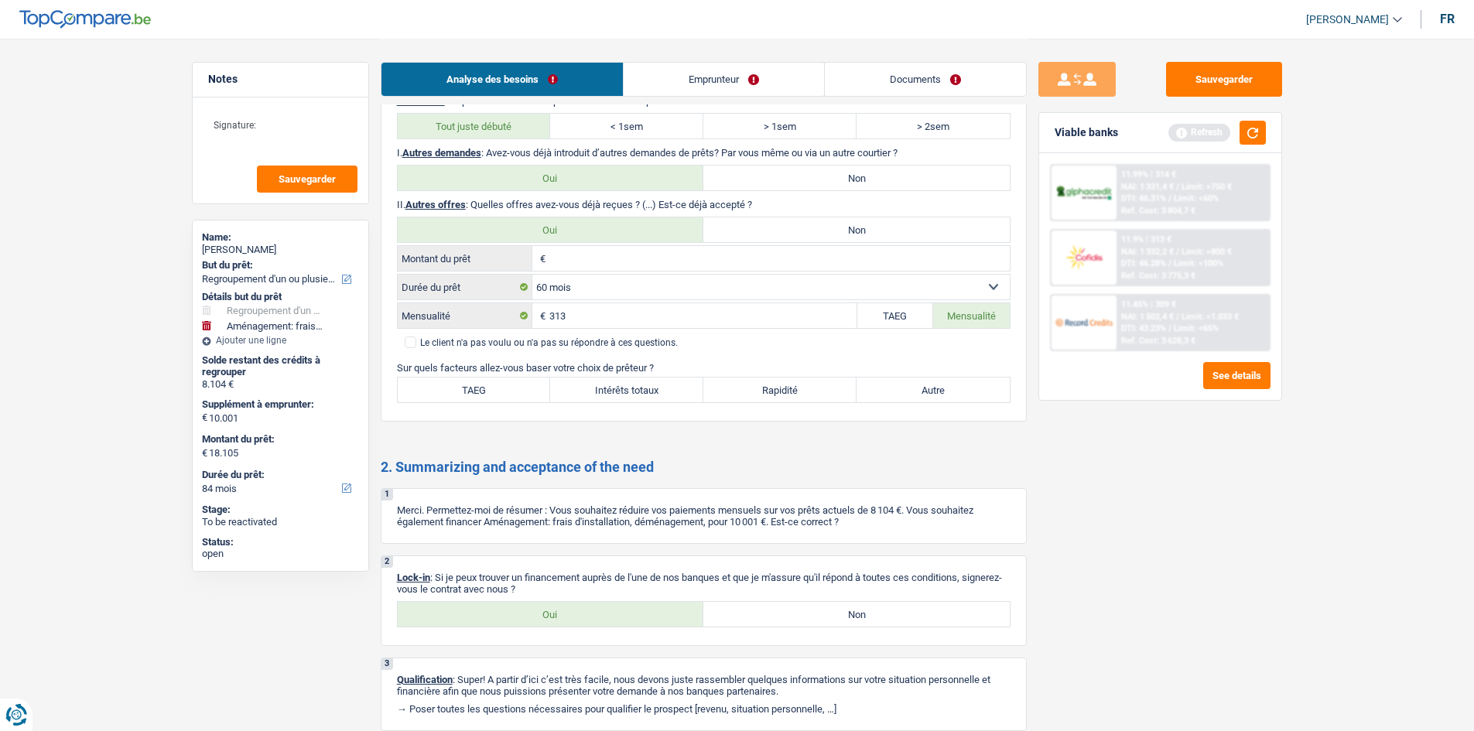
click at [501, 392] on label "TAEG" at bounding box center [474, 390] width 153 height 25
click at [501, 392] on input "TAEG" at bounding box center [474, 390] width 153 height 25
radio input "true"
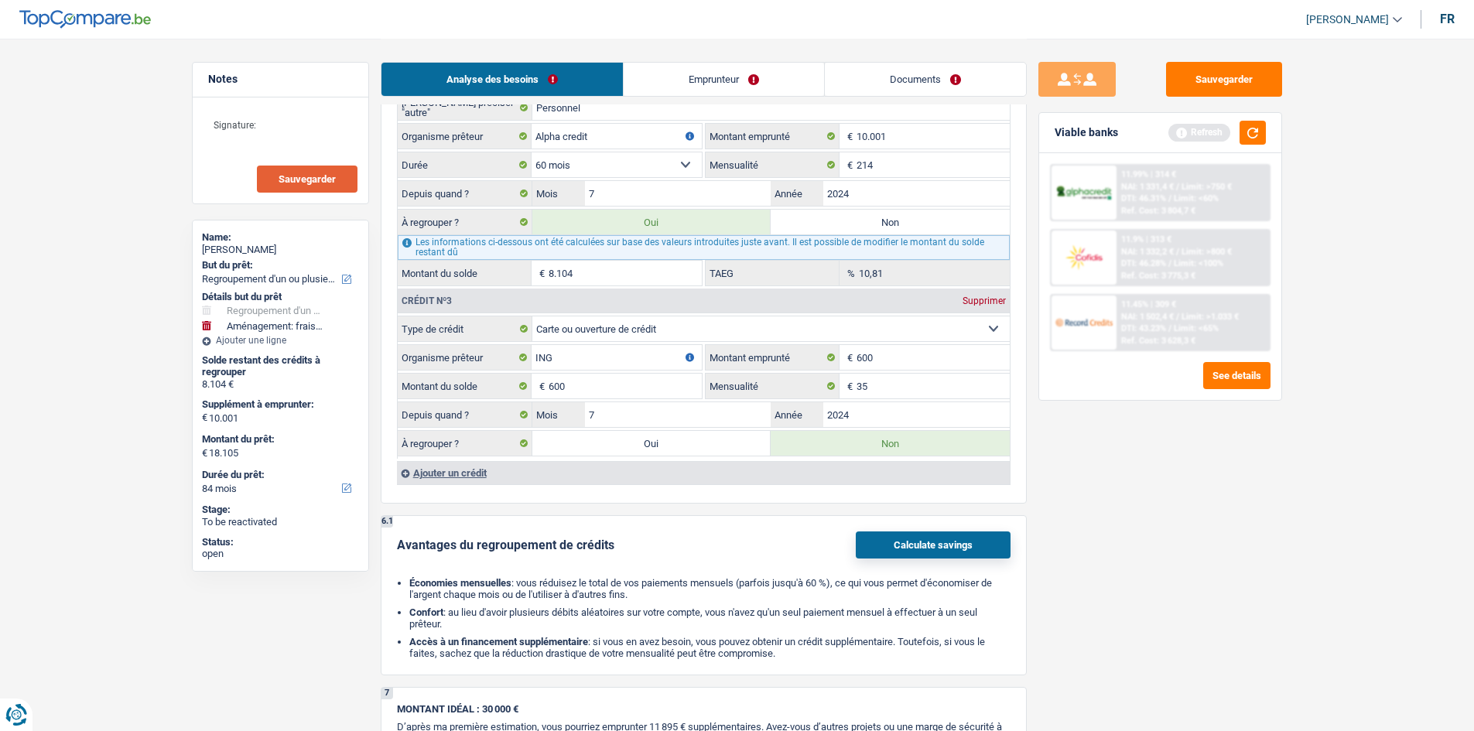
scroll to position [1702, 0]
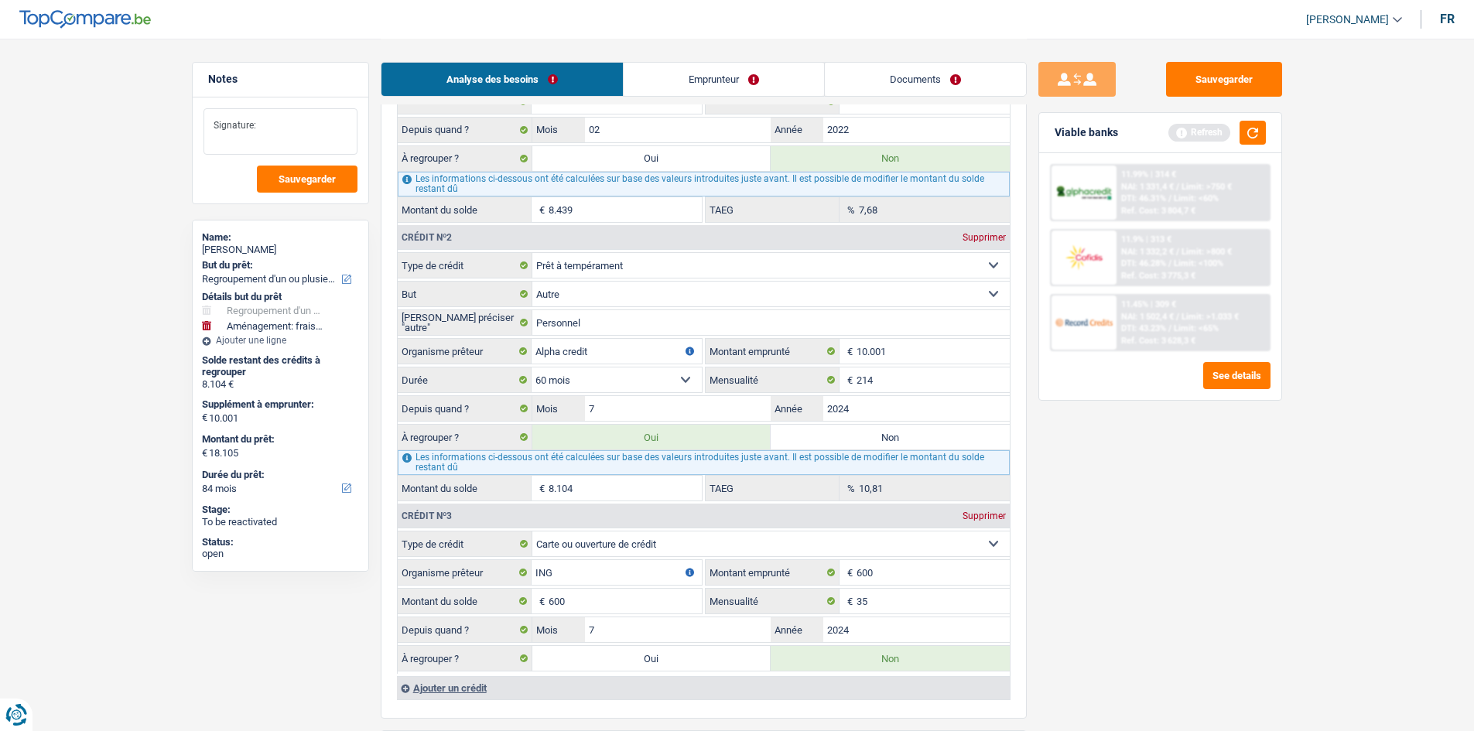
click at [287, 135] on textarea "Signature:" at bounding box center [281, 131] width 154 height 46
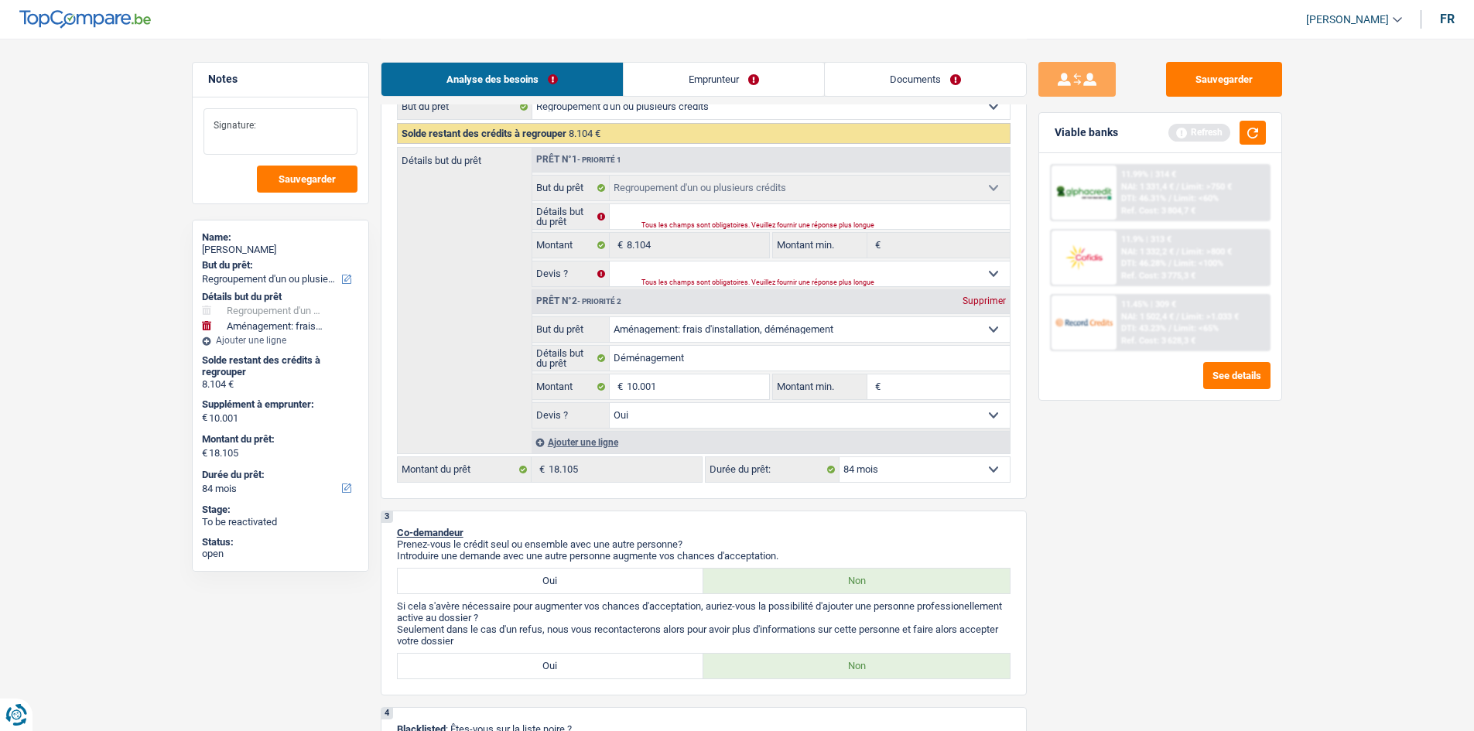
scroll to position [232, 0]
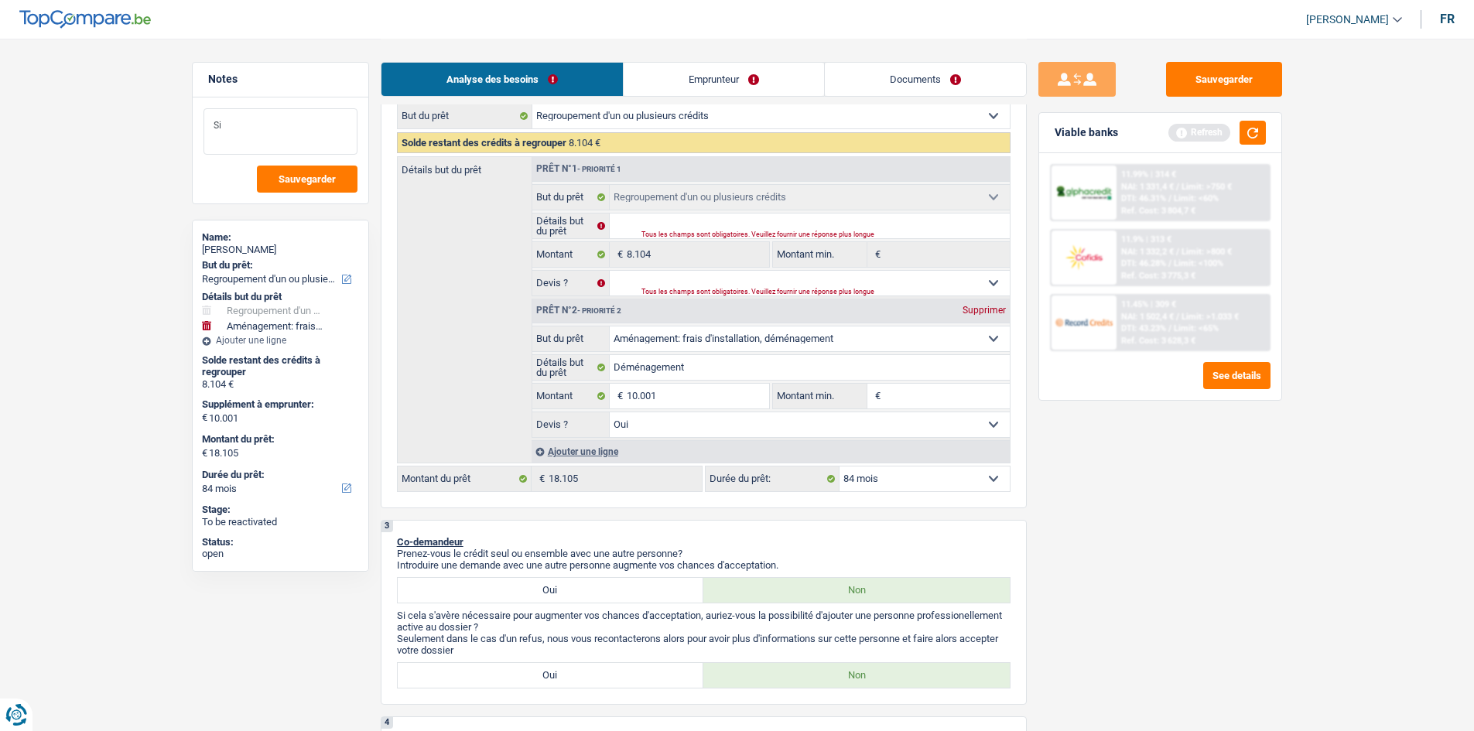
type textarea "S"
click at [927, 398] on input "Montant min." at bounding box center [947, 396] width 125 height 25
type input "5"
type input "57"
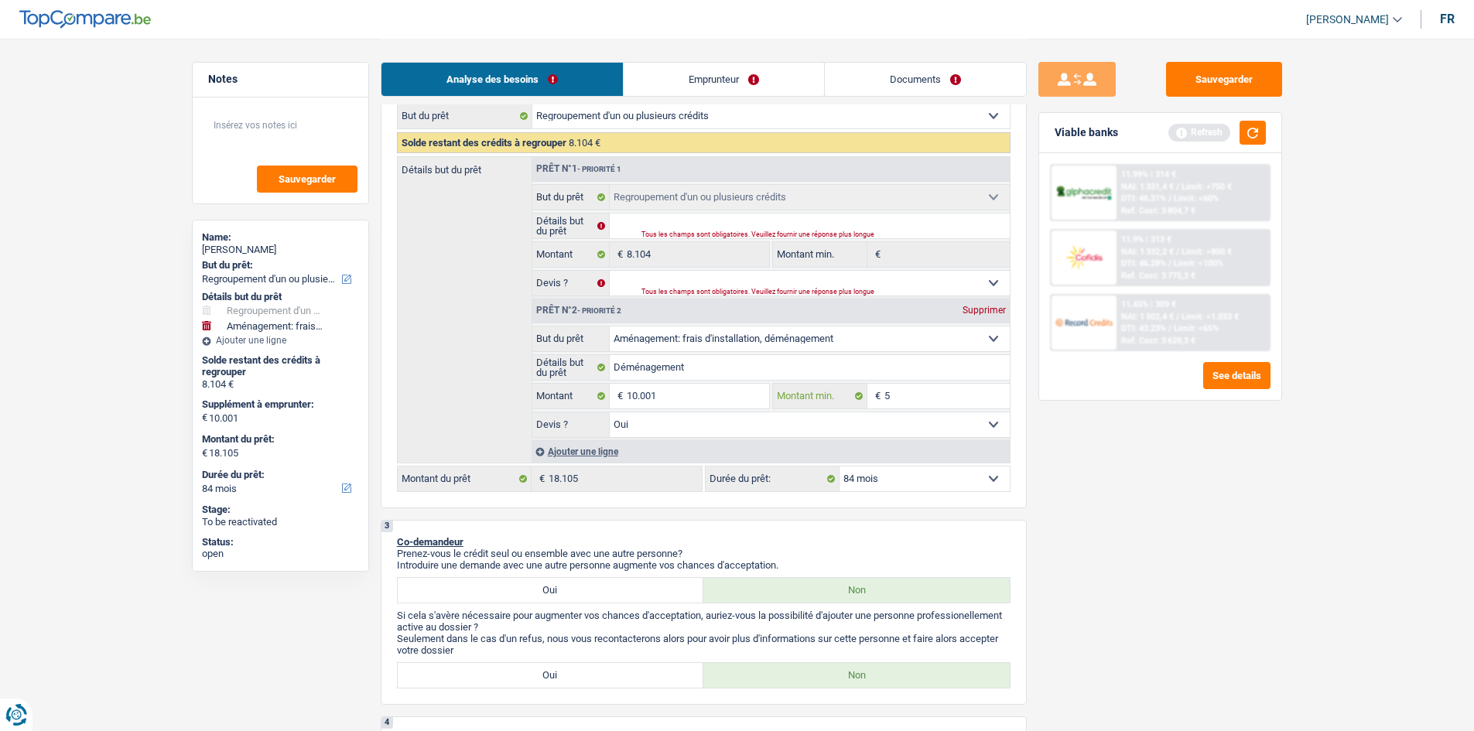
type input "57"
type input "570"
type input "5.700"
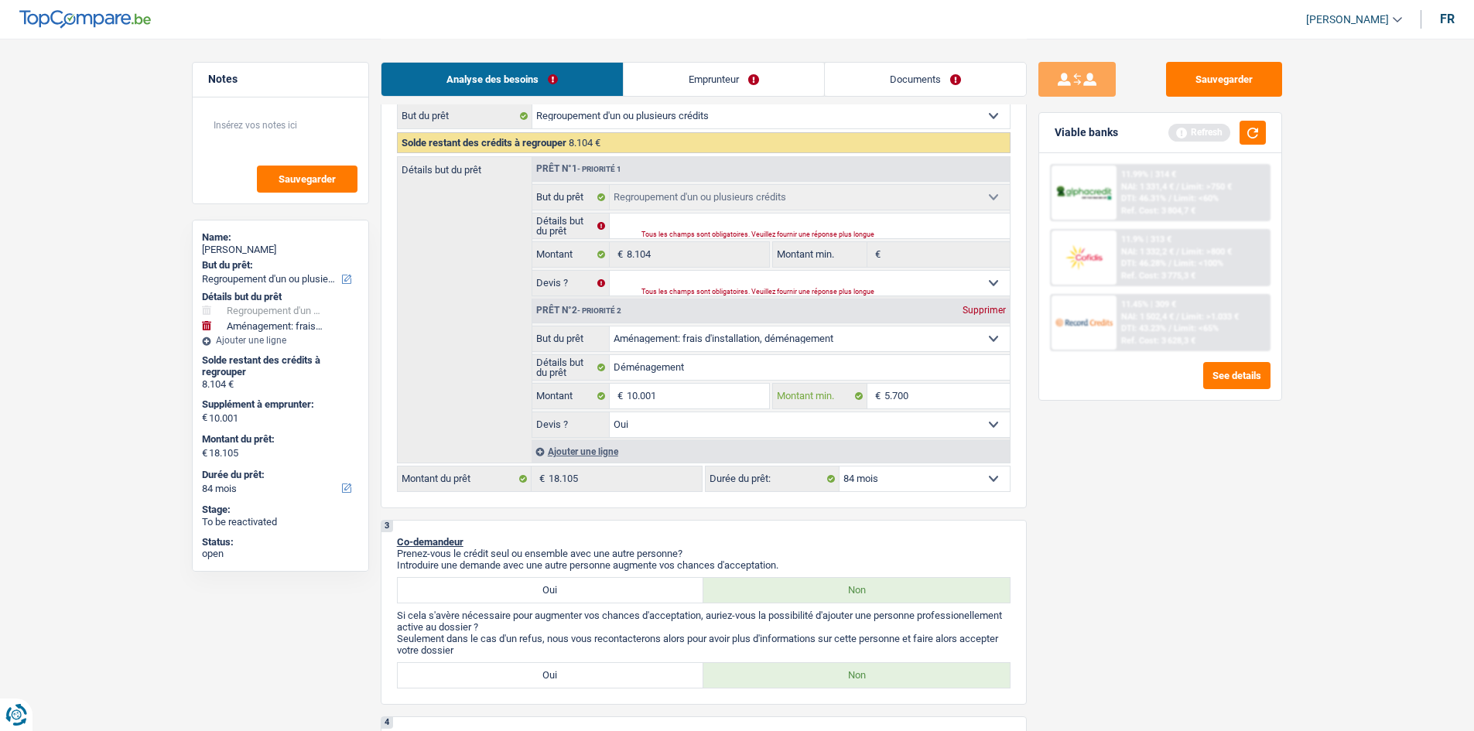
type input "5.700"
click at [1248, 524] on div "Sauvegarder Viable banks Refresh 11.99% | 314 € NAI: 1 331,4 € / Limit: >750 € …" at bounding box center [1160, 384] width 267 height 645
click at [312, 135] on textarea at bounding box center [281, 131] width 154 height 46
click at [946, 88] on link "Documents" at bounding box center [925, 79] width 201 height 33
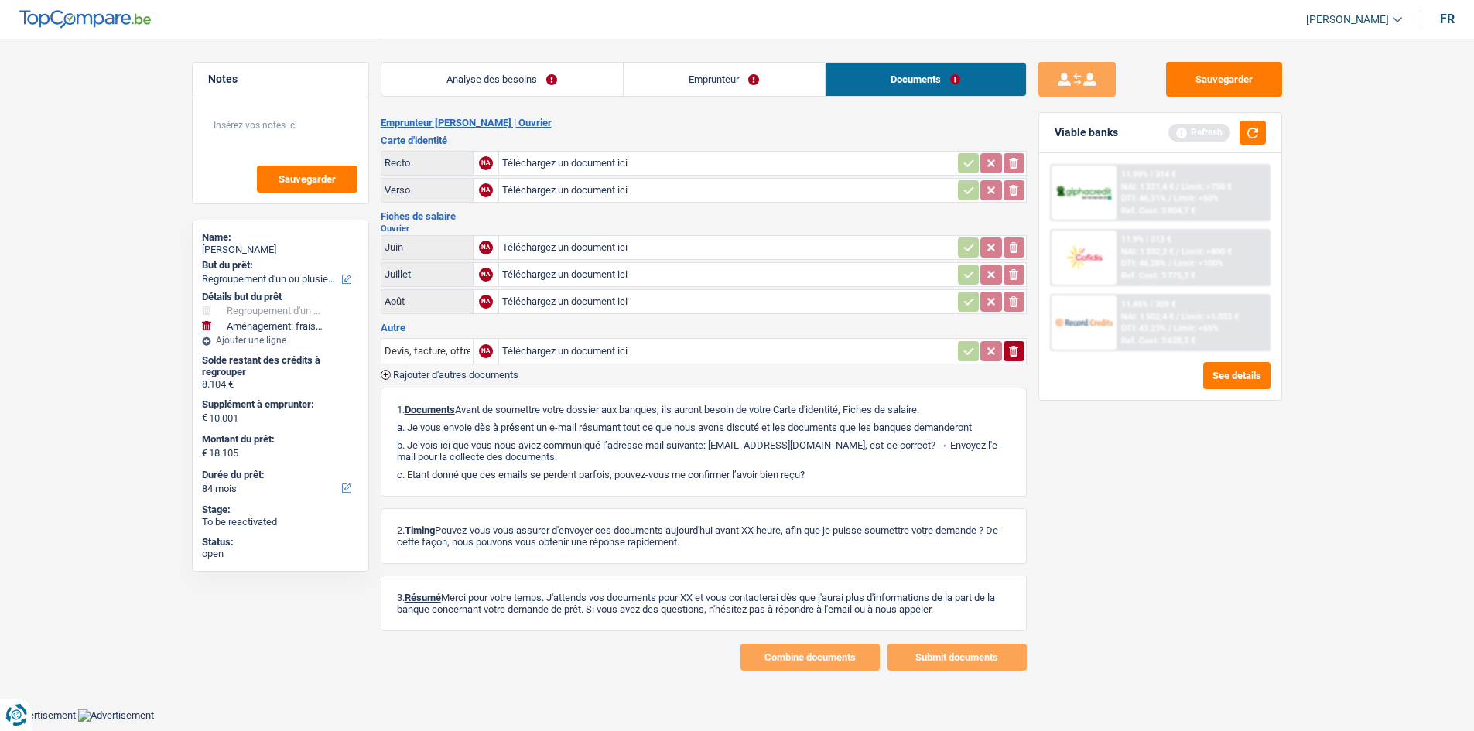
scroll to position [0, 0]
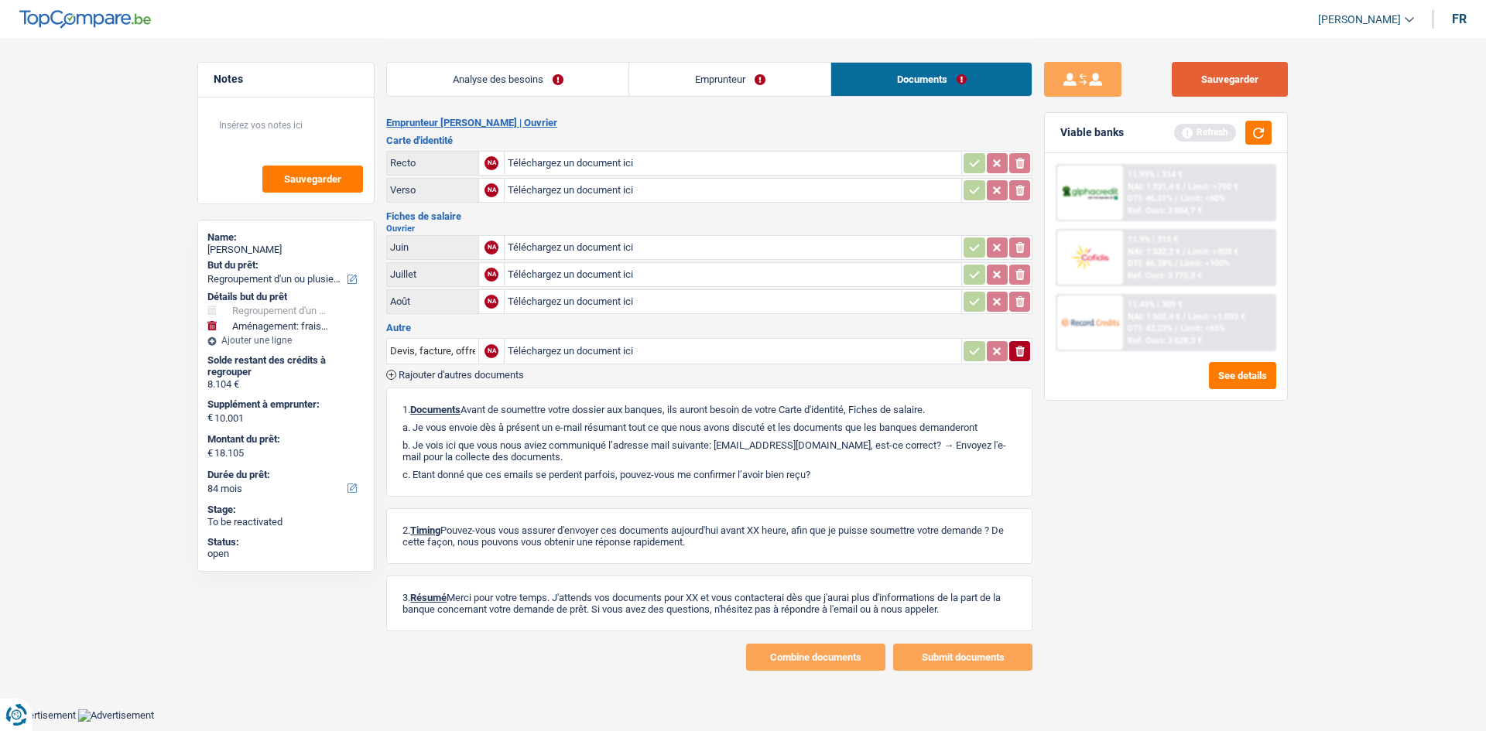
click at [1223, 81] on button "Sauvegarder" at bounding box center [1230, 79] width 116 height 35
click at [464, 91] on link "Analyse des besoins" at bounding box center [507, 79] width 241 height 33
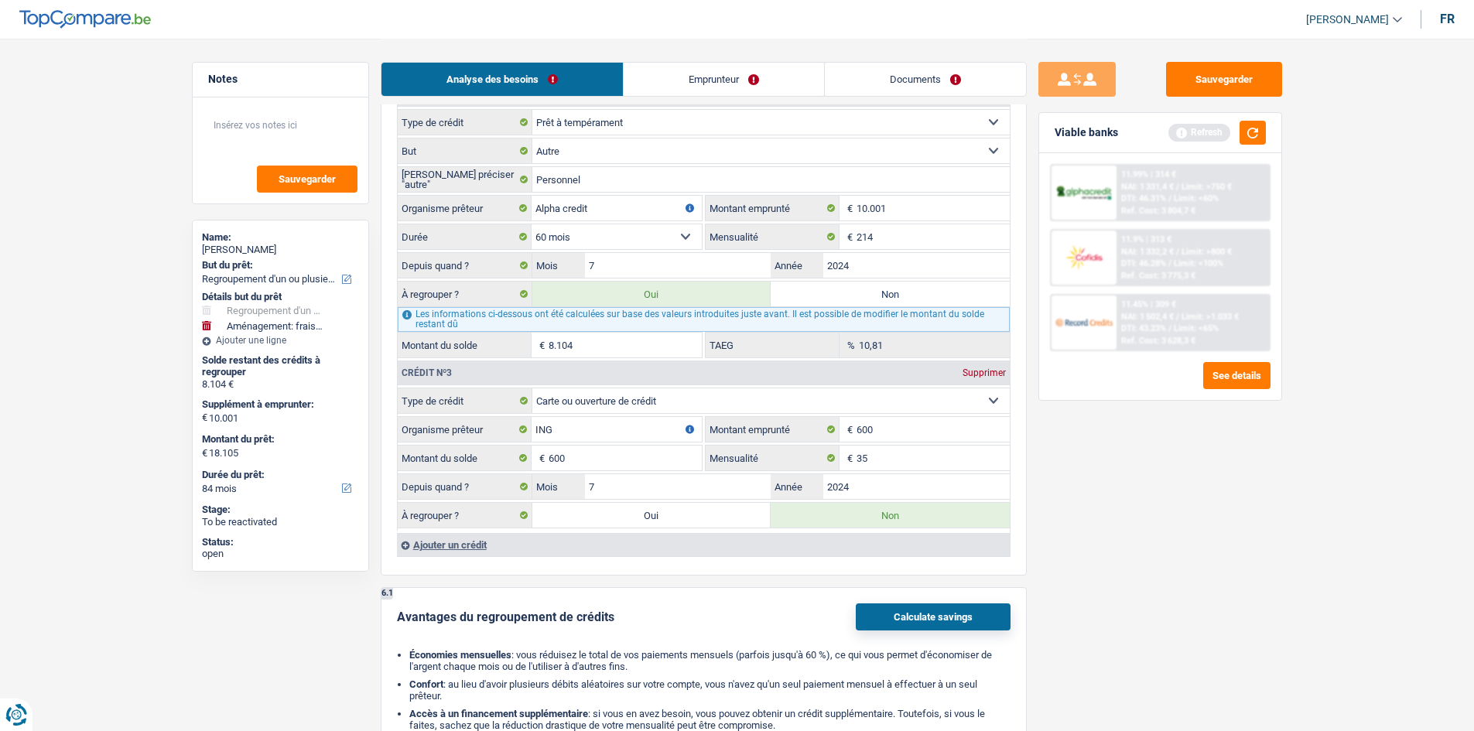
scroll to position [2012, 0]
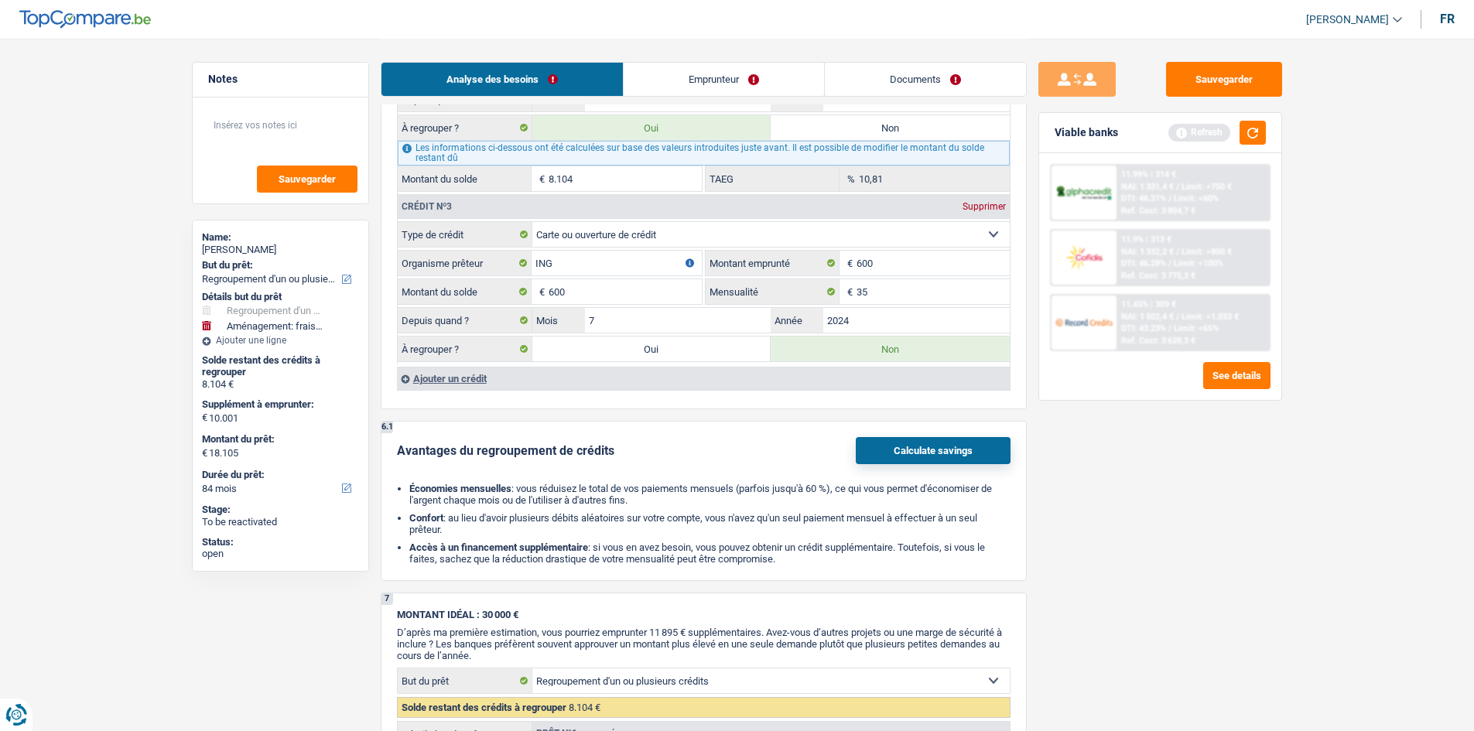
click at [937, 89] on link "Documents" at bounding box center [925, 79] width 201 height 33
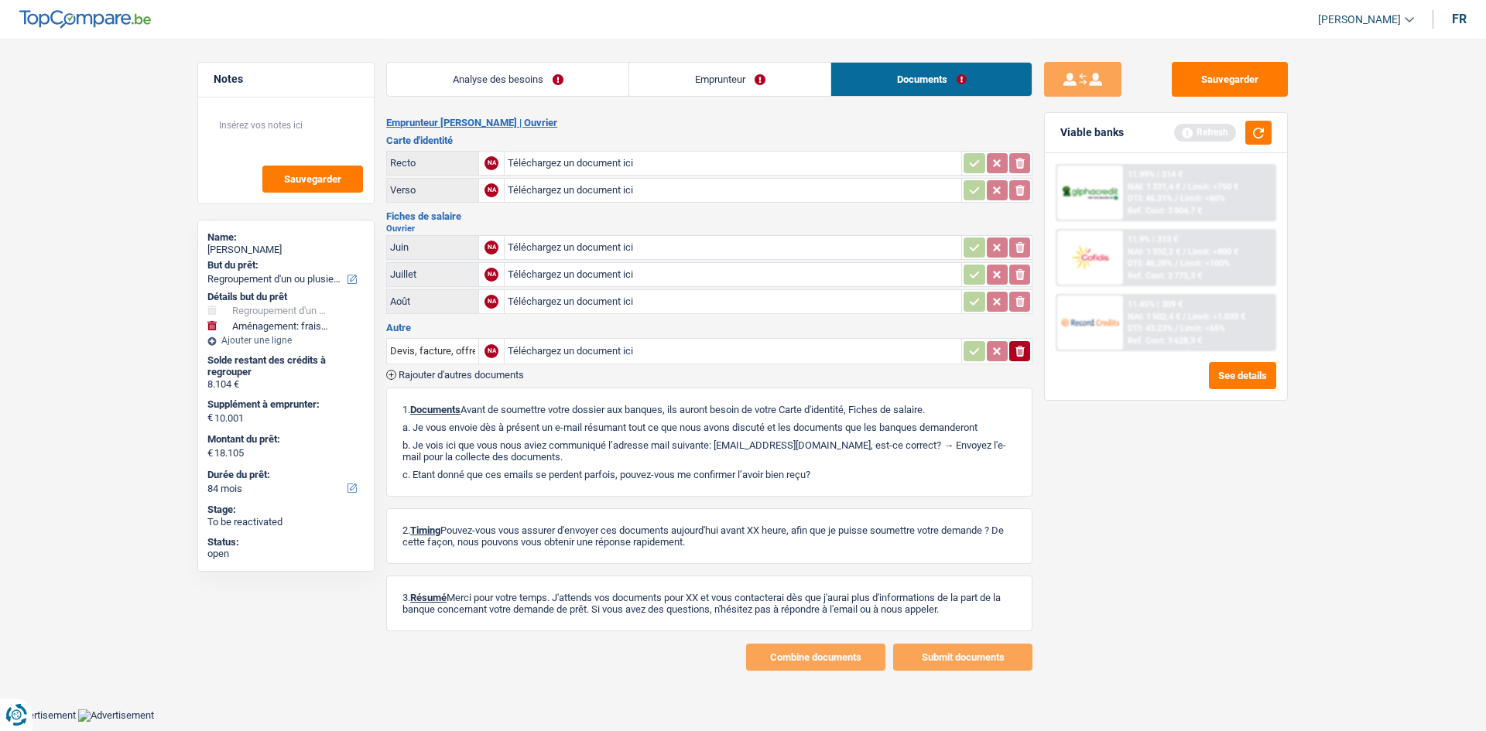
click at [600, 76] on link "Analyse des besoins" at bounding box center [507, 79] width 241 height 33
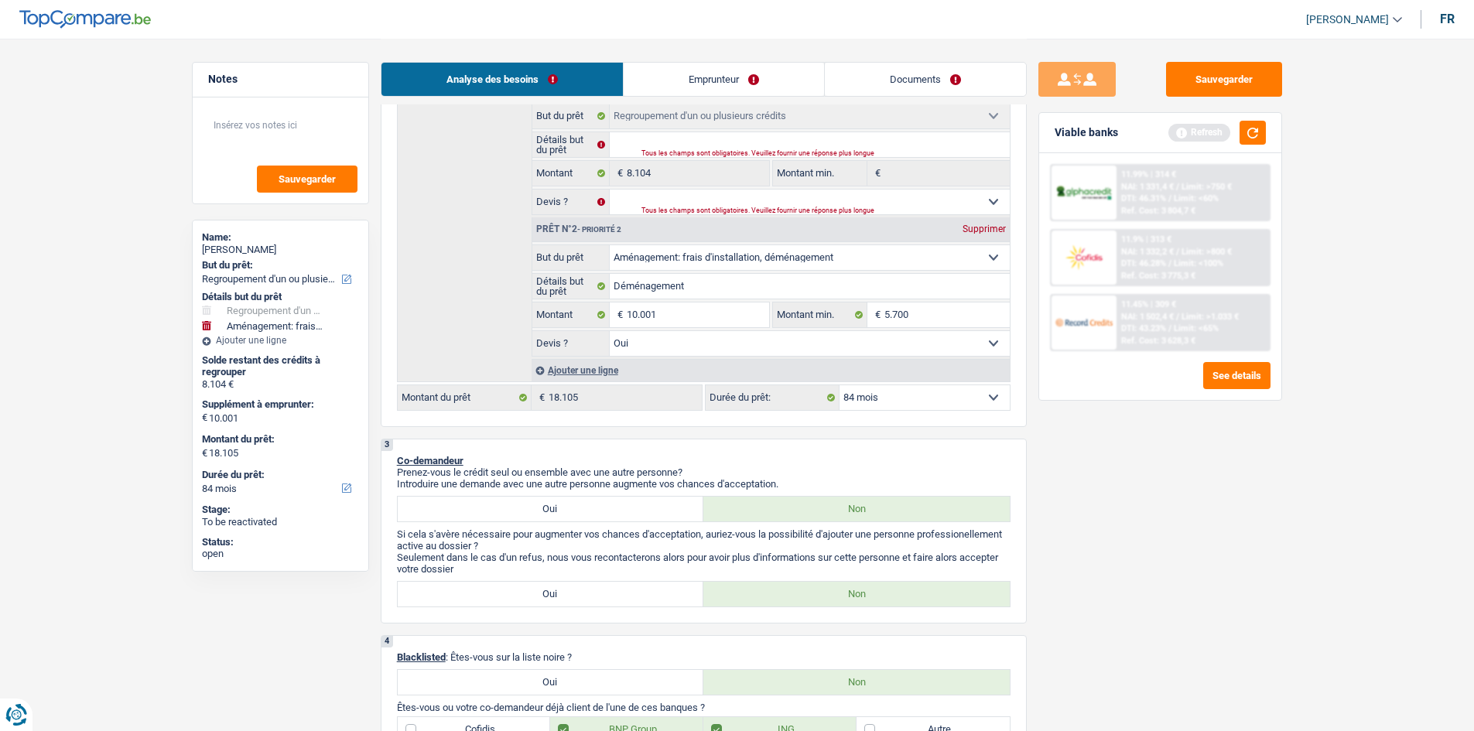
scroll to position [387, 0]
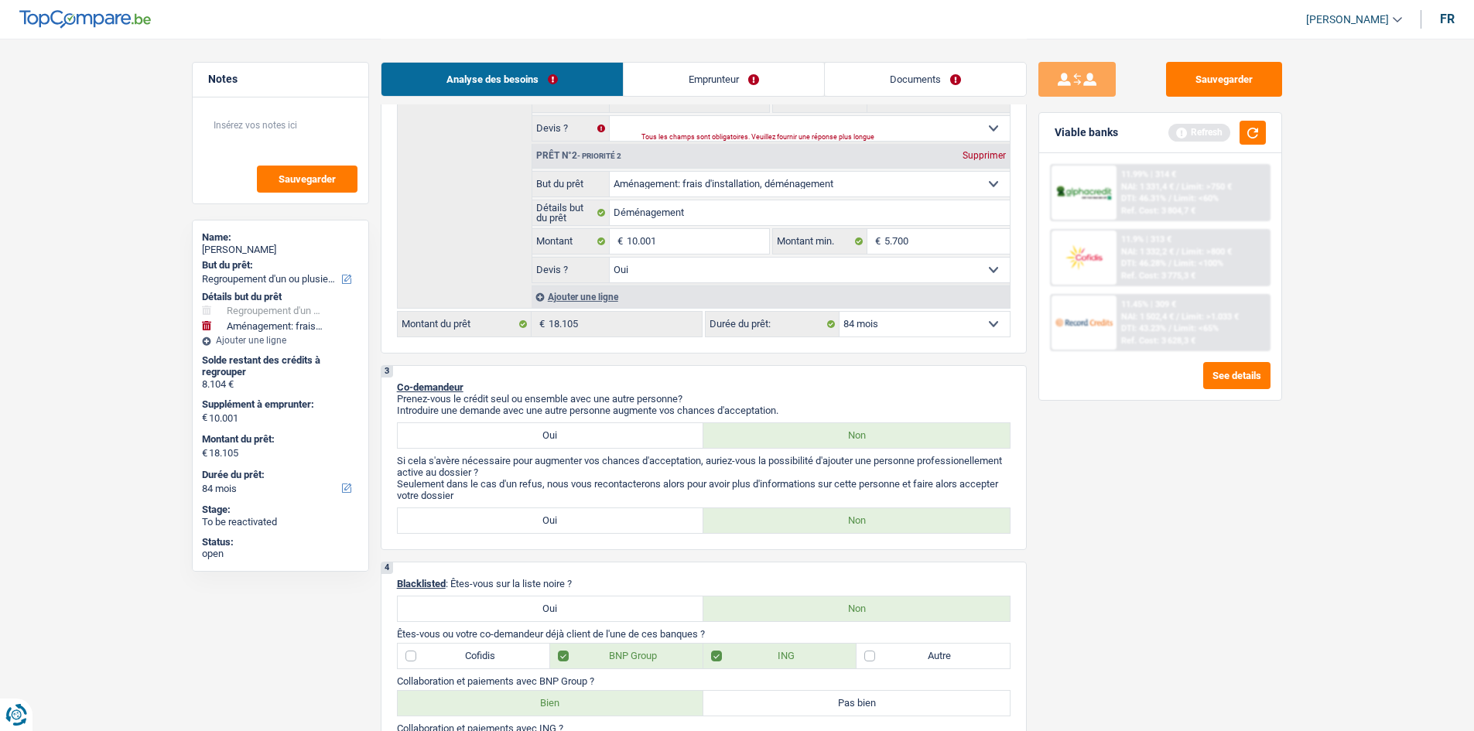
click at [926, 332] on select "12 mois 18 mois 24 mois 30 mois 36 mois 42 mois 48 mois 60 mois 72 mois 84 mois…" at bounding box center [925, 324] width 170 height 25
select select "60"
click at [840, 312] on select "12 mois 18 mois 24 mois 30 mois 36 mois 42 mois 48 mois 60 mois 72 mois 84 mois…" at bounding box center [925, 324] width 170 height 25
select select "60"
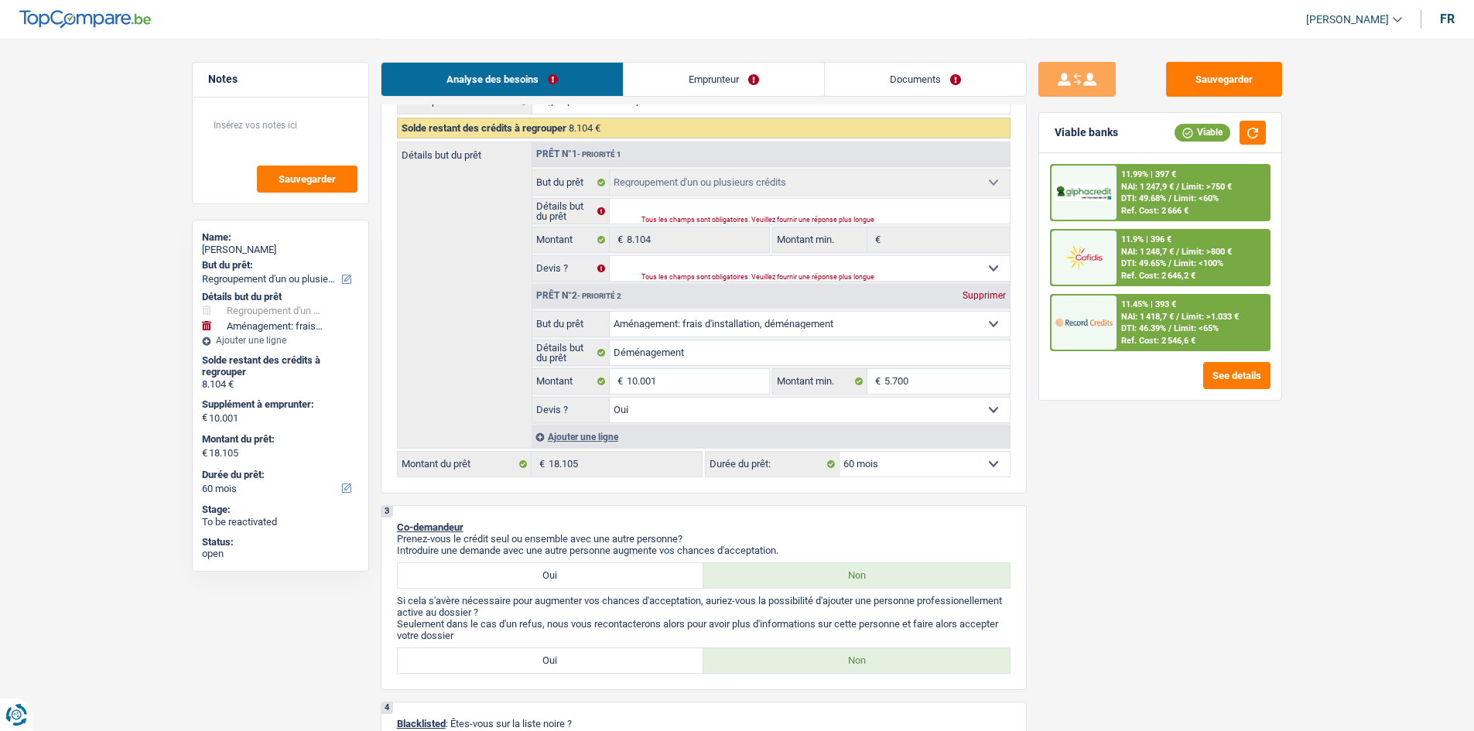
scroll to position [232, 0]
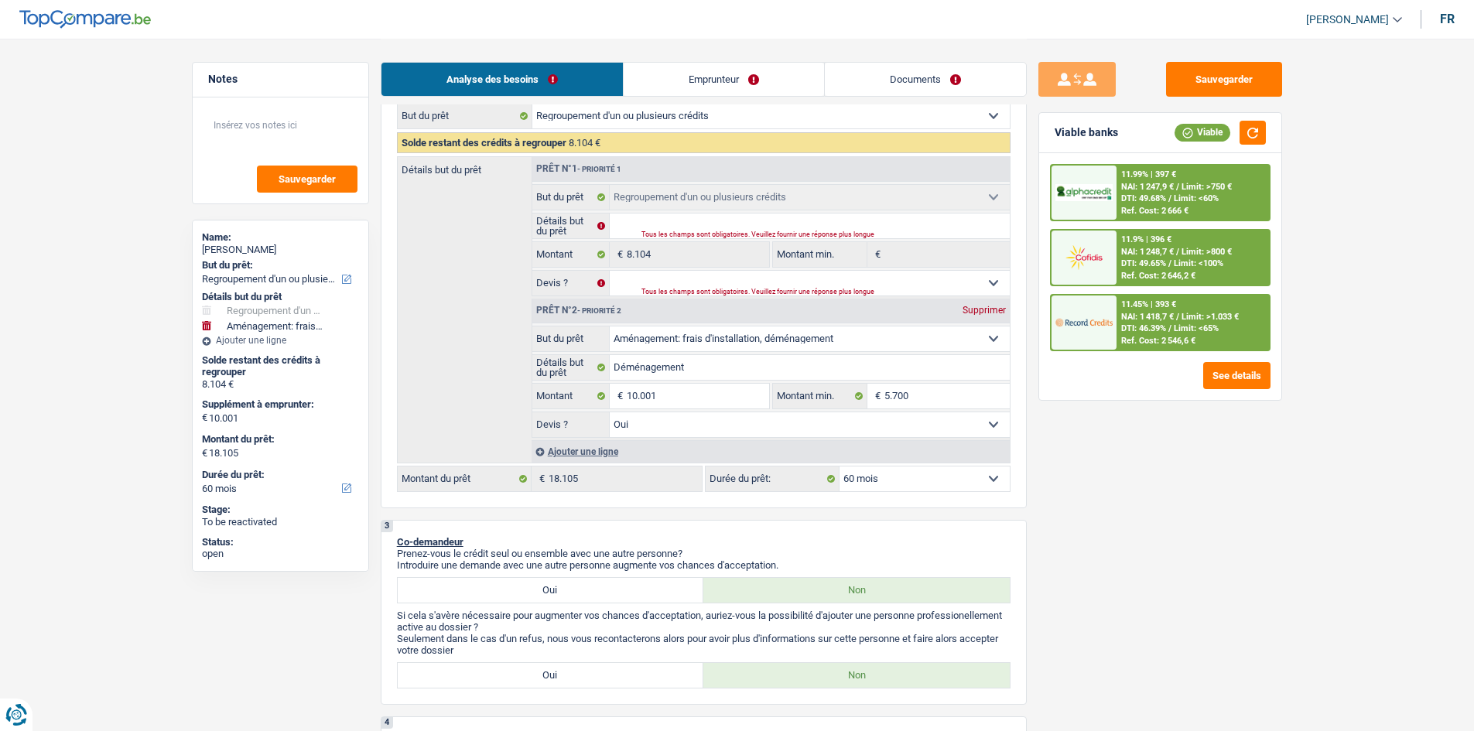
click at [1245, 36] on header "Charles Verhaegen Se déconnecter fr" at bounding box center [737, 19] width 1474 height 39
click at [1209, 69] on button "Sauvegarder" at bounding box center [1224, 79] width 116 height 35
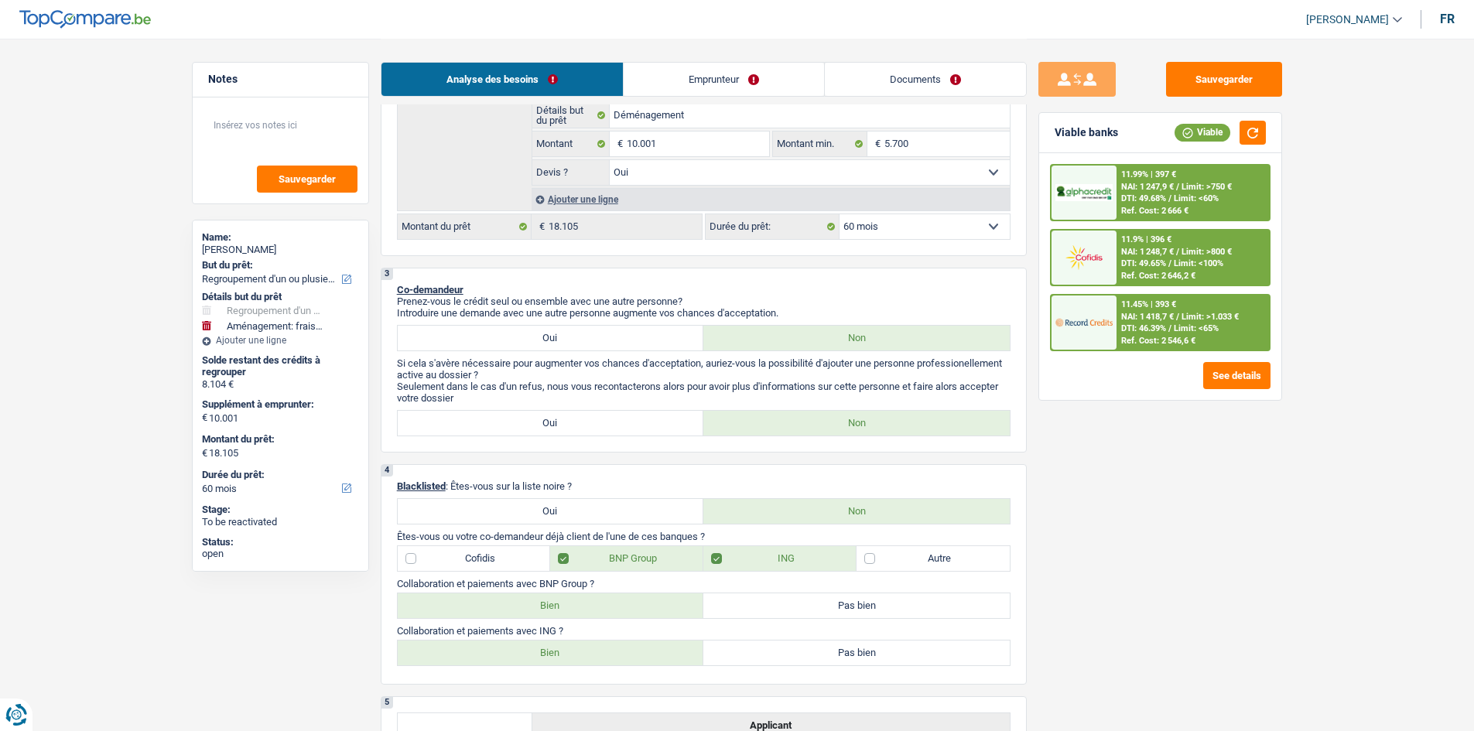
scroll to position [464, 0]
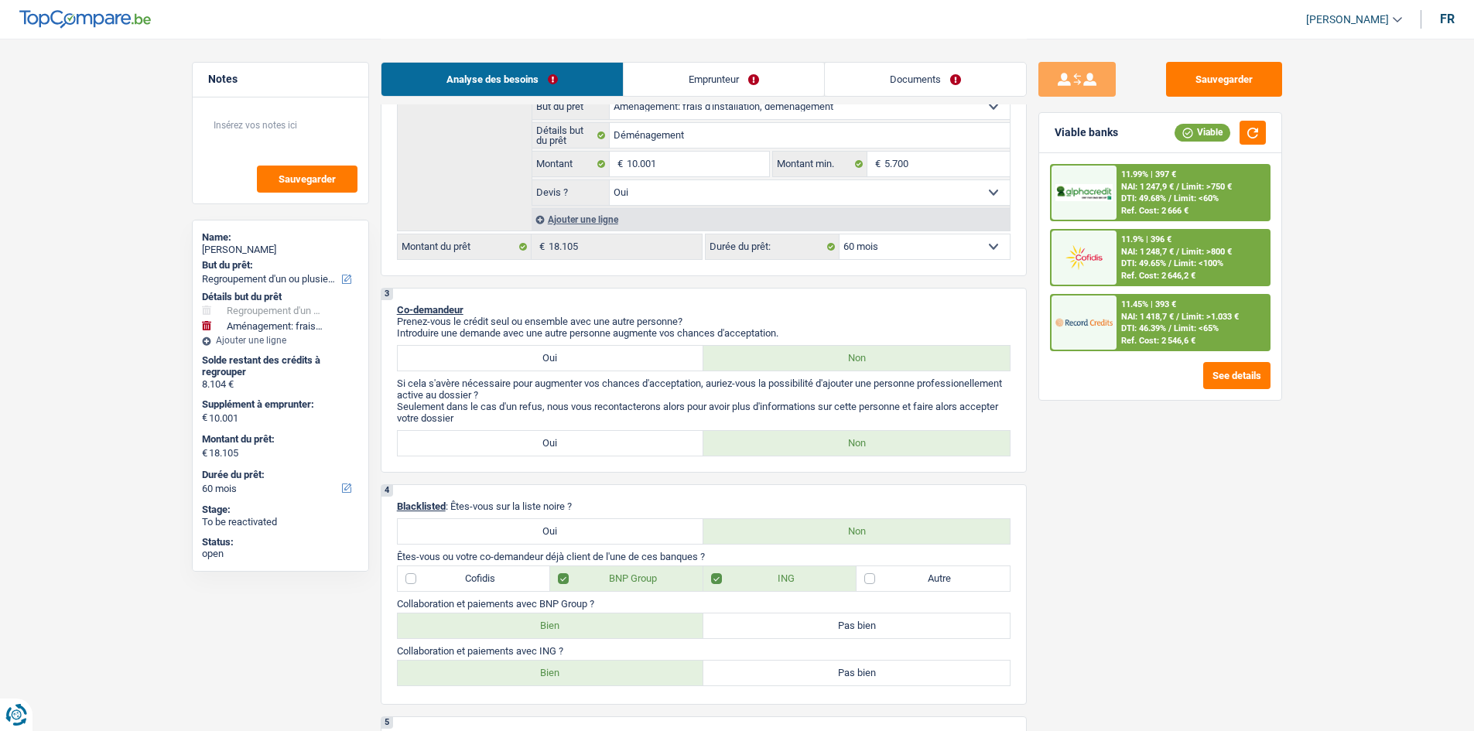
click at [1166, 195] on span "DTI: 49.68%" at bounding box center [1143, 198] width 45 height 10
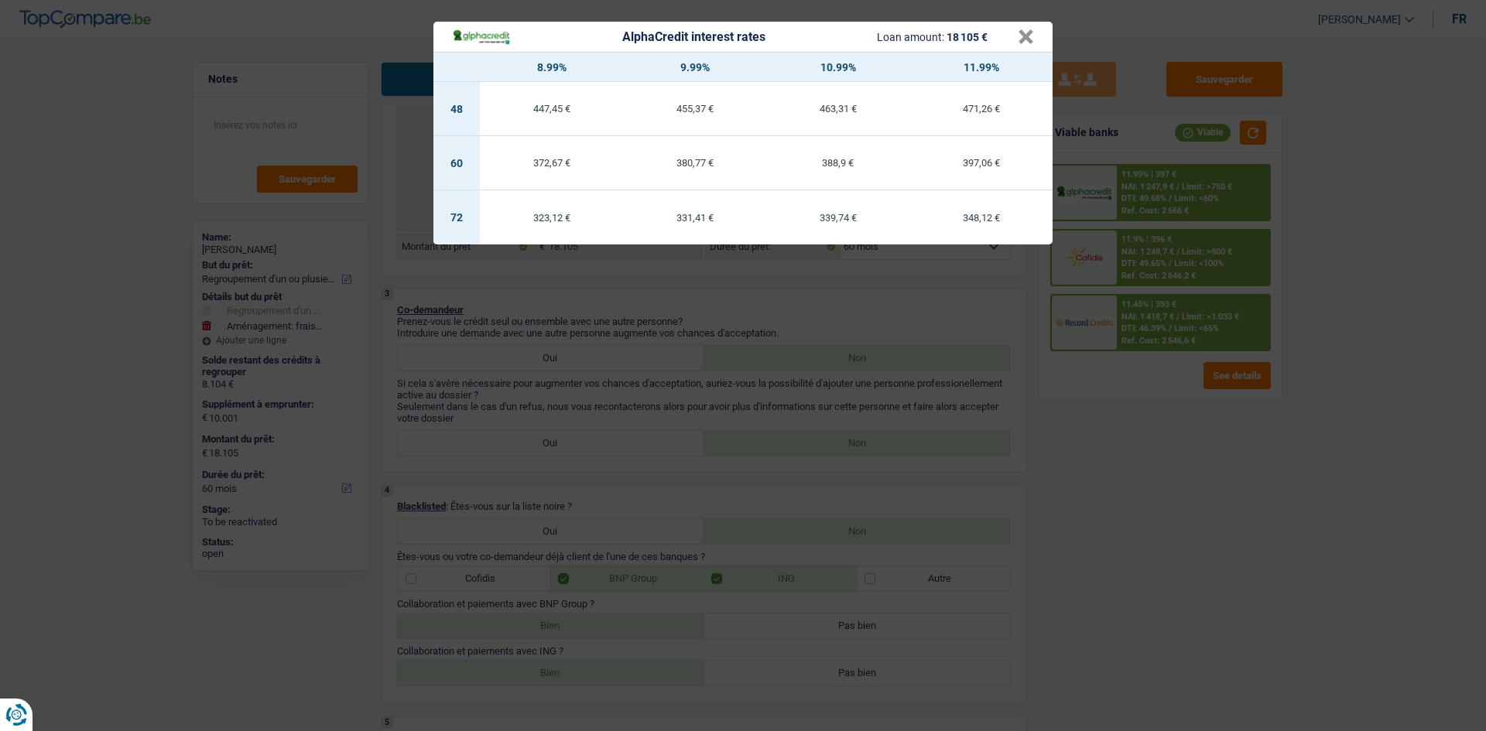
click at [1164, 482] on div "AlphaCredit interest rates Loan amount: 18 105 € × 8.99% 9.99% 10.99% 11.99% 48…" at bounding box center [743, 365] width 1486 height 731
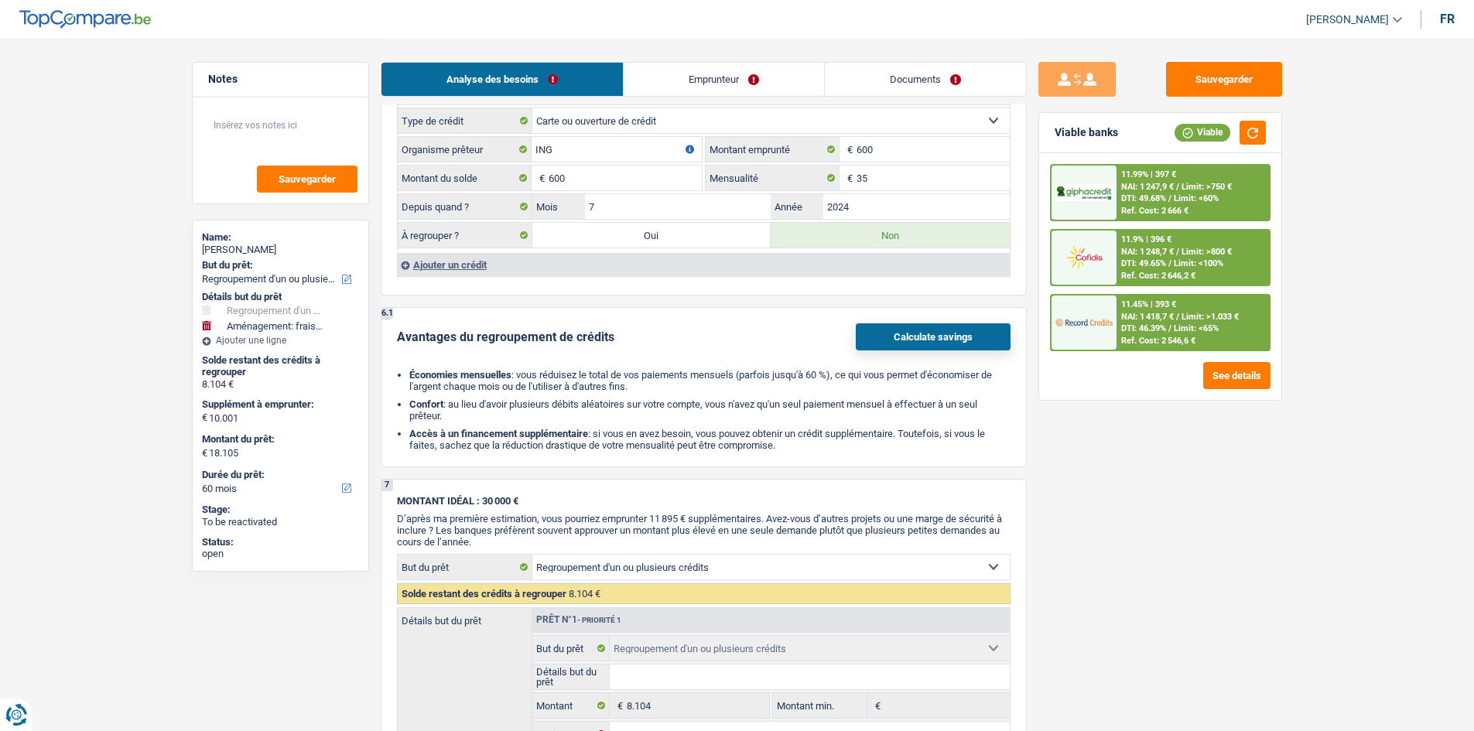
scroll to position [2244, 0]
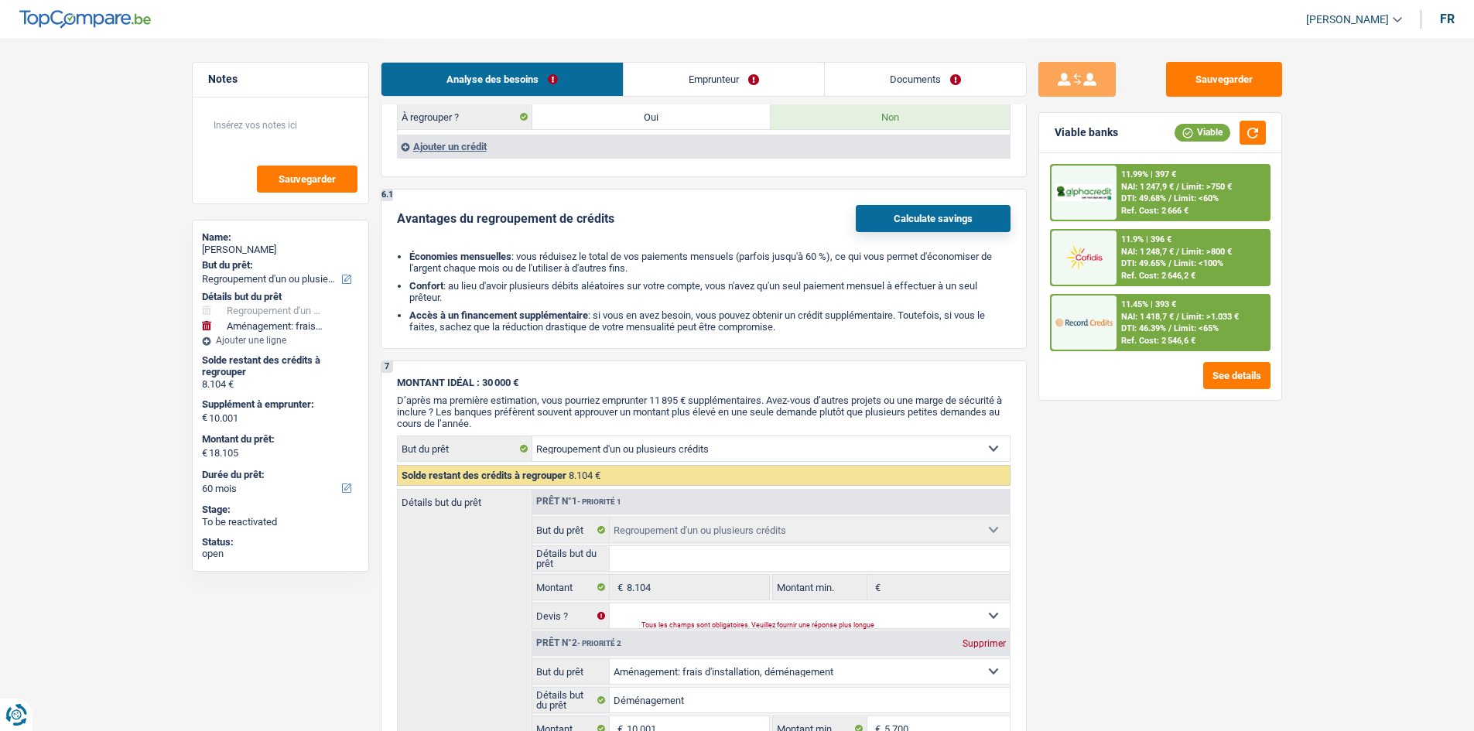
click at [1169, 187] on span "NAI: 1 247,9 €" at bounding box center [1147, 187] width 53 height 10
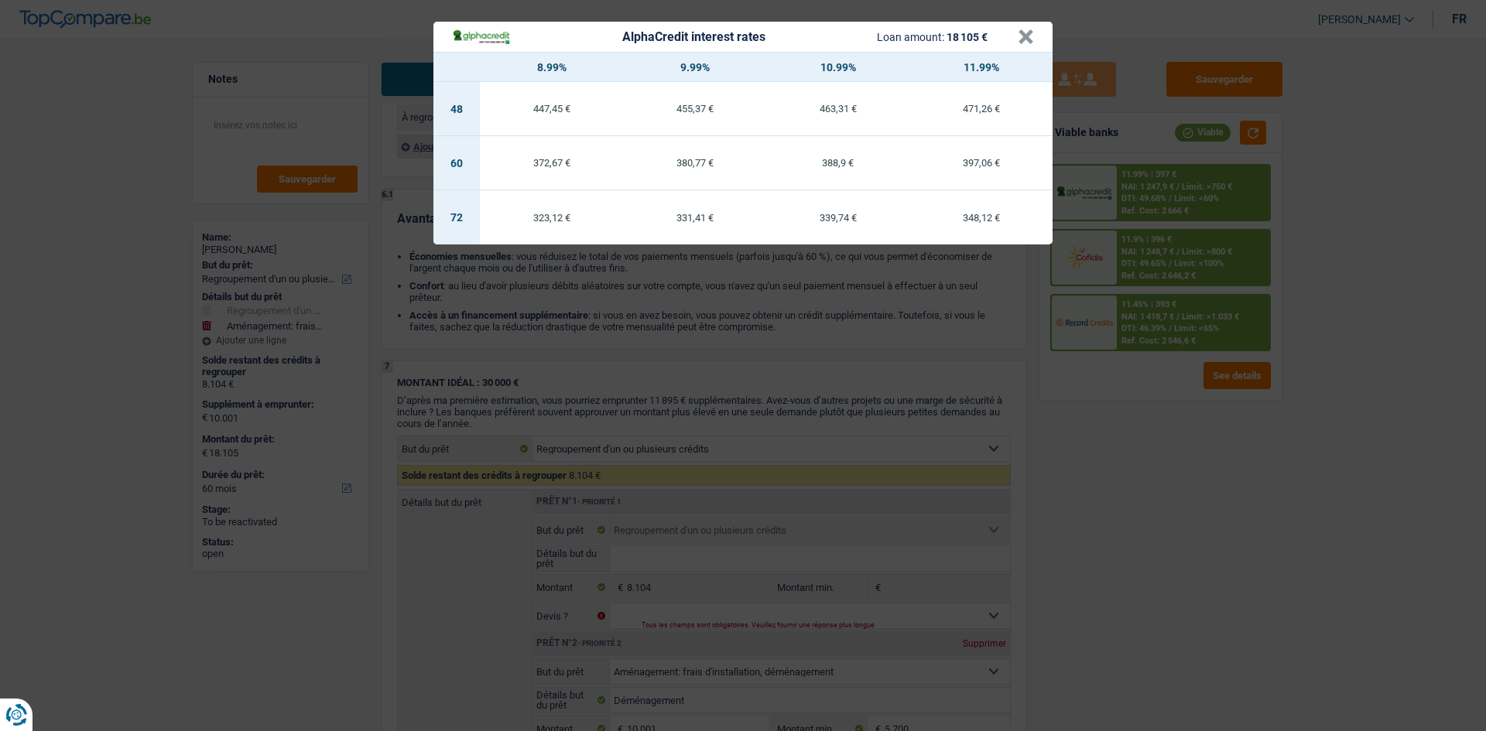
click at [1116, 546] on div "AlphaCredit interest rates Loan amount: 18 105 € × 8.99% 9.99% 10.99% 11.99% 48…" at bounding box center [743, 365] width 1486 height 731
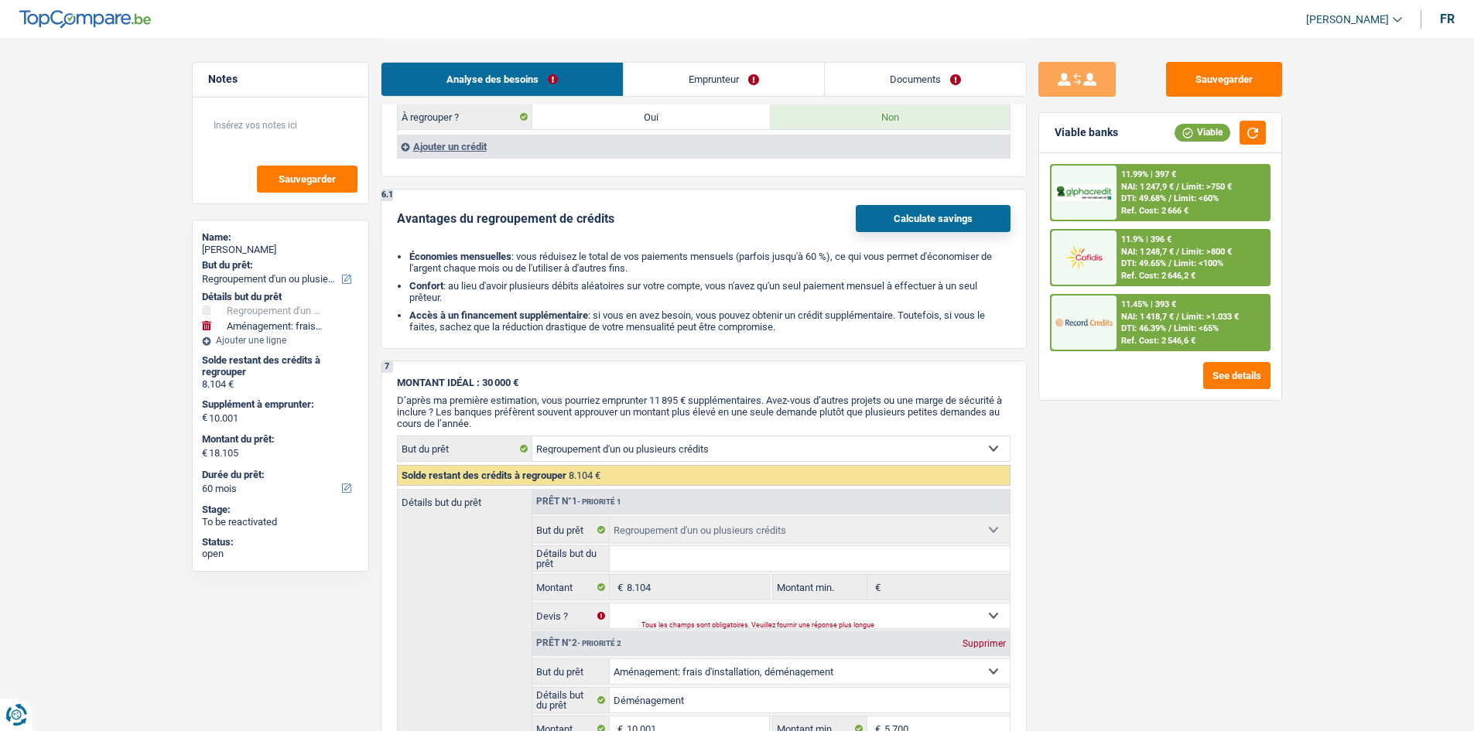
click at [1142, 327] on span "DTI: 46.39%" at bounding box center [1143, 328] width 45 height 10
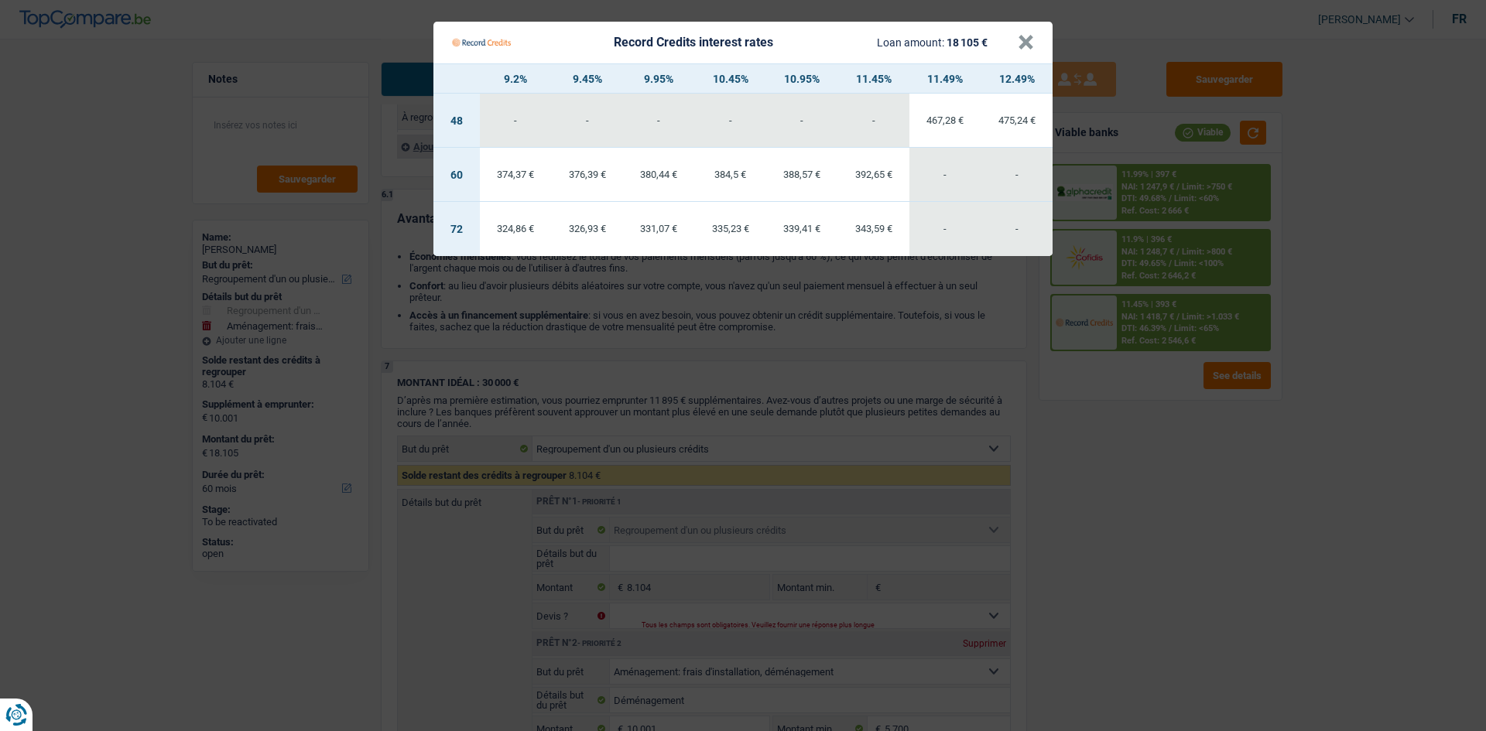
click at [1169, 479] on Credits "Record Credits interest rates Loan amount: 18 105 € × 9.2% 9.45% 9.95% 10.45% 1…" at bounding box center [743, 365] width 1486 height 731
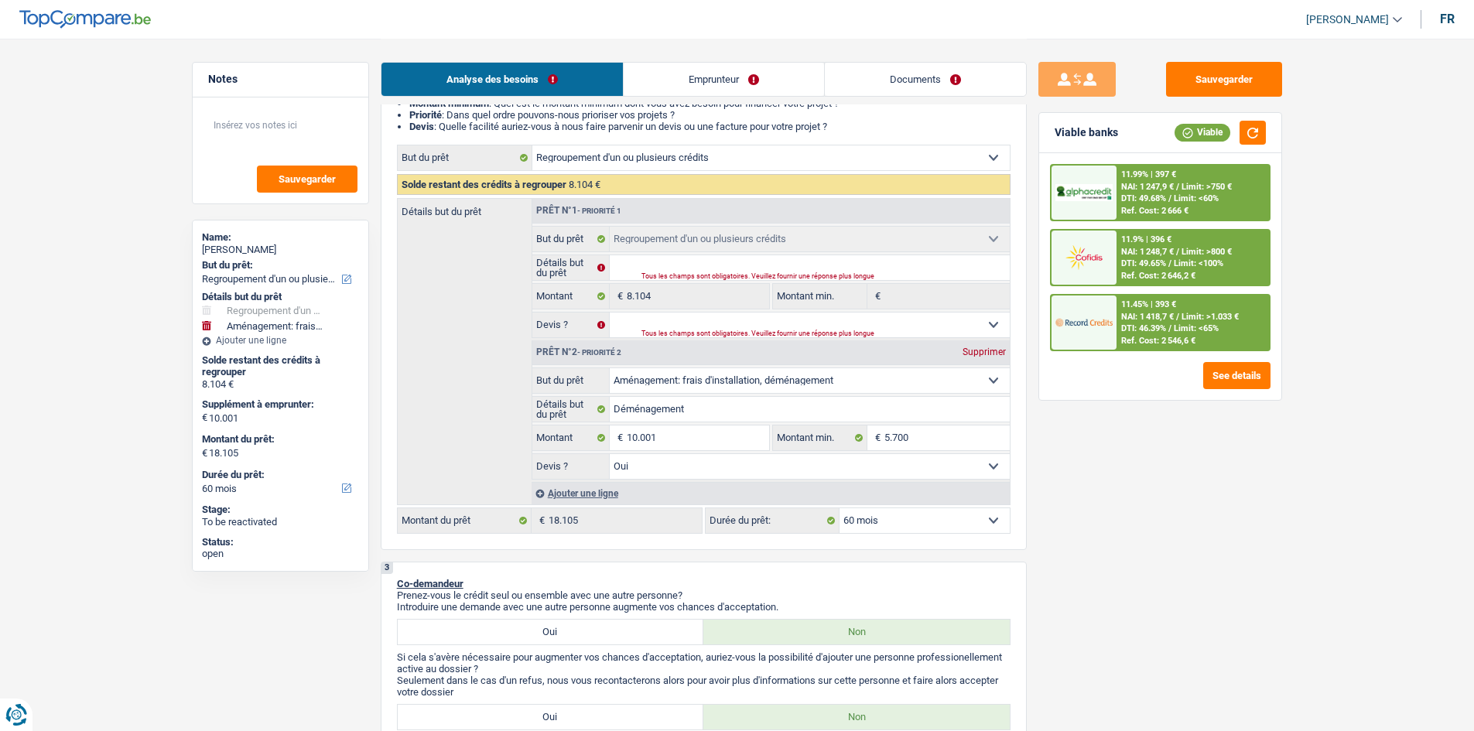
scroll to position [155, 0]
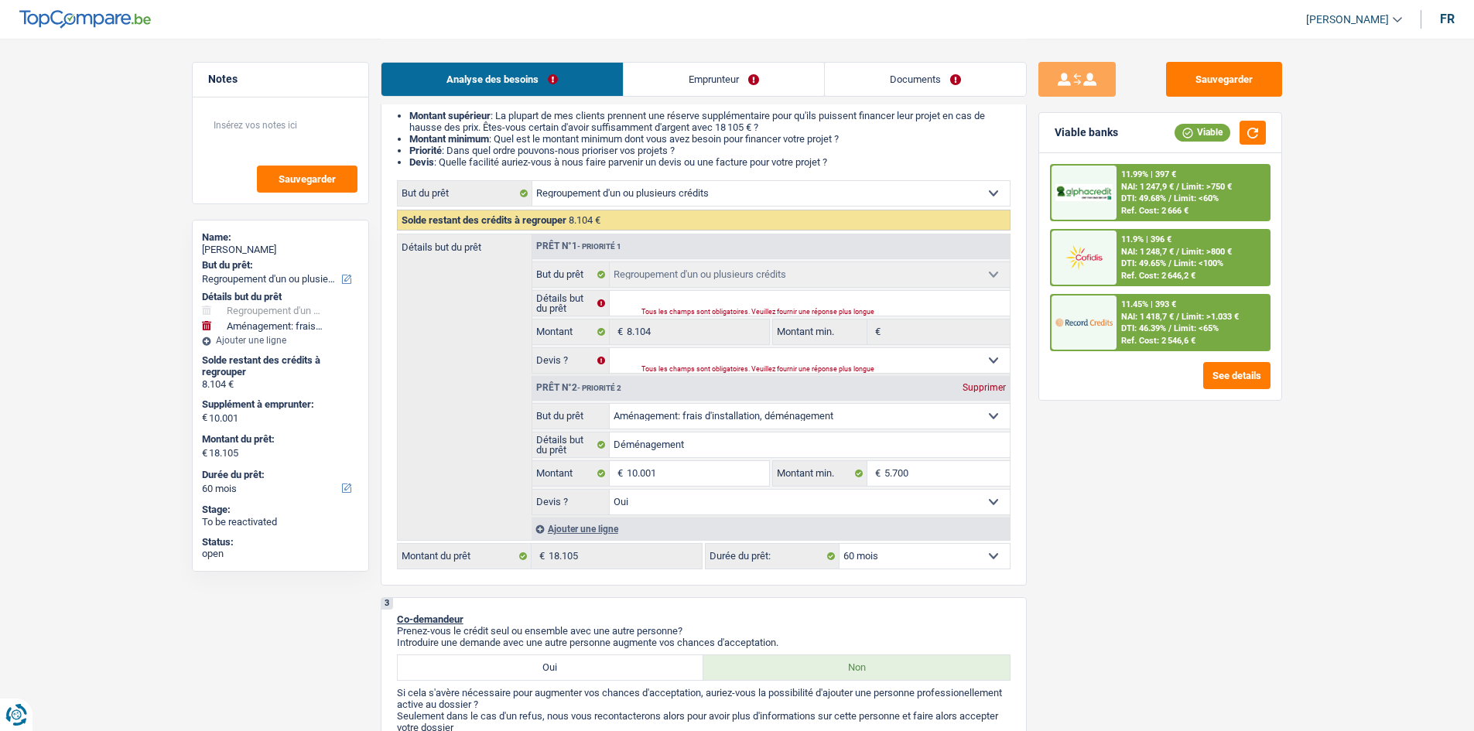
click at [1184, 161] on div "11.99% | 397 € NAI: 1 247,9 € / Limit: >750 € DTI: 49.68% / Limit: <60% Ref. Co…" at bounding box center [1160, 276] width 242 height 247
click at [1156, 306] on div "11.45% | 393 €" at bounding box center [1148, 304] width 55 height 10
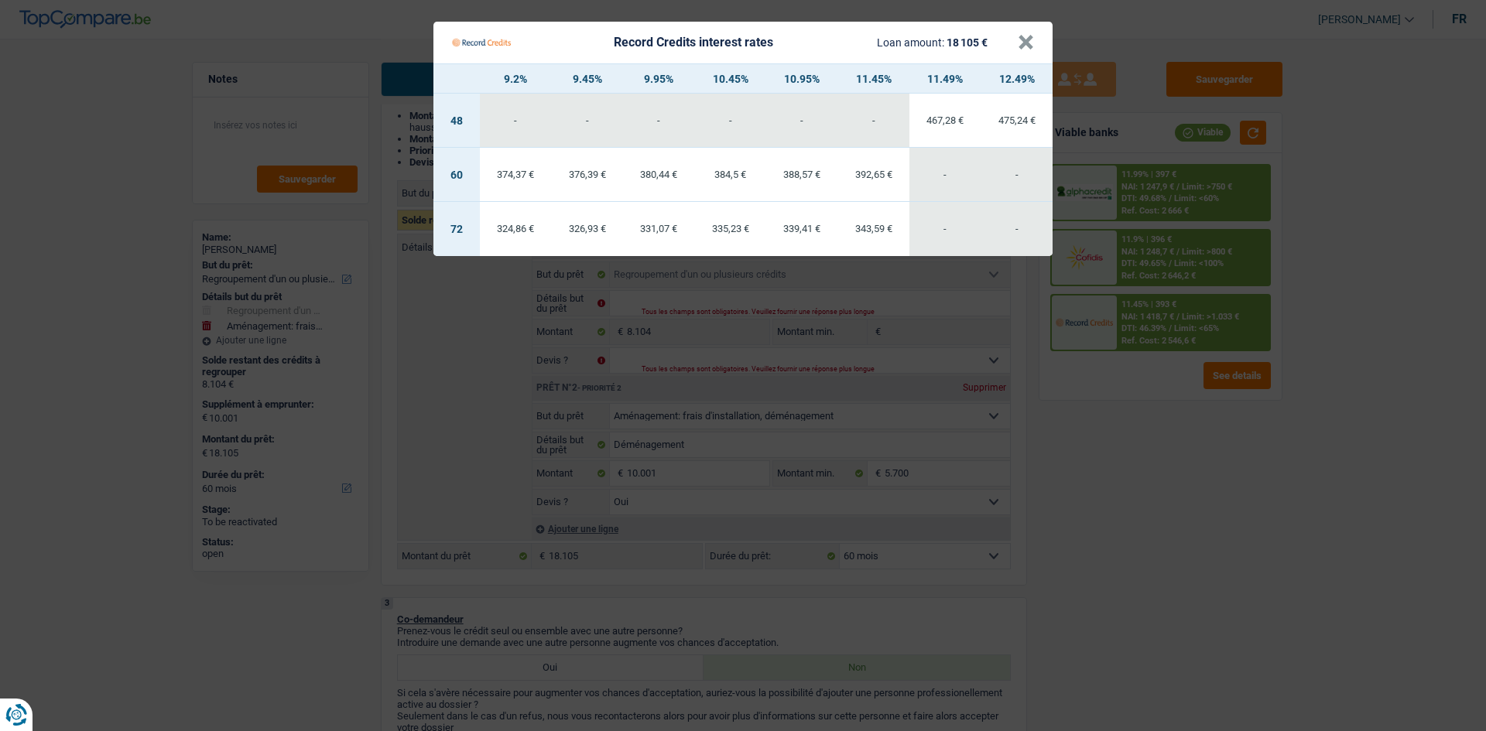
click at [1121, 385] on Credits "Record Credits interest rates Loan amount: 18 105 € × 9.2% 9.45% 9.95% 10.45% 1…" at bounding box center [743, 365] width 1486 height 731
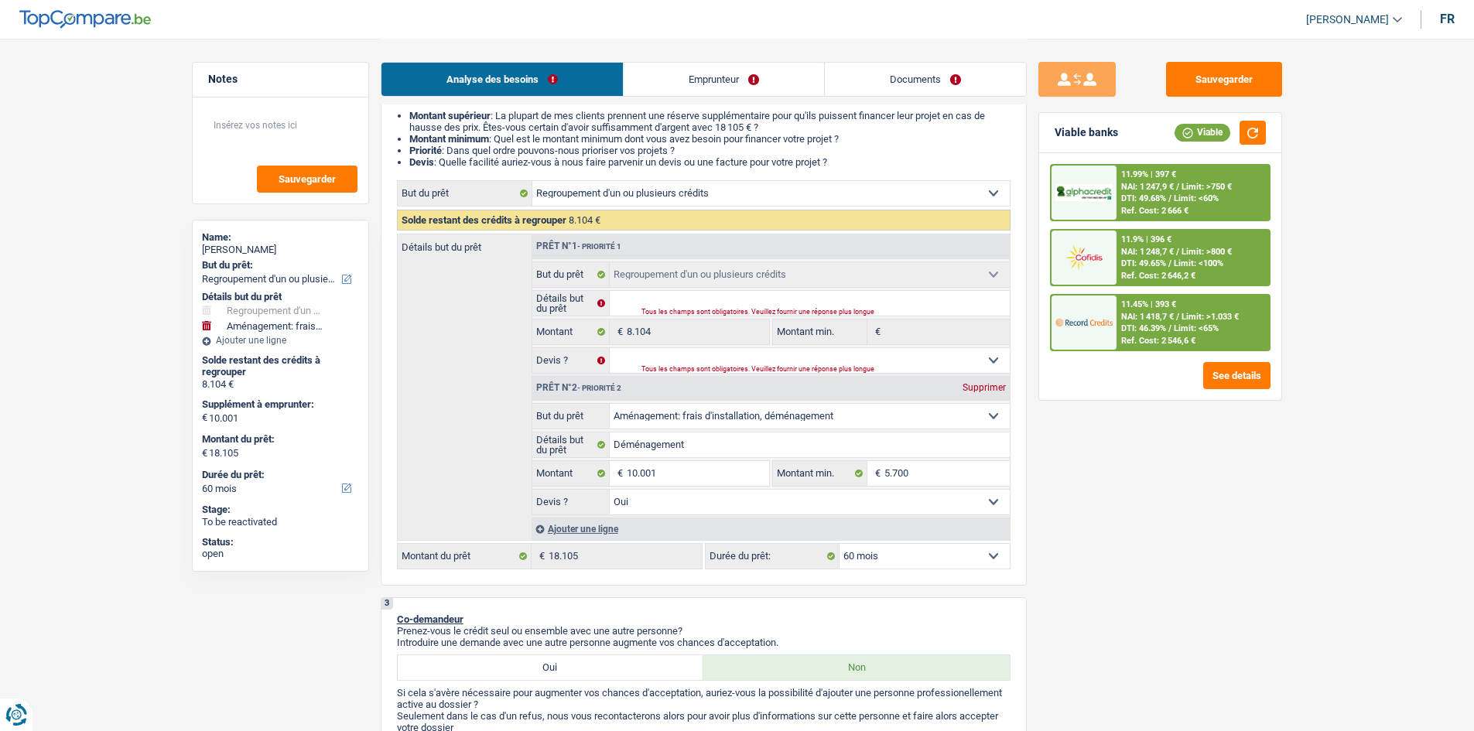
click at [1213, 173] on div "11.99% | 397 € NAI: 1 247,9 € / Limit: >750 € DTI: 49.68% / Limit: <60% Ref. Co…" at bounding box center [1193, 193] width 152 height 54
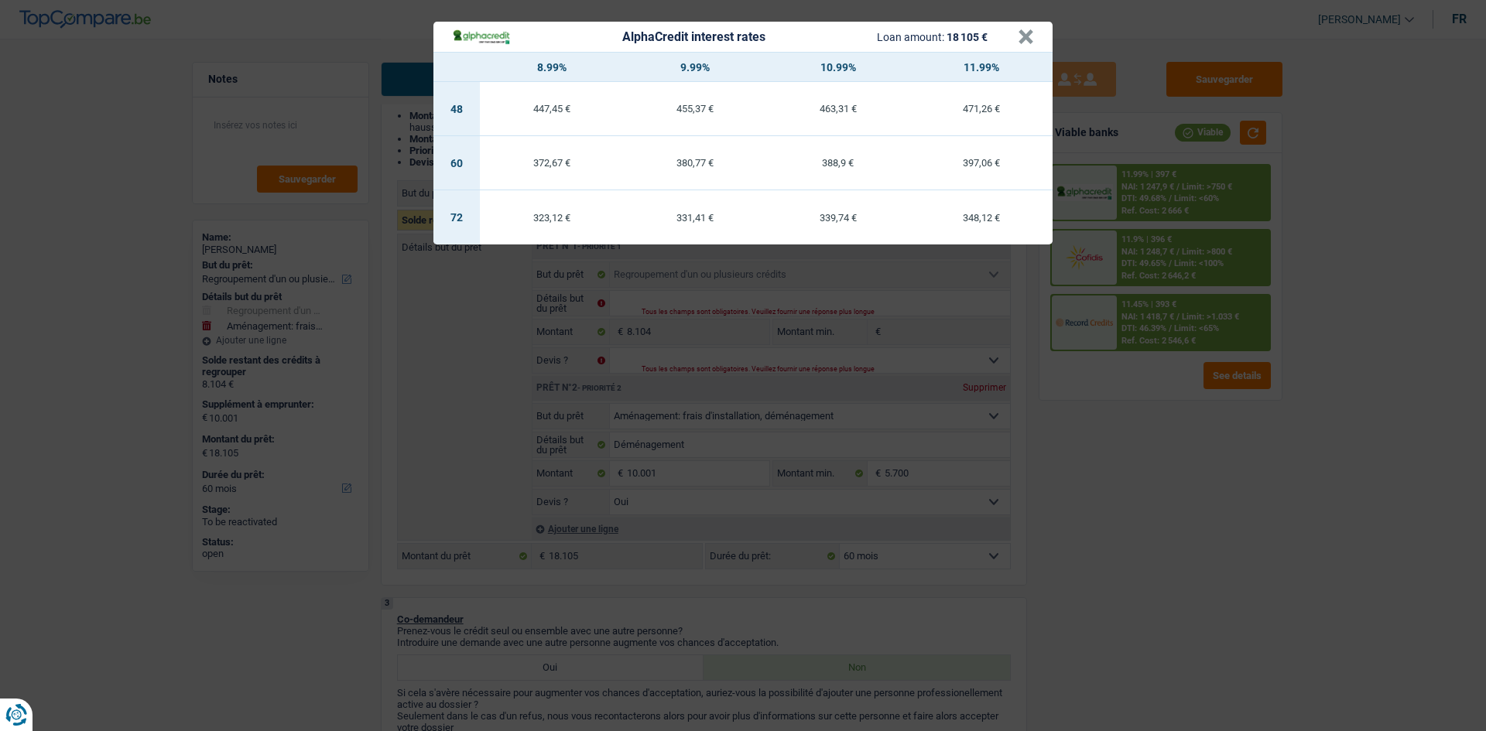
click at [1473, 197] on div "AlphaCredit interest rates Loan amount: 18 105 € × 8.99% 9.99% 10.99% 11.99% 48…" at bounding box center [743, 365] width 1486 height 731
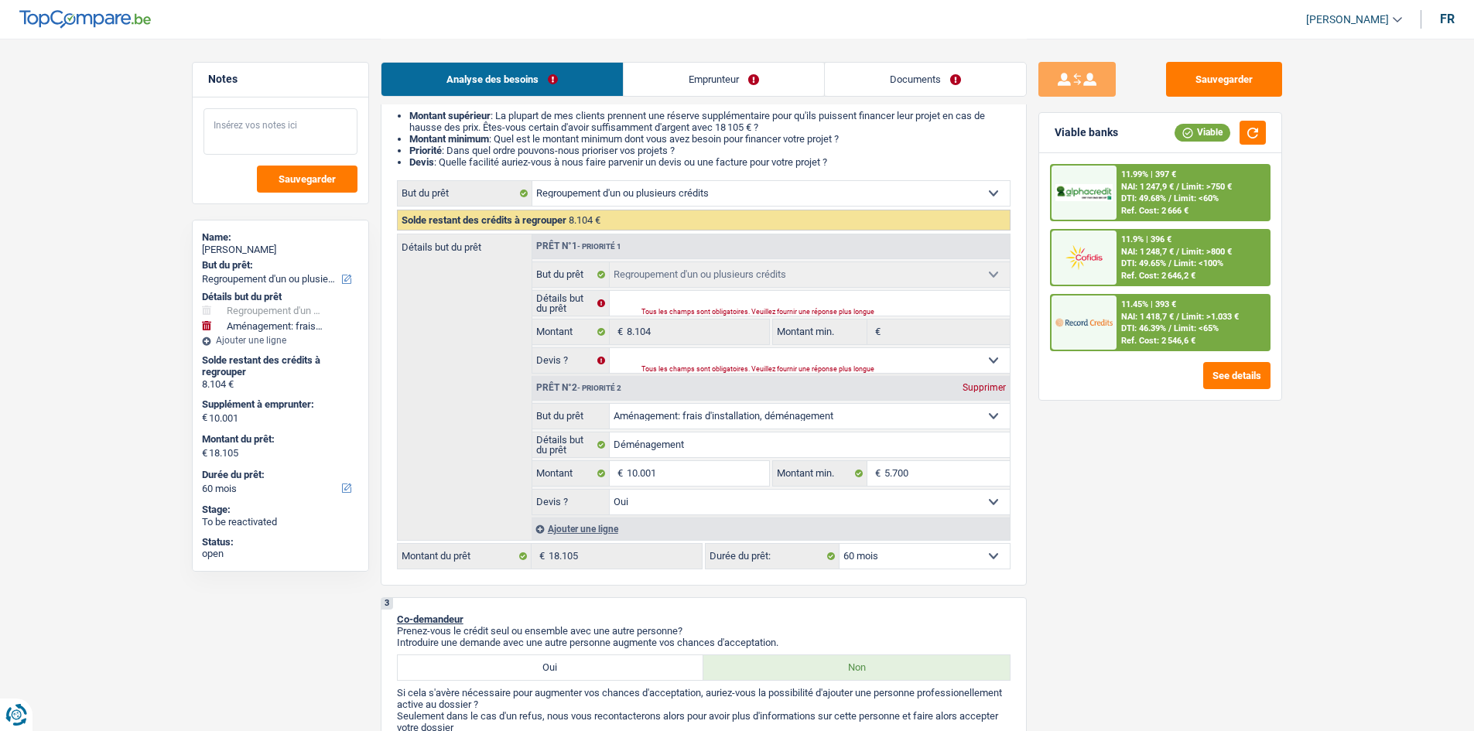
click at [269, 128] on textarea at bounding box center [281, 131] width 154 height 46
type textarea "1"
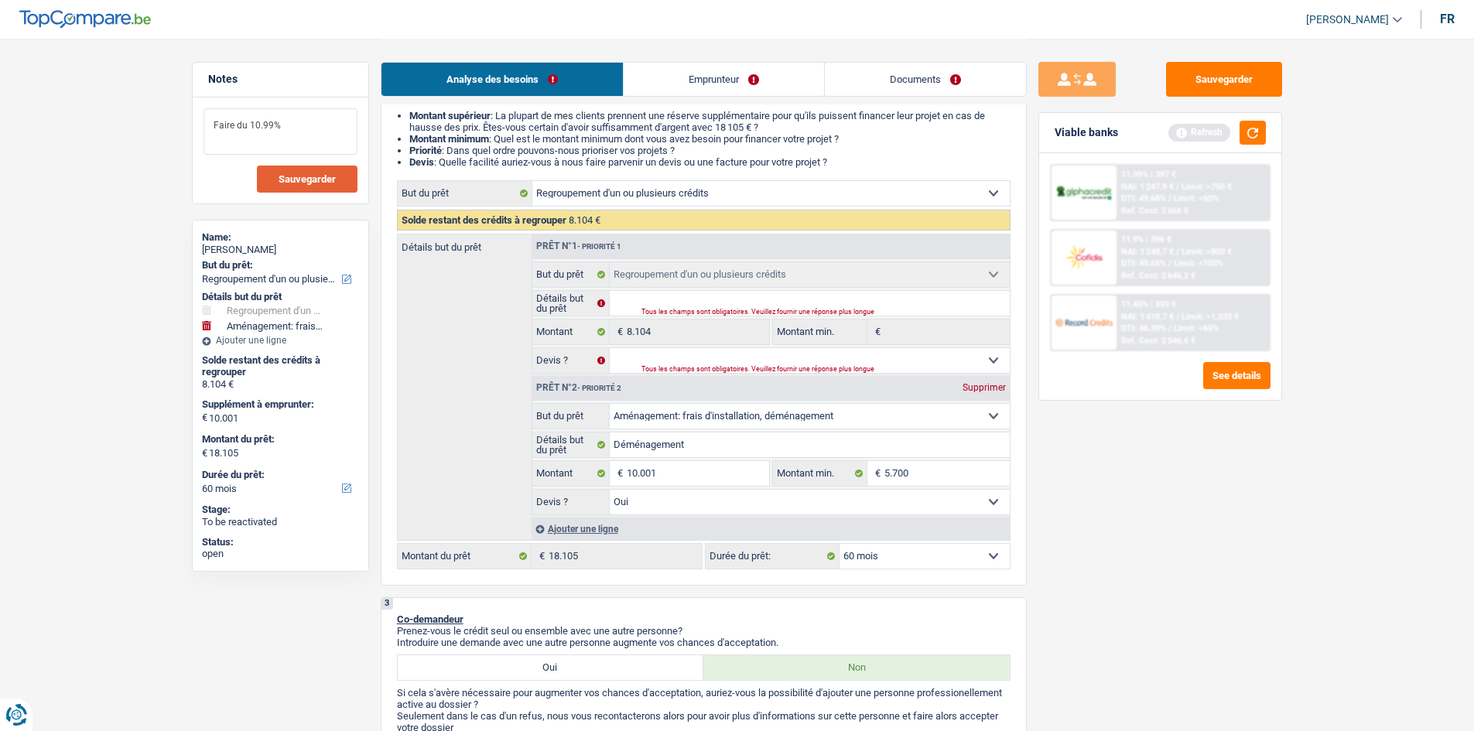
type textarea "Faire du 10.99%"
click at [285, 190] on button "Sauvegarder" at bounding box center [307, 179] width 101 height 27
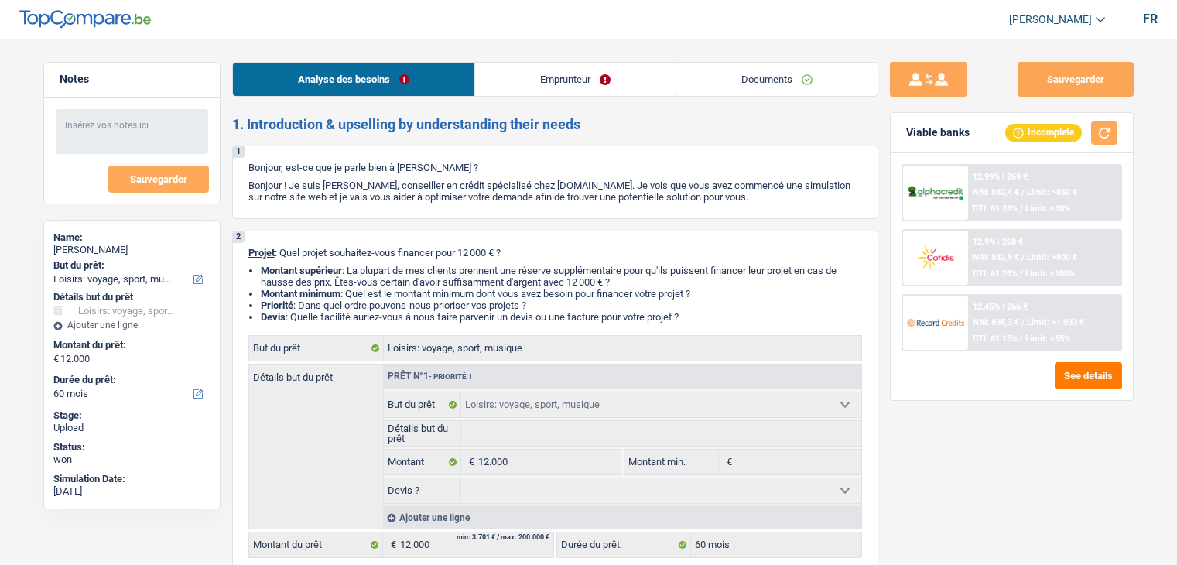
select select "hobbies"
select select "60"
select select "hobbies"
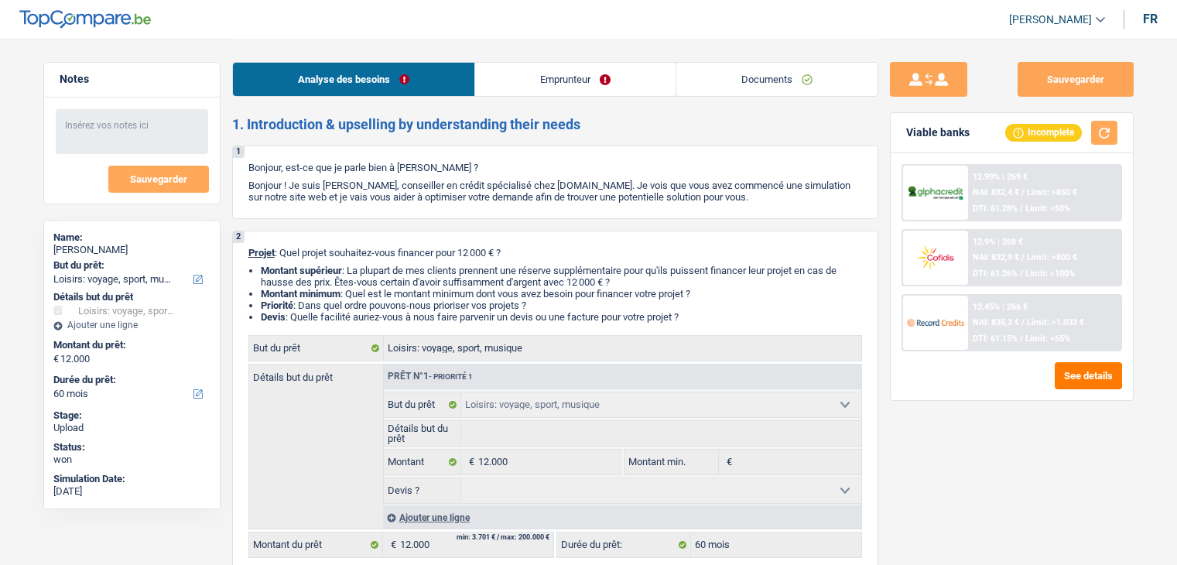
select select "60"
select select "worker"
select select "netSalary"
select select "rents"
select select "carLoan"
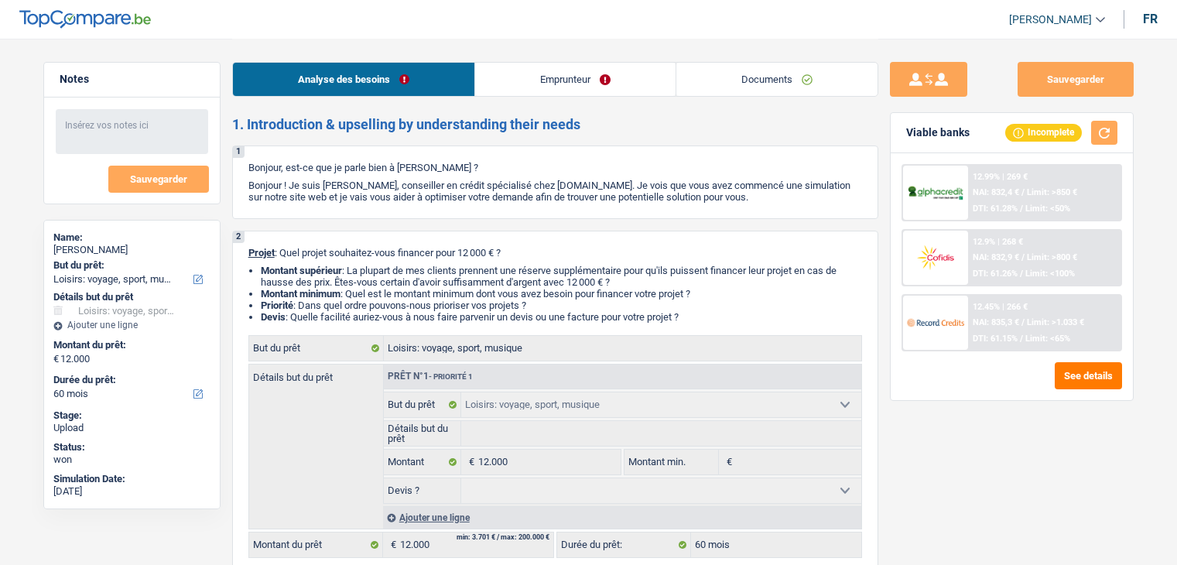
select select "60"
select select "personalLoan"
select select "other"
select select "60"
select select "cardOrCredit"
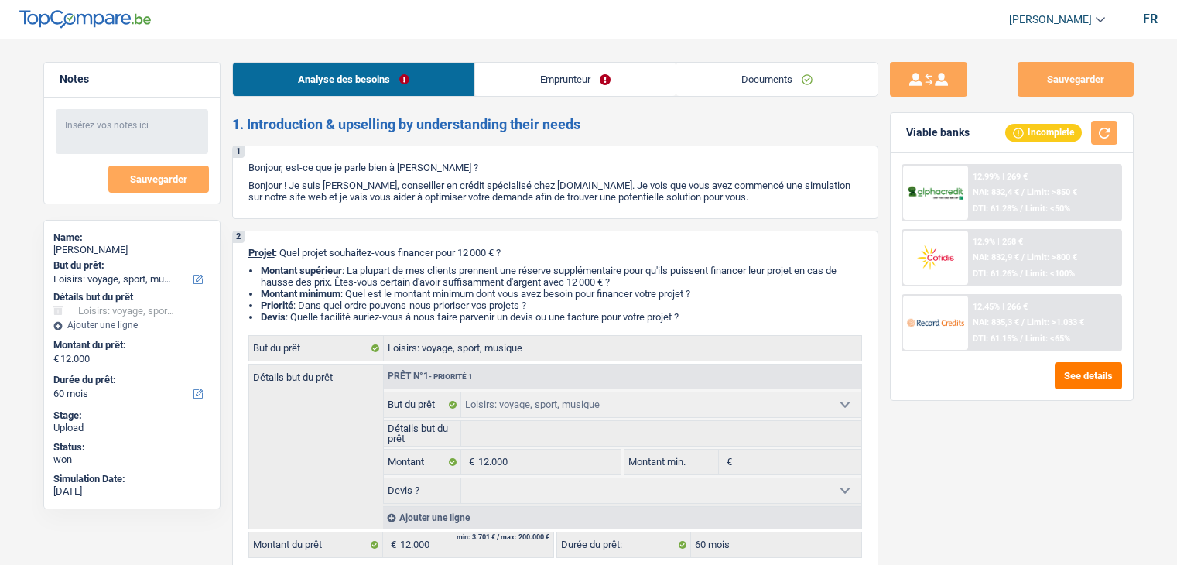
select select "hobbies"
select select "60"
select select "32"
select select "separated"
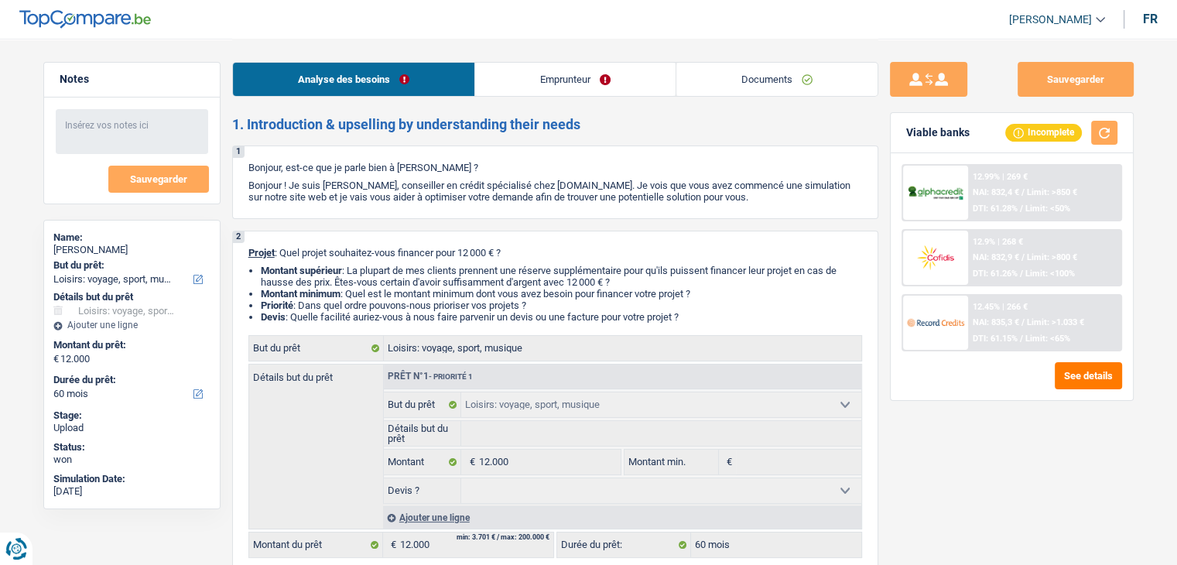
click at [604, 128] on h2 "1. Introduction & upselling by understanding their needs" at bounding box center [555, 124] width 646 height 17
drag, startPoint x: 499, startPoint y: 59, endPoint x: 512, endPoint y: 79, distance: 23.6
click at [501, 60] on div "Analyse des besoins Emprunteur Documents" at bounding box center [555, 72] width 646 height 66
drag, startPoint x: 512, startPoint y: 79, endPoint x: 486, endPoint y: 102, distance: 34.5
click at [512, 79] on link "Emprunteur" at bounding box center [575, 79] width 200 height 33
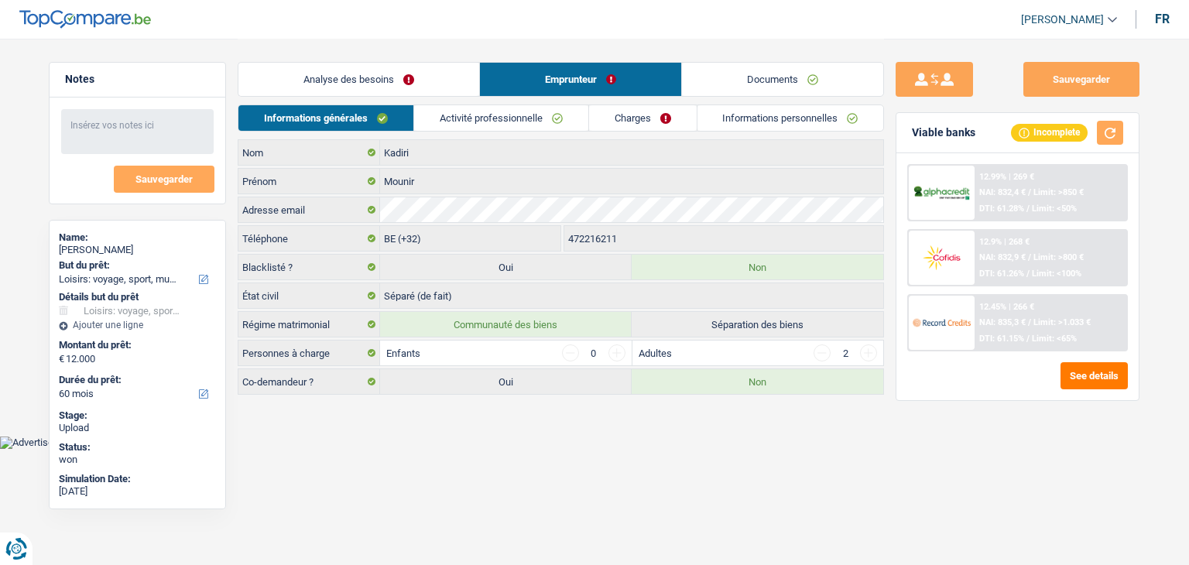
click at [521, 108] on link "Activité professionnelle" at bounding box center [501, 118] width 174 height 26
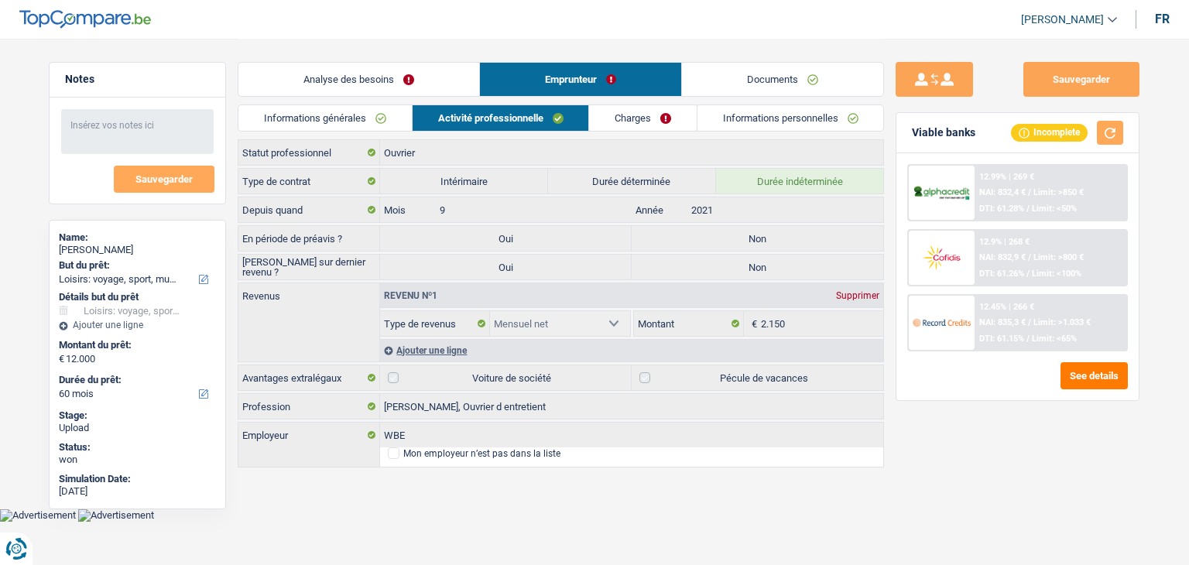
click at [806, 120] on link "Informations personnelles" at bounding box center [790, 118] width 186 height 26
